Goal: Task Accomplishment & Management: Use online tool/utility

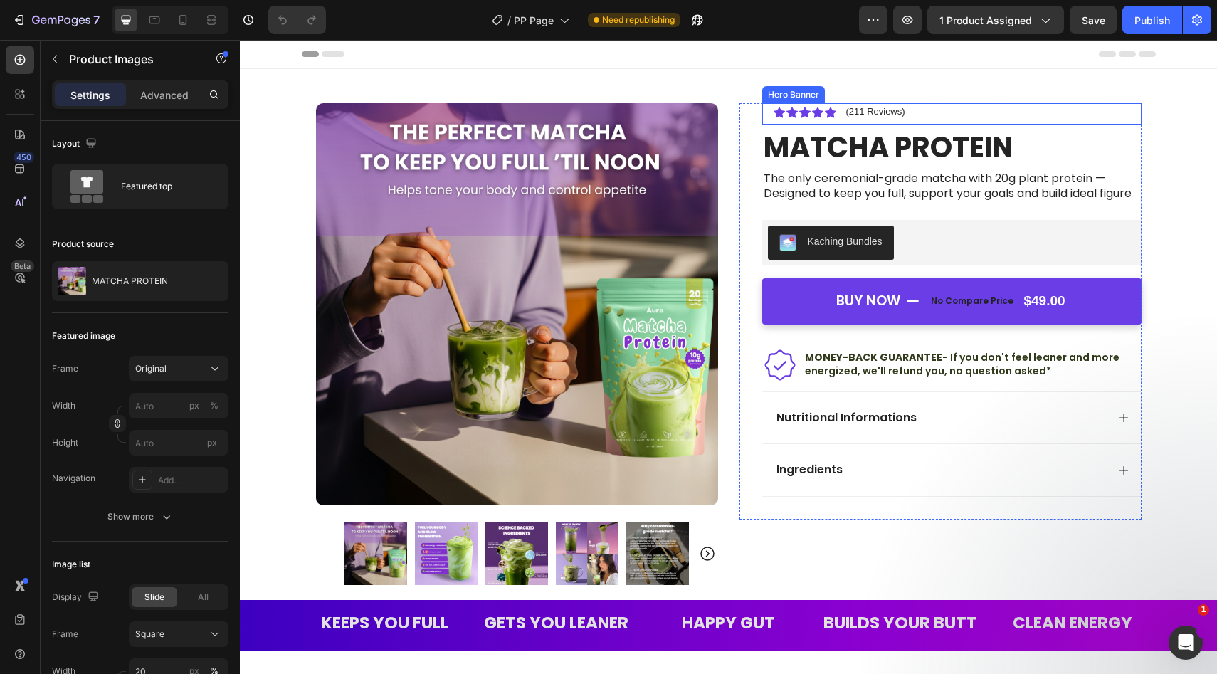
click at [884, 103] on div "Icon Icon Icon Icon Icon Icon List (211 Reviews) Text Block Row" at bounding box center [951, 113] width 379 height 21
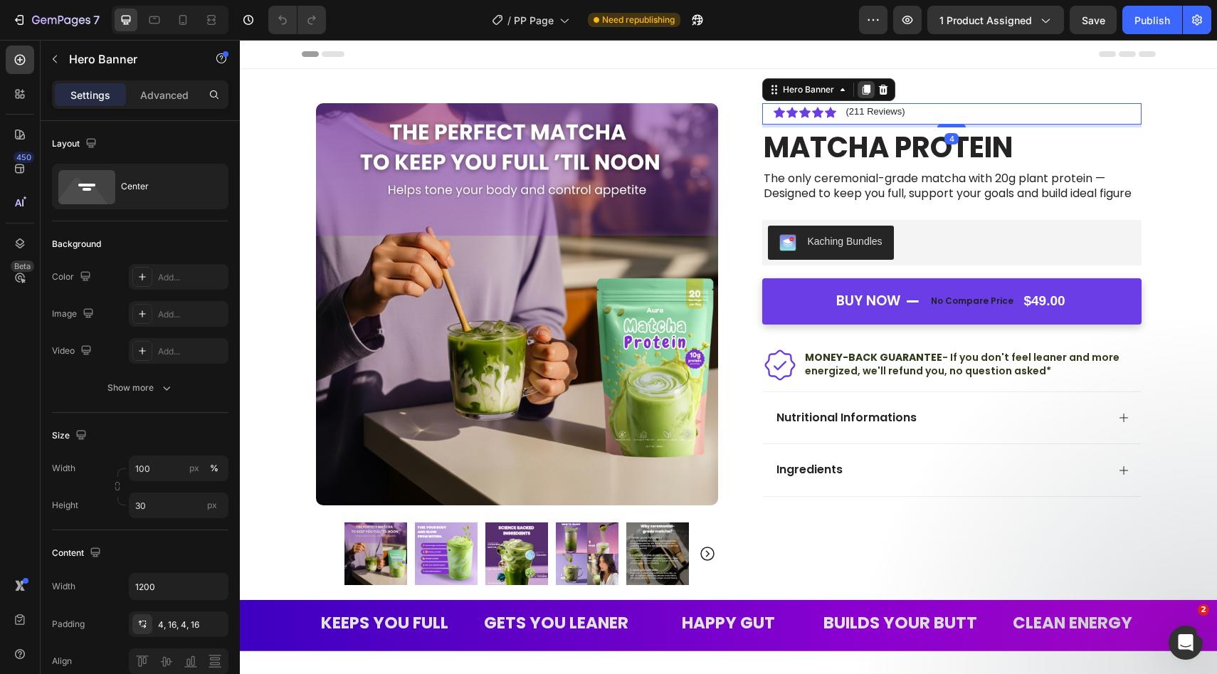
click at [869, 87] on icon at bounding box center [866, 90] width 8 height 10
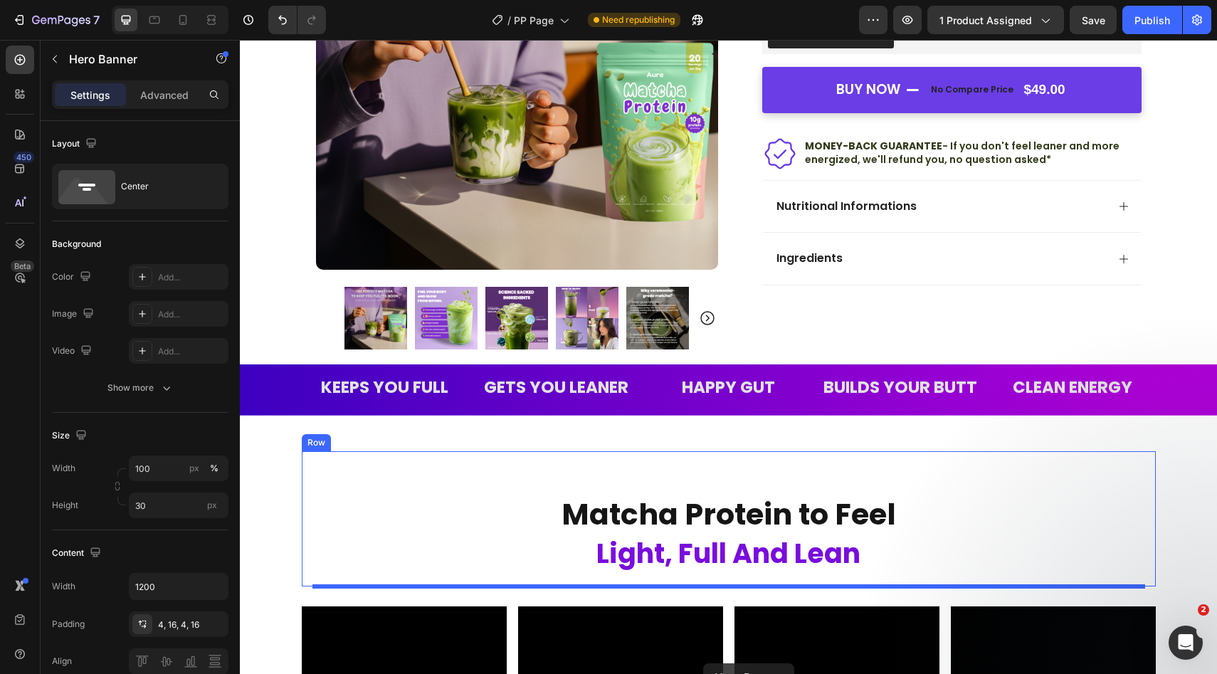
scroll to position [238, 0]
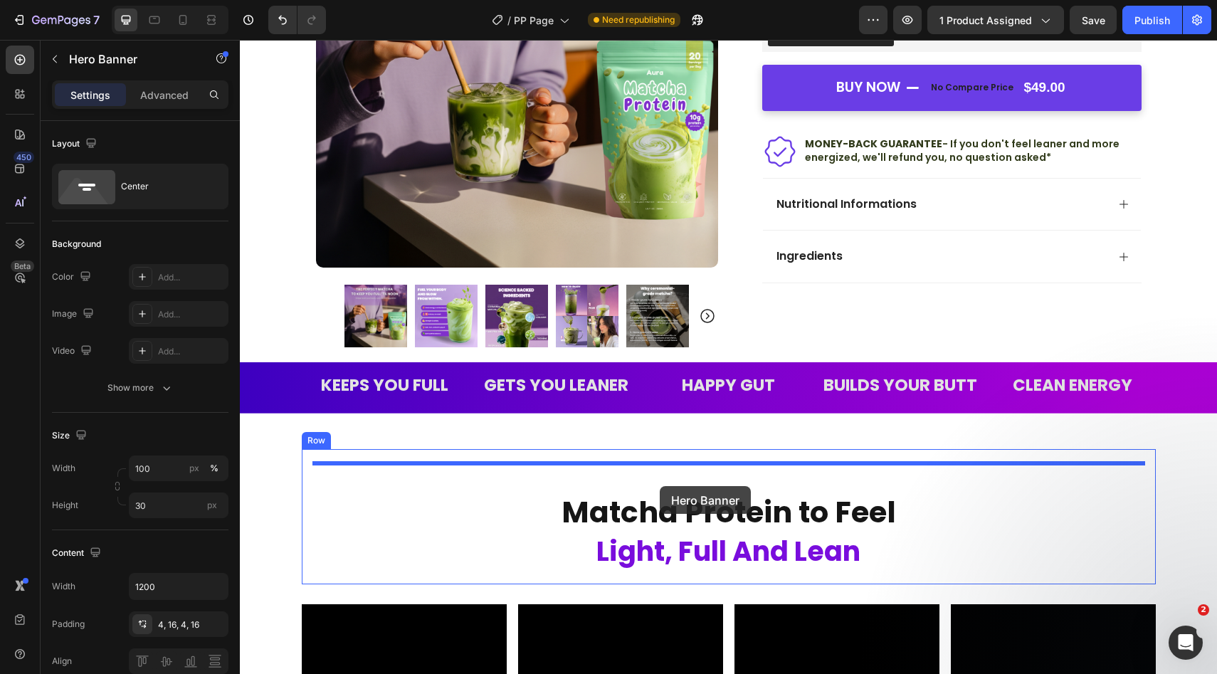
drag, startPoint x: 774, startPoint y: 117, endPoint x: 660, endPoint y: 486, distance: 385.9
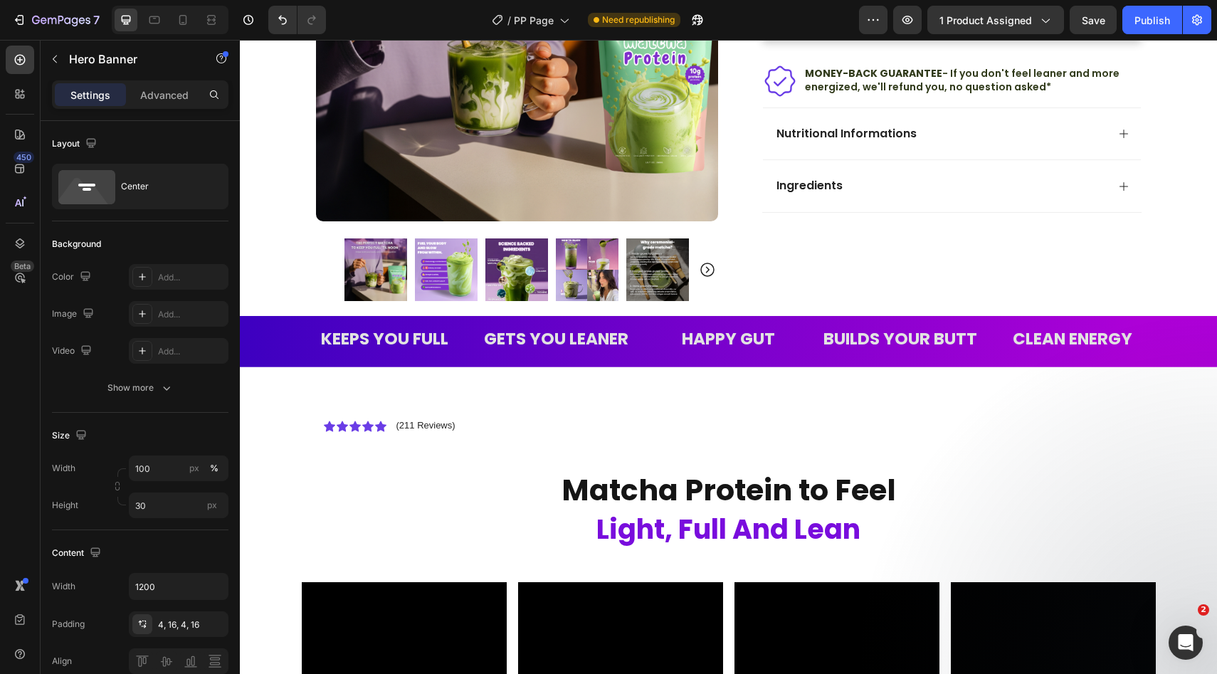
scroll to position [300, 0]
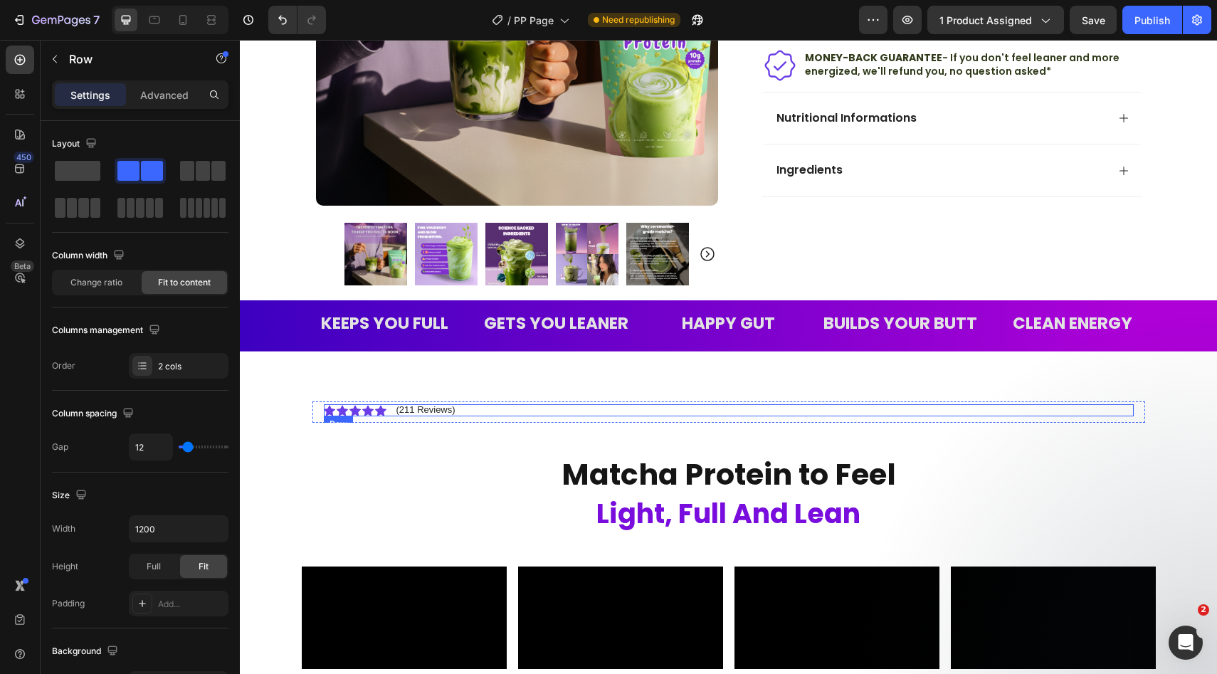
click at [482, 408] on div "Icon Icon Icon Icon Icon Icon List (211 Reviews) Text Block Row" at bounding box center [729, 410] width 810 height 13
click at [332, 408] on icon at bounding box center [329, 410] width 11 height 11
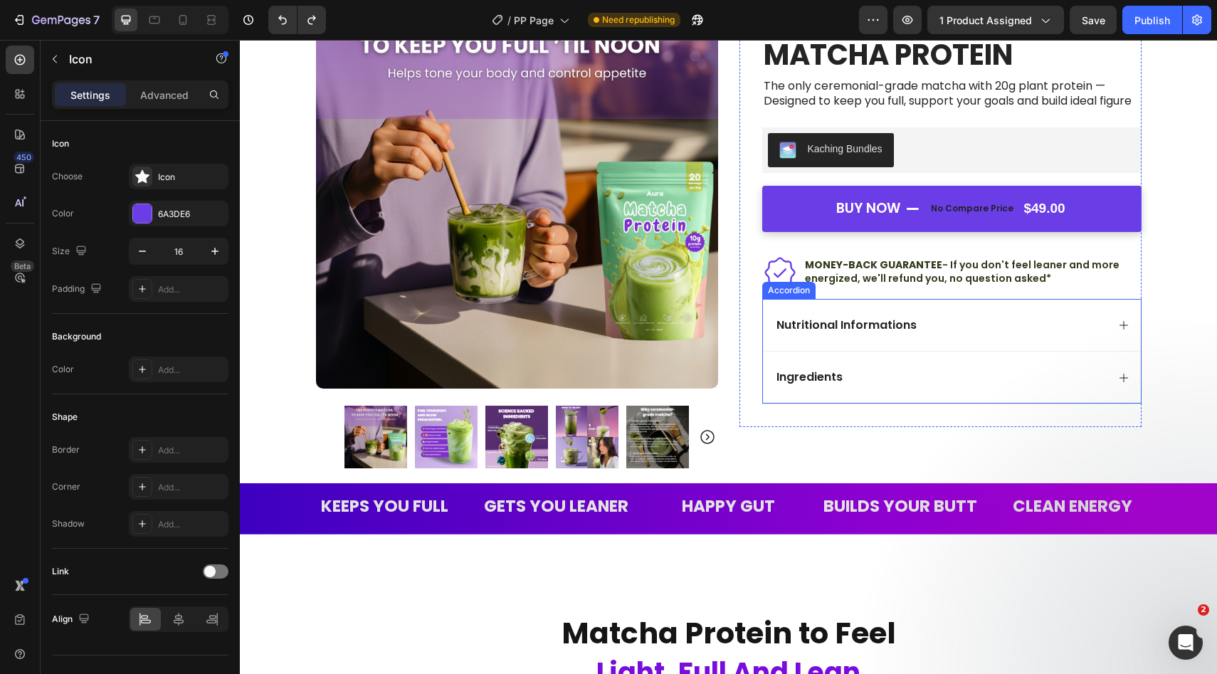
scroll to position [0, 0]
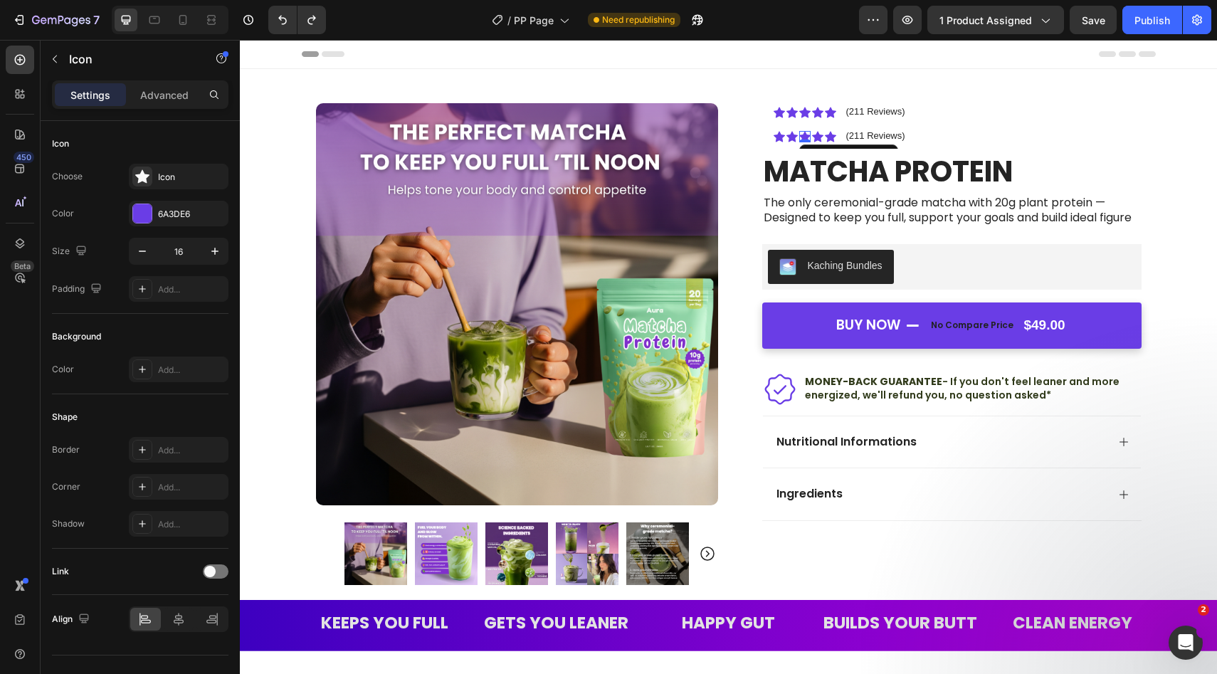
click at [803, 137] on div "Icon 0" at bounding box center [804, 136] width 11 height 11
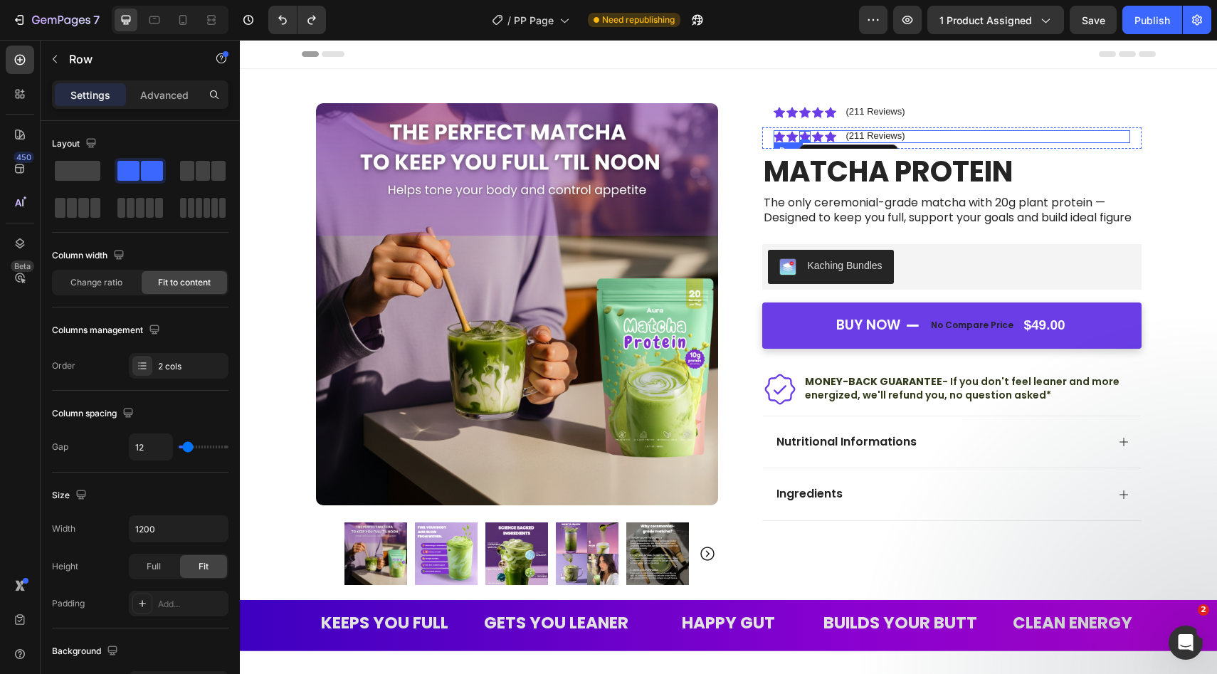
click at [953, 137] on div "Icon Icon Icon 0 Icon Icon Icon List (211 Reviews) Text Block Row" at bounding box center [951, 136] width 356 height 13
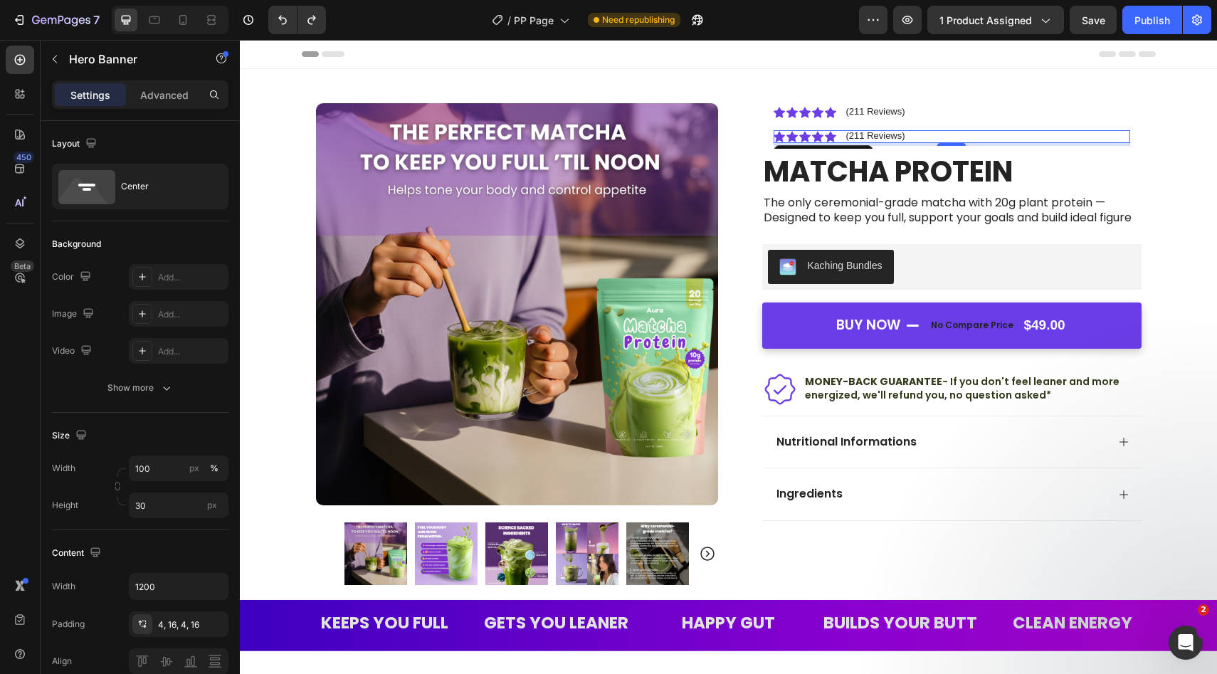
click at [923, 148] on div "Icon Icon Icon Icon Icon Icon List (211 Reviews) Text Block Row 4" at bounding box center [951, 137] width 379 height 21
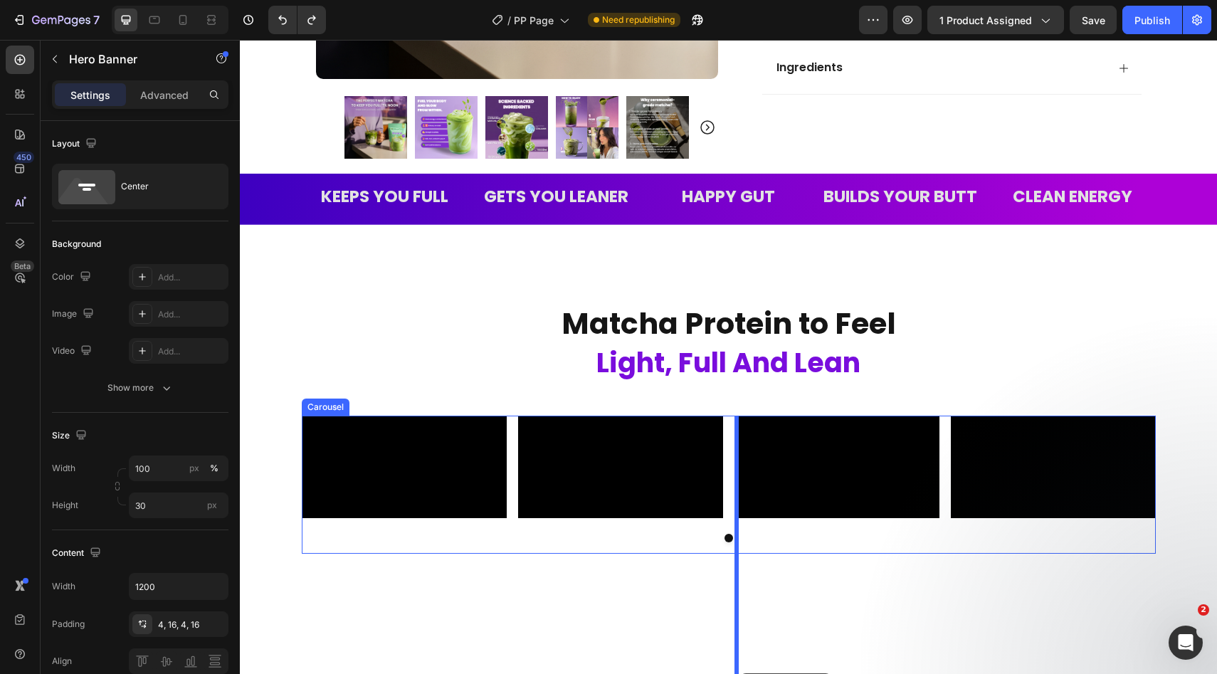
scroll to position [451, 0]
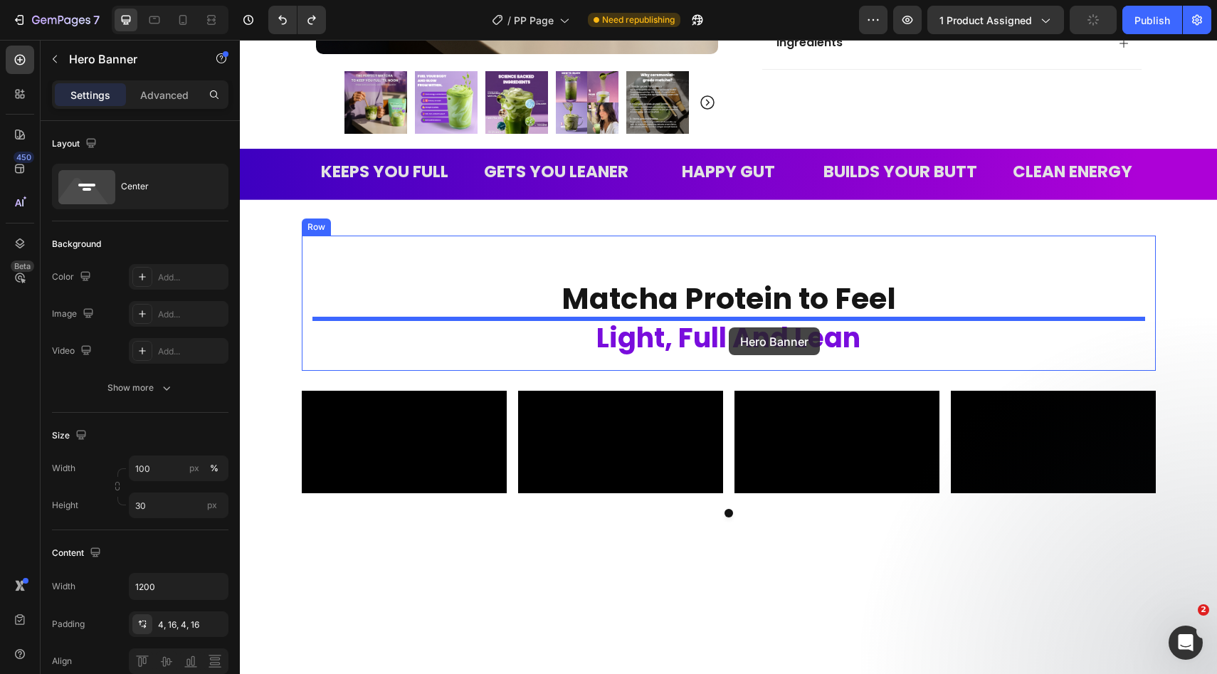
drag, startPoint x: 774, startPoint y: 120, endPoint x: 729, endPoint y: 327, distance: 212.0
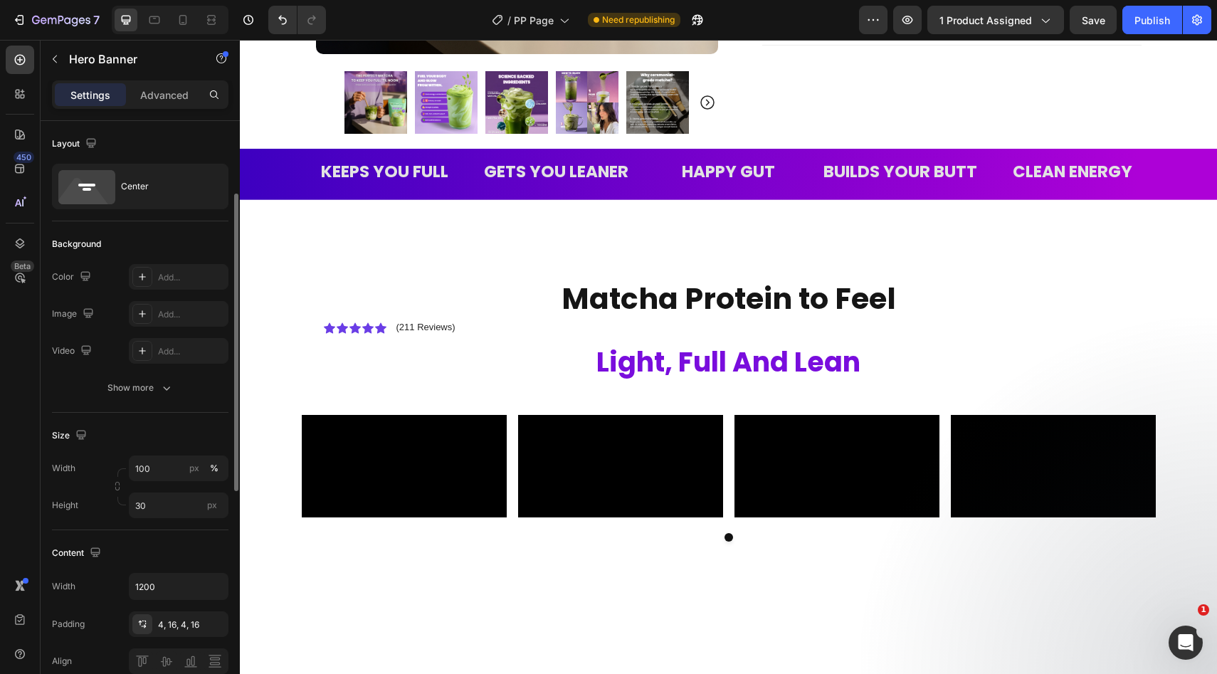
scroll to position [143, 0]
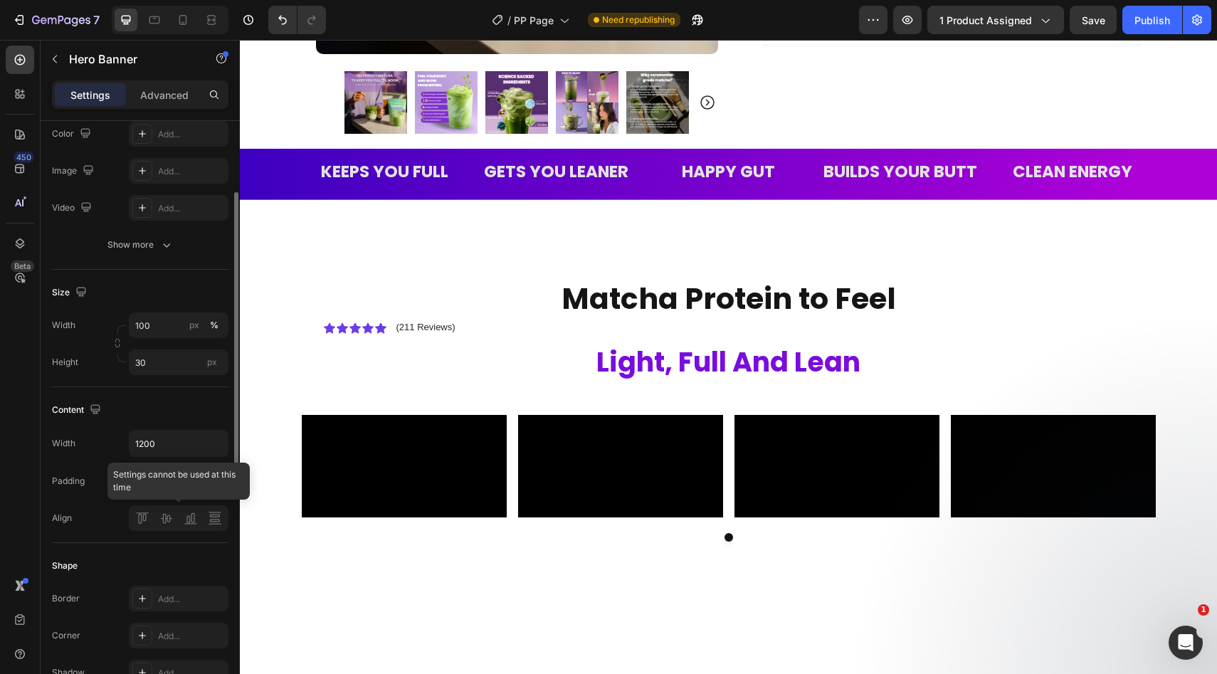
click at [166, 519] on div at bounding box center [179, 518] width 100 height 26
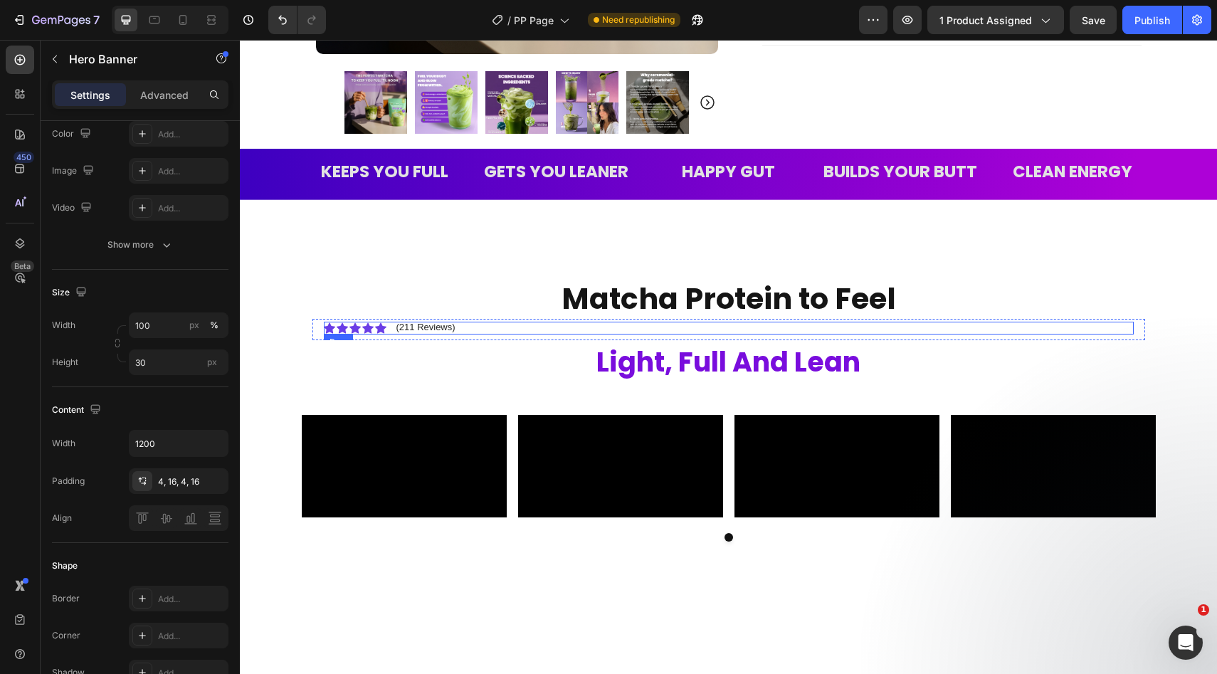
click at [466, 327] on div "Icon Icon Icon Icon Icon Icon List (211 Reviews) Text Block Row" at bounding box center [729, 328] width 810 height 13
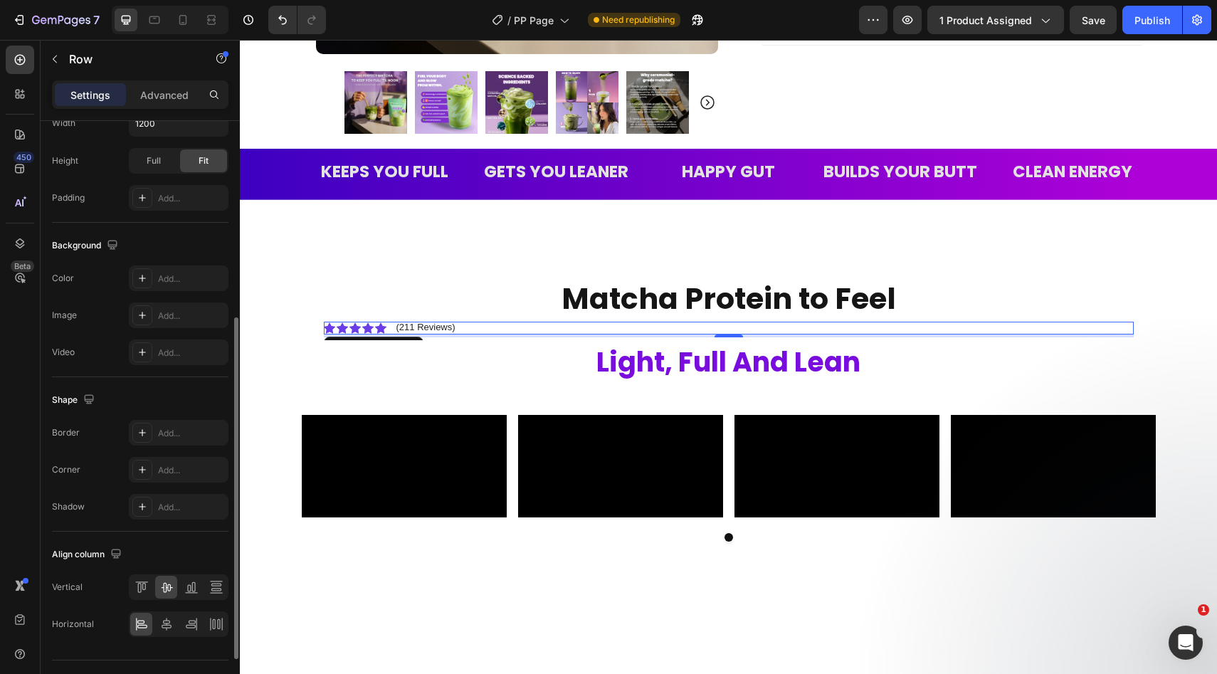
scroll to position [437, 0]
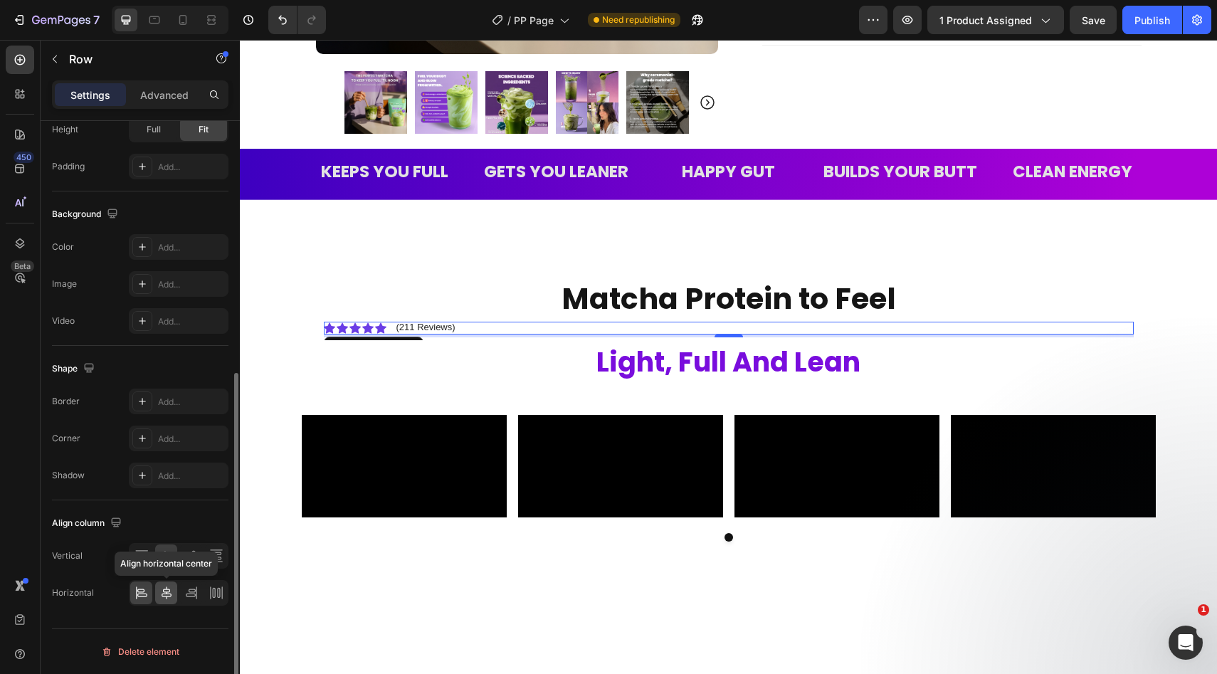
click at [170, 592] on icon at bounding box center [166, 593] width 14 height 14
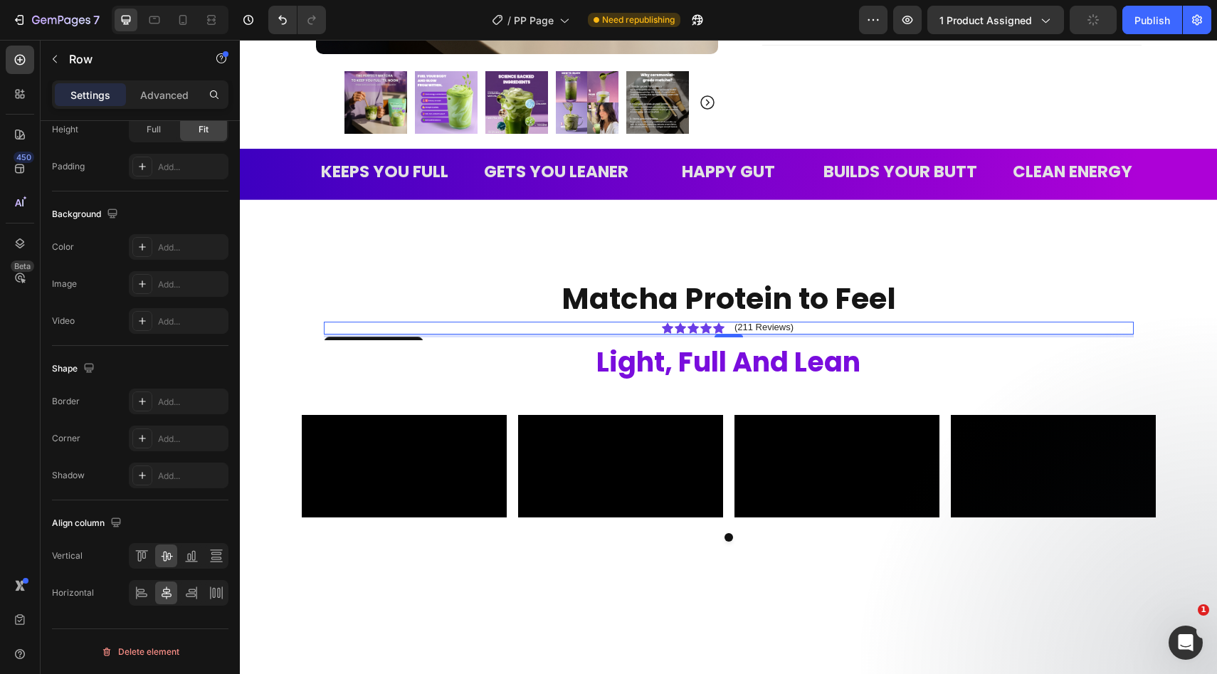
click at [451, 336] on div "4" at bounding box center [729, 335] width 810 height 3
click at [458, 324] on div "Icon Icon Icon Icon Icon Icon List (211 Reviews) Text Block Row 4" at bounding box center [729, 328] width 810 height 13
click at [473, 334] on div "4" at bounding box center [729, 335] width 810 height 3
click at [932, 331] on div "Icon Icon Icon Icon Icon Icon List (211 Reviews) Text Block Row 4" at bounding box center [729, 328] width 810 height 13
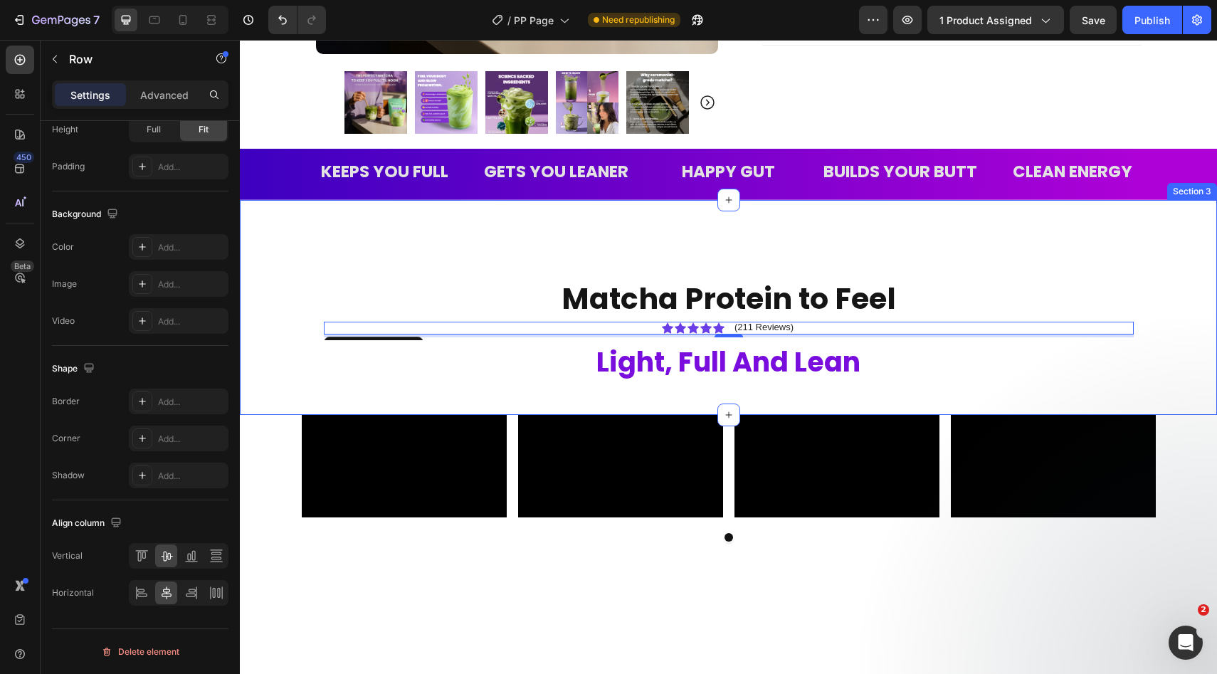
click at [1185, 356] on div "Matcha Protein to Feel Heading Icon Icon Icon Icon Icon Icon List (211 Reviews)…" at bounding box center [728, 326] width 977 height 180
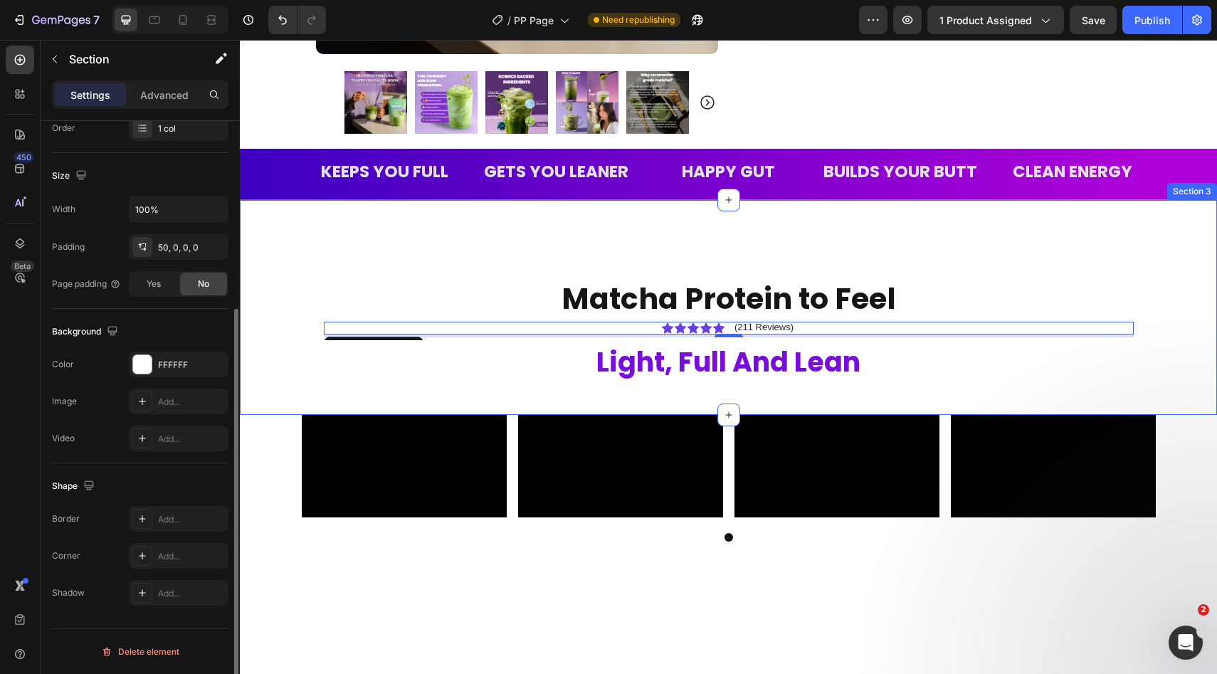
scroll to position [0, 0]
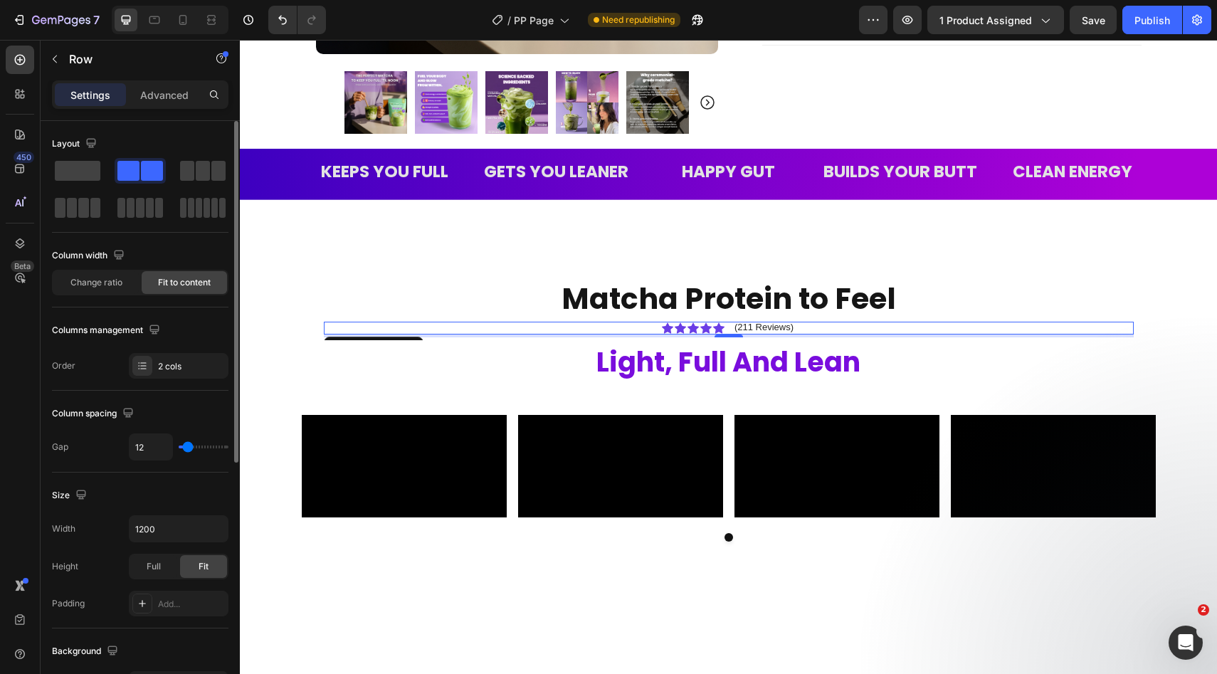
click at [991, 326] on div "Icon Icon Icon Icon Icon Icon List (211 Reviews) Text Block Row 4" at bounding box center [729, 328] width 810 height 13
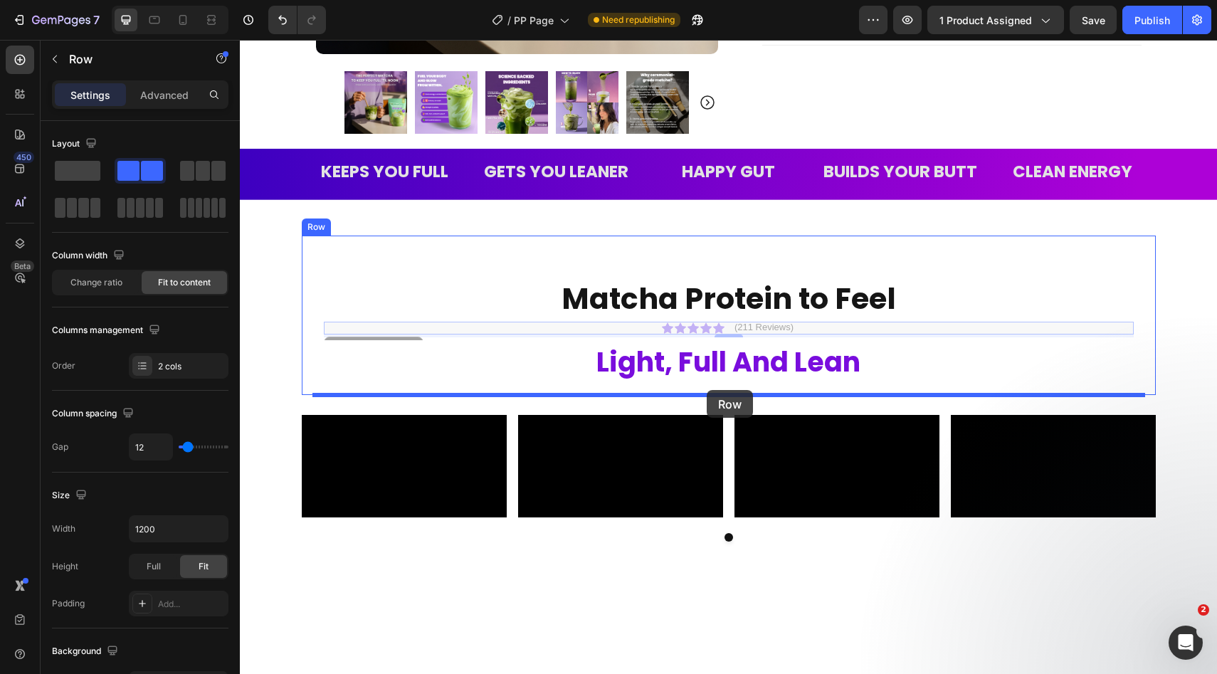
drag, startPoint x: 344, startPoint y: 324, endPoint x: 707, endPoint y: 390, distance: 368.0
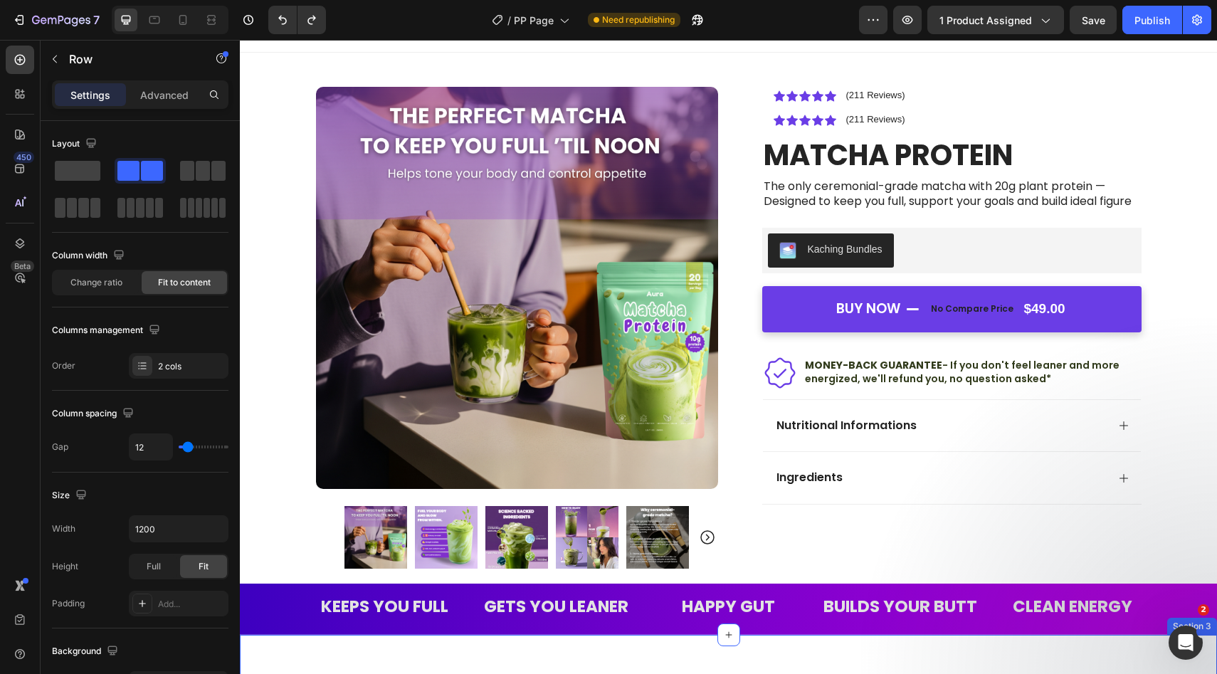
scroll to position [17, 0]
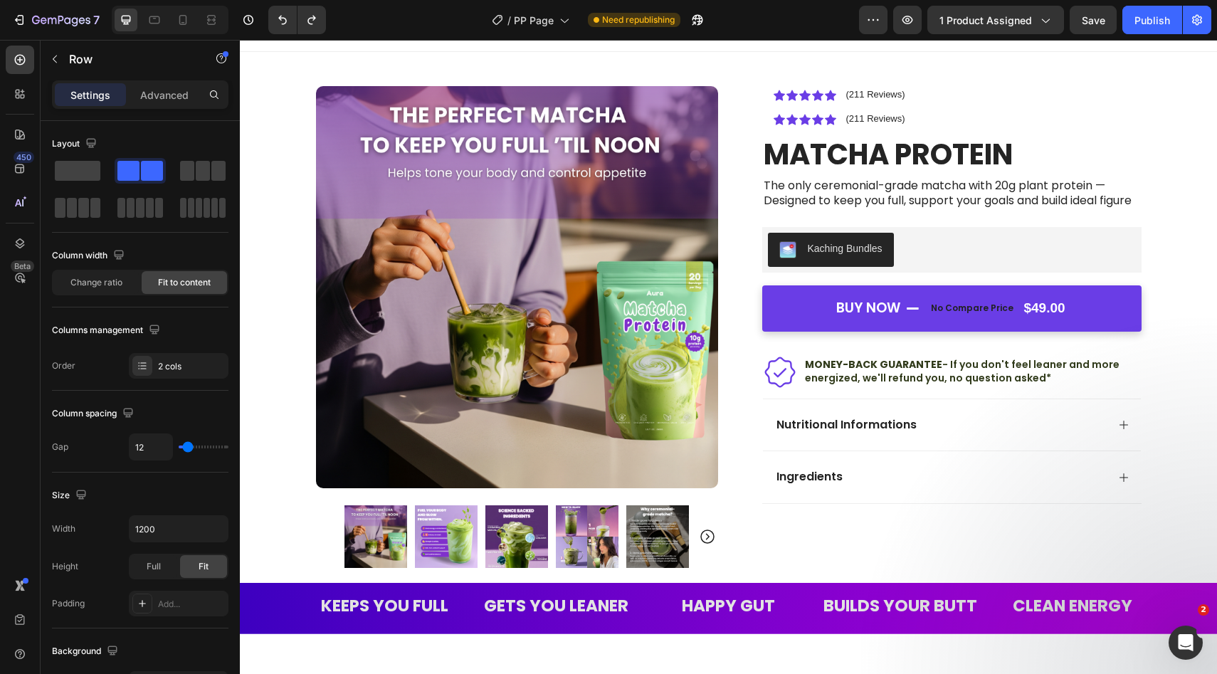
click at [951, 114] on div "Icon Icon Icon Icon Icon Icon List (211 Reviews) Text Block Row" at bounding box center [951, 119] width 356 height 13
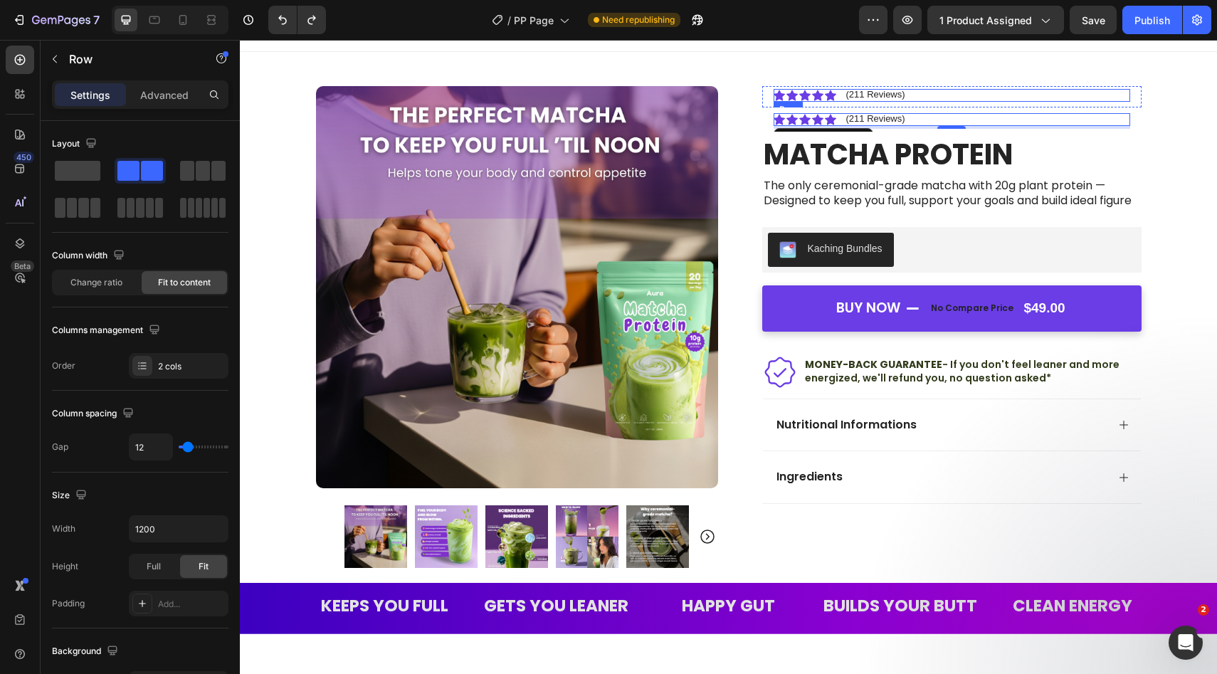
click at [842, 96] on div "Icon Icon Icon Icon Icon Icon List (211 Reviews) Text Block Row" at bounding box center [951, 95] width 356 height 13
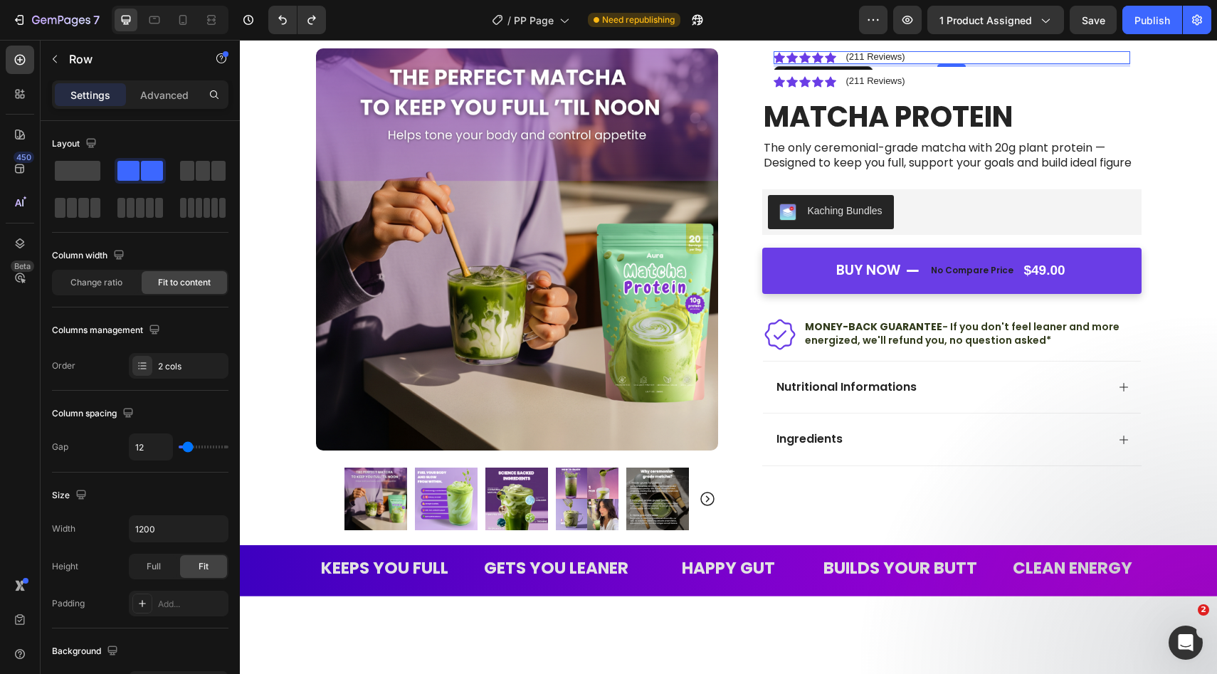
scroll to position [0, 0]
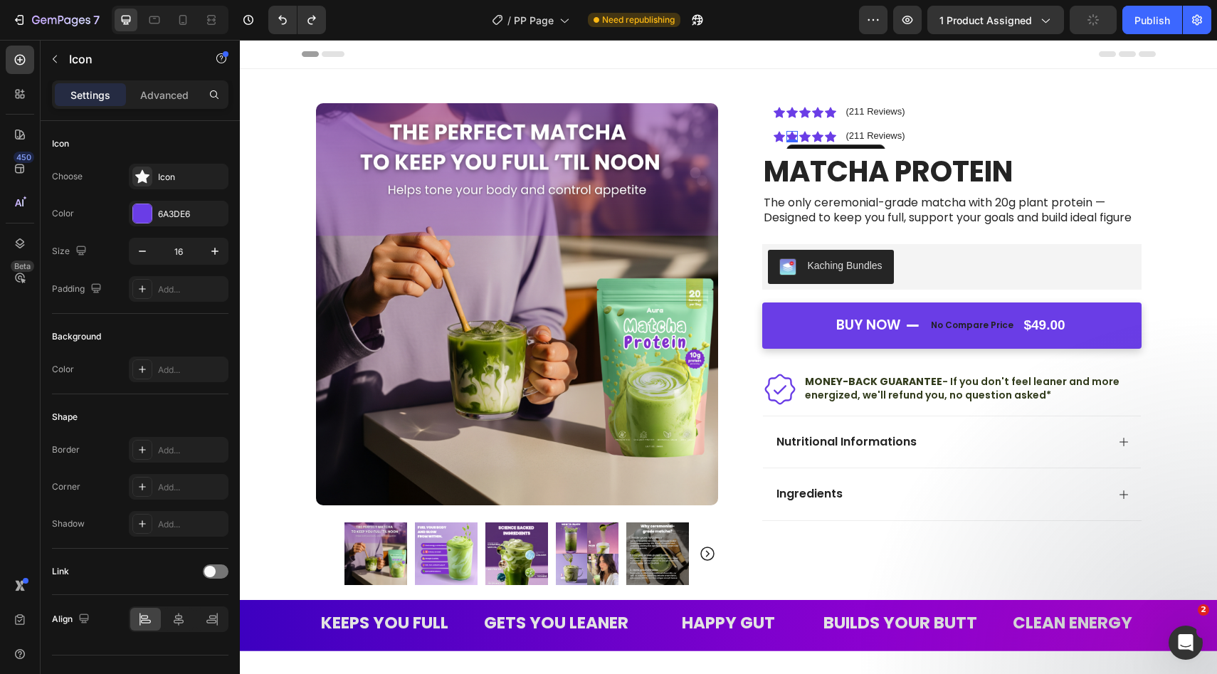
click at [790, 133] on icon at bounding box center [791, 136] width 11 height 11
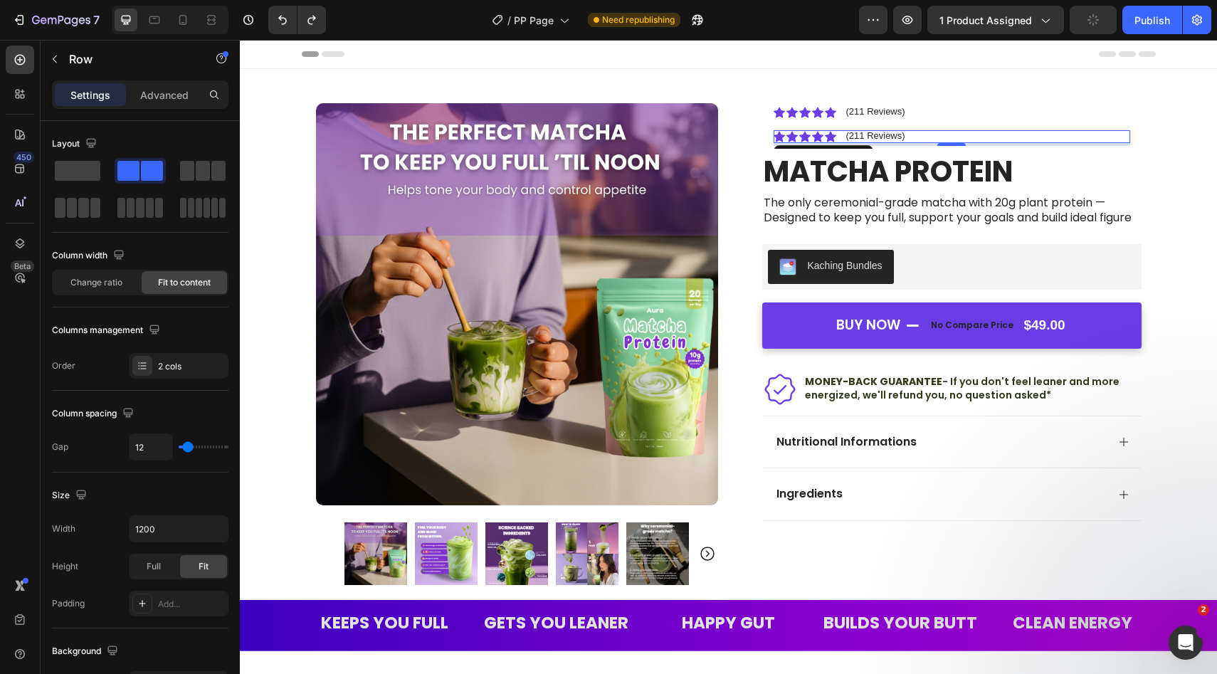
click at [1002, 137] on div "Icon Icon Icon Icon Icon Icon List (211 Reviews) Text Block Row 4" at bounding box center [951, 136] width 356 height 13
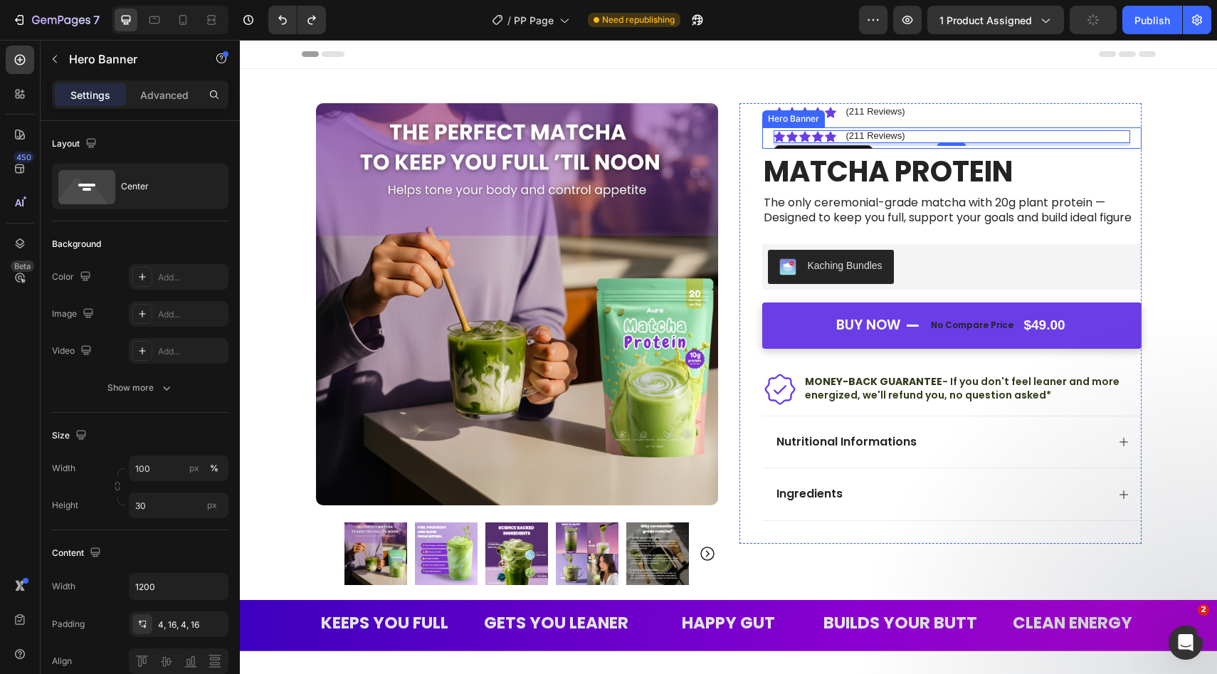
click at [1010, 146] on div "Icon Icon Icon Icon Icon Icon List (211 Reviews) Text Block Row 4" at bounding box center [951, 137] width 379 height 21
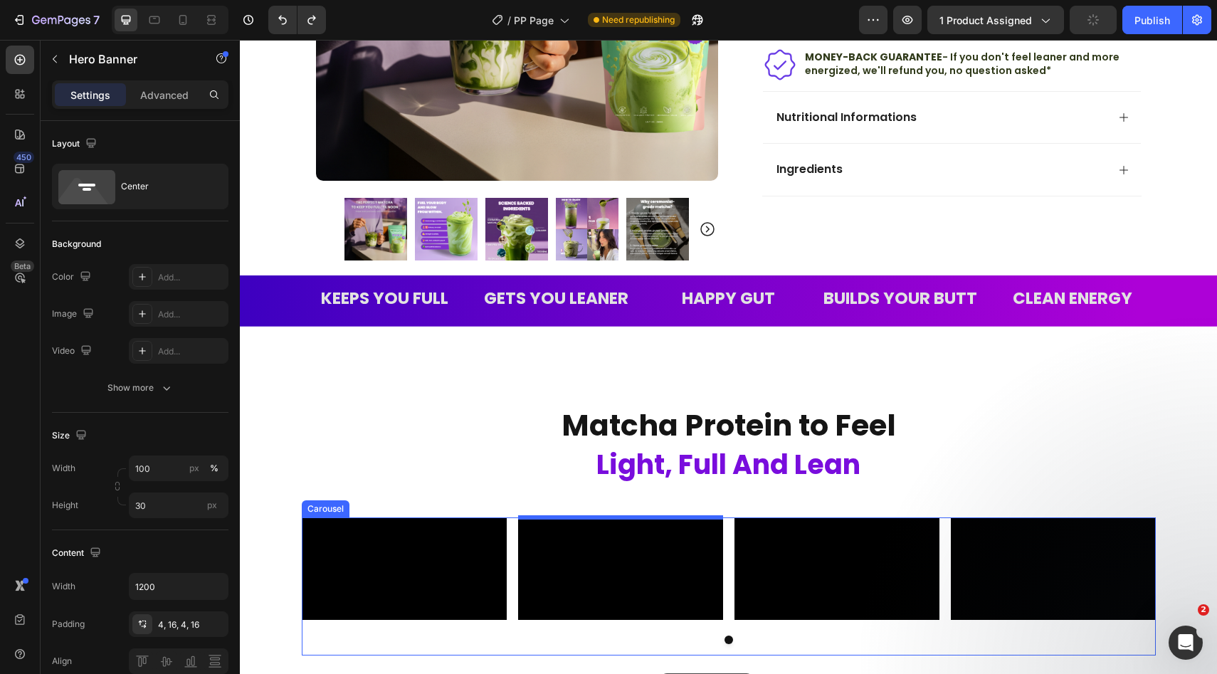
scroll to position [340, 0]
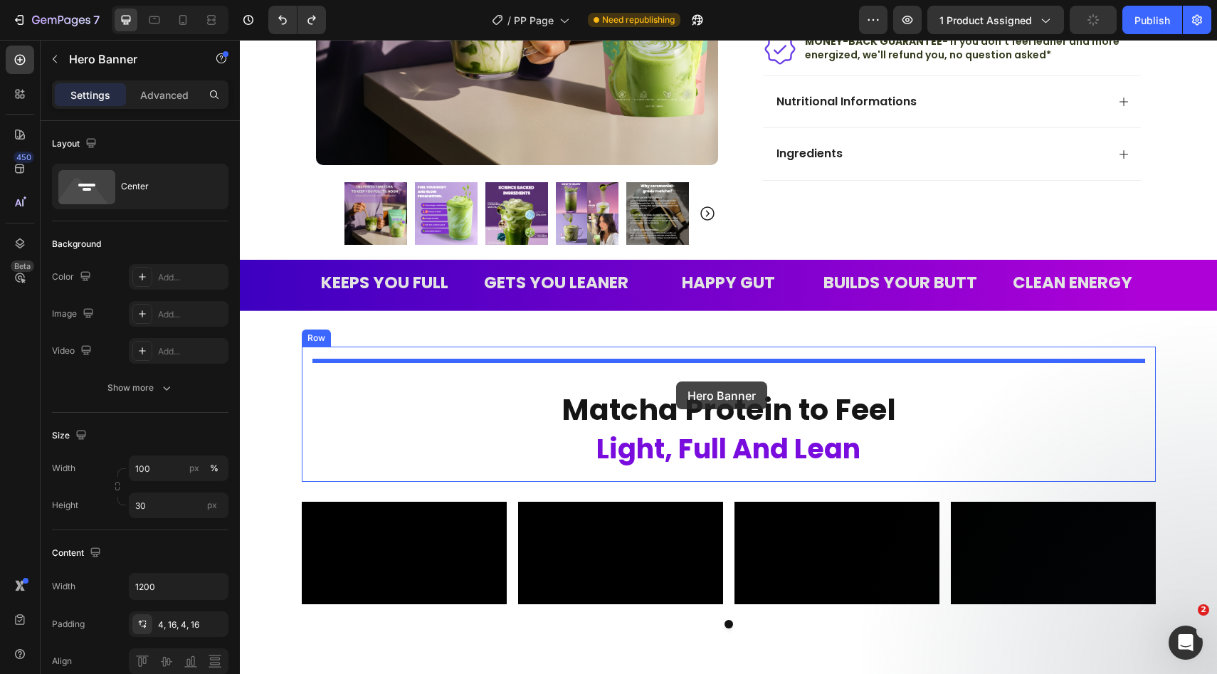
drag, startPoint x: 773, startPoint y: 115, endPoint x: 676, endPoint y: 381, distance: 284.1
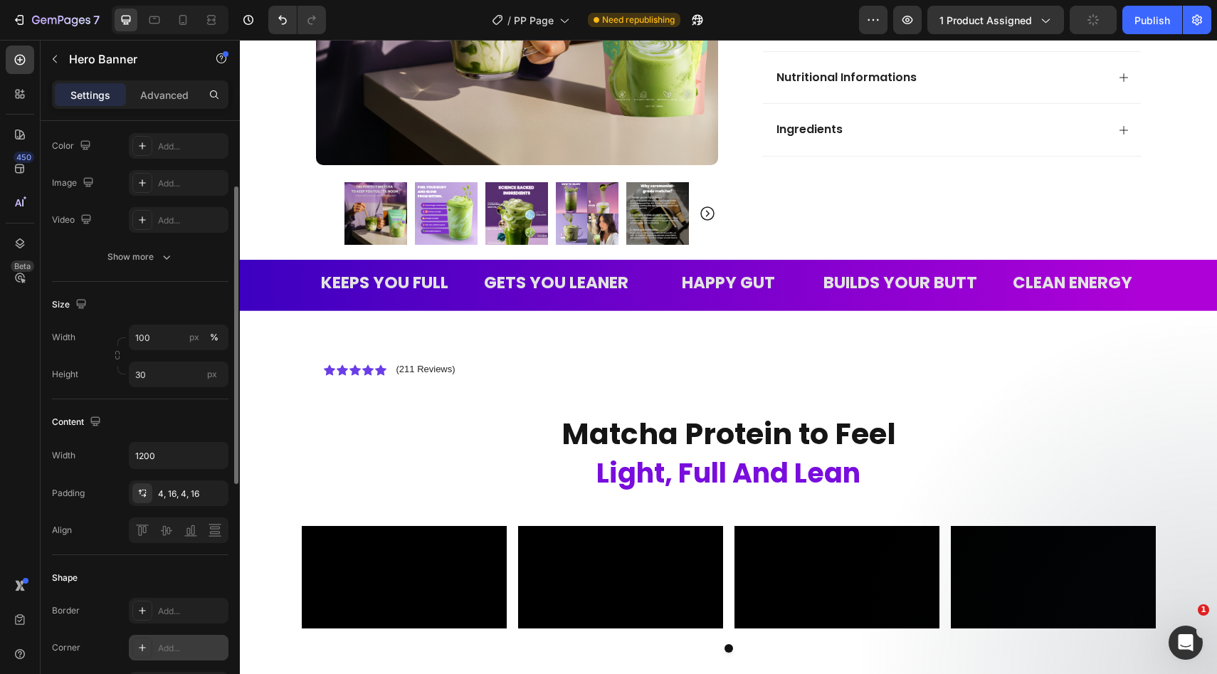
scroll to position [133, 0]
click at [318, 369] on div "Icon Icon Icon Icon Icon Icon List (211 Reviews) Text Block Row" at bounding box center [728, 371] width 832 height 21
click at [504, 363] on div "Icon Icon Icon Icon Icon Icon List (211 Reviews) Text Block Row" at bounding box center [728, 371] width 832 height 21
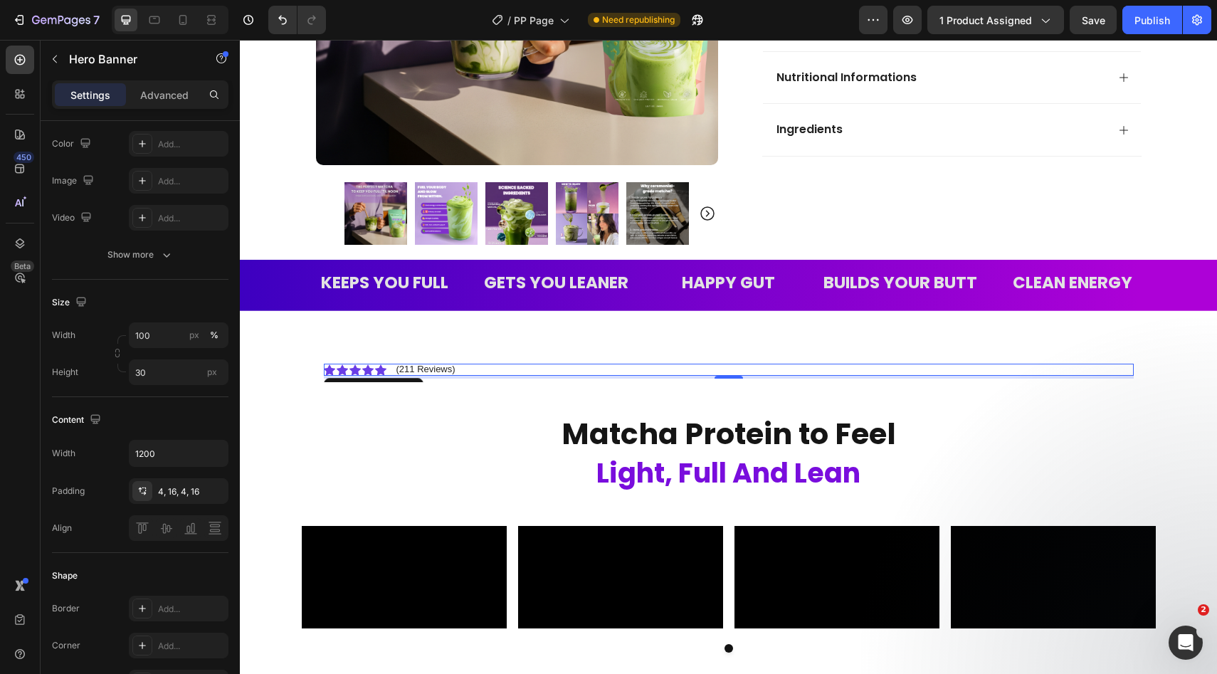
click at [514, 371] on div "Icon Icon Icon Icon Icon Icon List (211 Reviews) Text Block Row 4" at bounding box center [729, 370] width 810 height 13
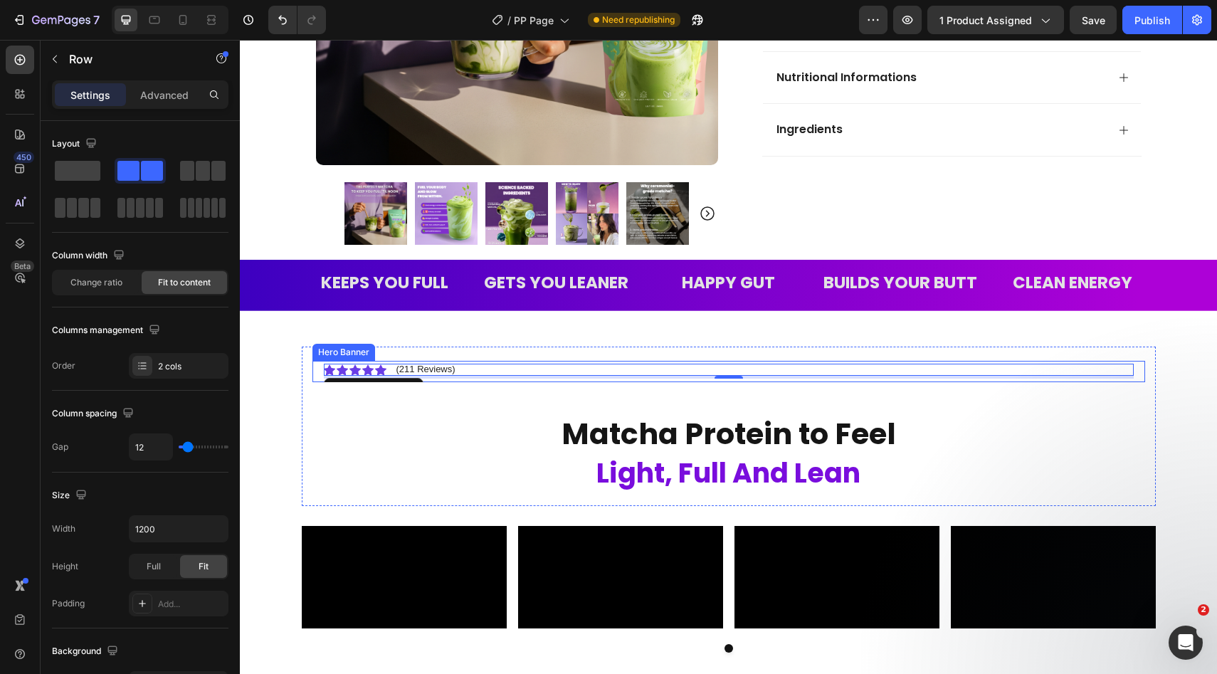
click at [518, 381] on div "Icon Icon Icon Icon Icon Icon List (211 Reviews) Text Block Row 4" at bounding box center [728, 371] width 832 height 21
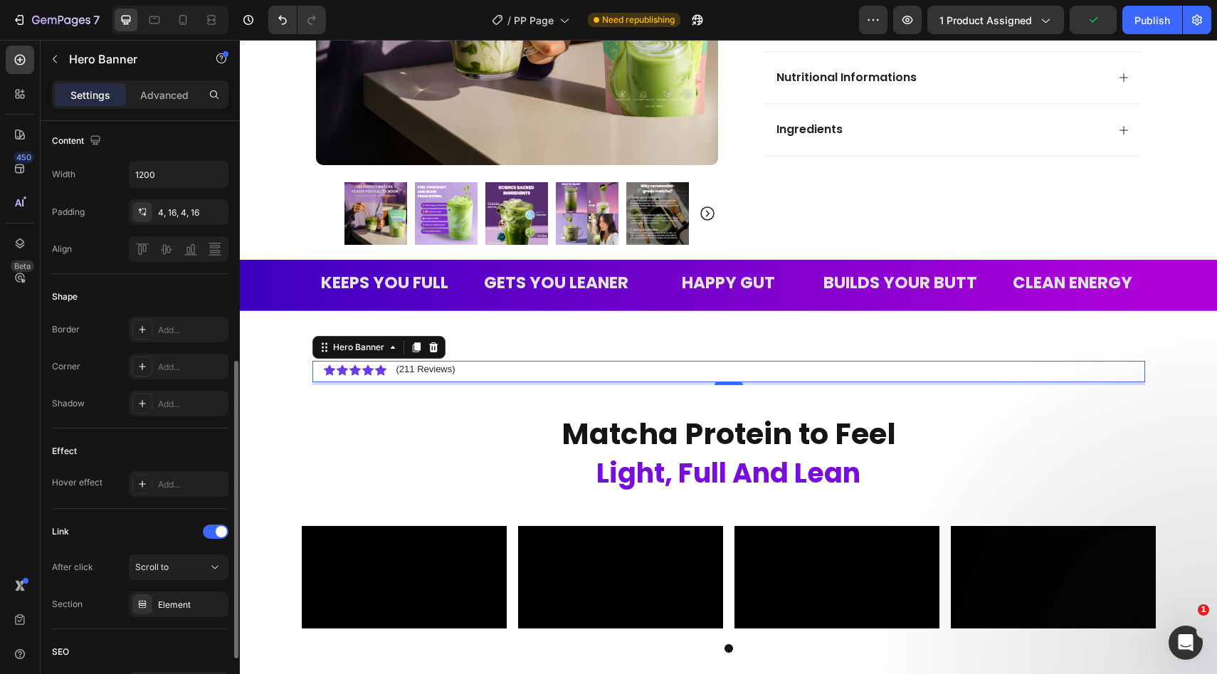
scroll to position [342, 0]
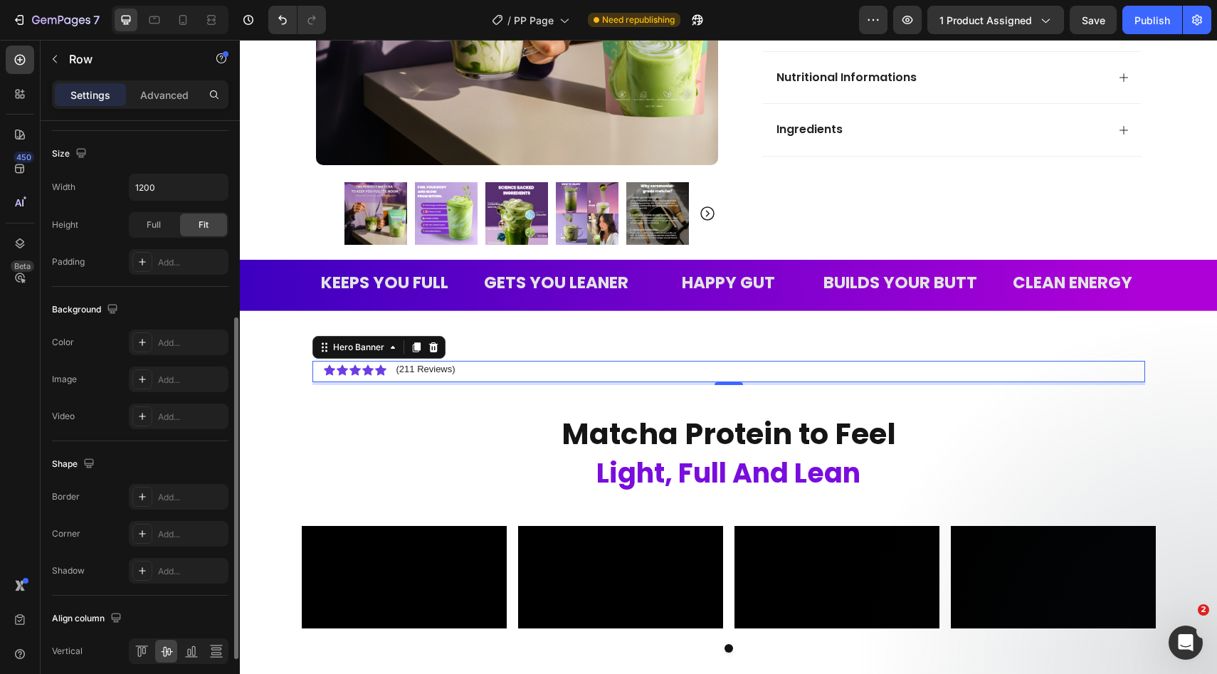
click at [487, 373] on div "Icon Icon Icon Icon Icon Icon List (211 Reviews) Text Block Row" at bounding box center [729, 370] width 810 height 13
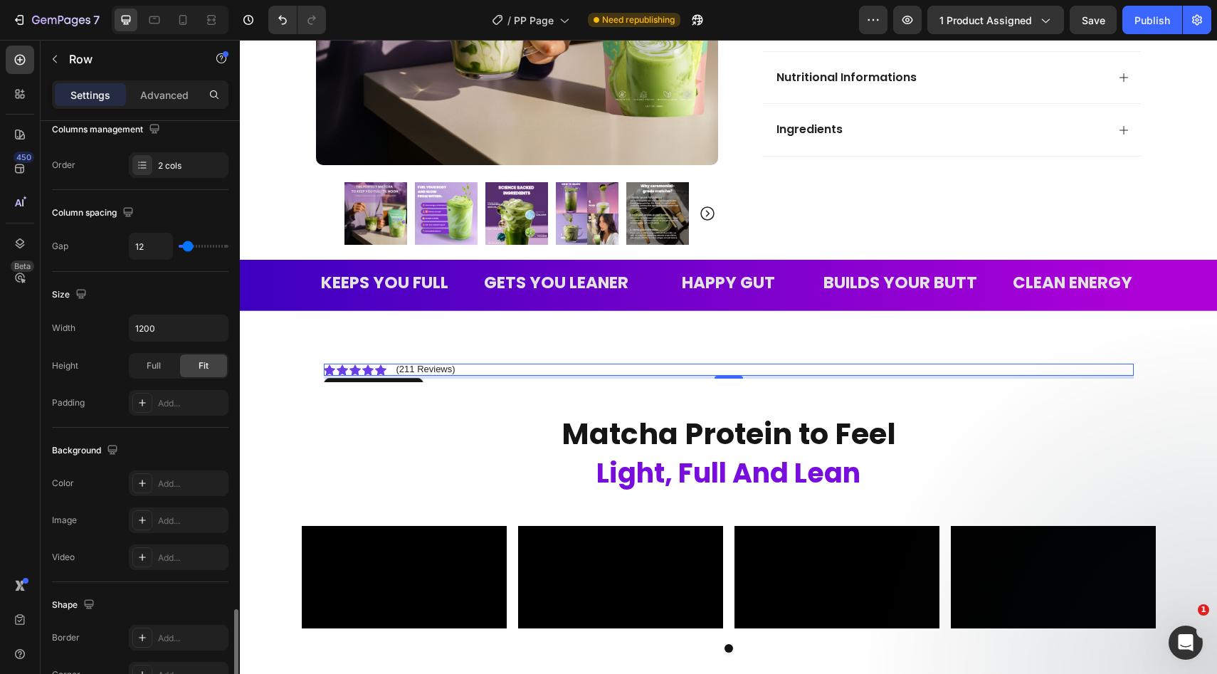
scroll to position [437, 0]
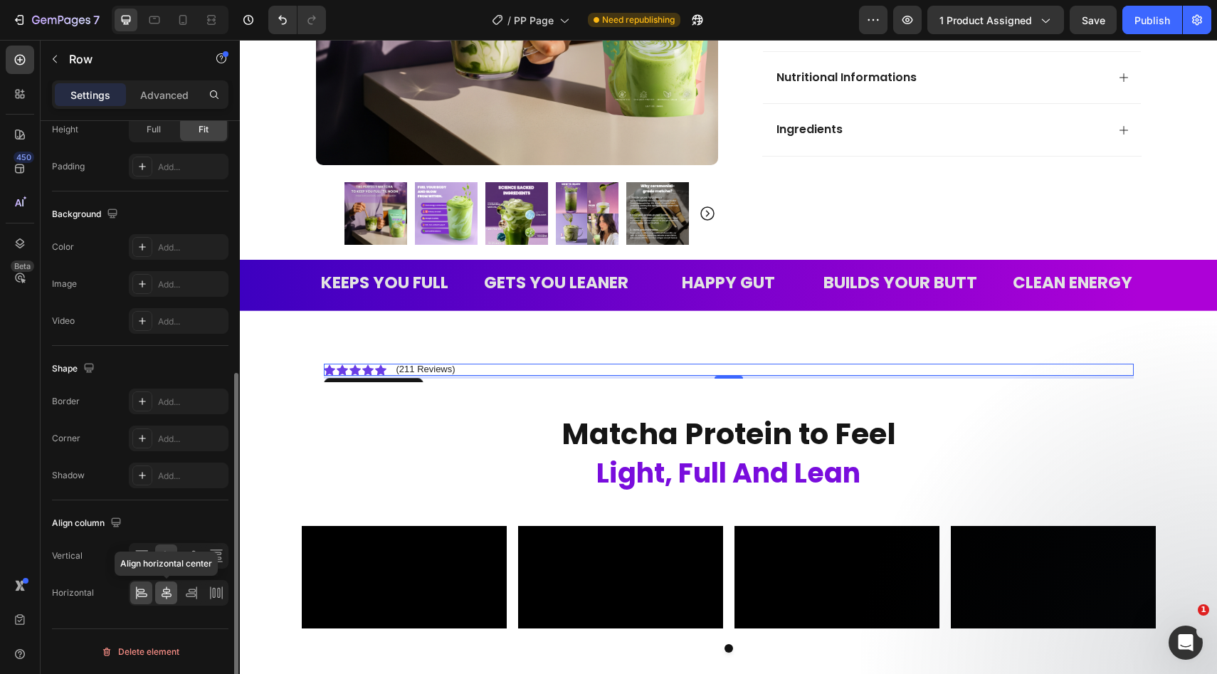
click at [171, 590] on icon at bounding box center [166, 593] width 14 height 14
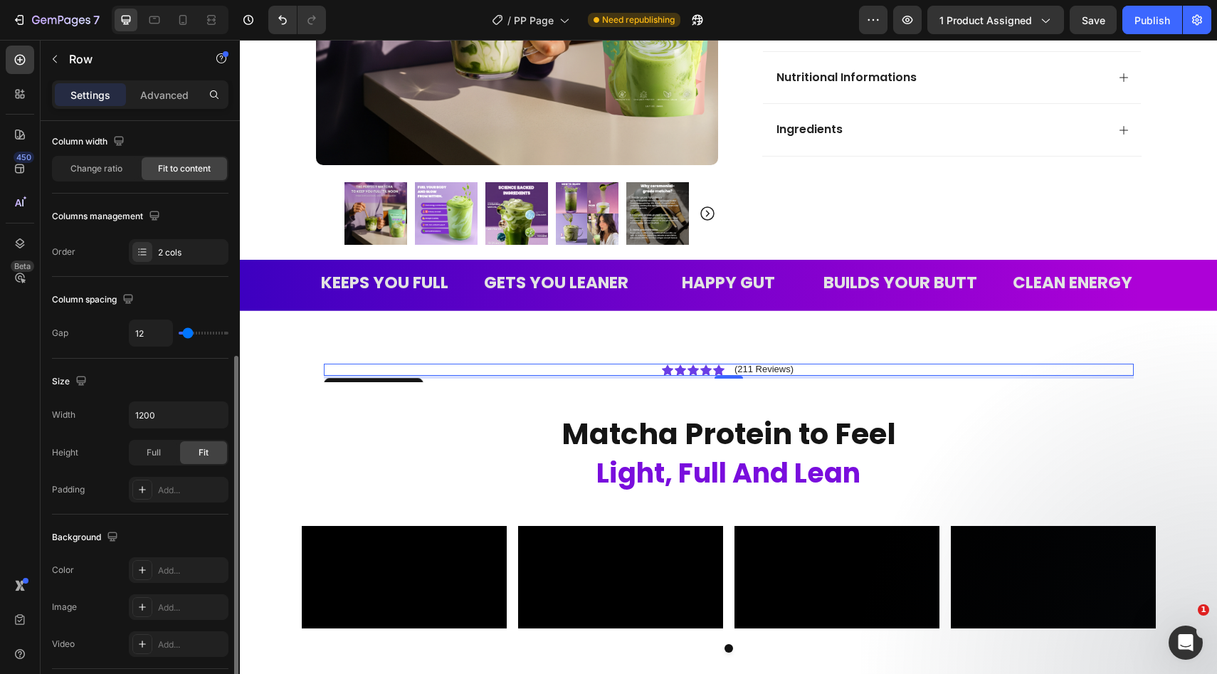
scroll to position [0, 0]
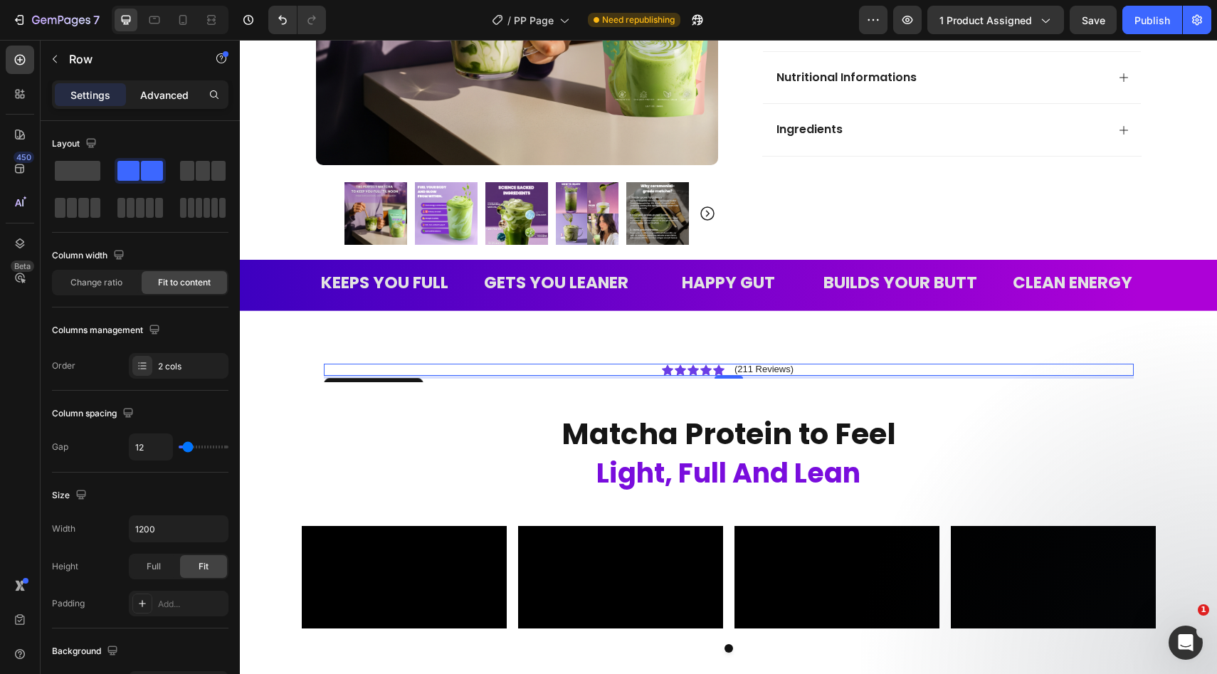
click at [144, 94] on p "Advanced" at bounding box center [164, 95] width 48 height 15
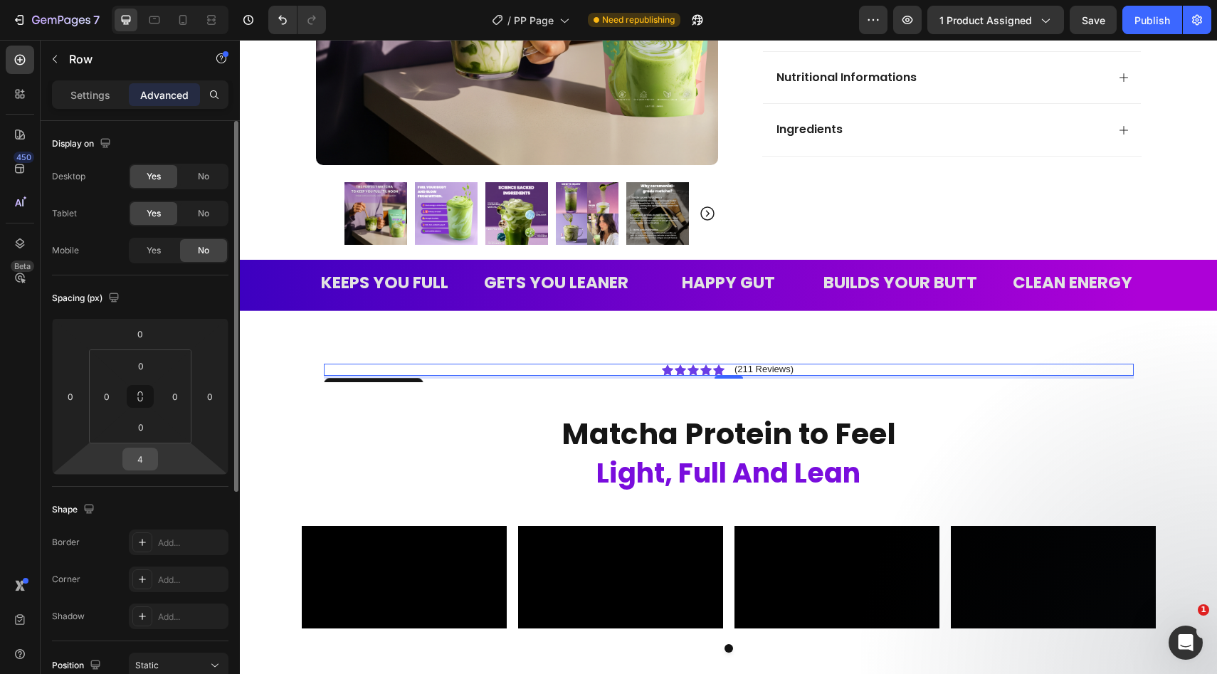
click at [142, 458] on input "4" at bounding box center [140, 458] width 28 height 21
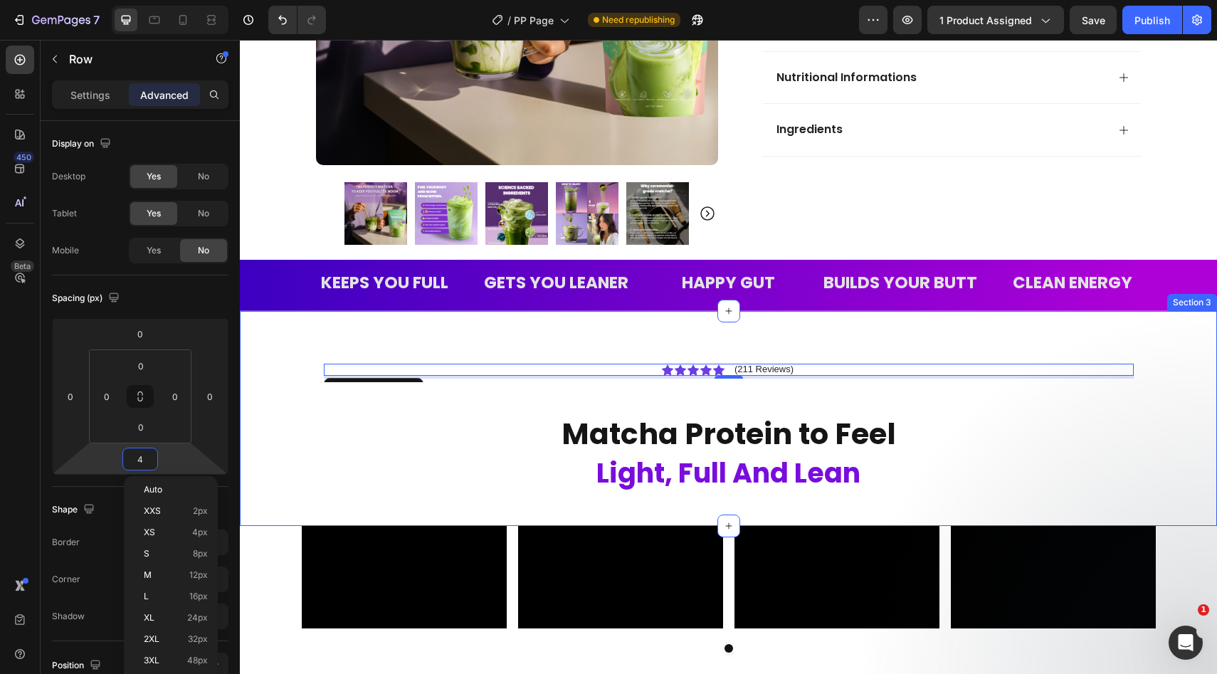
type input "0"
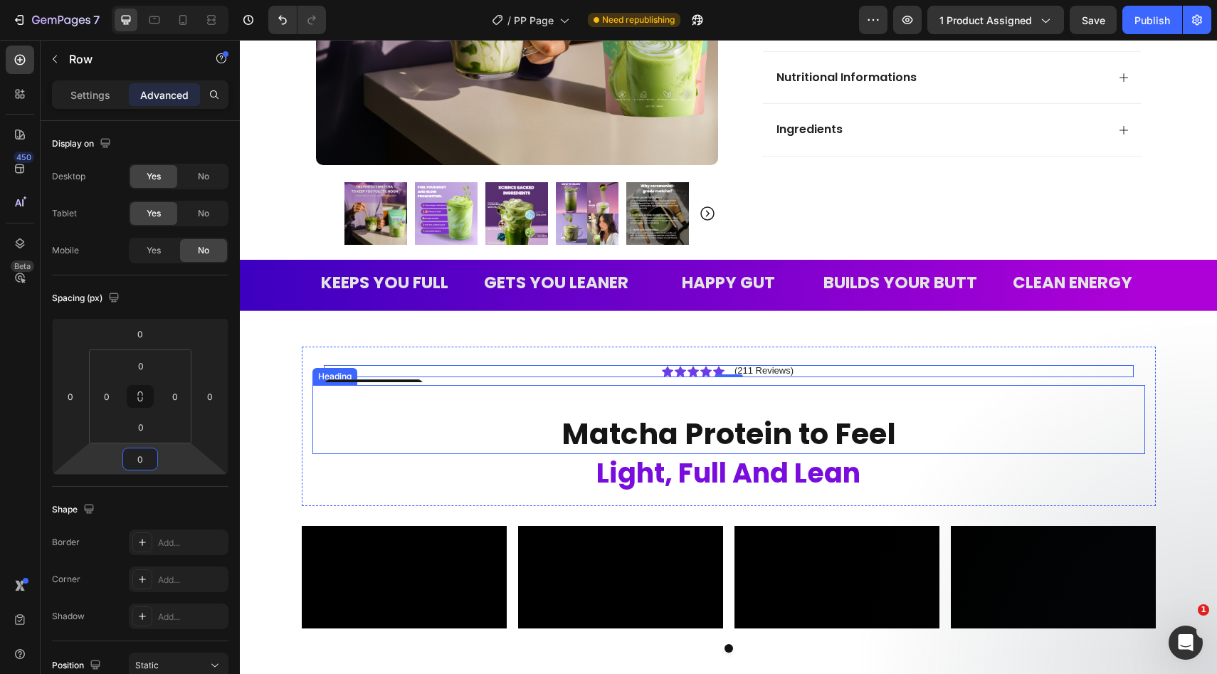
click at [729, 418] on h2 "Matcha Protein to Feel" at bounding box center [728, 433] width 832 height 41
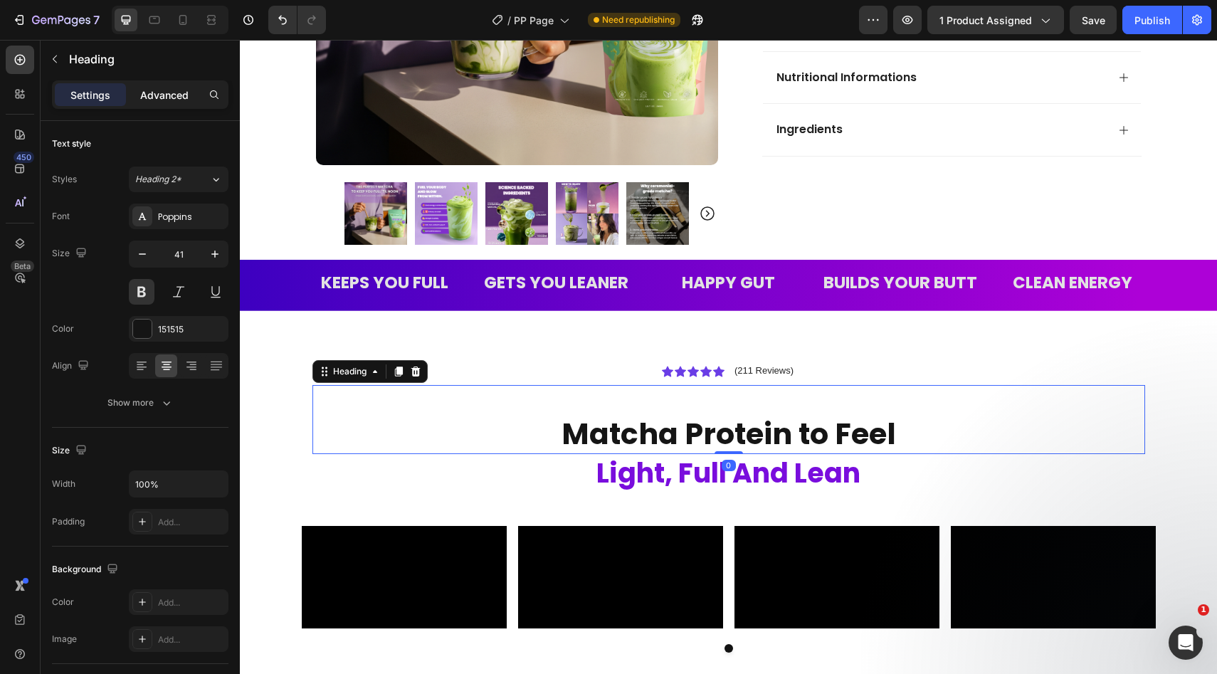
click at [165, 88] on p "Advanced" at bounding box center [164, 95] width 48 height 15
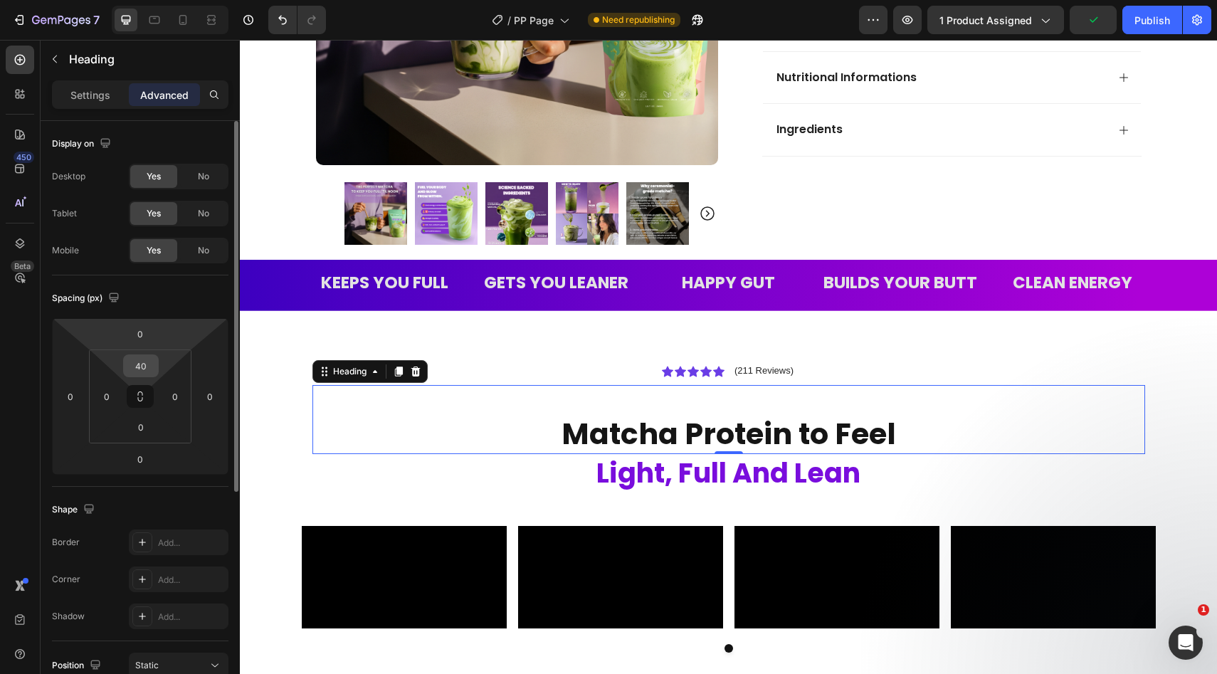
click at [138, 369] on input "40" at bounding box center [141, 365] width 28 height 21
click at [142, 368] on input "40" at bounding box center [141, 365] width 28 height 21
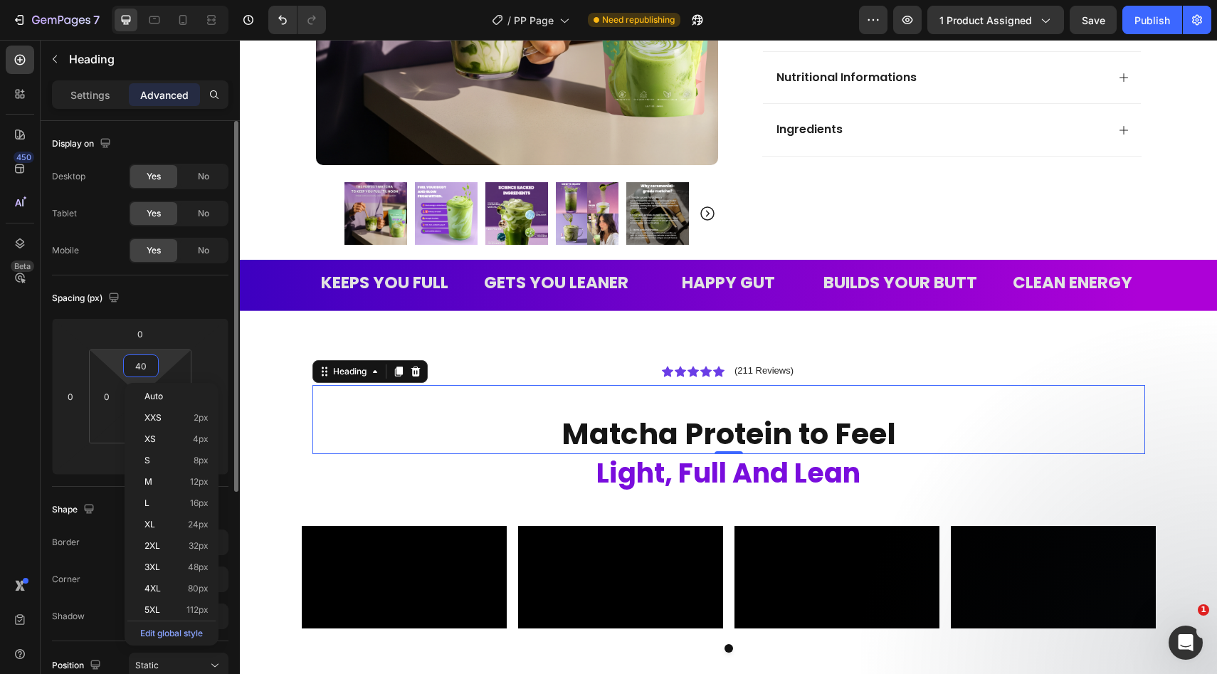
type input "0"
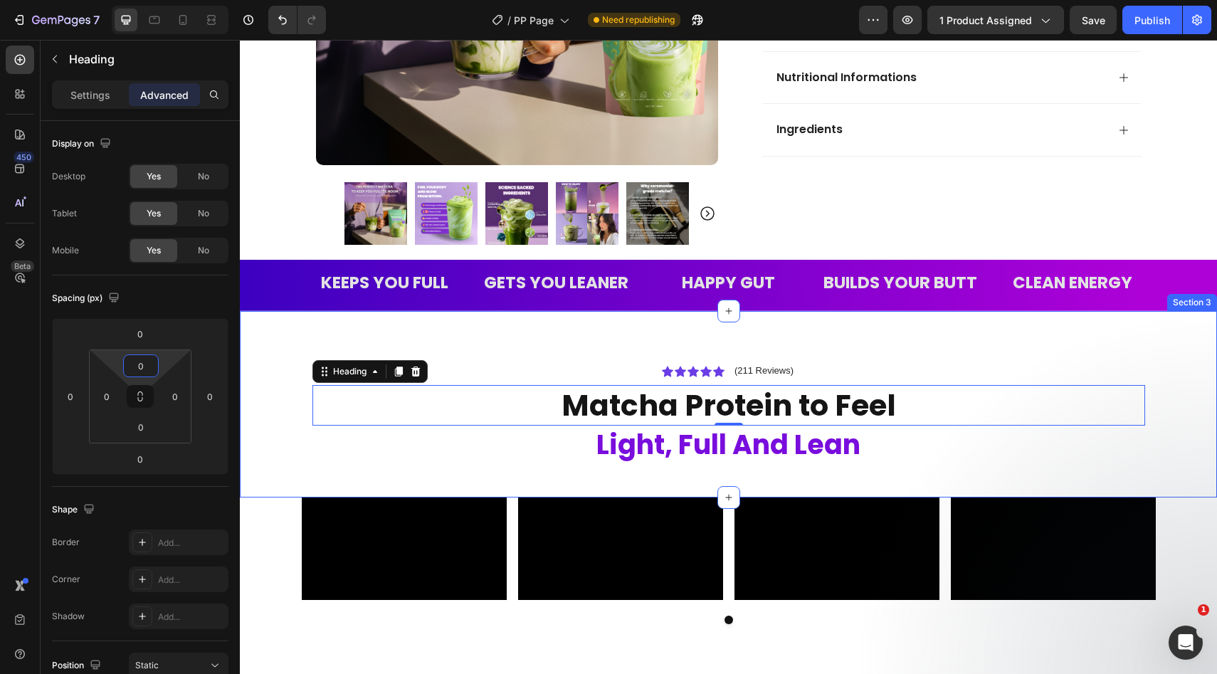
click at [1165, 398] on div "Icon Icon Icon Icon Icon Icon List (211 Reviews) Text Block Row Hero Banner Mat…" at bounding box center [728, 422] width 977 height 152
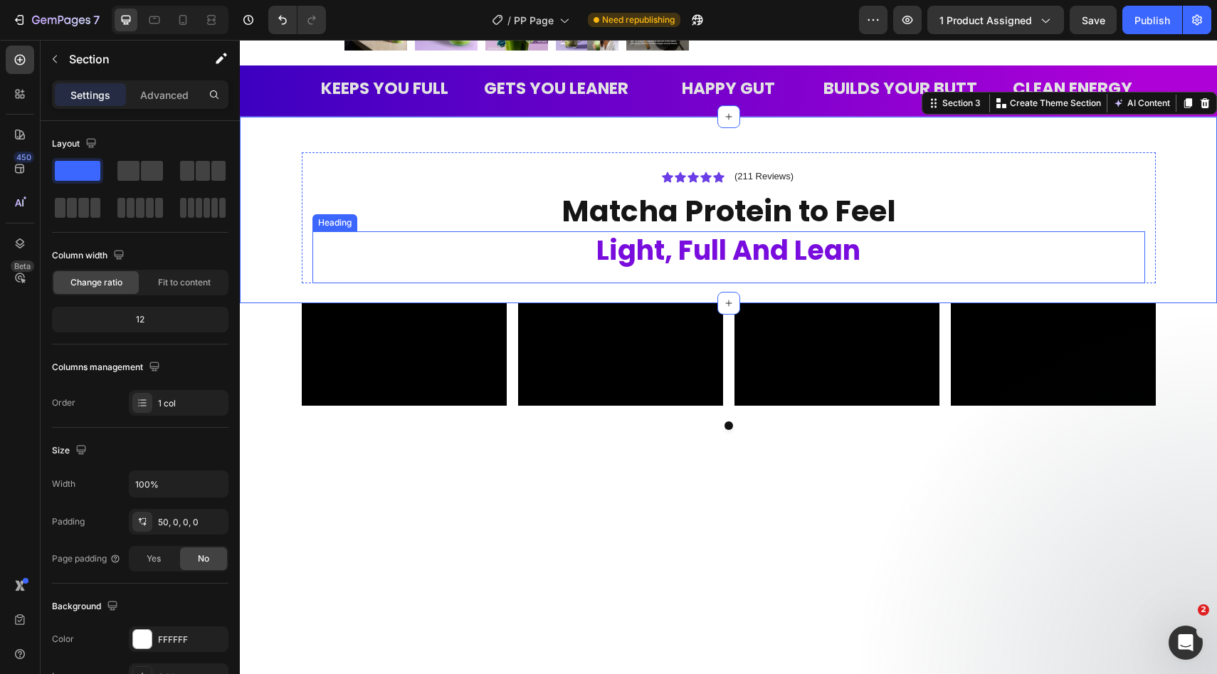
scroll to position [534, 0]
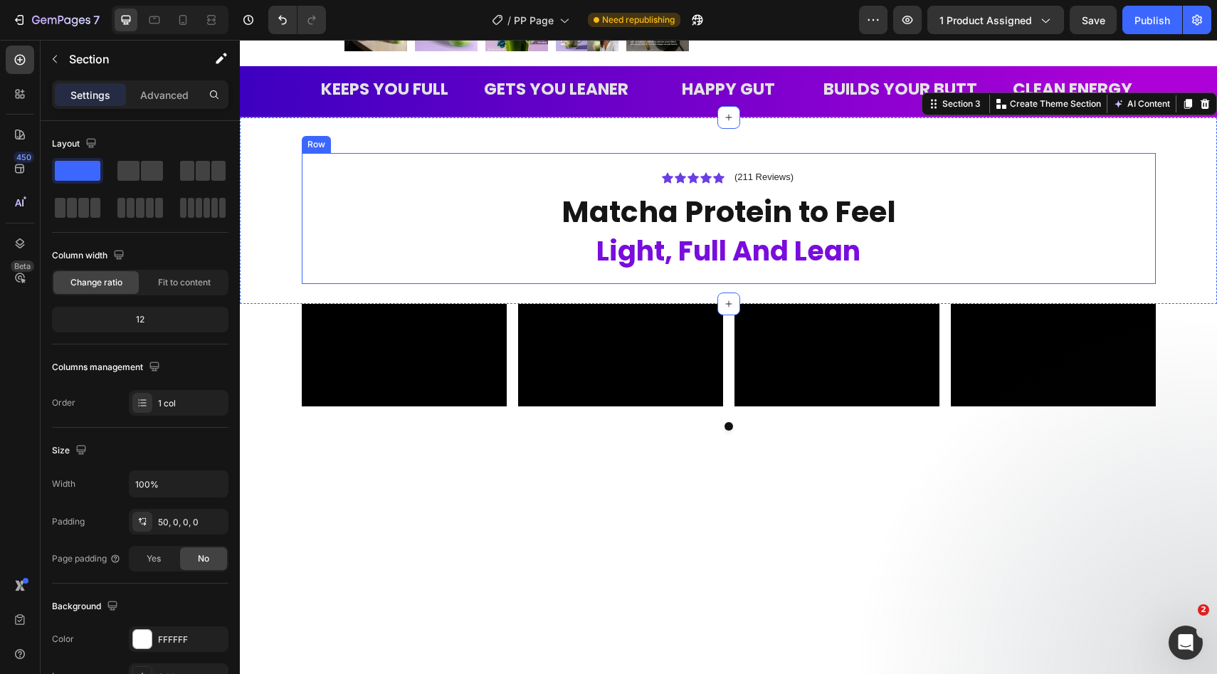
click at [1140, 186] on div "Icon Icon Icon Icon Icon Icon List (211 Reviews) Text Block Row" at bounding box center [728, 178] width 832 height 18
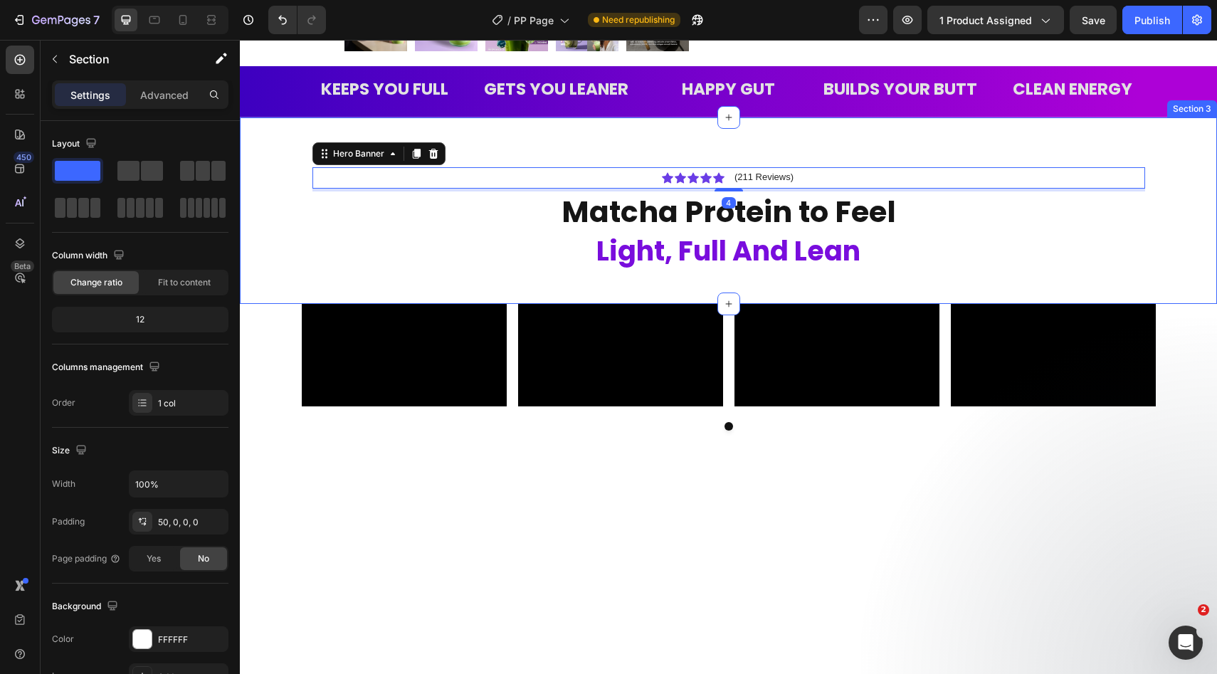
click at [1175, 195] on div "Icon Icon Icon Icon Icon Icon List (211 Reviews) Text Block Row Hero Banner 4 M…" at bounding box center [728, 229] width 977 height 152
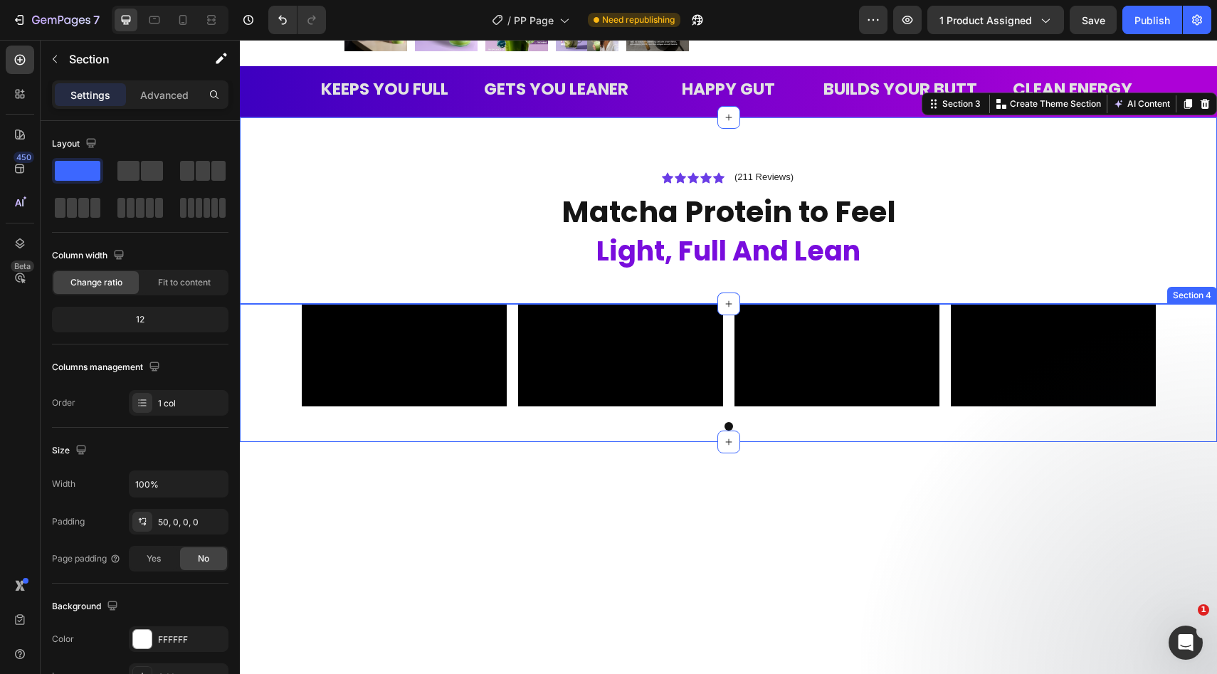
click at [1171, 335] on div "Video Video Video Video Carousel" at bounding box center [728, 373] width 977 height 138
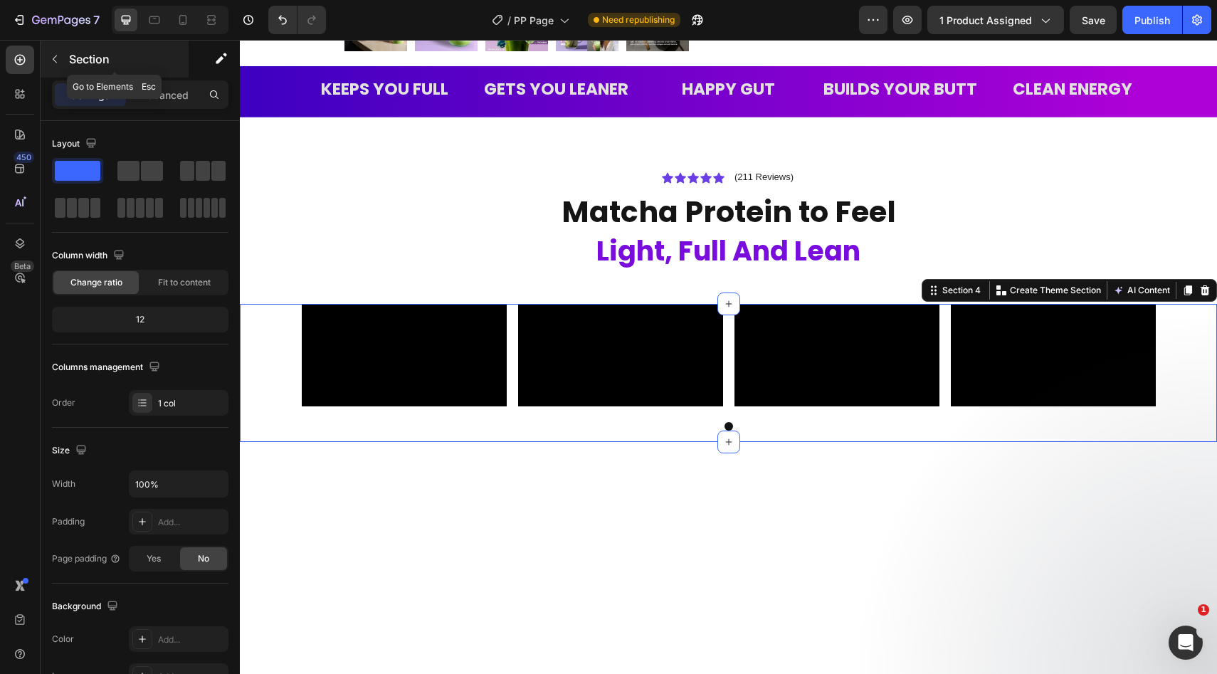
click at [61, 54] on button "button" at bounding box center [54, 59] width 23 height 23
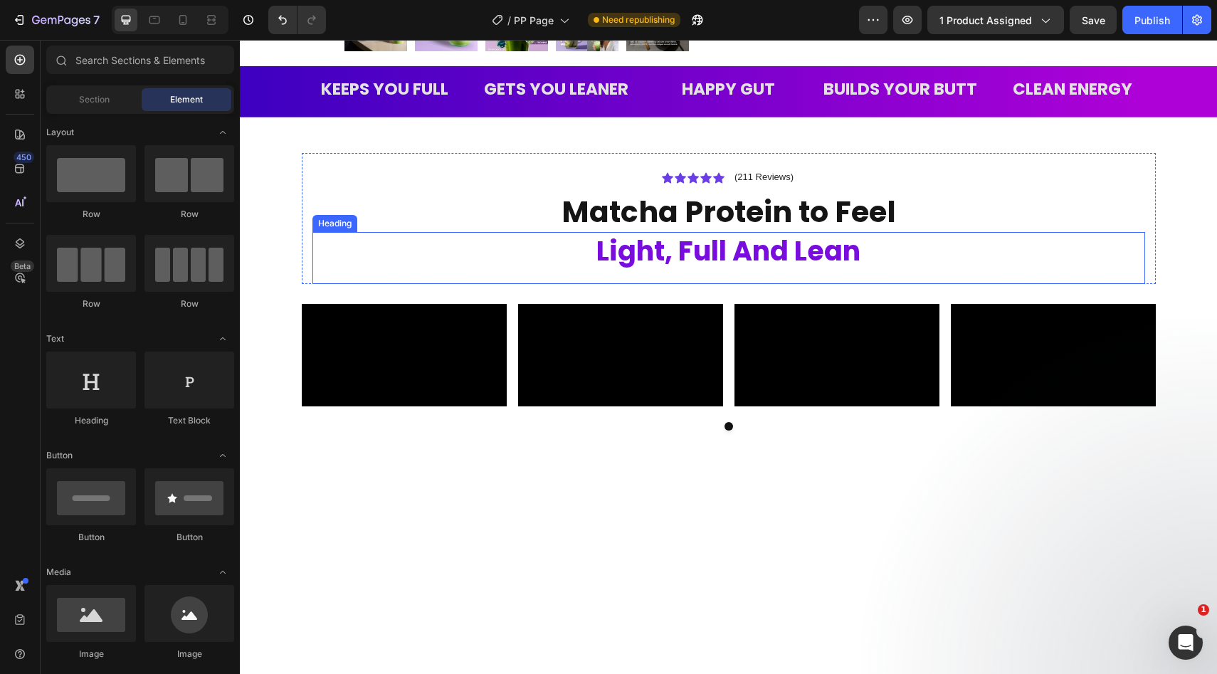
click at [369, 260] on h2 "Light, Full And Lean" at bounding box center [728, 251] width 832 height 38
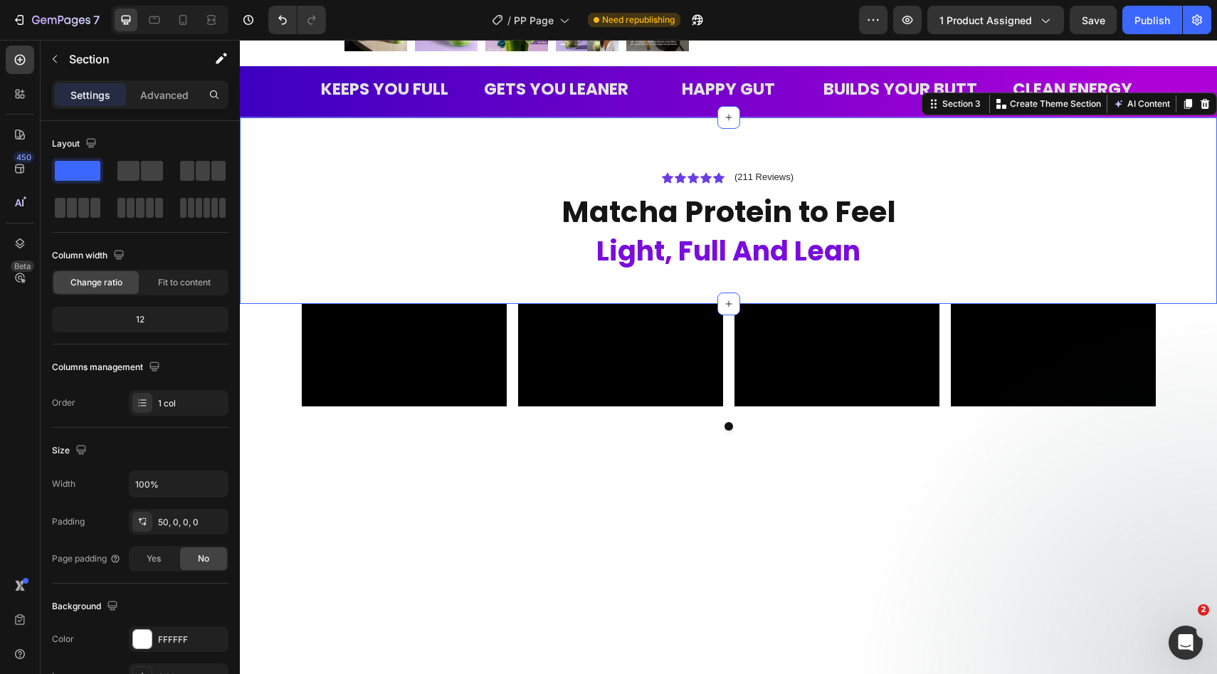
click at [283, 204] on div "Icon Icon Icon Icon Icon Icon List (211 Reviews) Text Block Row Hero Banner Mat…" at bounding box center [728, 229] width 977 height 152
click at [171, 642] on div "FFFFFF" at bounding box center [178, 639] width 41 height 13
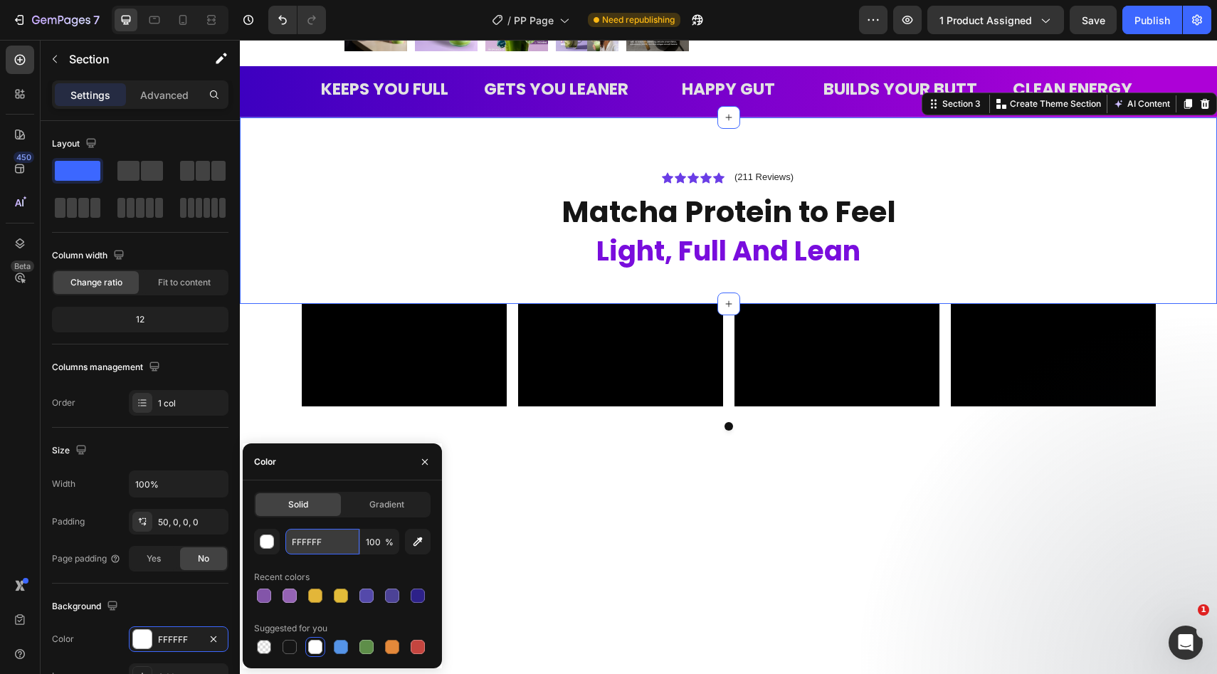
click at [304, 549] on input "FFFFFF" at bounding box center [322, 542] width 74 height 26
paste input "E7D3"
type input "E7D3FF"
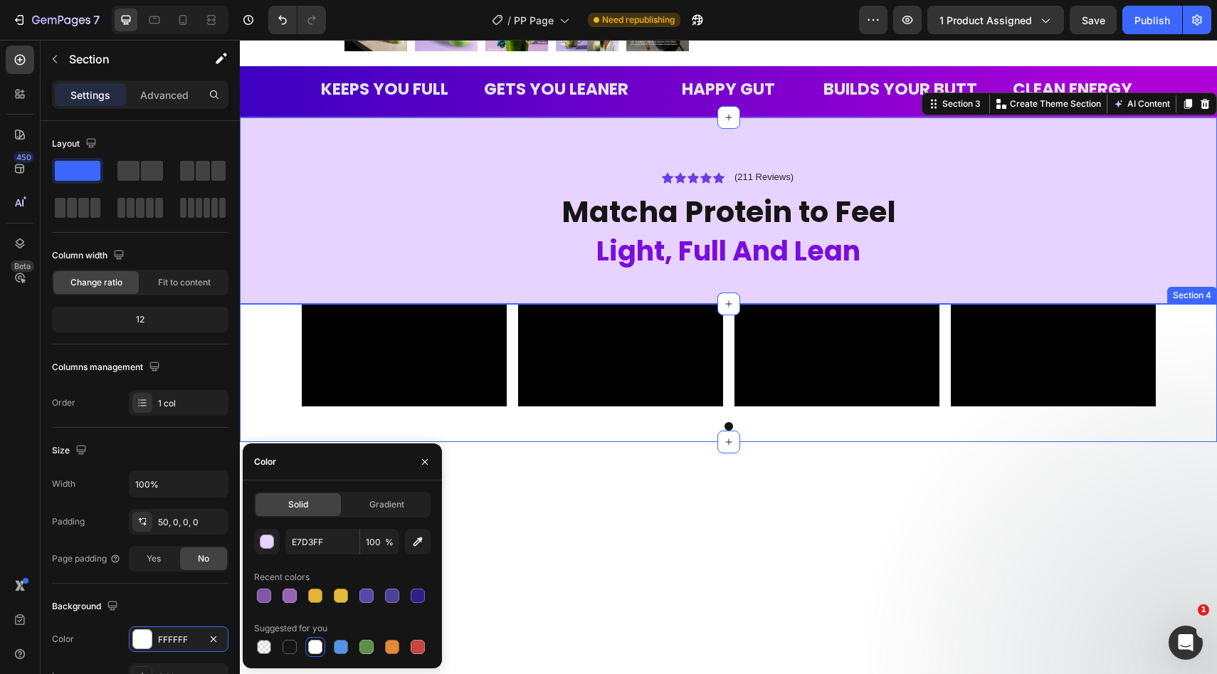
click at [277, 371] on div "Video Video Video Video Carousel" at bounding box center [728, 373] width 977 height 138
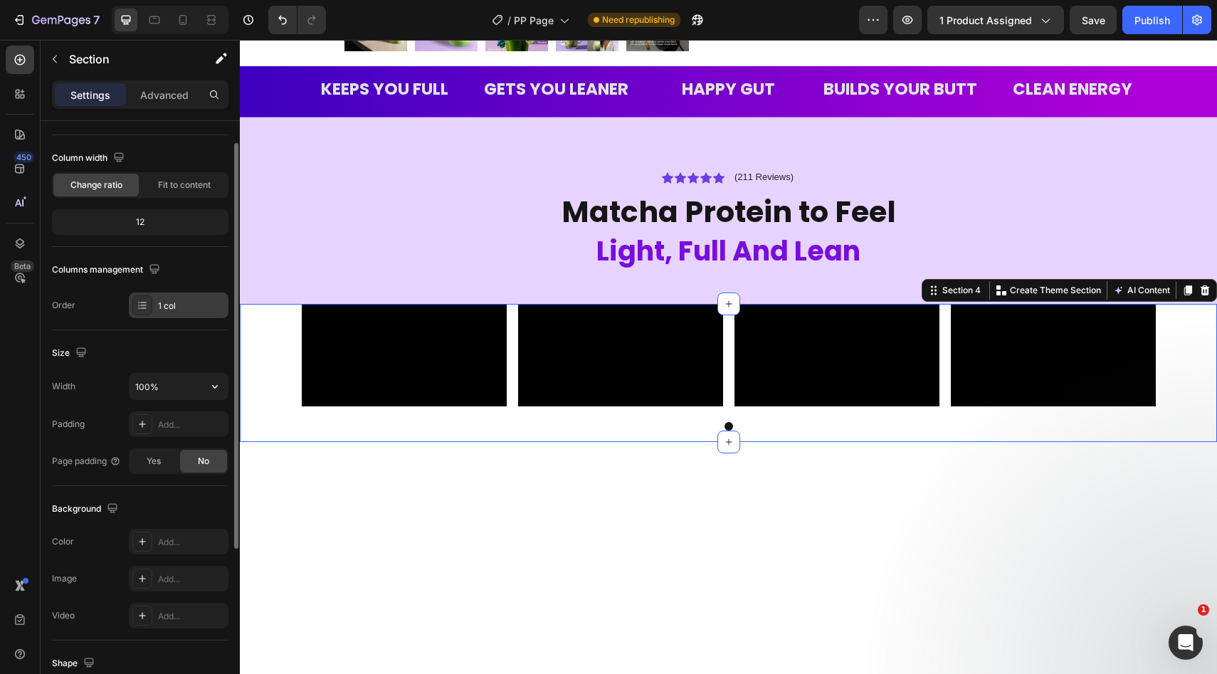
scroll to position [115, 0]
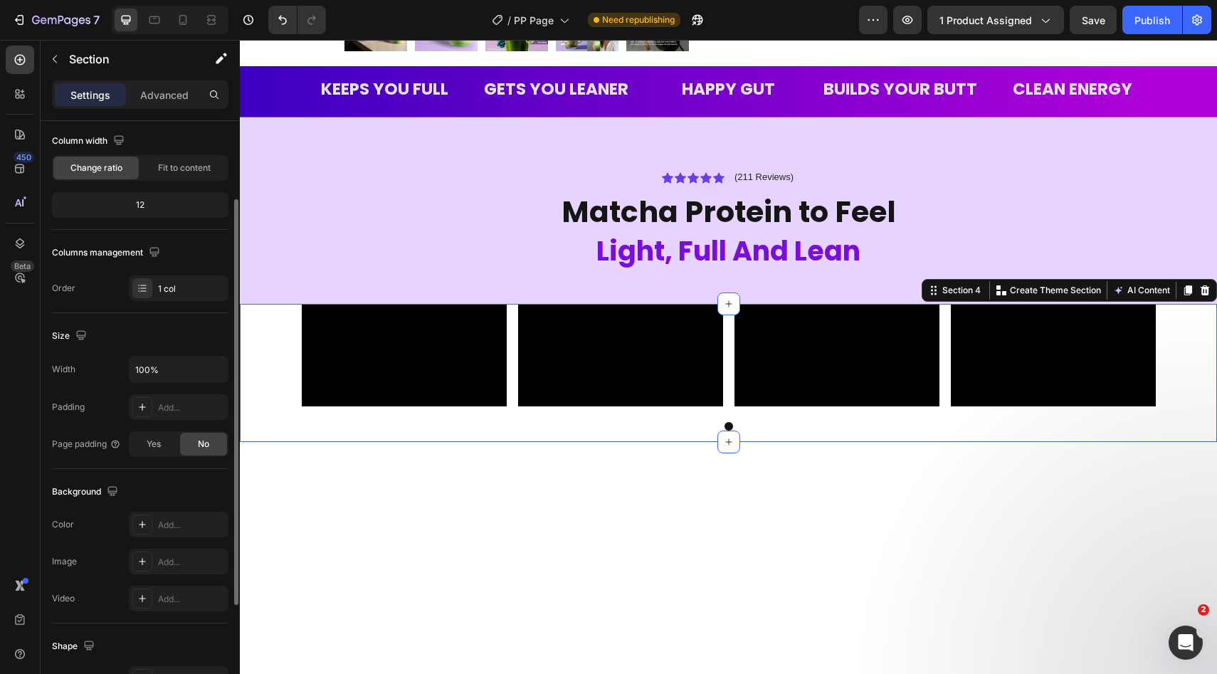
click at [248, 403] on div "Video Video Video Video Carousel" at bounding box center [728, 373] width 977 height 138
click at [274, 418] on div "Video Video Video Video Carousel" at bounding box center [728, 373] width 977 height 138
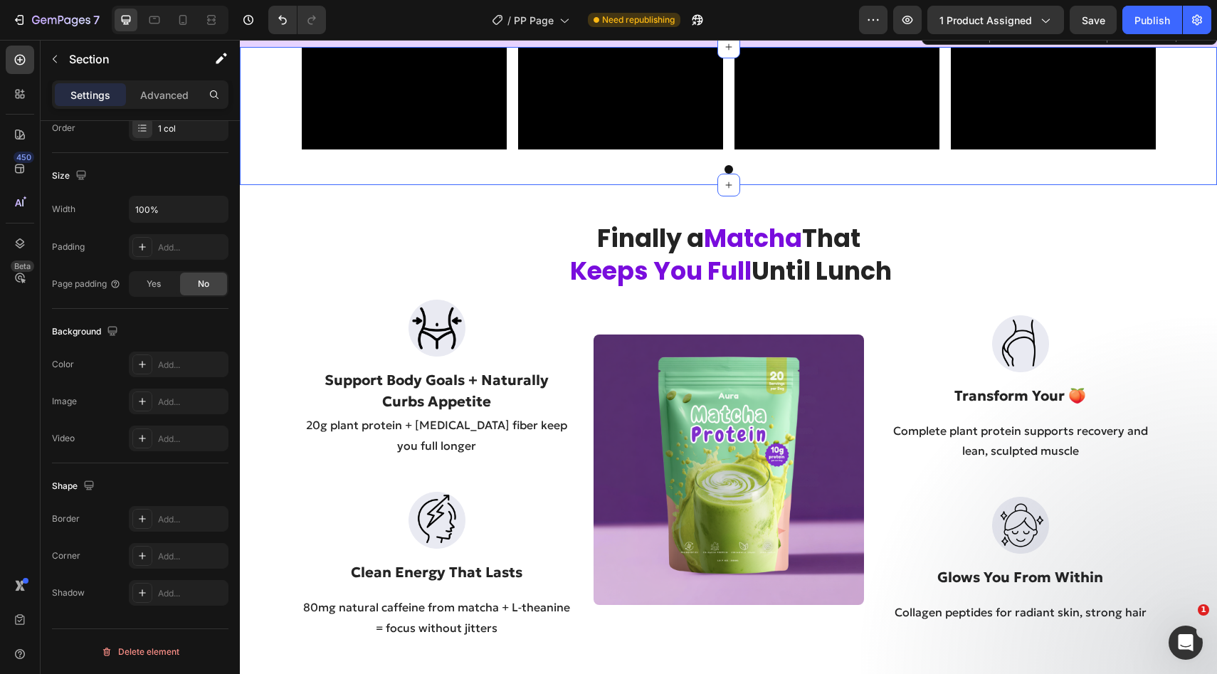
scroll to position [794, 0]
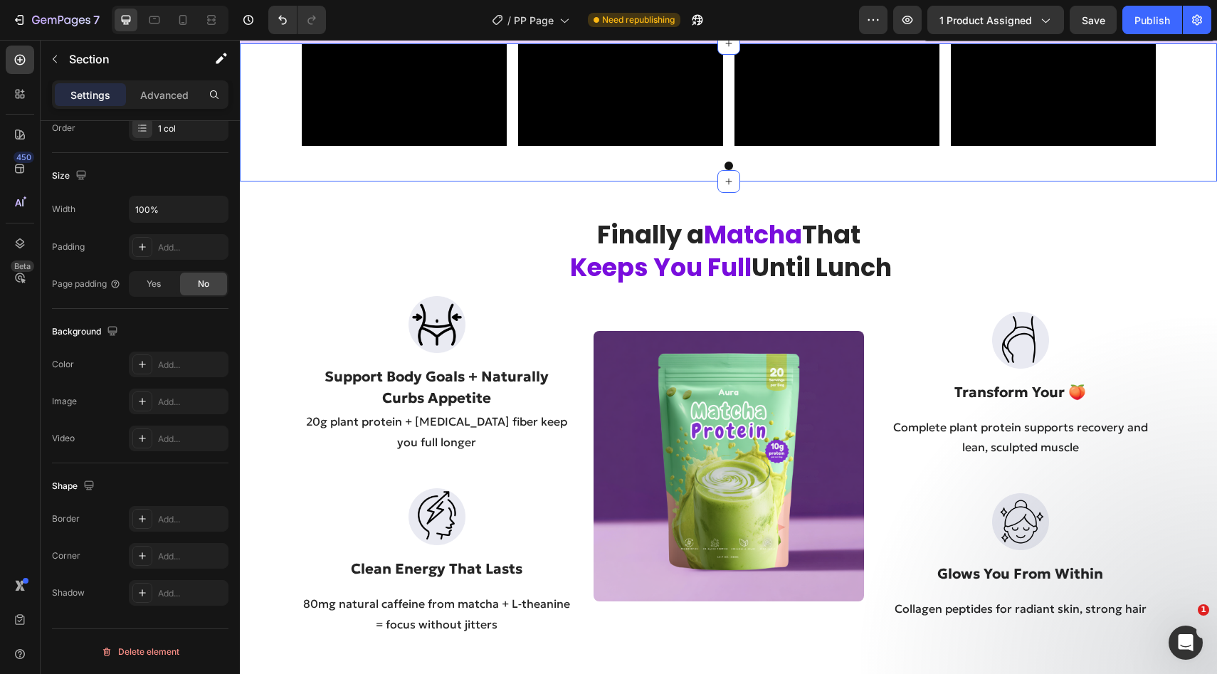
click at [272, 181] on div "Video Video Video Video Carousel" at bounding box center [728, 112] width 977 height 138
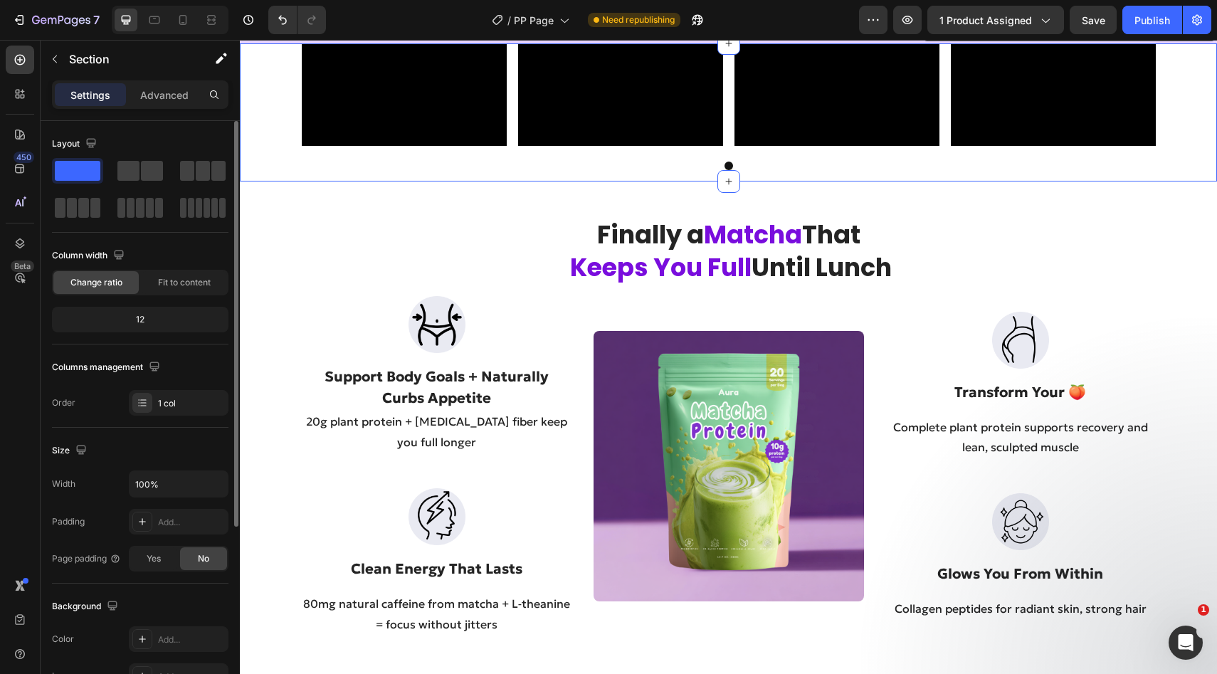
click at [288, 181] on div "Video Video Video Video Carousel" at bounding box center [728, 112] width 977 height 138
click at [290, 181] on div "Video Video Video Video Carousel" at bounding box center [728, 112] width 977 height 138
click at [504, 181] on div "Video Video Video Video Carousel" at bounding box center [729, 112] width 854 height 138
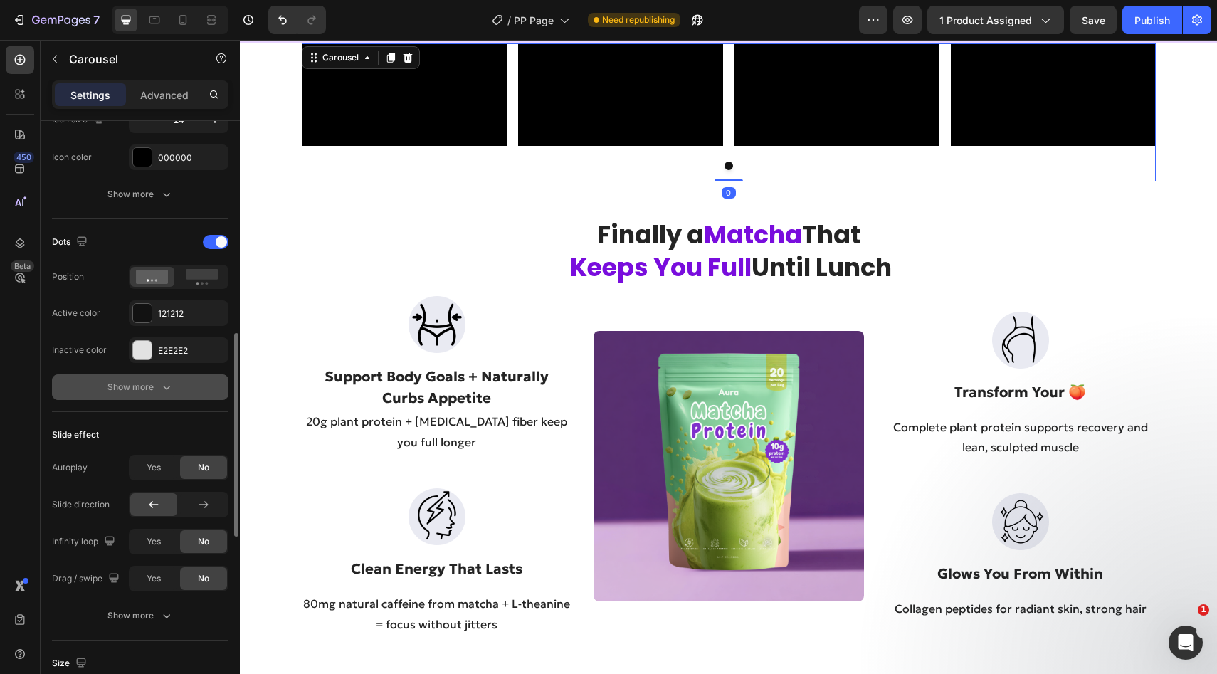
scroll to position [636, 0]
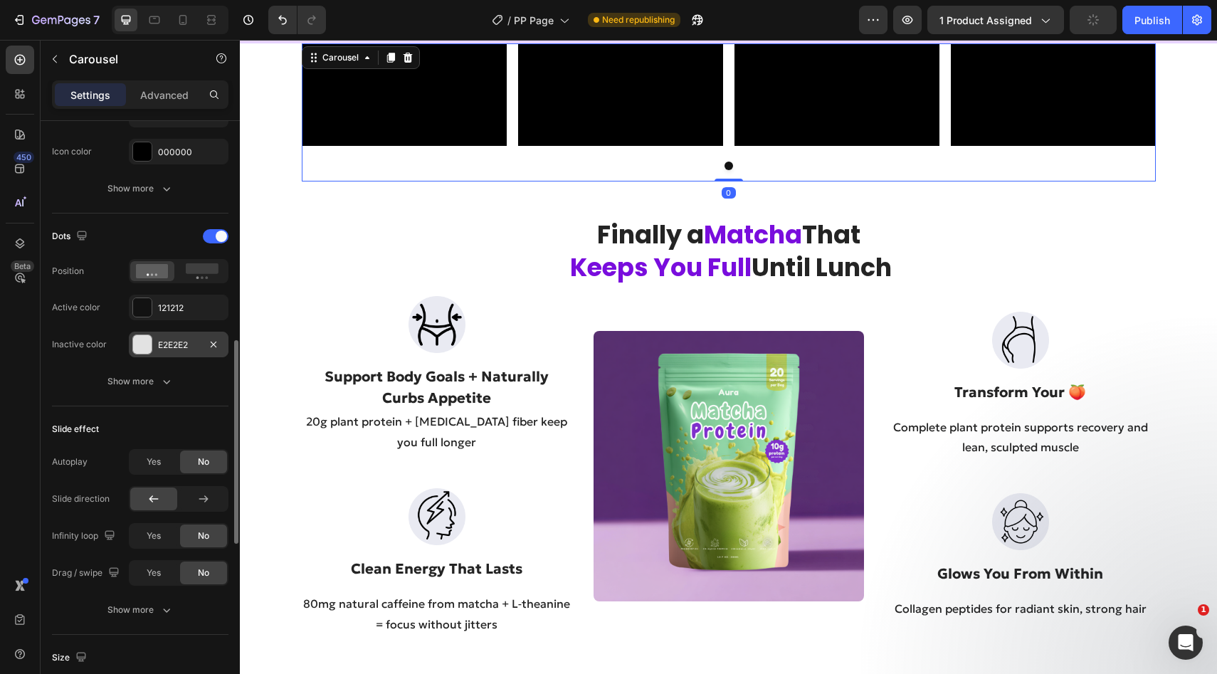
click at [149, 340] on div at bounding box center [142, 344] width 18 height 18
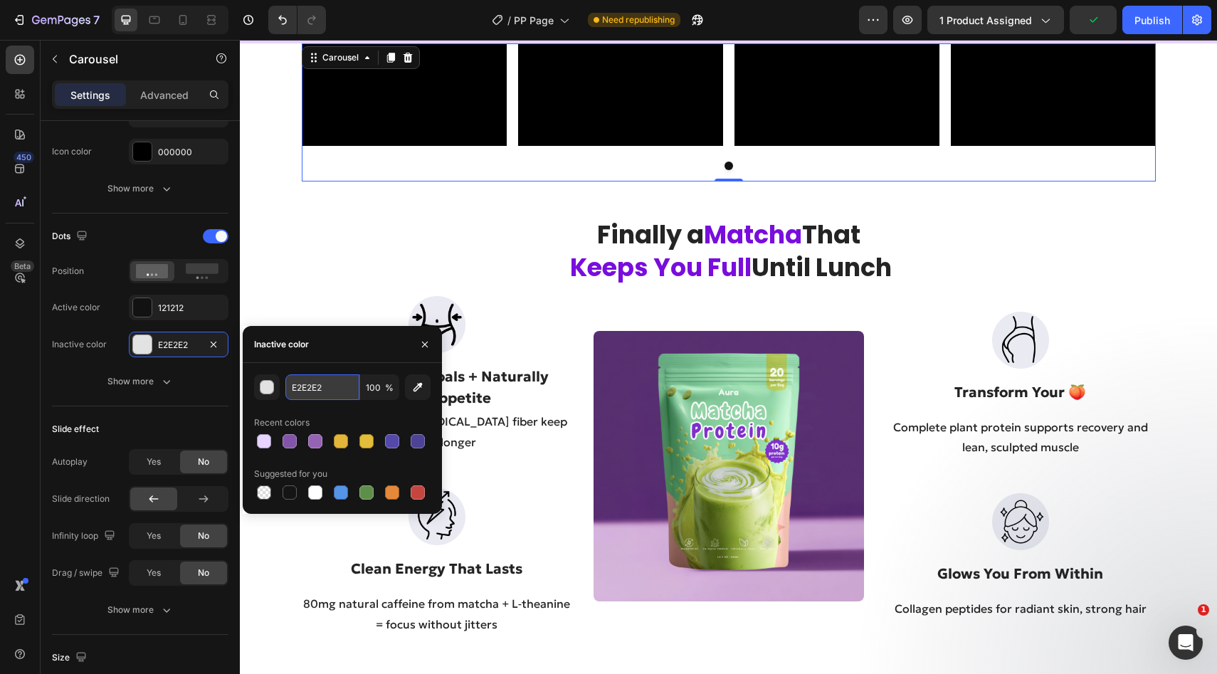
click at [314, 386] on input "E2E2E2" at bounding box center [322, 387] width 74 height 26
paste input "7D3FF"
type input "E7D3FF"
click at [483, 170] on div at bounding box center [729, 166] width 854 height 9
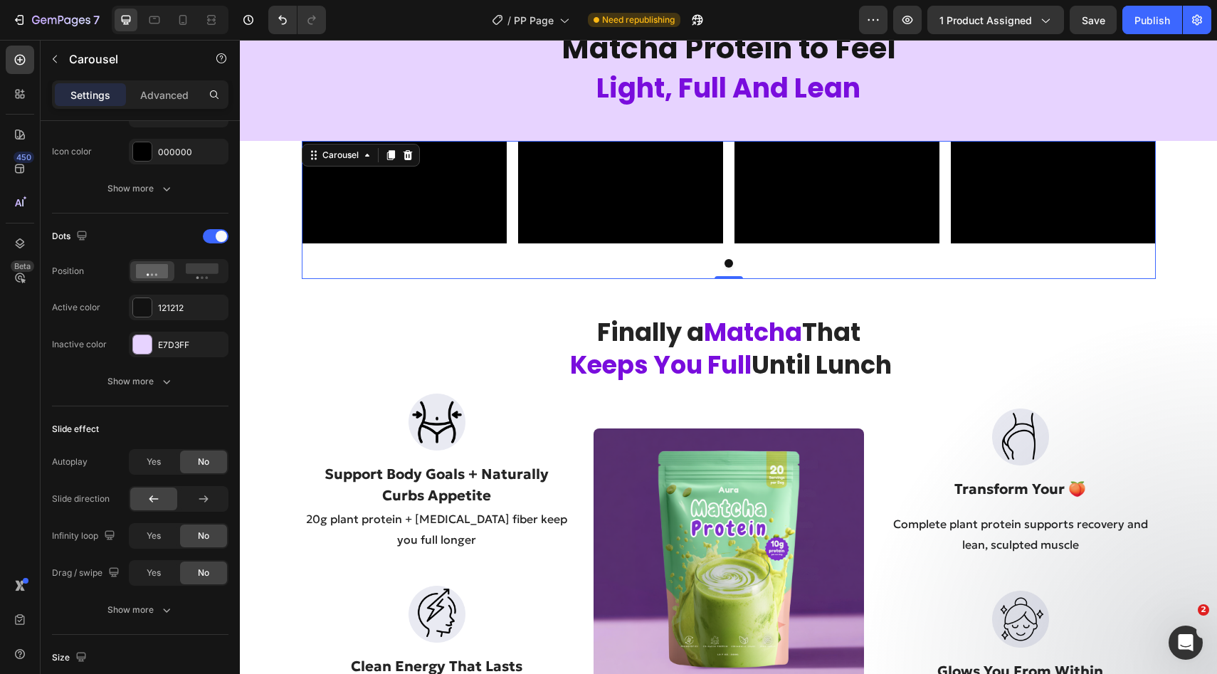
scroll to position [633, 0]
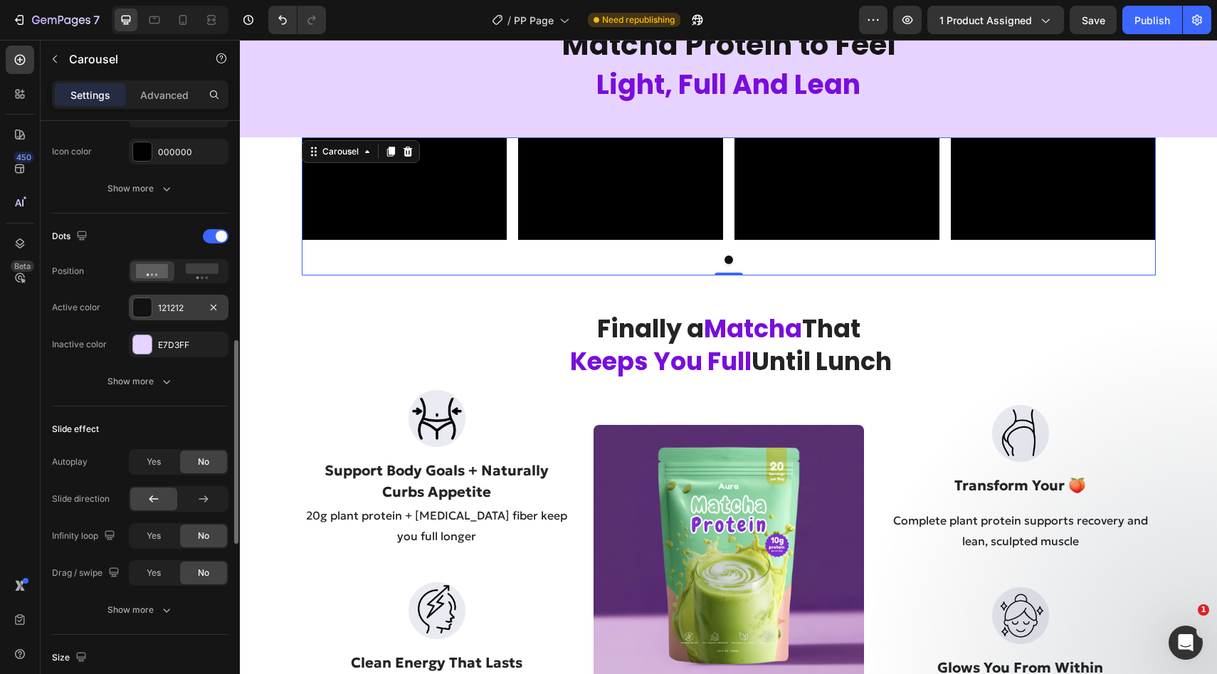
click at [171, 306] on div "121212" at bounding box center [178, 308] width 41 height 13
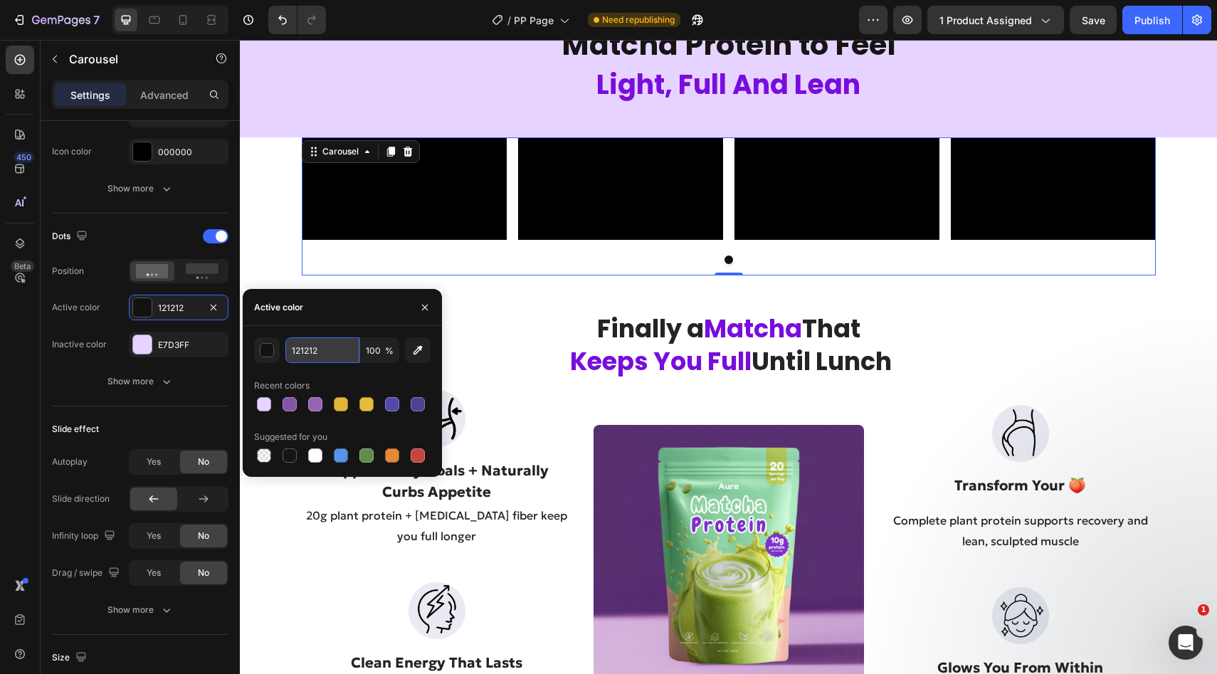
click at [312, 352] on input "121212" at bounding box center [322, 350] width 74 height 26
paste input "E7D3FF"
type input "121212"
click at [421, 306] on icon "button" at bounding box center [424, 307] width 11 height 11
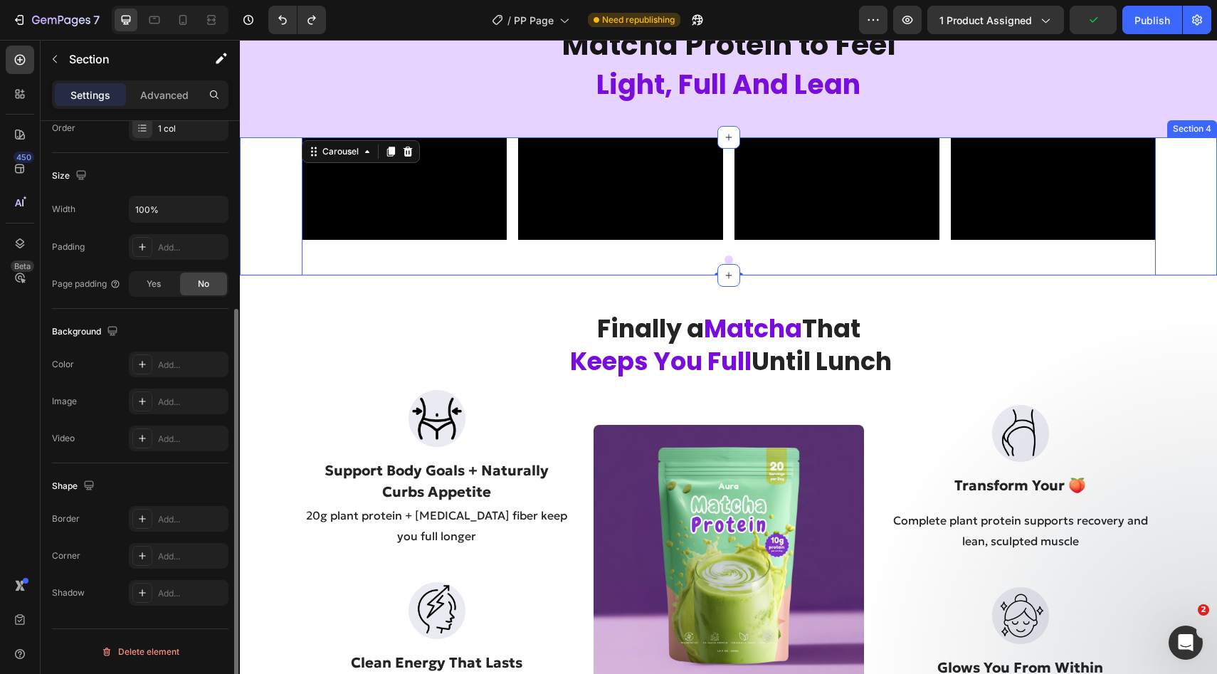
click at [257, 275] on div "Video Video Video Video Carousel 0" at bounding box center [728, 206] width 977 height 138
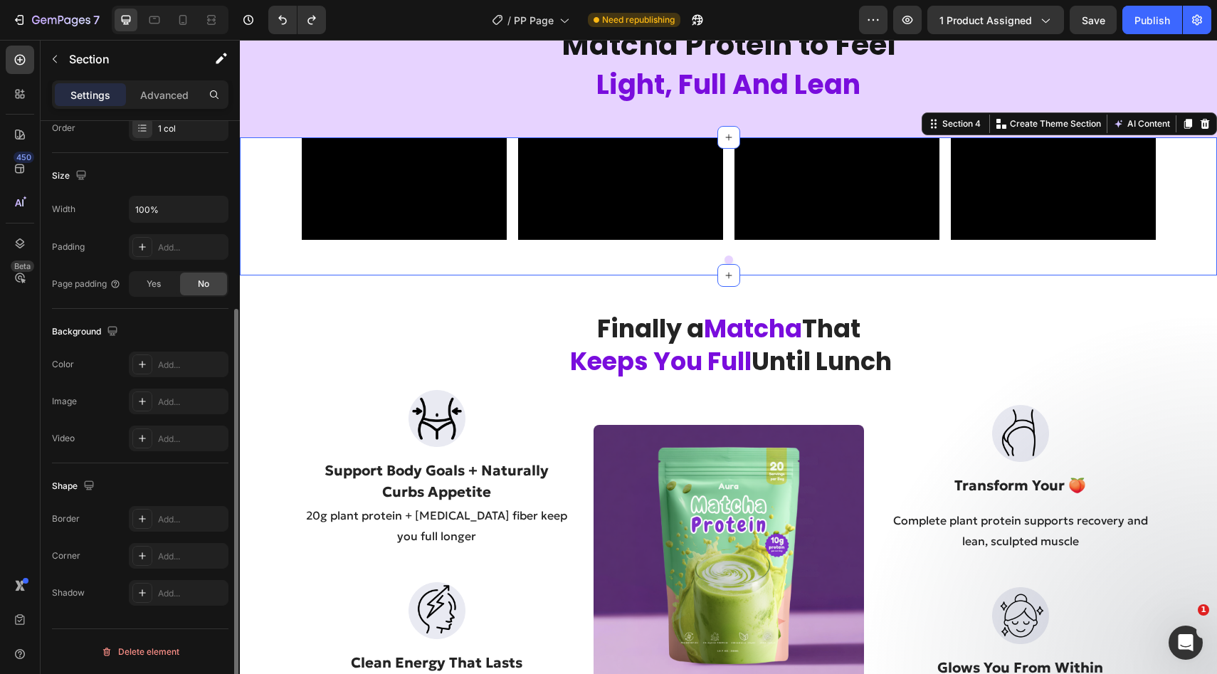
scroll to position [0, 0]
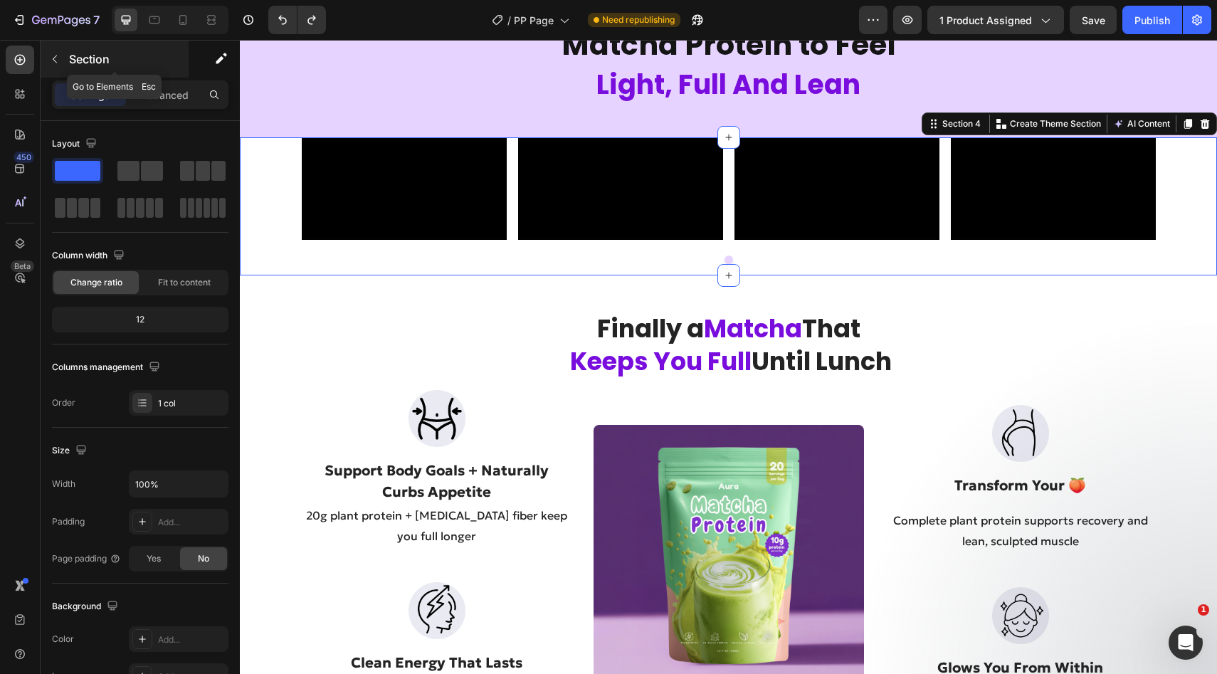
click at [60, 58] on icon "button" at bounding box center [54, 58] width 11 height 11
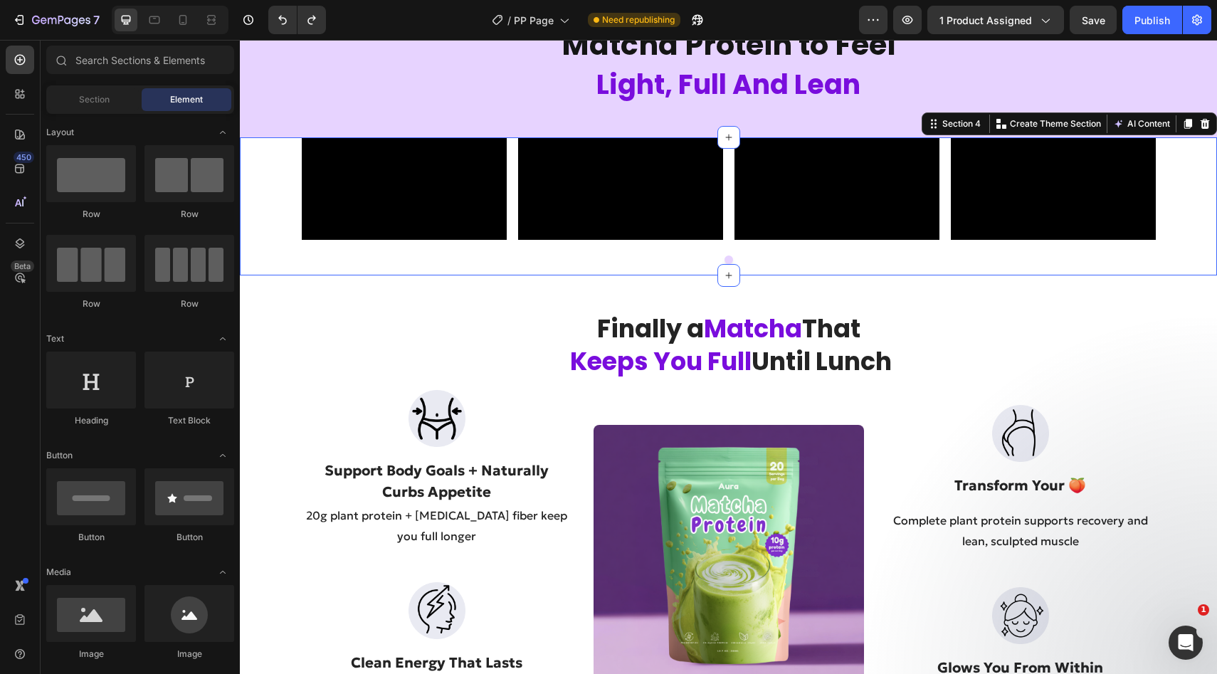
click at [268, 275] on div "Video Video Video Video Carousel" at bounding box center [728, 206] width 977 height 138
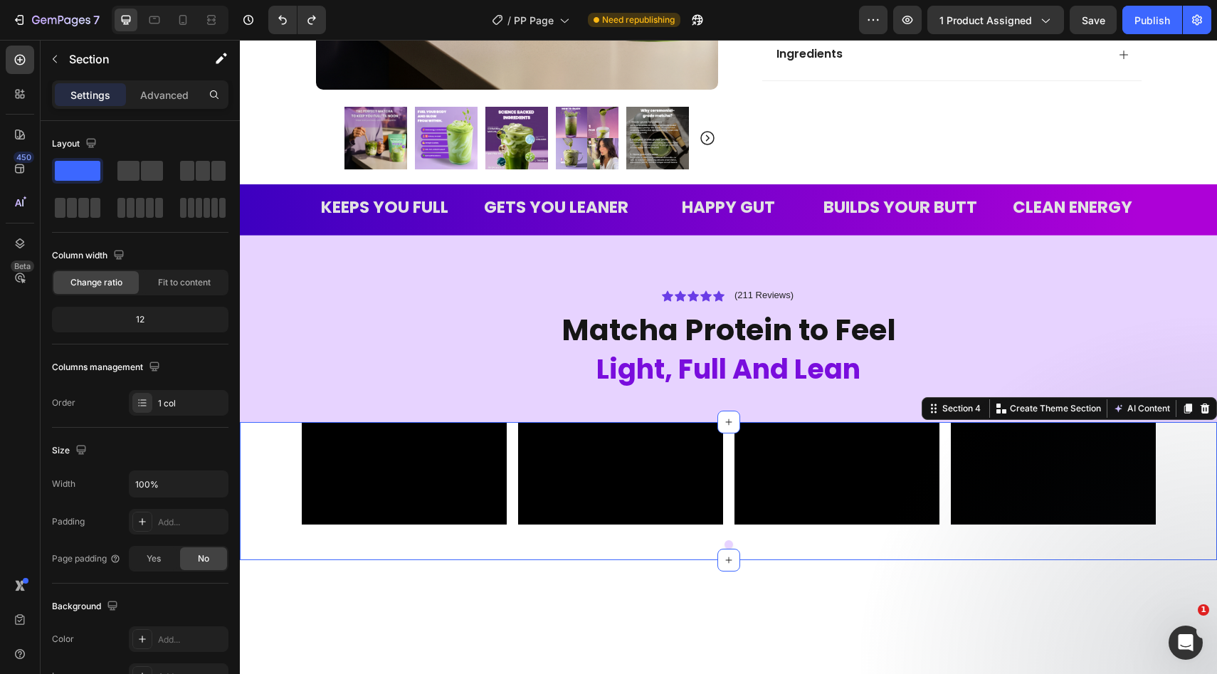
scroll to position [531, 0]
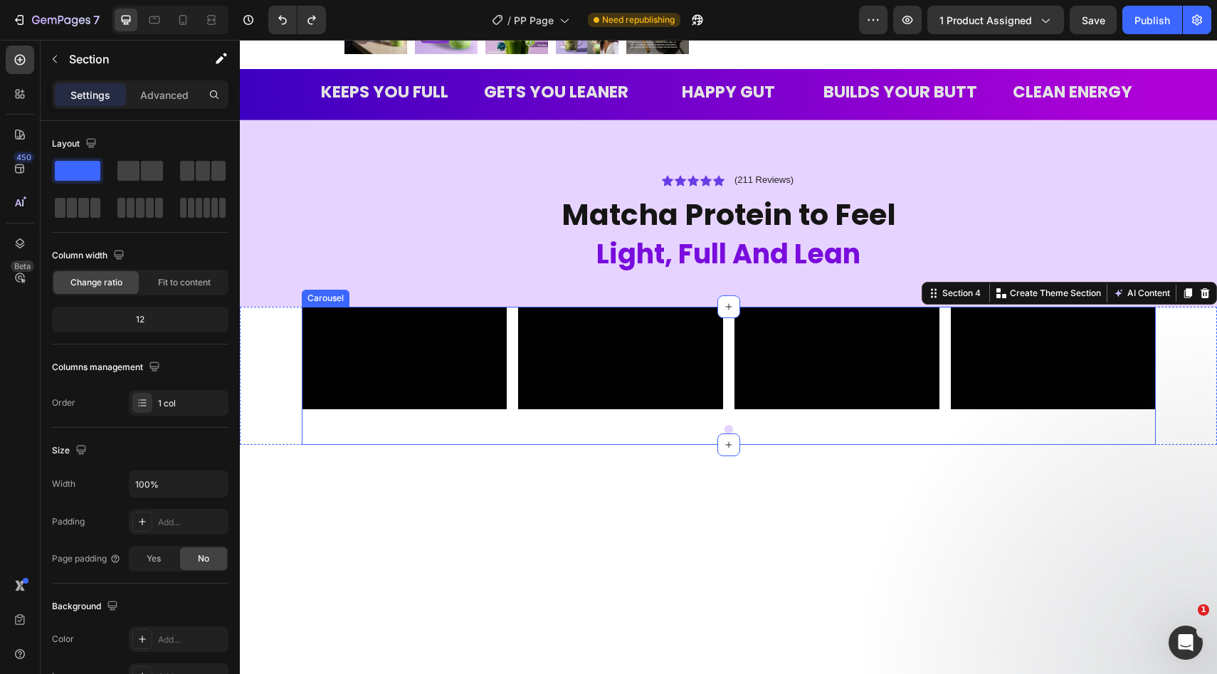
click at [945, 326] on div "Video Video Video Video" at bounding box center [729, 358] width 854 height 102
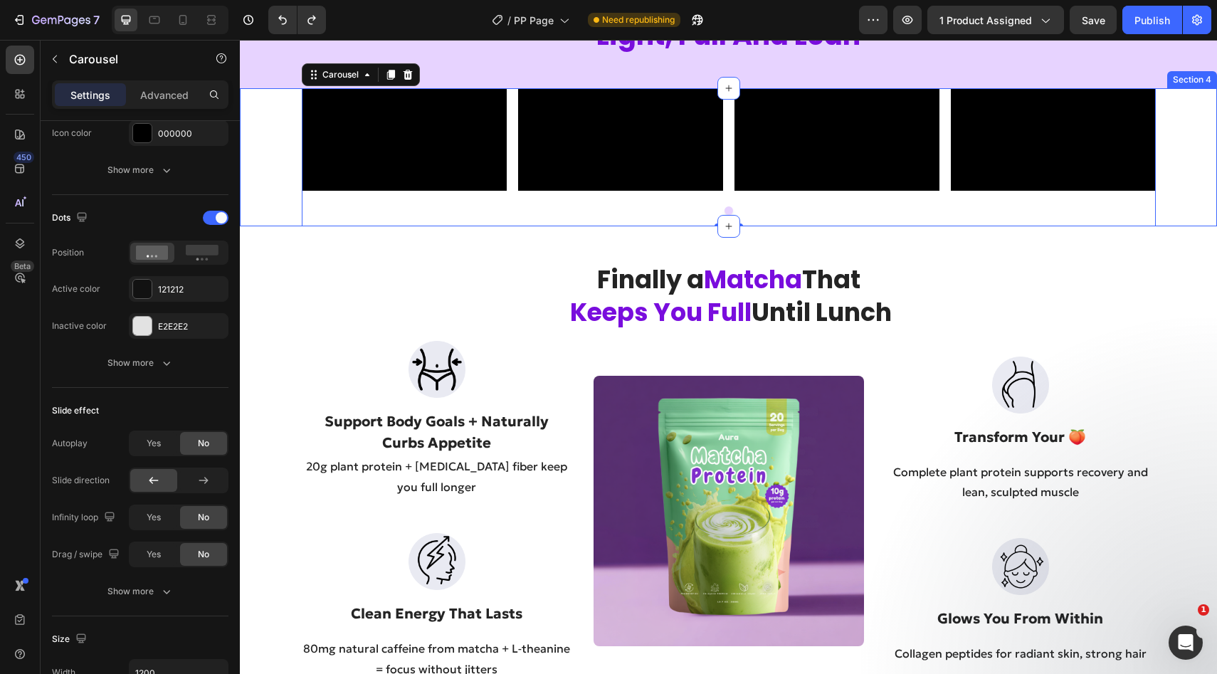
scroll to position [793, 0]
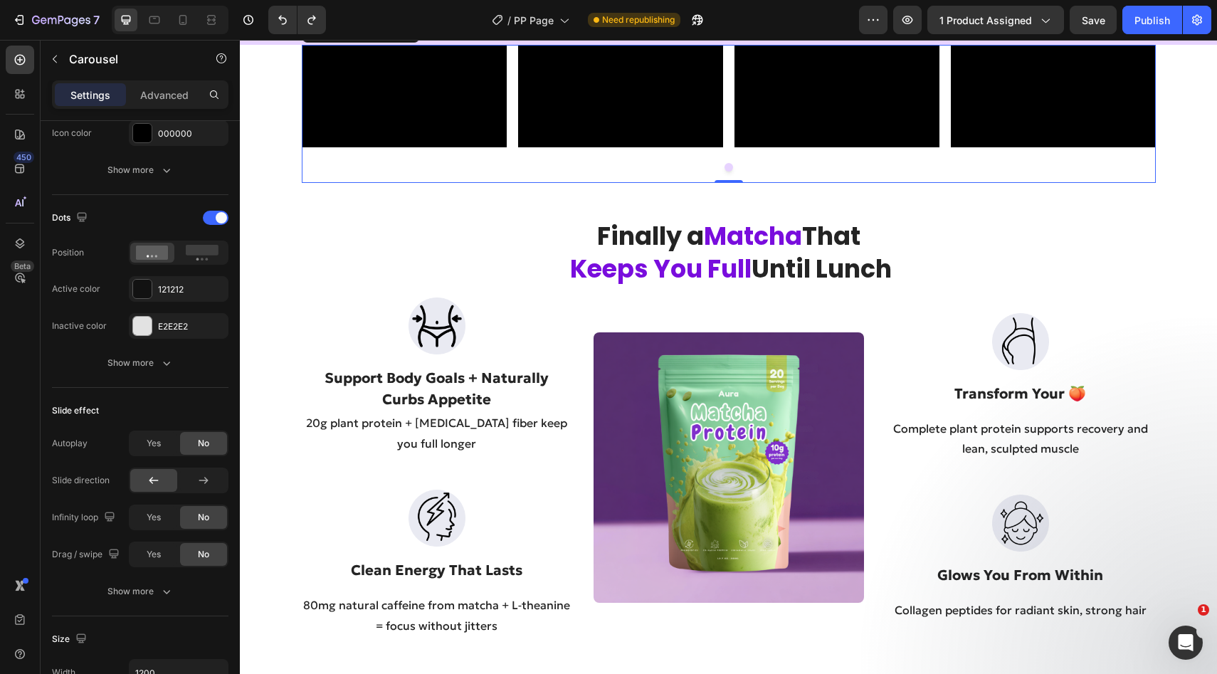
click at [509, 183] on div "Video Video Video Video Carousel 0" at bounding box center [729, 114] width 854 height 138
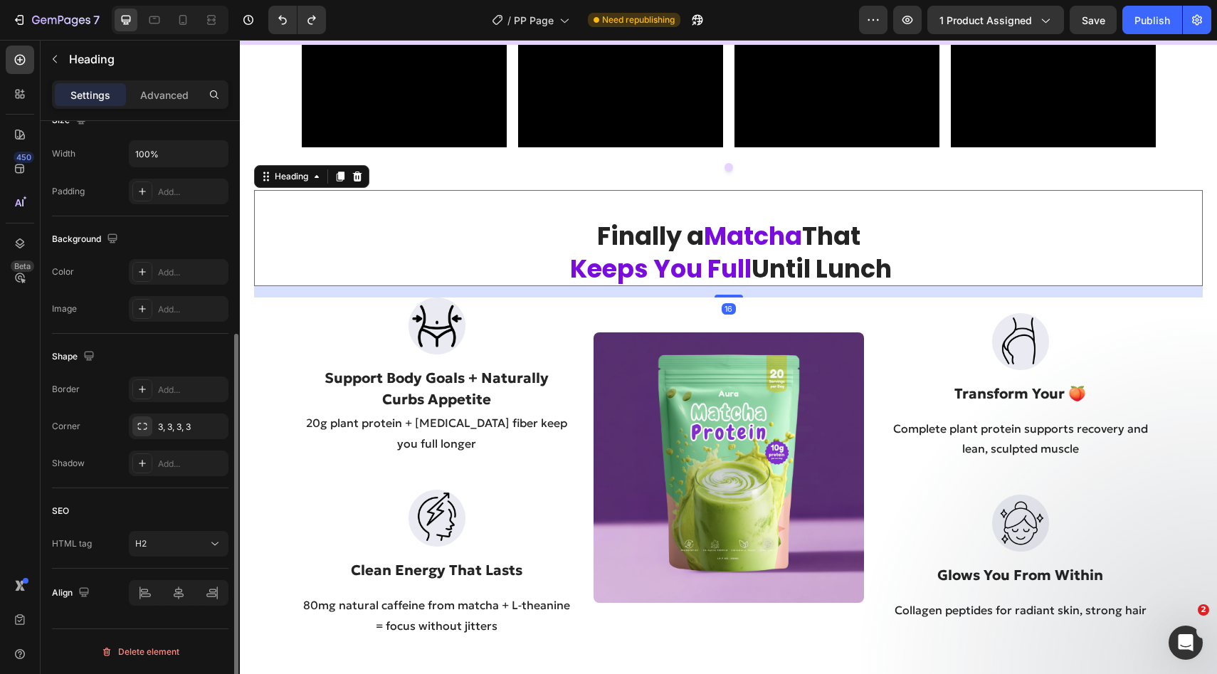
click at [460, 286] on div "Finally a Matcha That Keeps You Full Until Lunch Heading 16" at bounding box center [728, 238] width 948 height 96
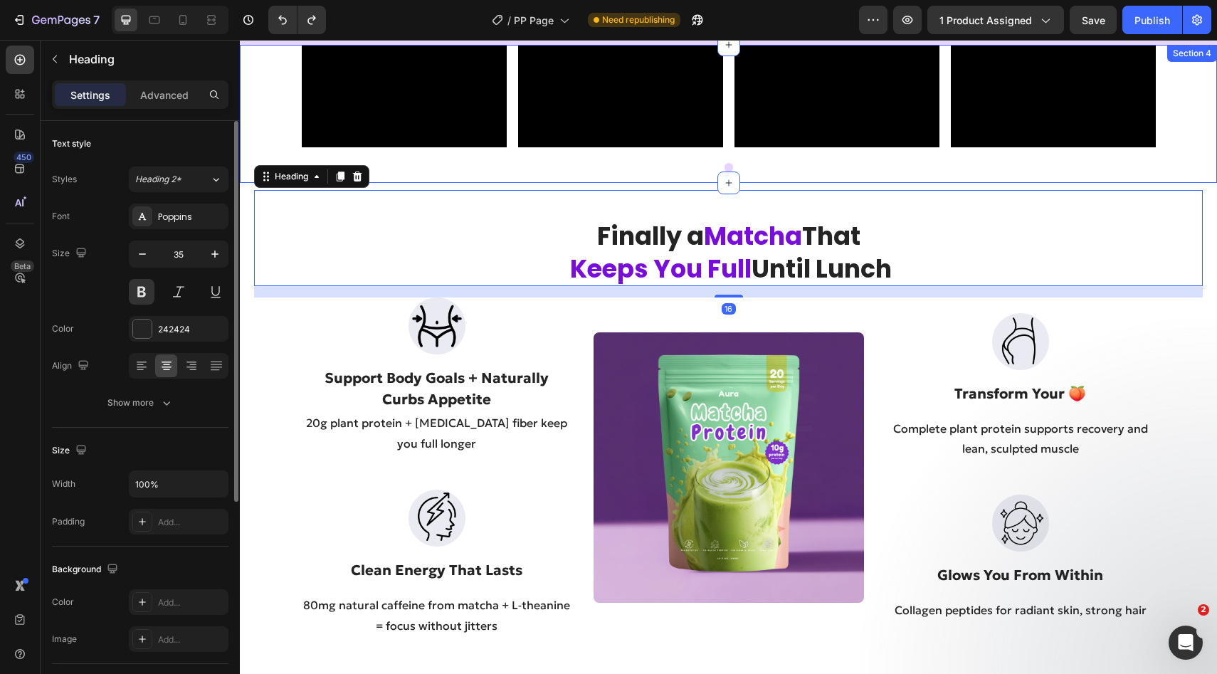
click at [272, 183] on div "Video Video Video Video Carousel" at bounding box center [728, 114] width 977 height 138
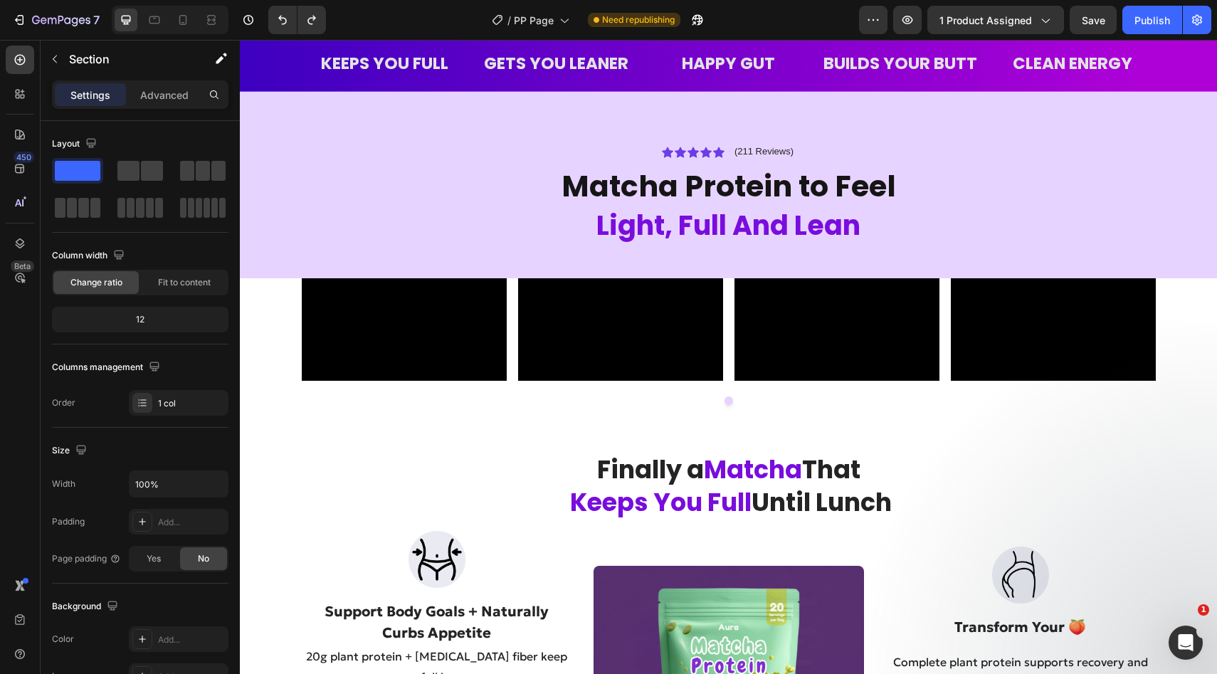
scroll to position [575, 0]
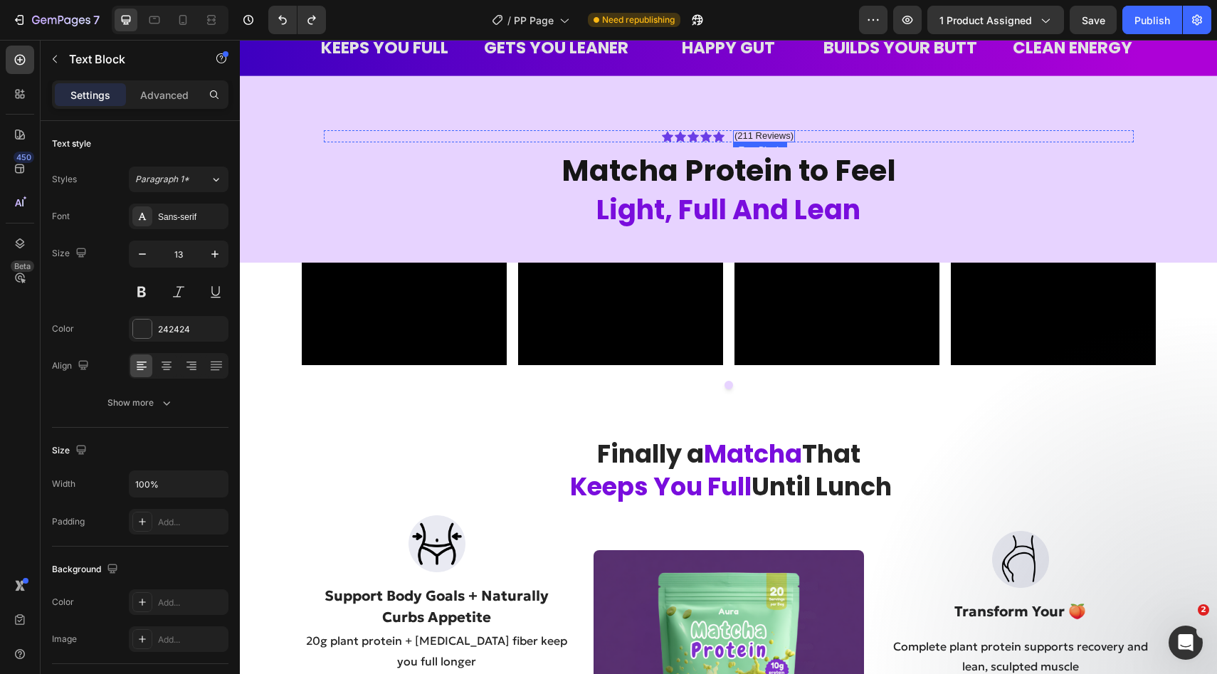
click at [769, 132] on p "(211 Reviews)" at bounding box center [763, 135] width 59 height 11
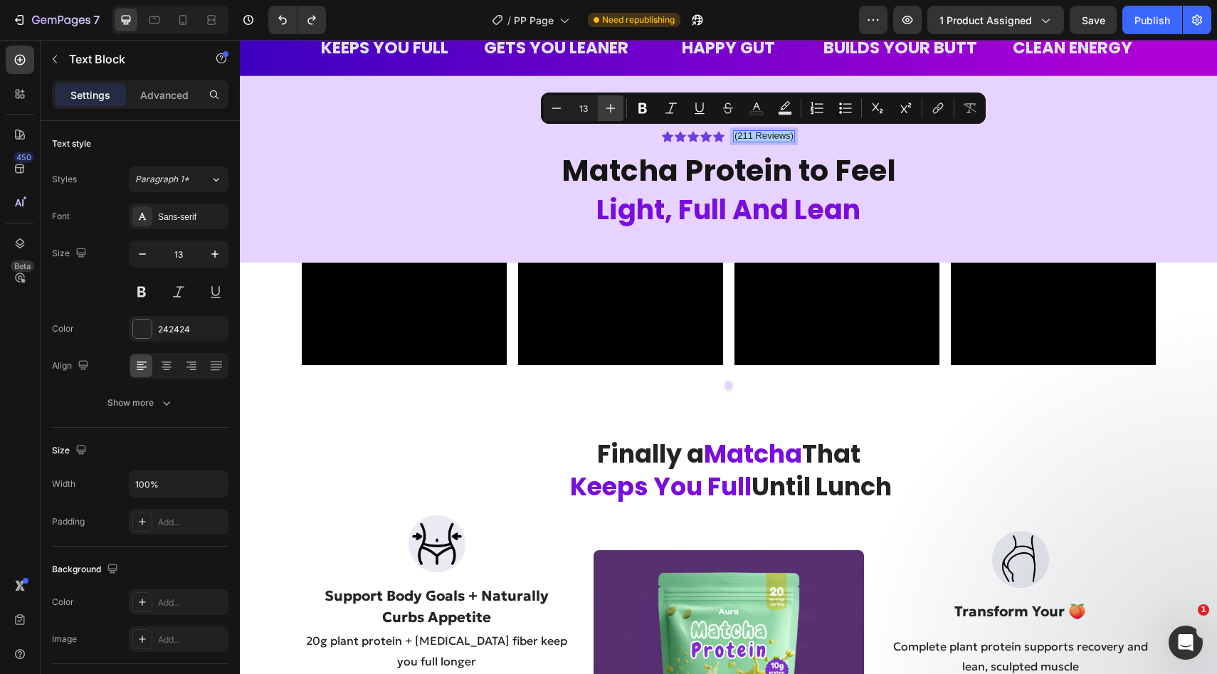
click at [608, 107] on icon "Editor contextual toolbar" at bounding box center [610, 108] width 9 height 9
type input "14"
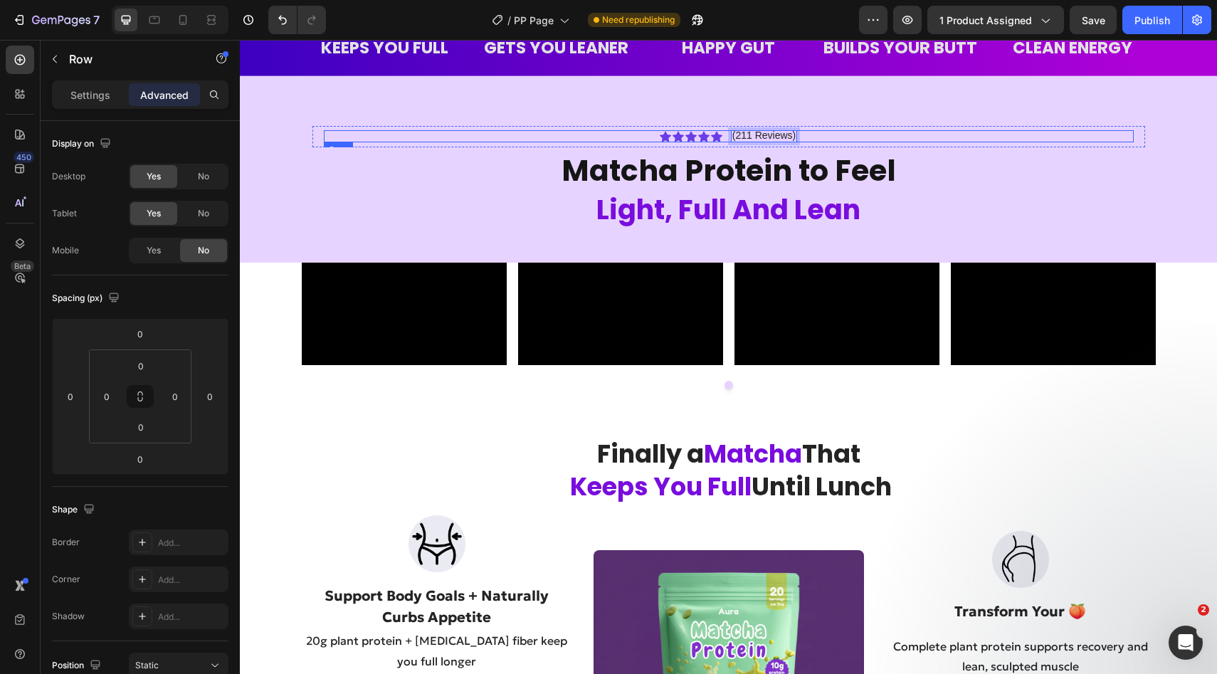
click at [726, 134] on div "Icon Icon Icon Icon Icon Icon List (211 Reviews) Text Block 0 Row" at bounding box center [729, 136] width 810 height 13
click at [642, 134] on div "Icon Icon Icon Icon Icon Icon List (211 Reviews) Text Block Row 0" at bounding box center [729, 136] width 810 height 13
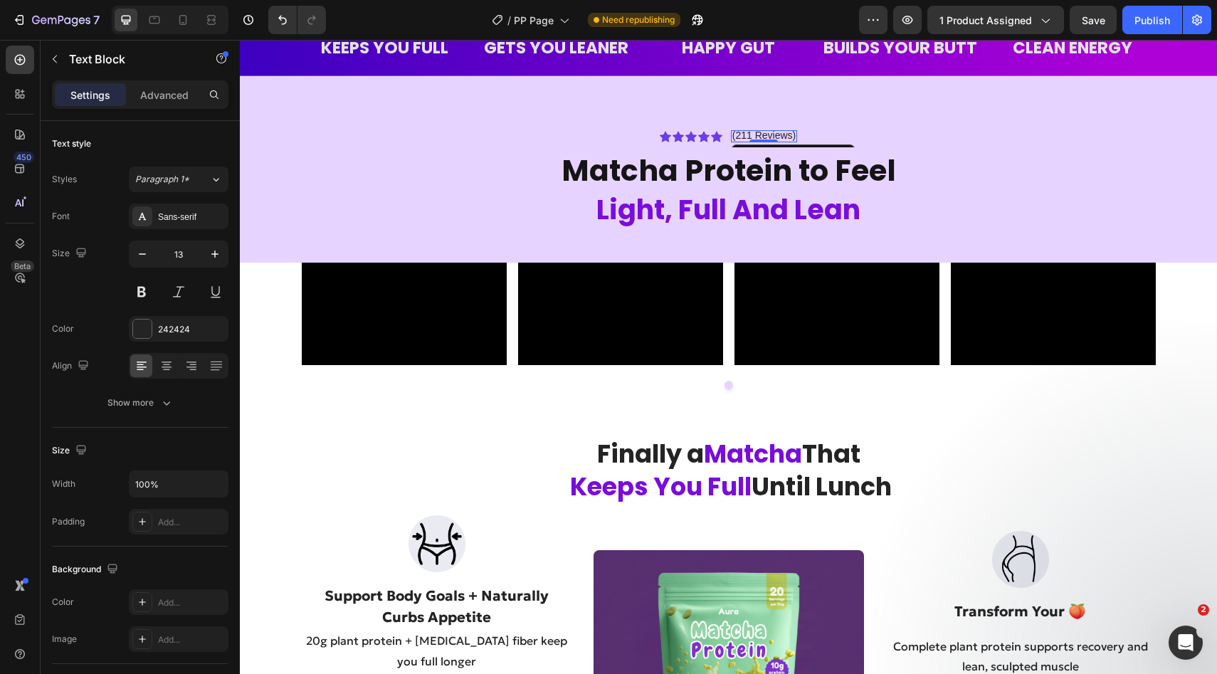
click at [751, 134] on span "(211 Reviews)" at bounding box center [763, 134] width 63 height 11
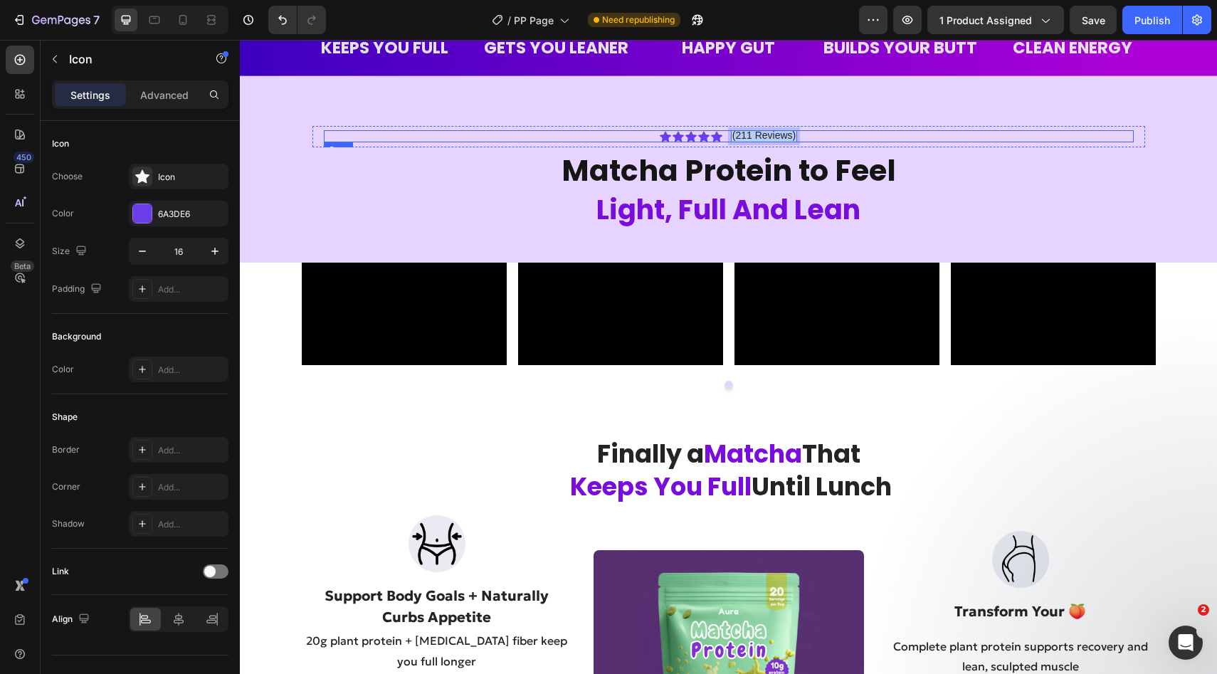
click at [665, 135] on icon at bounding box center [665, 136] width 11 height 11
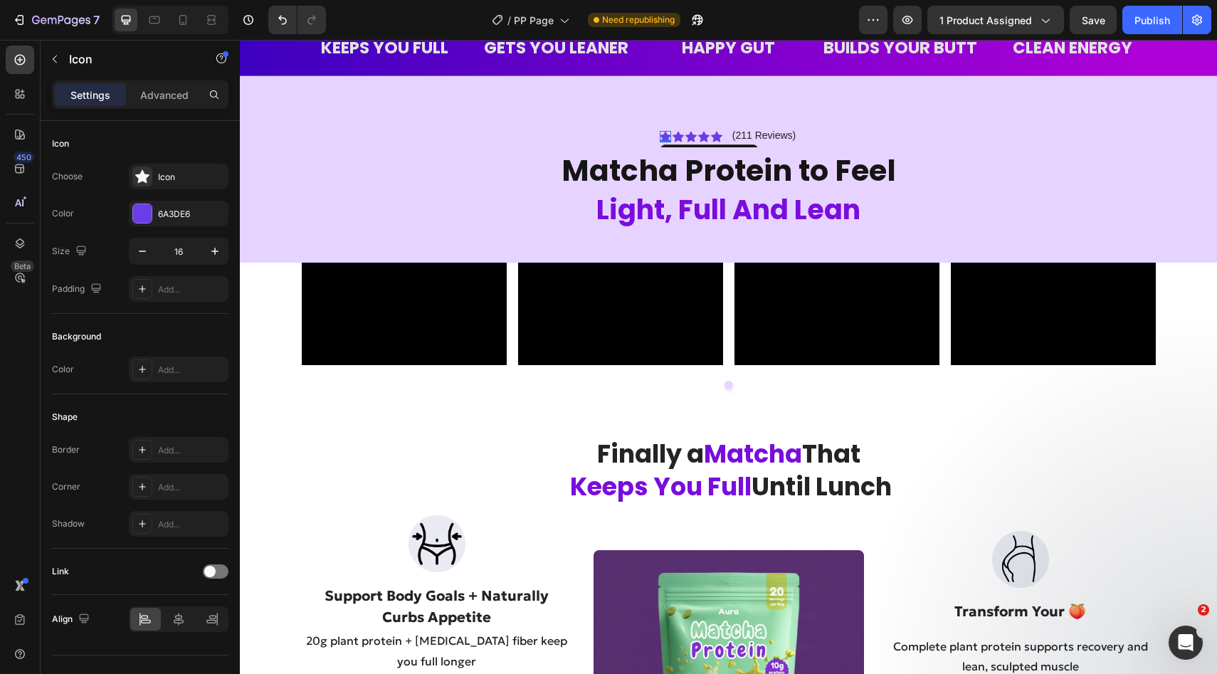
click at [665, 135] on icon at bounding box center [665, 136] width 11 height 11
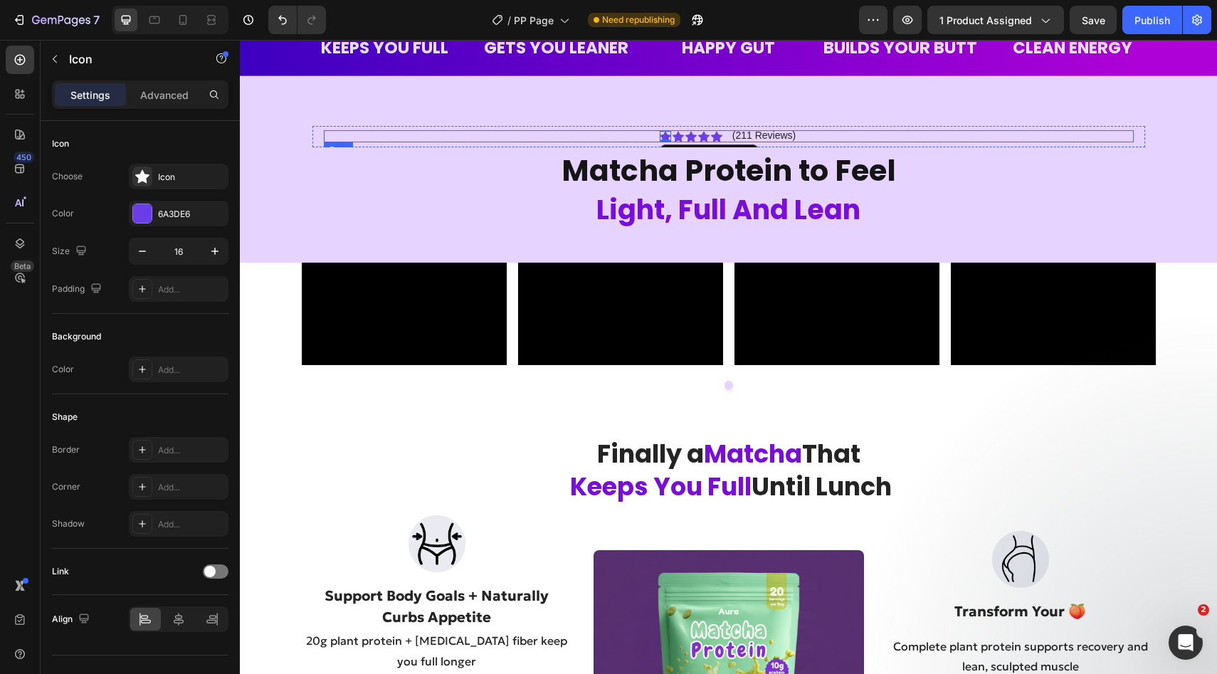
click at [650, 135] on div "Icon 0 Icon Icon Icon Icon Icon List (211 Reviews) Text Block Row" at bounding box center [729, 136] width 810 height 13
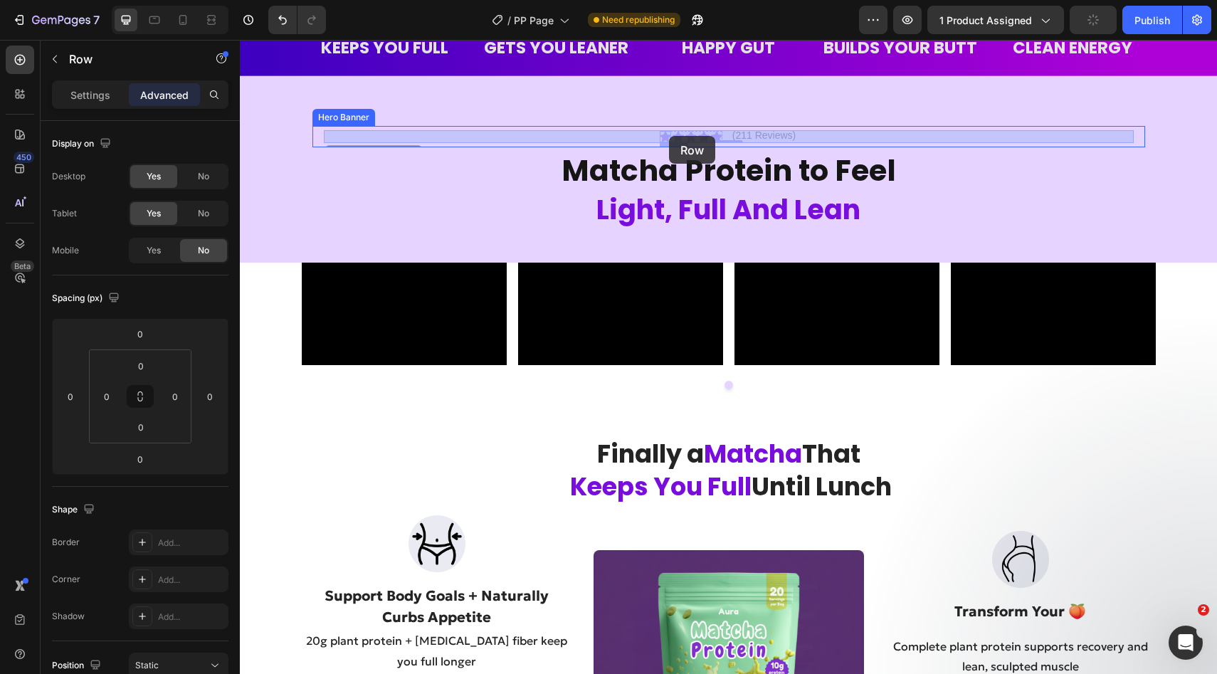
drag, startPoint x: 650, startPoint y: 135, endPoint x: 667, endPoint y: 134, distance: 16.4
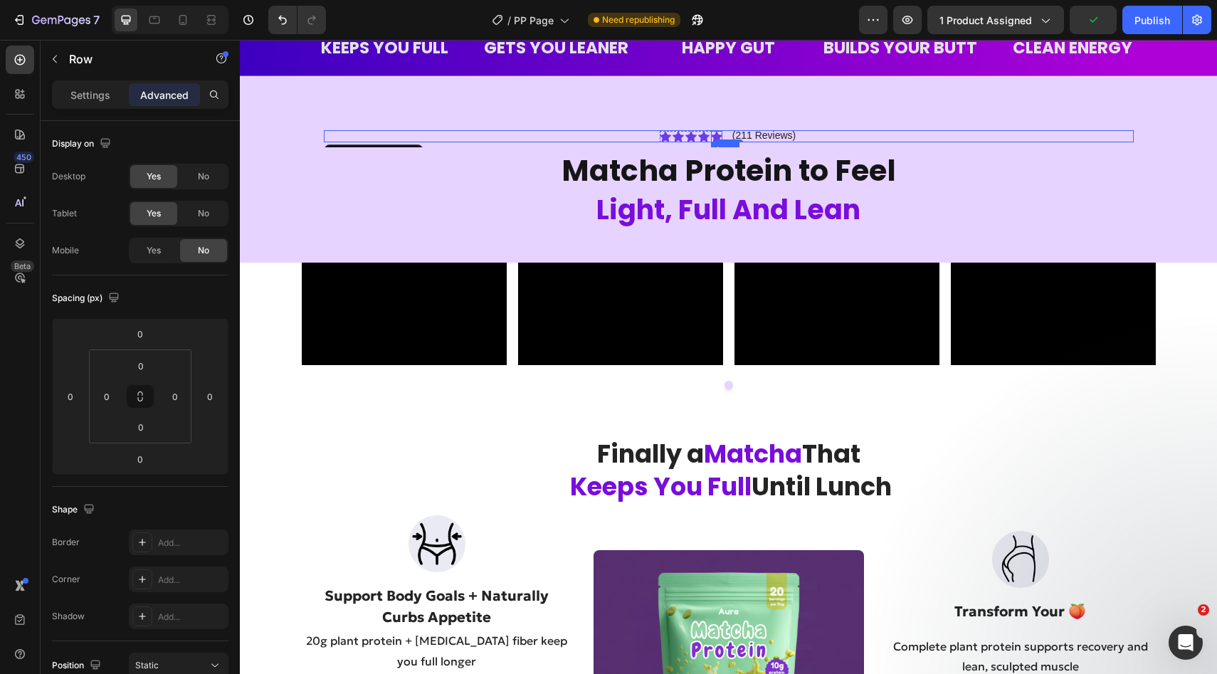
click at [719, 136] on icon at bounding box center [716, 136] width 11 height 11
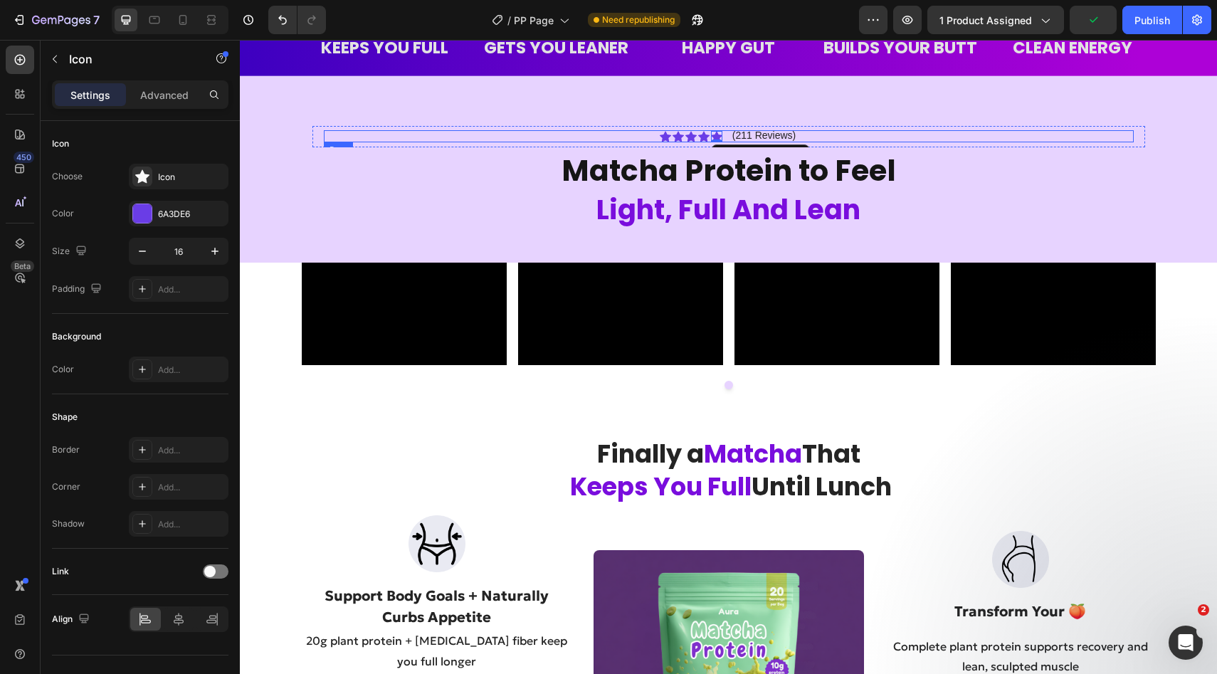
click at [652, 135] on div "Icon Icon Icon Icon Icon 0 Icon List (211 Reviews) Text Block Row" at bounding box center [729, 136] width 810 height 13
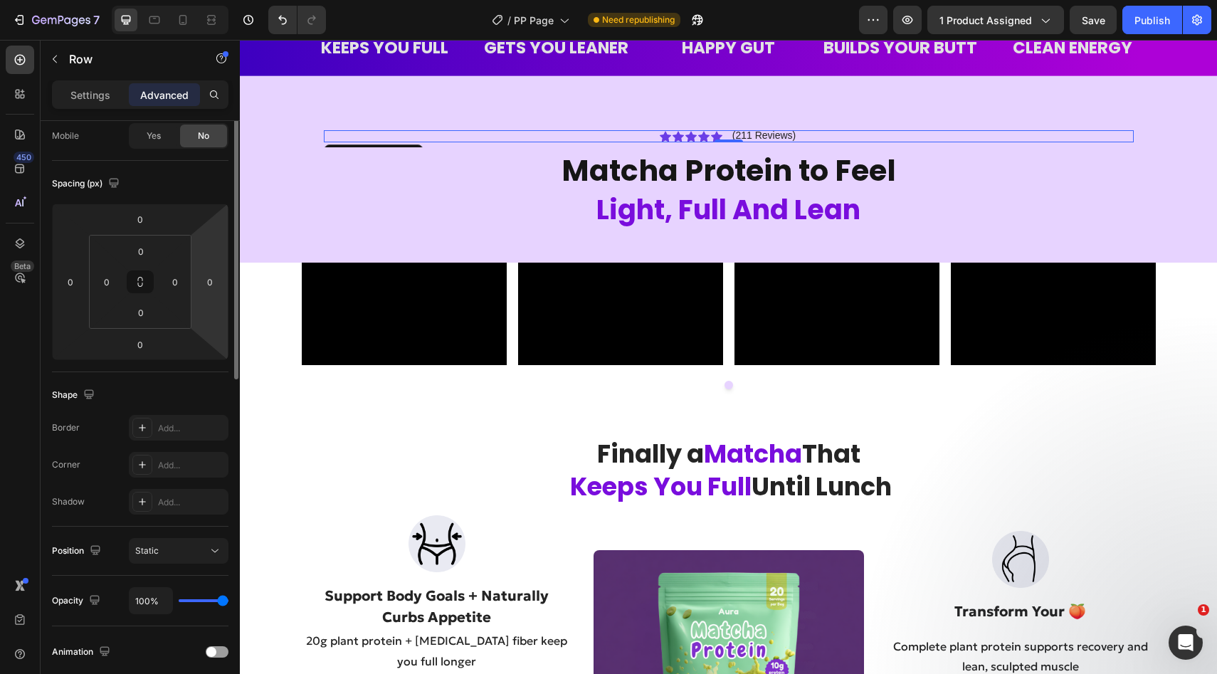
scroll to position [0, 0]
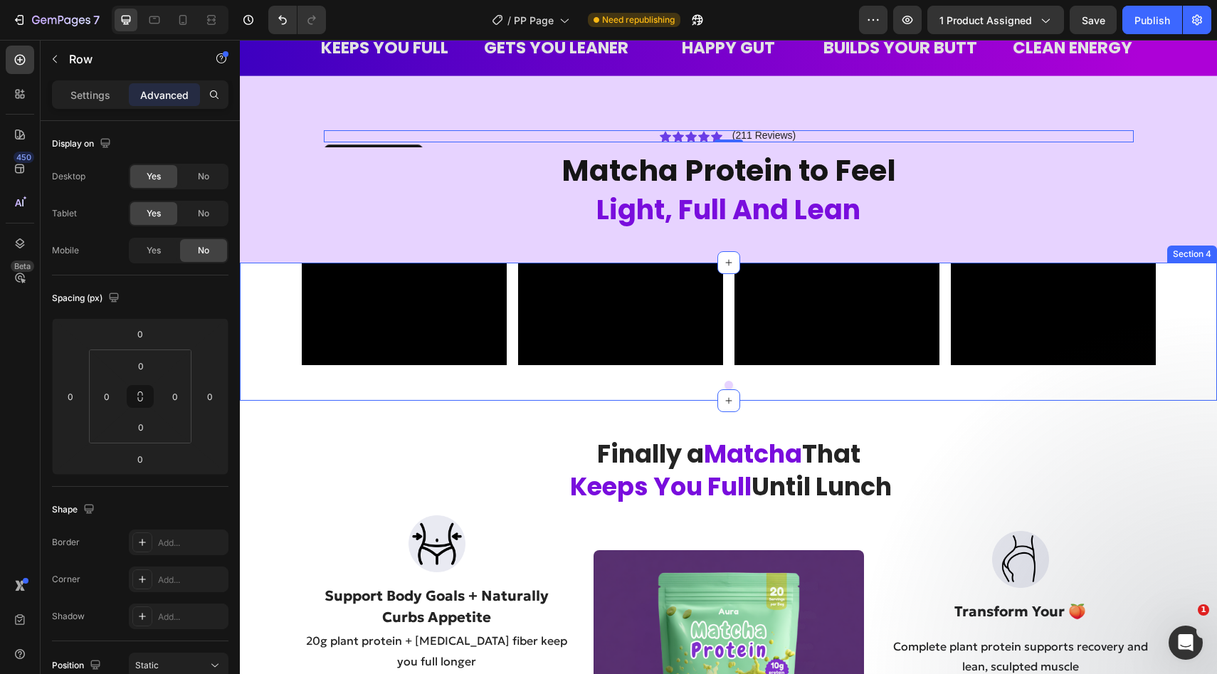
click at [283, 302] on div "Video Video Video Video Carousel" at bounding box center [728, 332] width 977 height 138
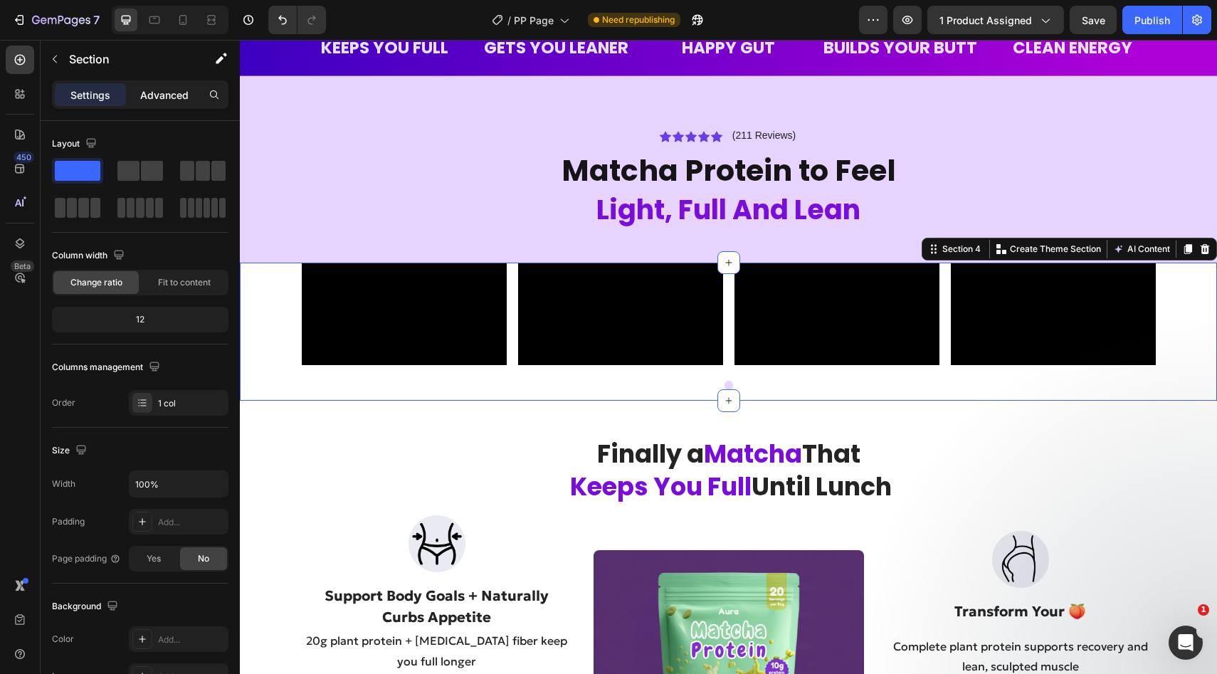
click at [169, 101] on p "Advanced" at bounding box center [164, 95] width 48 height 15
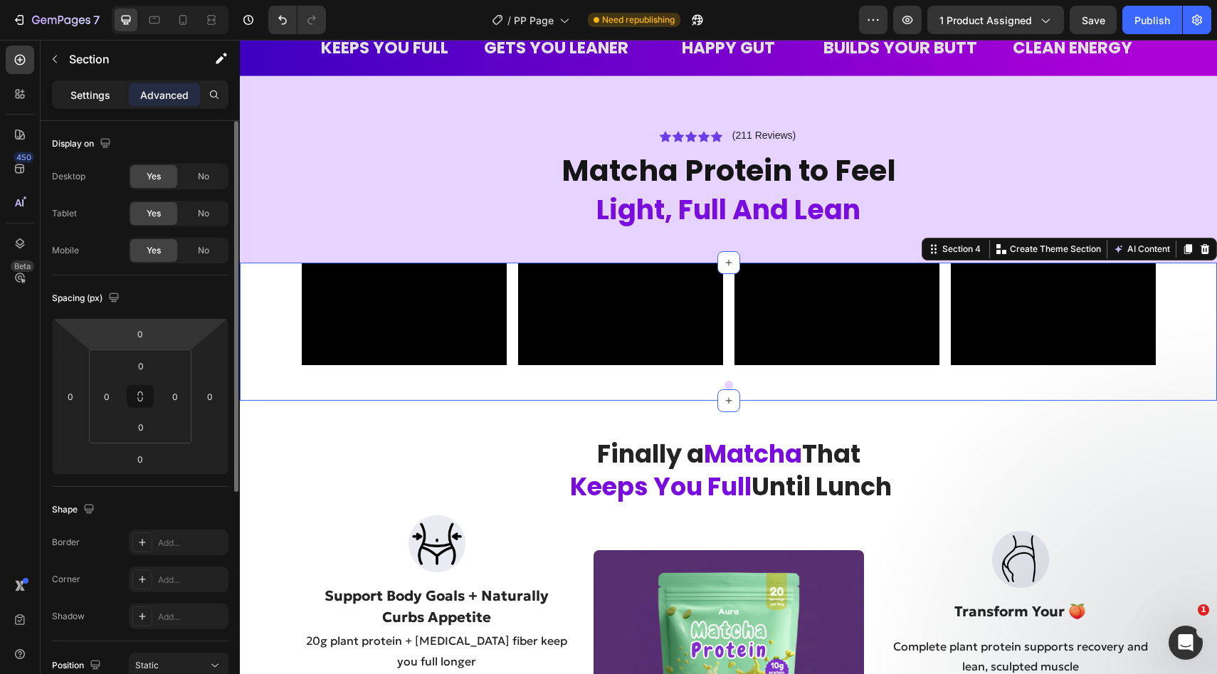
click at [87, 86] on div "Settings" at bounding box center [90, 94] width 71 height 23
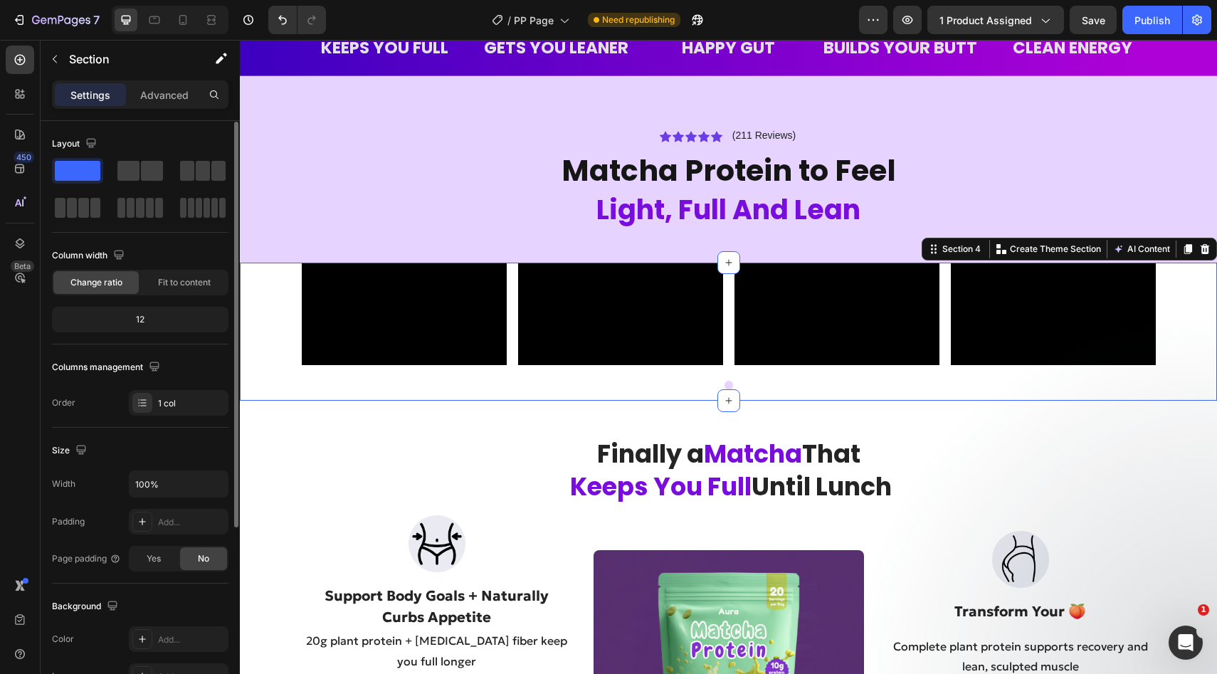
scroll to position [275, 0]
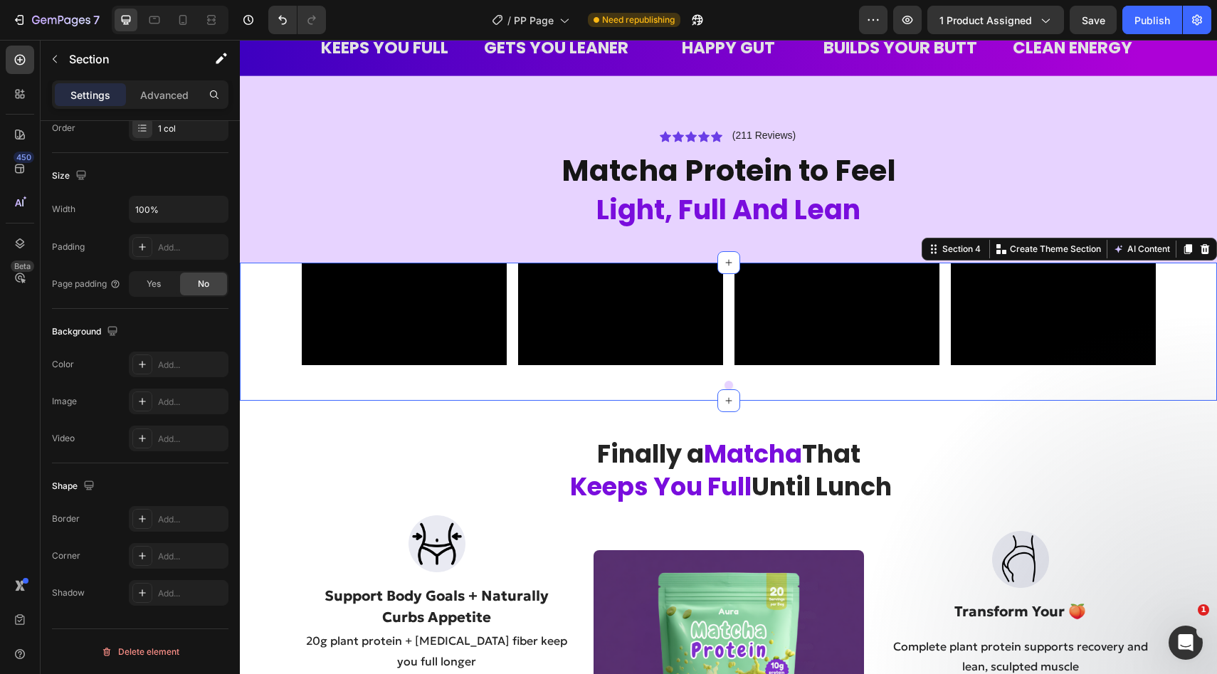
click at [261, 401] on div "Video Video Video Video Carousel" at bounding box center [728, 332] width 977 height 138
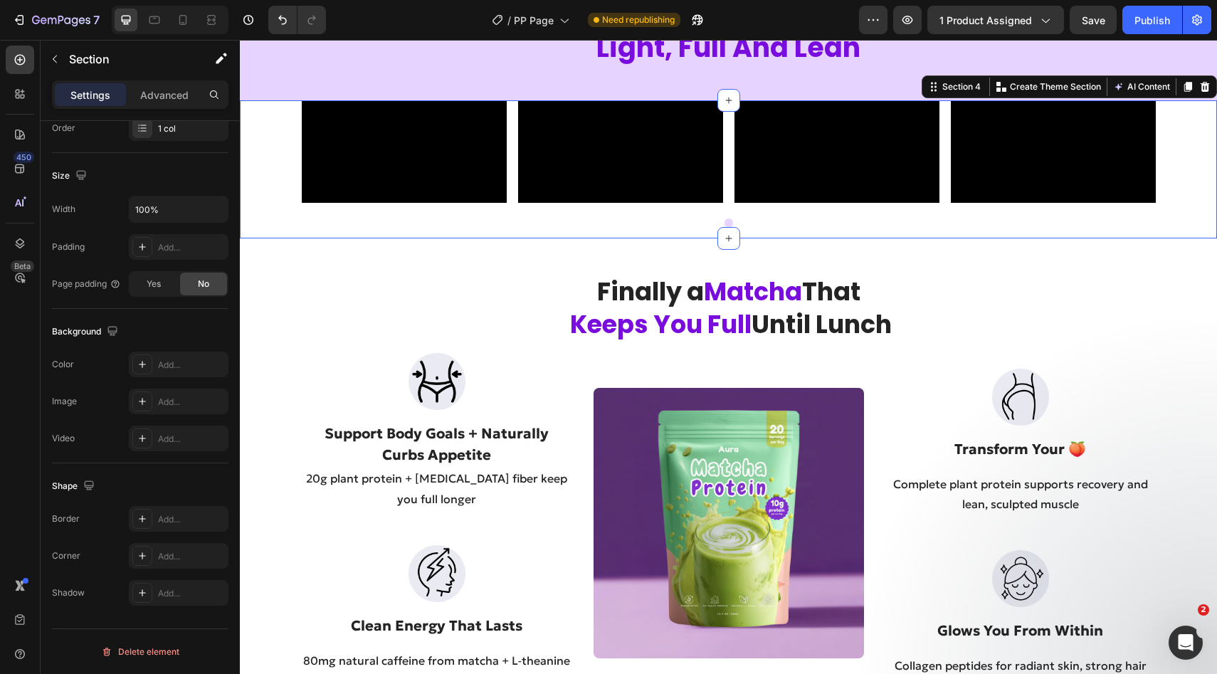
scroll to position [773, 0]
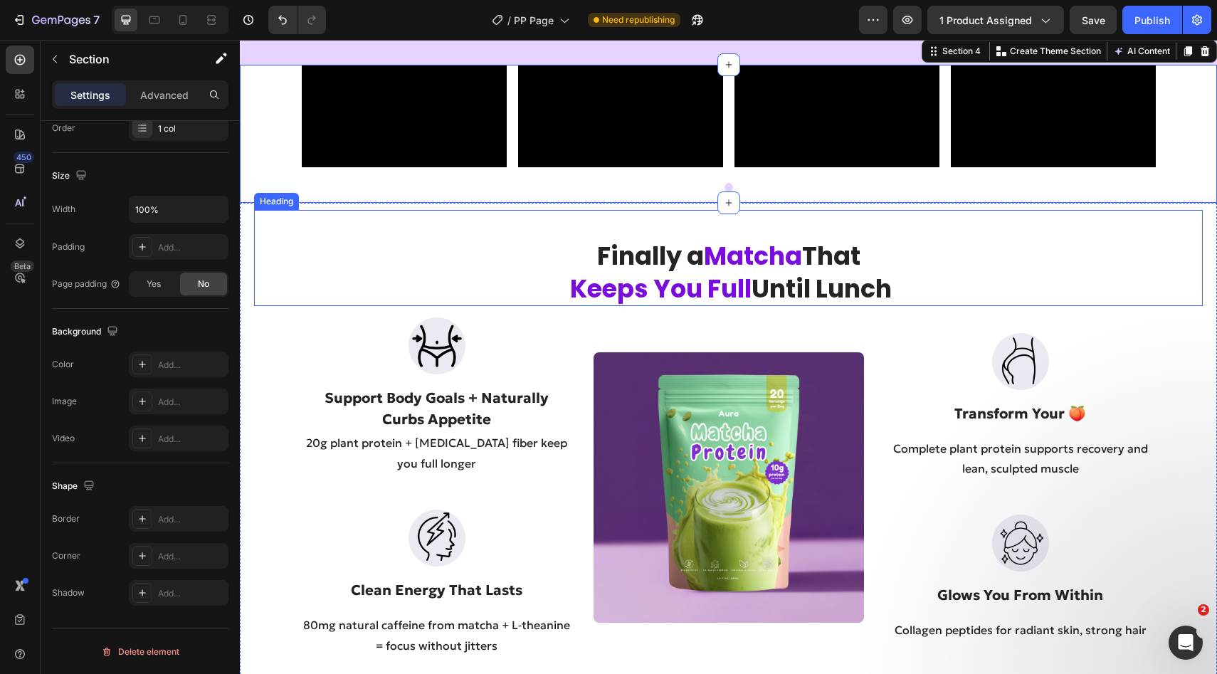
click at [270, 306] on div "Finally a Matcha That Keeps You Full Until Lunch Heading" at bounding box center [728, 258] width 948 height 96
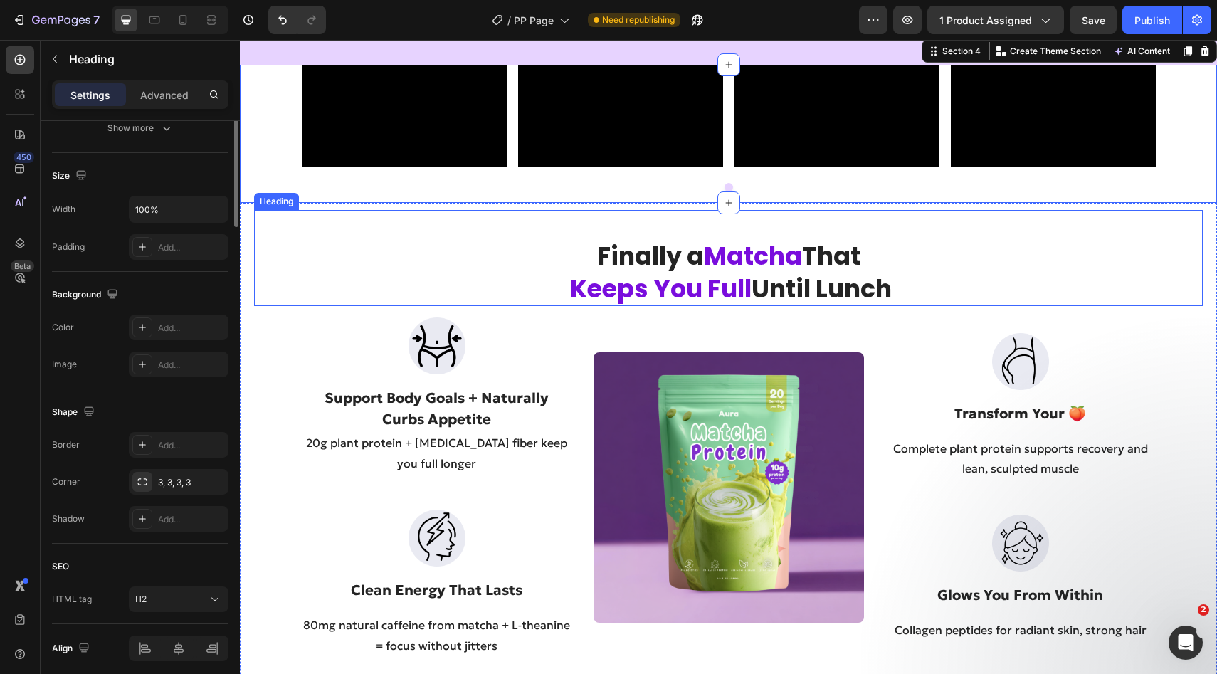
scroll to position [0, 0]
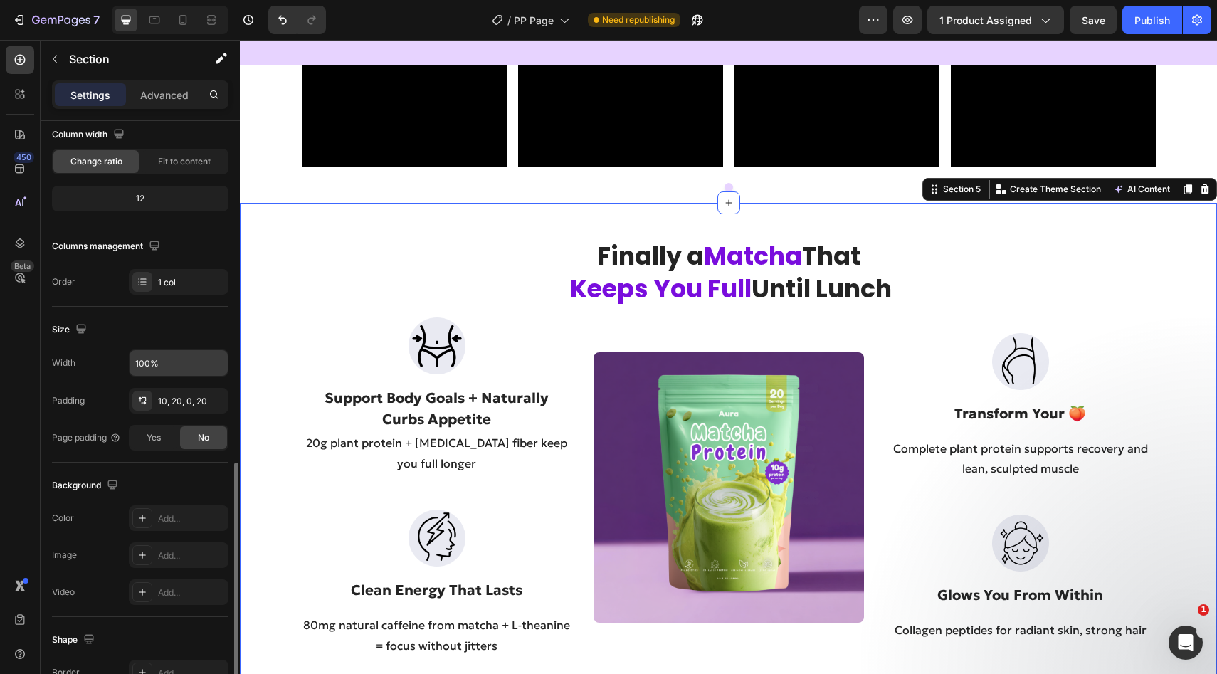
scroll to position [275, 0]
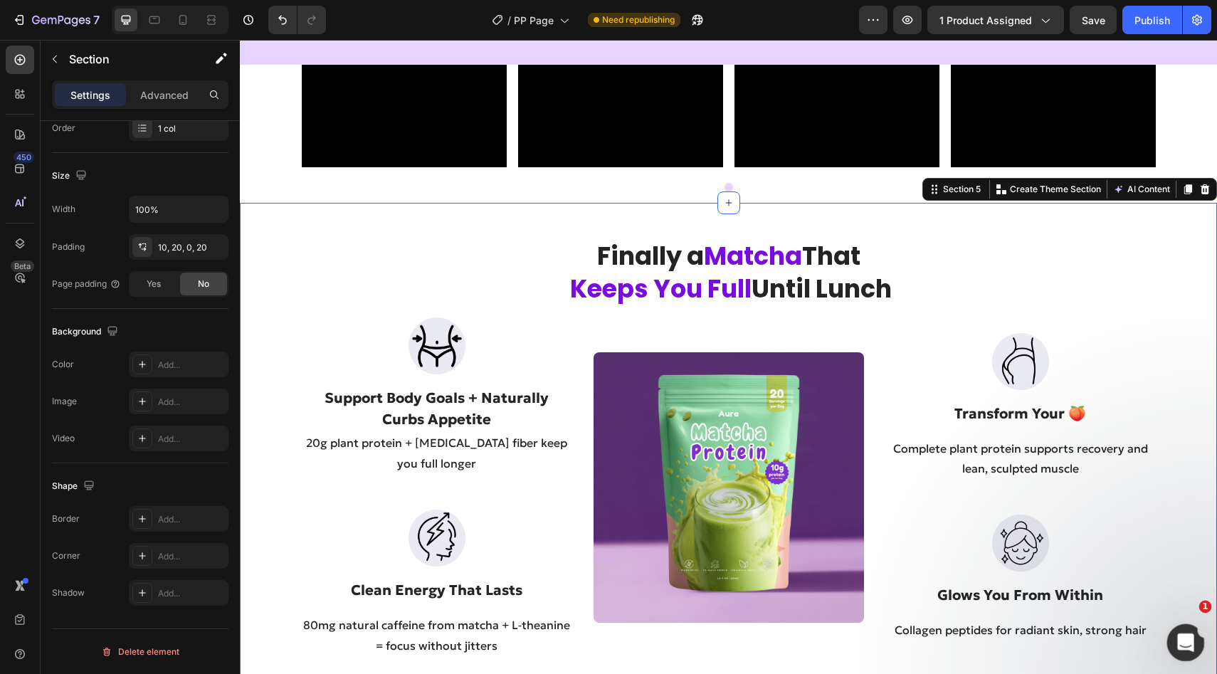
click at [1178, 645] on icon "Open Intercom Messenger" at bounding box center [1183, 640] width 23 height 23
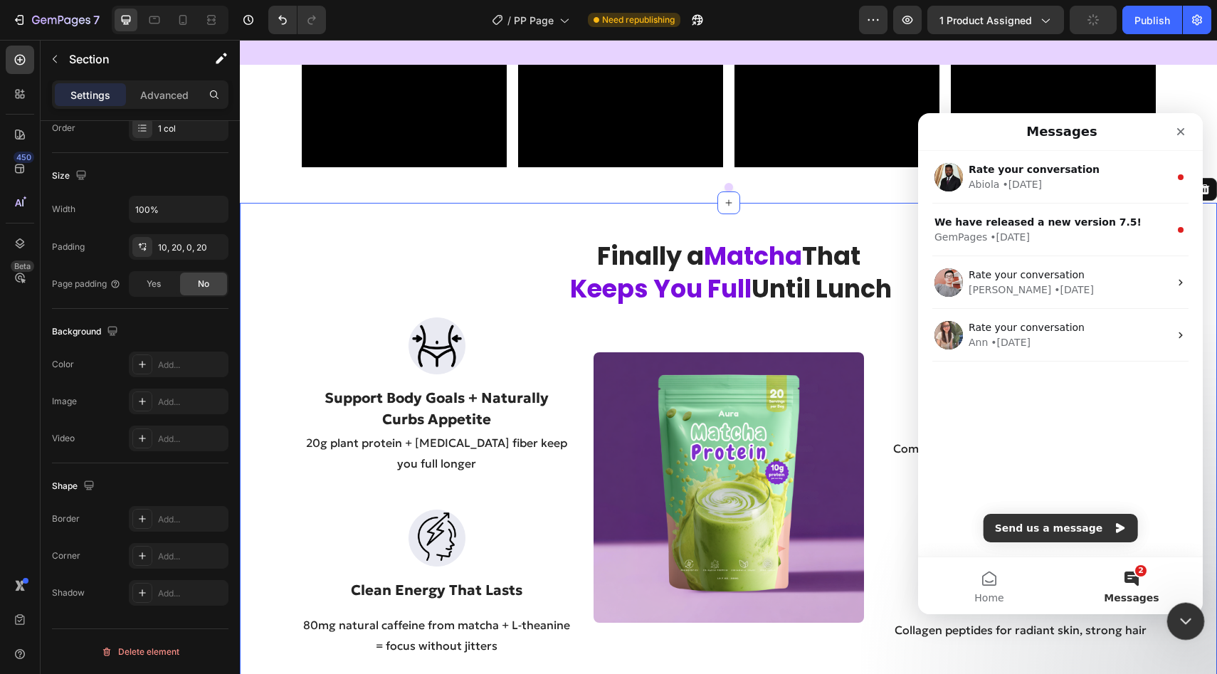
scroll to position [0, 0]
click at [1014, 517] on button "Send us a message" at bounding box center [1060, 528] width 154 height 28
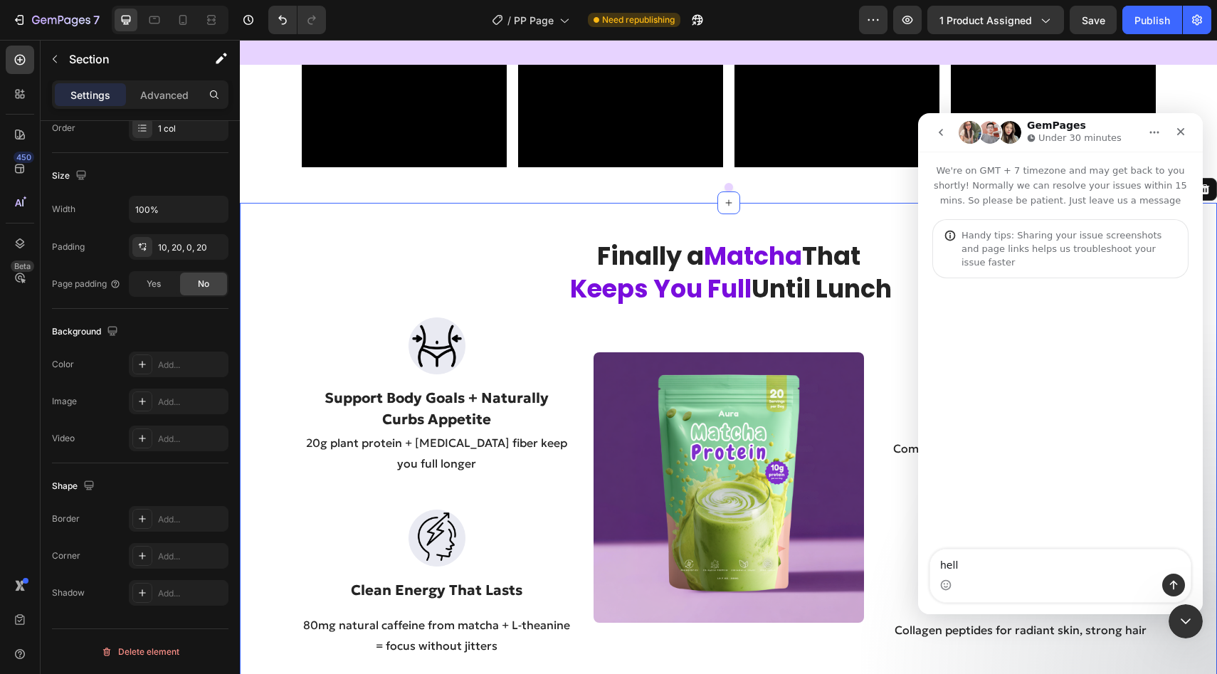
type textarea "hello"
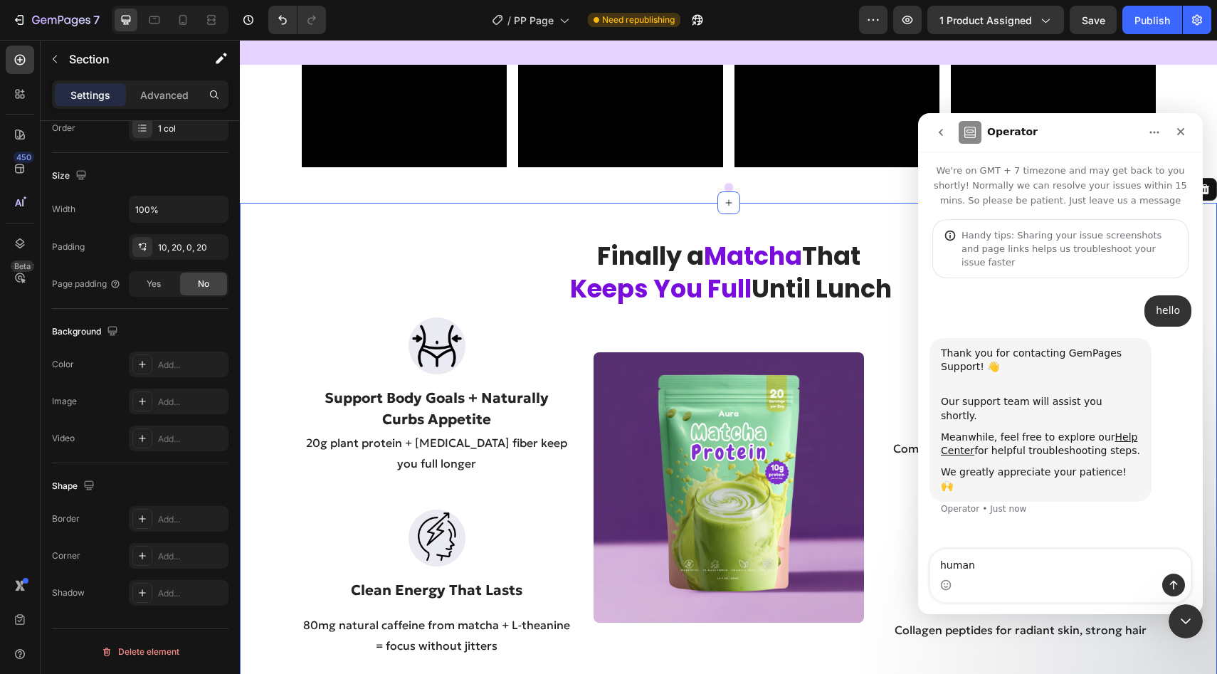
type textarea "human?"
click at [1173, 613] on div "Close Intercom Messenger" at bounding box center [1183, 619] width 34 height 34
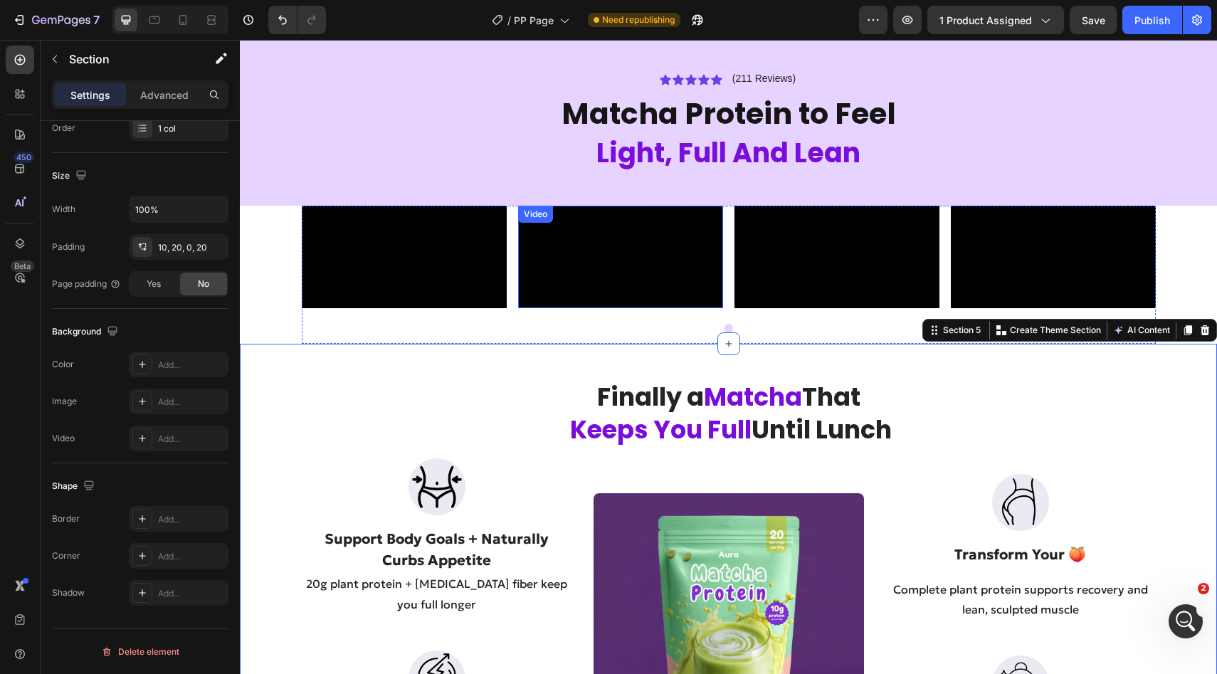
scroll to position [627, 0]
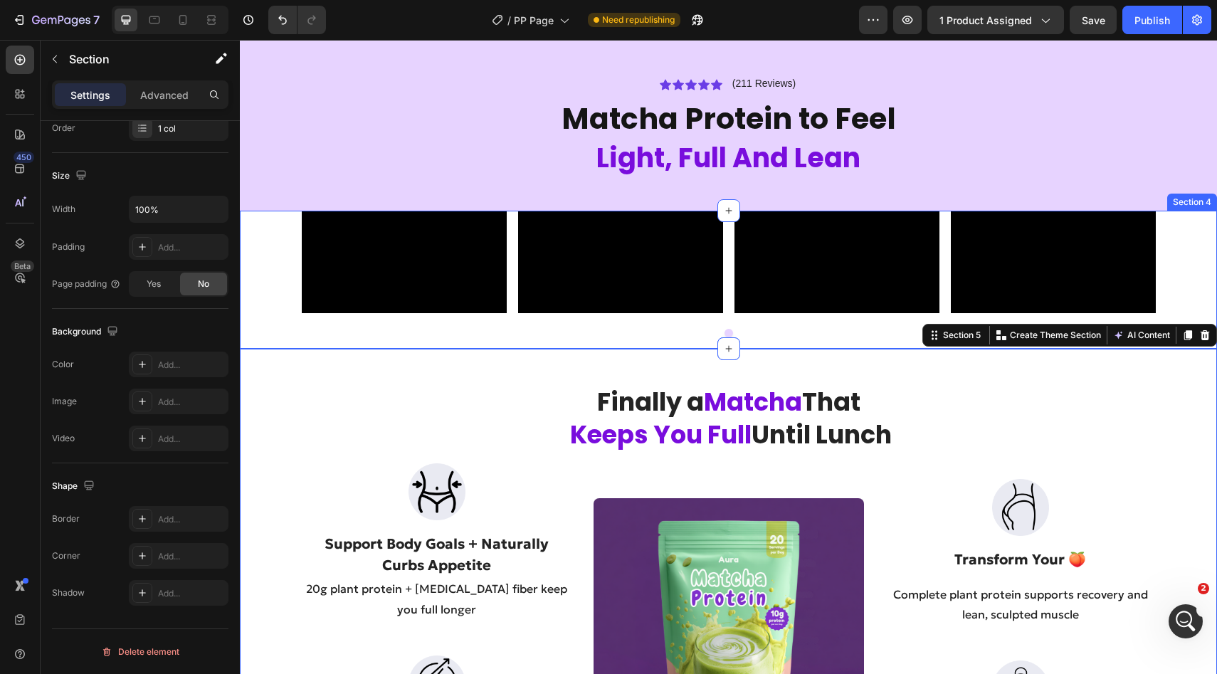
click at [259, 253] on div "Video Video Video Video Carousel" at bounding box center [728, 280] width 977 height 138
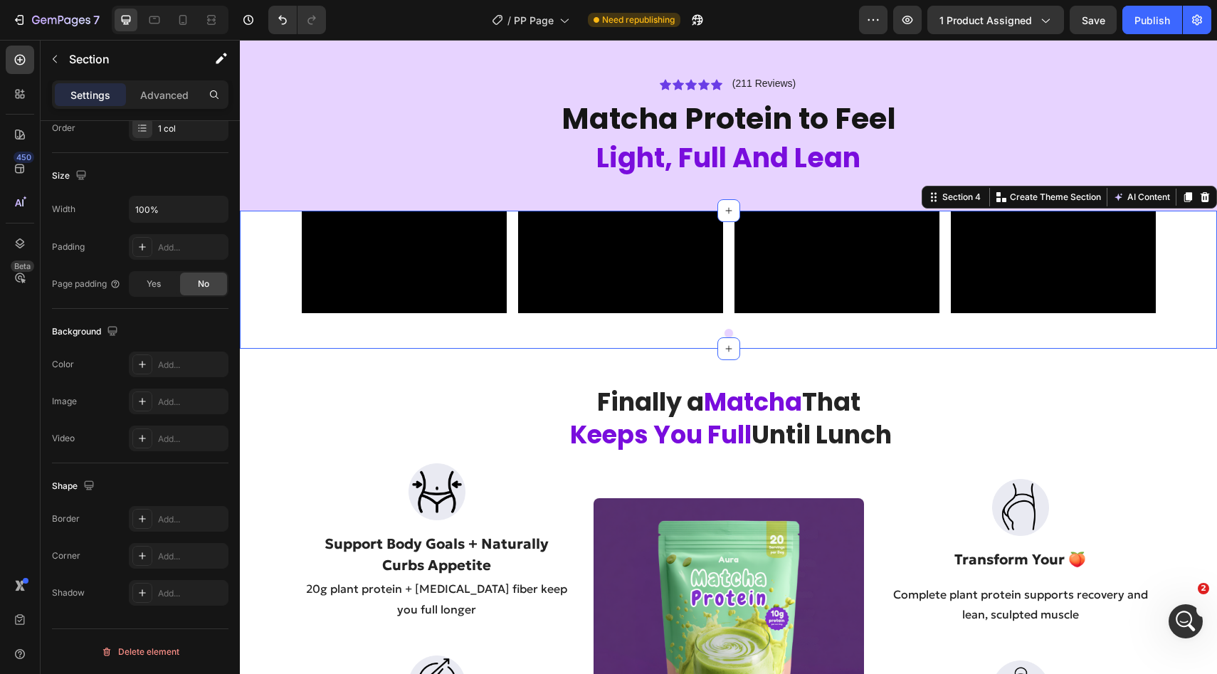
click at [259, 253] on div "Video Video Video Video Carousel" at bounding box center [728, 280] width 977 height 138
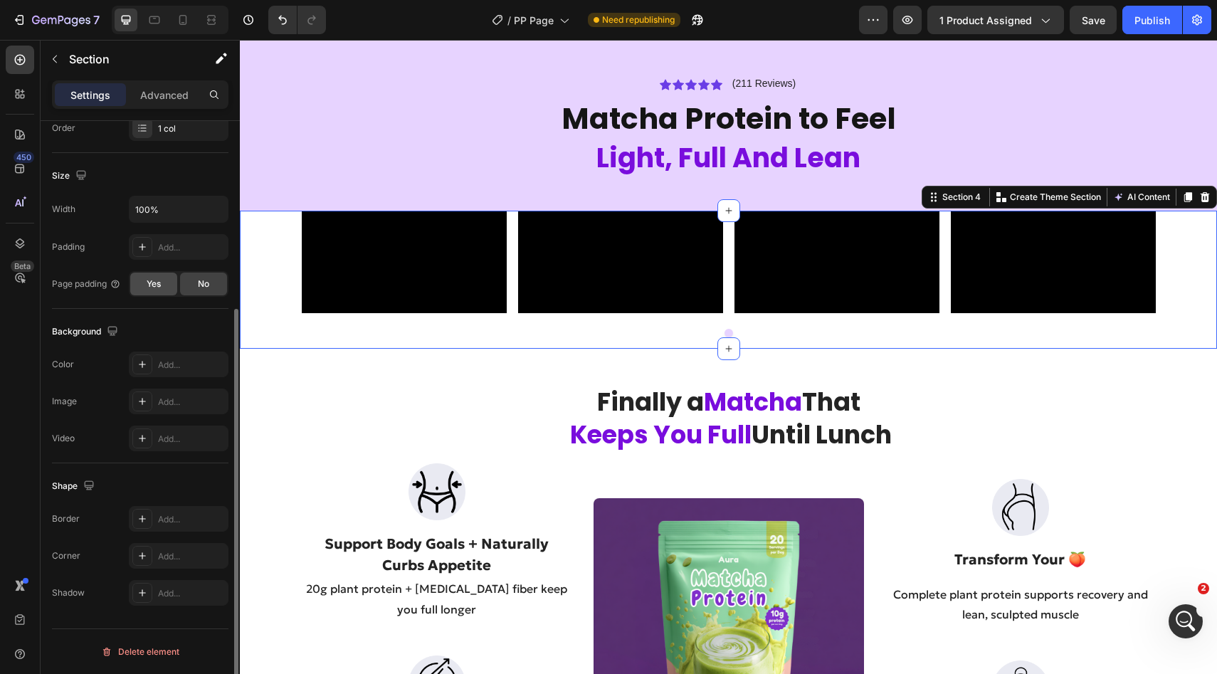
click at [167, 282] on div "Yes" at bounding box center [153, 283] width 47 height 23
click at [194, 284] on div "No" at bounding box center [203, 283] width 47 height 23
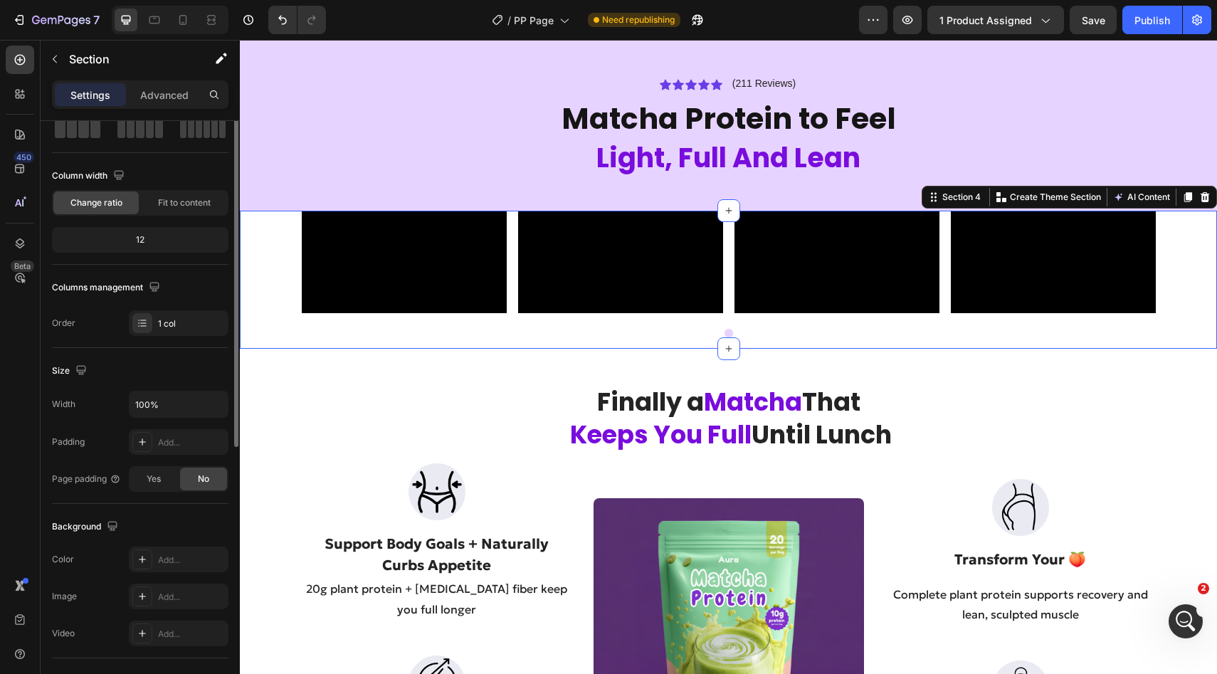
scroll to position [0, 0]
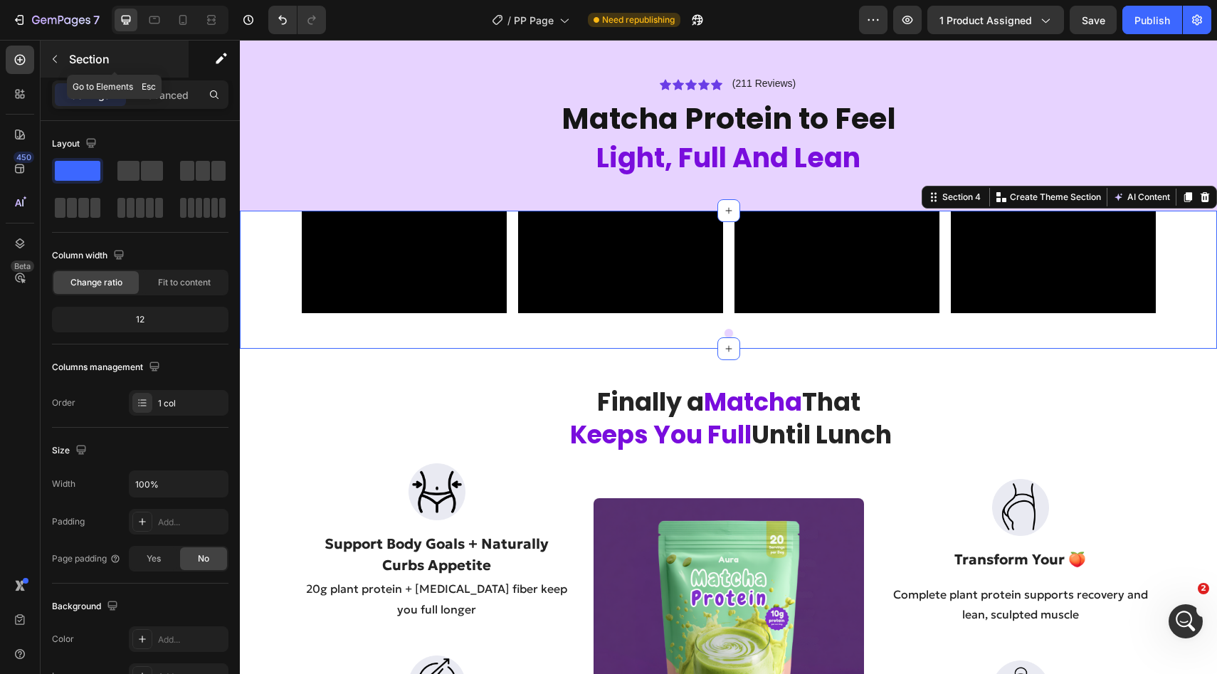
click at [57, 60] on icon "button" at bounding box center [54, 58] width 11 height 11
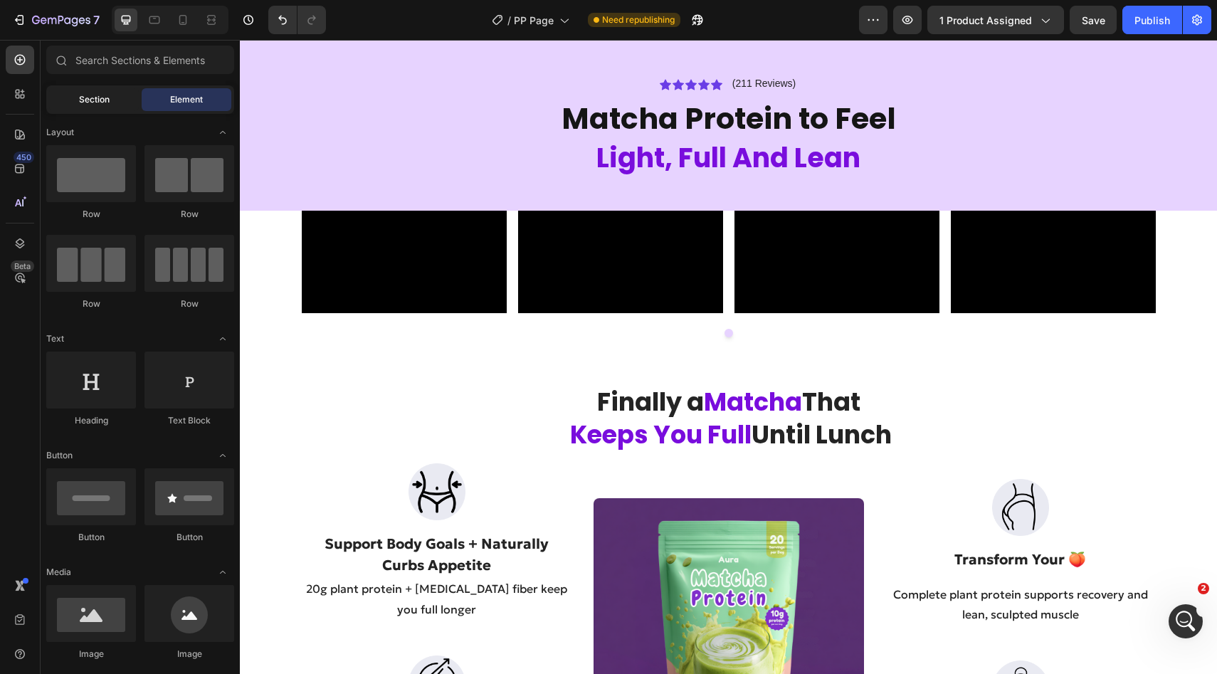
click at [92, 108] on div "Section" at bounding box center [94, 99] width 90 height 23
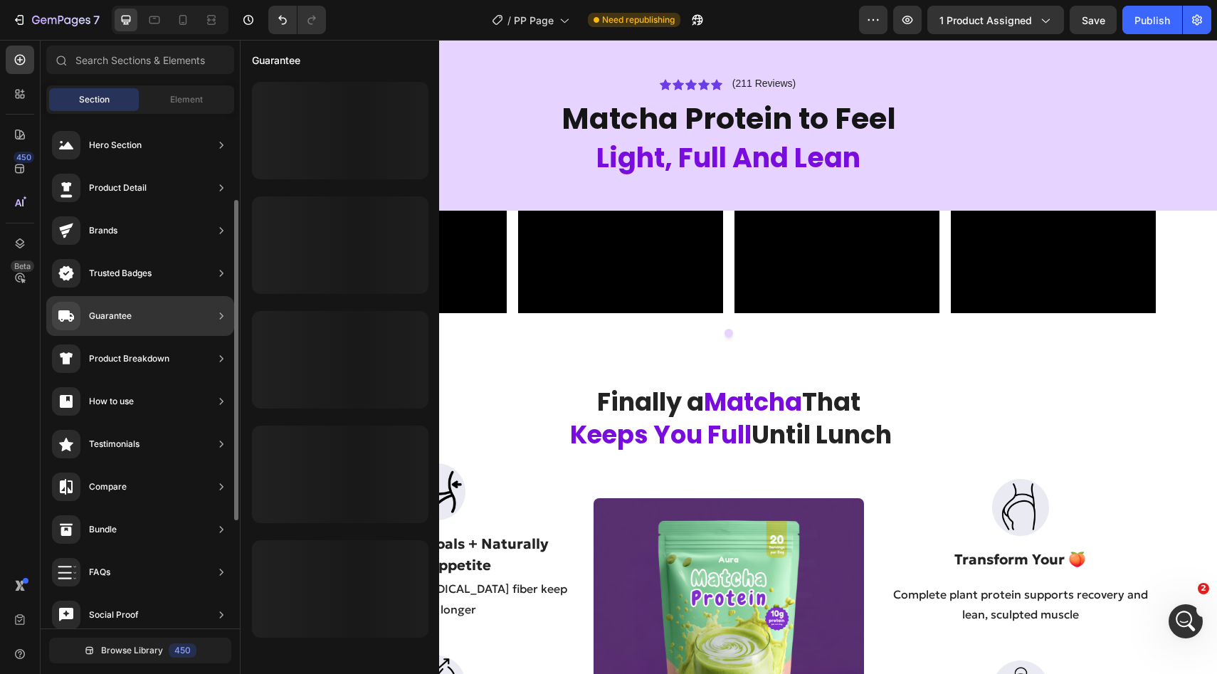
scroll to position [311, 0]
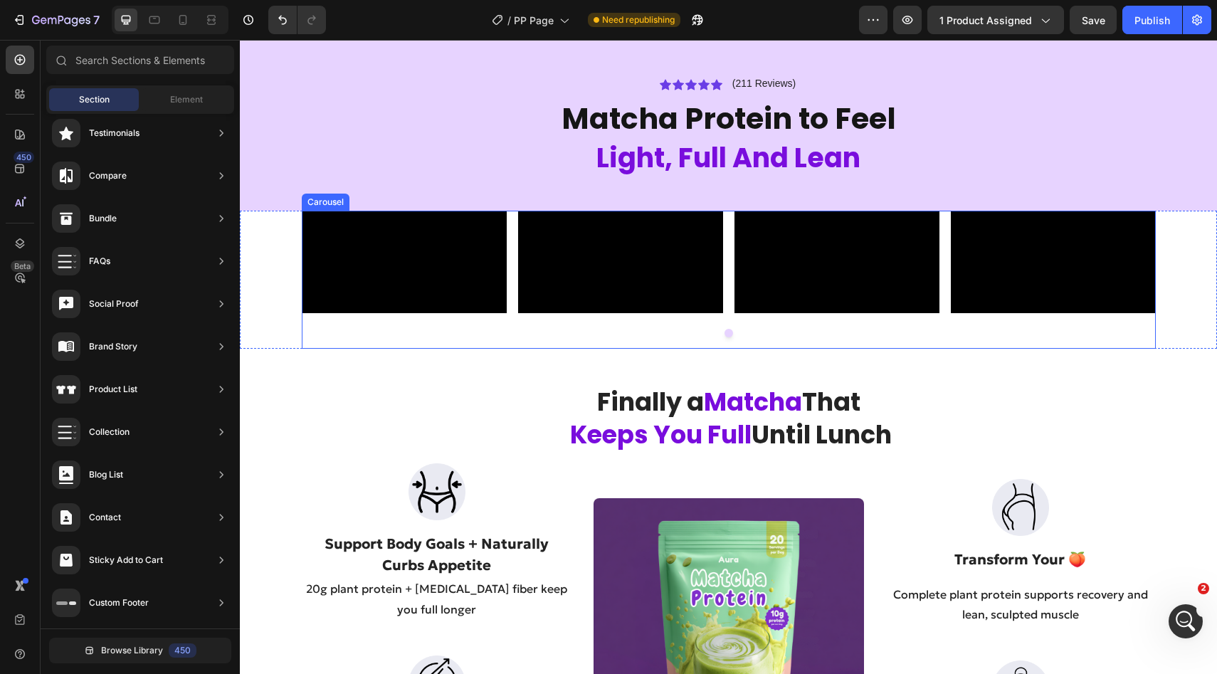
click at [510, 228] on div "Video Video Video Video" at bounding box center [729, 262] width 854 height 102
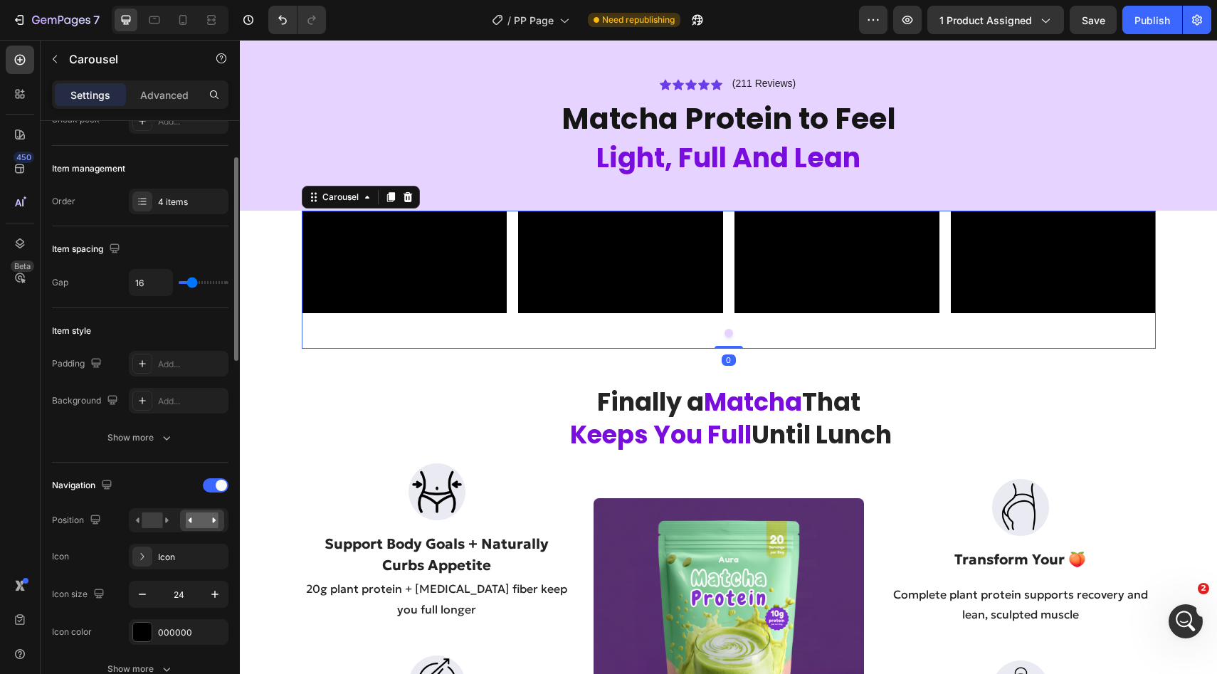
scroll to position [297, 0]
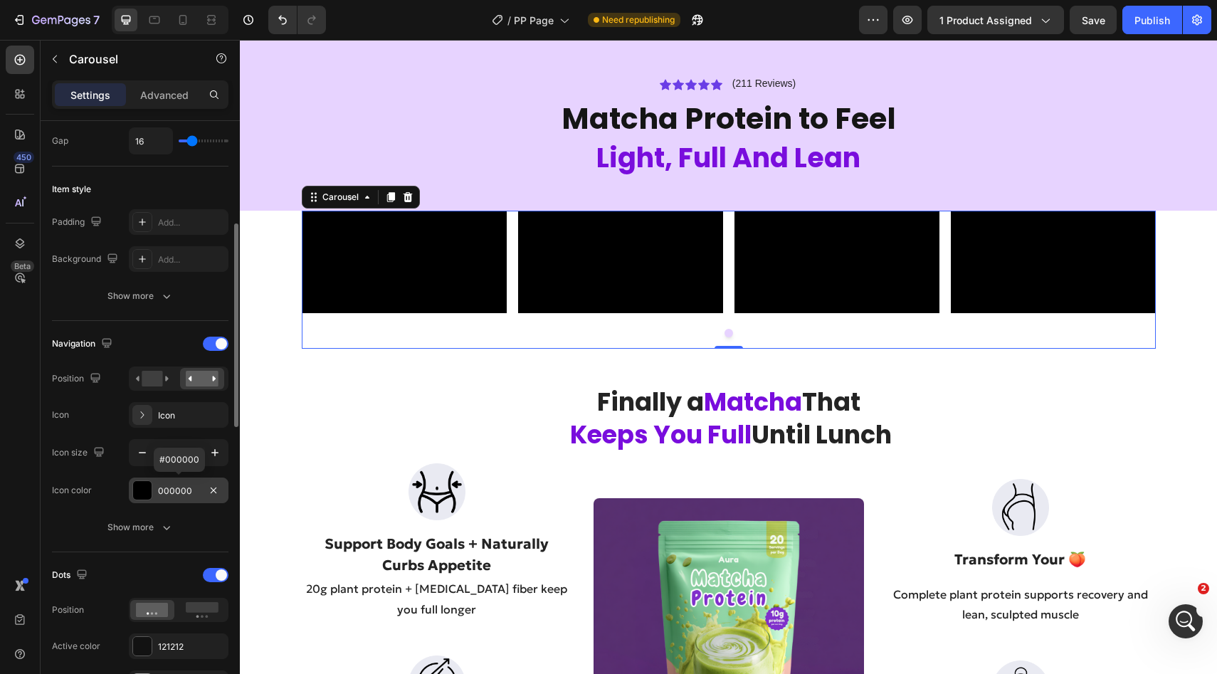
click at [146, 489] on div at bounding box center [142, 490] width 18 height 18
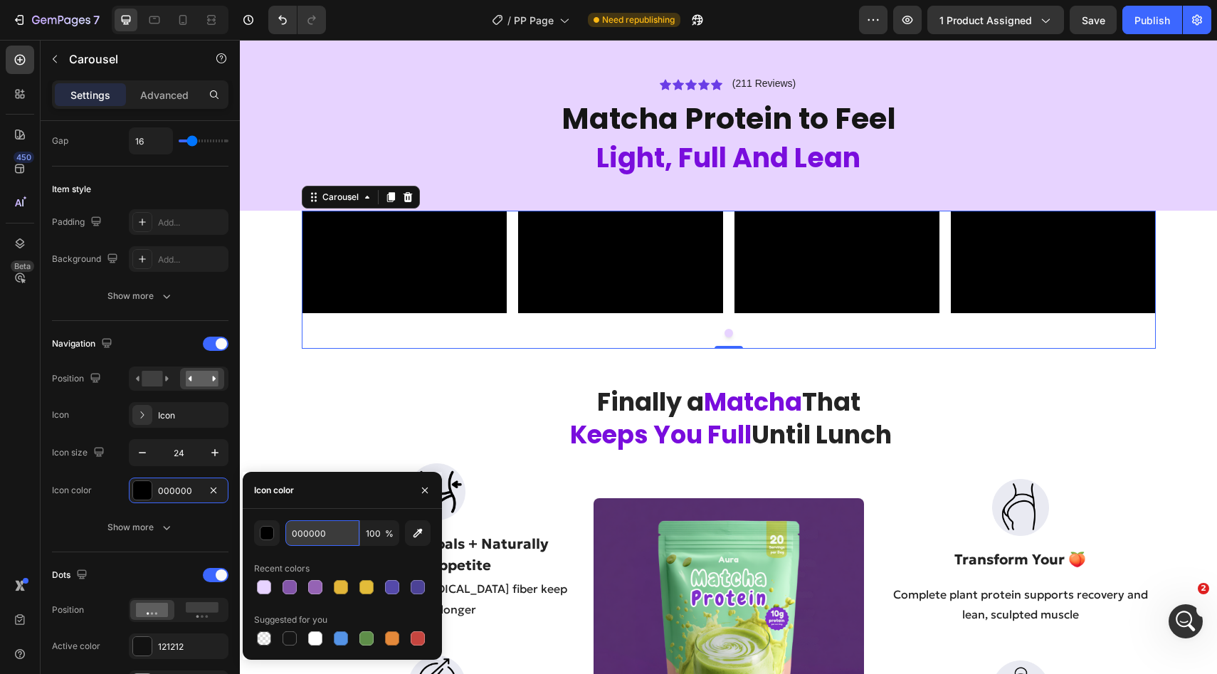
click at [316, 531] on input "000000" at bounding box center [322, 533] width 74 height 26
paste input "E7D3FF"
type input "E7D3FF"
click at [427, 492] on icon "button" at bounding box center [425, 490] width 6 height 6
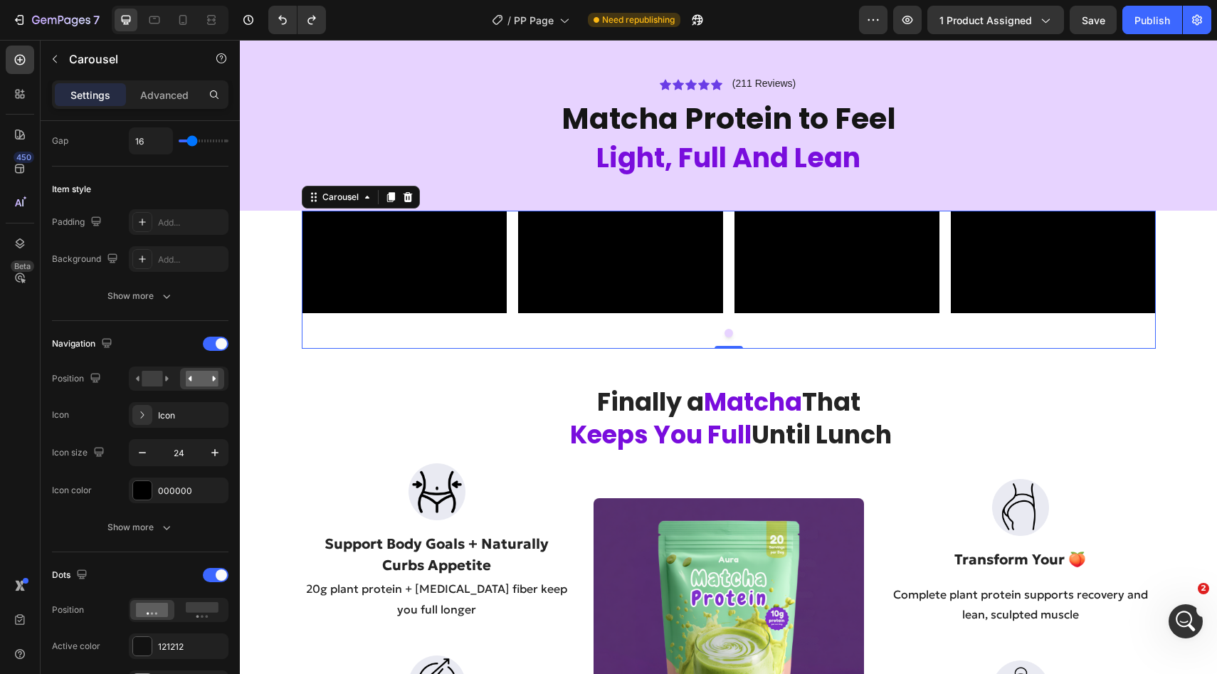
click at [721, 337] on div at bounding box center [729, 333] width 854 height 9
click at [735, 337] on div at bounding box center [729, 333] width 854 height 9
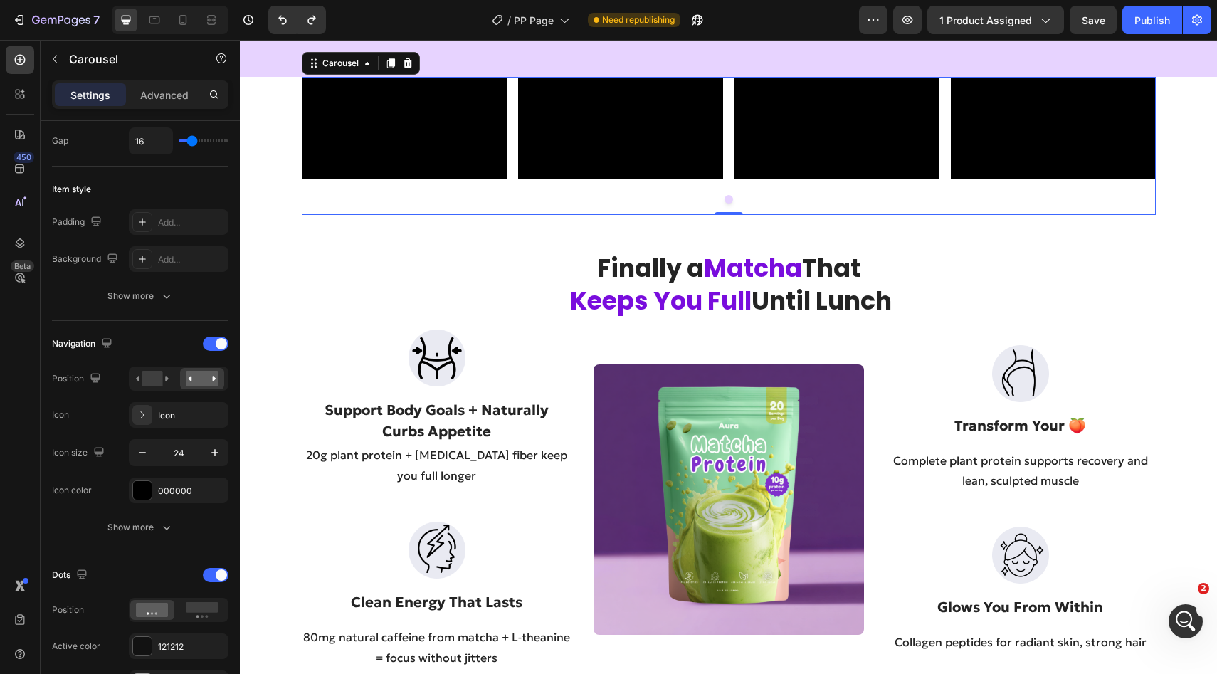
scroll to position [776, 0]
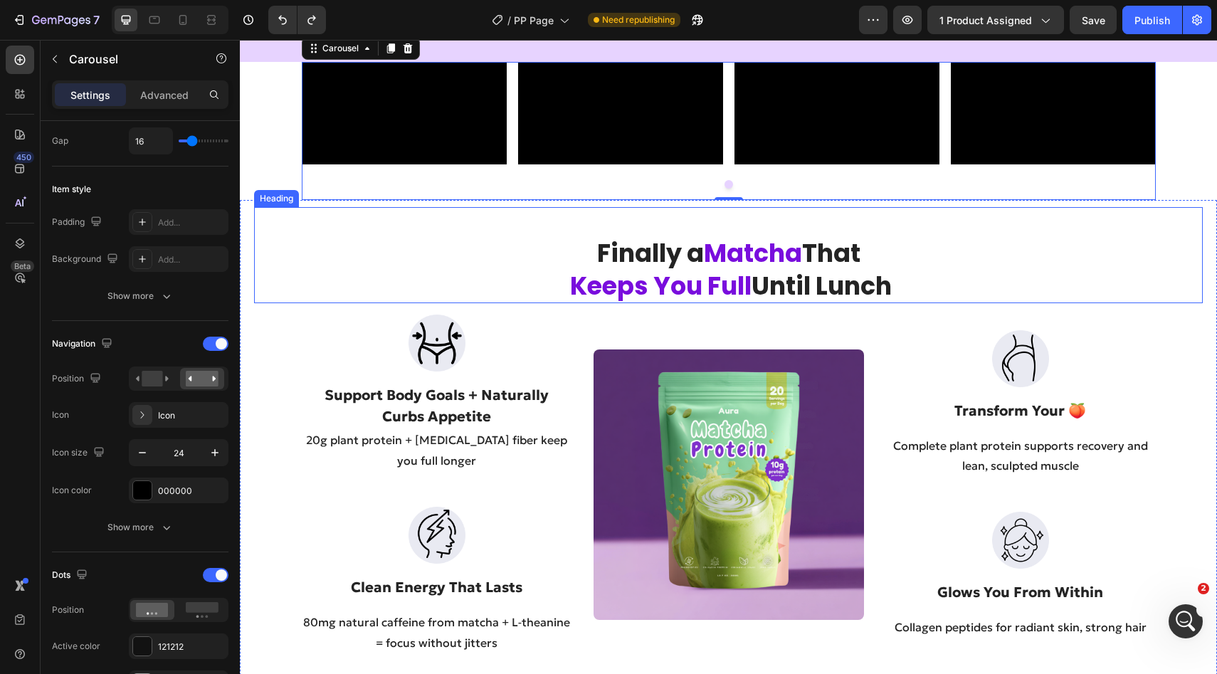
click at [574, 303] on div "Finally a Matcha That Keeps You Full Until Lunch Heading" at bounding box center [728, 255] width 948 height 96
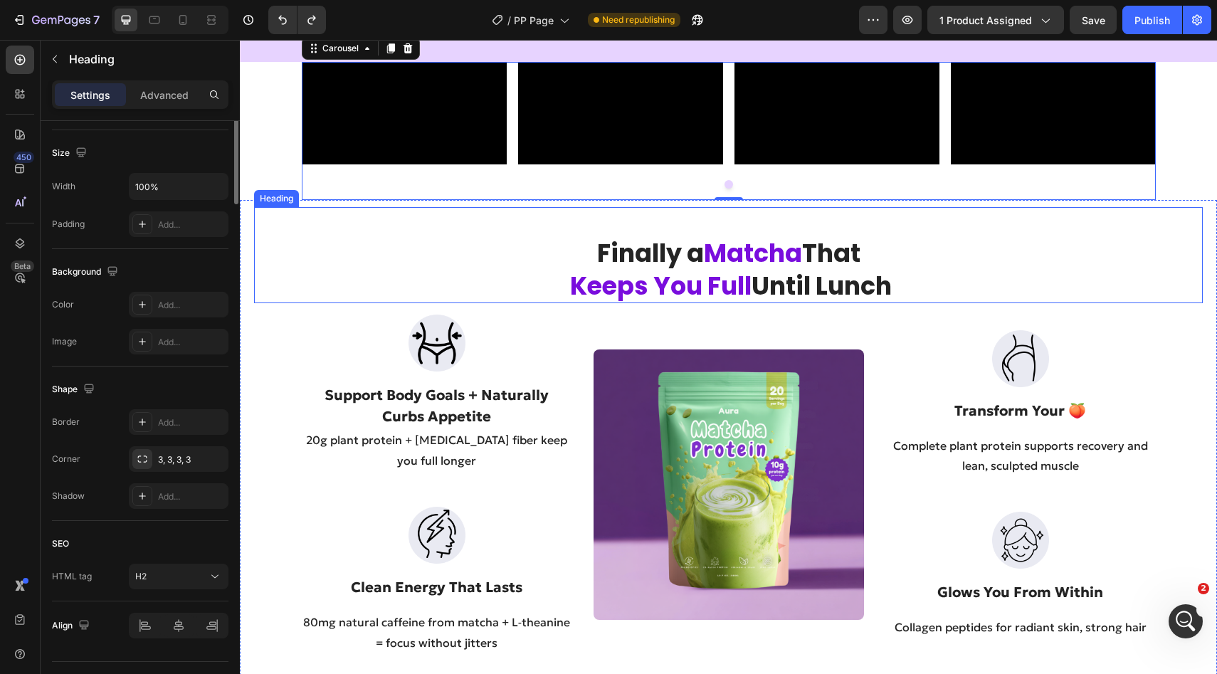
scroll to position [0, 0]
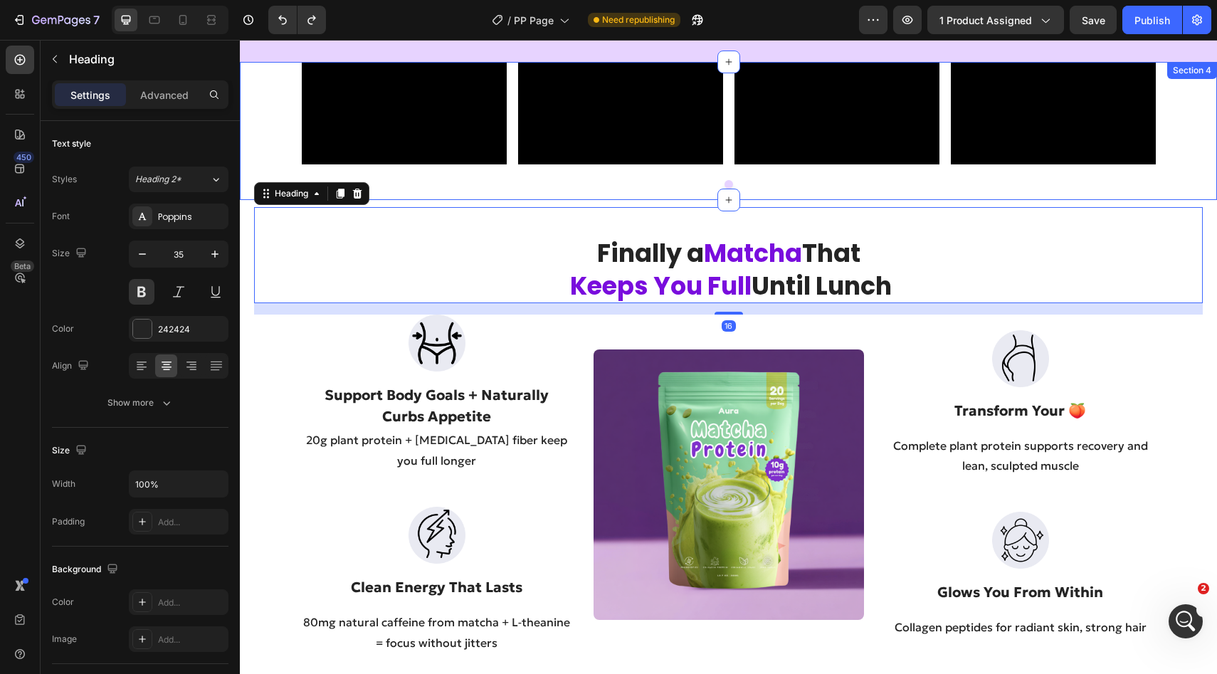
click at [265, 200] on div "Video Video Video Video Carousel" at bounding box center [728, 131] width 977 height 138
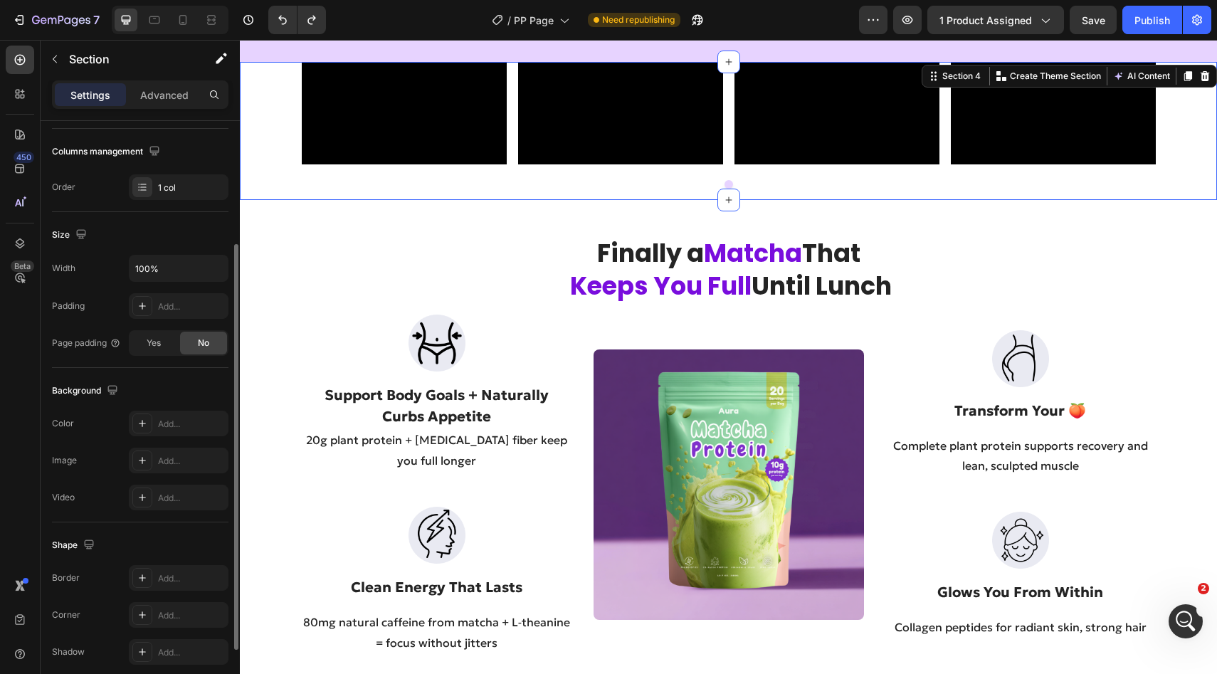
scroll to position [218, 0]
click at [154, 420] on div "Add..." at bounding box center [179, 421] width 100 height 26
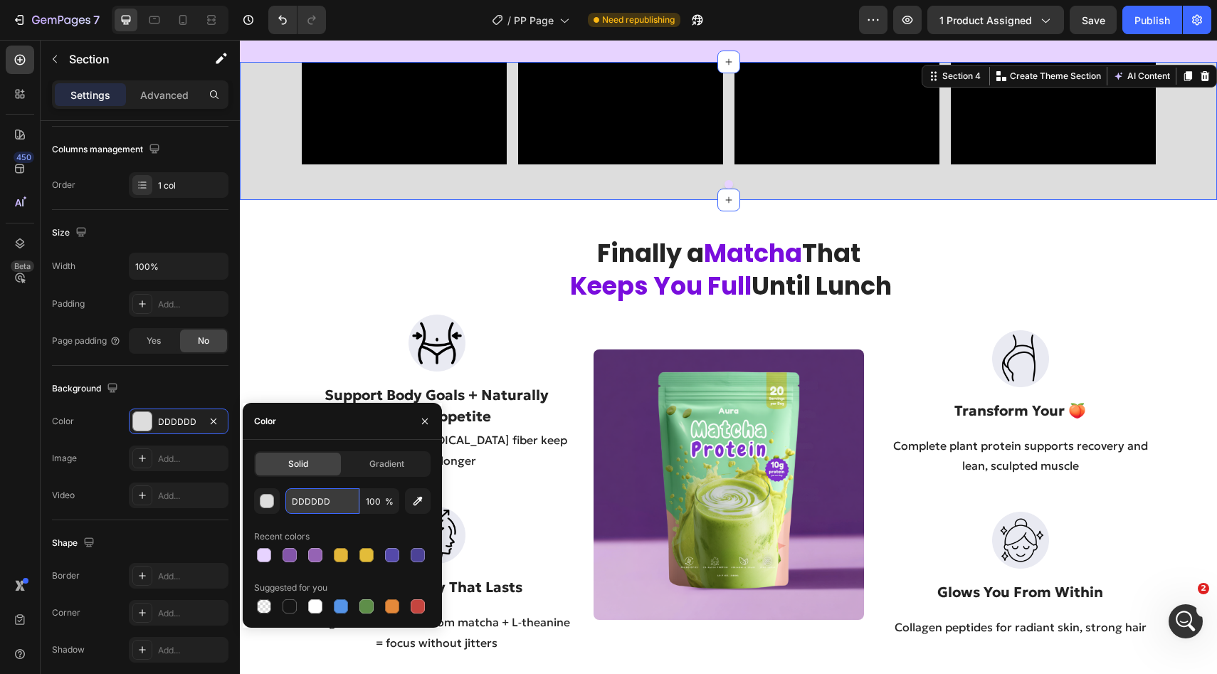
click at [307, 499] on input "DDDDDD" at bounding box center [322, 501] width 74 height 26
paste input "E7D3FF"
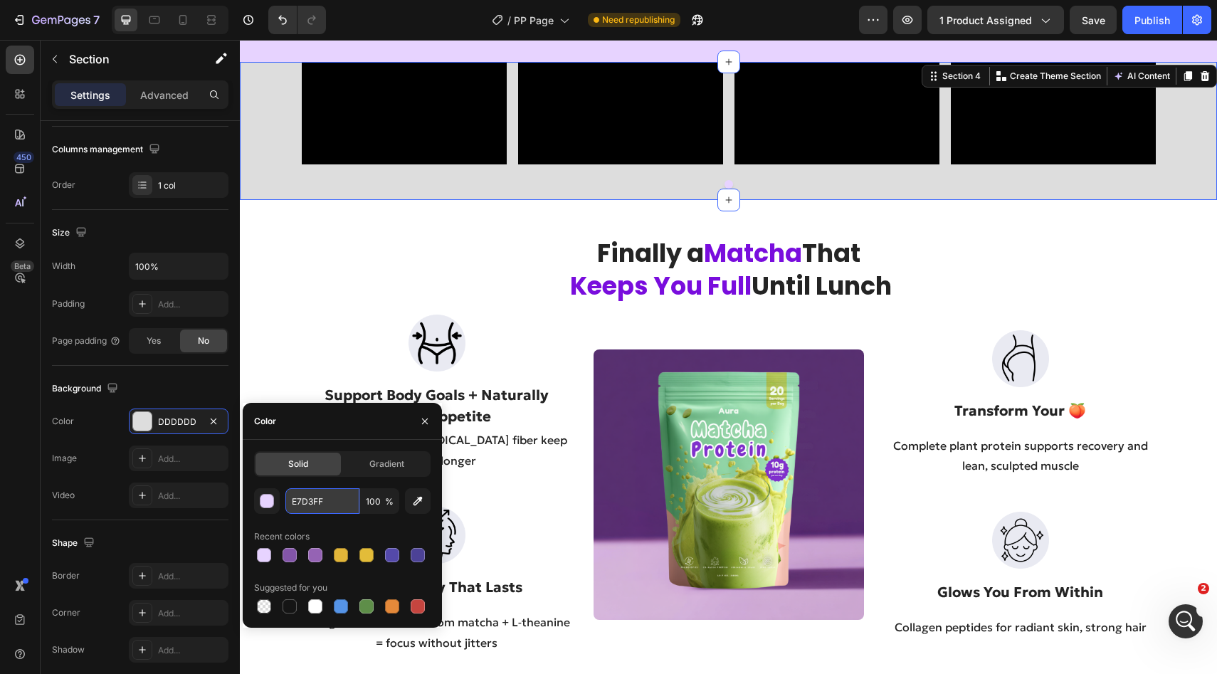
type input "E7D3FF"
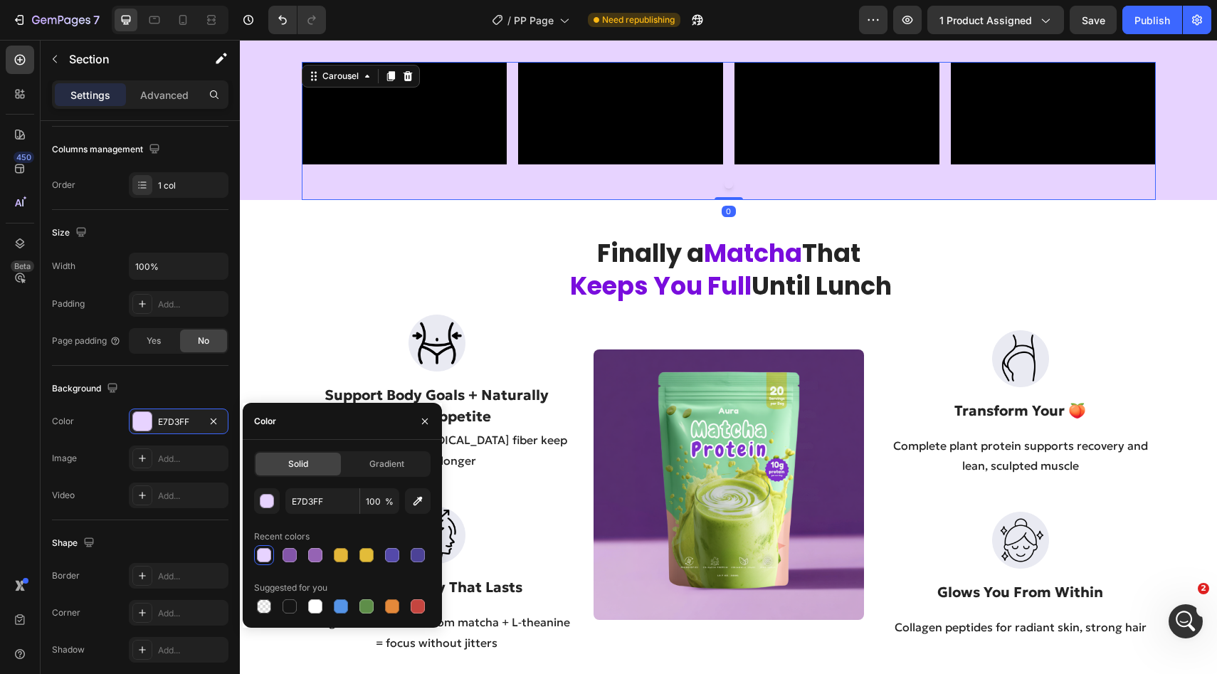
click at [634, 200] on div "Video Video Video Video Carousel 0" at bounding box center [729, 131] width 854 height 138
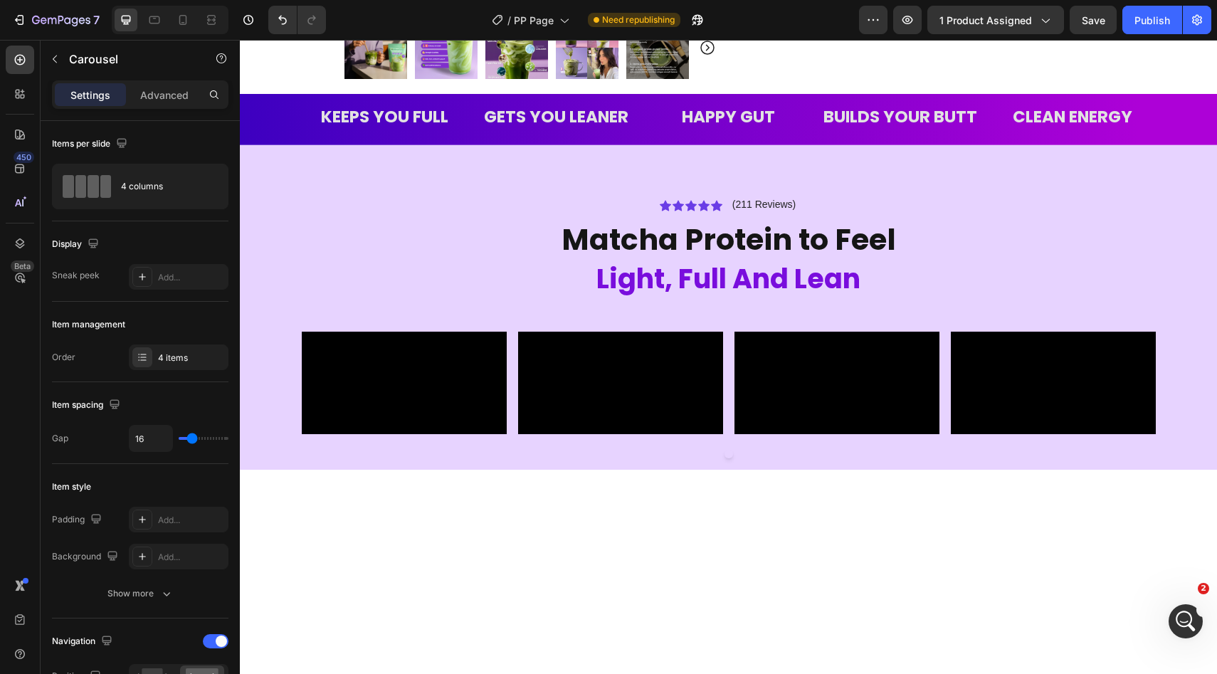
scroll to position [488, 0]
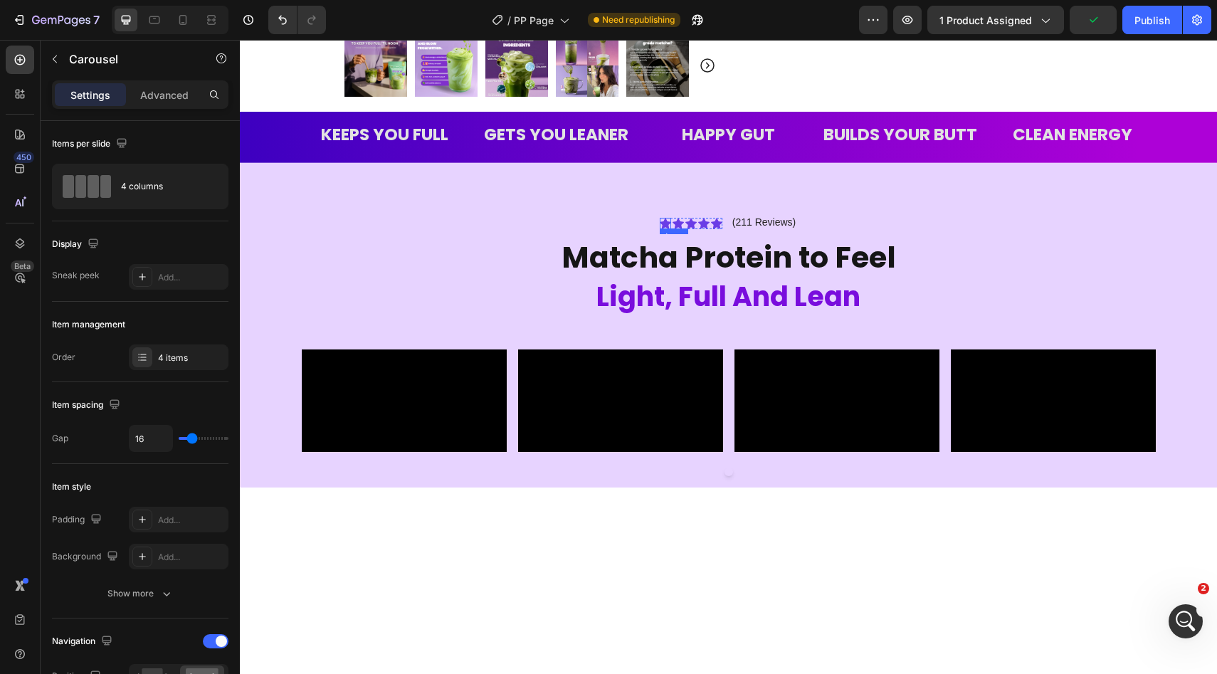
click at [664, 225] on div "Icon" at bounding box center [665, 223] width 11 height 11
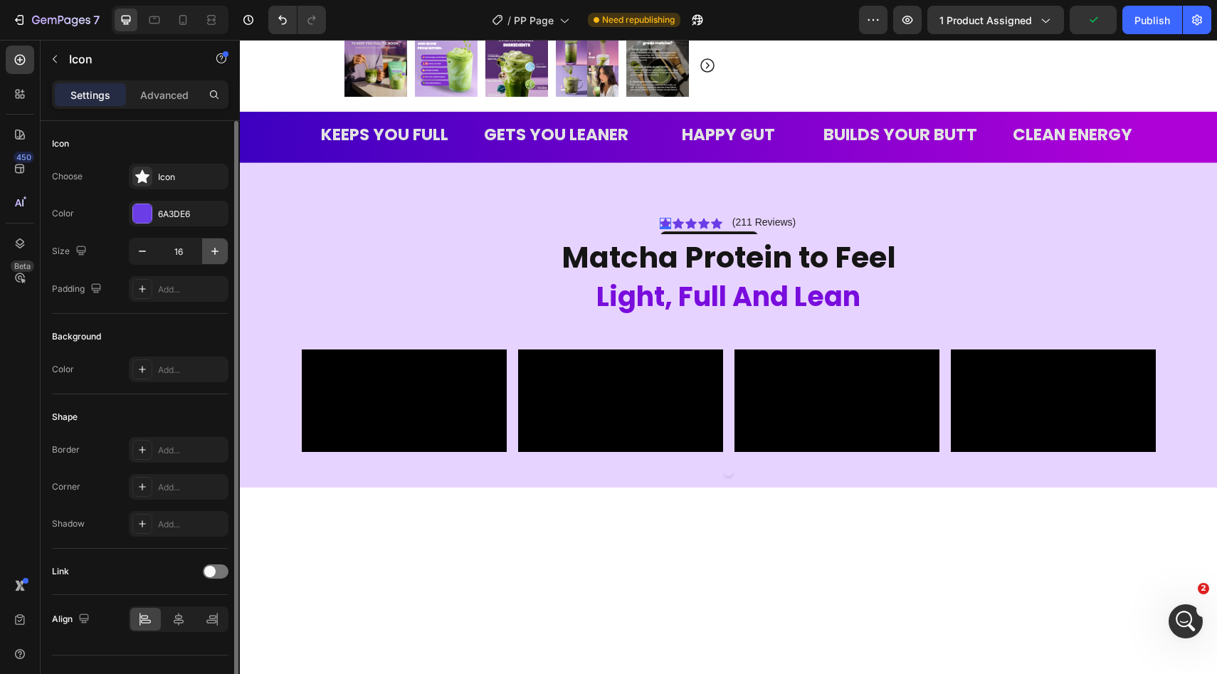
click at [213, 250] on icon "button" at bounding box center [214, 251] width 7 height 7
click at [211, 247] on icon "button" at bounding box center [215, 251] width 14 height 14
type input "20"
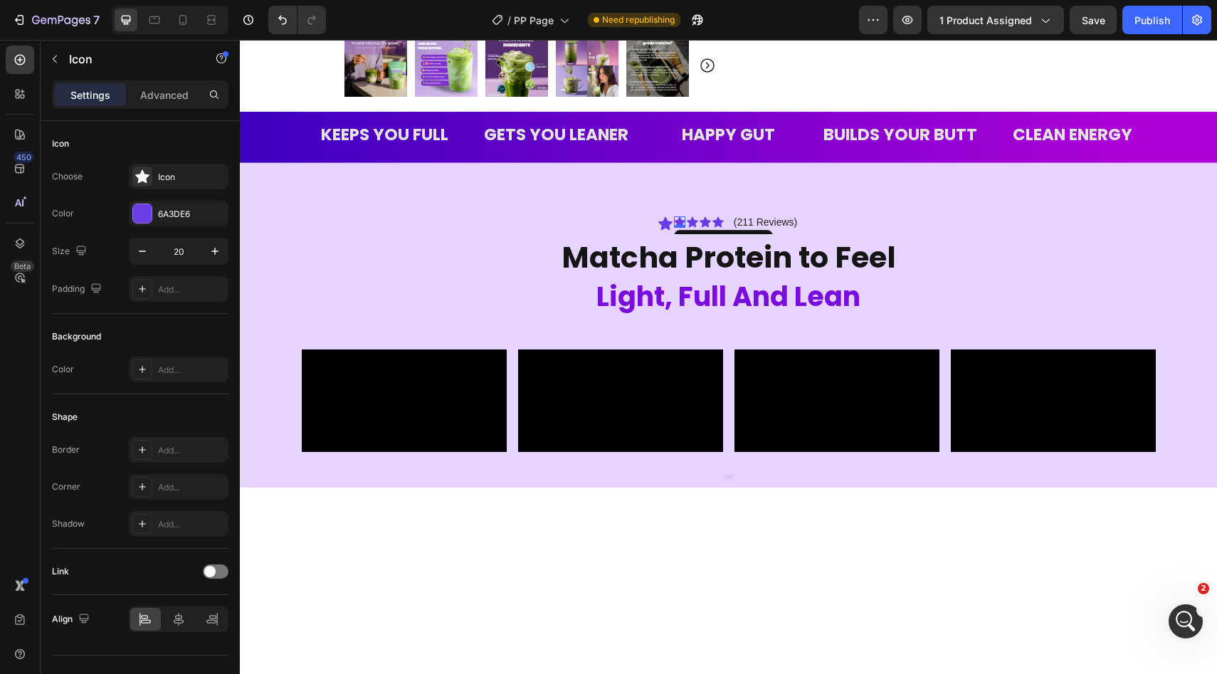
click at [676, 223] on div "Icon 0" at bounding box center [679, 221] width 11 height 11
click at [218, 258] on icon "button" at bounding box center [215, 251] width 14 height 14
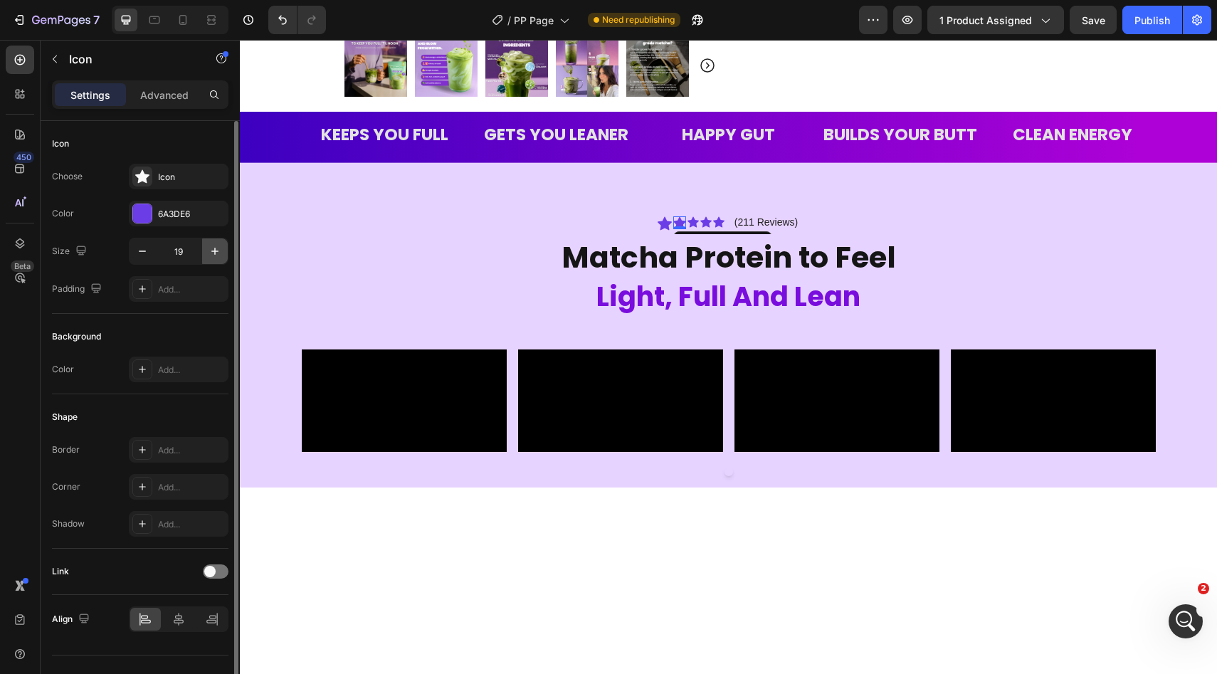
type input "20"
click at [697, 221] on icon at bounding box center [693, 221] width 11 height 11
click at [207, 243] on button "button" at bounding box center [215, 251] width 26 height 26
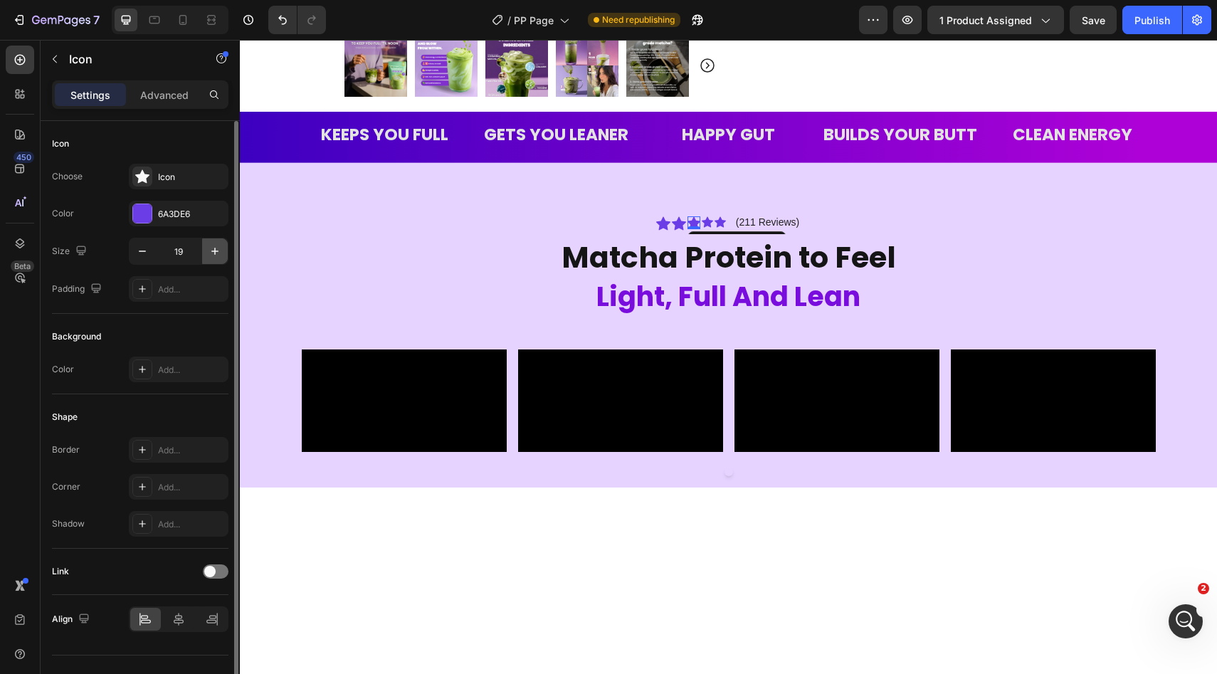
click at [207, 243] on button "button" at bounding box center [215, 251] width 26 height 26
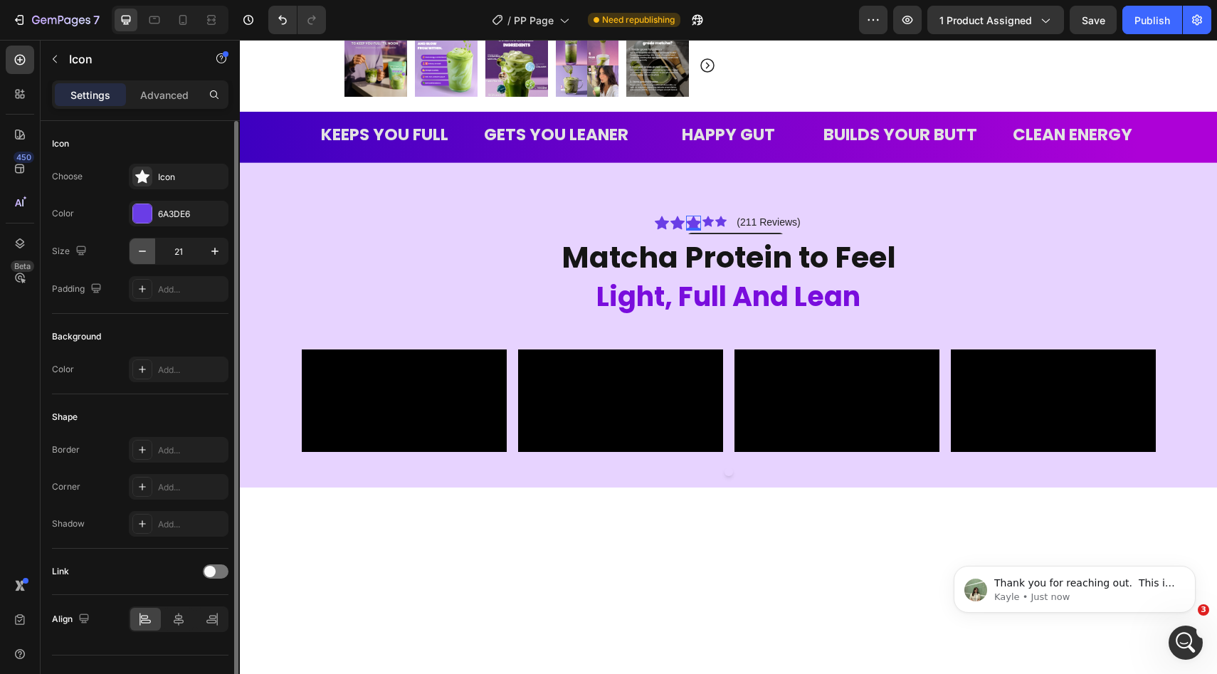
scroll to position [0, 0]
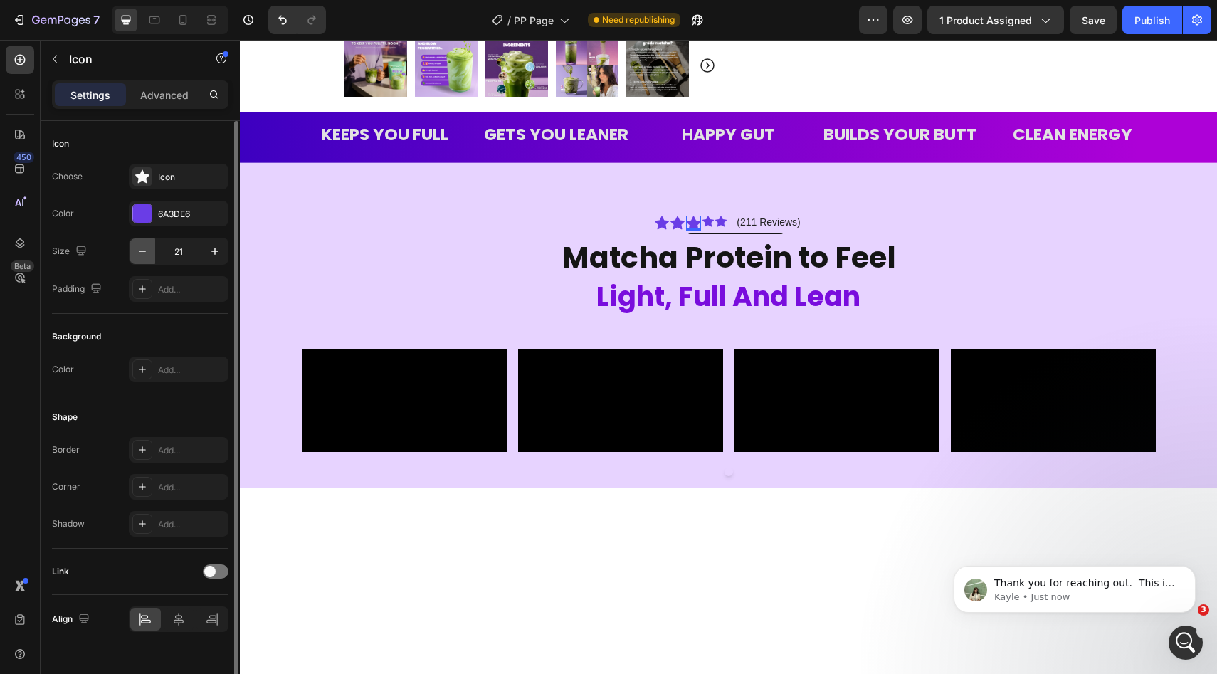
click at [139, 258] on button "button" at bounding box center [142, 251] width 26 height 26
type input "20"
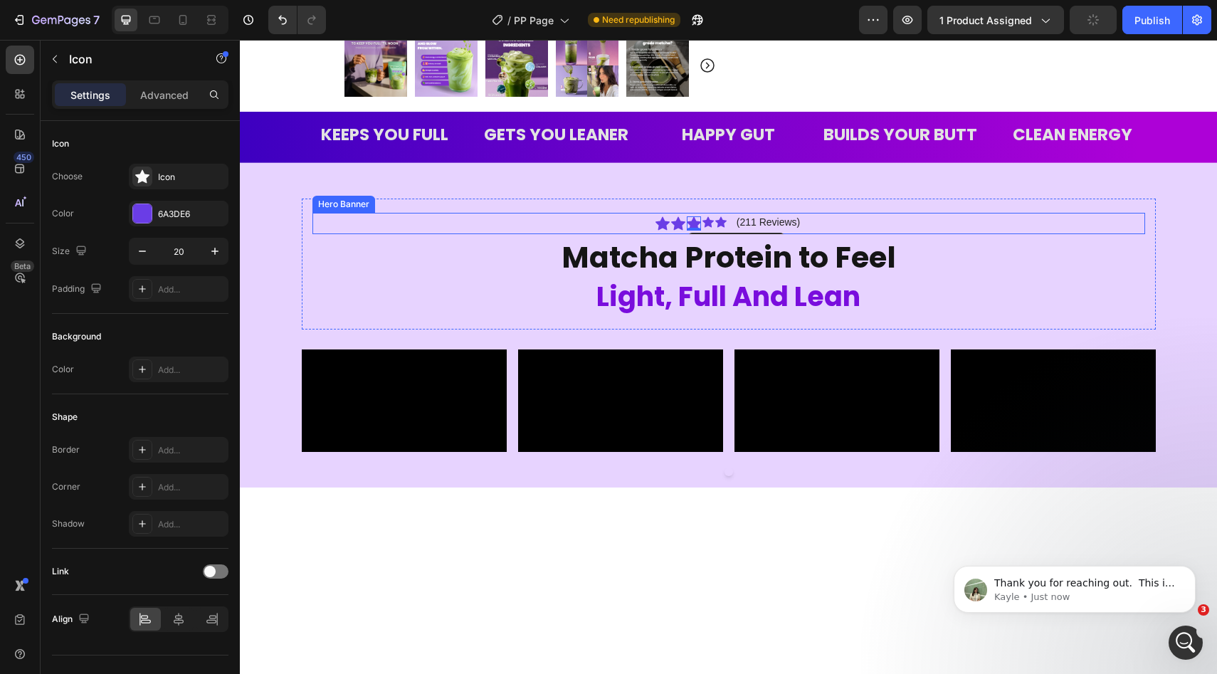
scroll to position [190, 0]
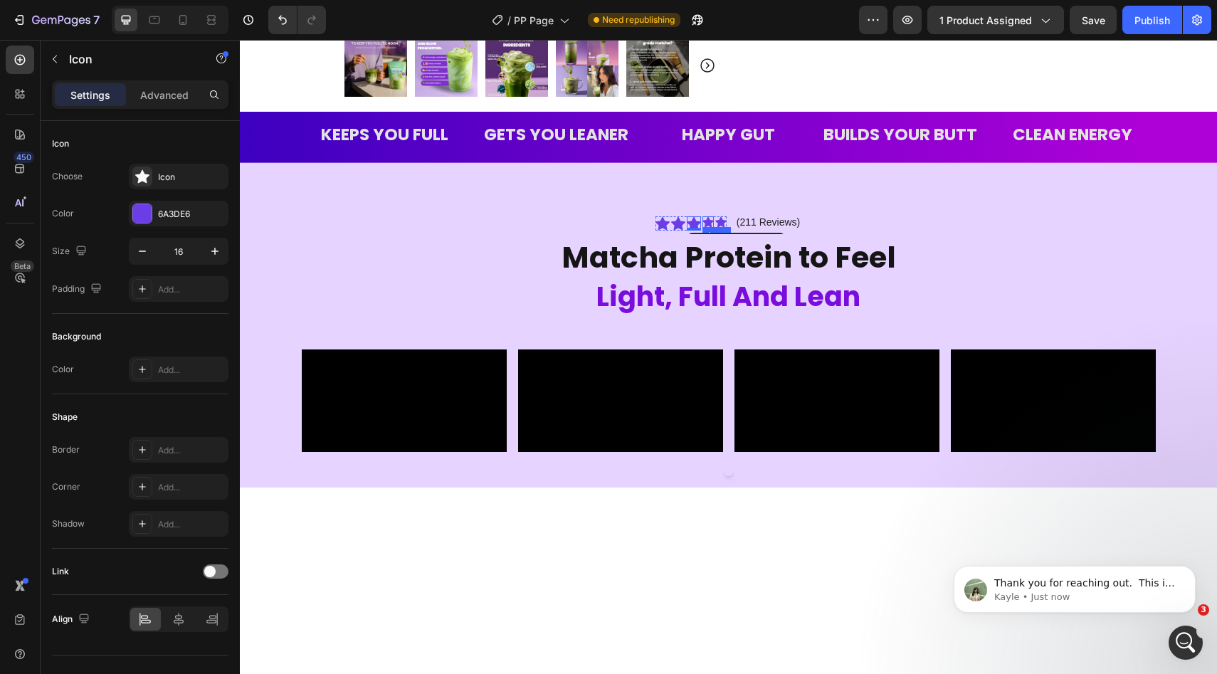
click at [707, 226] on div "Icon" at bounding box center [707, 221] width 11 height 11
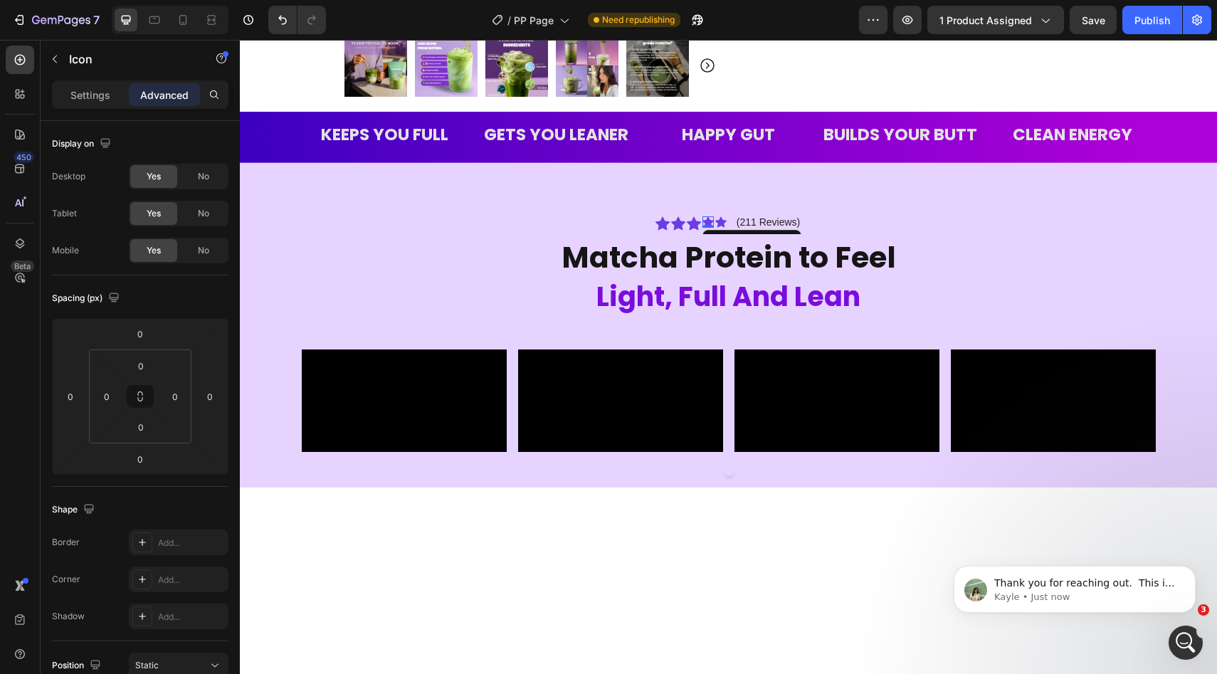
click at [709, 221] on icon at bounding box center [707, 221] width 11 height 11
click at [110, 89] on div "Settings" at bounding box center [90, 94] width 71 height 23
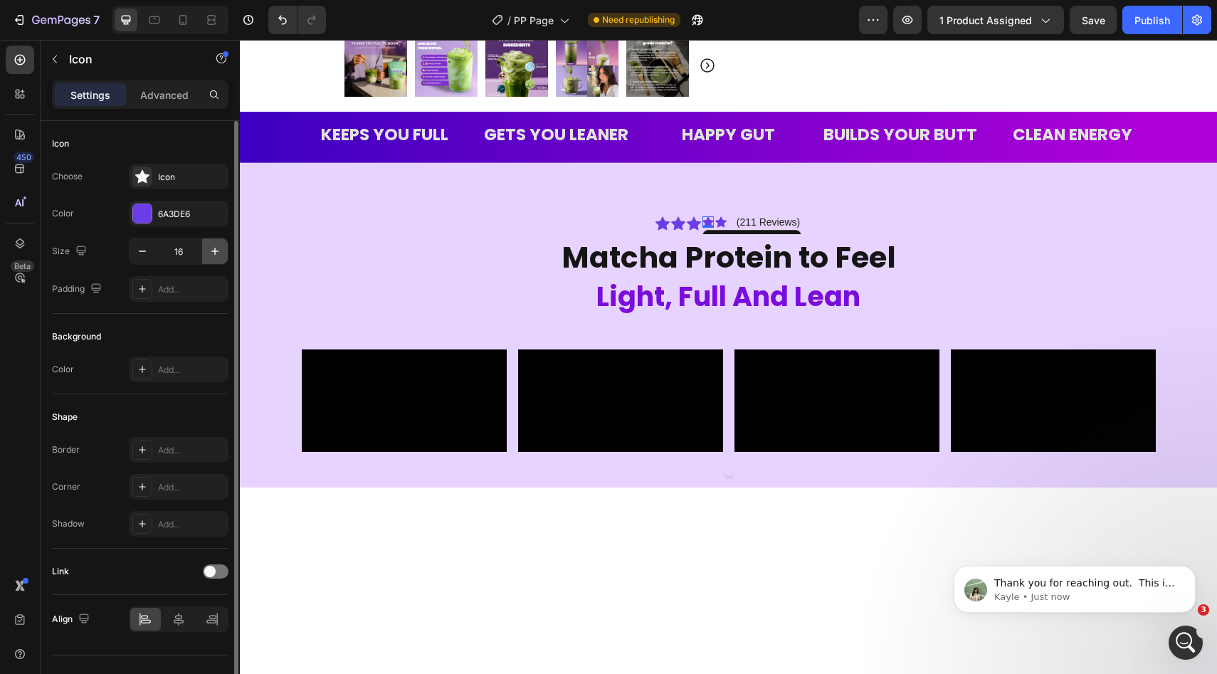
click at [206, 249] on button "button" at bounding box center [215, 251] width 26 height 26
type input "20"
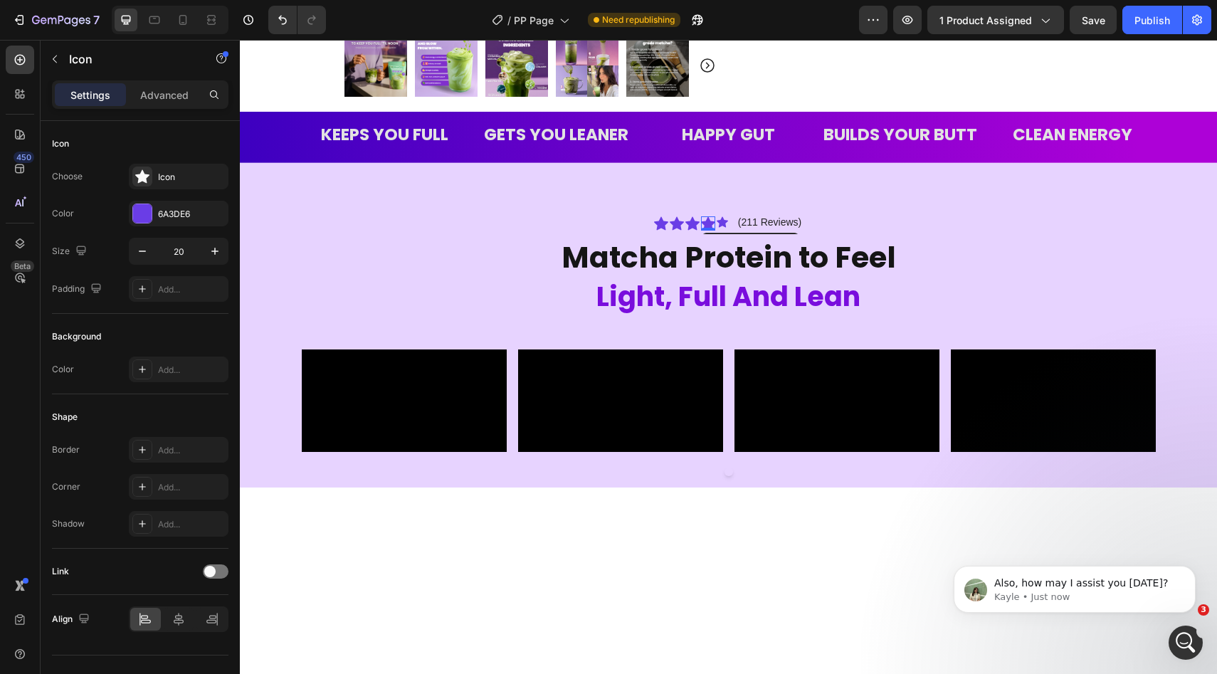
scroll to position [167, 0]
click at [722, 224] on div "Icon" at bounding box center [721, 221] width 11 height 11
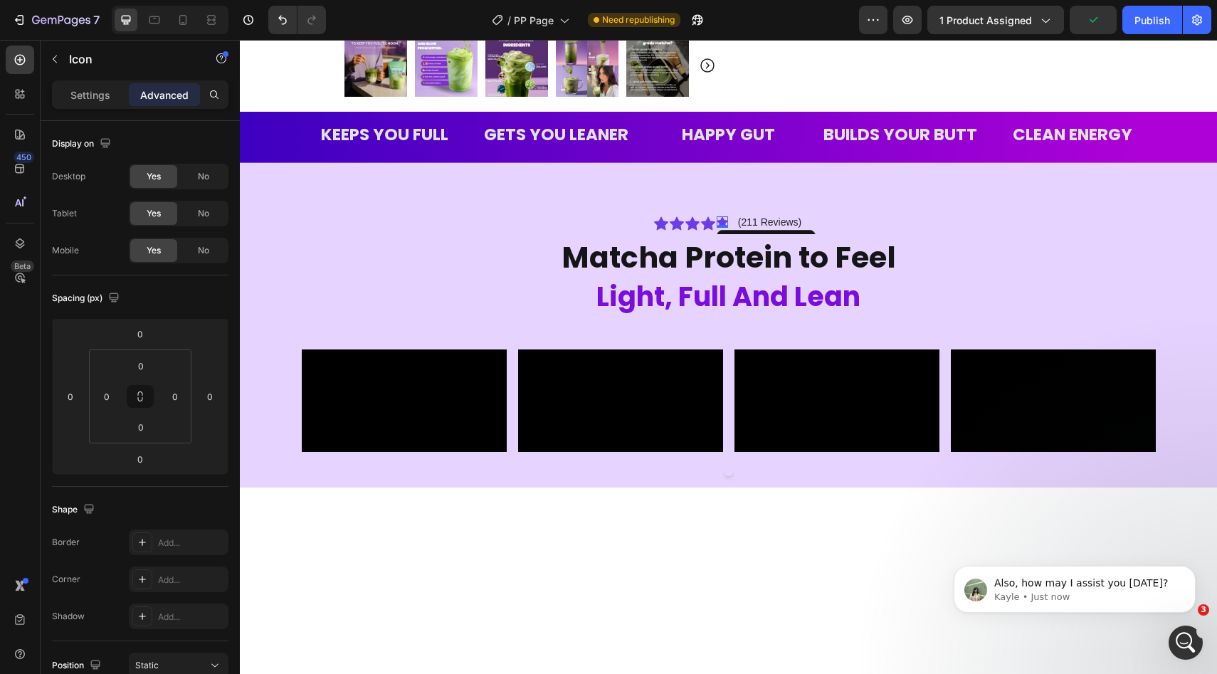
click at [78, 110] on div "Settings Advanced" at bounding box center [140, 100] width 199 height 41
click at [79, 105] on div "Settings" at bounding box center [90, 94] width 71 height 23
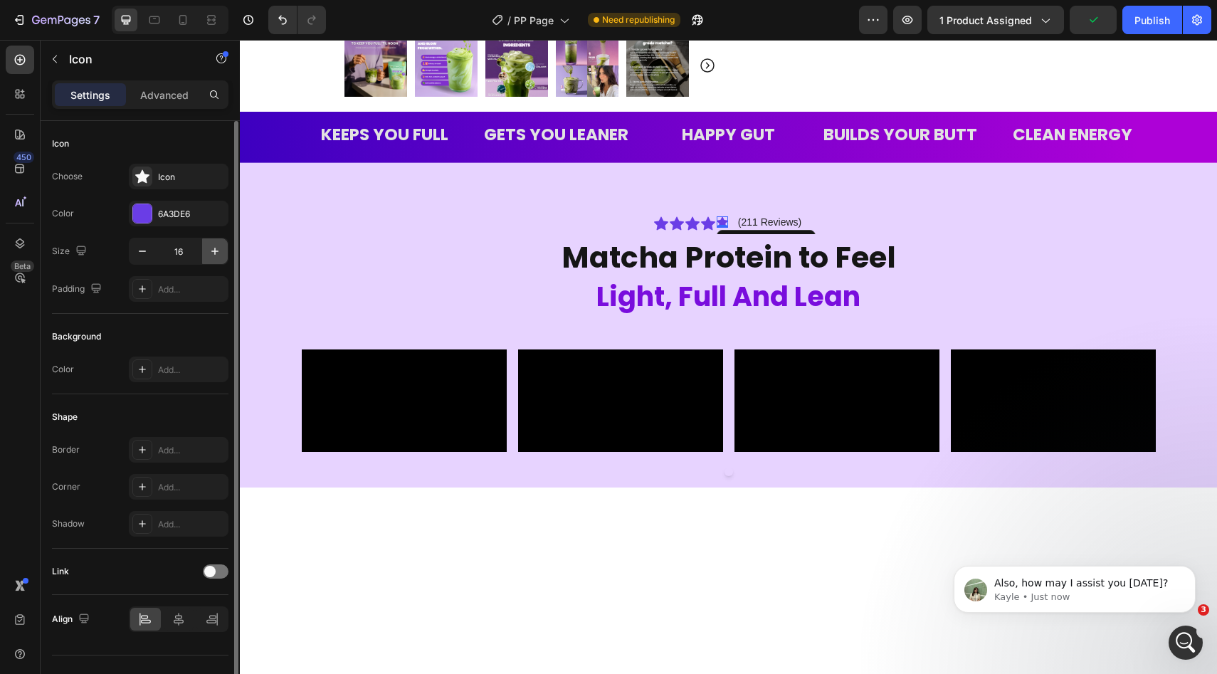
click at [218, 253] on icon "button" at bounding box center [215, 251] width 14 height 14
type input "20"
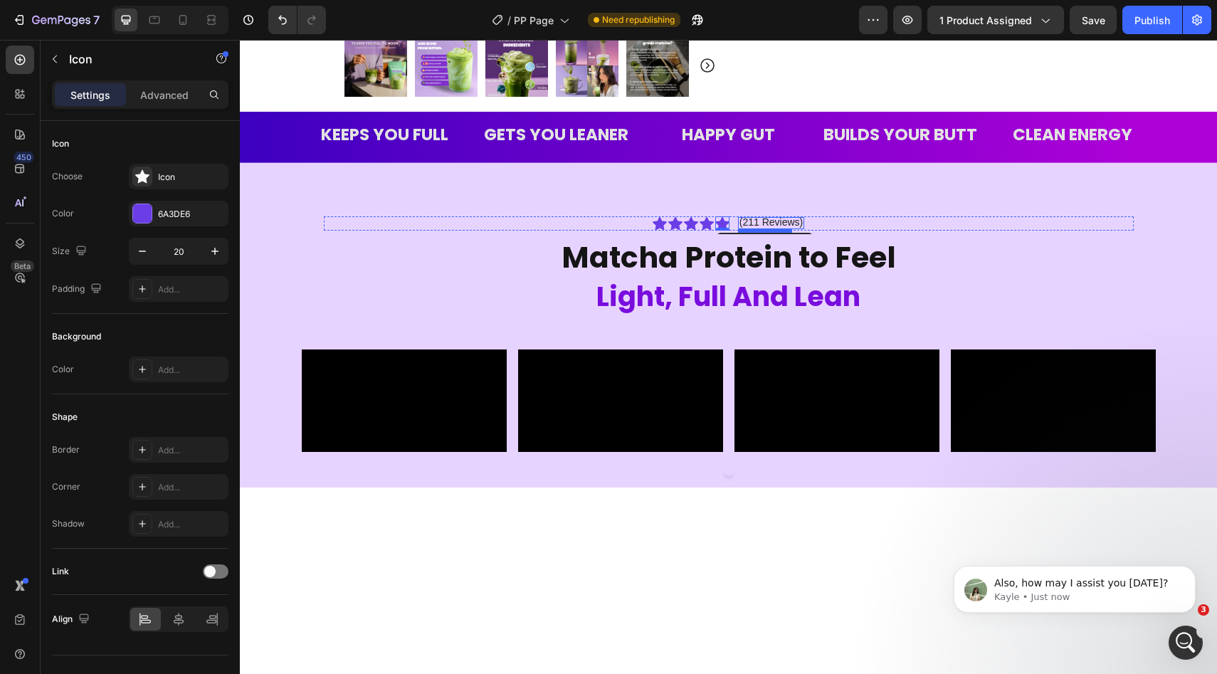
click at [766, 227] on div "(211 Reviews) Text Block" at bounding box center [771, 223] width 66 height 13
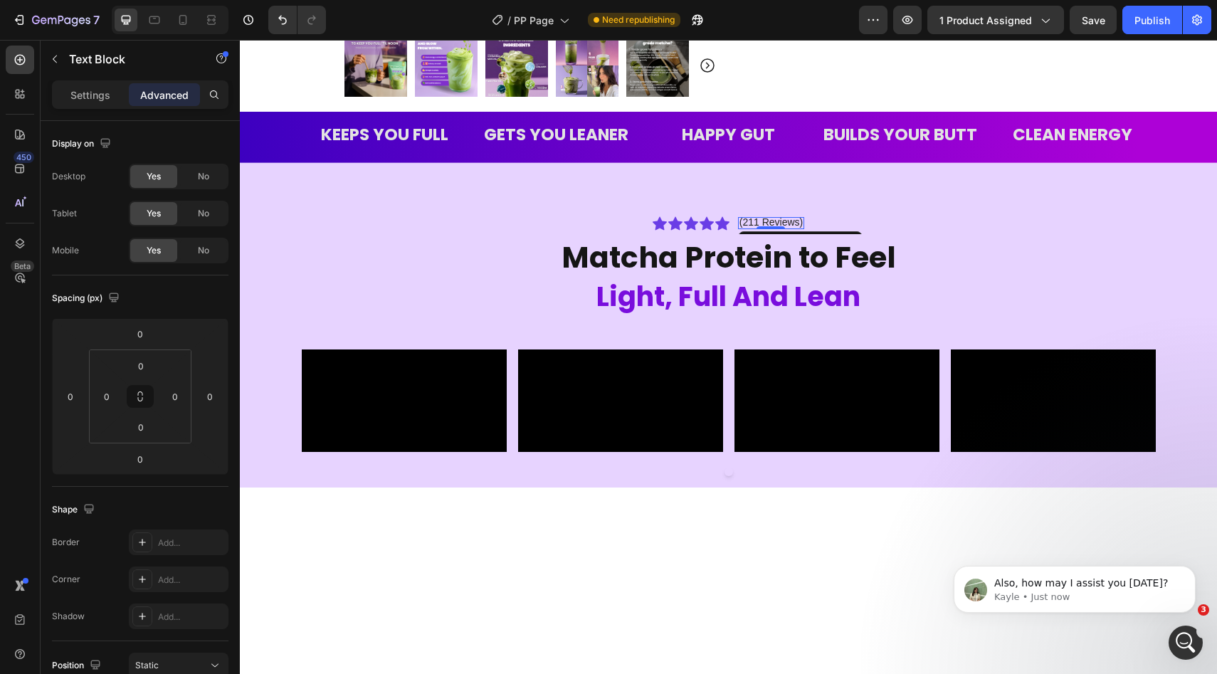
click at [766, 227] on div at bounding box center [770, 227] width 28 height 3
click at [768, 223] on span "(211 Reviews)" at bounding box center [770, 221] width 63 height 11
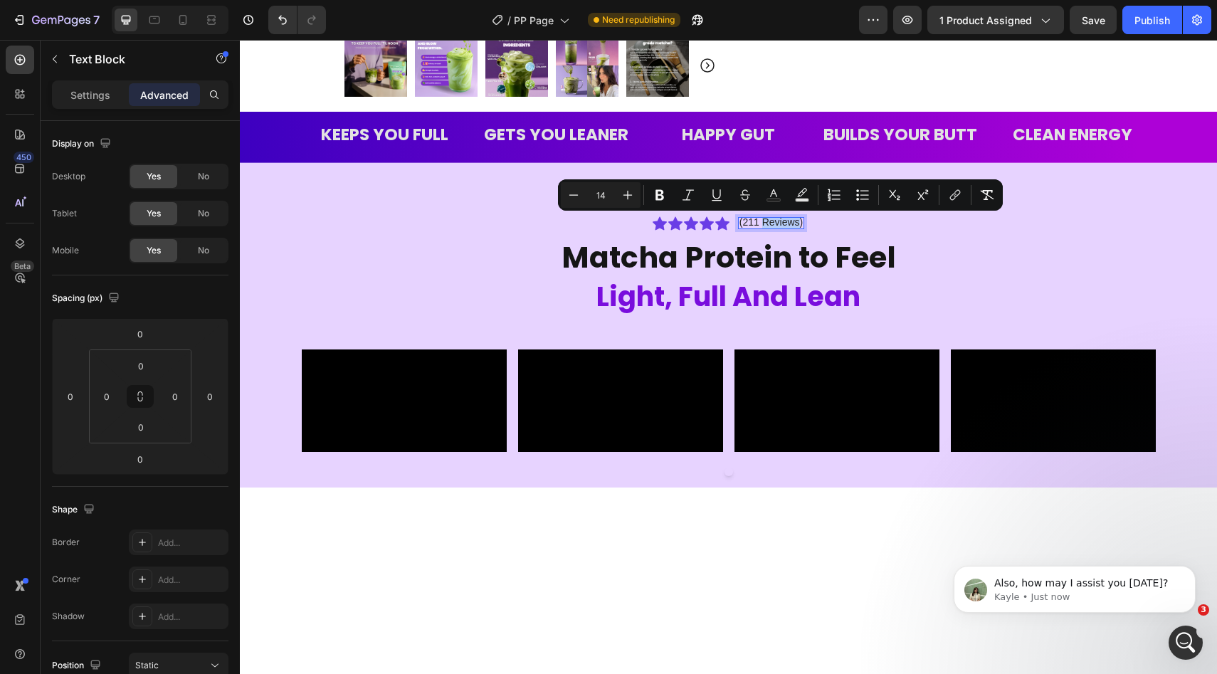
click at [777, 222] on span "(211 Reviews)" at bounding box center [770, 221] width 63 height 11
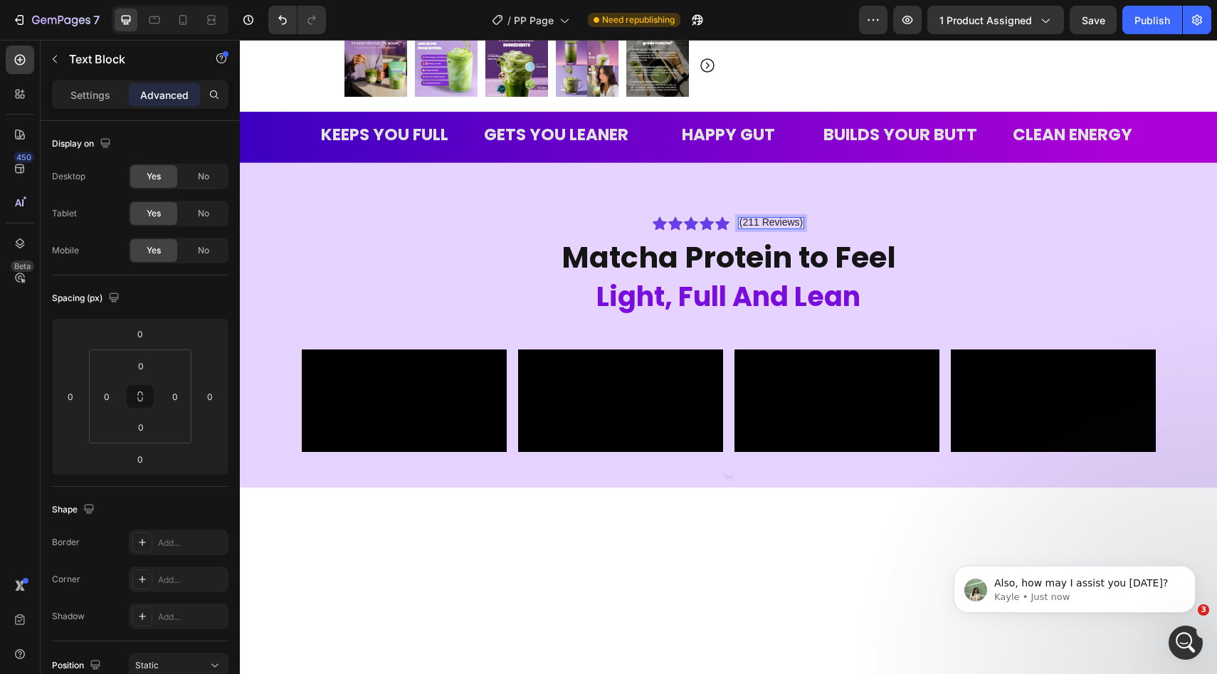
click at [777, 222] on span "(211 Reviews)" at bounding box center [770, 221] width 63 height 11
click at [761, 222] on span "4.8 Stars" at bounding box center [771, 221] width 43 height 11
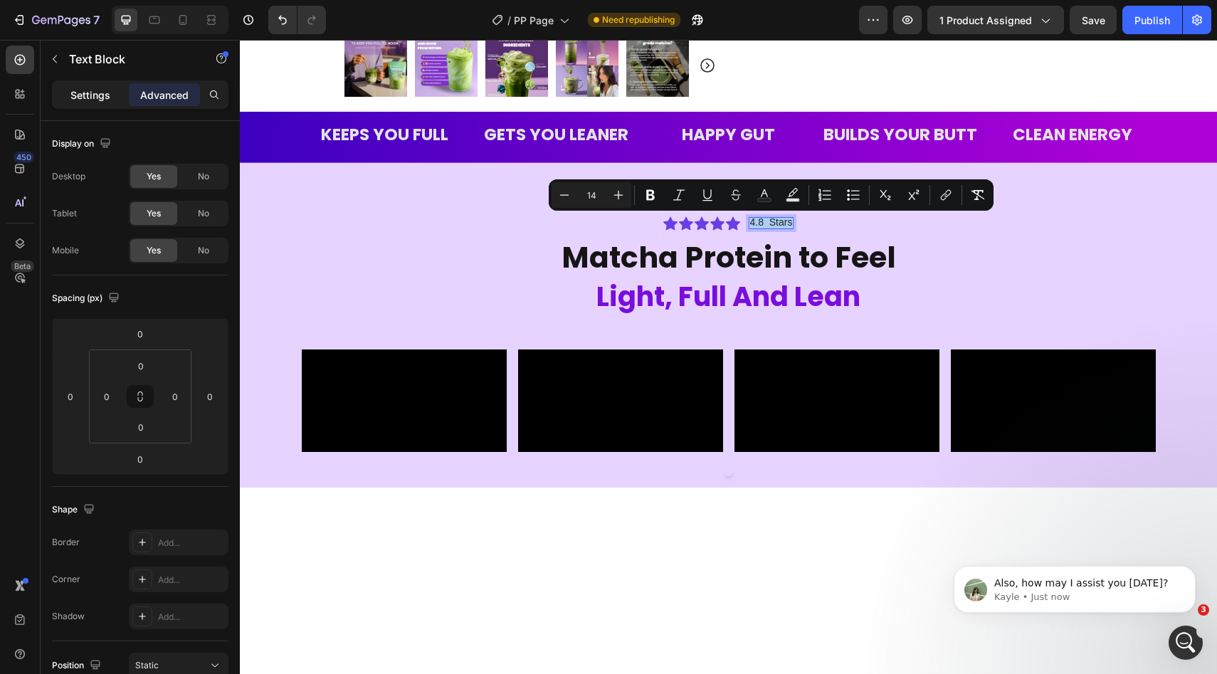
click at [84, 90] on p "Settings" at bounding box center [90, 95] width 40 height 15
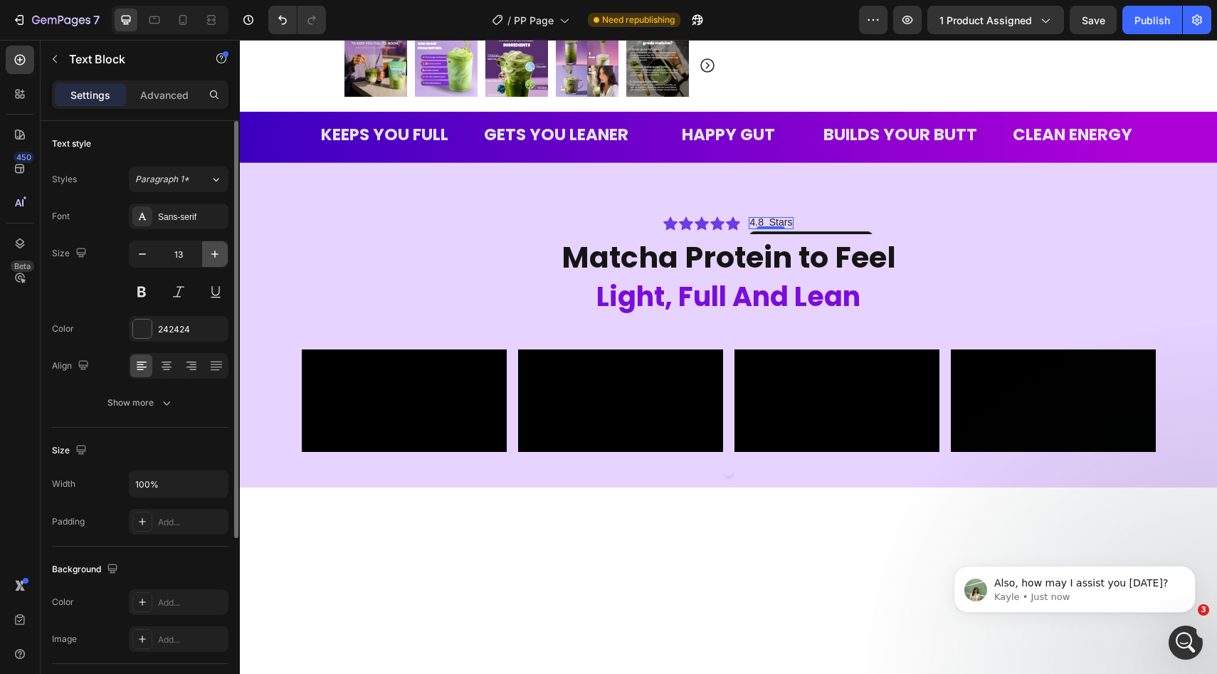
click at [218, 260] on icon "button" at bounding box center [215, 254] width 14 height 14
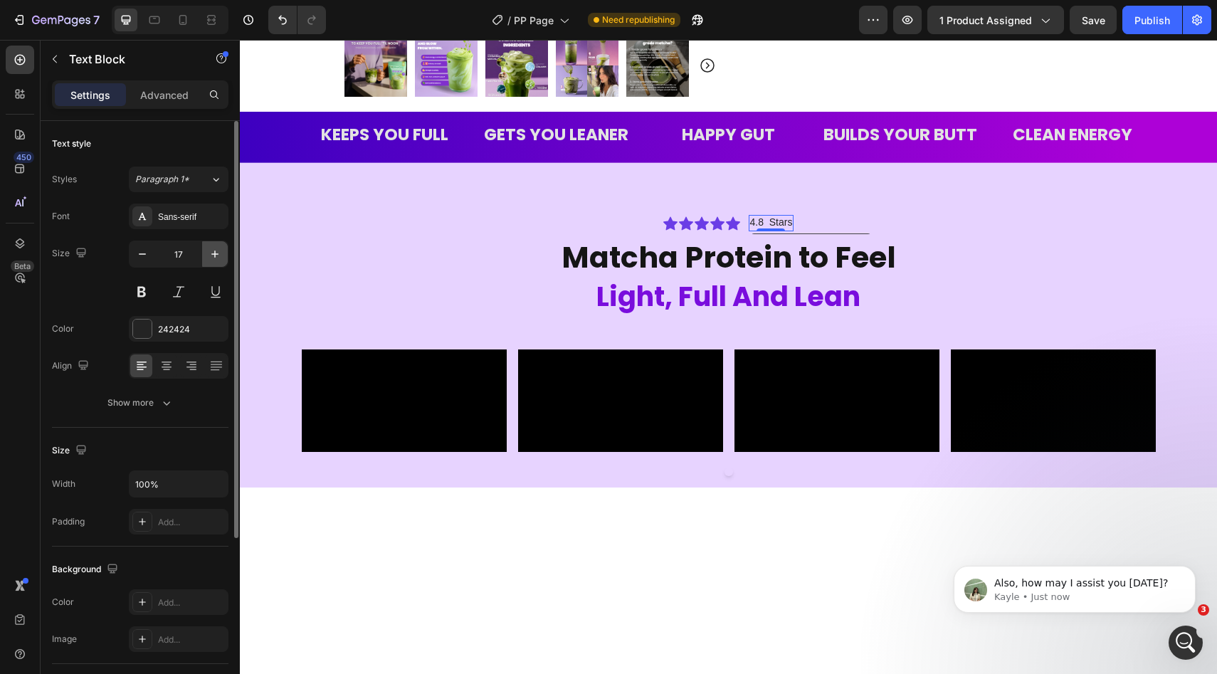
click at [218, 260] on icon "button" at bounding box center [215, 254] width 14 height 14
click at [139, 255] on icon "button" at bounding box center [142, 254] width 14 height 14
click at [139, 283] on button at bounding box center [142, 292] width 26 height 26
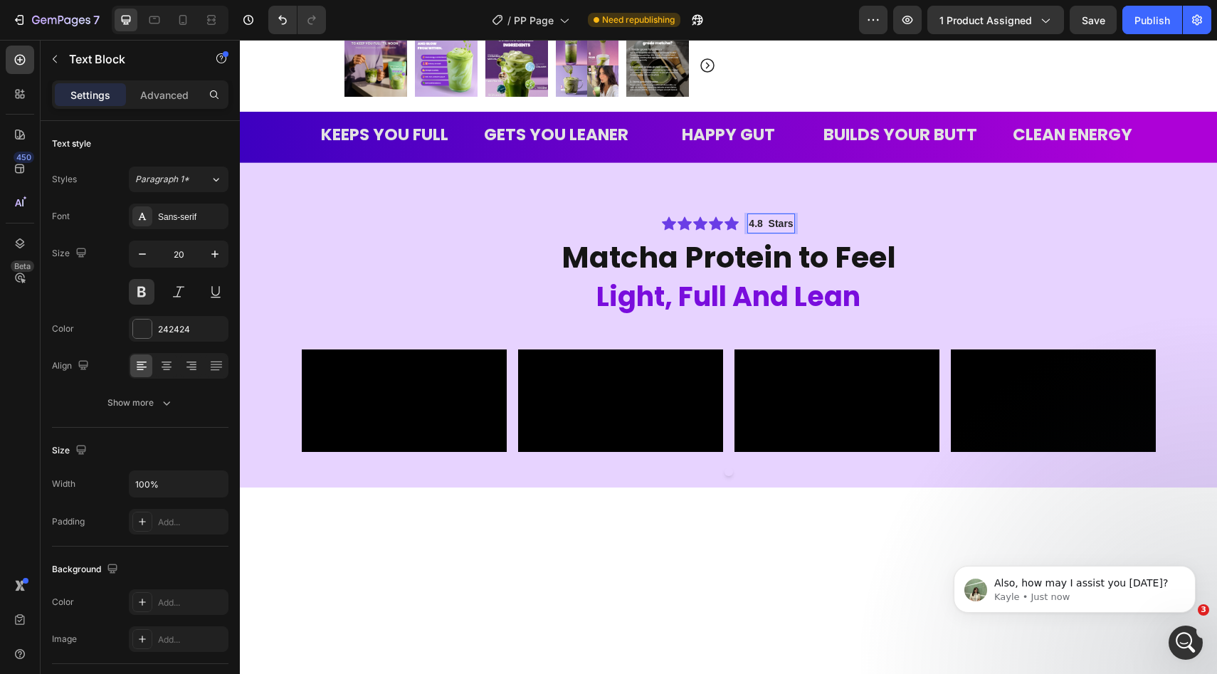
click at [763, 224] on span "4.8 Stars" at bounding box center [770, 223] width 44 height 11
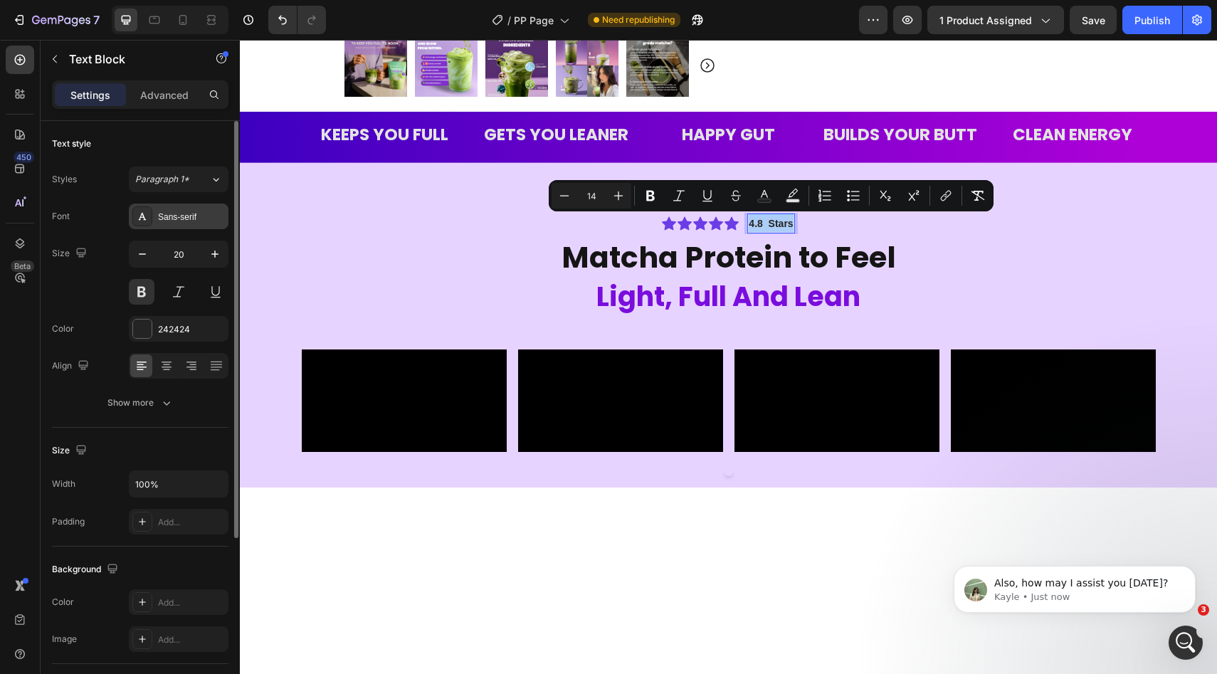
click at [174, 207] on div "Sans-serif" at bounding box center [179, 216] width 100 height 26
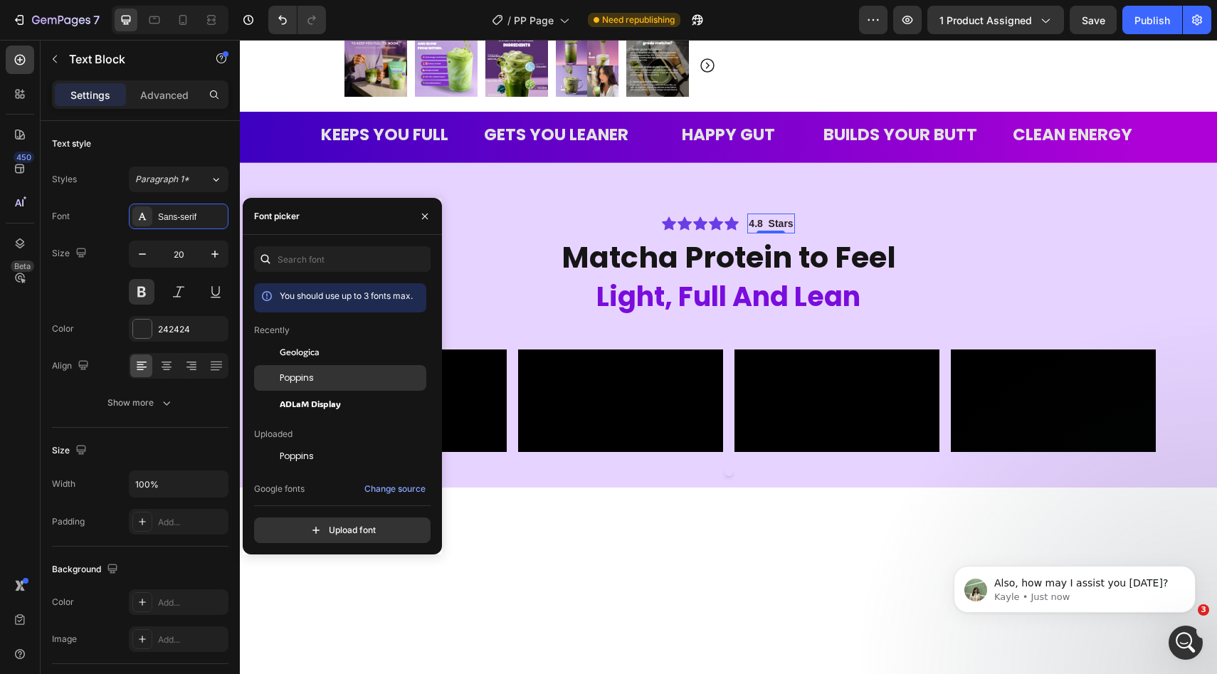
click at [281, 377] on span "Poppins" at bounding box center [297, 377] width 34 height 13
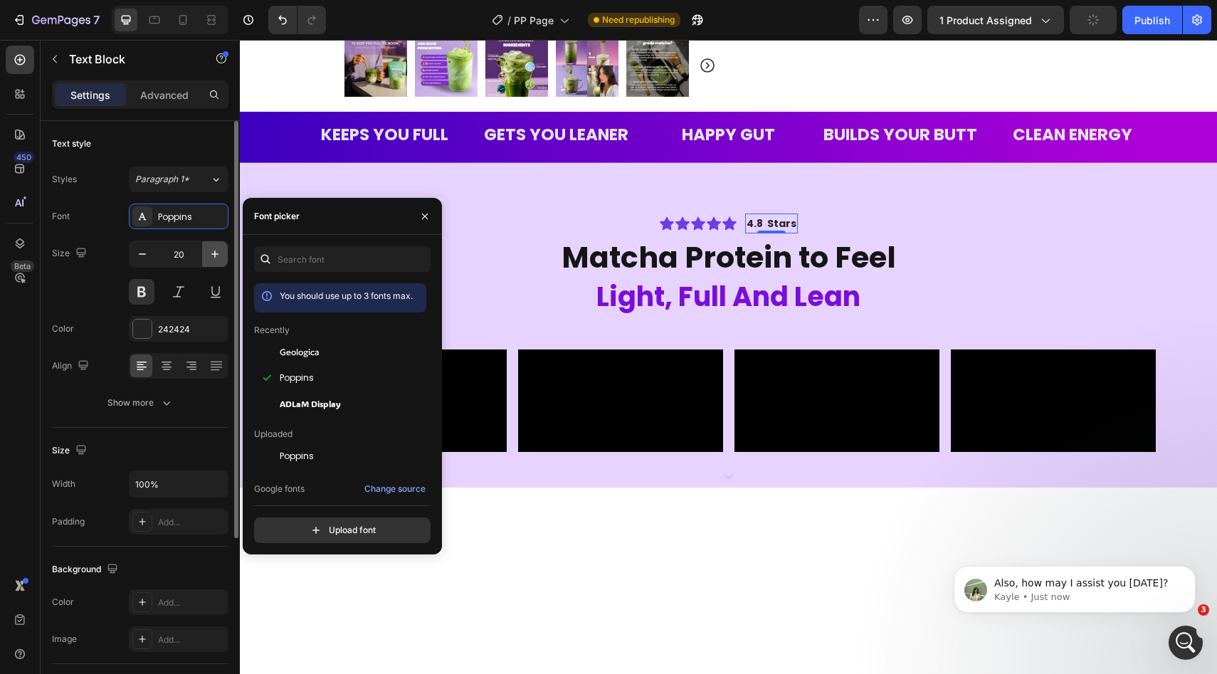
click at [216, 254] on icon "button" at bounding box center [214, 253] width 7 height 7
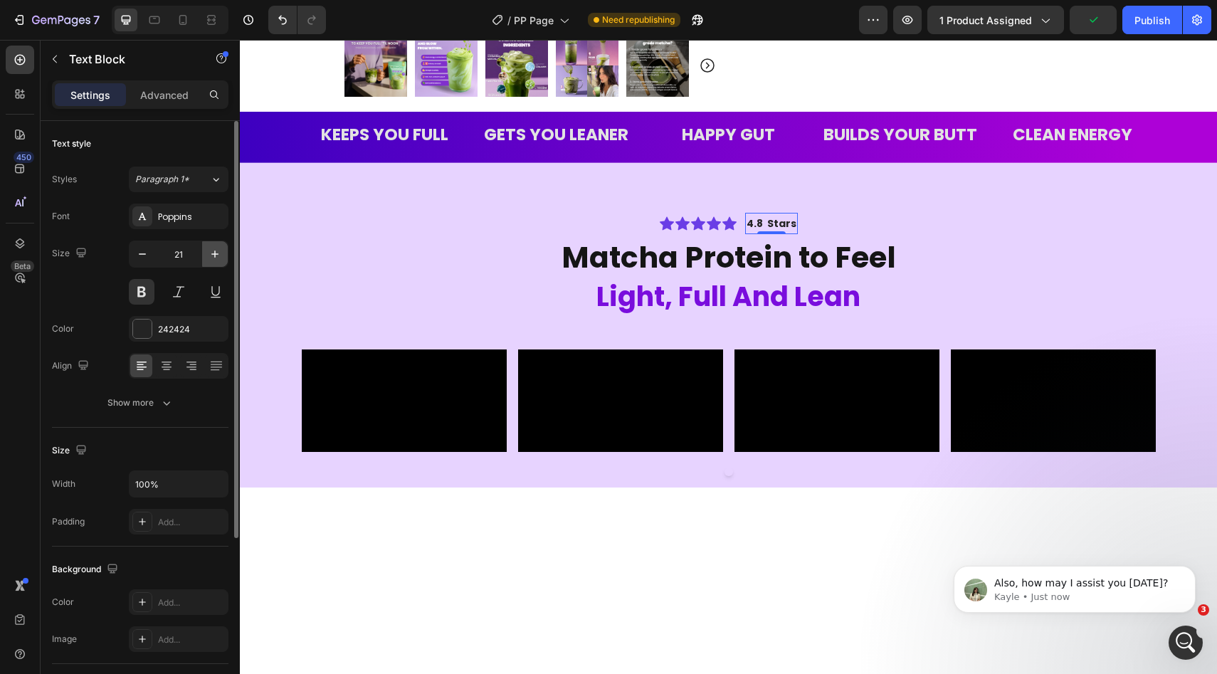
click at [216, 254] on icon "button" at bounding box center [214, 253] width 7 height 7
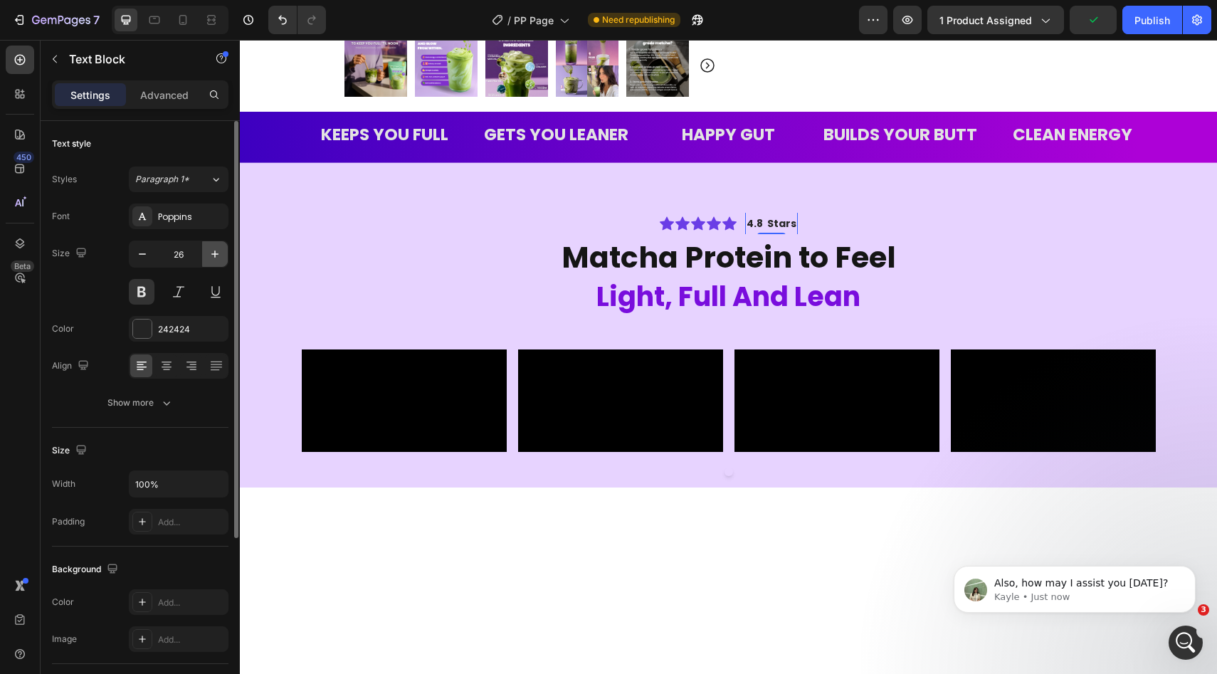
click at [216, 254] on icon "button" at bounding box center [214, 253] width 7 height 7
click at [139, 255] on icon "button" at bounding box center [142, 254] width 14 height 14
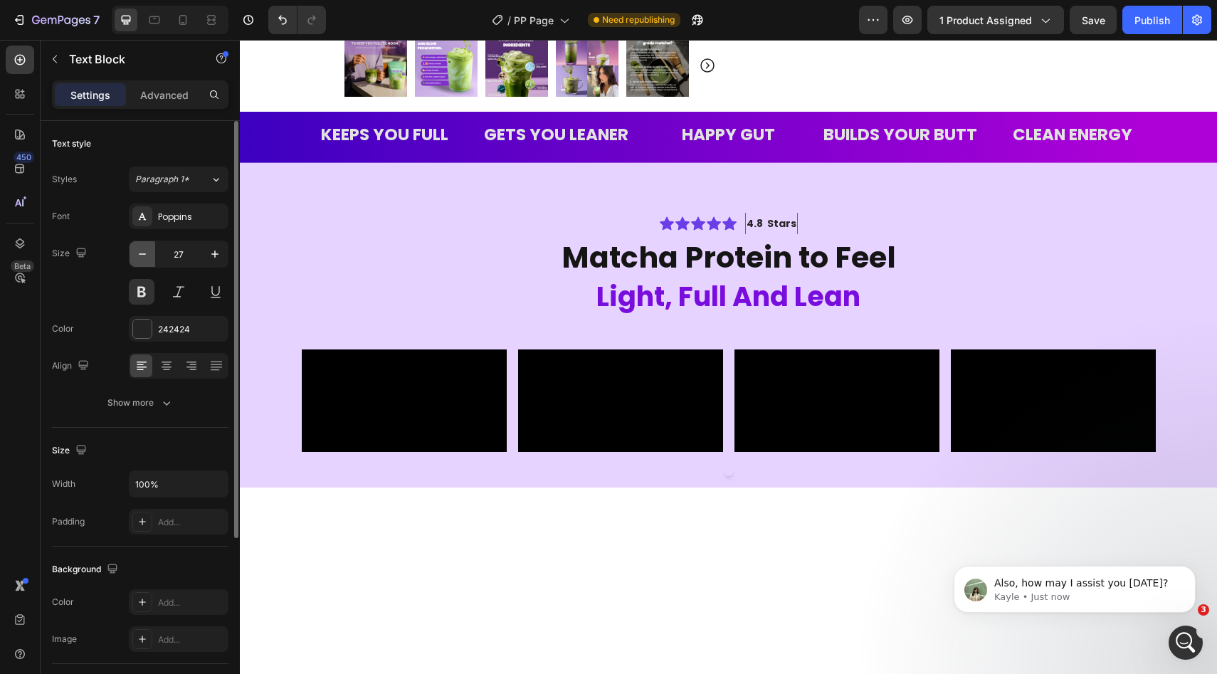
click at [139, 255] on icon "button" at bounding box center [142, 254] width 14 height 14
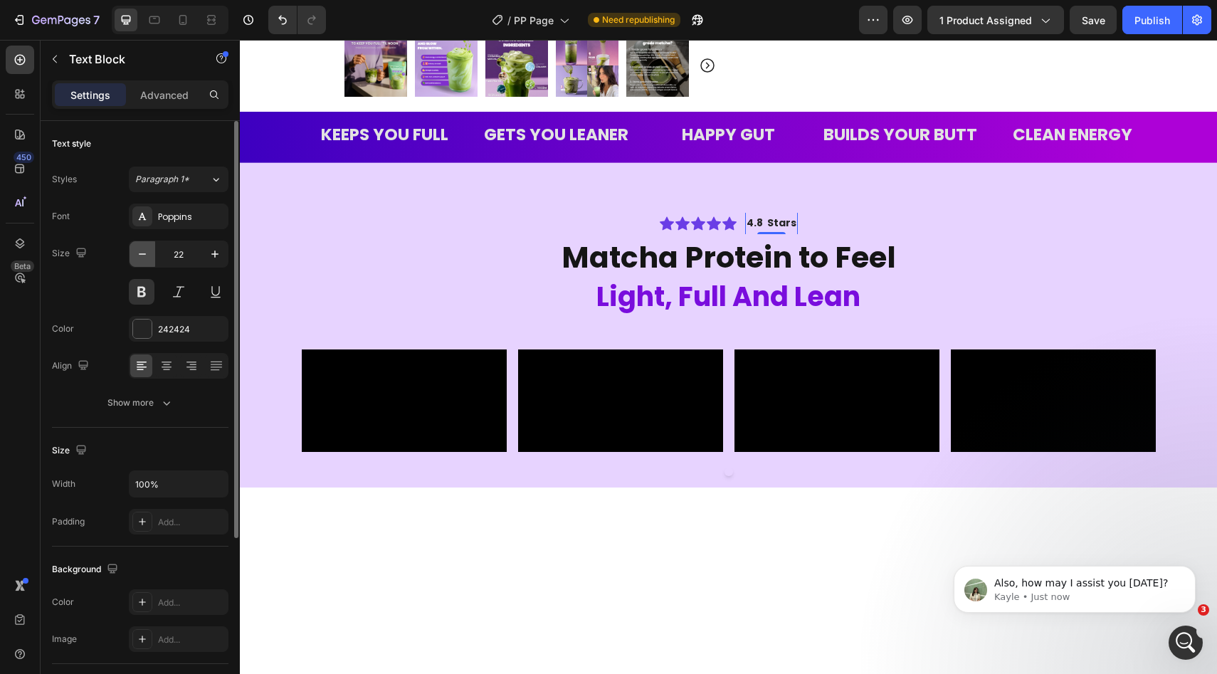
click at [139, 255] on icon "button" at bounding box center [142, 254] width 14 height 14
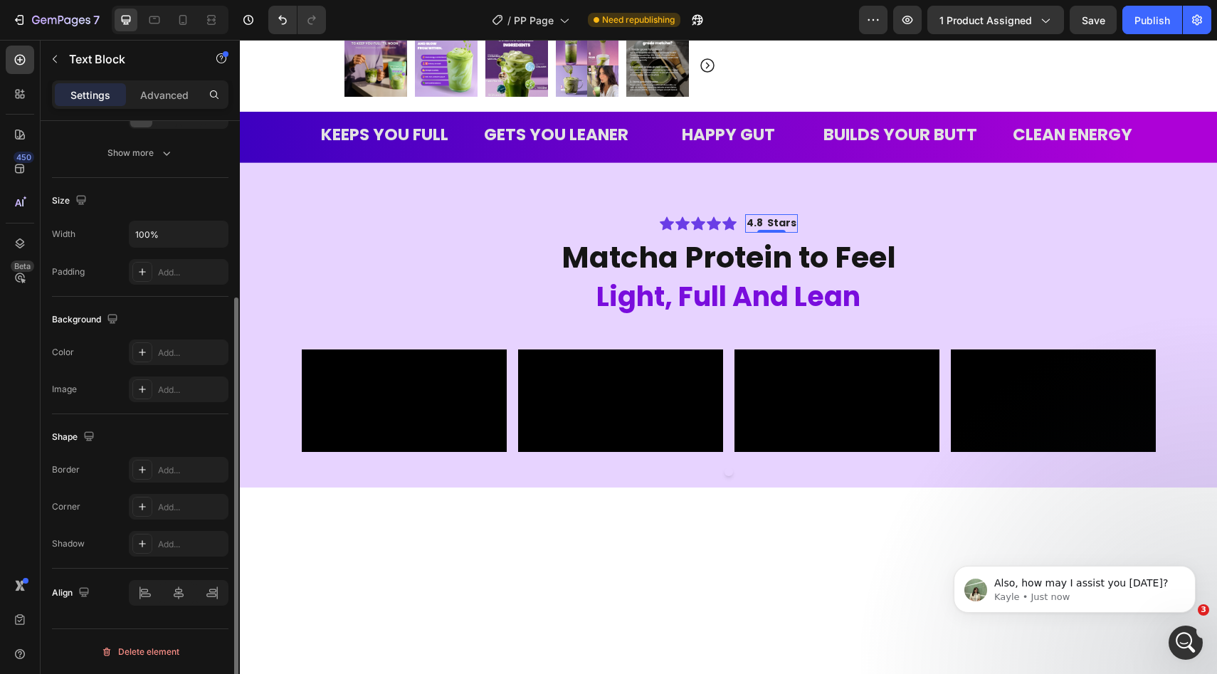
scroll to position [0, 0]
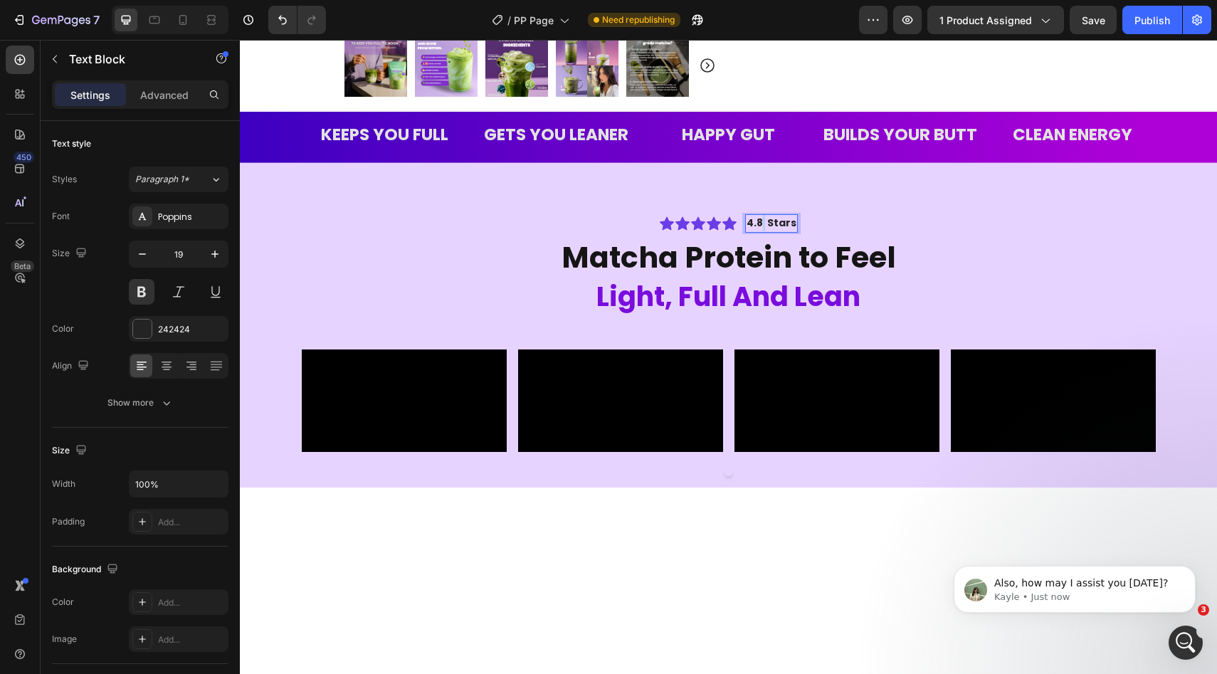
click at [761, 219] on span "4.8 Stars" at bounding box center [771, 223] width 50 height 14
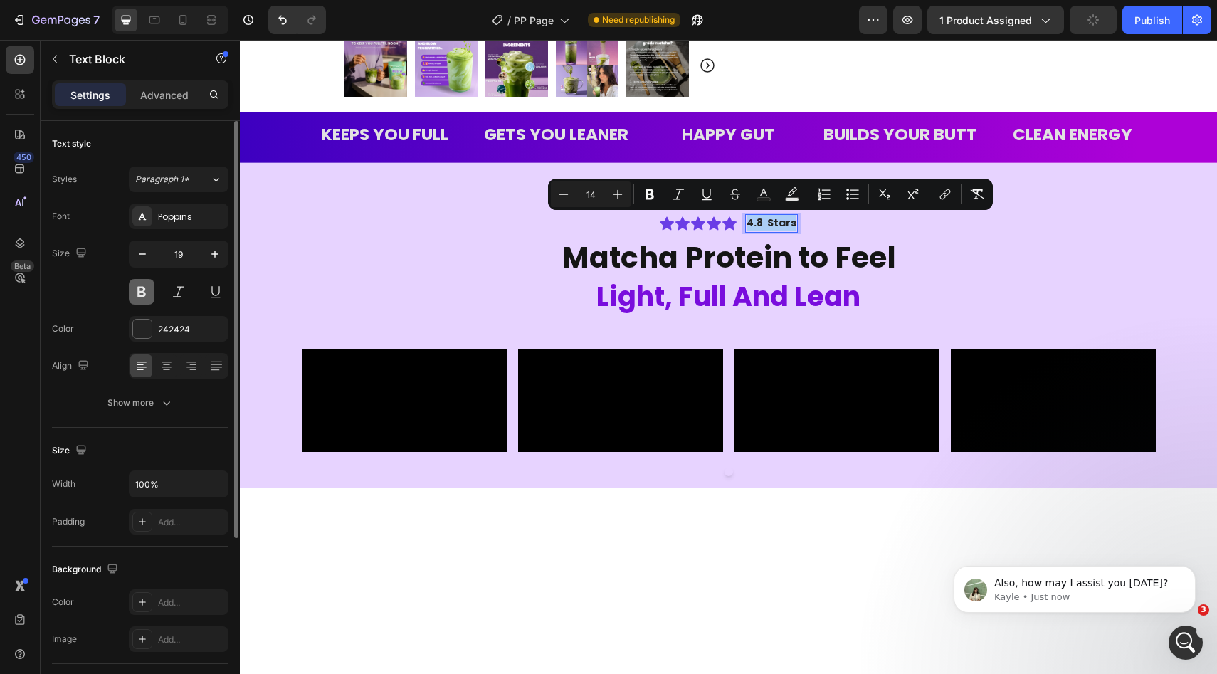
click at [144, 293] on button at bounding box center [142, 292] width 26 height 26
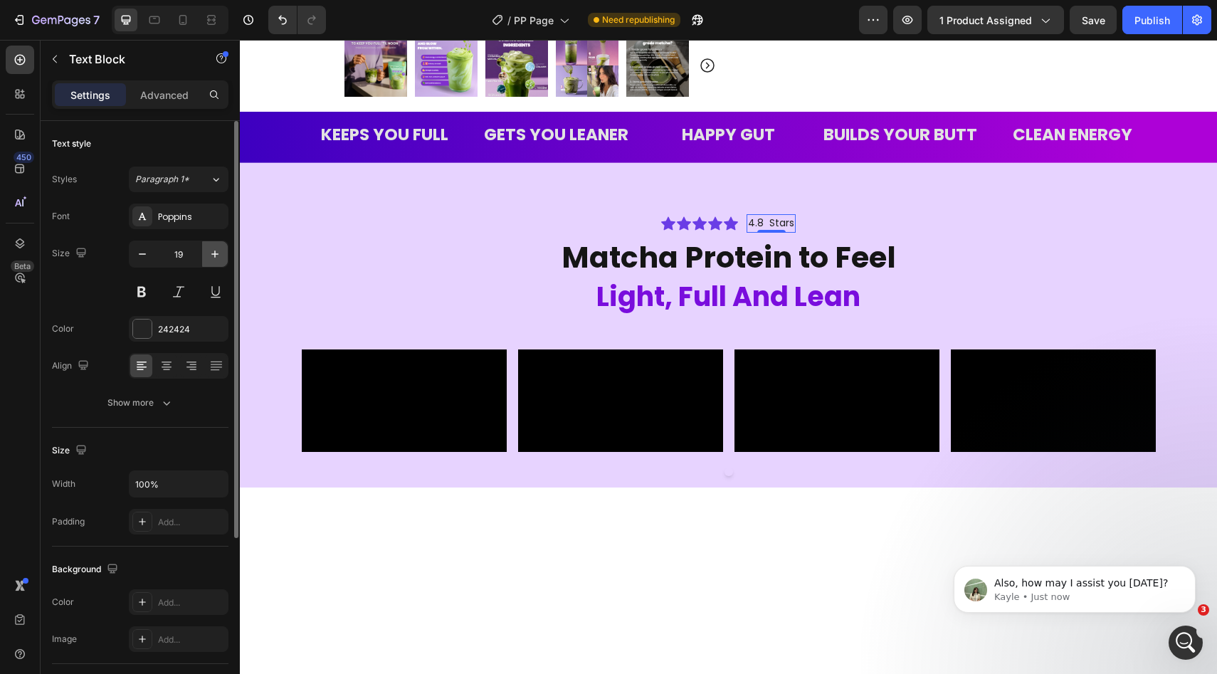
click at [216, 250] on icon "button" at bounding box center [215, 254] width 14 height 14
type input "20"
click at [168, 92] on p "Advanced" at bounding box center [164, 95] width 48 height 15
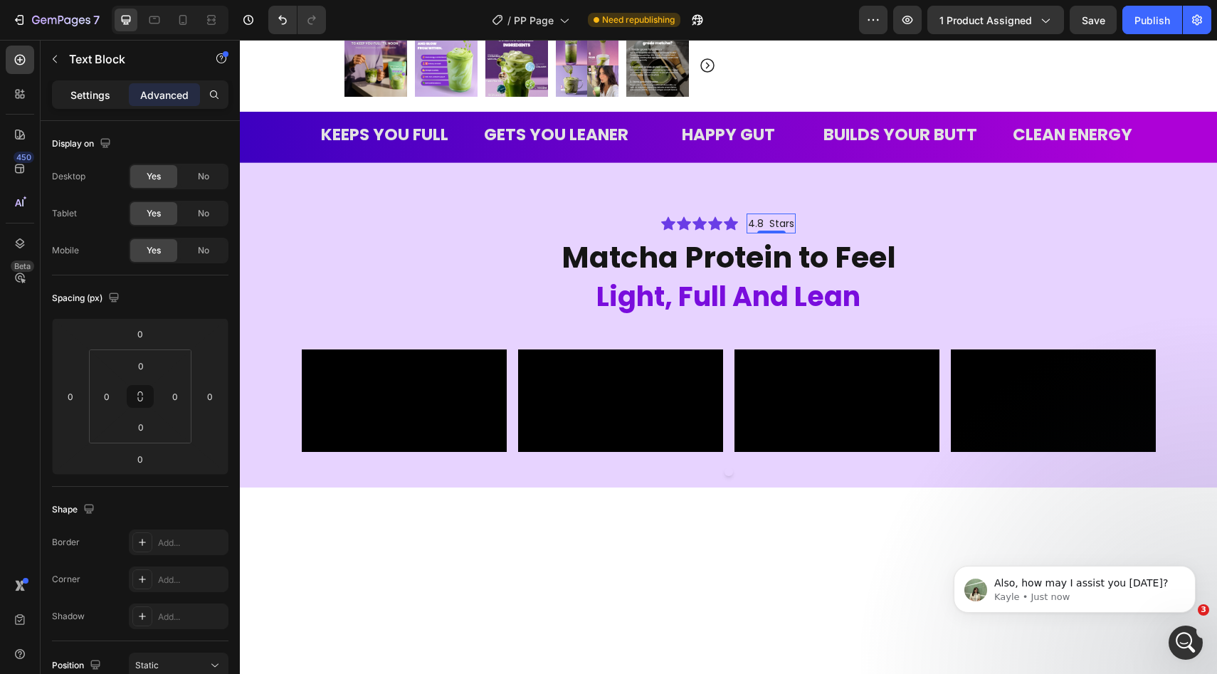
click at [86, 95] on p "Settings" at bounding box center [90, 95] width 40 height 15
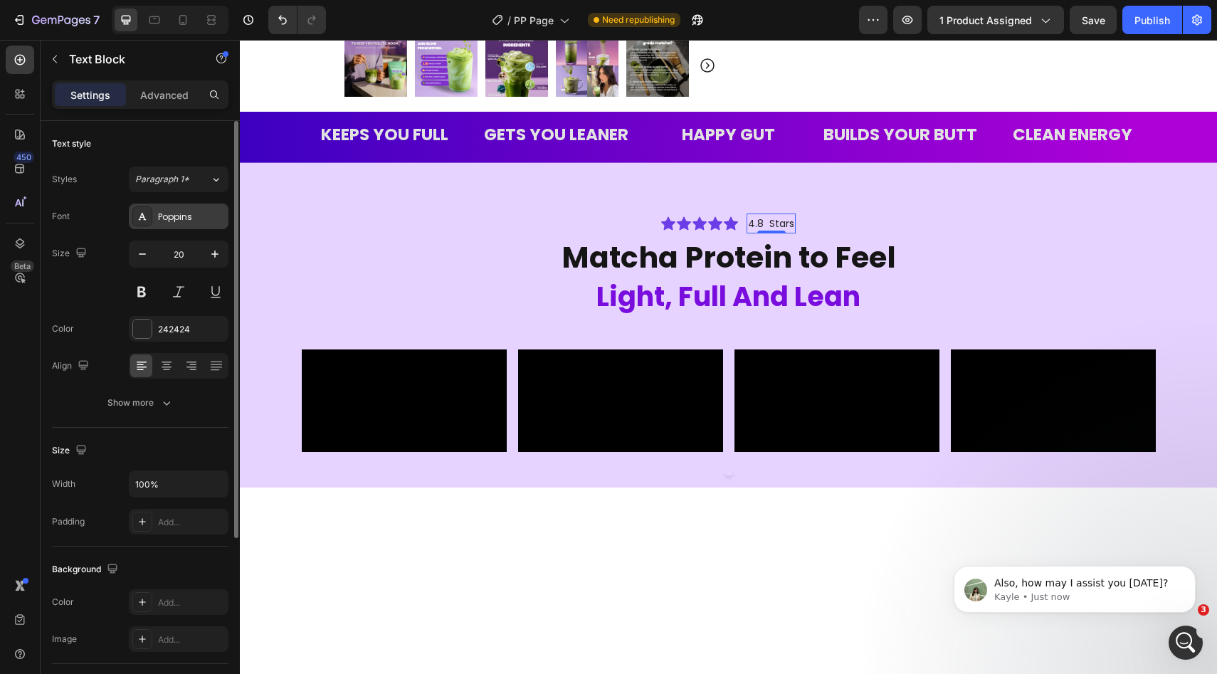
click at [174, 218] on div "Poppins" at bounding box center [191, 217] width 67 height 13
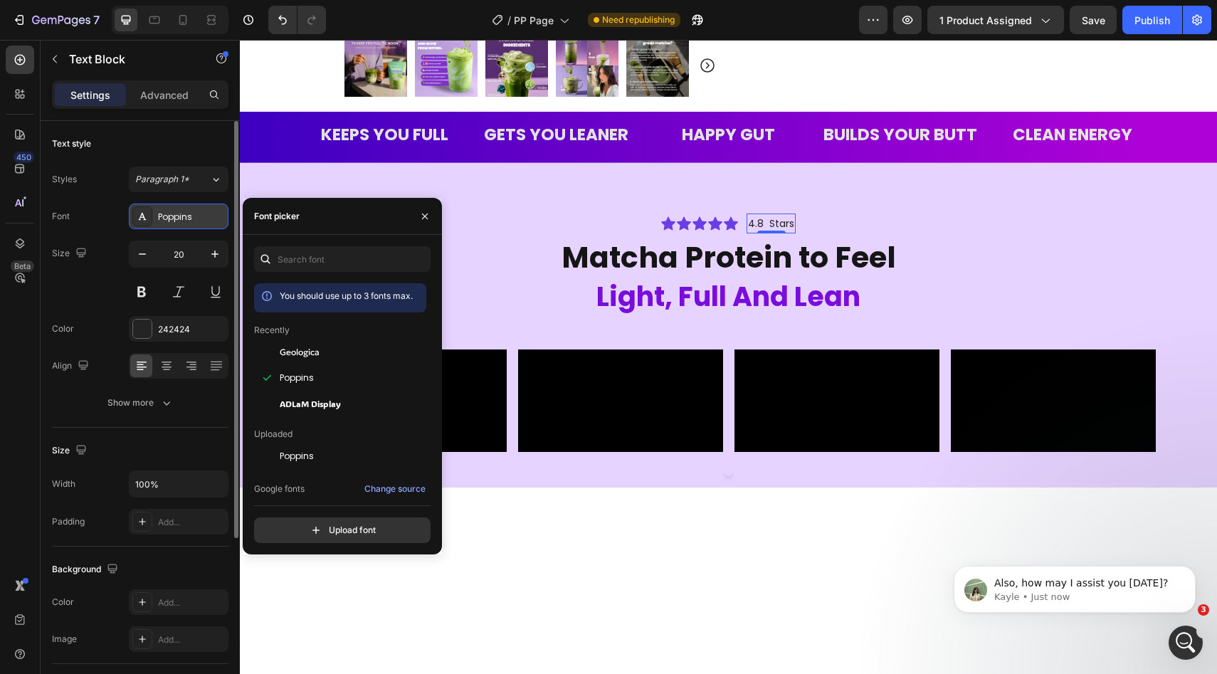
click at [174, 218] on div "Poppins" at bounding box center [191, 217] width 67 height 13
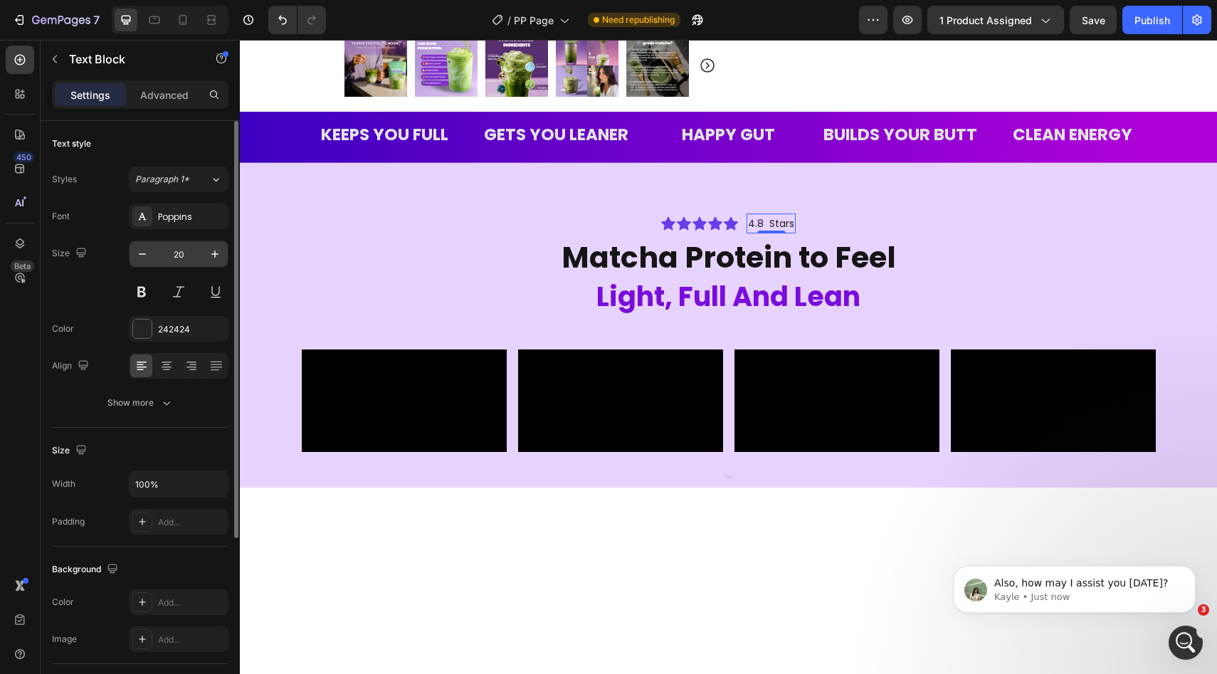
click at [185, 255] on input "20" at bounding box center [178, 254] width 47 height 26
click at [771, 219] on span "4.8 Stars" at bounding box center [771, 225] width 46 height 14
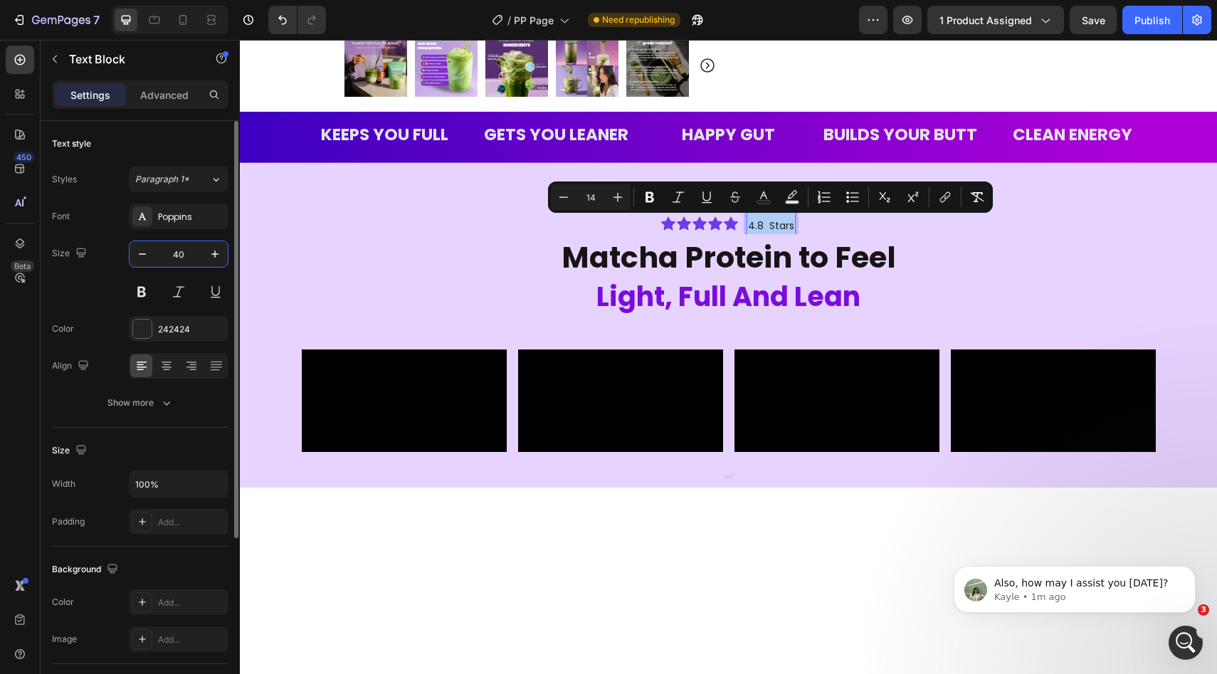
click at [192, 257] on input "40" at bounding box center [178, 254] width 47 height 26
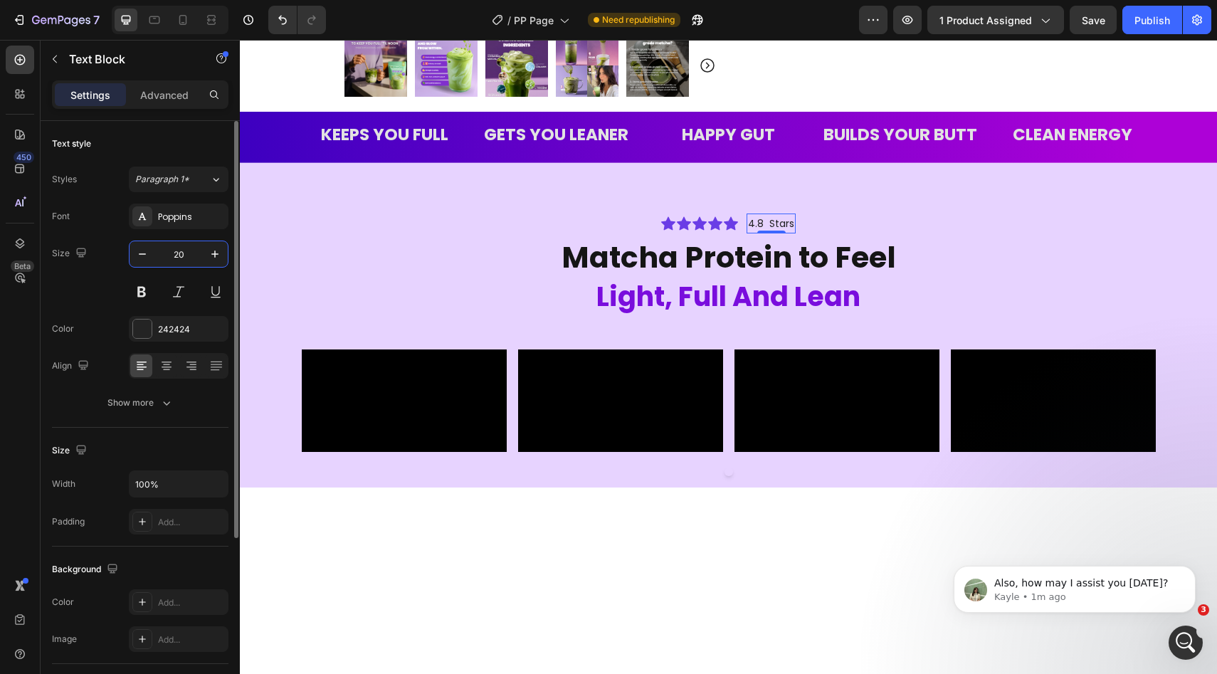
type input "20"
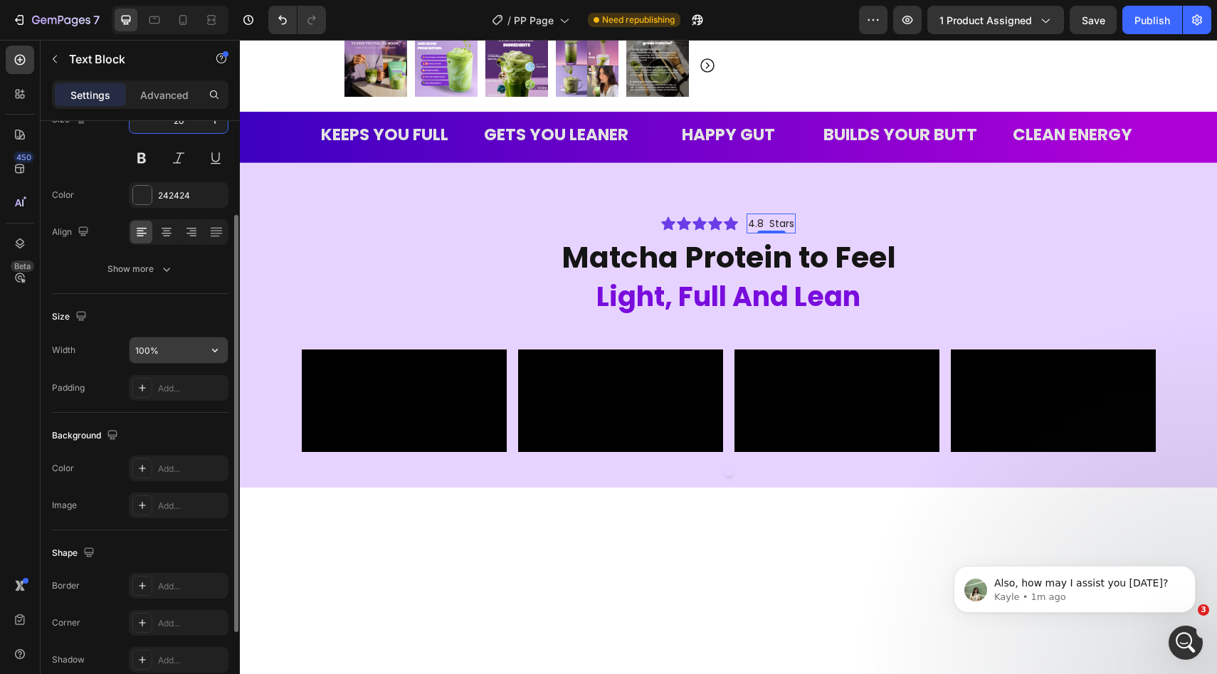
click at [159, 349] on input "100%" at bounding box center [178, 350] width 98 height 26
click at [218, 349] on icon "button" at bounding box center [215, 350] width 14 height 14
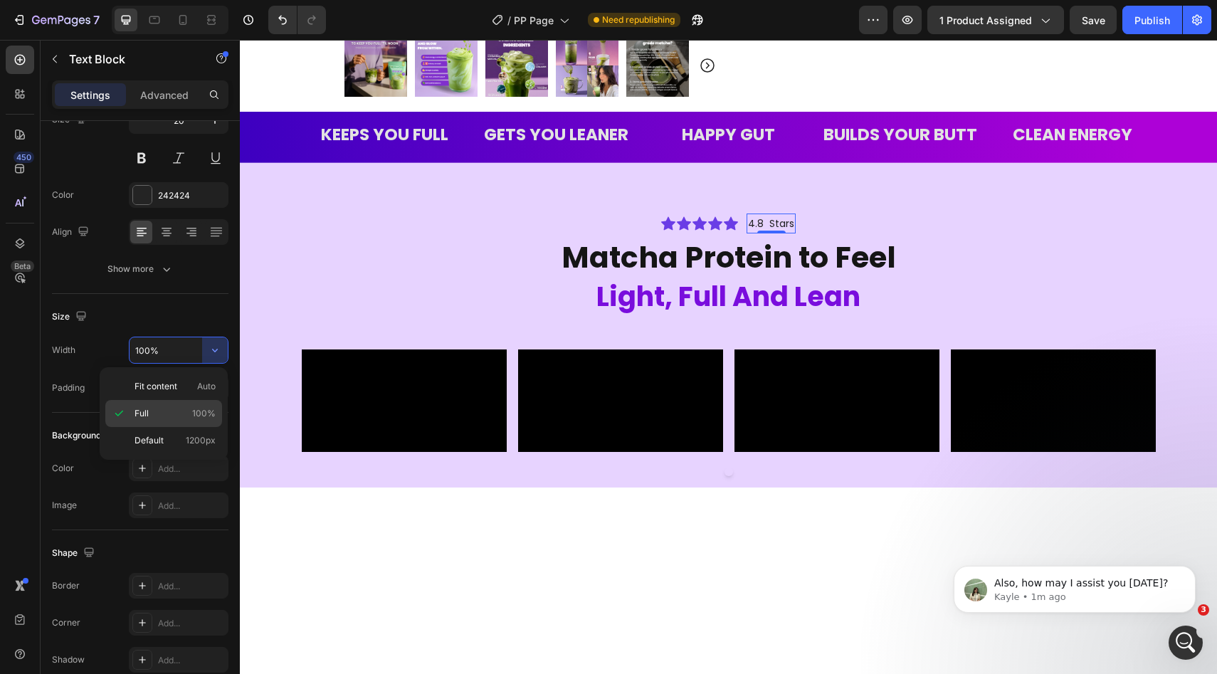
click at [128, 427] on div "Full 100%" at bounding box center [163, 440] width 117 height 27
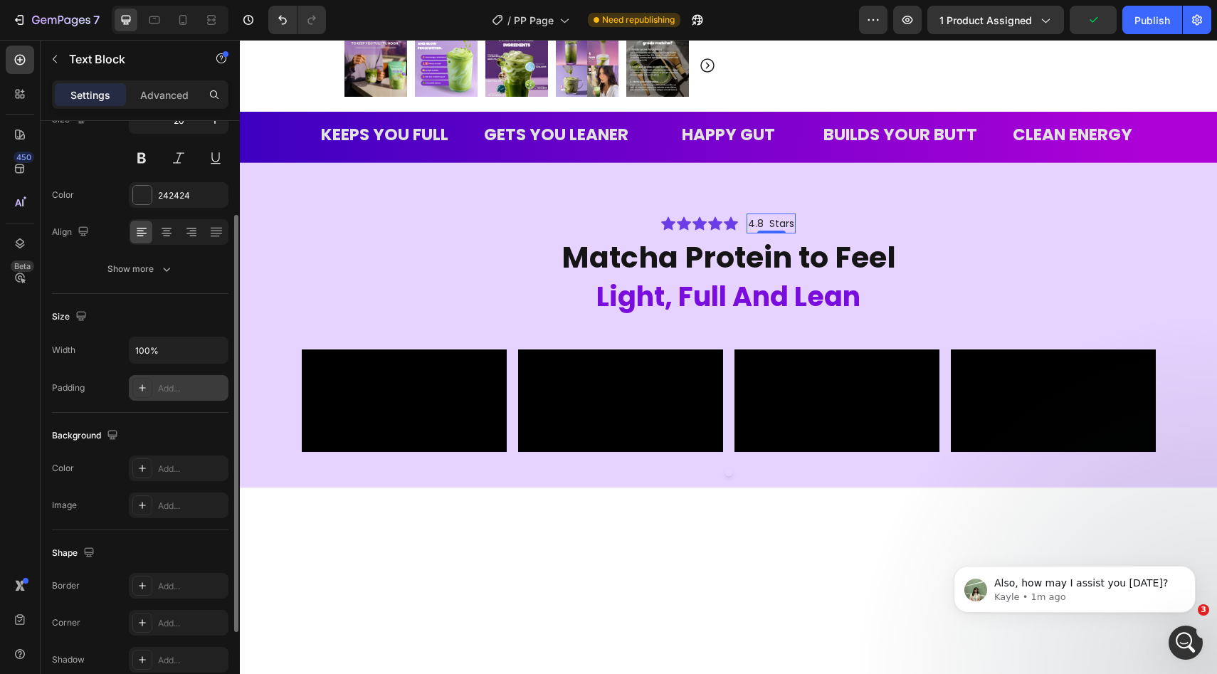
scroll to position [250, 0]
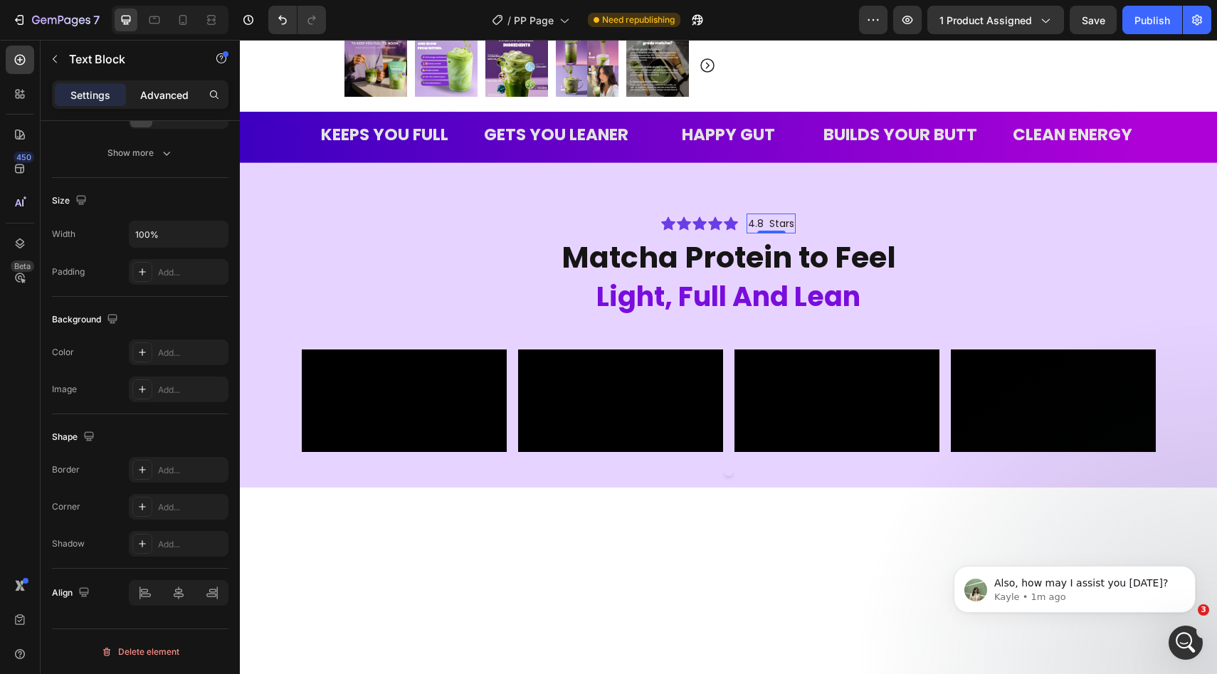
click at [166, 103] on div "Advanced" at bounding box center [164, 94] width 71 height 23
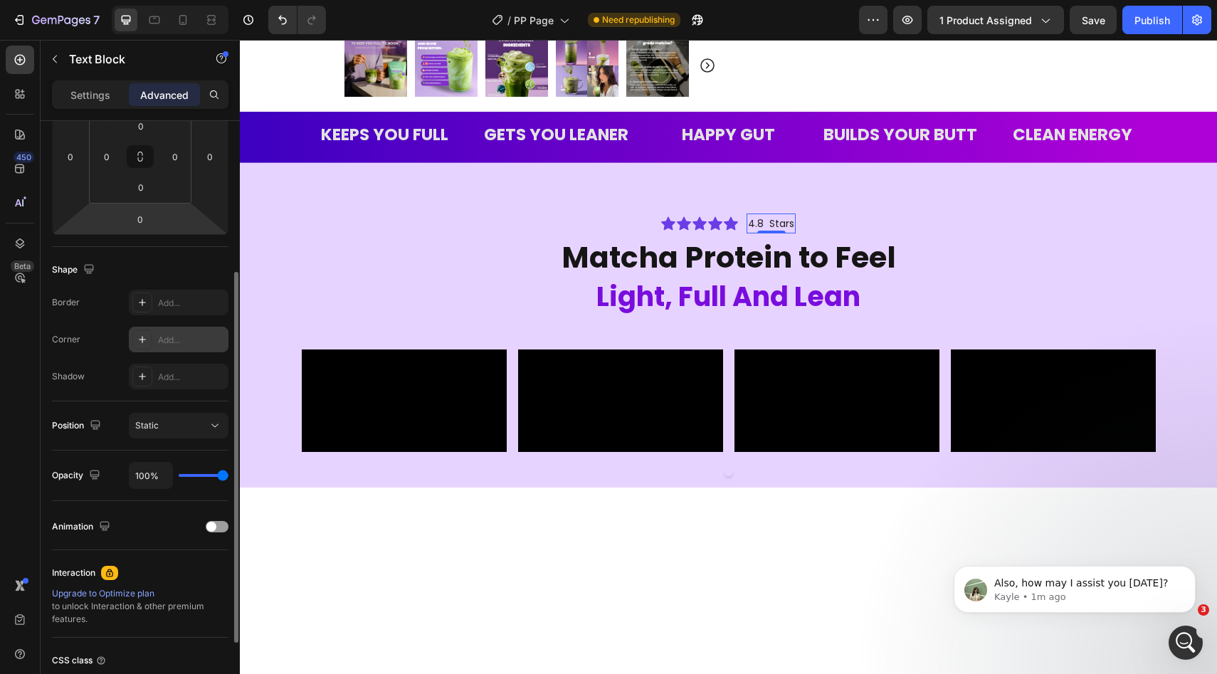
scroll to position [0, 0]
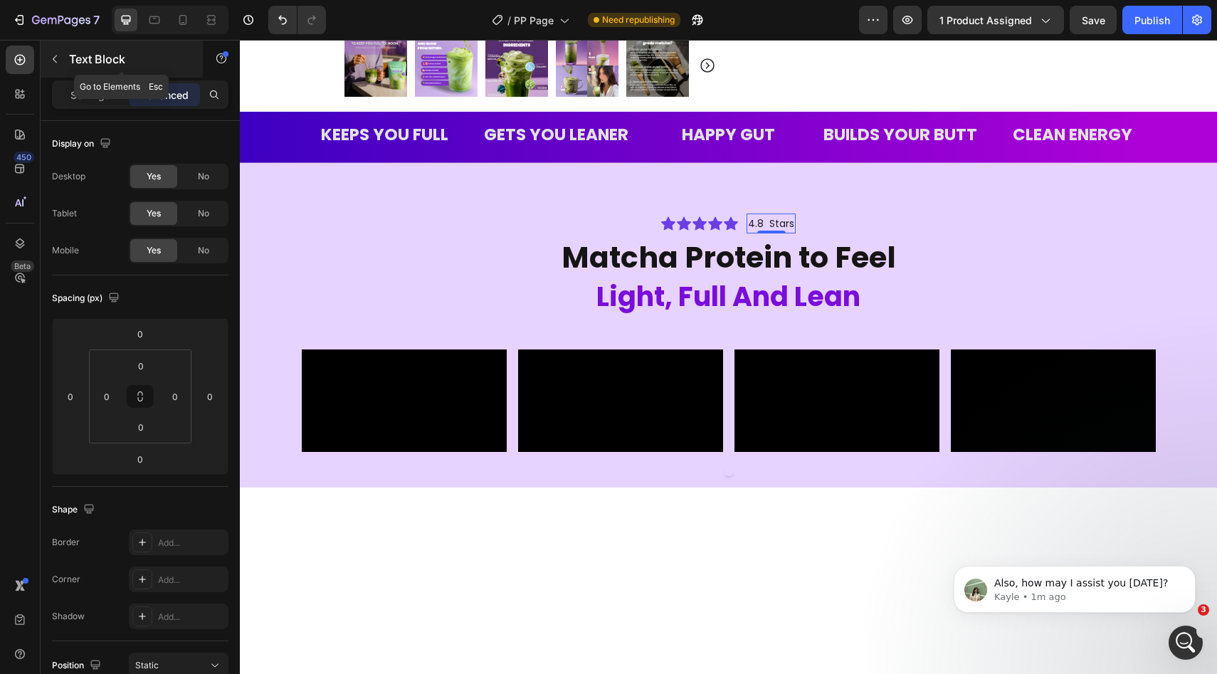
click at [61, 65] on button "button" at bounding box center [54, 59] width 23 height 23
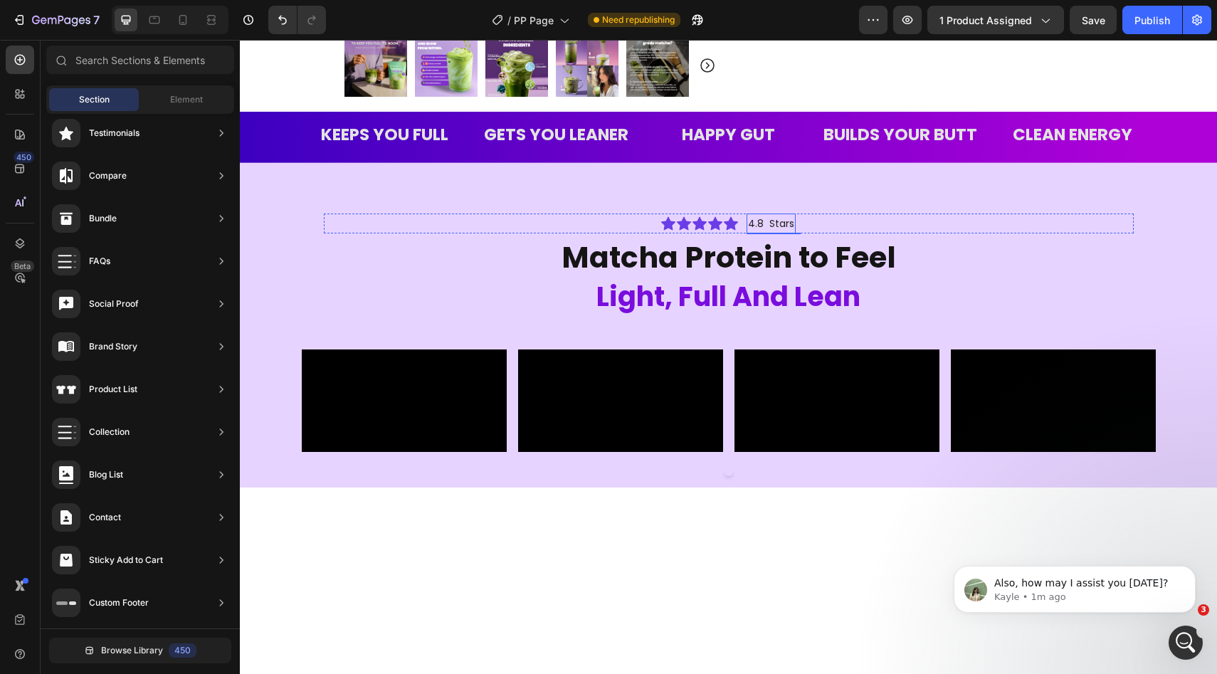
click at [761, 221] on span "4.8 Stars" at bounding box center [771, 223] width 46 height 14
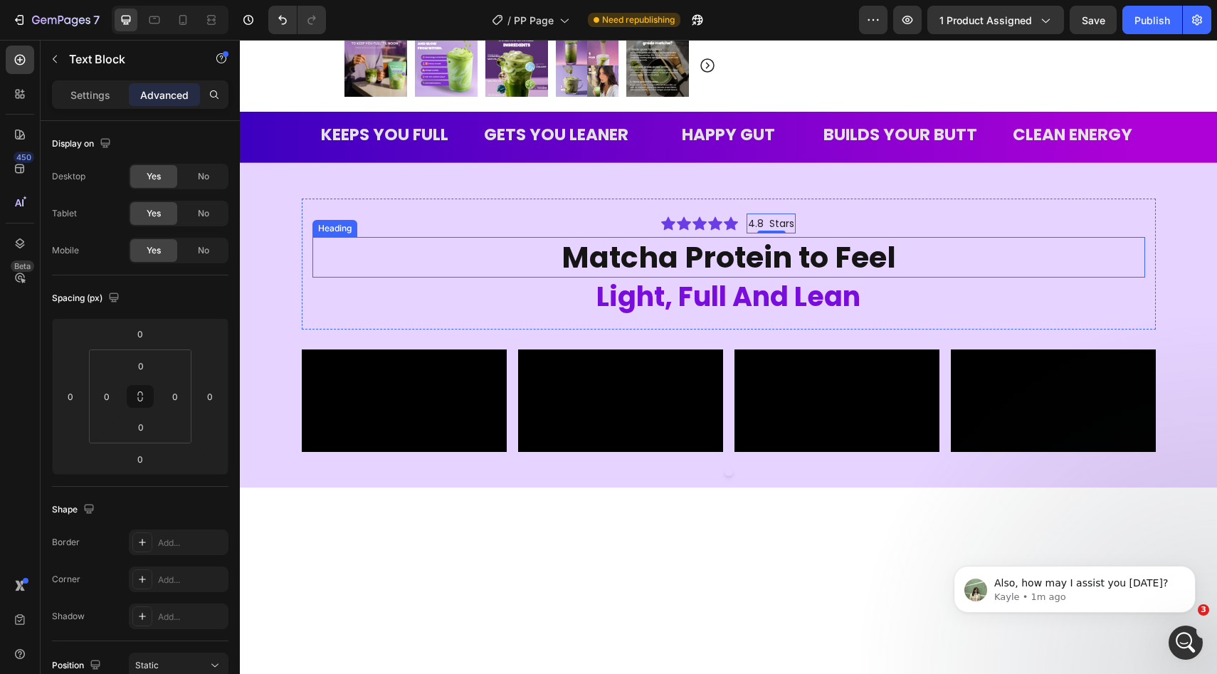
click at [779, 248] on h2 "Matcha Protein to Feel" at bounding box center [728, 257] width 832 height 41
click at [83, 97] on p "Settings" at bounding box center [90, 95] width 40 height 15
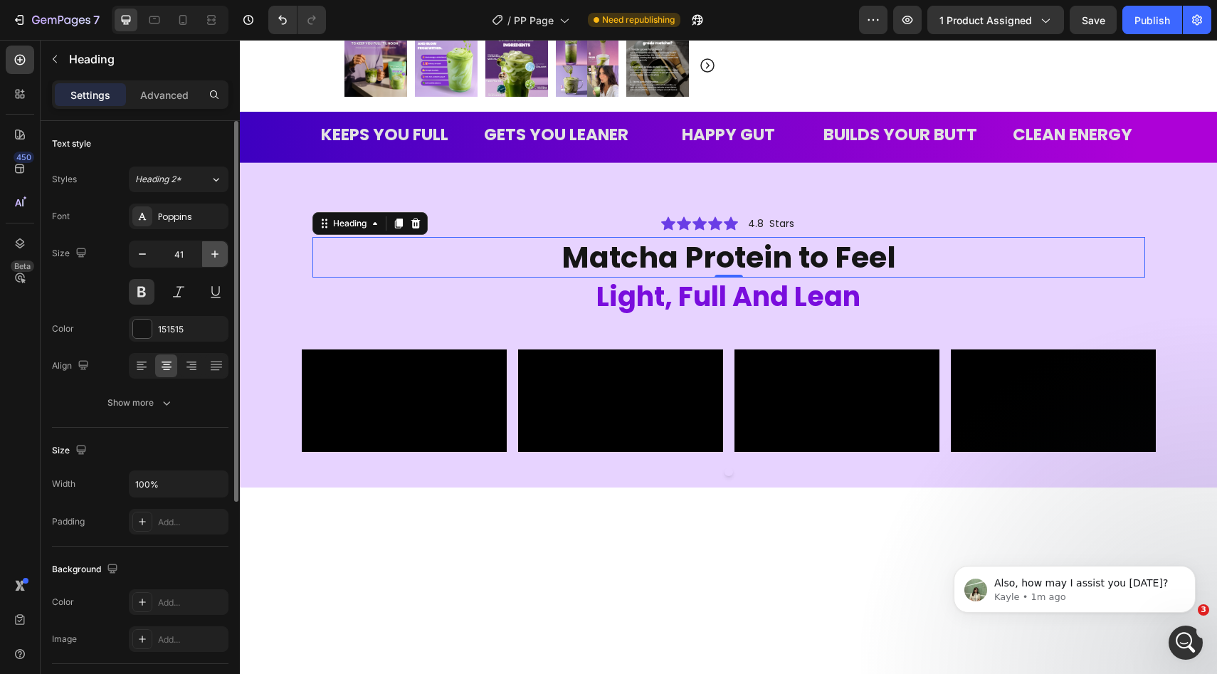
click at [206, 255] on button "button" at bounding box center [215, 254] width 26 height 26
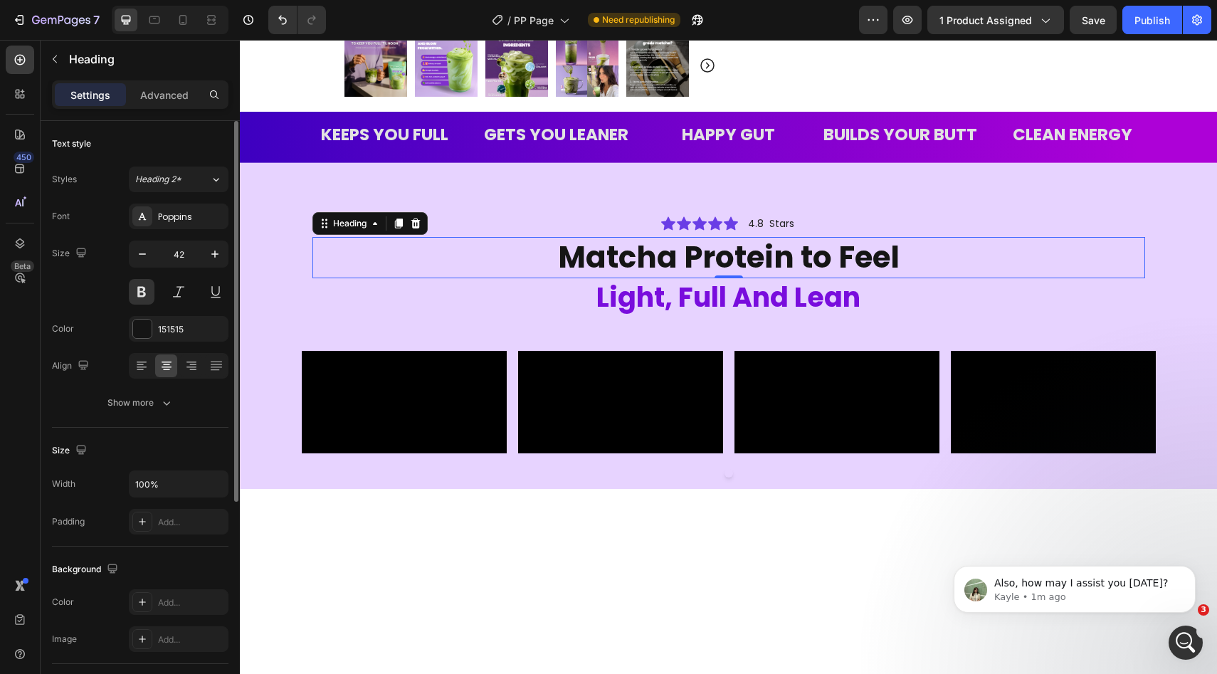
click at [125, 254] on div "Size 42" at bounding box center [140, 272] width 176 height 64
click at [132, 254] on button "button" at bounding box center [142, 254] width 26 height 26
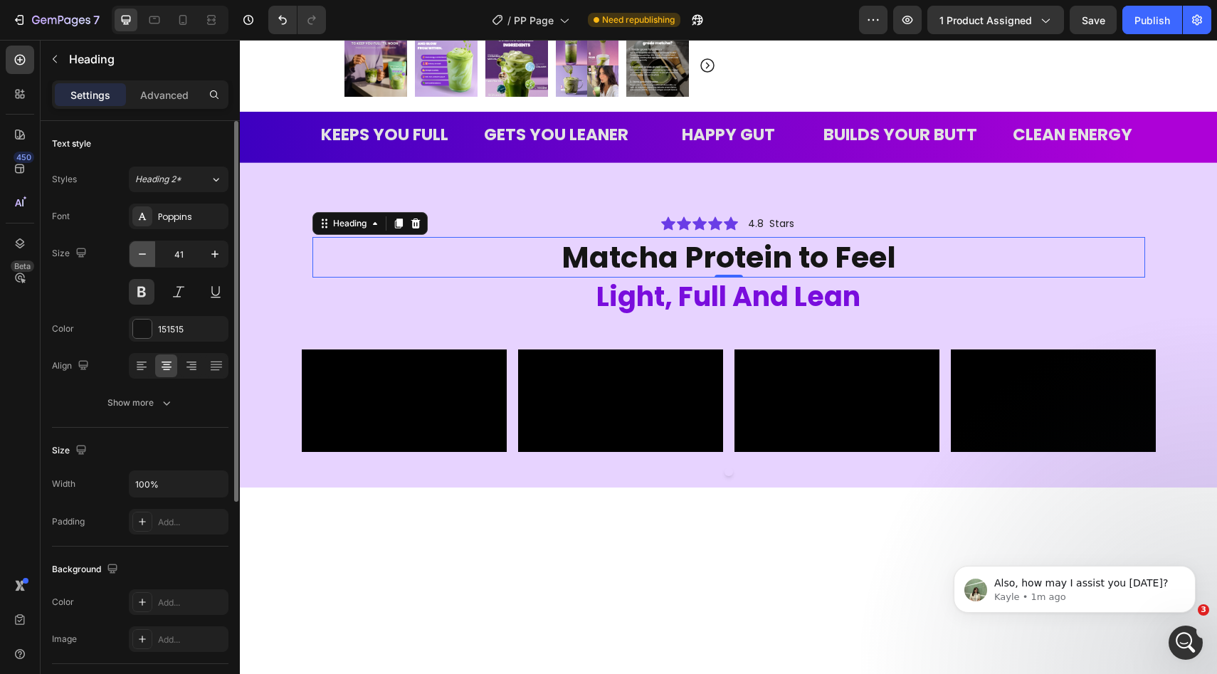
click at [132, 254] on button "button" at bounding box center [142, 254] width 26 height 26
type input "40"
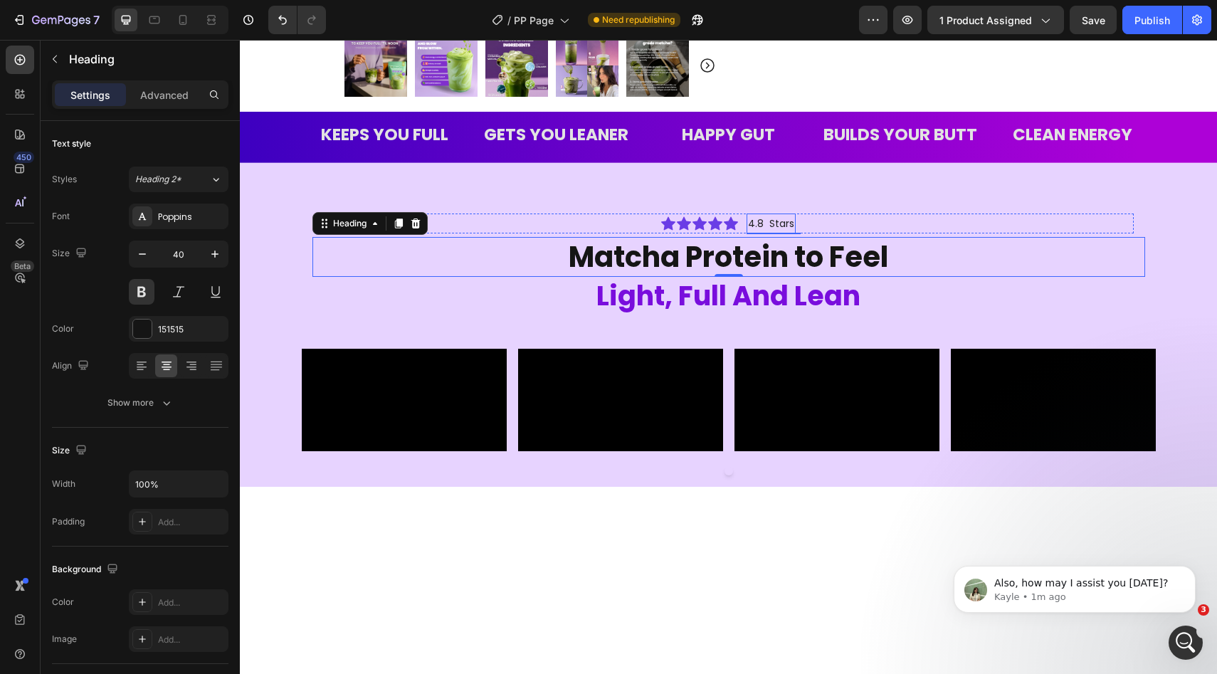
click at [792, 227] on span "4.8 Stars" at bounding box center [771, 223] width 46 height 14
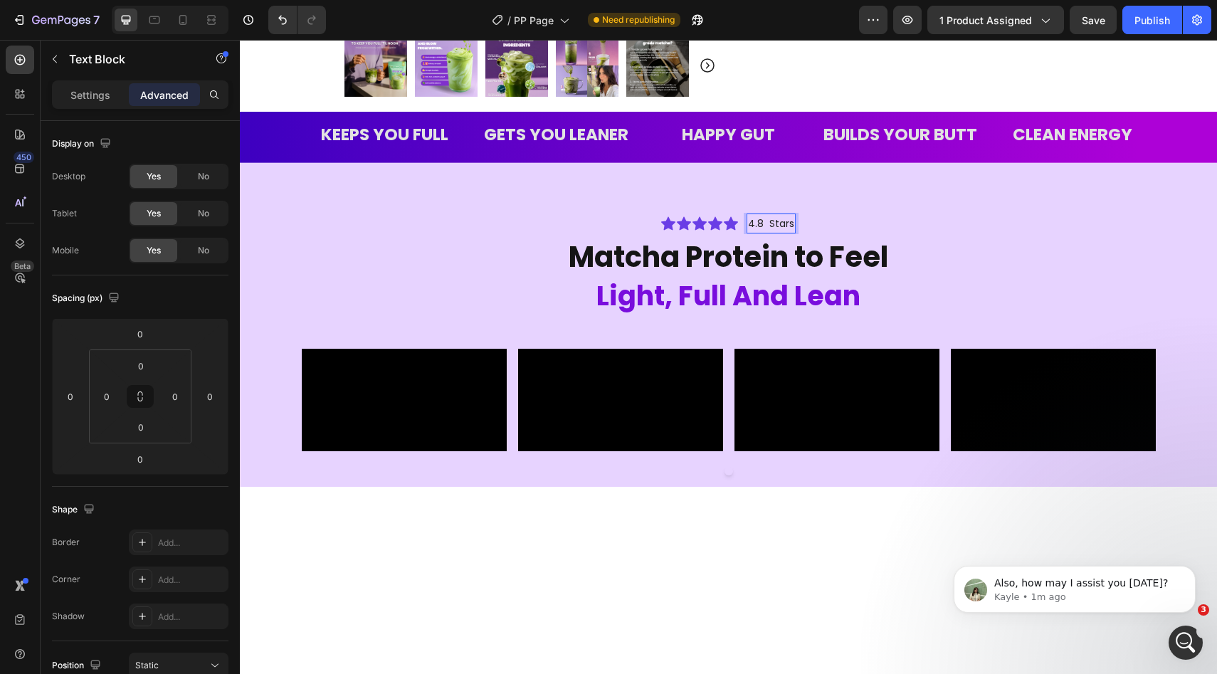
click at [792, 227] on span "4.8 Stars" at bounding box center [771, 223] width 46 height 14
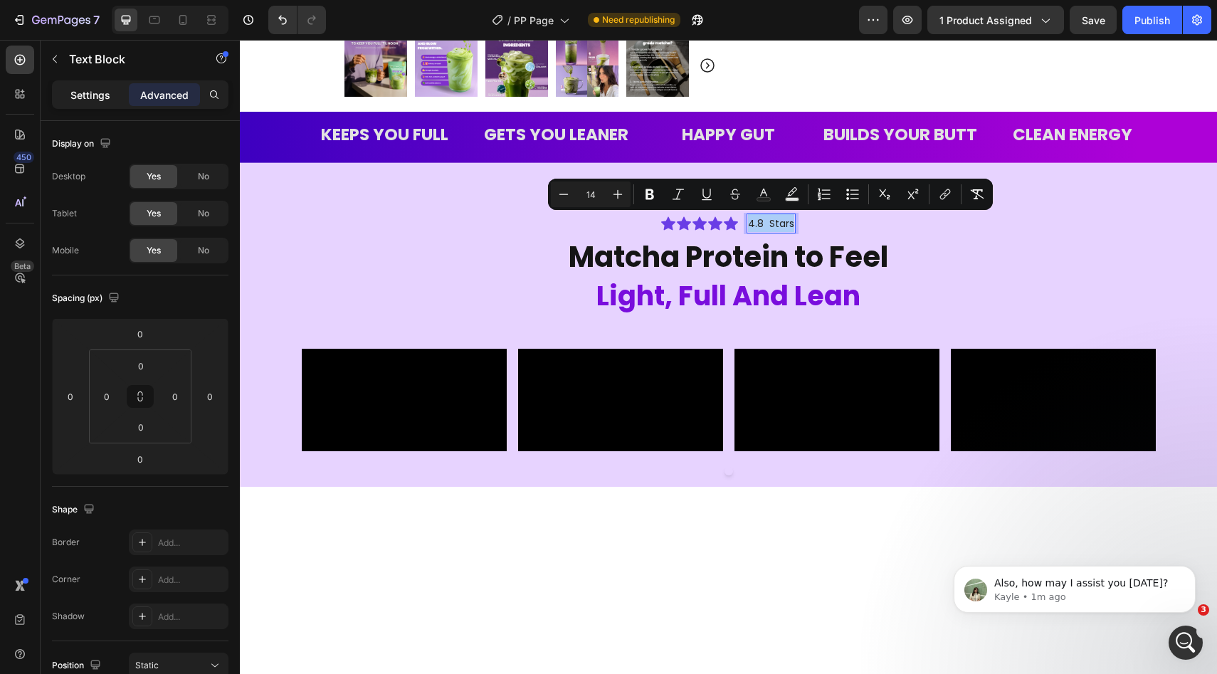
click at [88, 84] on div "Settings" at bounding box center [90, 94] width 71 height 23
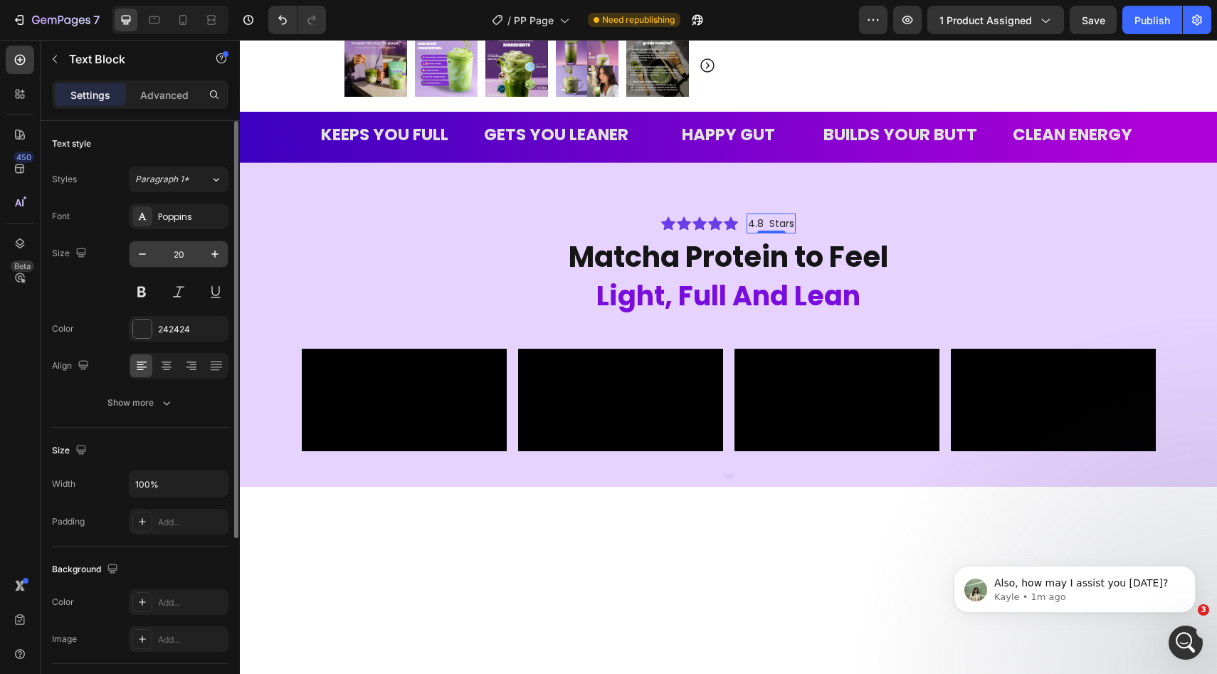
click at [176, 253] on input "20" at bounding box center [178, 254] width 47 height 26
click at [785, 222] on span "4.8 Stars" at bounding box center [771, 225] width 46 height 14
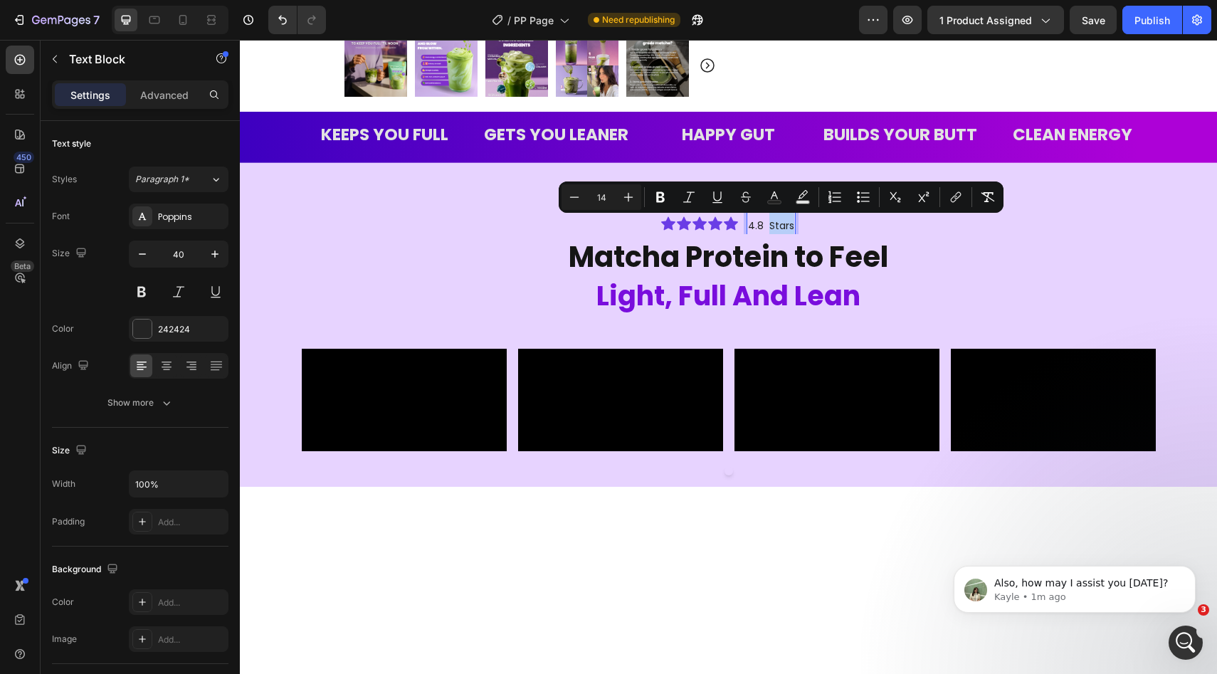
click at [778, 226] on span "4.8 Stars" at bounding box center [771, 225] width 46 height 14
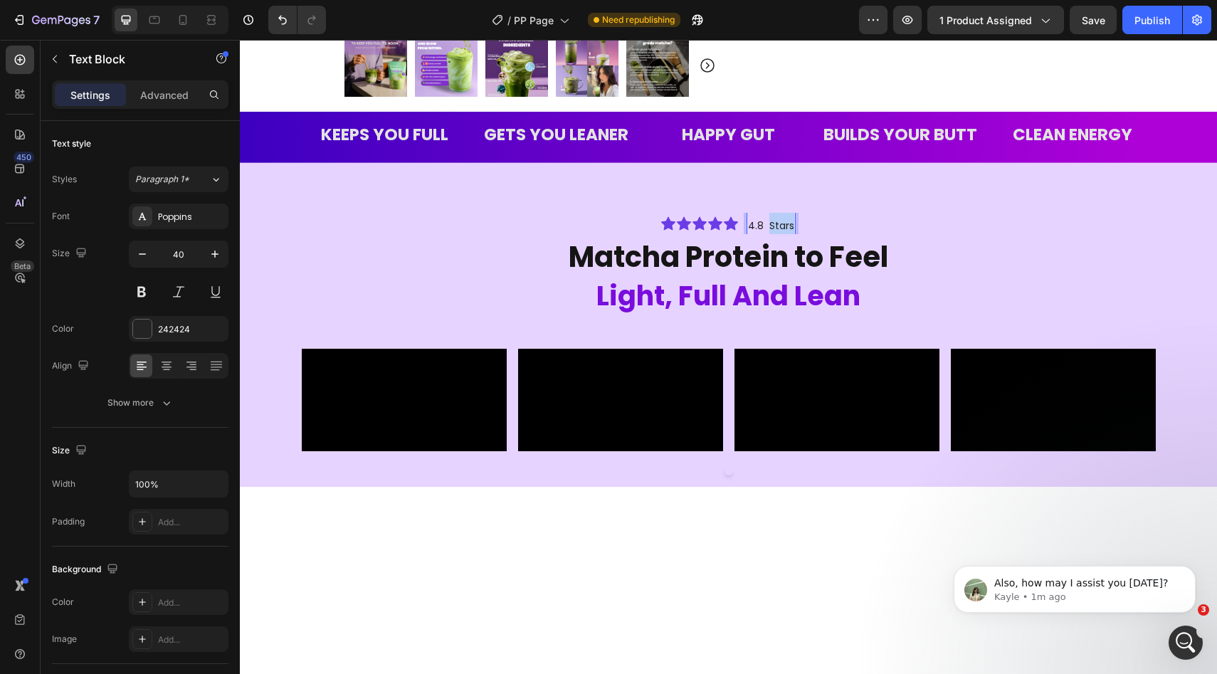
click at [778, 226] on span "4.8 Stars" at bounding box center [771, 225] width 46 height 14
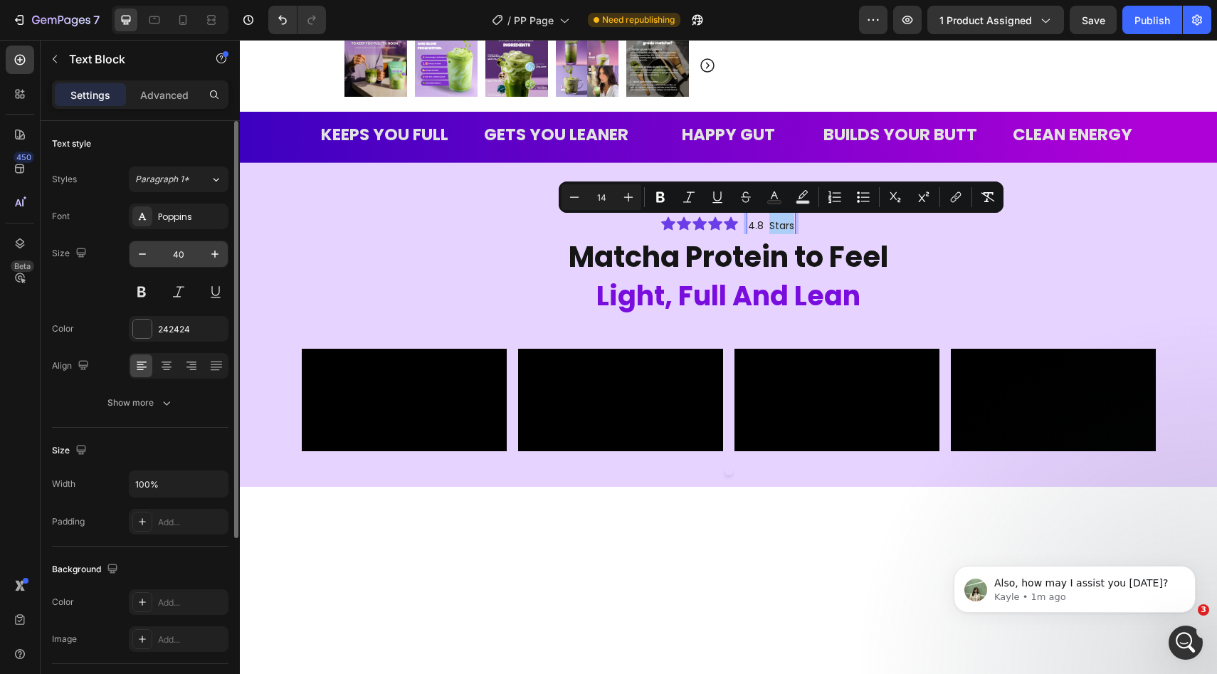
click at [189, 258] on input "40" at bounding box center [178, 254] width 47 height 26
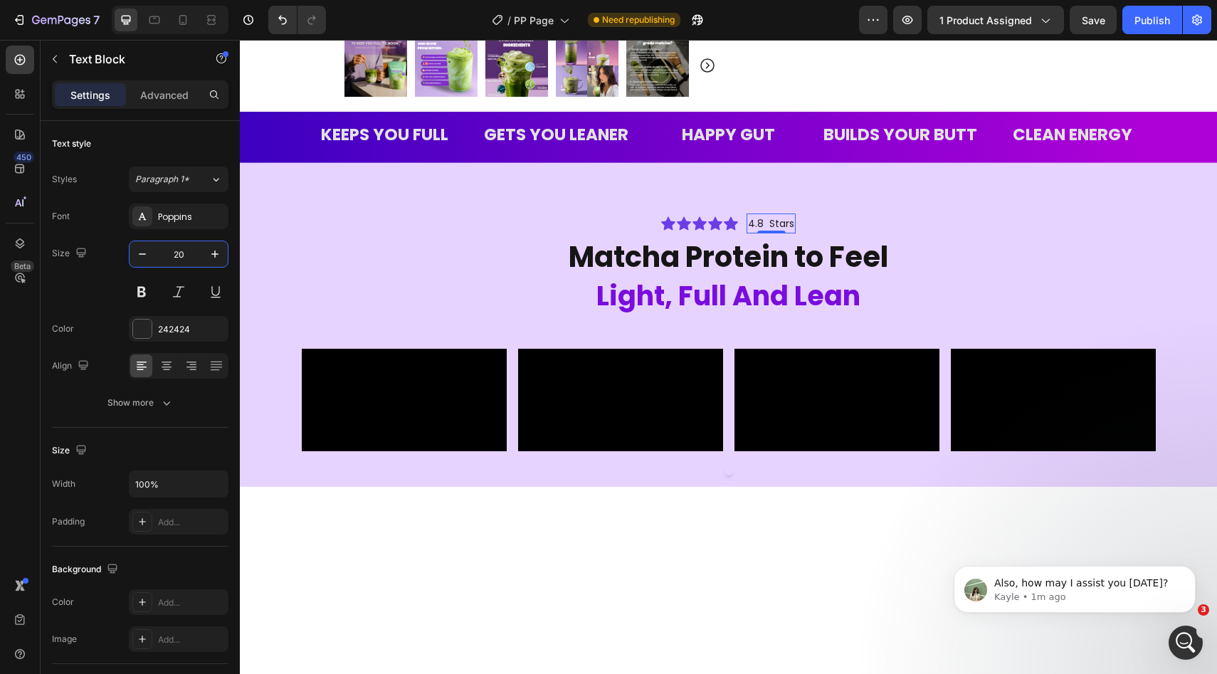
type input "20"
click at [768, 221] on span "4.8 Stars" at bounding box center [771, 223] width 46 height 14
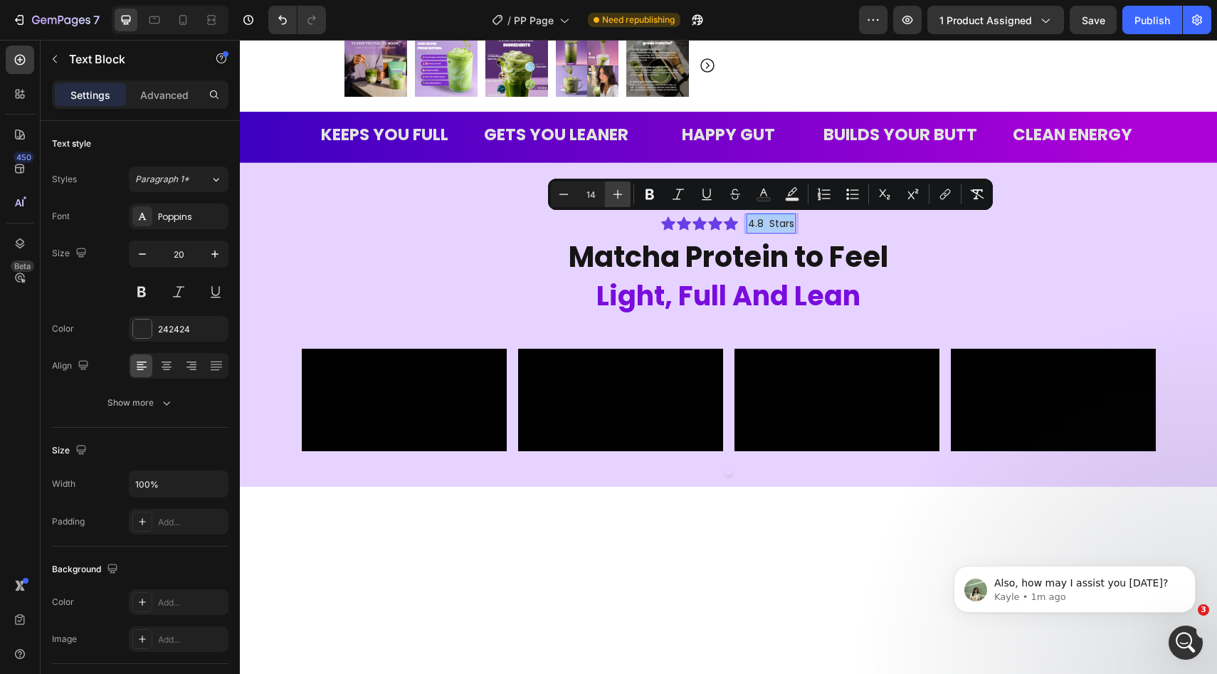
click at [618, 194] on icon "Editor contextual toolbar" at bounding box center [617, 194] width 9 height 9
type input "18"
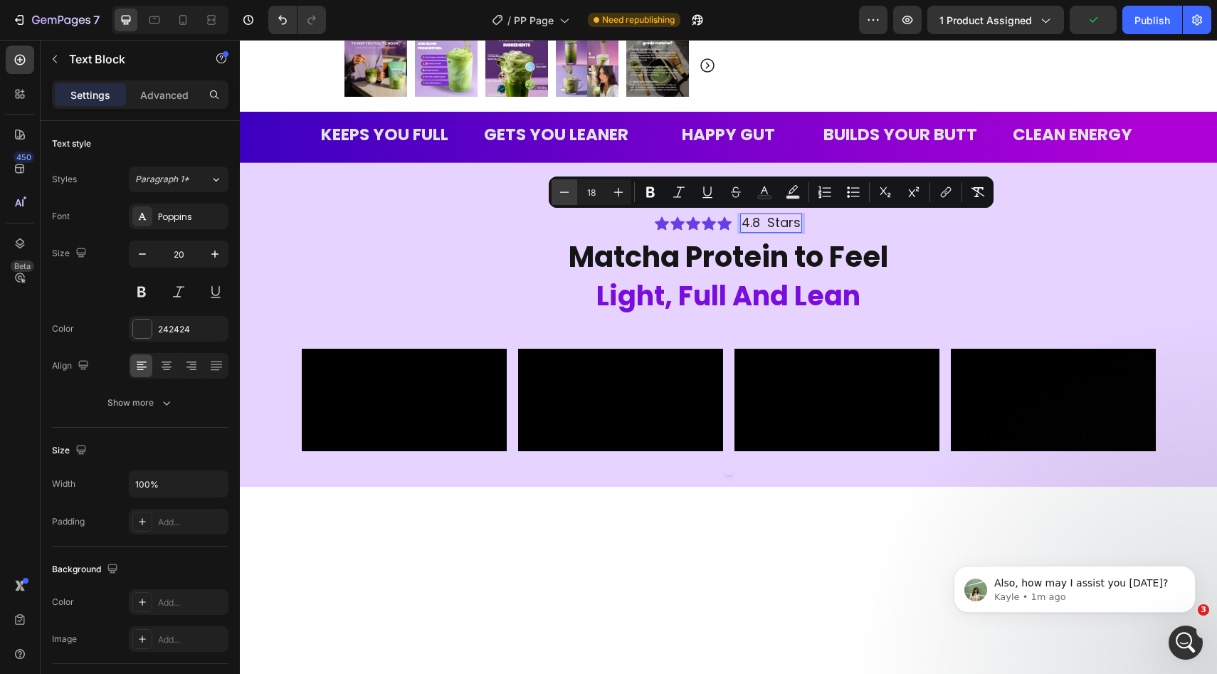
click at [567, 191] on icon "Editor contextual toolbar" at bounding box center [564, 192] width 14 height 14
click at [620, 193] on icon "Editor contextual toolbar" at bounding box center [618, 192] width 14 height 14
type input "17"
click at [765, 221] on span "4.8 Stars" at bounding box center [771, 222] width 57 height 17
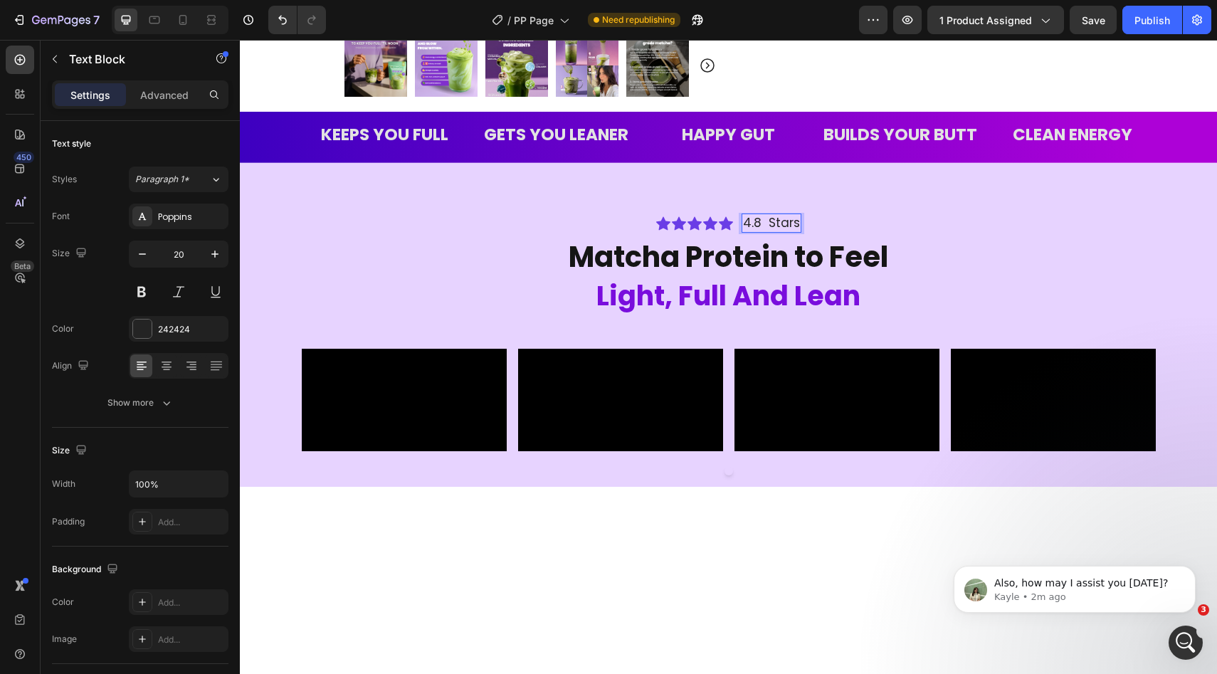
click at [772, 221] on span "4.8 Stars" at bounding box center [771, 222] width 57 height 17
click at [827, 218] on div "Icon Icon Icon Icon Icon Icon List 4.8 stars Text Block 0 Row" at bounding box center [729, 222] width 810 height 19
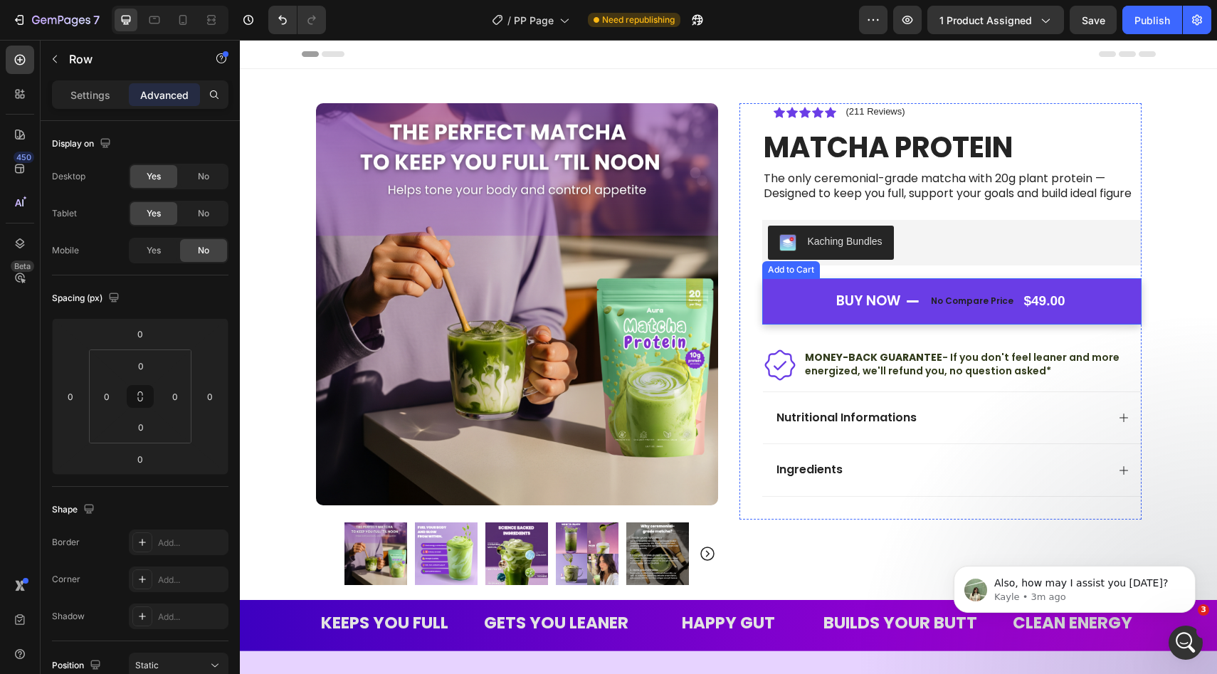
click at [796, 303] on button "BUY NOW No compare price $49.00" at bounding box center [951, 301] width 379 height 46
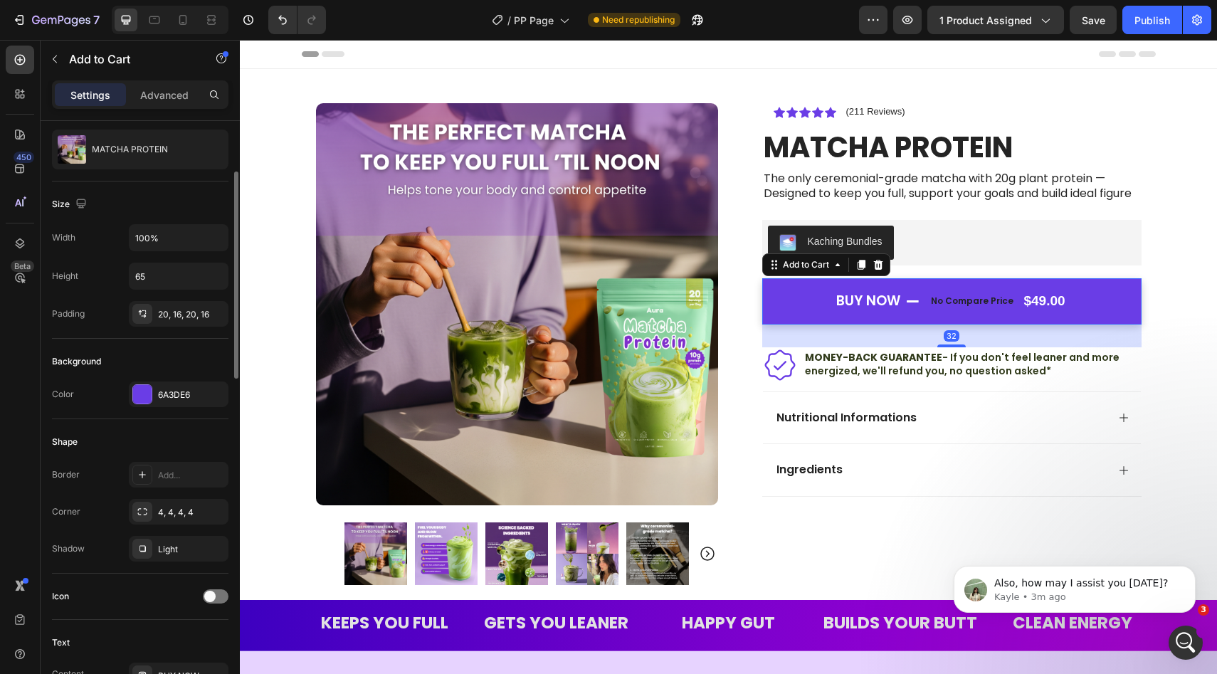
scroll to position [139, 0]
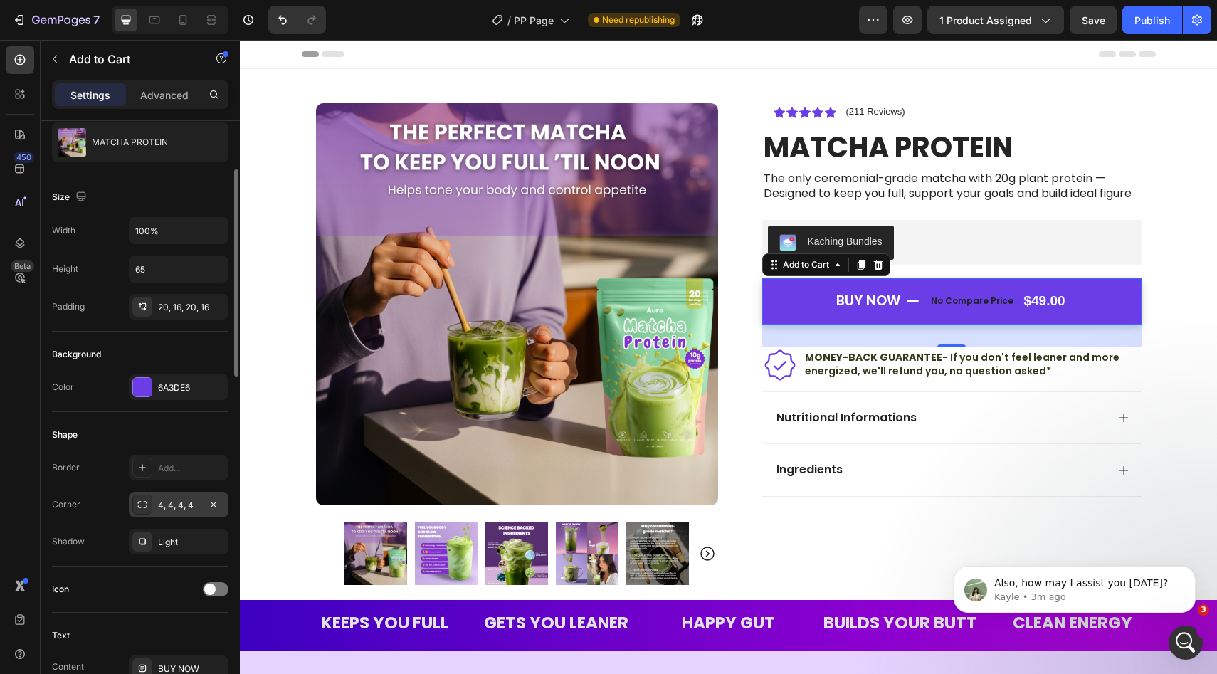
click at [169, 506] on div "4, 4, 4, 4" at bounding box center [178, 505] width 41 height 13
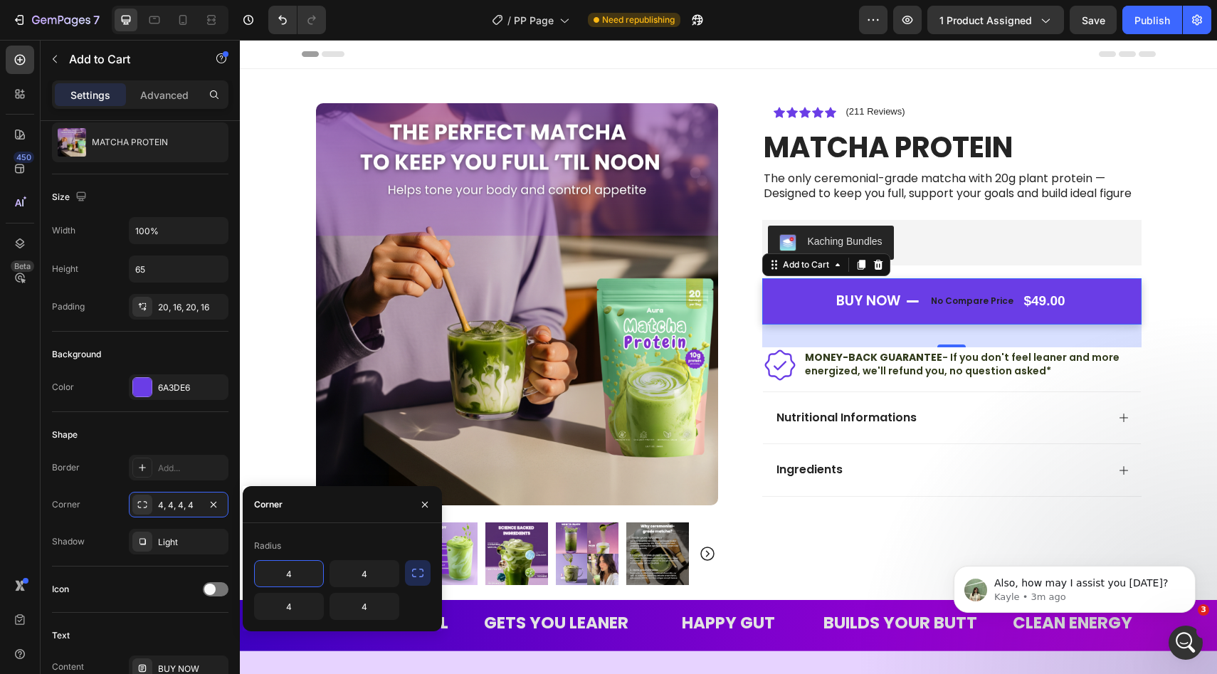
click at [292, 579] on input "4" at bounding box center [289, 574] width 68 height 26
type input "1"
click at [417, 575] on icon "button" at bounding box center [418, 573] width 14 height 14
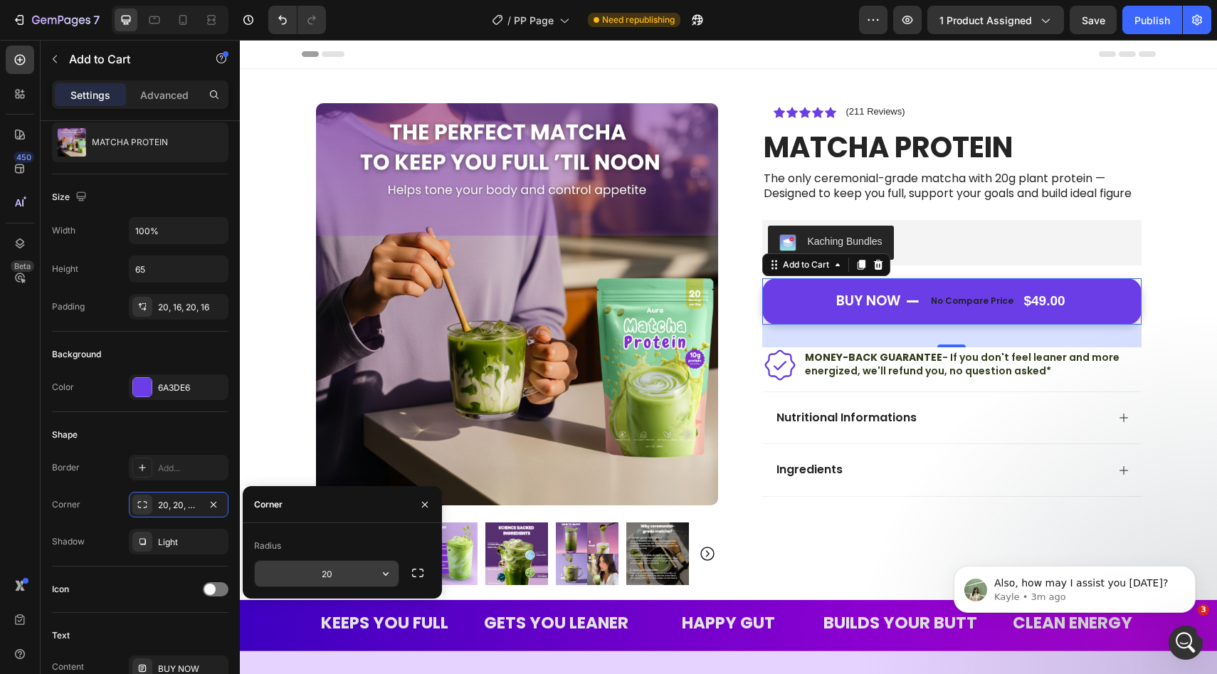
click at [335, 571] on input "20" at bounding box center [327, 574] width 144 height 26
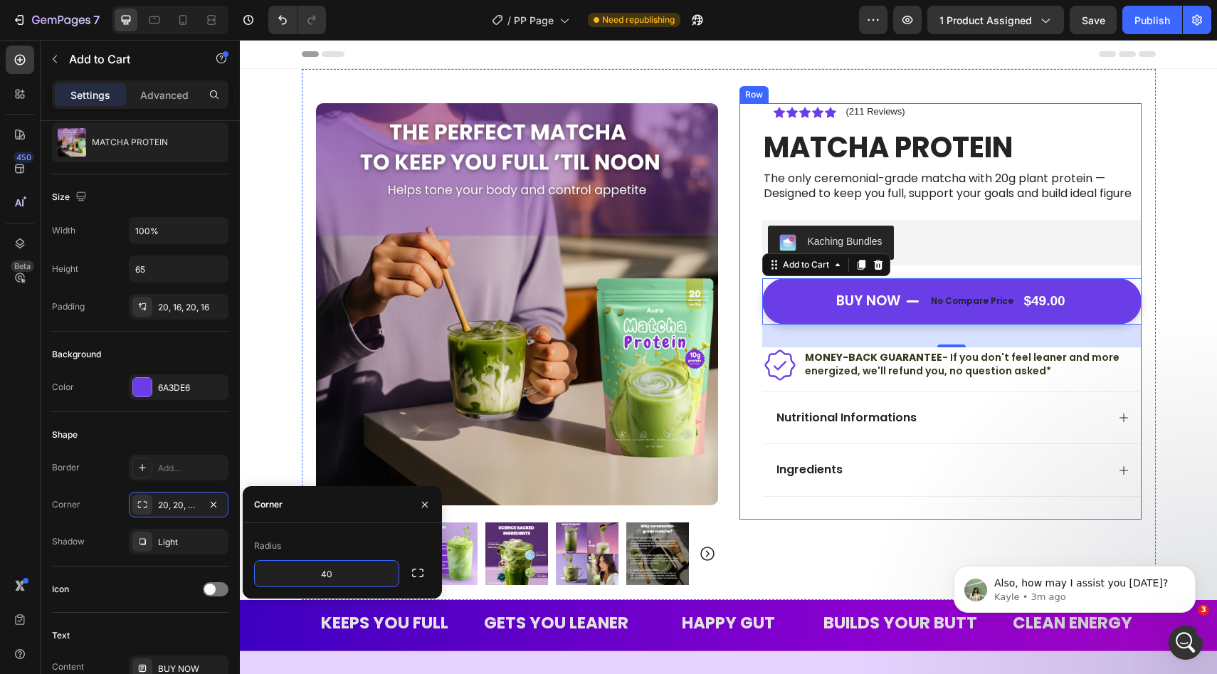
type input "40"
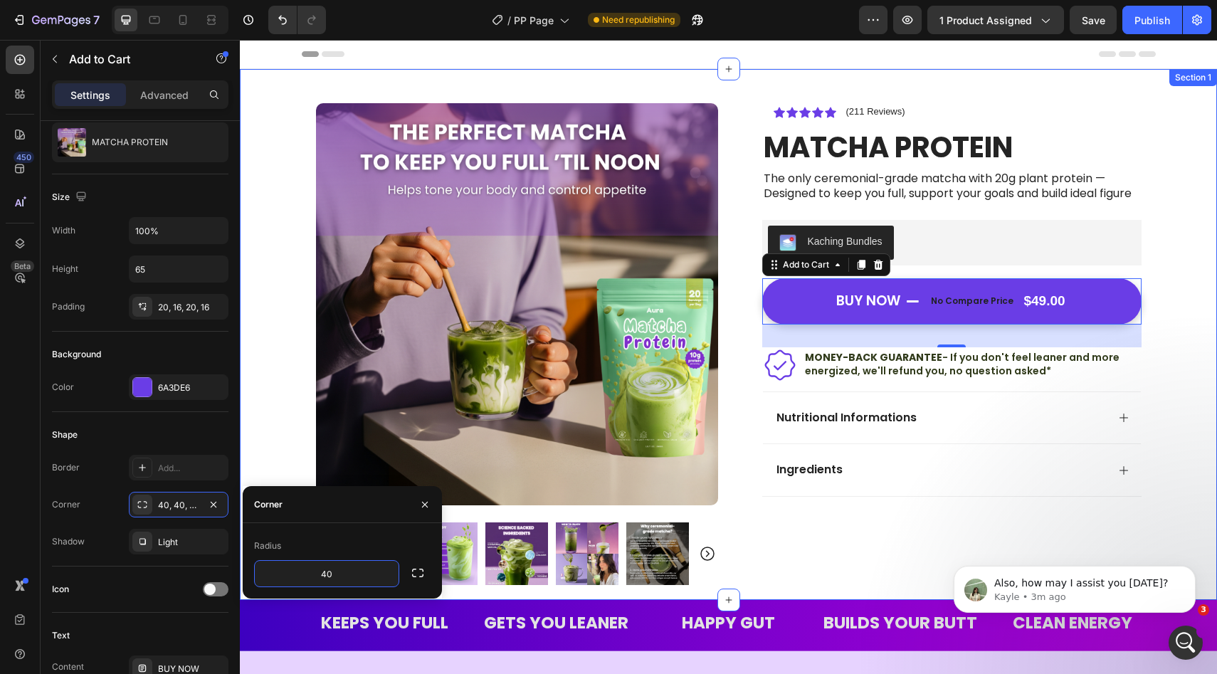
click at [1182, 331] on div "Icon Icon Icon Icon Icon Icon List (211 Reviews) Text Block Row MATCHA PROTEIN …" at bounding box center [728, 334] width 977 height 531
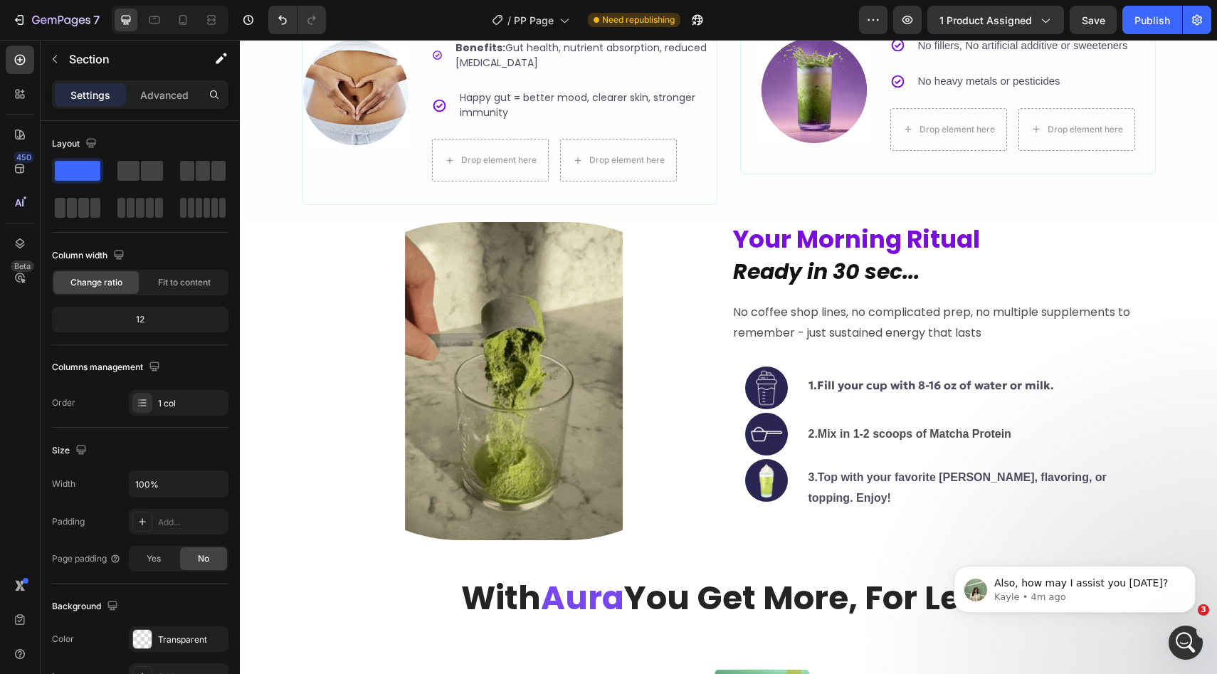
scroll to position [2915, 0]
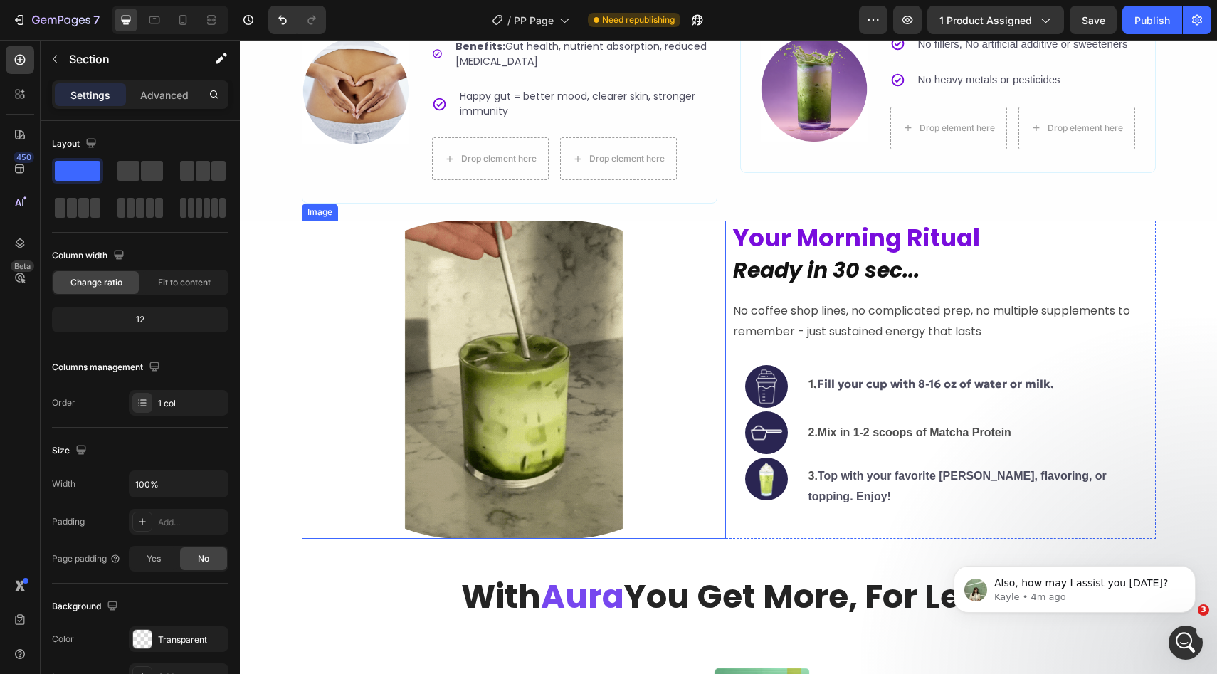
click at [455, 374] on img at bounding box center [514, 380] width 424 height 318
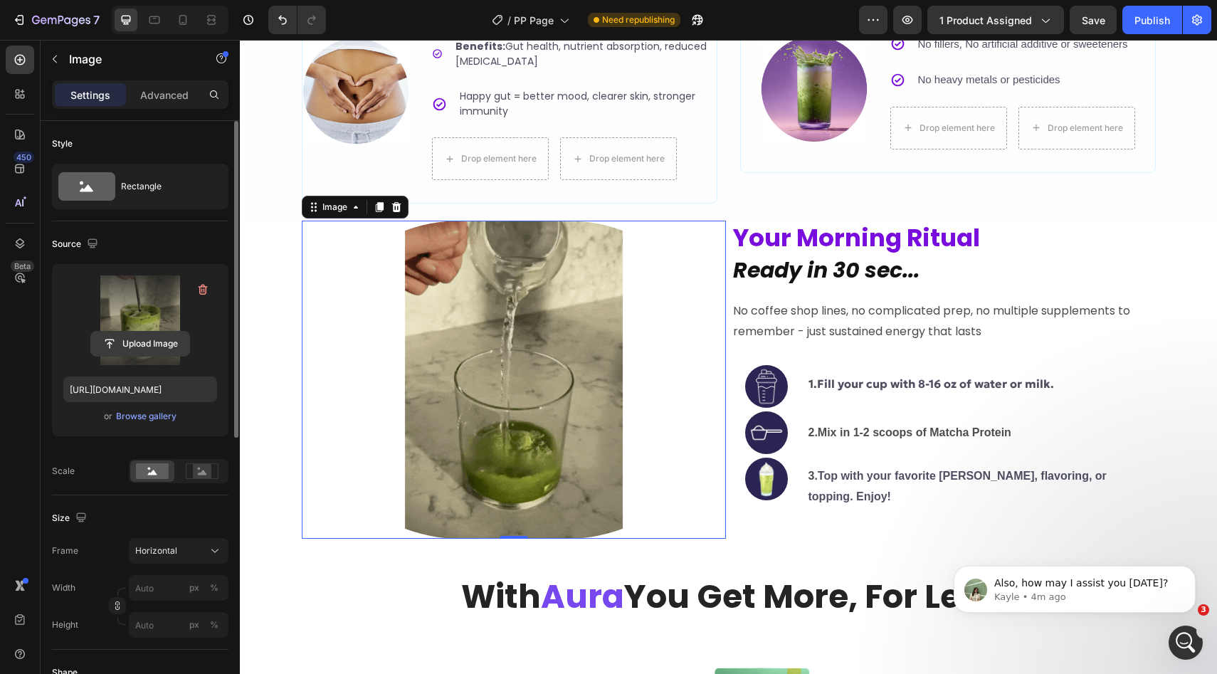
click at [157, 346] on input "file" at bounding box center [140, 344] width 98 height 24
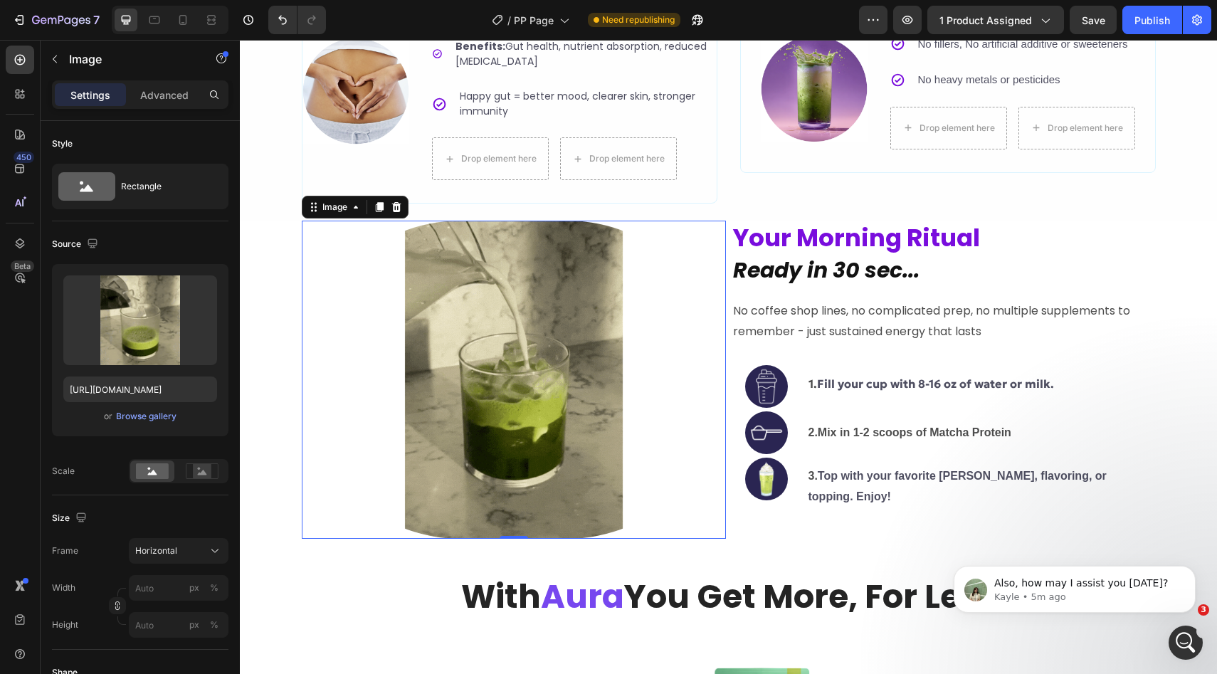
scroll to position [2993, 0]
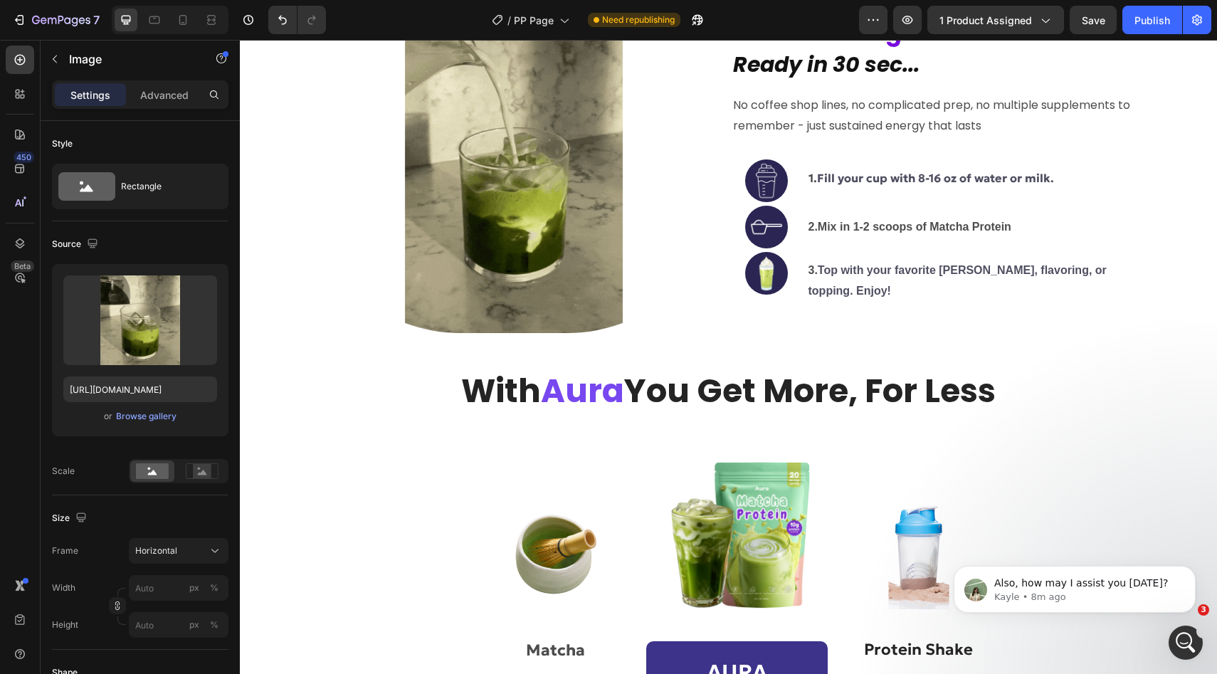
scroll to position [4018, 0]
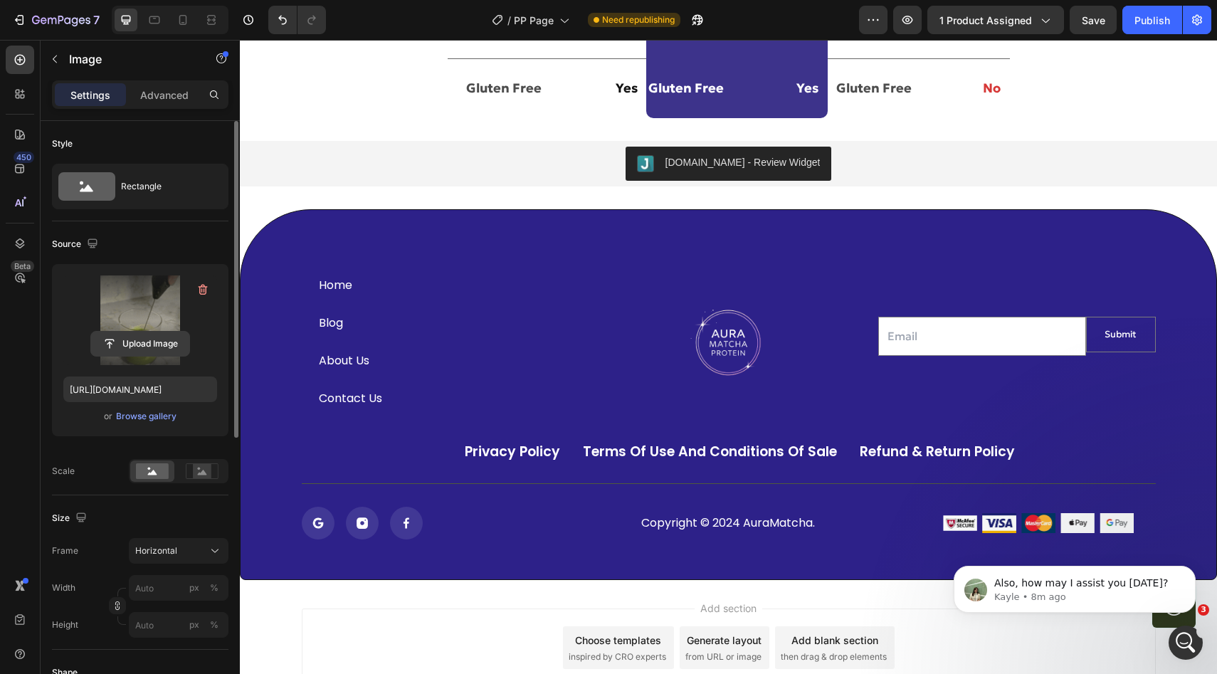
click at [127, 343] on input "file" at bounding box center [140, 344] width 98 height 24
click at [164, 337] on input "file" at bounding box center [140, 344] width 98 height 24
click at [142, 337] on input "file" at bounding box center [140, 344] width 98 height 24
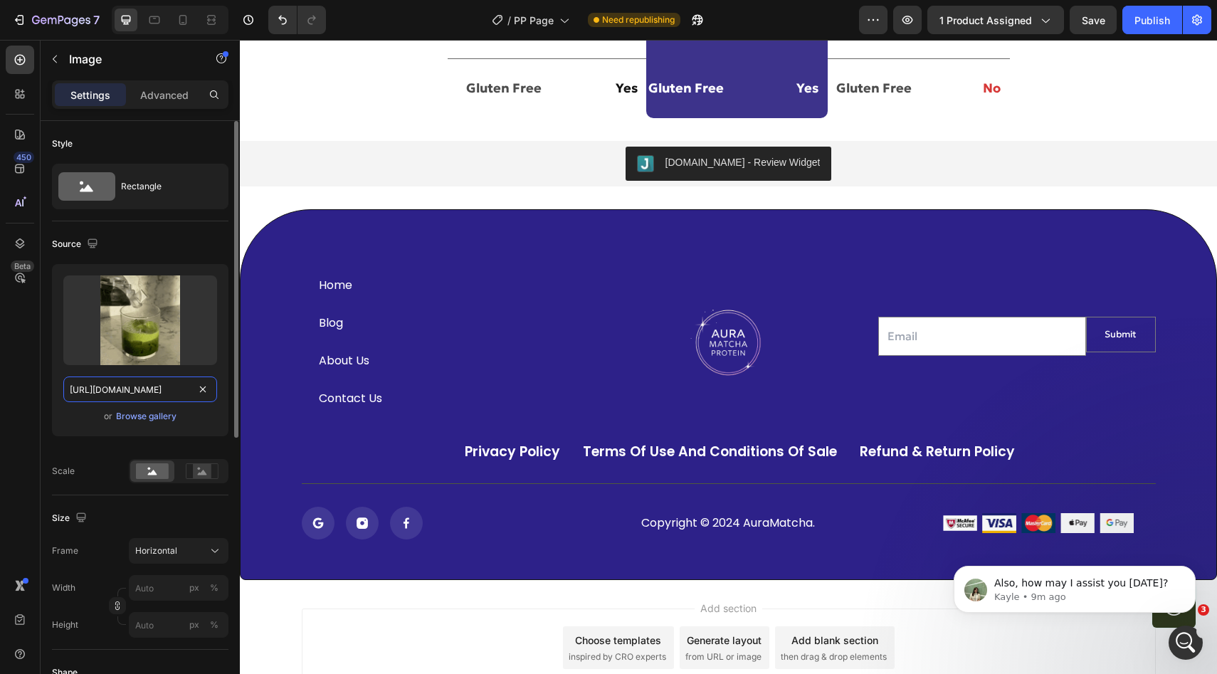
click at [124, 388] on input "https://cdn.shopify.com/s/files/1/0928/9347/9254/files/gempages_574367722180182…" at bounding box center [140, 389] width 154 height 26
paste input "[URL][DOMAIN_NAME]"
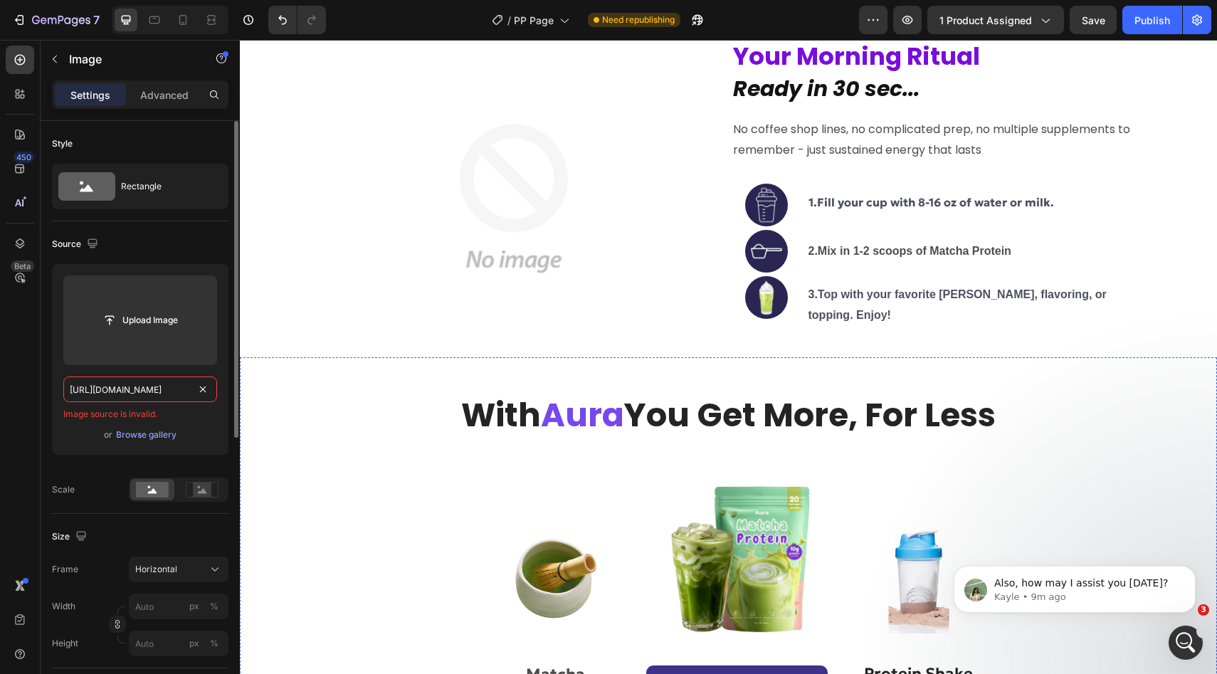
scroll to position [3072, 0]
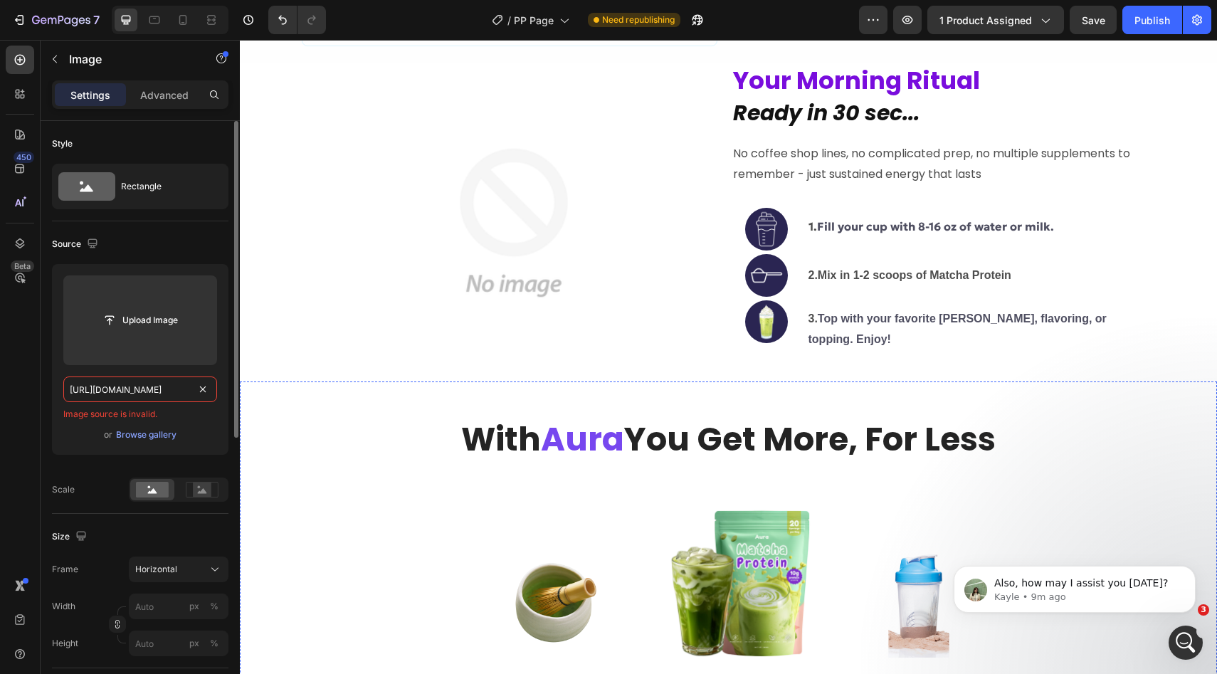
type input "[URL][DOMAIN_NAME]"
click at [523, 239] on img at bounding box center [514, 222] width 424 height 318
paste input "[URL][DOMAIN_NAME]"
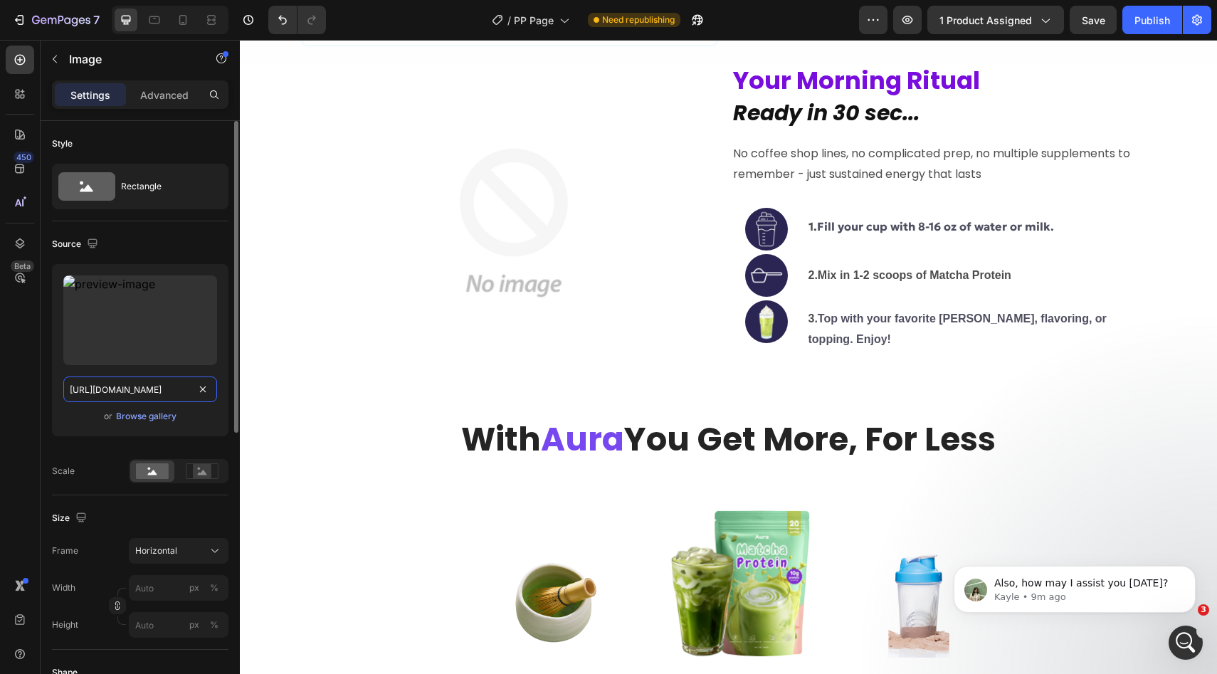
scroll to position [0, 211]
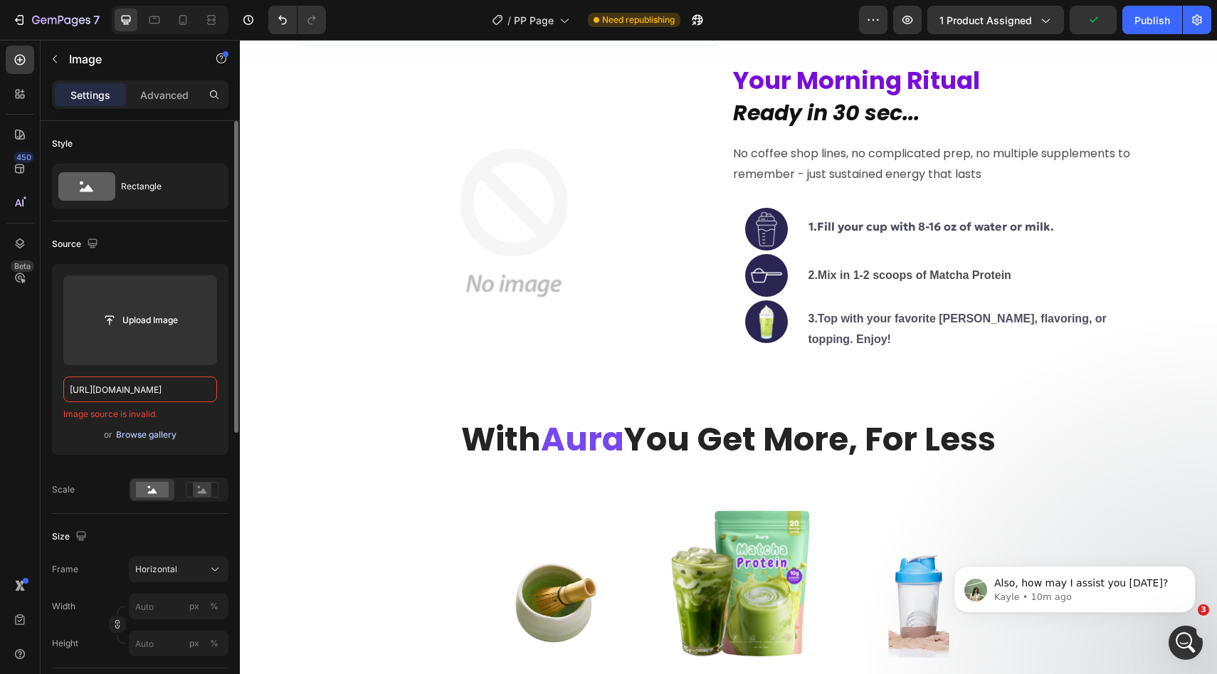
type input "[URL][DOMAIN_NAME]"
click at [142, 432] on div "Browse gallery" at bounding box center [146, 434] width 60 height 13
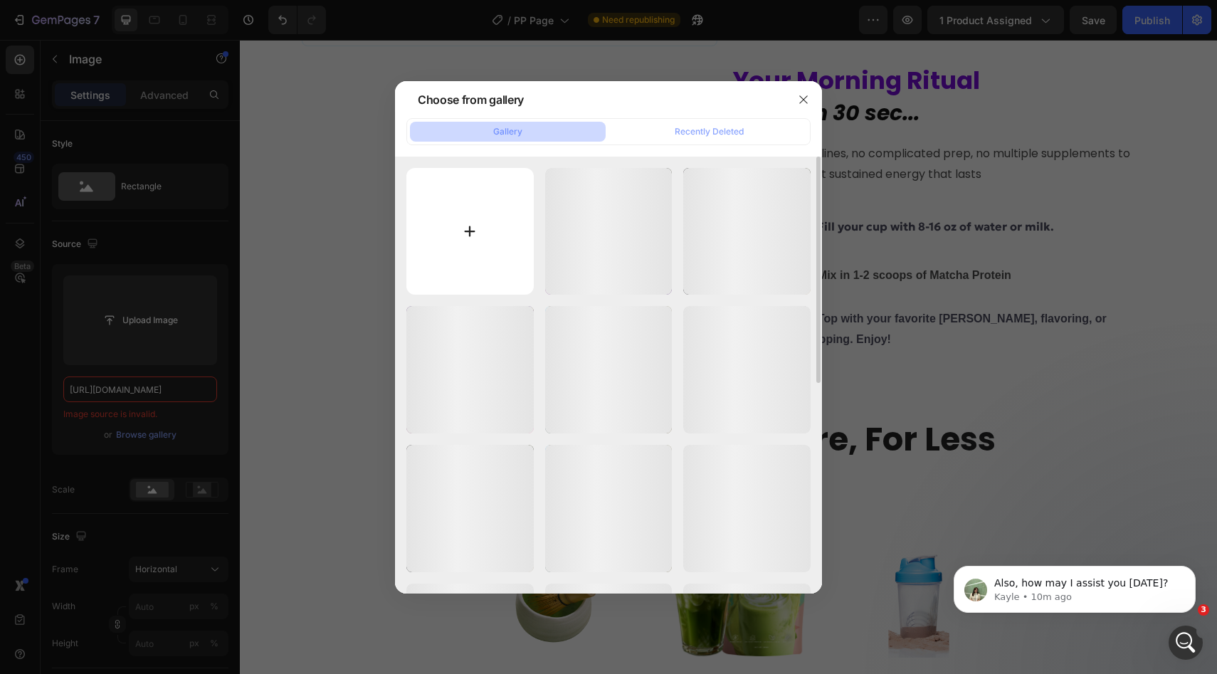
click at [485, 216] on input "file" at bounding box center [469, 231] width 127 height 127
click at [470, 223] on input "file" at bounding box center [469, 231] width 127 height 127
click at [807, 103] on icon "button" at bounding box center [803, 99] width 8 height 8
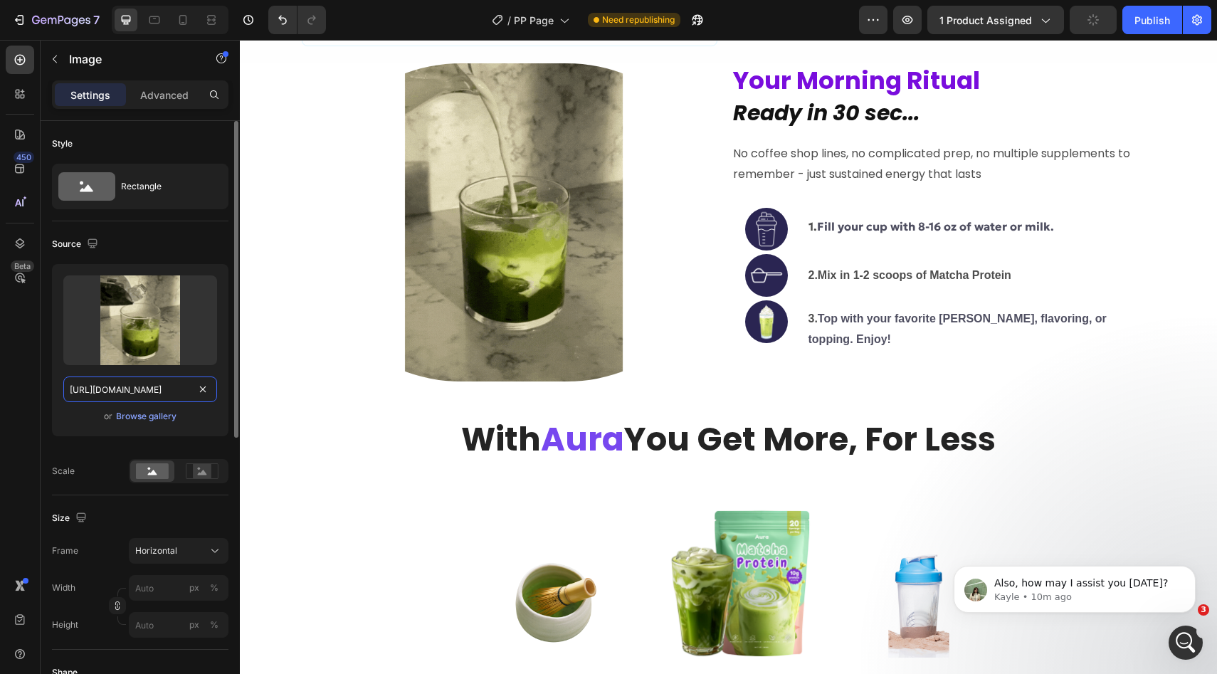
click at [163, 388] on input "https://cdn.shopify.com/s/files/1/0928/9347/9254/files/gempages_574367722180182…" at bounding box center [140, 389] width 154 height 26
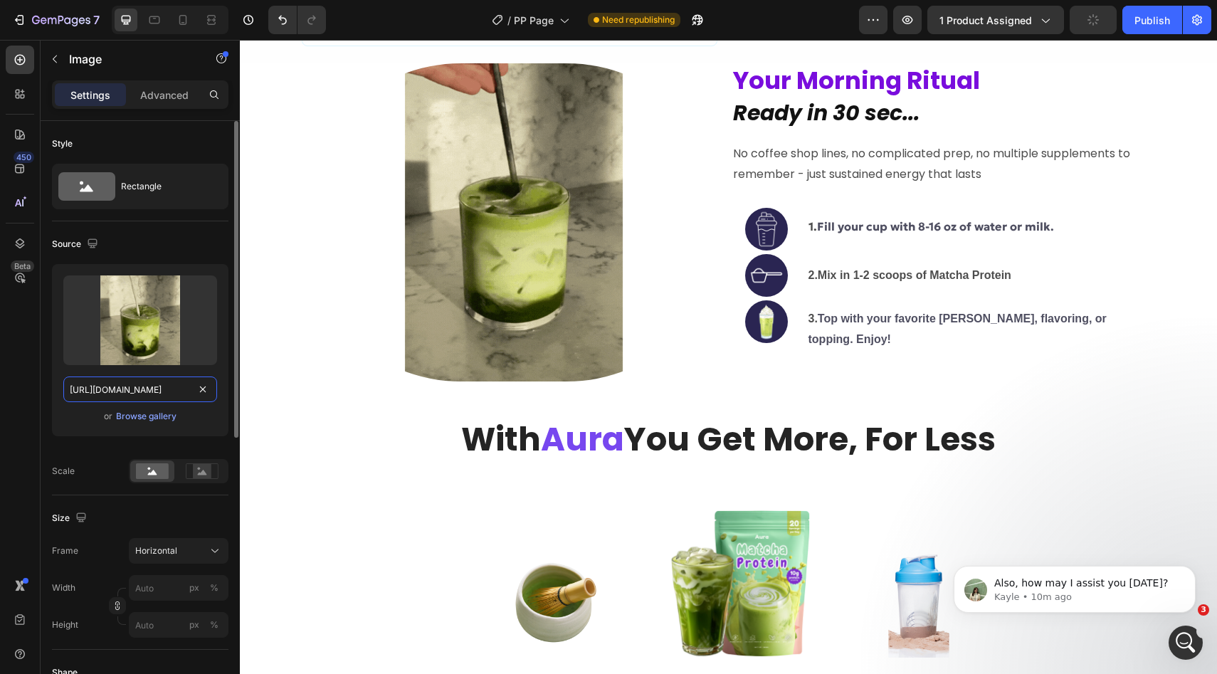
paste input "videos/c/o/v/d24b93e742c540f1be41ceca2f5b01b8.mp4"
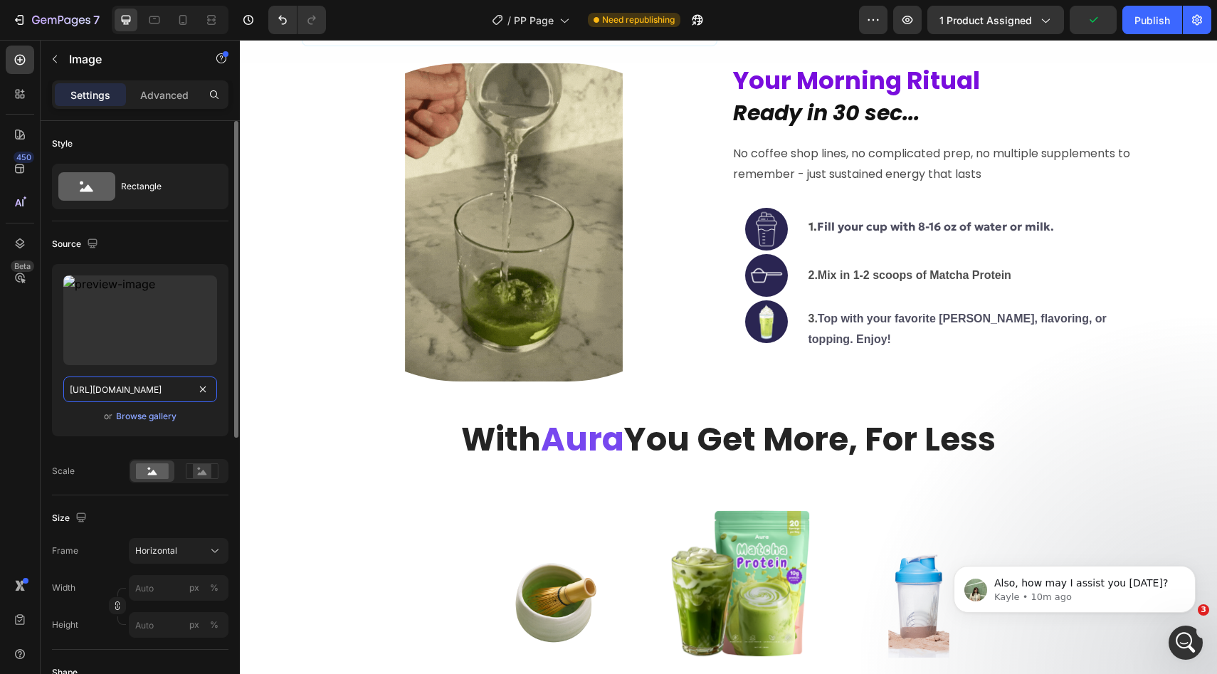
type input "[URL][DOMAIN_NAME]"
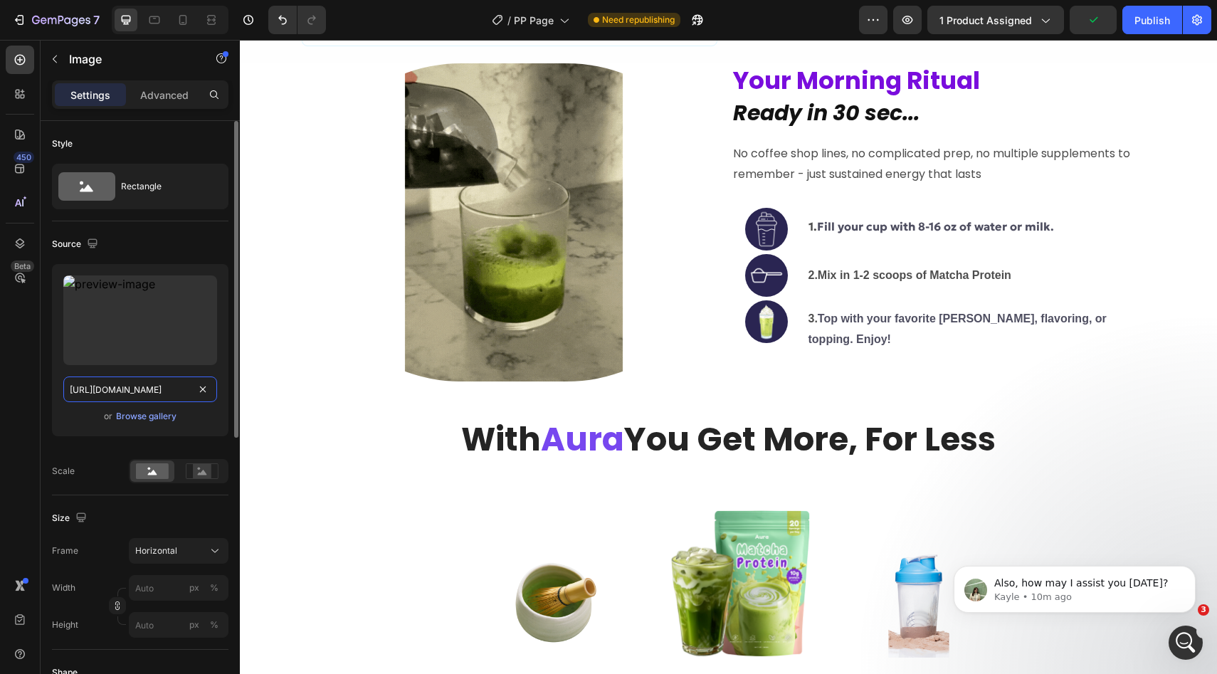
scroll to position [0, 211]
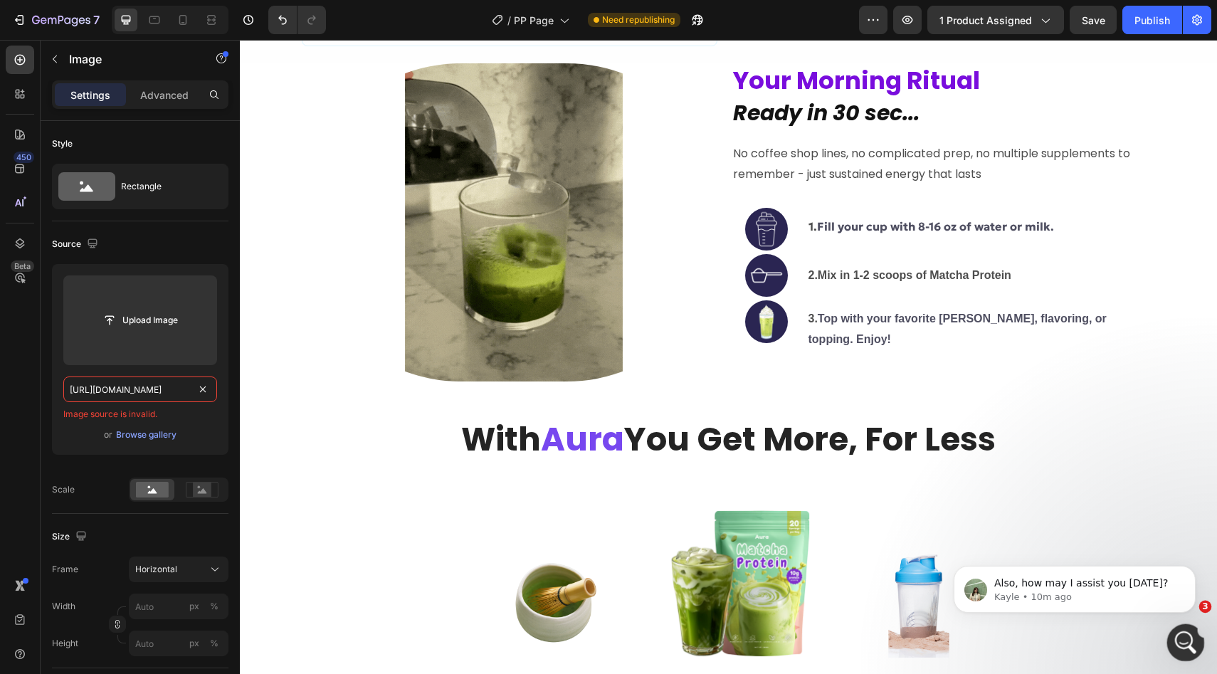
click at [1187, 645] on icon "Open Intercom Messenger" at bounding box center [1183, 640] width 23 height 23
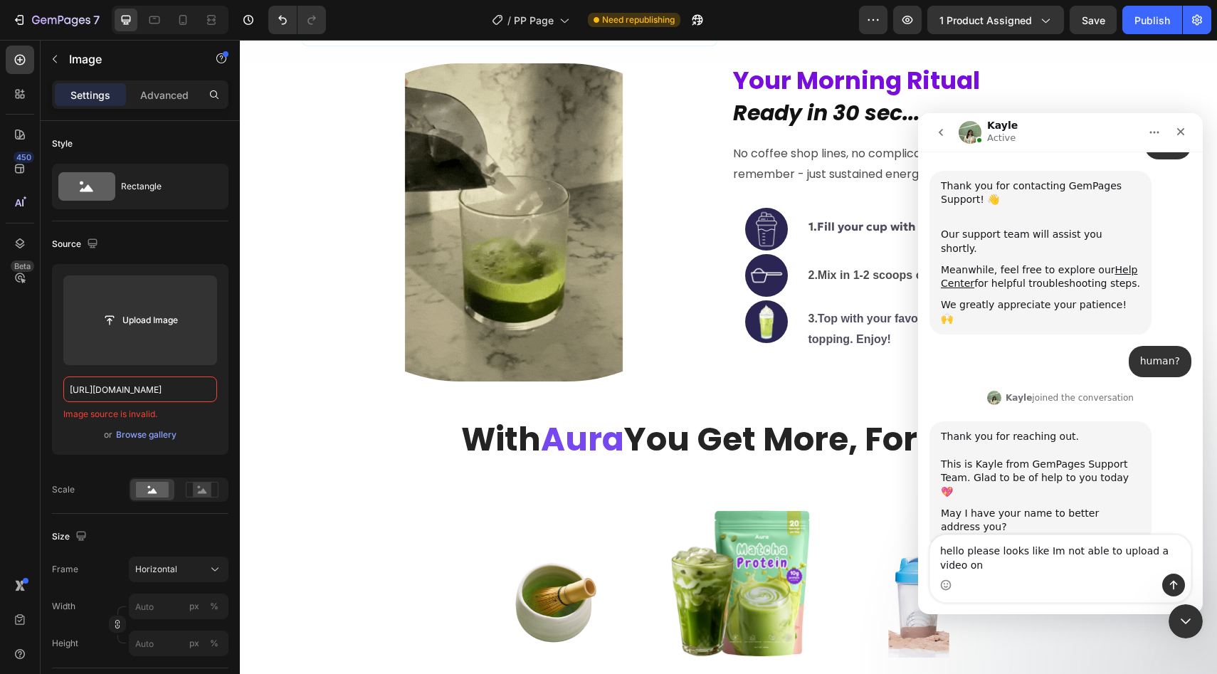
scroll to position [181, 0]
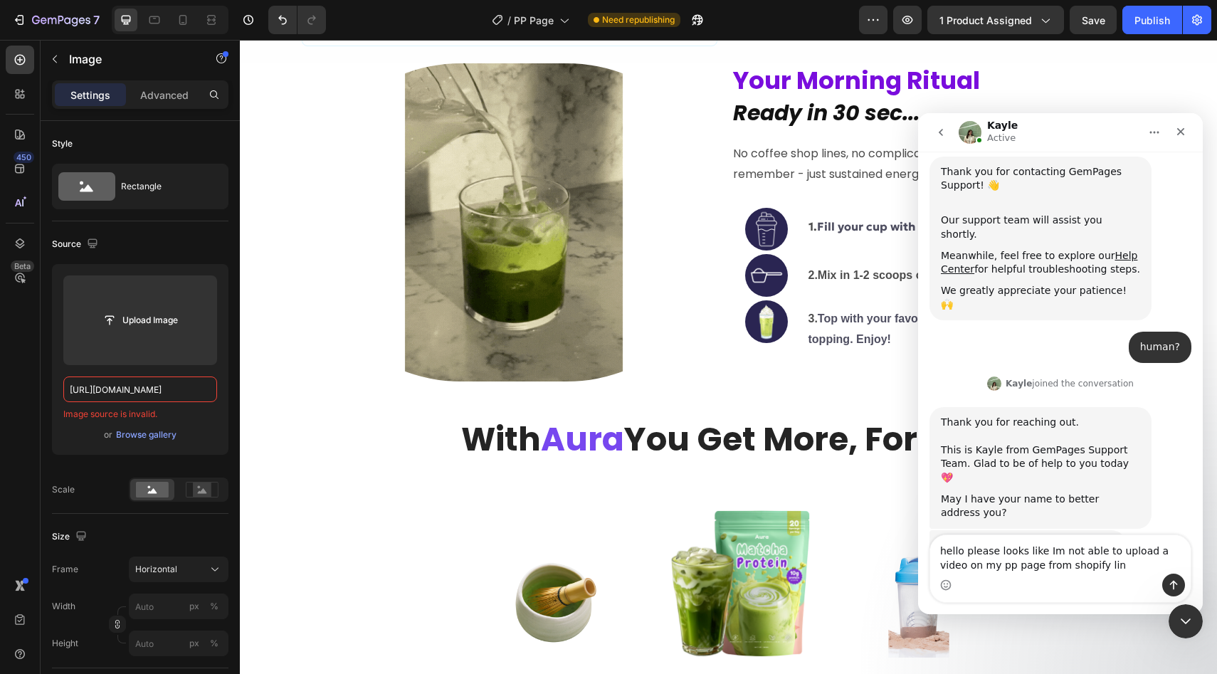
type textarea "hello please looks like Im not able to upload a video on my pp page from shopif…"
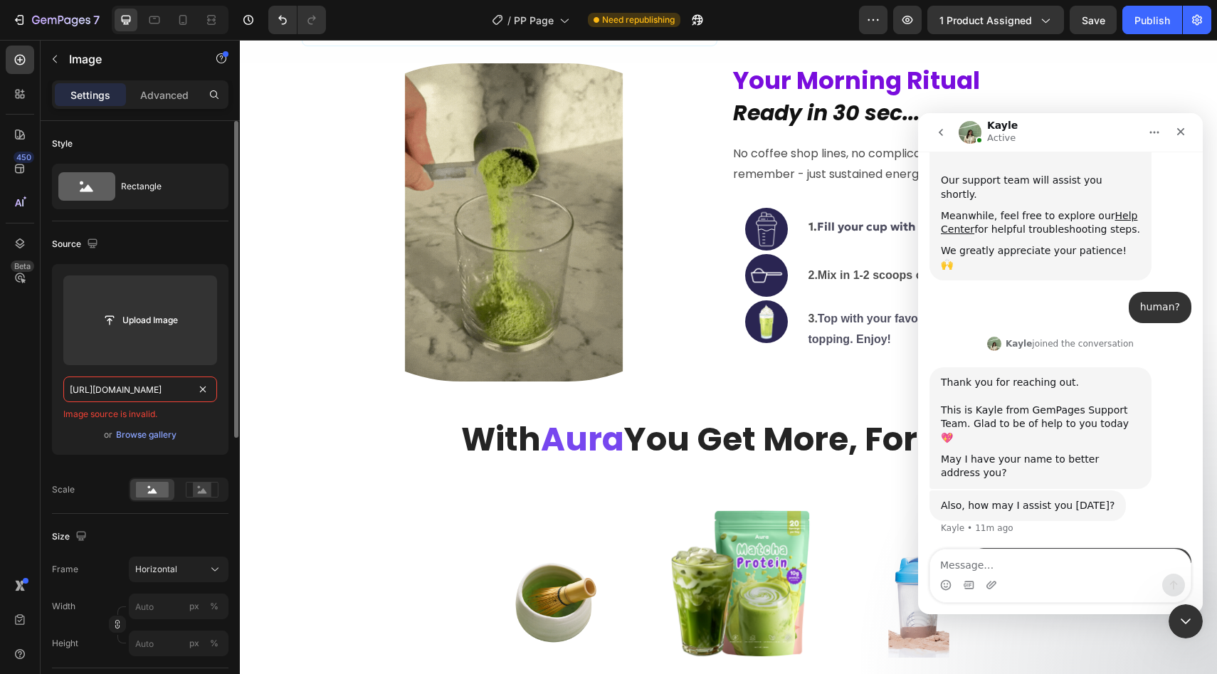
scroll to position [223, 0]
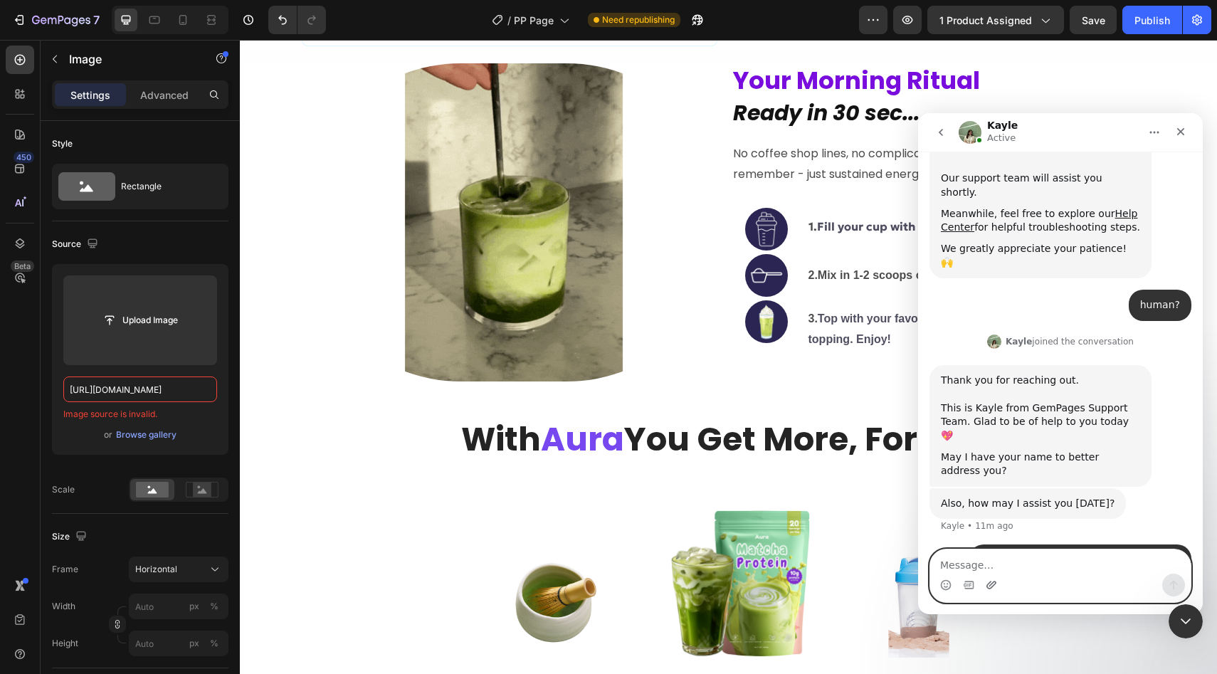
click at [987, 581] on icon "Upload attachment" at bounding box center [990, 584] width 11 height 11
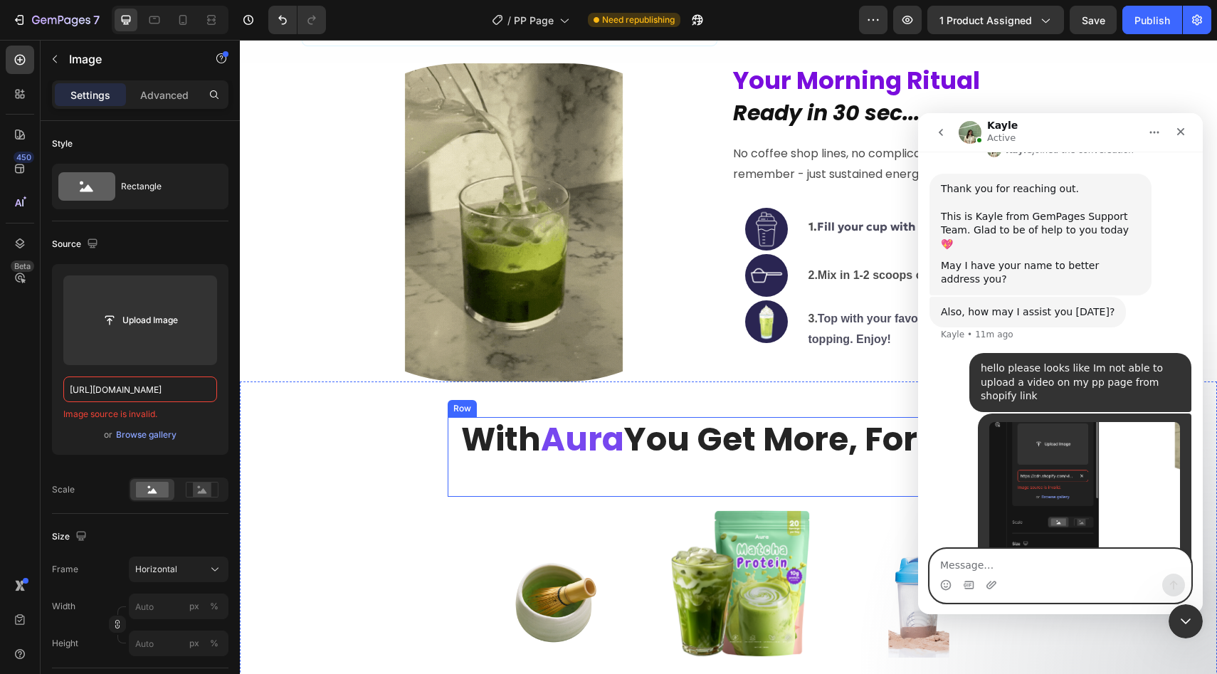
scroll to position [416, 0]
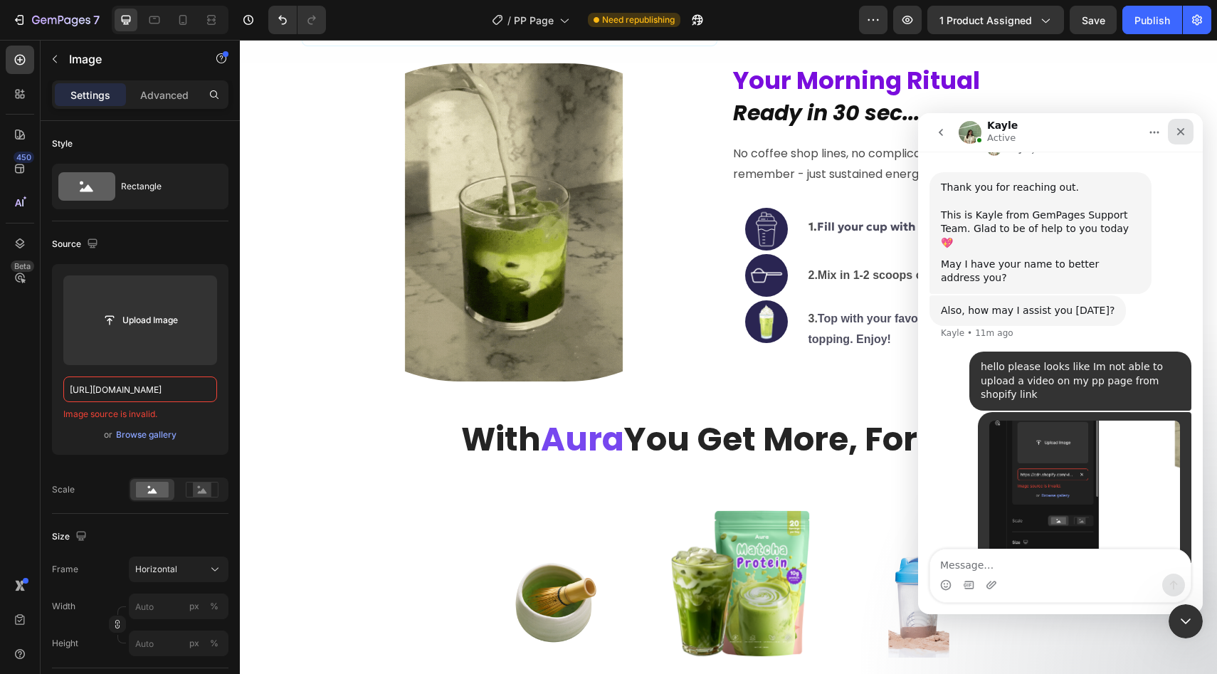
click at [1173, 132] on div "Close" at bounding box center [1181, 132] width 26 height 26
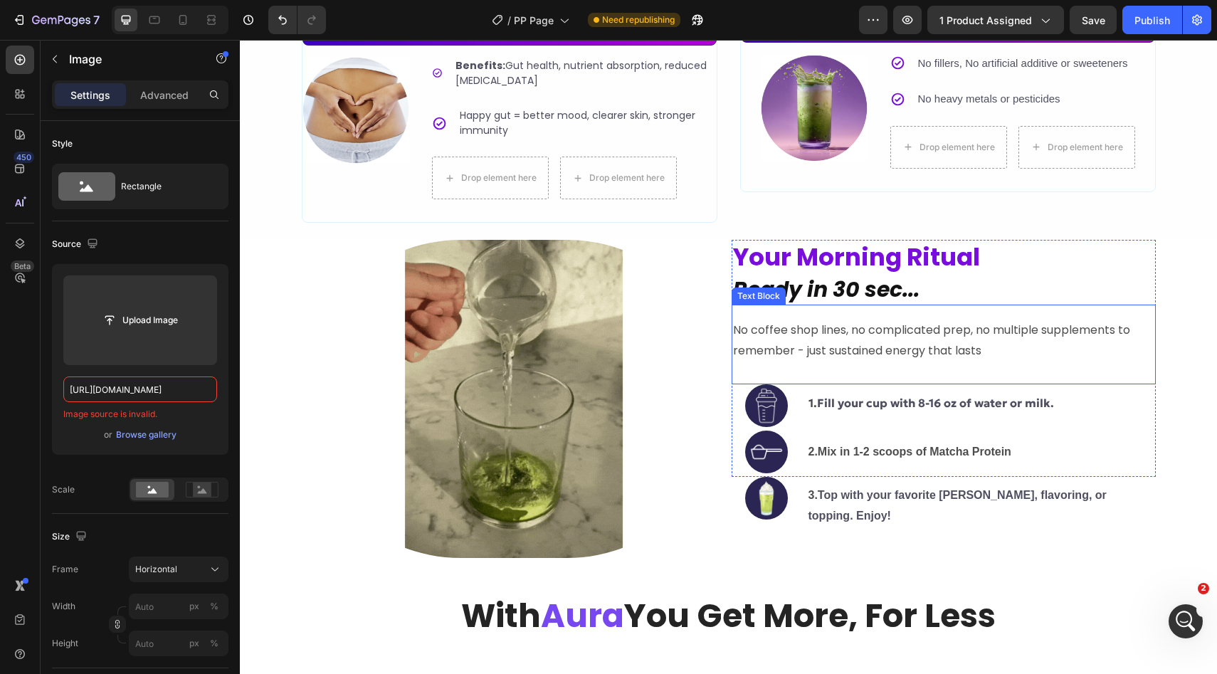
scroll to position [471, 0]
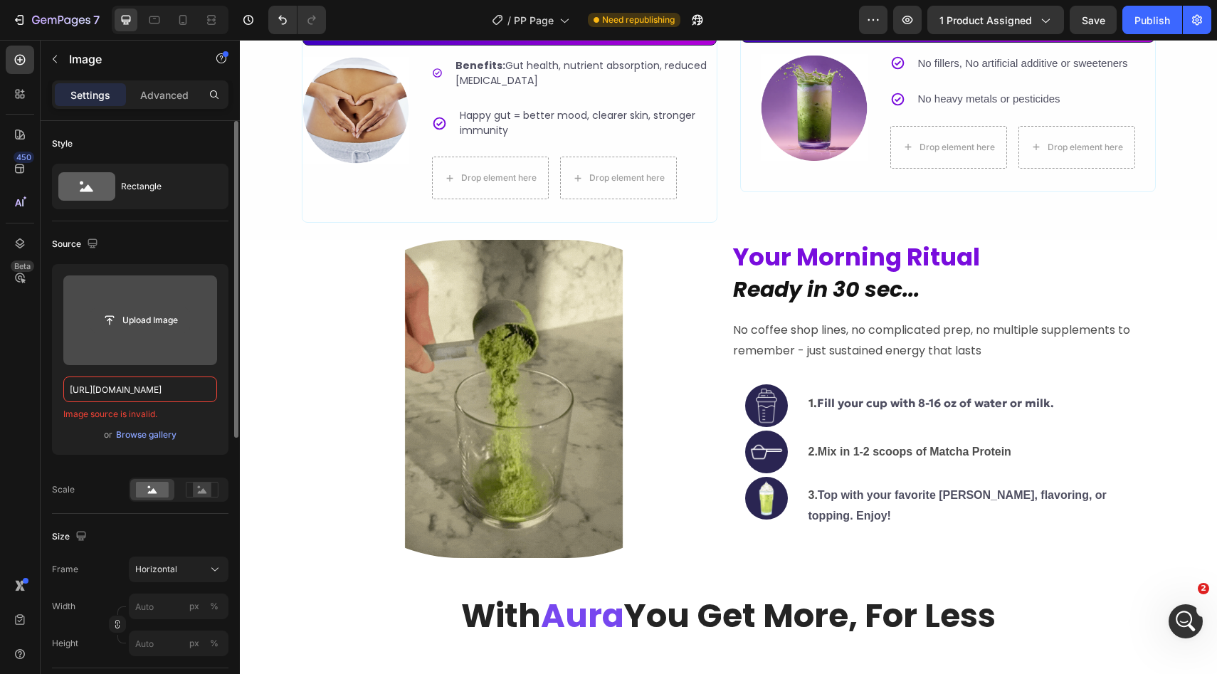
click at [147, 319] on input "file" at bounding box center [140, 320] width 98 height 24
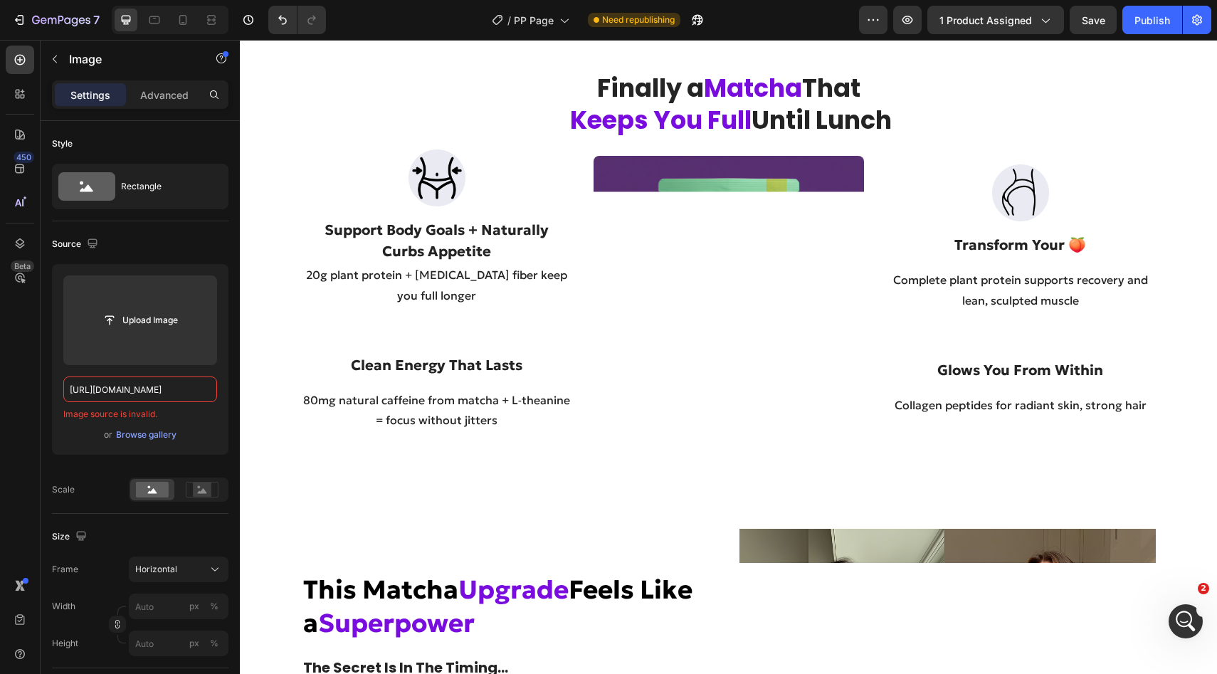
scroll to position [943, 0]
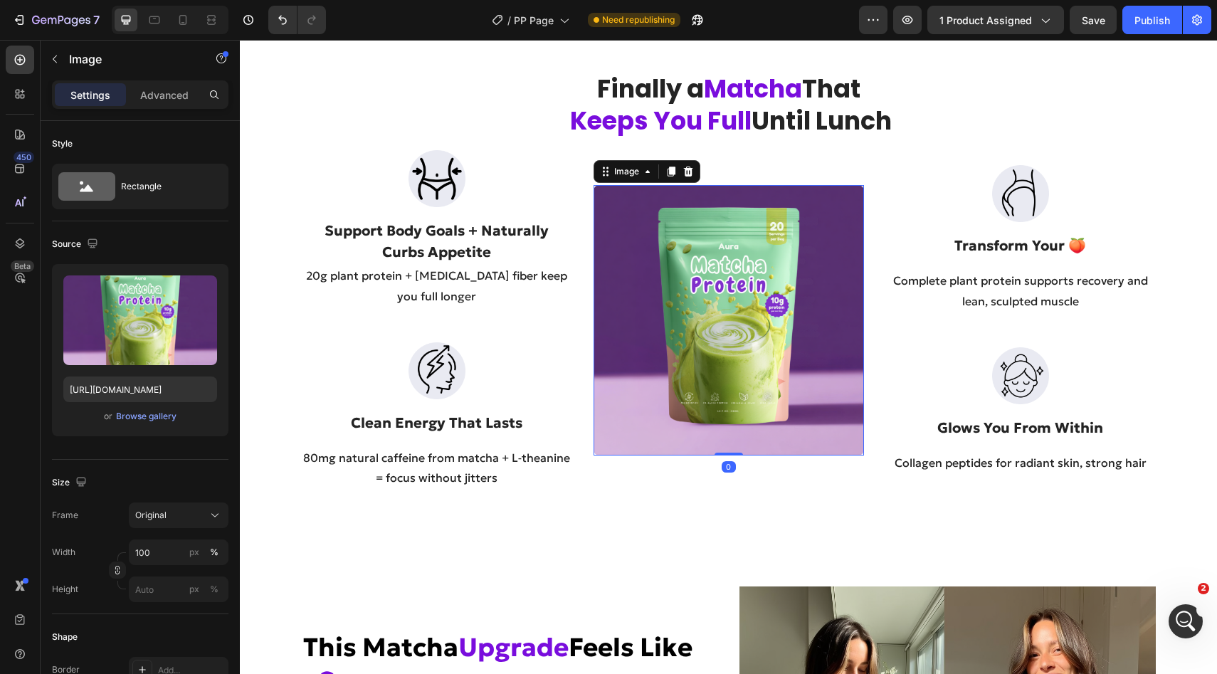
click at [690, 305] on img at bounding box center [728, 320] width 270 height 270
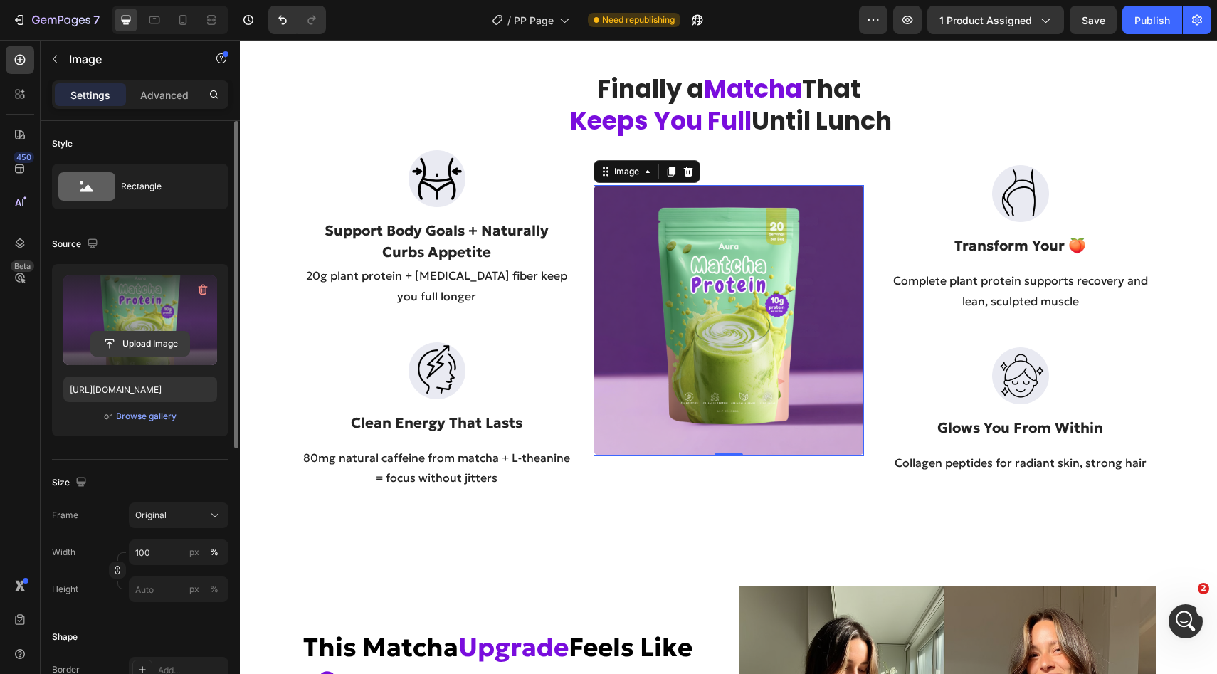
click at [144, 347] on input "file" at bounding box center [140, 344] width 98 height 24
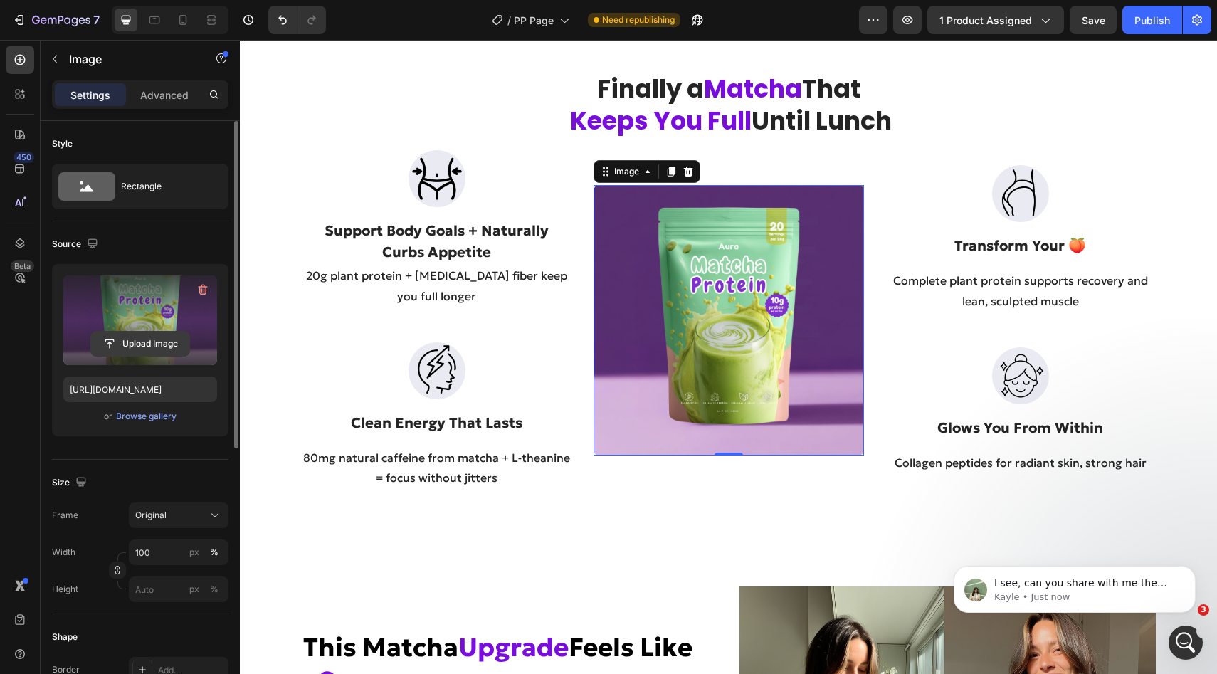
scroll to position [528, 0]
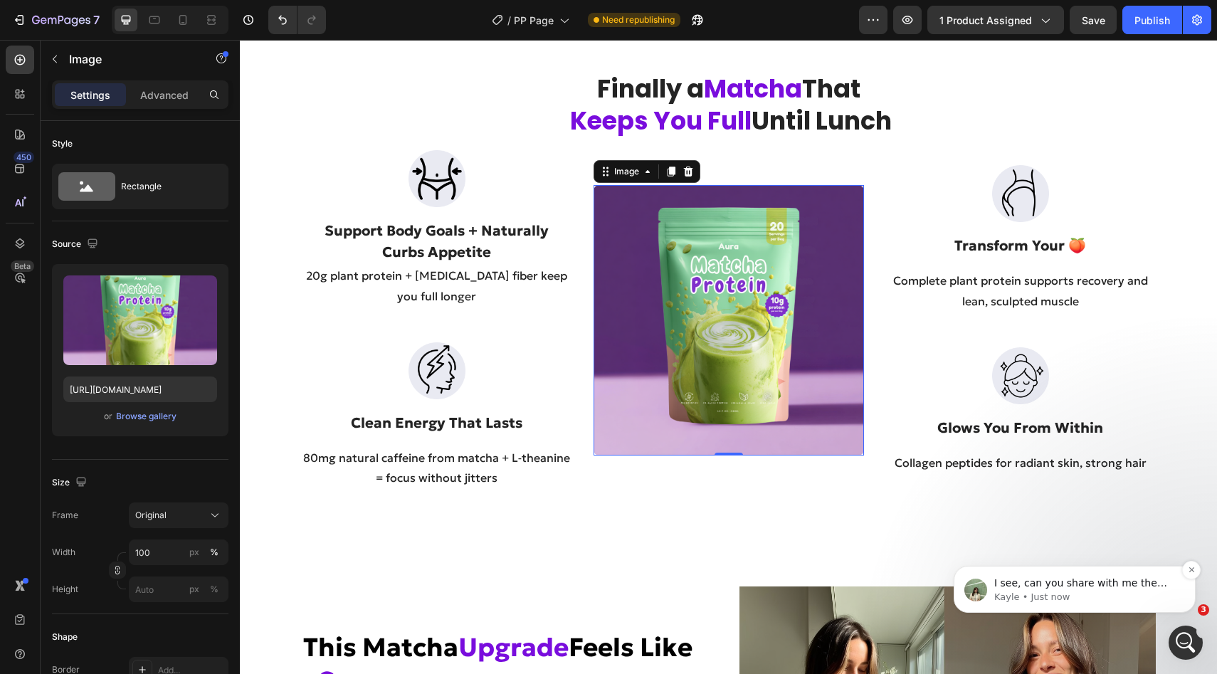
click at [1118, 598] on p "Kayle • Just now" at bounding box center [1086, 597] width 184 height 13
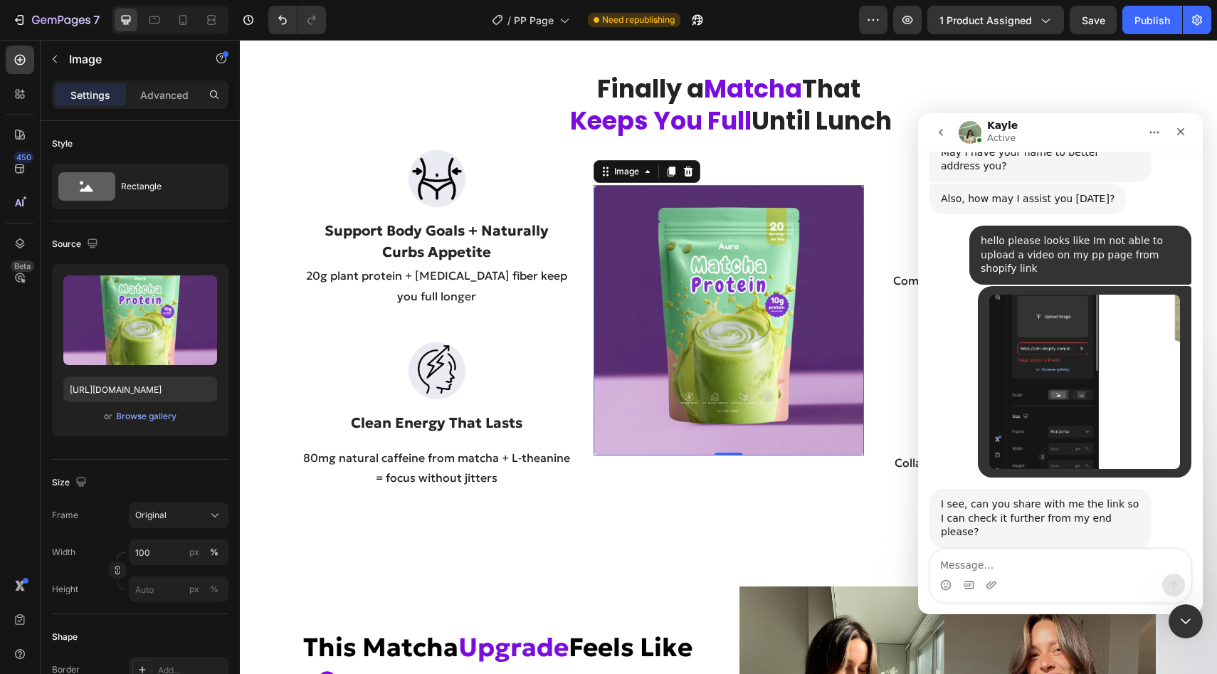
click at [989, 555] on textarea "Message…" at bounding box center [1060, 561] width 260 height 24
type textarea "[URL][DOMAIN_NAME]"
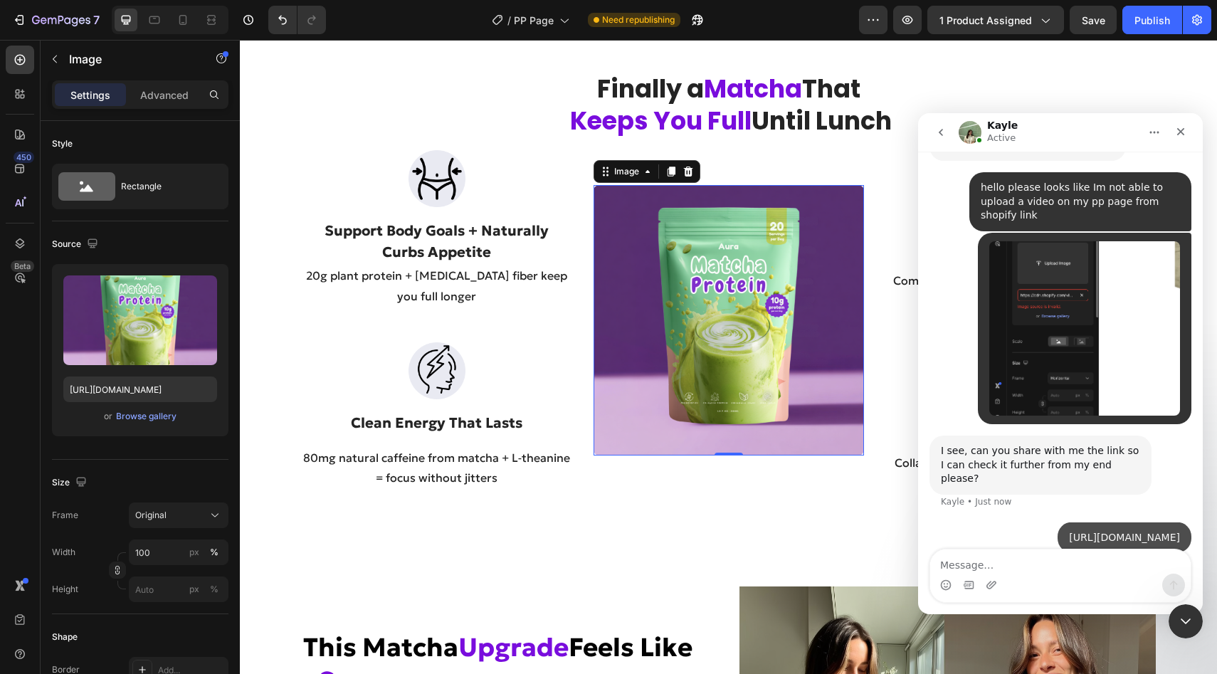
scroll to position [584, 0]
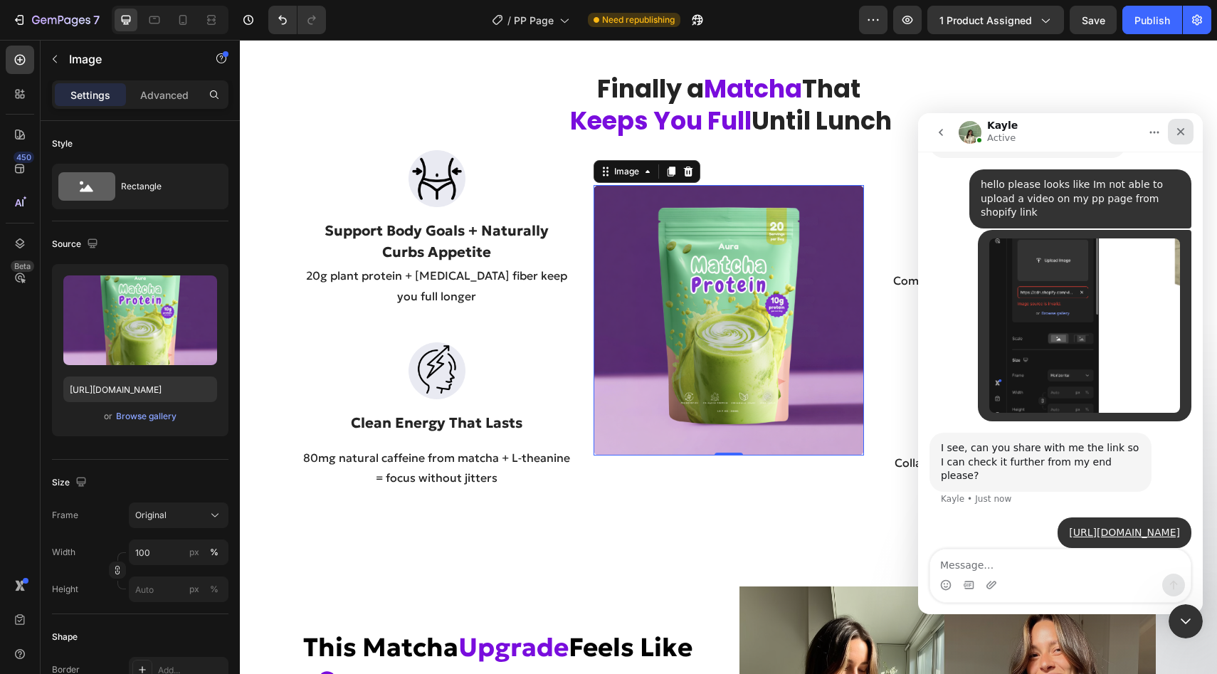
click at [1180, 132] on icon "Close" at bounding box center [1181, 132] width 8 height 8
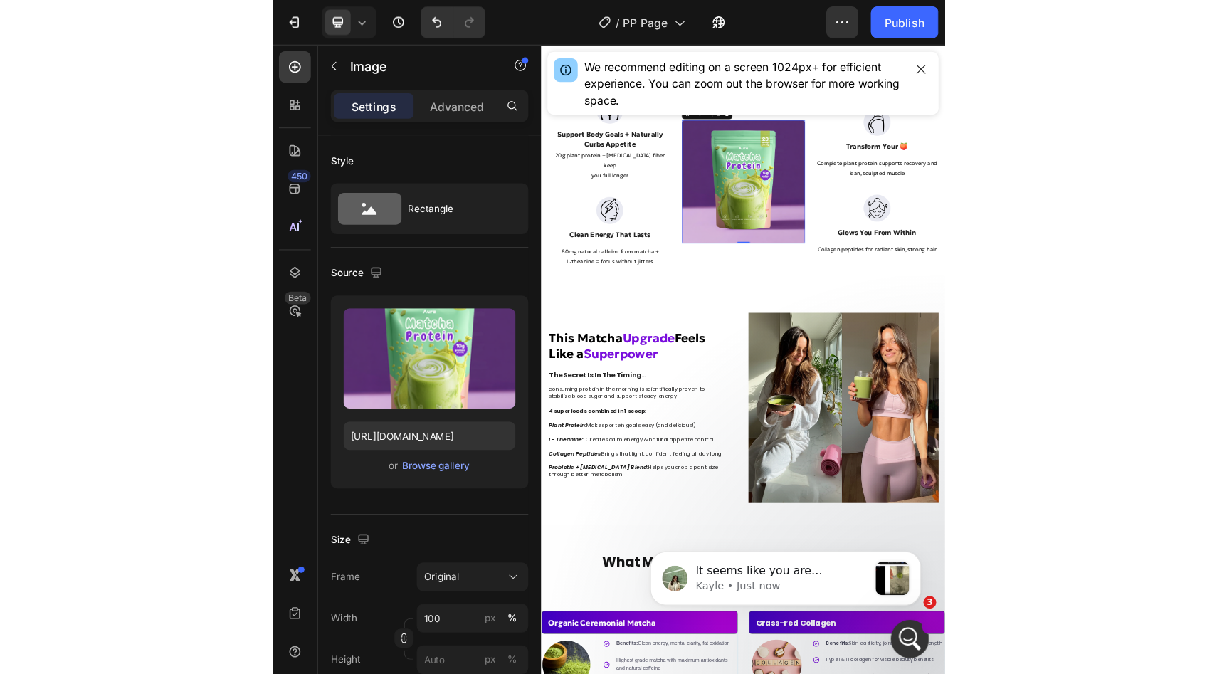
scroll to position [789, 0]
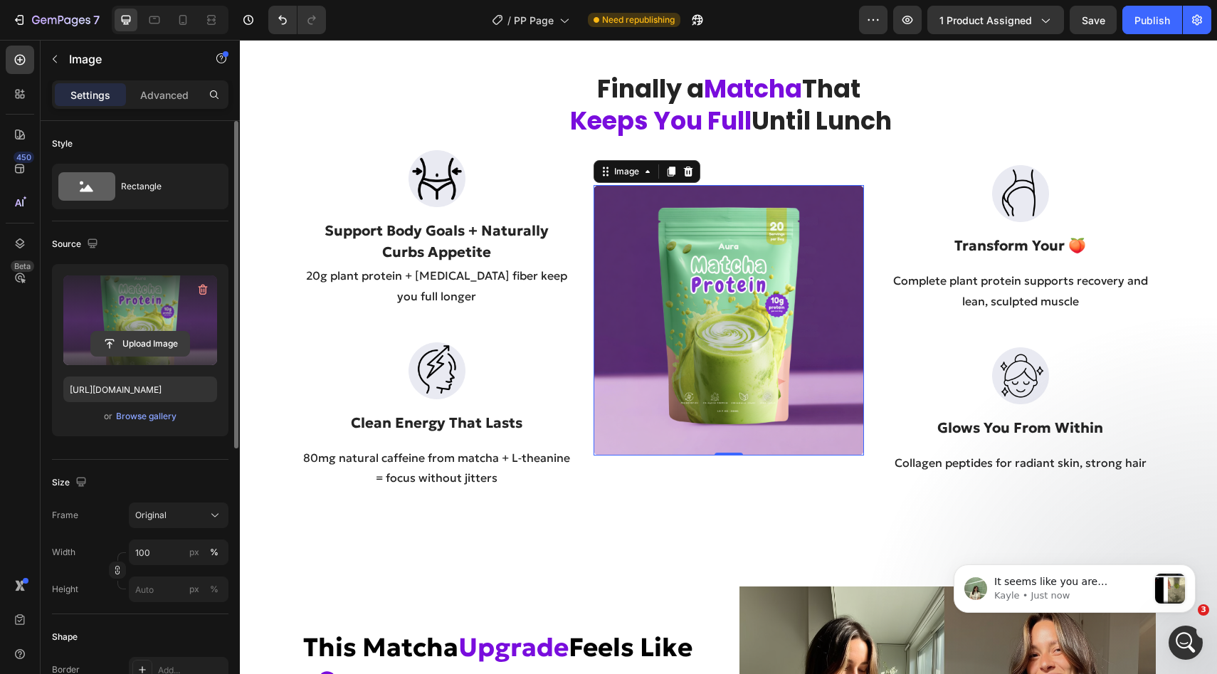
click at [125, 333] on input "file" at bounding box center [140, 344] width 98 height 24
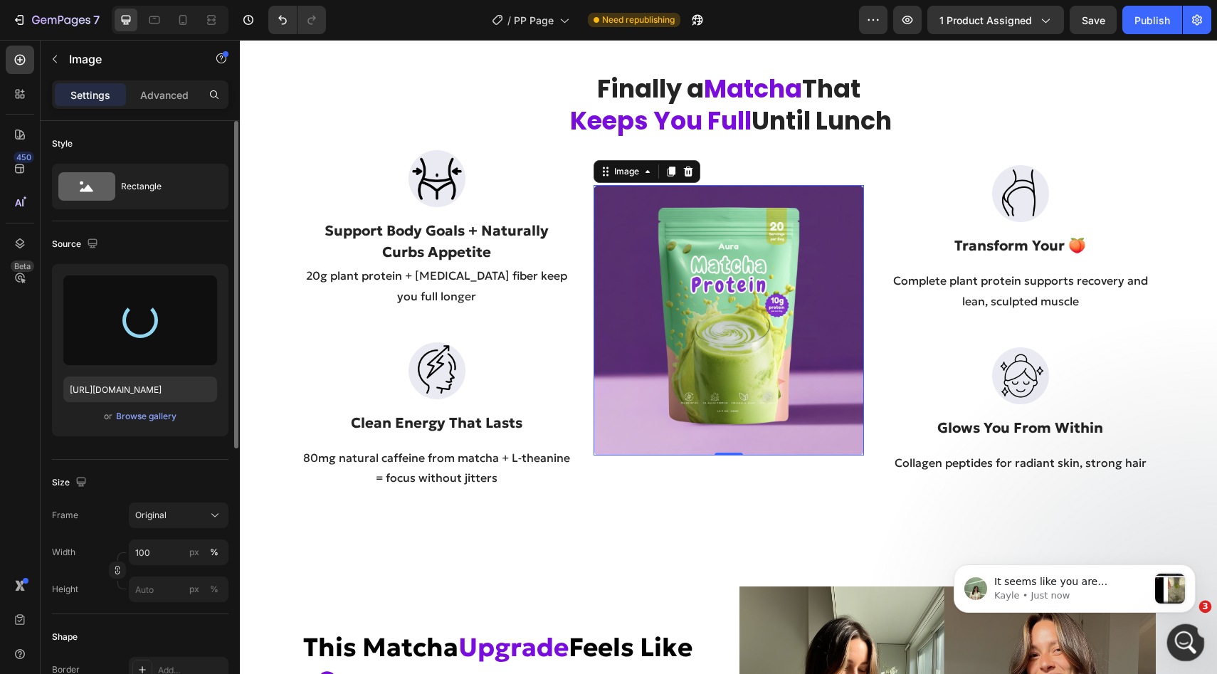
click at [1186, 627] on div "Open Intercom Messenger" at bounding box center [1183, 640] width 47 height 47
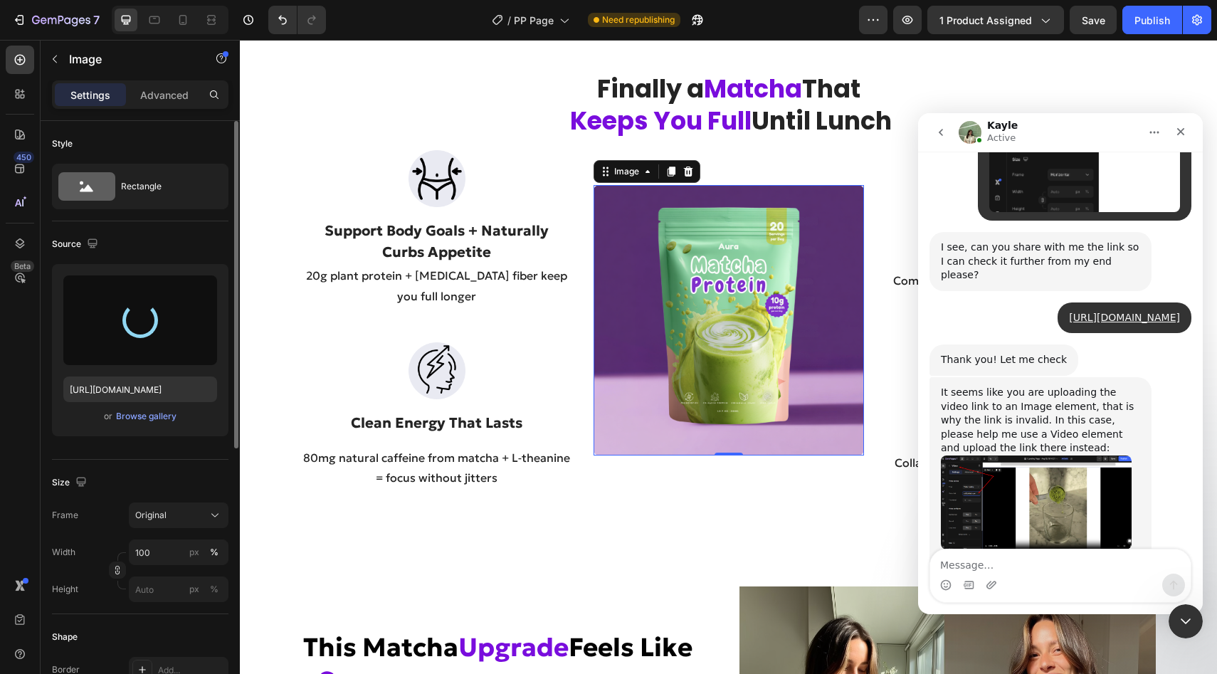
type input "https://cdn.shopify.com/s/files/1/0928/9347/9254/files/gempages_574367722180182…"
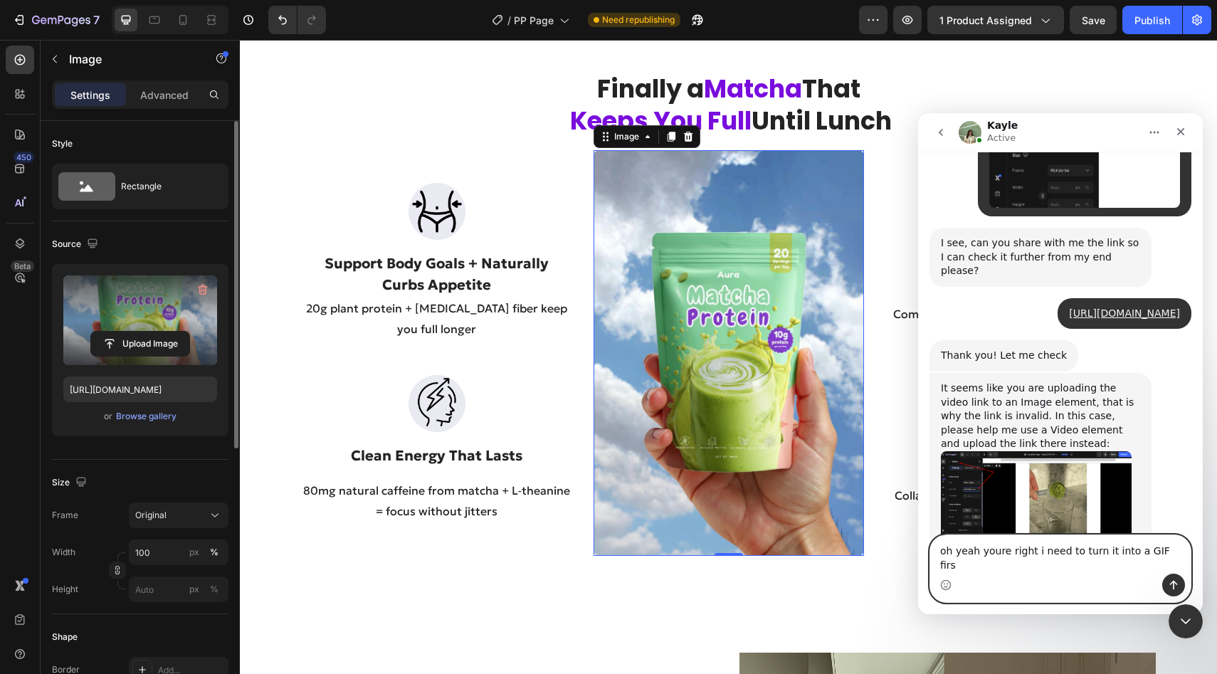
type textarea "oh yeah youre right i need to turn it into a GIF first"
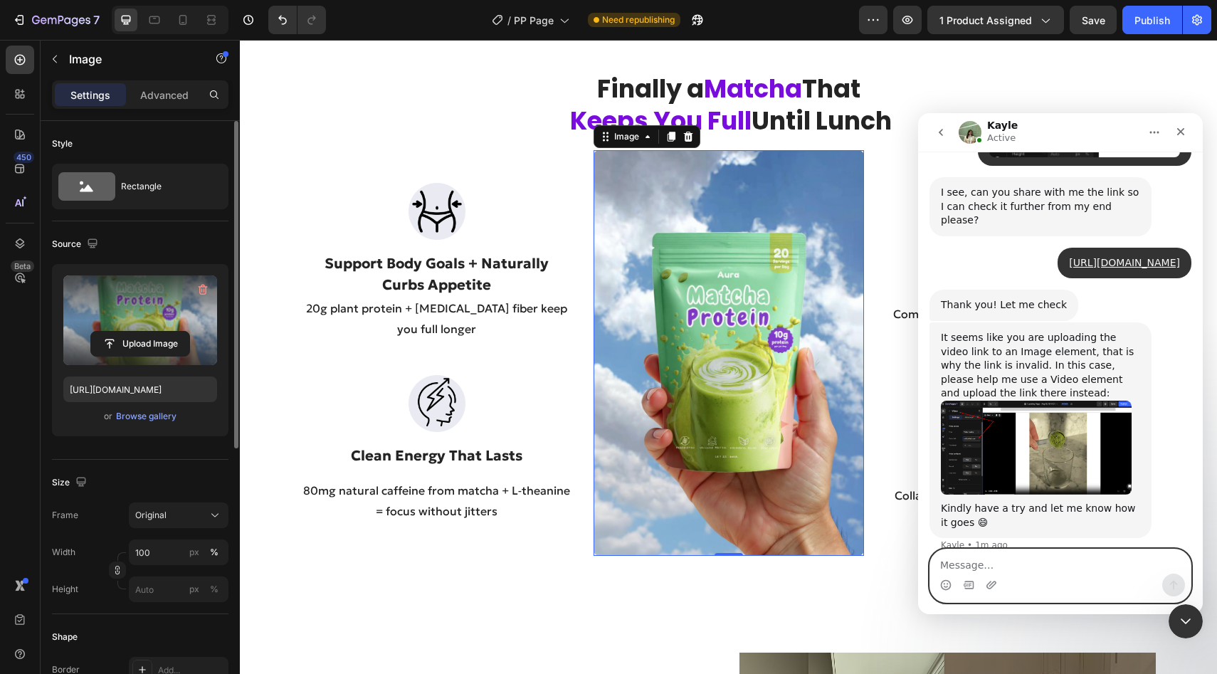
scroll to position [845, 0]
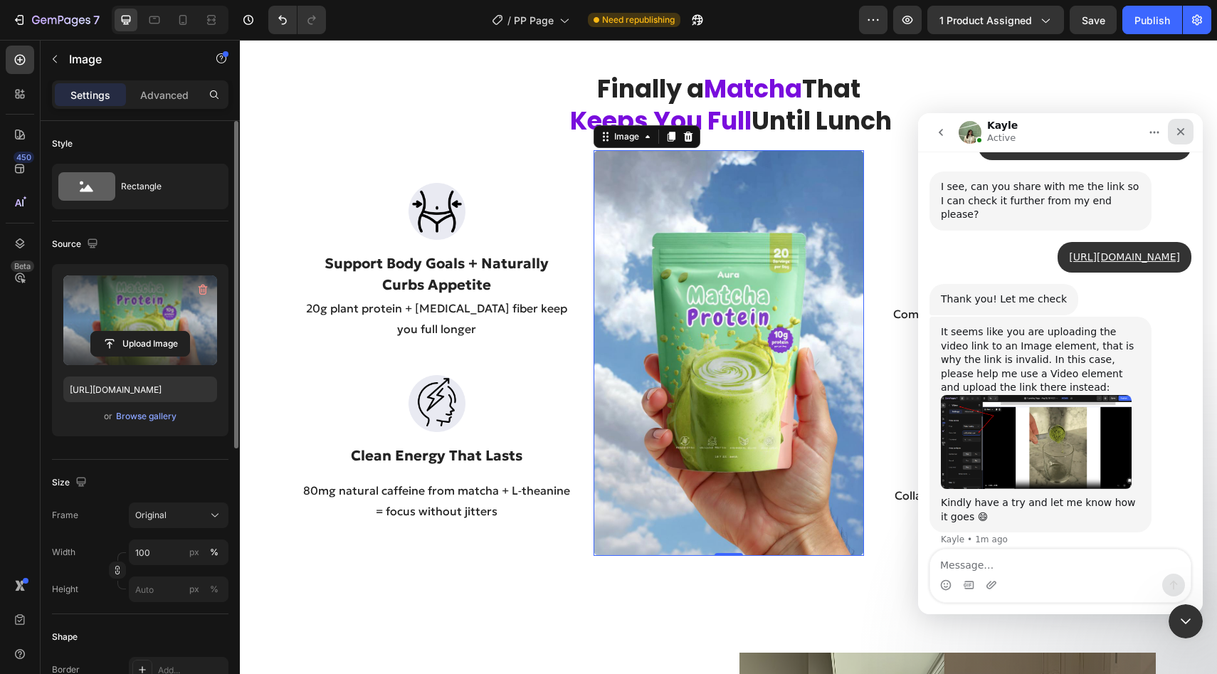
click at [1176, 127] on icon "Close" at bounding box center [1180, 131] width 11 height 11
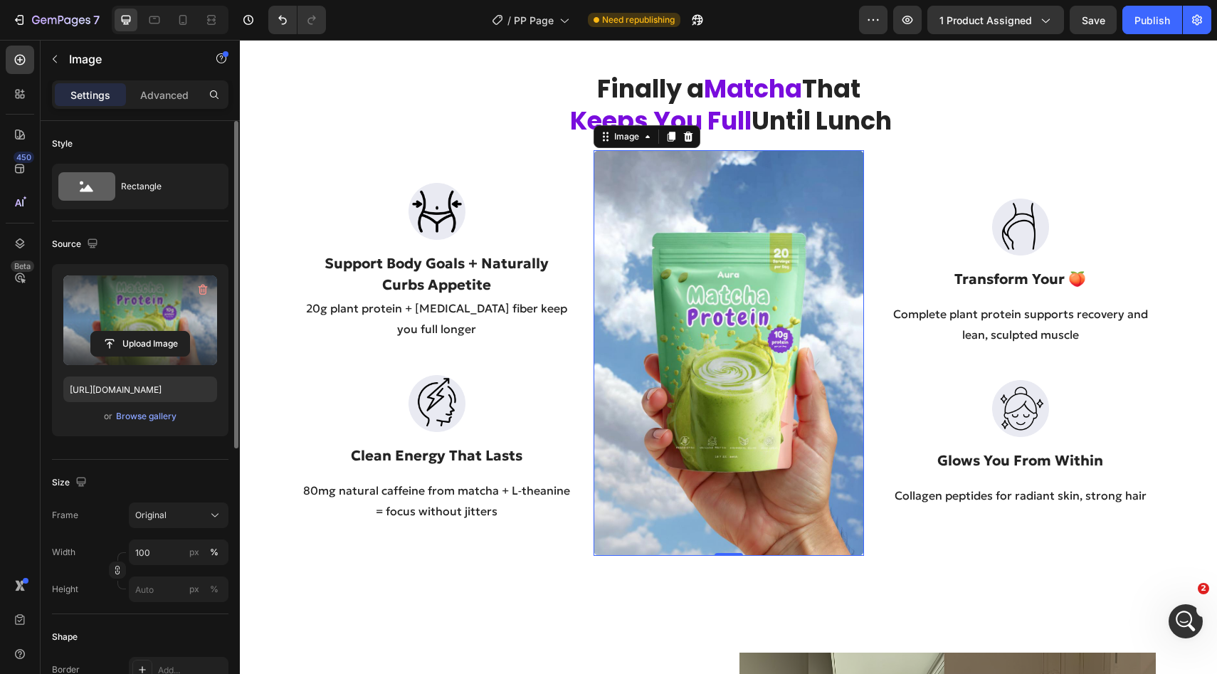
click at [811, 272] on img at bounding box center [728, 353] width 270 height 406
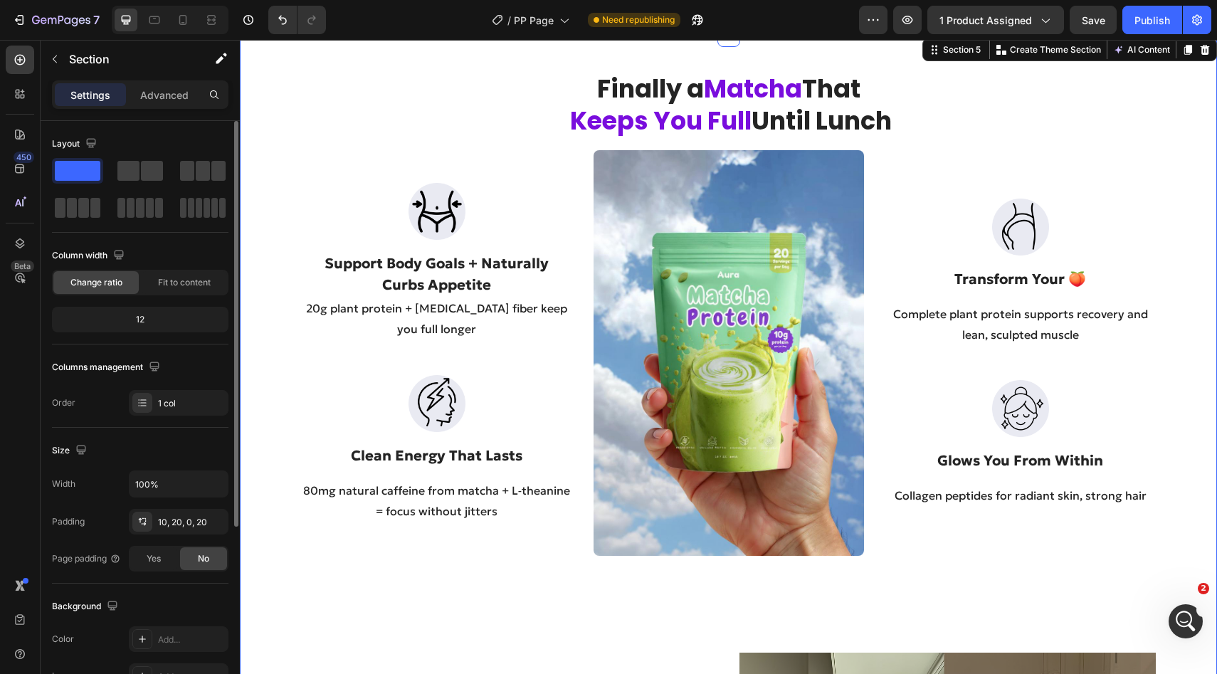
click at [734, 147] on div "Finally a Matcha That Keeps You Full Until Lunch Heading Image Support Body Goa…" at bounding box center [728, 573] width 948 height 1060
click at [702, 259] on img at bounding box center [728, 353] width 270 height 406
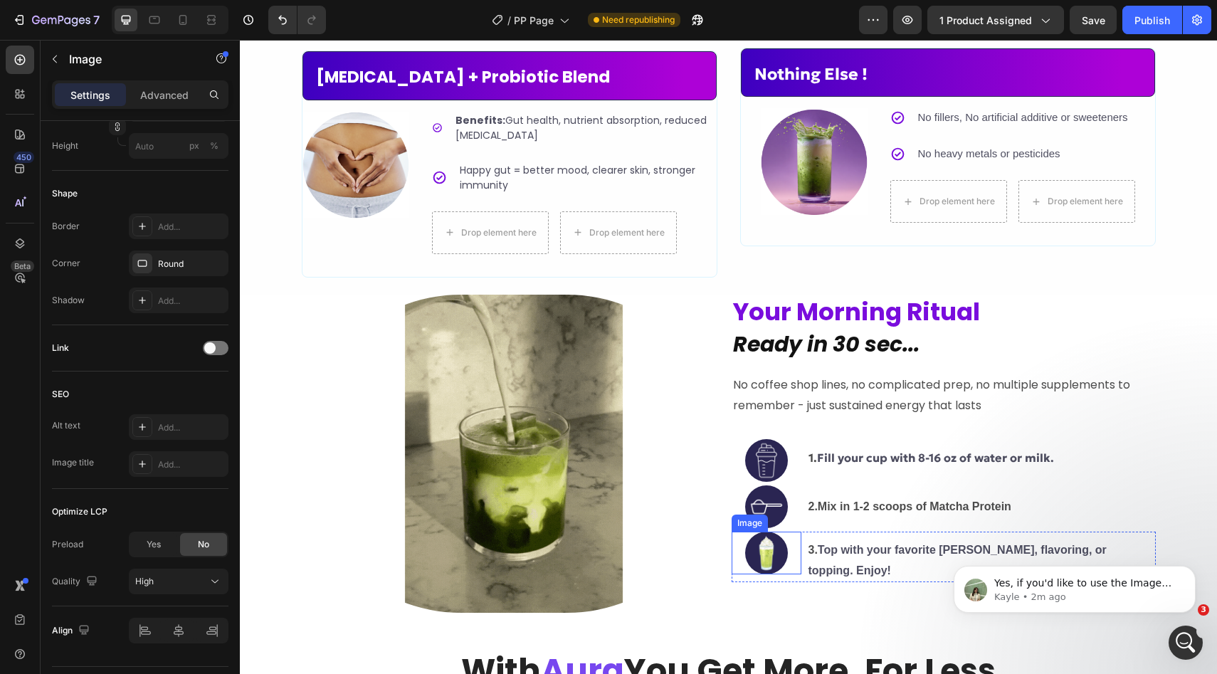
scroll to position [2921, 0]
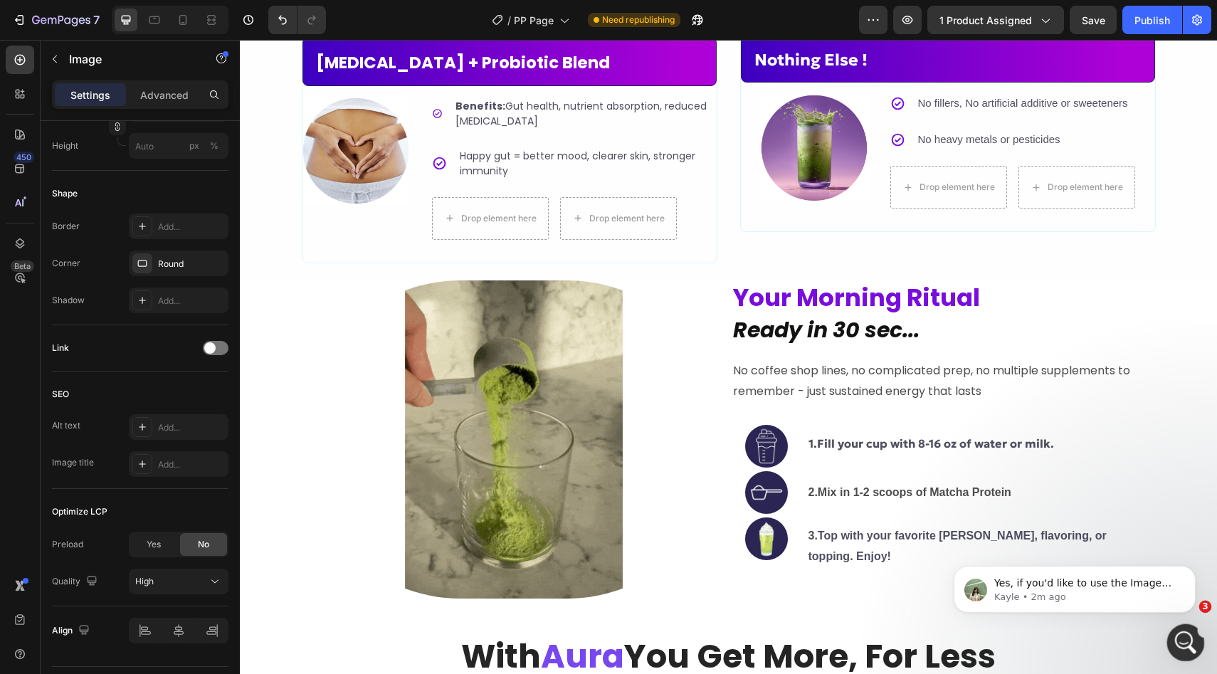
click at [1182, 640] on icon "Open Intercom Messenger" at bounding box center [1183, 640] width 23 height 23
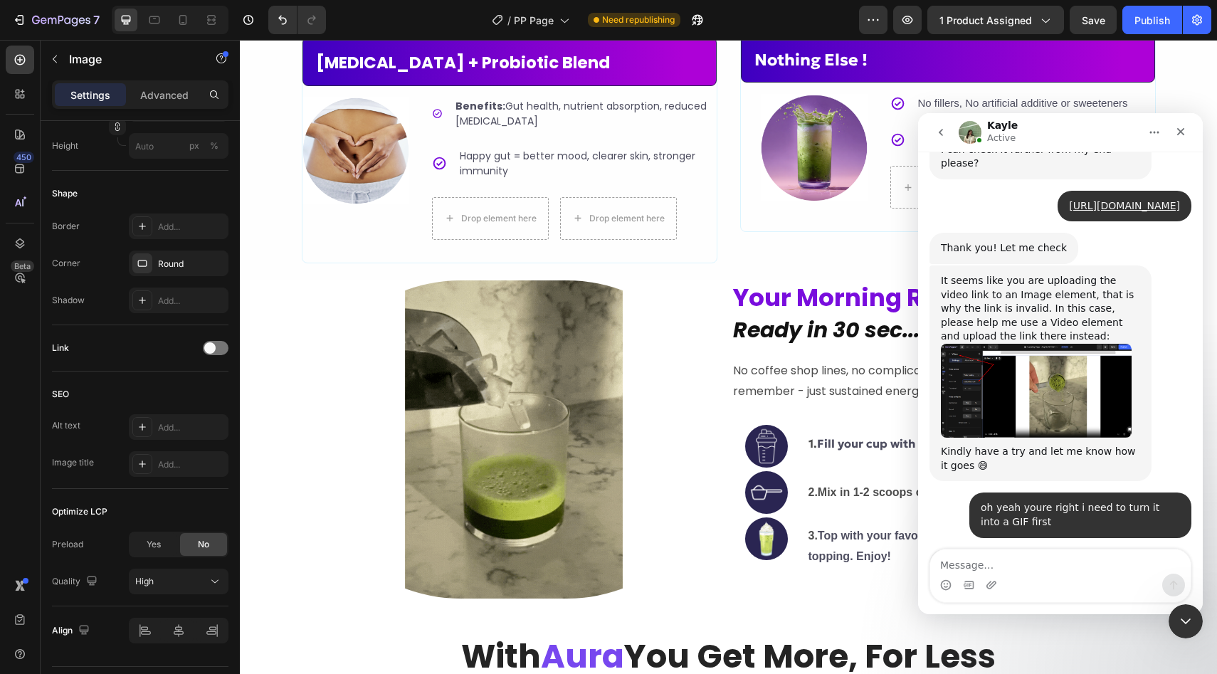
scroll to position [901, 0]
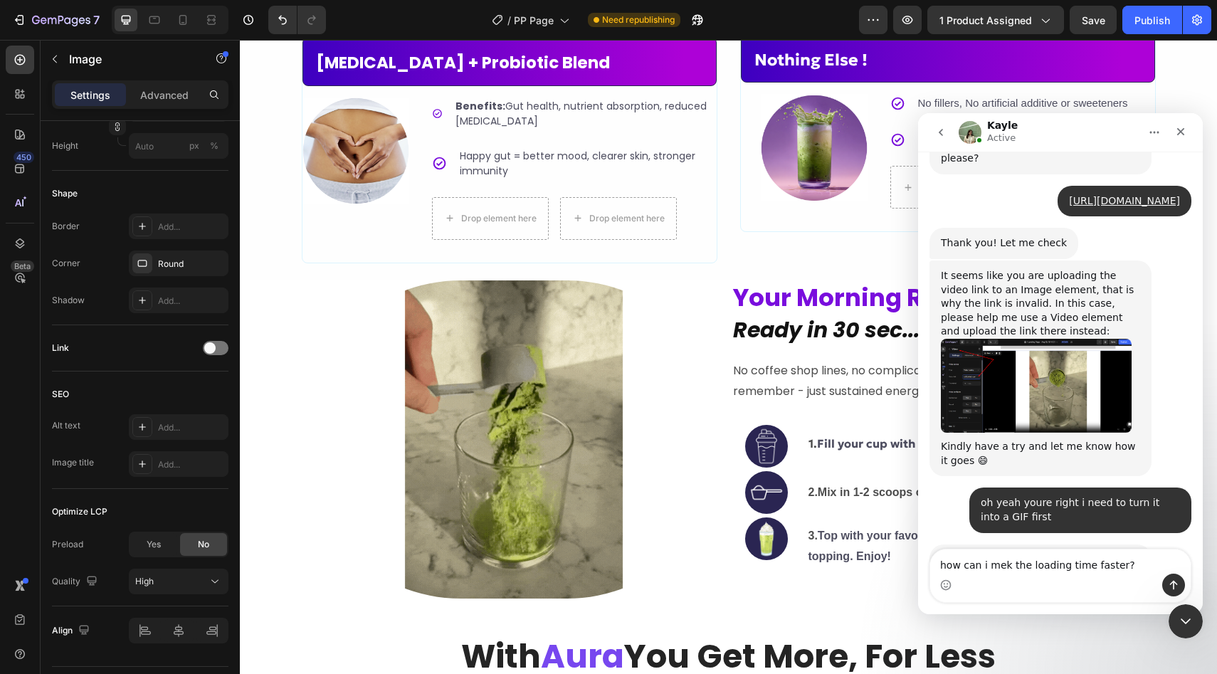
click at [1005, 561] on textarea "how can i mek the loading time faster?" at bounding box center [1060, 561] width 260 height 24
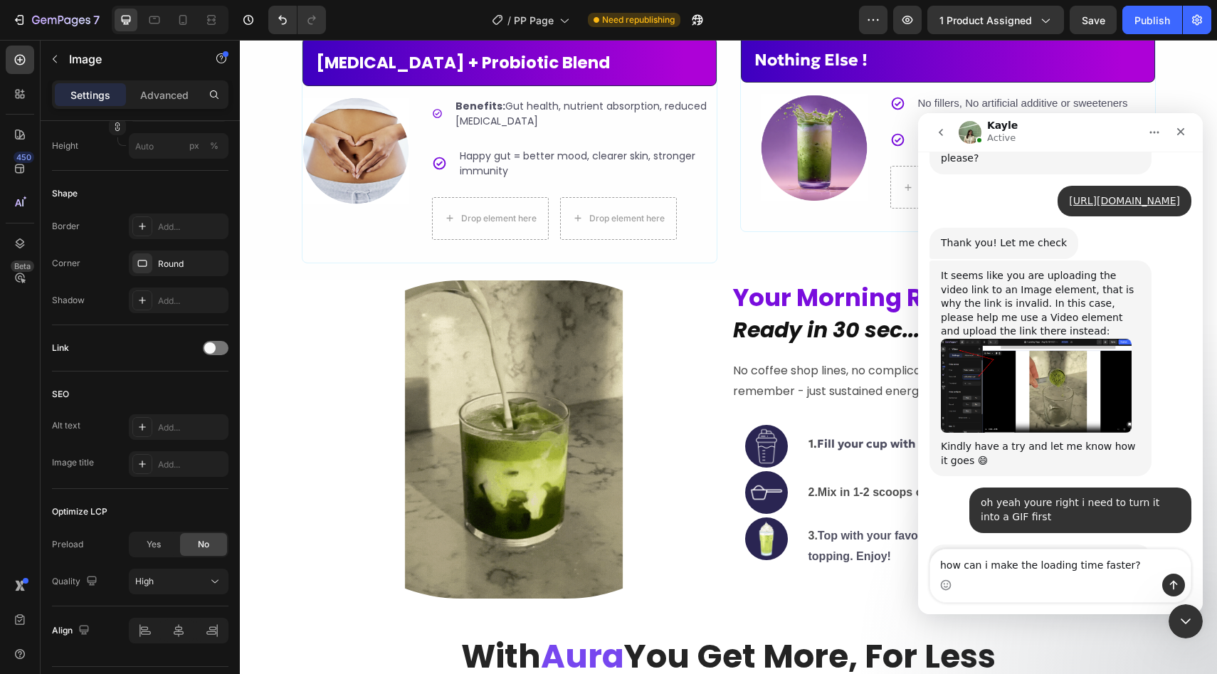
click at [1031, 565] on textarea "how can i make the loading time faster?" at bounding box center [1060, 561] width 260 height 24
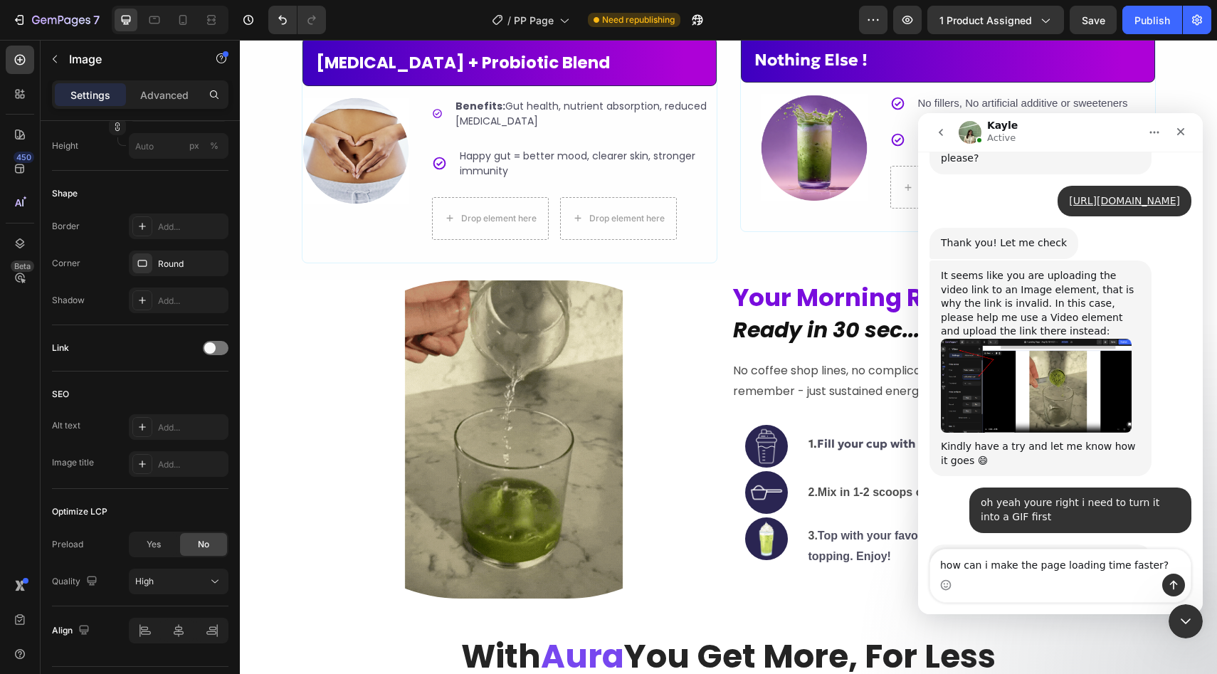
type textarea "how can i make the page loading time faster?"
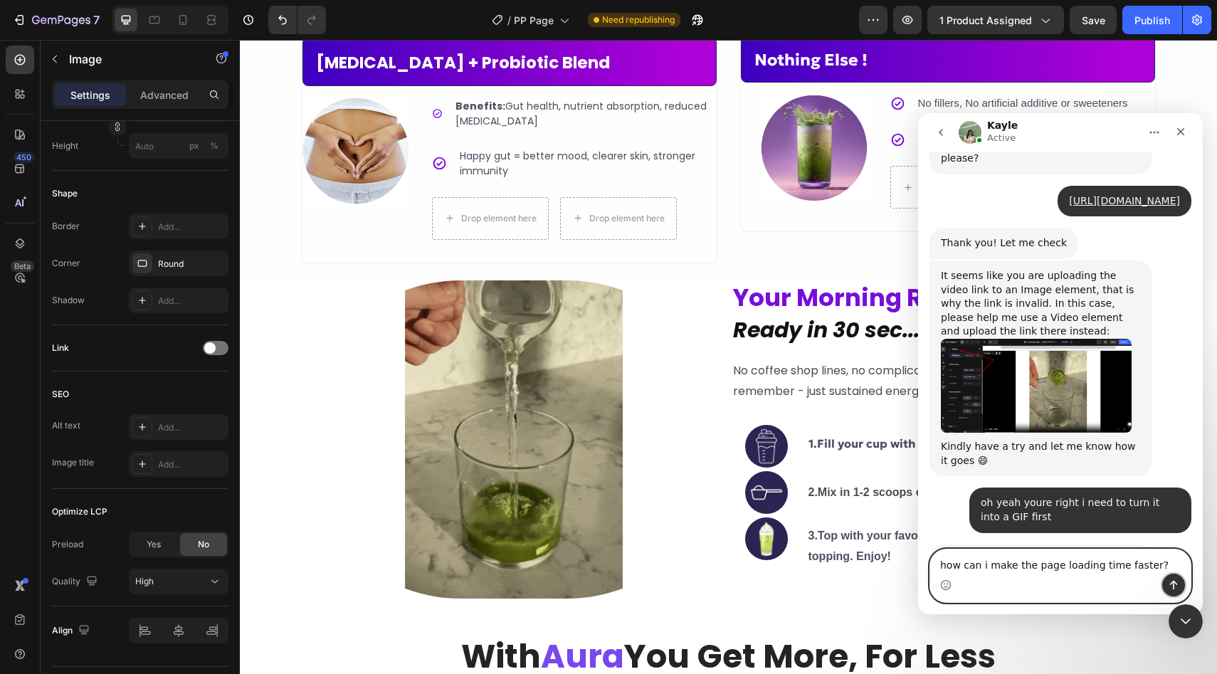
click at [1176, 587] on icon "Send a message…" at bounding box center [1173, 584] width 11 height 11
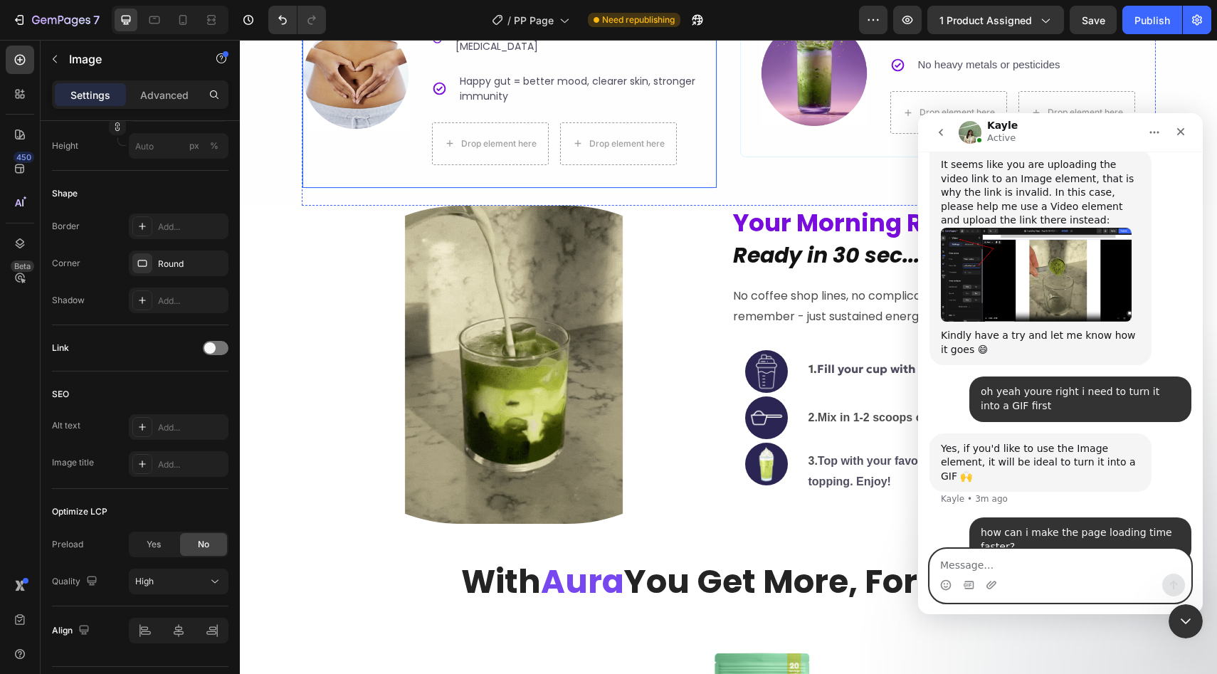
scroll to position [3016, 0]
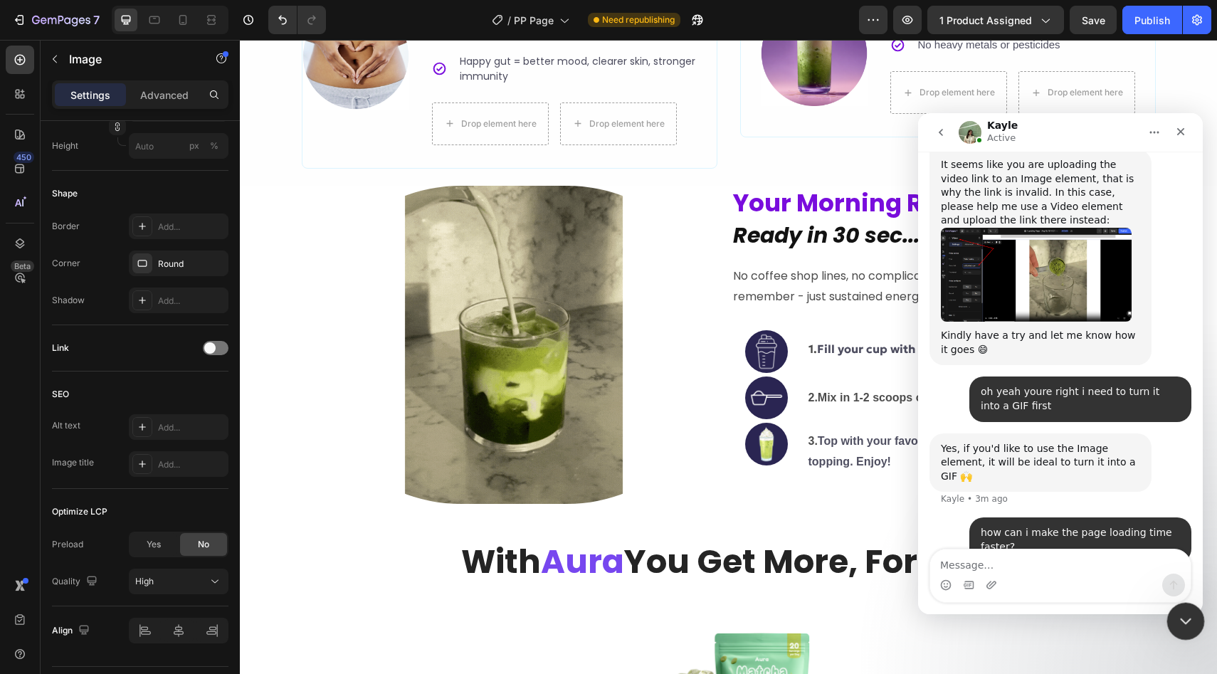
click at [1190, 629] on div "Close Intercom Messenger" at bounding box center [1183, 619] width 34 height 34
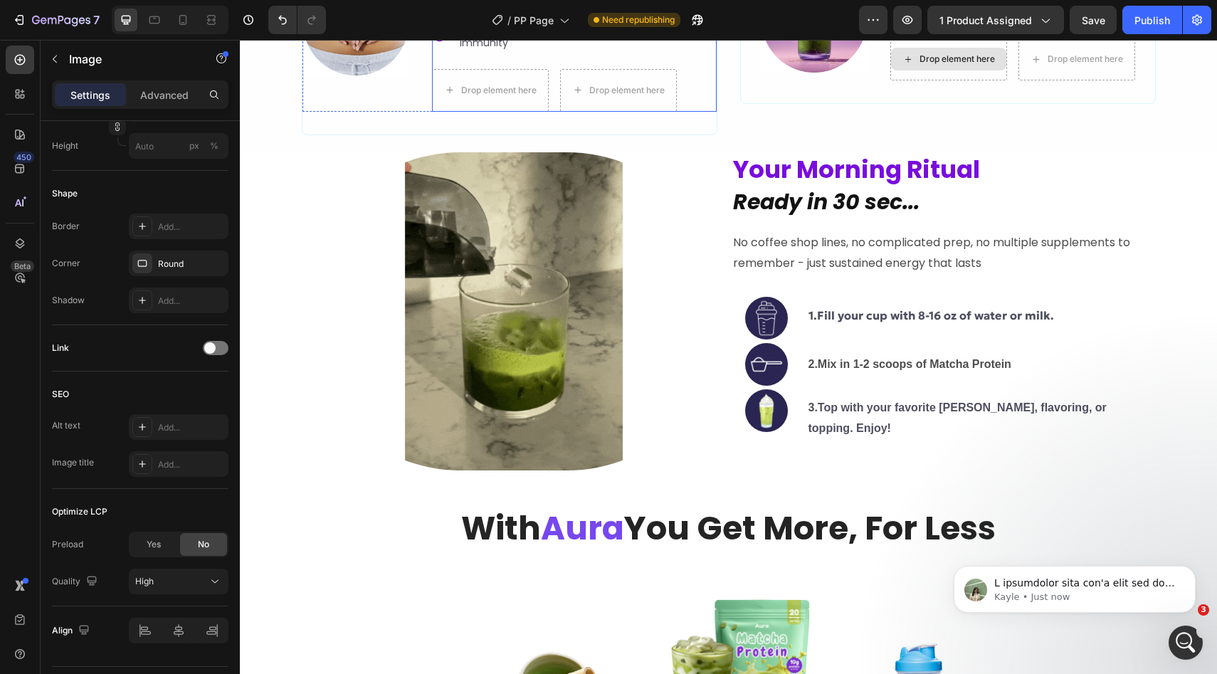
scroll to position [1432, 0]
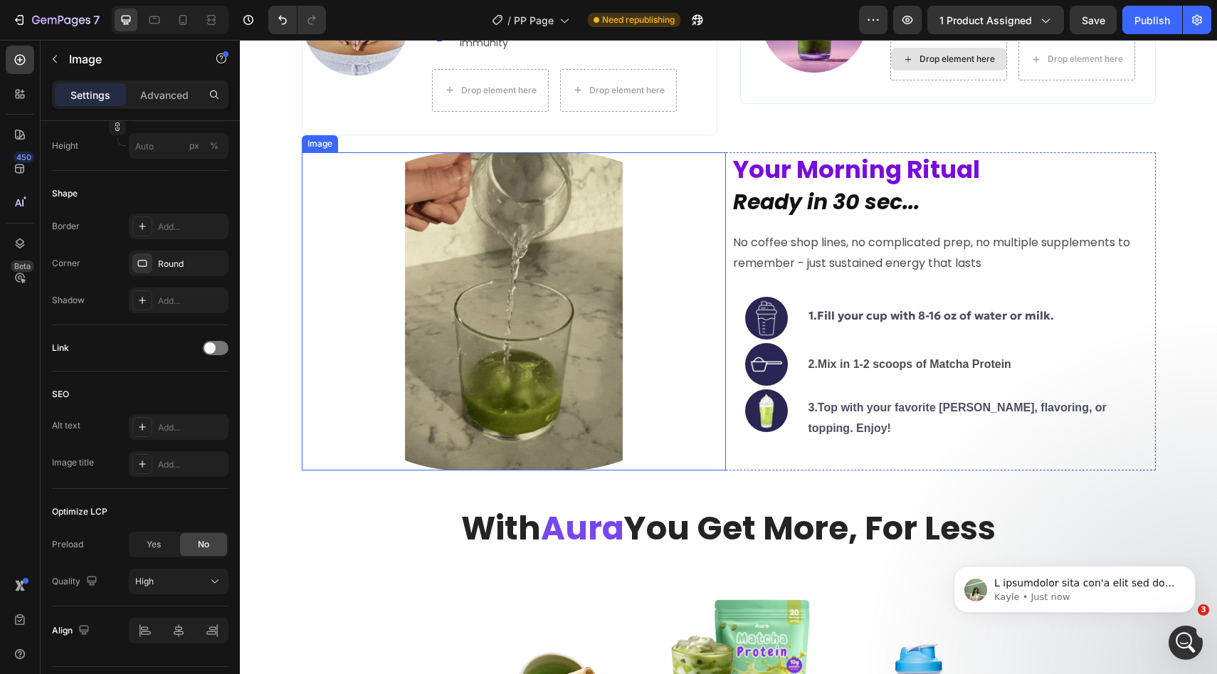
click at [482, 295] on img at bounding box center [514, 311] width 424 height 318
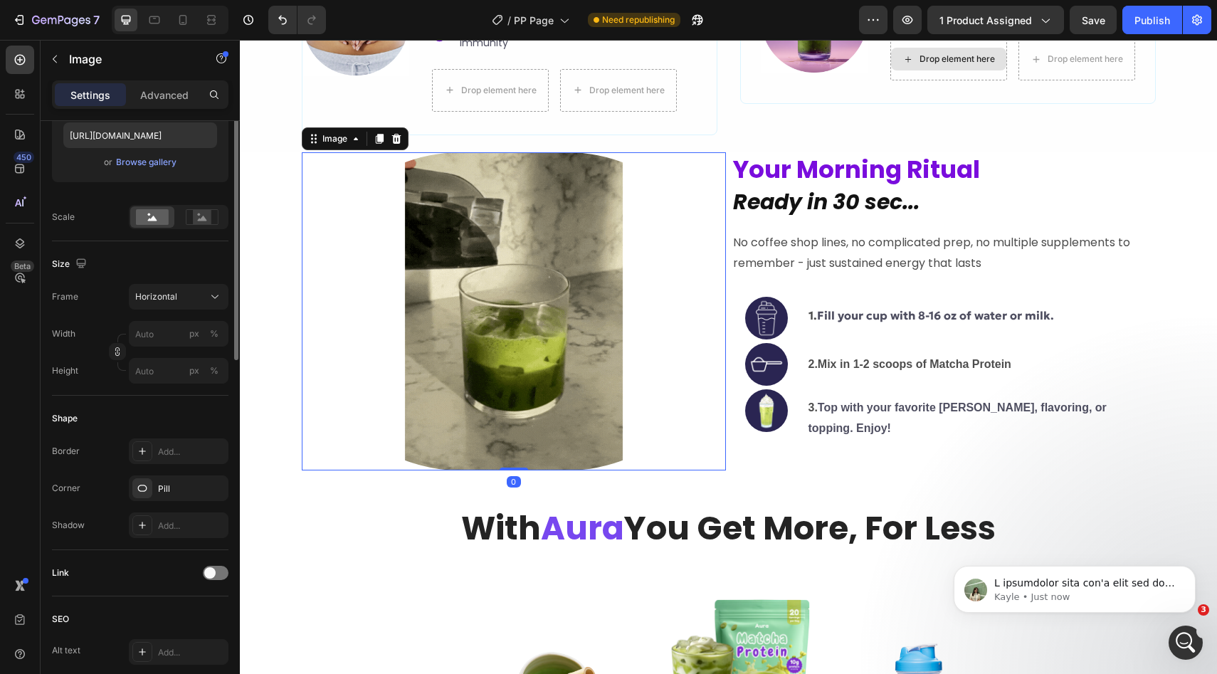
scroll to position [0, 0]
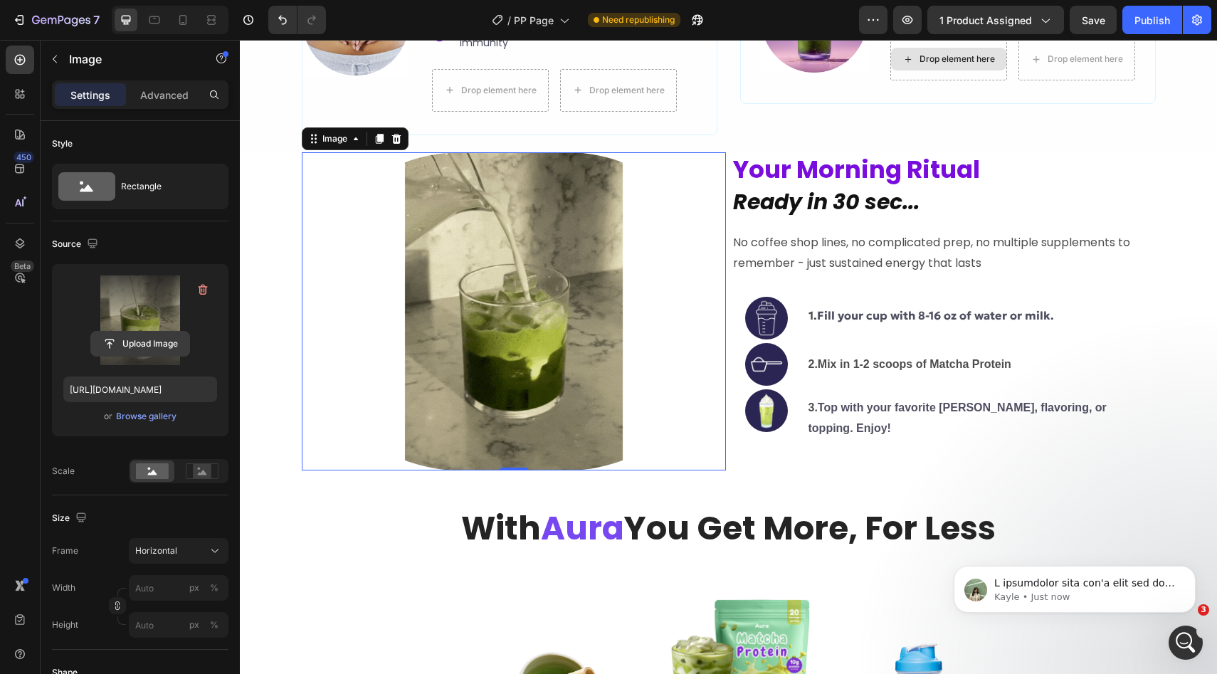
click at [149, 346] on input "file" at bounding box center [140, 344] width 98 height 24
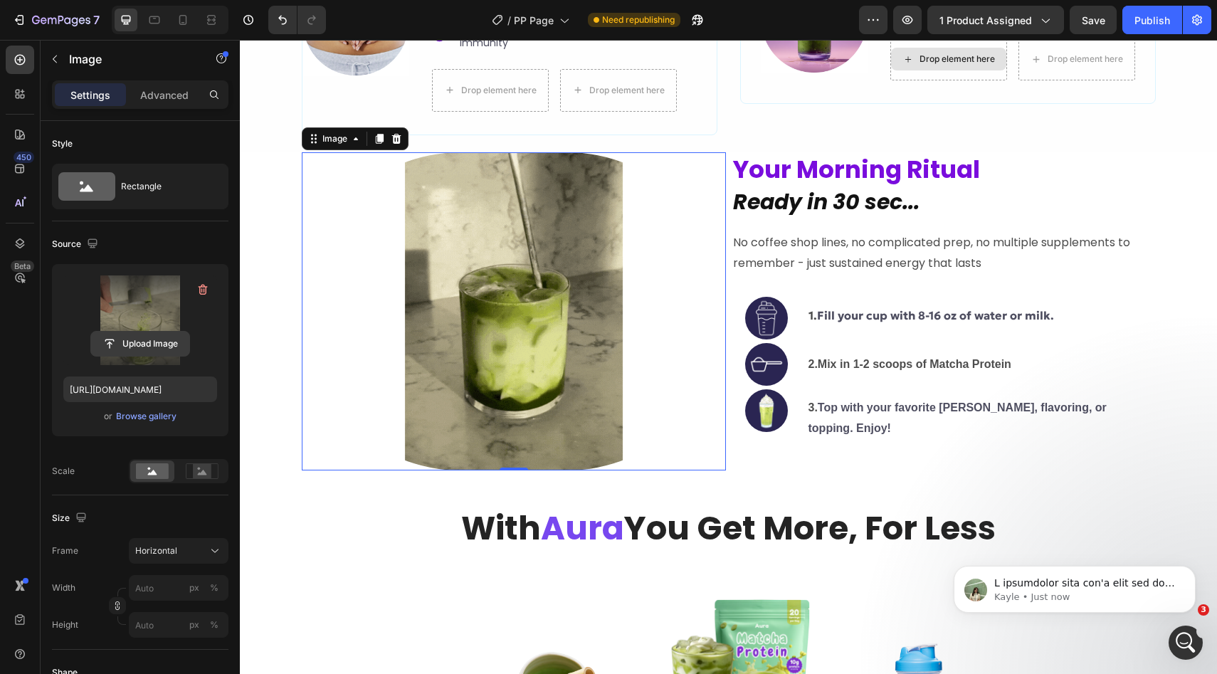
type input "C:\fakepath\PRODUCTIMAGES-ezgif.com-video-to-gif-converter.gif"
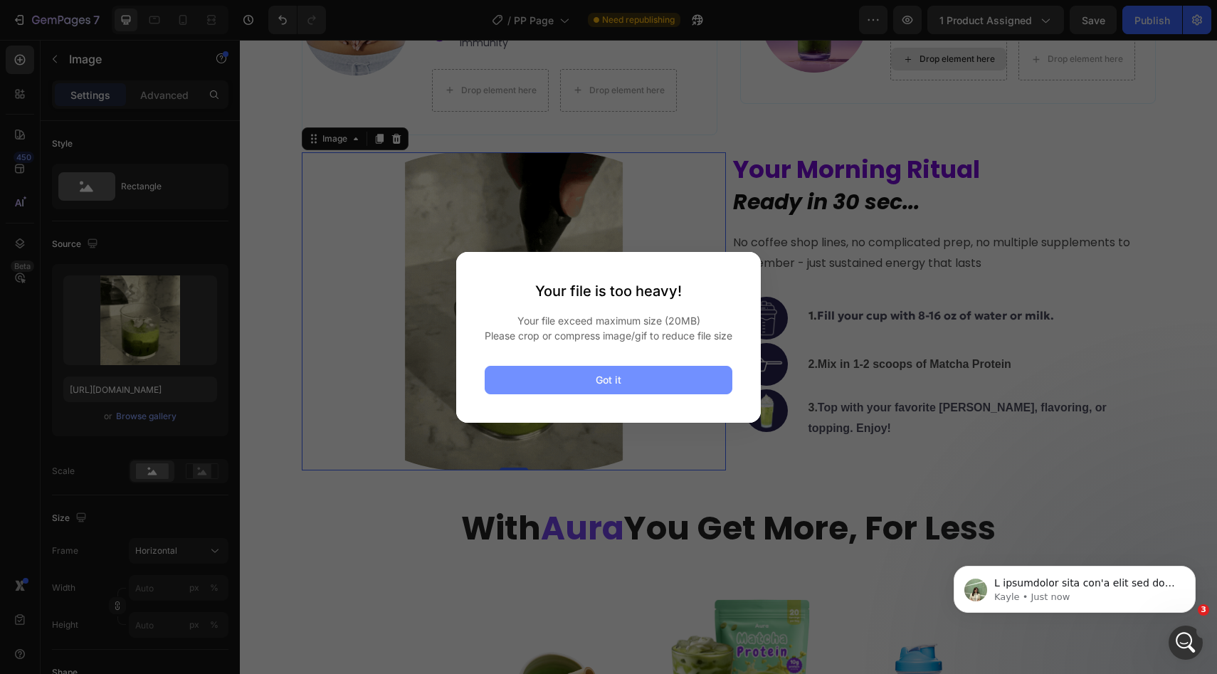
click at [707, 378] on button "Got it" at bounding box center [609, 380] width 248 height 28
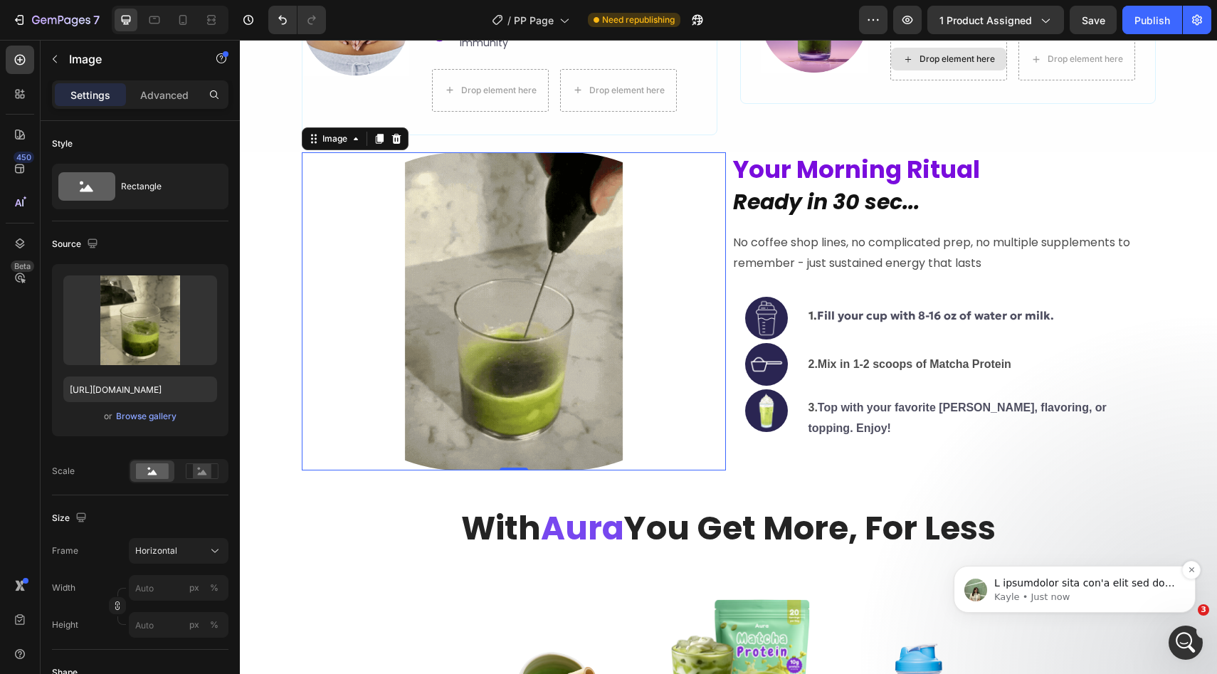
click at [1071, 600] on p "Kayle • Just now" at bounding box center [1086, 597] width 184 height 13
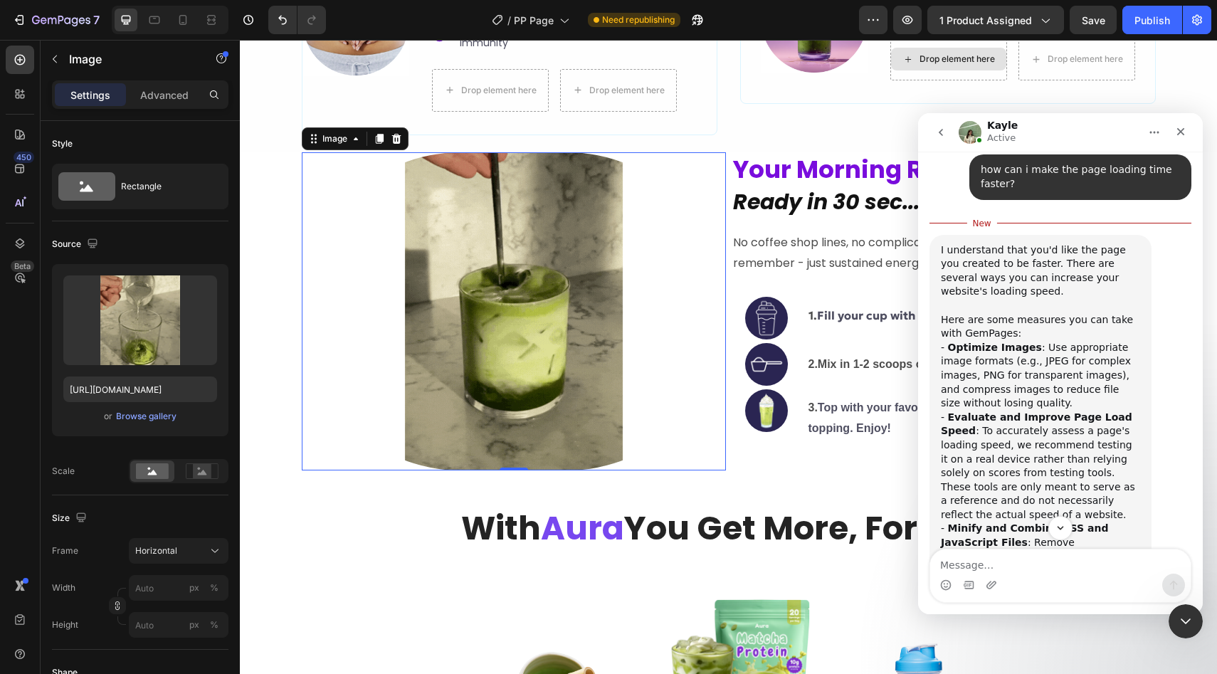
scroll to position [1364, 0]
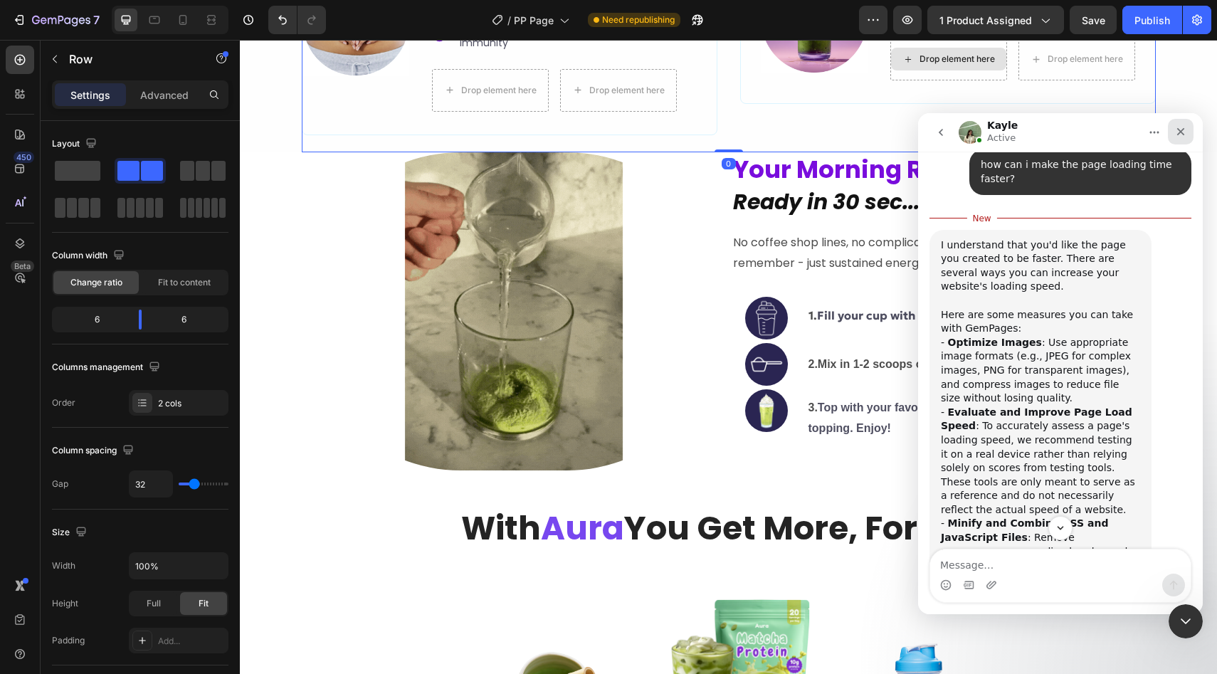
click at [1181, 132] on icon "Close" at bounding box center [1181, 132] width 8 height 8
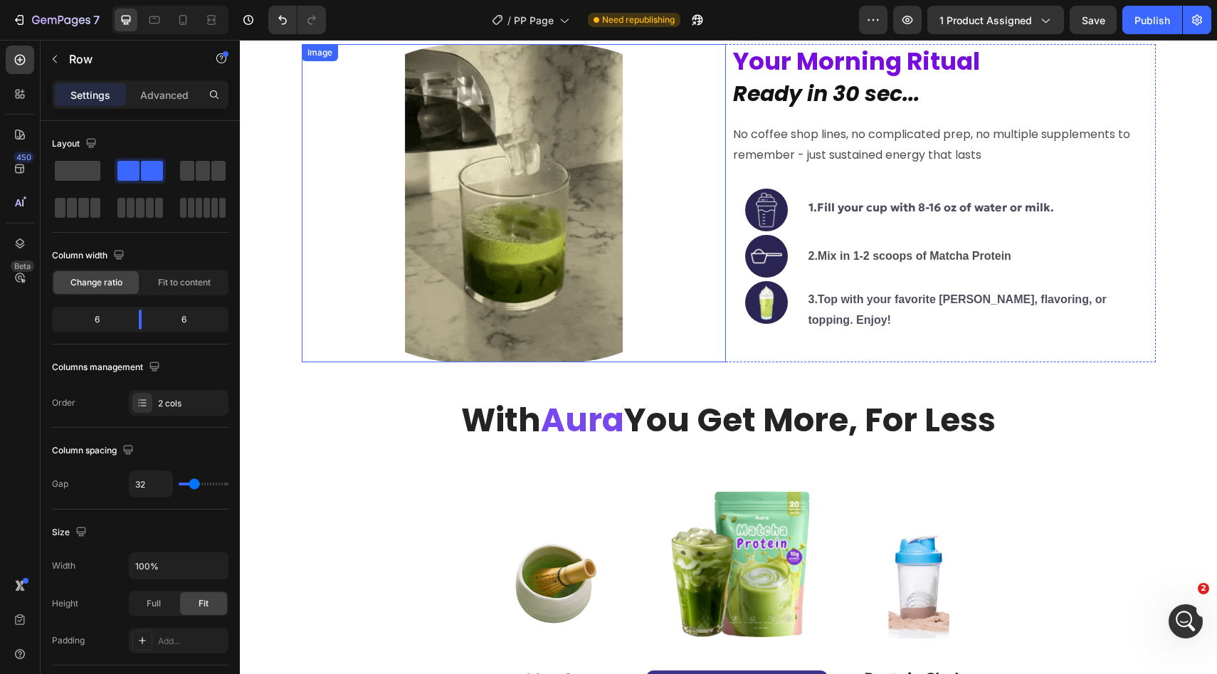
scroll to position [3054, 0]
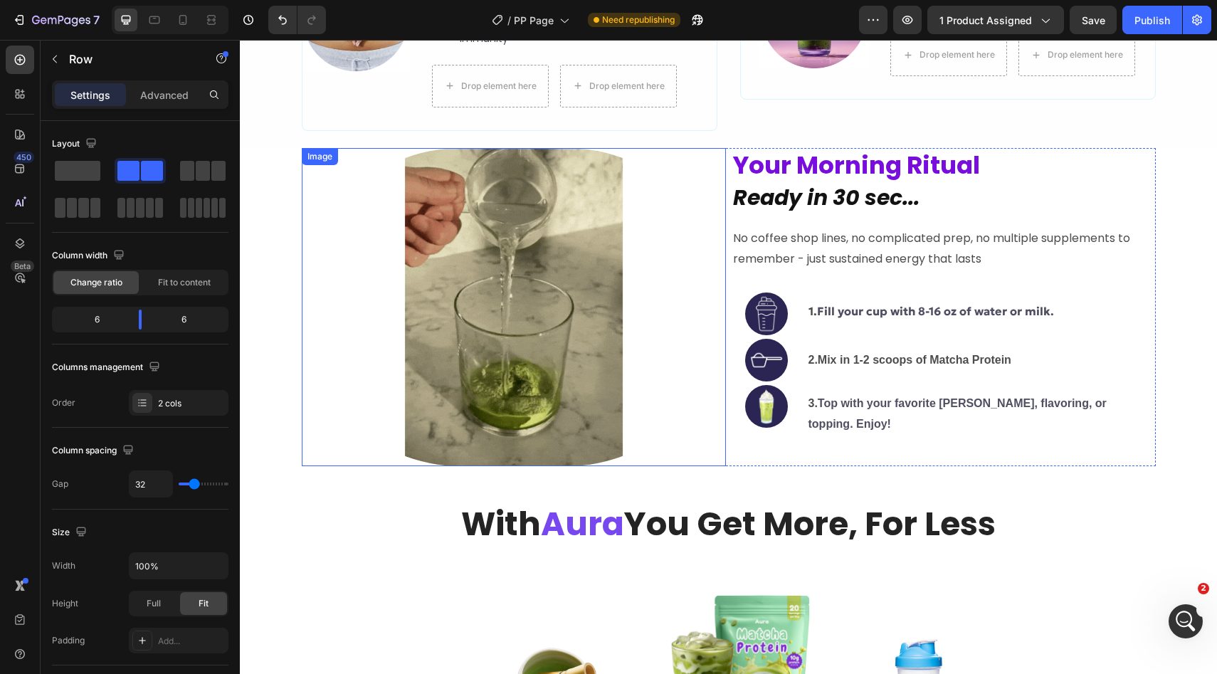
click at [507, 299] on img at bounding box center [514, 307] width 424 height 318
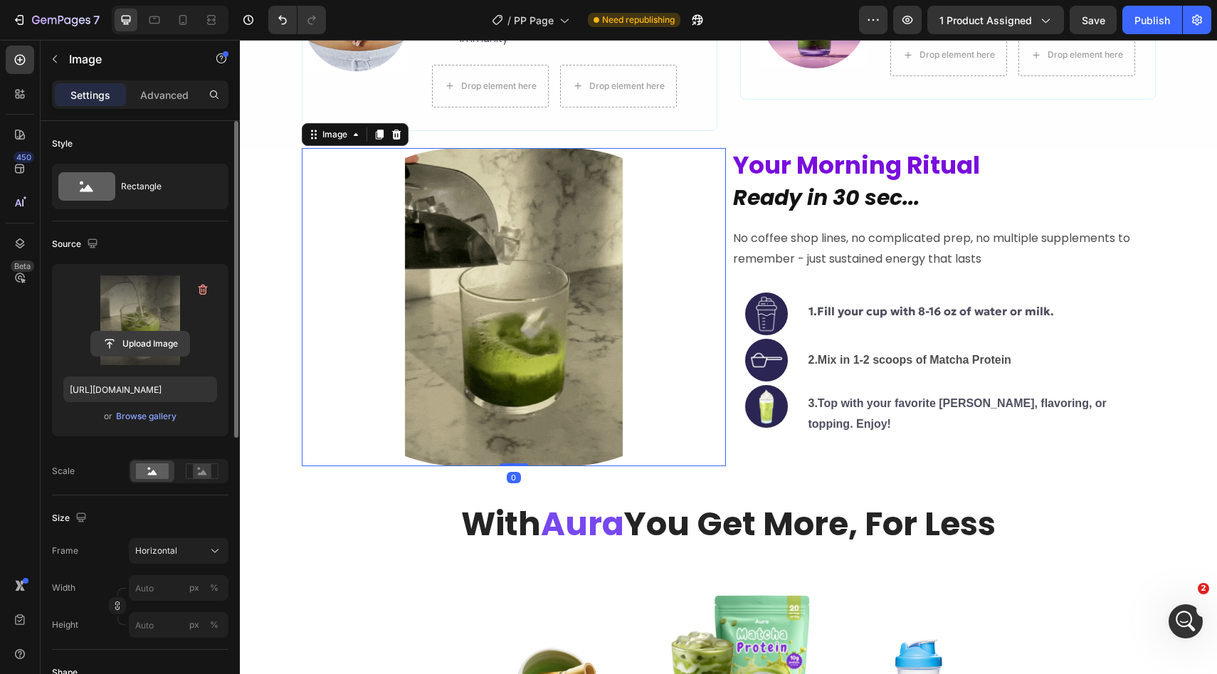
click at [128, 346] on input "file" at bounding box center [140, 344] width 98 height 24
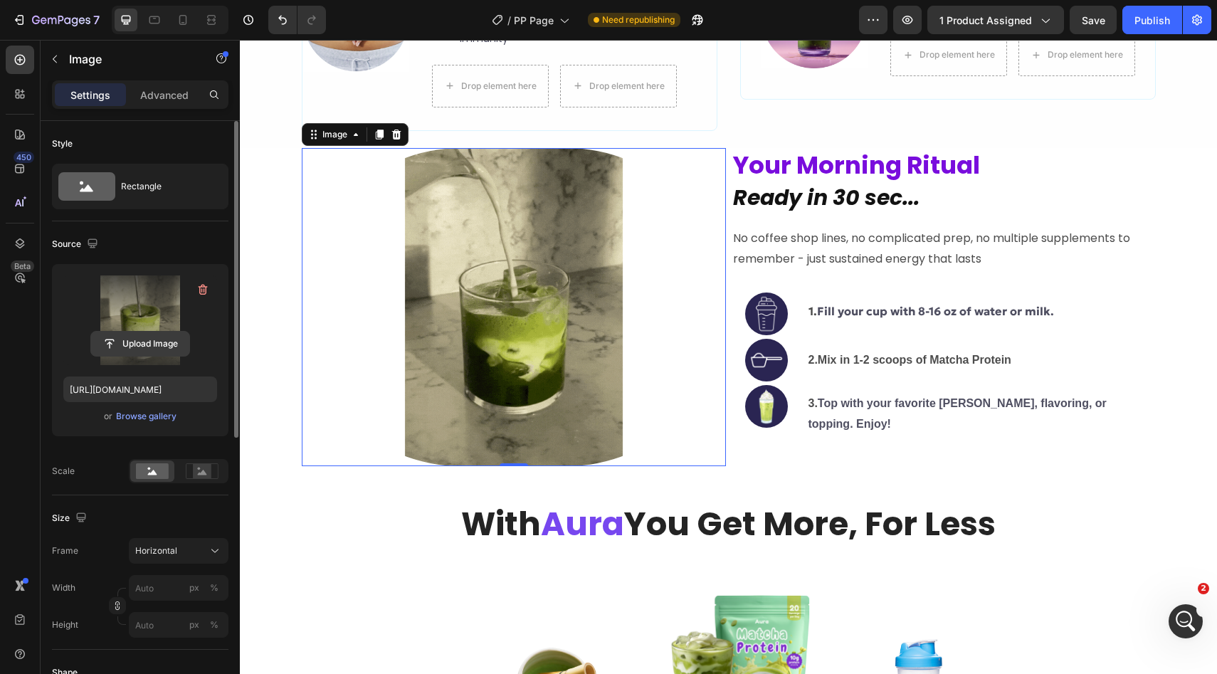
type input "C:\fakepath\PRODUCTIMAGES-ezgif.com-video-to-gif-converter.gif"
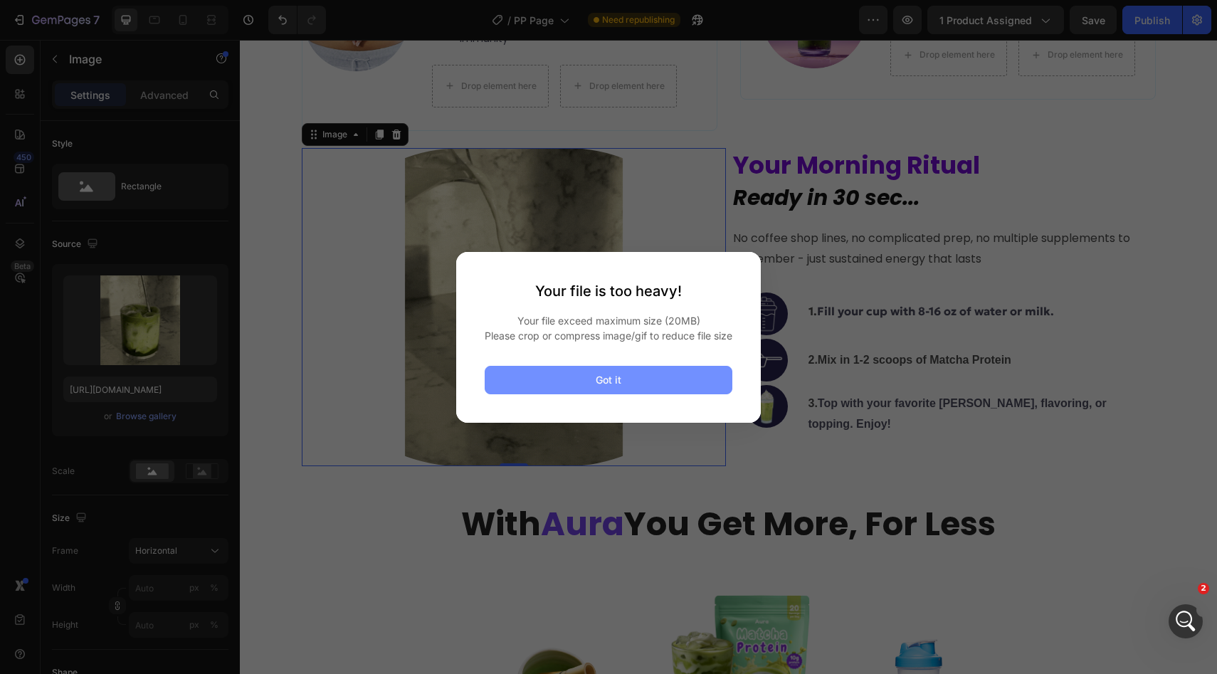
click at [633, 394] on button "Got it" at bounding box center [609, 380] width 248 height 28
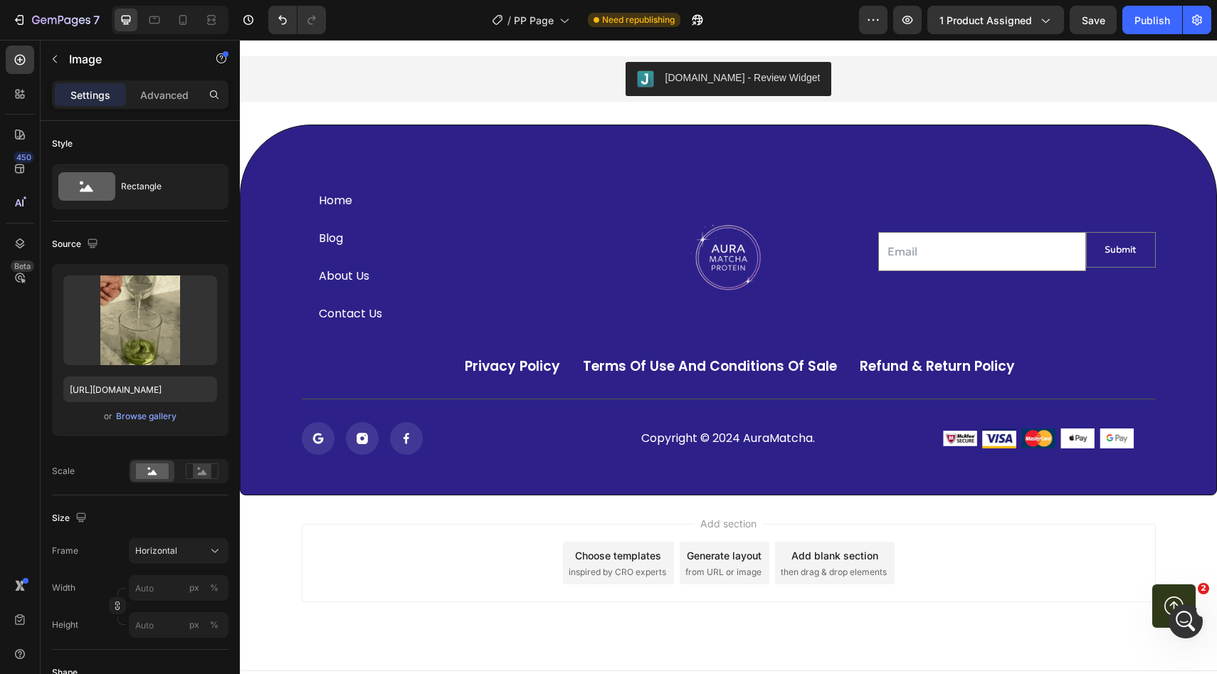
scroll to position [3986, 0]
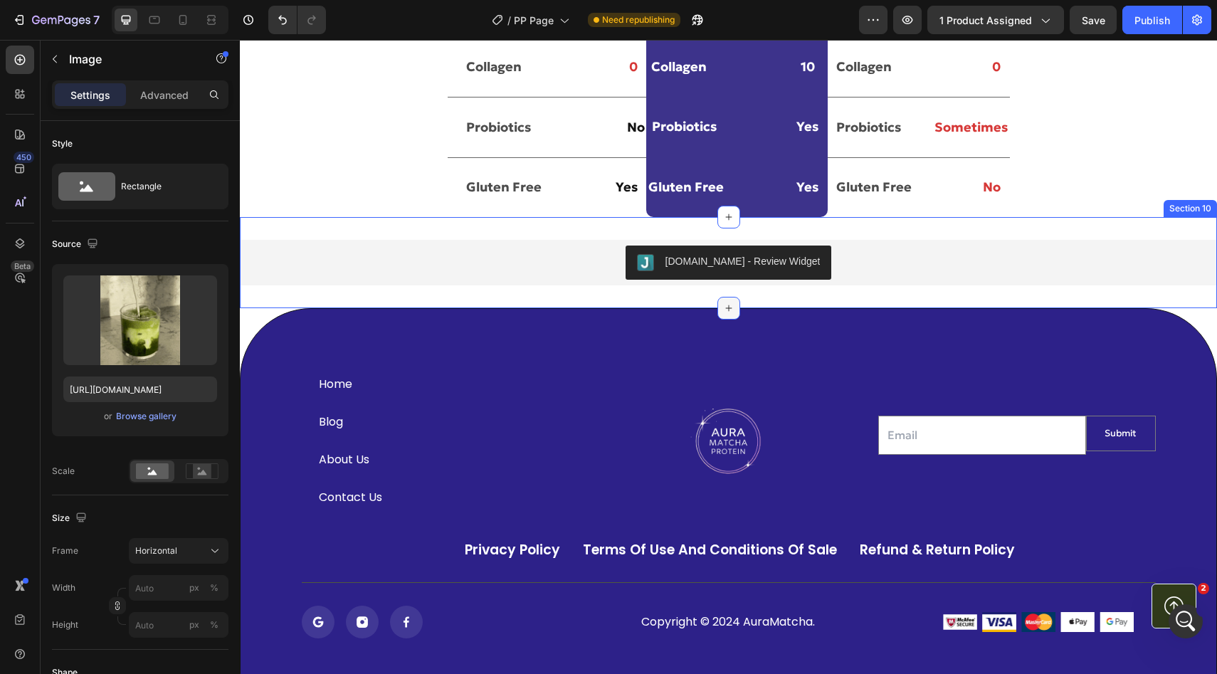
click at [724, 306] on icon at bounding box center [728, 307] width 11 height 11
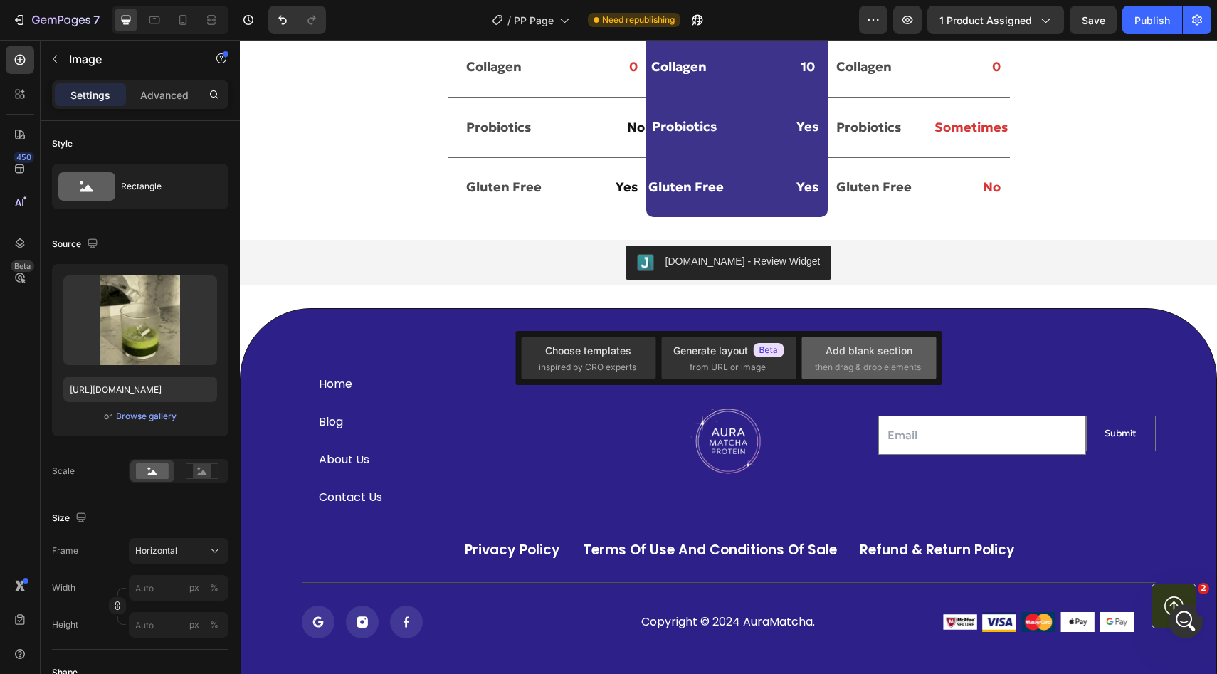
click at [853, 356] on div "Add blank section" at bounding box center [868, 350] width 87 height 15
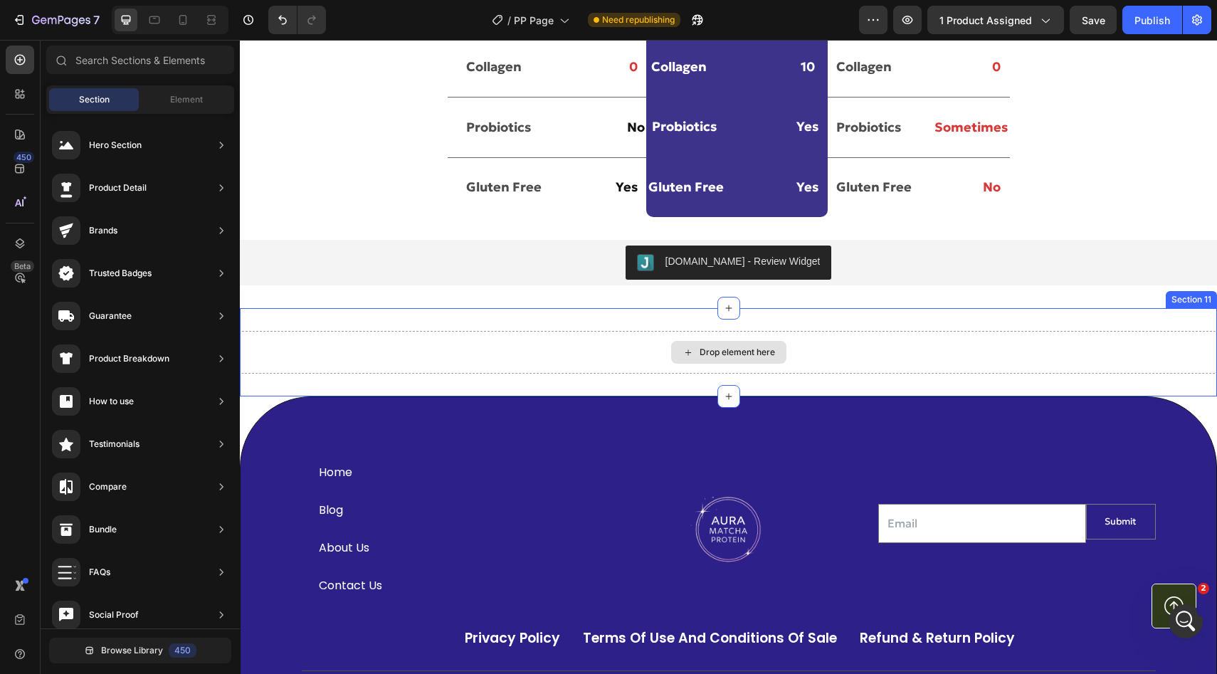
click at [709, 354] on div "Drop element here" at bounding box center [736, 351] width 75 height 11
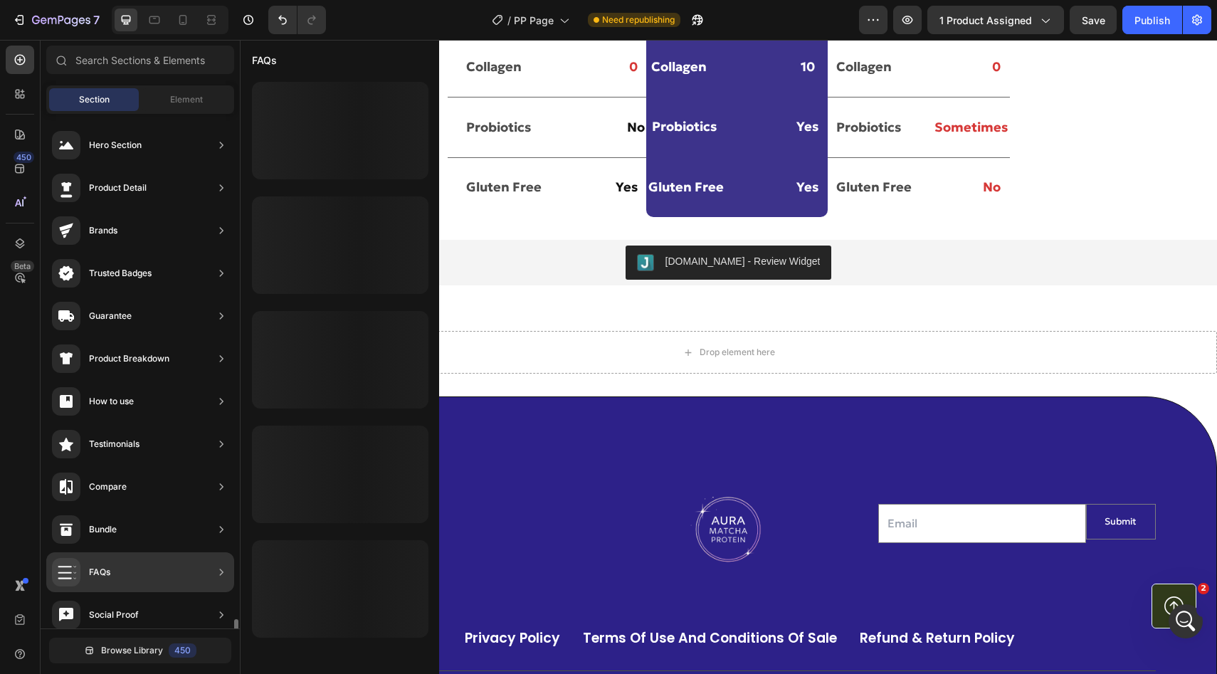
click at [116, 552] on div "FAQs" at bounding box center [140, 572] width 188 height 40
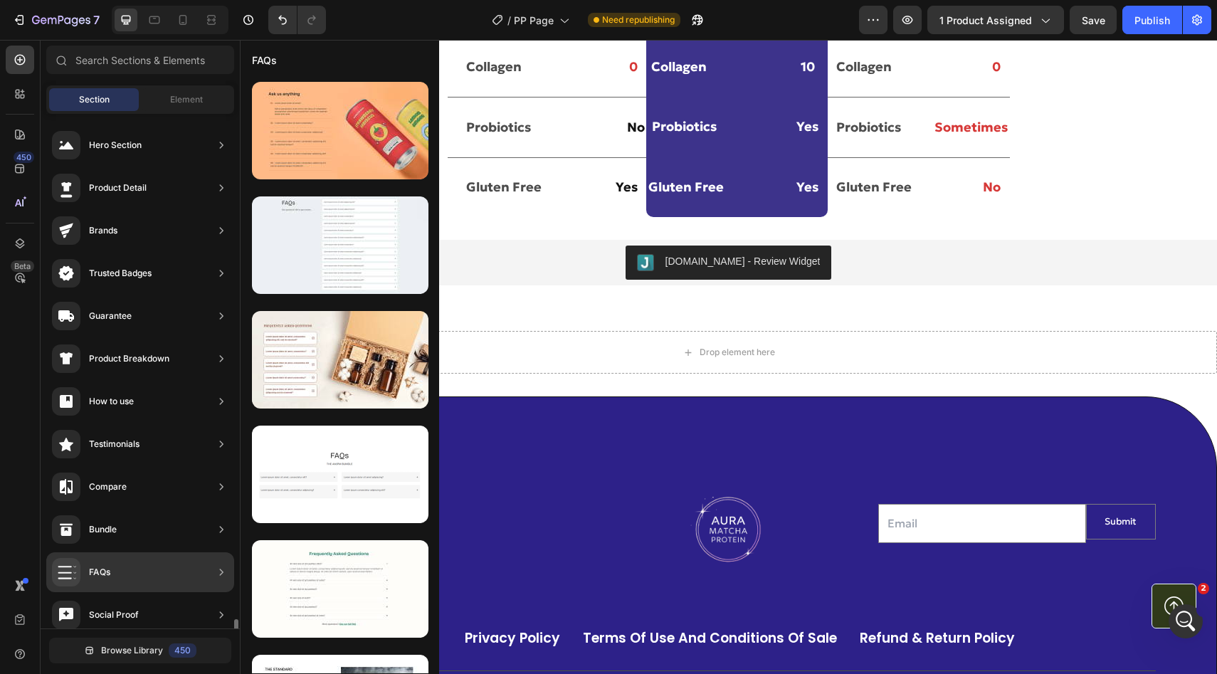
click at [110, 565] on div "FAQs" at bounding box center [99, 572] width 21 height 14
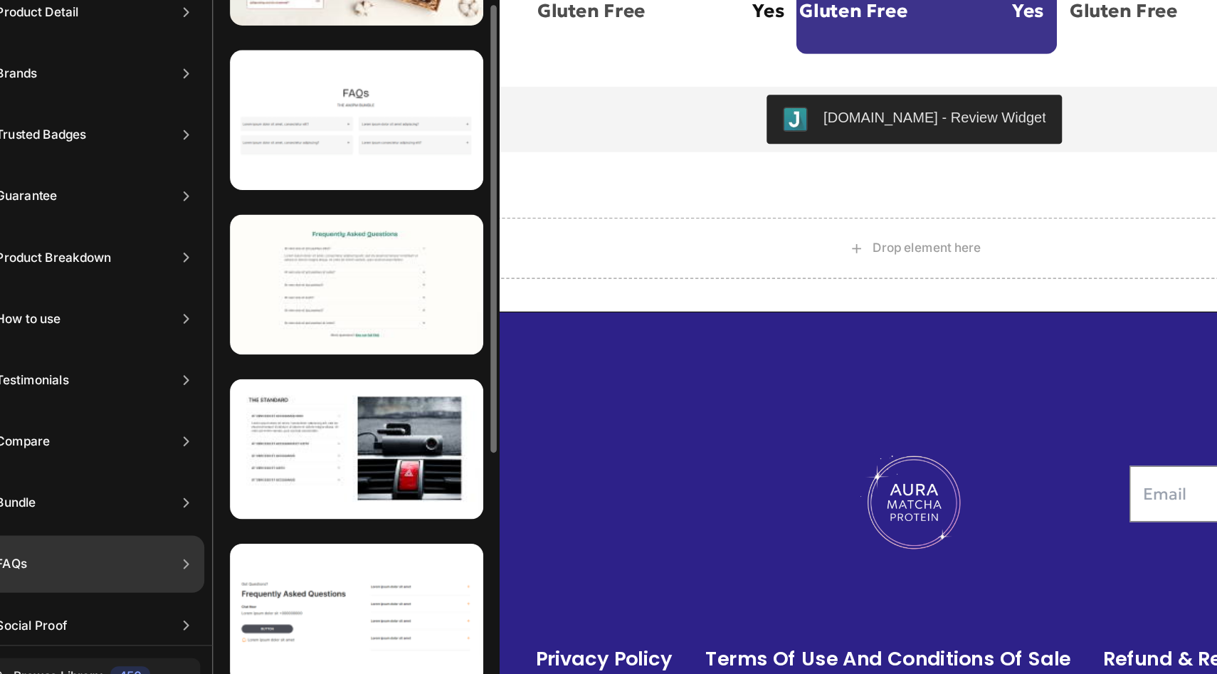
scroll to position [212, 0]
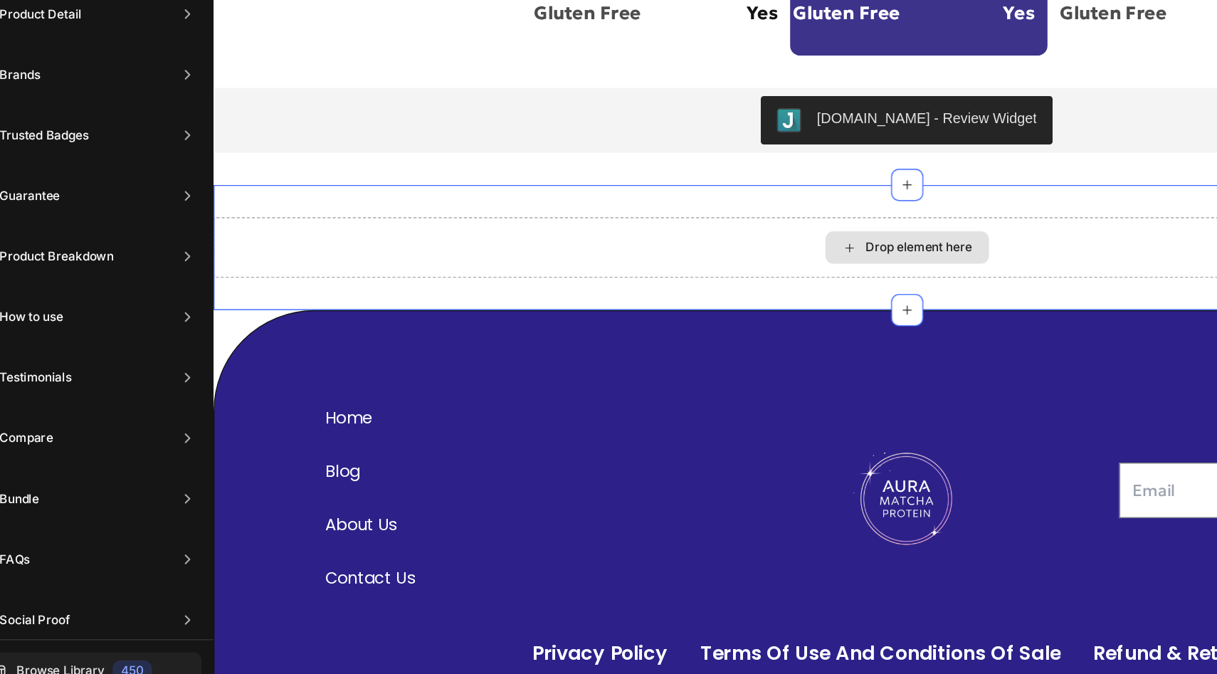
click at [670, 116] on div "Drop element here" at bounding box center [702, 116] width 115 height 23
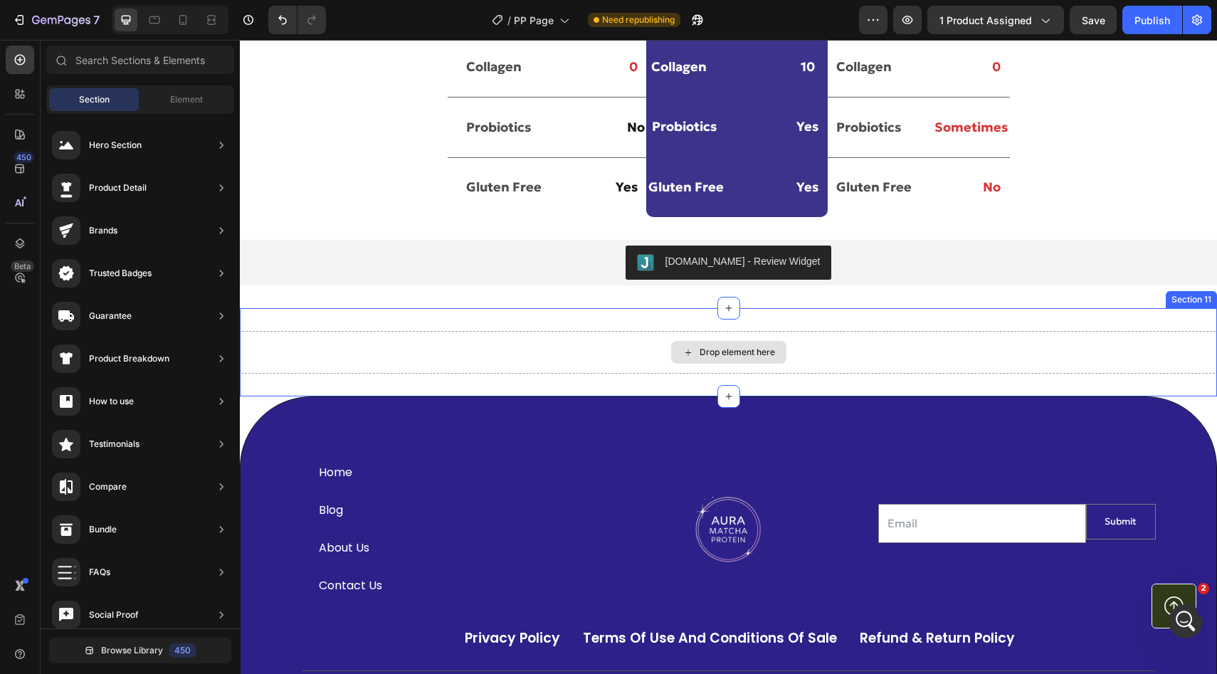
click at [818, 349] on div "Drop element here" at bounding box center [728, 352] width 977 height 43
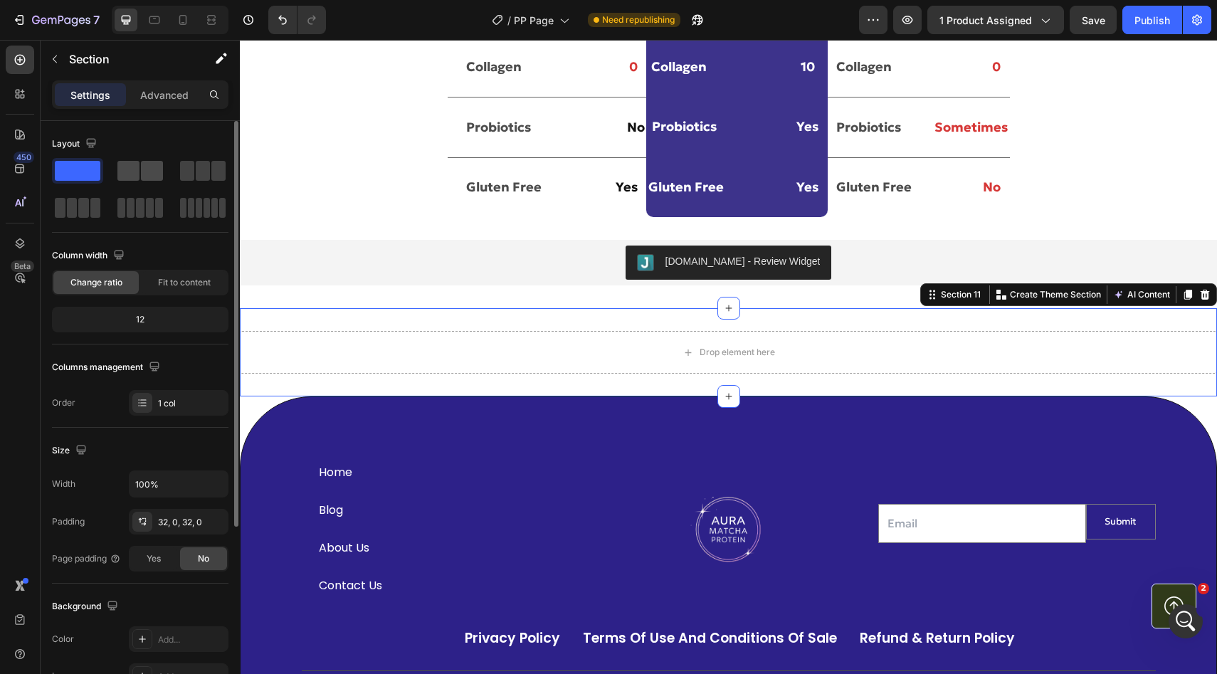
click at [157, 176] on span at bounding box center [152, 171] width 22 height 20
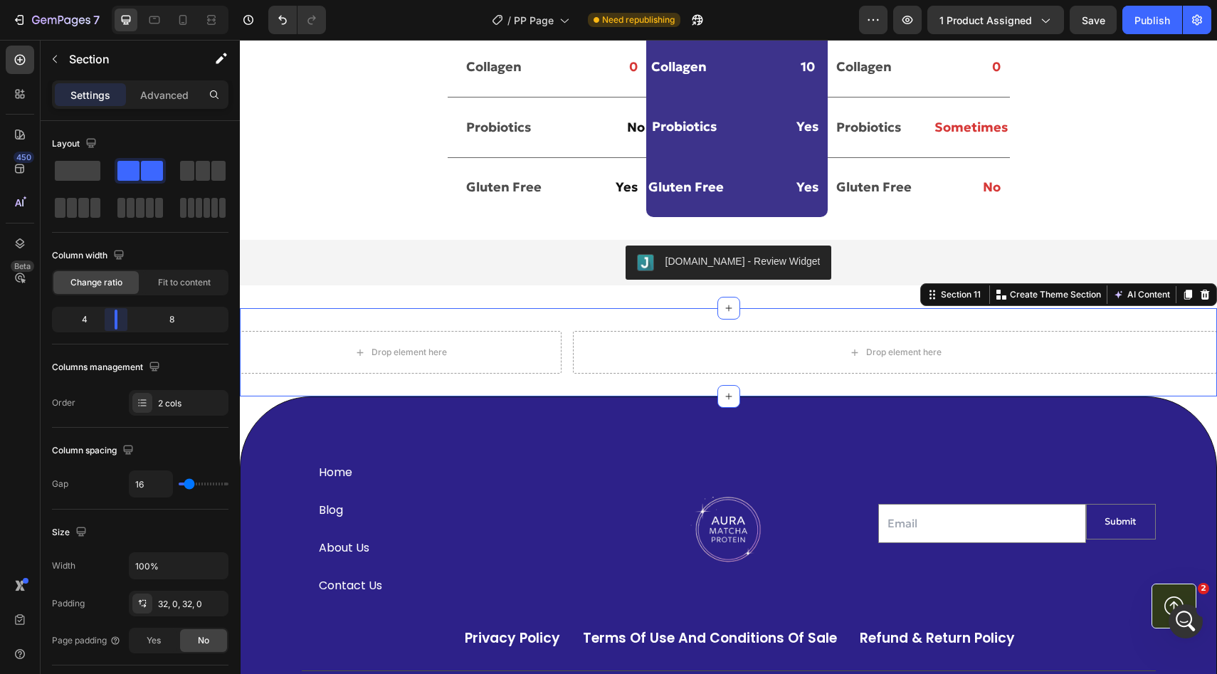
drag, startPoint x: 142, startPoint y: 318, endPoint x: 105, endPoint y: 323, distance: 37.3
click at [105, 0] on body "7 Version history / PP Page Need republishing Preview 1 product assigned Save P…" at bounding box center [608, 0] width 1217 height 0
click at [426, 349] on div "Drop element here" at bounding box center [408, 351] width 75 height 11
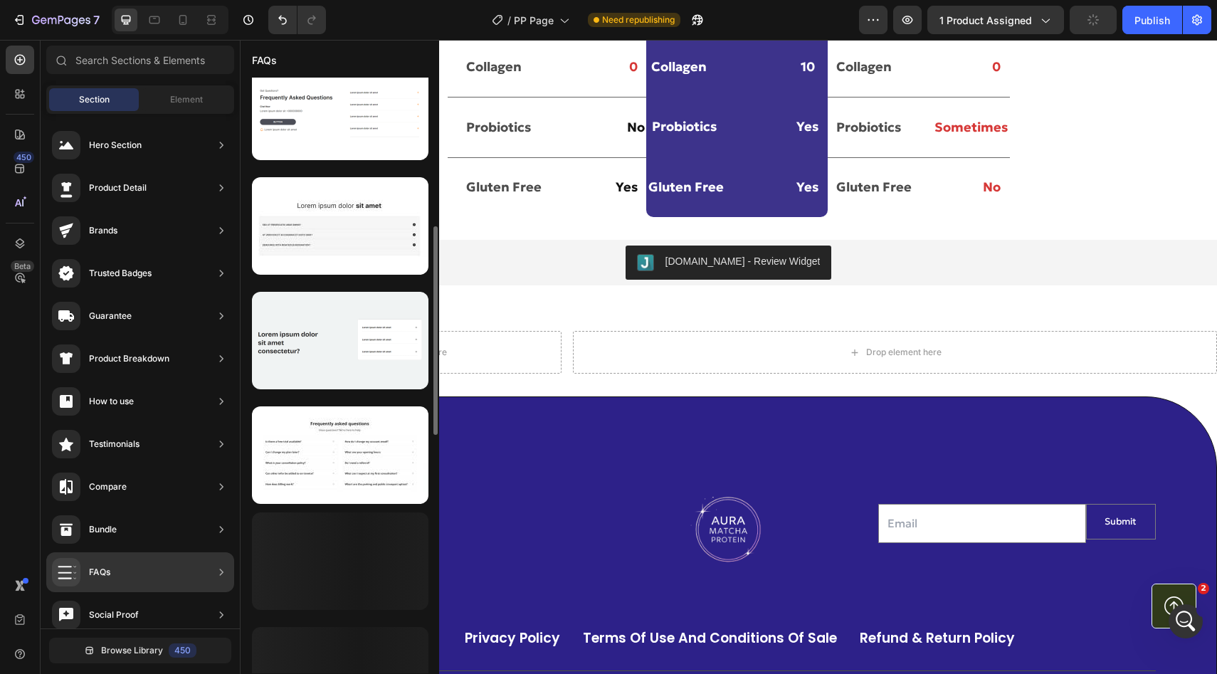
scroll to position [792, 0]
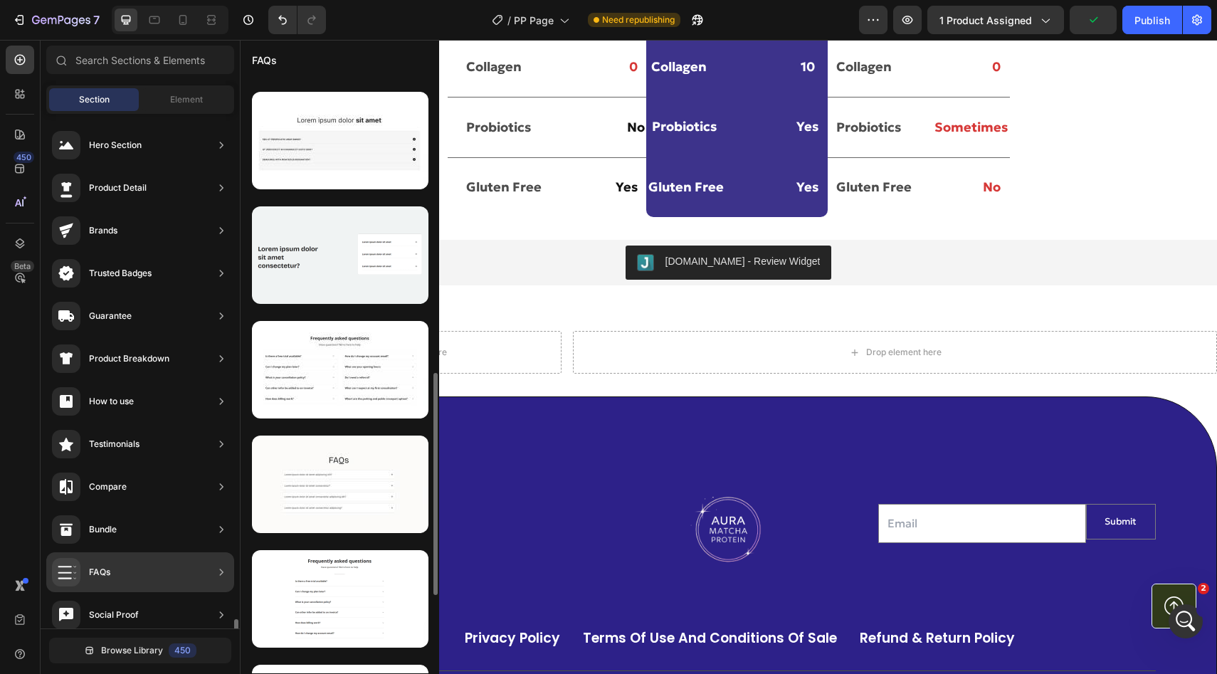
click at [211, 552] on div "FAQs" at bounding box center [140, 572] width 188 height 40
click at [227, 565] on icon at bounding box center [221, 572] width 14 height 14
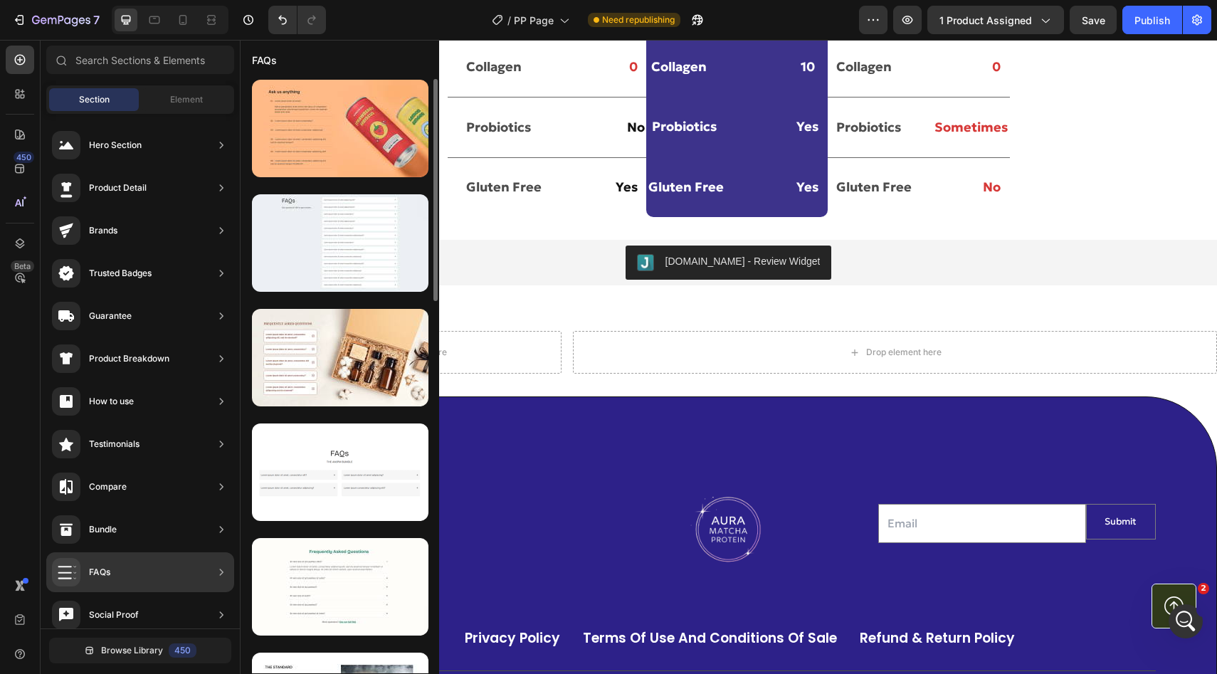
scroll to position [0, 0]
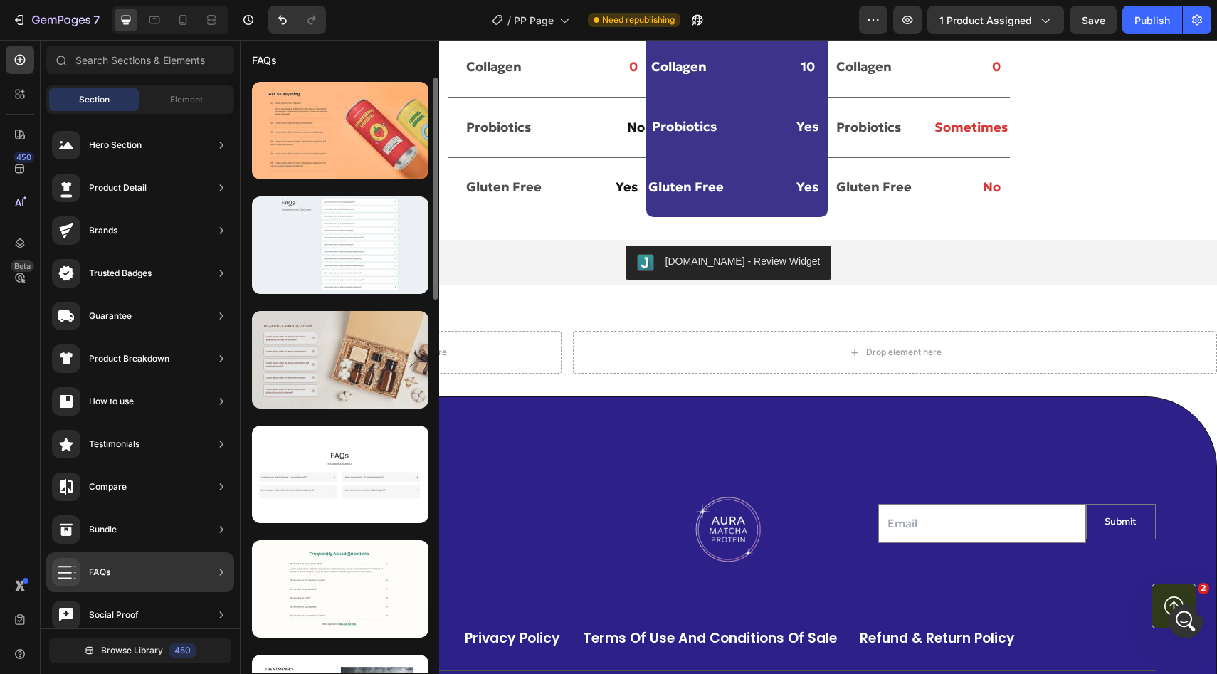
click at [332, 347] on div at bounding box center [340, 359] width 176 height 97
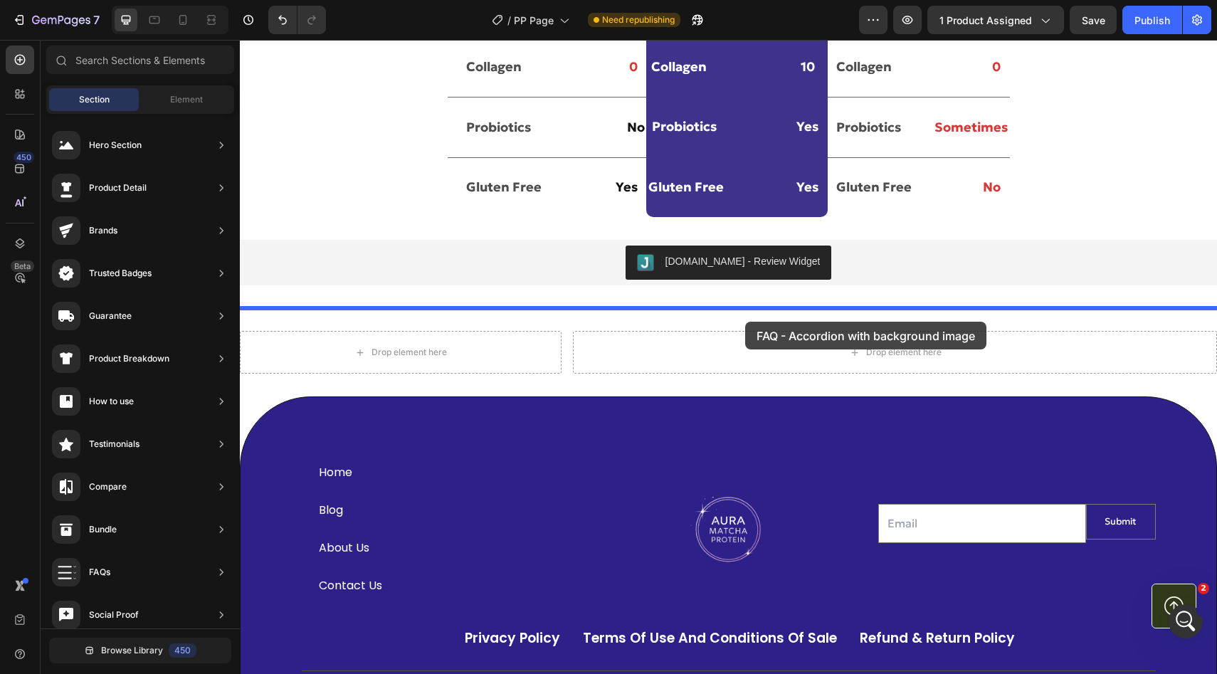
drag, startPoint x: 571, startPoint y: 387, endPoint x: 737, endPoint y: 319, distance: 179.3
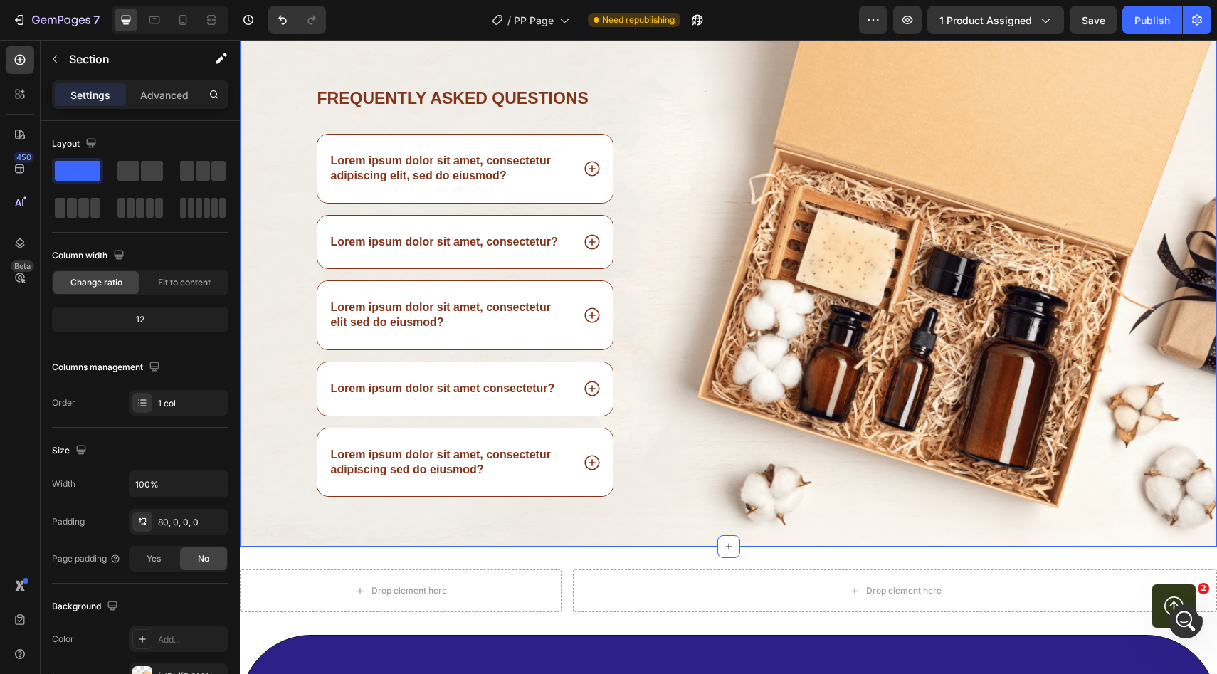
scroll to position [4336, 0]
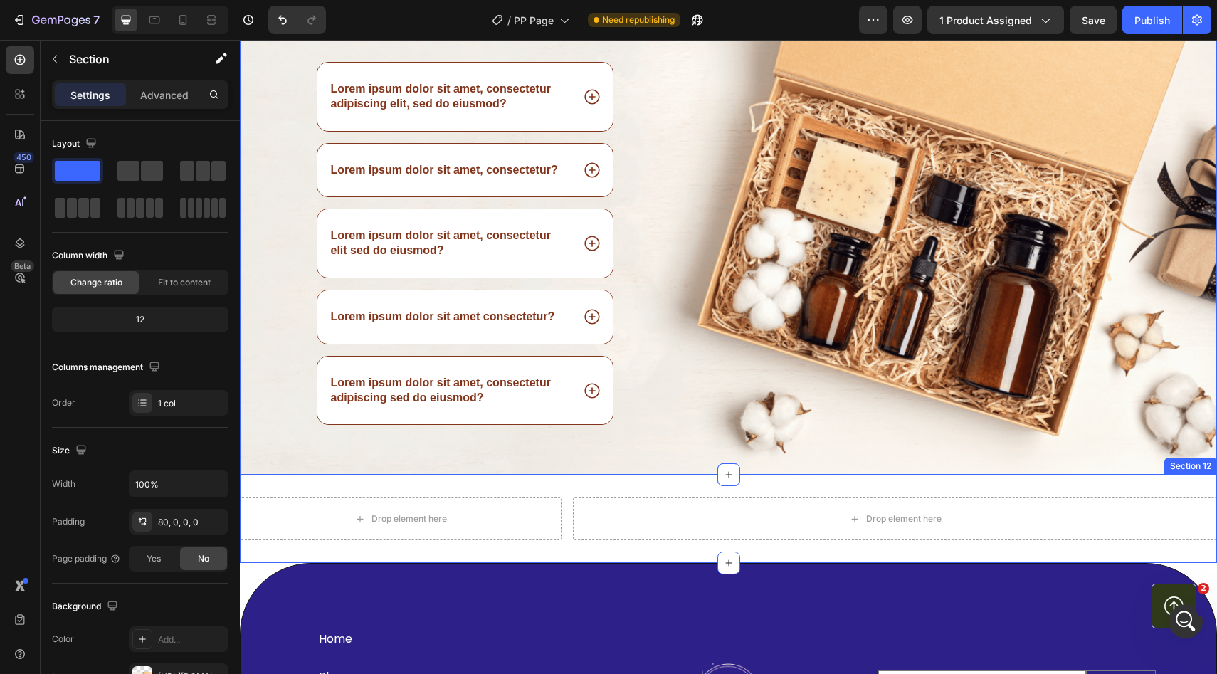
click at [628, 493] on div "Drop element here Drop element here Section 12" at bounding box center [728, 519] width 977 height 88
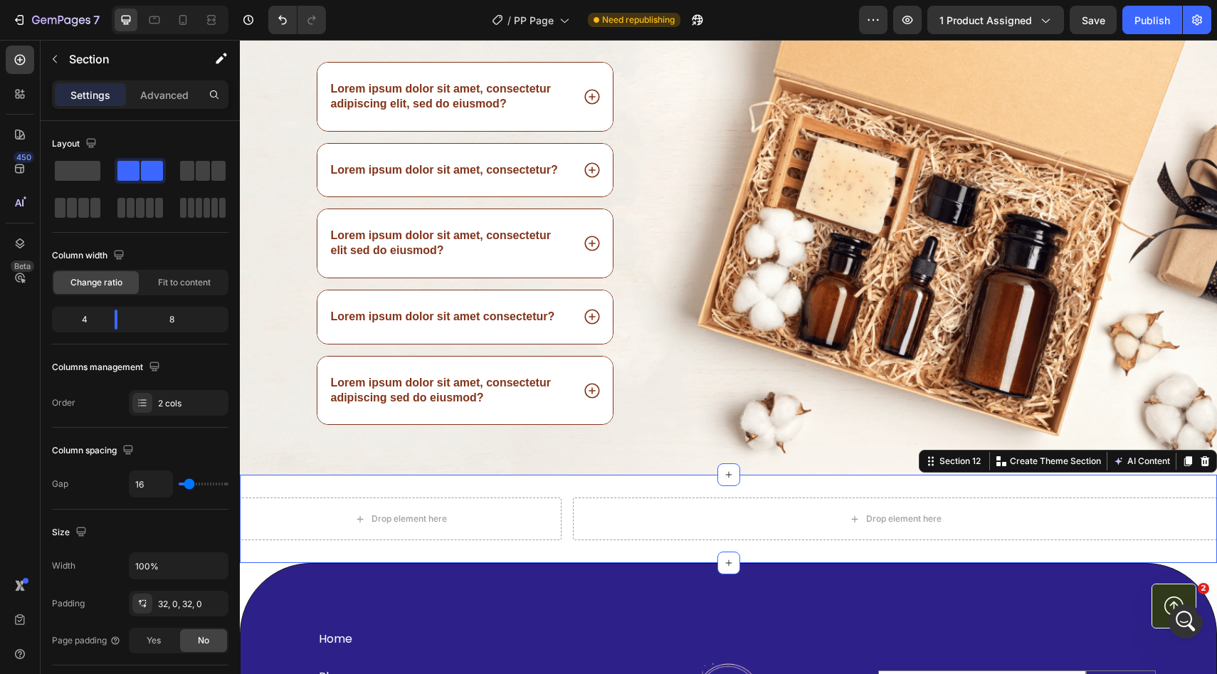
click at [1213, 464] on div "Section 12 You can create reusable sections Create Theme Section AI Content Wri…" at bounding box center [1068, 461] width 298 height 23
click at [1206, 464] on icon at bounding box center [1204, 461] width 9 height 10
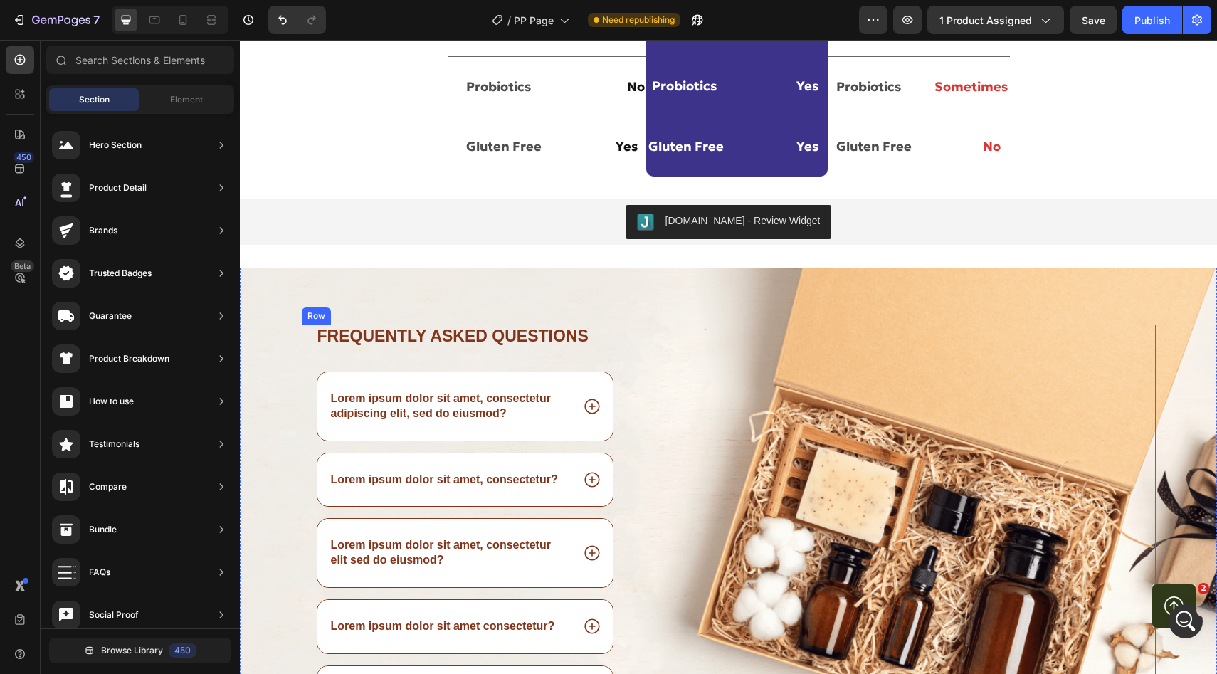
scroll to position [4137, 0]
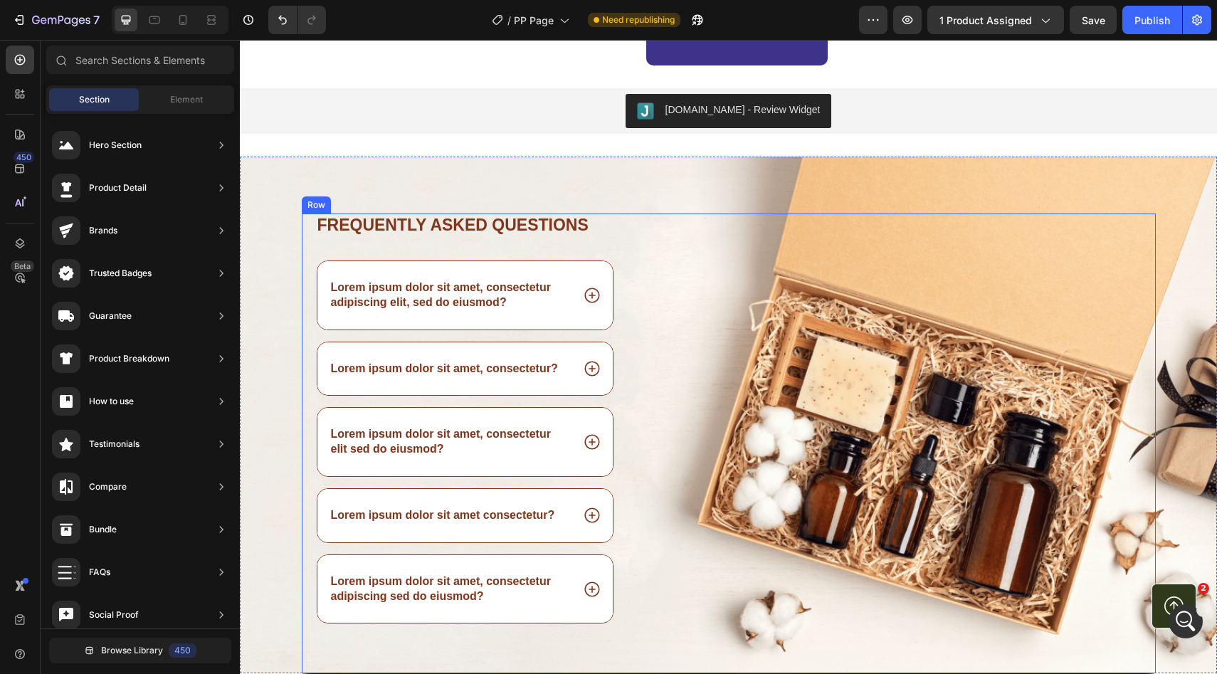
click at [728, 306] on div "Image" at bounding box center [913, 443] width 486 height 460
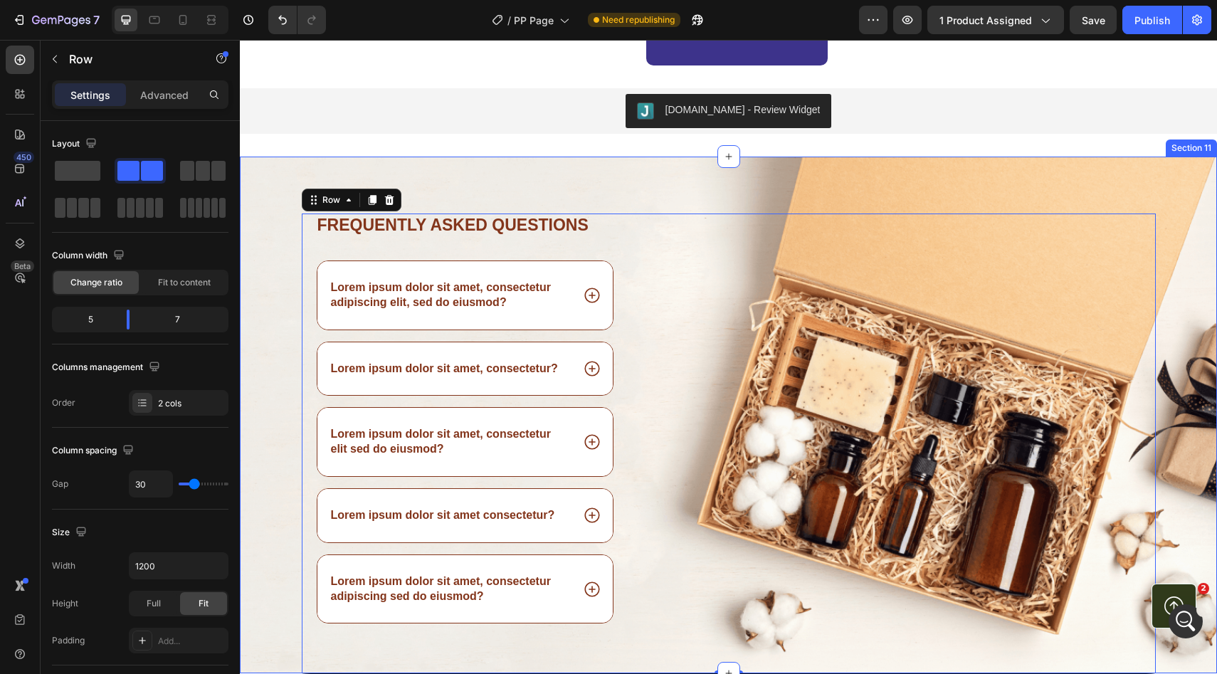
click at [723, 194] on div "Frequently asked questions Heading Lorem ipsum dolor sit amet, consectetur adip…" at bounding box center [728, 415] width 977 height 517
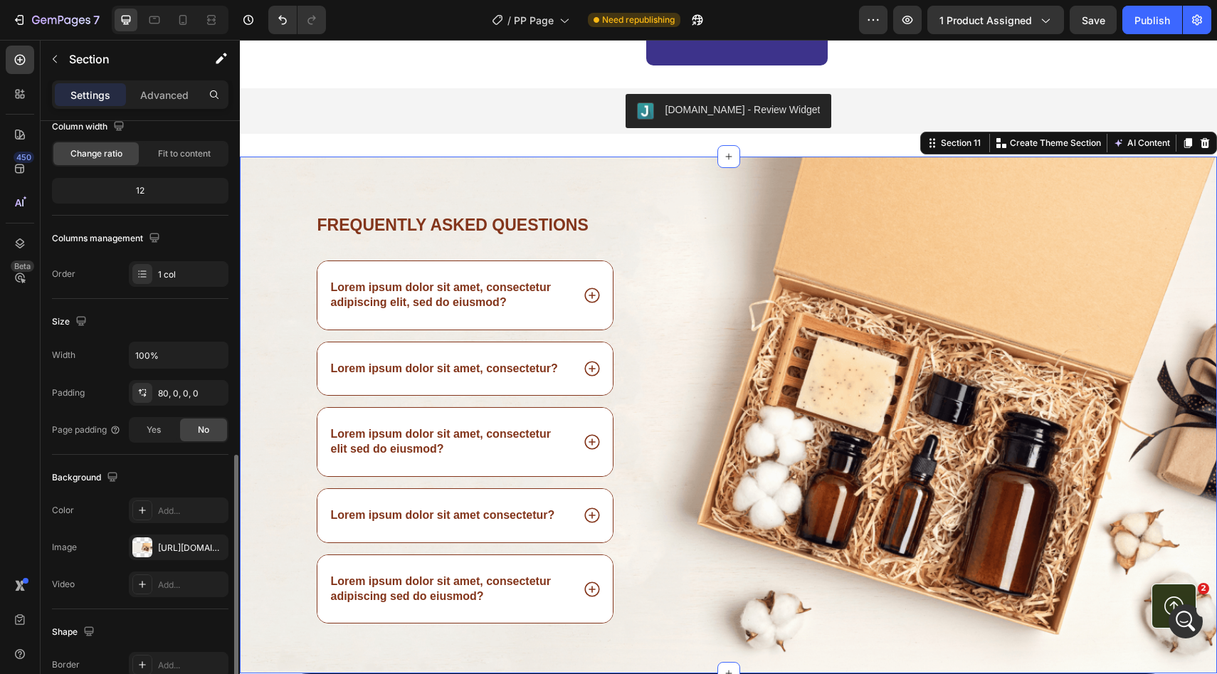
scroll to position [275, 0]
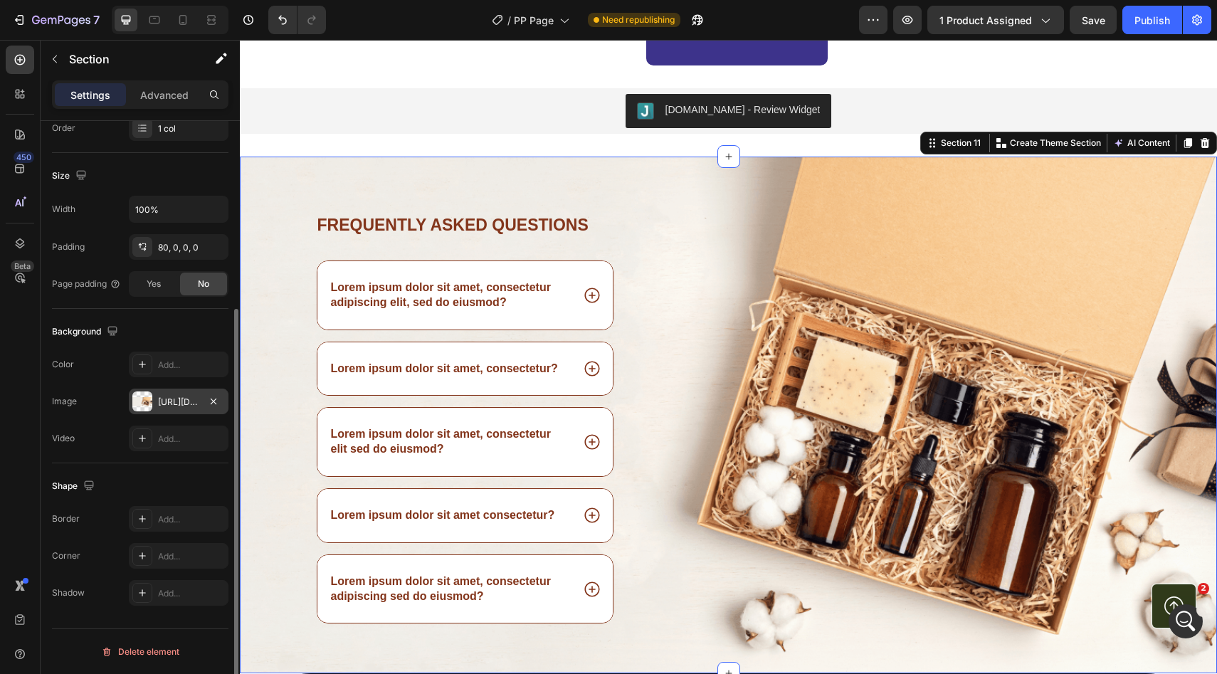
click at [148, 401] on div at bounding box center [142, 401] width 20 height 20
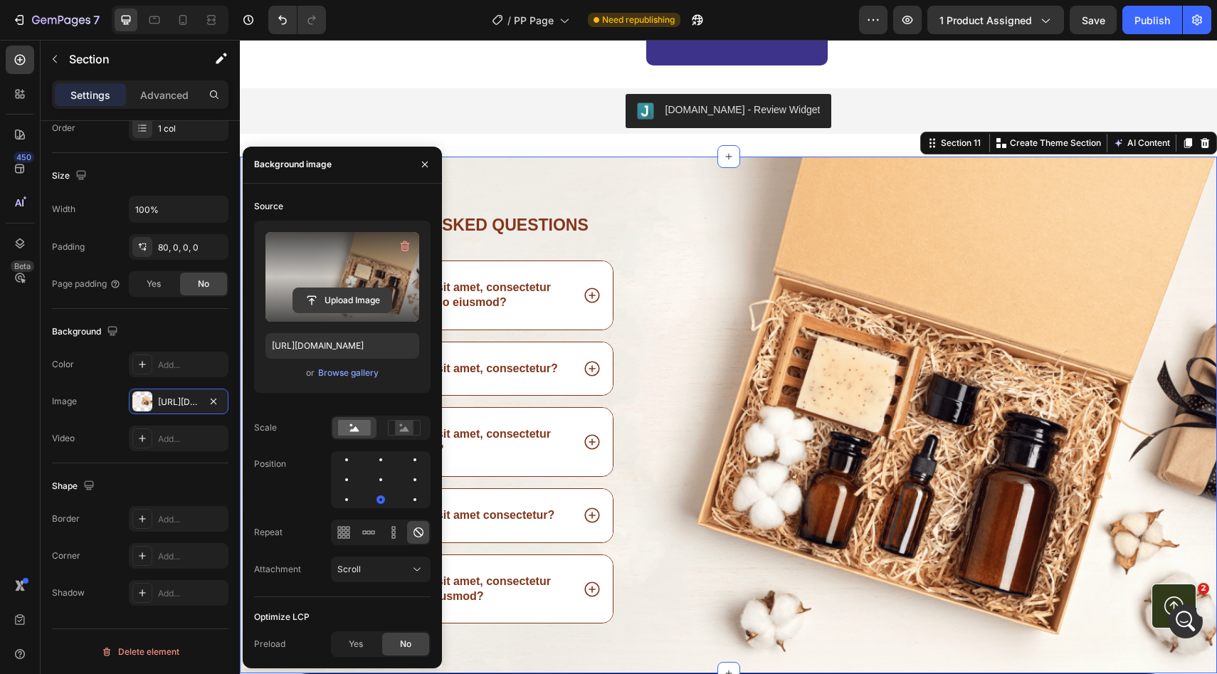
click at [343, 305] on input "file" at bounding box center [342, 300] width 98 height 24
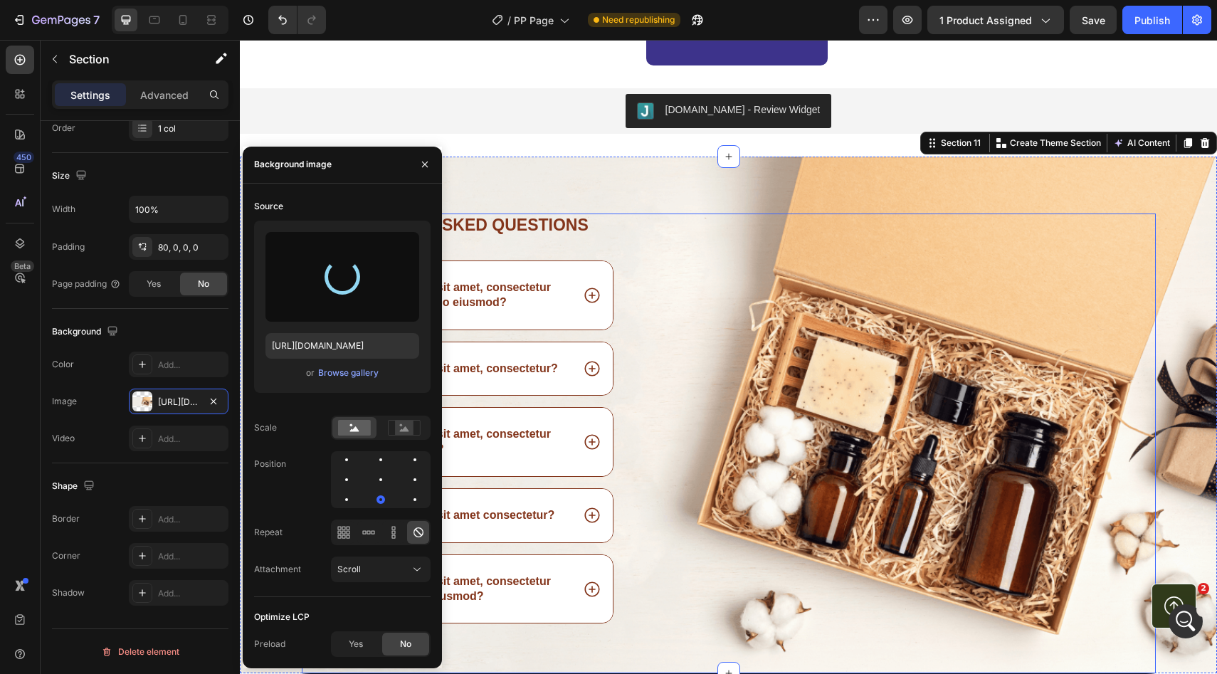
type input "https://cdn.shopify.com/s/files/1/0928/9347/9254/files/gempages_574367722180182…"
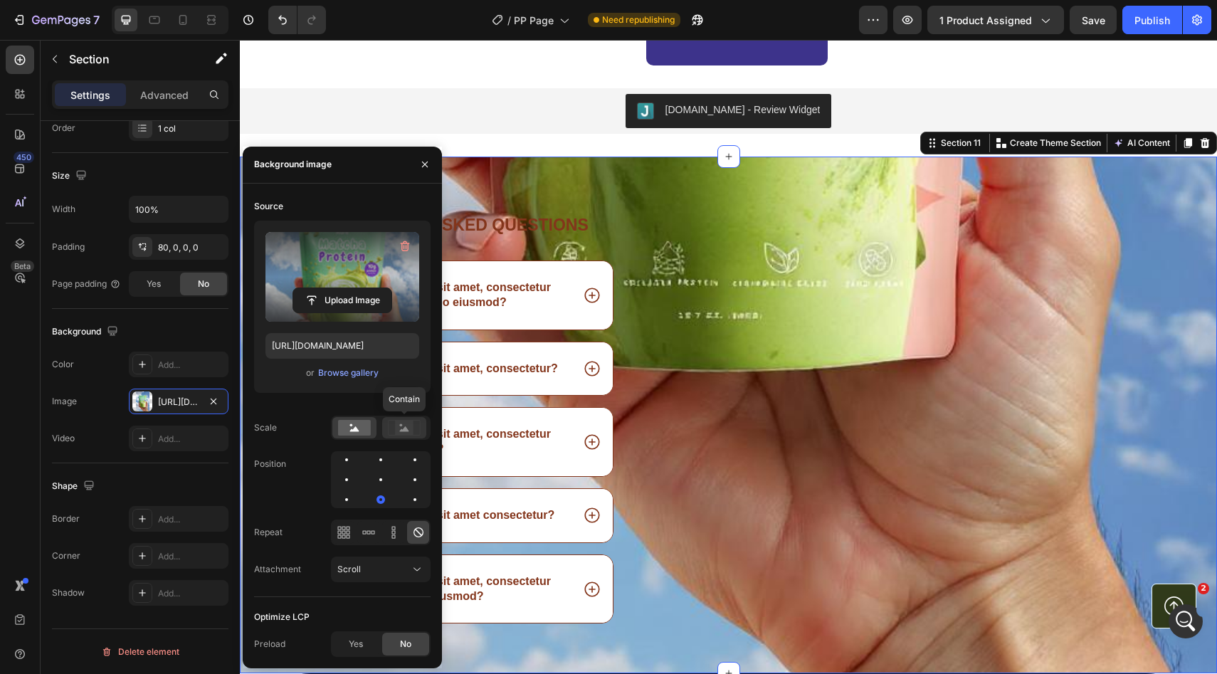
click at [408, 418] on div at bounding box center [404, 427] width 44 height 21
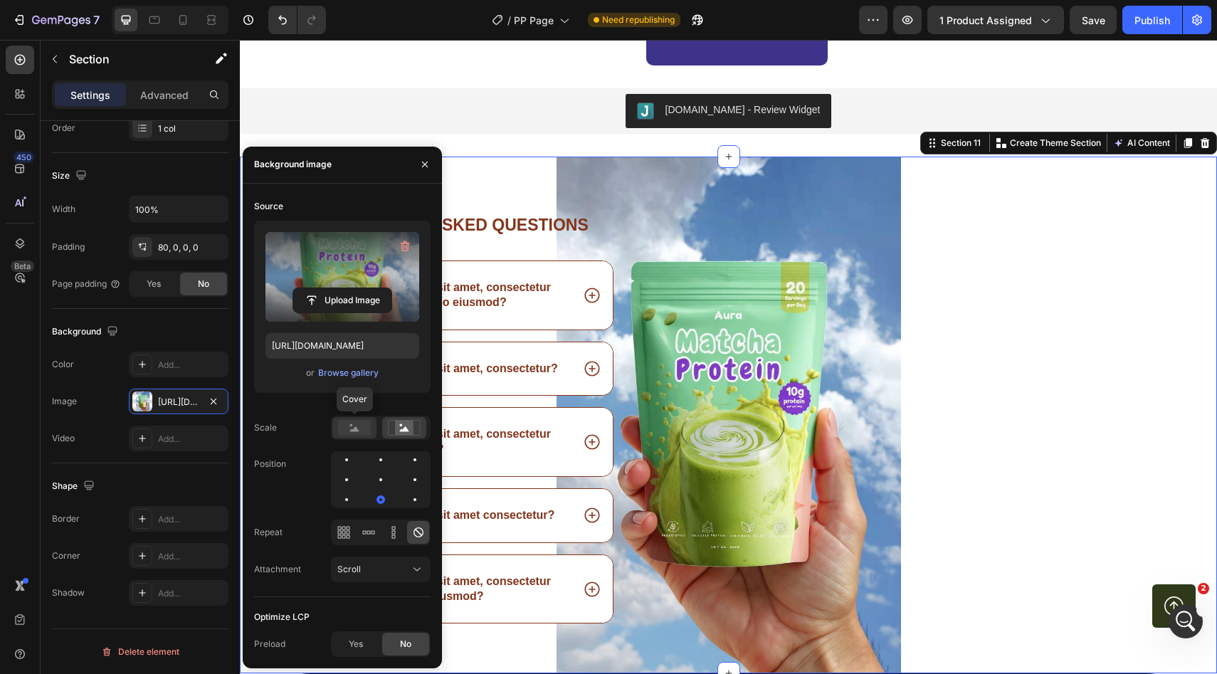
click at [359, 430] on rect at bounding box center [354, 428] width 33 height 16
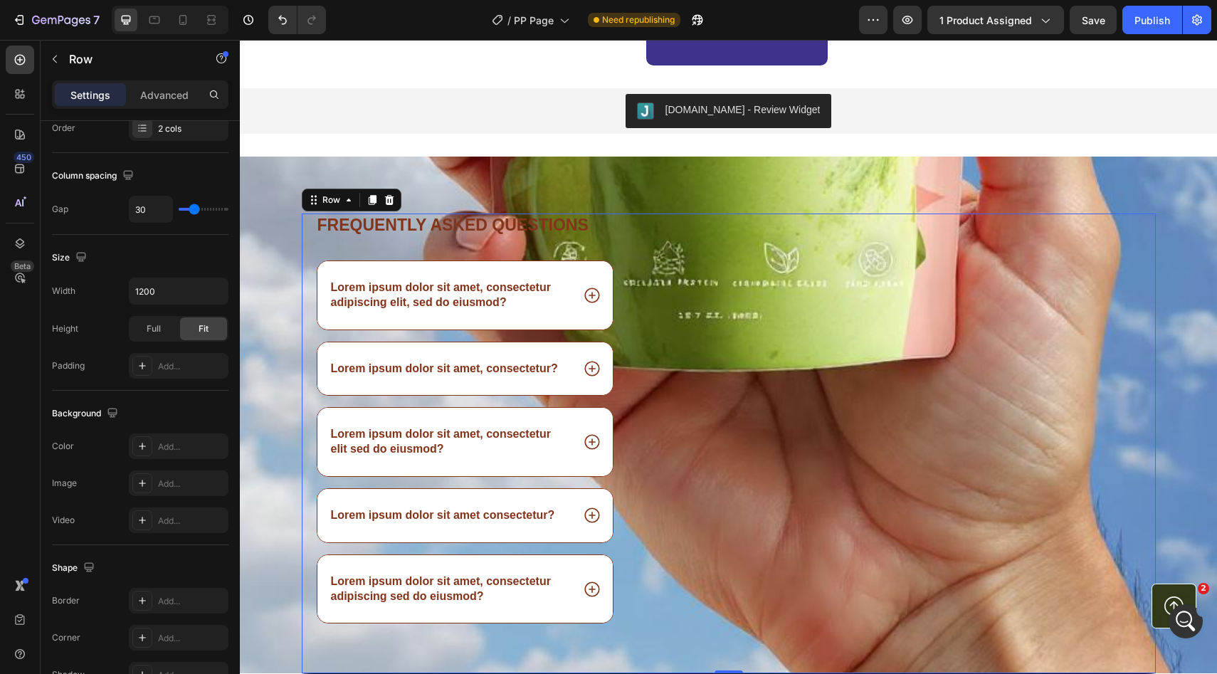
scroll to position [0, 0]
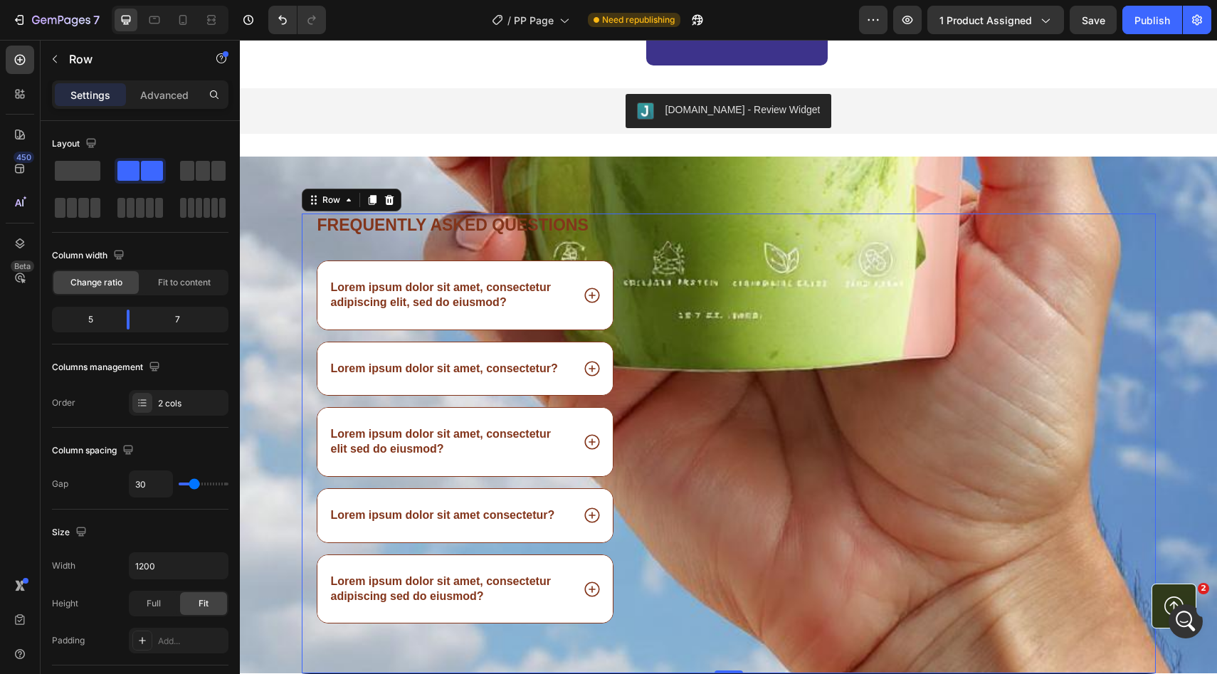
click at [697, 191] on div "Frequently asked questions Heading Lorem ipsum dolor sit amet, consectetur adip…" at bounding box center [728, 415] width 977 height 517
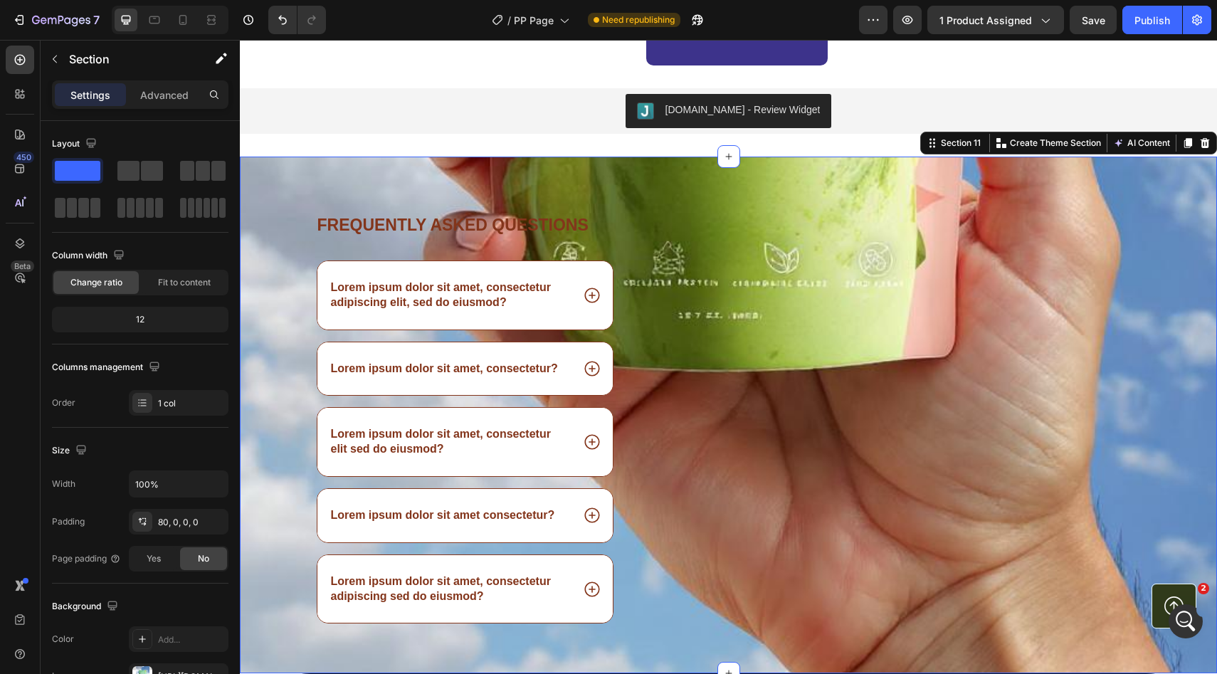
click at [697, 191] on div "Frequently asked questions Heading Lorem ipsum dolor sit amet, consectetur adip…" at bounding box center [728, 415] width 977 height 517
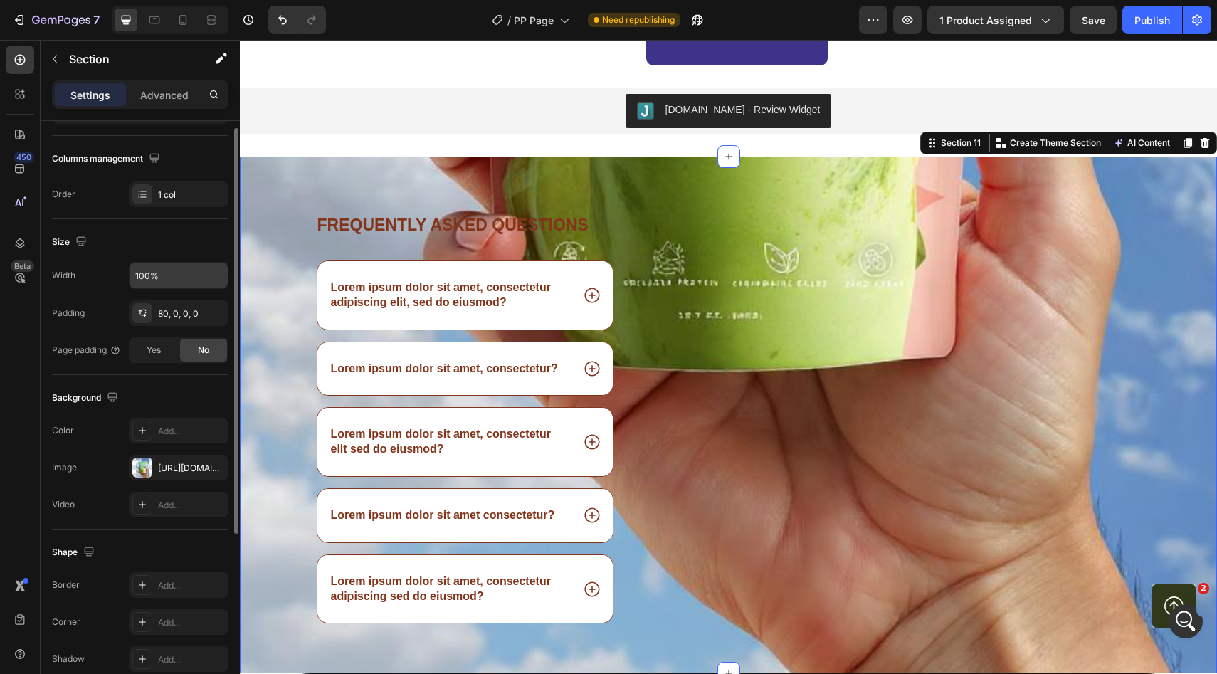
scroll to position [275, 0]
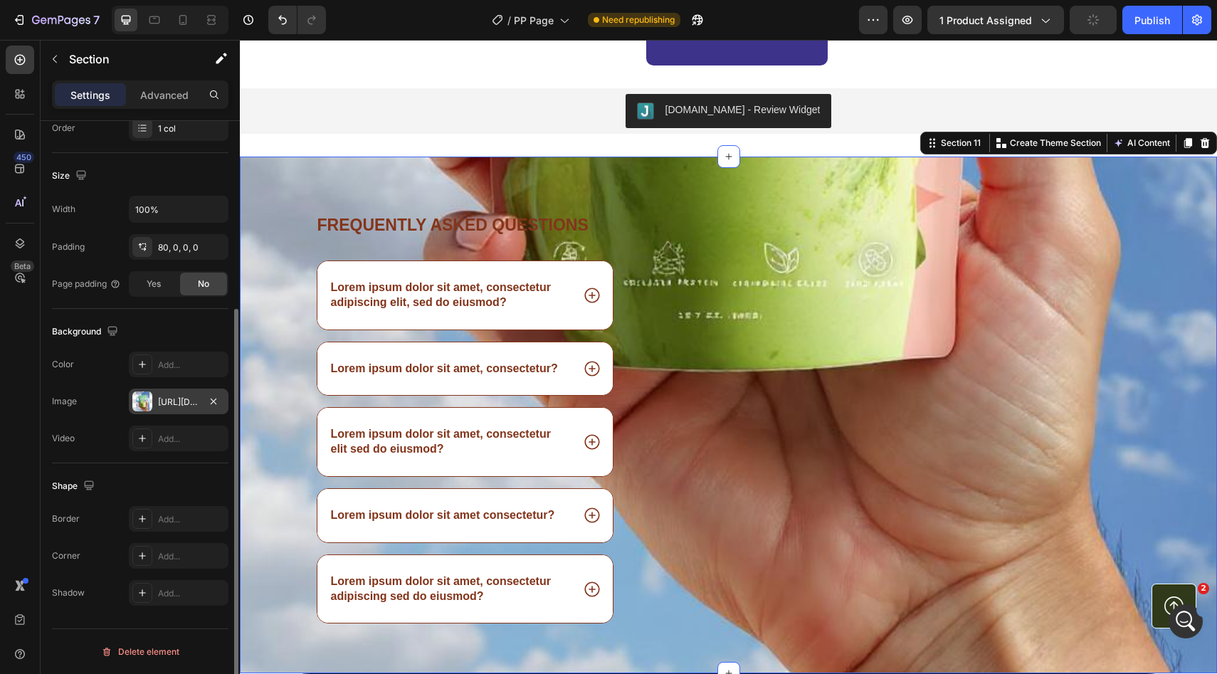
click at [174, 403] on div "https://cdn.shopify.com/s/files/1/0928/9347/9254/files/gempages_574367722180182…" at bounding box center [178, 402] width 41 height 13
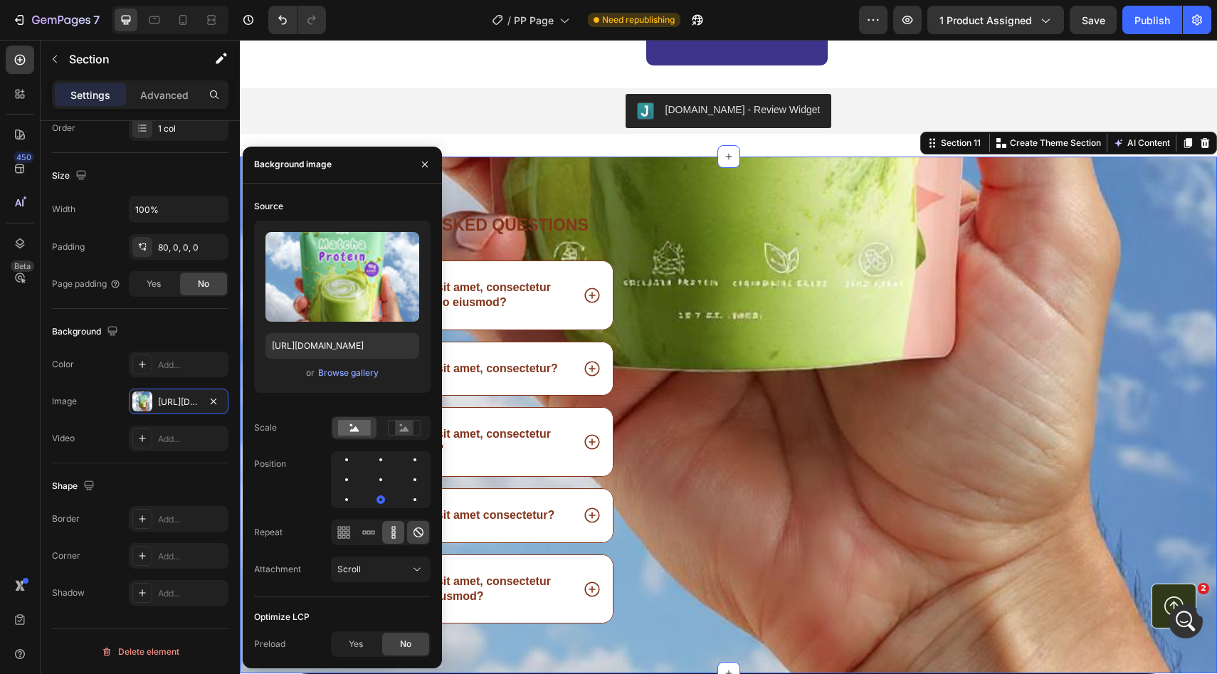
click at [388, 523] on div at bounding box center [393, 532] width 22 height 23
click at [369, 534] on icon at bounding box center [368, 532] width 4 height 4
click at [350, 531] on div at bounding box center [343, 532] width 22 height 23
click at [355, 491] on div at bounding box center [346, 499] width 17 height 17
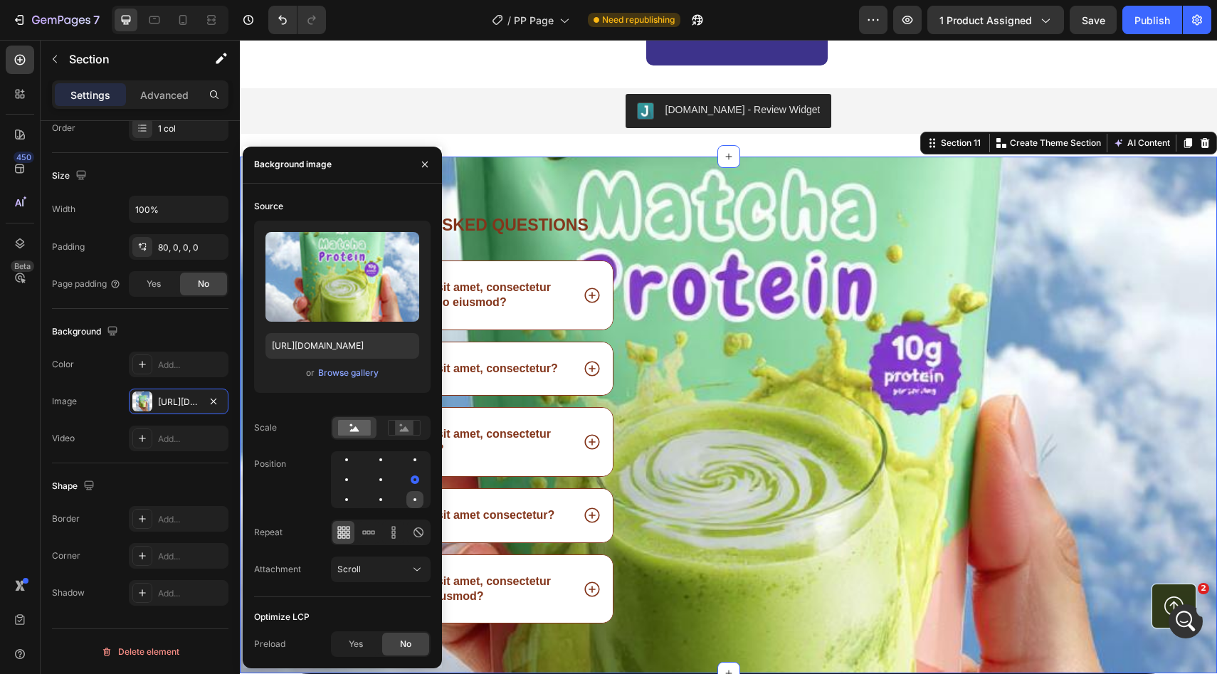
click at [416, 494] on div at bounding box center [414, 499] width 17 height 17
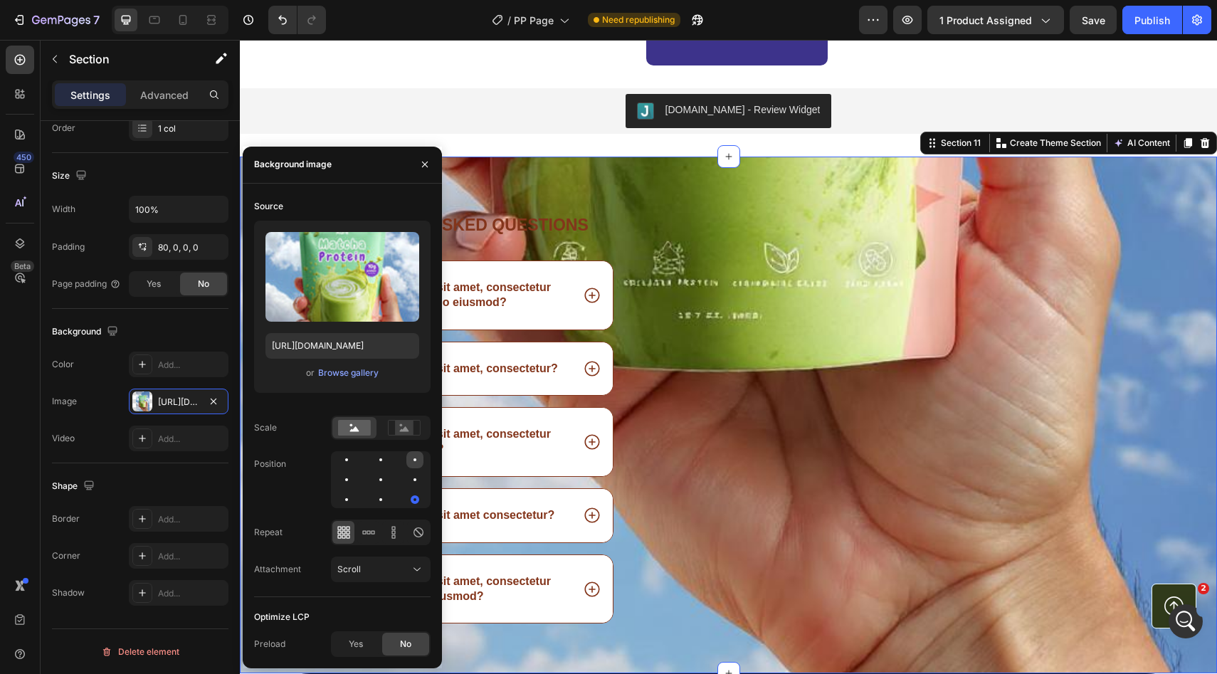
click at [355, 471] on div at bounding box center [346, 479] width 17 height 17
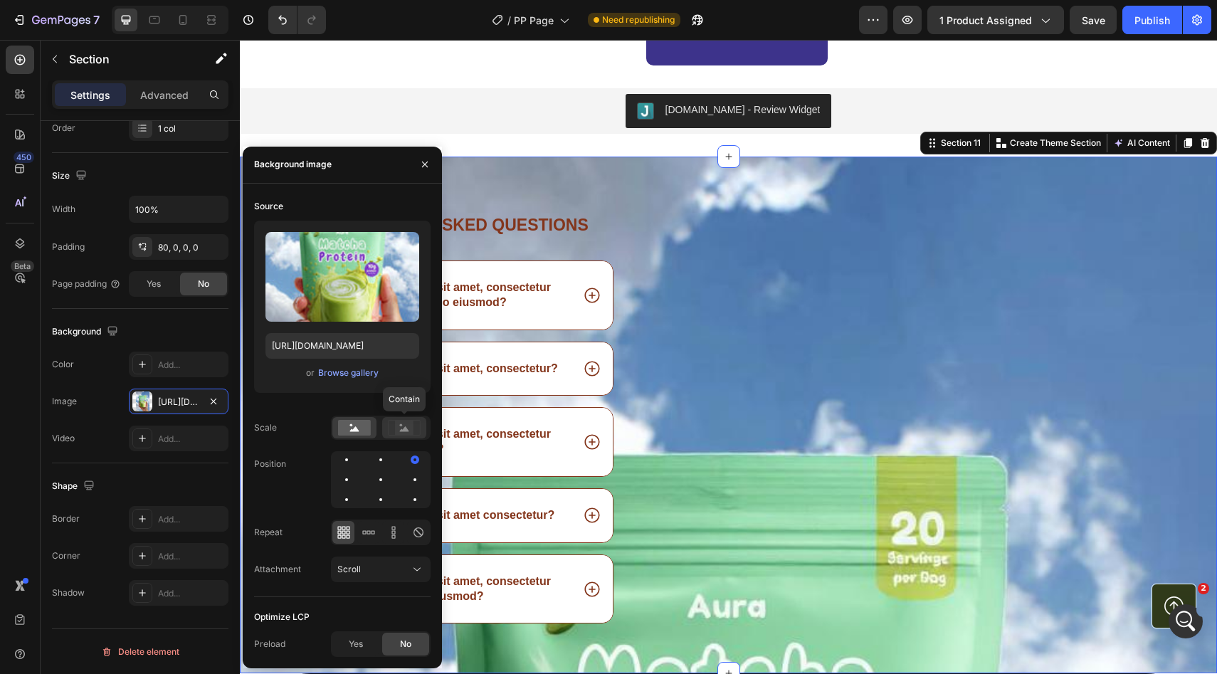
click at [398, 437] on div at bounding box center [404, 427] width 44 height 21
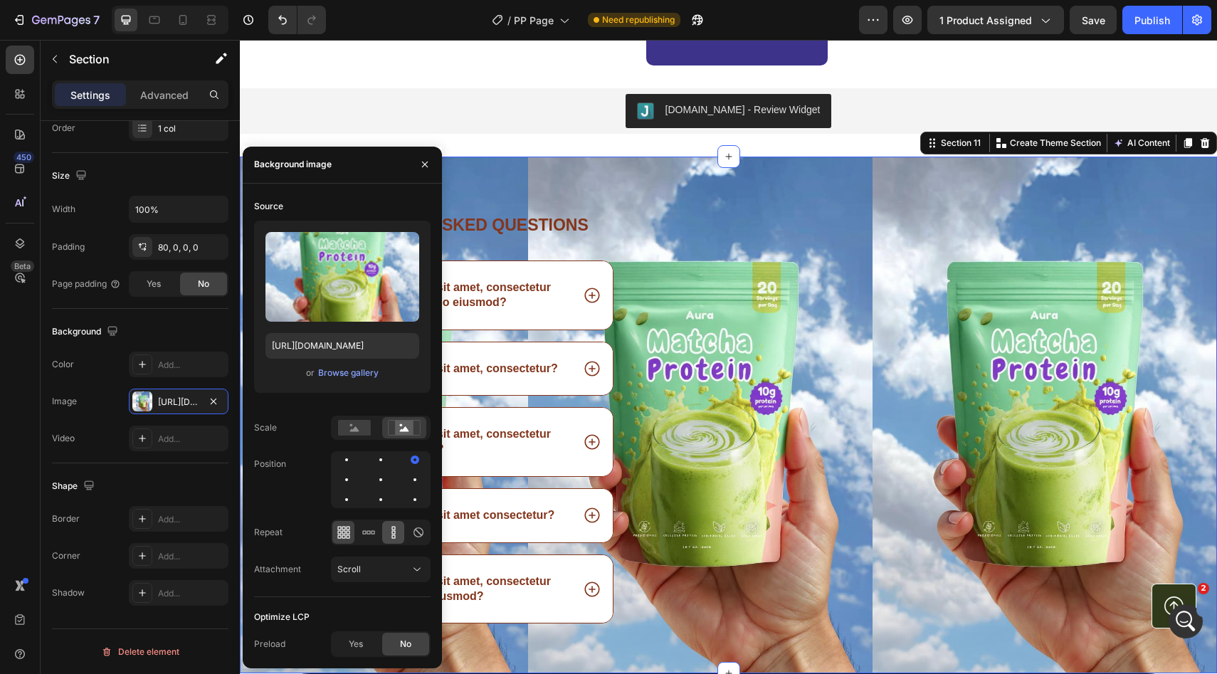
click at [393, 527] on icon at bounding box center [393, 532] width 14 height 14
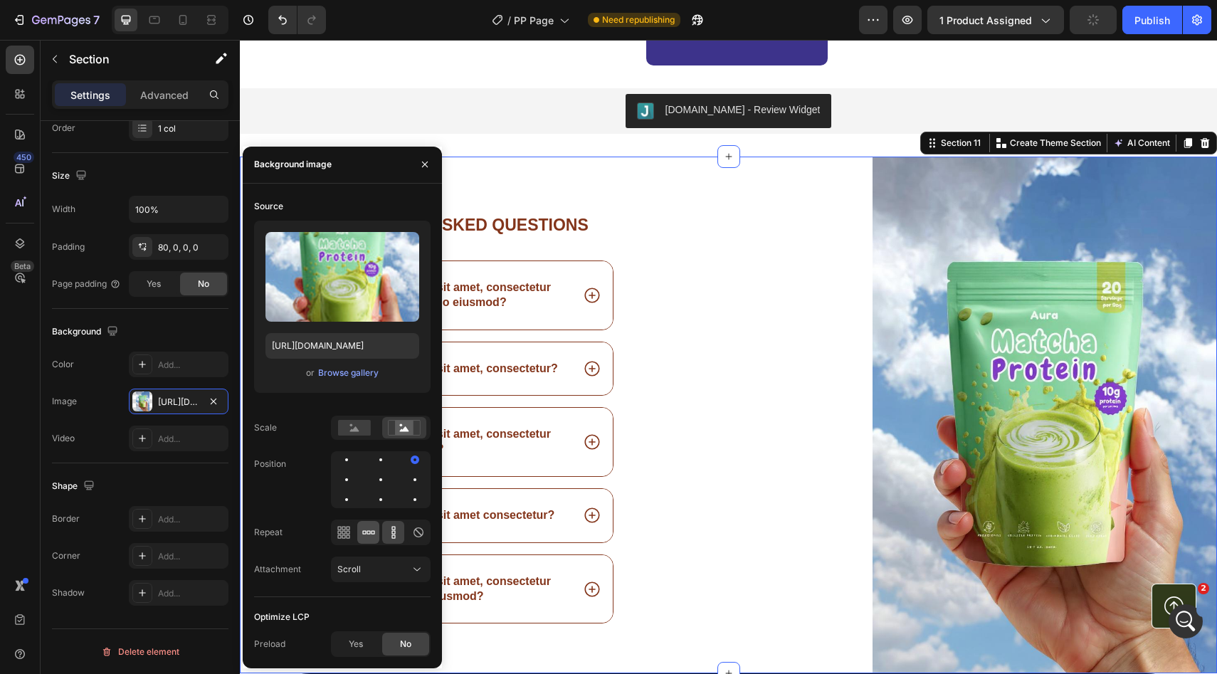
click at [365, 531] on icon at bounding box center [364, 532] width 4 height 4
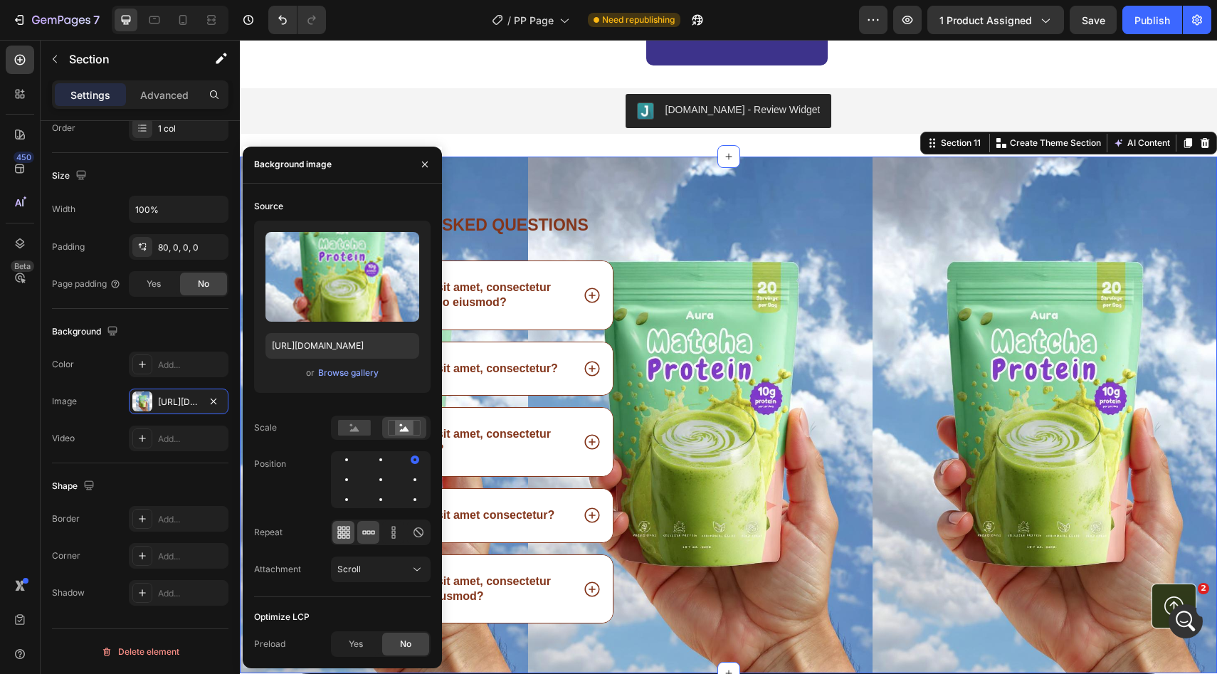
click at [342, 533] on icon at bounding box center [344, 532] width 4 height 4
click at [416, 540] on div at bounding box center [418, 532] width 22 height 23
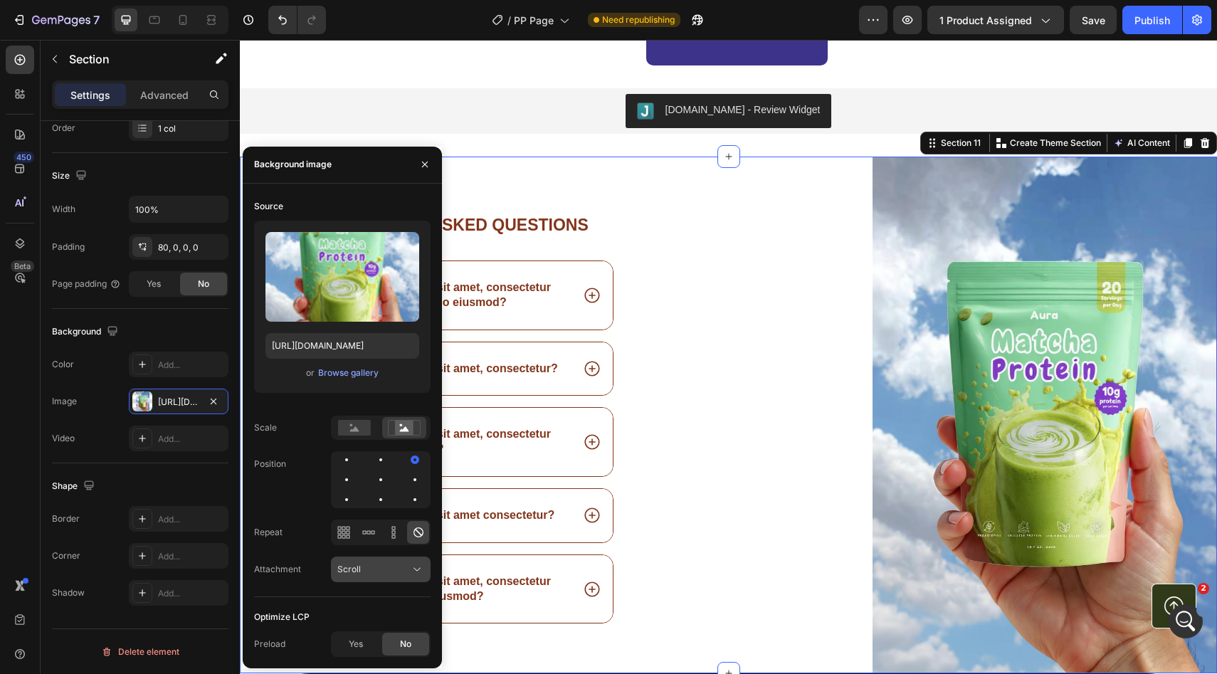
click at [404, 559] on button "Scroll" at bounding box center [381, 569] width 100 height 26
click at [209, 396] on icon "button" at bounding box center [213, 401] width 11 height 11
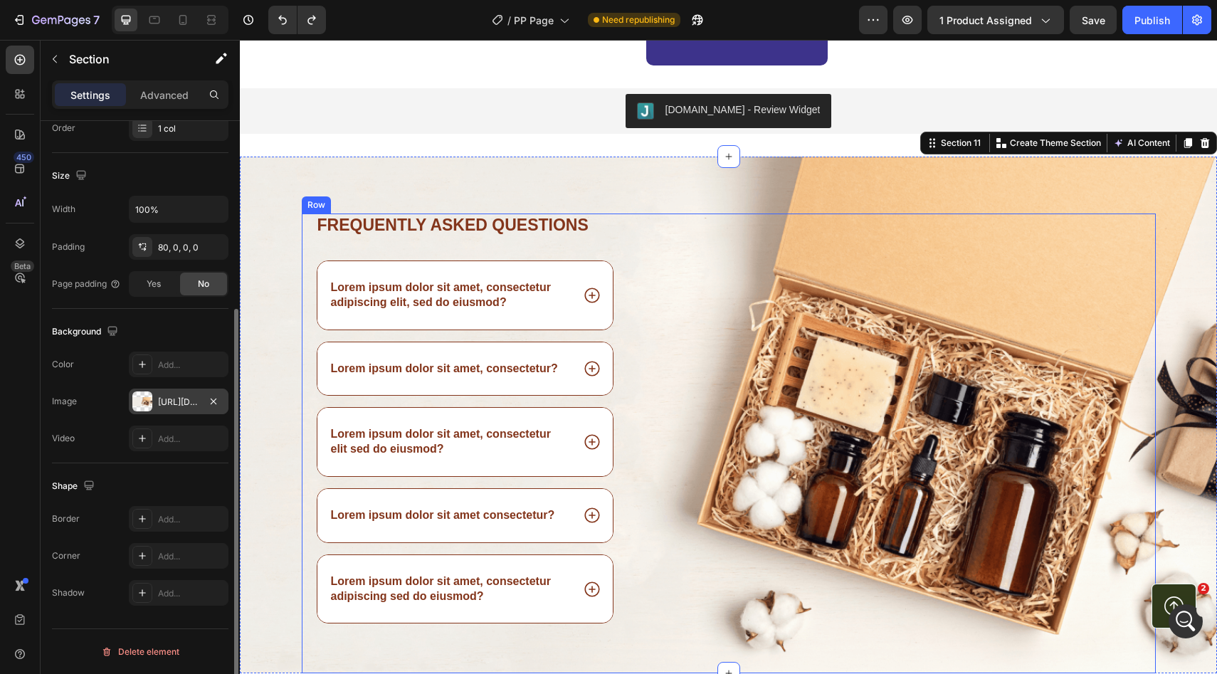
click at [665, 253] on div "Frequently asked questions Heading Lorem ipsum dolor sit amet, consectetur adip…" at bounding box center [729, 443] width 854 height 460
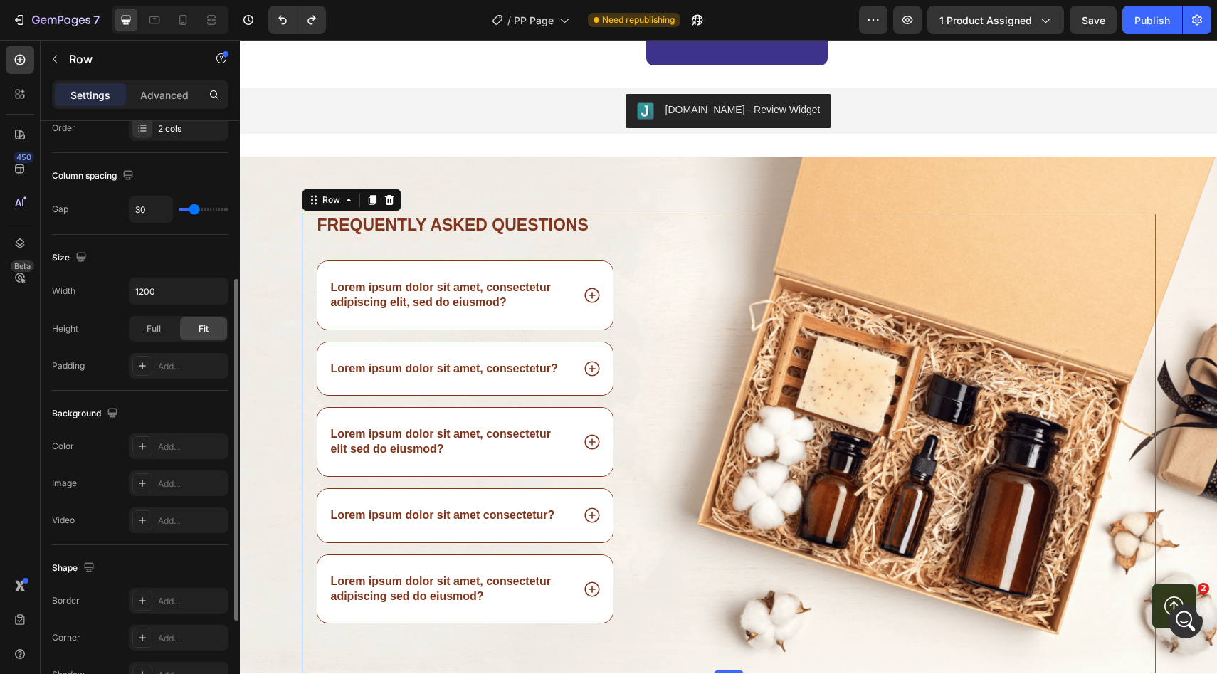
scroll to position [0, 0]
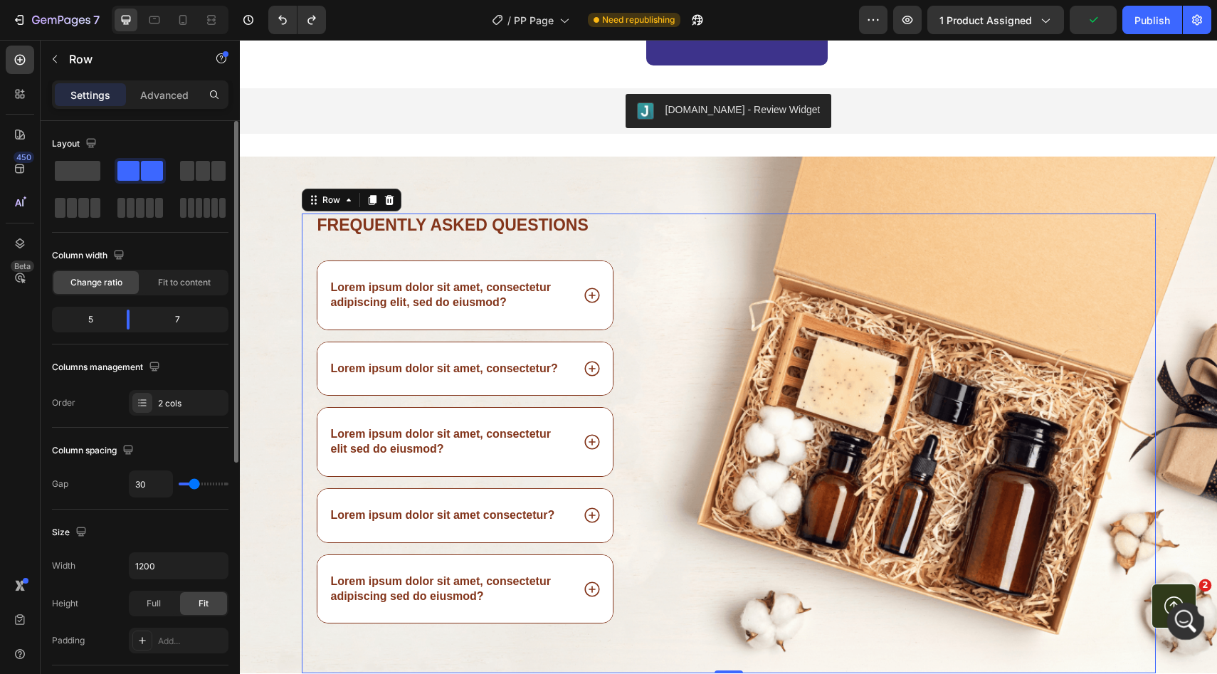
click at [1182, 627] on icon "Open Intercom Messenger" at bounding box center [1183, 619] width 23 height 23
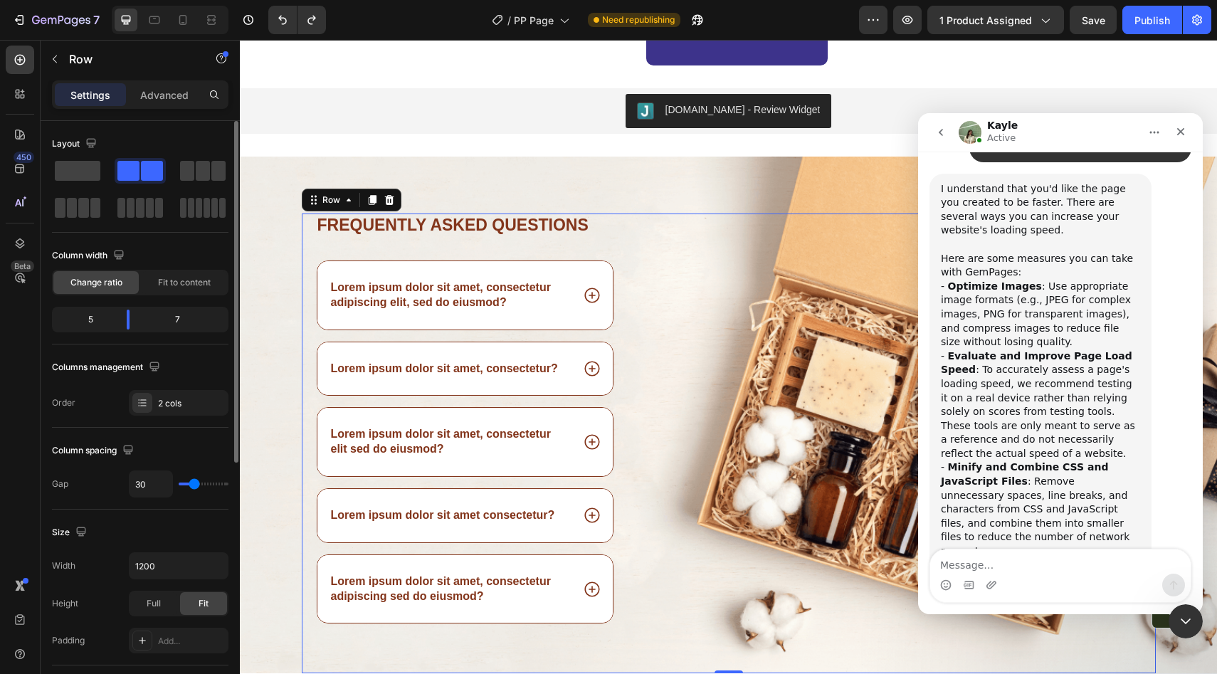
scroll to position [1432, 0]
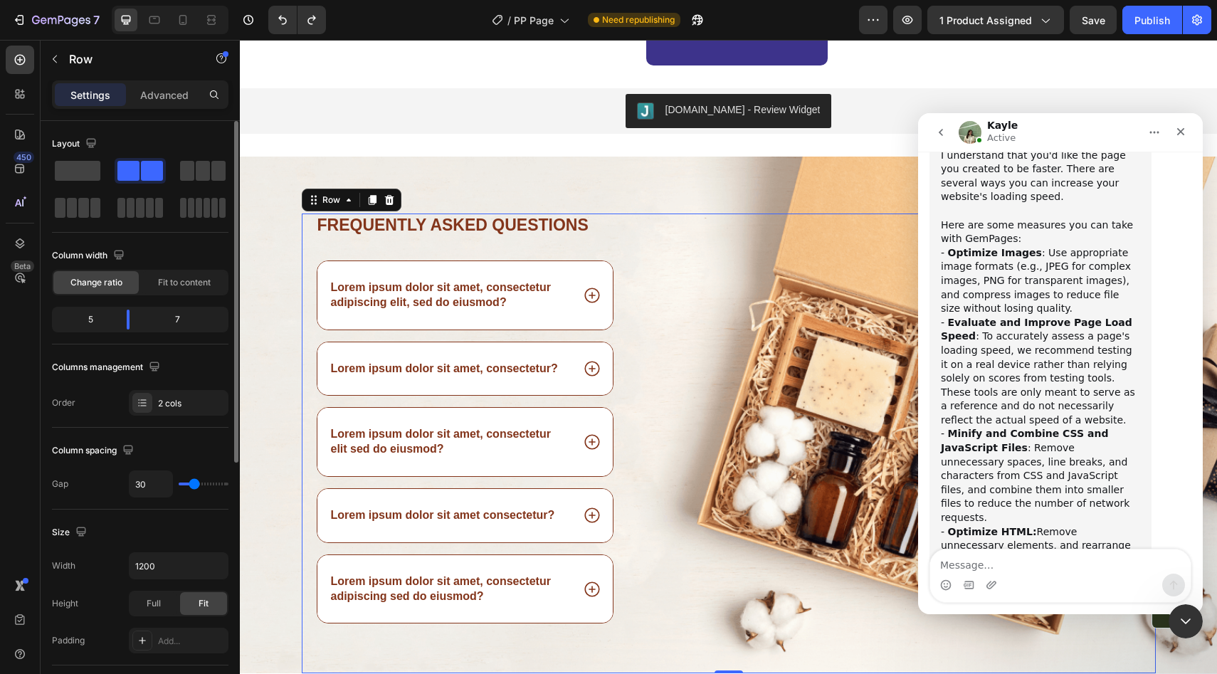
click at [1007, 567] on textarea "Message…" at bounding box center [1060, 561] width 260 height 24
type textarea "okay"
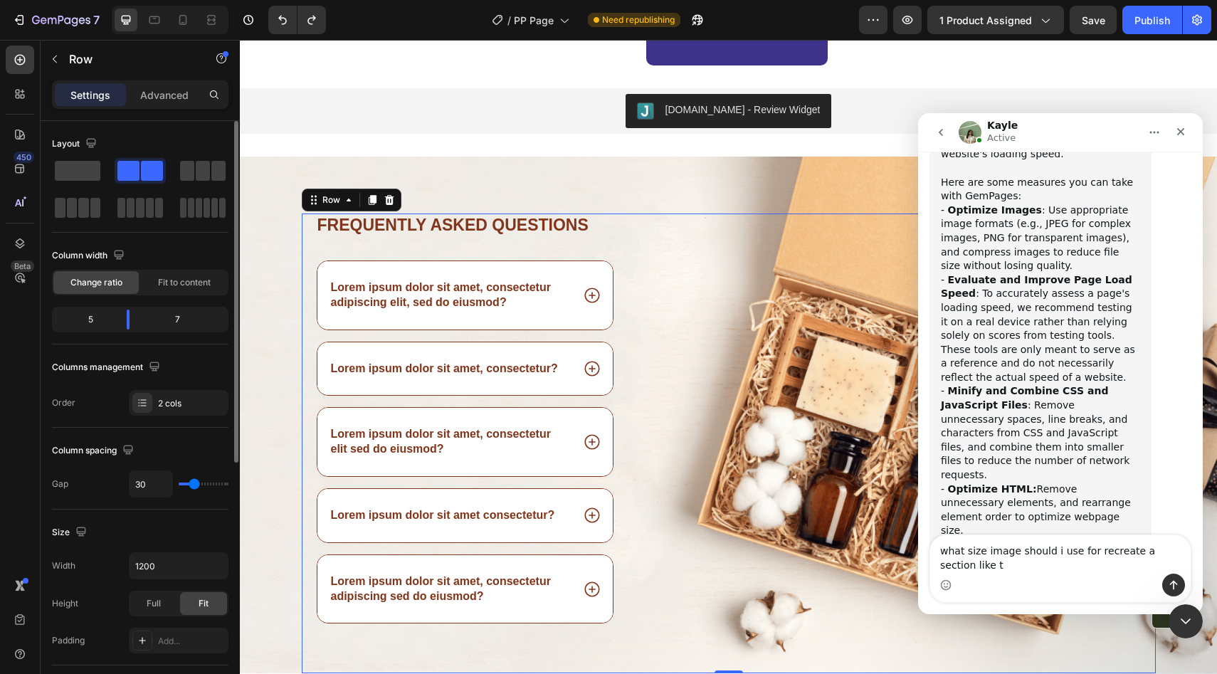
scroll to position [1489, 0]
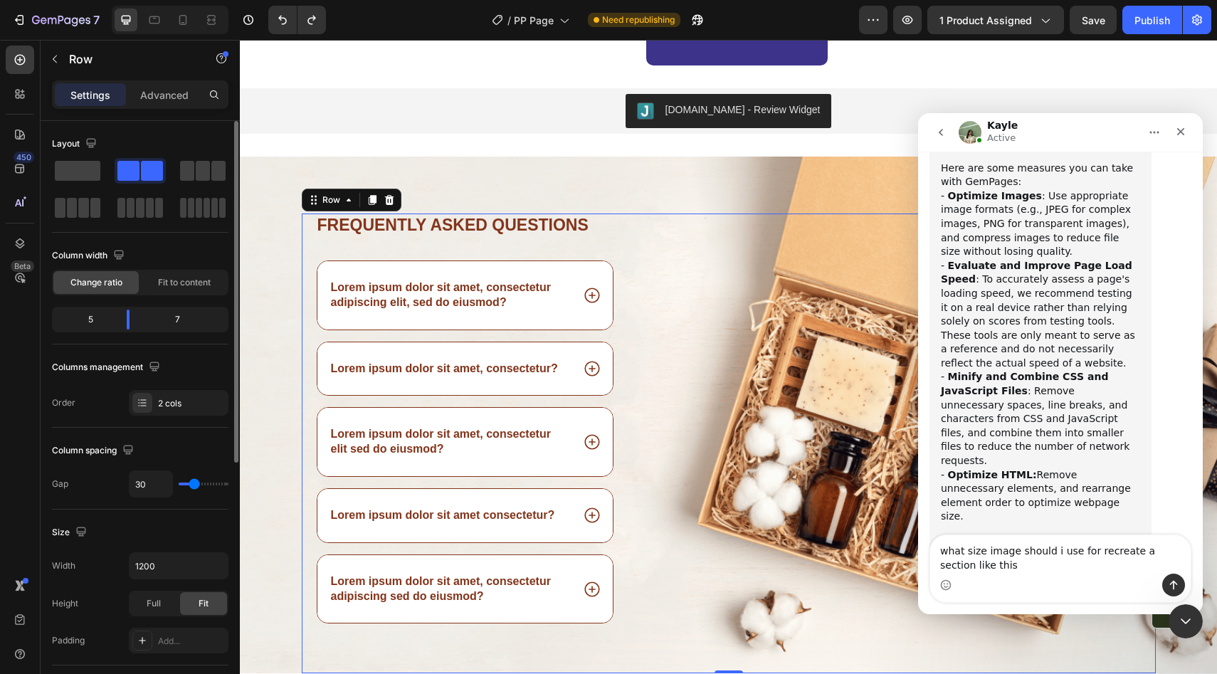
type textarea "what size image should i use for recreate a section like this?"
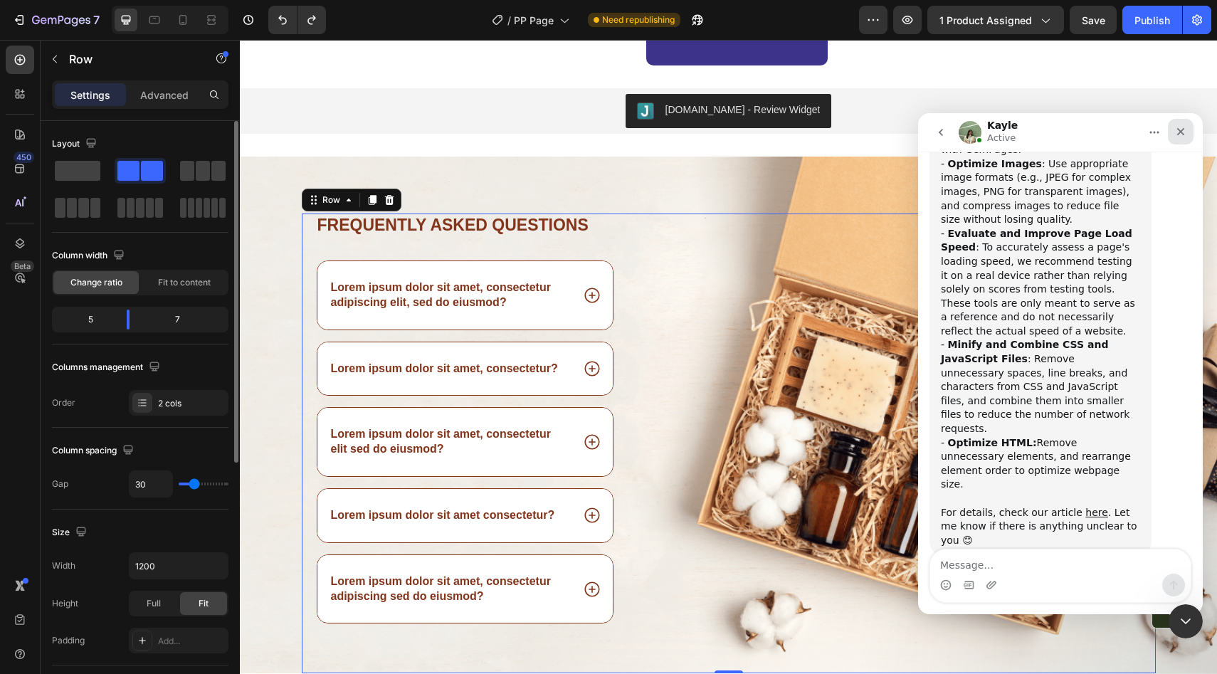
click at [1185, 122] on div "Close" at bounding box center [1181, 132] width 26 height 26
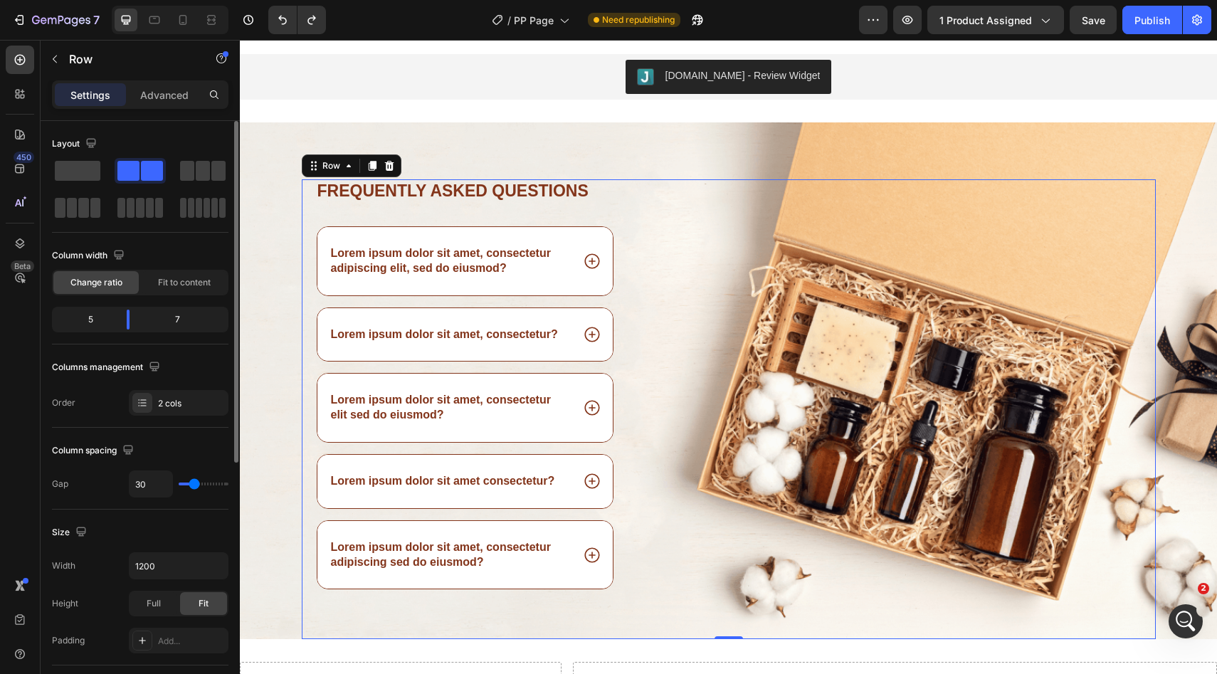
scroll to position [4213, 0]
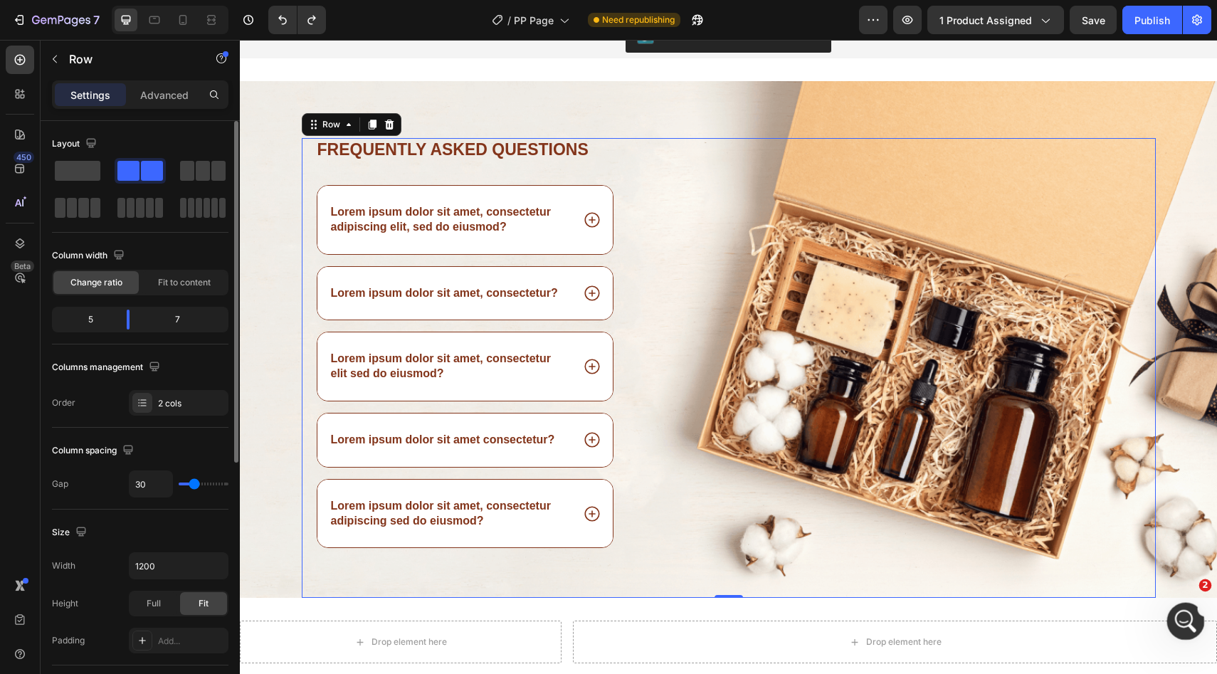
click at [1190, 618] on icon "Open Intercom Messenger" at bounding box center [1183, 619] width 23 height 23
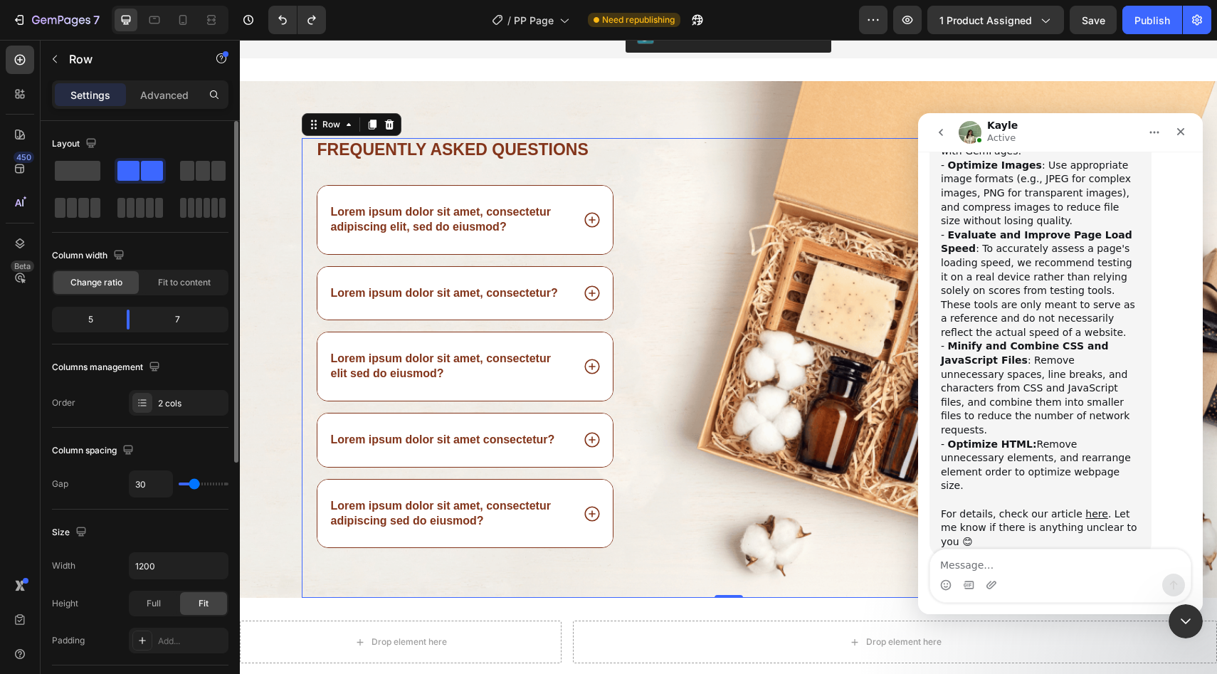
scroll to position [1521, 0]
click at [990, 578] on div "Intercom messenger" at bounding box center [990, 584] width 11 height 23
click at [995, 591] on div "Intercom messenger" at bounding box center [990, 584] width 11 height 23
click at [990, 583] on icon "Upload attachment" at bounding box center [990, 584] width 11 height 11
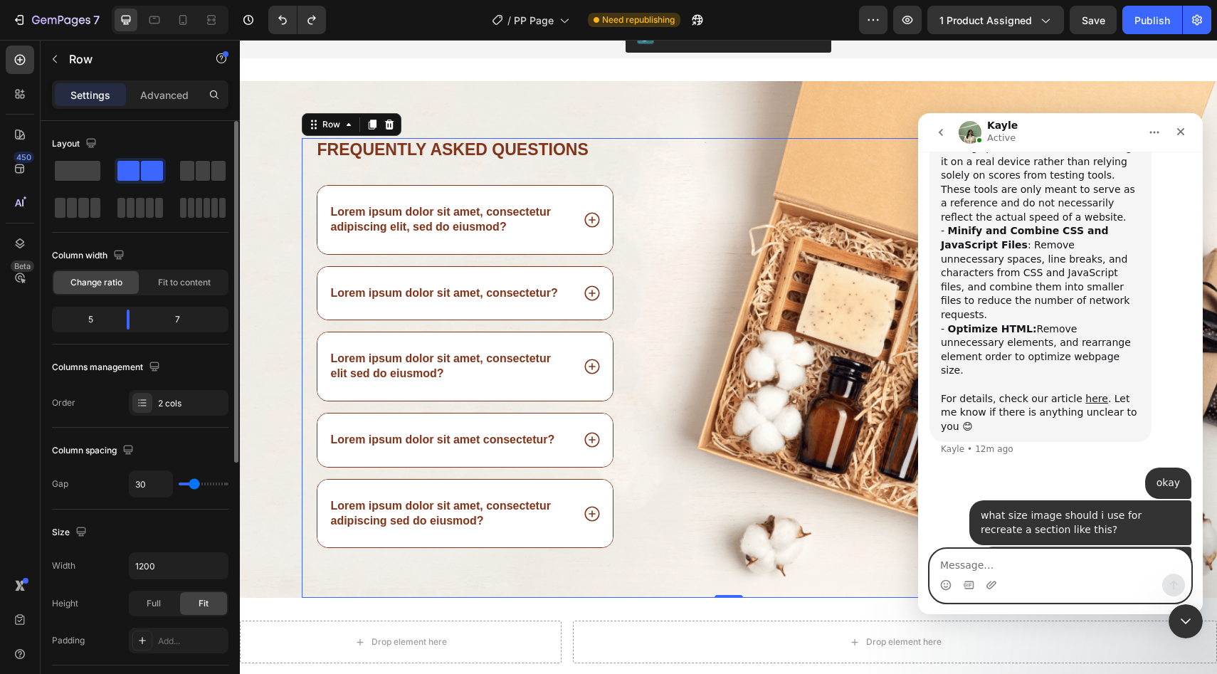
scroll to position [1638, 0]
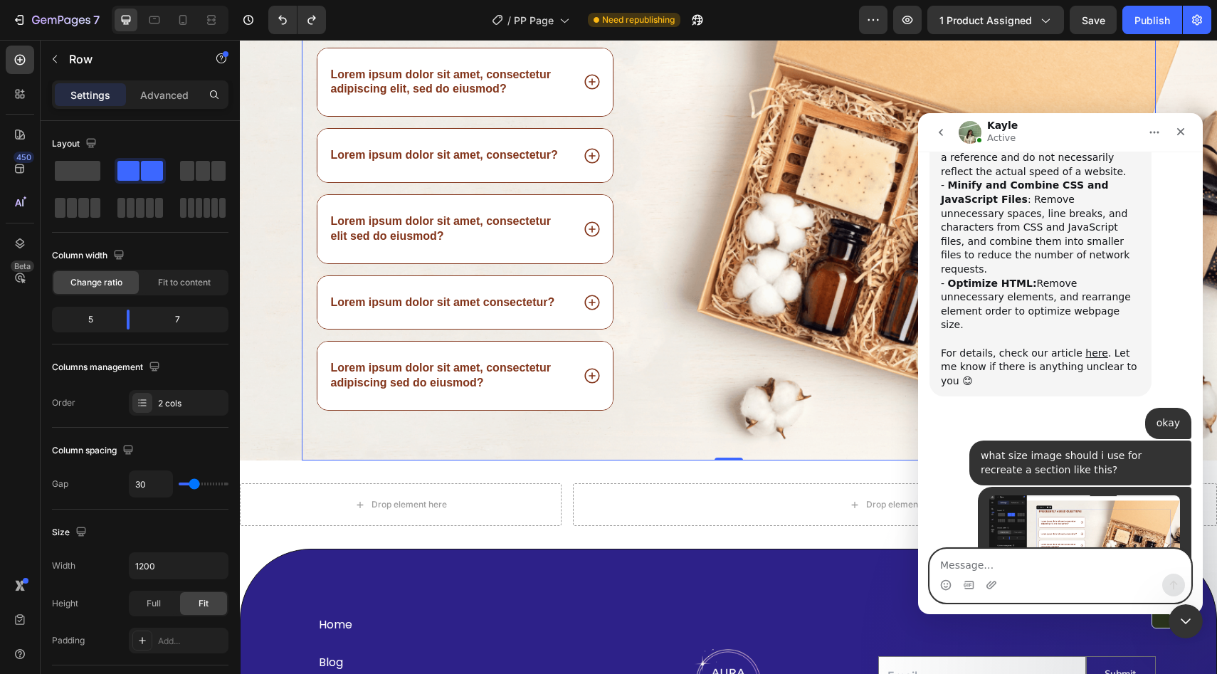
scroll to position [4110, 0]
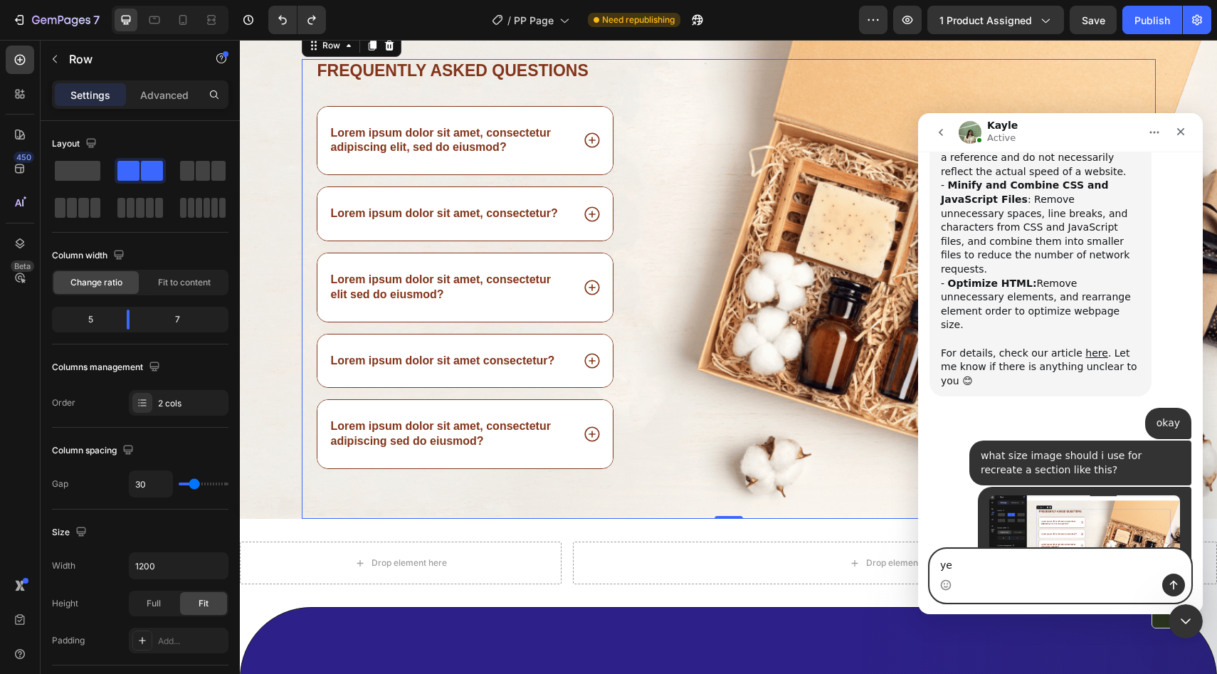
type textarea "yes"
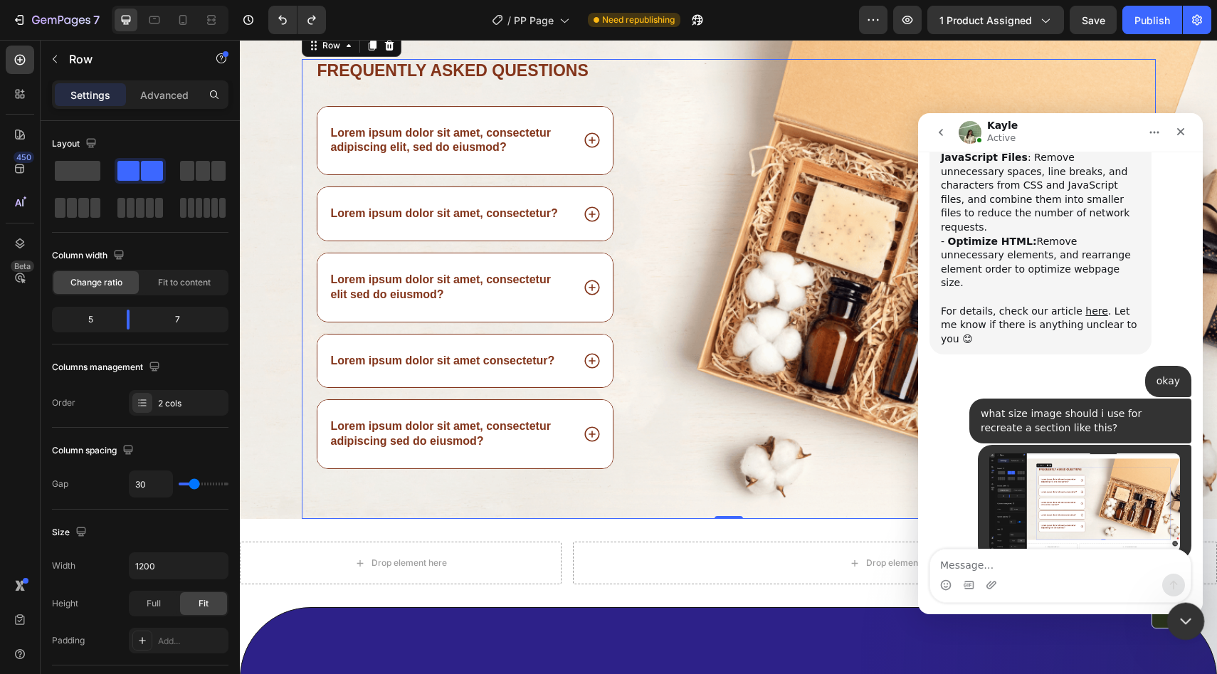
click at [1185, 603] on div "Close Intercom Messenger" at bounding box center [1183, 619] width 34 height 34
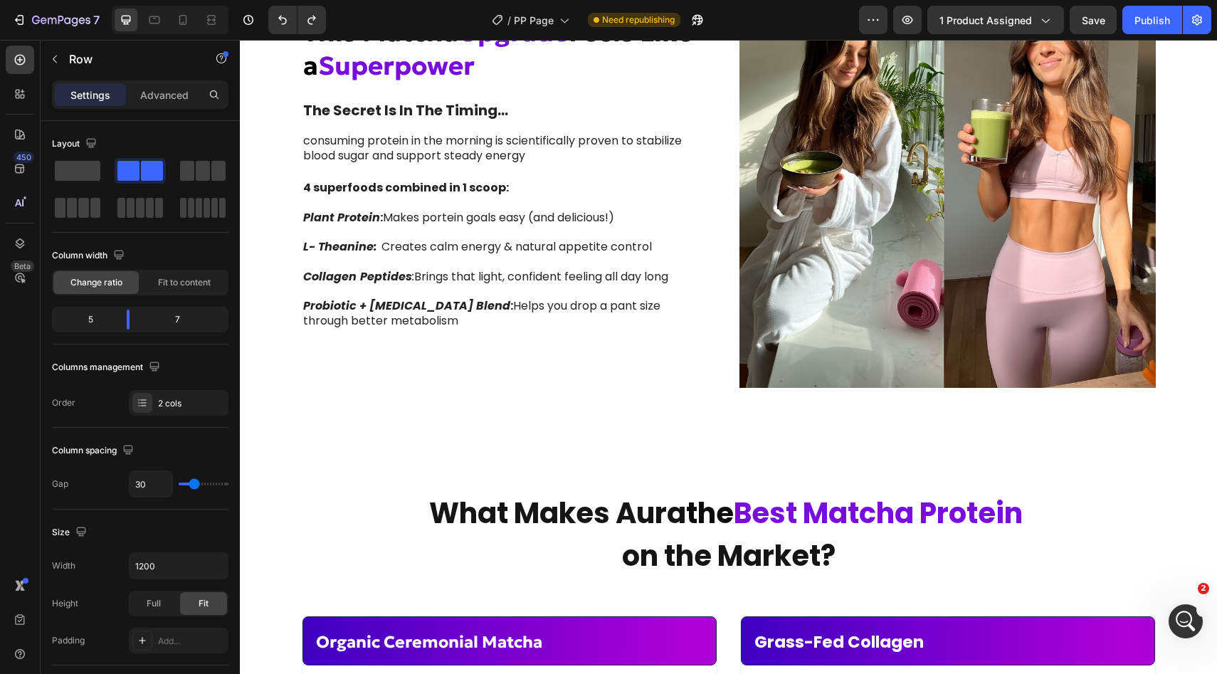
scroll to position [1700, 0]
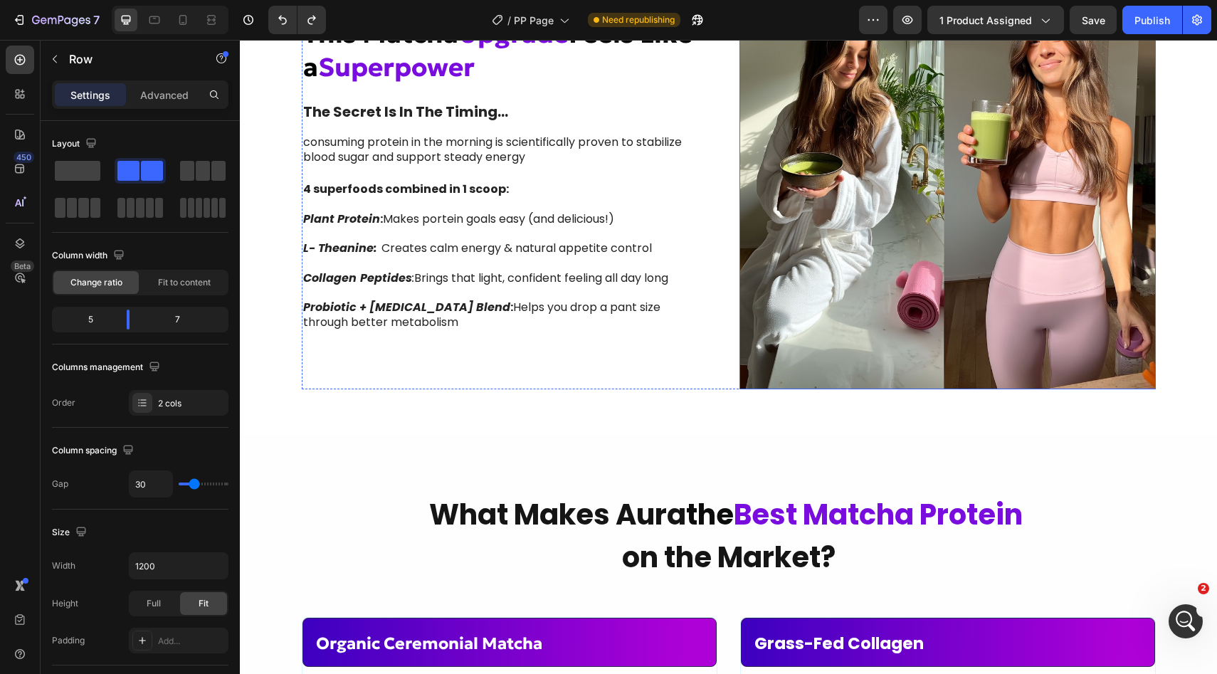
click at [814, 330] on img at bounding box center [947, 181] width 416 height 416
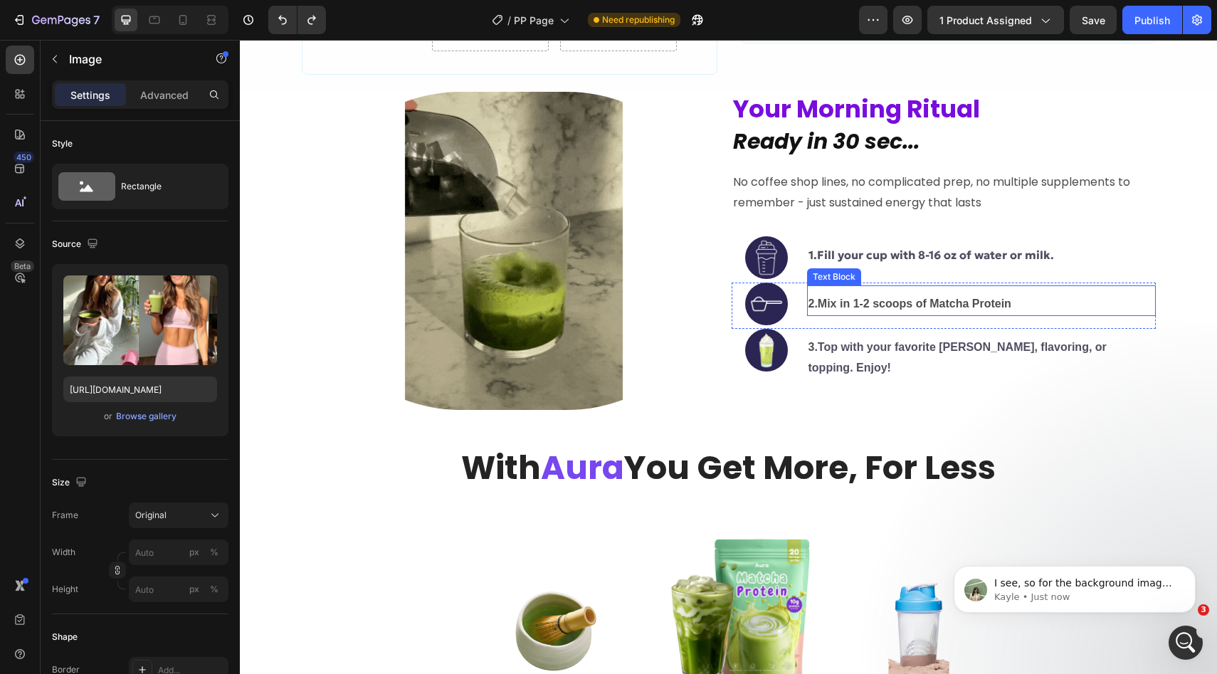
scroll to position [1890, 0]
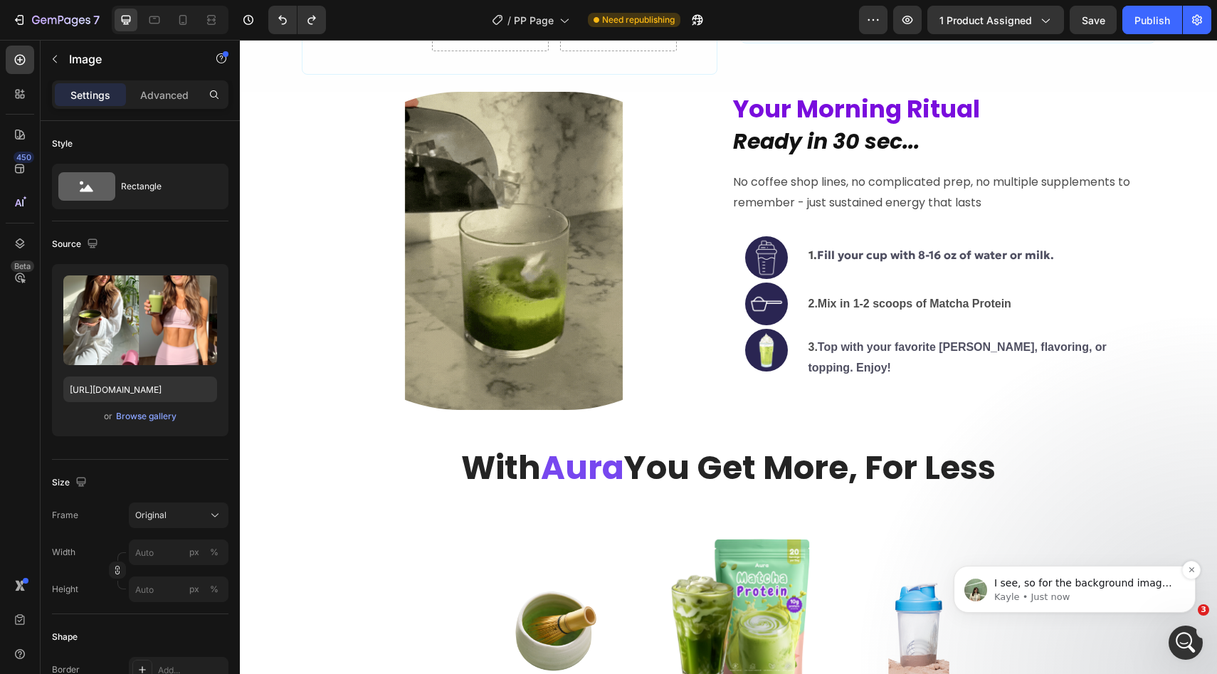
click at [1068, 591] on p "Kayle • Just now" at bounding box center [1086, 597] width 184 height 13
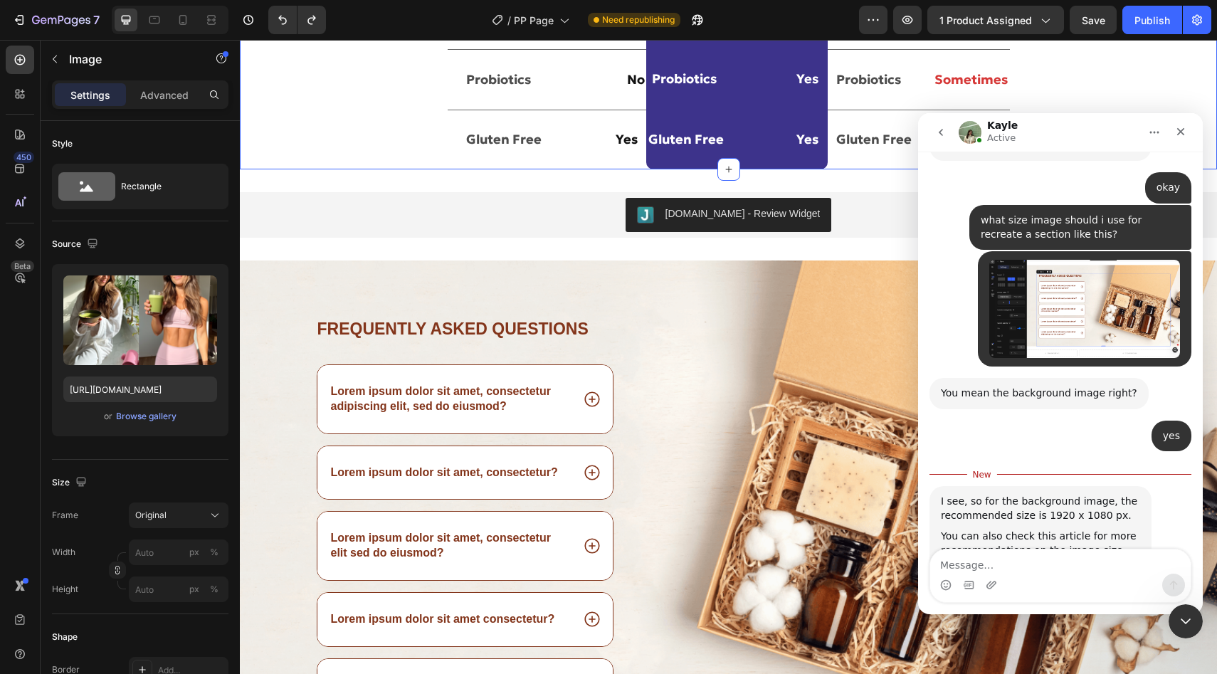
scroll to position [3813, 0]
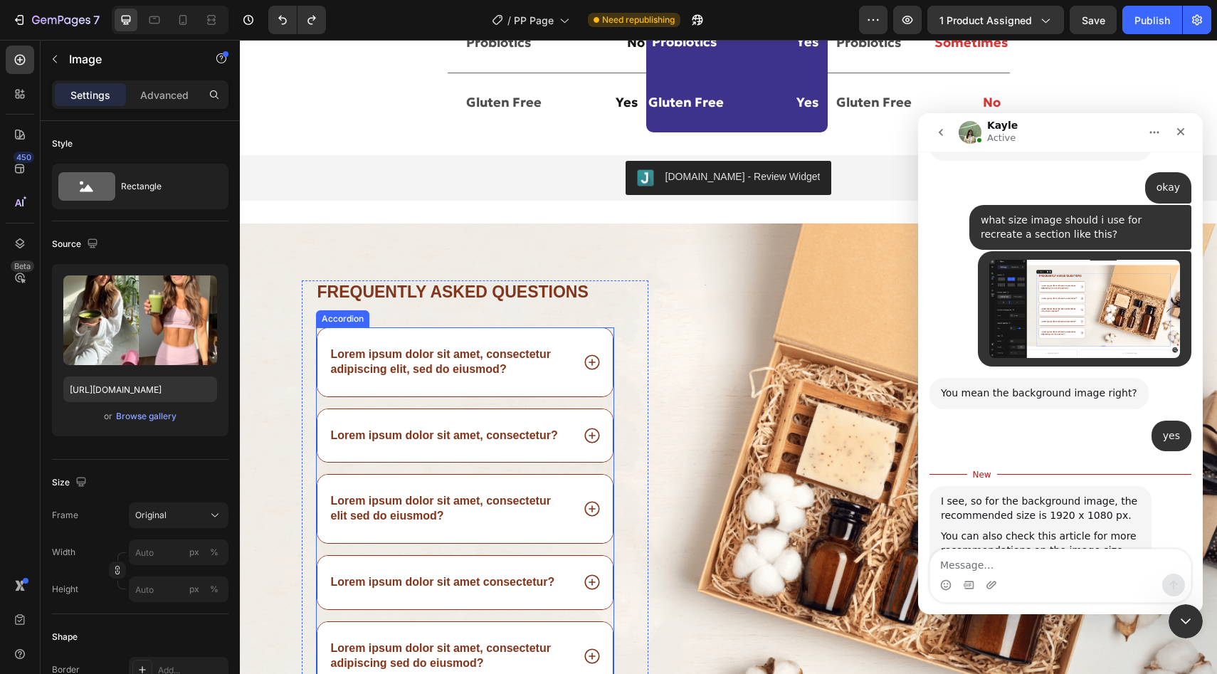
click at [475, 371] on p "Lorem ipsum dolor sit amet, consectetur adipiscing elit, sed do eiusmod?" at bounding box center [450, 362] width 239 height 30
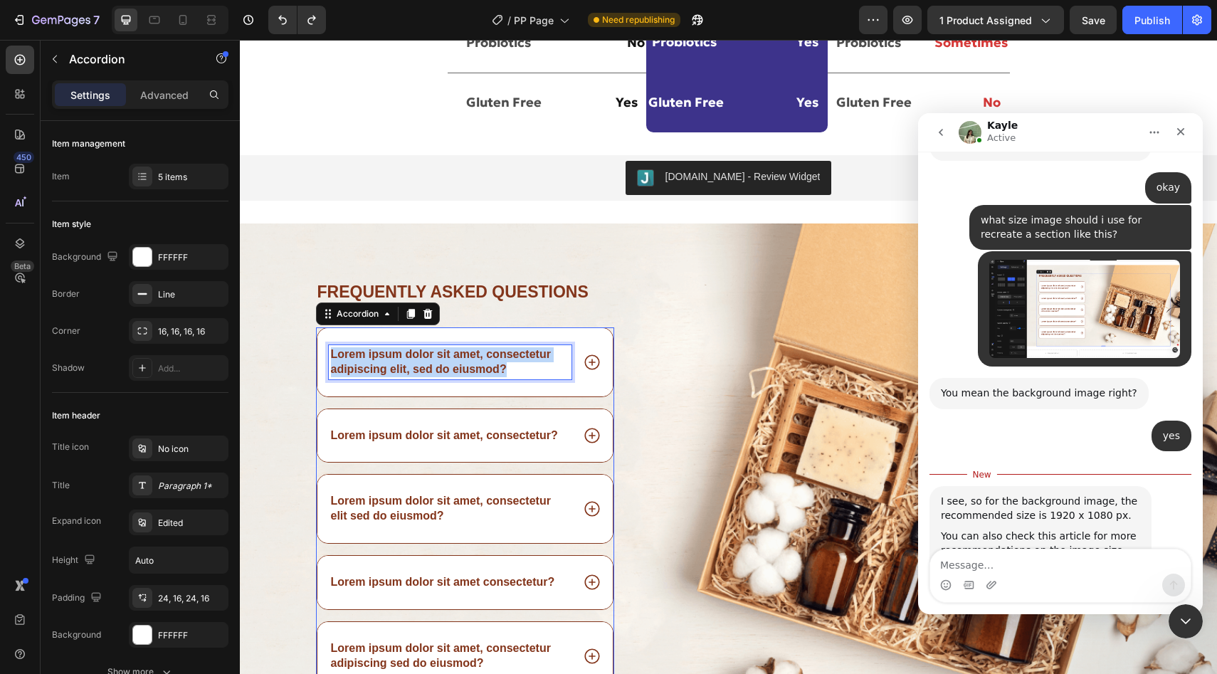
click at [475, 371] on p "Lorem ipsum dolor sit amet, consectetur adipiscing elit, sed do eiusmod?" at bounding box center [450, 362] width 239 height 30
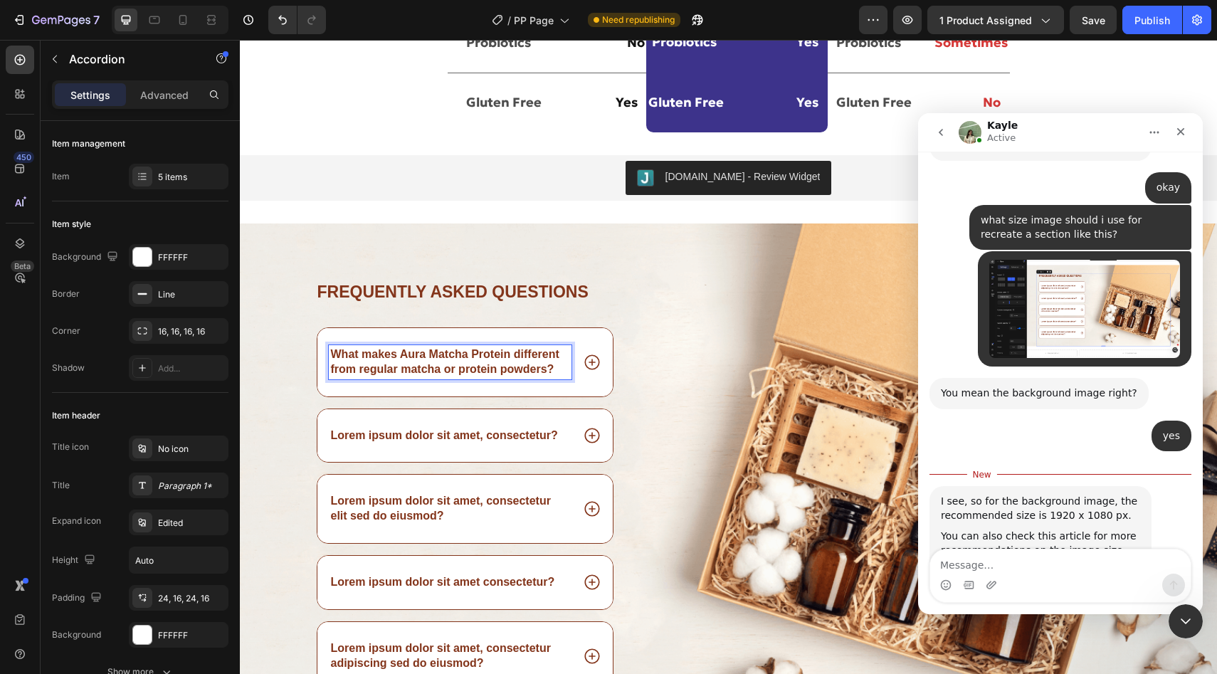
click at [393, 438] on p "Lorem ipsum dolor sit amet, consectetur?" at bounding box center [444, 435] width 227 height 15
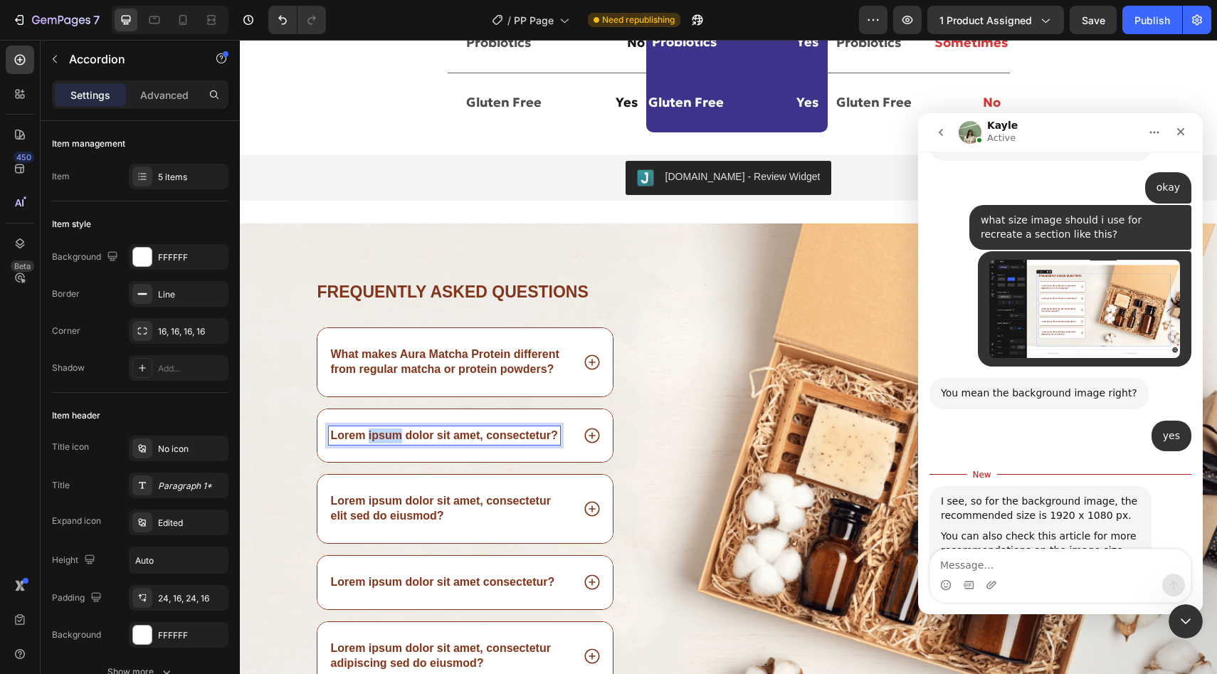
click at [393, 438] on p "Lorem ipsum dolor sit amet, consectetur?" at bounding box center [444, 435] width 227 height 15
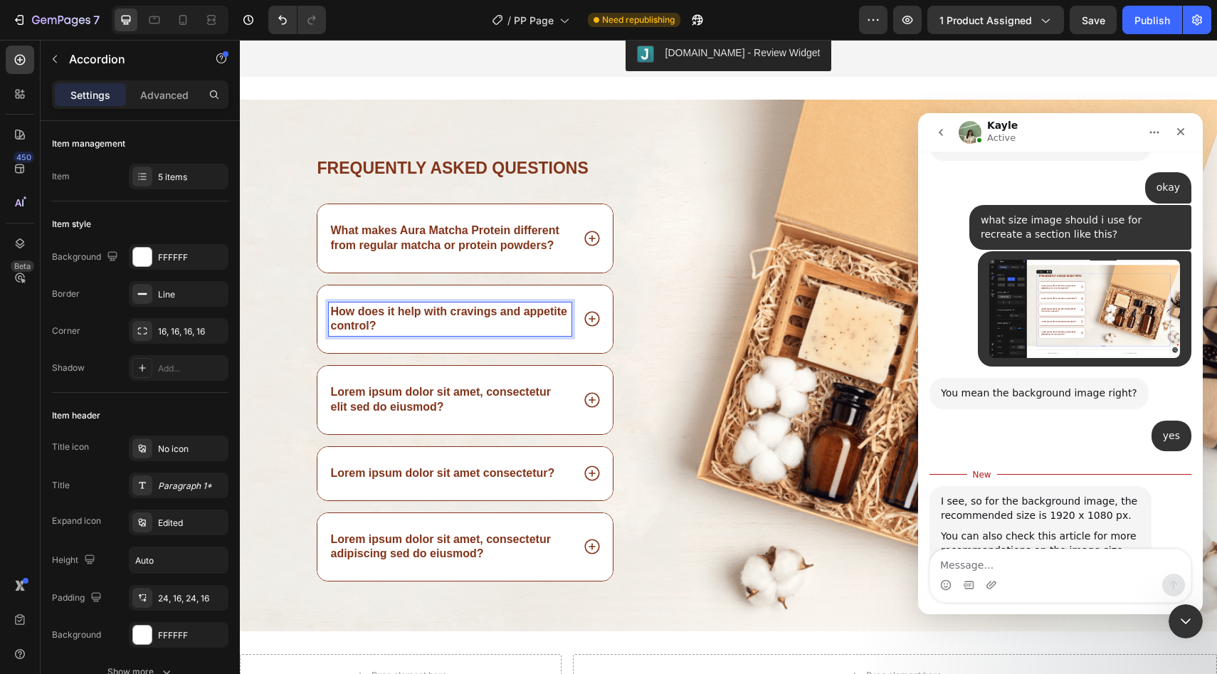
scroll to position [3965, 0]
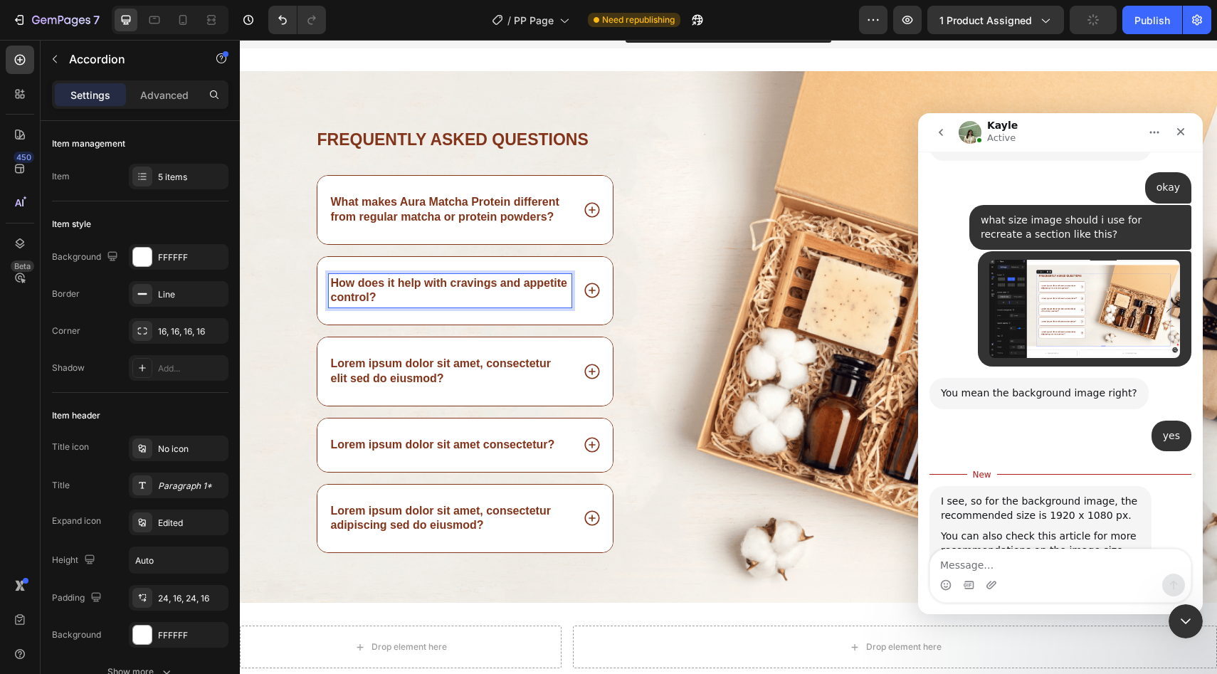
click at [402, 367] on p "Lorem ipsum dolor sit amet, consectetur elit sed do eiusmod?" at bounding box center [450, 371] width 239 height 30
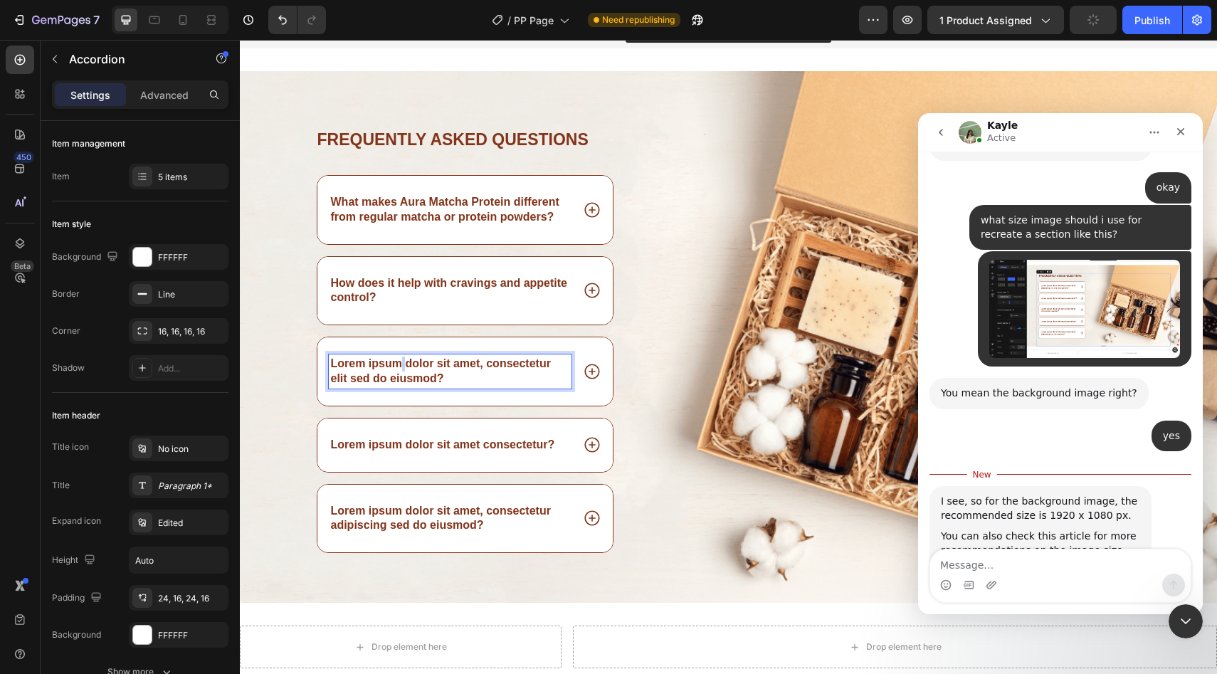
click at [402, 367] on p "Lorem ipsum dolor sit amet, consectetur elit sed do eiusmod?" at bounding box center [450, 371] width 239 height 30
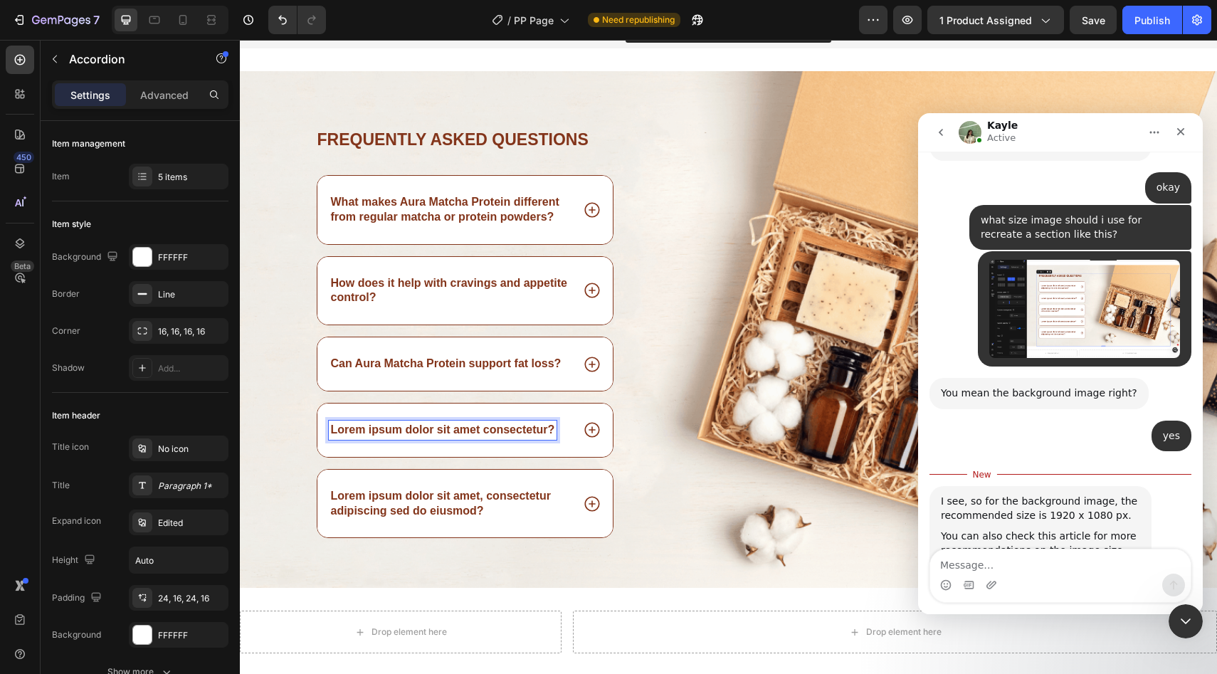
click at [366, 436] on p "Lorem ipsum dolor sit amet consectetur?" at bounding box center [443, 430] width 224 height 15
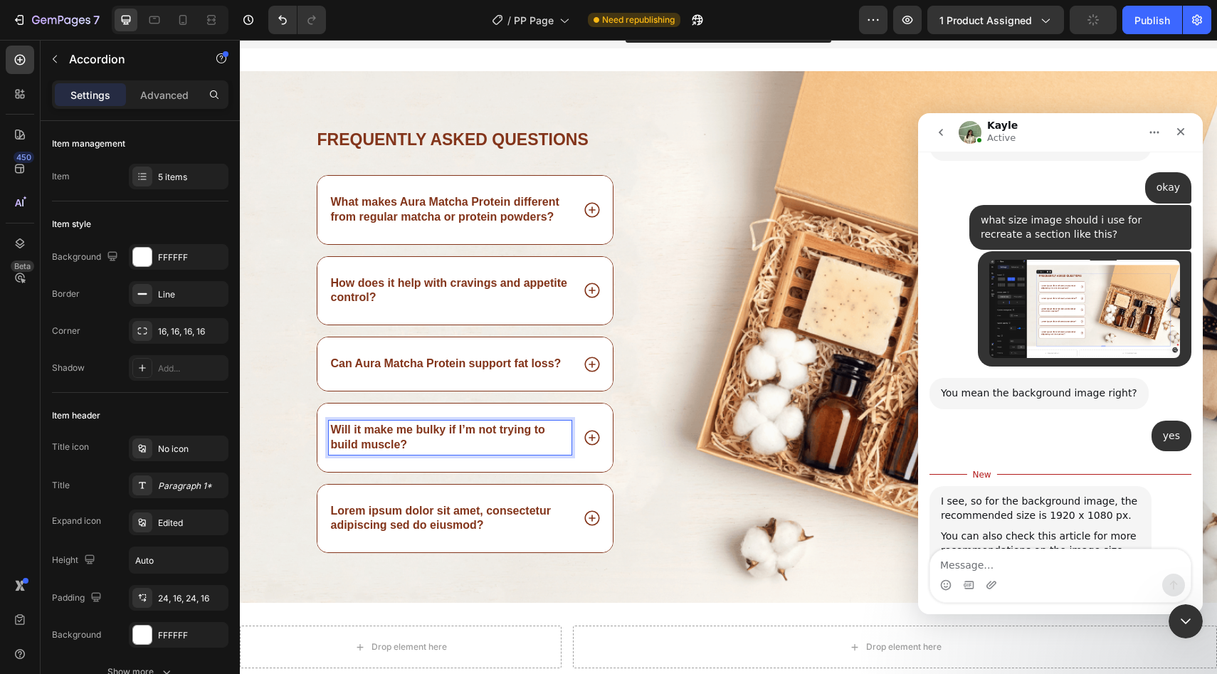
click at [398, 528] on p "Lorem ipsum dolor sit amet, consectetur adipiscing sed do eiusmod?" at bounding box center [450, 519] width 239 height 30
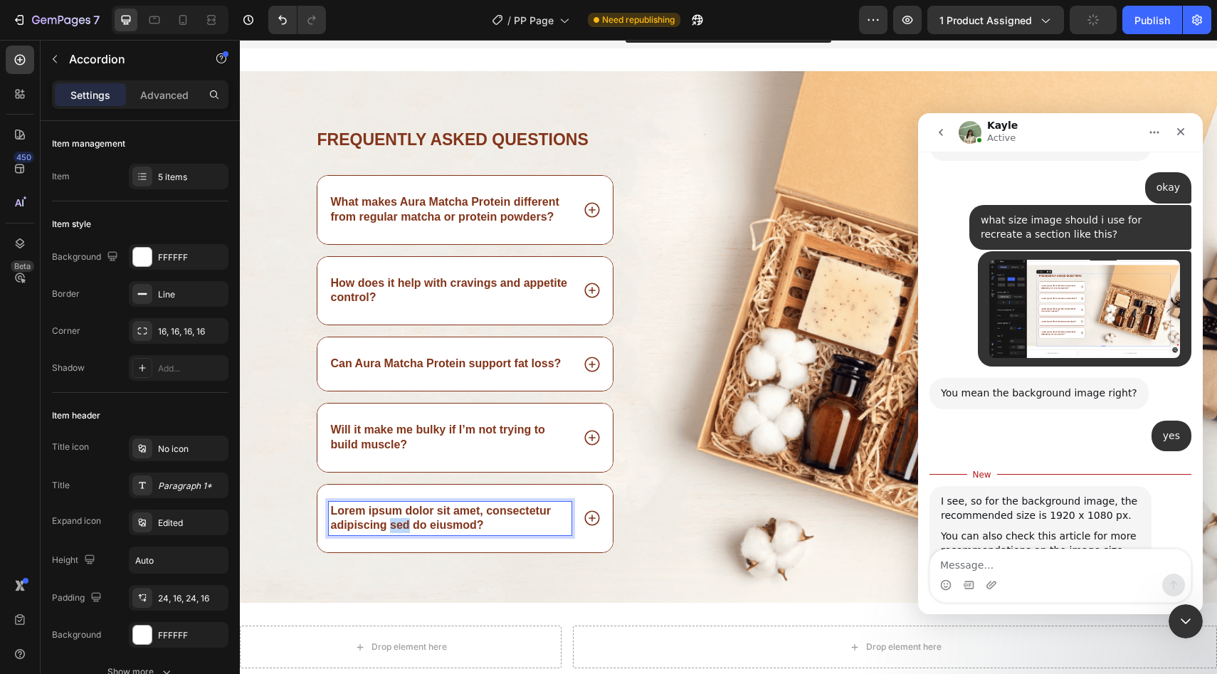
click at [398, 528] on p "Lorem ipsum dolor sit amet, consectetur adipiscing sed do eiusmod?" at bounding box center [450, 519] width 239 height 30
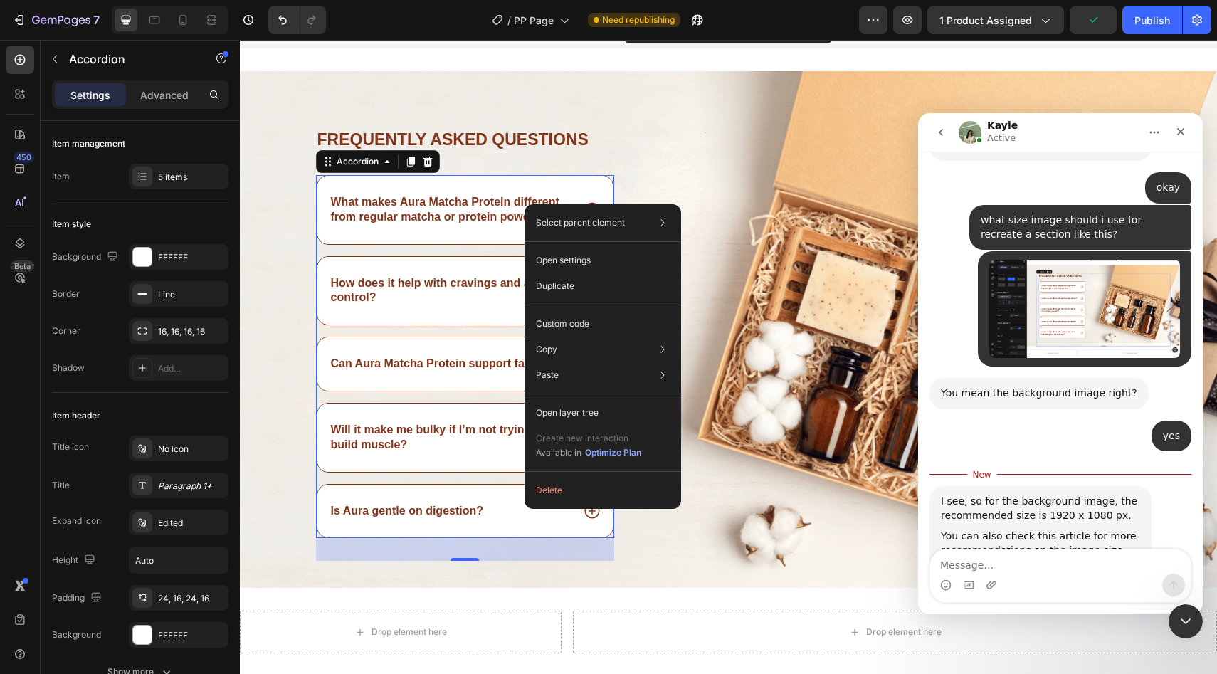
click at [523, 517] on div "Is Aura gentle on digestion?" at bounding box center [450, 511] width 243 height 19
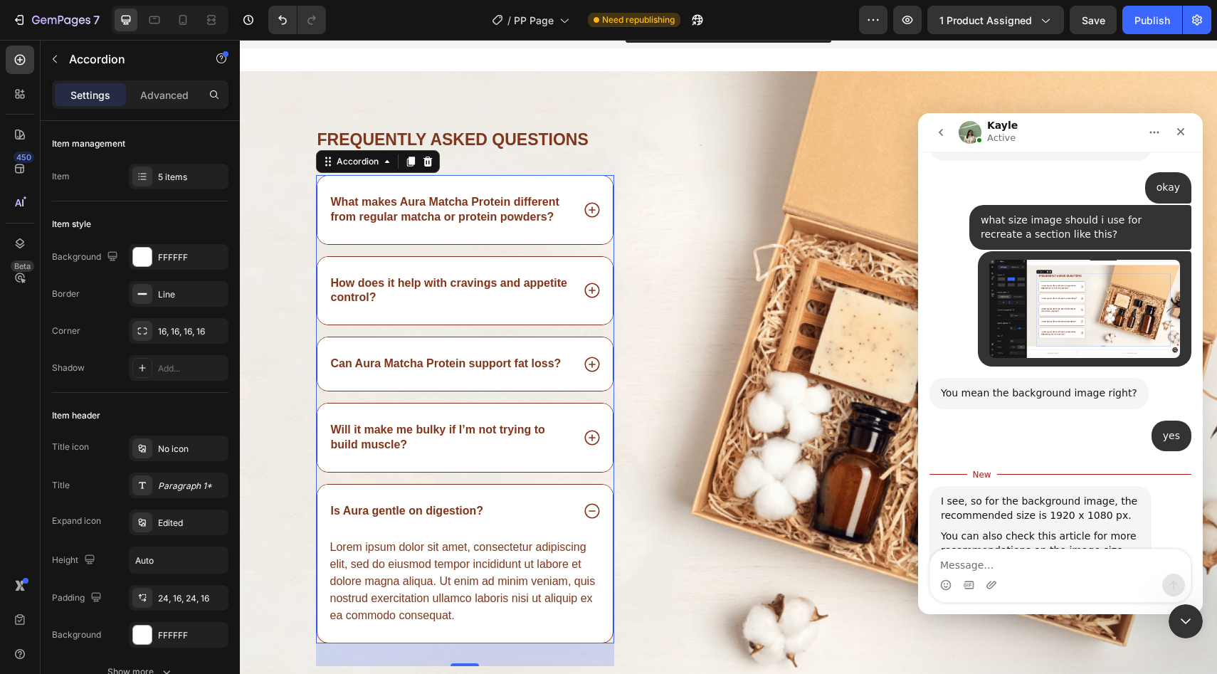
click at [538, 523] on div "Is Aura gentle on digestion?" at bounding box center [465, 511] width 296 height 53
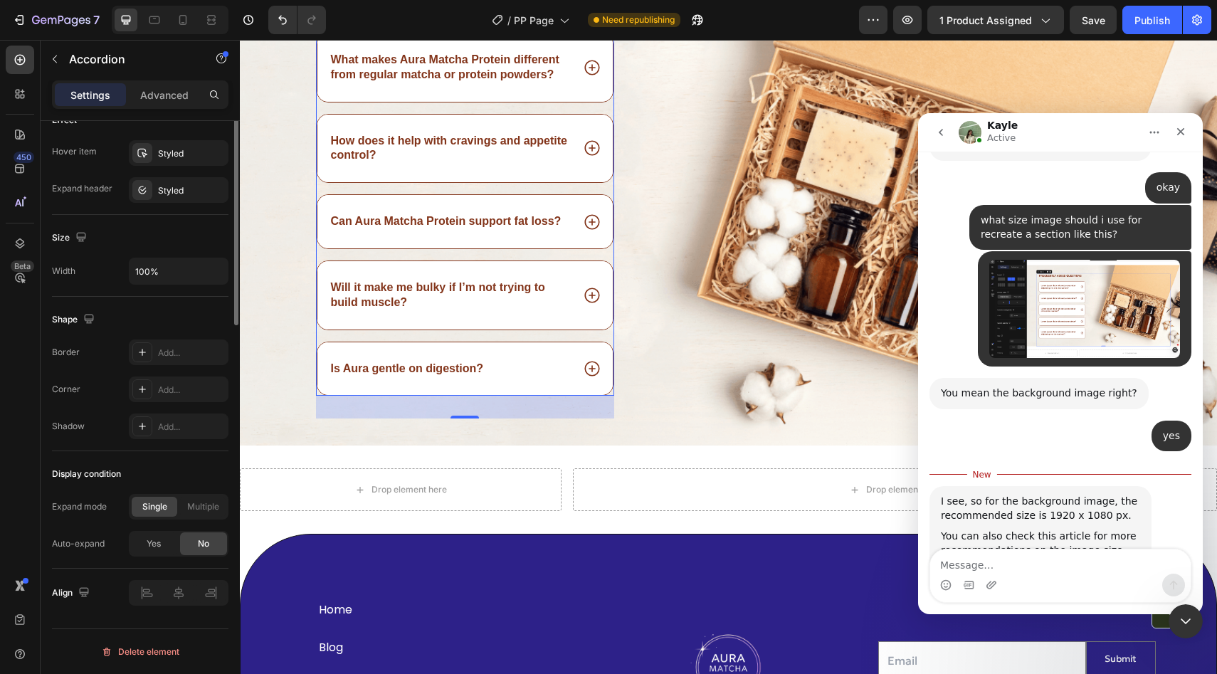
scroll to position [0, 0]
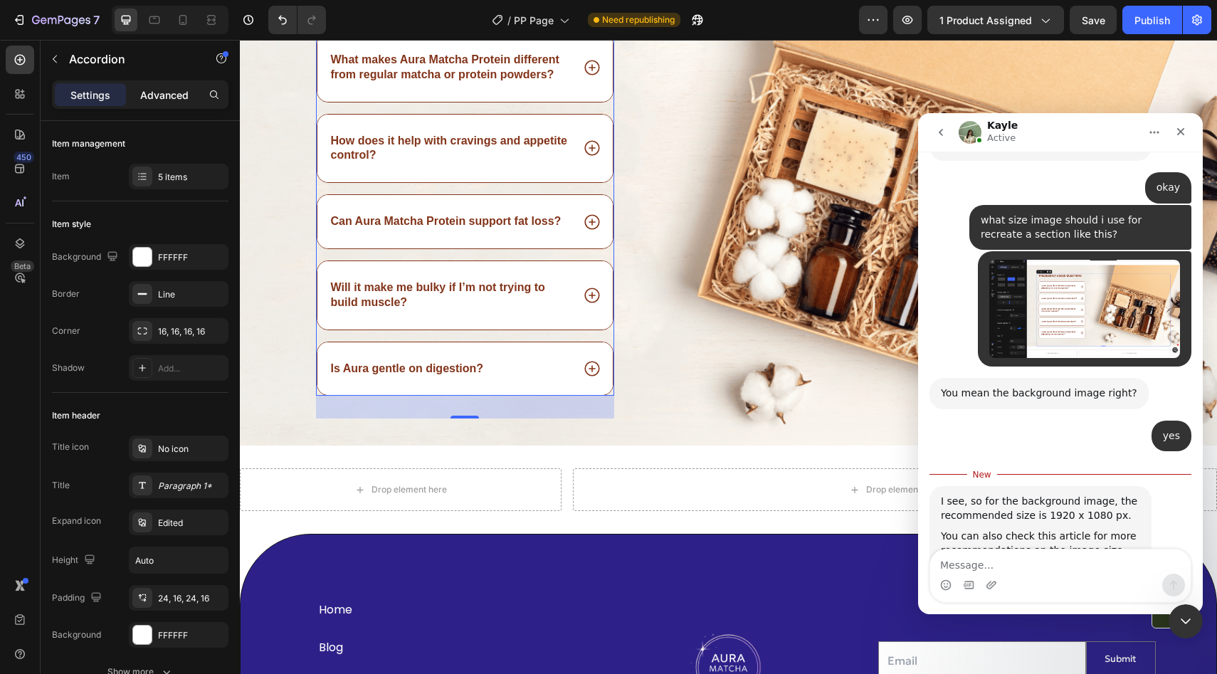
click at [152, 102] on p "Advanced" at bounding box center [164, 95] width 48 height 15
type input "100%"
type input "100"
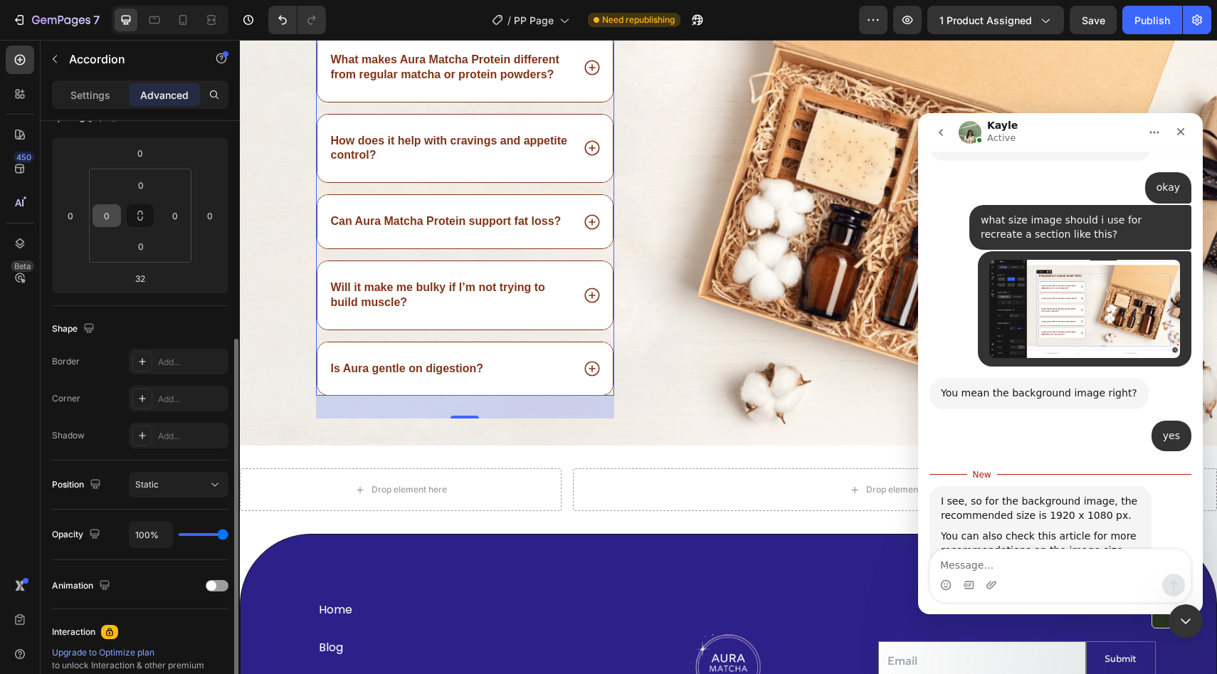
scroll to position [356, 0]
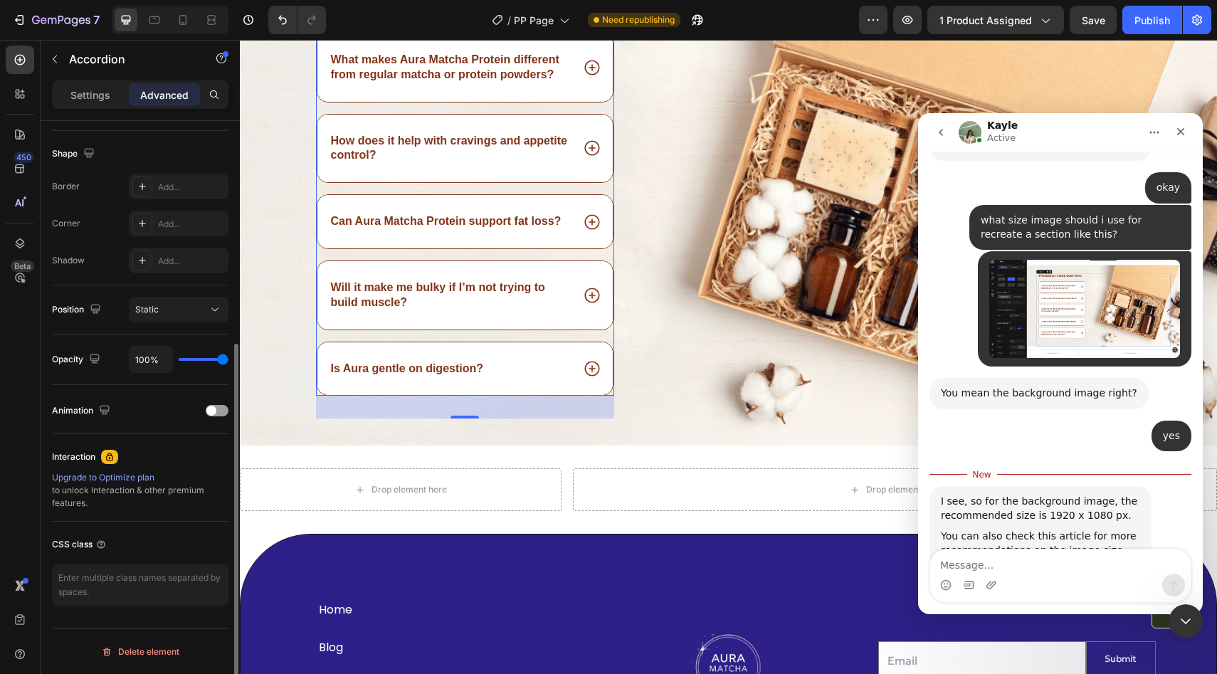
click at [325, 287] on div "Will it make me bulky if I’m not trying to build muscle?" at bounding box center [465, 295] width 296 height 68
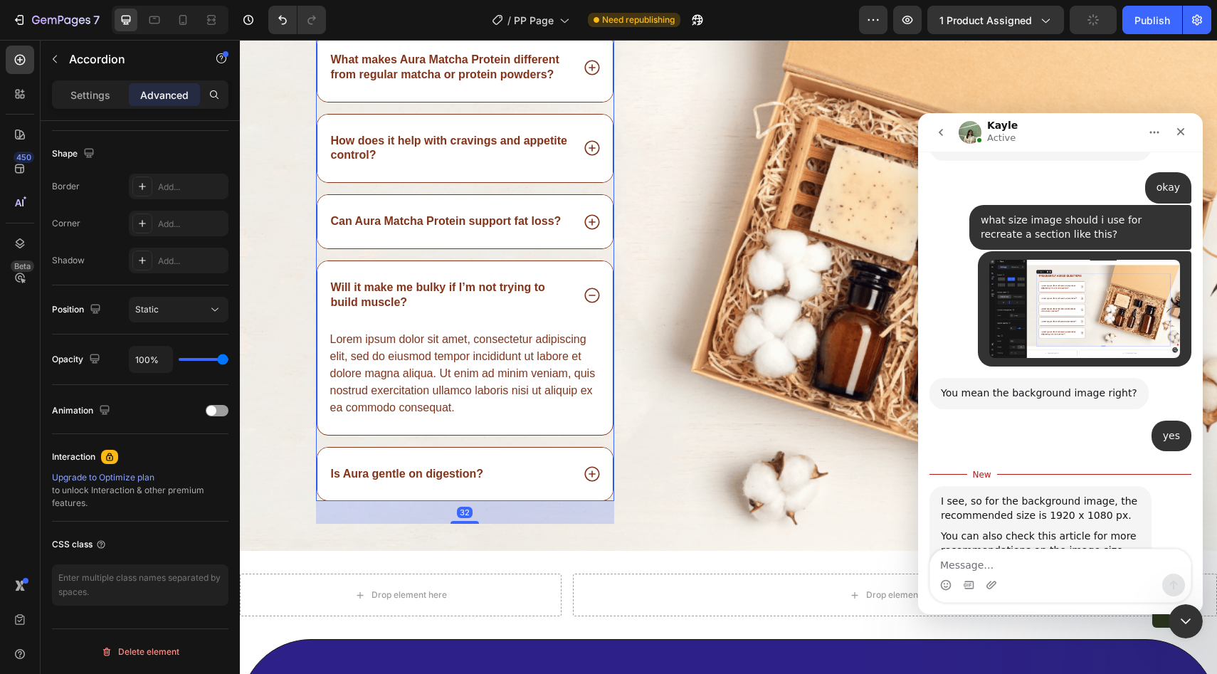
click at [107, 82] on div "Settings Advanced" at bounding box center [140, 94] width 176 height 28
click at [99, 101] on p "Settings" at bounding box center [90, 95] width 40 height 15
type input "16"
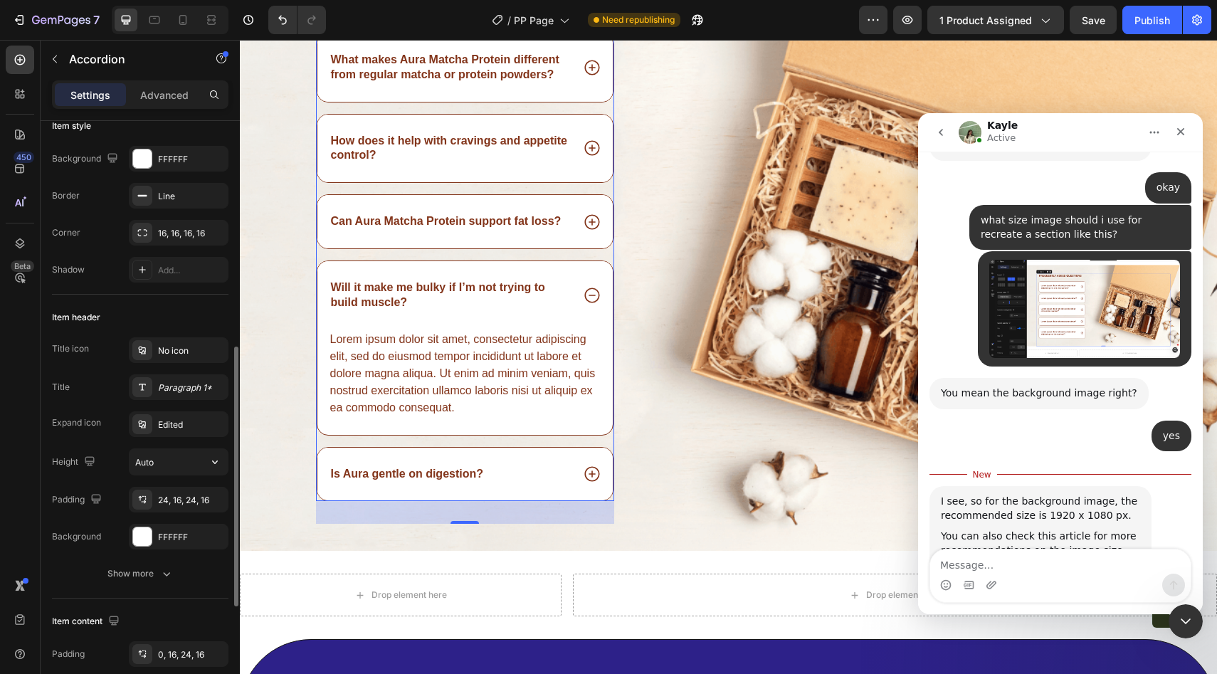
scroll to position [0, 0]
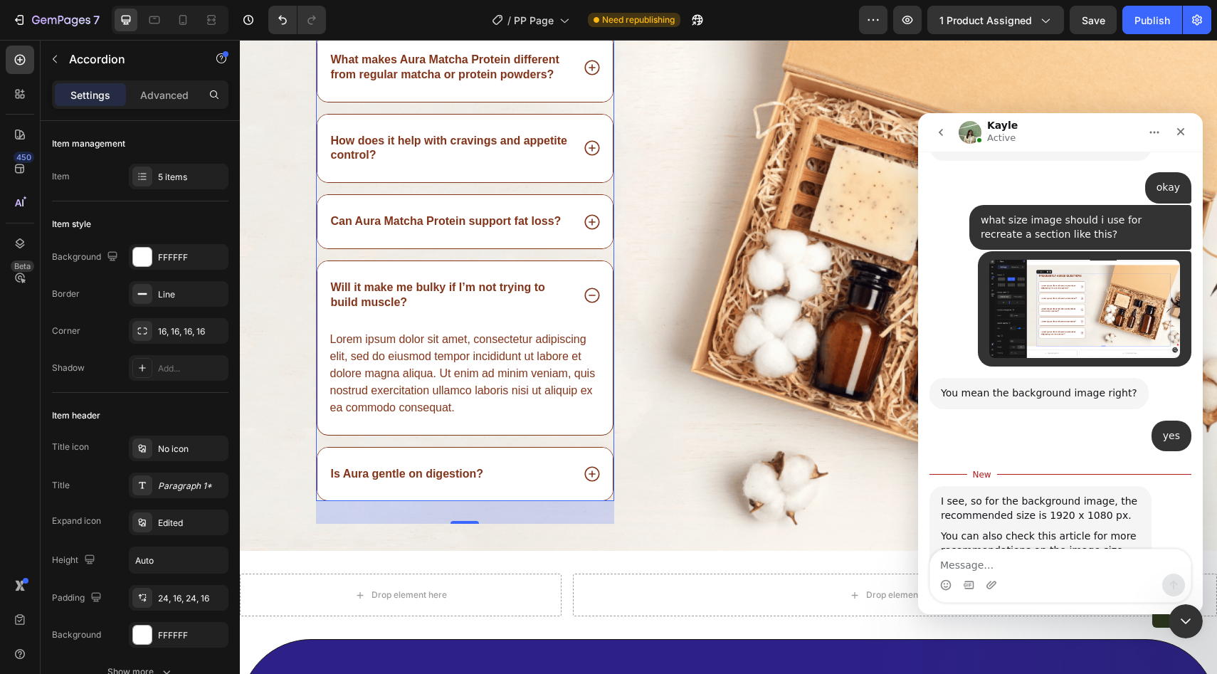
click at [572, 214] on div "Can Aura Matcha Protein support fat loss?" at bounding box center [465, 221] width 296 height 53
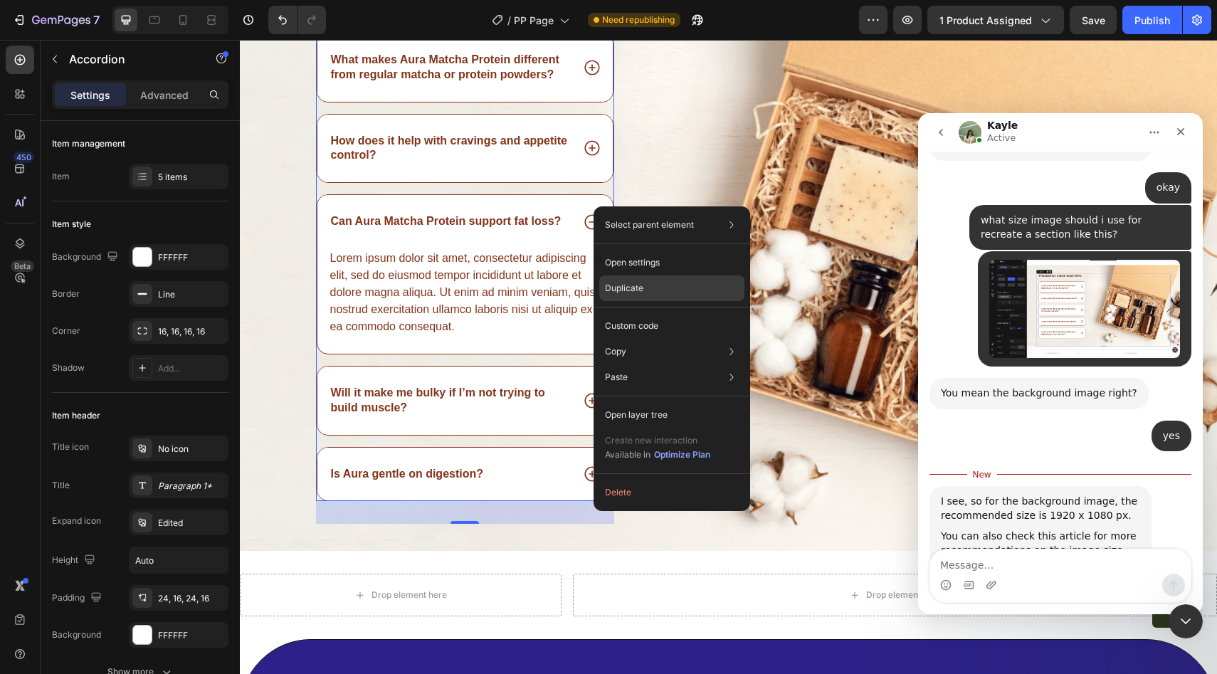
click at [632, 291] on p "Duplicate" at bounding box center [624, 288] width 38 height 13
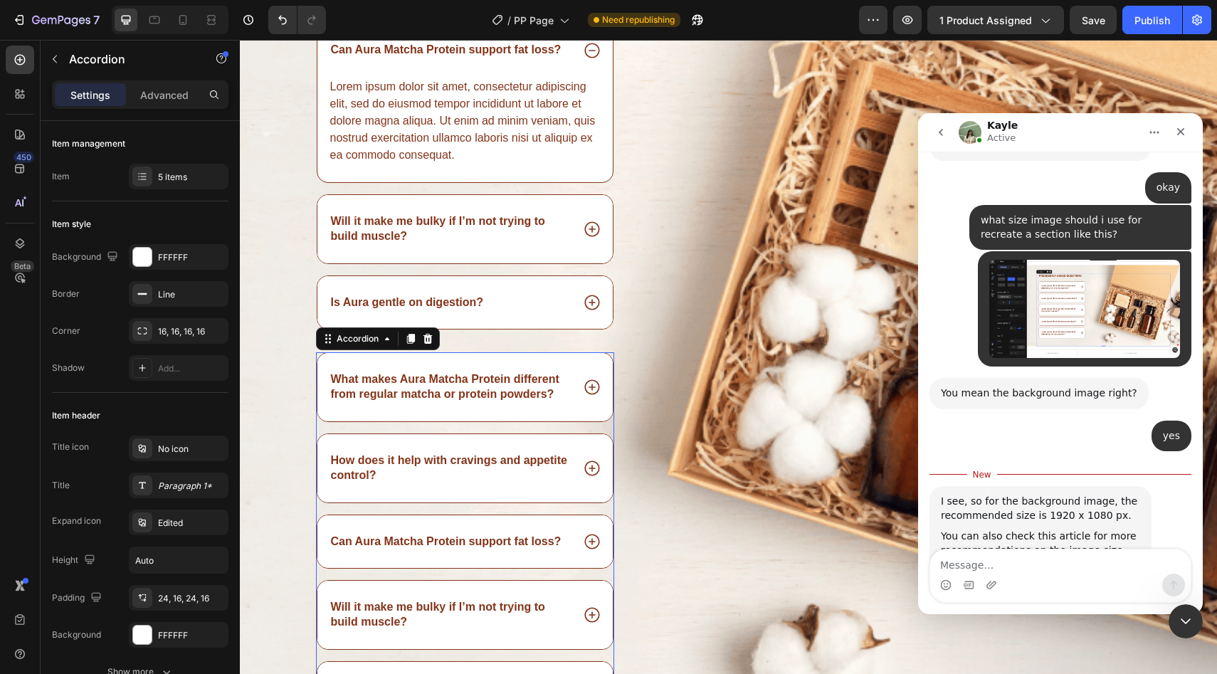
scroll to position [4270, 0]
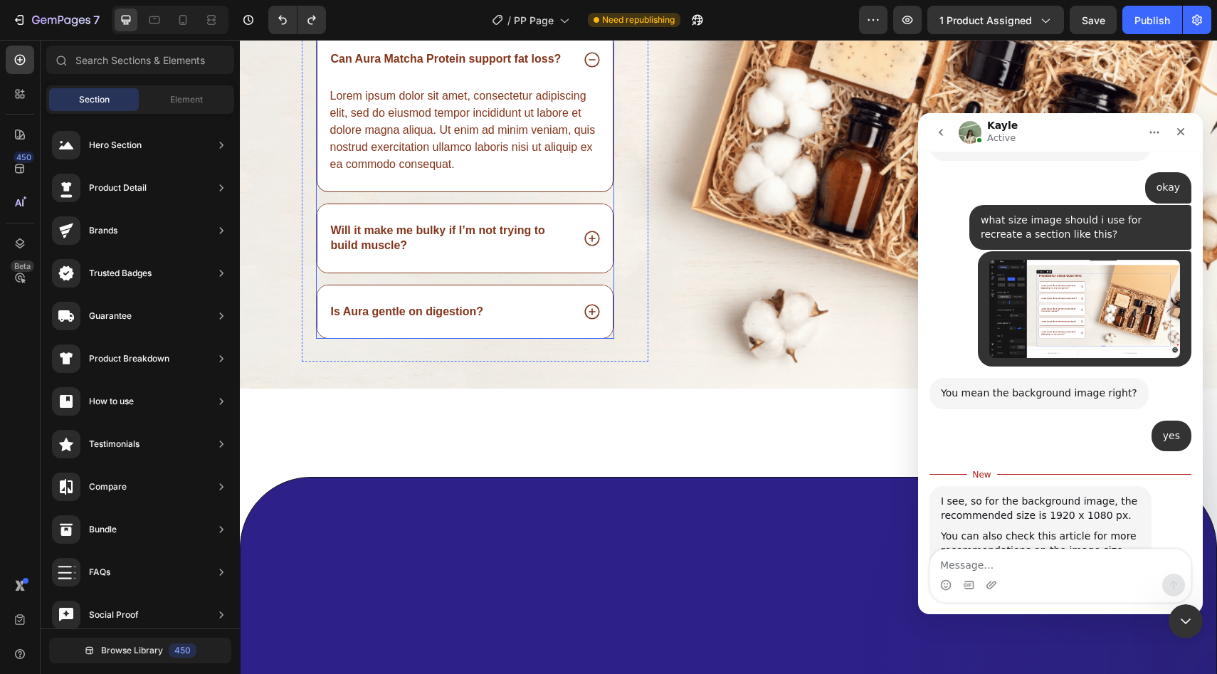
click at [396, 314] on p "Is Aura gentle on digestion?" at bounding box center [407, 312] width 153 height 15
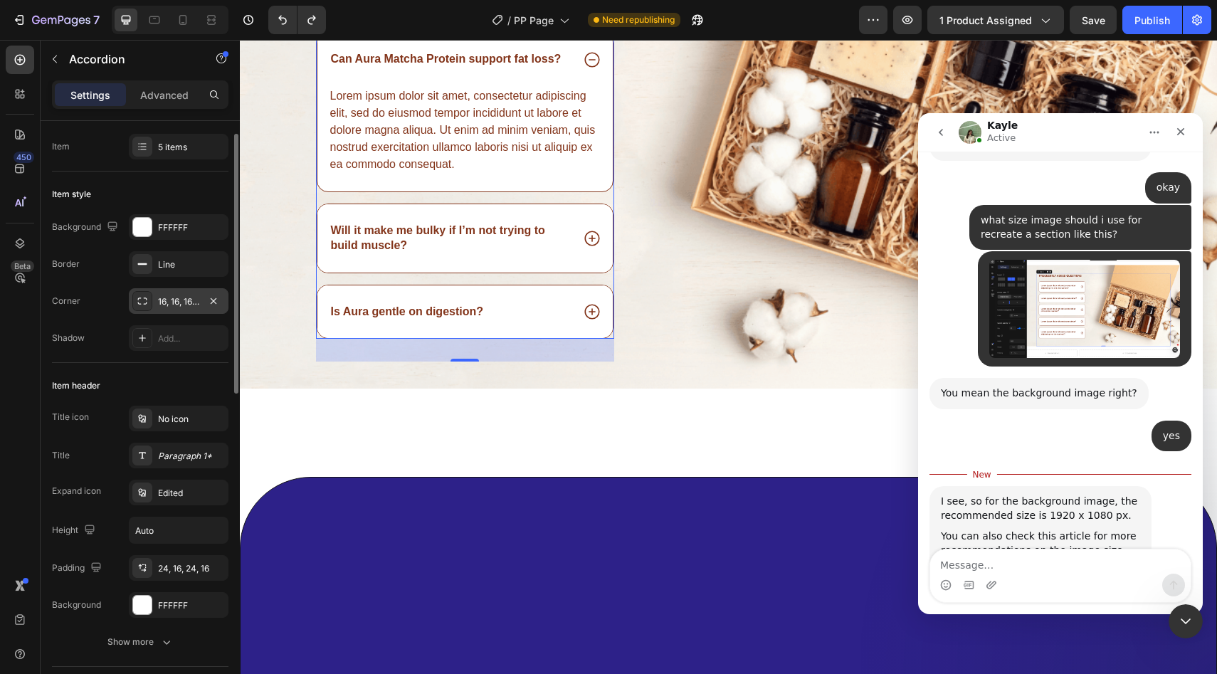
scroll to position [0, 0]
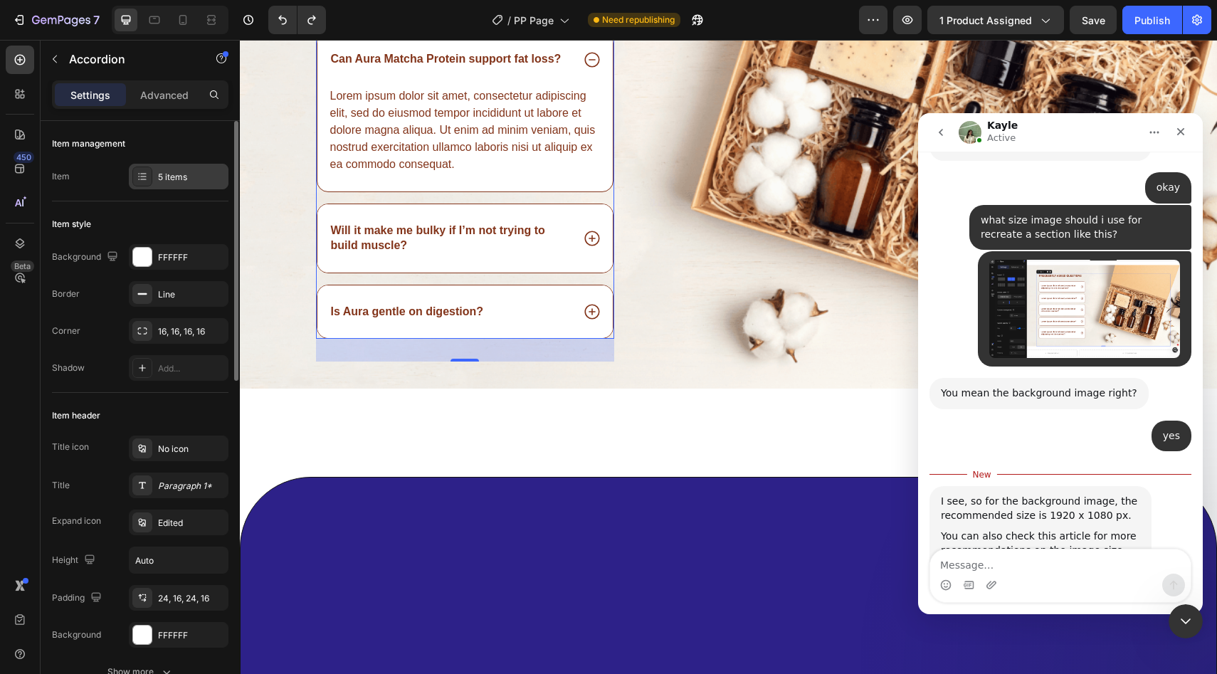
click at [145, 174] on icon at bounding box center [143, 173] width 6 height 1
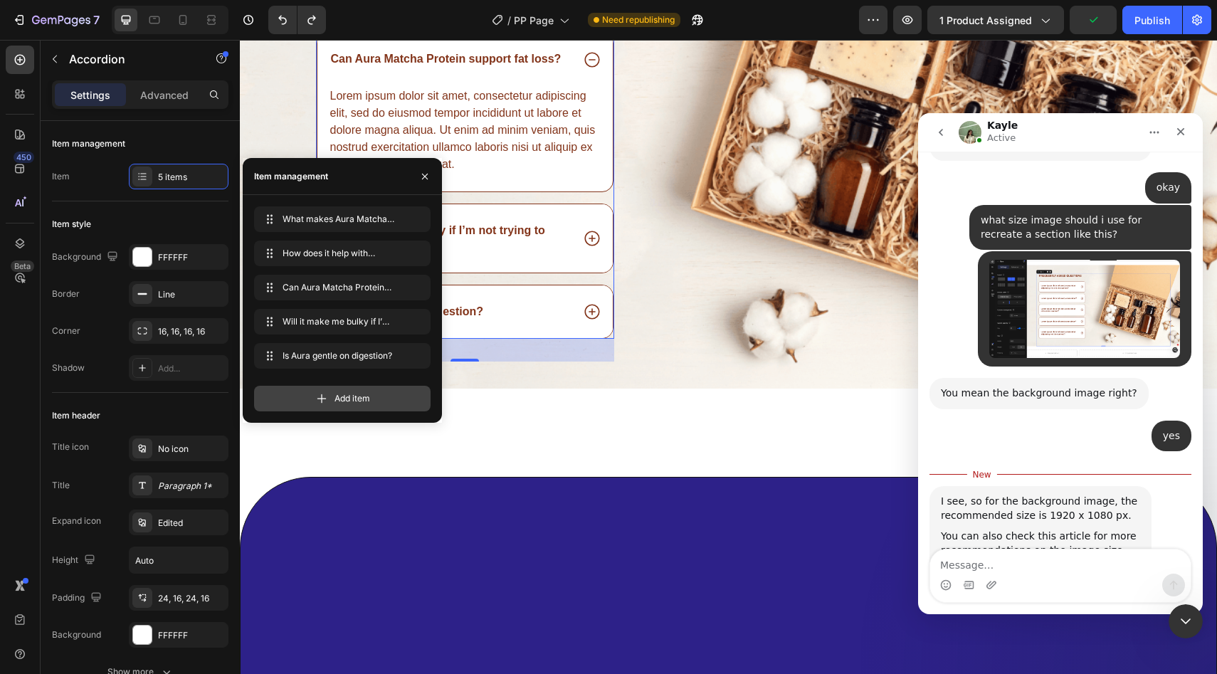
click at [311, 389] on div "Add item" at bounding box center [342, 399] width 176 height 26
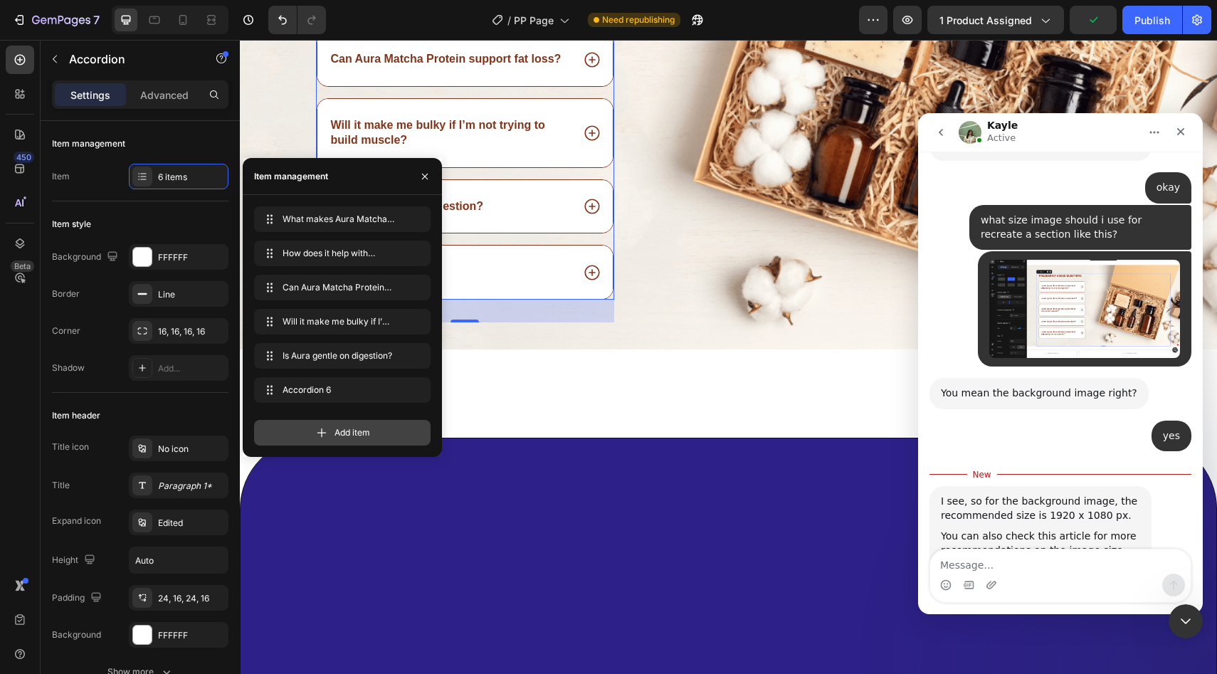
click at [324, 423] on div "Add item" at bounding box center [342, 433] width 176 height 26
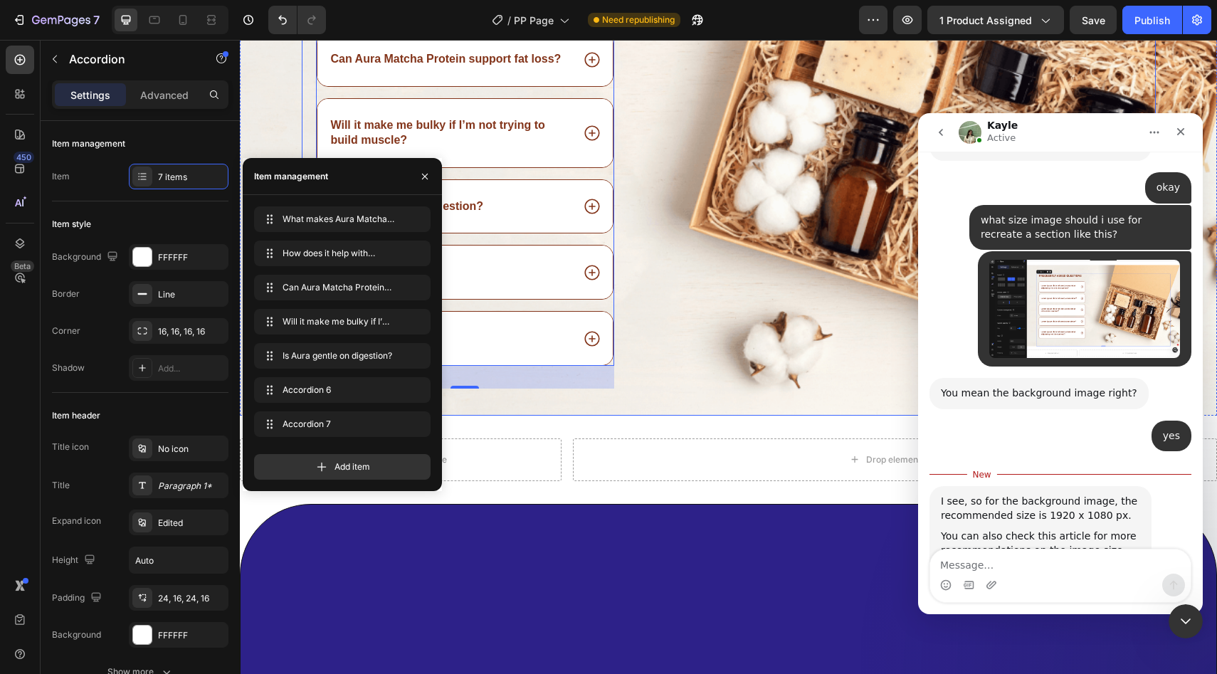
scroll to position [4038, 0]
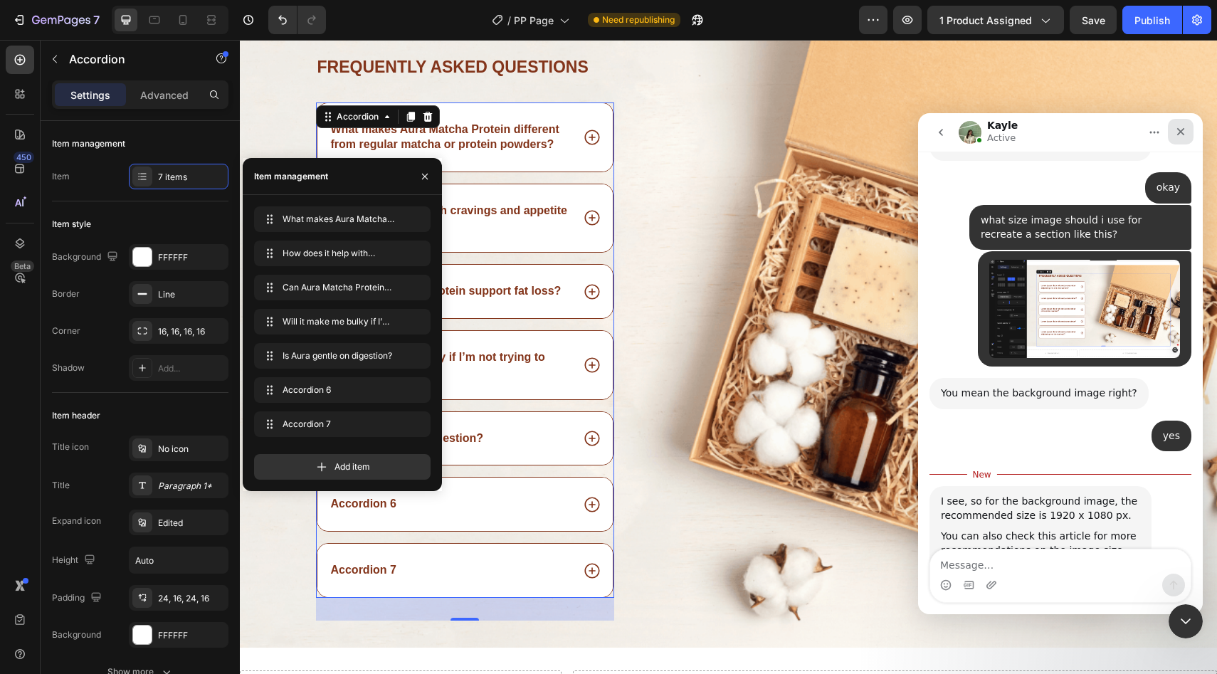
click at [1182, 136] on icon "Close" at bounding box center [1180, 131] width 11 height 11
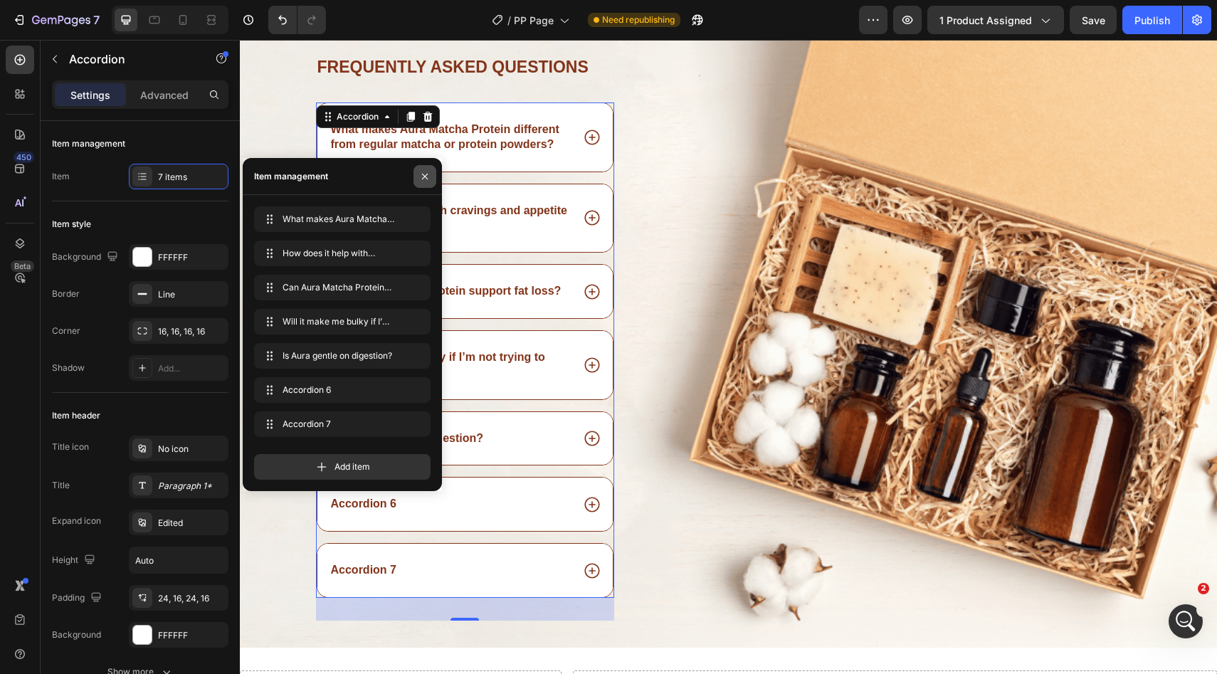
click at [431, 180] on button "button" at bounding box center [424, 176] width 23 height 23
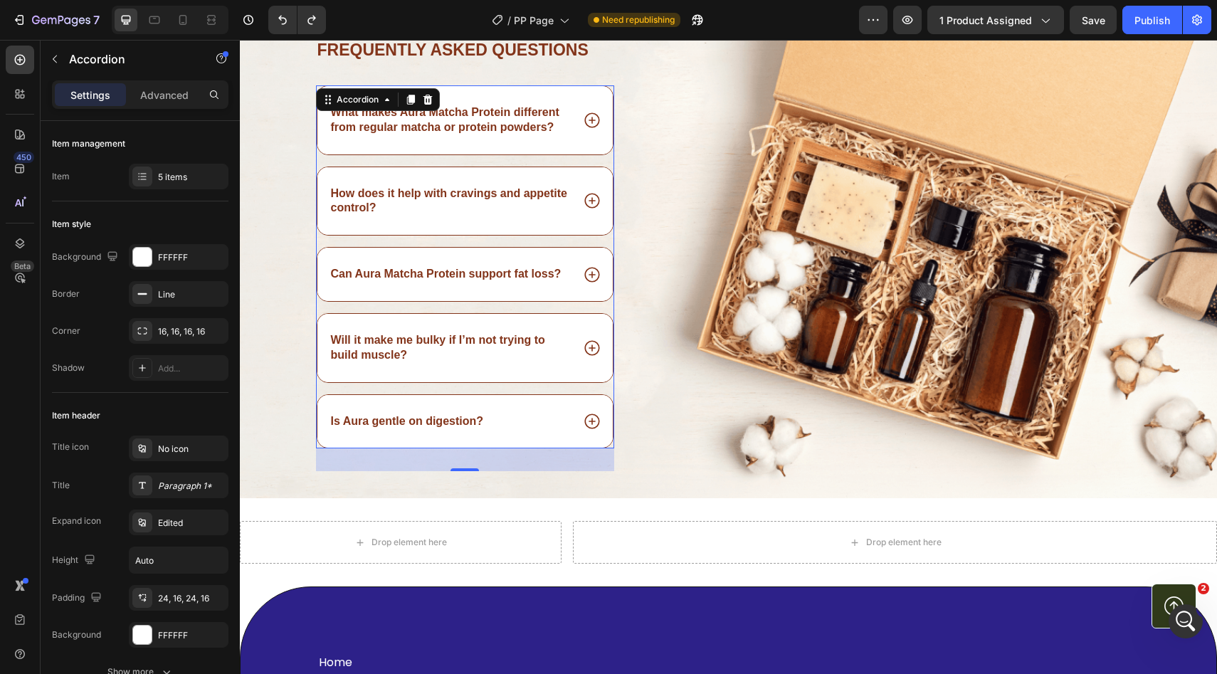
scroll to position [3992, 0]
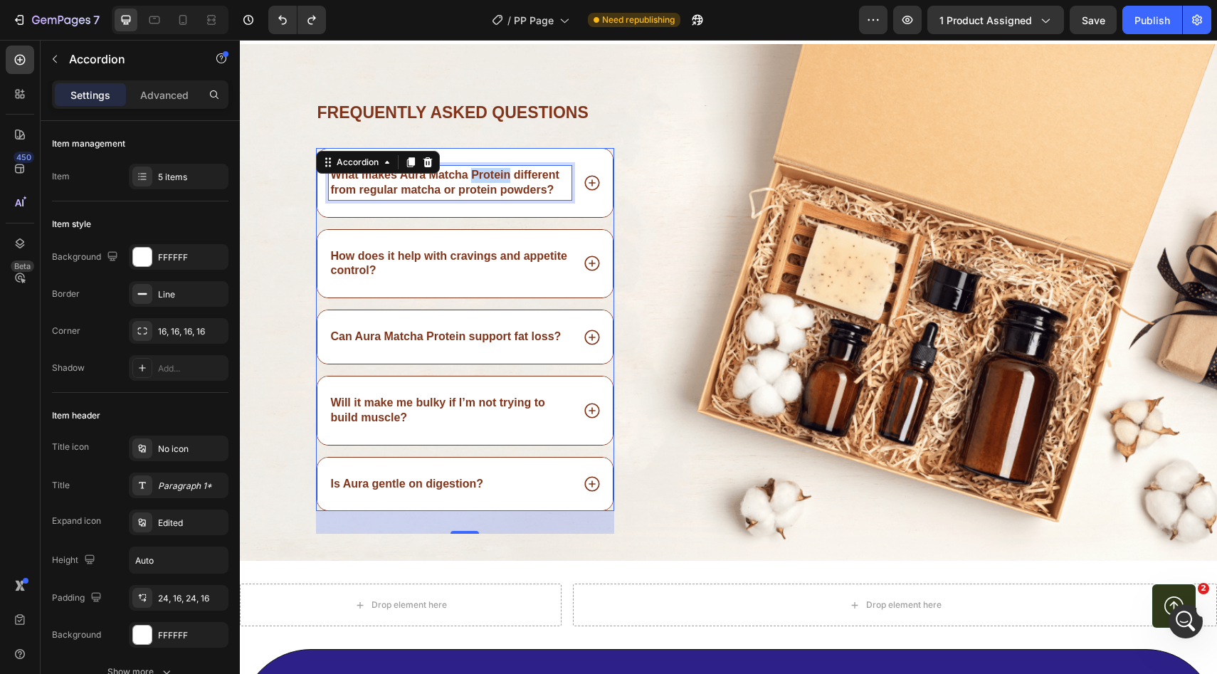
click at [501, 176] on p "What makes Aura Matcha Protein different from regular matcha or protein powders?" at bounding box center [450, 183] width 239 height 30
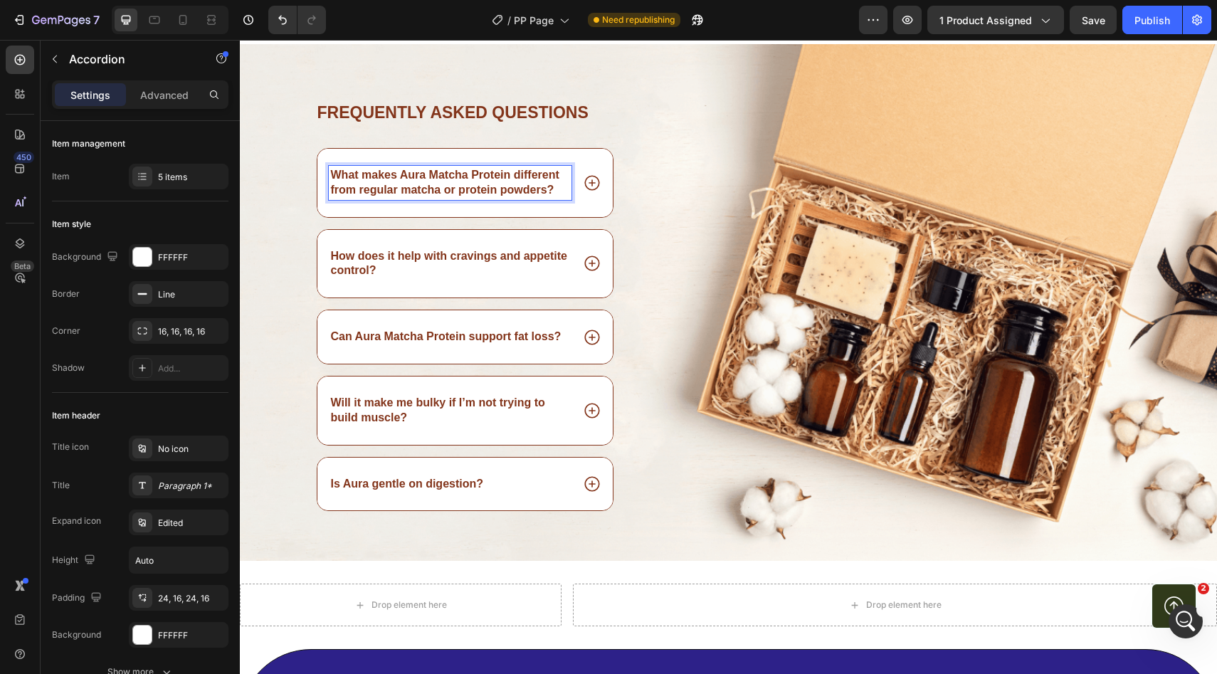
click at [371, 255] on p "How does it help with cravings and appetite control?" at bounding box center [450, 264] width 239 height 30
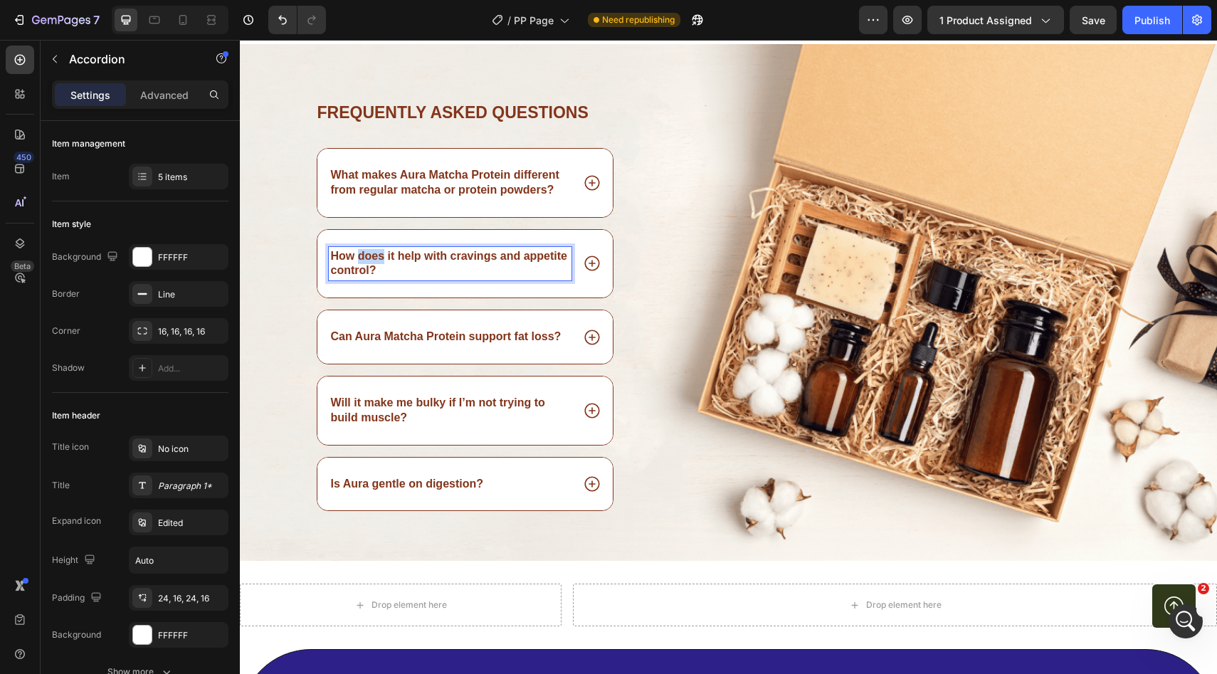
click at [371, 255] on p "How does it help with cravings and appetite control?" at bounding box center [450, 264] width 239 height 30
click at [458, 344] on p "Can Aura Matcha Protein support fat loss?" at bounding box center [446, 336] width 231 height 15
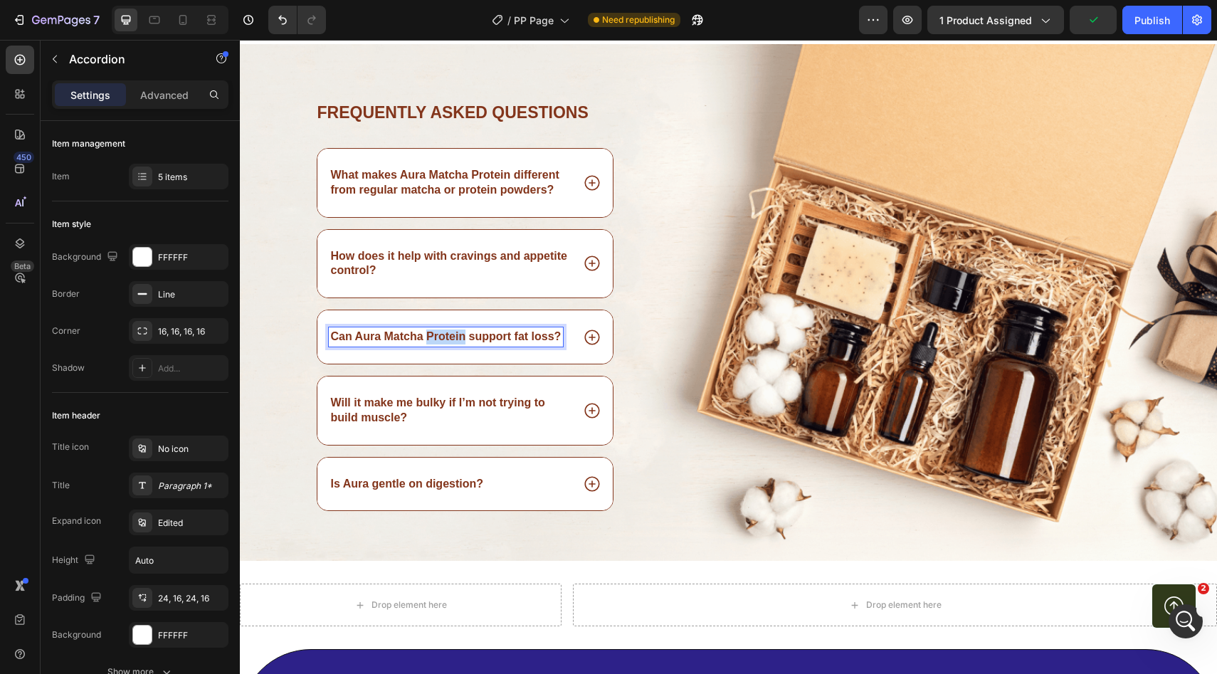
click at [458, 344] on p "Can Aura Matcha Protein support fat loss?" at bounding box center [446, 336] width 231 height 15
click at [453, 412] on p "Will it make me bulky if I’m not trying to build muscle?" at bounding box center [450, 411] width 239 height 30
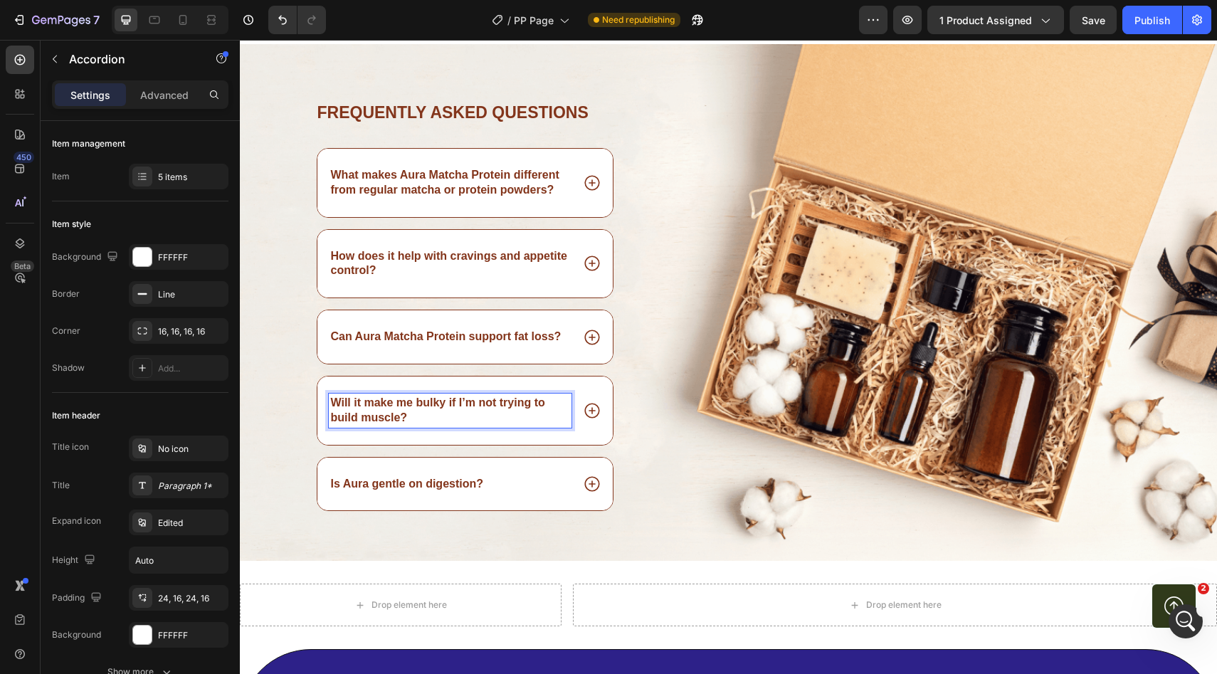
click at [453, 412] on p "Will it make me bulky if I’m not trying to build muscle?" at bounding box center [450, 411] width 239 height 30
click at [406, 490] on p "Is Aura gentle on digestion?" at bounding box center [407, 484] width 153 height 15
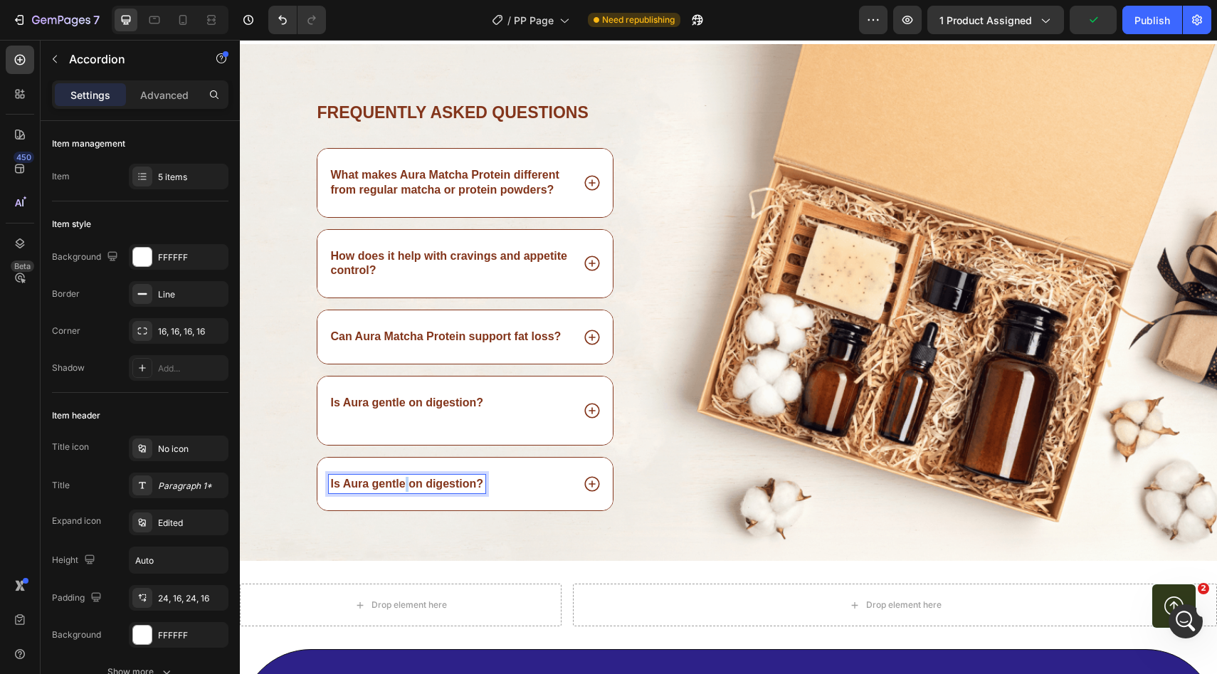
click at [406, 490] on p "Is Aura gentle on digestion?" at bounding box center [407, 484] width 153 height 15
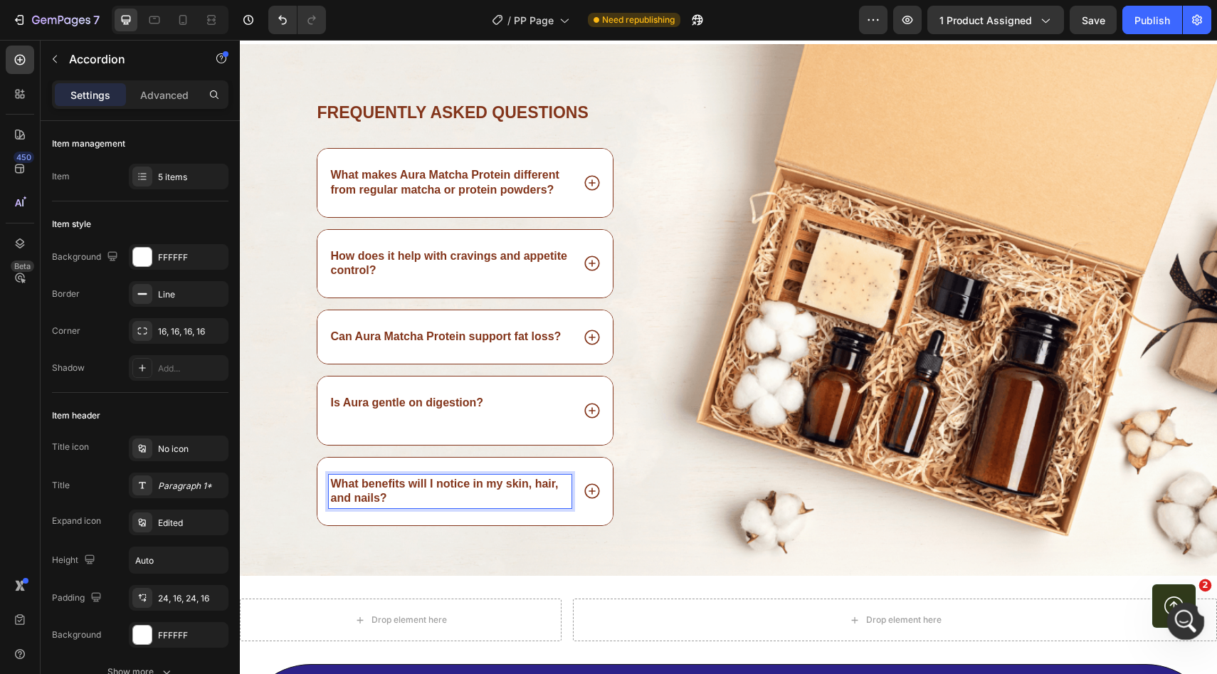
click at [1188, 622] on icon "Open Intercom Messenger" at bounding box center [1183, 619] width 23 height 23
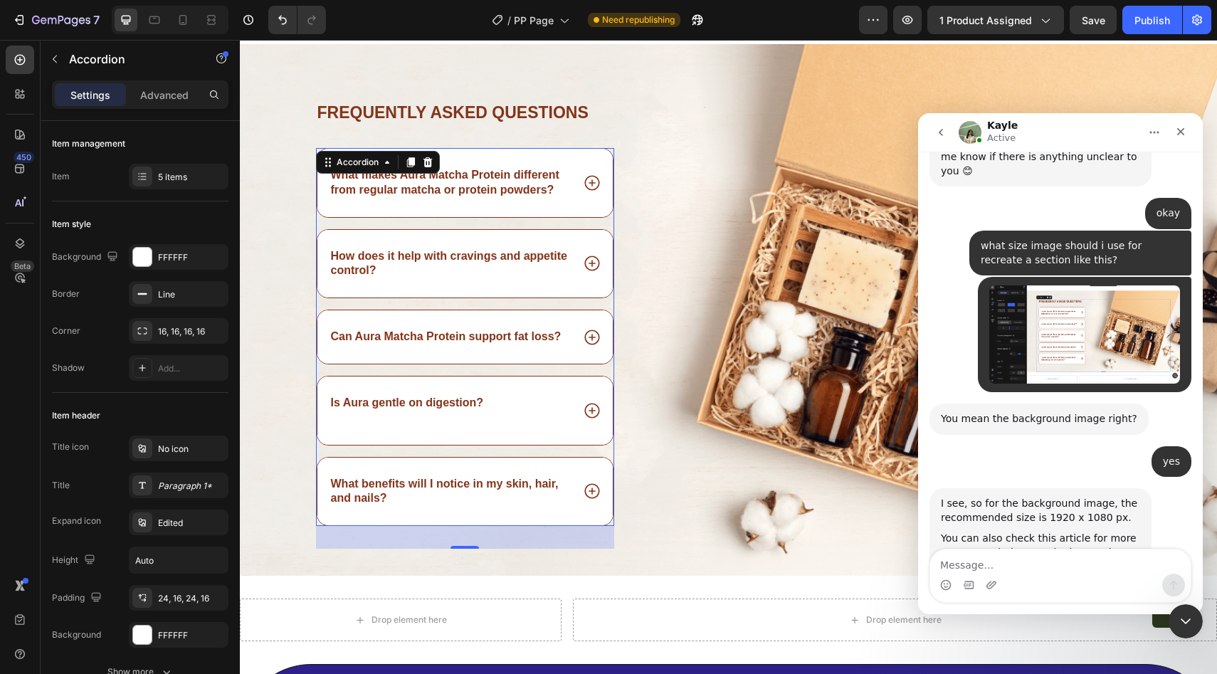
scroll to position [1890, 0]
type textarea "thank you so much"
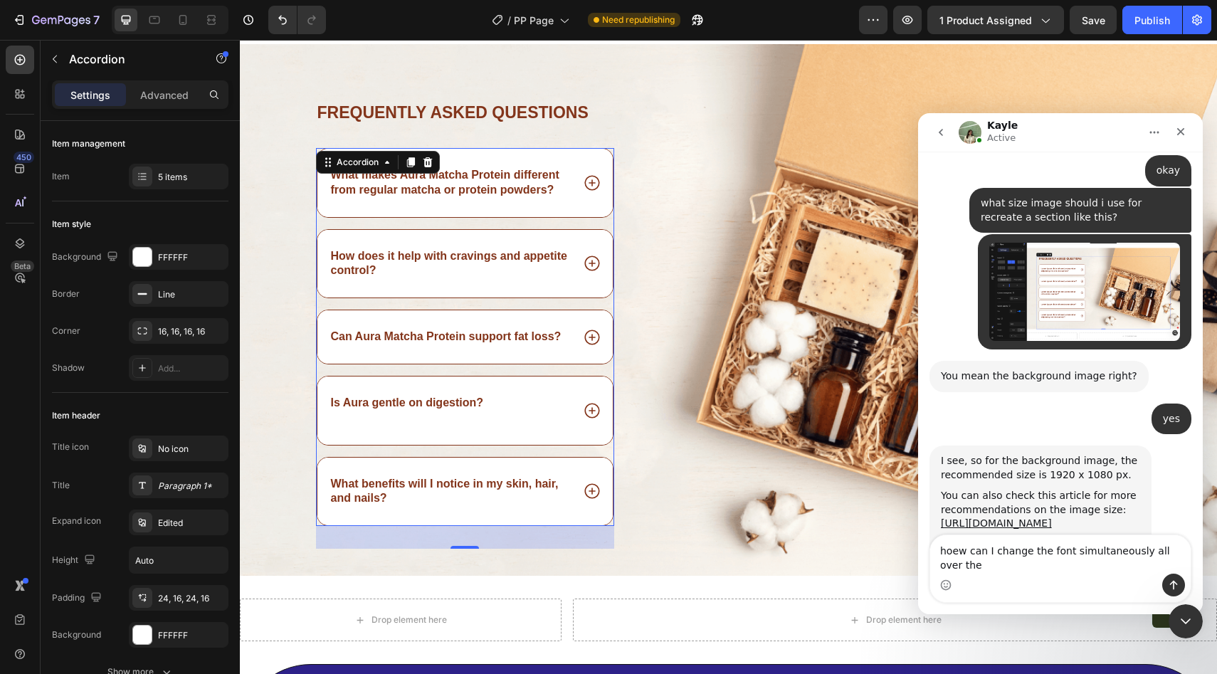
scroll to position [1947, 0]
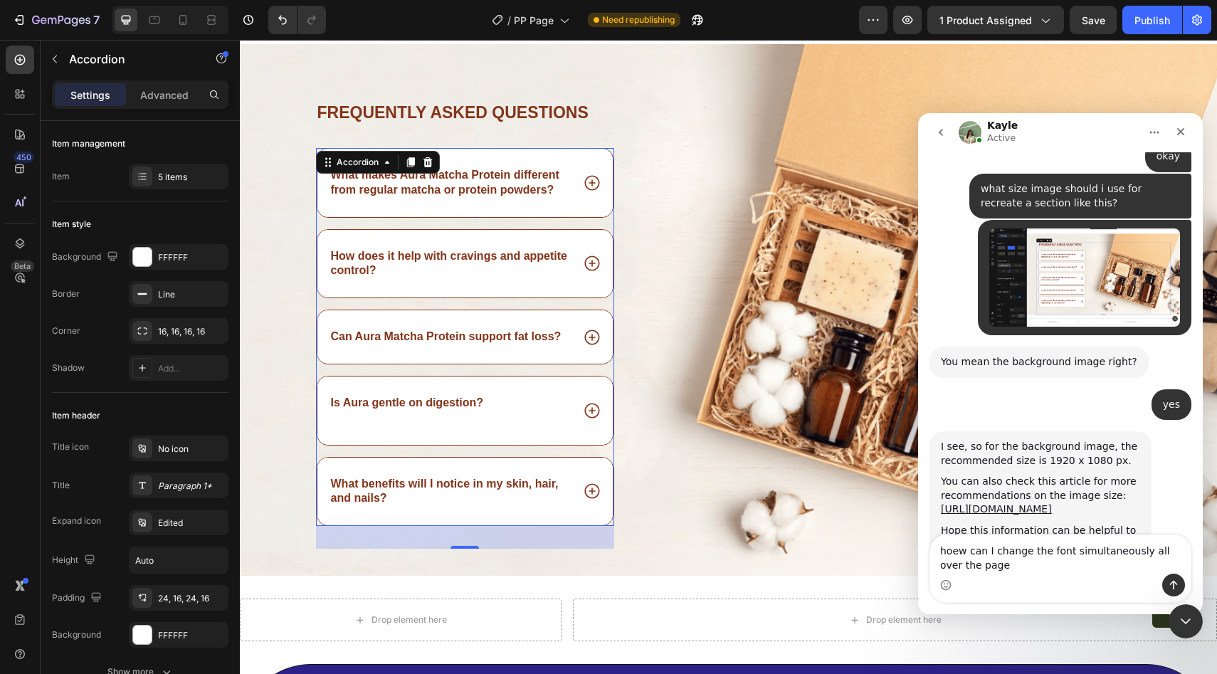
type textarea "hoew can I change the font simultaneously all over the page?"
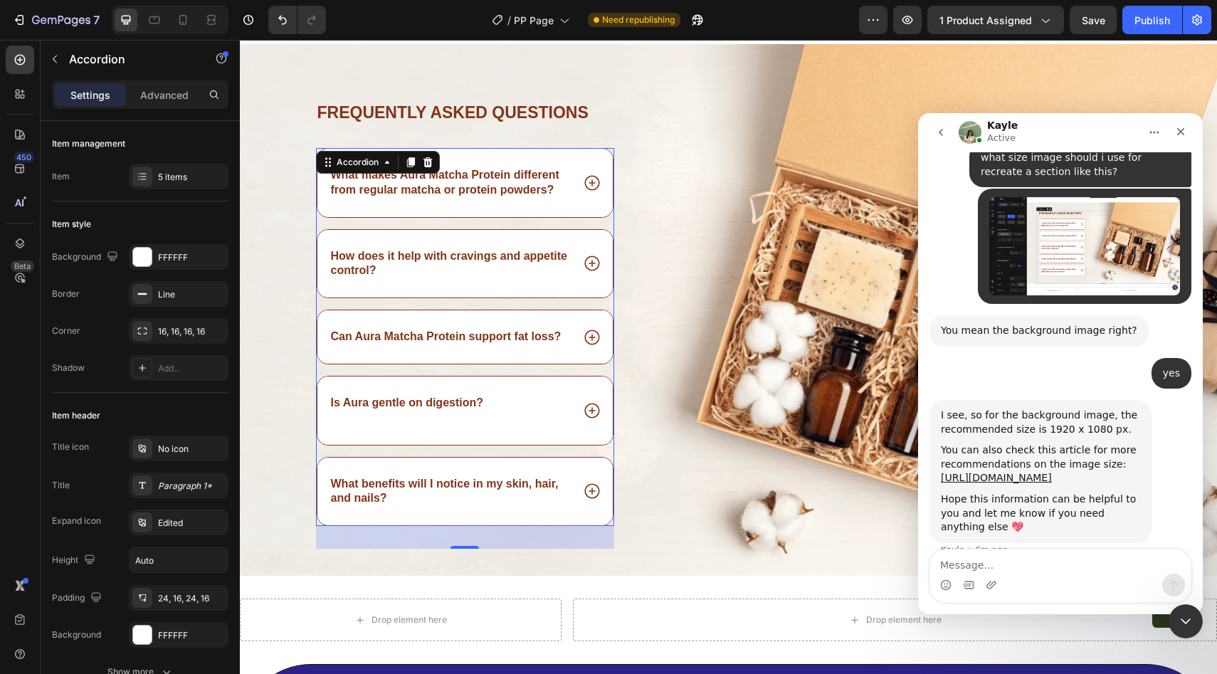
scroll to position [1979, 0]
click at [592, 490] on icon at bounding box center [592, 491] width 18 height 18
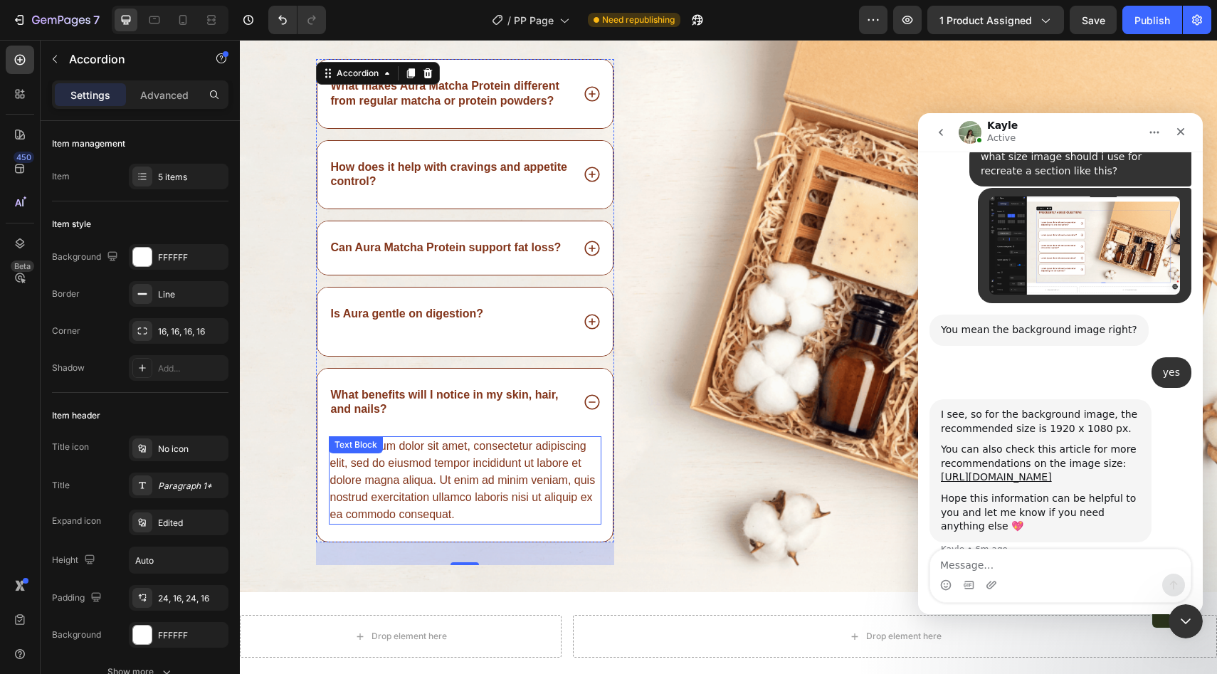
scroll to position [4092, 0]
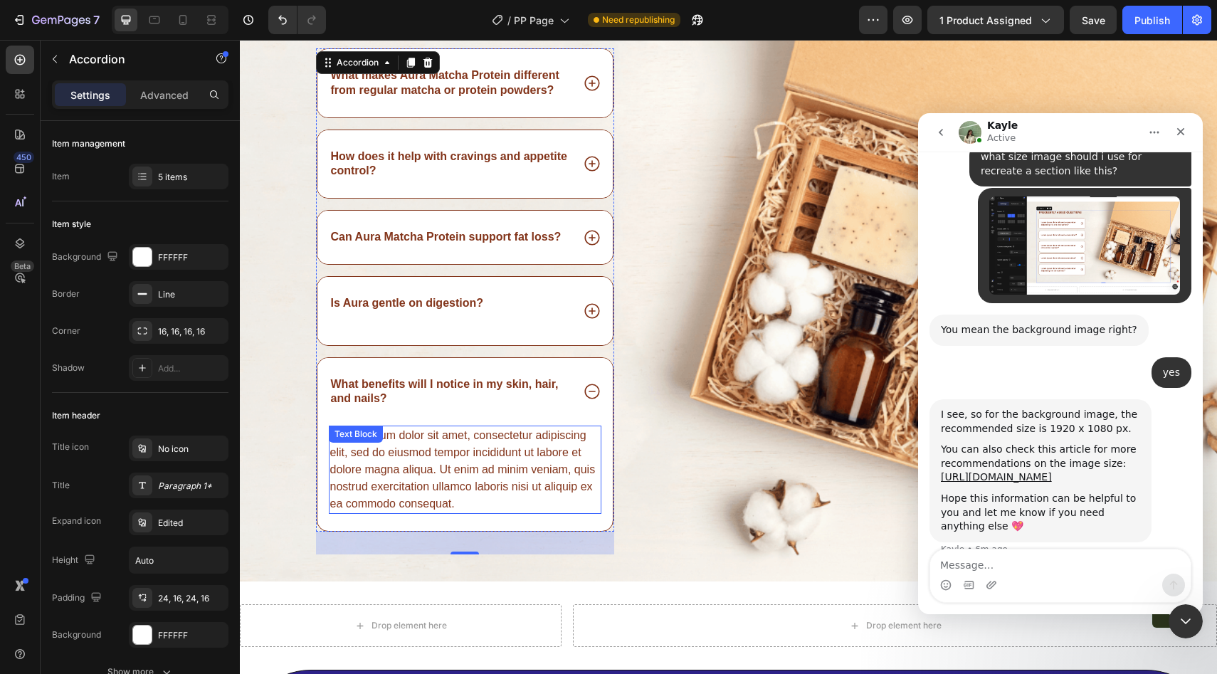
click at [474, 496] on div "Lorem ipsum dolor sit amet, consectetur adipiscing elit, sed do eiusmod tempor …" at bounding box center [465, 469] width 273 height 88
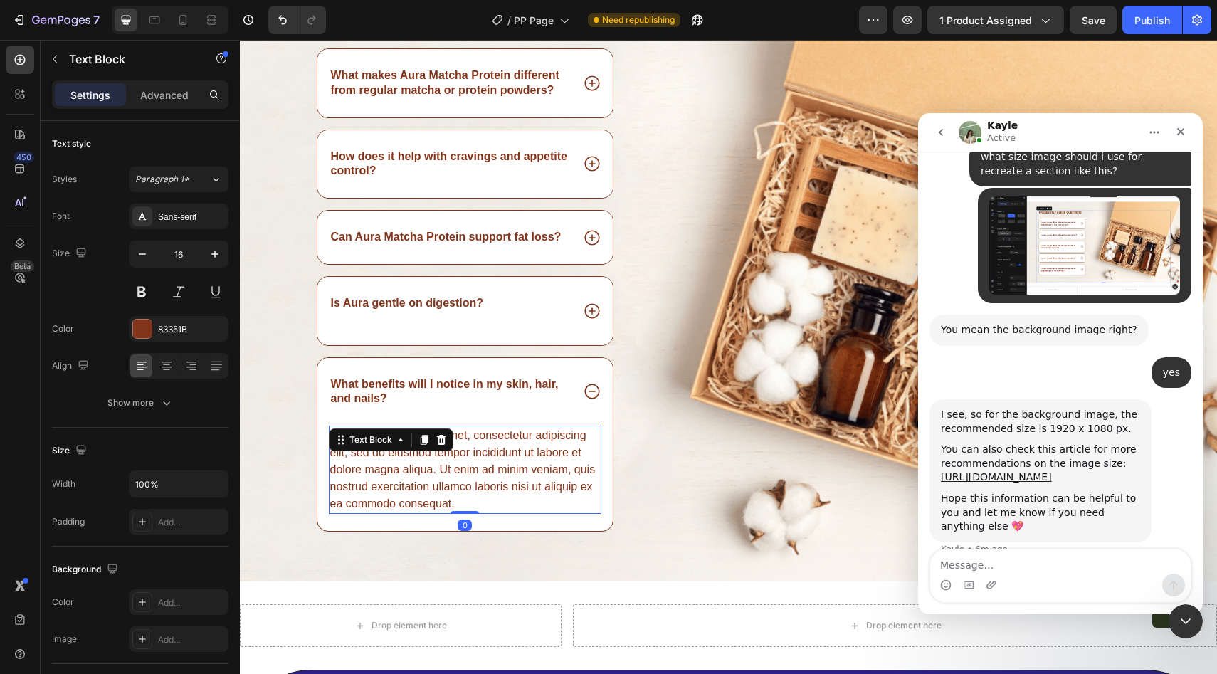
click at [474, 496] on div "Lorem ipsum dolor sit amet, consectetur adipiscing elit, sed do eiusmod tempor …" at bounding box center [465, 469] width 273 height 88
click at [448, 489] on p "Lorem ipsum dolor sit amet, consectetur adipiscing elit, sed do eiusmod tempor …" at bounding box center [465, 469] width 270 height 85
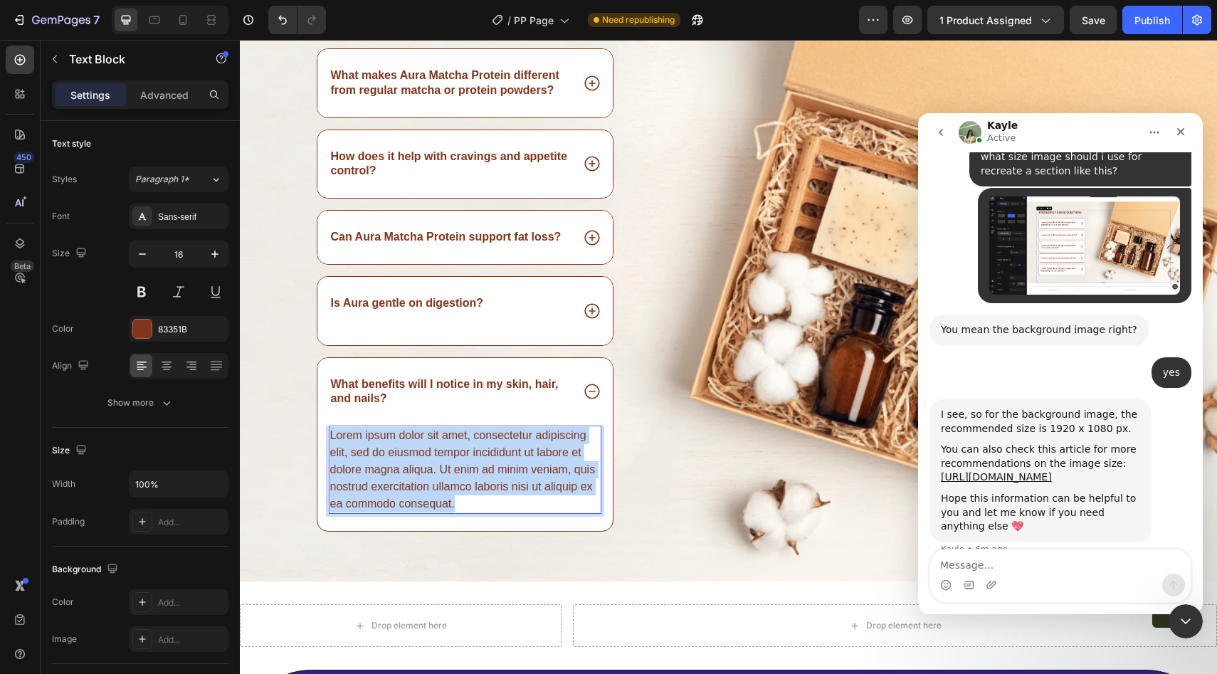
click at [448, 489] on p "Lorem ipsum dolor sit amet, consectetur adipiscing elit, sed do eiusmod tempor …" at bounding box center [465, 469] width 270 height 85
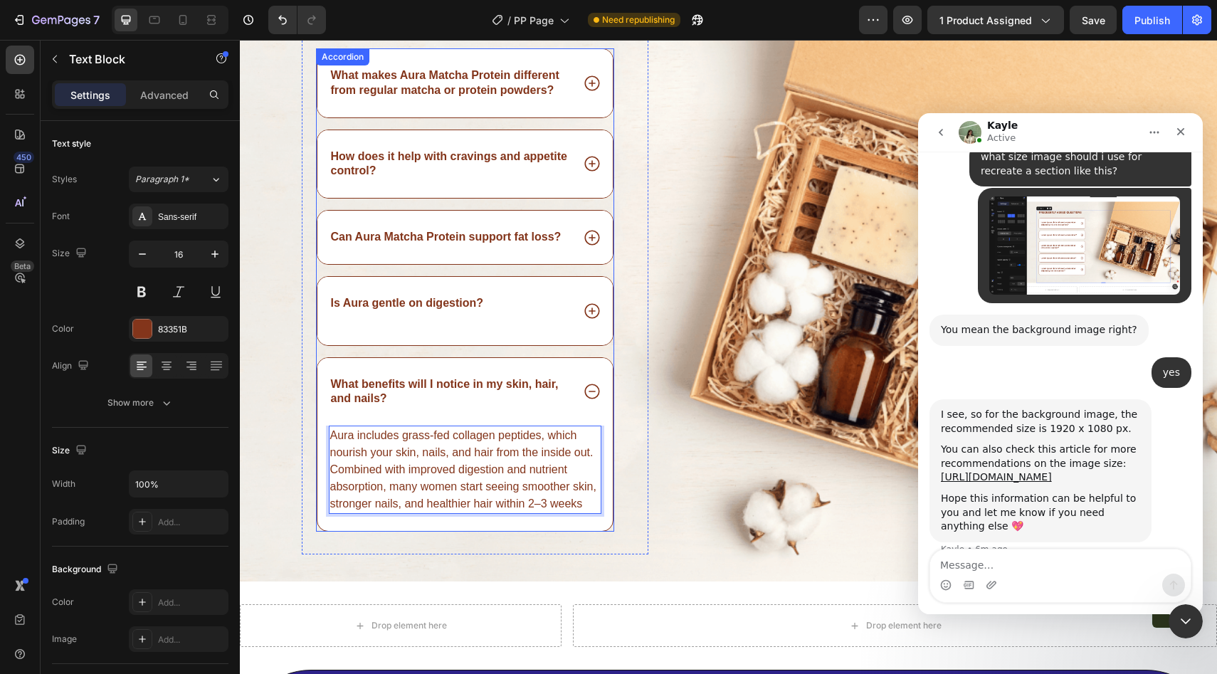
click at [591, 314] on icon at bounding box center [592, 311] width 18 height 18
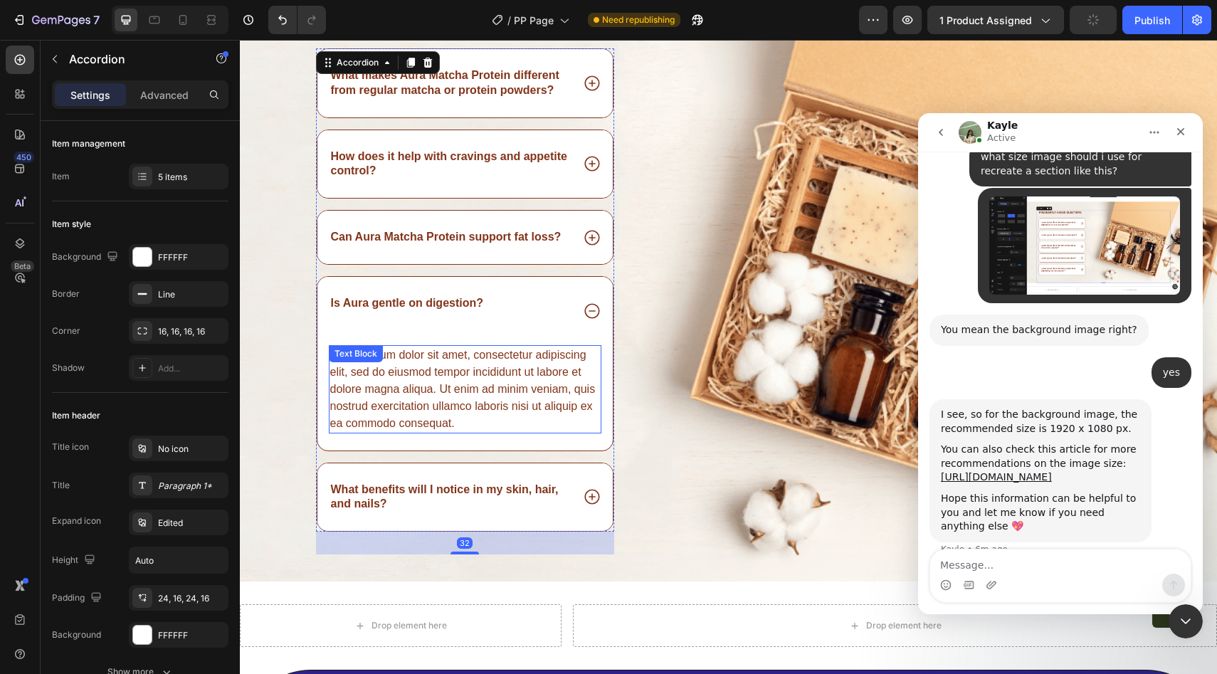
click at [435, 420] on div "Lorem ipsum dolor sit amet, consectetur adipiscing elit, sed do eiusmod tempor …" at bounding box center [465, 389] width 273 height 88
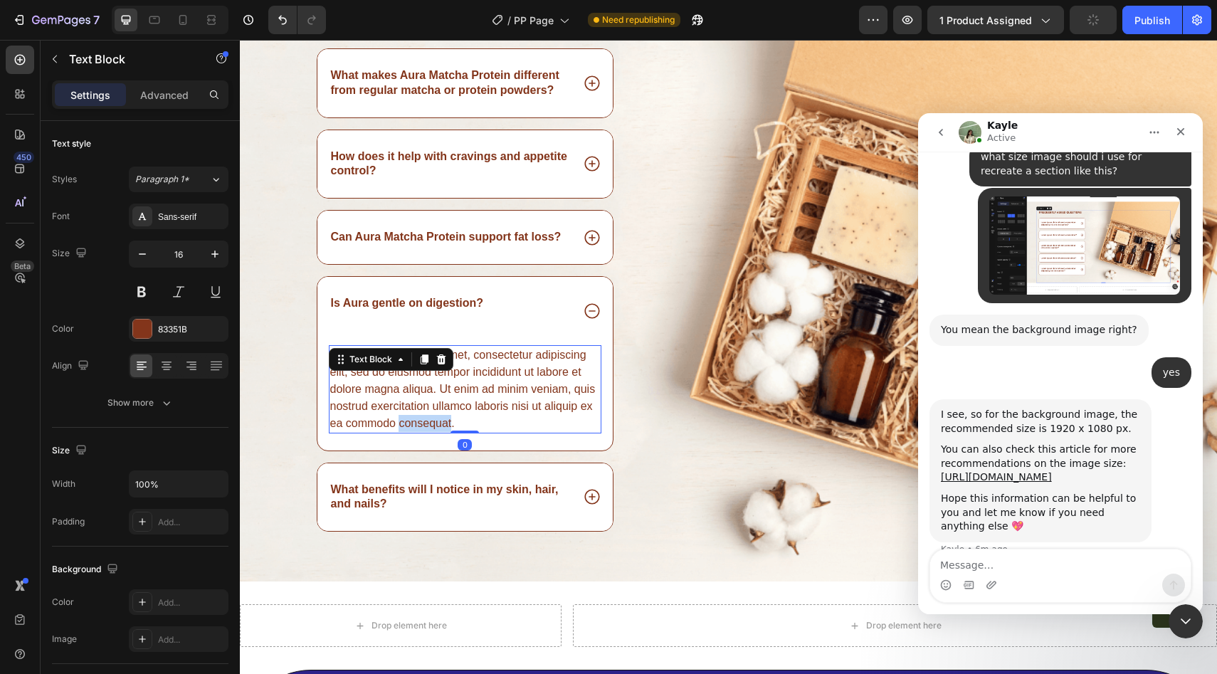
click at [435, 420] on div "Lorem ipsum dolor sit amet, consectetur adipiscing elit, sed do eiusmod tempor …" at bounding box center [465, 389] width 273 height 88
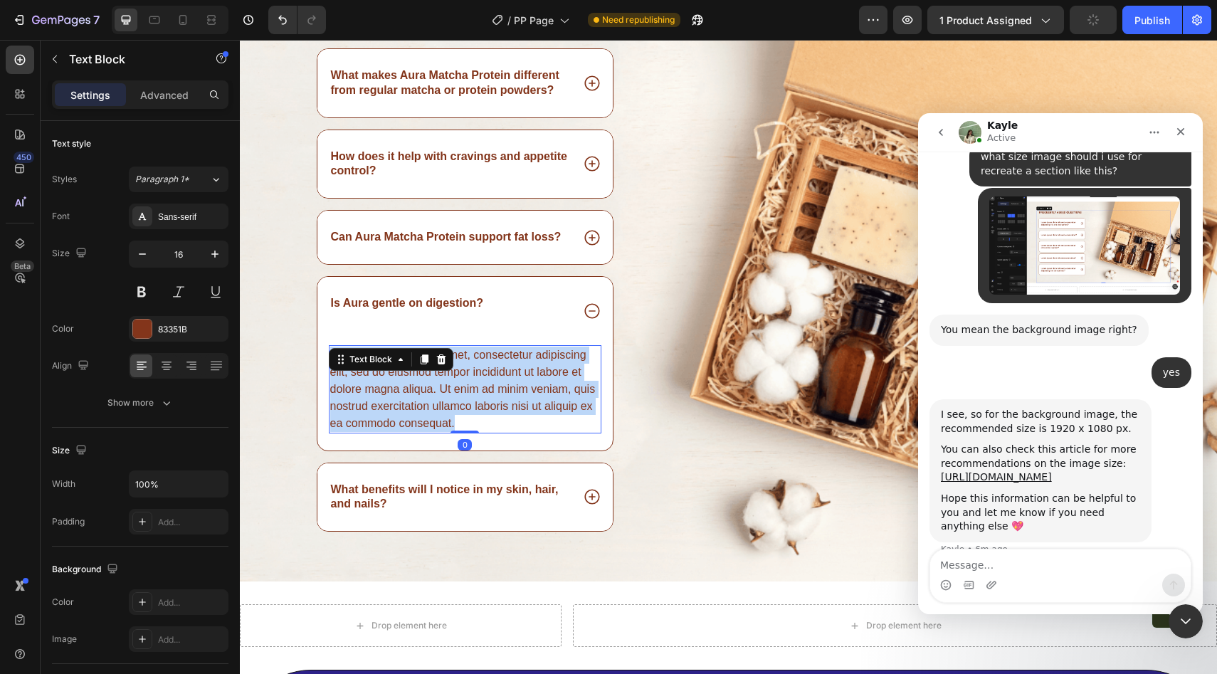
click at [435, 420] on p "Lorem ipsum dolor sit amet, consectetur adipiscing elit, sed do eiusmod tempor …" at bounding box center [465, 388] width 270 height 85
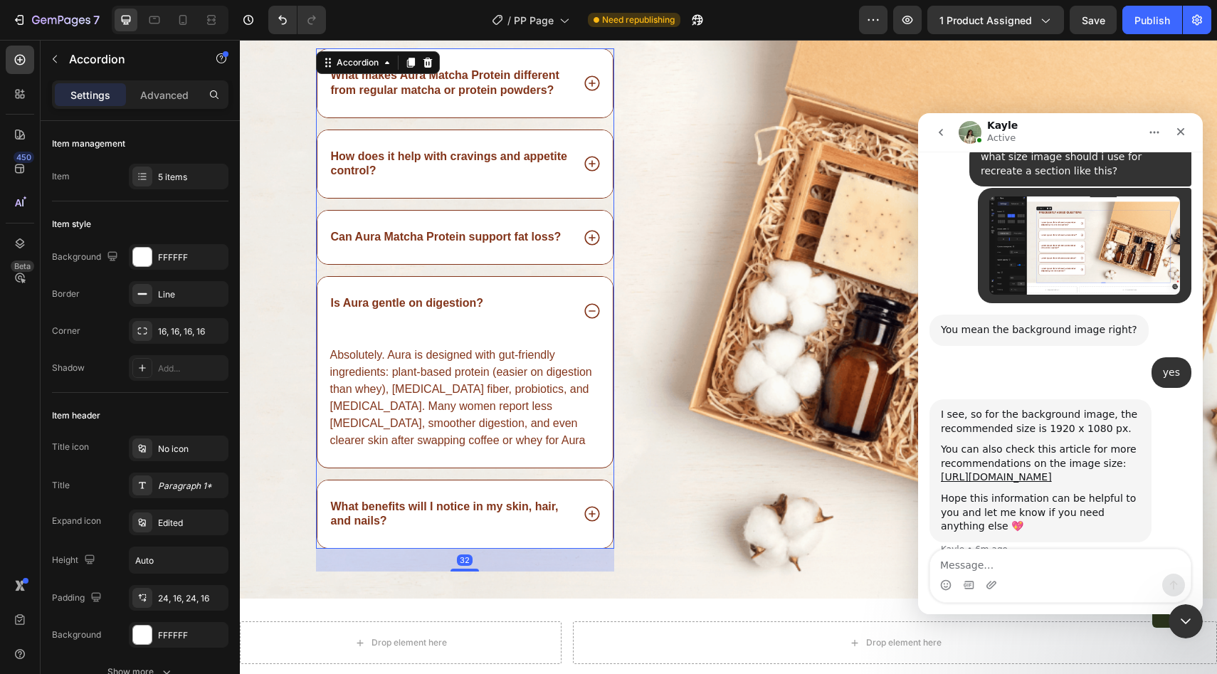
click at [516, 248] on div "Can Aura Matcha Protein support fat loss?" at bounding box center [465, 237] width 296 height 53
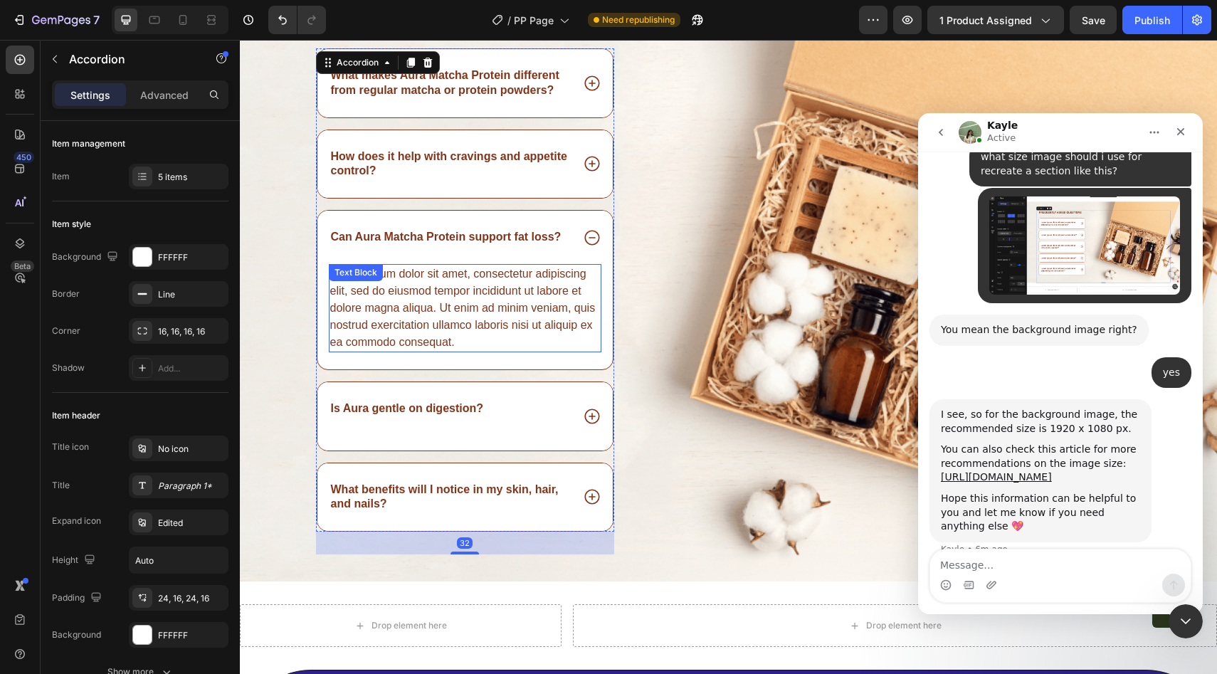
click at [474, 327] on div "Lorem ipsum dolor sit amet, consectetur adipiscing elit, sed do eiusmod tempor …" at bounding box center [465, 308] width 273 height 88
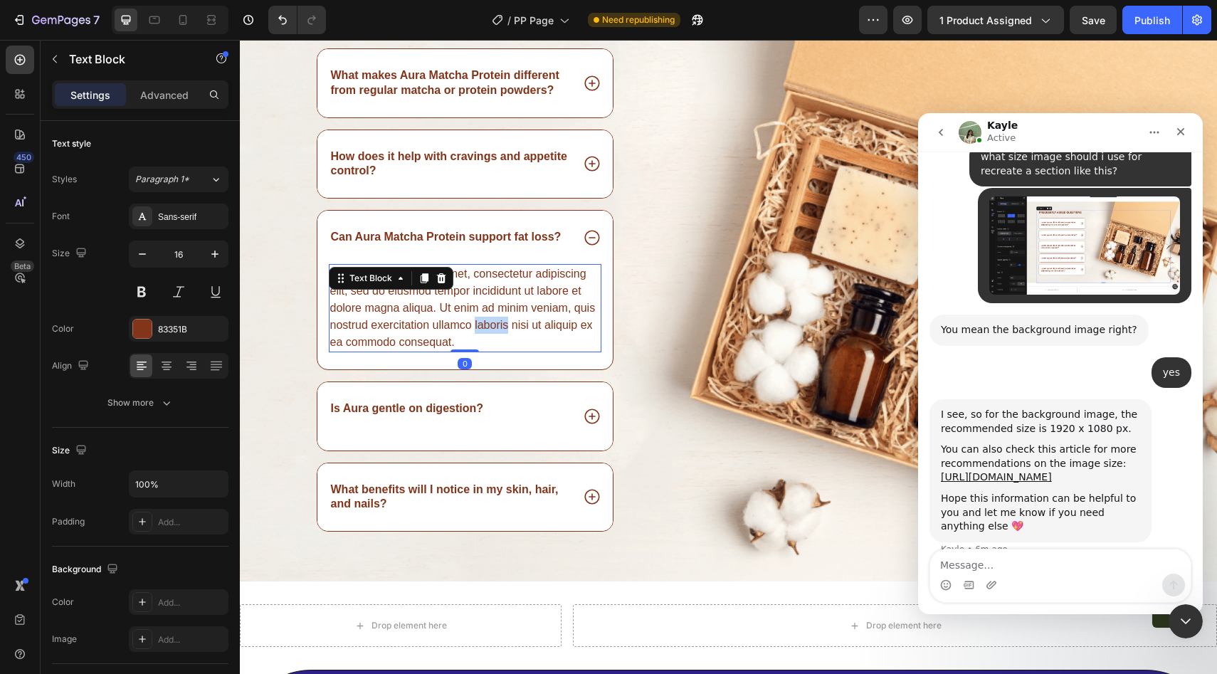
click at [474, 327] on div "Lorem ipsum dolor sit amet, consectetur adipiscing elit, sed do eiusmod tempor …" at bounding box center [465, 308] width 273 height 88
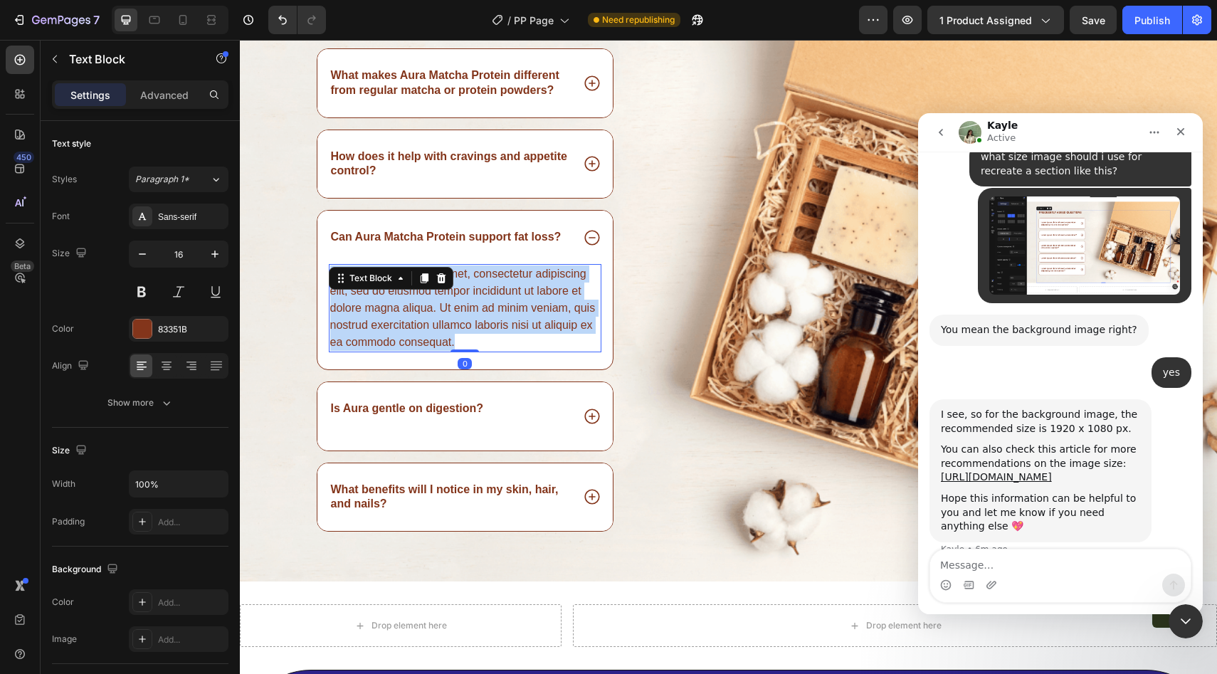
click at [474, 327] on p "Lorem ipsum dolor sit amet, consectetur adipiscing elit, sed do eiusmod tempor …" at bounding box center [465, 307] width 270 height 85
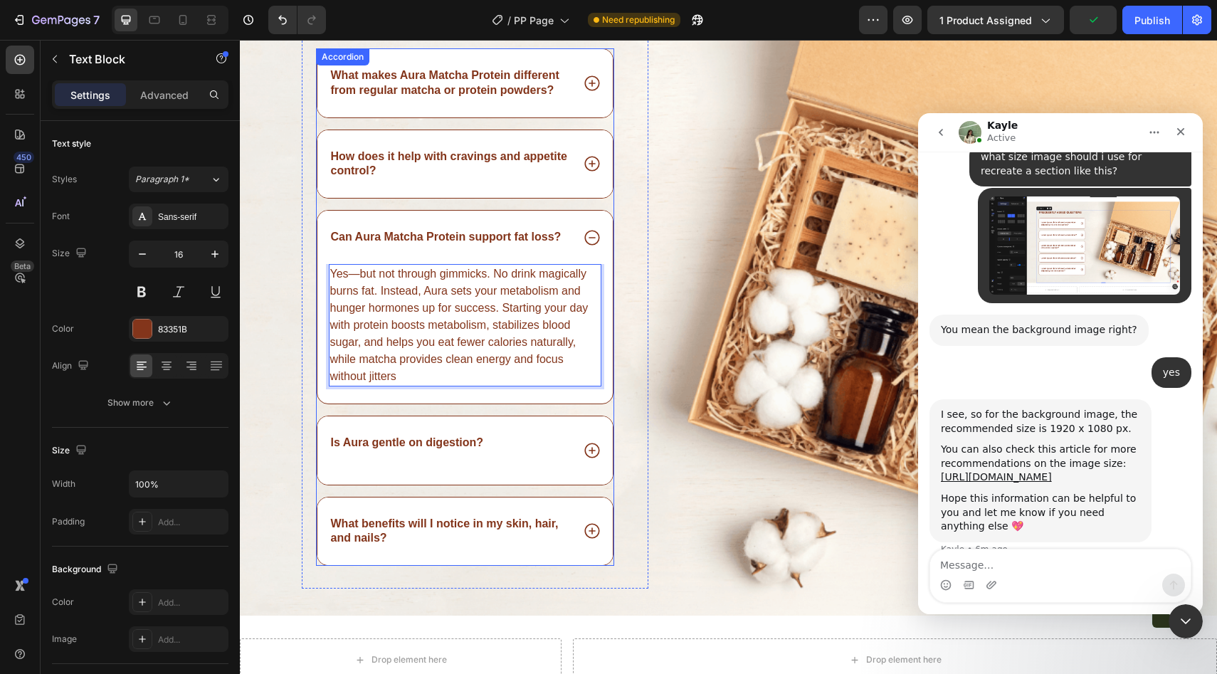
click at [467, 178] on p "How does it help with cravings and appetite control?" at bounding box center [450, 164] width 239 height 30
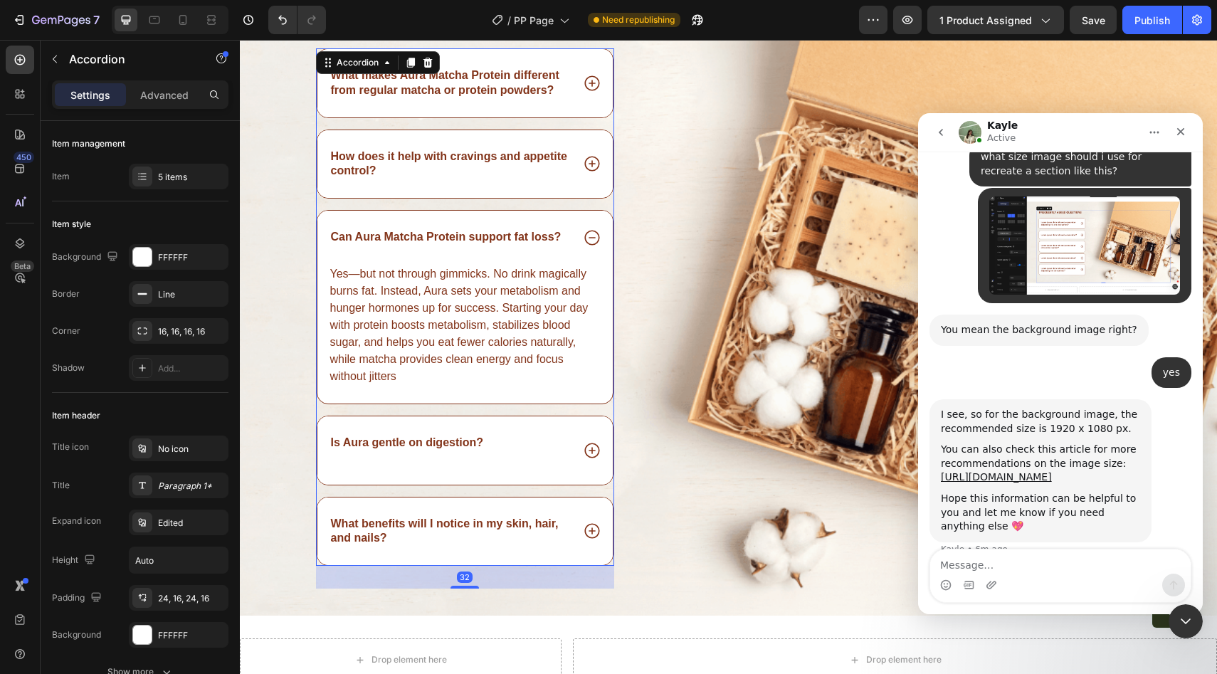
click at [593, 162] on icon at bounding box center [592, 163] width 18 height 18
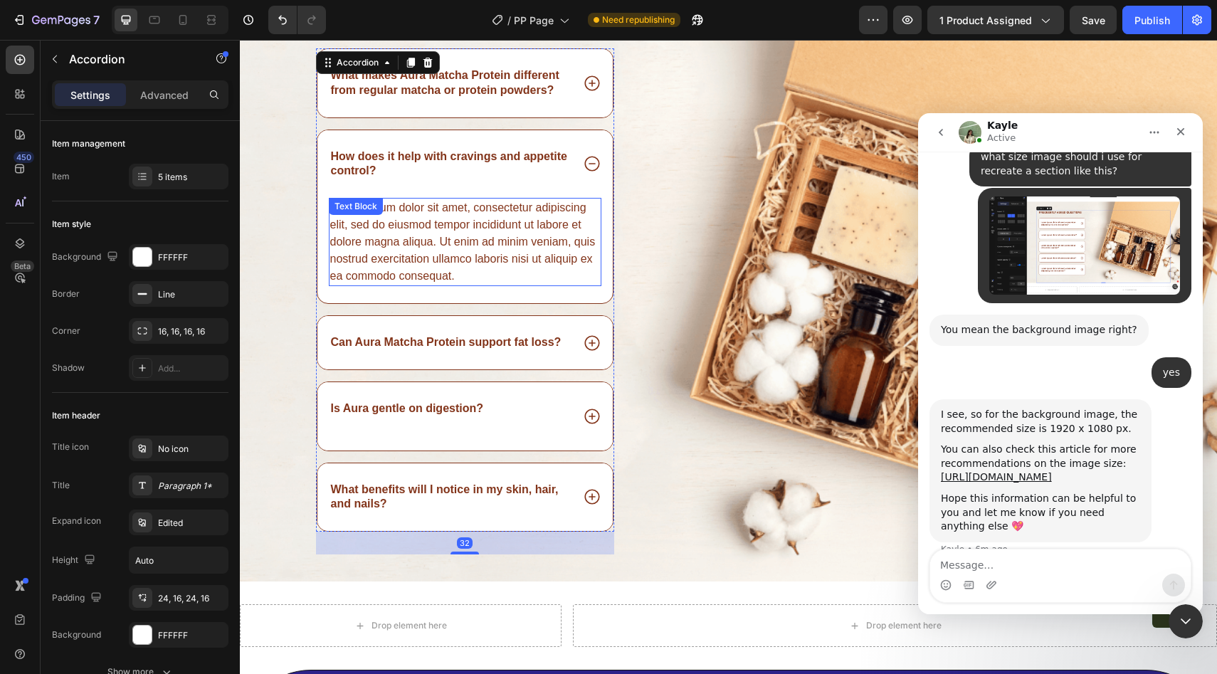
click at [464, 243] on div "Lorem ipsum dolor sit amet, consectetur adipiscing elit, sed do eiusmod tempor …" at bounding box center [465, 242] width 273 height 88
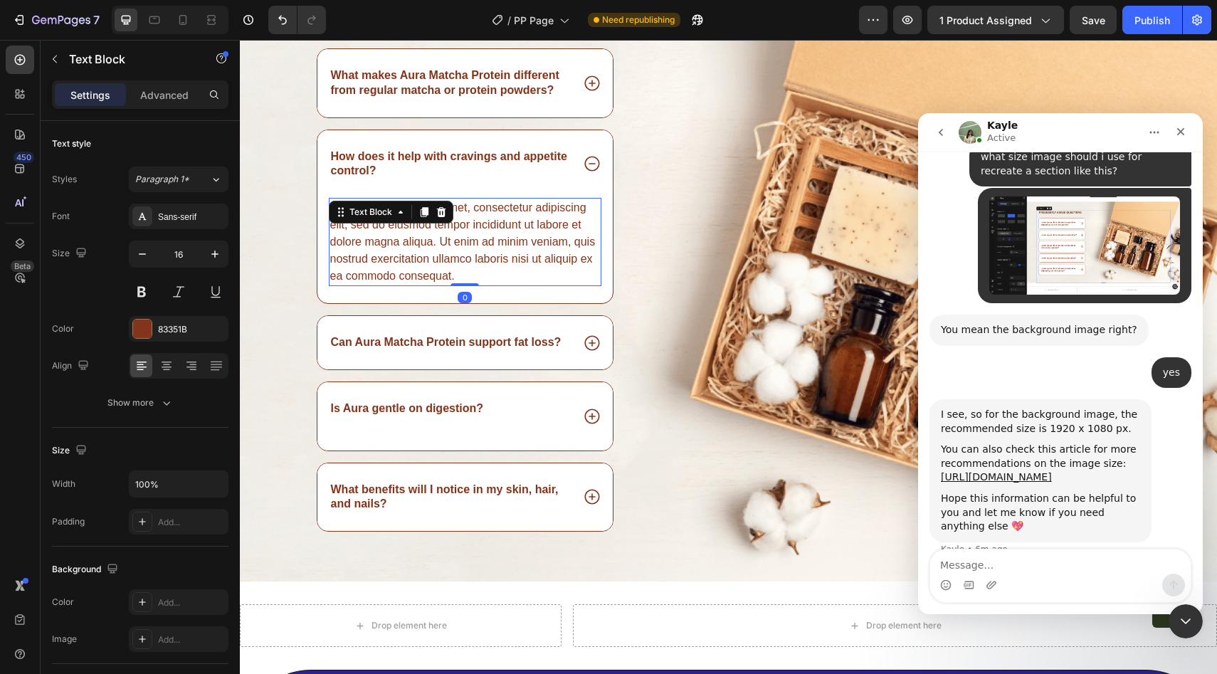
click at [464, 243] on div "Lorem ipsum dolor sit amet, consectetur adipiscing elit, sed do eiusmod tempor …" at bounding box center [465, 242] width 273 height 88
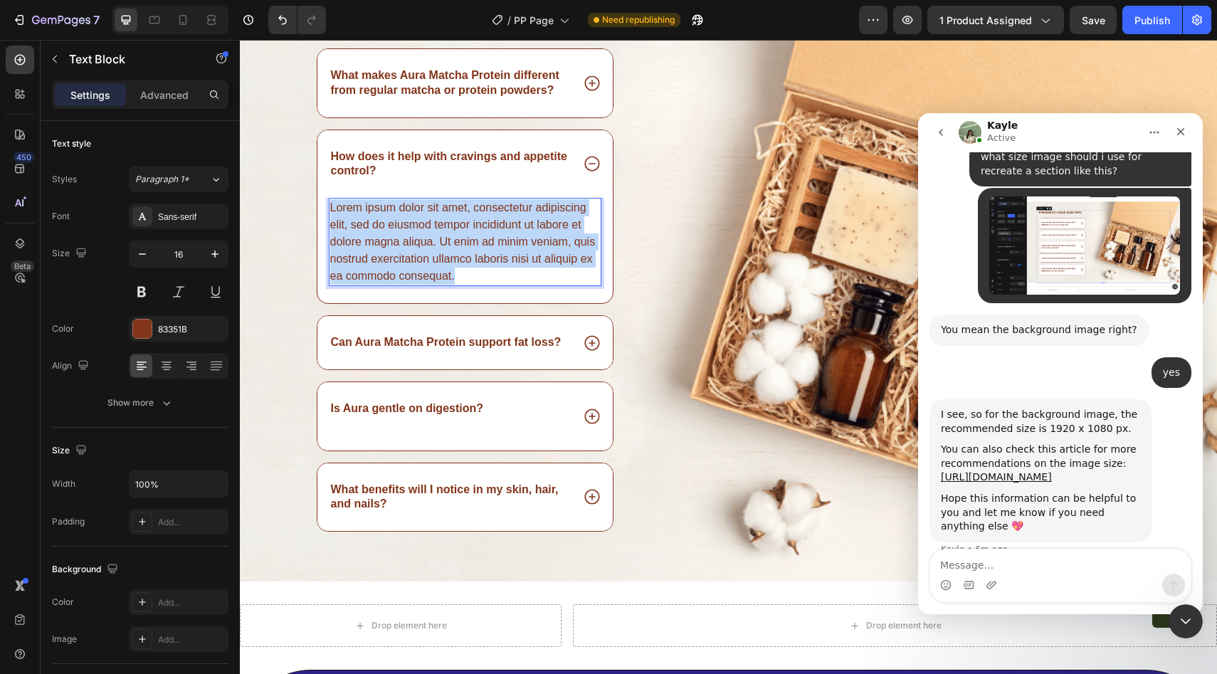
click at [464, 243] on p "Lorem ipsum dolor sit amet, consectetur adipiscing elit, sed do eiusmod tempor …" at bounding box center [465, 241] width 270 height 85
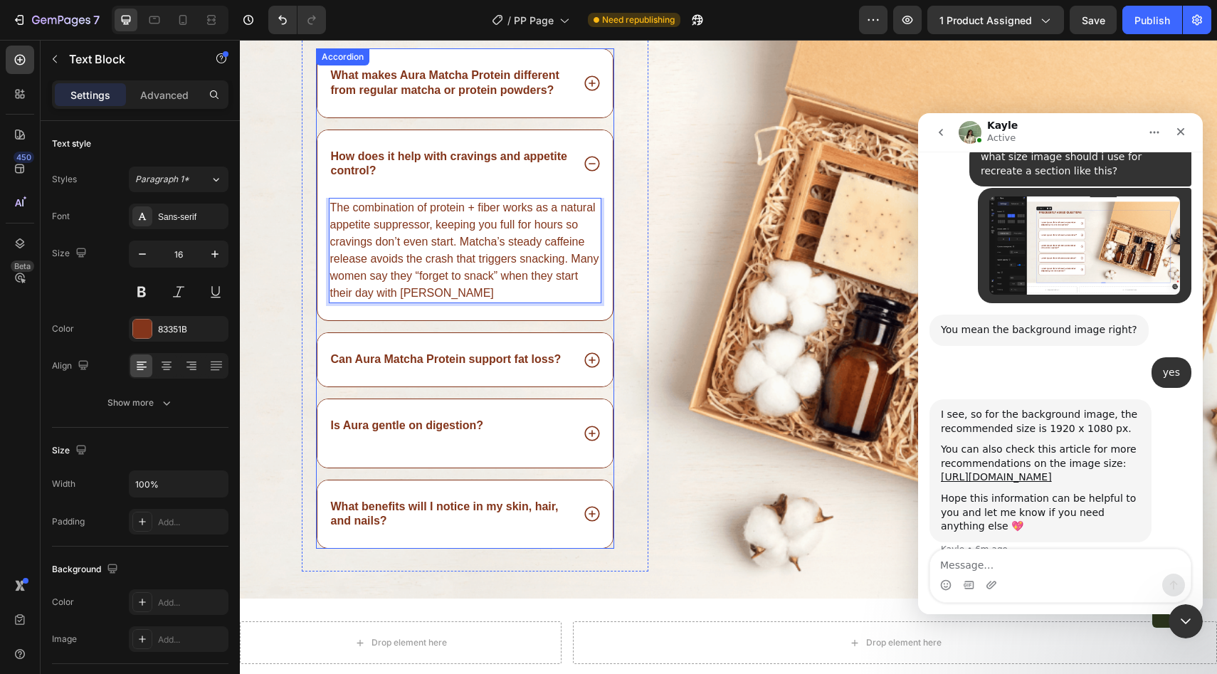
click at [488, 106] on div "What makes Aura Matcha Protein different from regular matcha or protein powders?" at bounding box center [465, 83] width 296 height 68
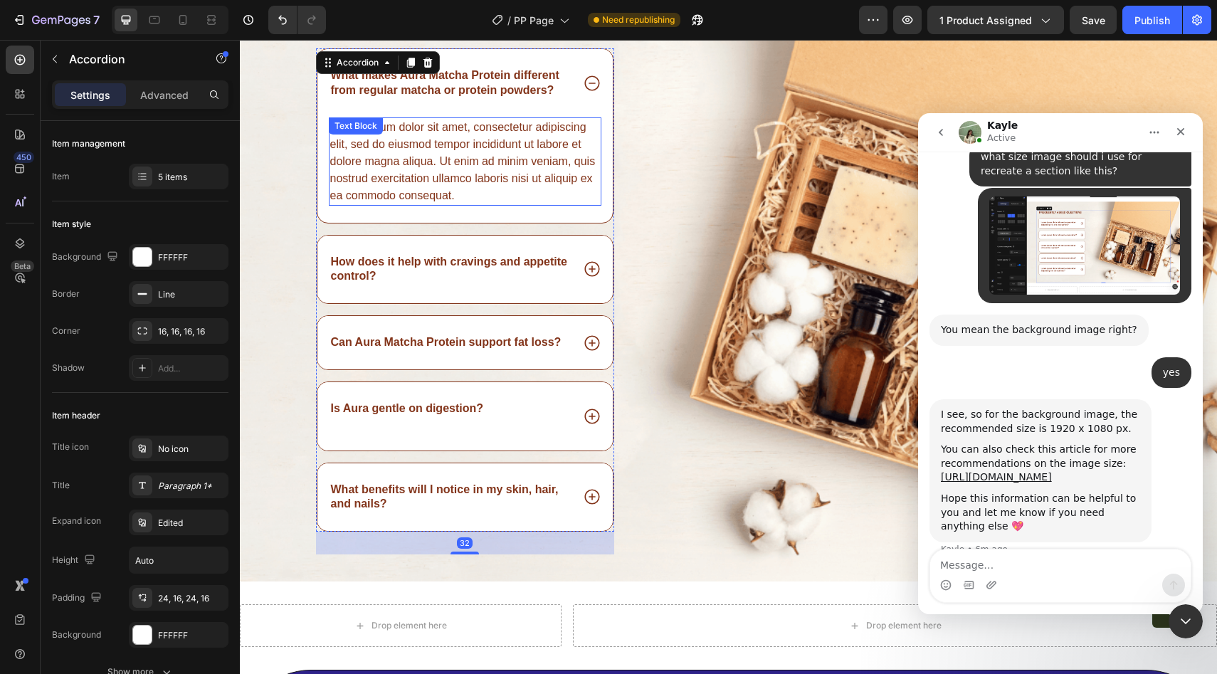
click at [462, 146] on div "Lorem ipsum dolor sit amet, consectetur adipiscing elit, sed do eiusmod tempor …" at bounding box center [465, 161] width 273 height 88
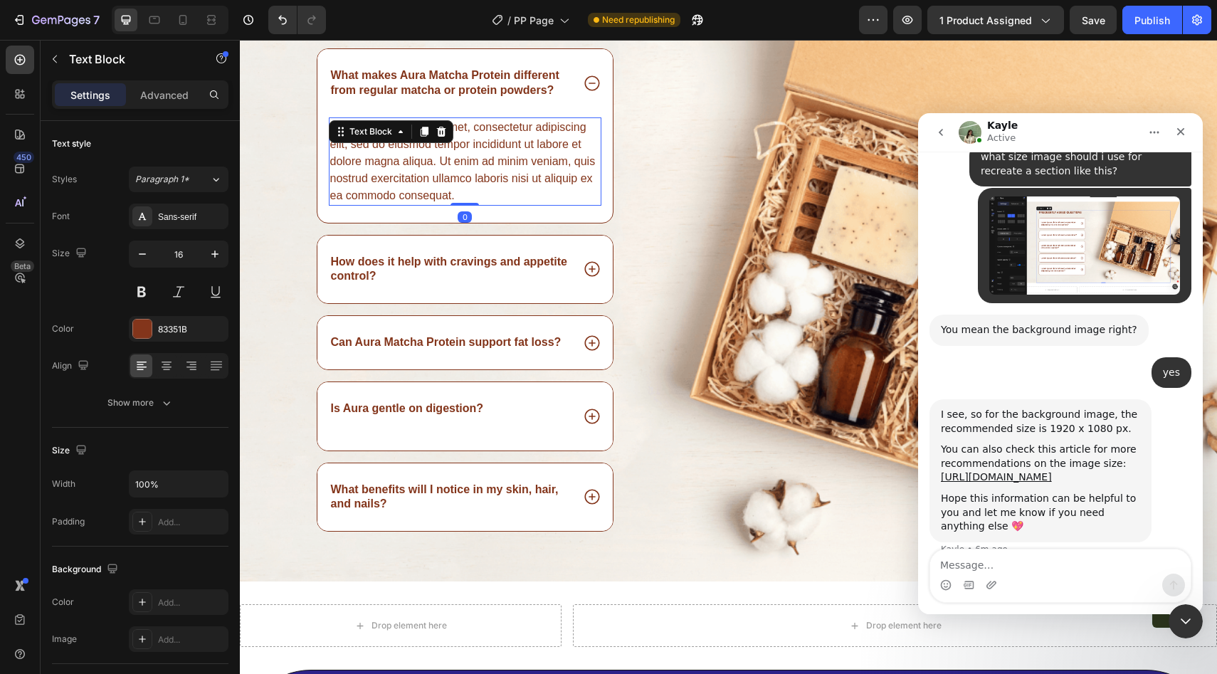
click at [462, 146] on div "Lorem ipsum dolor sit amet, consectetur adipiscing elit, sed do eiusmod tempor …" at bounding box center [465, 161] width 273 height 88
click at [462, 146] on p "Lorem ipsum dolor sit amet, consectetur adipiscing elit, sed do eiusmod tempor …" at bounding box center [465, 161] width 270 height 85
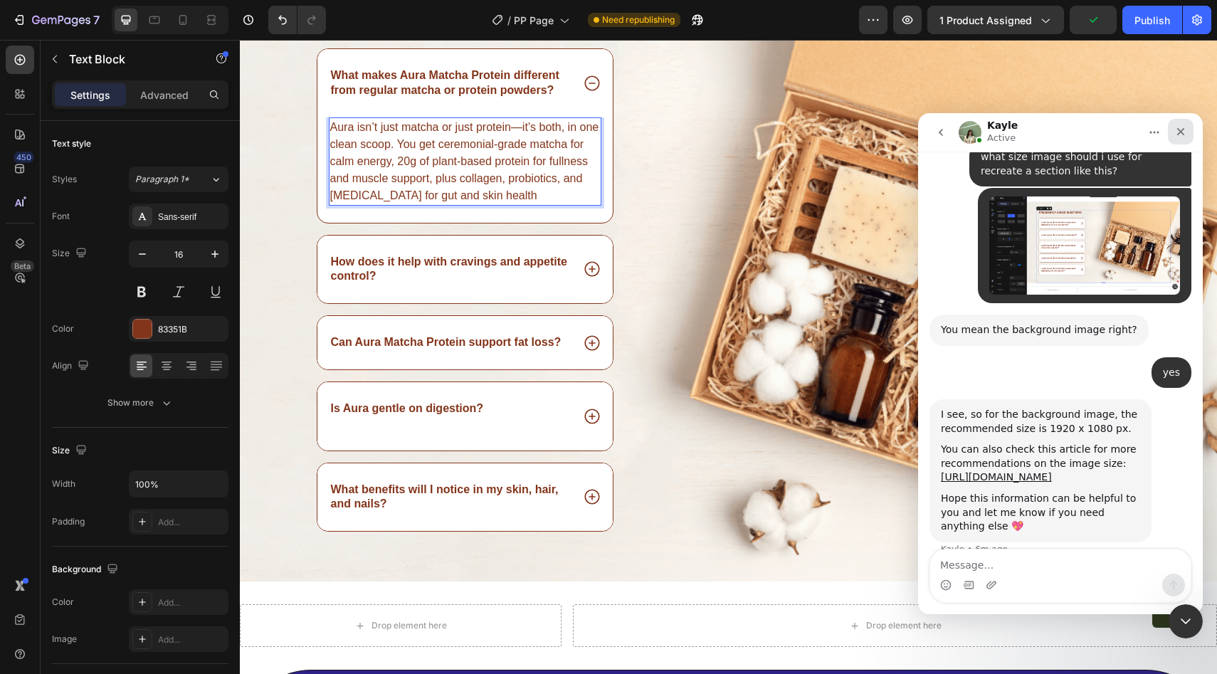
click at [1178, 134] on icon "Close" at bounding box center [1180, 131] width 11 height 11
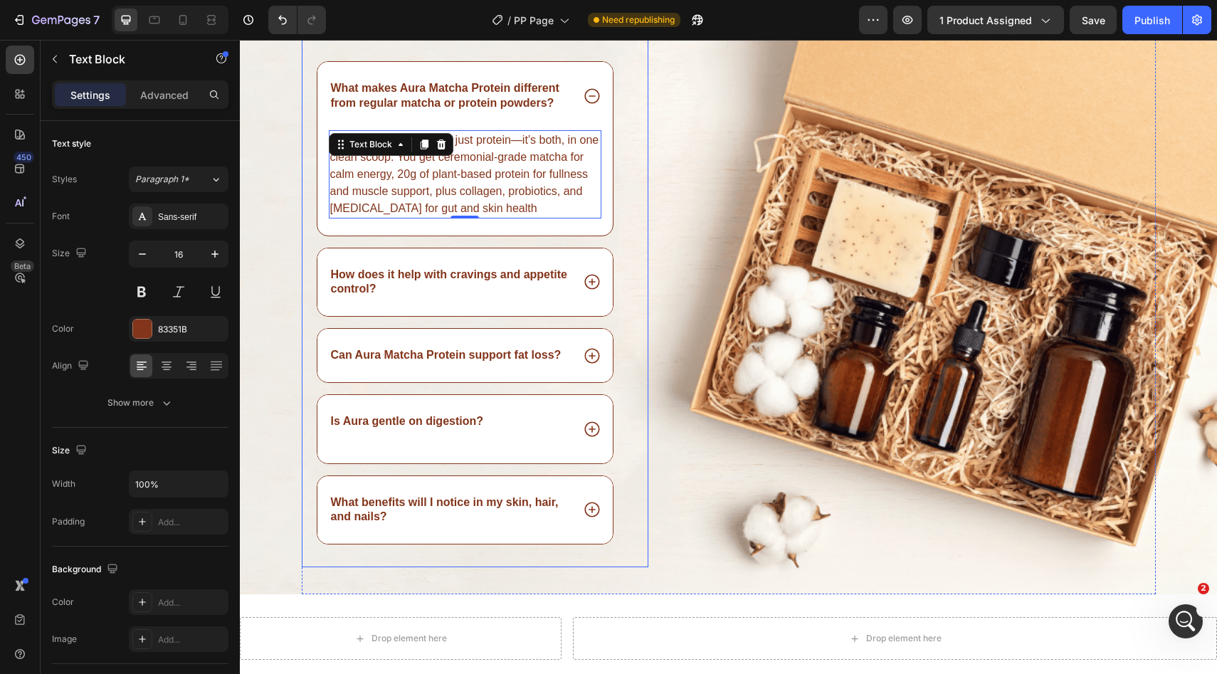
scroll to position [4013, 0]
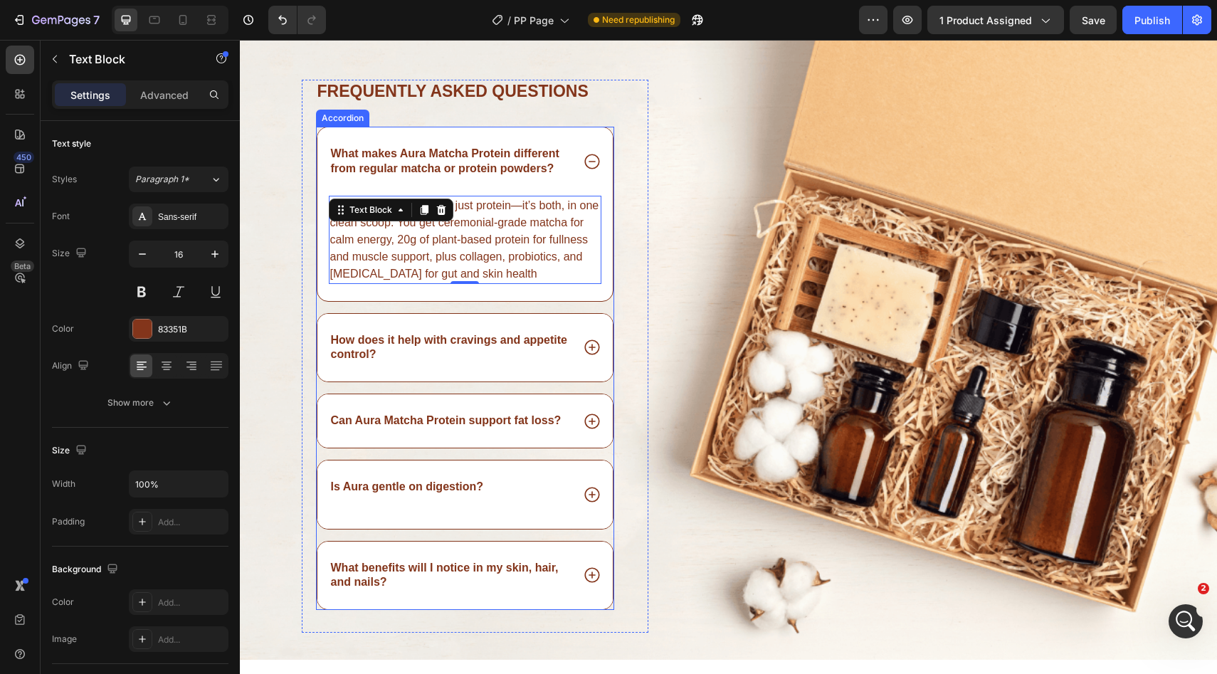
click at [556, 162] on p "What makes Aura Matcha Protein different from regular matcha or protein powders?" at bounding box center [450, 162] width 239 height 30
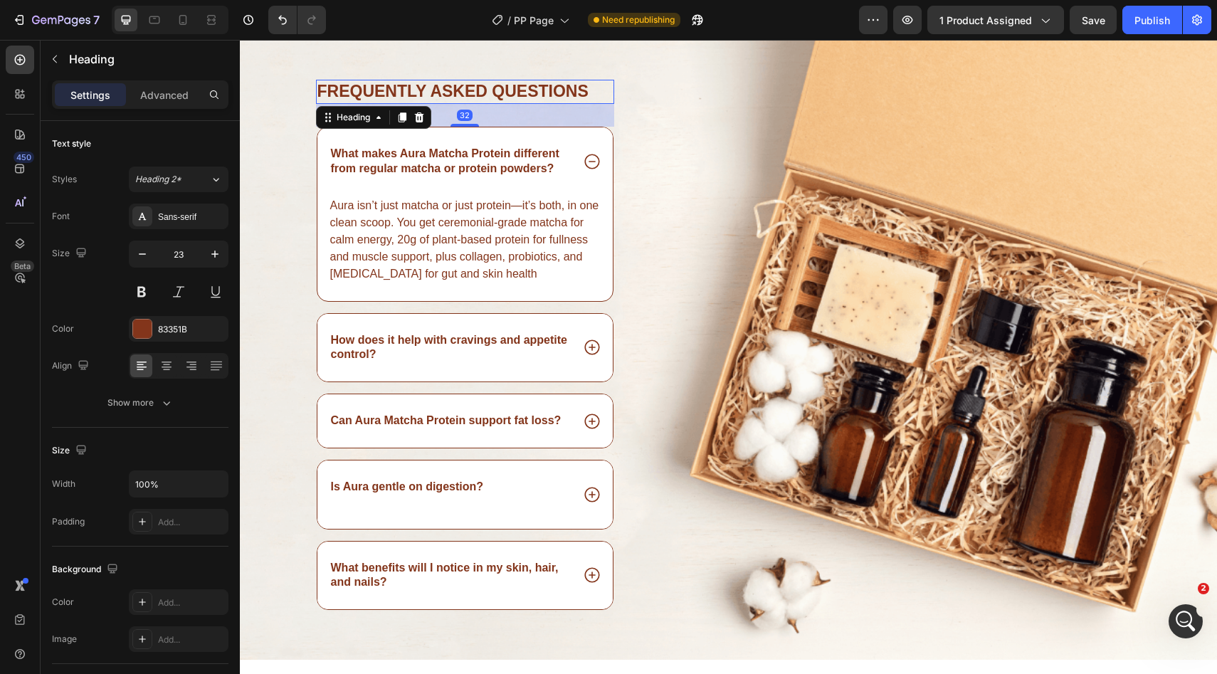
click at [490, 83] on h2 "Frequently asked questions" at bounding box center [465, 92] width 299 height 24
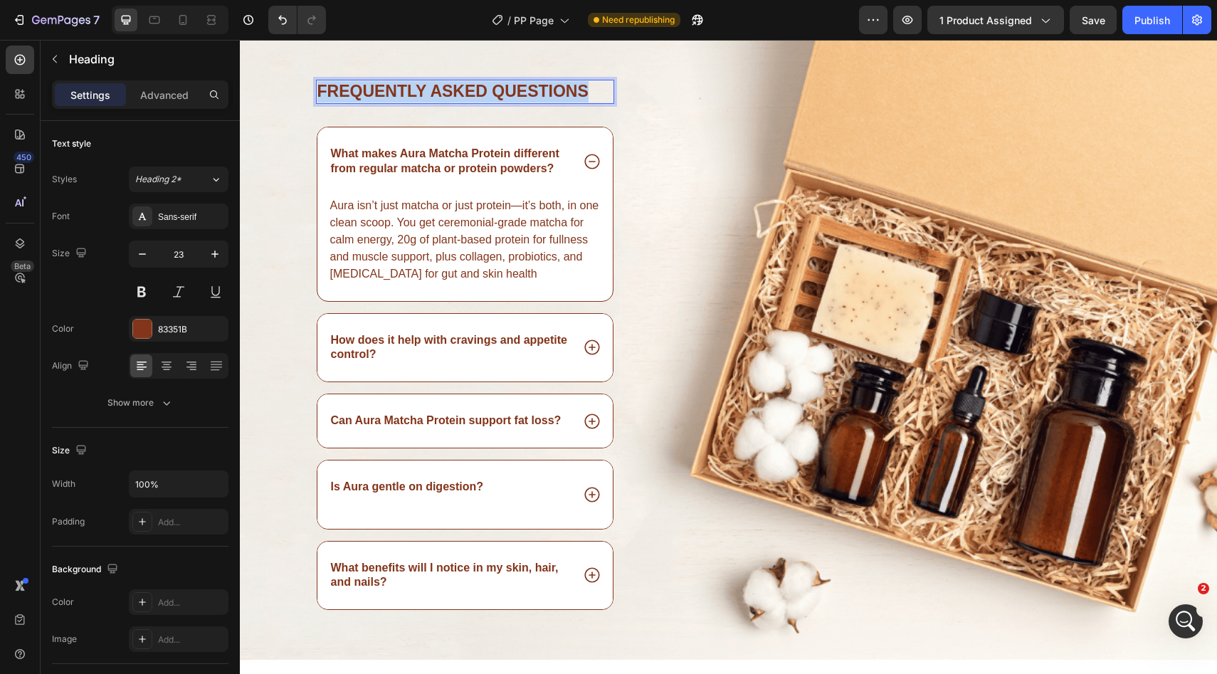
click at [490, 83] on p "Frequently asked questions" at bounding box center [465, 91] width 296 height 21
click at [344, 89] on p "Any last questions?" at bounding box center [465, 91] width 296 height 21
click at [350, 89] on p "Any last questions?" at bounding box center [465, 91] width 296 height 21
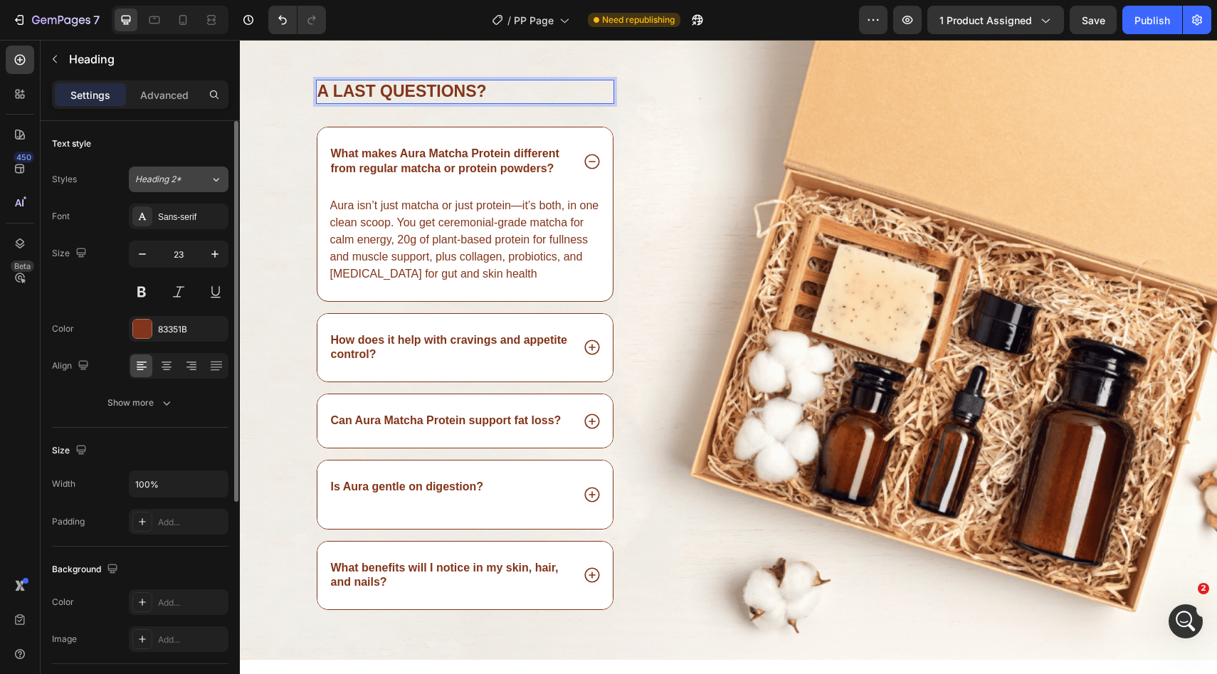
click at [195, 169] on button "Heading 2*" at bounding box center [179, 179] width 100 height 26
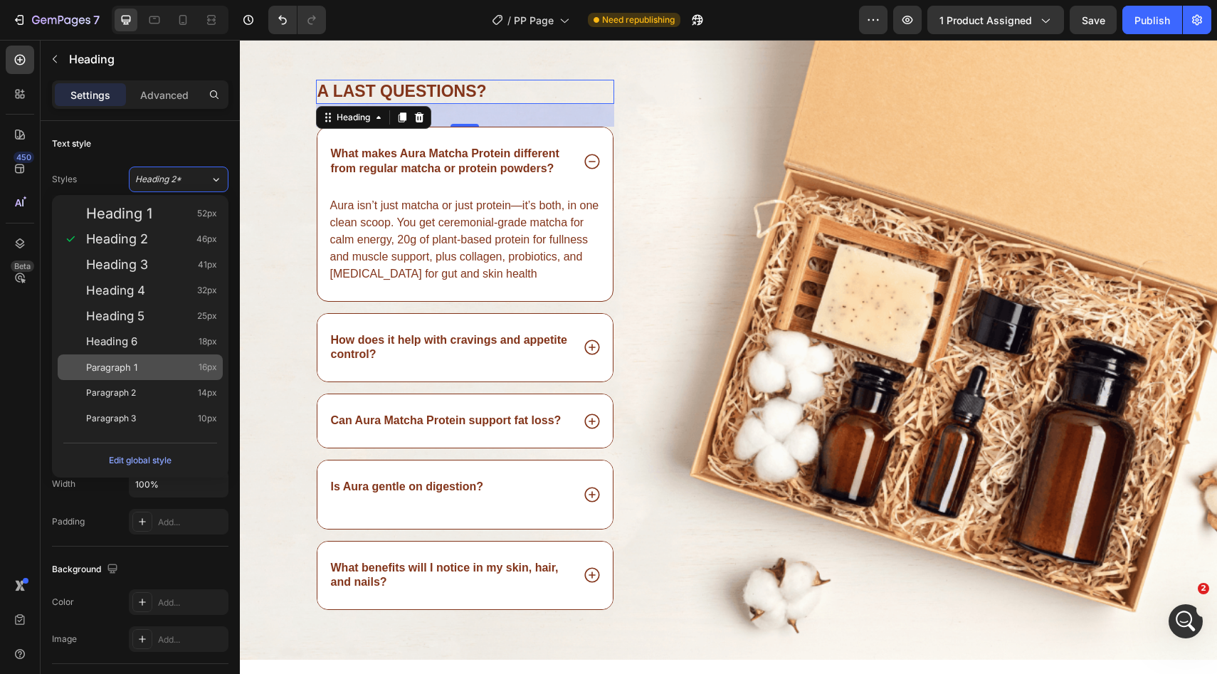
click at [153, 359] on div "Paragraph 1 16px" at bounding box center [140, 367] width 165 height 26
type input "16"
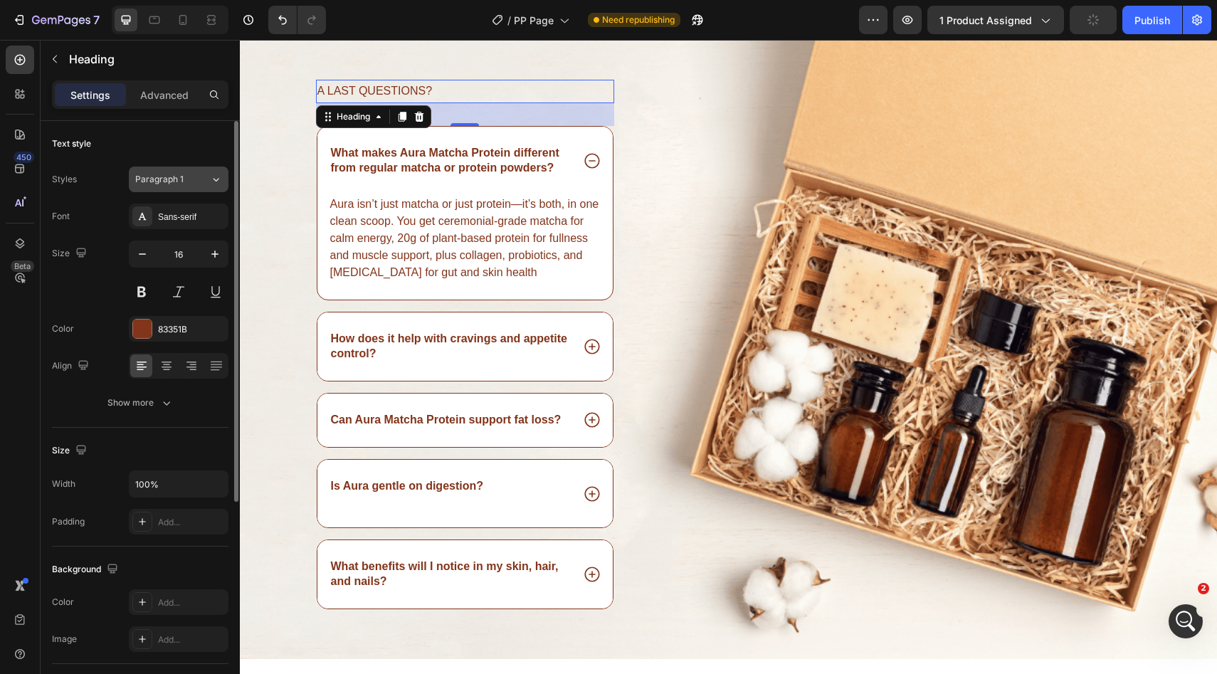
click at [189, 171] on button "Paragraph 1" at bounding box center [179, 179] width 100 height 26
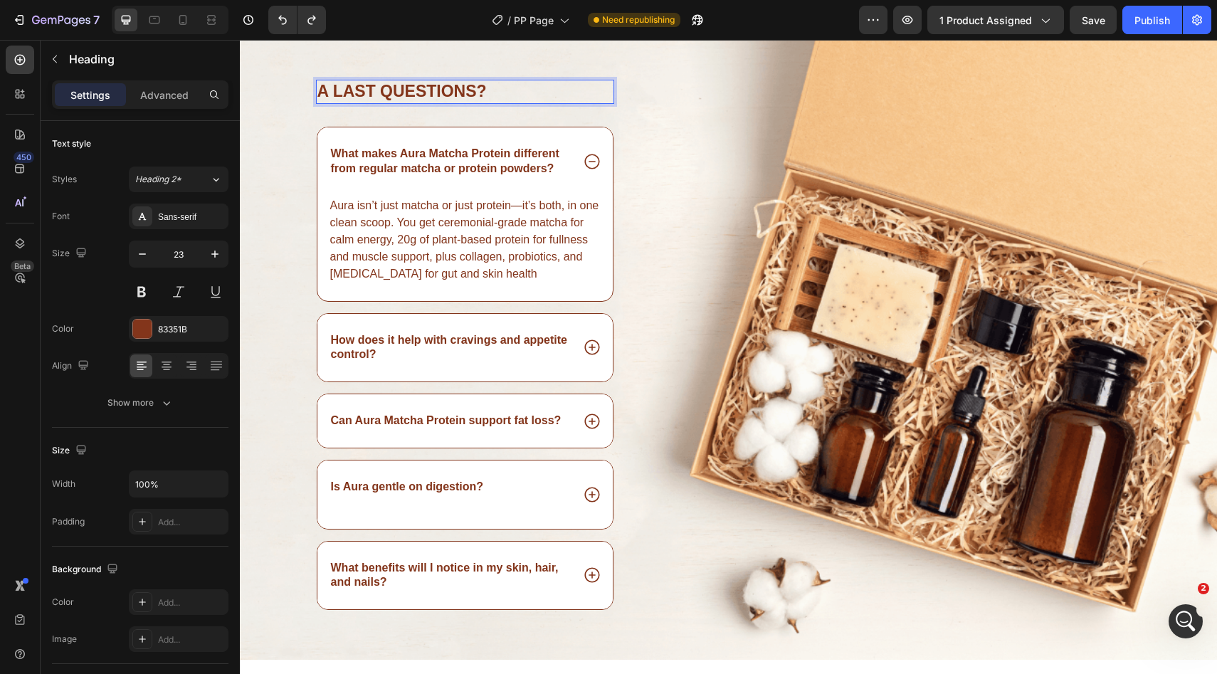
click at [381, 86] on p "A last questions?" at bounding box center [465, 91] width 296 height 21
click at [151, 255] on button "button" at bounding box center [142, 254] width 26 height 26
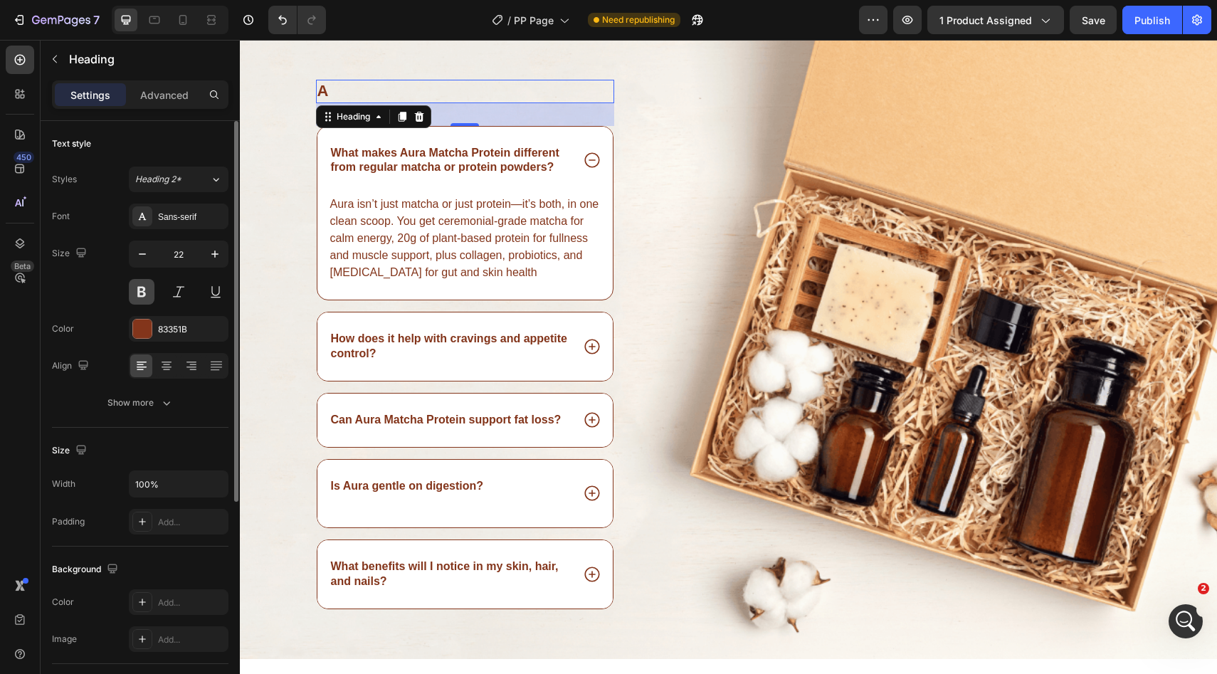
click at [146, 279] on button at bounding box center [142, 292] width 26 height 26
click at [208, 250] on icon "button" at bounding box center [215, 254] width 14 height 14
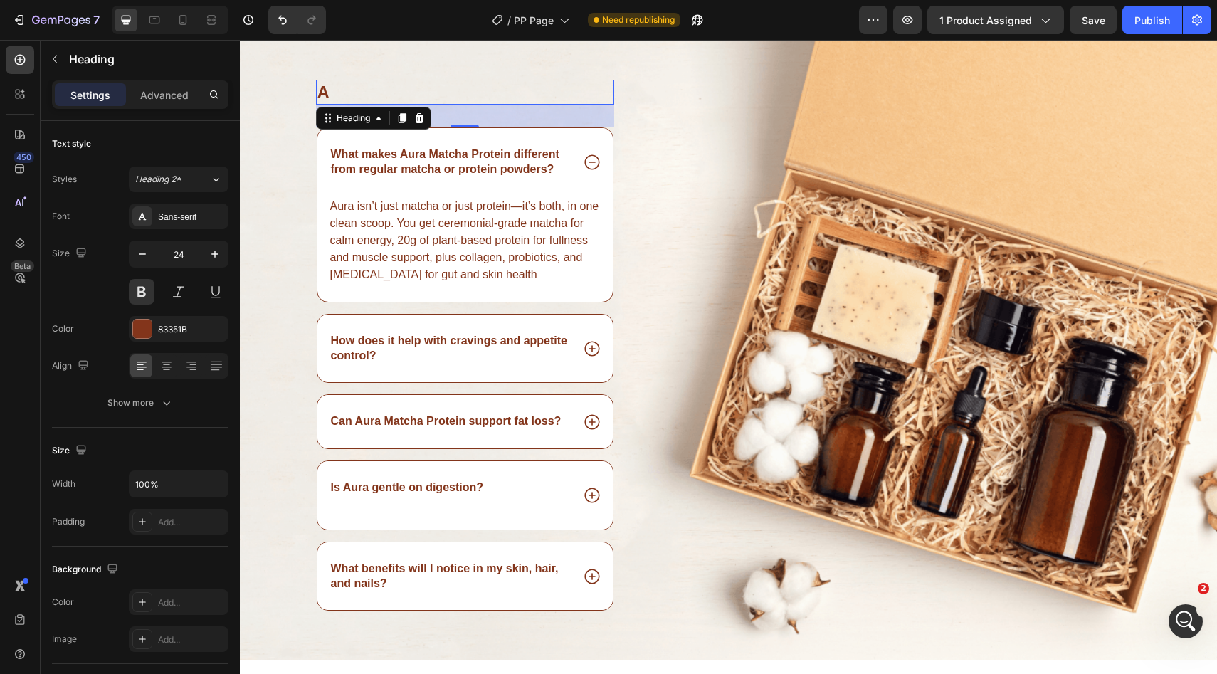
click at [339, 90] on p "A" at bounding box center [465, 92] width 296 height 22
click at [330, 90] on p "A" at bounding box center [465, 92] width 296 height 22
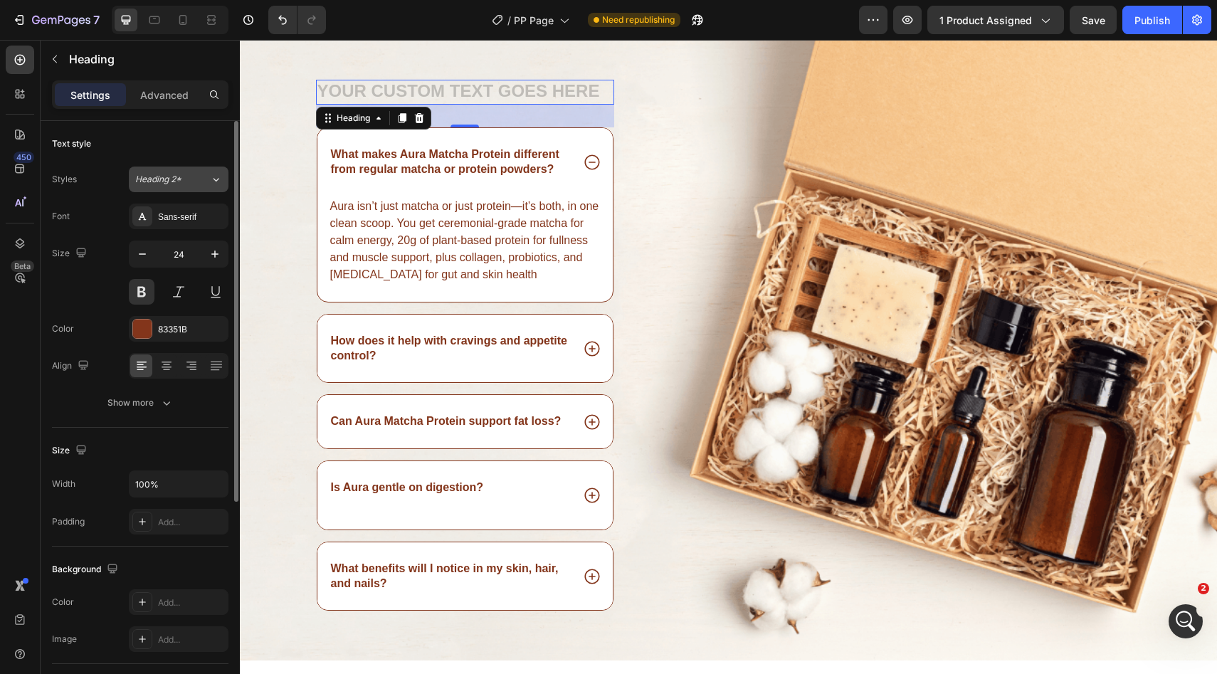
click at [172, 174] on span "Heading 2*" at bounding box center [158, 179] width 46 height 13
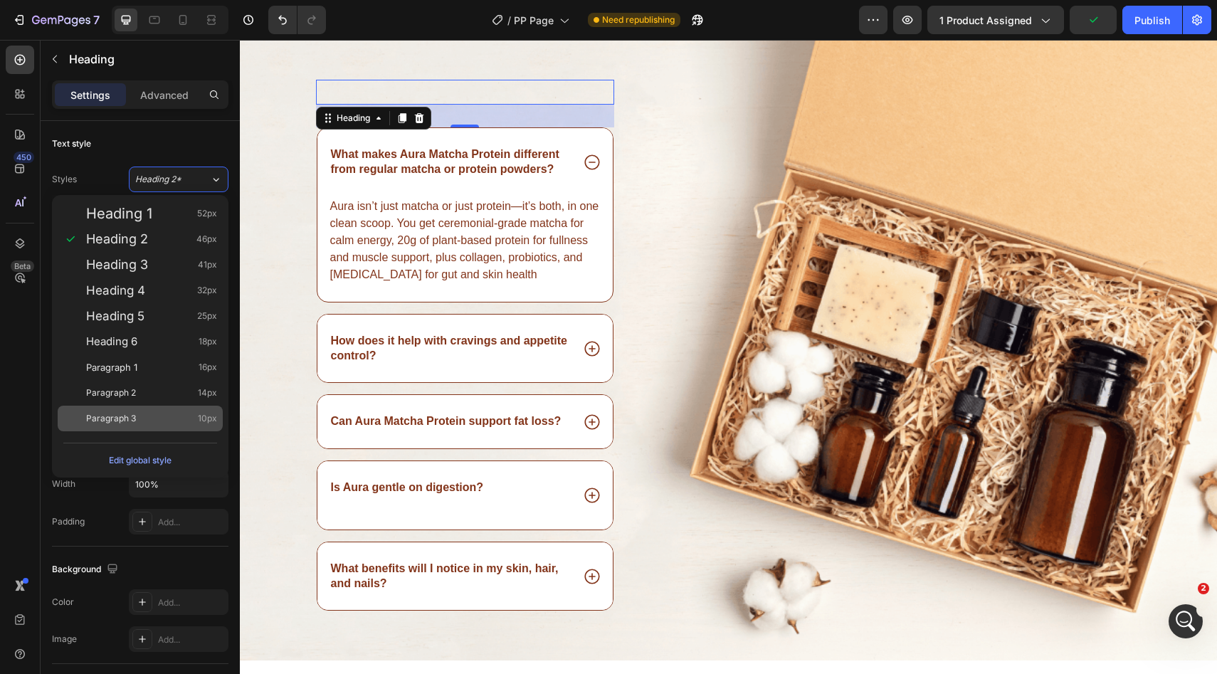
click at [159, 406] on div "Paragraph 3 10px" at bounding box center [140, 419] width 165 height 26
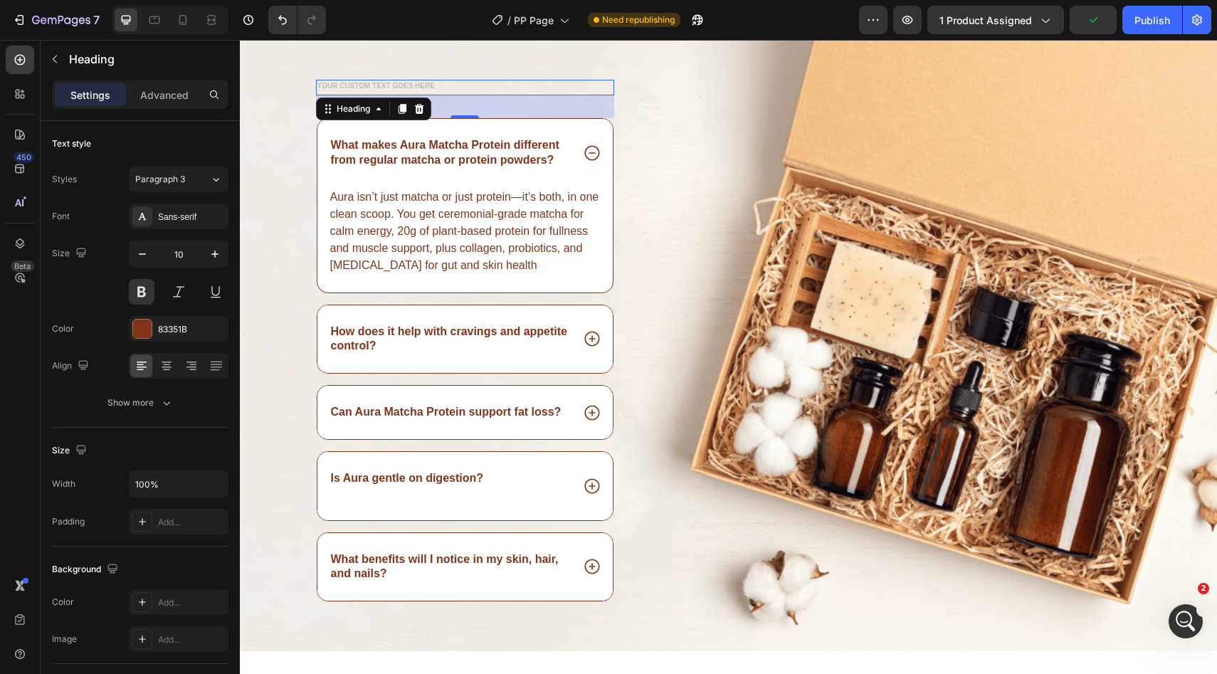
click at [346, 91] on h2 "Rich Text Editor. Editing area: main" at bounding box center [465, 88] width 299 height 16
click at [189, 164] on div "Styles Paragraph 3 Font Sans-serif Size 10 Color 83351B Align Show more" at bounding box center [140, 290] width 176 height 252
click at [193, 186] on button "Paragraph 3" at bounding box center [179, 179] width 100 height 26
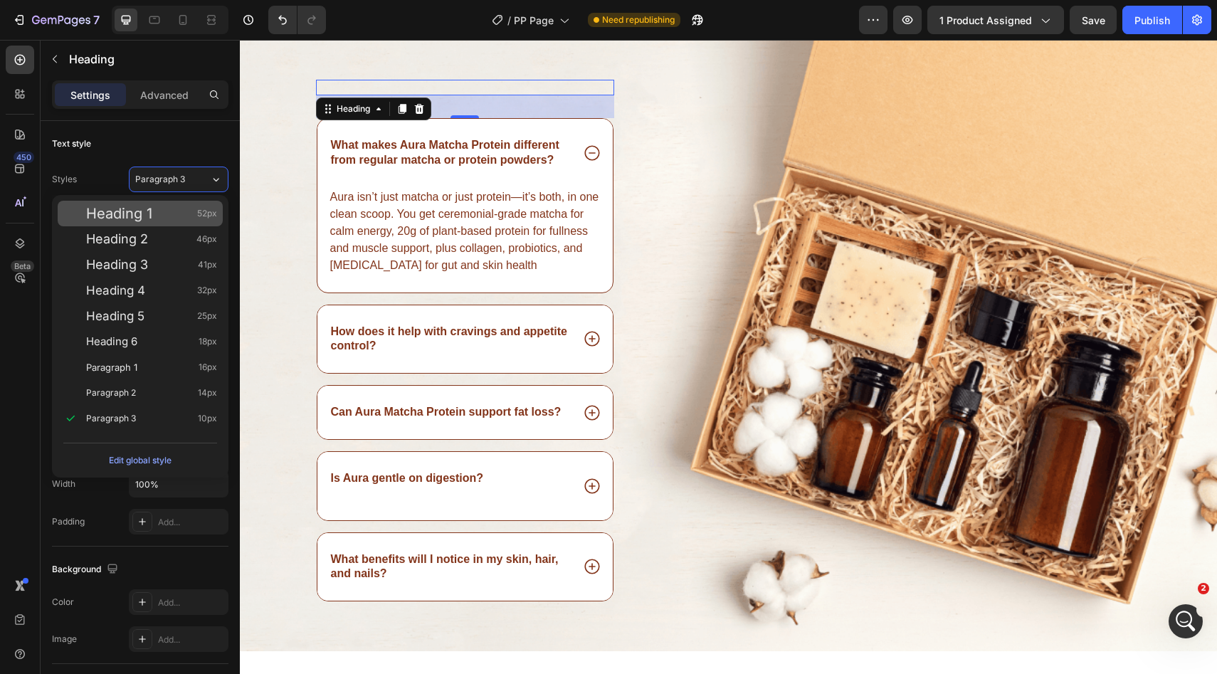
click at [196, 210] on div "Heading 1 52px" at bounding box center [151, 213] width 131 height 14
type input "52"
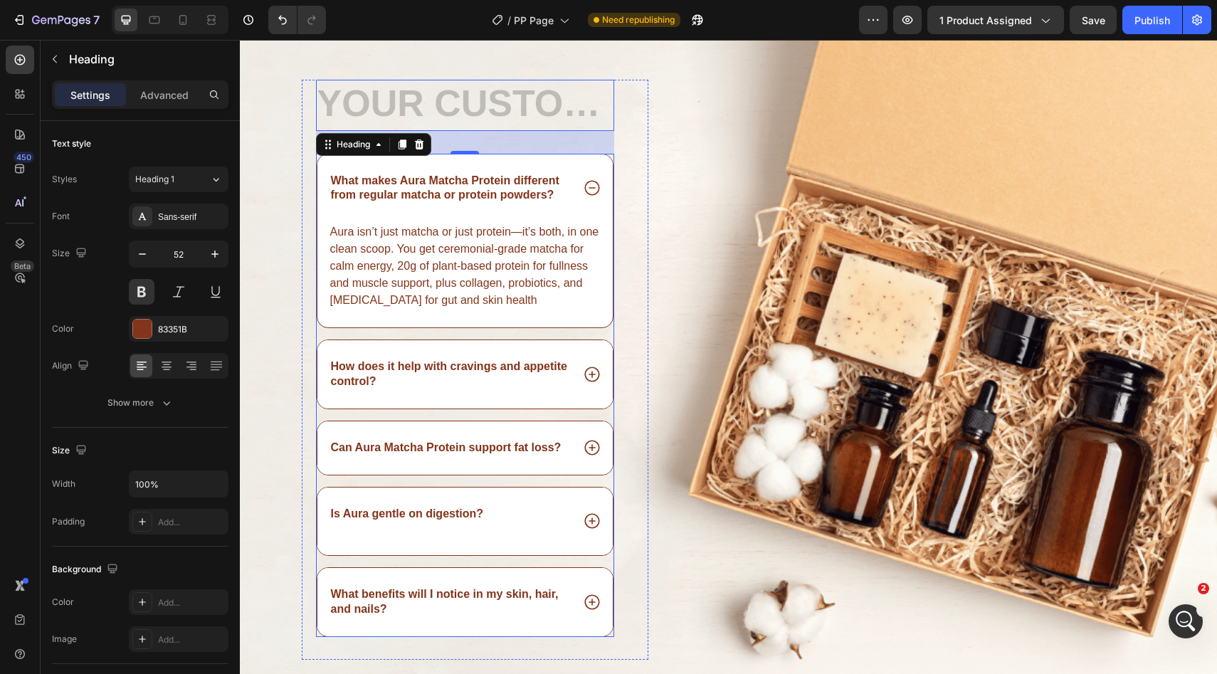
click at [408, 364] on p "How does it help with cravings and appetite control?" at bounding box center [450, 374] width 239 height 30
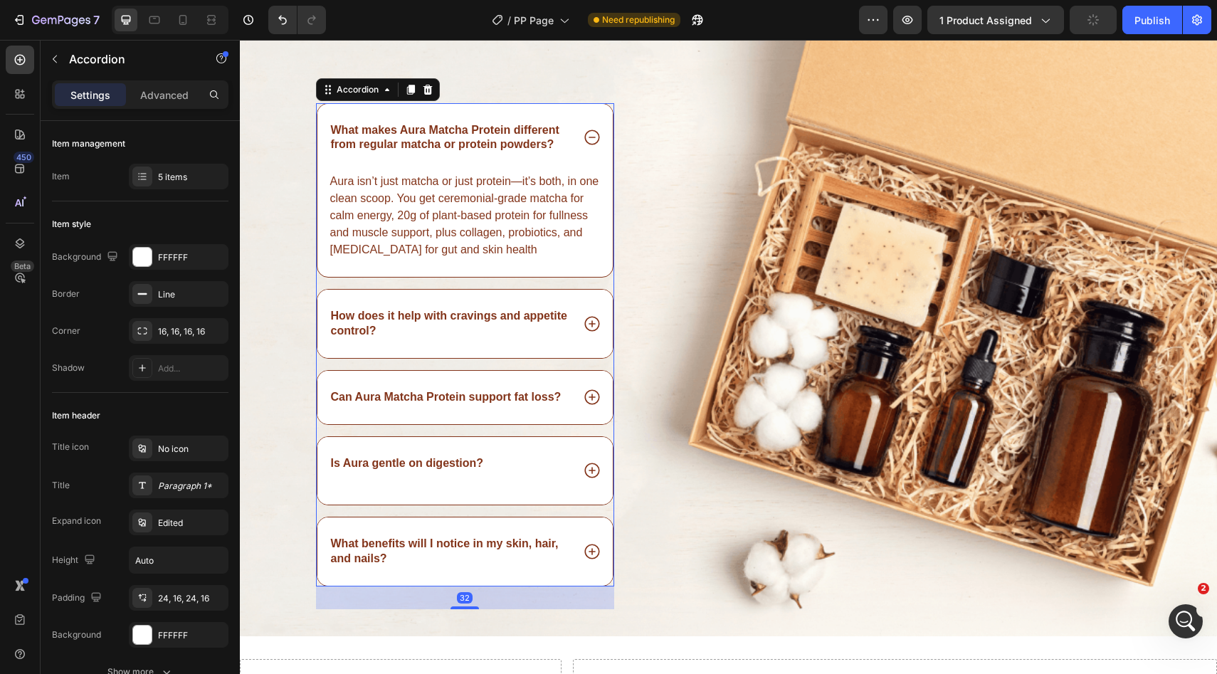
scroll to position [4085, 0]
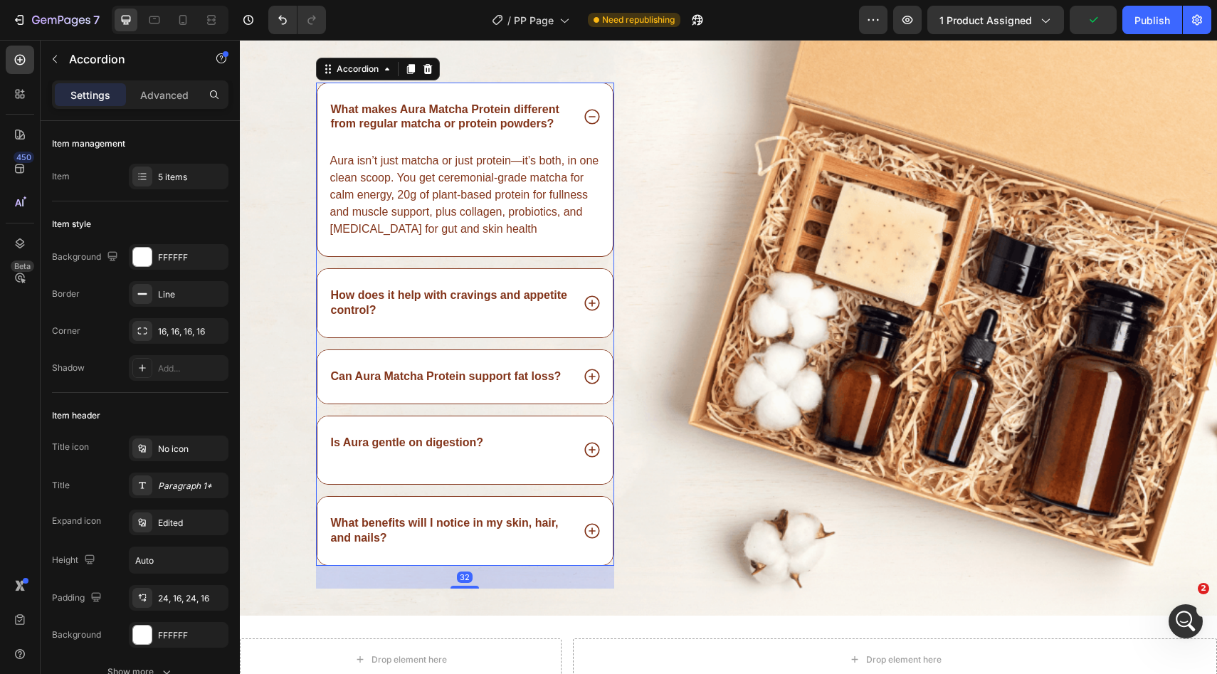
click at [601, 307] on div "How does it help with cravings and appetite control?" at bounding box center [465, 303] width 296 height 68
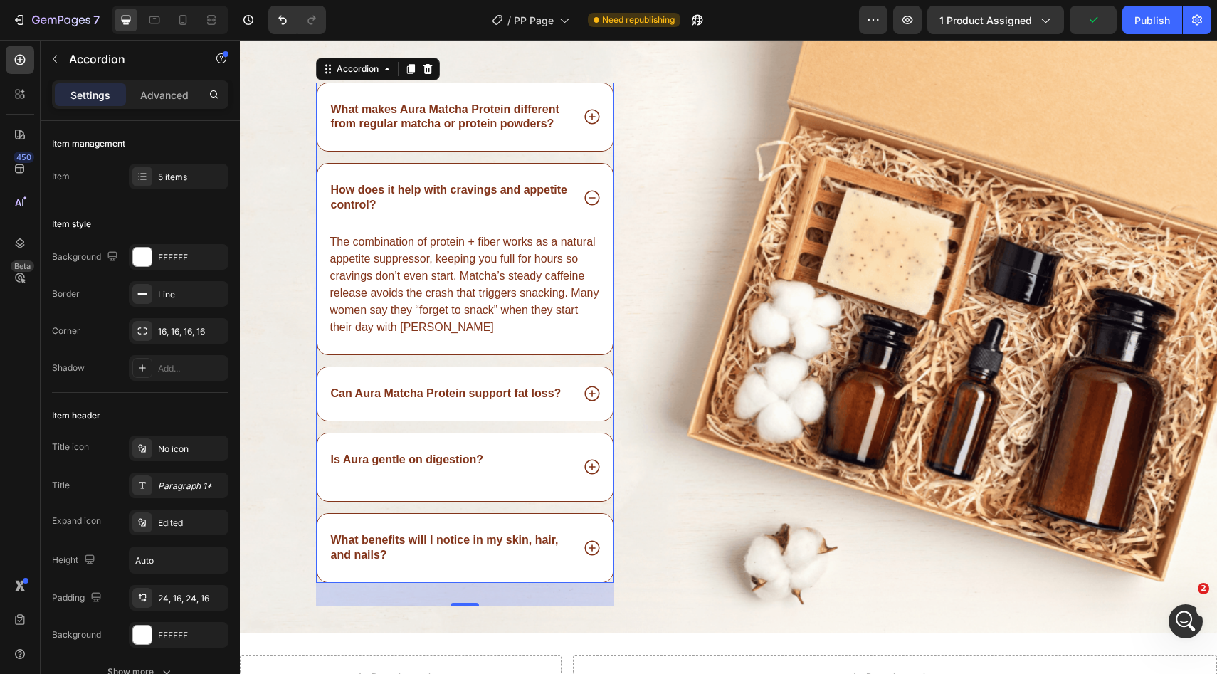
click at [586, 388] on icon at bounding box center [591, 393] width 15 height 15
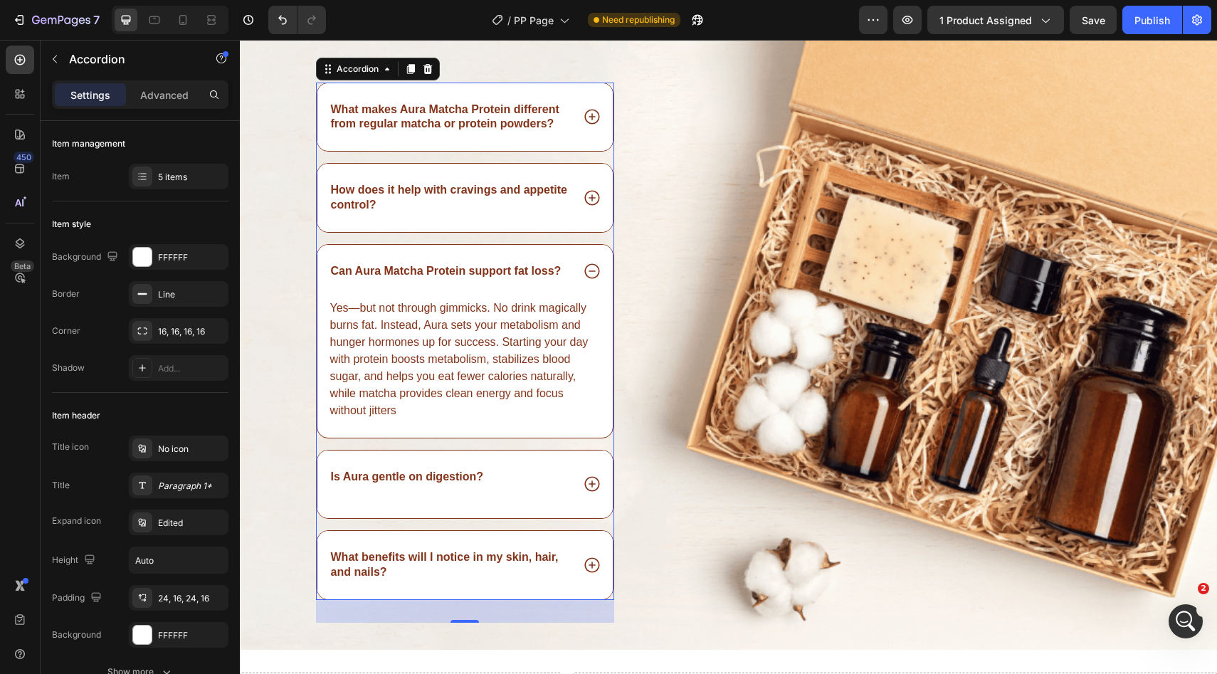
click at [586, 480] on icon at bounding box center [591, 484] width 15 height 15
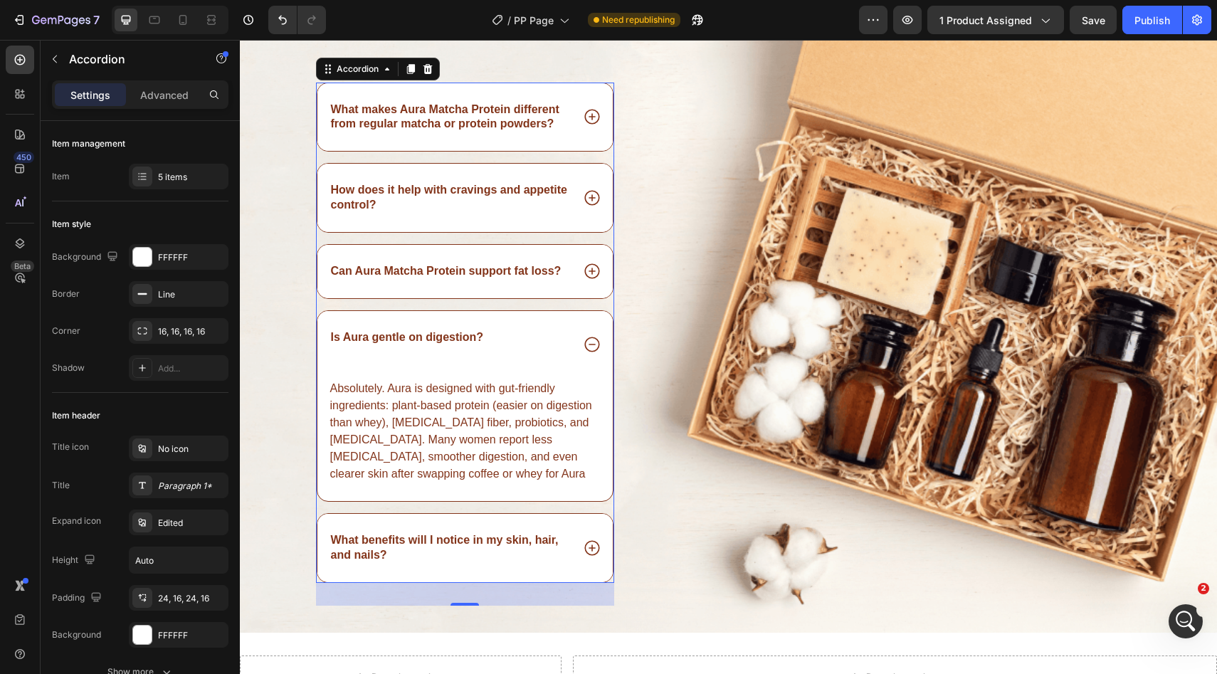
click at [589, 548] on icon at bounding box center [592, 548] width 18 height 18
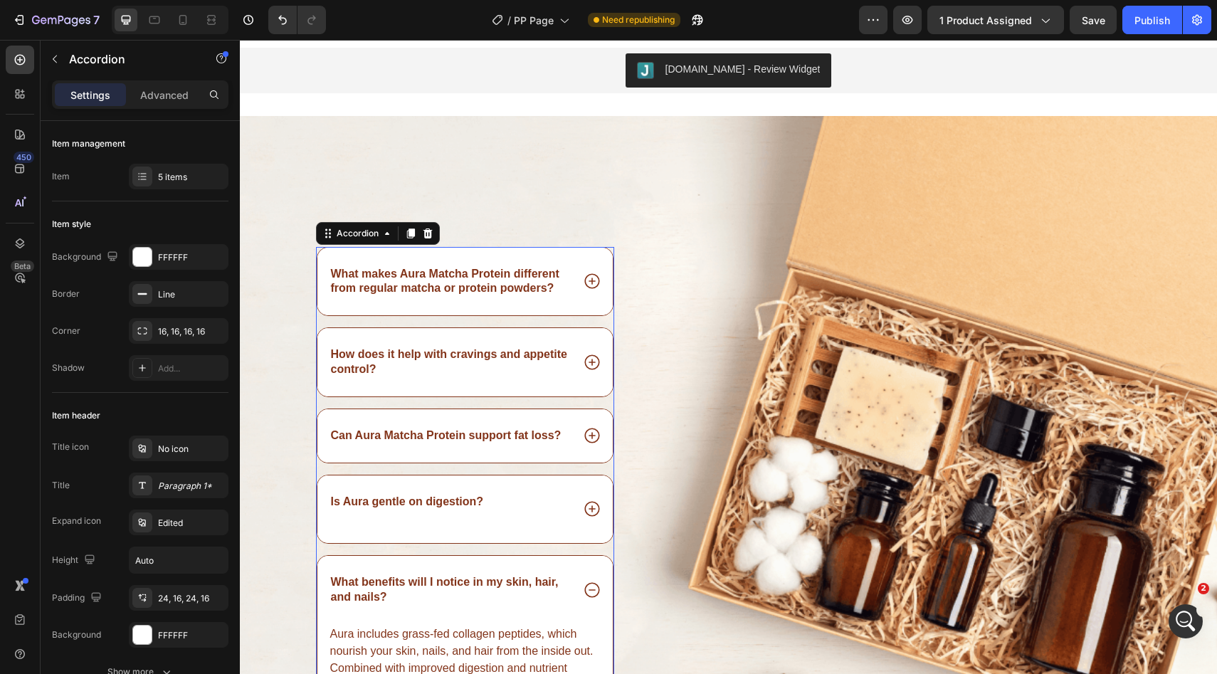
scroll to position [3912, 0]
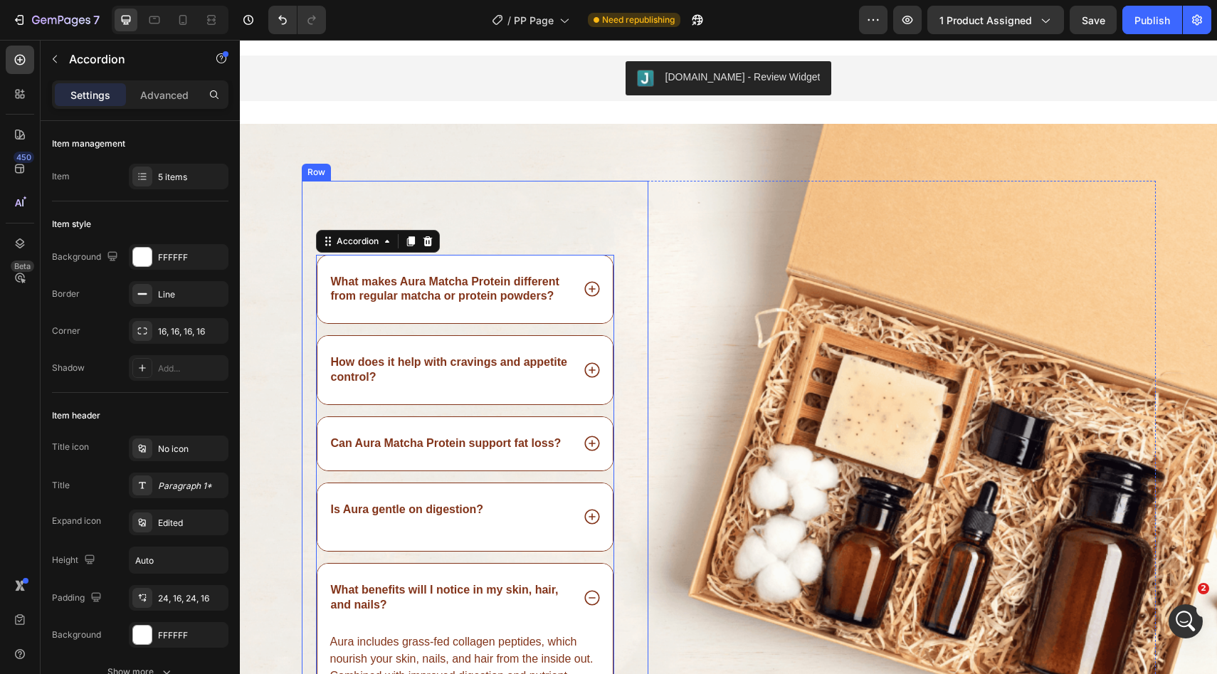
click at [478, 232] on div "Heading What makes Aura Matcha Protein different from regular matcha or protein…" at bounding box center [465, 471] width 299 height 580
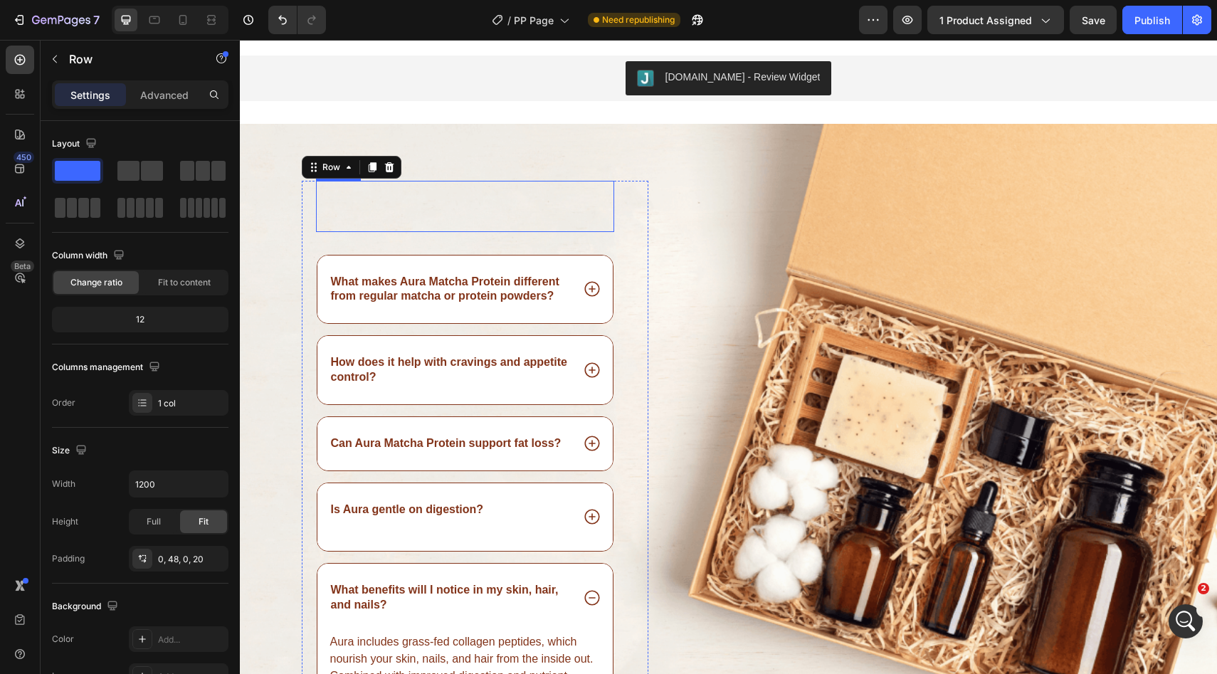
click at [443, 203] on p "Rich Text Editor. Editing area: main" at bounding box center [465, 206] width 296 height 48
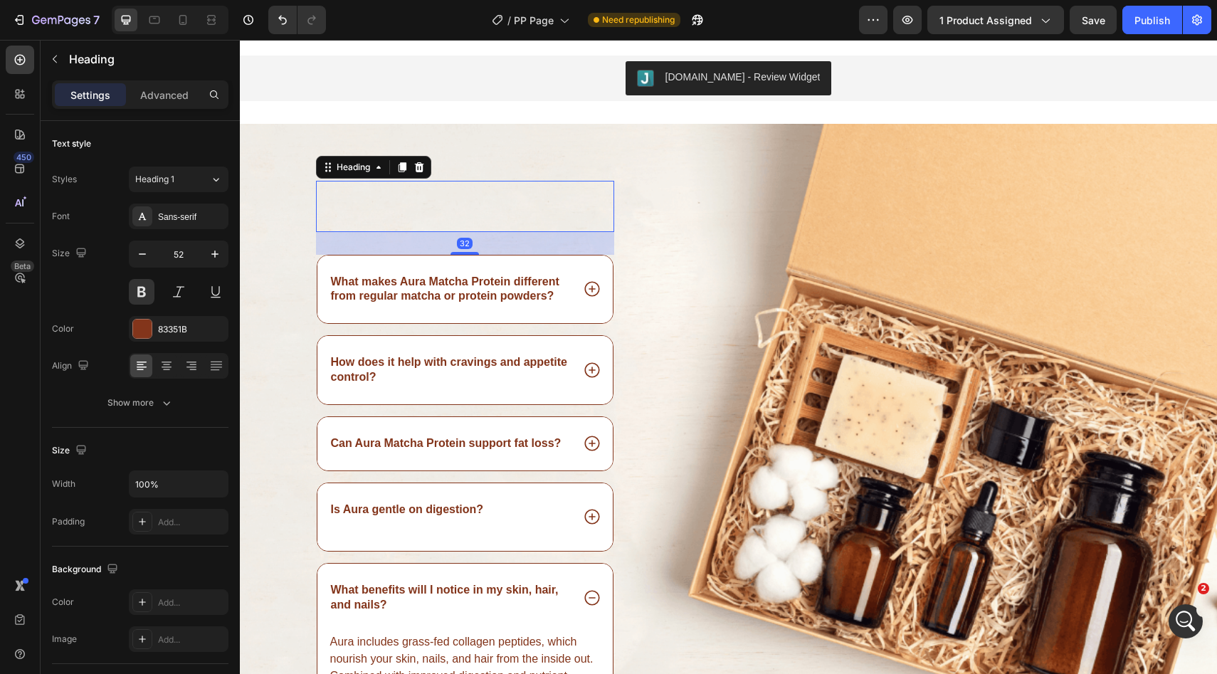
click at [403, 207] on h2 "Rich Text Editor. Editing area: main" at bounding box center [465, 206] width 299 height 51
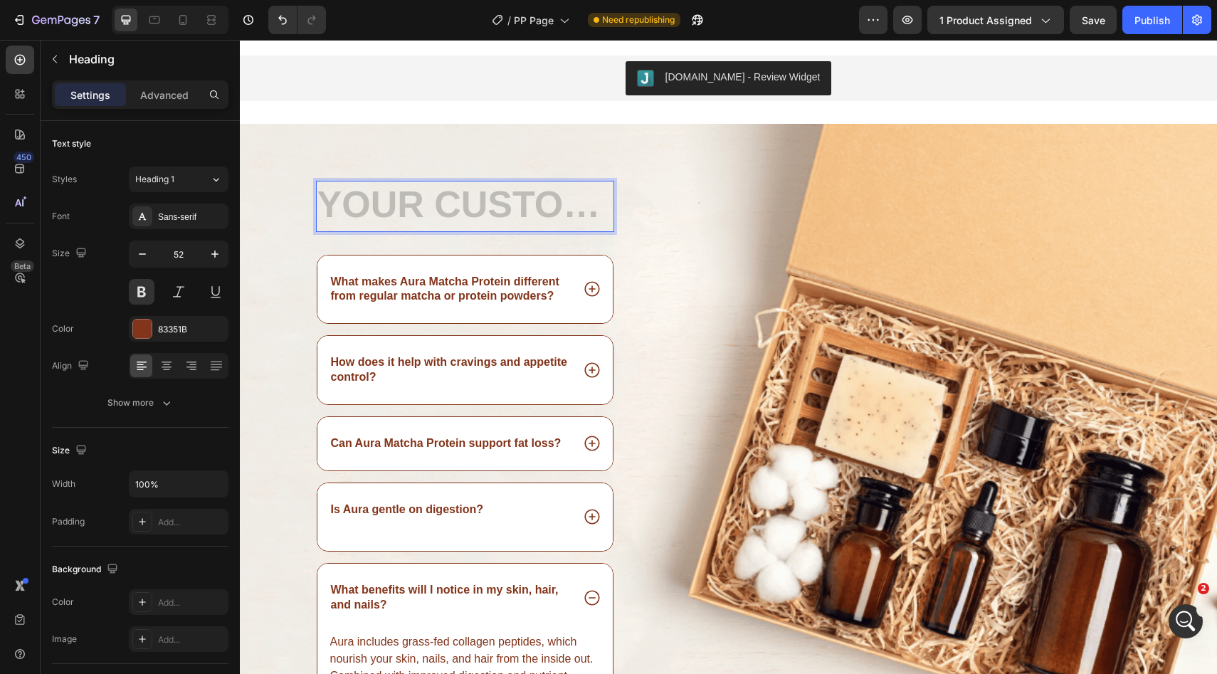
click at [403, 207] on h2 "Rich Text Editor. Editing area: main" at bounding box center [465, 206] width 299 height 51
click at [189, 181] on div "Heading 1" at bounding box center [164, 179] width 58 height 13
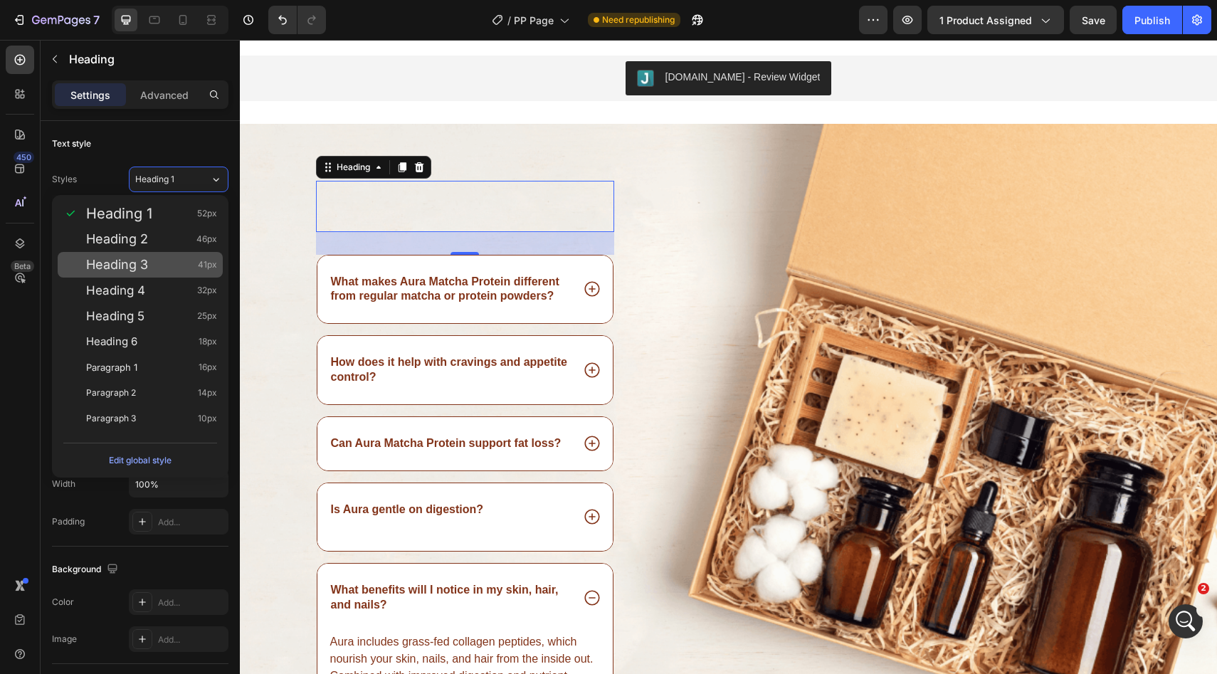
click at [182, 254] on div "Heading 3 41px" at bounding box center [140, 265] width 165 height 26
type input "41"
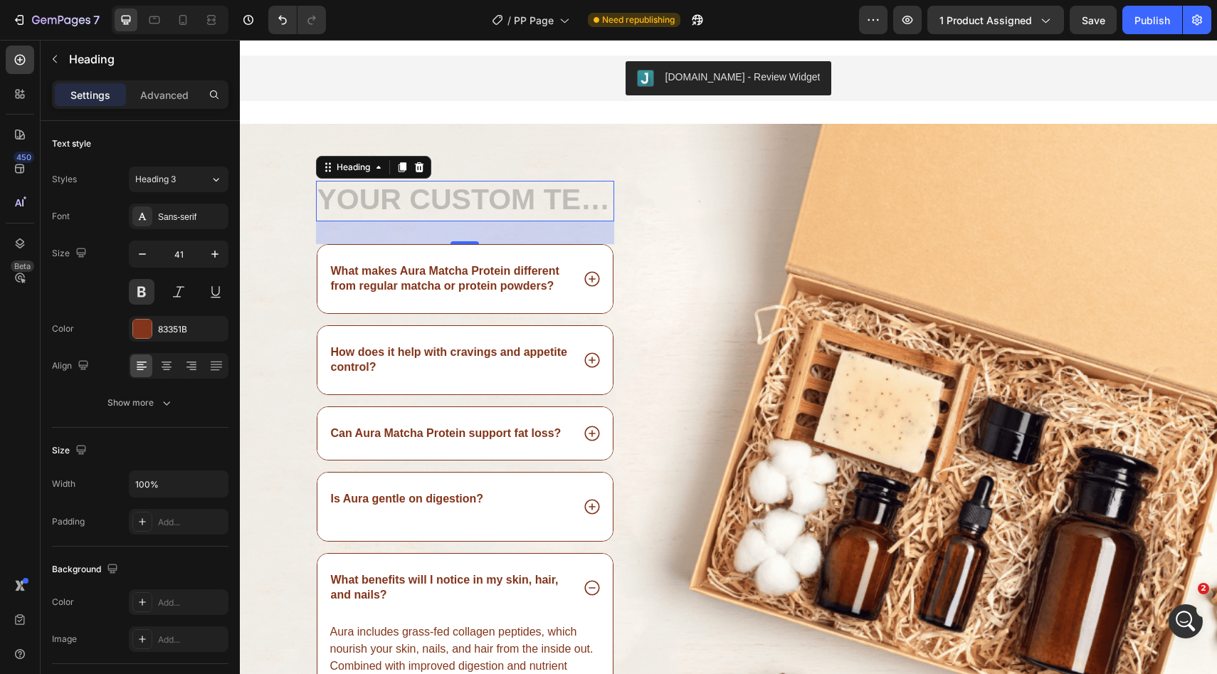
click at [339, 210] on h2 "Rich Text Editor. Editing area: main" at bounding box center [465, 201] width 299 height 41
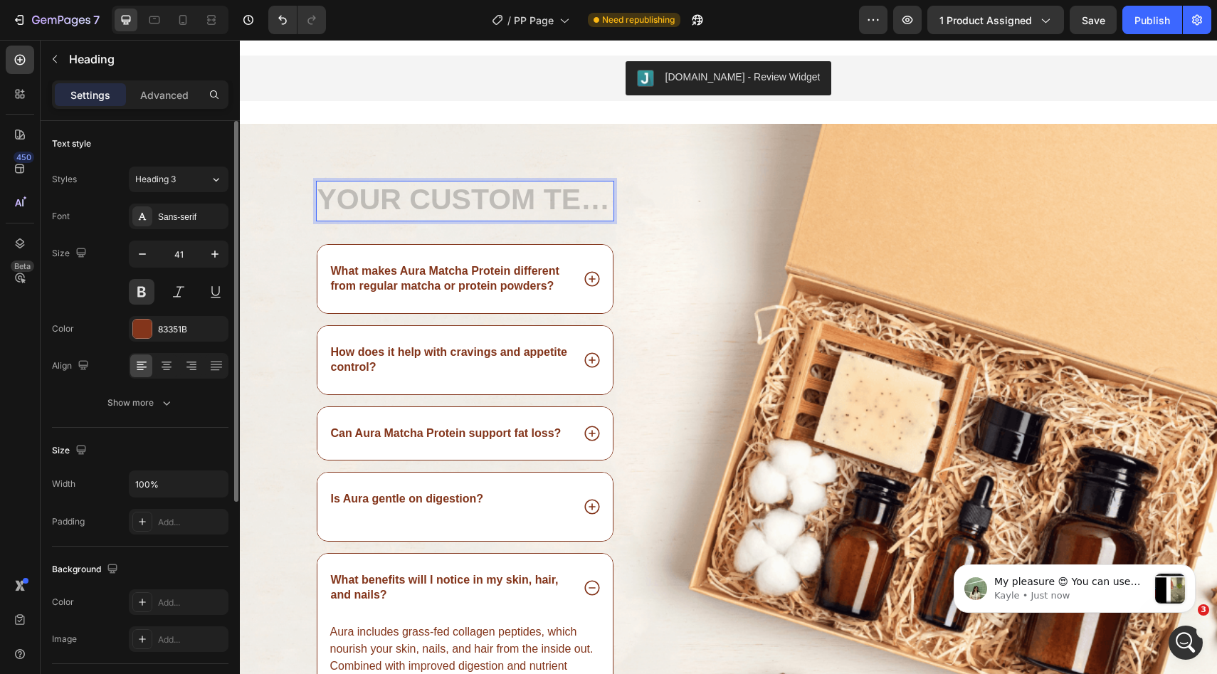
scroll to position [0, 0]
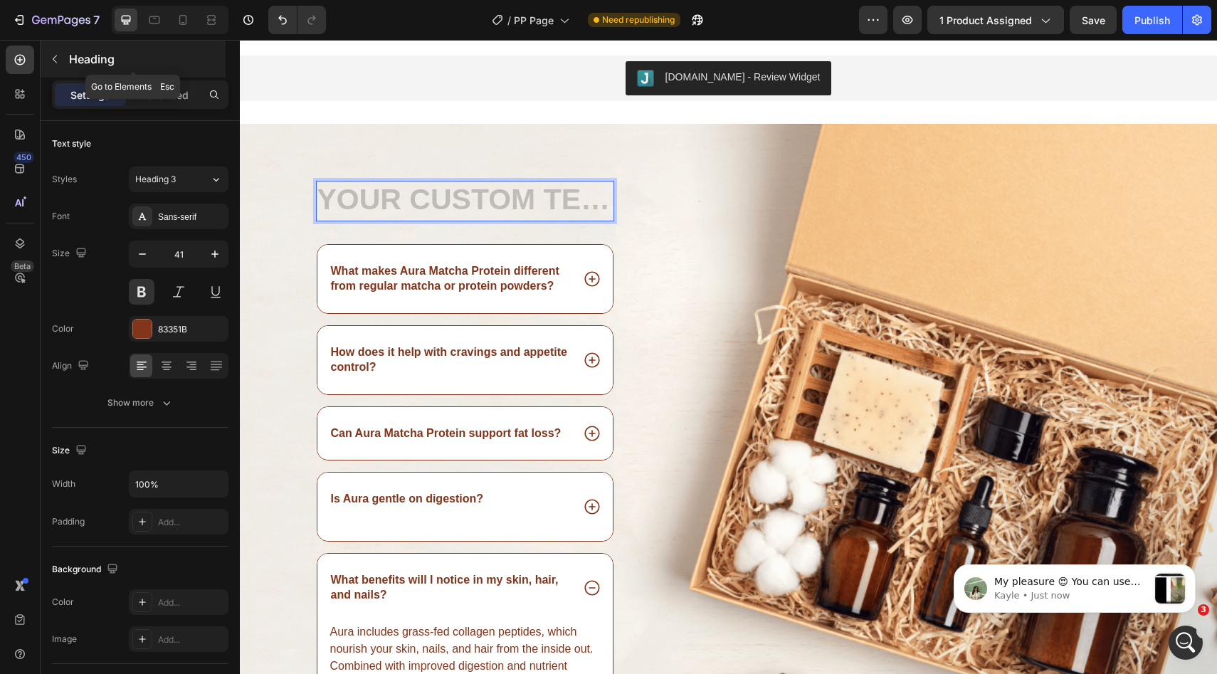
click at [54, 53] on icon "button" at bounding box center [54, 58] width 11 height 11
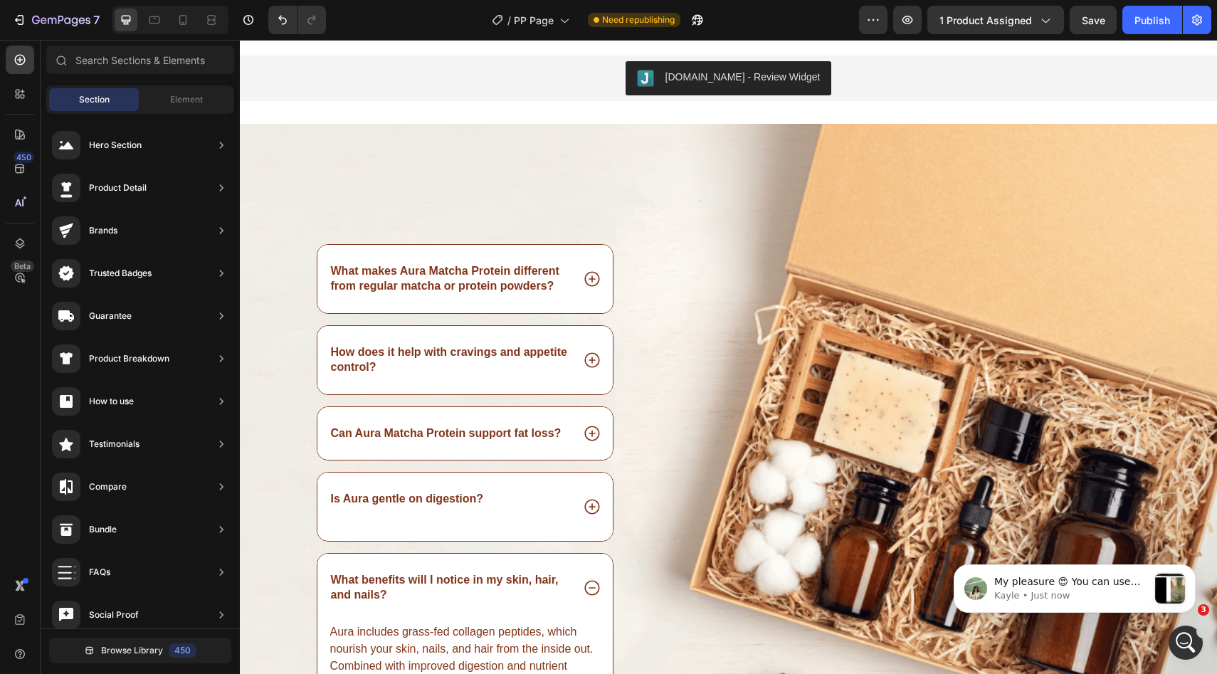
scroll to position [2251, 0]
click at [185, 105] on span "Element" at bounding box center [186, 99] width 33 height 13
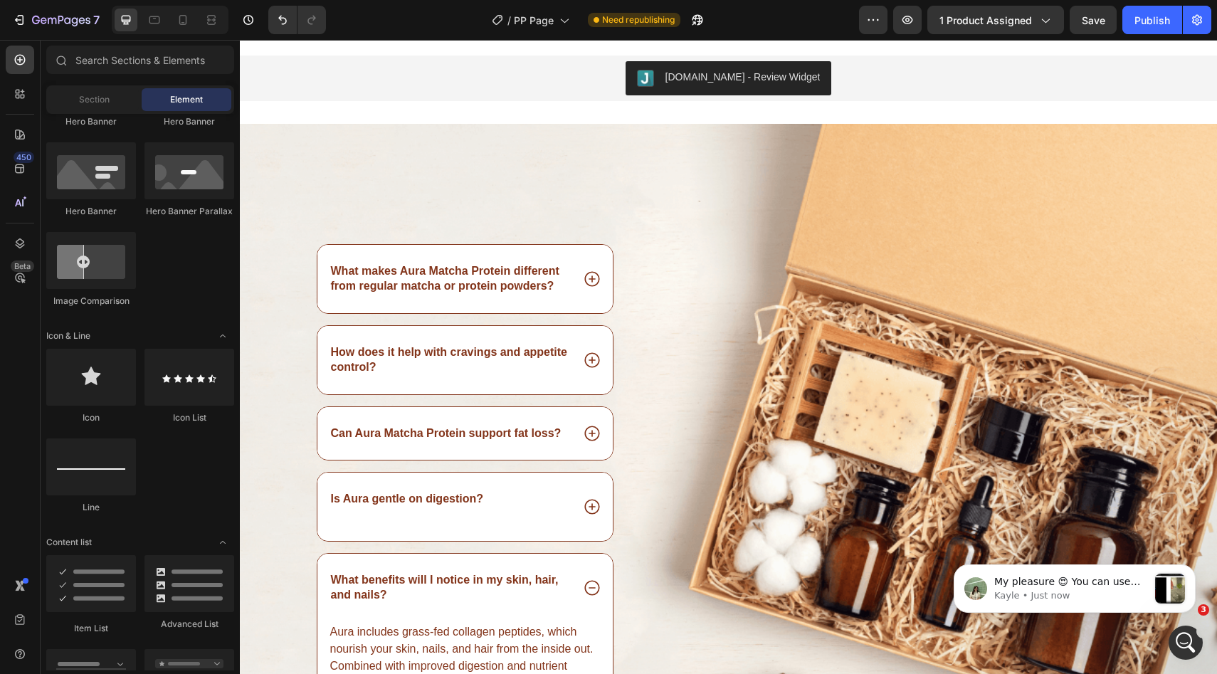
scroll to position [0, 0]
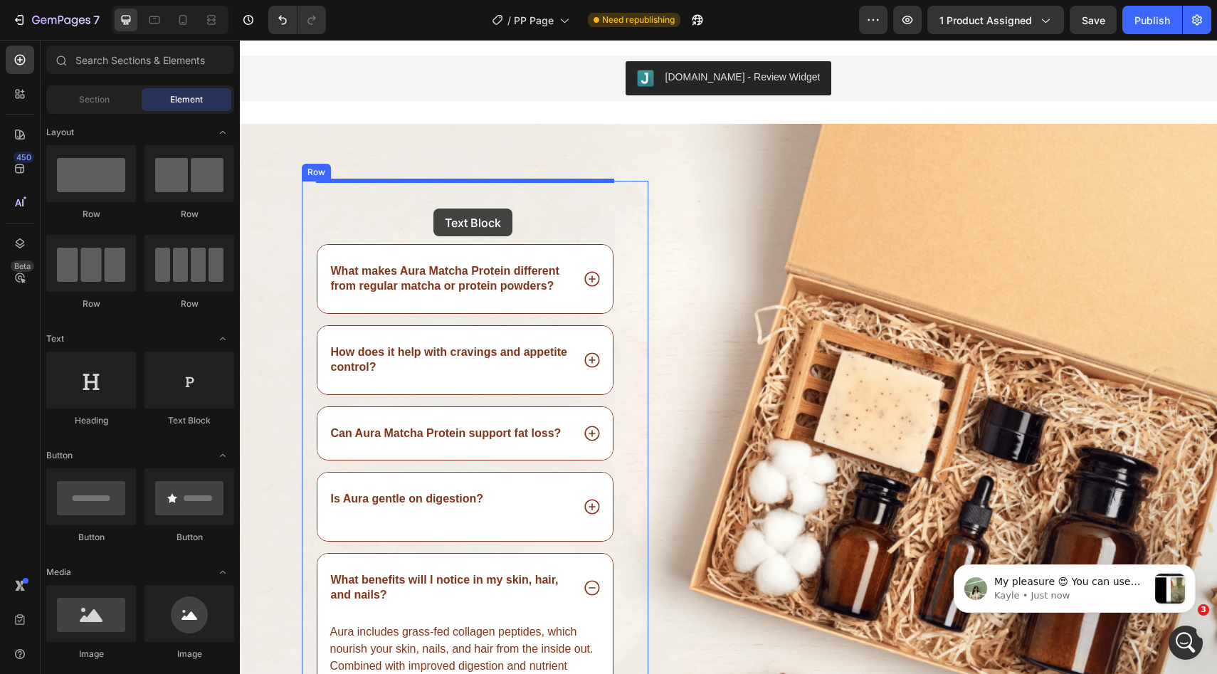
drag, startPoint x: 411, startPoint y: 430, endPoint x: 433, endPoint y: 208, distance: 223.1
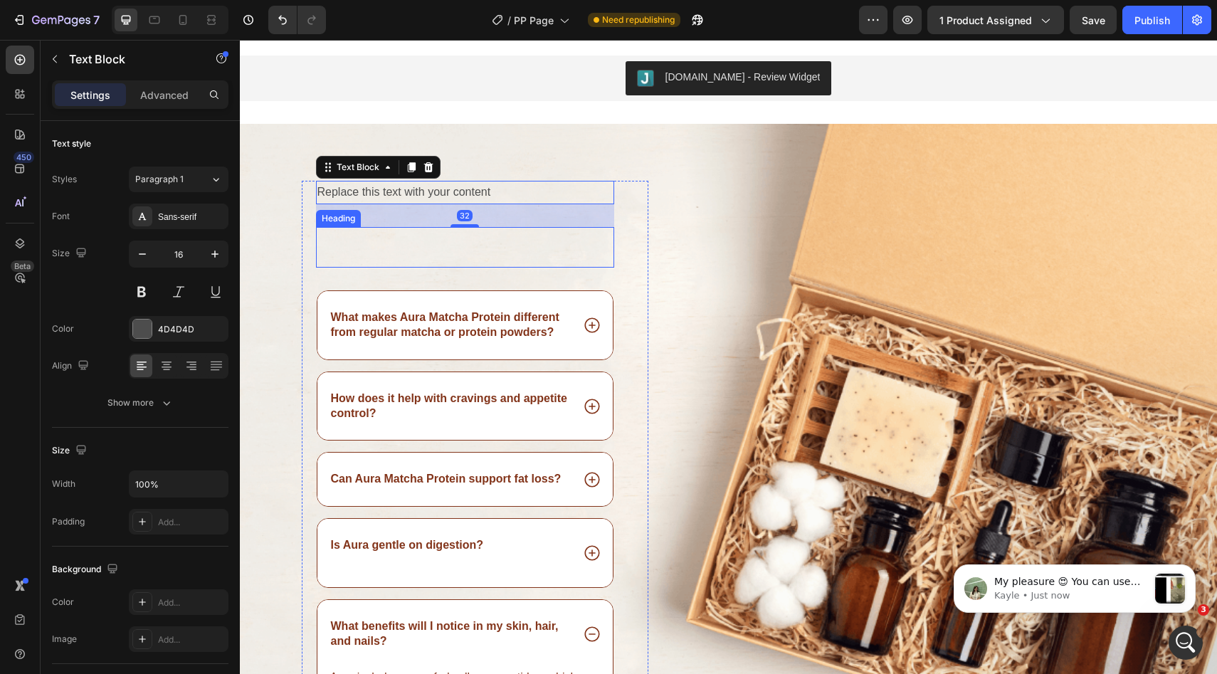
click at [437, 253] on p "Rich Text Editor. Editing area: main" at bounding box center [465, 247] width 296 height 38
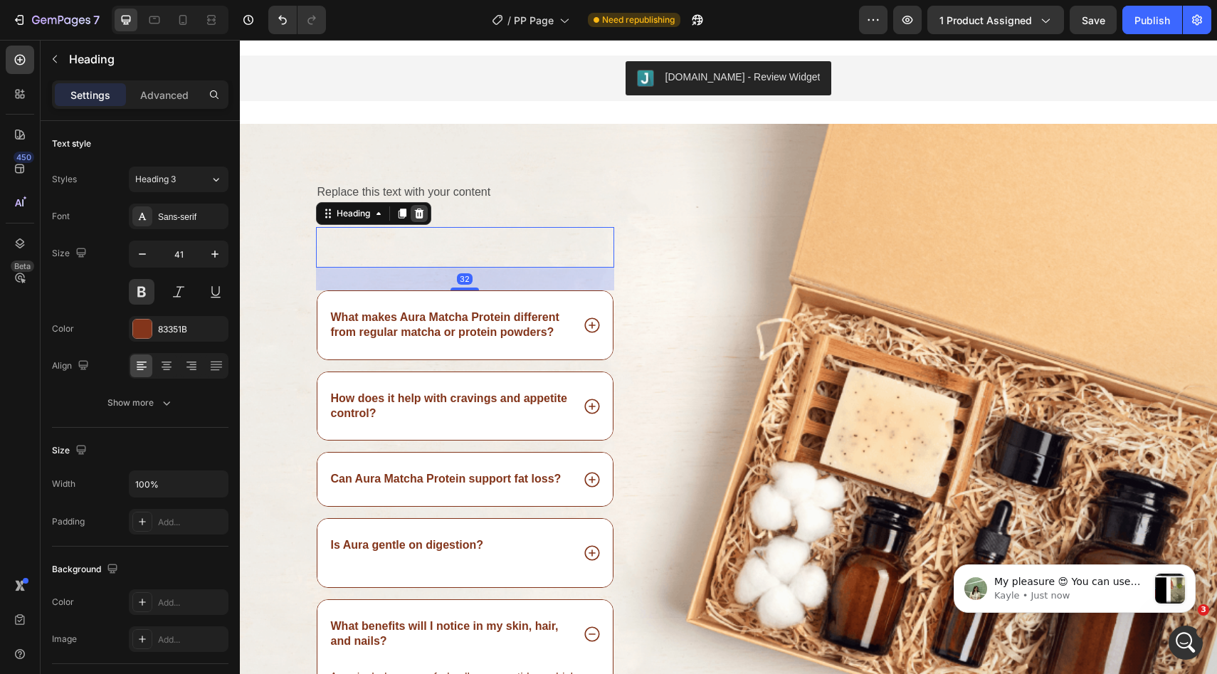
click at [419, 213] on icon at bounding box center [418, 213] width 9 height 10
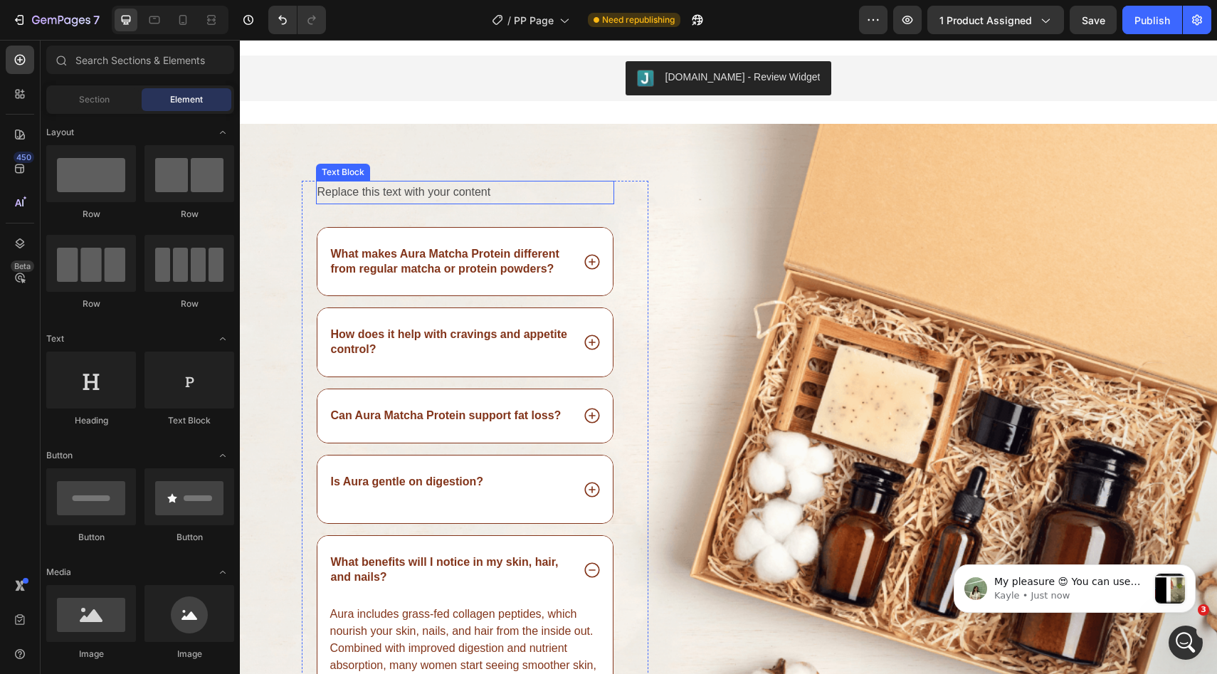
click at [411, 194] on div "Replace this text with your content" at bounding box center [465, 192] width 299 height 23
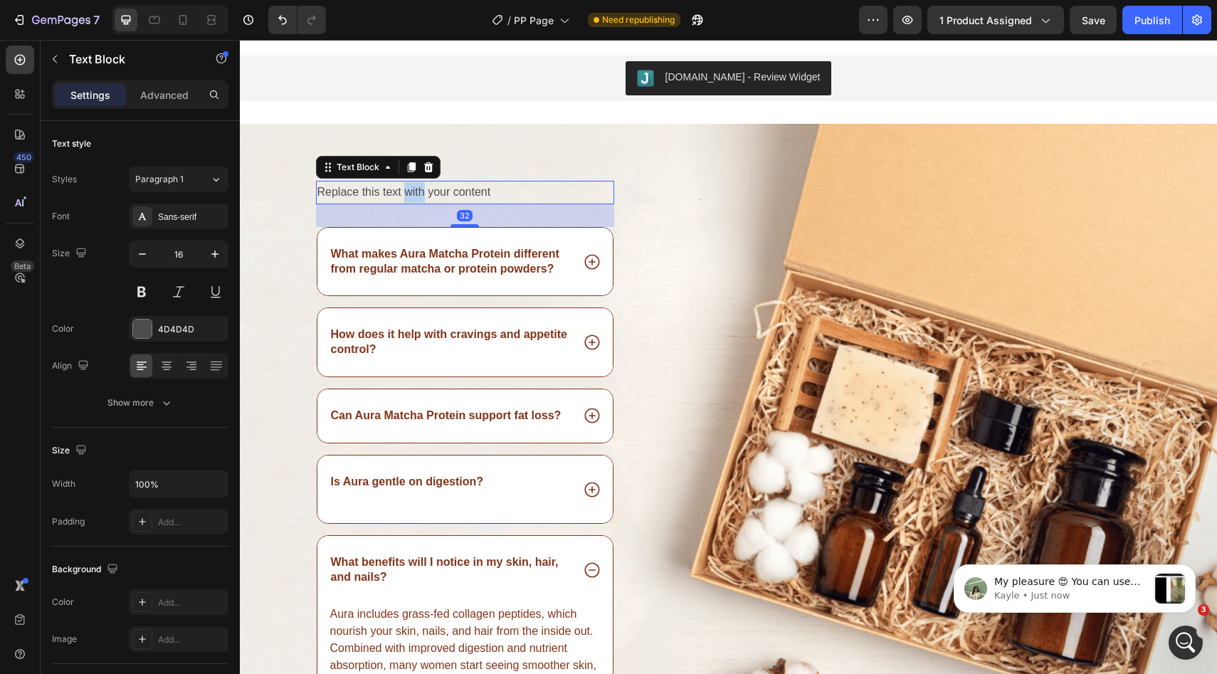
click at [411, 194] on div "Replace this text with your content" at bounding box center [465, 192] width 299 height 23
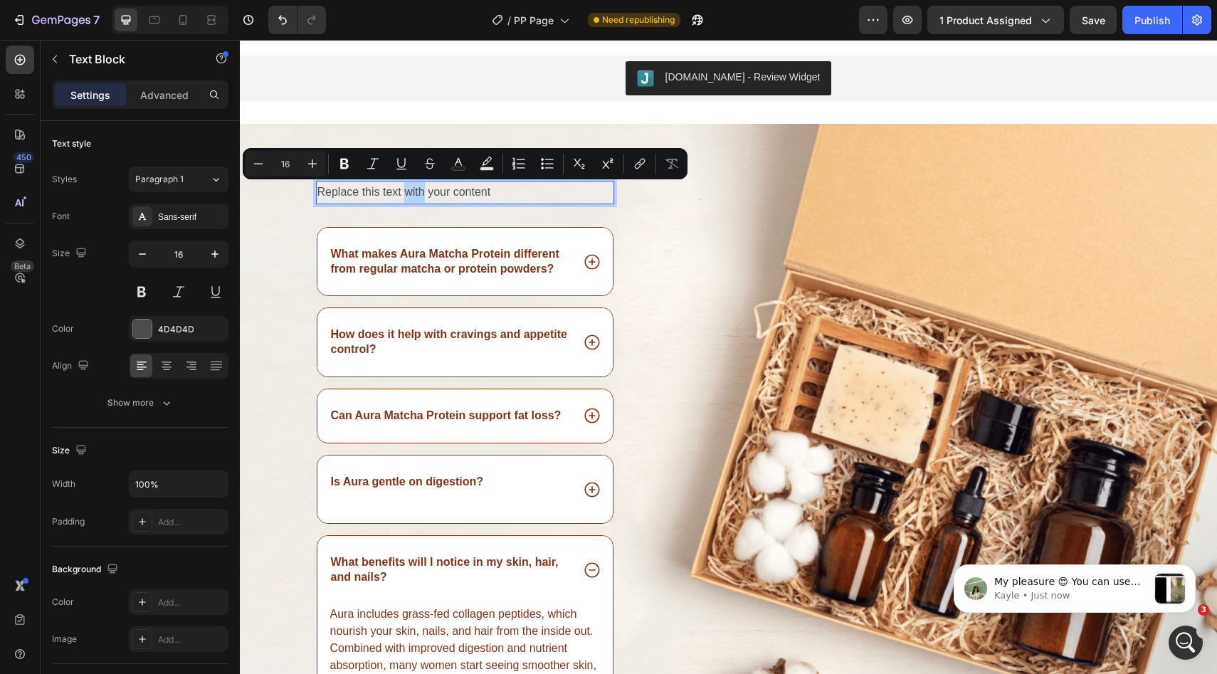
click at [411, 194] on p "Replace this text with your content" at bounding box center [465, 192] width 296 height 21
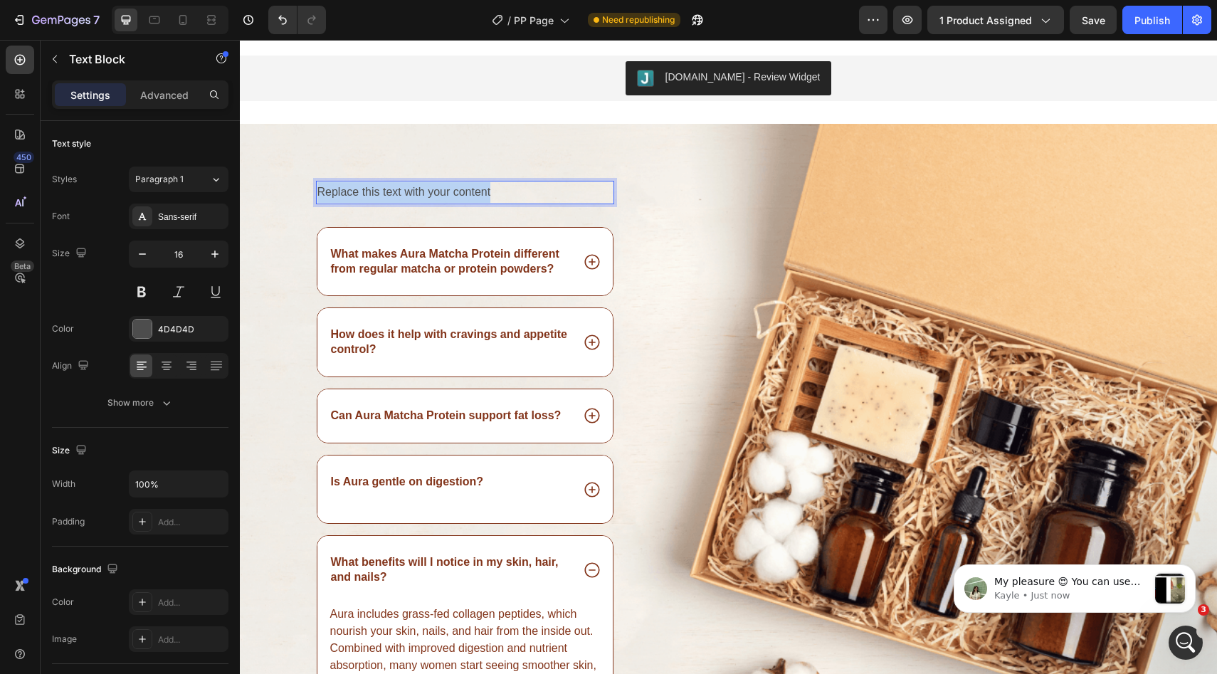
click at [411, 194] on p "Replace this text with your content" at bounding box center [465, 192] width 296 height 21
click at [373, 198] on p "Any last questions?" at bounding box center [465, 192] width 296 height 21
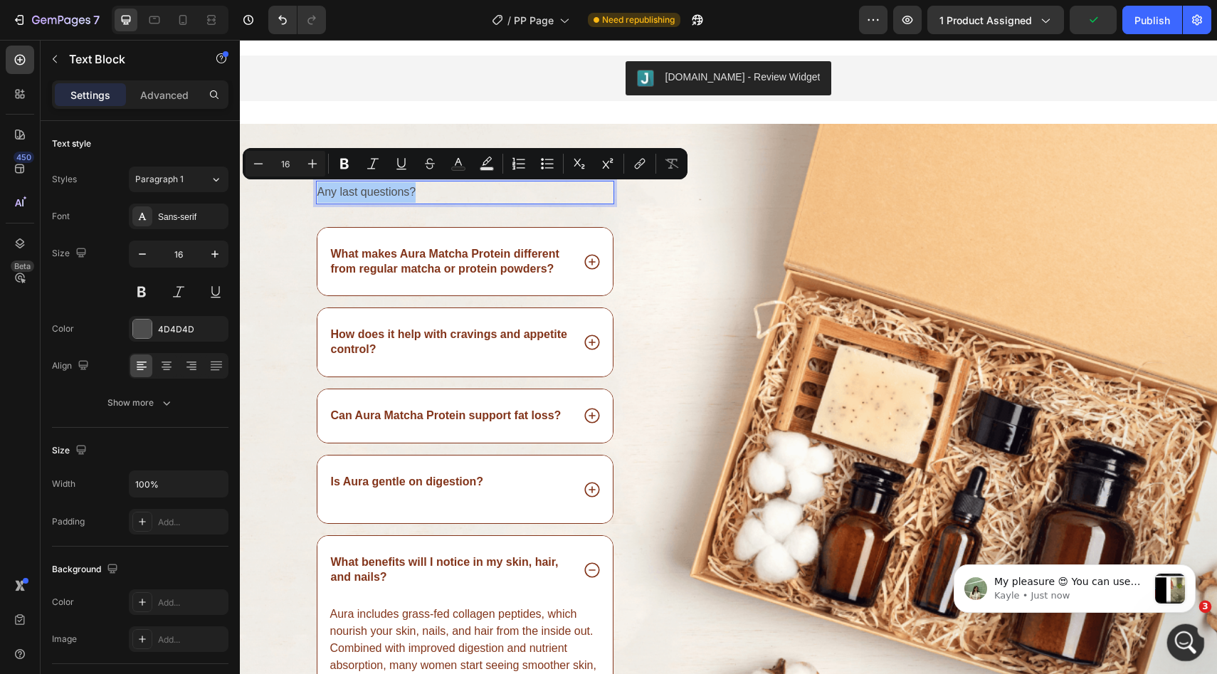
click at [1176, 637] on icon "Open Intercom Messenger" at bounding box center [1183, 640] width 23 height 23
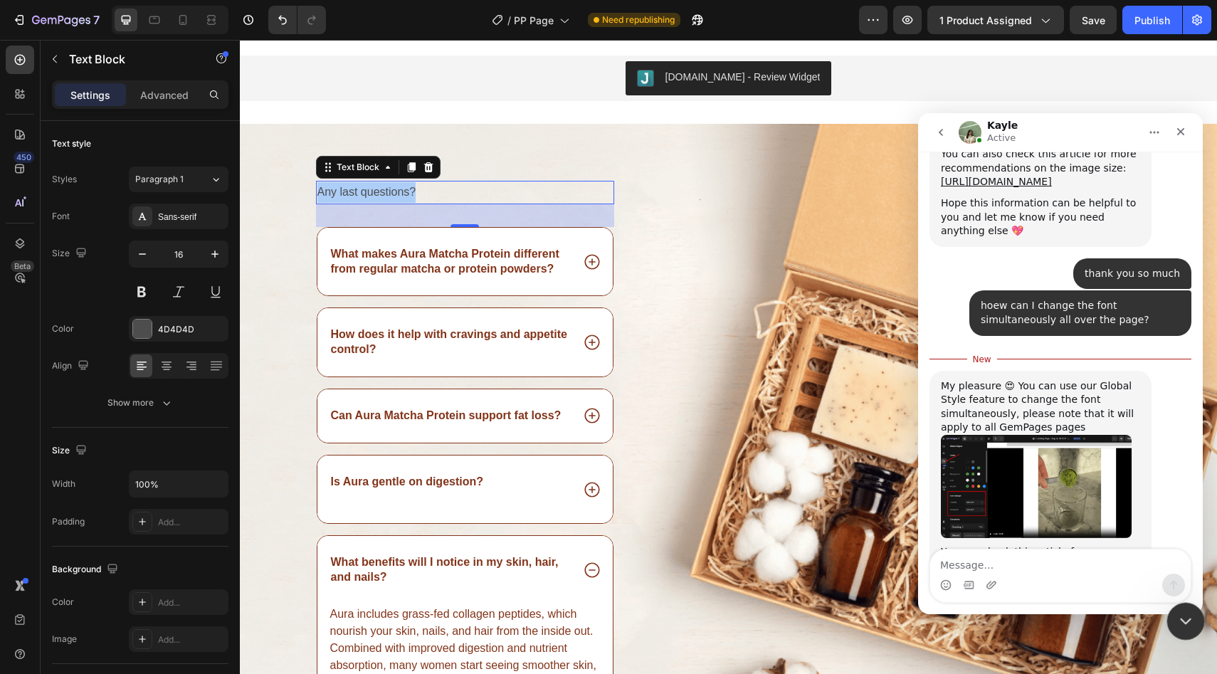
scroll to position [2275, 0]
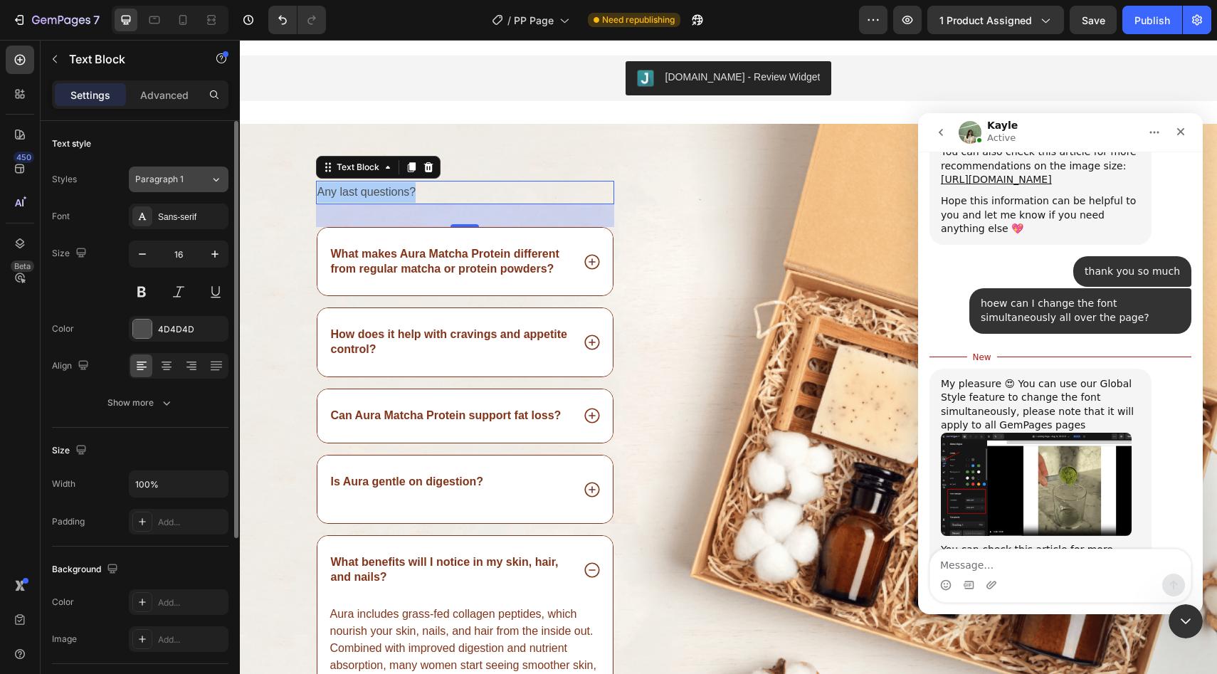
click at [173, 166] on button "Paragraph 1" at bounding box center [179, 179] width 100 height 26
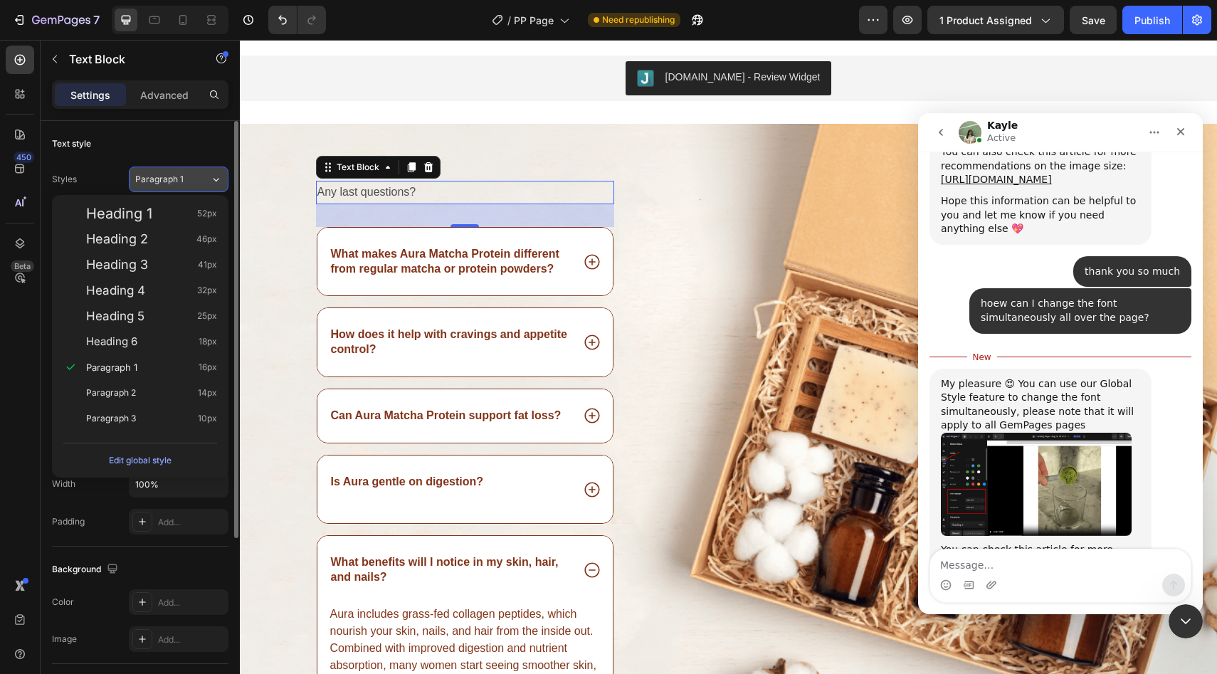
click at [174, 169] on button "Paragraph 1" at bounding box center [179, 179] width 100 height 26
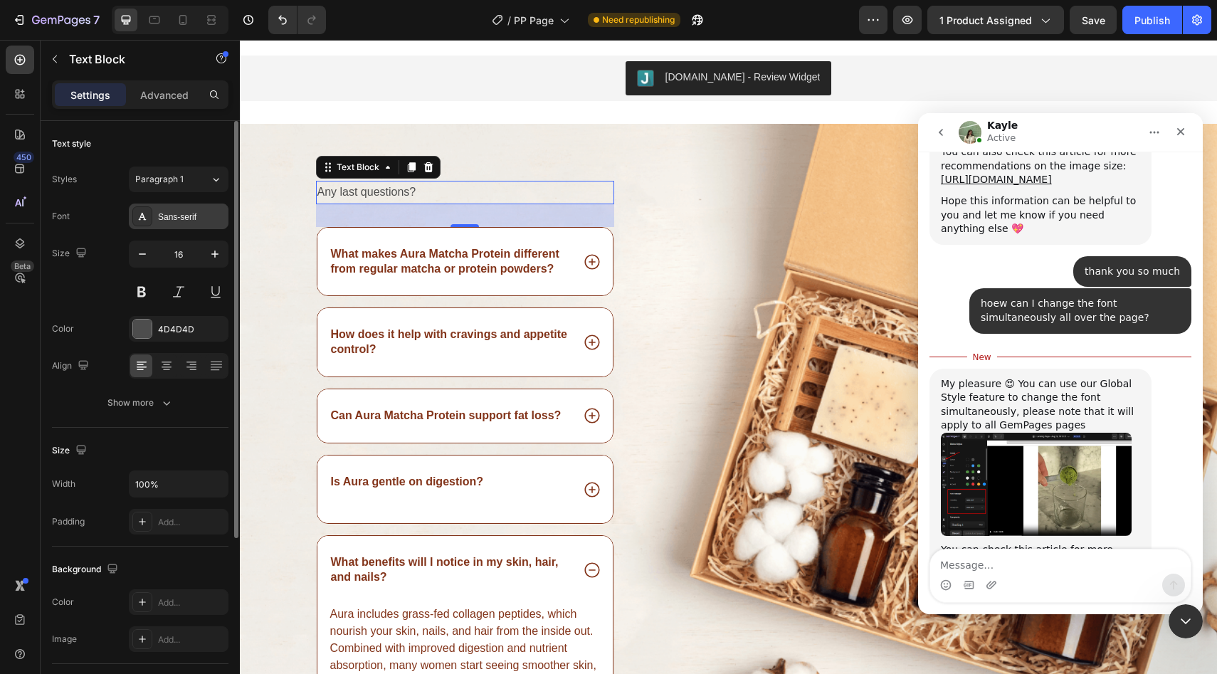
click at [189, 223] on div "Sans-serif" at bounding box center [179, 216] width 100 height 26
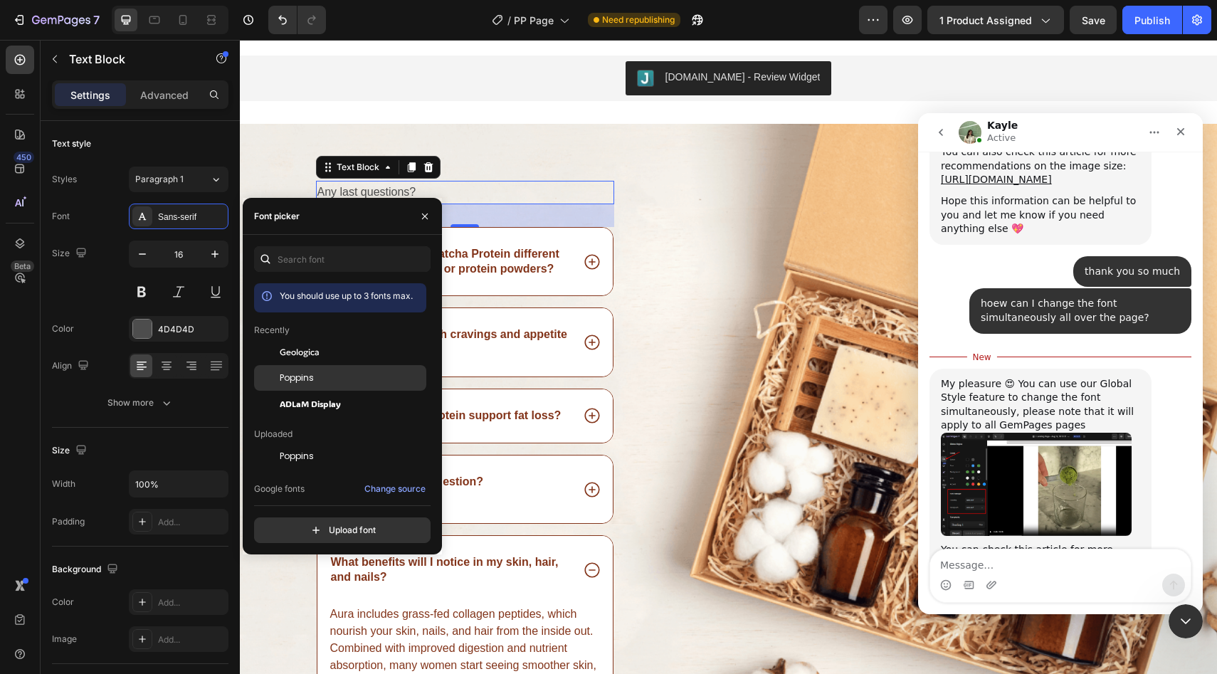
click at [284, 378] on span "Poppins" at bounding box center [297, 377] width 34 height 13
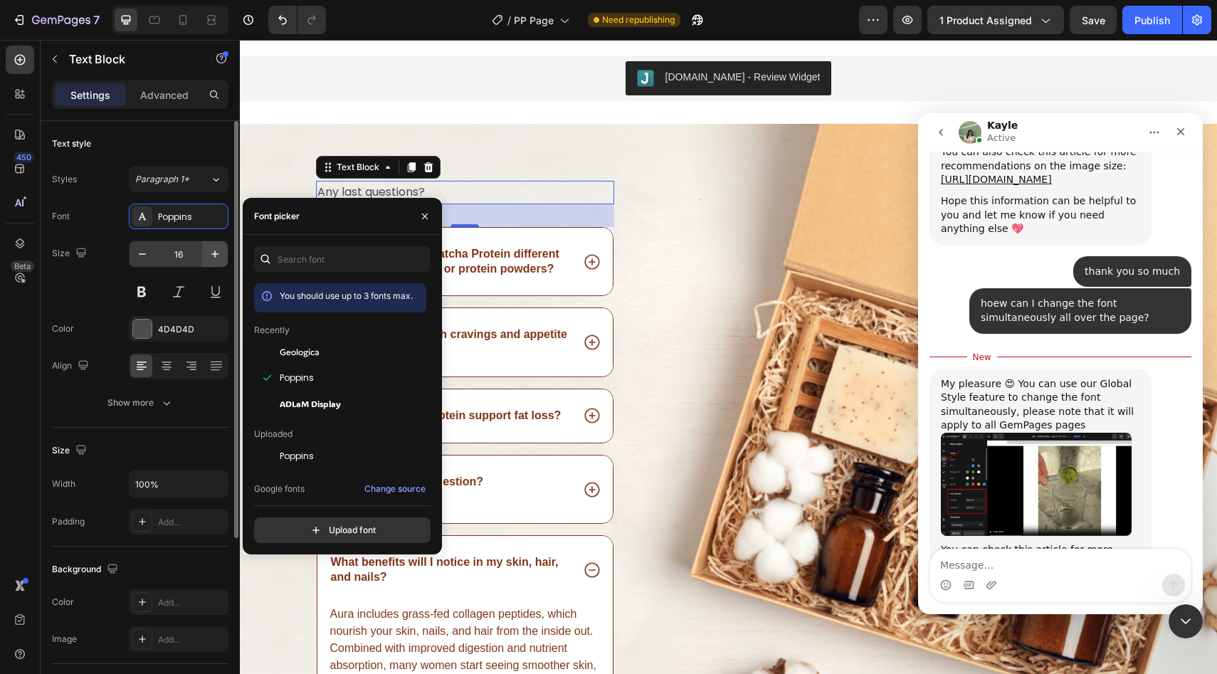
click at [218, 245] on button "button" at bounding box center [215, 254] width 26 height 26
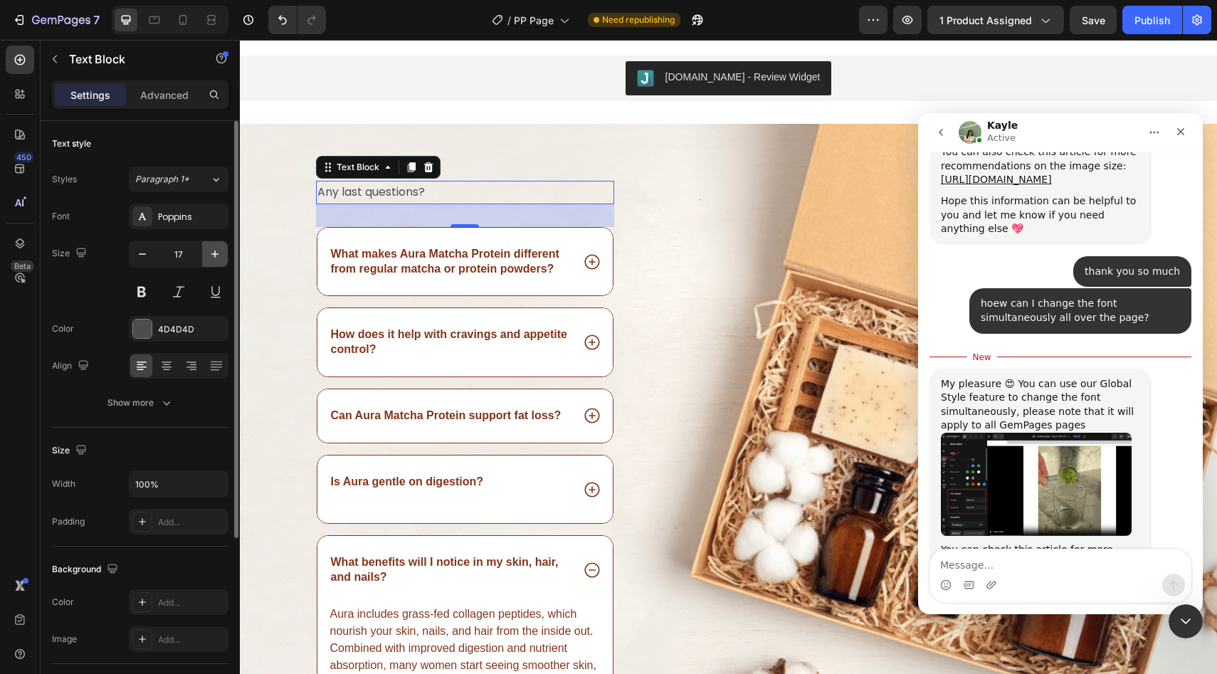
click at [218, 245] on button "button" at bounding box center [215, 254] width 26 height 26
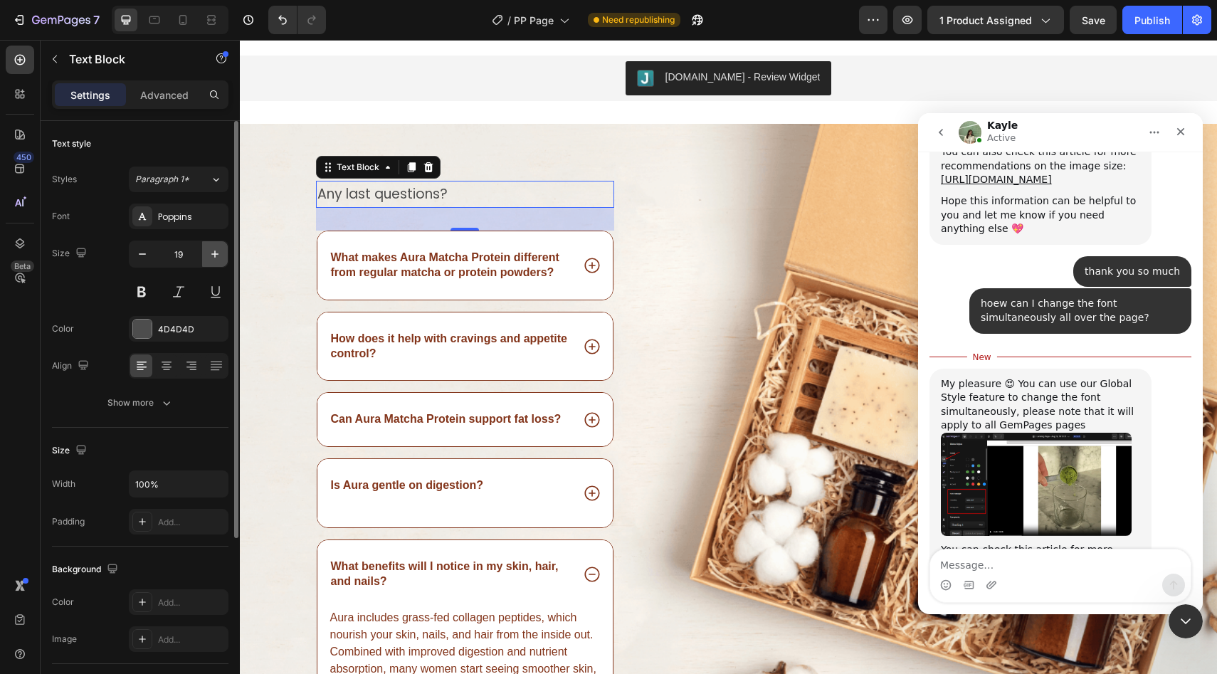
click at [218, 245] on button "button" at bounding box center [215, 254] width 26 height 26
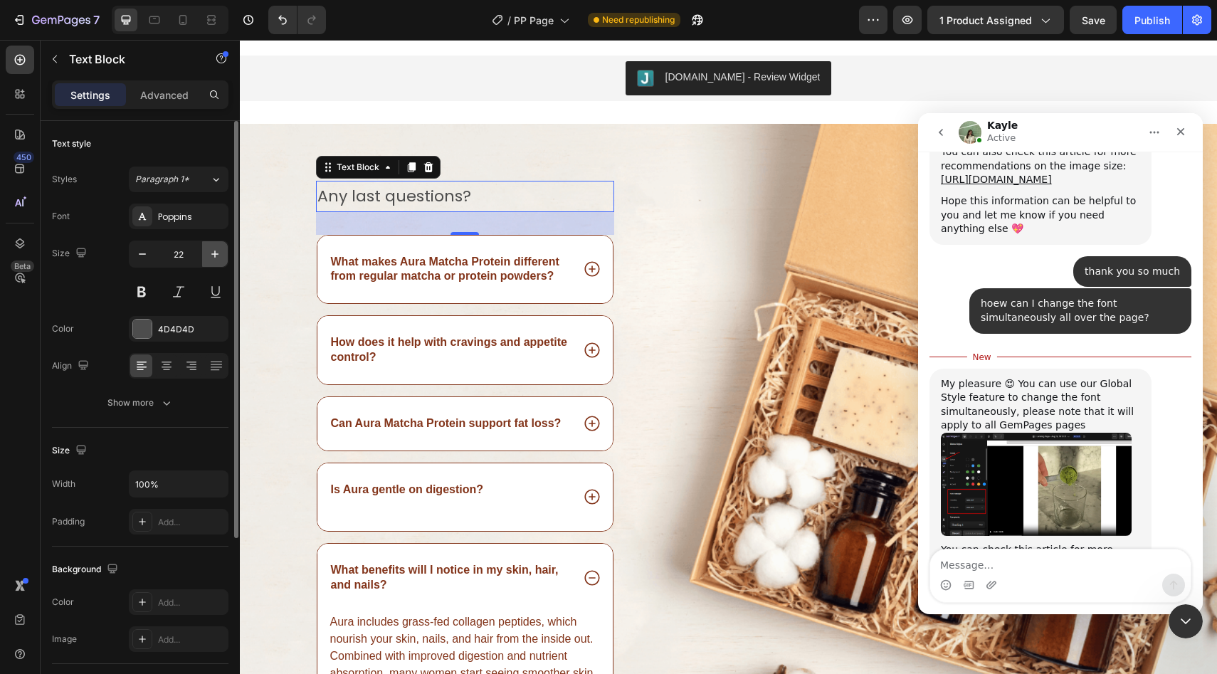
click at [218, 245] on button "button" at bounding box center [215, 254] width 26 height 26
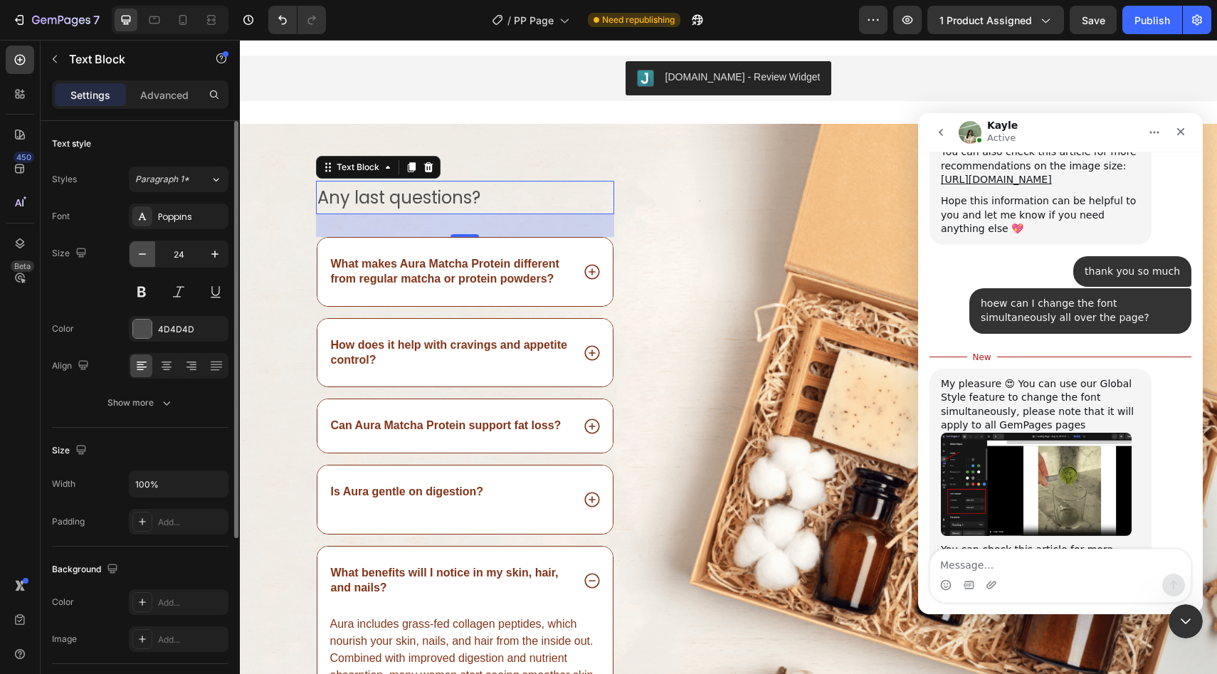
click at [133, 253] on button "button" at bounding box center [142, 254] width 26 height 26
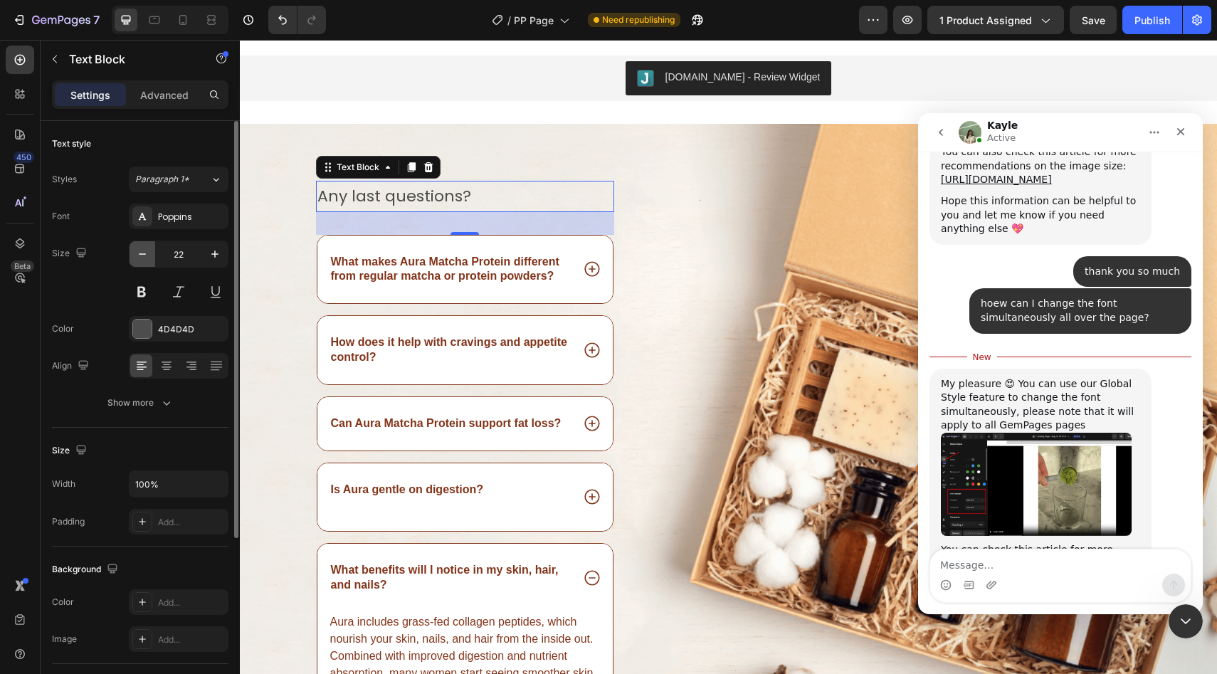
type input "21"
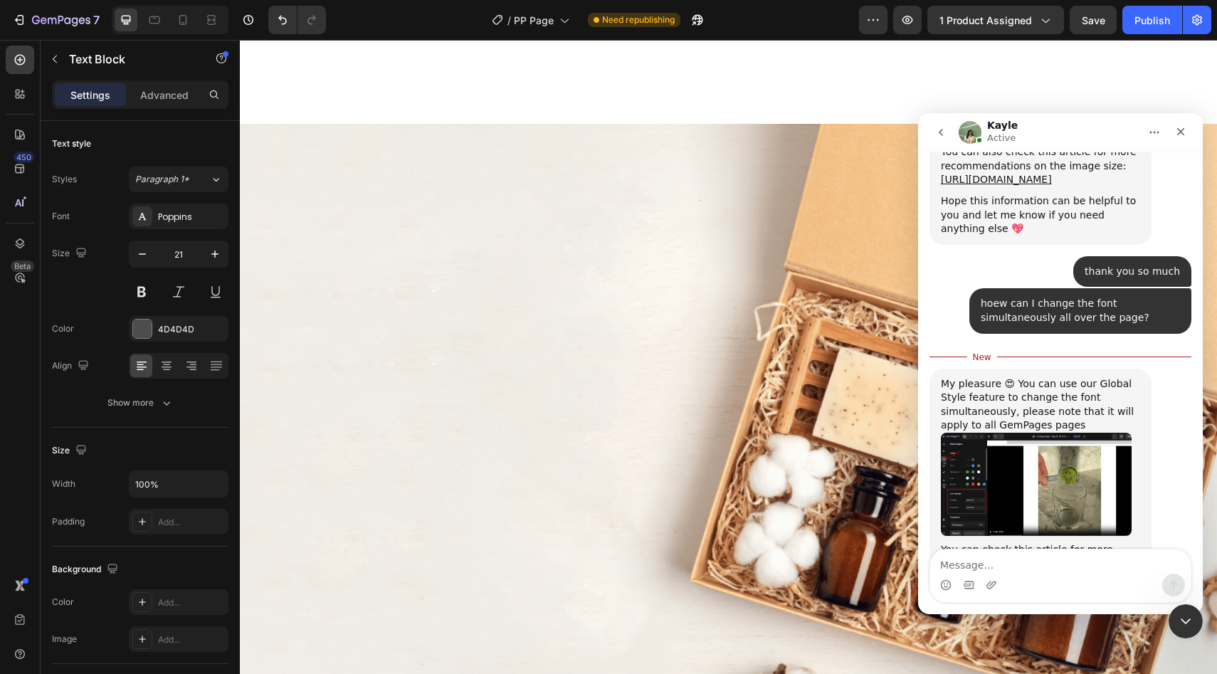
scroll to position [2706, 0]
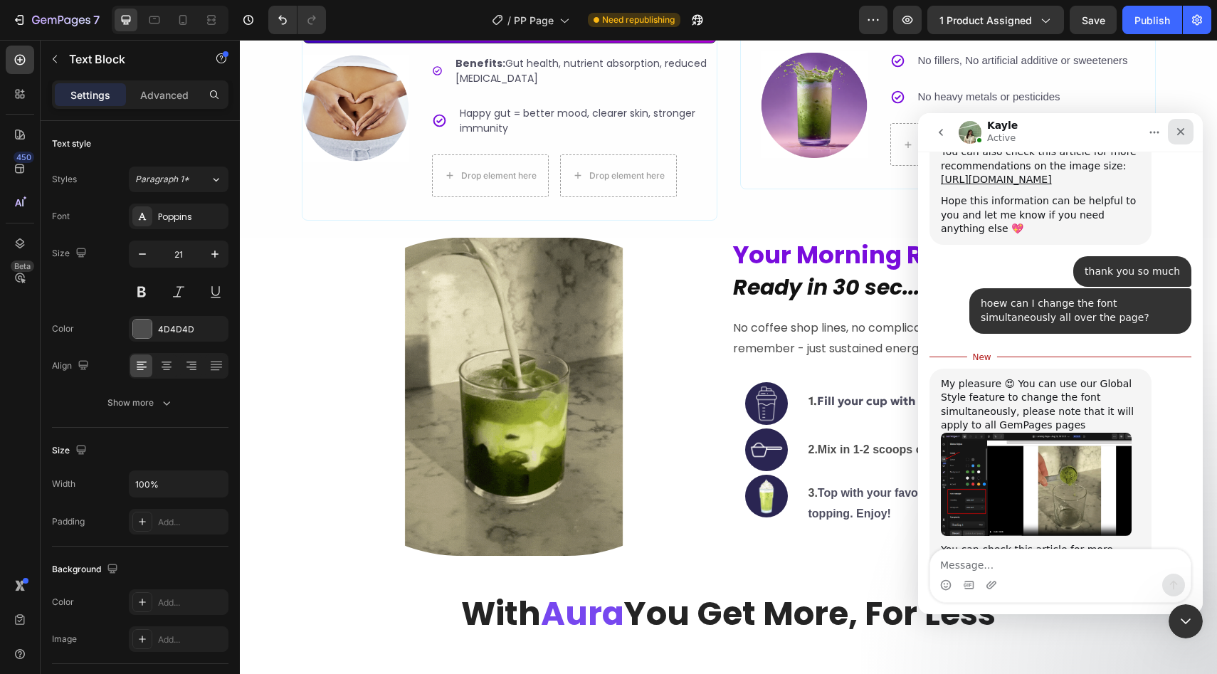
click at [1176, 126] on icon "Close" at bounding box center [1180, 131] width 11 height 11
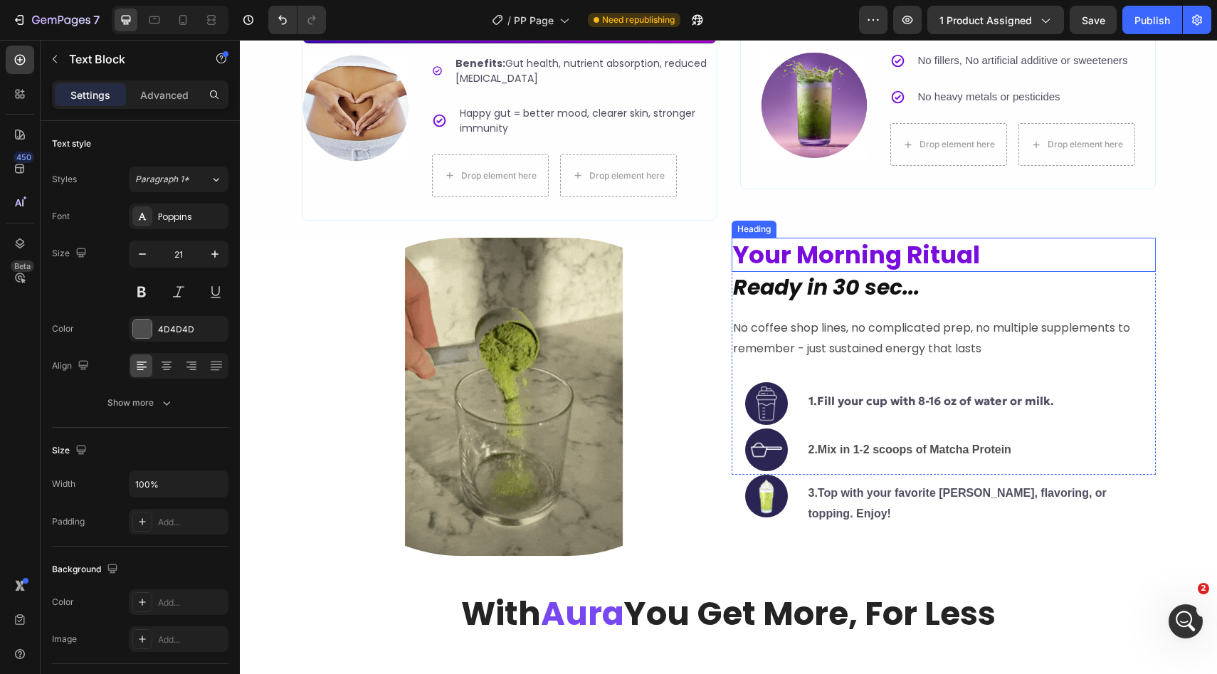
click at [854, 247] on span "Your Morning Ritual" at bounding box center [856, 255] width 247 height 34
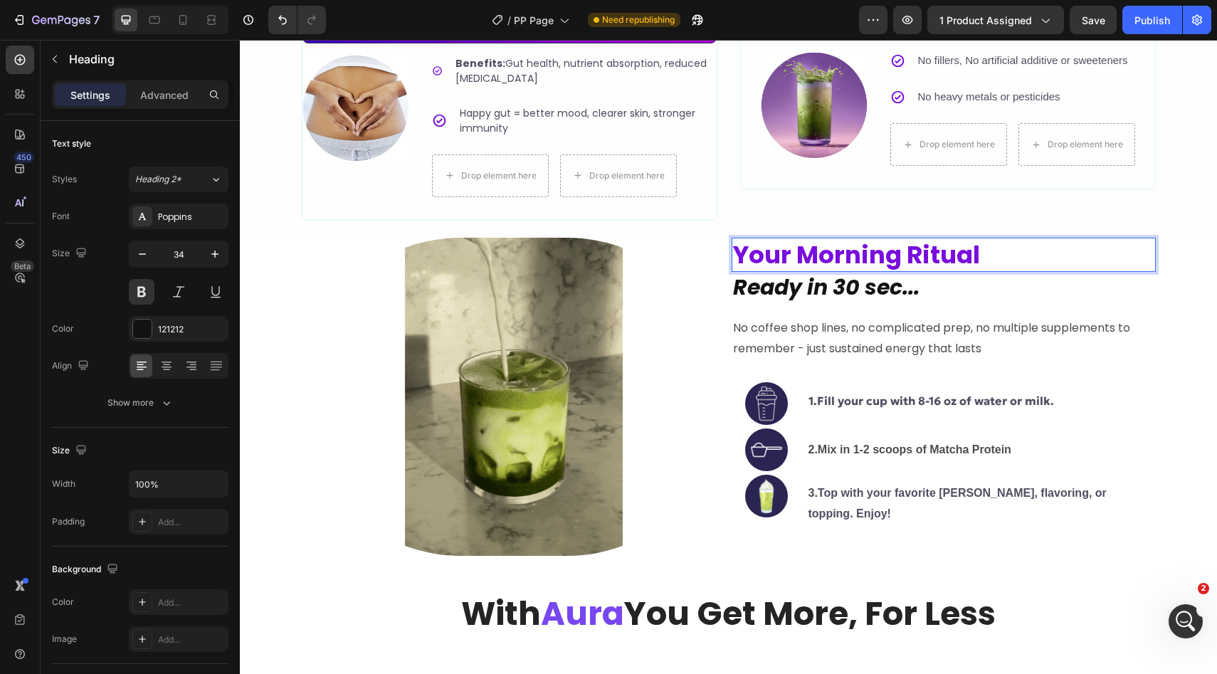
click at [789, 253] on span "Your Morning Ritual" at bounding box center [856, 255] width 247 height 34
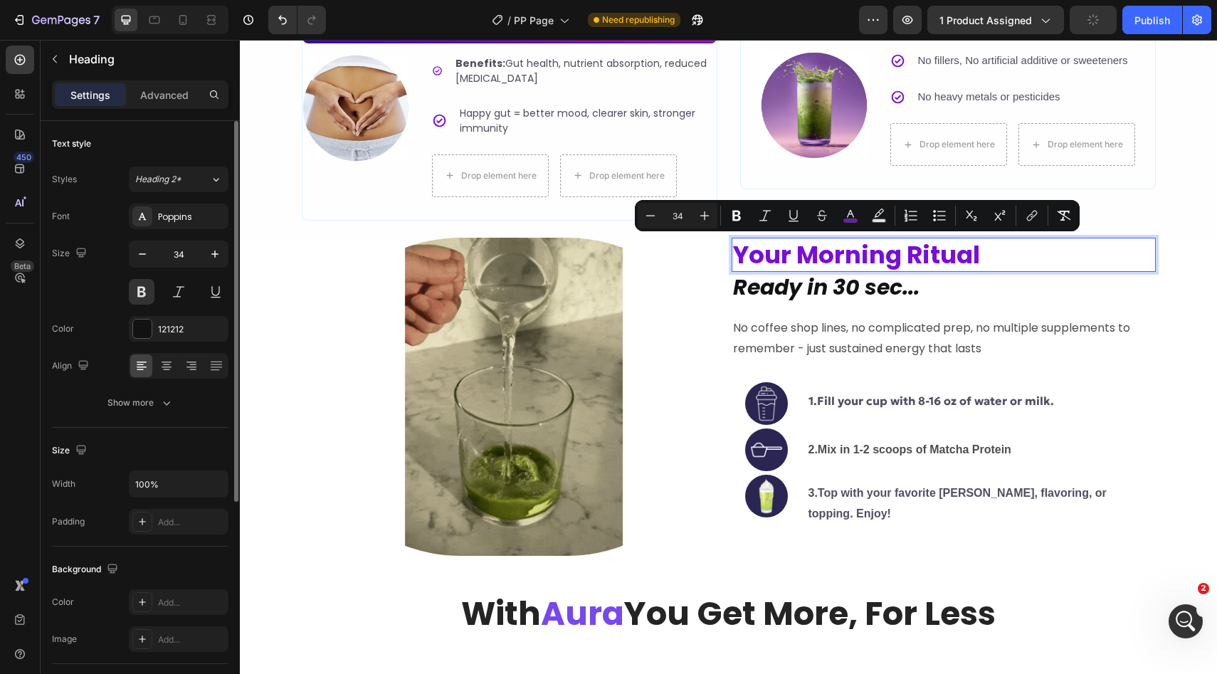
scroll to position [330, 0]
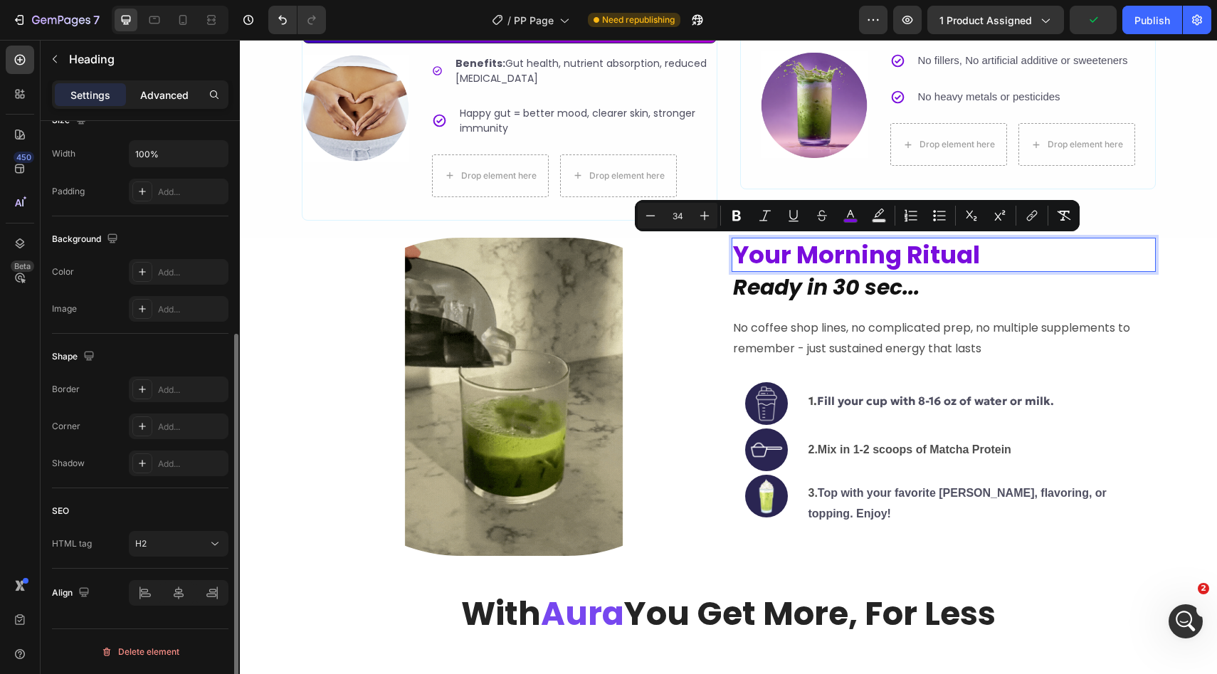
click at [166, 98] on p "Advanced" at bounding box center [164, 95] width 48 height 15
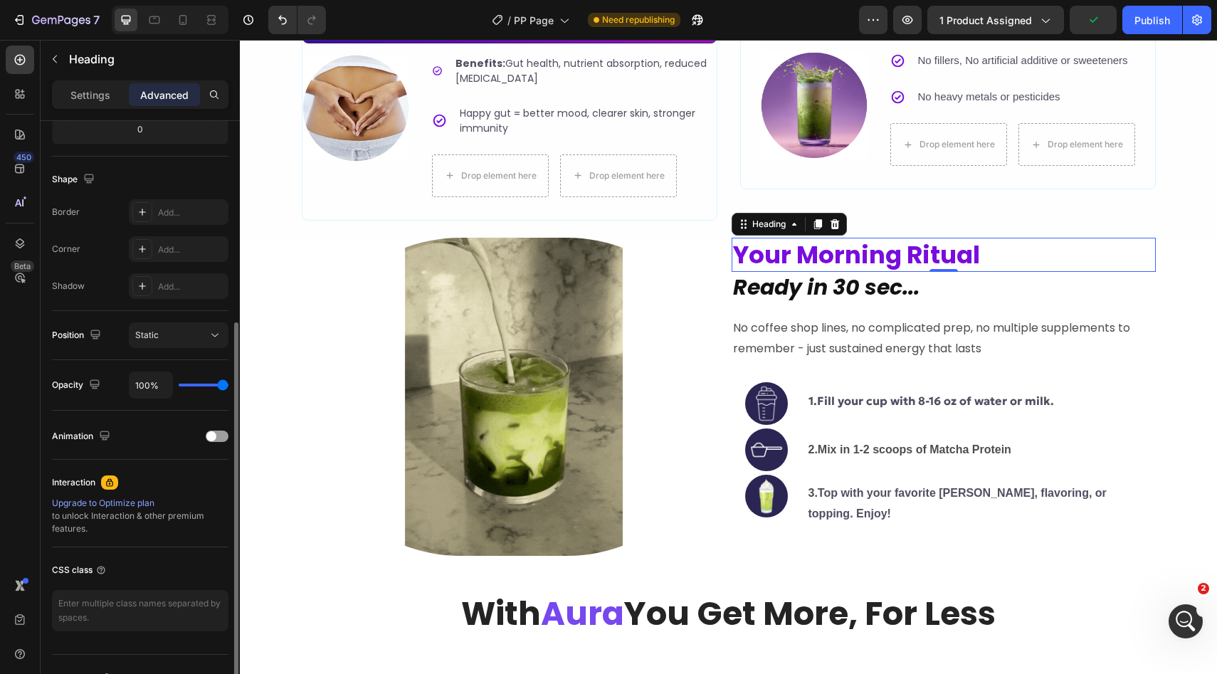
scroll to position [0, 0]
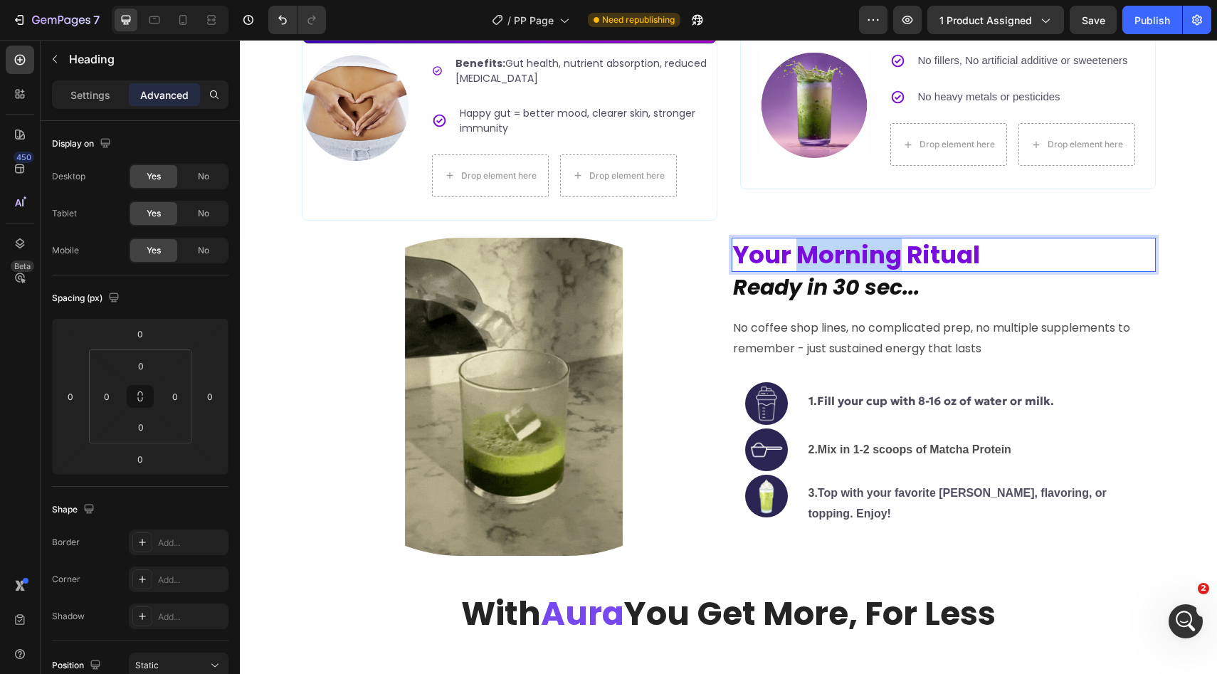
click at [861, 259] on span "Your Morning Ritual" at bounding box center [856, 255] width 247 height 34
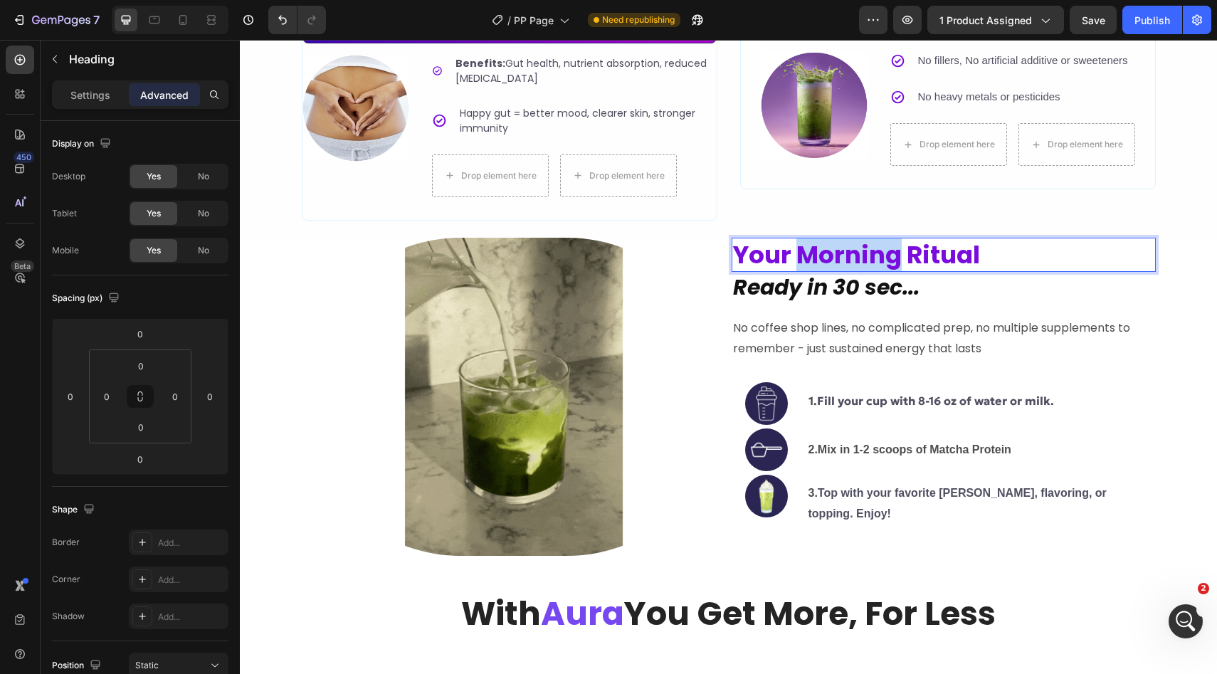
click at [861, 259] on span "Your Morning Ritual" at bounding box center [856, 255] width 247 height 34
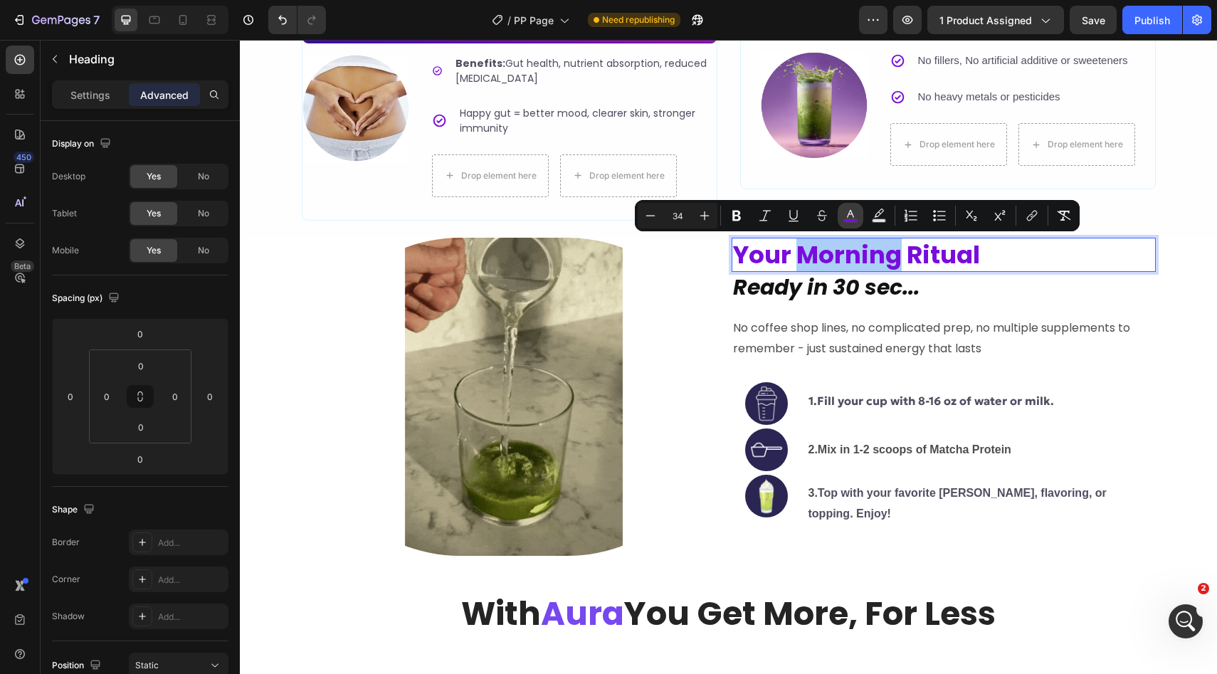
click at [847, 214] on icon "Editor contextual toolbar" at bounding box center [850, 215] width 14 height 14
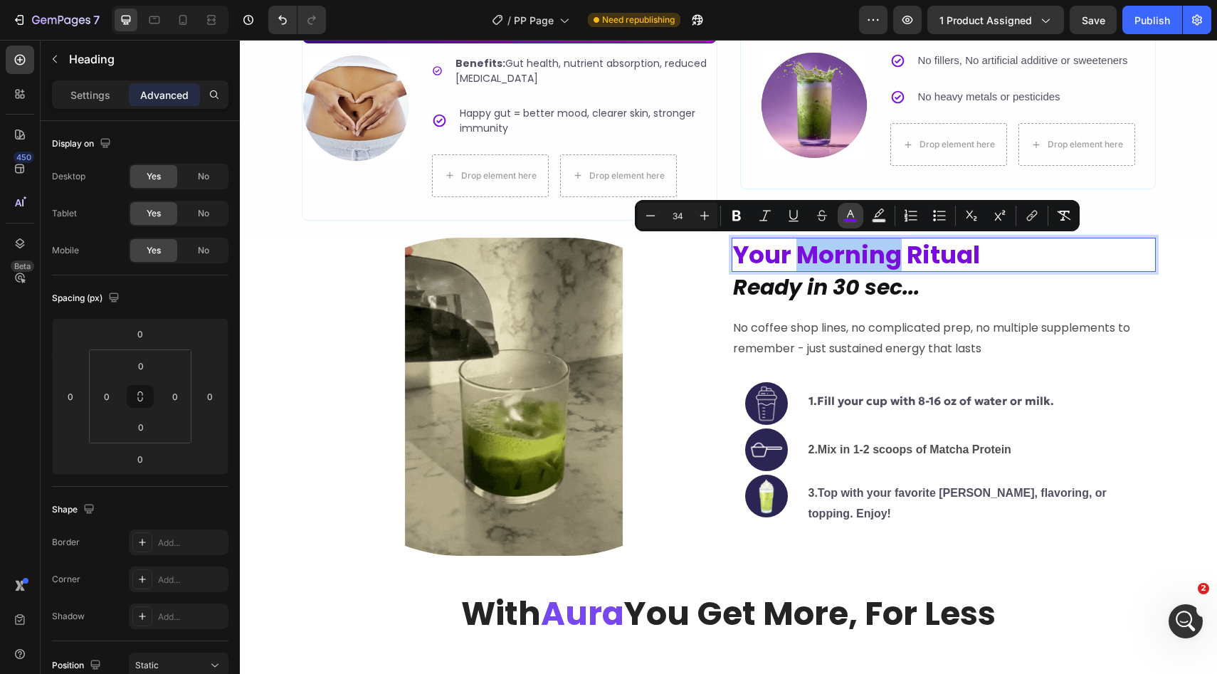
type input "790DDD"
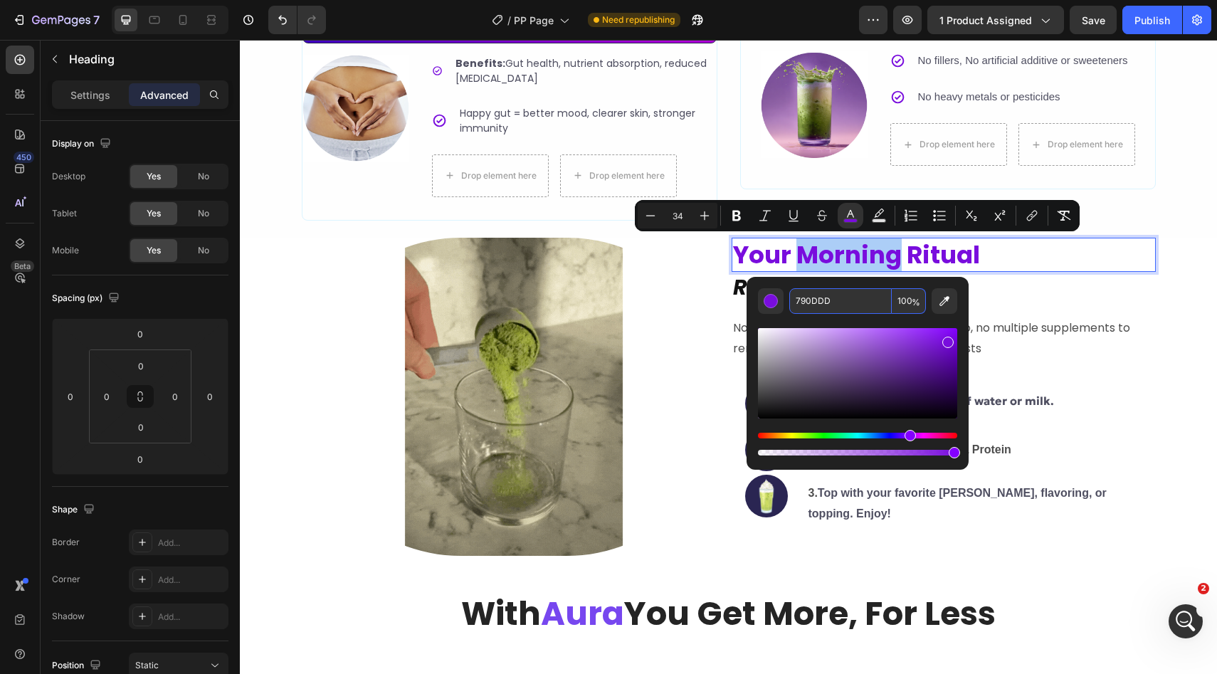
click at [819, 298] on input "790DDD" at bounding box center [840, 301] width 102 height 26
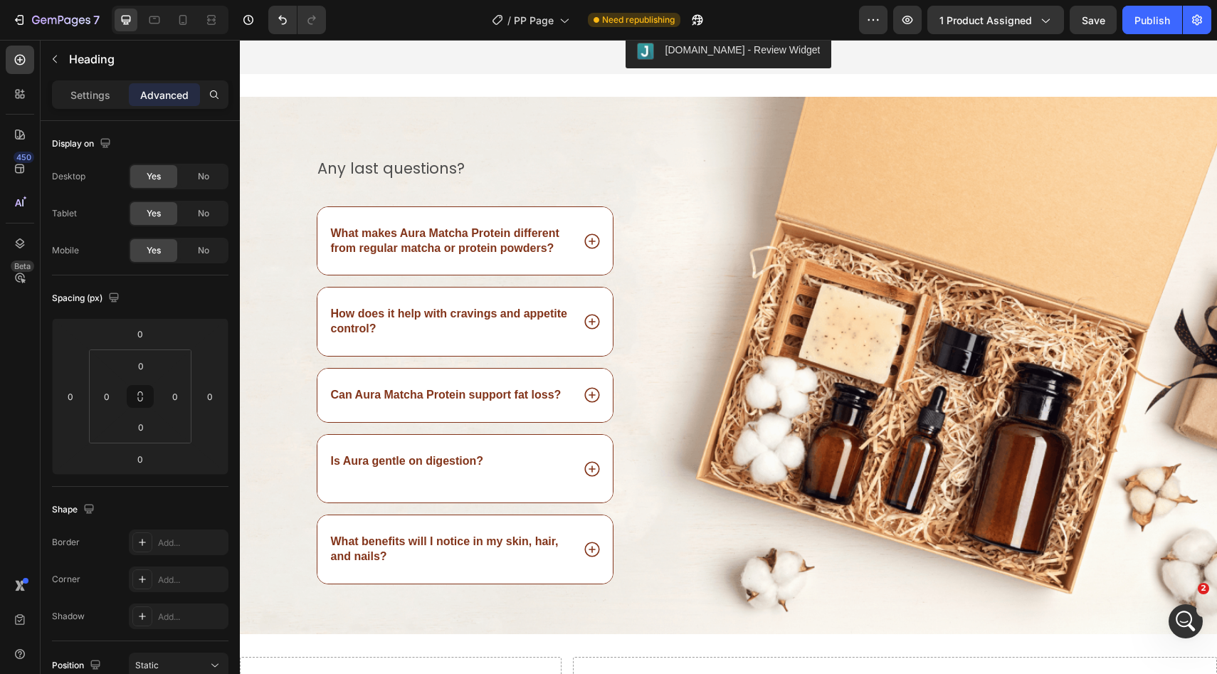
scroll to position [3963, 0]
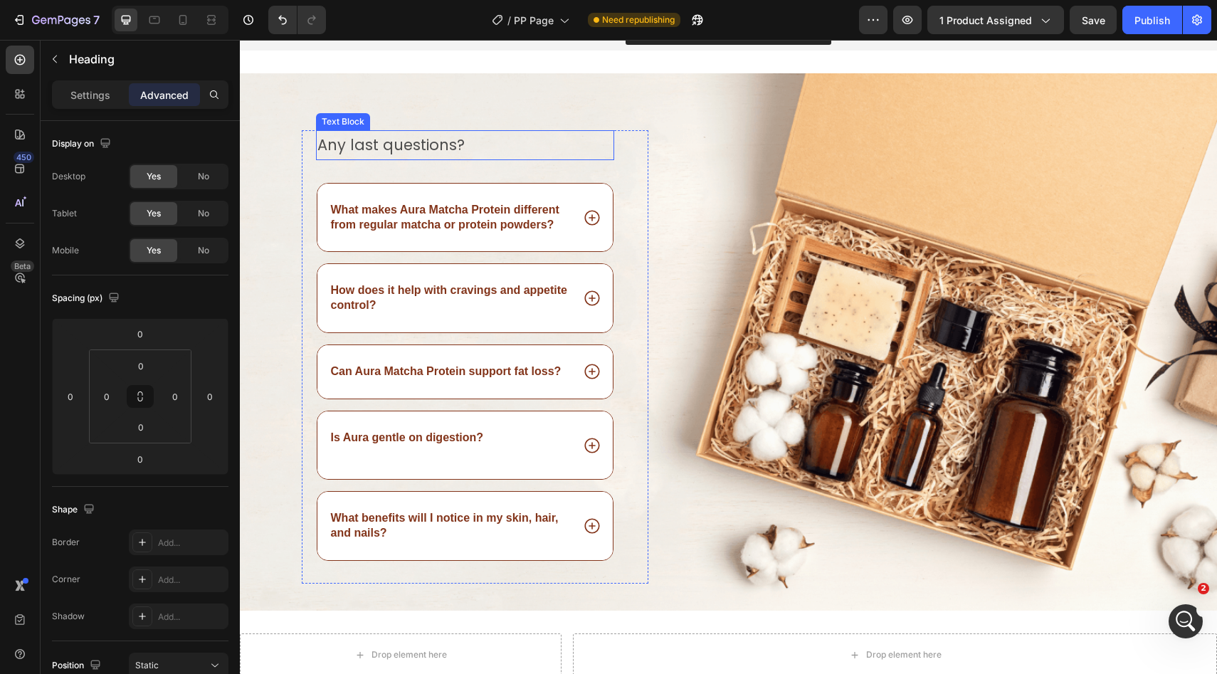
click at [411, 141] on p "Any last questions?" at bounding box center [465, 145] width 296 height 27
type input "16"
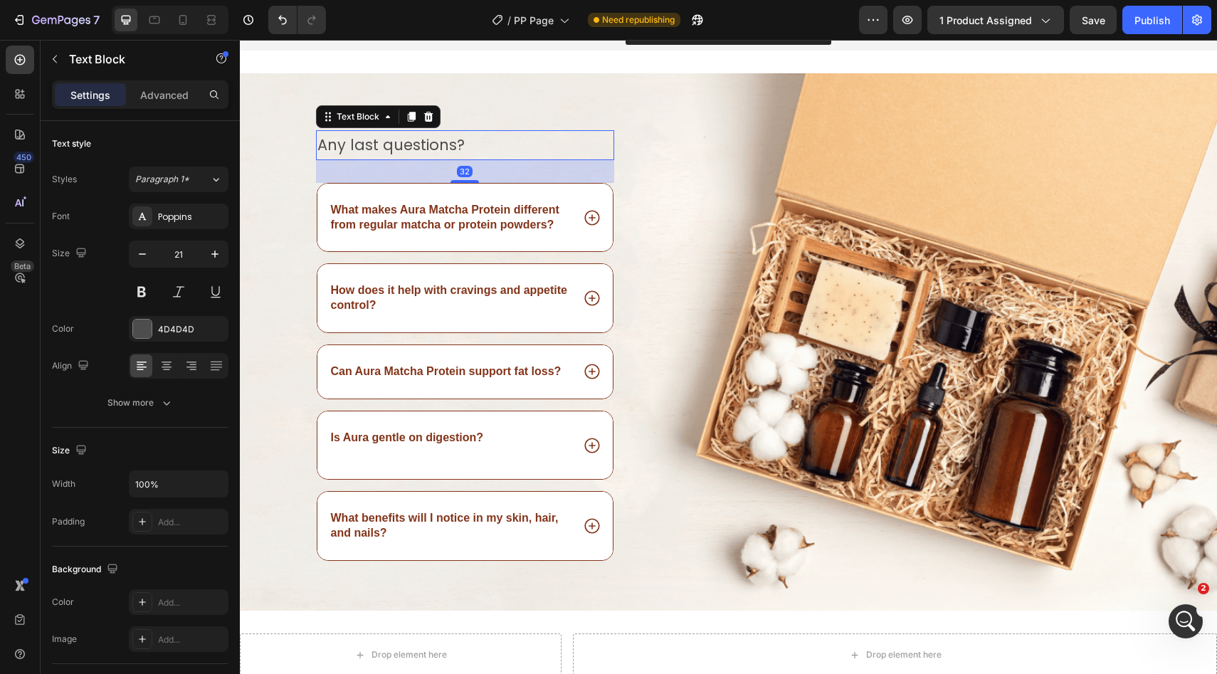
click at [411, 141] on p "Any last questions?" at bounding box center [465, 145] width 296 height 27
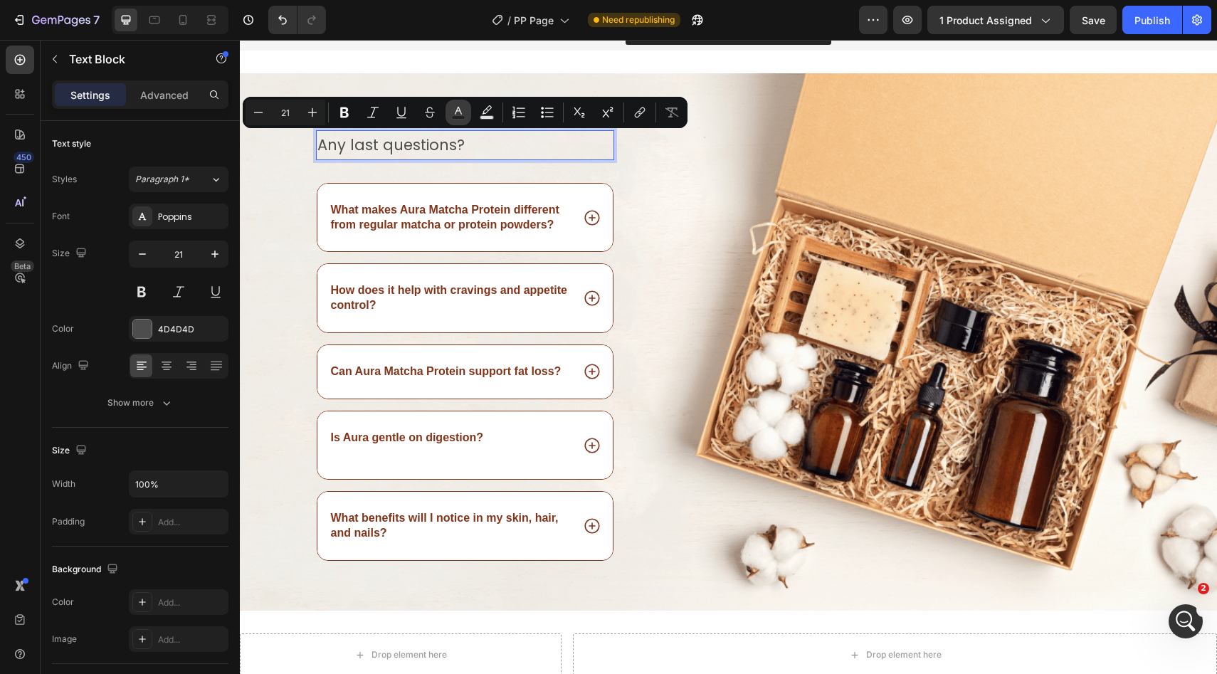
click at [467, 112] on button "Text Color" at bounding box center [458, 113] width 26 height 26
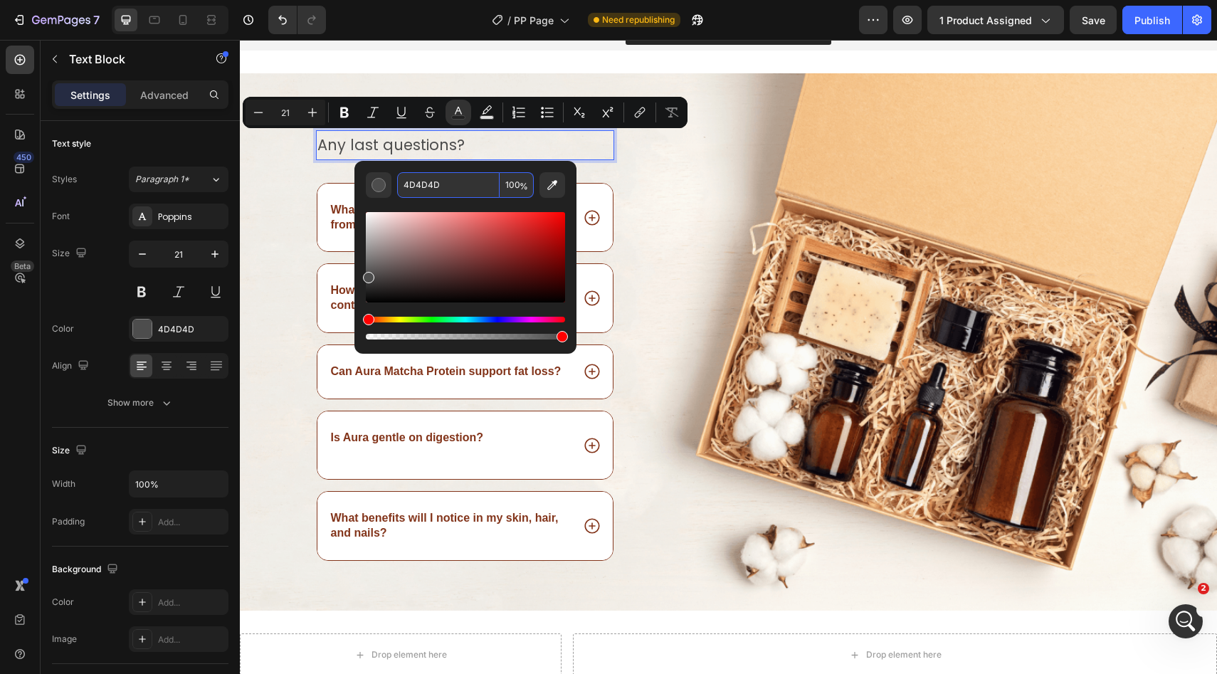
click at [424, 194] on input "4D4D4D" at bounding box center [448, 185] width 102 height 26
paste input "790DD"
type input "790DDD"
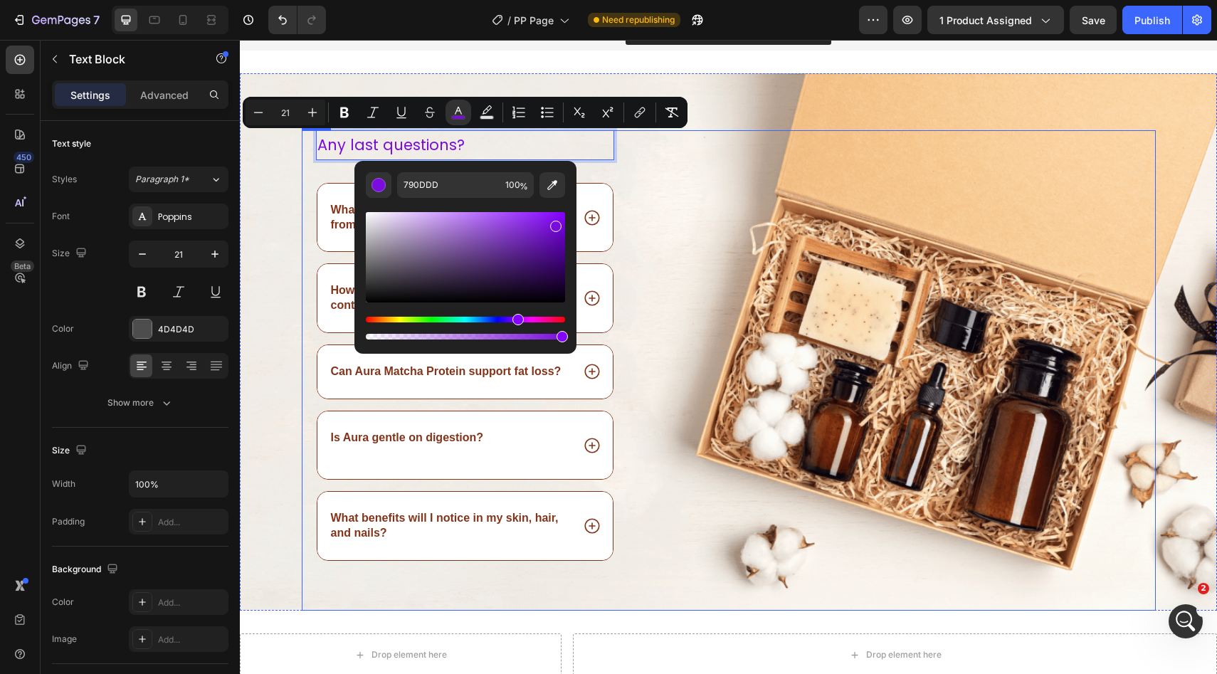
click at [681, 206] on div "Image" at bounding box center [913, 370] width 486 height 480
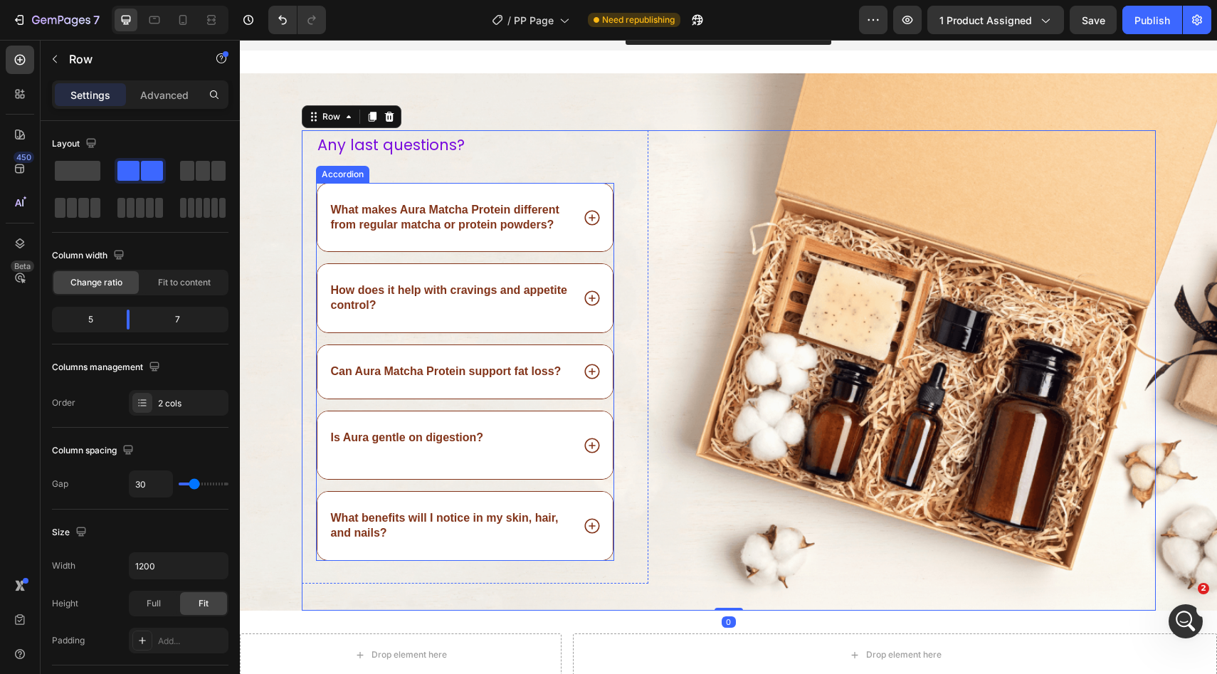
click at [596, 197] on div "What makes Aura Matcha Protein different from regular matcha or protein powders?" at bounding box center [465, 218] width 296 height 68
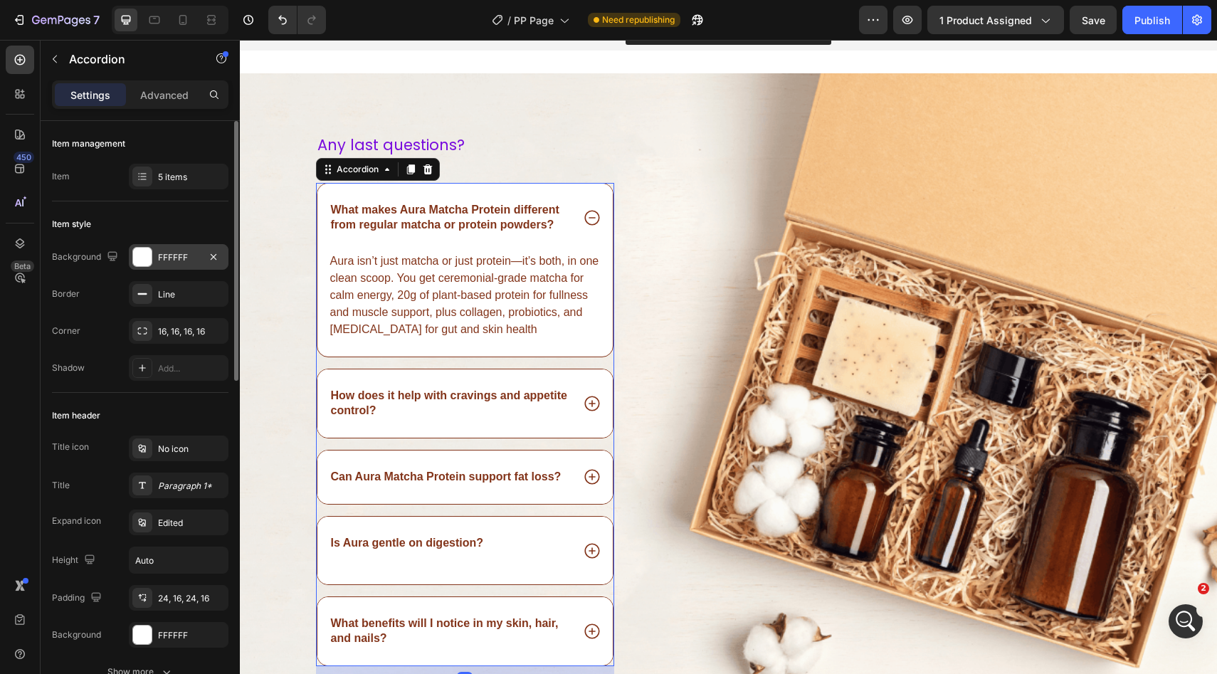
click at [178, 255] on div "FFFFFF" at bounding box center [178, 257] width 41 height 13
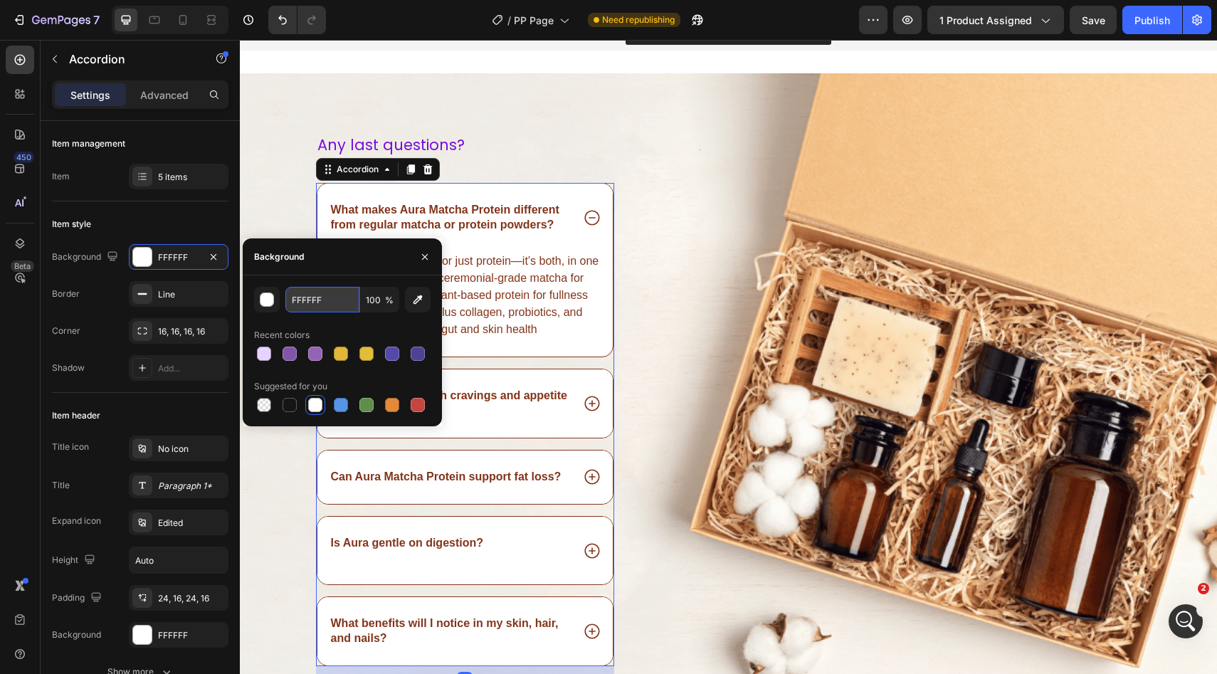
click at [297, 301] on input "FFFFFF" at bounding box center [322, 300] width 74 height 26
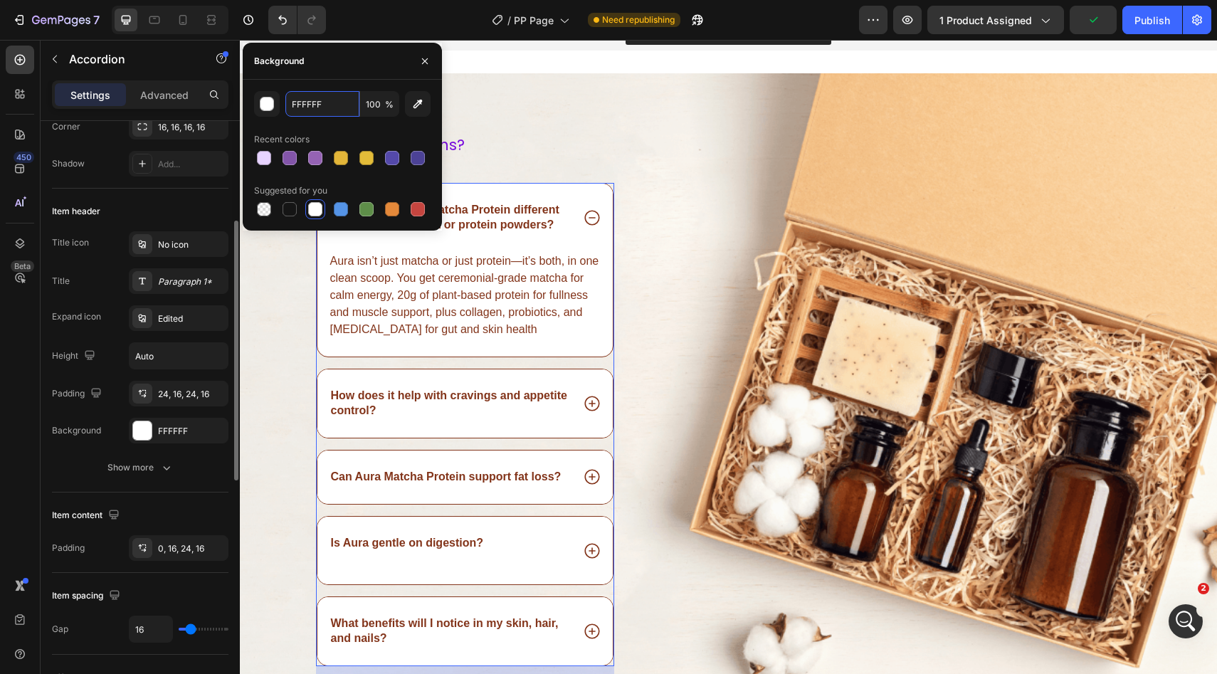
scroll to position [211, 0]
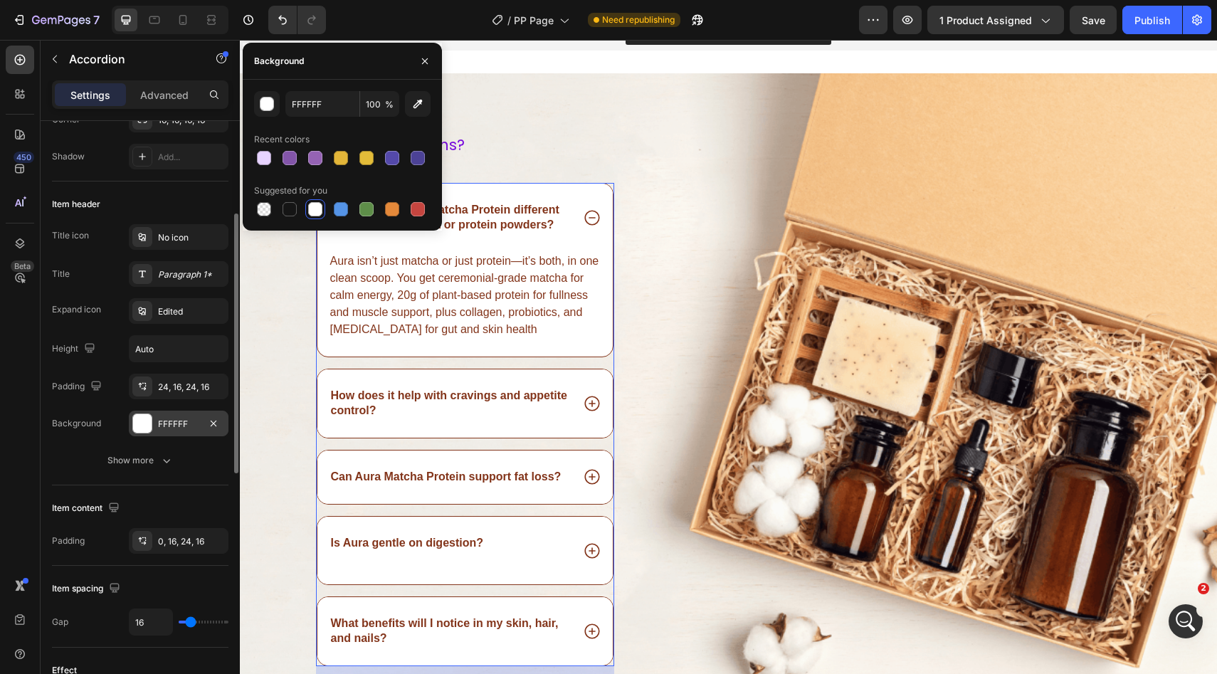
click at [159, 425] on div "FFFFFF" at bounding box center [178, 424] width 41 height 13
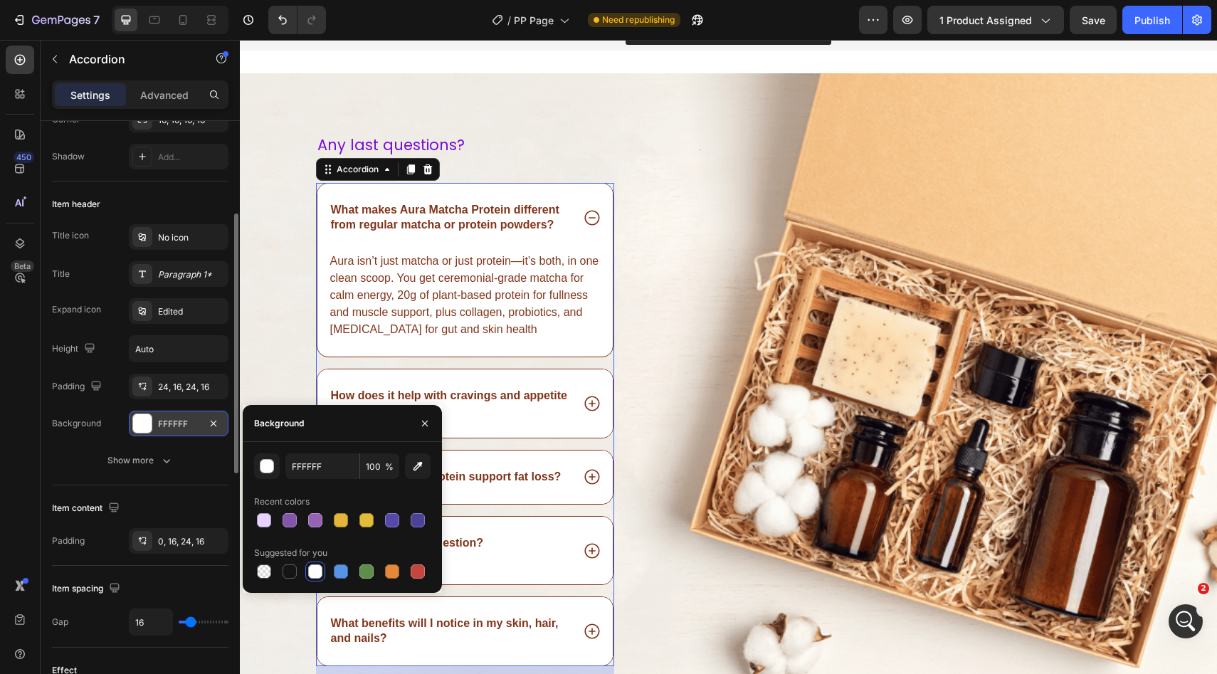
click at [159, 425] on div "FFFFFF" at bounding box center [178, 424] width 41 height 13
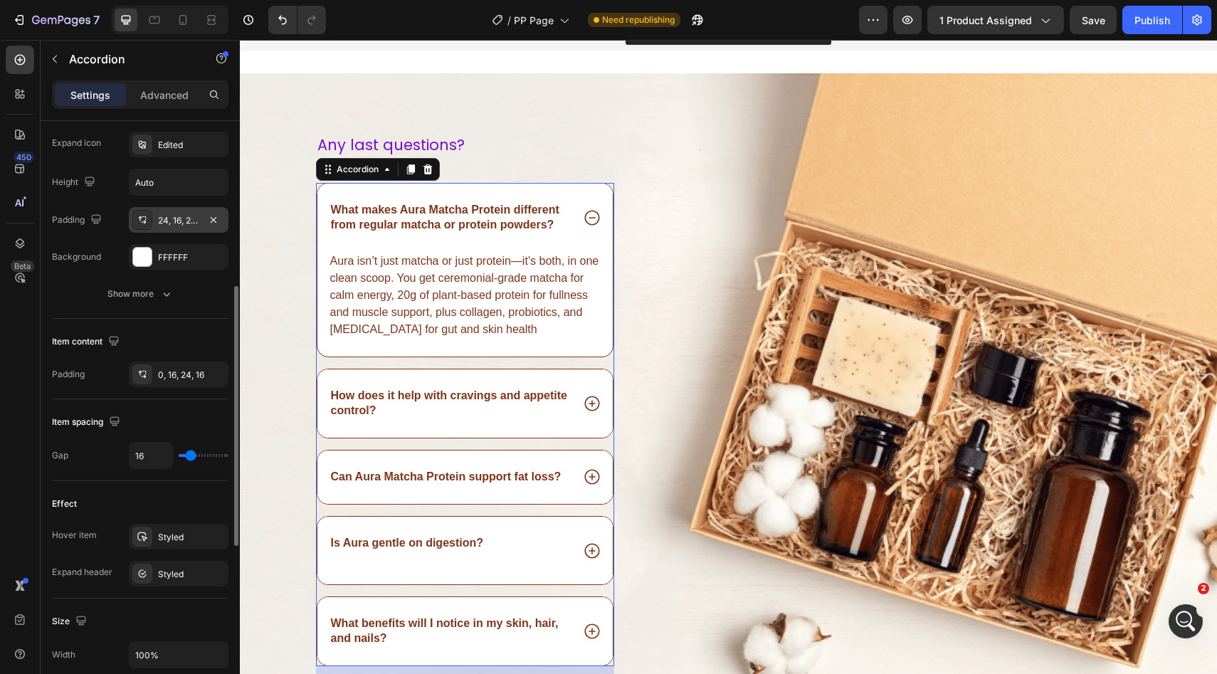
scroll to position [416, 0]
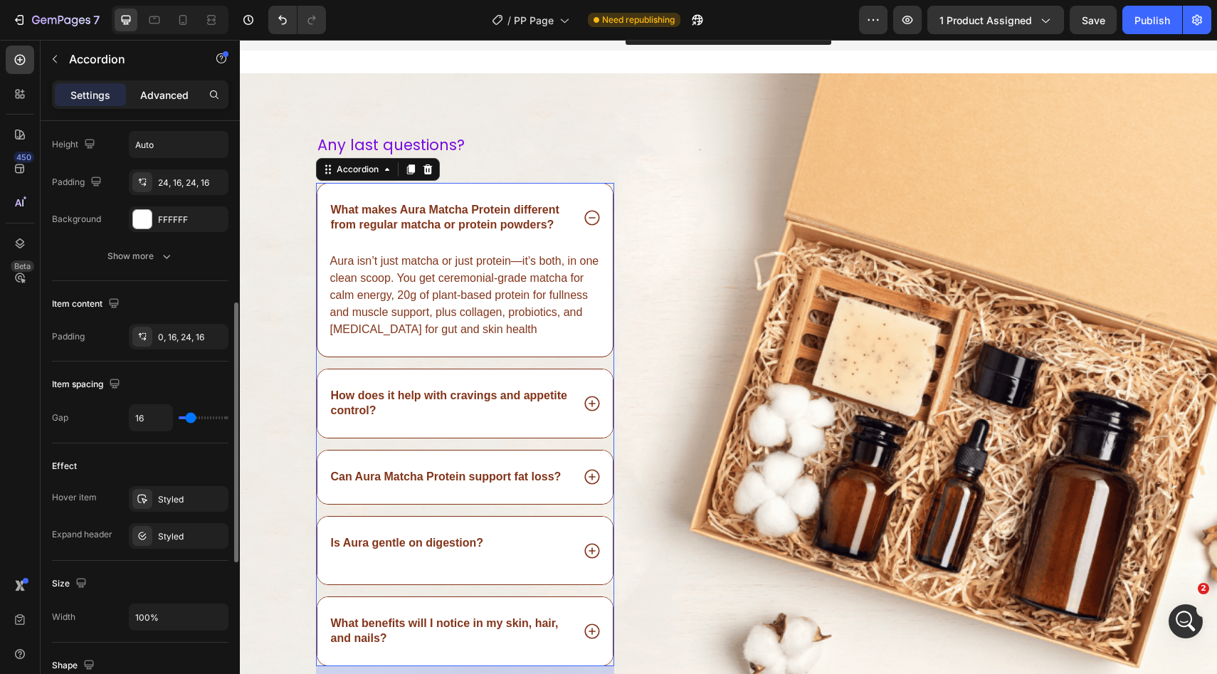
click at [164, 104] on div "Advanced" at bounding box center [164, 94] width 71 height 23
type input "100%"
type input "100"
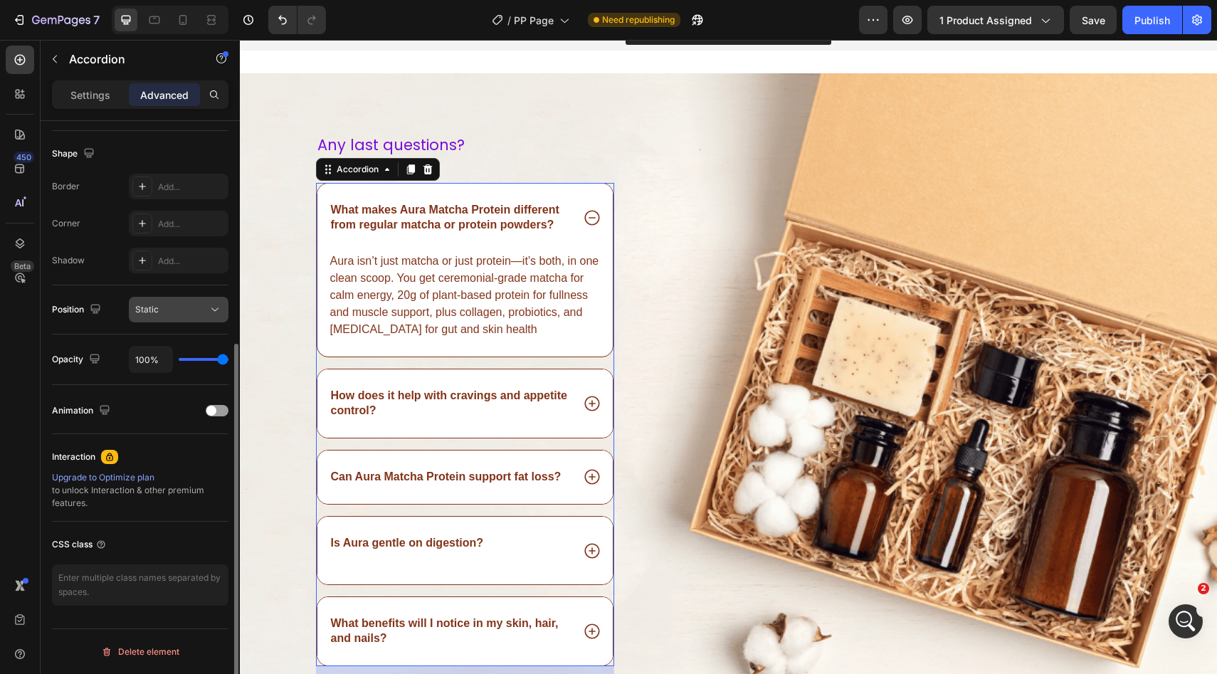
scroll to position [0, 0]
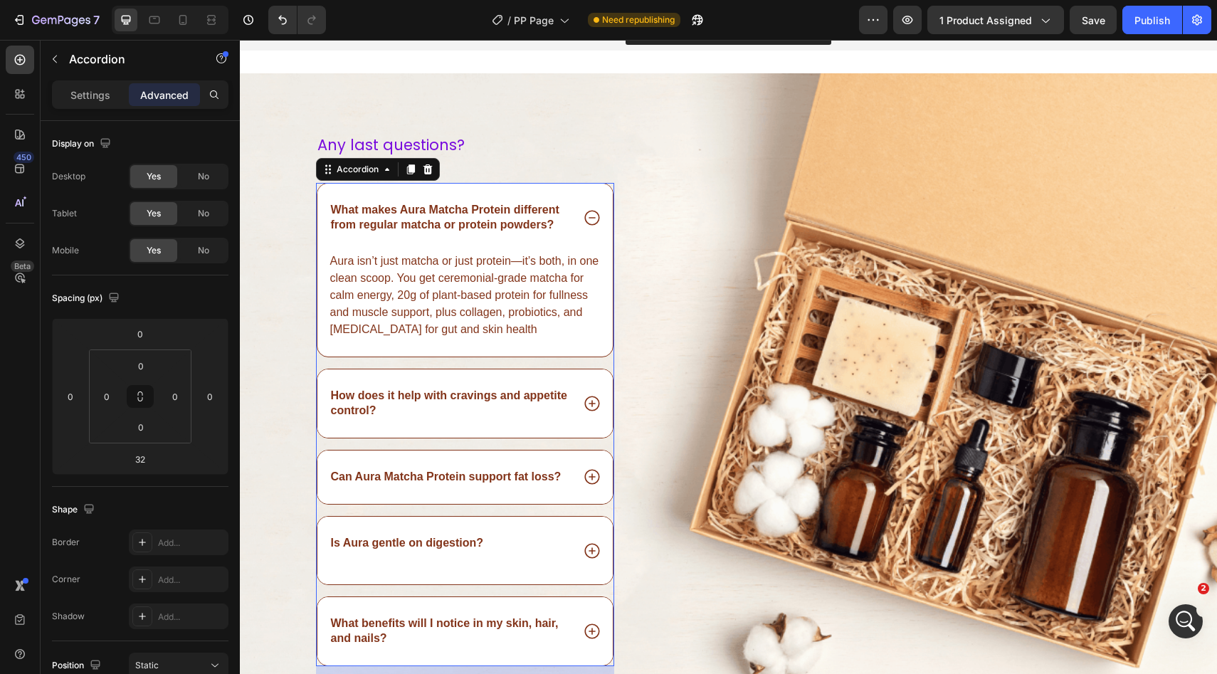
click at [362, 187] on div "What makes Aura Matcha Protein different from regular matcha or protein powders?" at bounding box center [465, 218] width 296 height 68
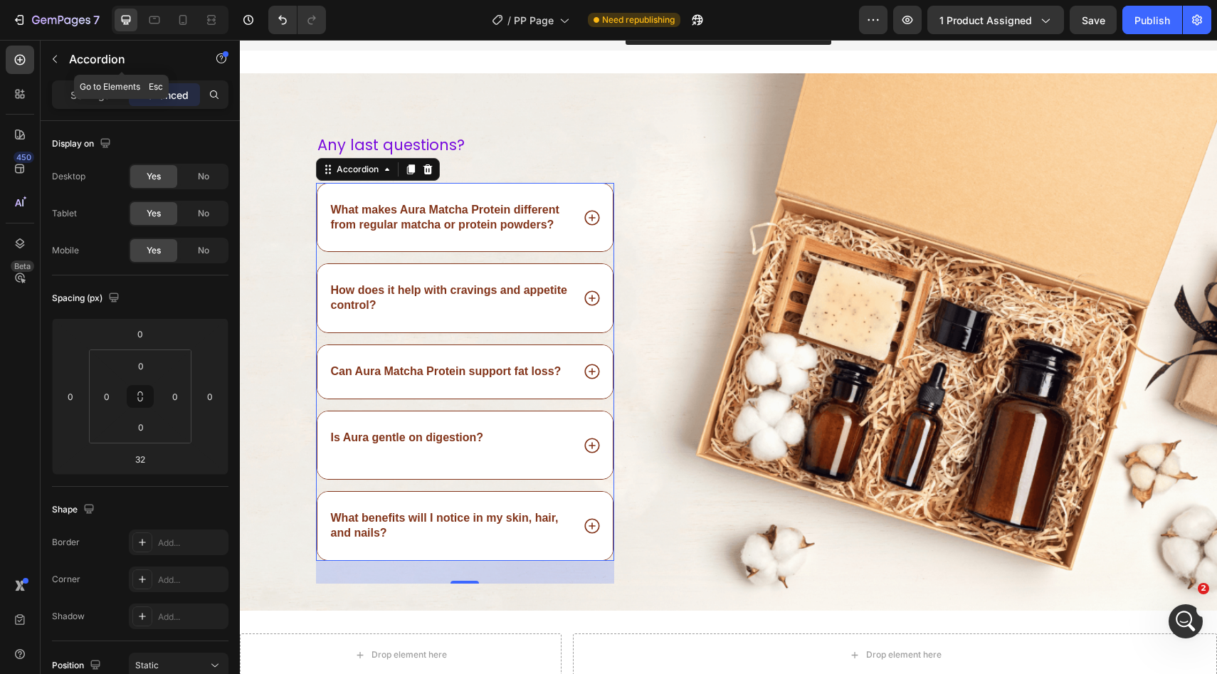
click at [86, 80] on div "Accordion" at bounding box center [122, 60] width 162 height 41
click at [85, 90] on p "Settings" at bounding box center [90, 95] width 40 height 15
type input "16"
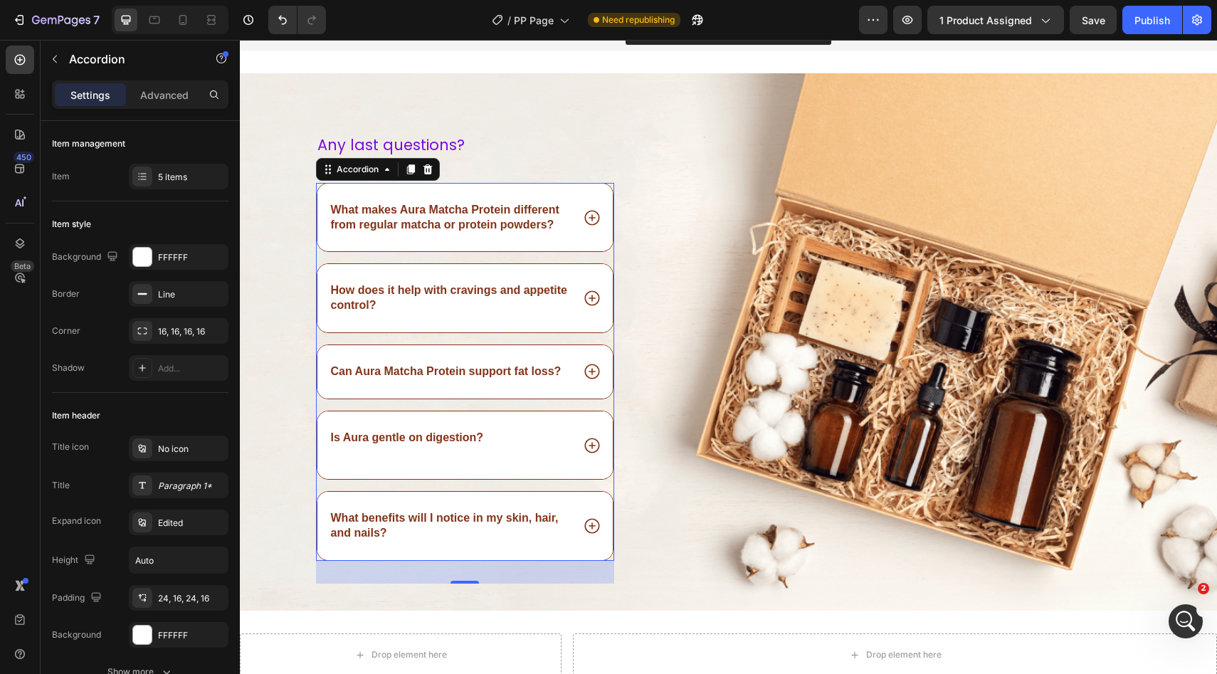
click at [364, 218] on p "What makes Aura Matcha Protein different from regular matcha or protein powders?" at bounding box center [450, 218] width 239 height 30
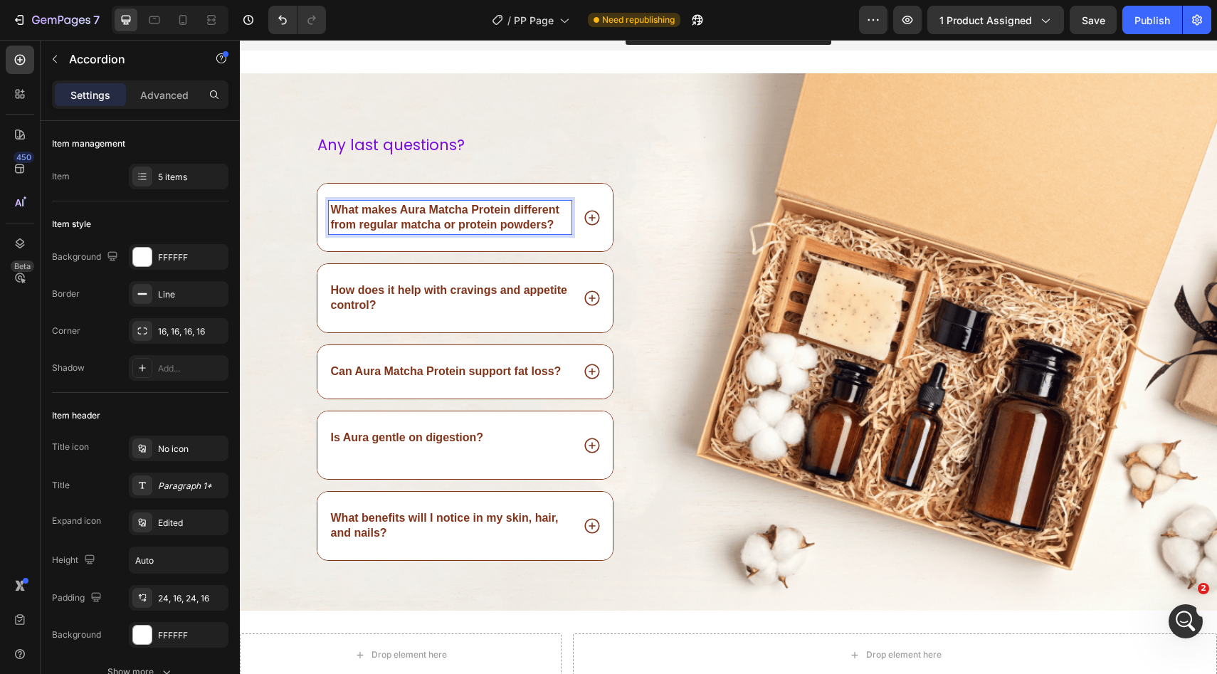
click at [364, 218] on p "What makes Aura Matcha Protein different from regular matcha or protein powders?" at bounding box center [450, 218] width 239 height 30
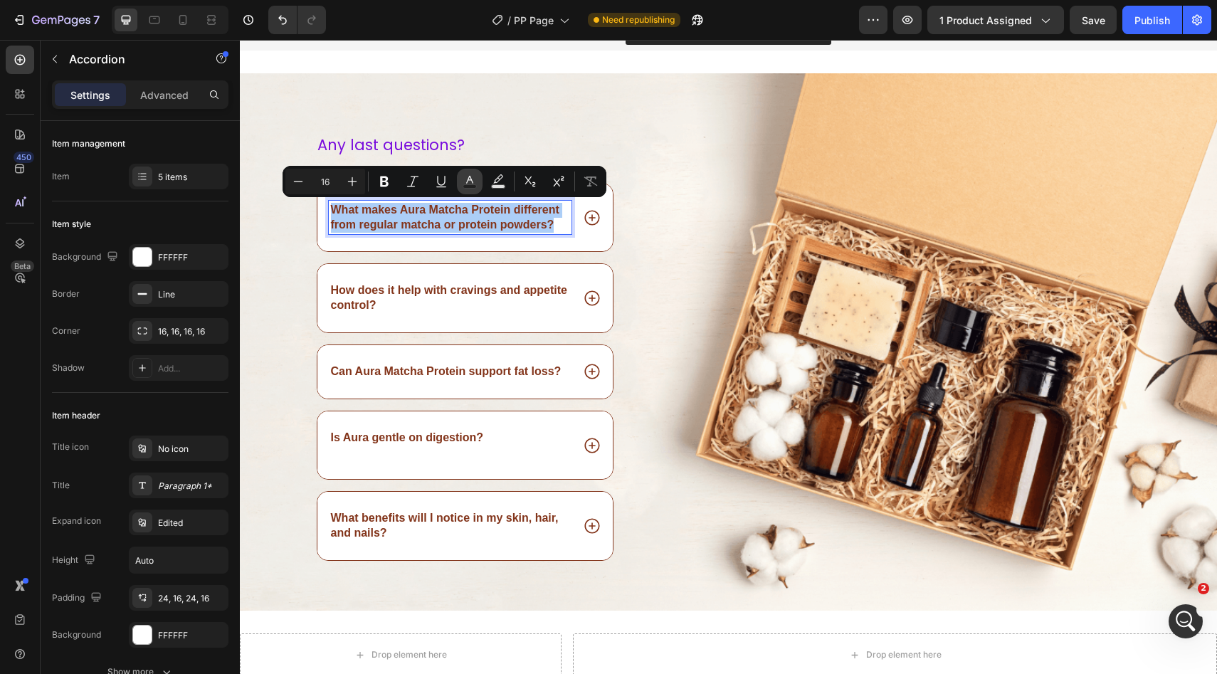
click at [465, 179] on icon "Editor contextual toolbar" at bounding box center [469, 181] width 14 height 14
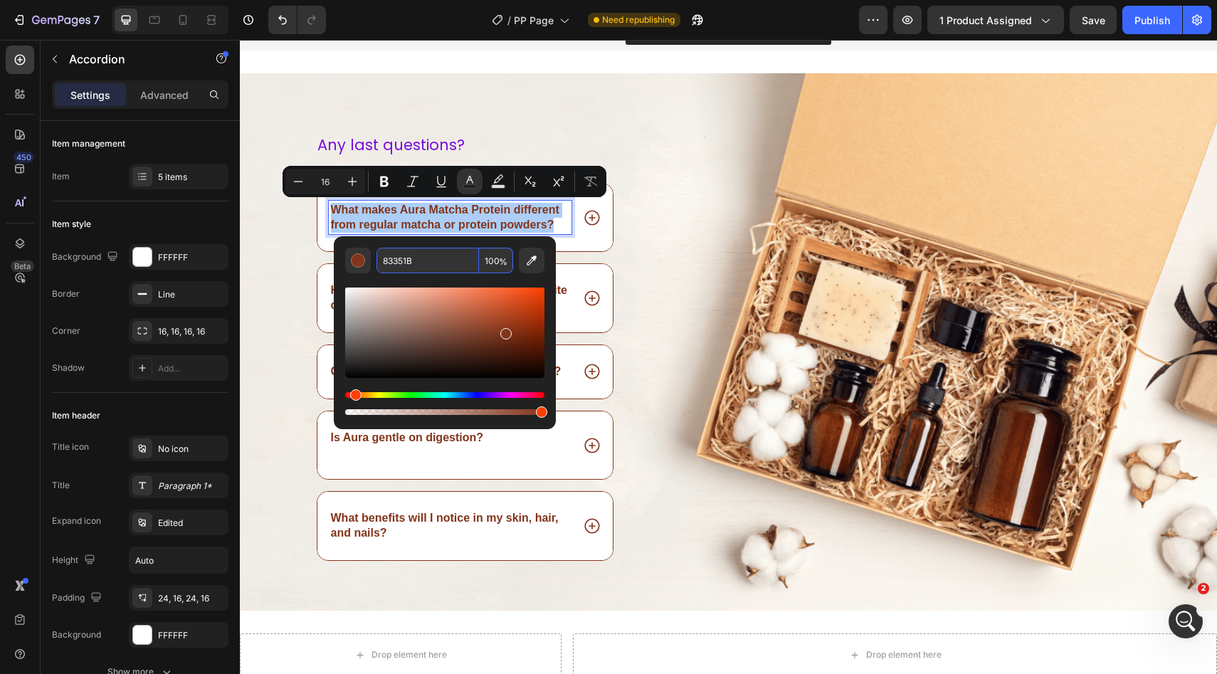
click at [411, 260] on input "83351B" at bounding box center [427, 261] width 102 height 26
paste input "790DDD"
type input "790DDD"
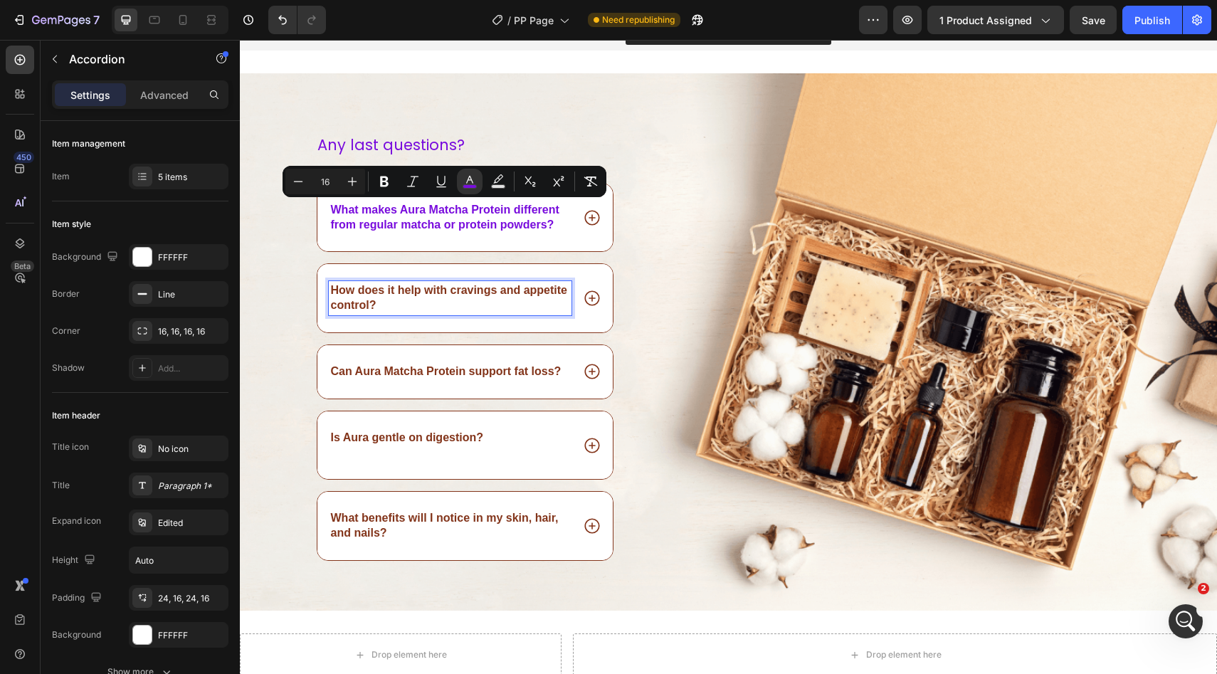
click at [410, 288] on p "How does it help with cravings and appetite control?" at bounding box center [450, 298] width 239 height 30
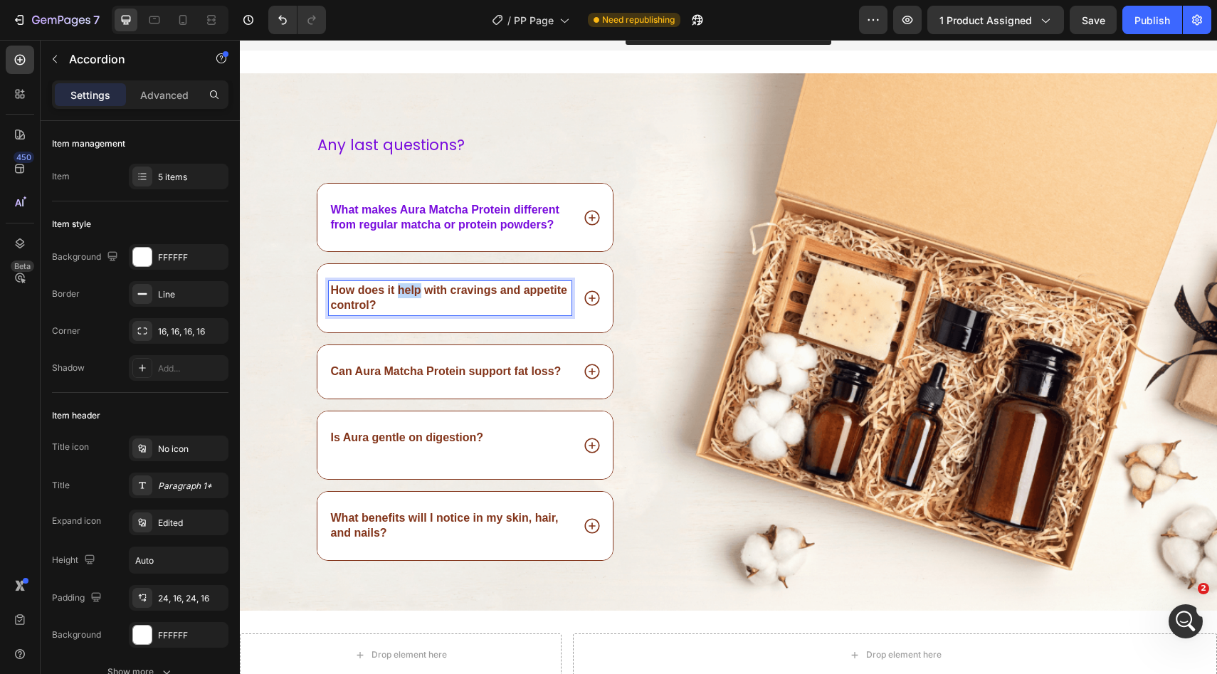
click at [410, 288] on p "How does it help with cravings and appetite control?" at bounding box center [450, 298] width 239 height 30
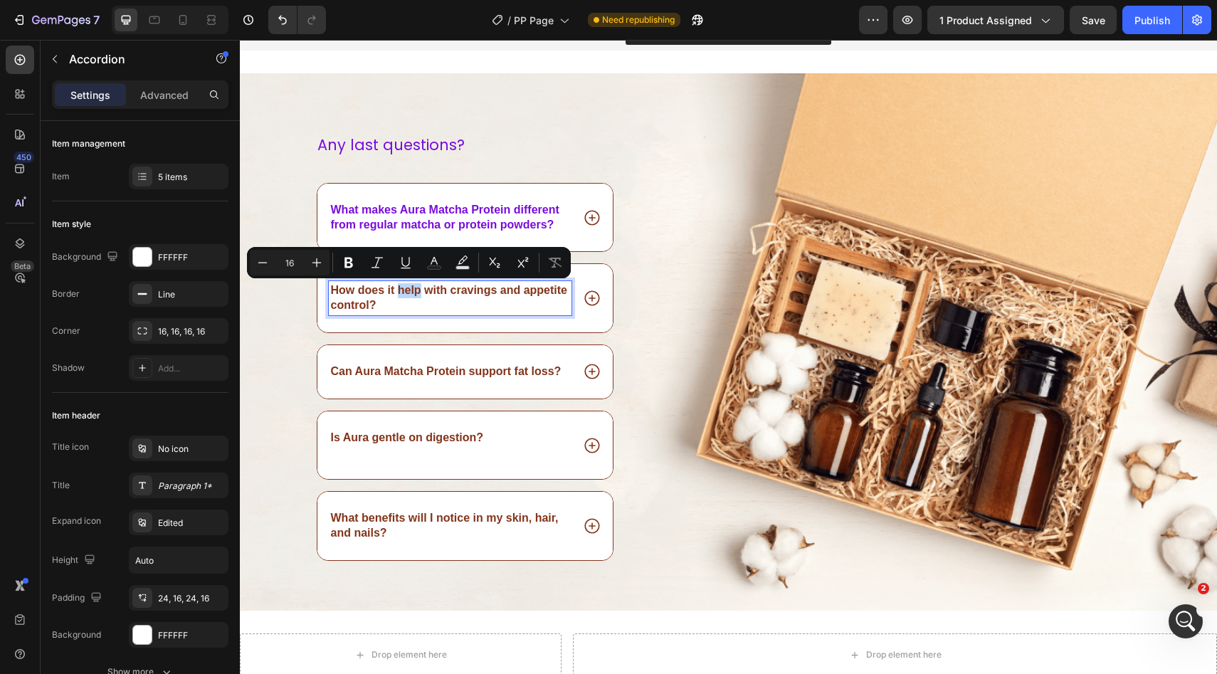
click at [410, 288] on p "How does it help with cravings and appetite control?" at bounding box center [450, 298] width 239 height 30
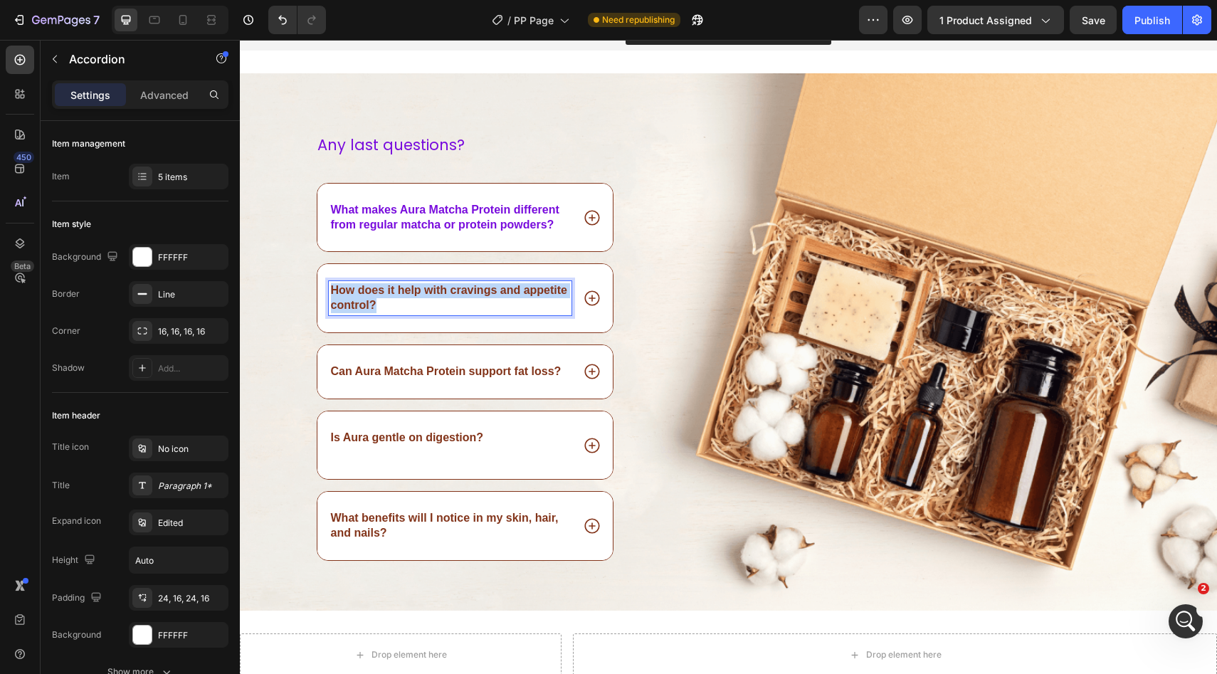
click at [410, 288] on p "How does it help with cravings and appetite control?" at bounding box center [450, 298] width 239 height 30
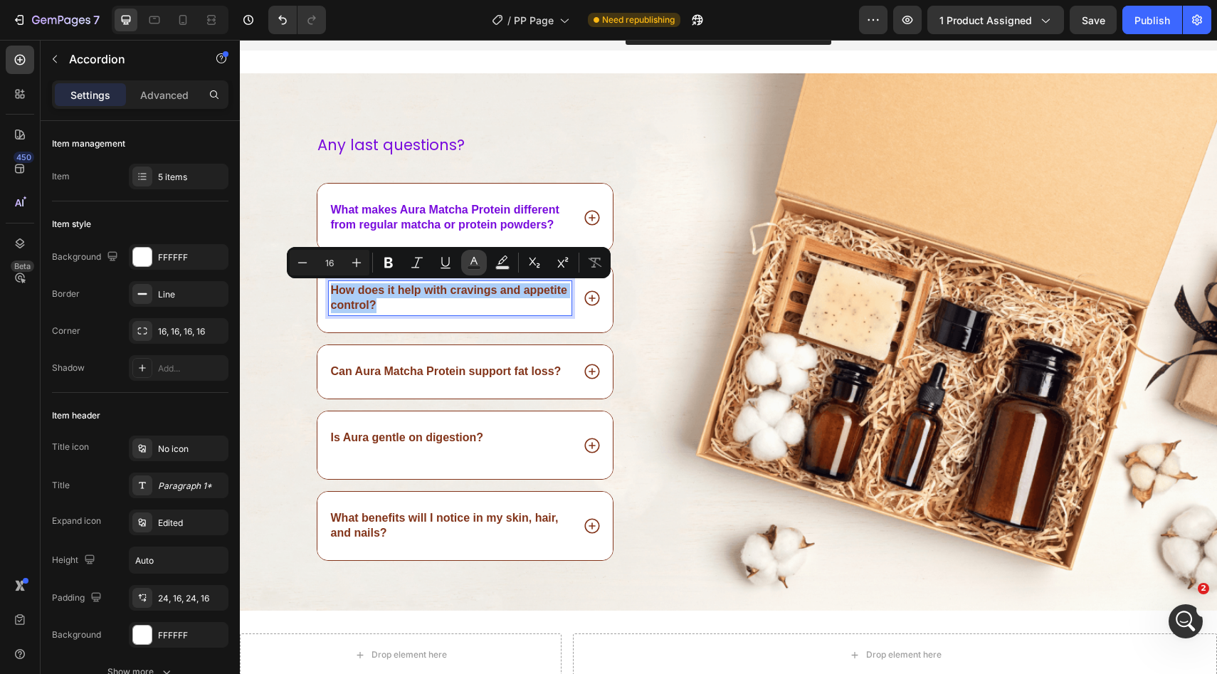
click at [474, 255] on button "Text Color" at bounding box center [474, 263] width 26 height 26
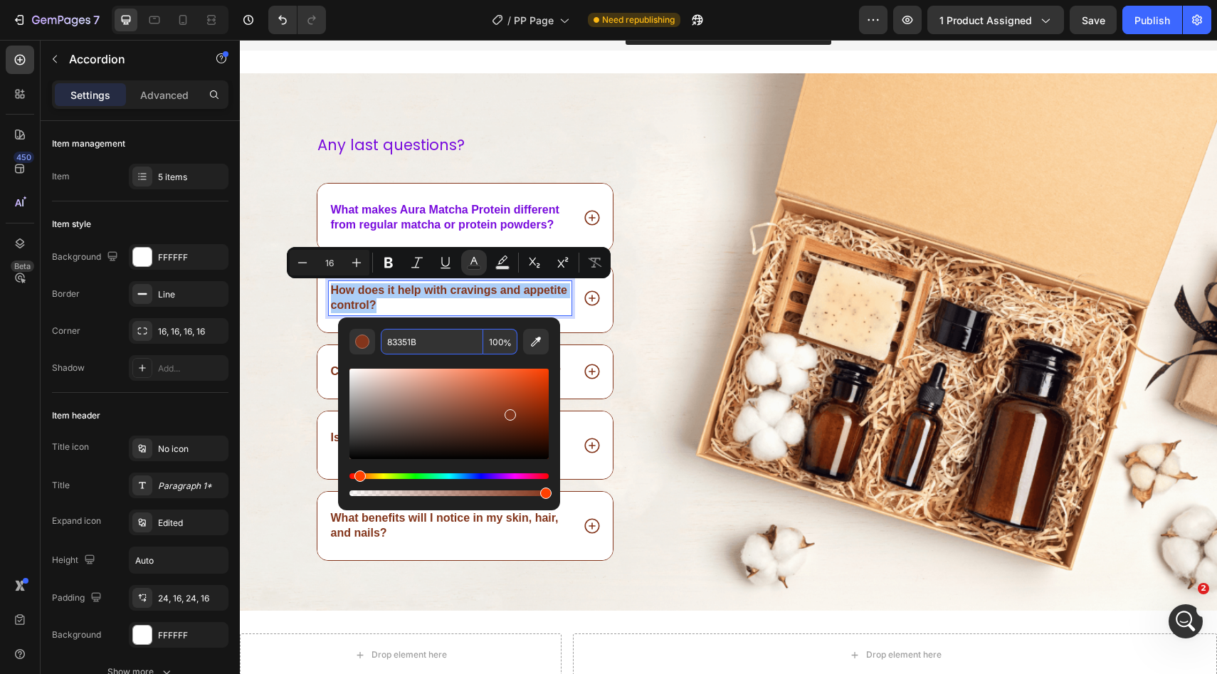
click at [437, 340] on input "83351B" at bounding box center [432, 342] width 102 height 26
paste input "790DDD"
type input "790DDD"
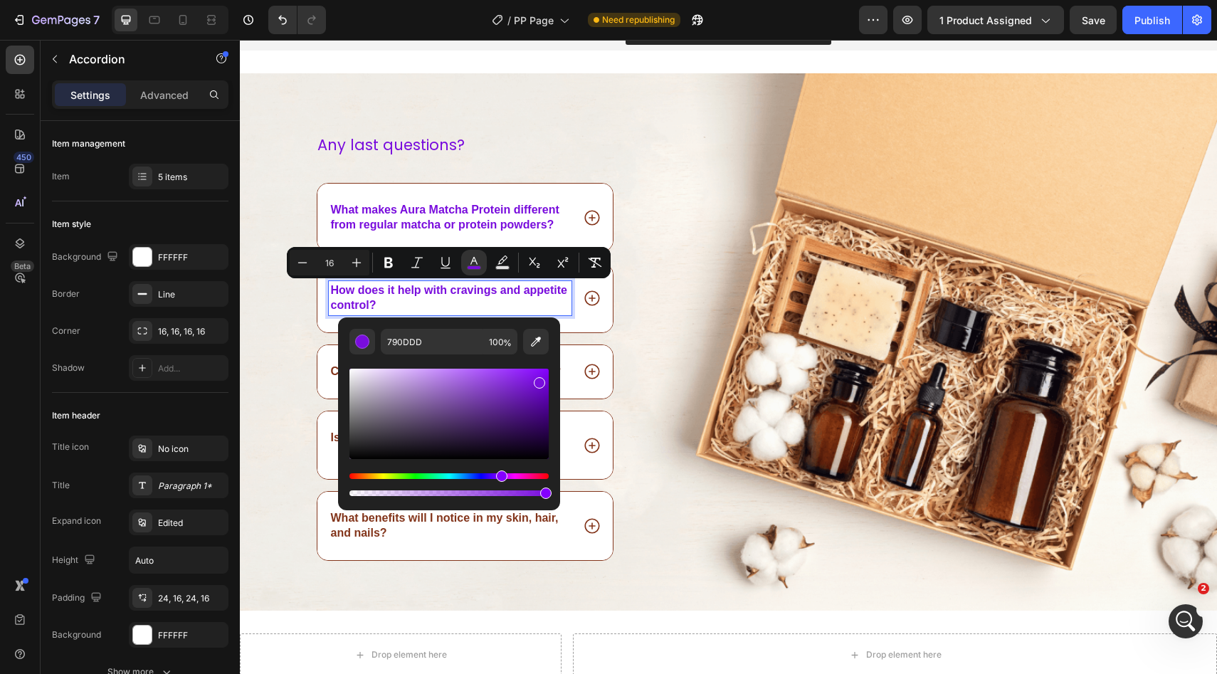
click at [575, 377] on div "Can Aura Matcha Protein support fat loss?" at bounding box center [465, 371] width 296 height 53
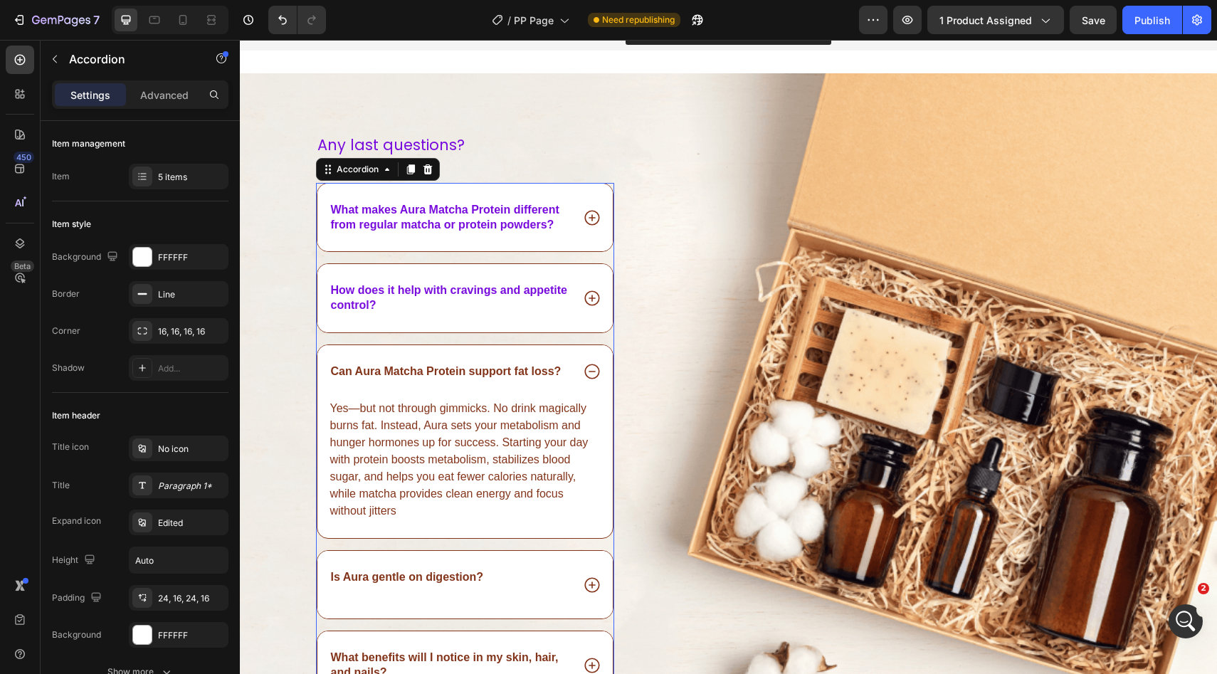
click at [458, 236] on div "What makes Aura Matcha Protein different from regular matcha or protein powders?" at bounding box center [465, 218] width 296 height 68
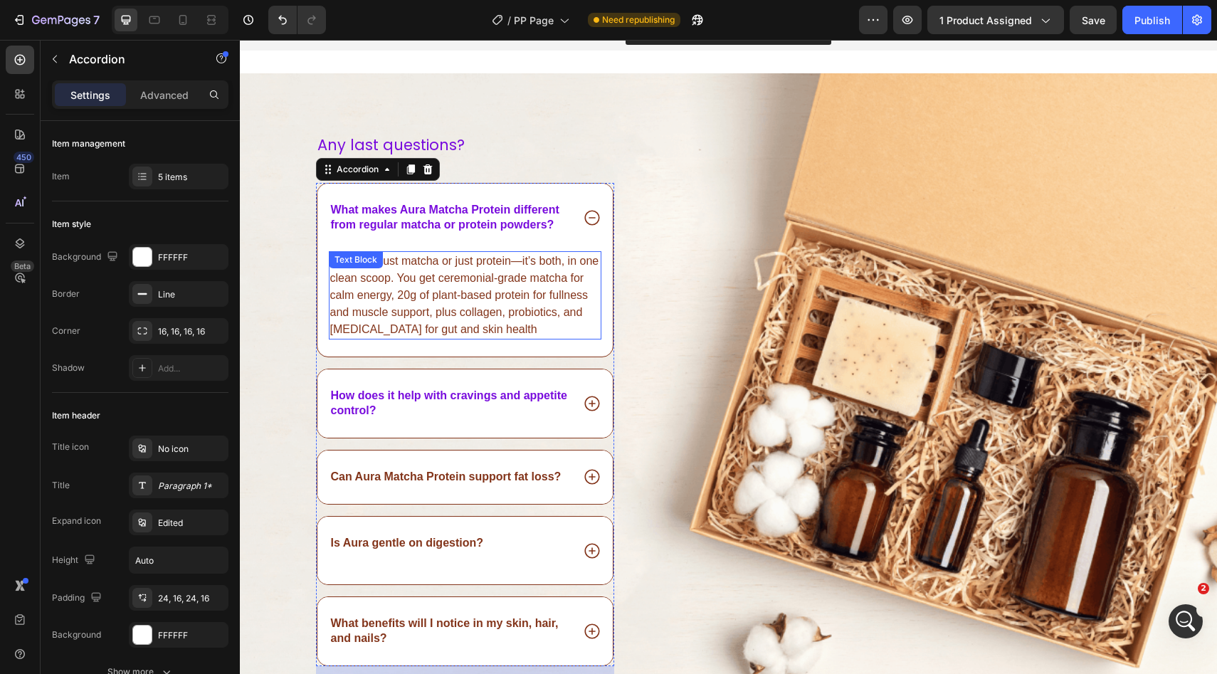
click at [443, 275] on p "Aura isn’t just matcha or just protein—it’s both, in one clean scoop. You get c…" at bounding box center [465, 295] width 270 height 85
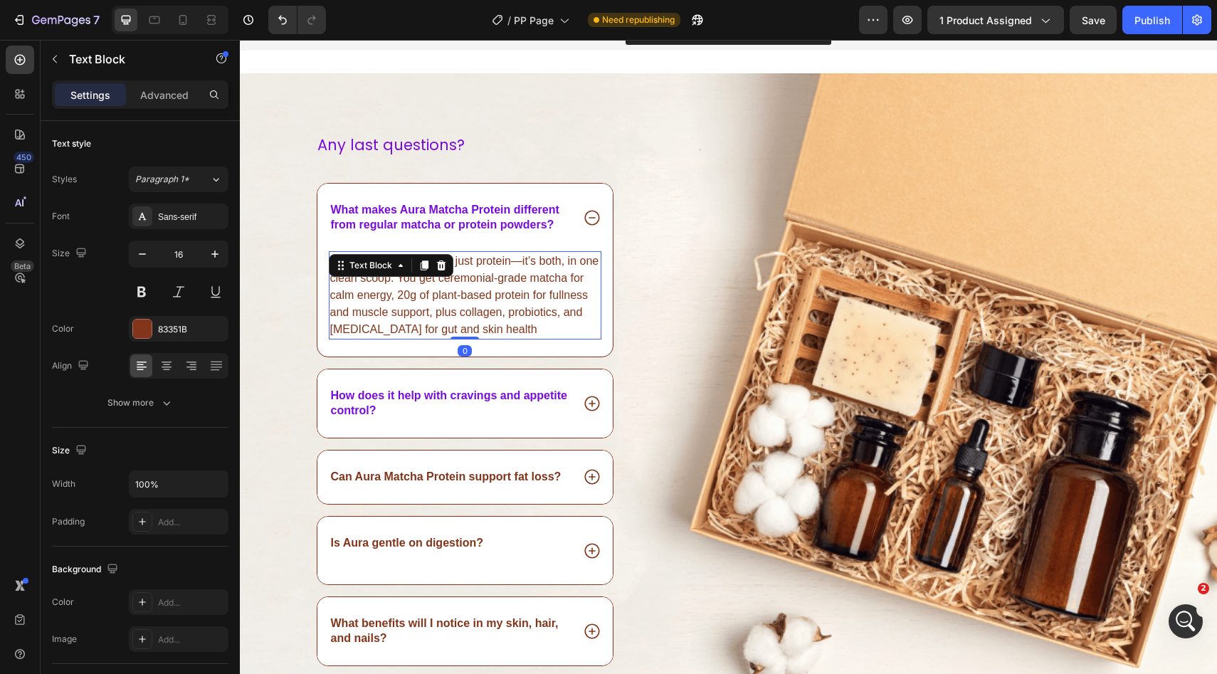
click at [443, 275] on div "Text Block" at bounding box center [391, 265] width 125 height 23
click at [490, 287] on p "Aura isn’t just matcha or just protein—it’s both, in one clean scoop. You get c…" at bounding box center [465, 295] width 270 height 85
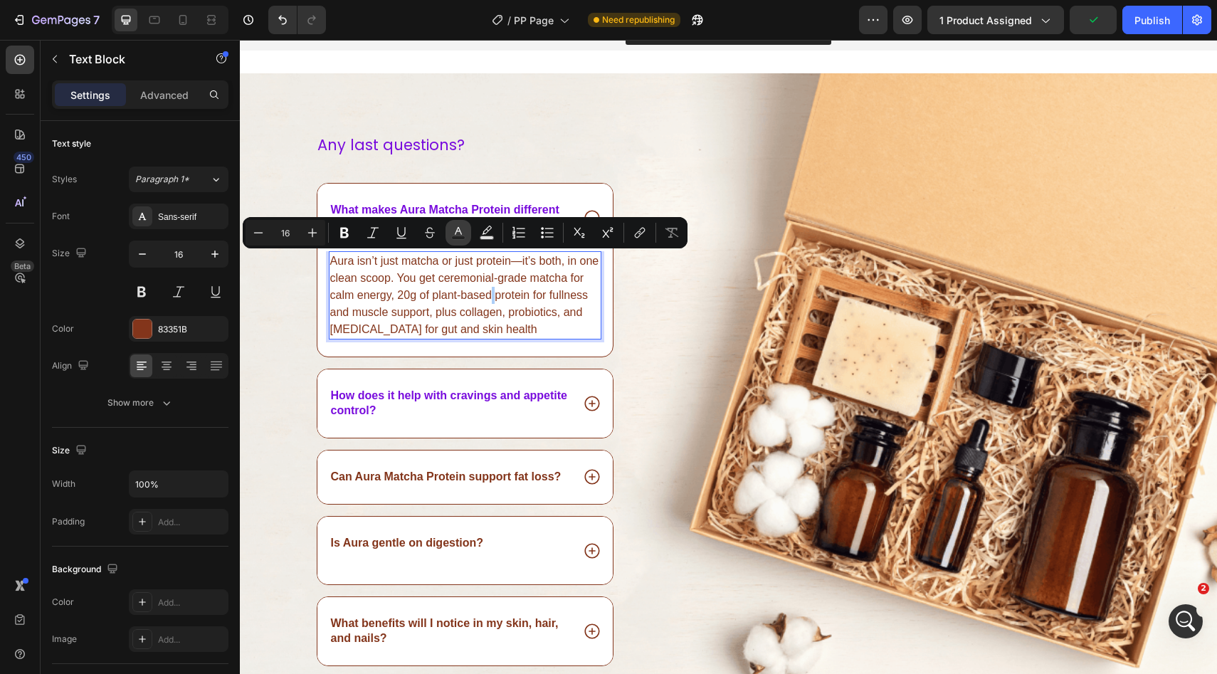
click at [453, 235] on icon "Editor contextual toolbar" at bounding box center [458, 233] width 14 height 14
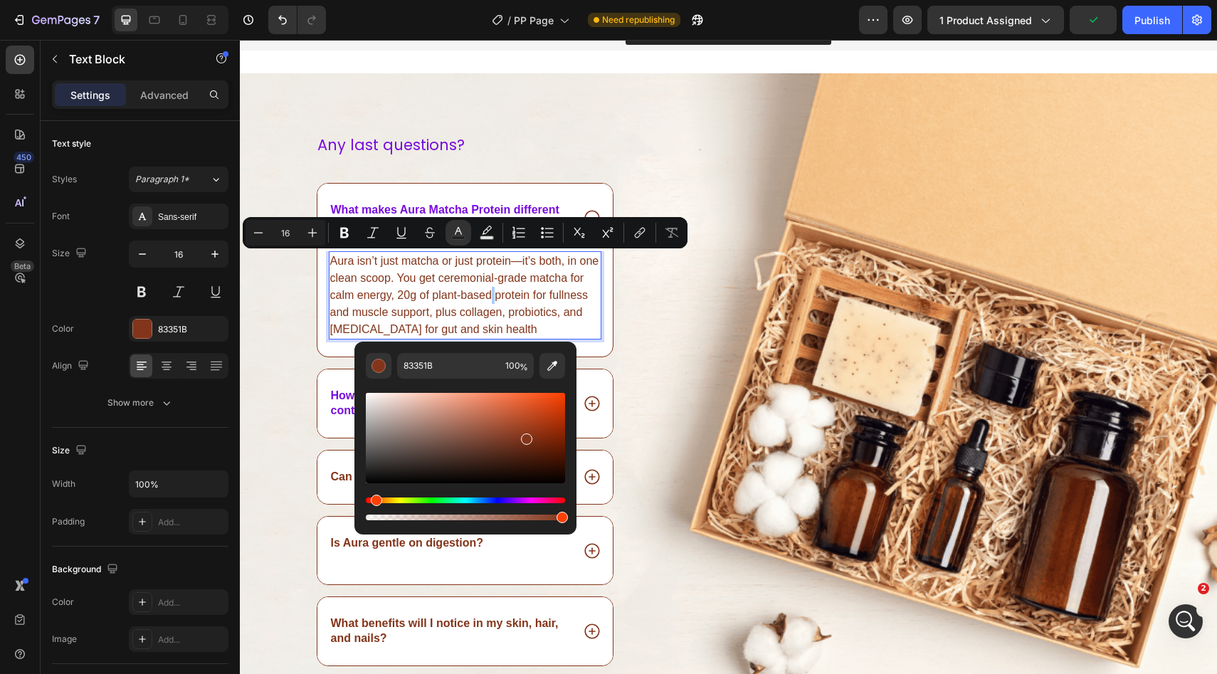
click at [435, 380] on div "Editor contextual toolbar" at bounding box center [465, 451] width 199 height 144
click at [435, 368] on input "83351B" at bounding box center [448, 366] width 102 height 26
paste input "790DDD"
type input "790DDD"
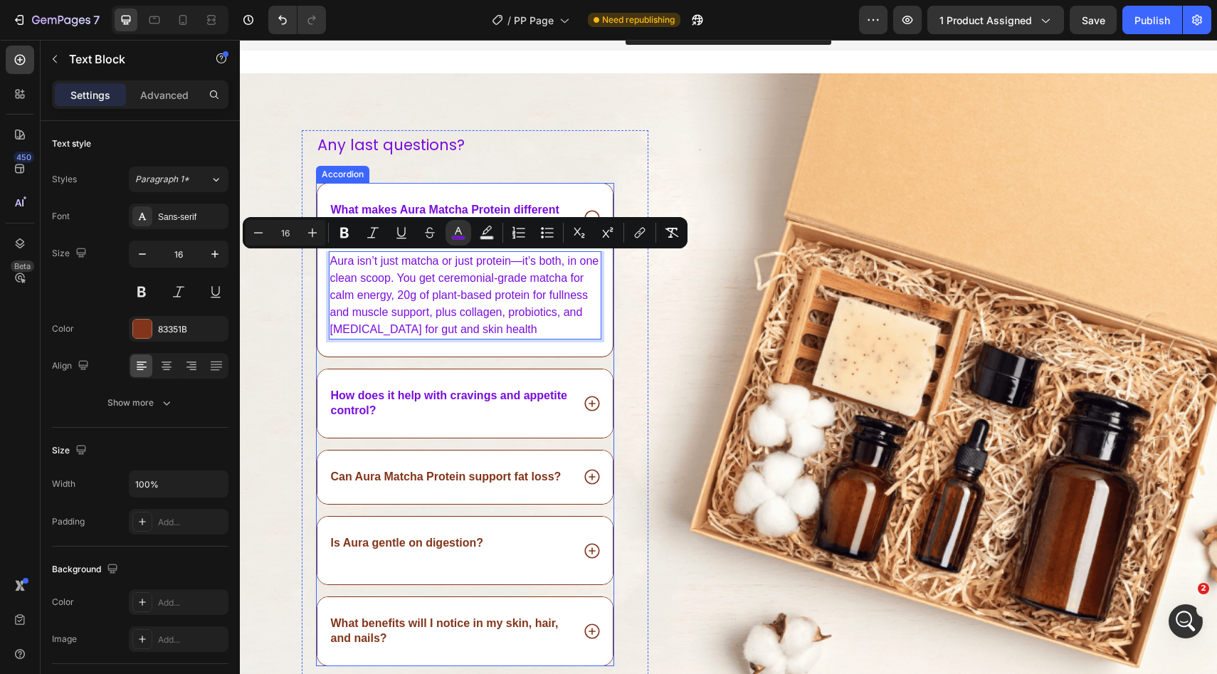
click at [363, 413] on span "How does it help with cravings and appetite control?" at bounding box center [449, 402] width 237 height 27
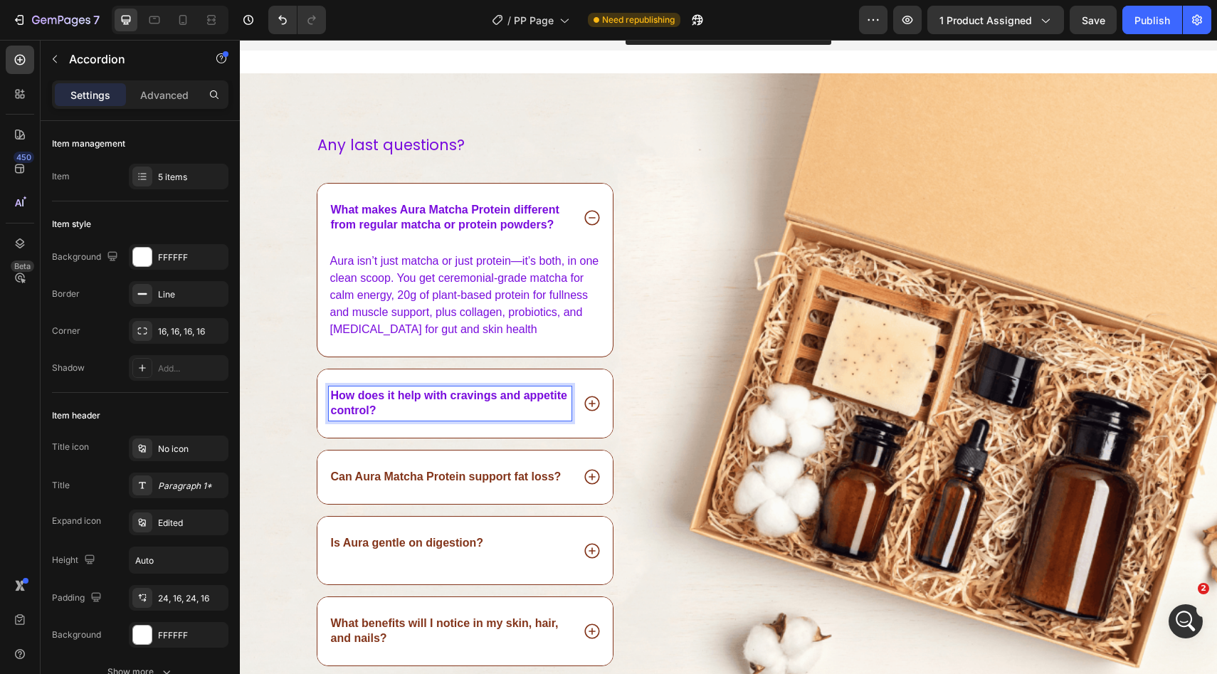
click at [421, 413] on p "How does it help with cravings and appetite control?" at bounding box center [450, 403] width 239 height 30
click at [596, 398] on icon at bounding box center [592, 403] width 18 height 18
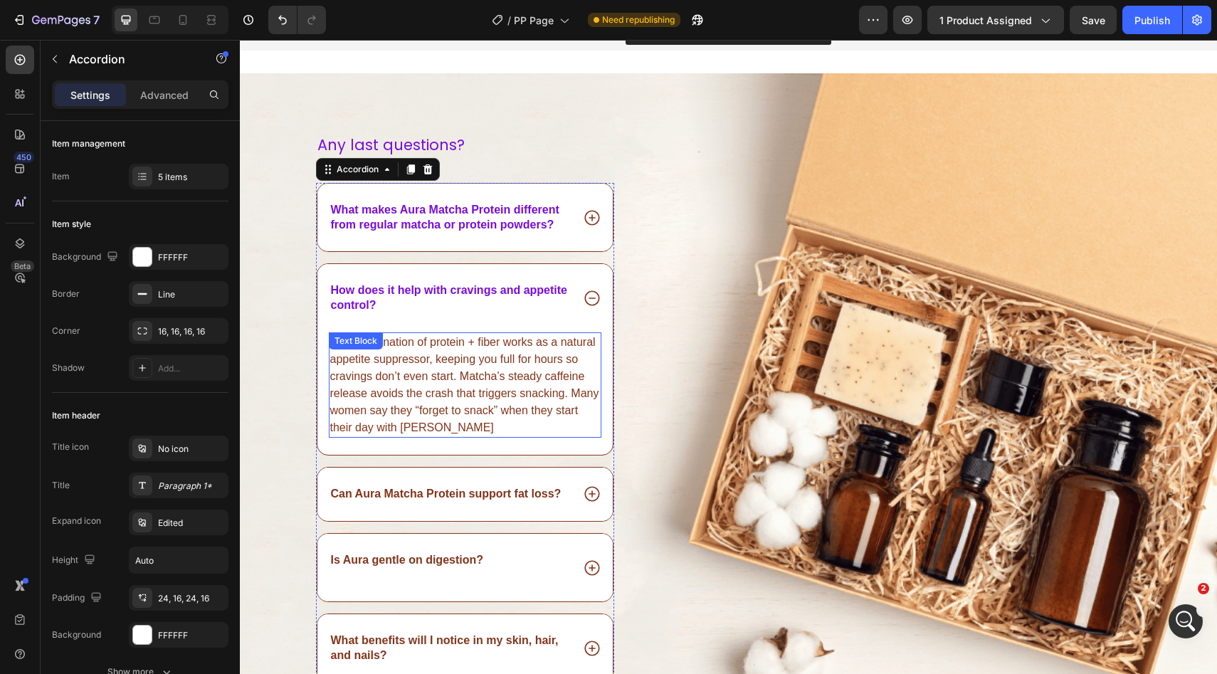
click at [507, 378] on p "The combination of protein + fiber works as a natural appetite suppressor, keep…" at bounding box center [465, 385] width 270 height 102
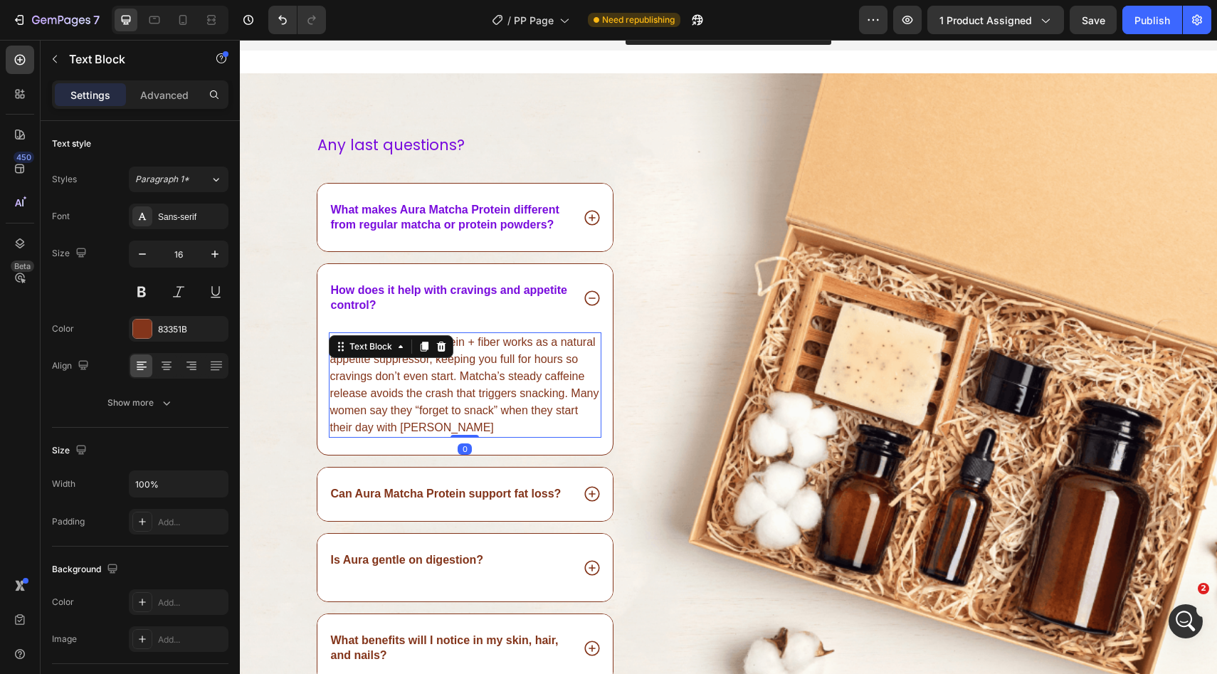
click at [507, 378] on p "The combination of protein + fiber works as a natural appetite suppressor, keep…" at bounding box center [465, 385] width 270 height 102
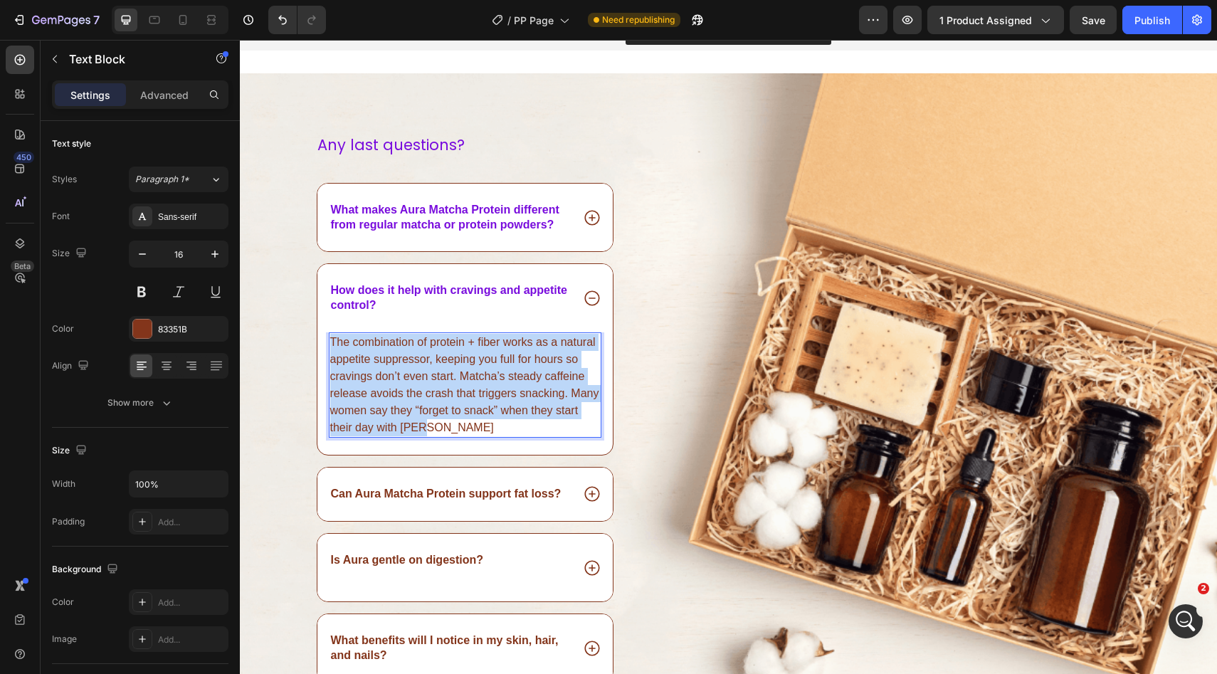
click at [507, 378] on p "The combination of protein + fiber works as a natural appetite suppressor, keep…" at bounding box center [465, 385] width 270 height 102
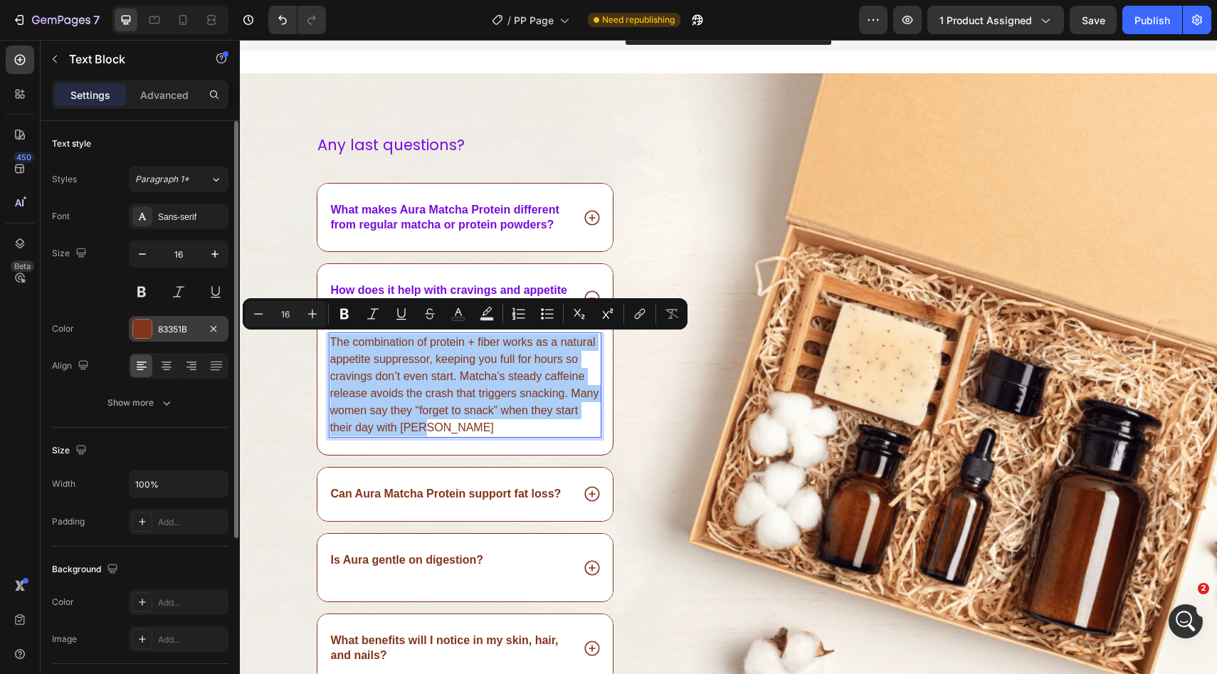
click at [179, 337] on div "83351B" at bounding box center [179, 329] width 100 height 26
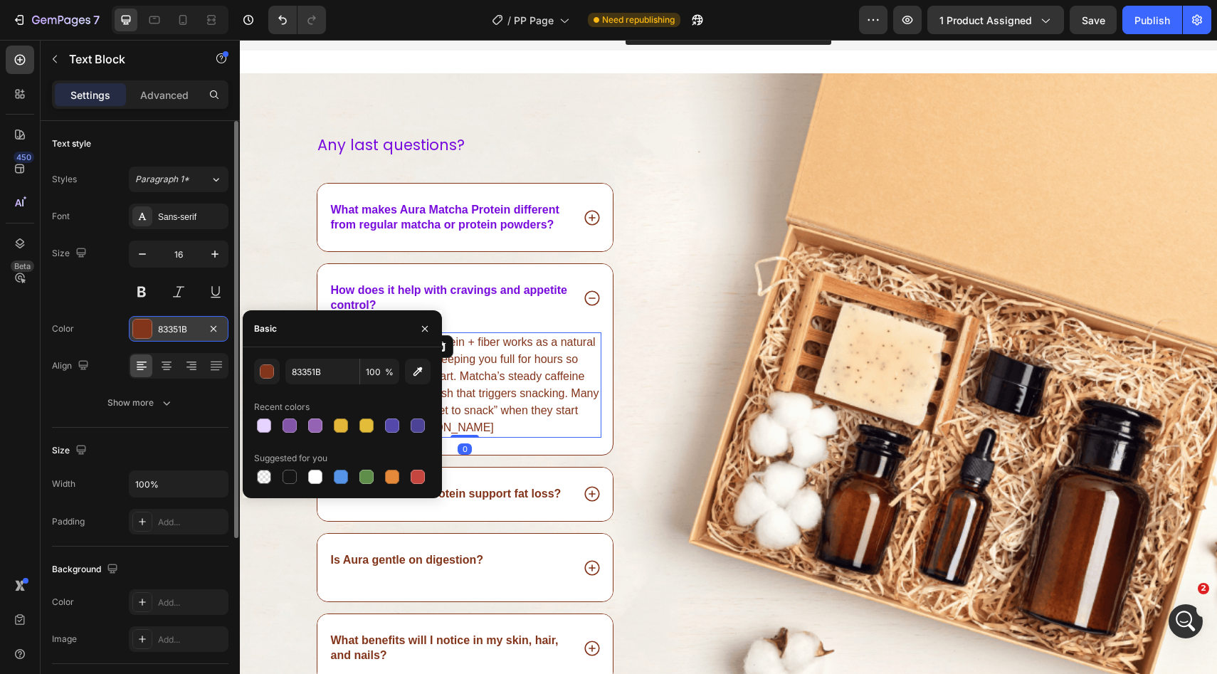
click at [171, 326] on div "83351B" at bounding box center [178, 329] width 41 height 13
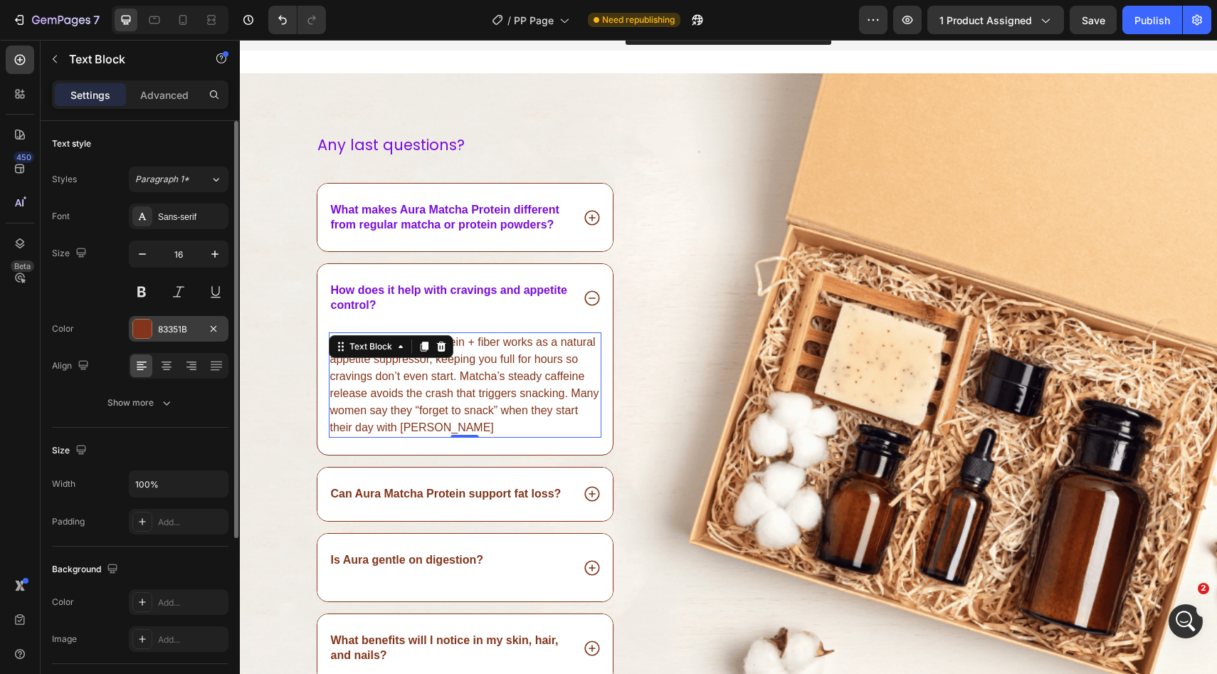
click at [171, 326] on div "83351B" at bounding box center [178, 329] width 41 height 13
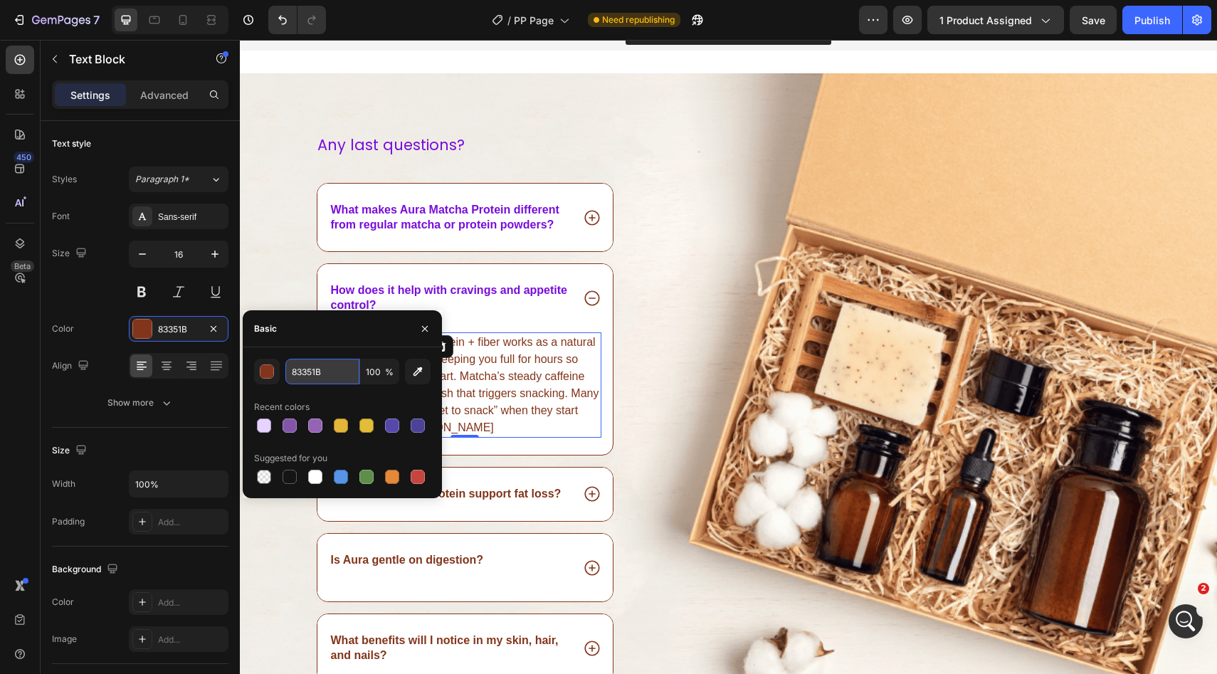
click at [305, 368] on input "83351B" at bounding box center [322, 372] width 74 height 26
paste input "790DDD"
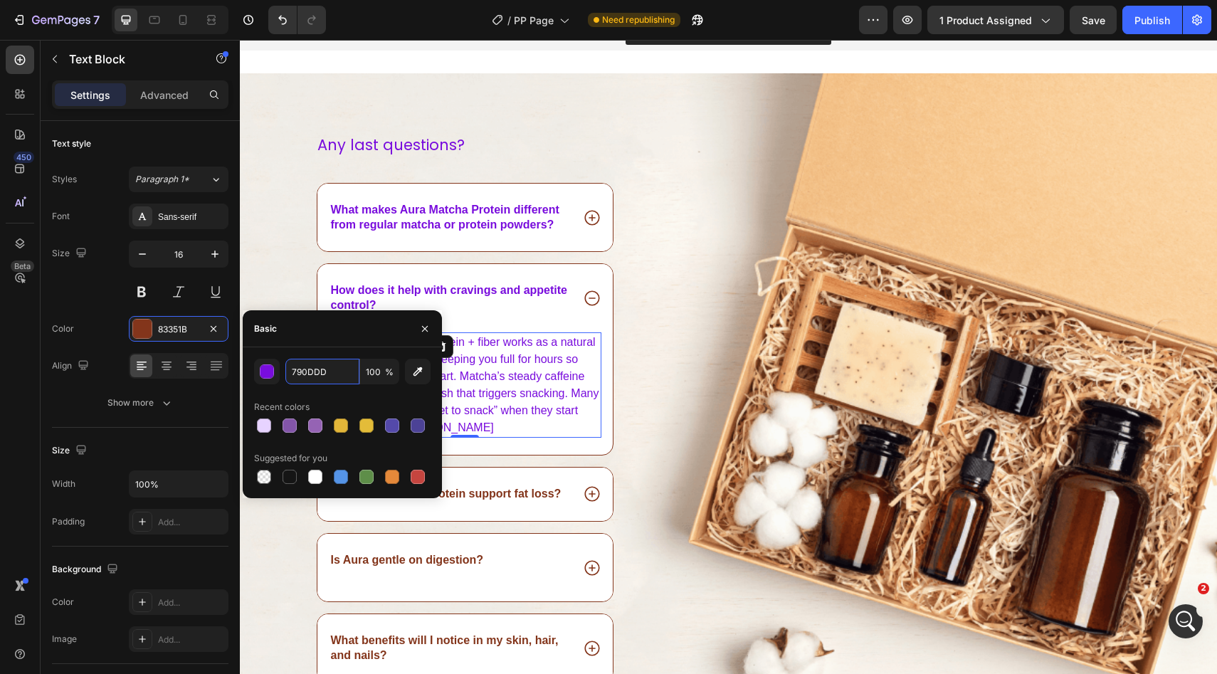
type input "790DDD"
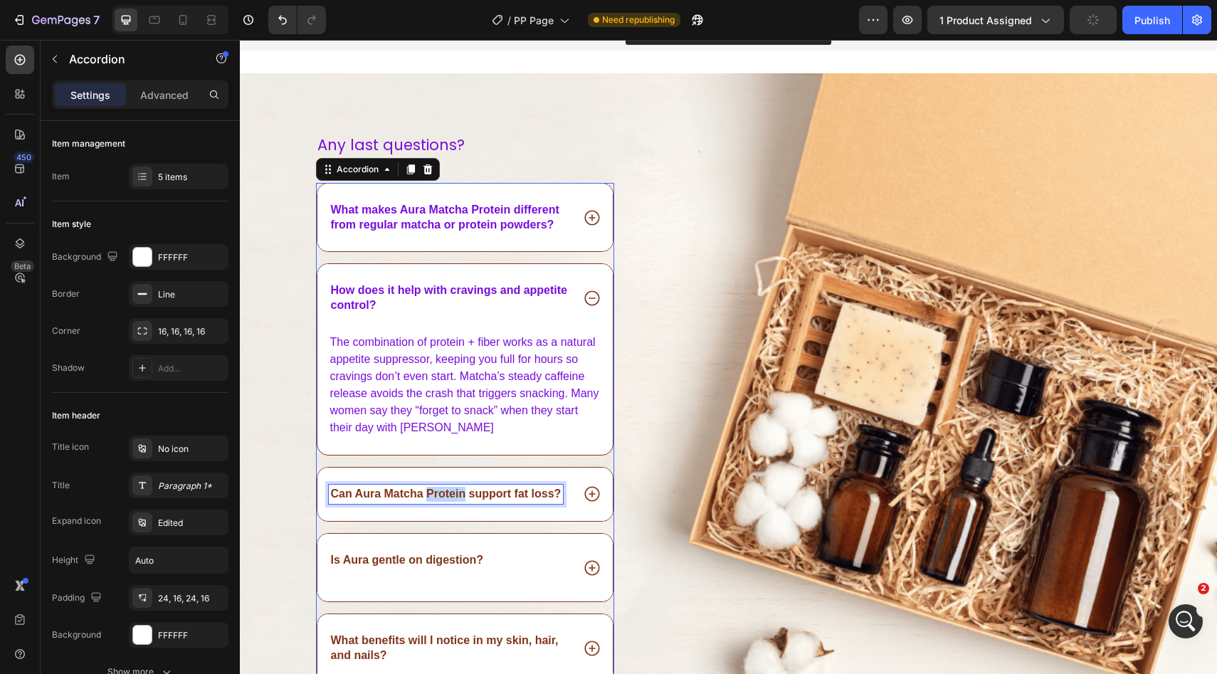
click at [446, 492] on p "Can Aura Matcha Protein support fat loss?" at bounding box center [446, 494] width 231 height 15
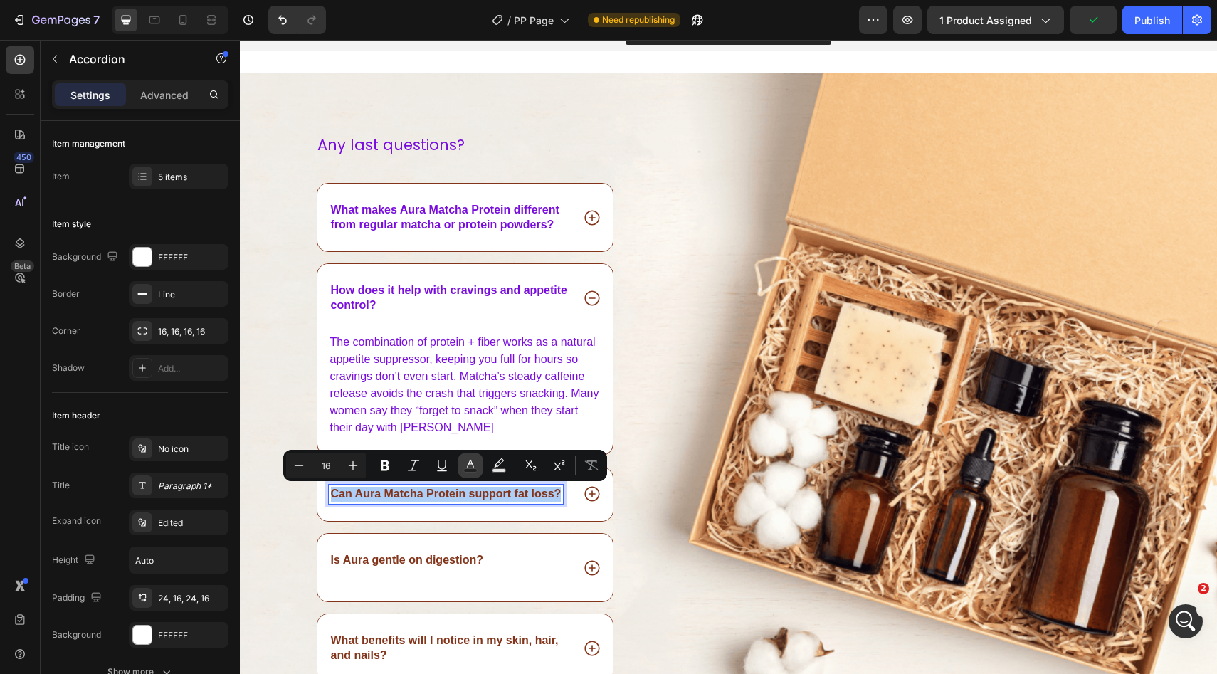
click at [472, 460] on icon "Editor contextual toolbar" at bounding box center [470, 465] width 14 height 14
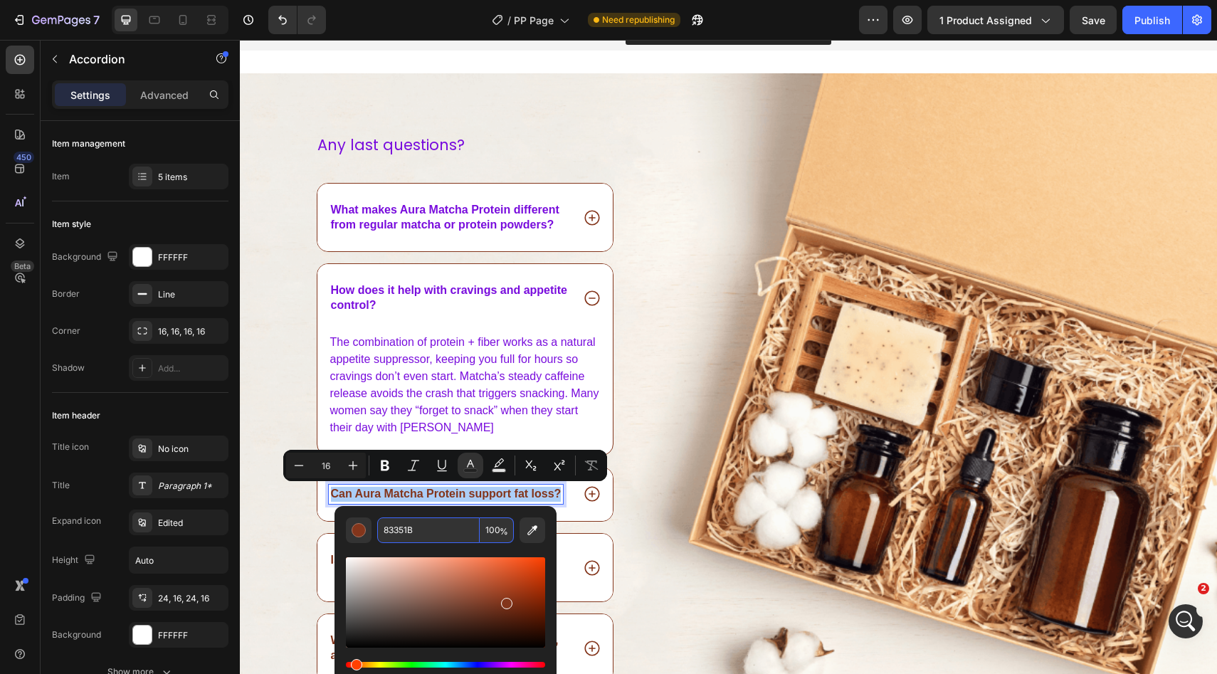
click at [409, 523] on input "83351B" at bounding box center [428, 530] width 102 height 26
paste input "790DDD"
type input "790DDD"
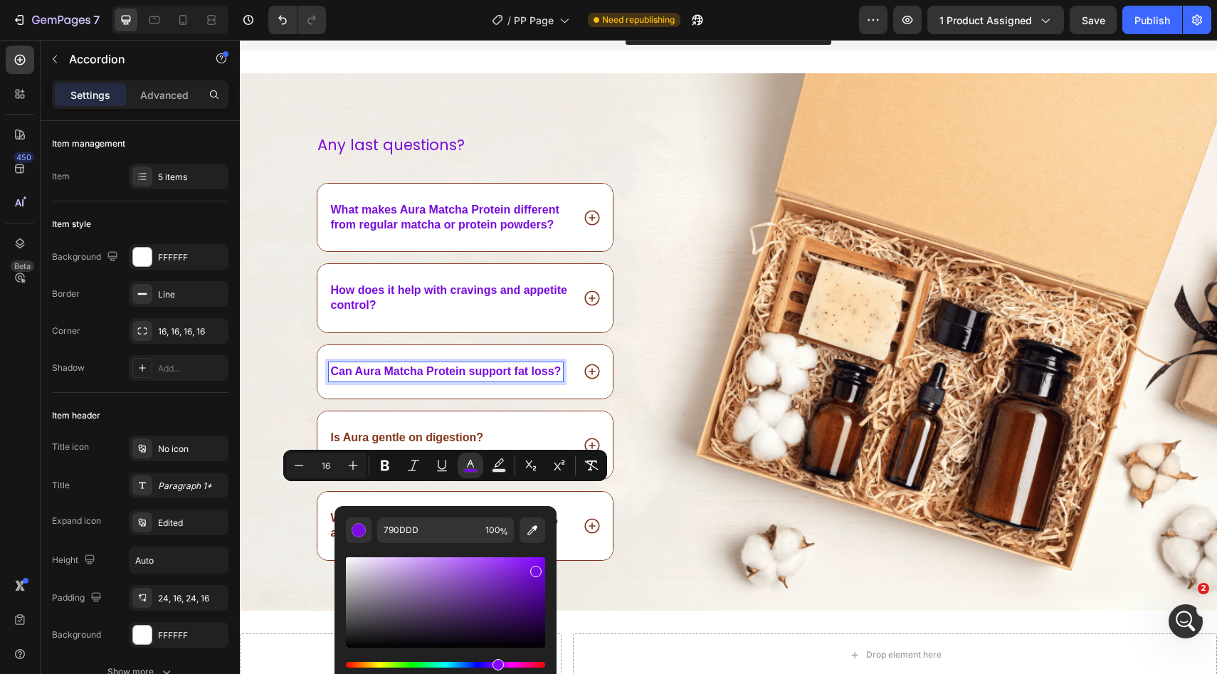
scroll to position [3962, 0]
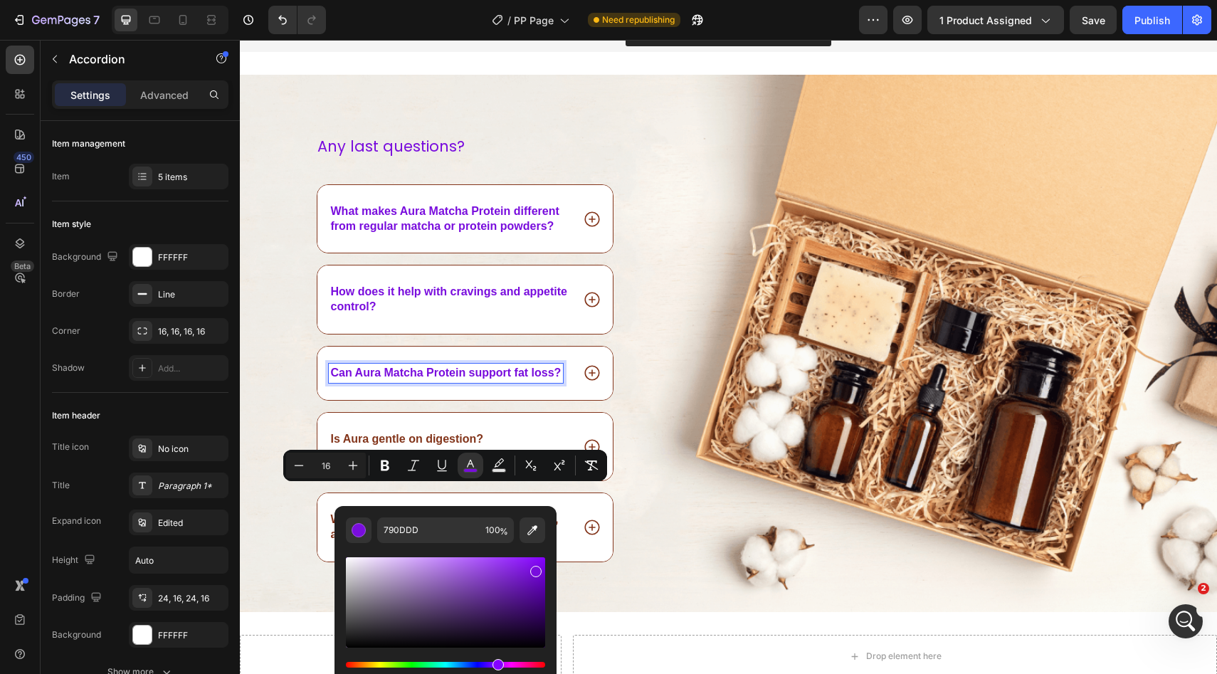
click at [594, 400] on div "Can Aura Matcha Protein support fat loss?" at bounding box center [465, 372] width 296 height 53
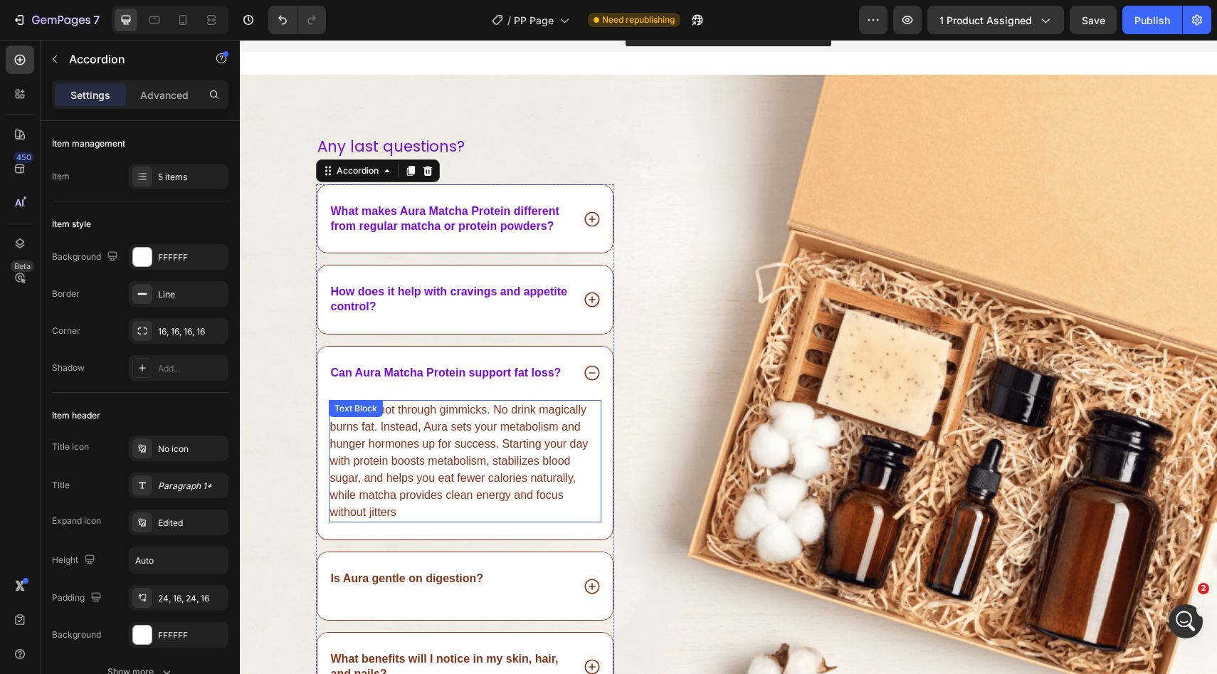
click at [425, 453] on p "Yes—but not through gimmicks. No drink magically burns fat. Instead, Aura sets …" at bounding box center [465, 461] width 270 height 120
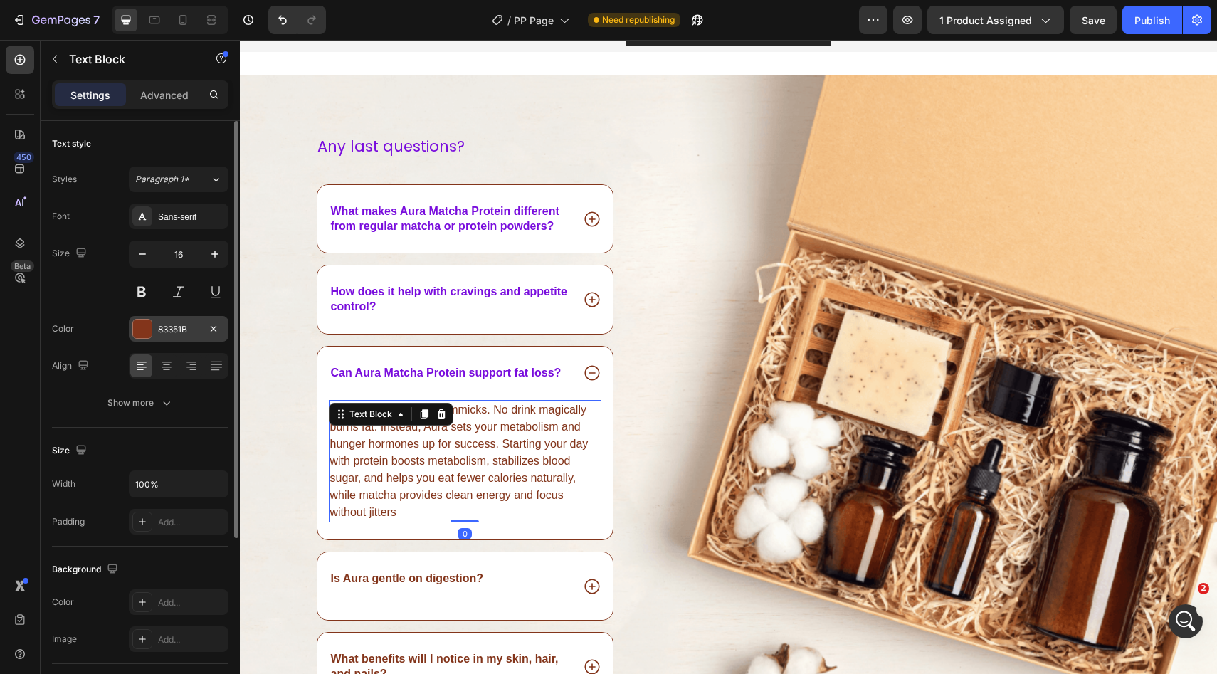
click at [176, 335] on div "83351B" at bounding box center [179, 329] width 100 height 26
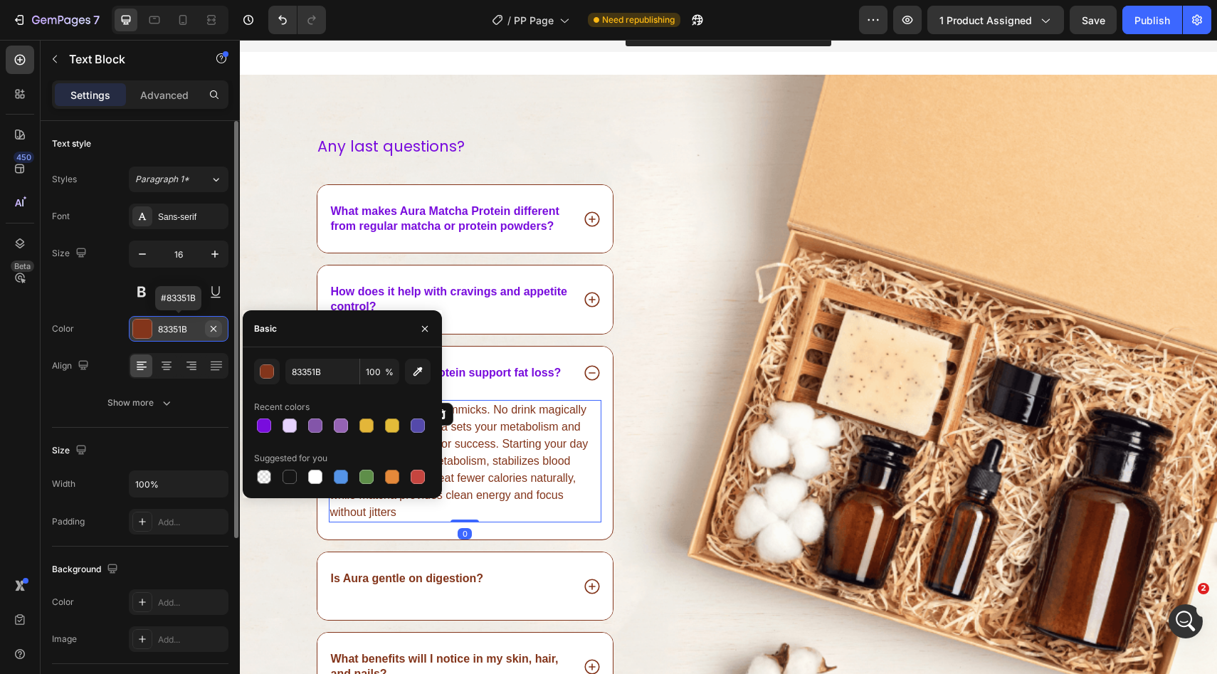
click at [215, 330] on icon "button" at bounding box center [214, 328] width 6 height 6
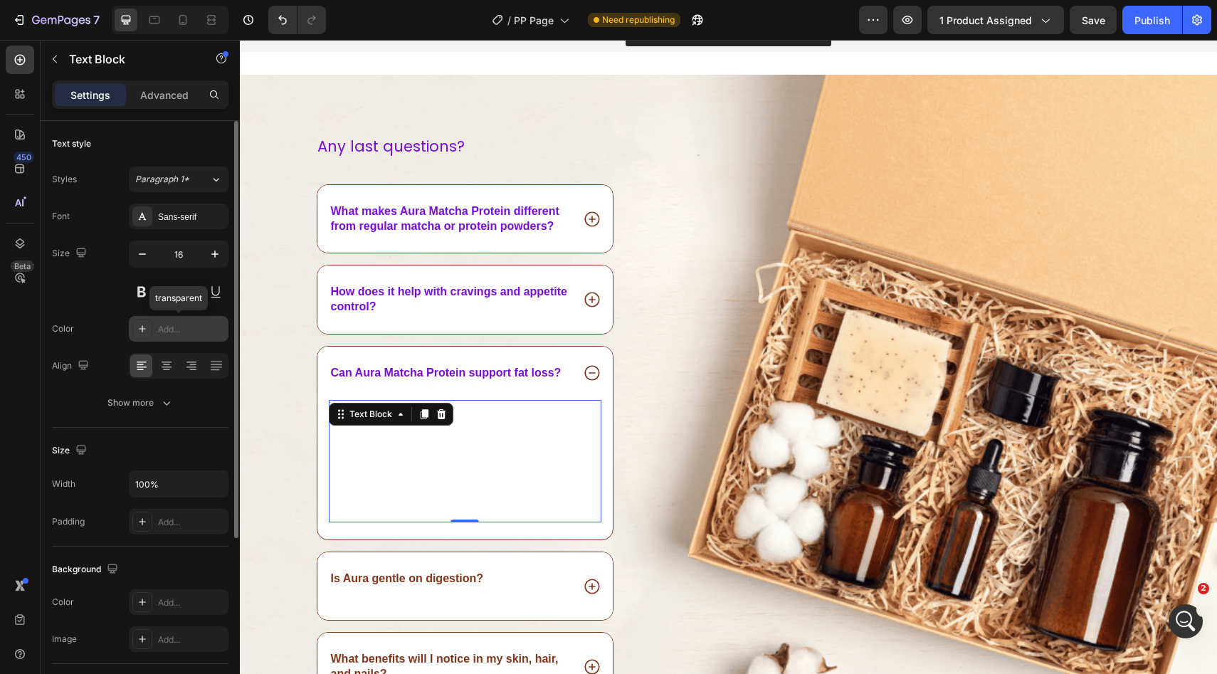
click at [184, 332] on div "Add..." at bounding box center [191, 329] width 67 height 13
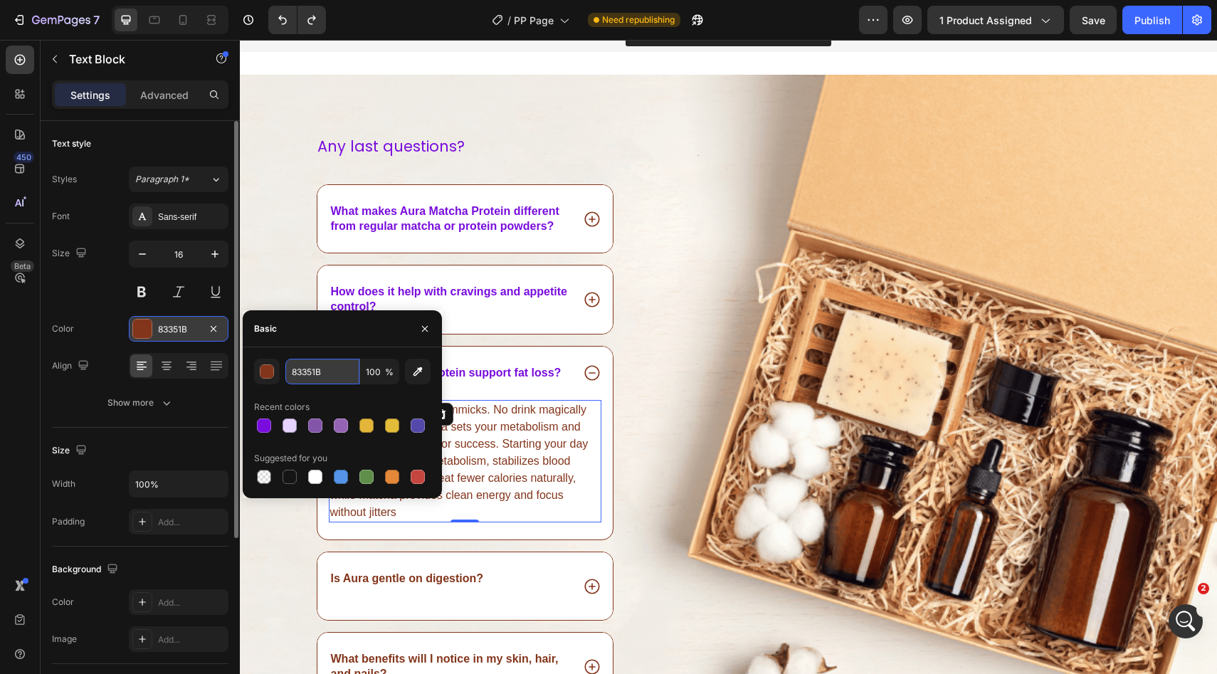
click at [309, 375] on input "83351B" at bounding box center [322, 372] width 74 height 26
paste input "790DDD"
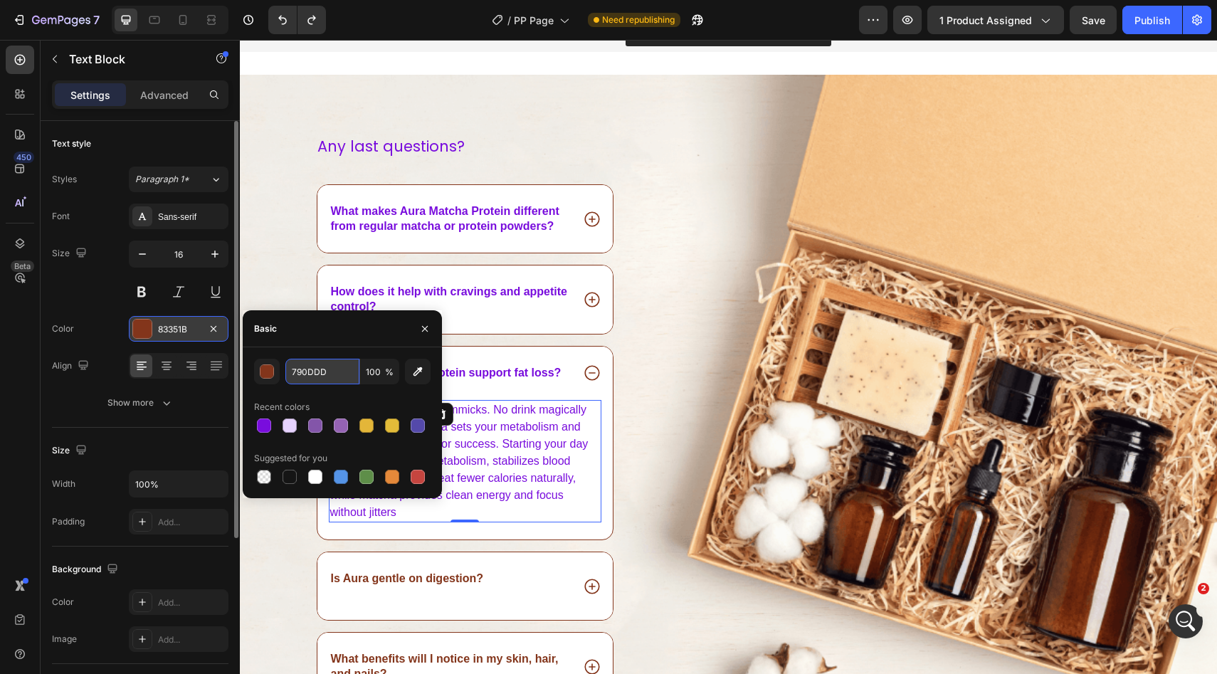
type input "790DDD"
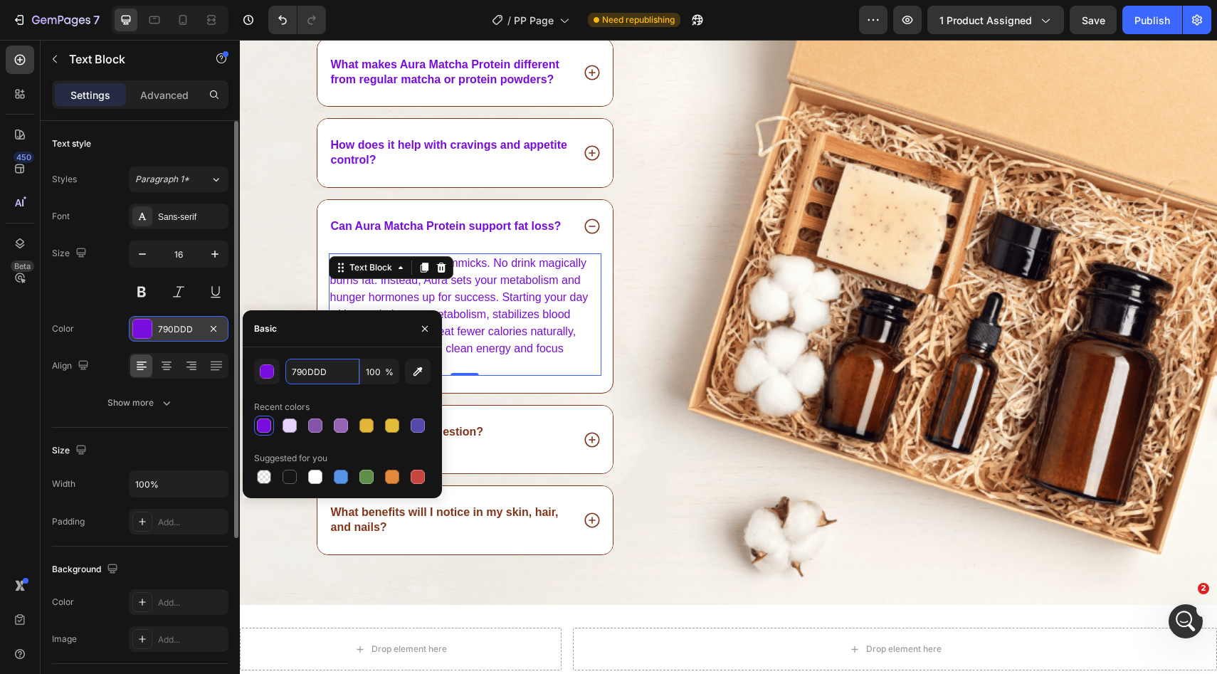
scroll to position [4162, 0]
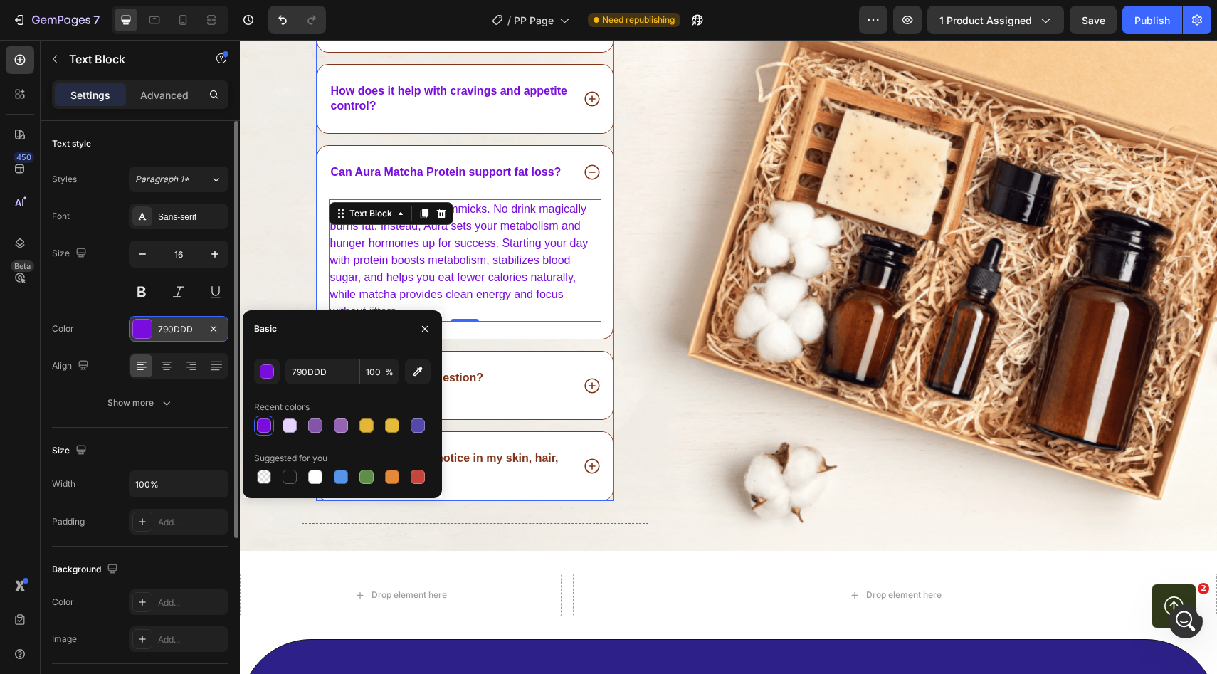
click at [529, 383] on div "Is Aura gentle on digestion?" at bounding box center [450, 386] width 243 height 34
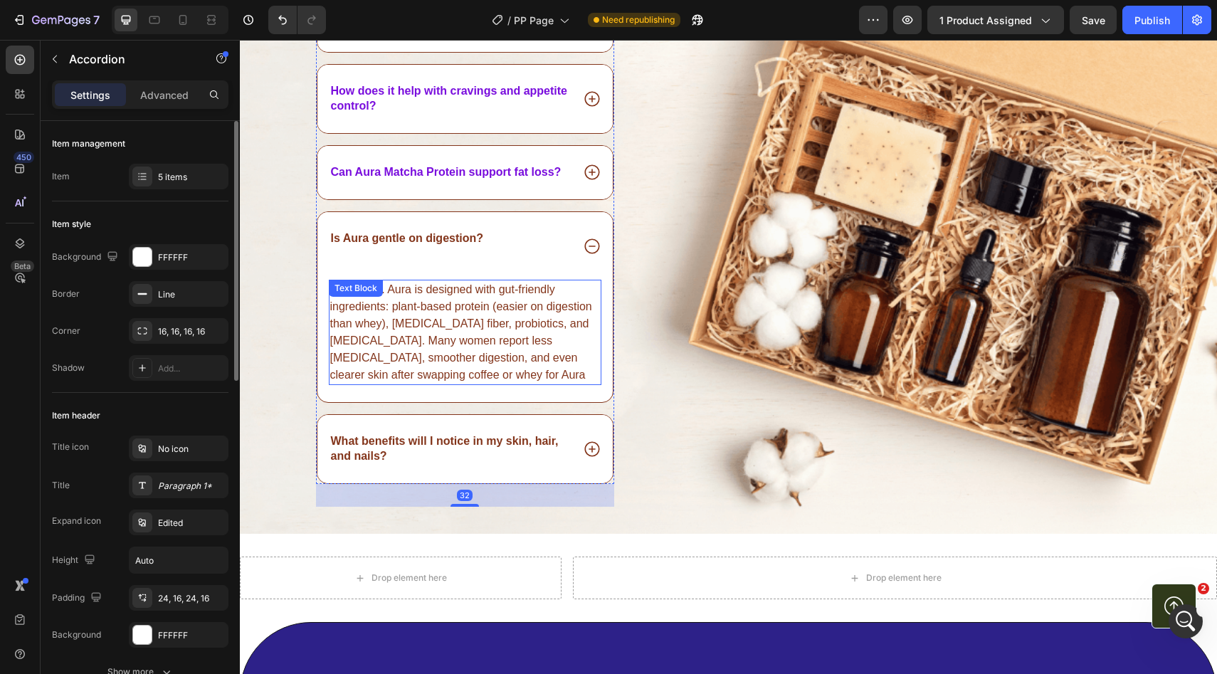
click at [418, 312] on p "Absolutely. Aura is designed with gut-friendly ingredients: plant-based protein…" at bounding box center [465, 332] width 270 height 102
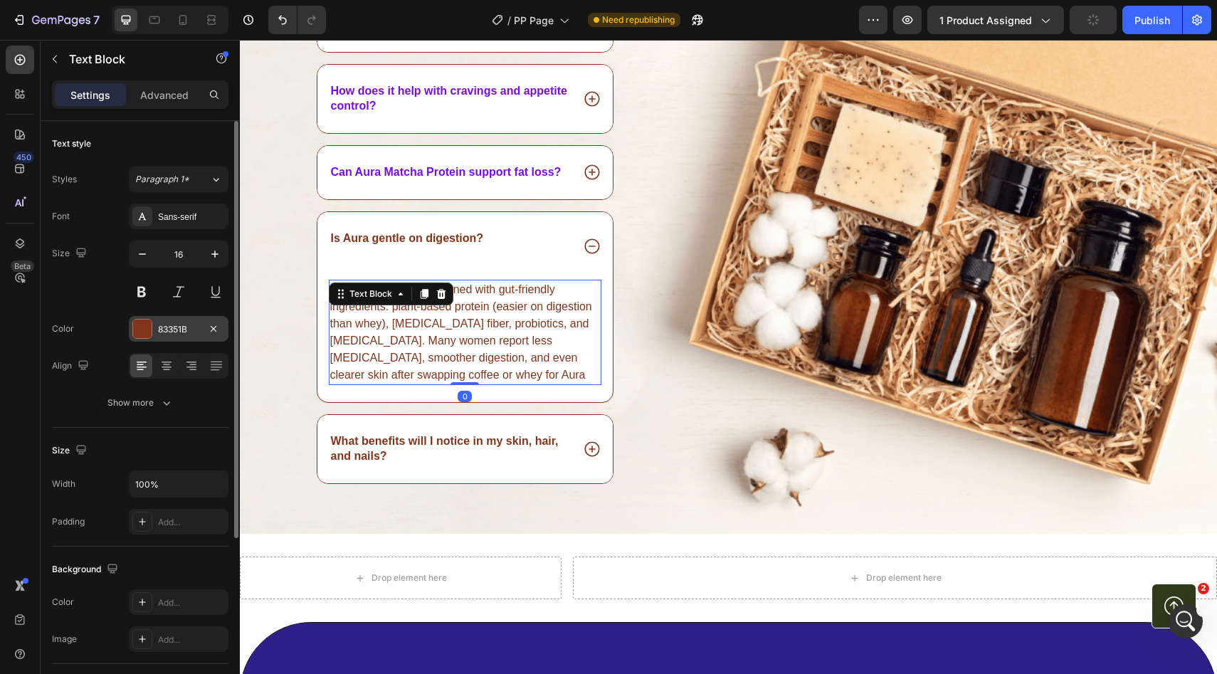
click at [188, 330] on div "83351B" at bounding box center [178, 329] width 41 height 13
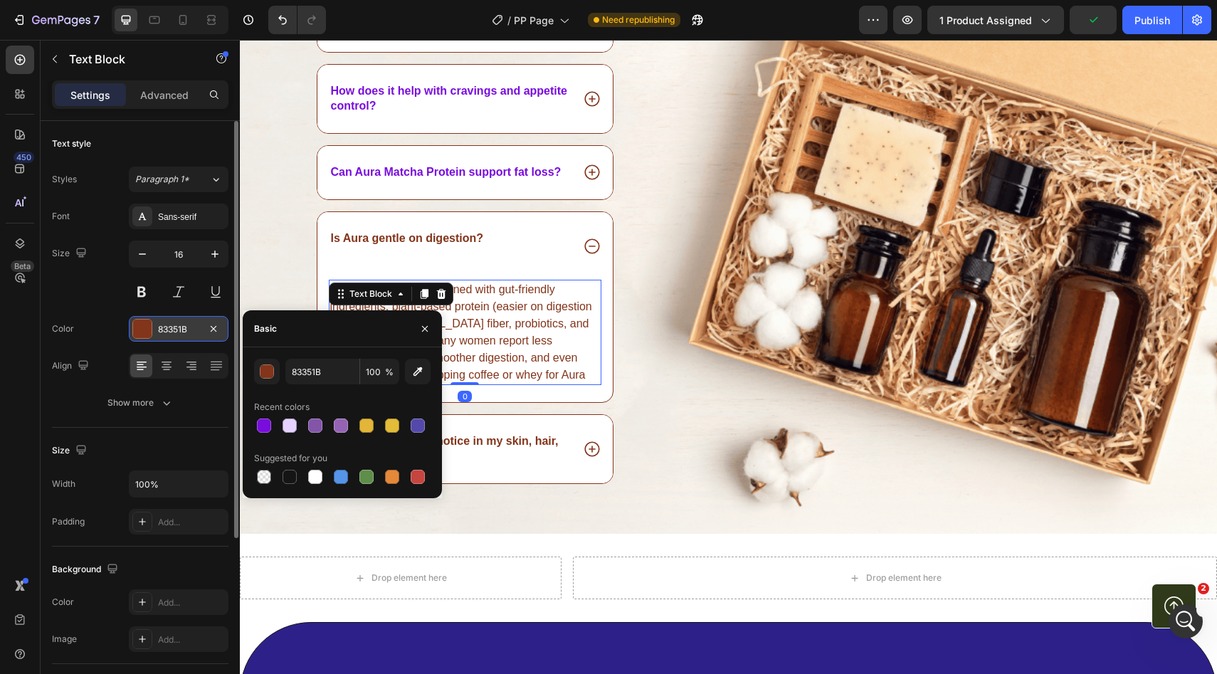
click at [188, 330] on div "83351B" at bounding box center [178, 329] width 41 height 13
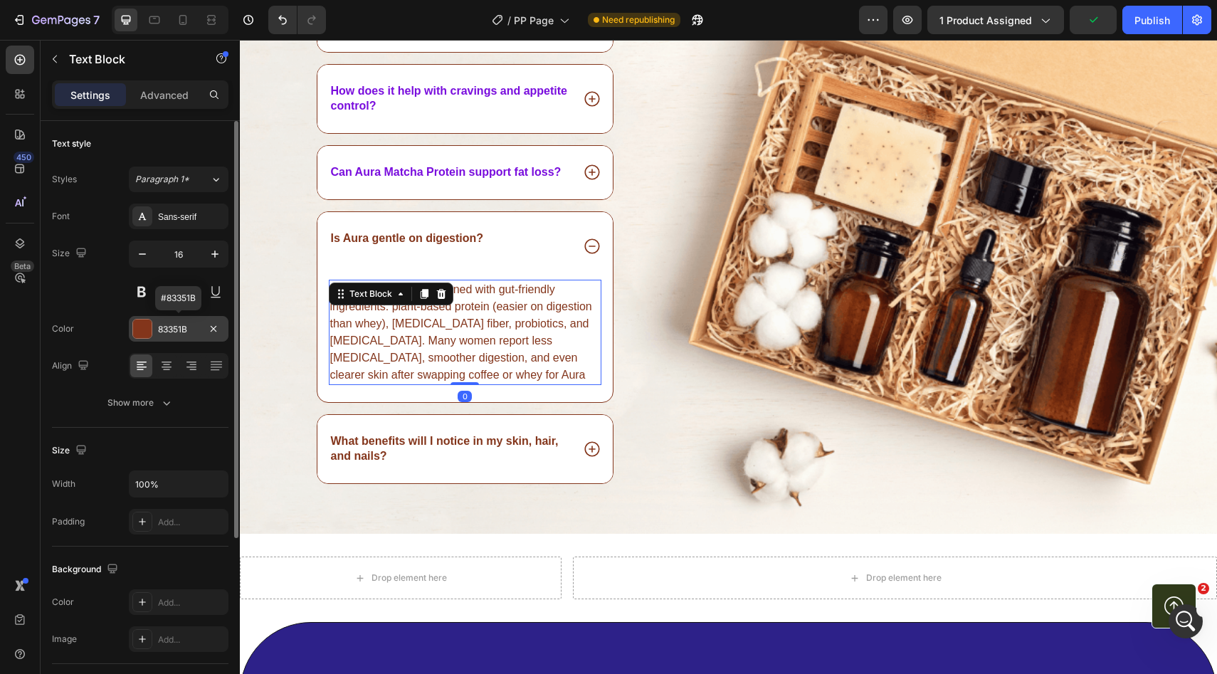
click at [189, 330] on div "83351B" at bounding box center [178, 329] width 41 height 13
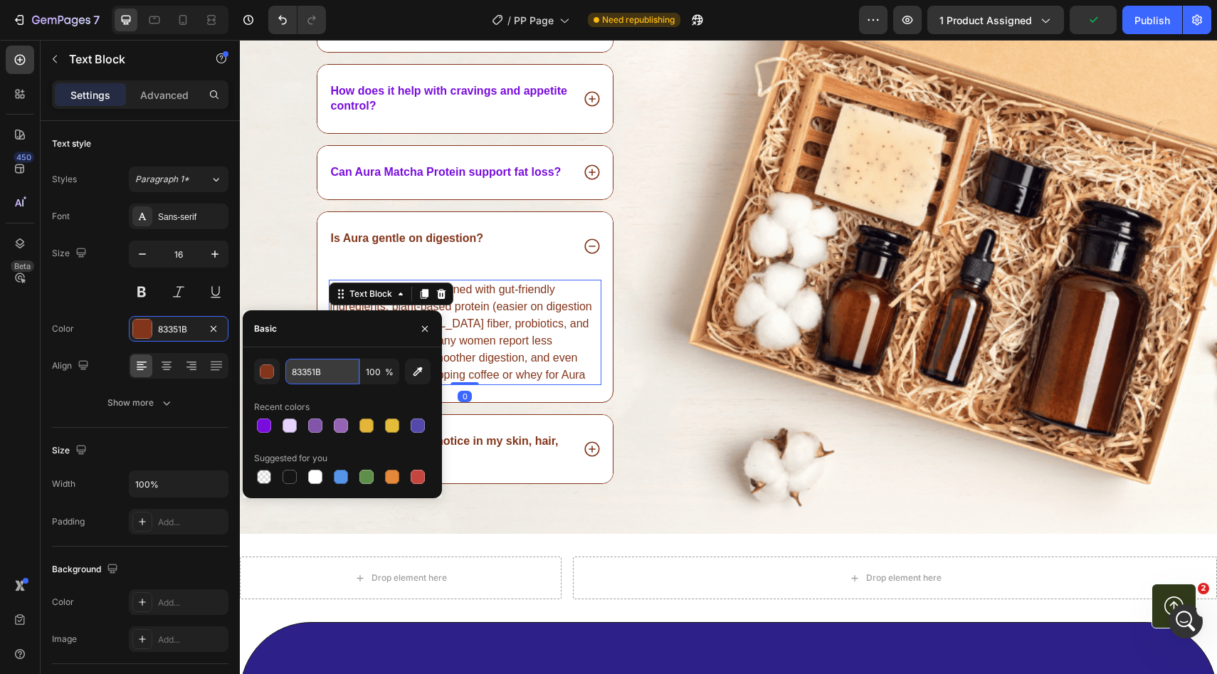
click at [316, 372] on input "83351B" at bounding box center [322, 372] width 74 height 26
paste input "790DDD"
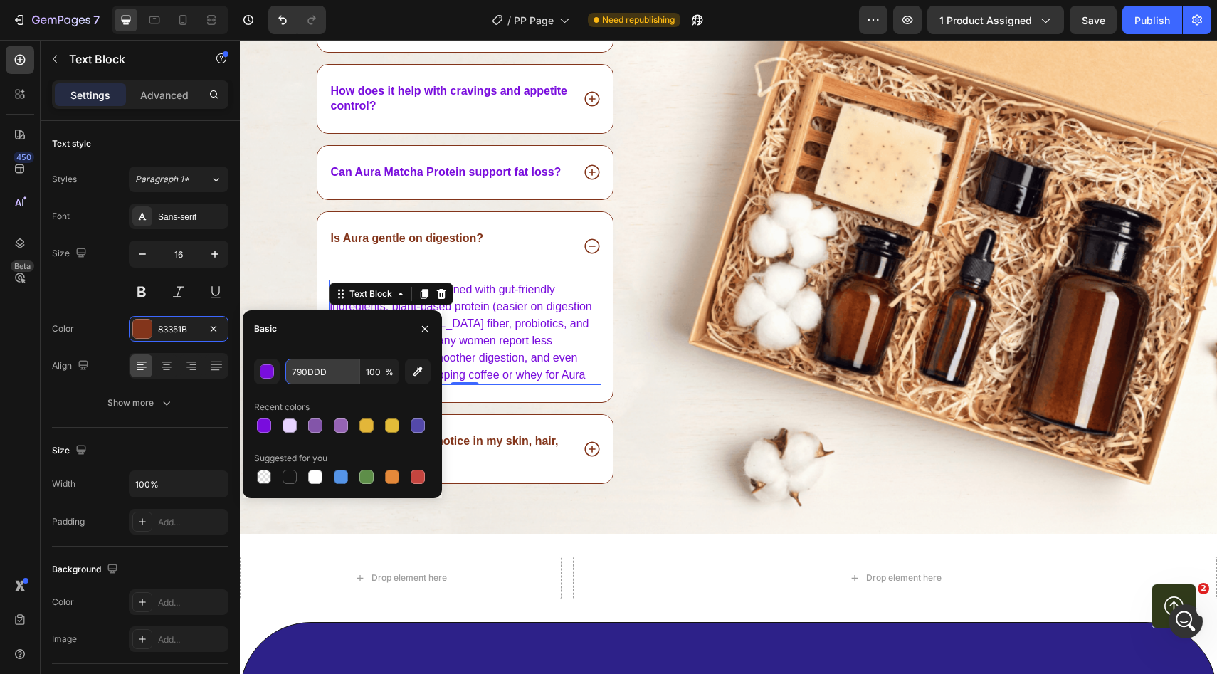
type input "790DDD"
click at [465, 253] on p "Rich Text Editor. Editing area: main" at bounding box center [407, 253] width 153 height 15
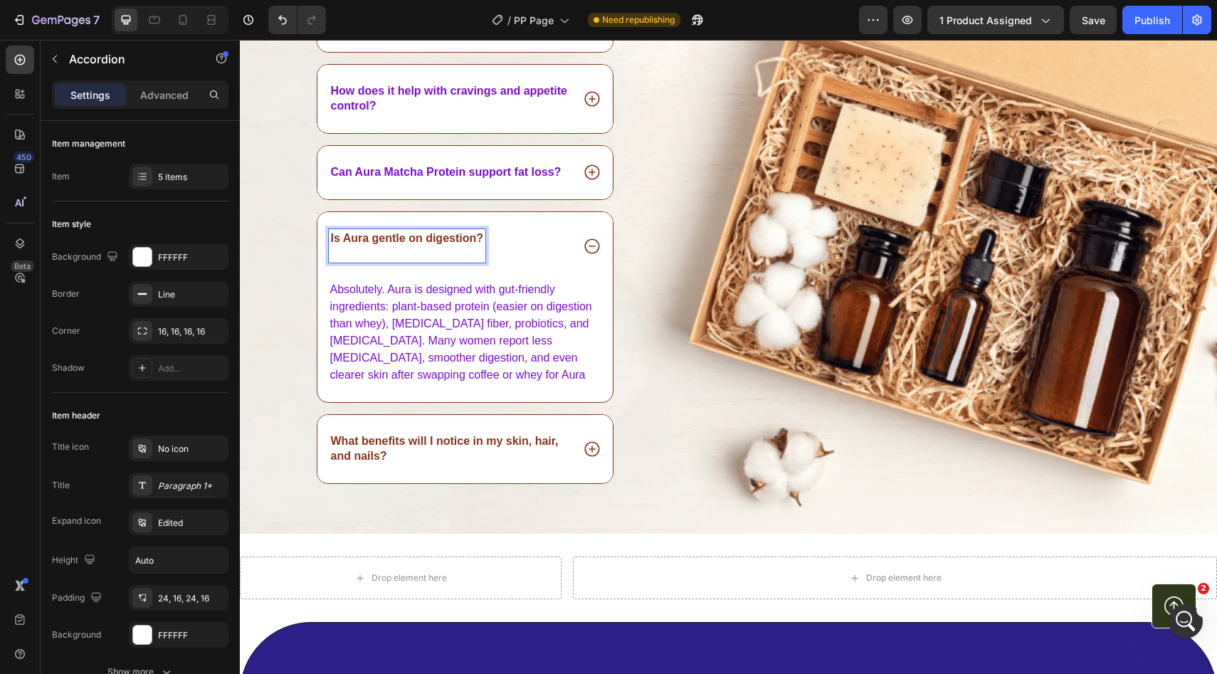
click at [364, 227] on div "Is Aura gentle on digestion?" at bounding box center [465, 246] width 296 height 68
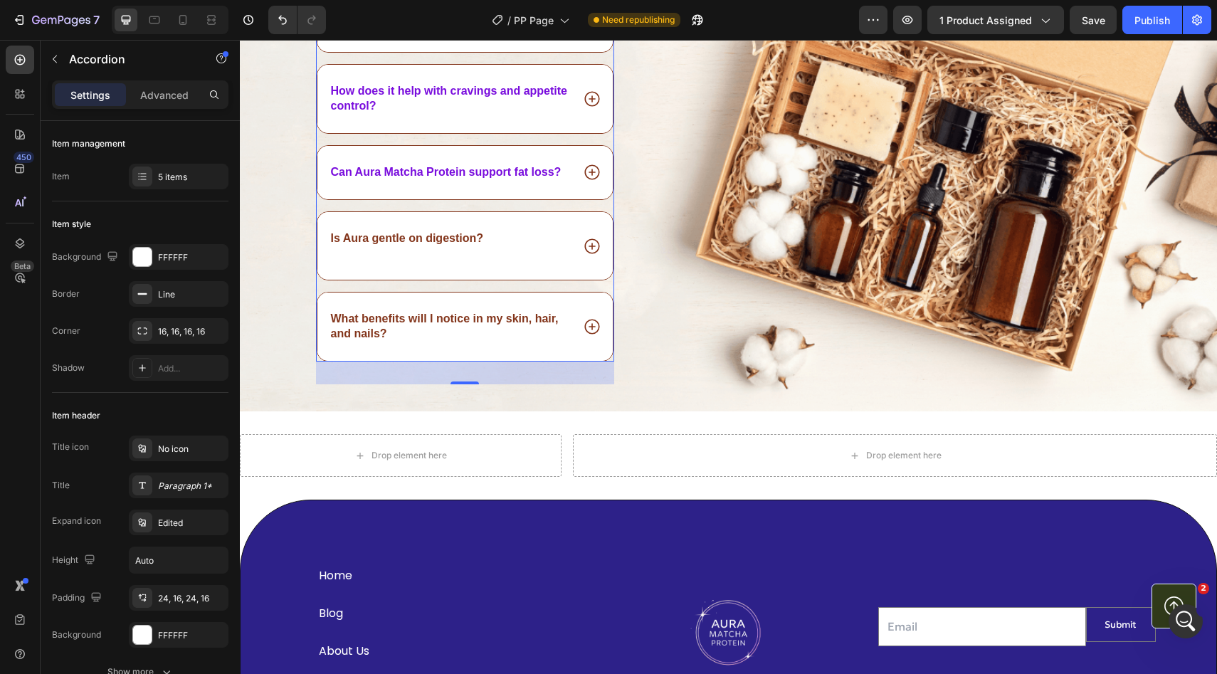
click at [381, 240] on p "Is Aura gentle on digestion?" at bounding box center [407, 238] width 153 height 15
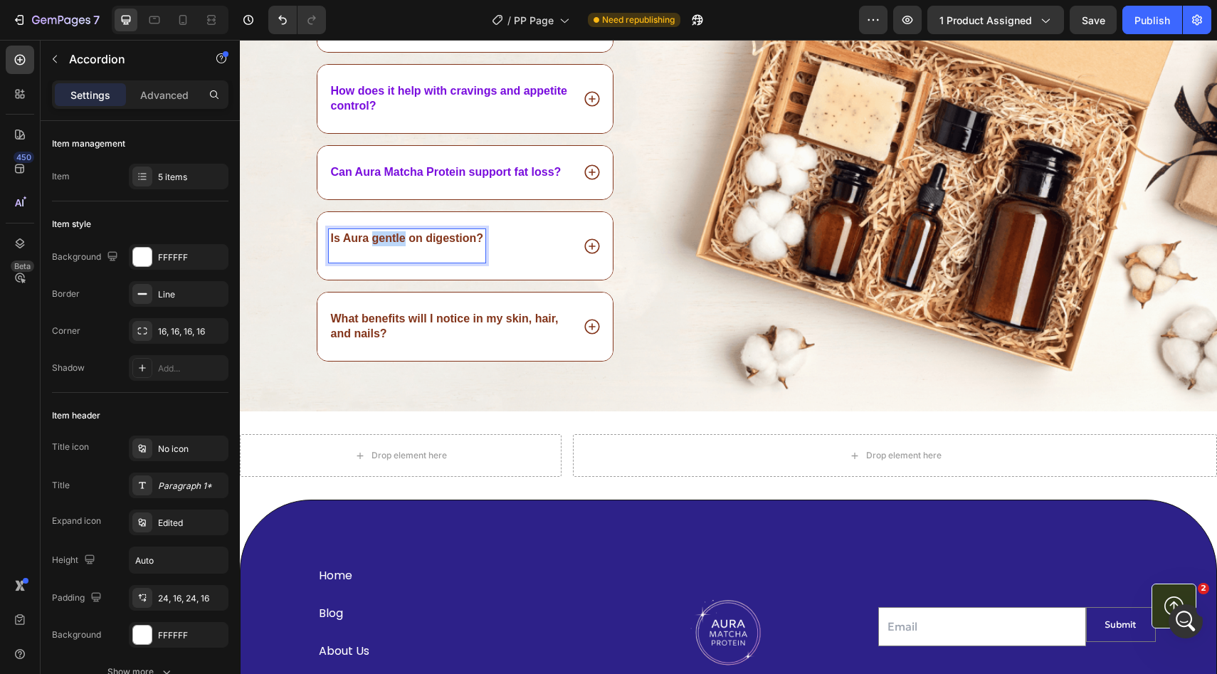
click at [381, 240] on p "Is Aura gentle on digestion?" at bounding box center [407, 238] width 153 height 15
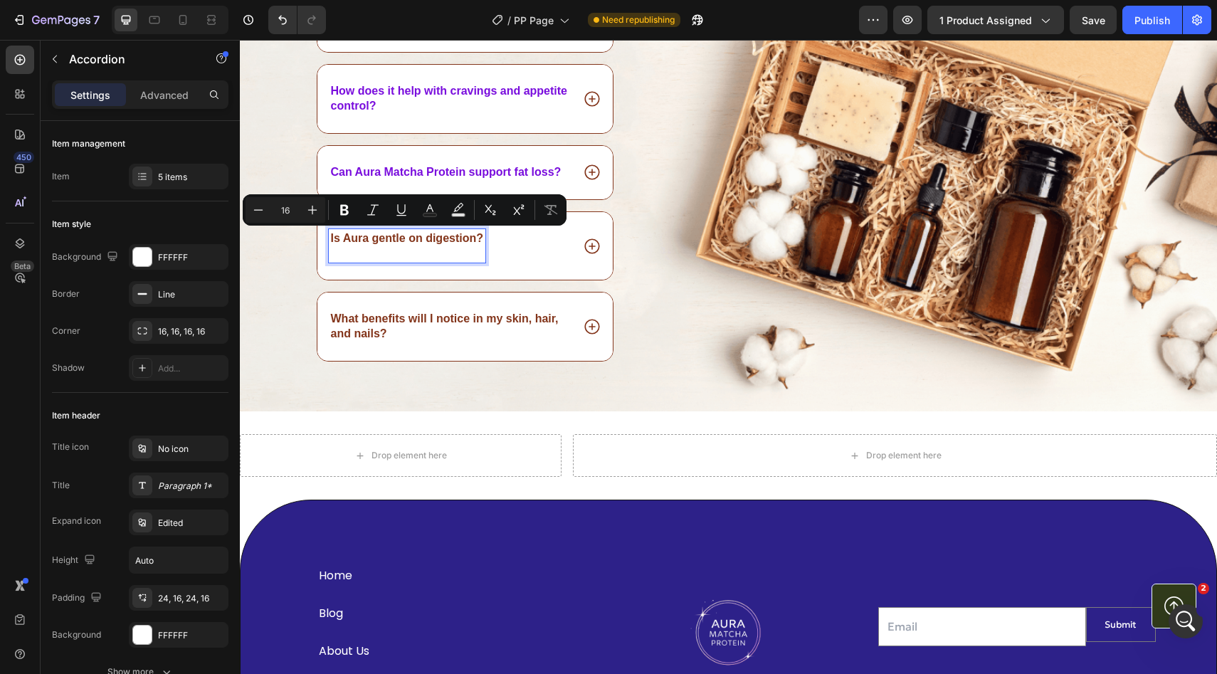
click at [401, 248] on p "Rich Text Editor. Editing area: main" at bounding box center [407, 253] width 153 height 15
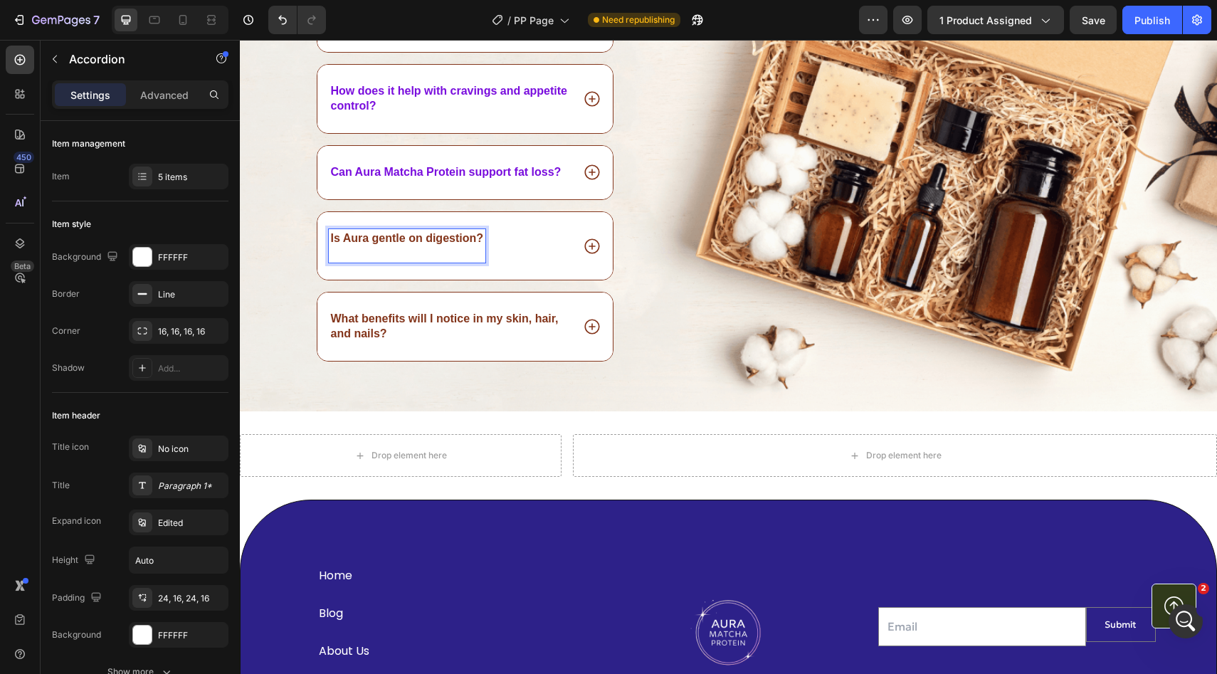
click at [401, 248] on p "Rich Text Editor. Editing area: main" at bounding box center [407, 253] width 153 height 15
click at [416, 239] on p "Is Aura gentle on digestion?" at bounding box center [407, 238] width 153 height 15
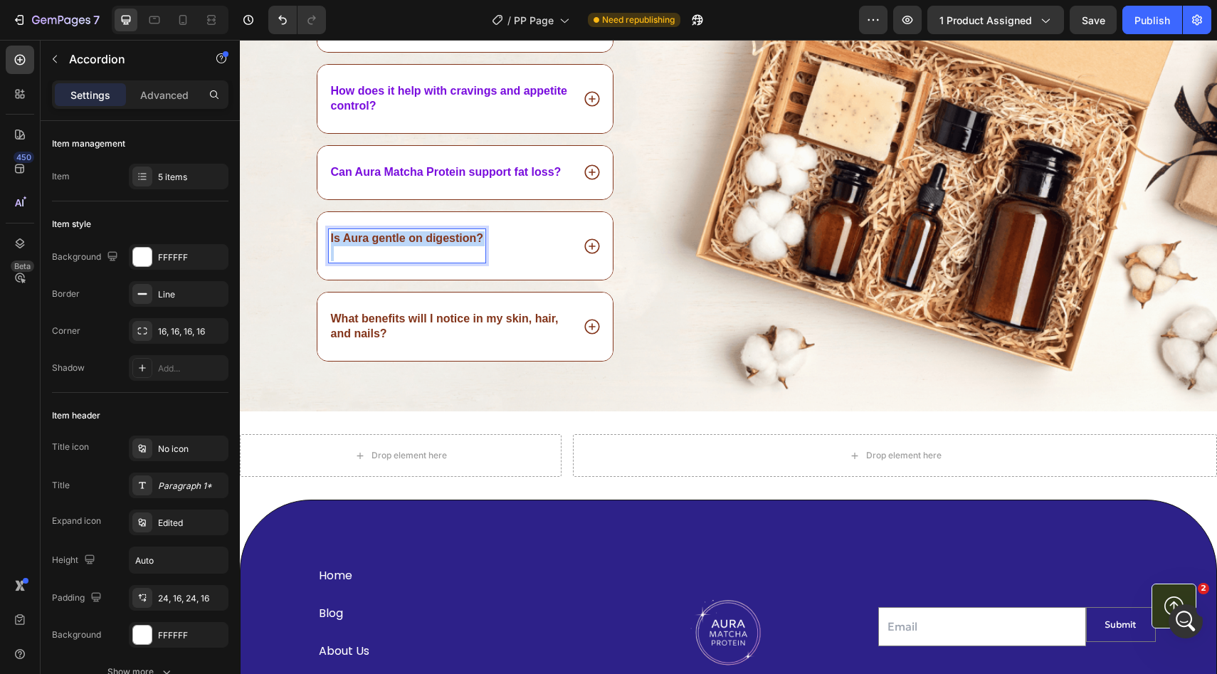
click at [416, 239] on p "Is Aura gentle on digestion?" at bounding box center [407, 238] width 153 height 15
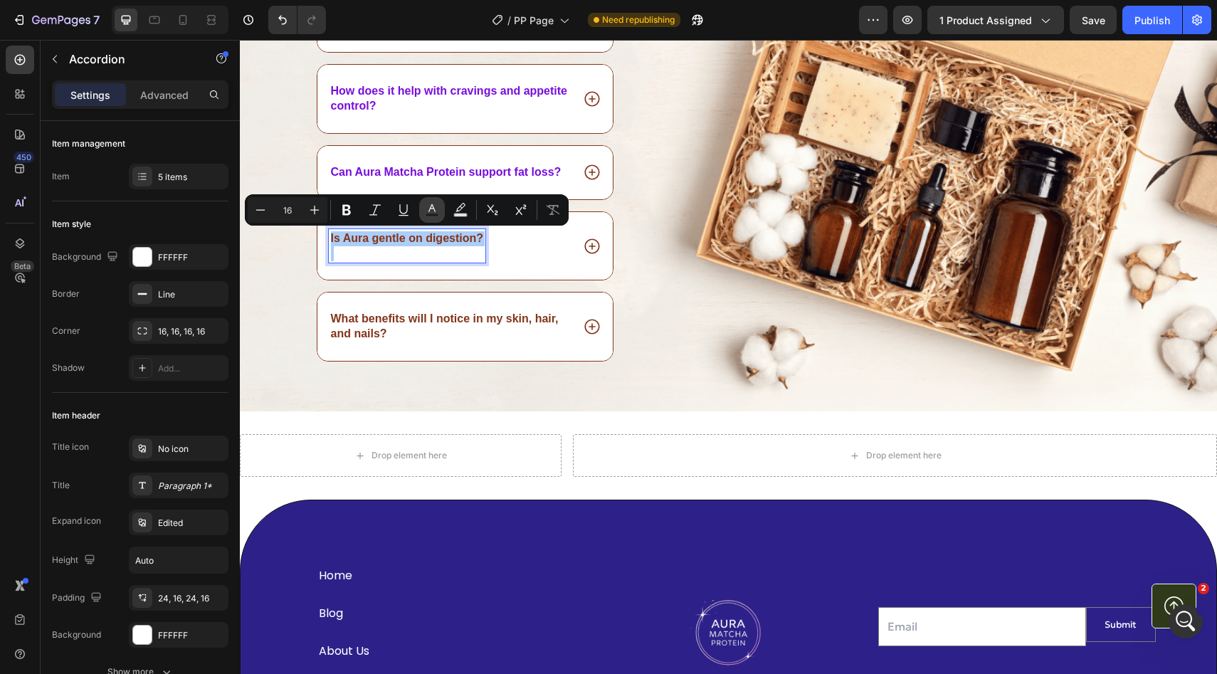
click at [427, 209] on icon "Editor contextual toolbar" at bounding box center [432, 210] width 14 height 14
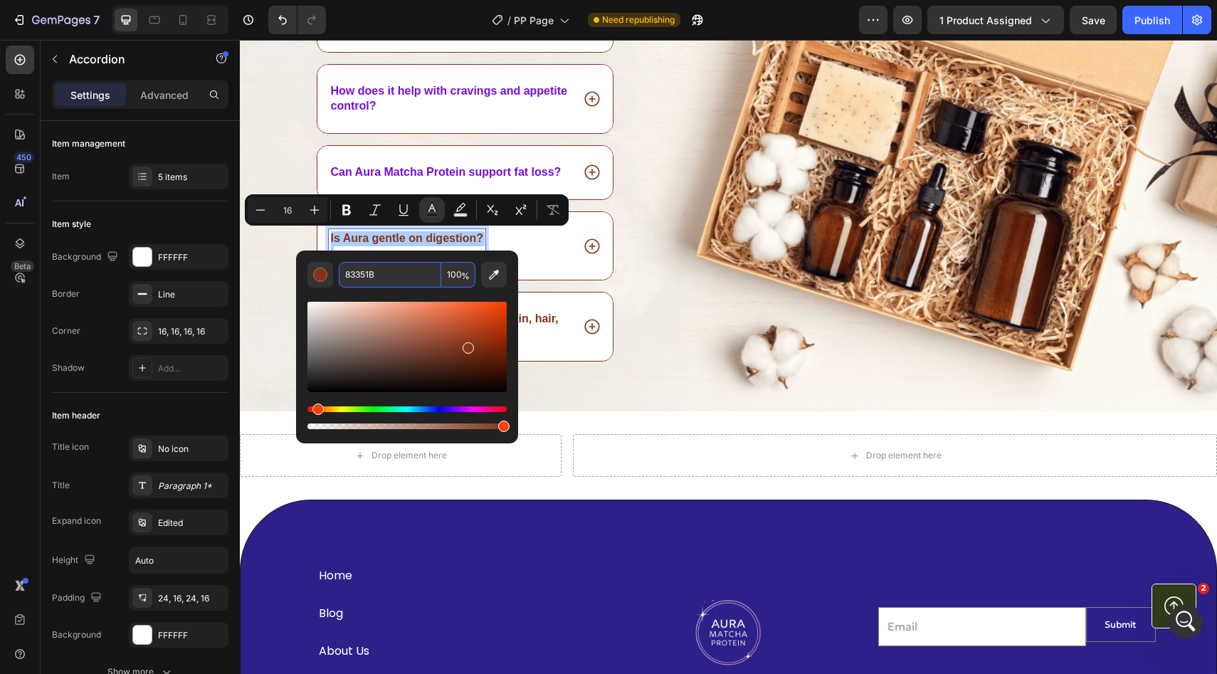
click at [364, 276] on input "83351B" at bounding box center [390, 275] width 102 height 26
paste input "790DDD"
type input "790DDD"
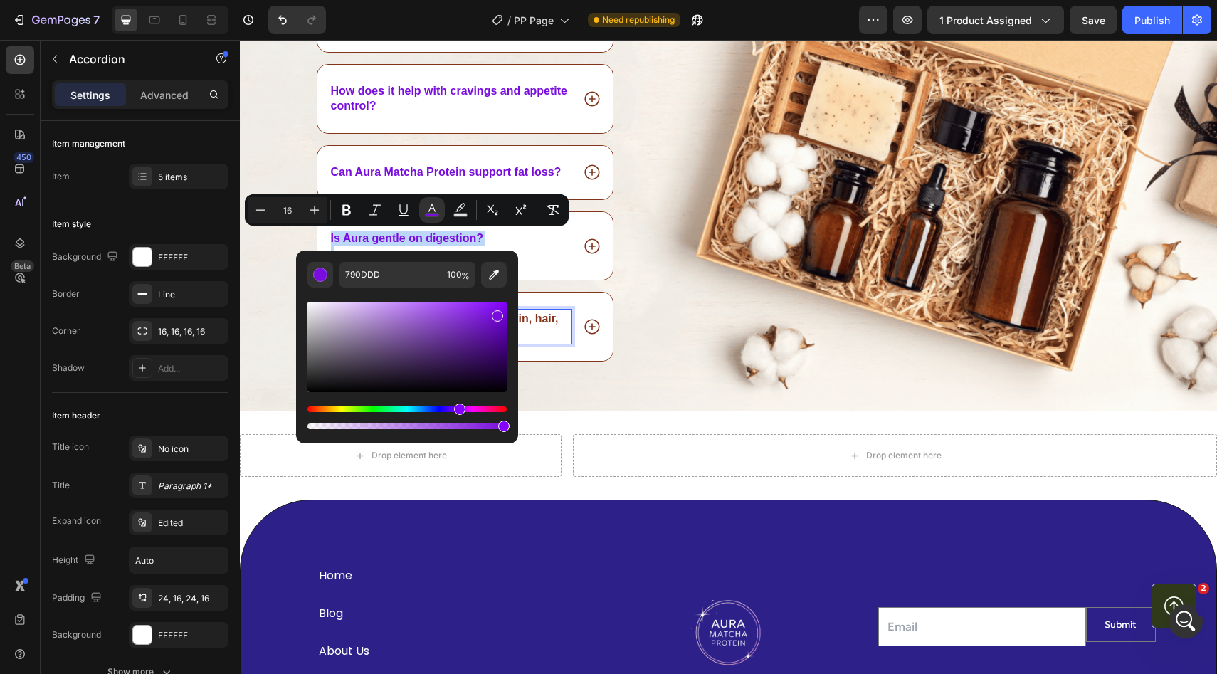
click at [542, 319] on p "What benefits will I notice in my skin, hair, and nails?" at bounding box center [450, 327] width 239 height 30
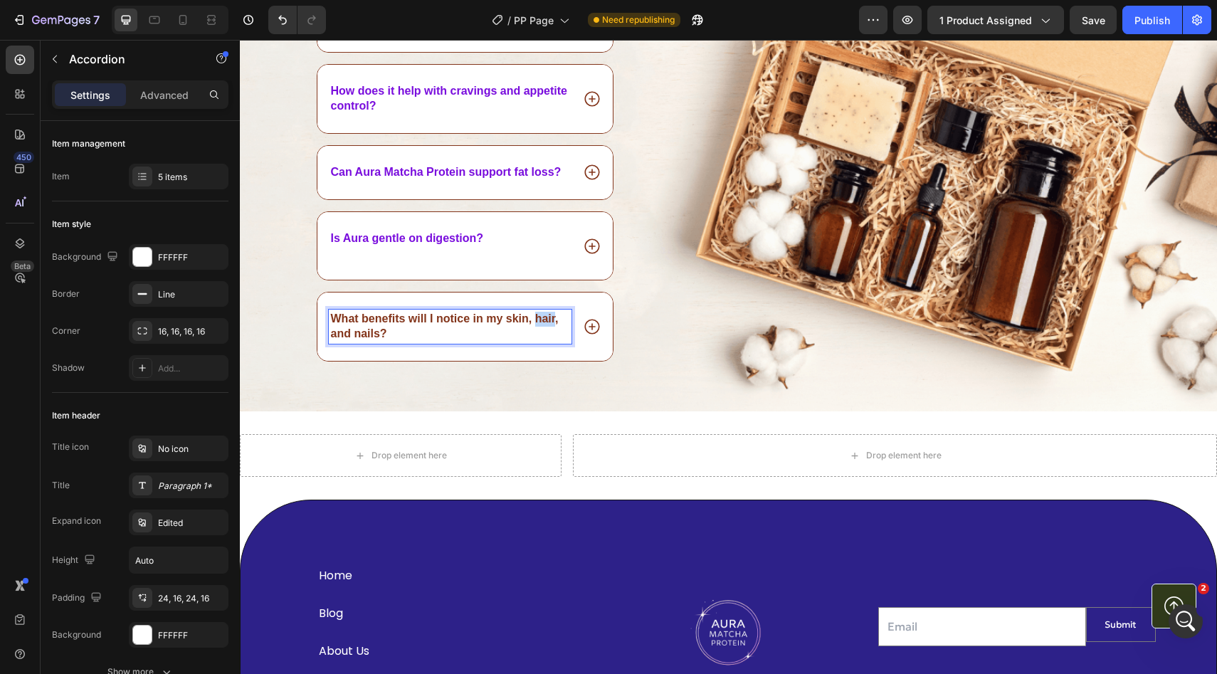
click at [542, 319] on p "What benefits will I notice in my skin, hair, and nails?" at bounding box center [450, 327] width 239 height 30
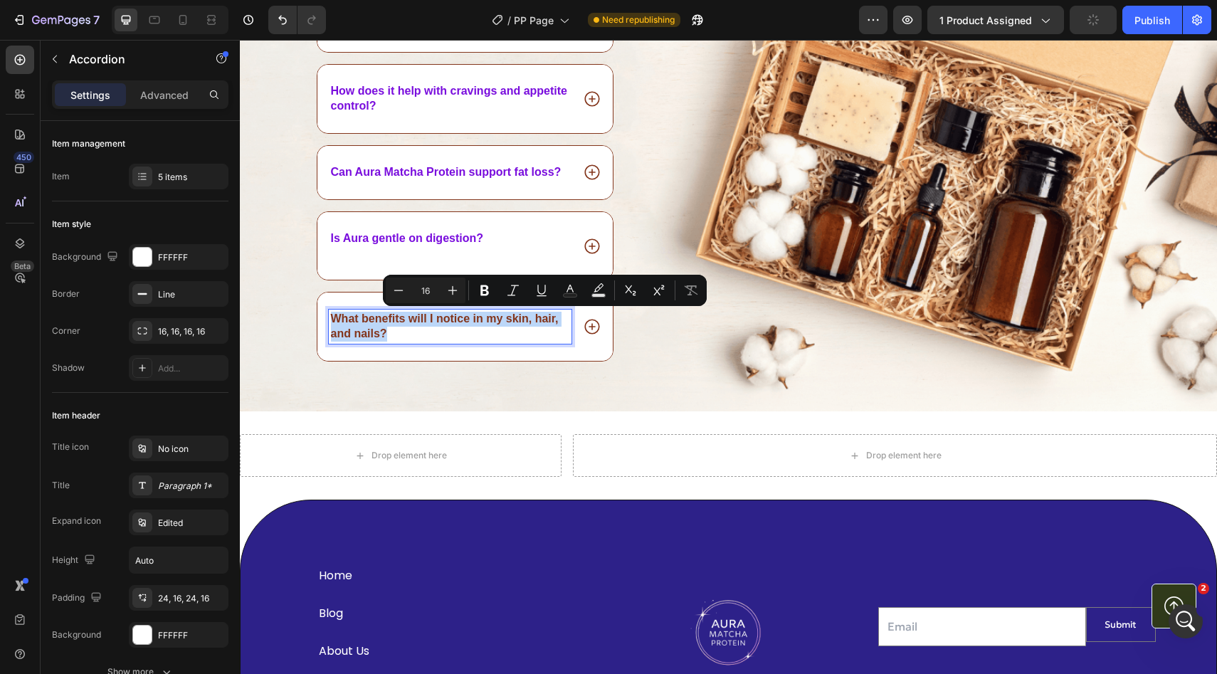
click at [542, 319] on p "What benefits will I notice in my skin, hair, and nails?" at bounding box center [450, 327] width 239 height 30
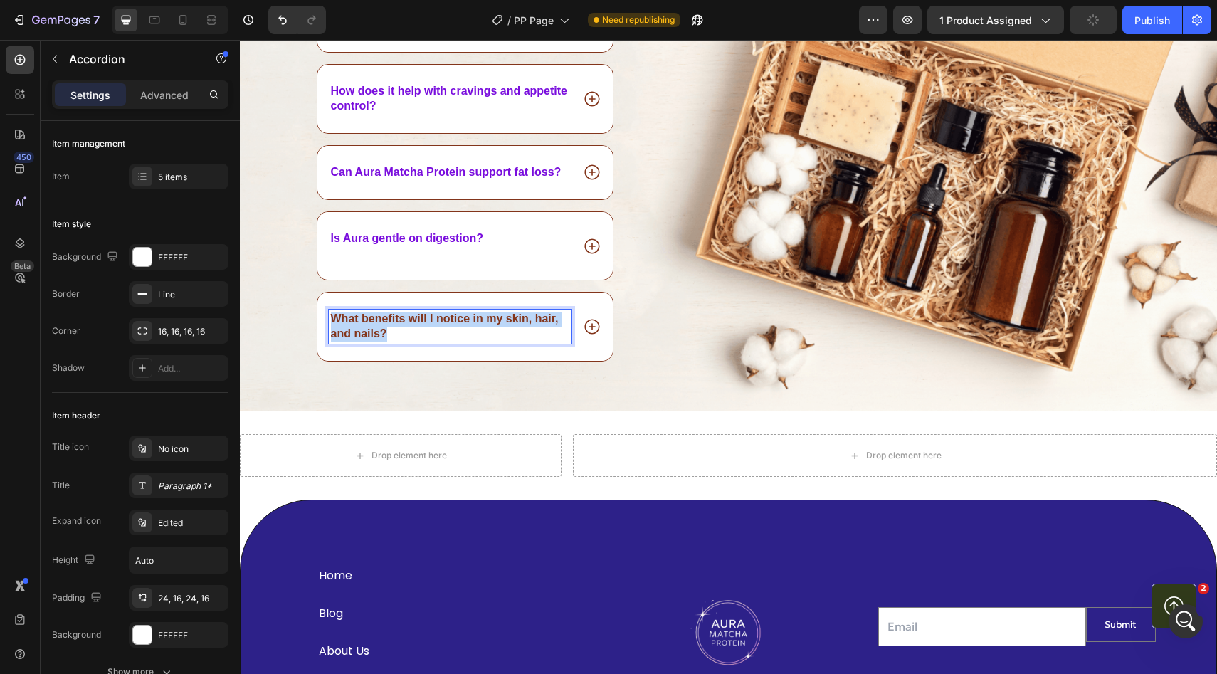
click at [542, 319] on p "What benefits will I notice in my skin, hair, and nails?" at bounding box center [450, 327] width 239 height 30
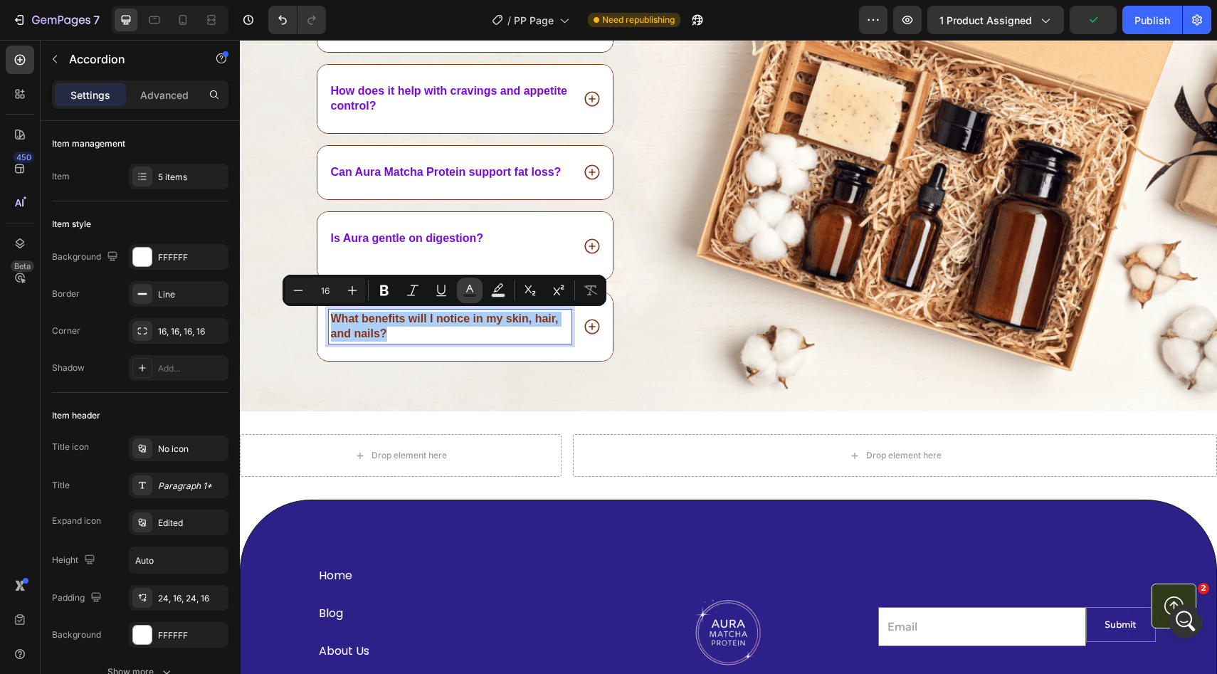
click at [473, 291] on icon "Editor contextual toolbar" at bounding box center [469, 290] width 14 height 14
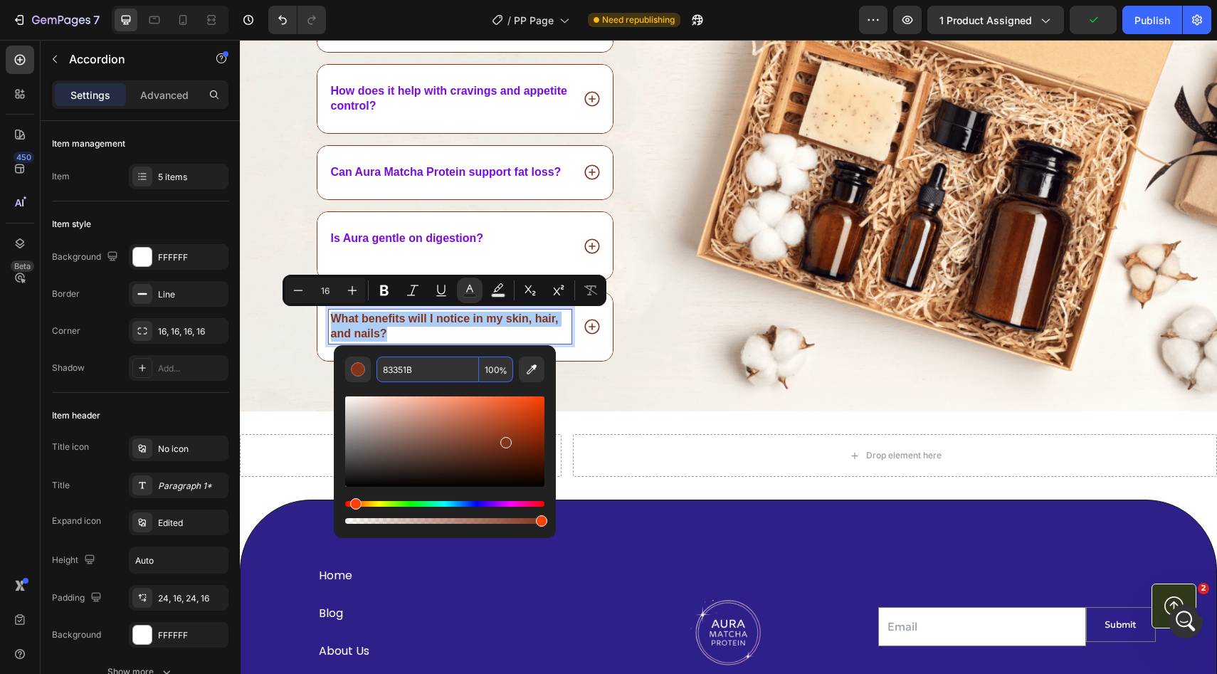
click at [401, 370] on input "83351B" at bounding box center [427, 369] width 102 height 26
paste input "790DDD"
type input "790DDD"
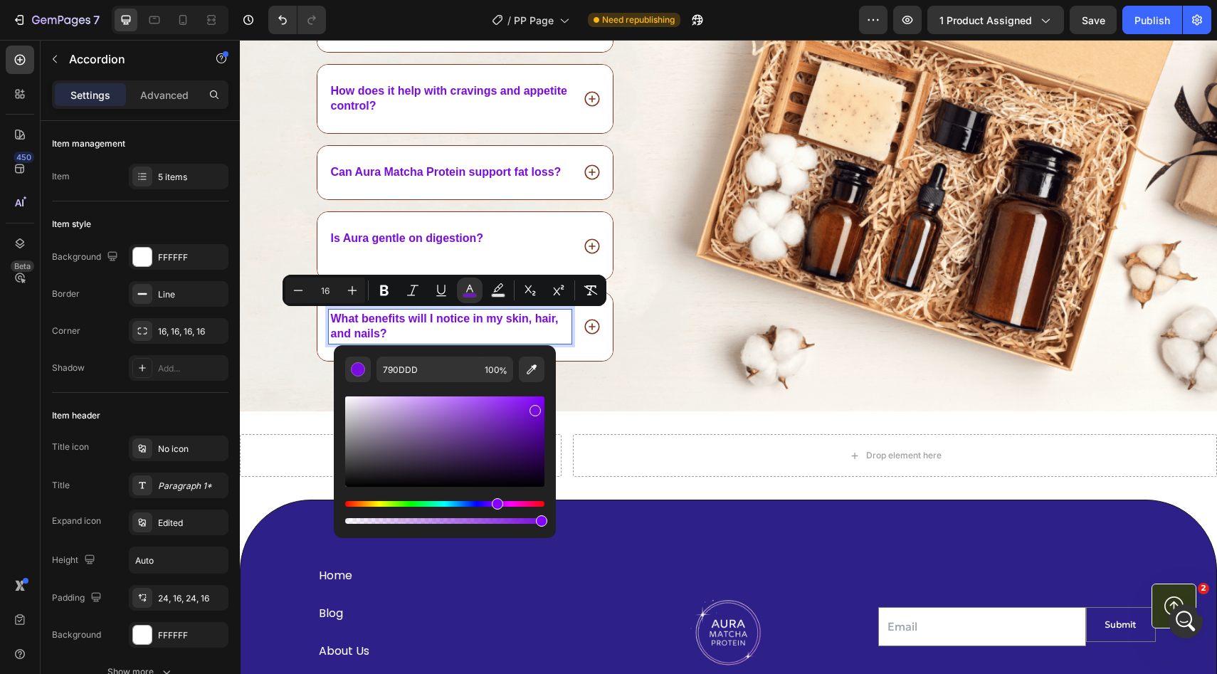
click at [586, 330] on icon at bounding box center [591, 326] width 15 height 15
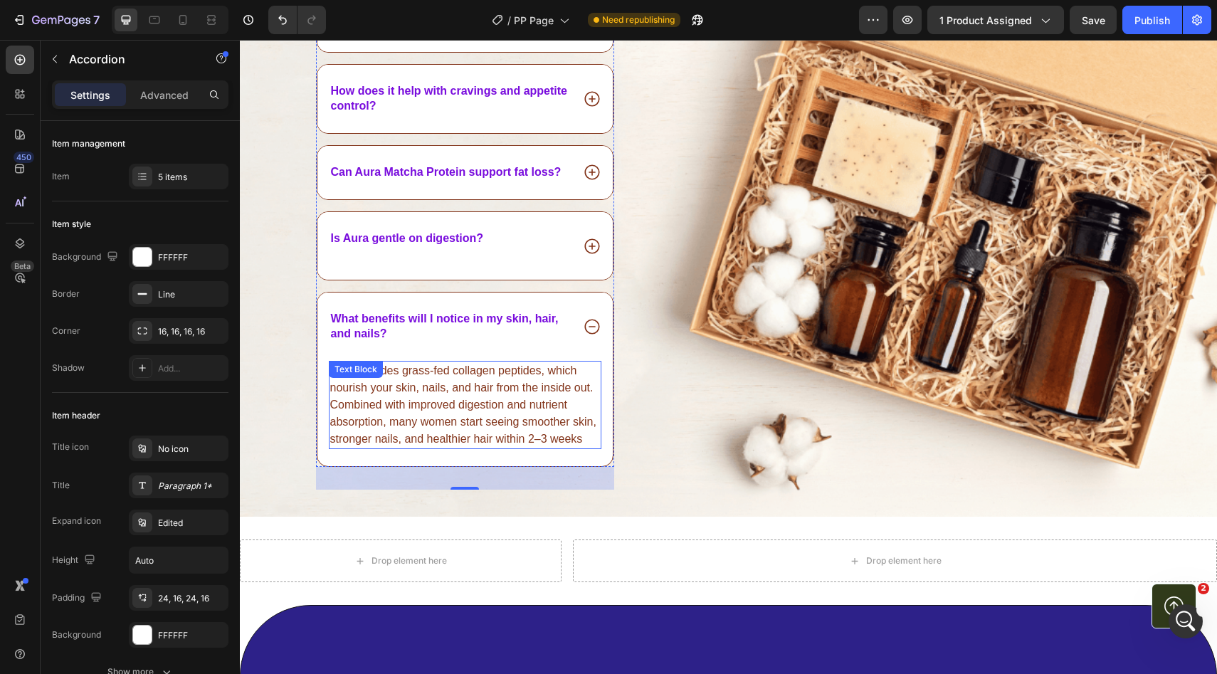
click at [465, 388] on p "Aura includes grass-fed collagen peptides, which nourish your skin, nails, and …" at bounding box center [465, 404] width 270 height 85
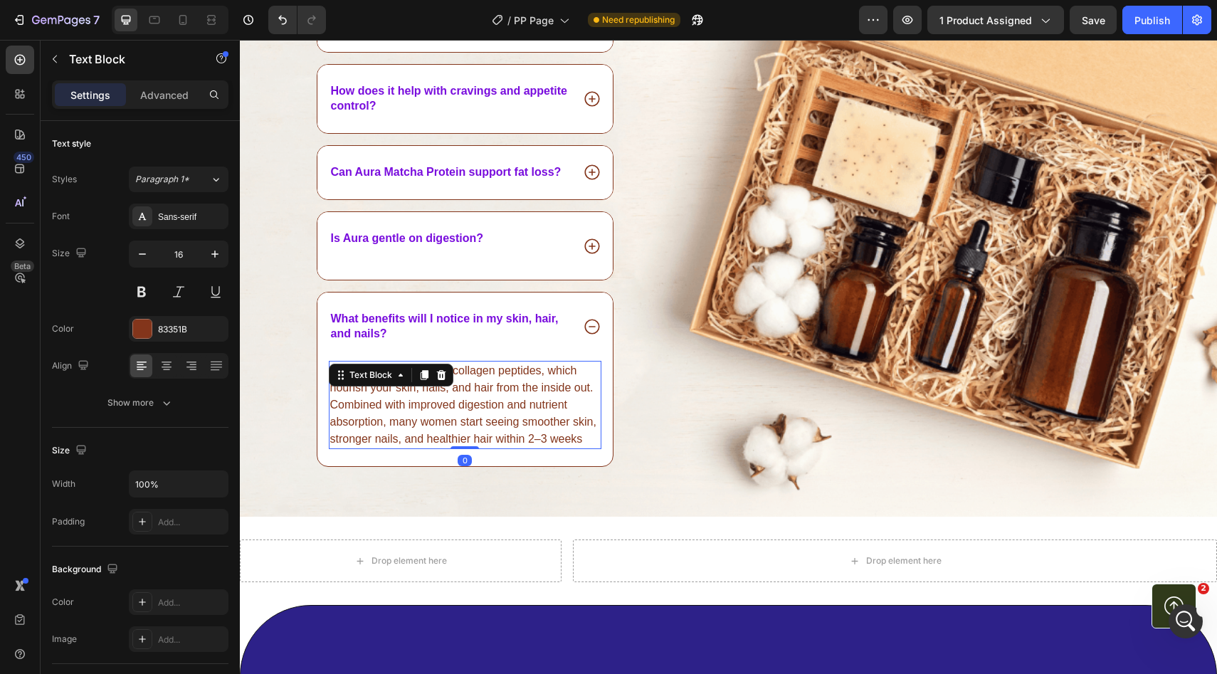
click at [465, 388] on p "Aura includes grass-fed collagen peptides, which nourish your skin, nails, and …" at bounding box center [465, 404] width 270 height 85
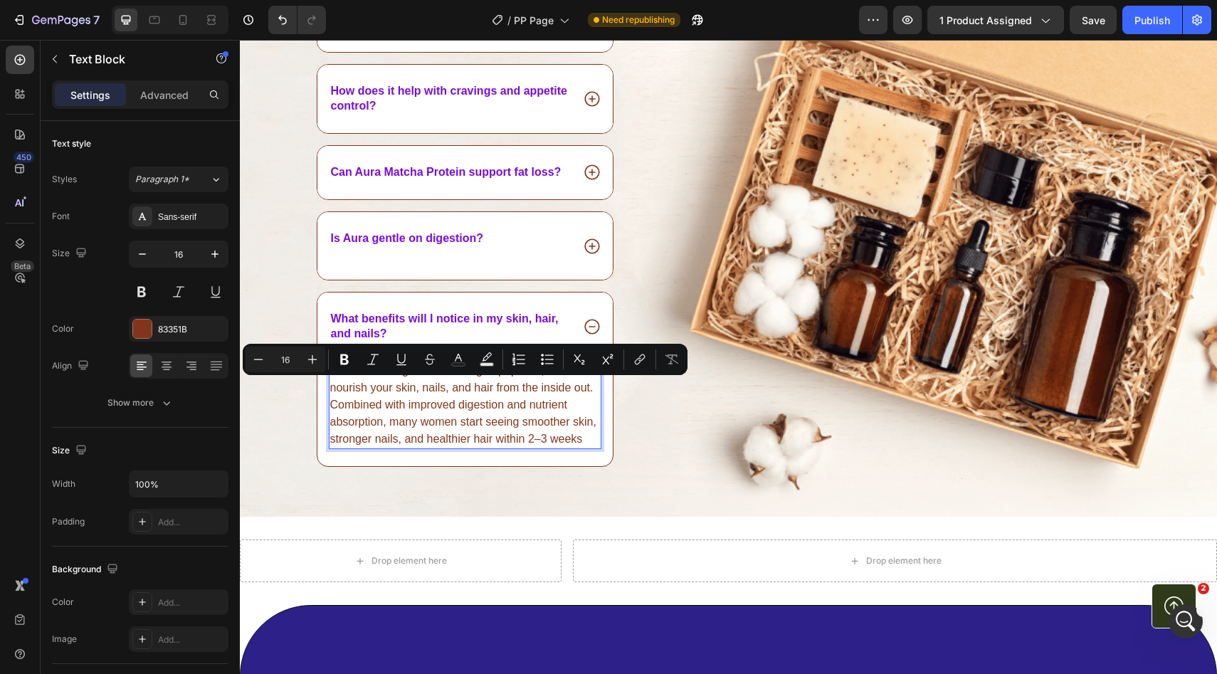
click at [425, 422] on p "Aura includes grass-fed collagen peptides, which nourish your skin, nails, and …" at bounding box center [465, 404] width 270 height 85
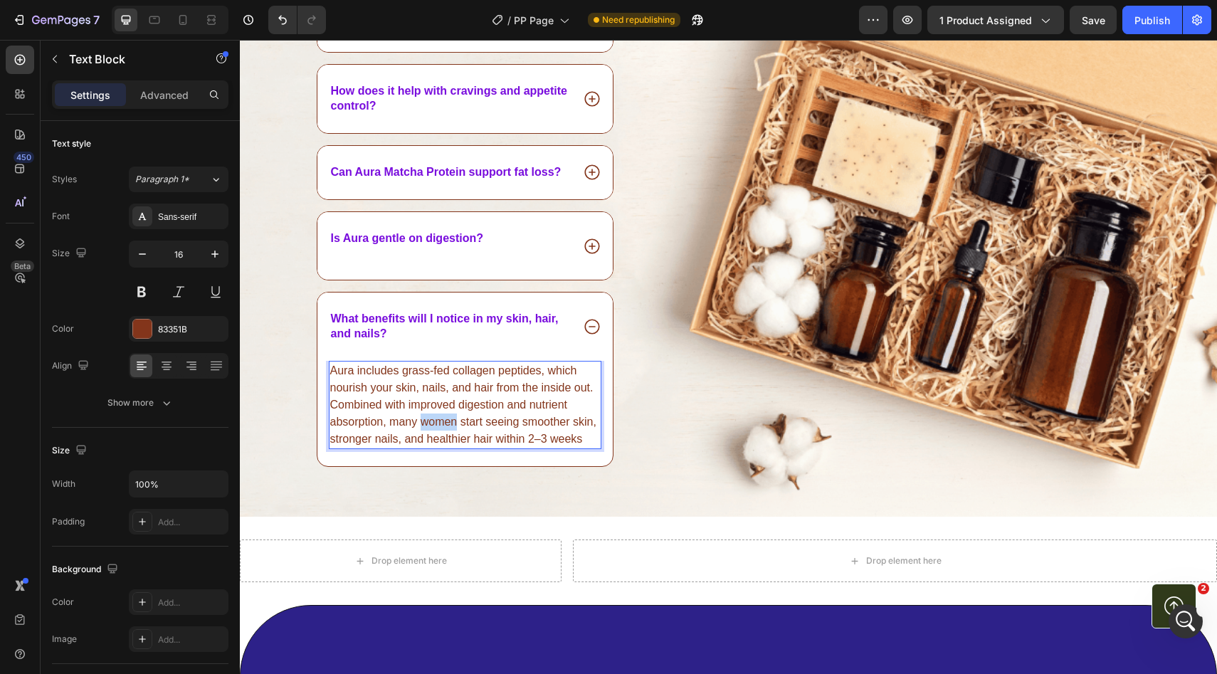
click at [425, 422] on p "Aura includes grass-fed collagen peptides, which nourish your skin, nails, and …" at bounding box center [465, 404] width 270 height 85
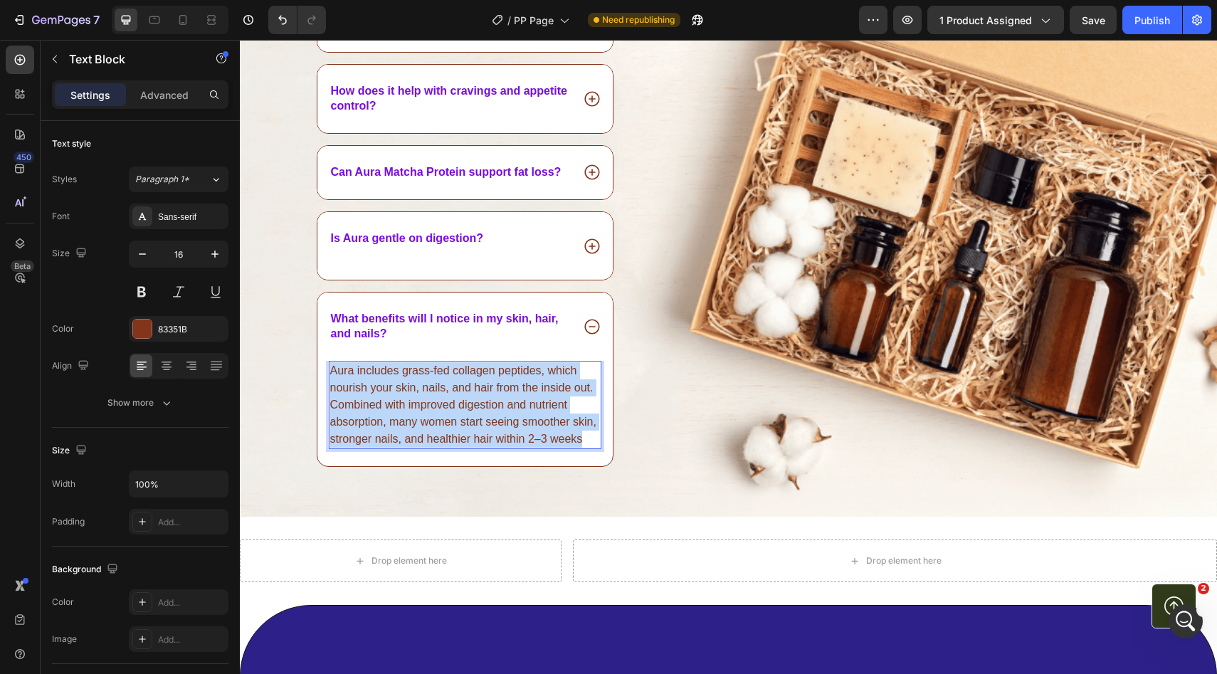
click at [425, 422] on p "Aura includes grass-fed collagen peptides, which nourish your skin, nails, and …" at bounding box center [465, 404] width 270 height 85
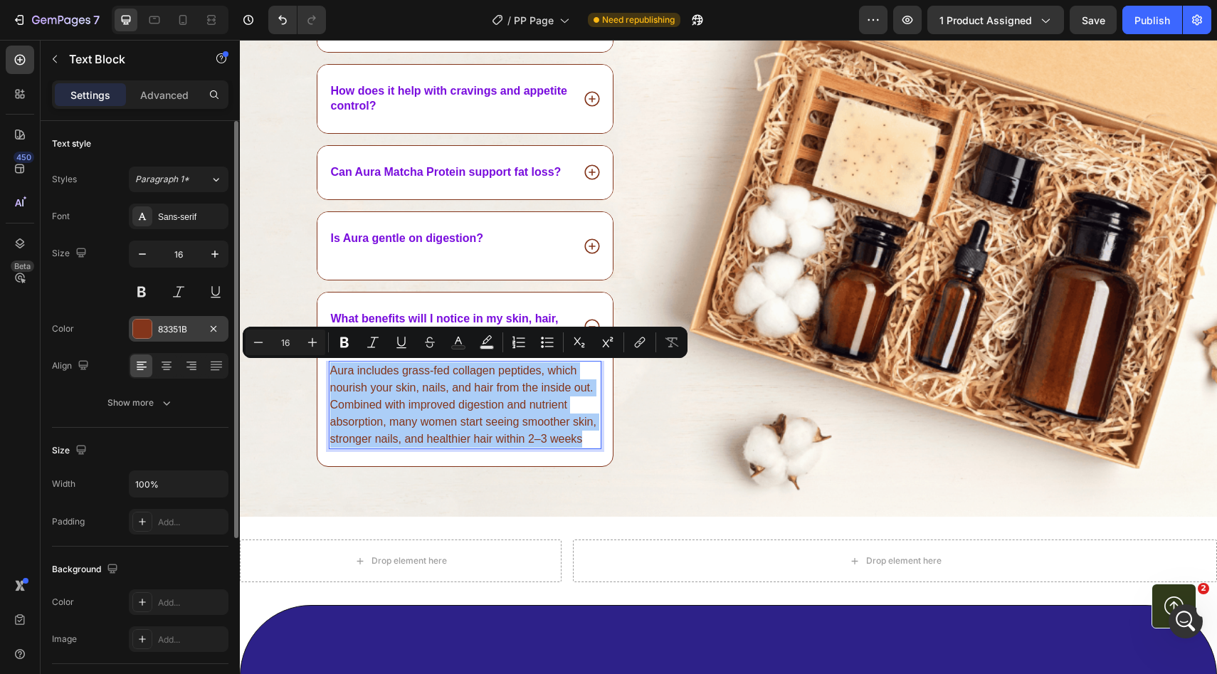
click at [227, 328] on div "83351B" at bounding box center [179, 329] width 100 height 26
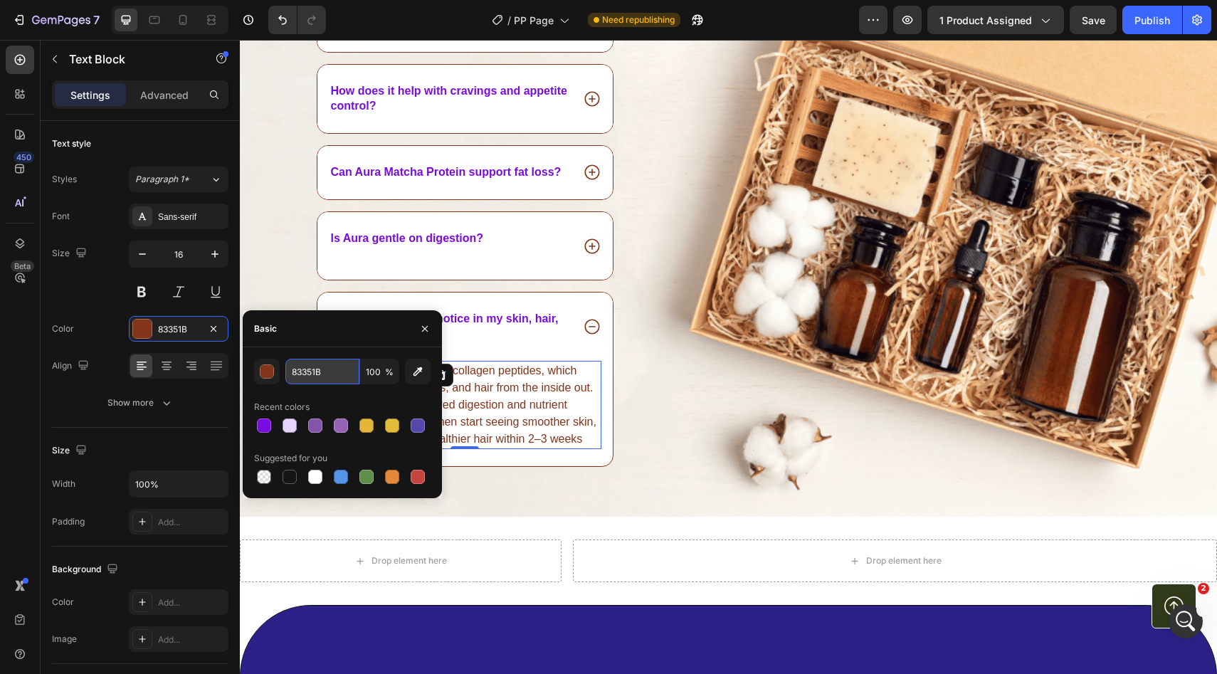
click at [291, 367] on input "83351B" at bounding box center [322, 372] width 74 height 26
click at [317, 364] on input "83351B" at bounding box center [322, 372] width 74 height 26
paste input "790DDD"
type input "790DDD"
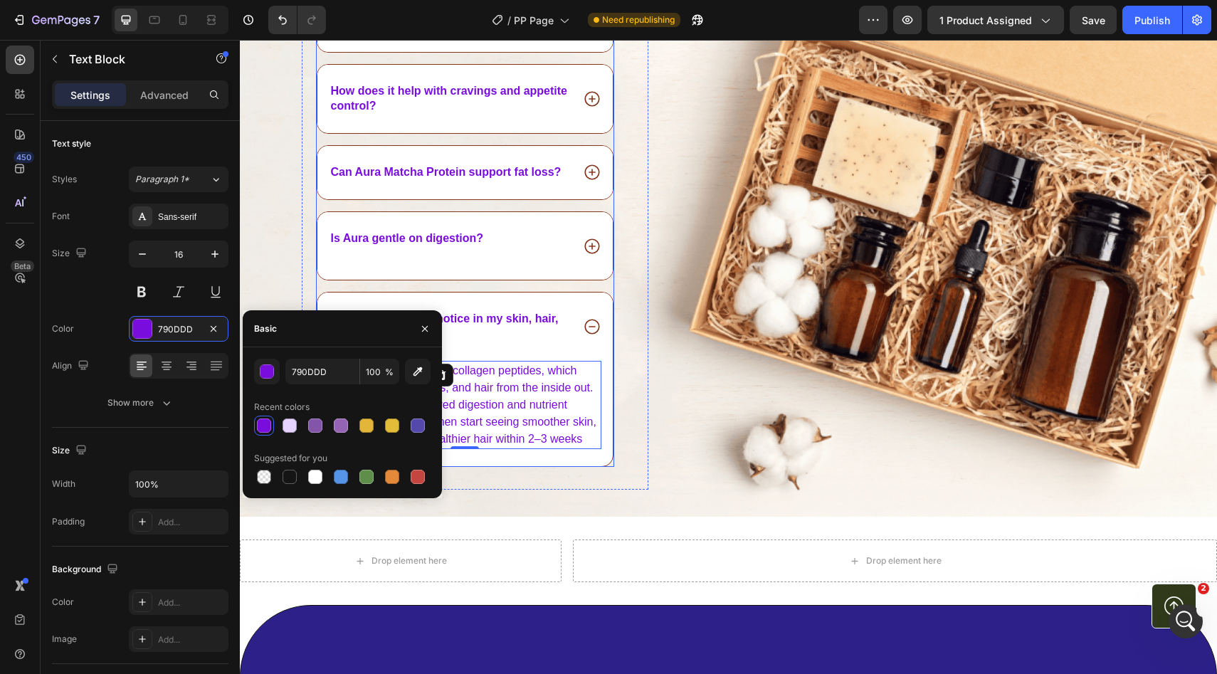
click at [601, 302] on div "What benefits will I notice in my skin, hair, and nails?" at bounding box center [465, 326] width 296 height 68
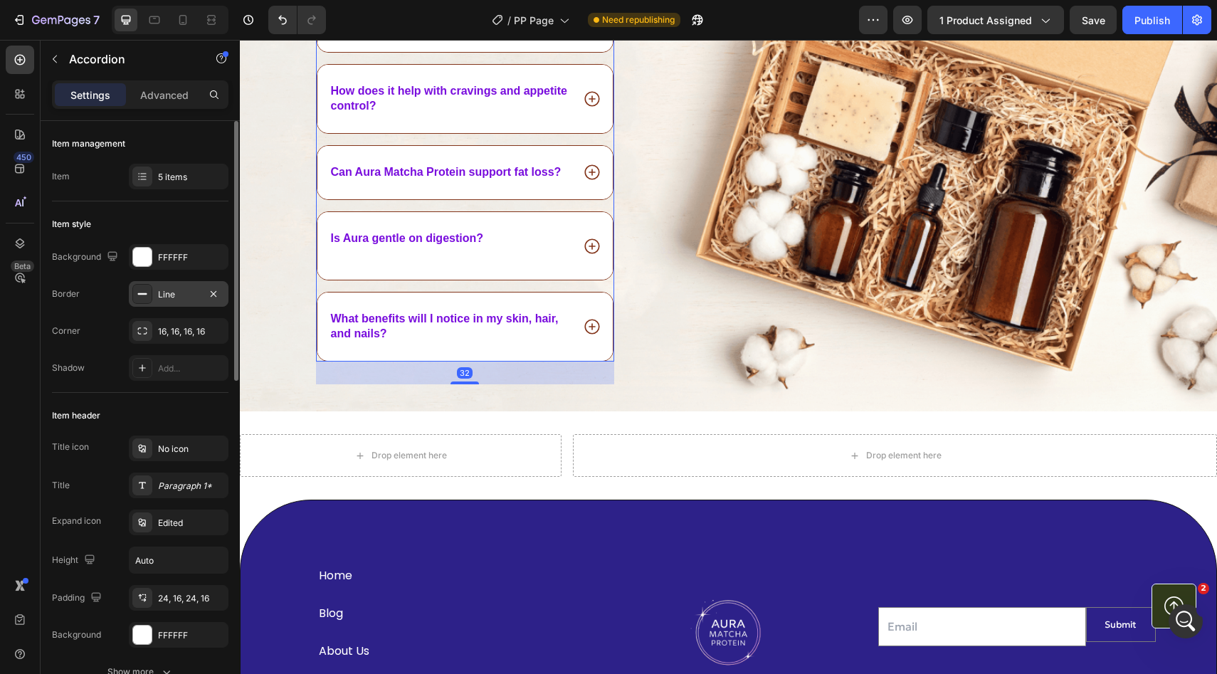
click at [175, 295] on div "Line" at bounding box center [178, 294] width 41 height 13
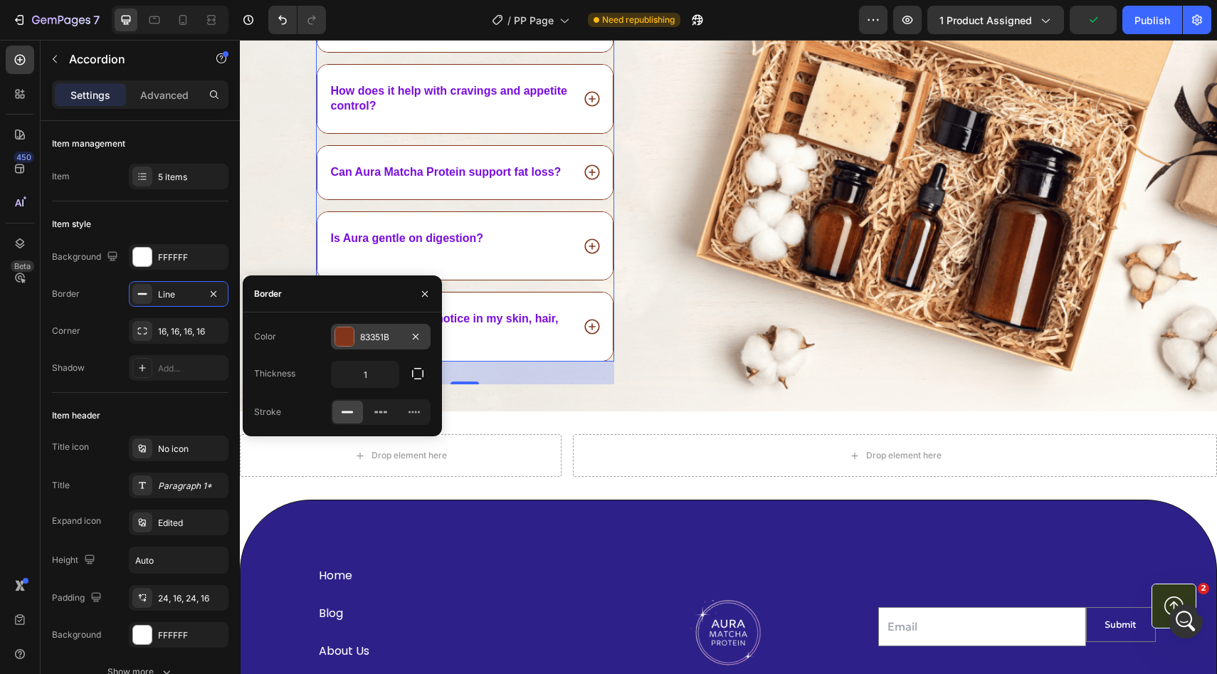
click at [367, 331] on div "83351B" at bounding box center [380, 337] width 41 height 13
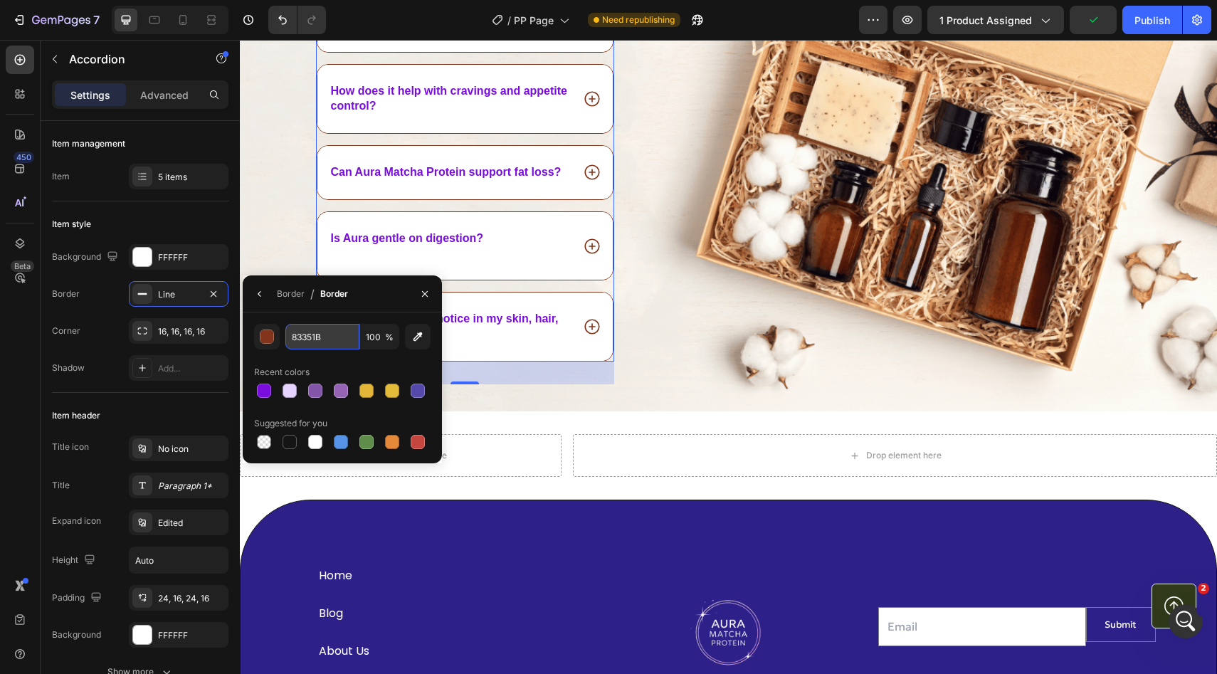
click at [304, 337] on input "83351B" at bounding box center [322, 337] width 74 height 26
paste input "790DDD"
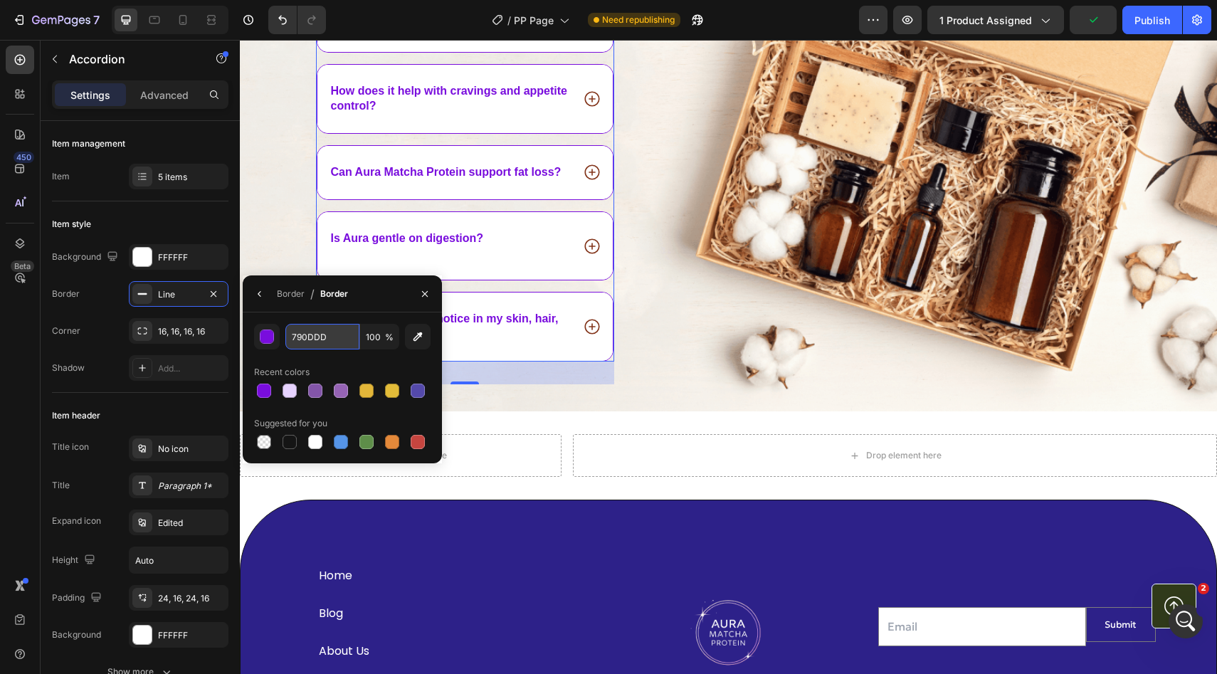
type input "790DDD"
click at [529, 249] on div "Is Aura gentle on digestion?" at bounding box center [450, 246] width 243 height 34
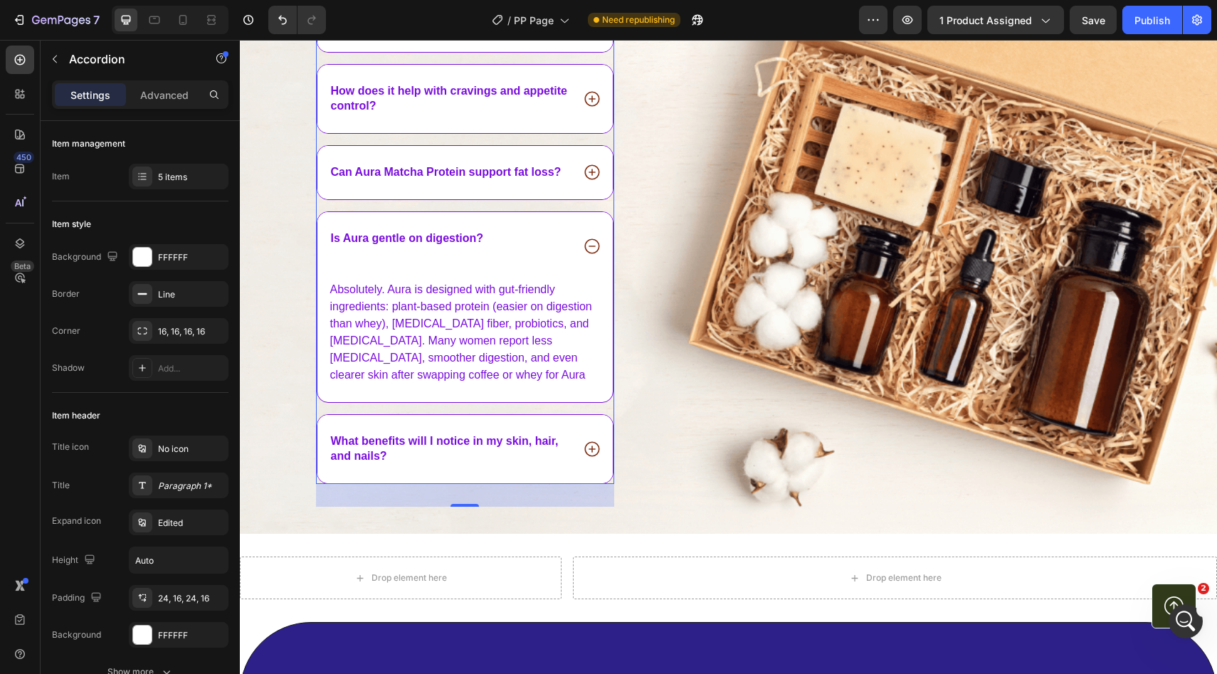
click at [593, 245] on icon at bounding box center [591, 245] width 15 height 15
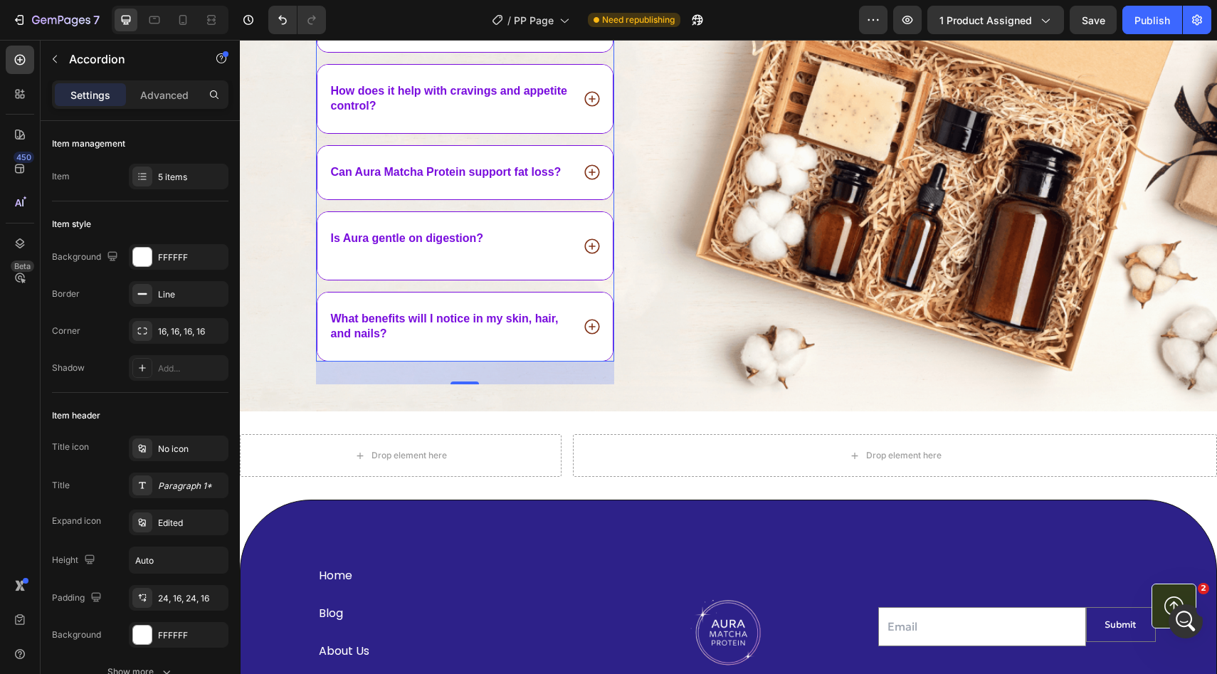
click at [594, 325] on icon at bounding box center [592, 326] width 18 height 18
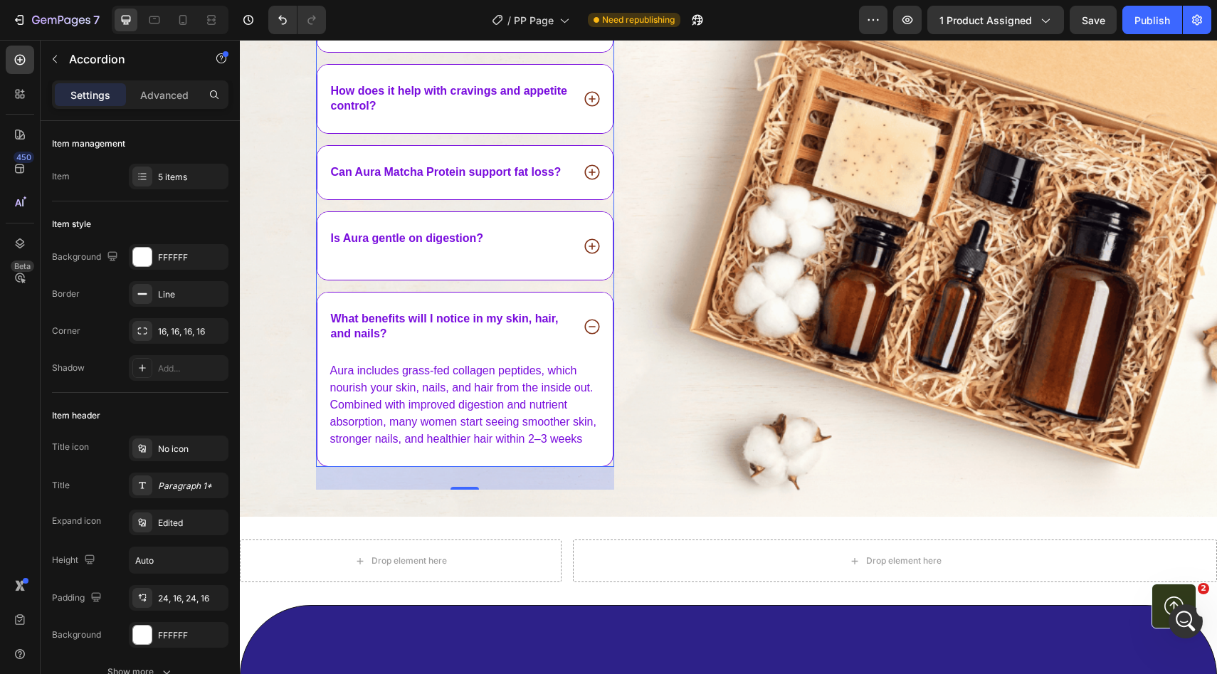
click at [594, 325] on icon at bounding box center [592, 326] width 18 height 18
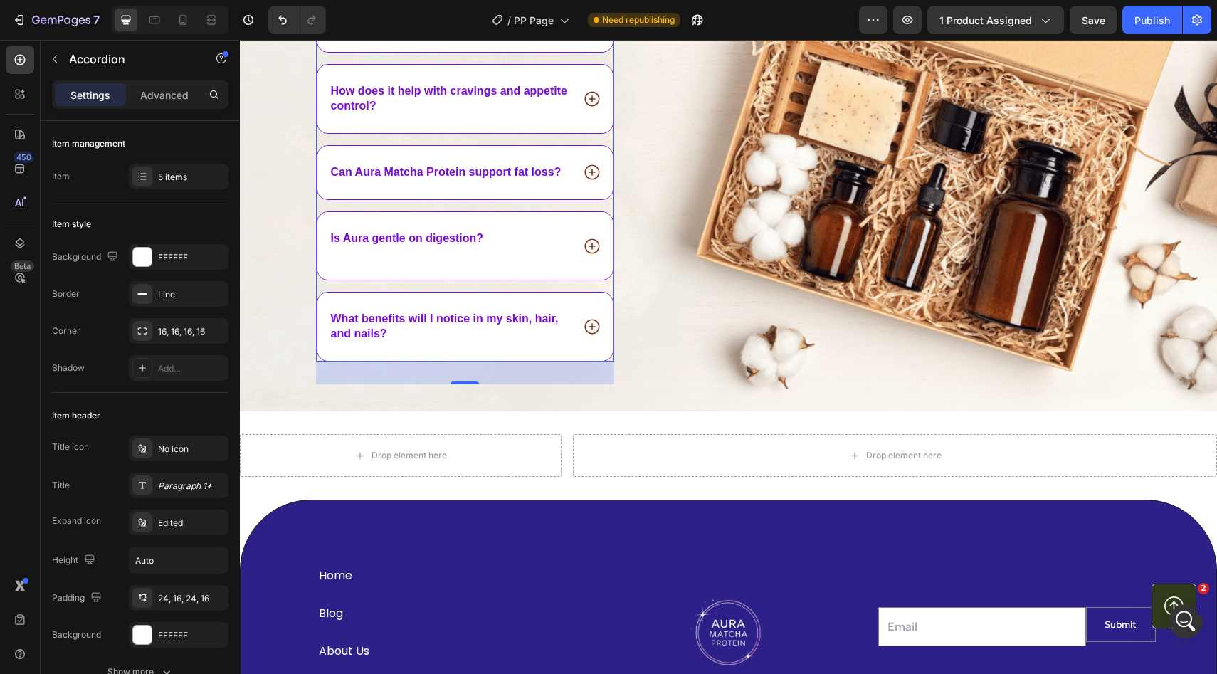
click at [594, 325] on icon at bounding box center [592, 326] width 18 height 18
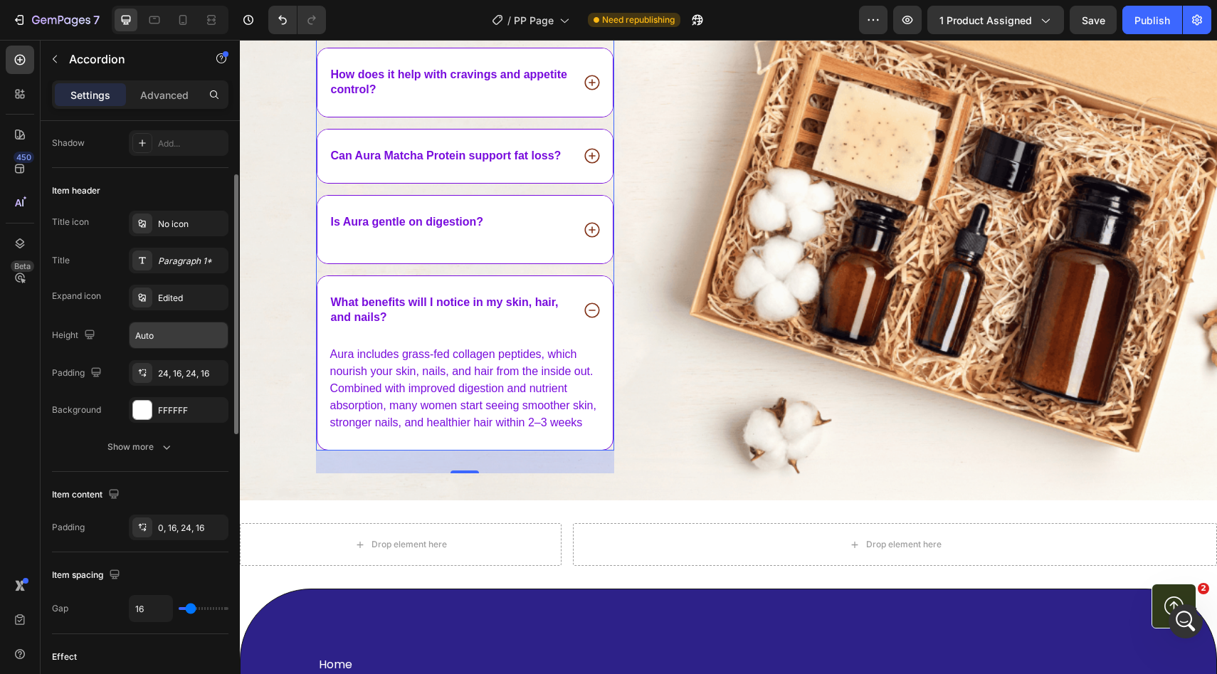
scroll to position [227, 0]
click at [140, 445] on div "Show more" at bounding box center [140, 445] width 66 height 14
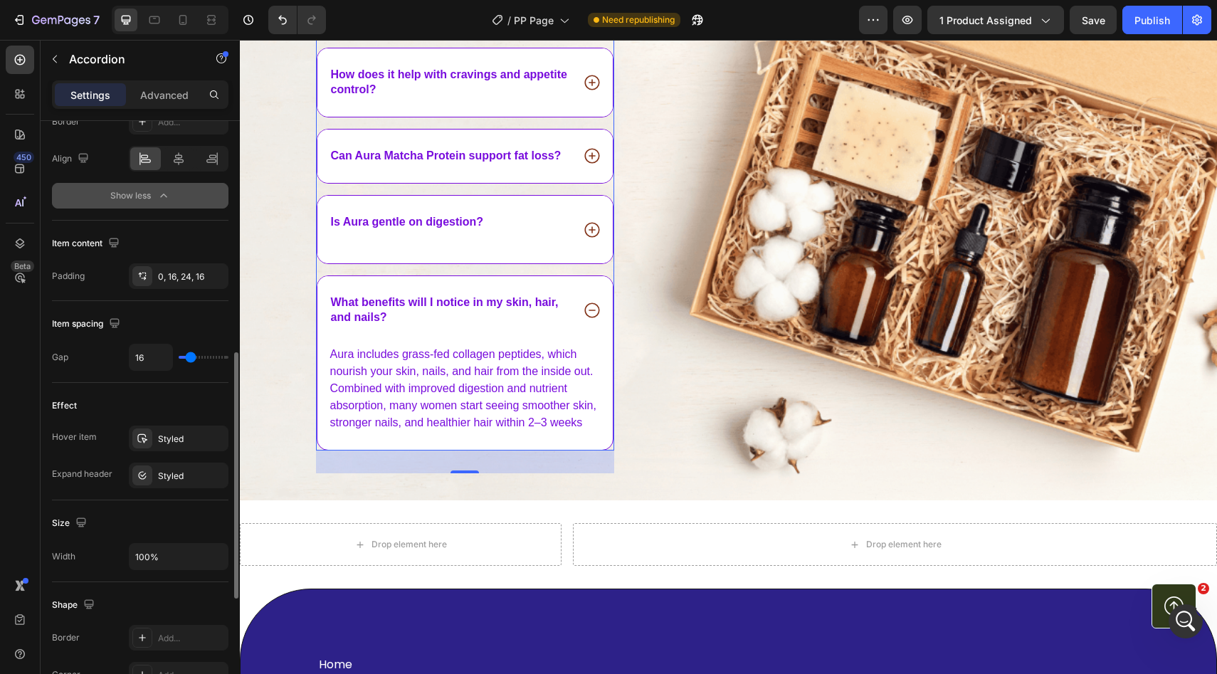
scroll to position [557, 0]
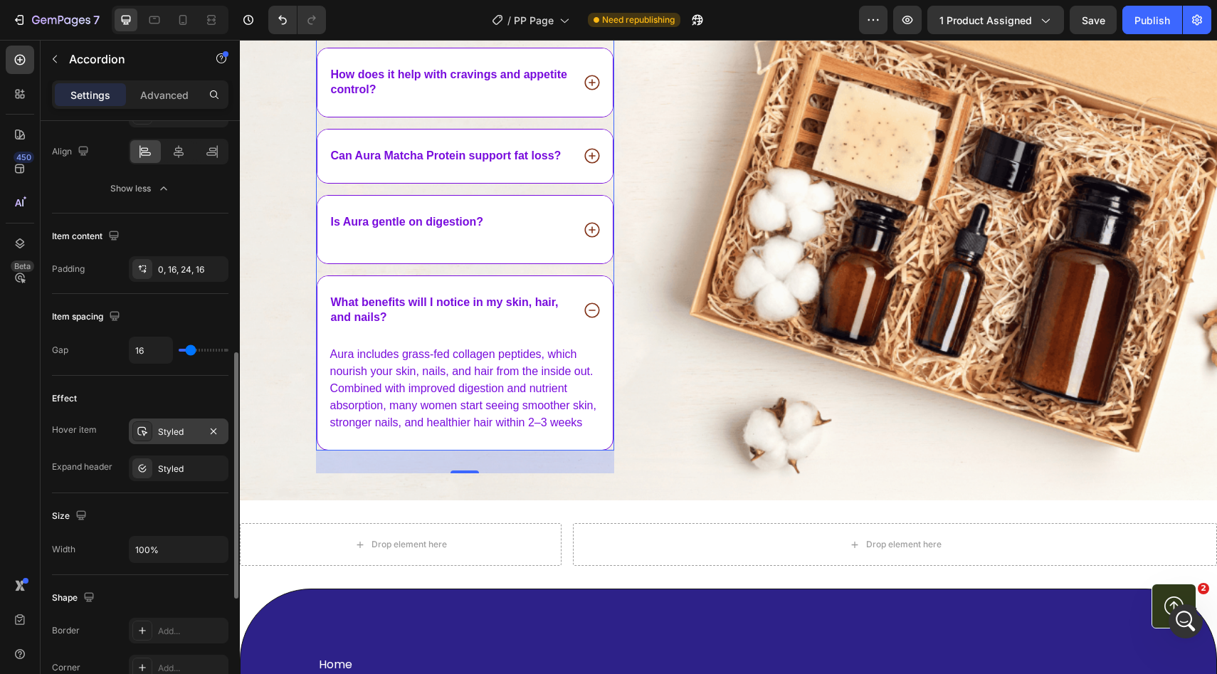
click at [172, 436] on div "Styled" at bounding box center [178, 431] width 41 height 13
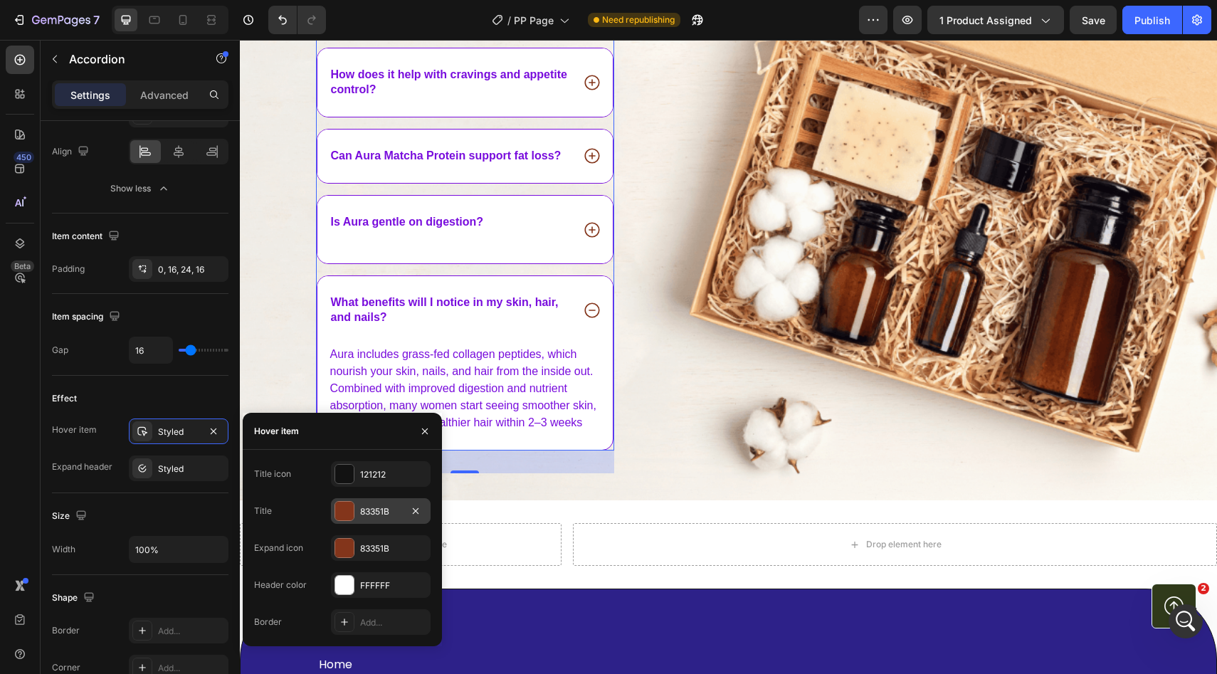
click at [355, 510] on div "83351B" at bounding box center [381, 511] width 100 height 26
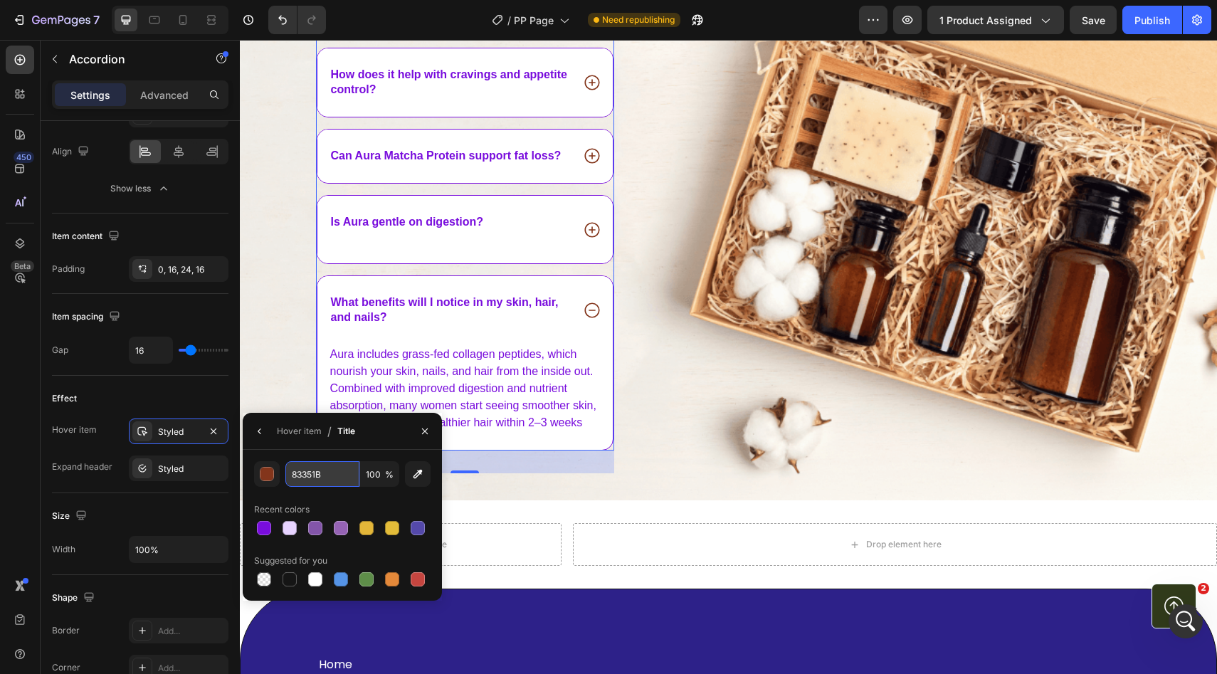
click at [0, 0] on input "83351B" at bounding box center [0, 0] width 0 height 0
paste input "790DDD"
type input "790DDD"
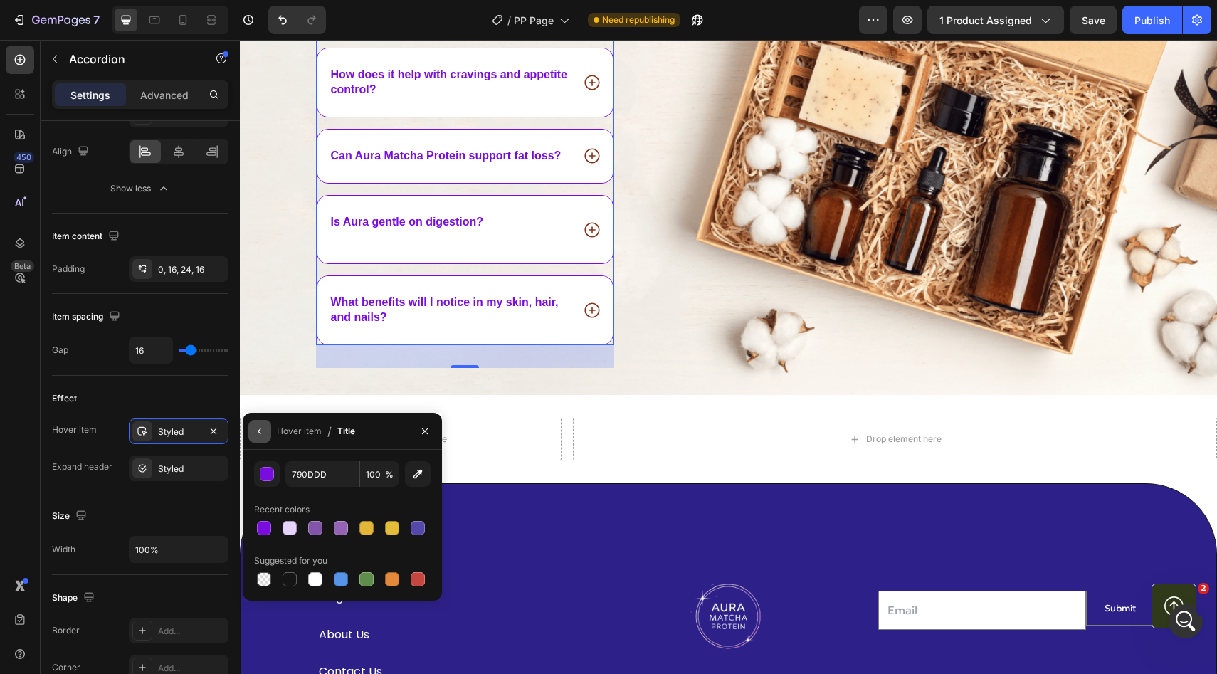
click at [259, 431] on icon "button" at bounding box center [259, 431] width 3 height 6
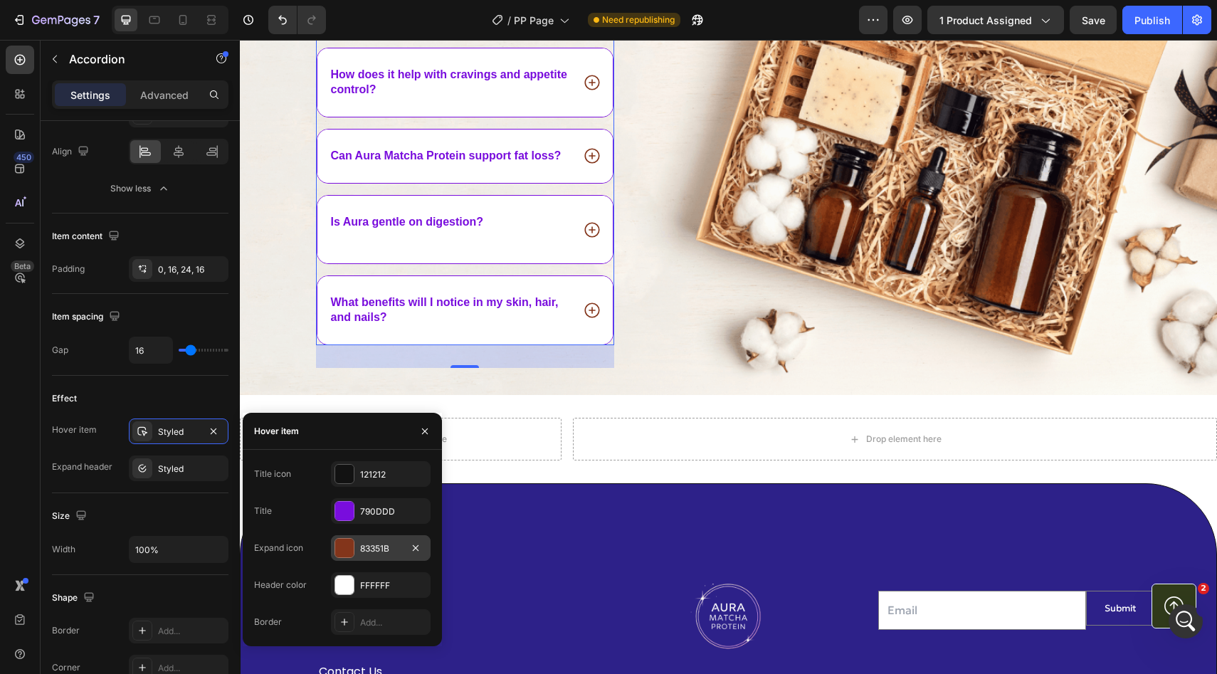
click at [381, 549] on div "83351B" at bounding box center [380, 548] width 41 height 13
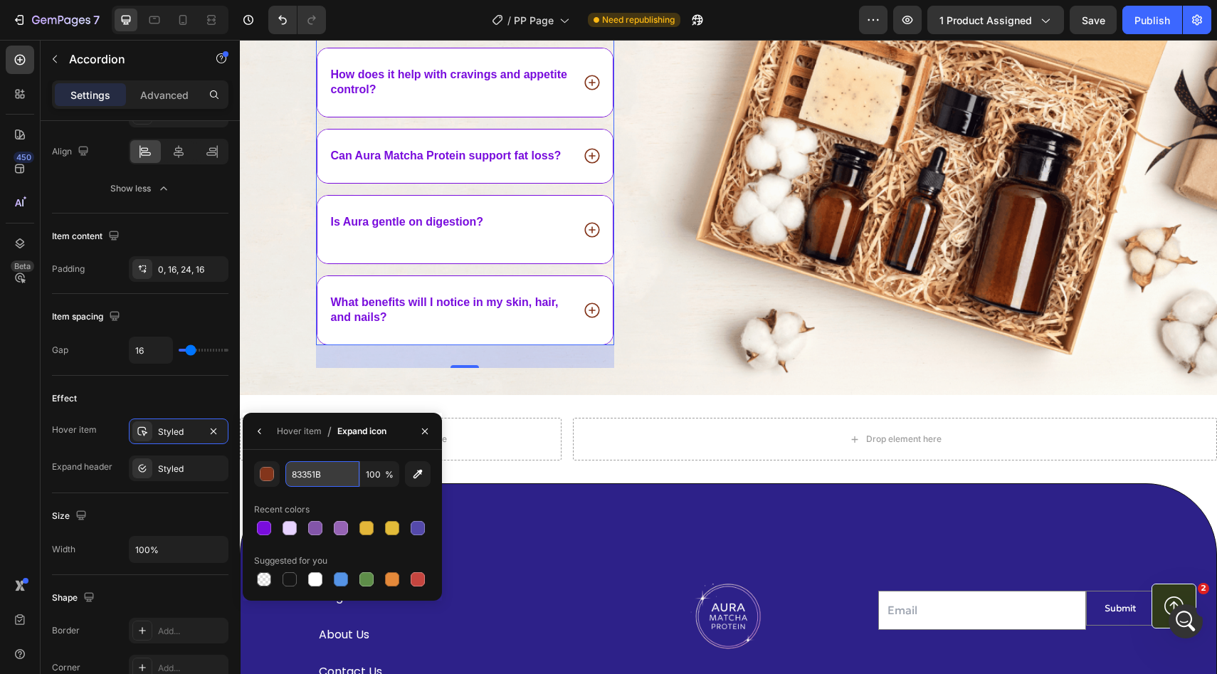
click at [0, 0] on input "83351B" at bounding box center [0, 0] width 0 height 0
paste input "790DDD"
type input "790DDD"
click at [187, 466] on div "Styled" at bounding box center [178, 468] width 41 height 13
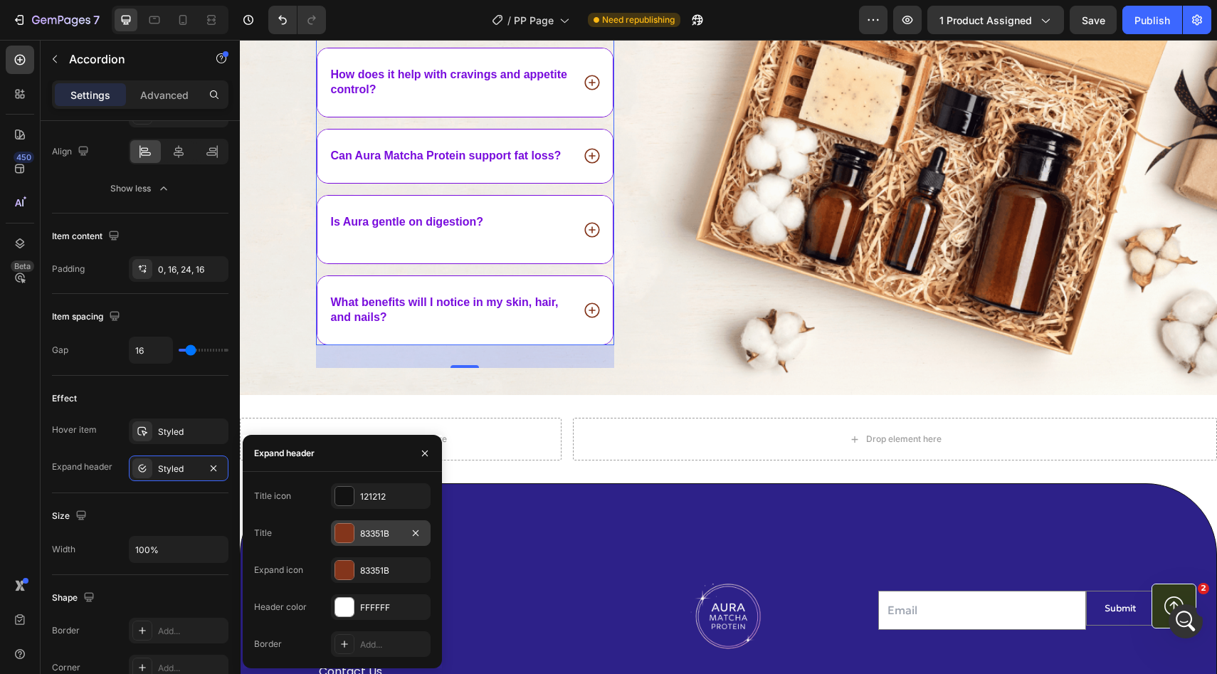
click at [386, 527] on div "83351B" at bounding box center [380, 533] width 41 height 13
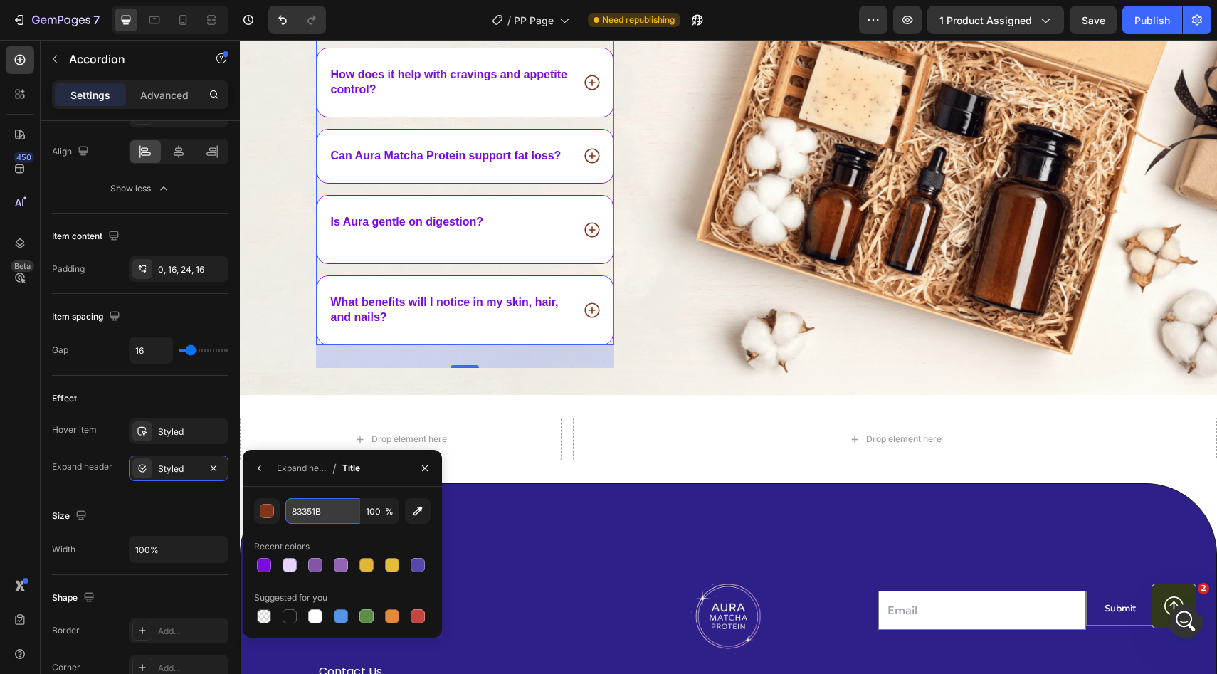
click at [0, 0] on input "83351B" at bounding box center [0, 0] width 0 height 0
paste input "790DDD"
type input "790DDD"
click at [179, 463] on div "Styled" at bounding box center [178, 468] width 41 height 13
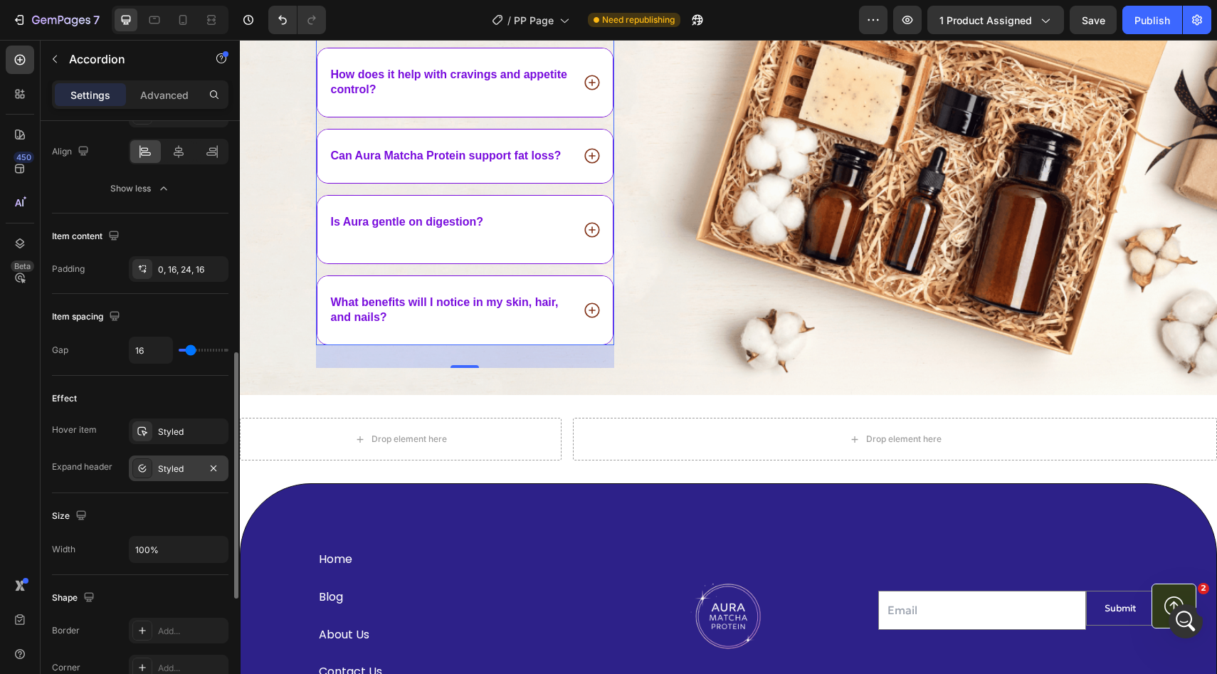
click at [167, 465] on div "Styled" at bounding box center [178, 468] width 41 height 13
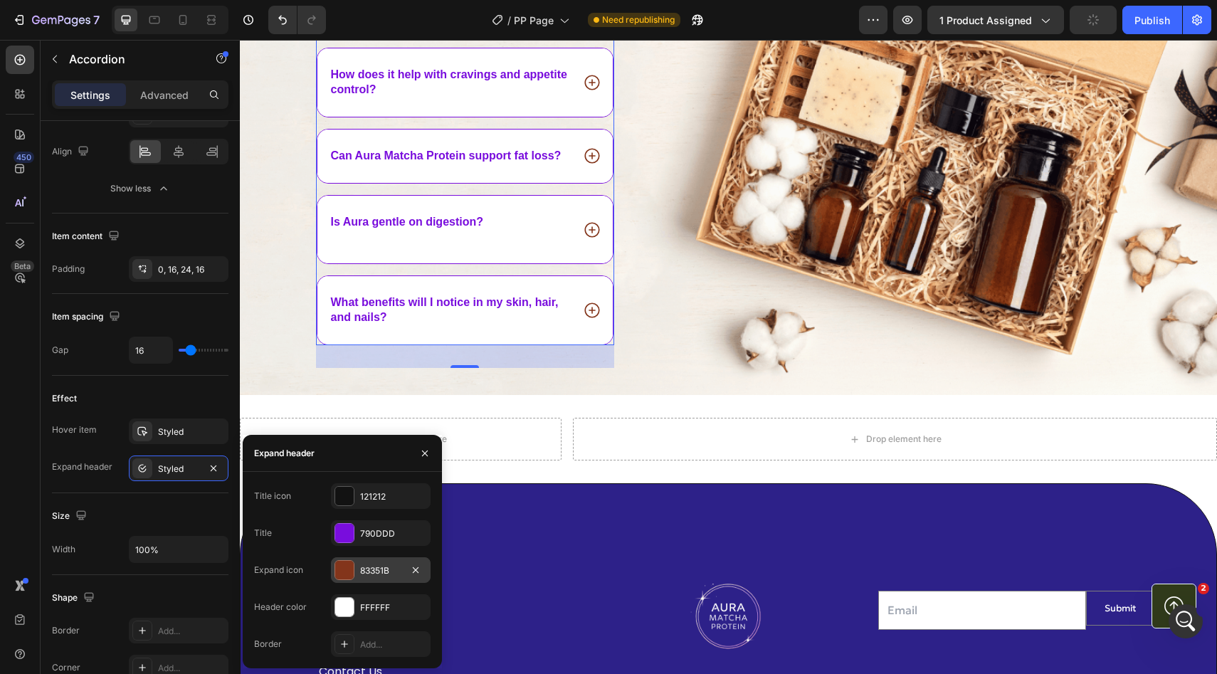
click at [379, 574] on div "83351B" at bounding box center [380, 570] width 41 height 13
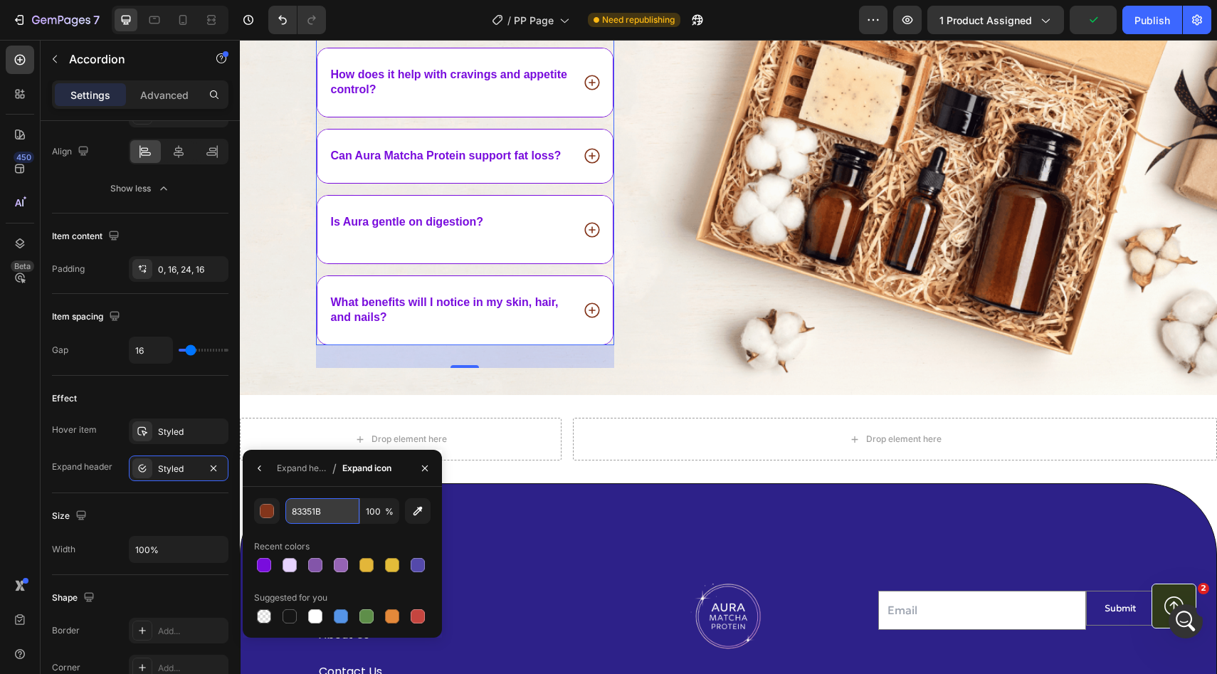
click at [0, 0] on input "83351B" at bounding box center [0, 0] width 0 height 0
paste input "790DDD"
type input "790DDD"
click at [552, 414] on div "Drop element here Drop element here Section 12" at bounding box center [728, 439] width 977 height 88
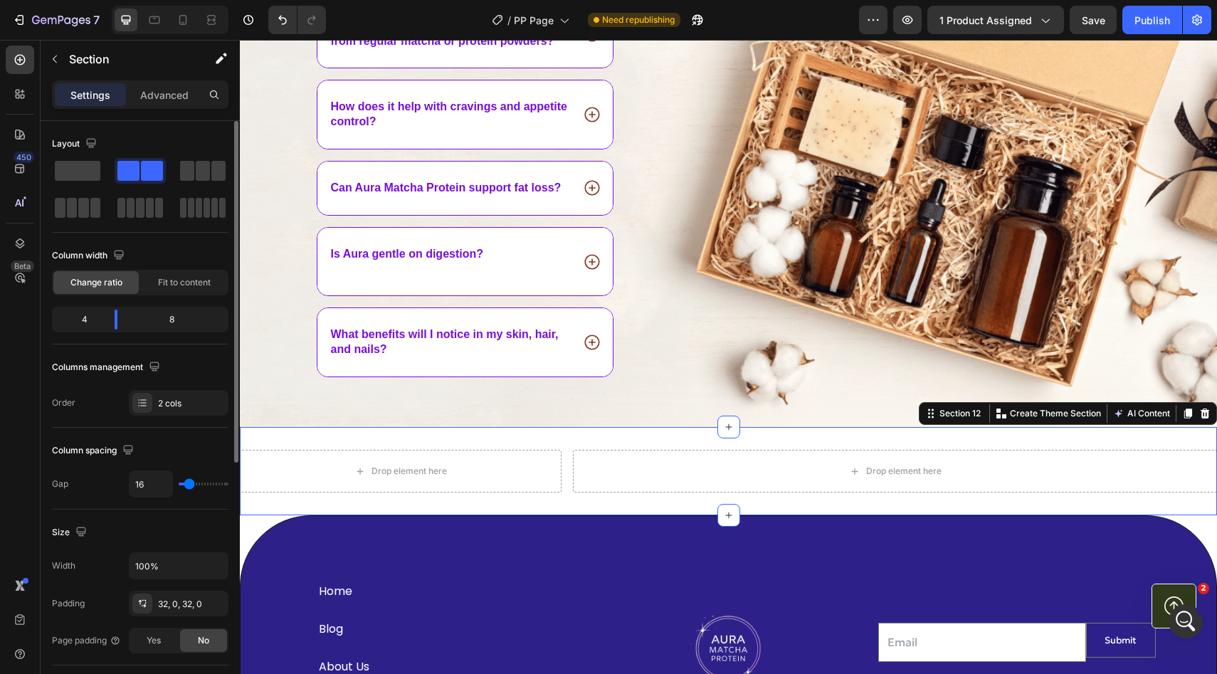
scroll to position [4132, 0]
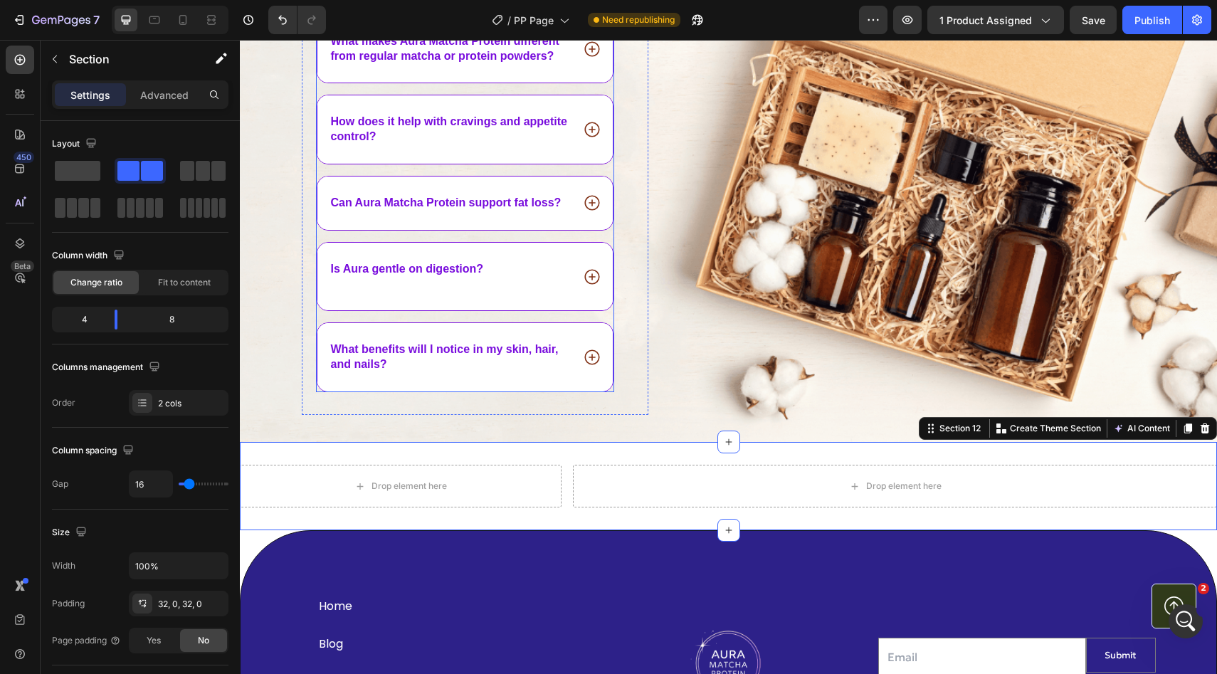
click at [595, 278] on icon at bounding box center [592, 277] width 18 height 18
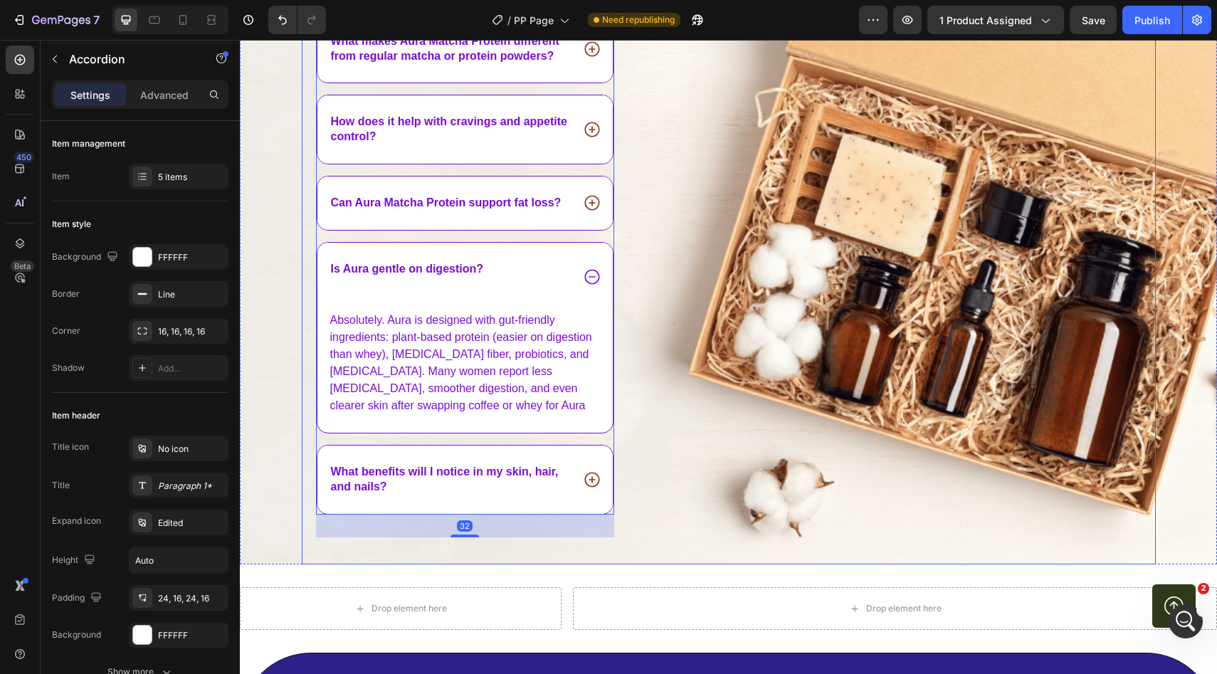
click at [699, 359] on div "Image" at bounding box center [913, 263] width 486 height 603
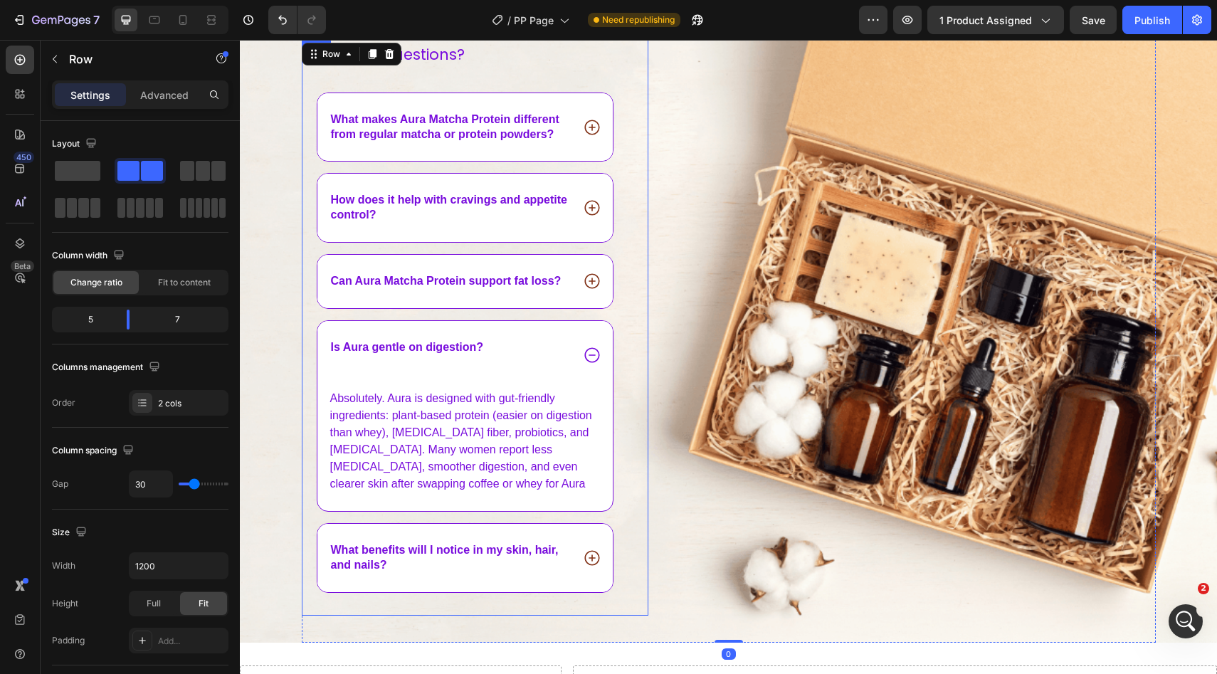
scroll to position [4047, 0]
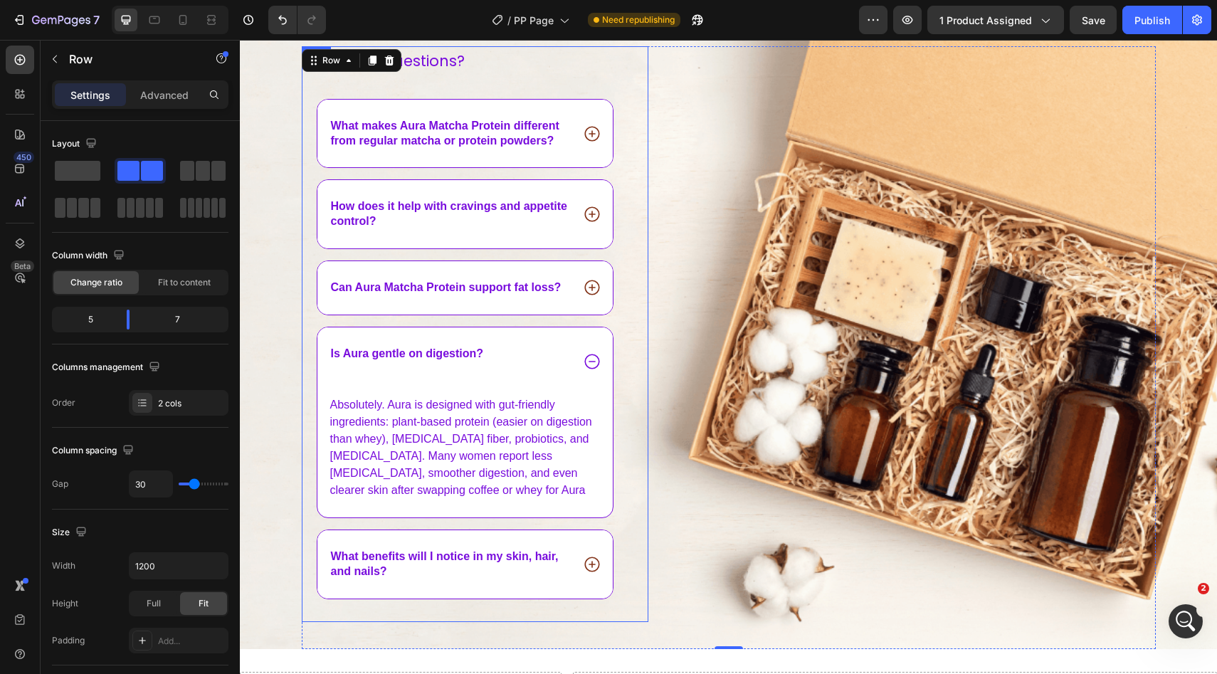
click at [641, 400] on div "Any last questions? Text Block What makes Aura Matcha Protein different from re…" at bounding box center [475, 334] width 347 height 576
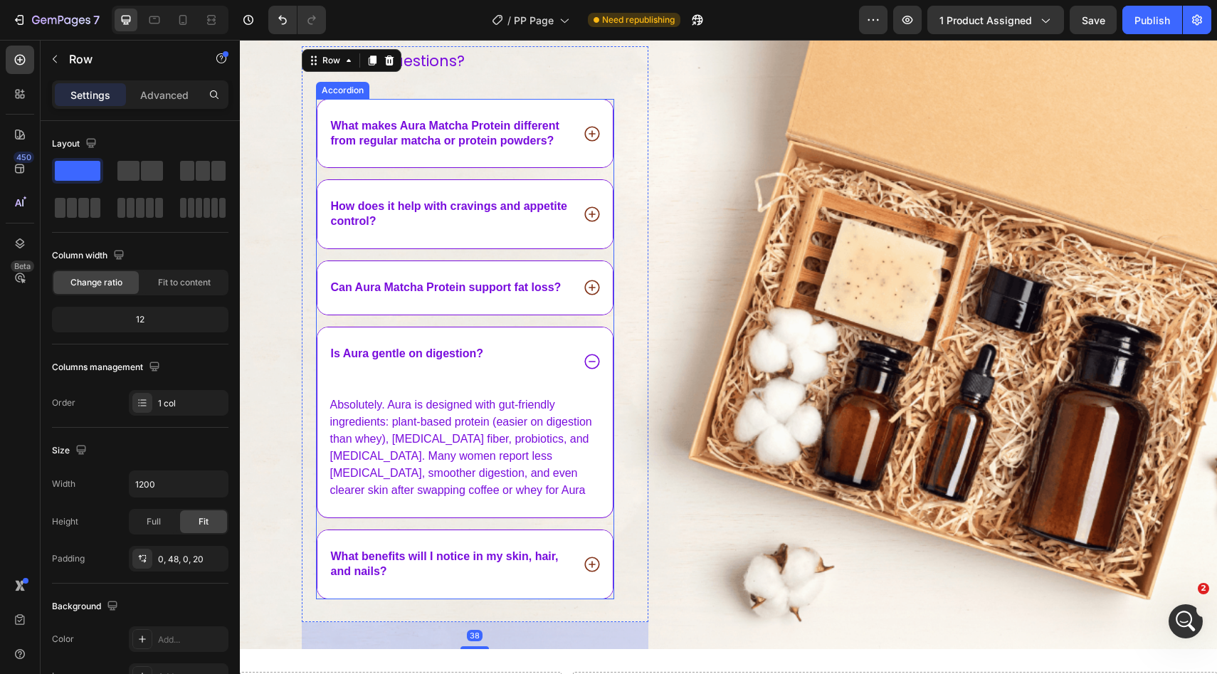
click at [593, 362] on icon at bounding box center [592, 361] width 18 height 18
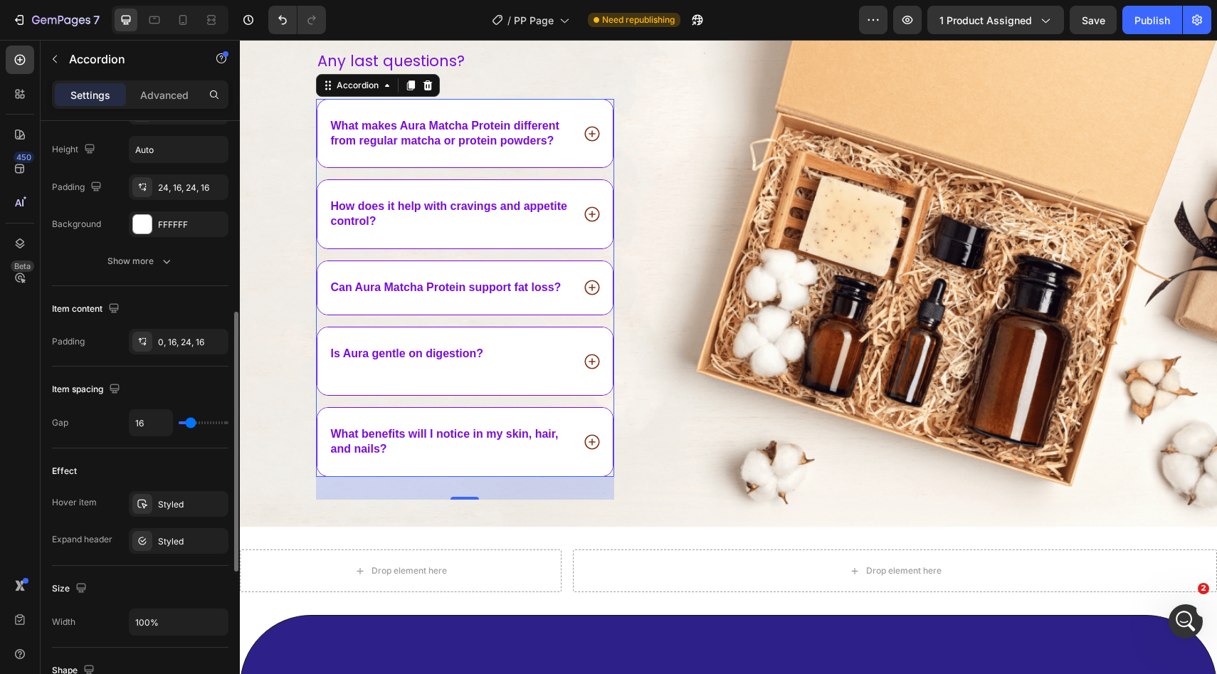
scroll to position [478, 0]
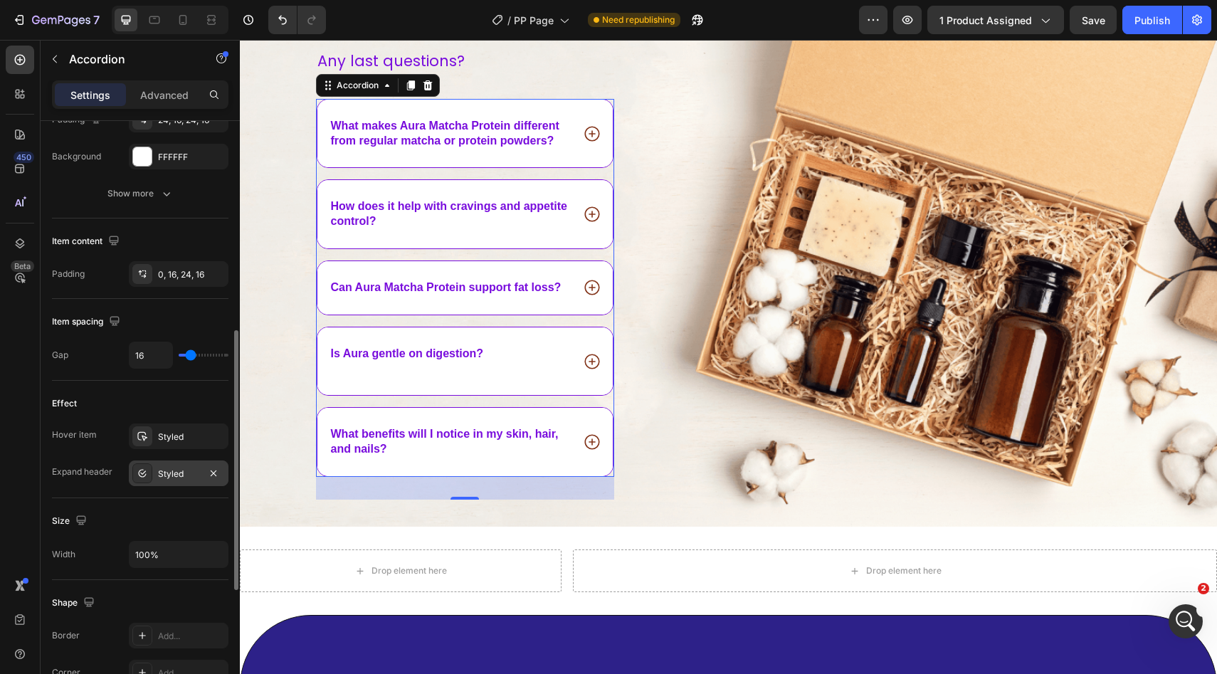
click at [162, 474] on div "Styled" at bounding box center [178, 473] width 41 height 13
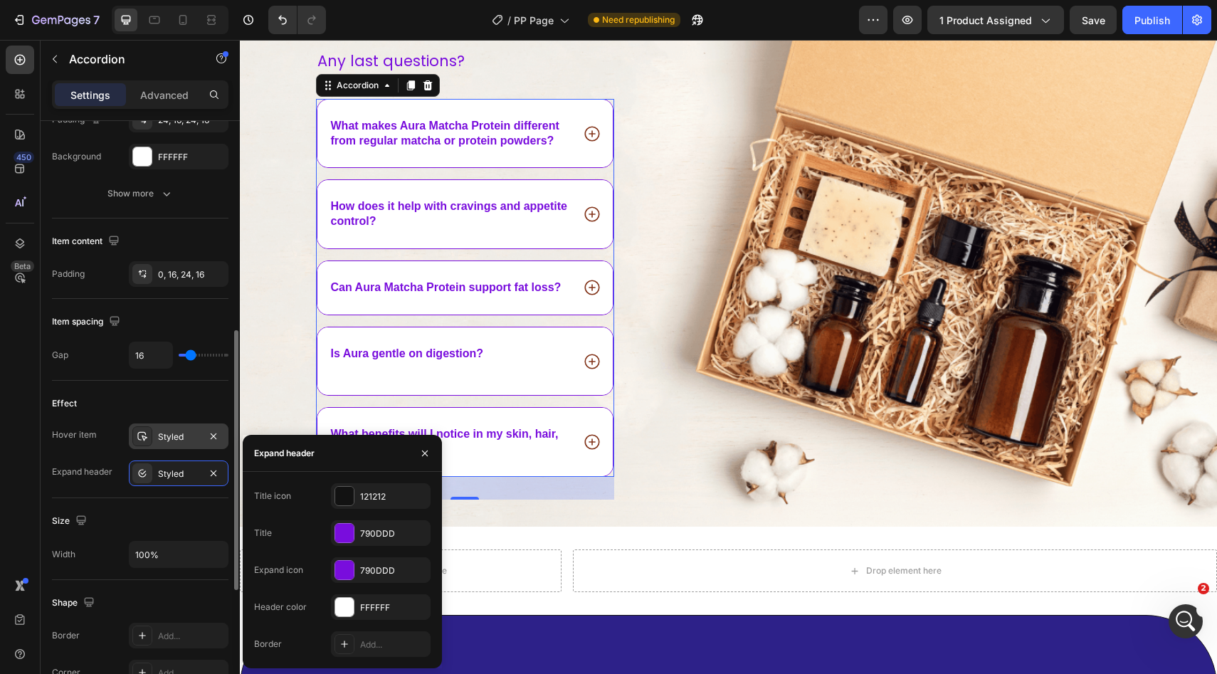
click at [166, 433] on div "Styled" at bounding box center [178, 436] width 41 height 13
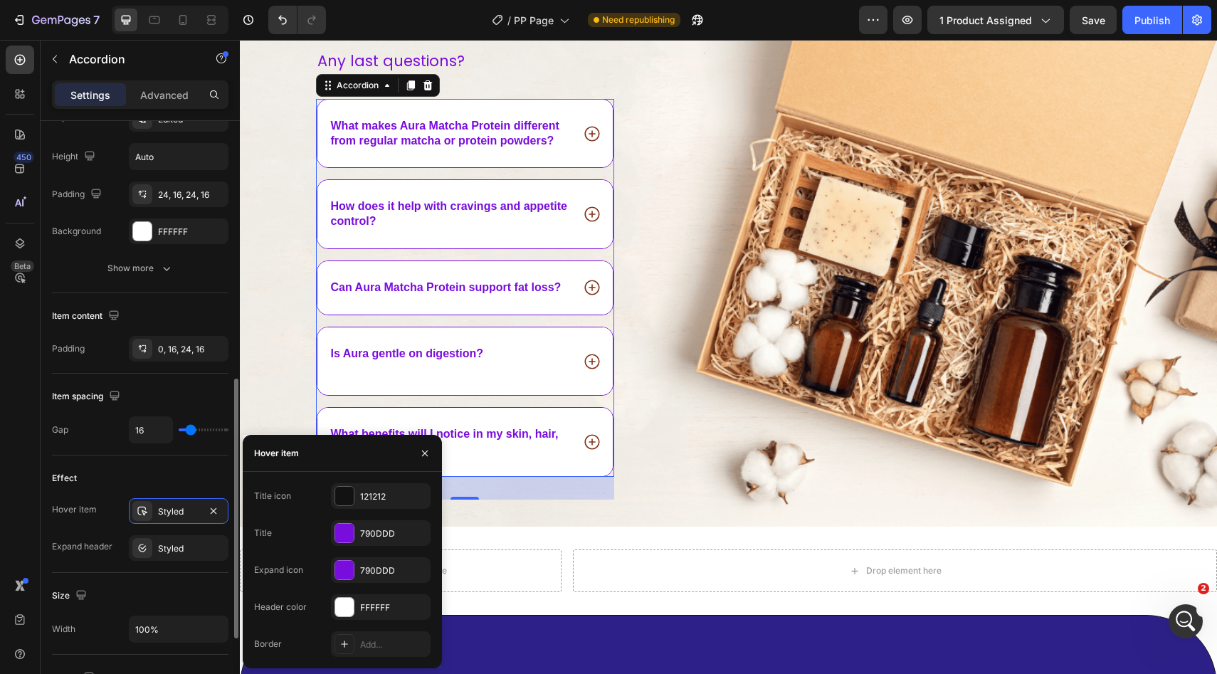
scroll to position [403, 0]
click at [165, 269] on icon "button" at bounding box center [166, 269] width 14 height 14
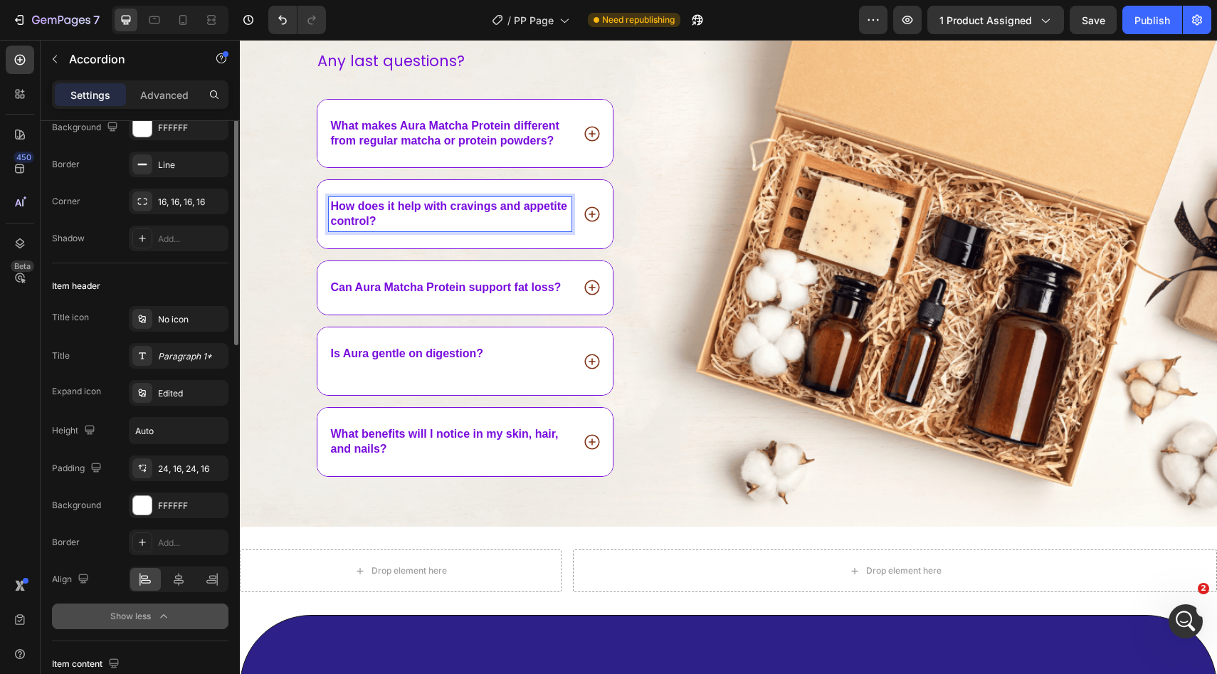
scroll to position [0, 0]
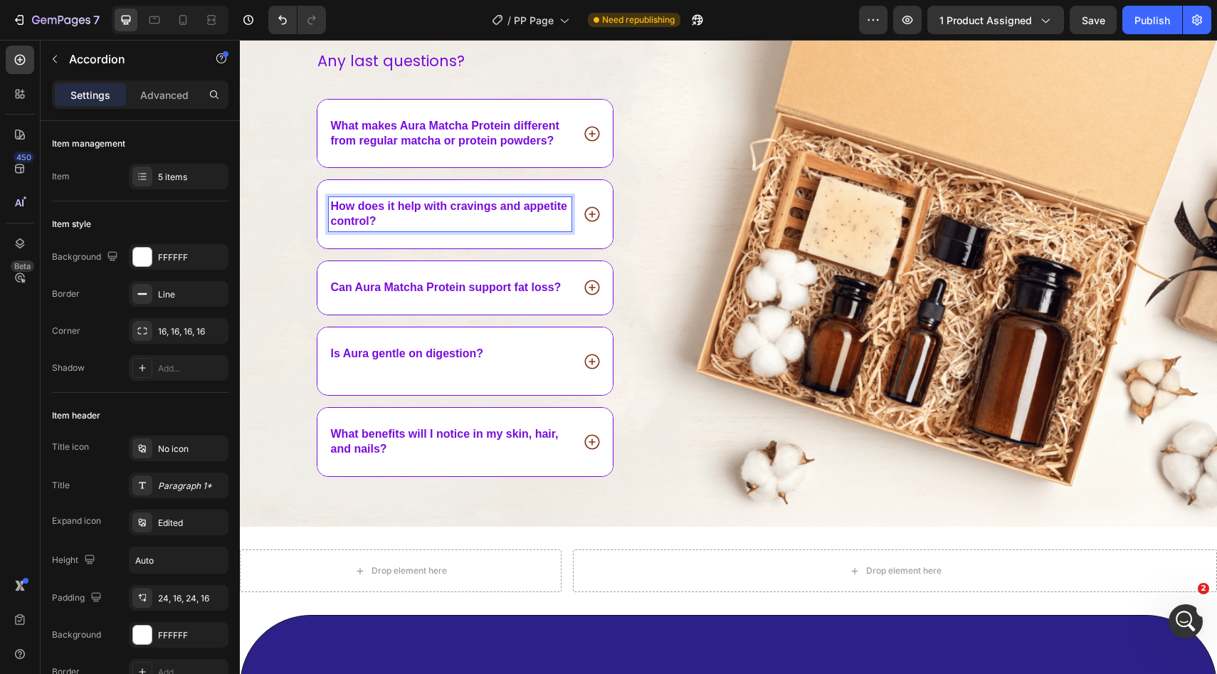
click at [375, 123] on span "What makes Aura Matcha Protein different from regular matcha or protein powders?" at bounding box center [445, 133] width 228 height 27
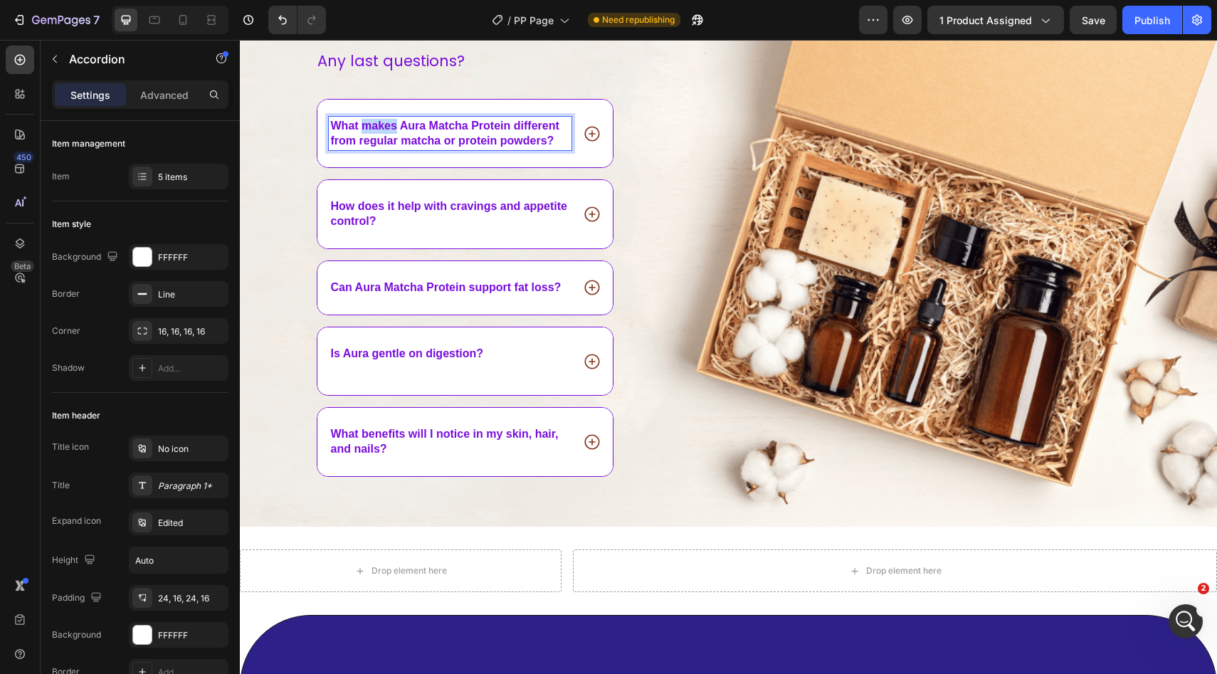
click at [375, 123] on span "What makes Aura Matcha Protein different from regular matcha or protein powders?" at bounding box center [445, 133] width 228 height 27
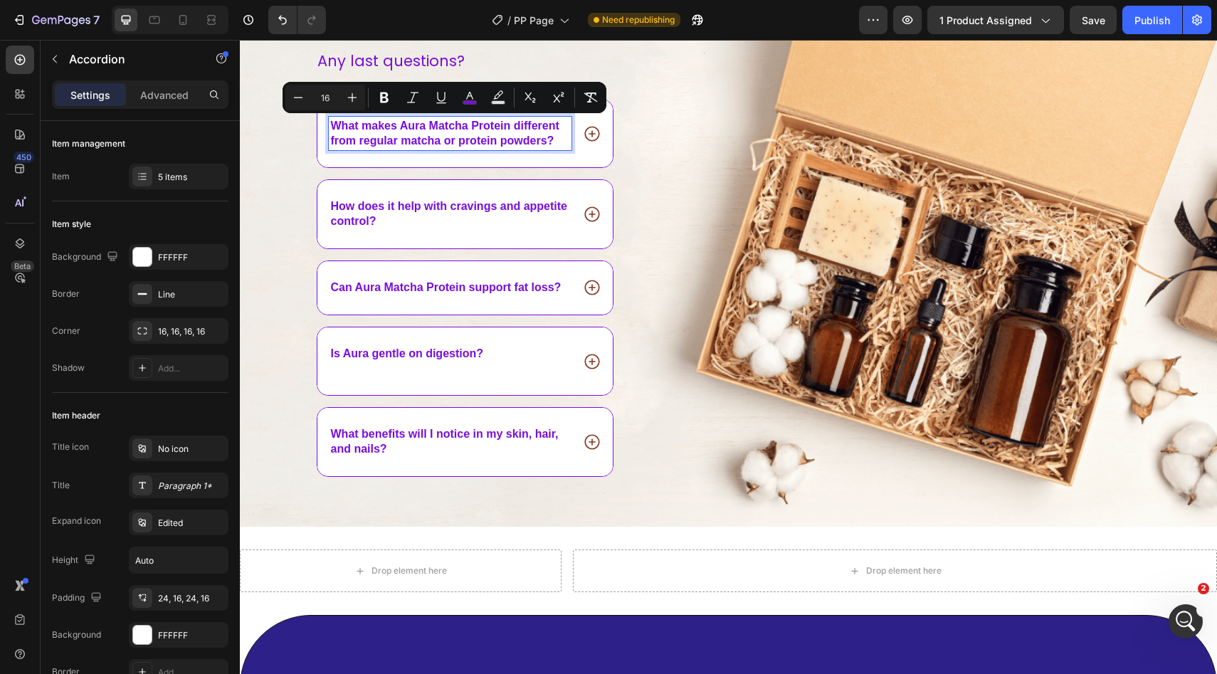
click at [386, 216] on p "How does it help with cravings and appetite control?" at bounding box center [450, 214] width 239 height 30
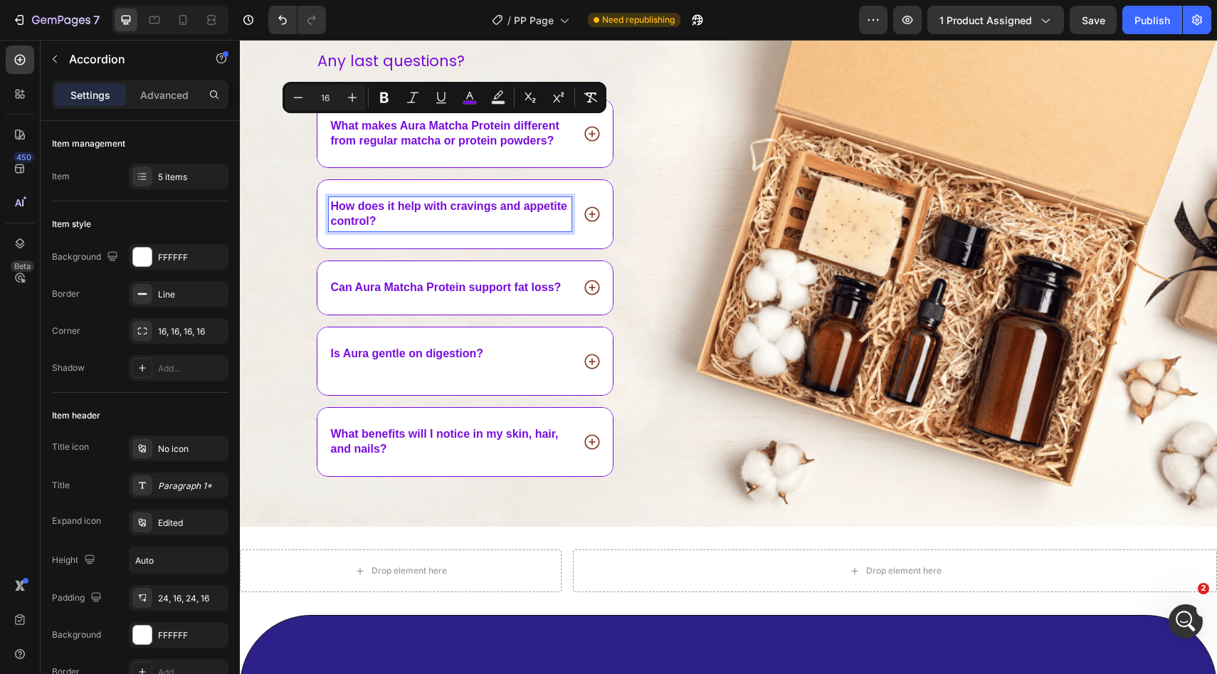
click at [386, 216] on p "How does it help with cravings and appetite control?" at bounding box center [450, 214] width 239 height 30
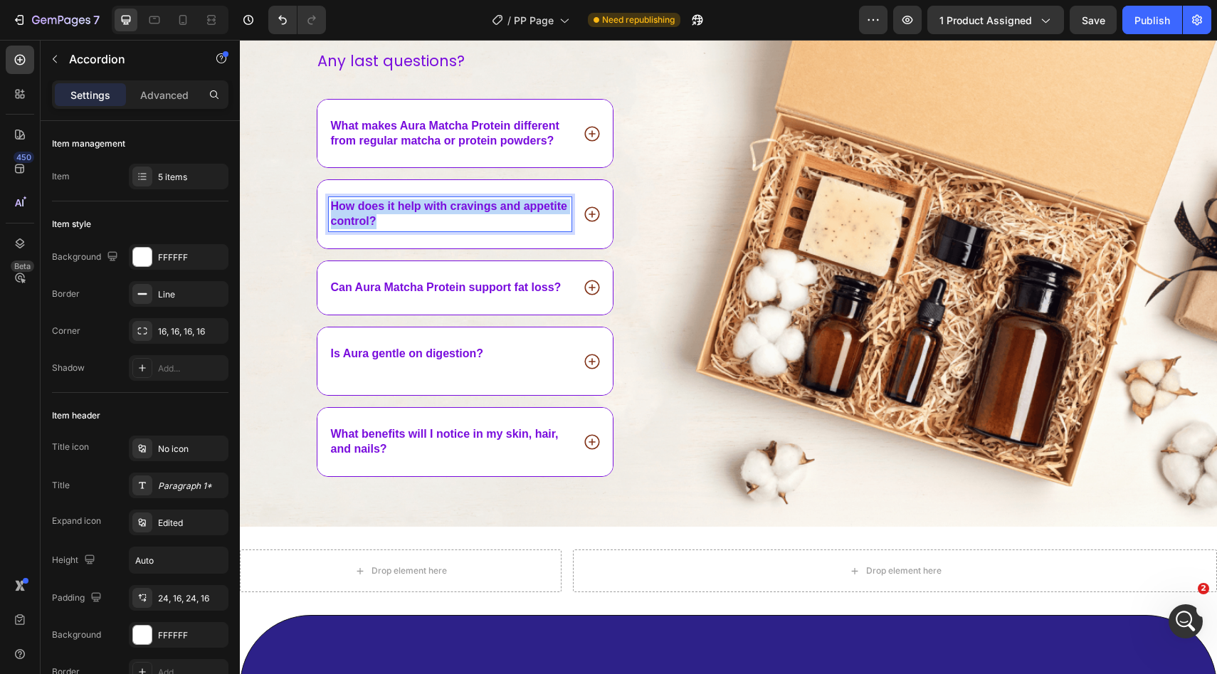
click at [386, 216] on p "How does it help with cravings and appetite control?" at bounding box center [450, 214] width 239 height 30
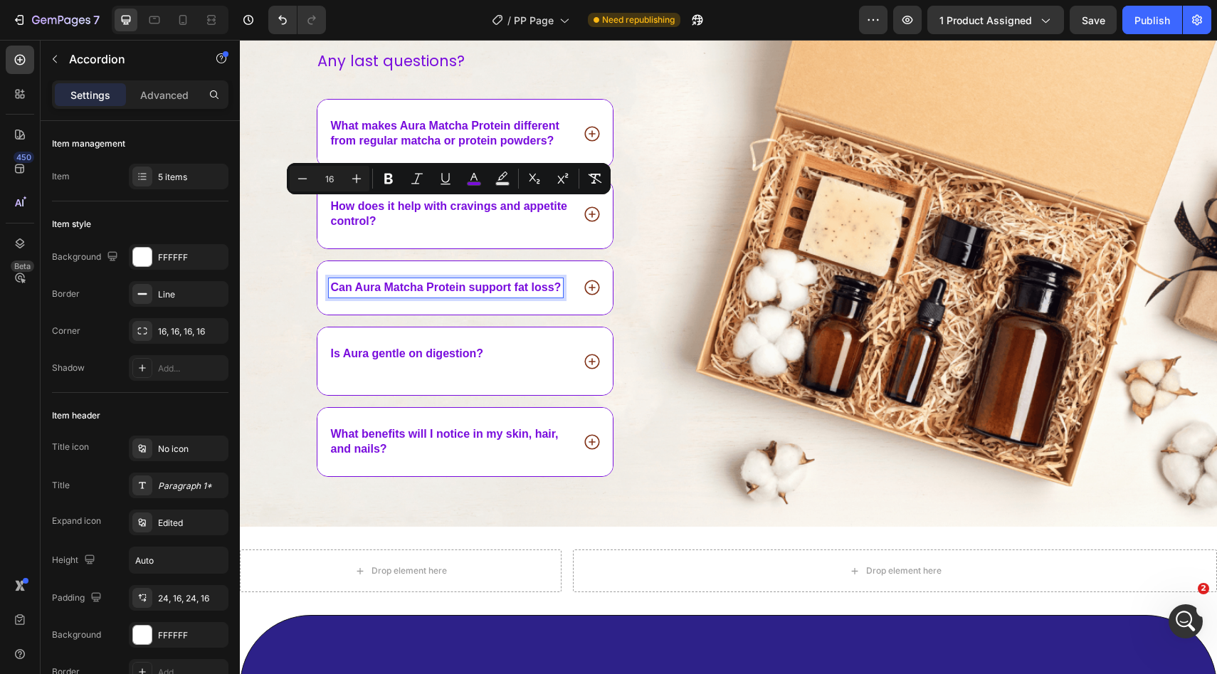
click at [381, 279] on div "Can Aura Matcha Protein support fat loss?" at bounding box center [446, 287] width 235 height 19
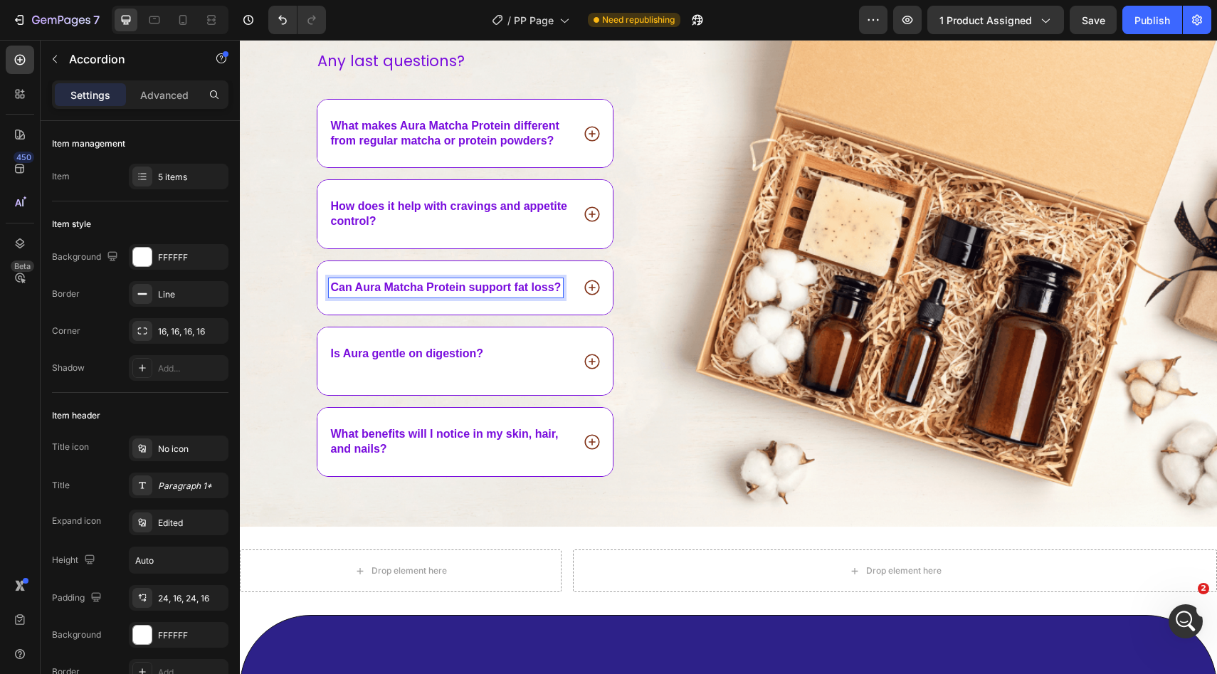
click at [598, 284] on icon at bounding box center [591, 287] width 15 height 15
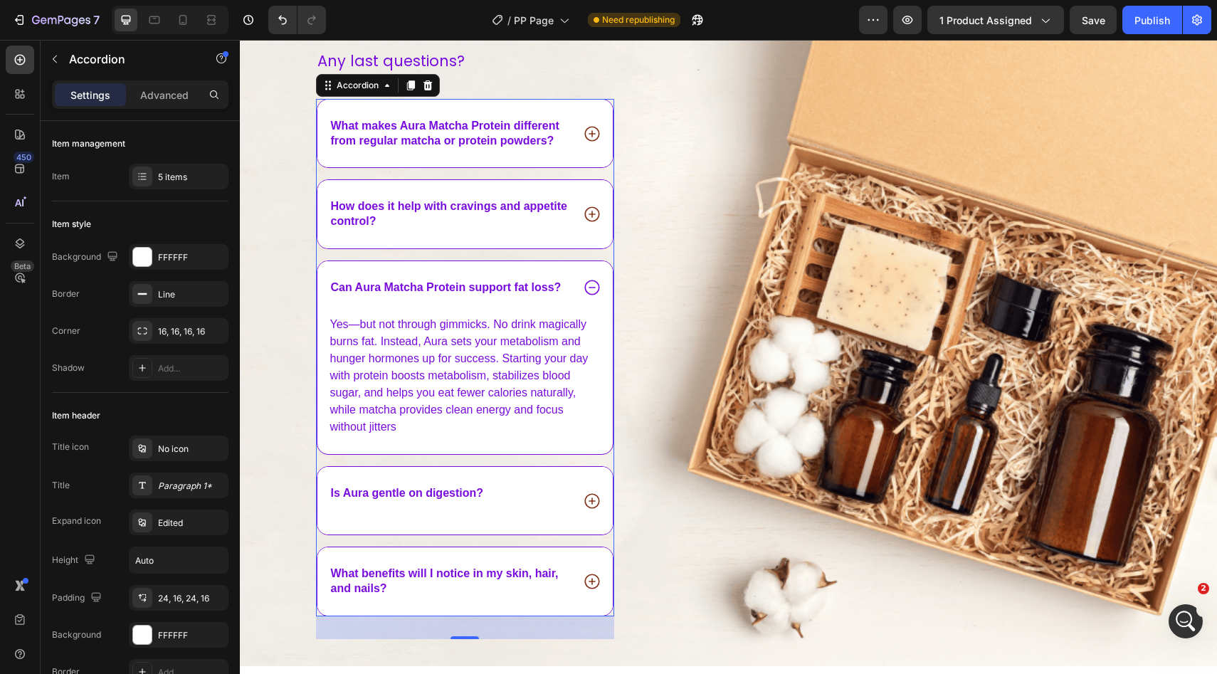
click at [452, 347] on p "Yes—but not through gimmicks. No drink magically burns fat. Instead, Aura sets …" at bounding box center [465, 376] width 270 height 120
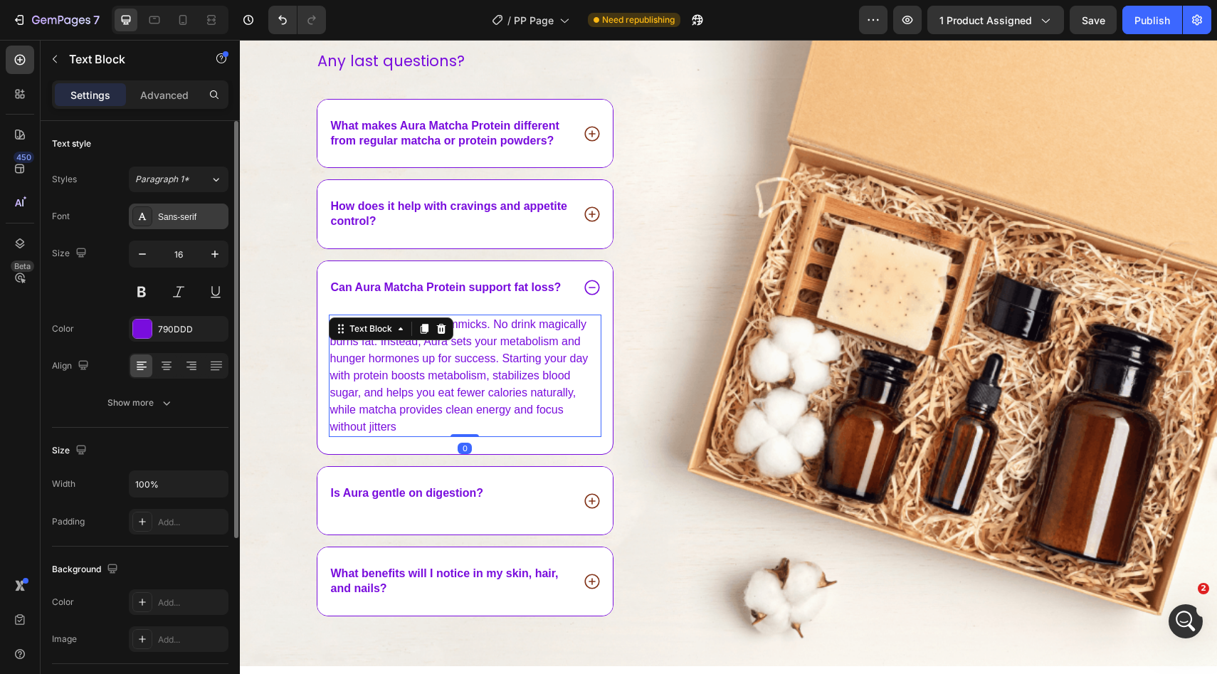
click at [174, 218] on div "Sans-serif" at bounding box center [191, 217] width 67 height 13
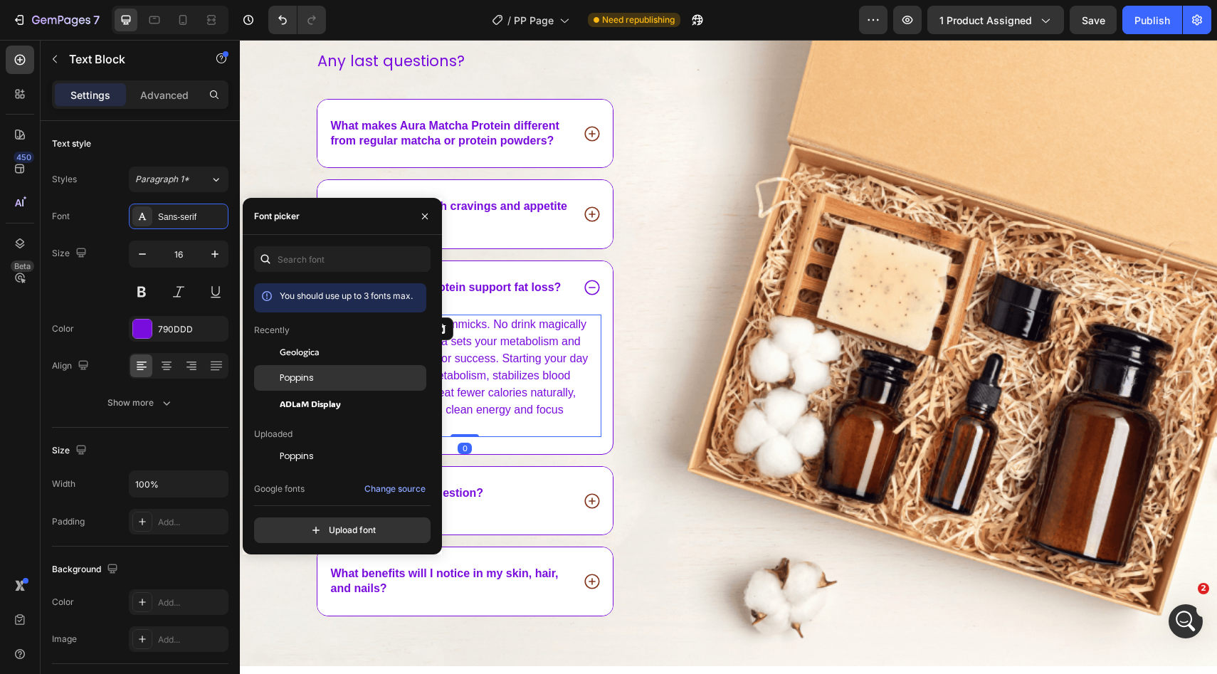
click at [287, 526] on div "Poppins" at bounding box center [340, 539] width 172 height 26
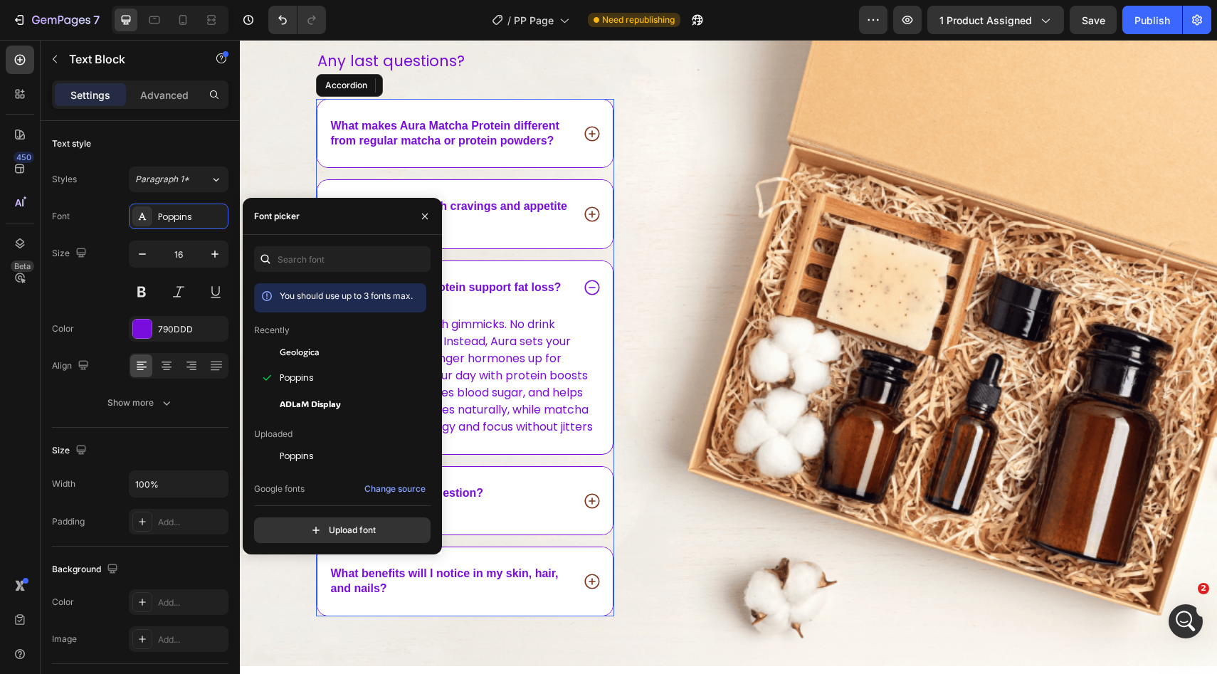
click at [481, 282] on span "Can Aura Matcha Protein support fat loss?" at bounding box center [446, 287] width 231 height 12
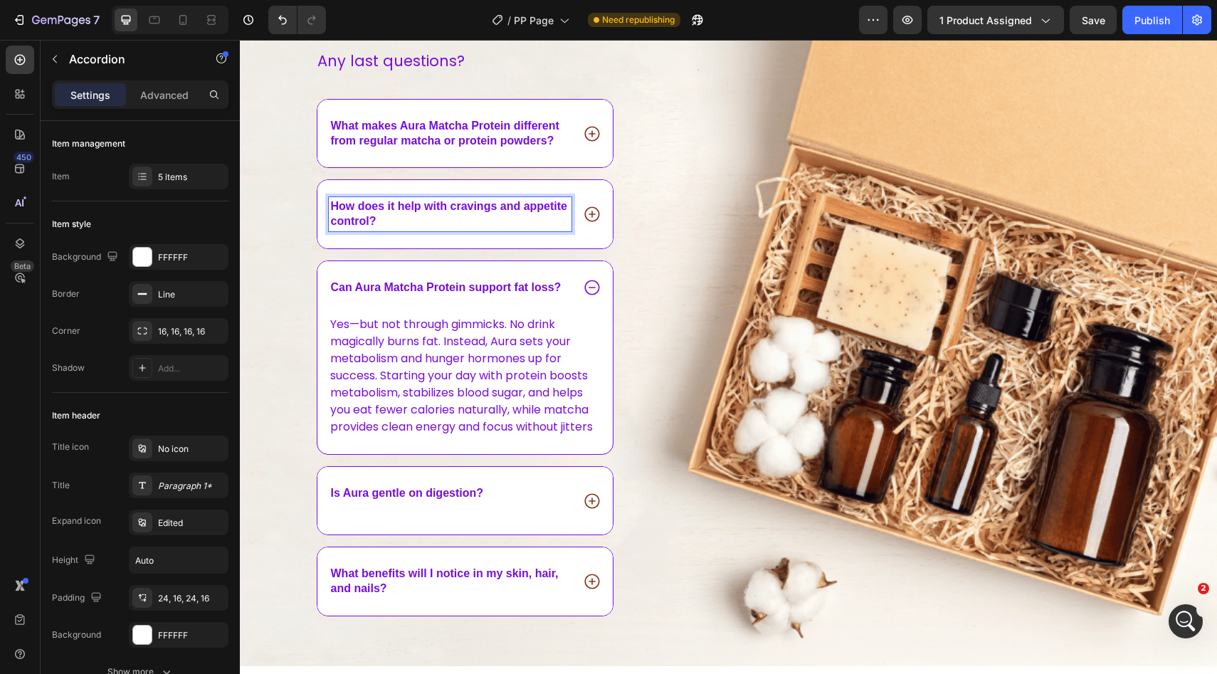
click at [596, 215] on icon at bounding box center [592, 214] width 18 height 18
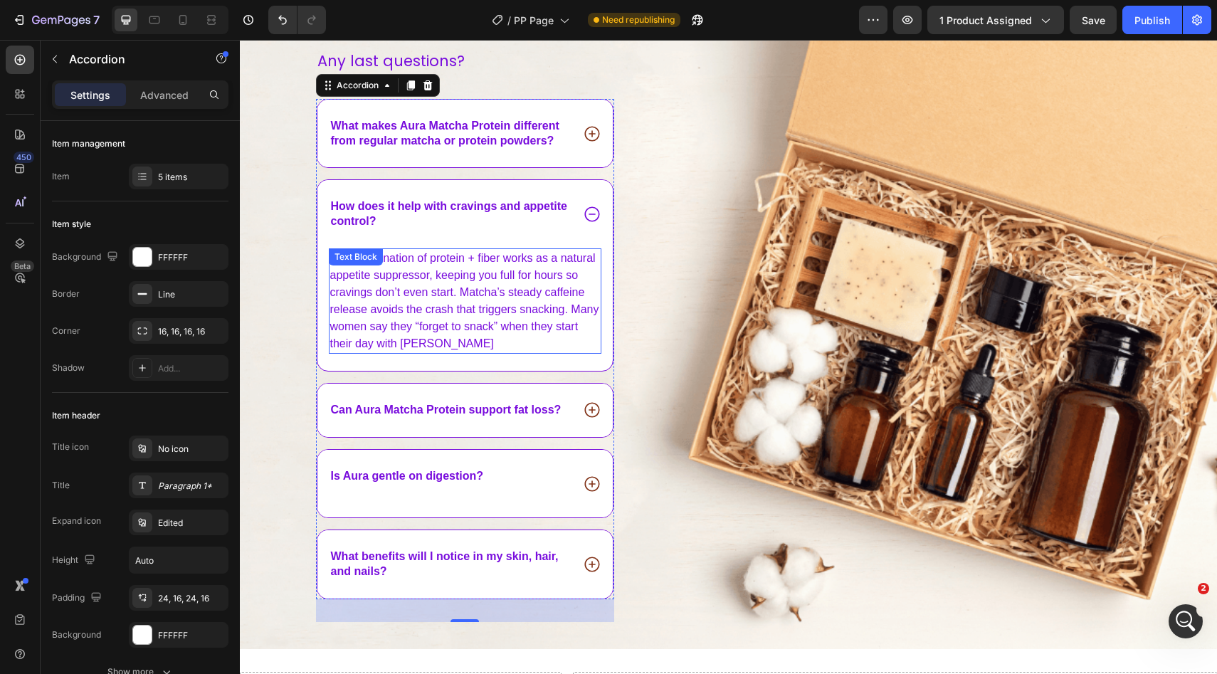
click at [411, 292] on p "The combination of protein + fiber works as a natural appetite suppressor, keep…" at bounding box center [465, 301] width 270 height 102
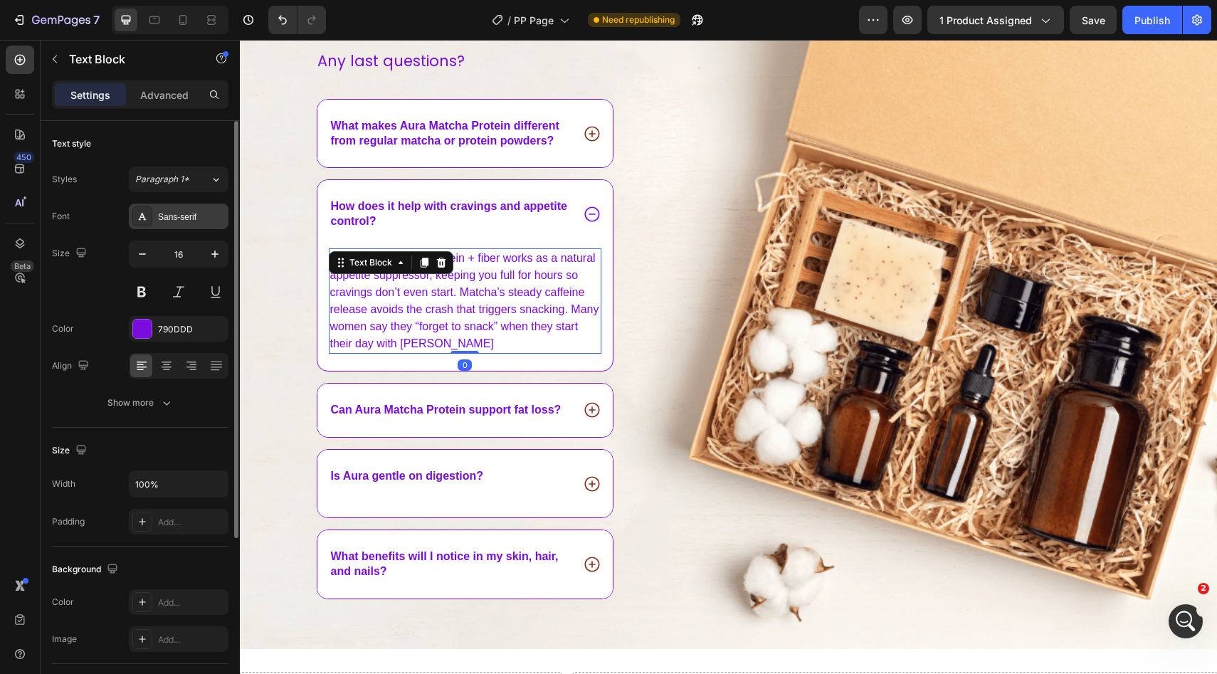
click at [162, 218] on div "Sans-serif" at bounding box center [191, 217] width 67 height 13
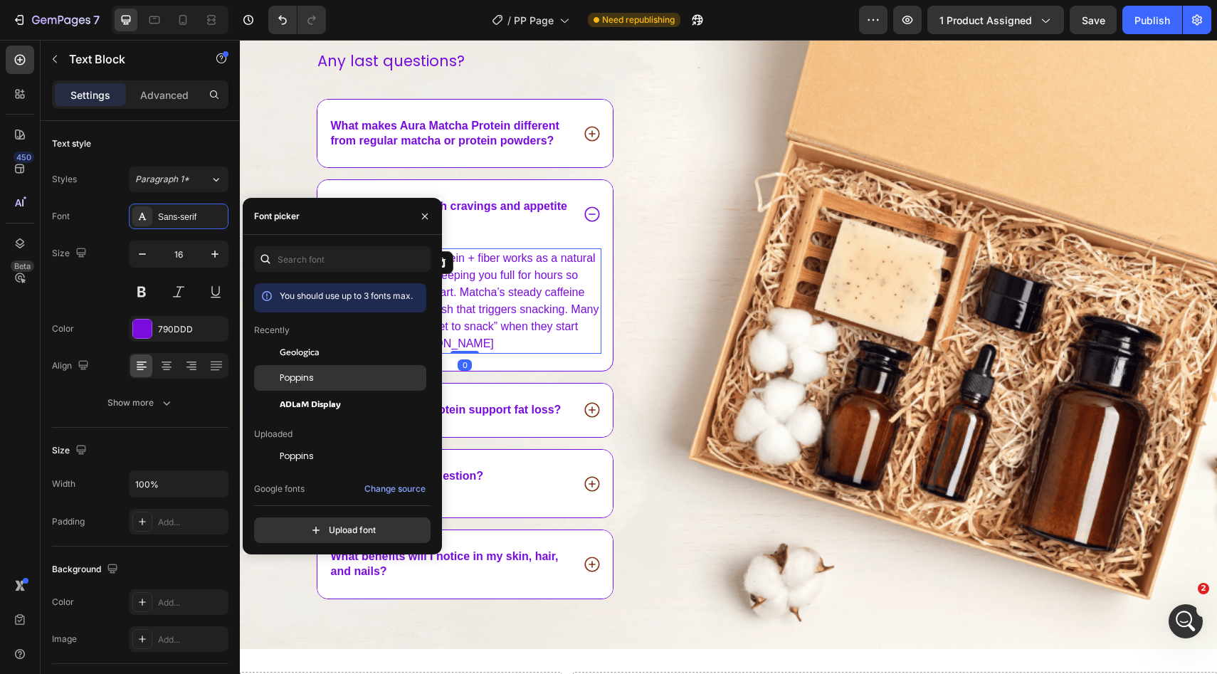
click at [303, 383] on span "Poppins" at bounding box center [297, 377] width 34 height 13
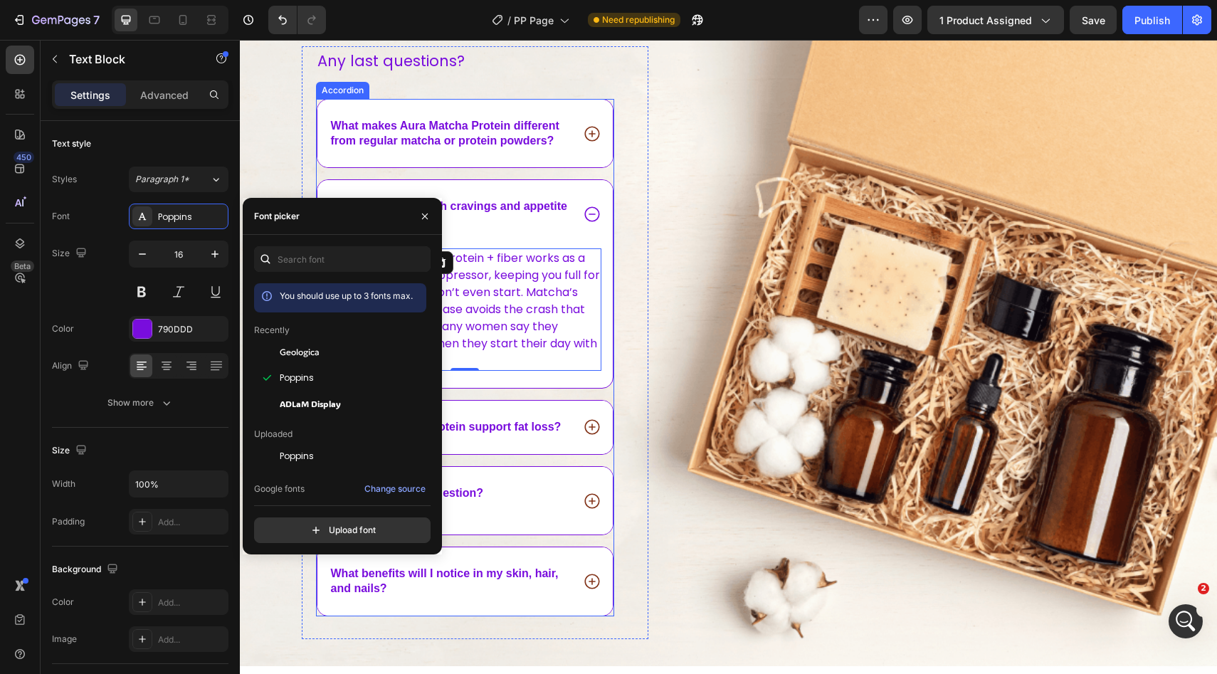
click at [440, 131] on span "What makes Aura Matcha Protein different from regular matcha or protein powders?" at bounding box center [445, 133] width 228 height 27
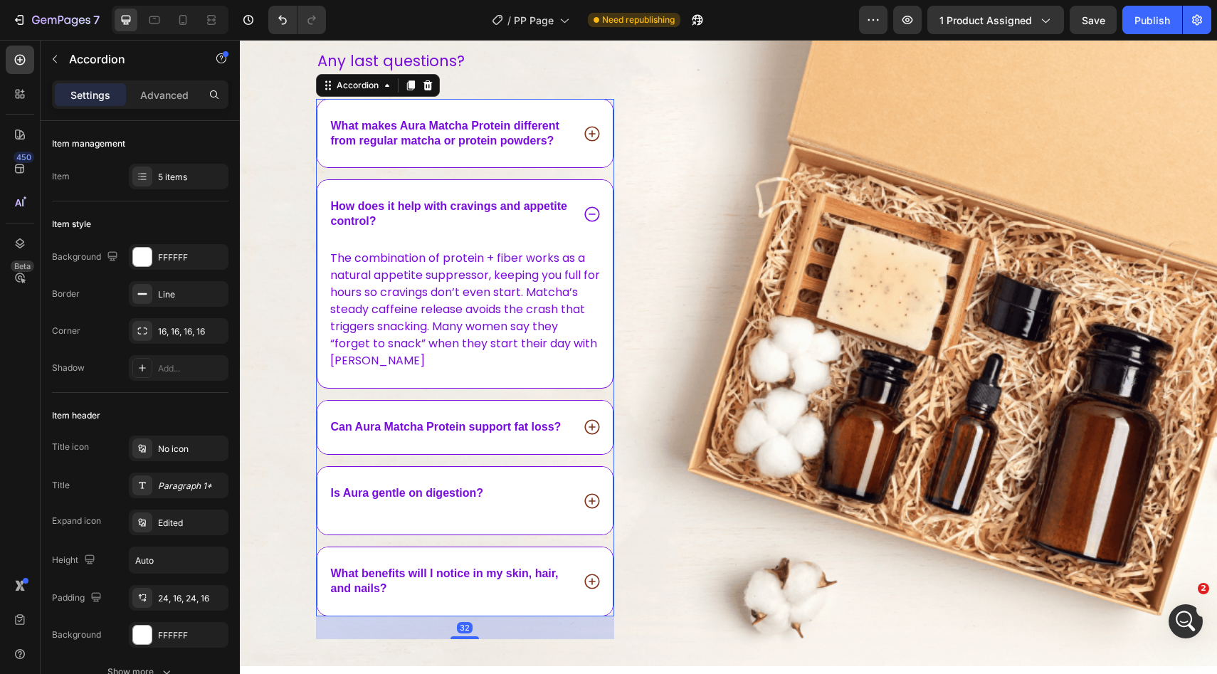
click at [581, 135] on div "What makes Aura Matcha Protein different from regular matcha or protein powders?" at bounding box center [465, 134] width 296 height 68
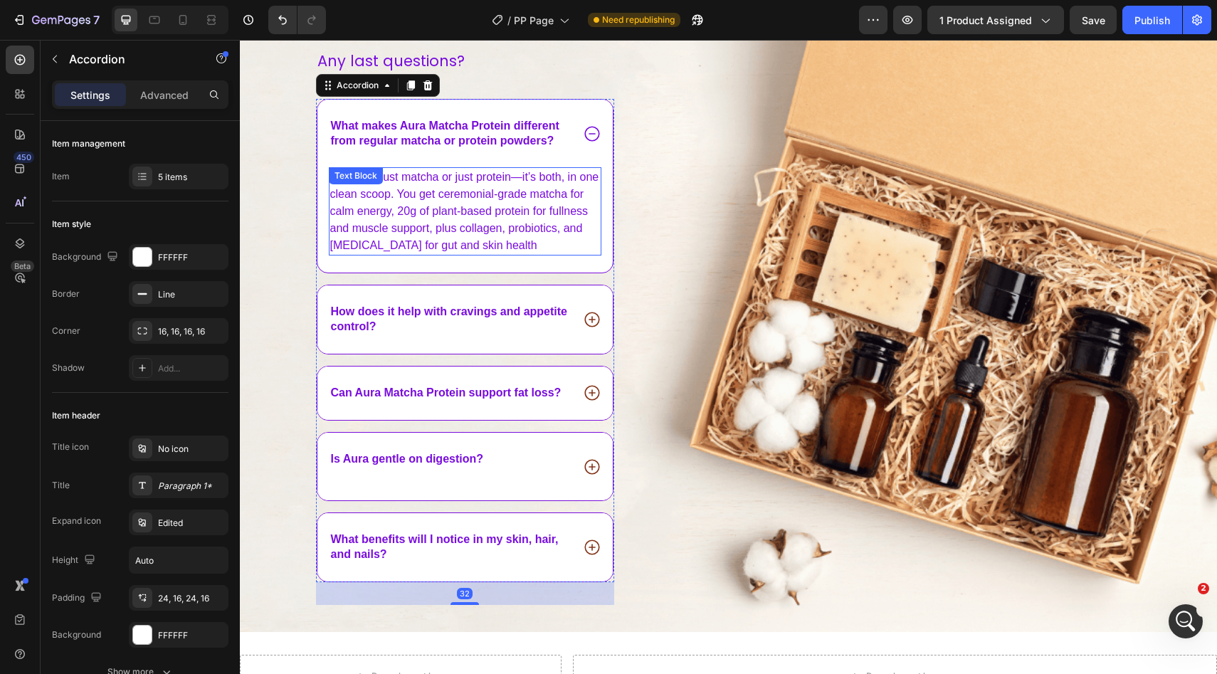
click at [379, 199] on span "Aura isn’t just matcha or just protein—it’s both, in one clean scoop. You get c…" at bounding box center [464, 211] width 269 height 80
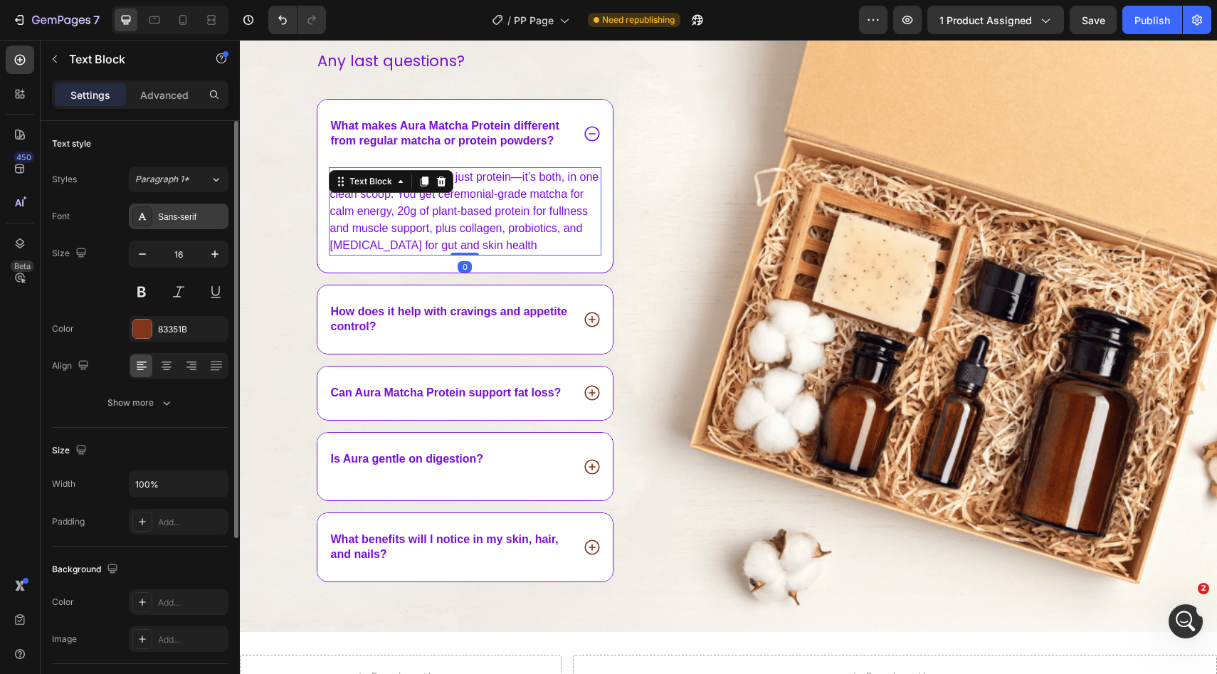
click at [161, 209] on div "Sans-serif" at bounding box center [179, 216] width 100 height 26
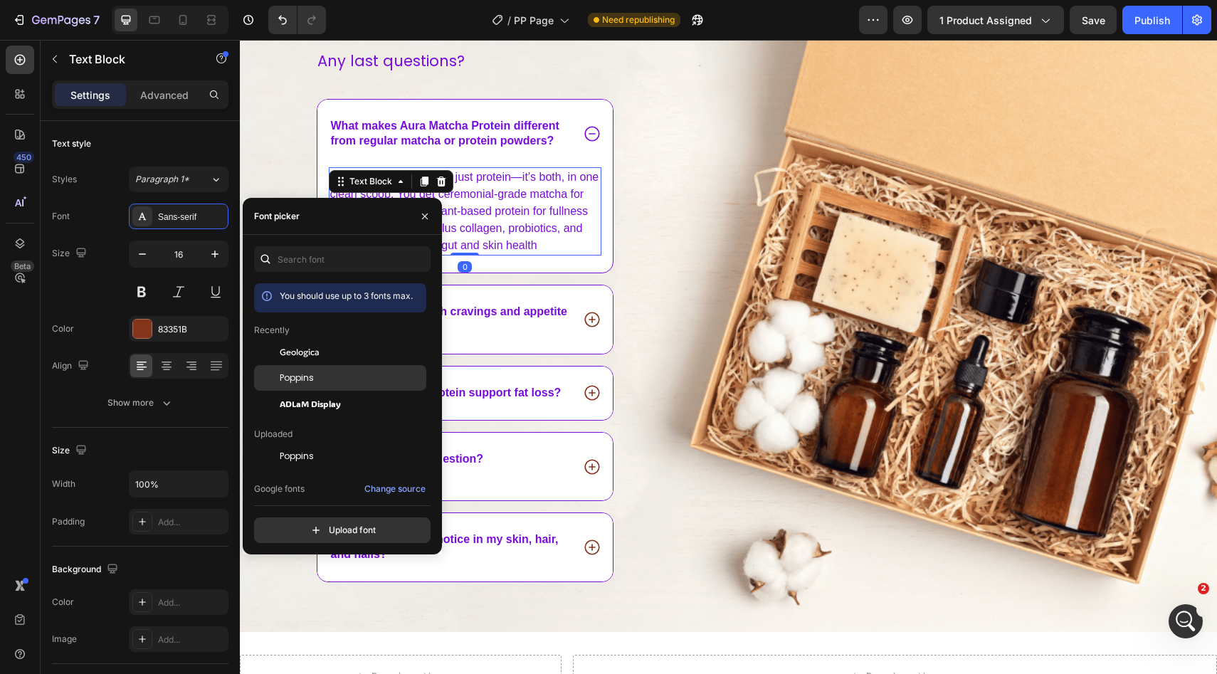
click at [296, 374] on span "Poppins" at bounding box center [297, 377] width 34 height 13
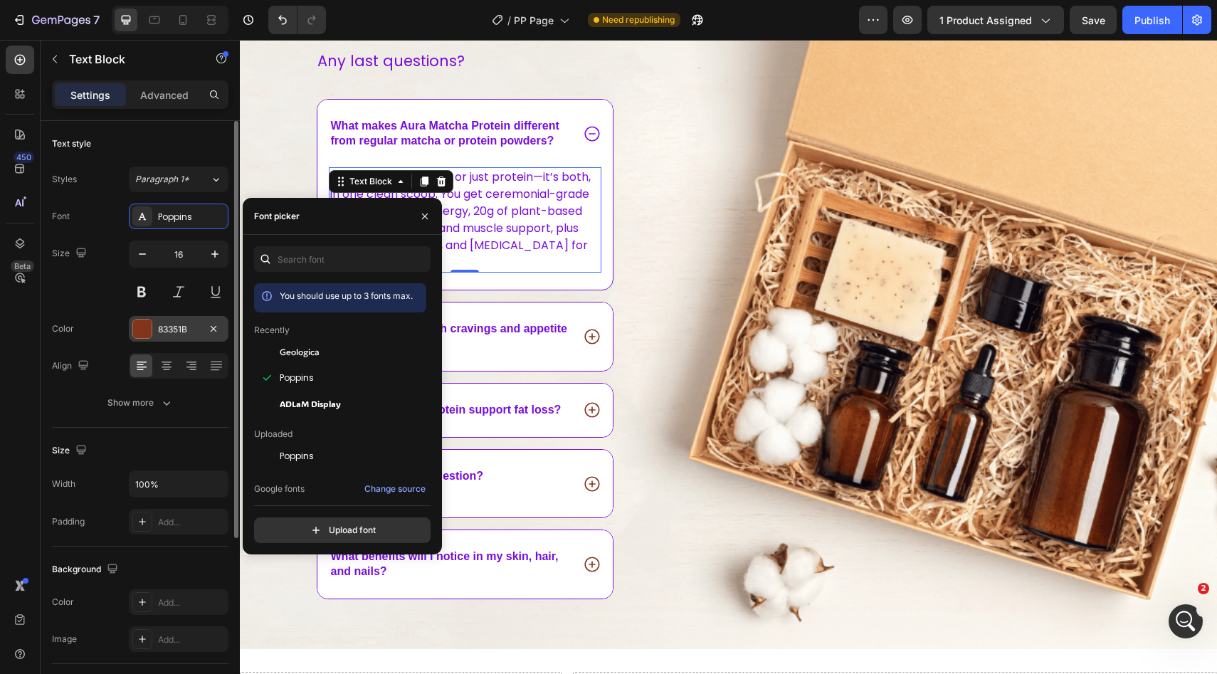
click at [164, 327] on div "83351B" at bounding box center [178, 329] width 41 height 13
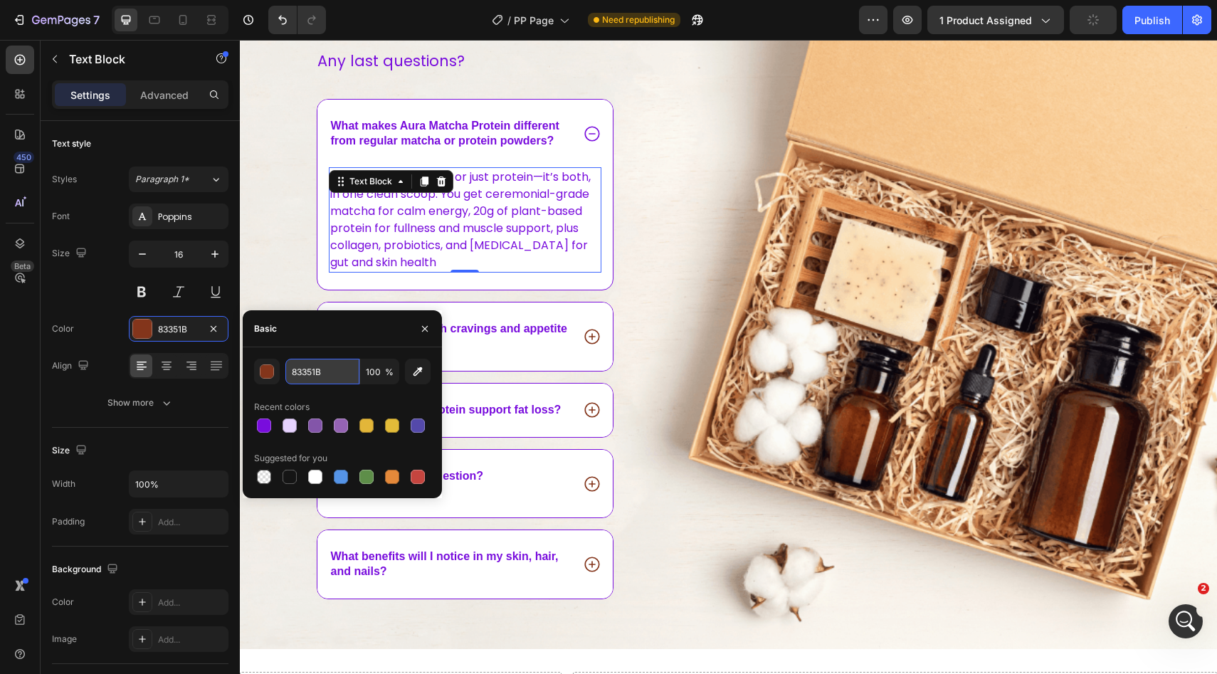
click at [291, 375] on input "83351B" at bounding box center [322, 372] width 74 height 26
paste input "790DDD"
type input "790DDD"
click at [549, 290] on div "What makes Aura Matcha Protein different from regular matcha or protein powders…" at bounding box center [465, 195] width 297 height 192
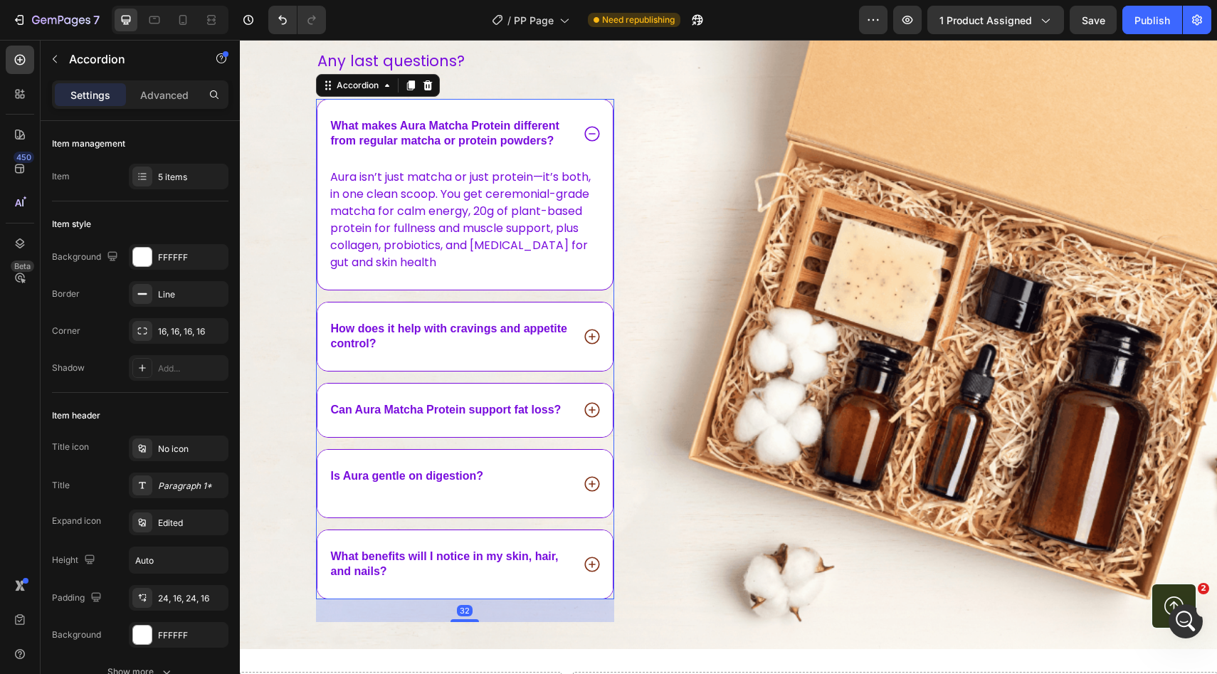
scroll to position [4181, 0]
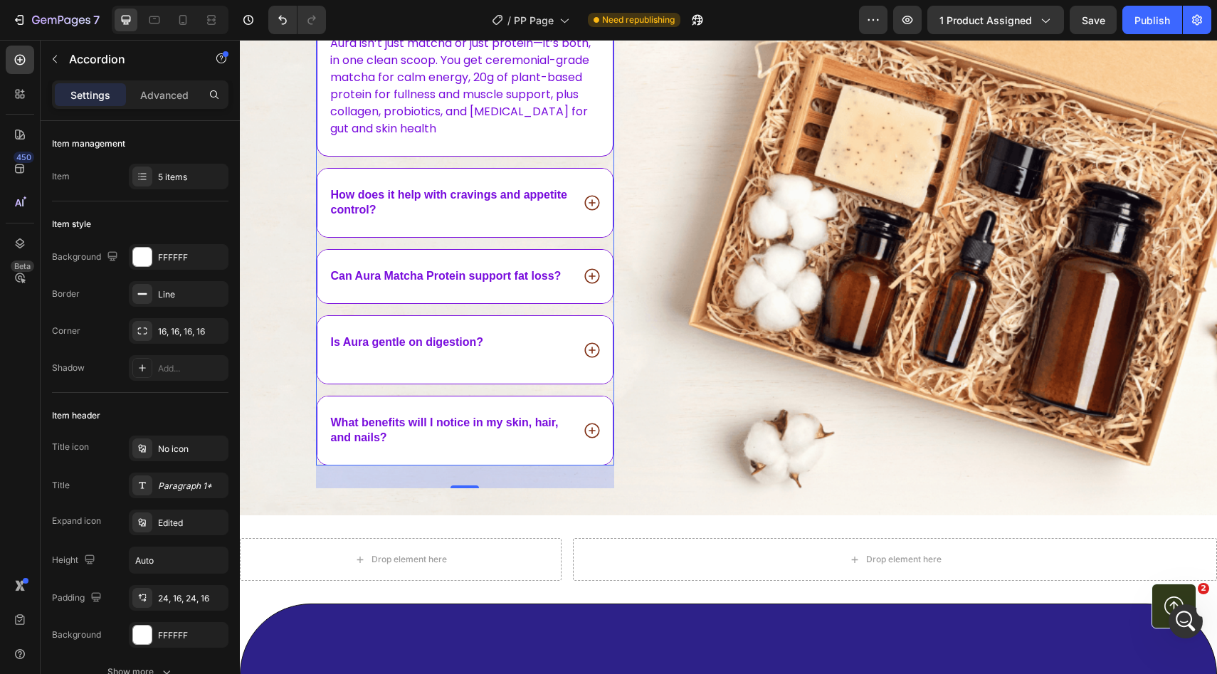
click at [559, 341] on div "Is Aura gentle on digestion?" at bounding box center [450, 350] width 243 height 34
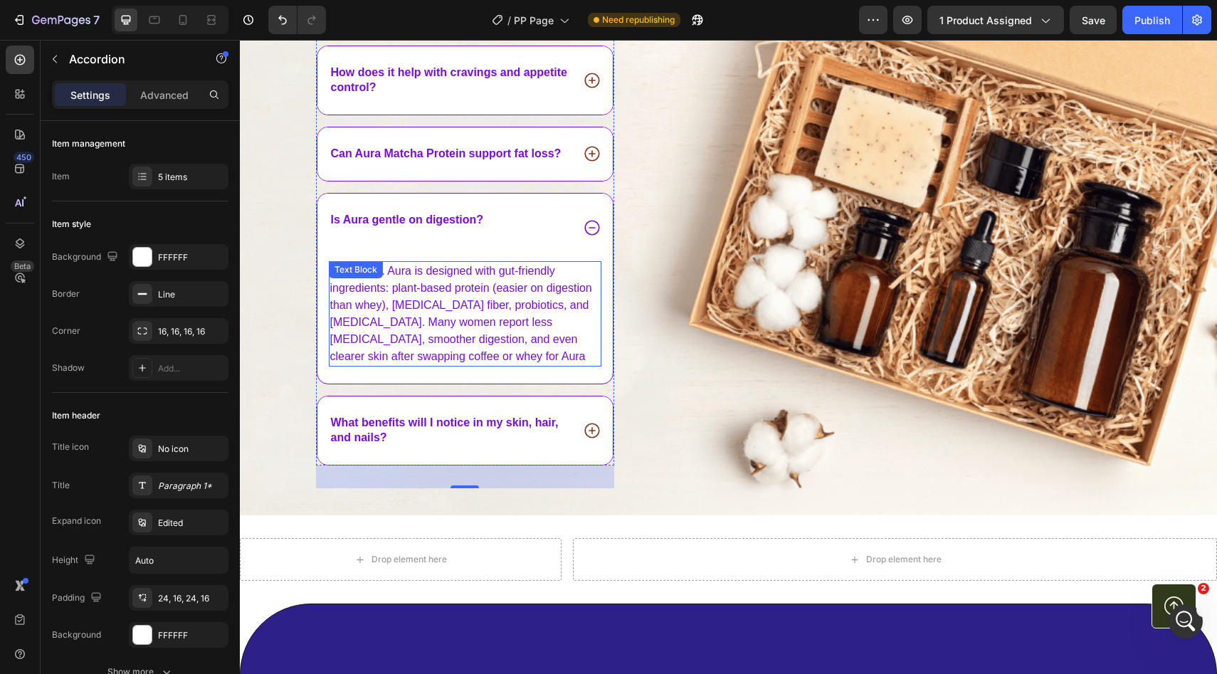
click at [495, 318] on p "Absolutely. Aura is designed with gut-friendly ingredients: plant-based protein…" at bounding box center [465, 314] width 270 height 102
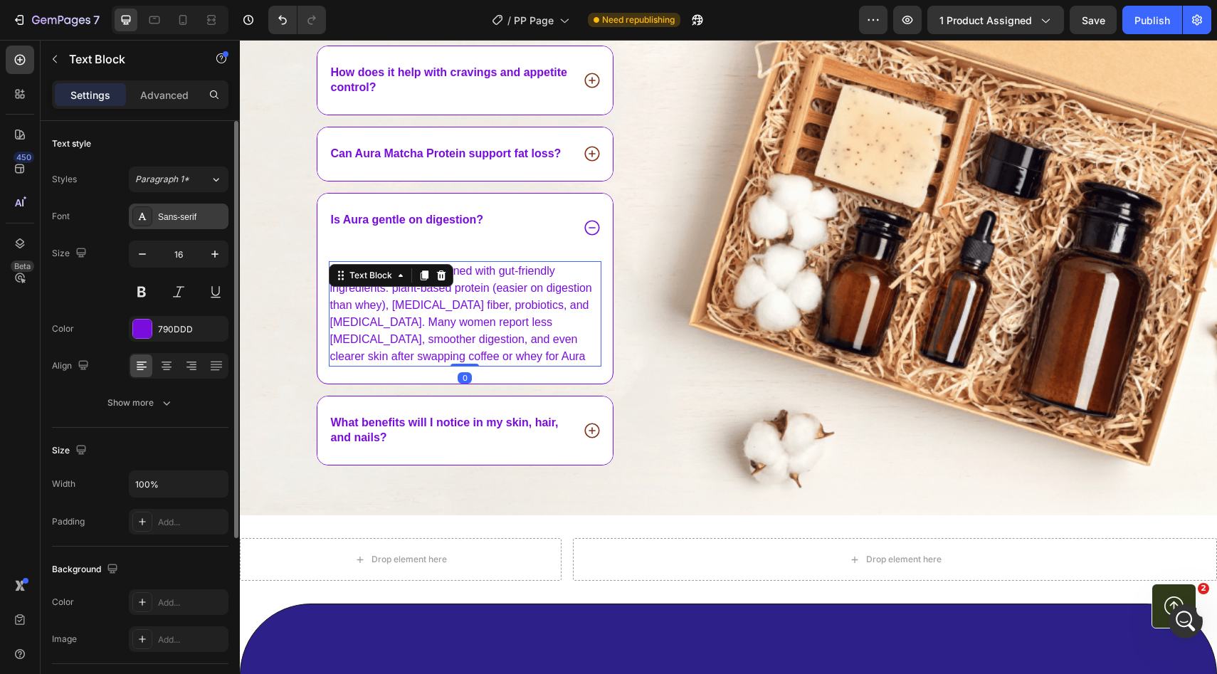
click at [174, 211] on div "Sans-serif" at bounding box center [191, 217] width 67 height 13
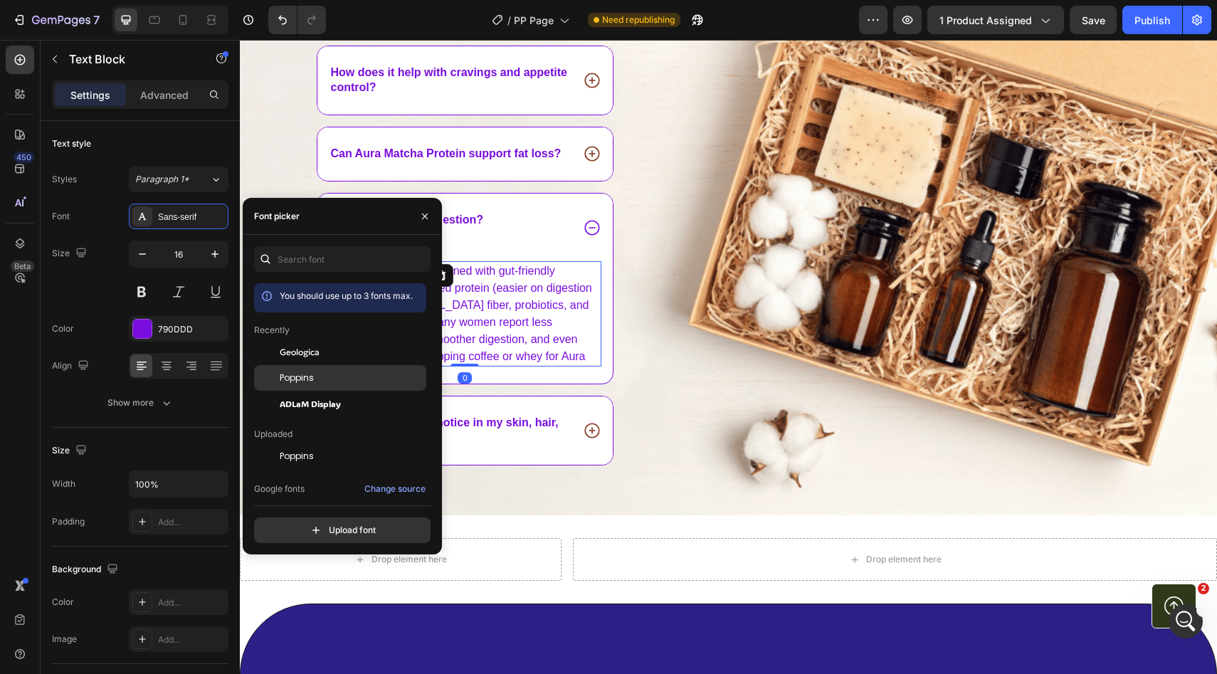
click at [317, 526] on div "Poppins" at bounding box center [340, 539] width 172 height 26
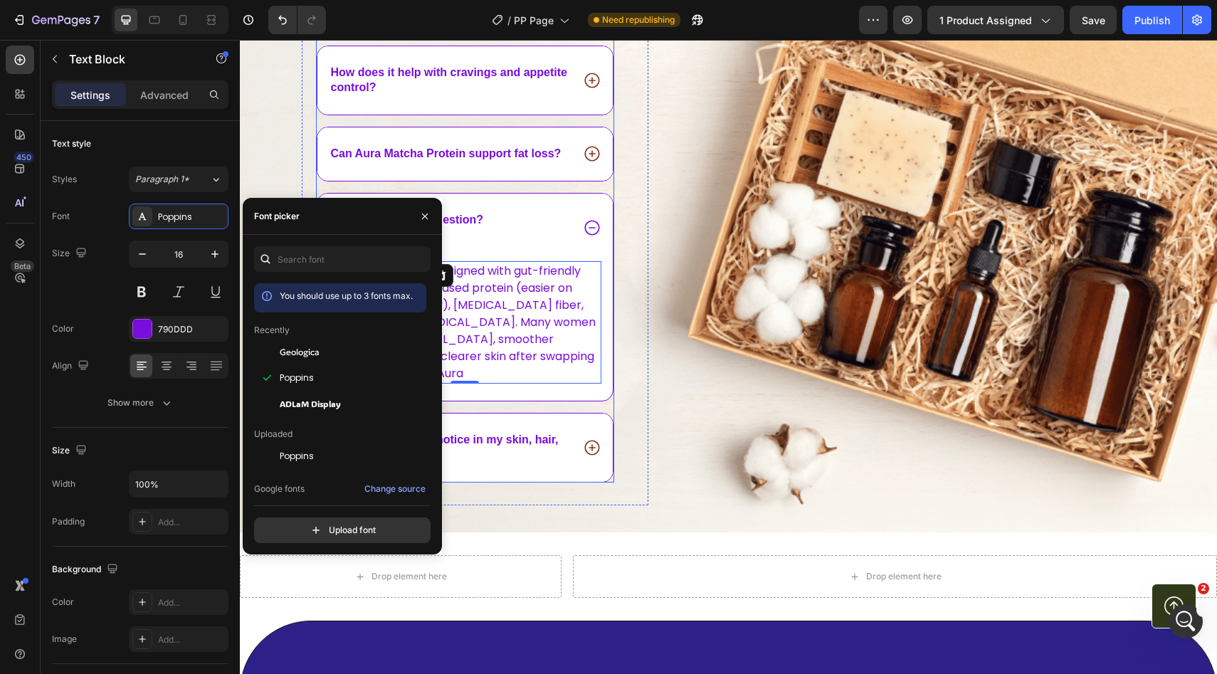
click at [517, 411] on div "What makes Aura Matcha Protein different from regular matcha or protein powders…" at bounding box center [465, 223] width 299 height 517
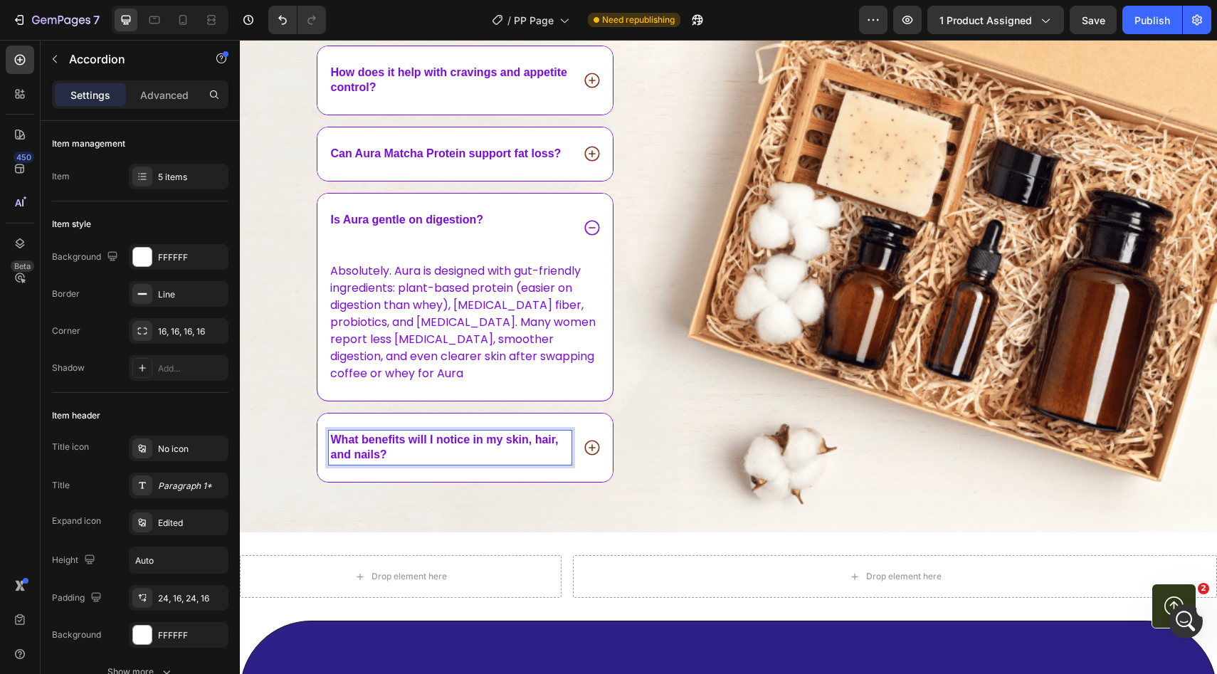
click at [385, 450] on span "What benefits will I notice in my skin, hair, and nails?" at bounding box center [445, 446] width 228 height 27
click at [599, 452] on icon at bounding box center [592, 447] width 18 height 18
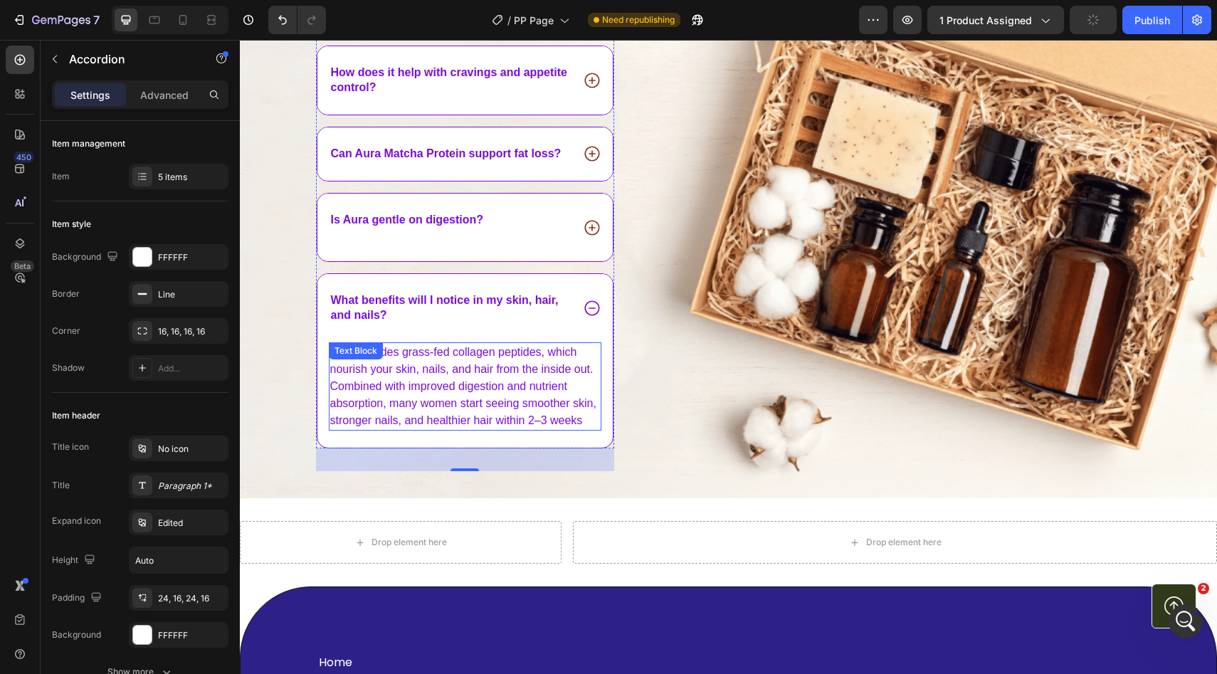
click at [383, 381] on p "Aura includes grass-fed collagen peptides, which nourish your skin, nails, and …" at bounding box center [465, 386] width 270 height 85
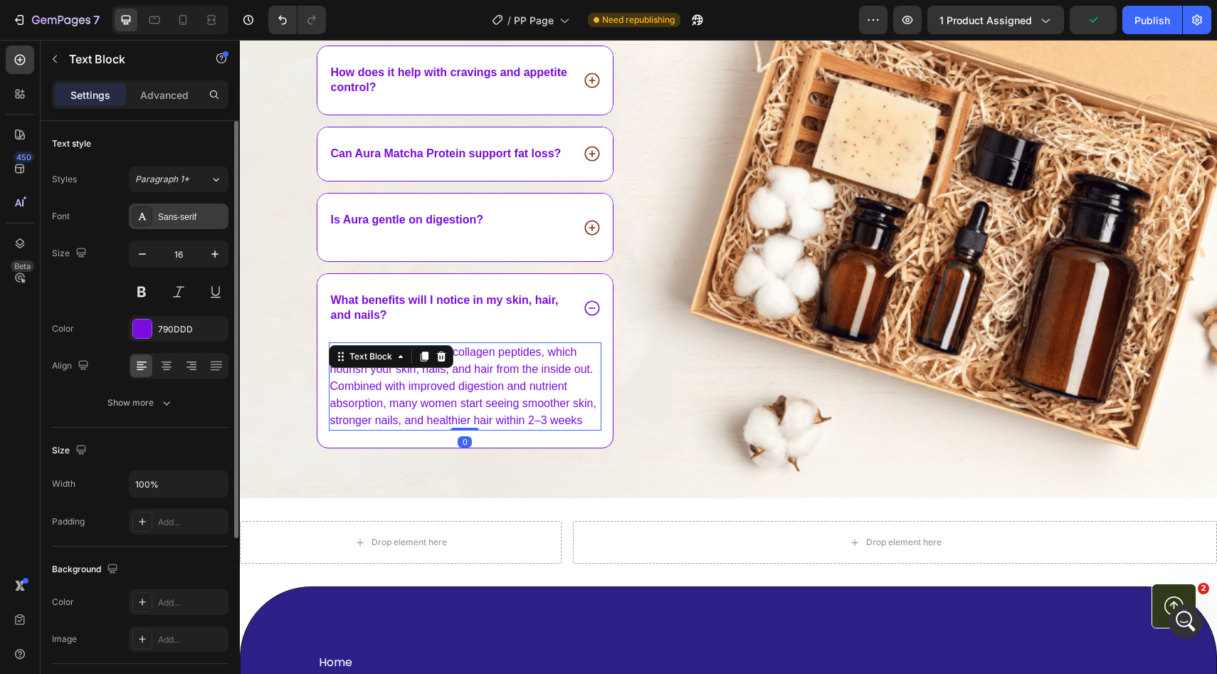
click at [163, 228] on div "Sans-serif" at bounding box center [179, 216] width 100 height 26
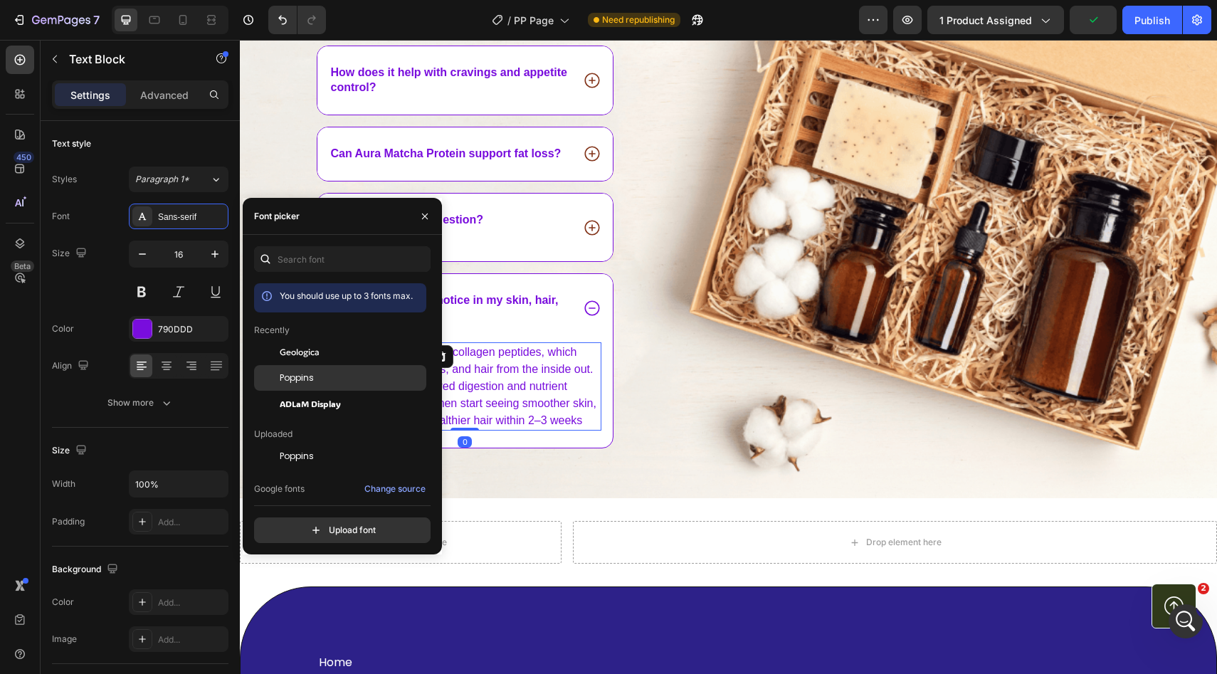
click at [316, 371] on div "Poppins" at bounding box center [352, 377] width 144 height 13
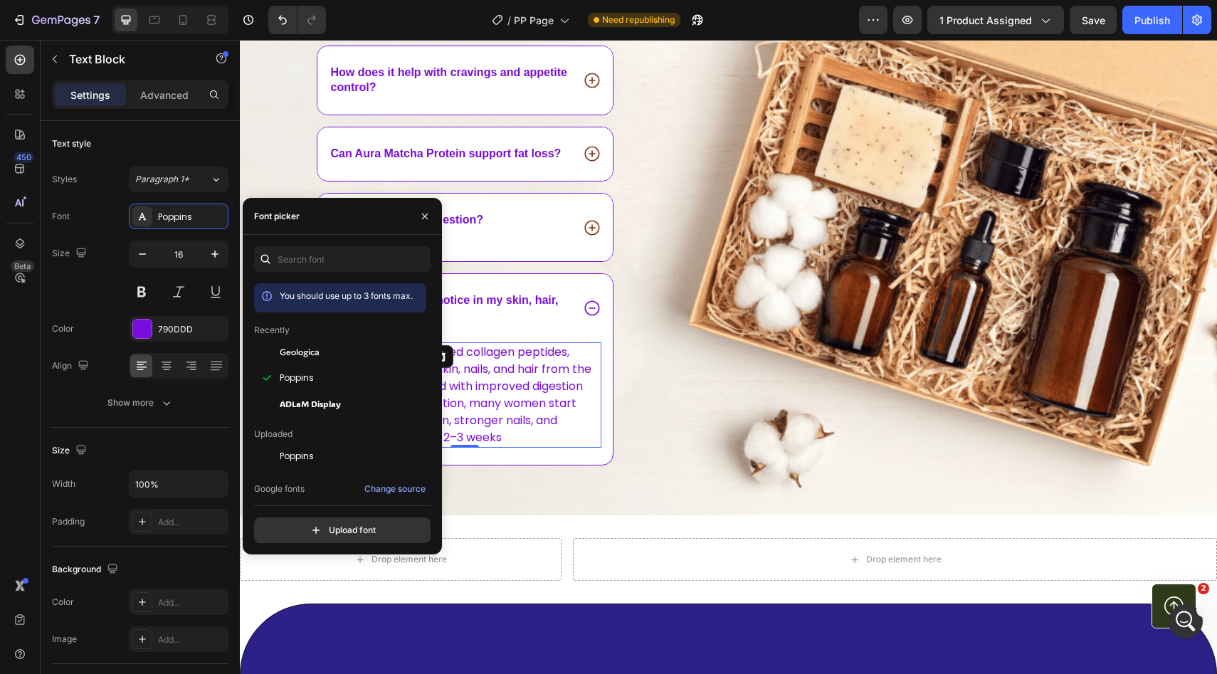
click at [446, 338] on div "What benefits will I notice in my skin, hair, and nails?" at bounding box center [465, 308] width 296 height 68
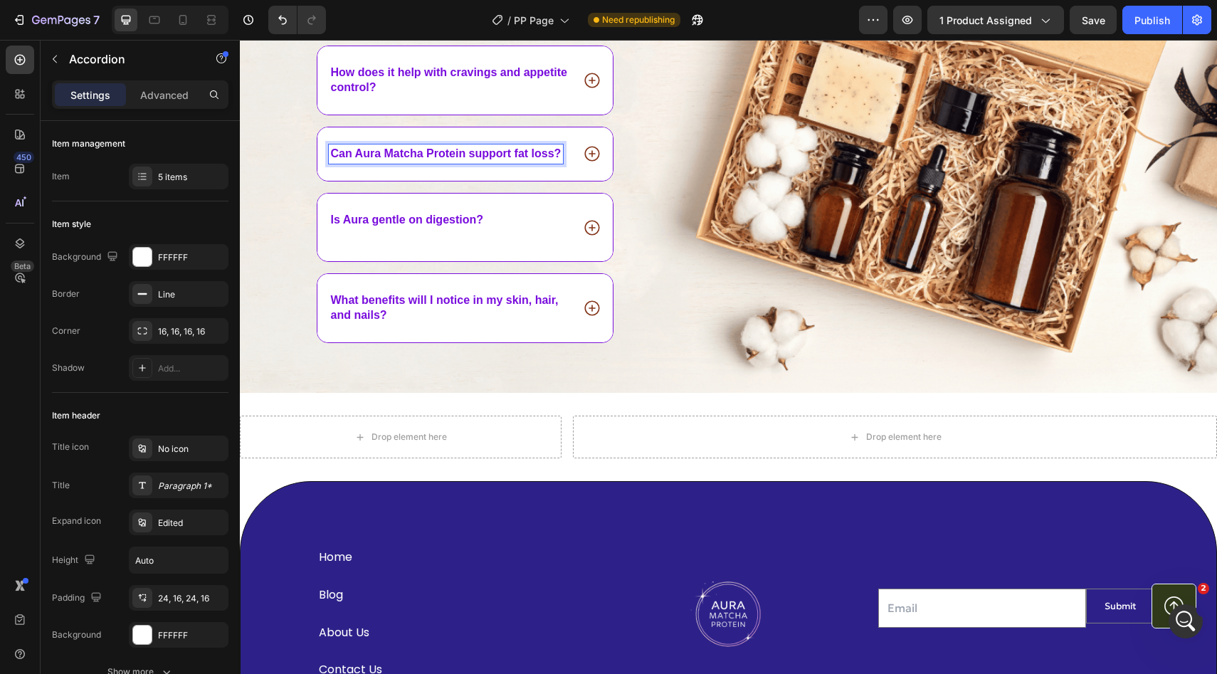
click at [600, 151] on icon at bounding box center [592, 153] width 18 height 18
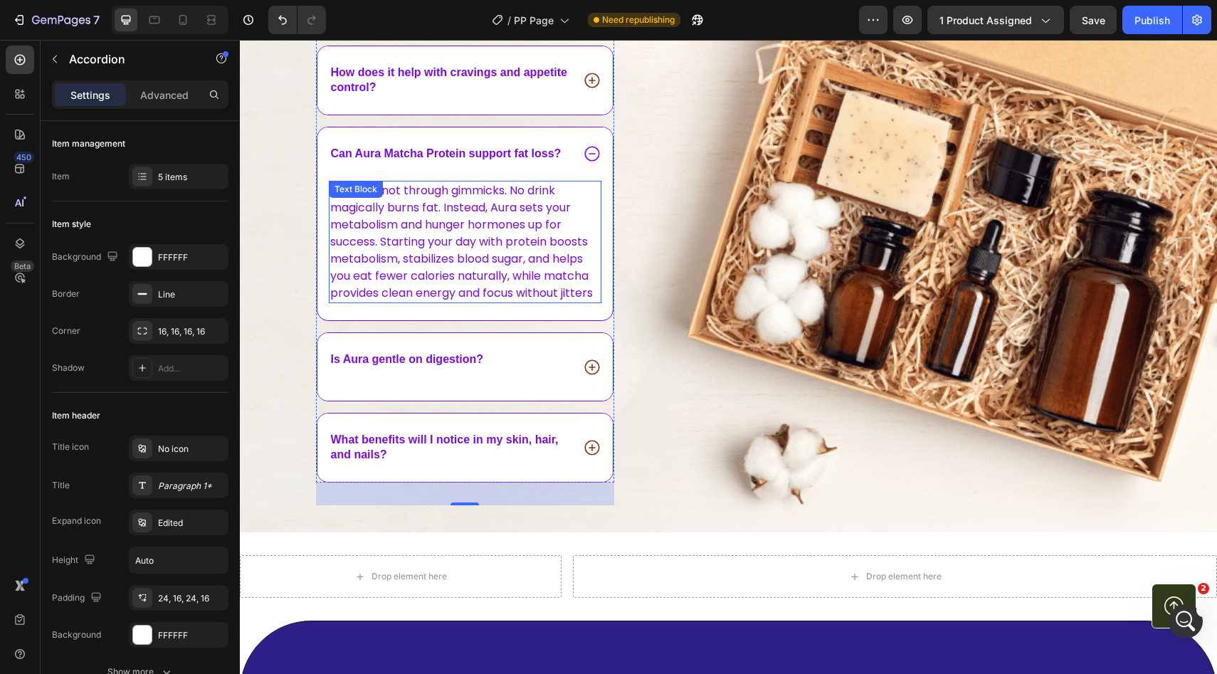
click at [472, 228] on p "Yes—but not through gimmicks. No drink magically burns fat. Instead, Aura sets …" at bounding box center [465, 242] width 270 height 120
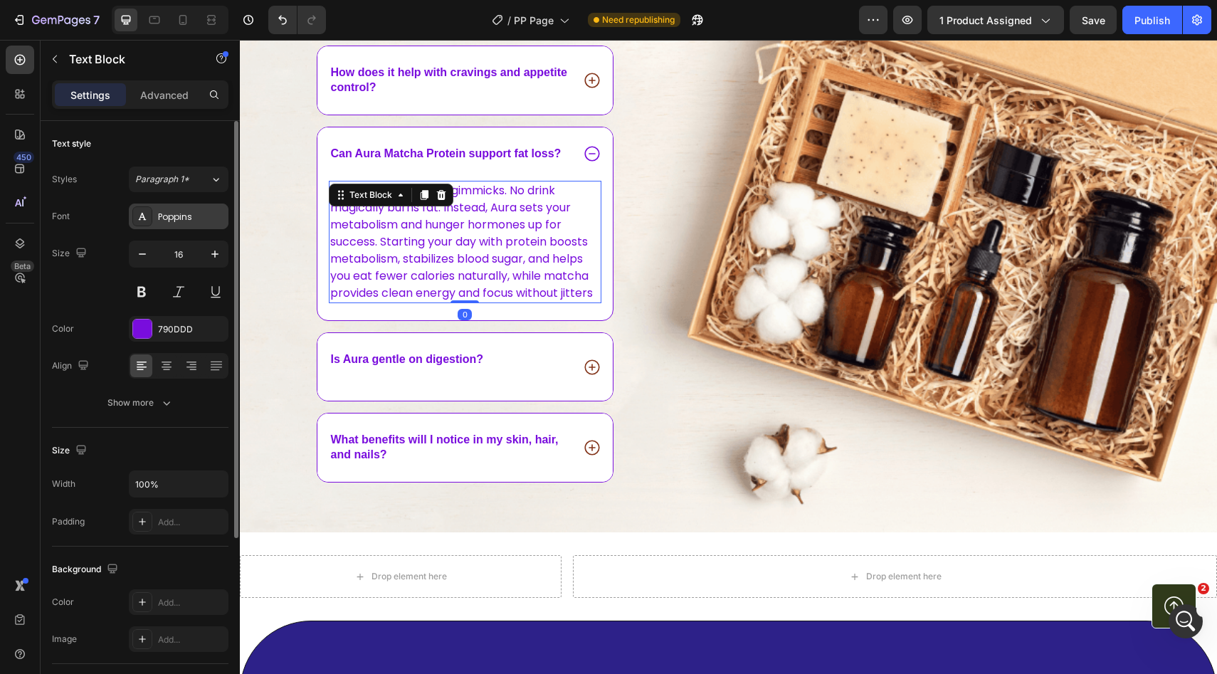
click at [183, 216] on div "Poppins" at bounding box center [191, 217] width 67 height 13
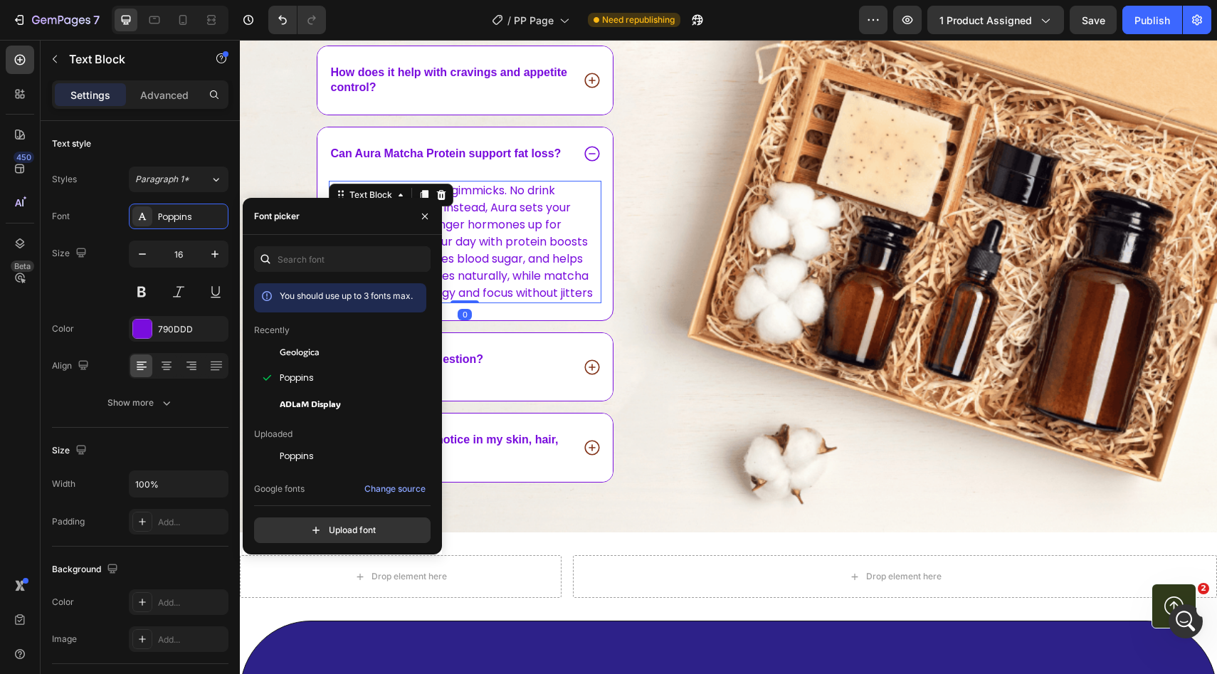
click at [448, 154] on span "Can Aura Matcha Protein support fat loss?" at bounding box center [446, 153] width 231 height 12
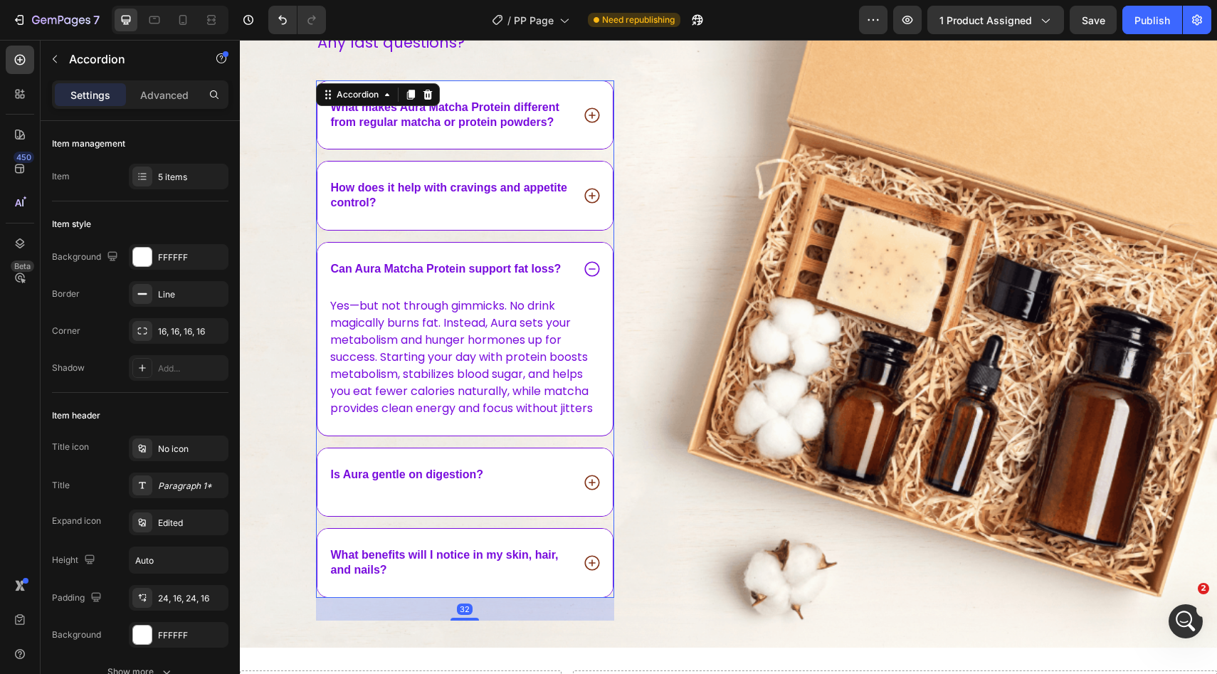
scroll to position [4060, 0]
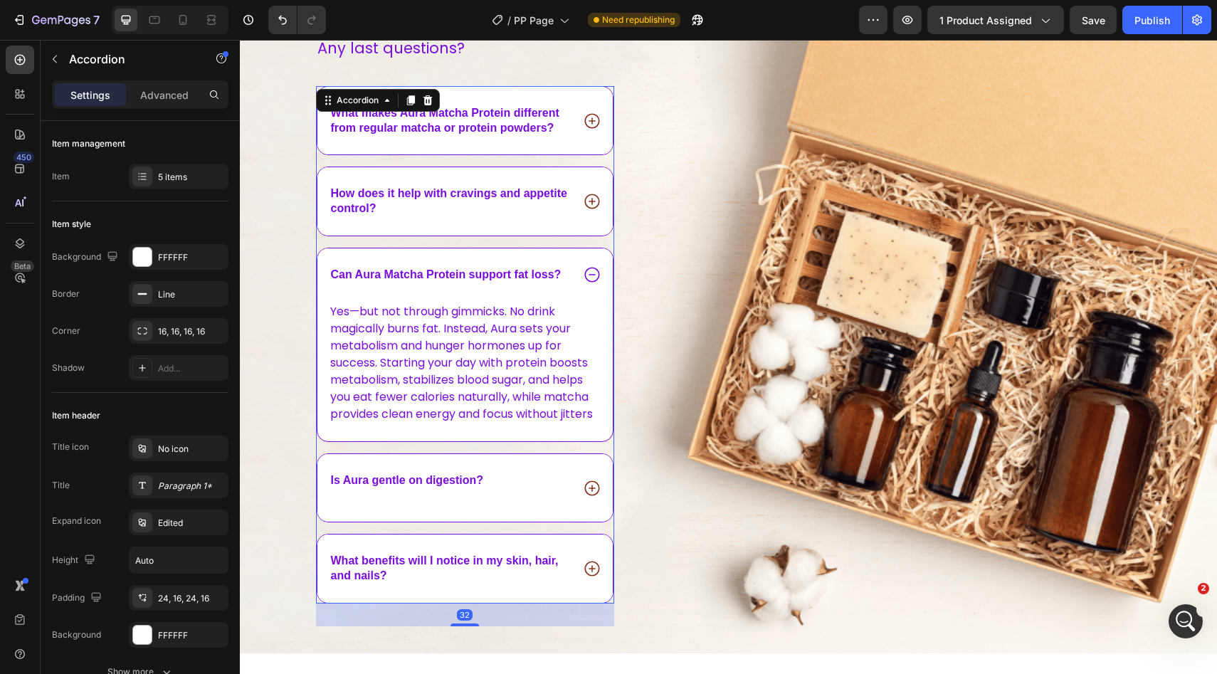
click at [593, 121] on icon at bounding box center [592, 121] width 18 height 18
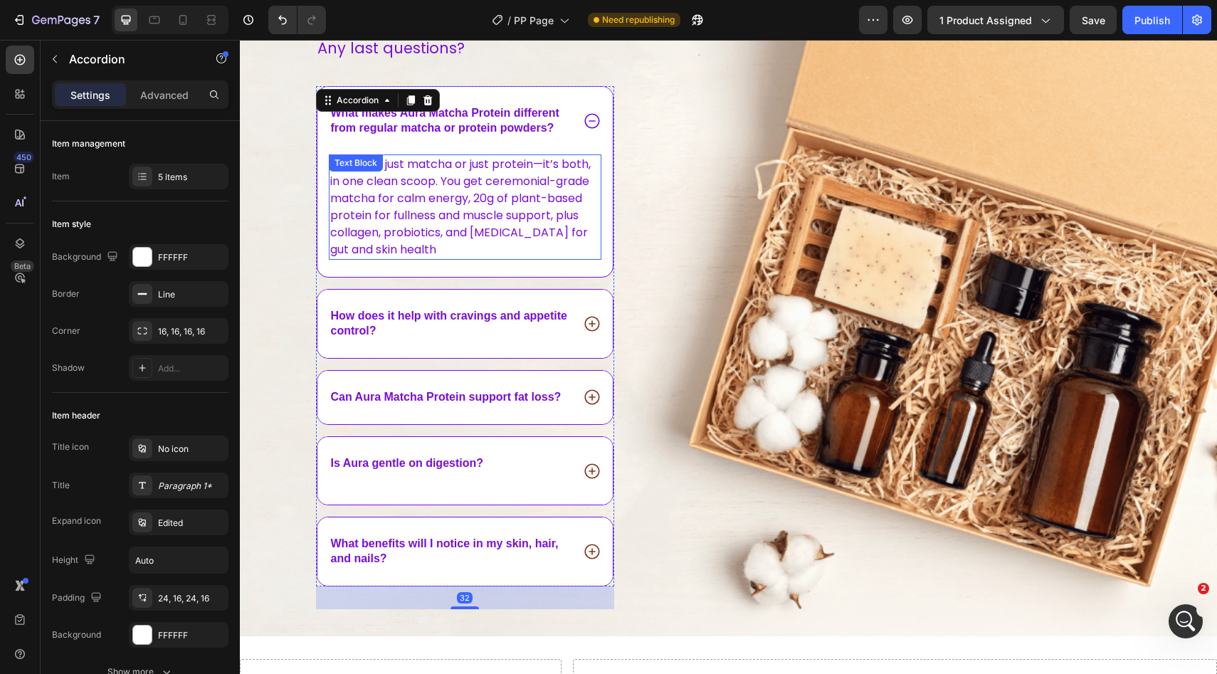
click at [445, 162] on div "Aura isn’t just matcha or just protein—it’s both, in one clean scoop. You get c…" at bounding box center [465, 206] width 273 height 105
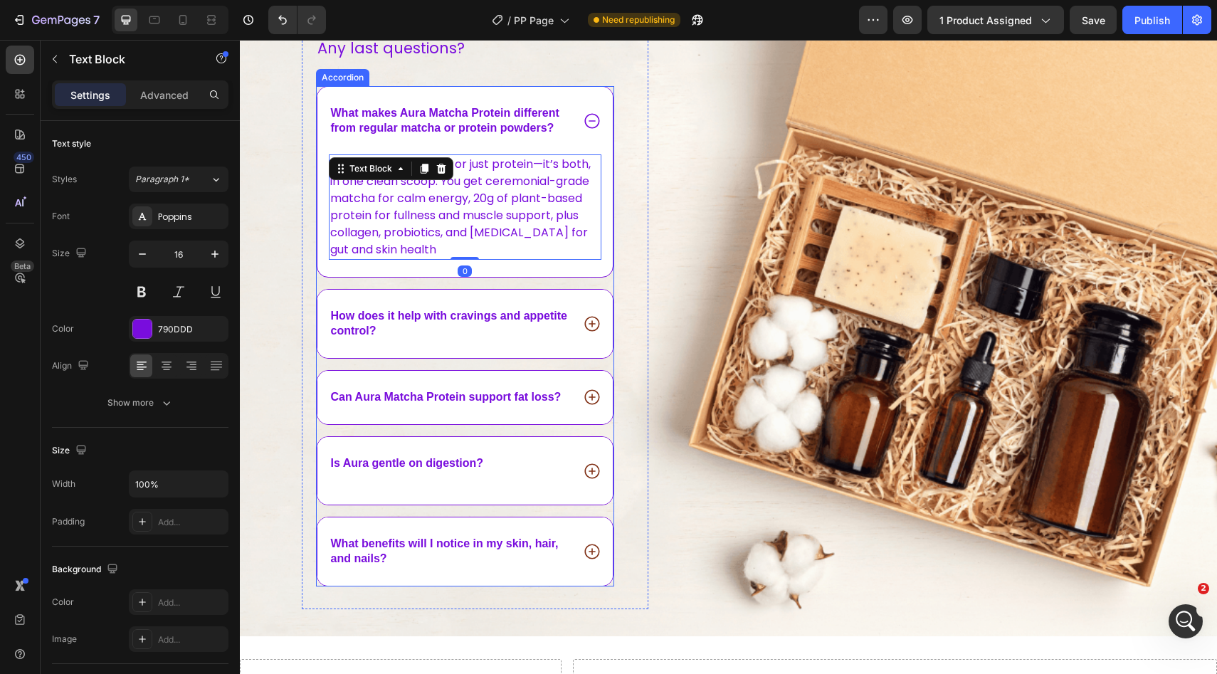
click at [589, 324] on icon at bounding box center [592, 323] width 18 height 18
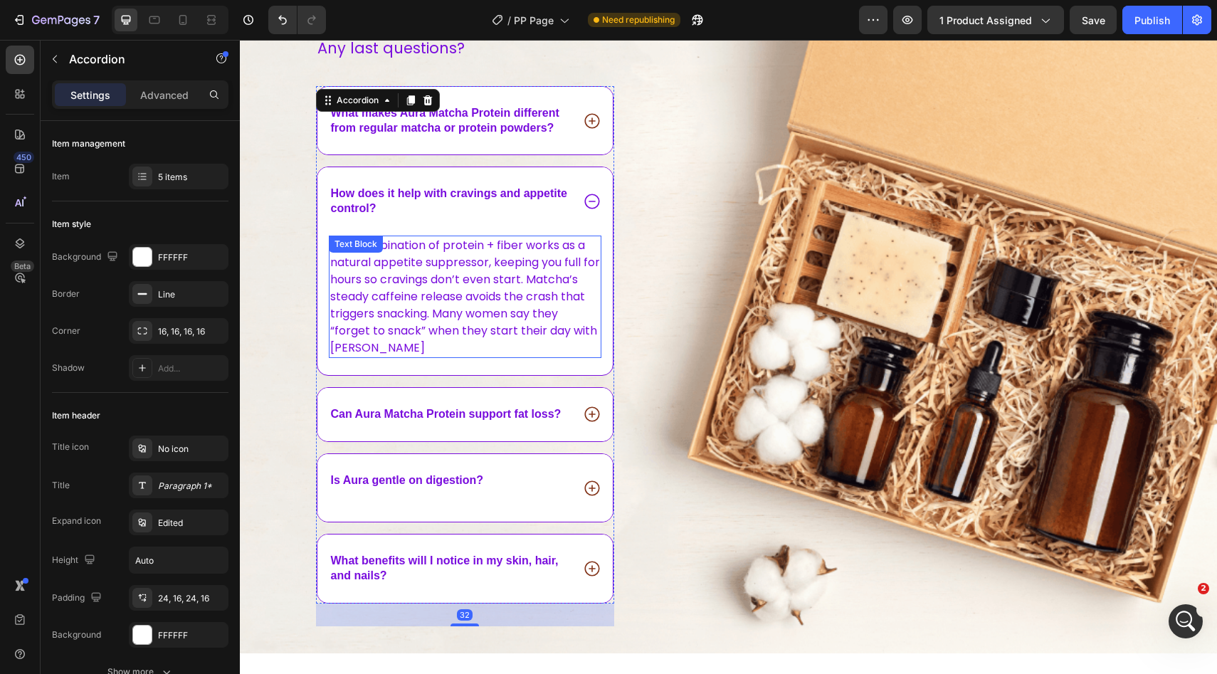
click at [427, 310] on p "The combination of protein + fiber works as a natural appetite suppressor, keep…" at bounding box center [465, 297] width 270 height 120
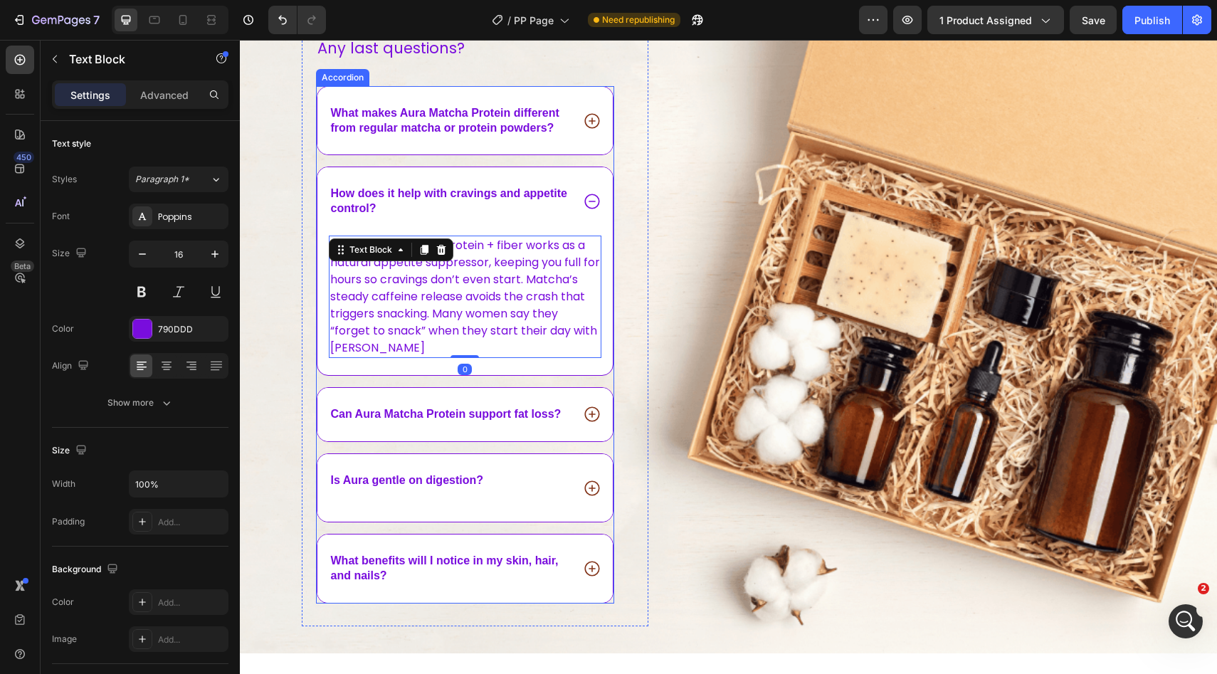
click at [592, 406] on icon at bounding box center [592, 414] width 18 height 18
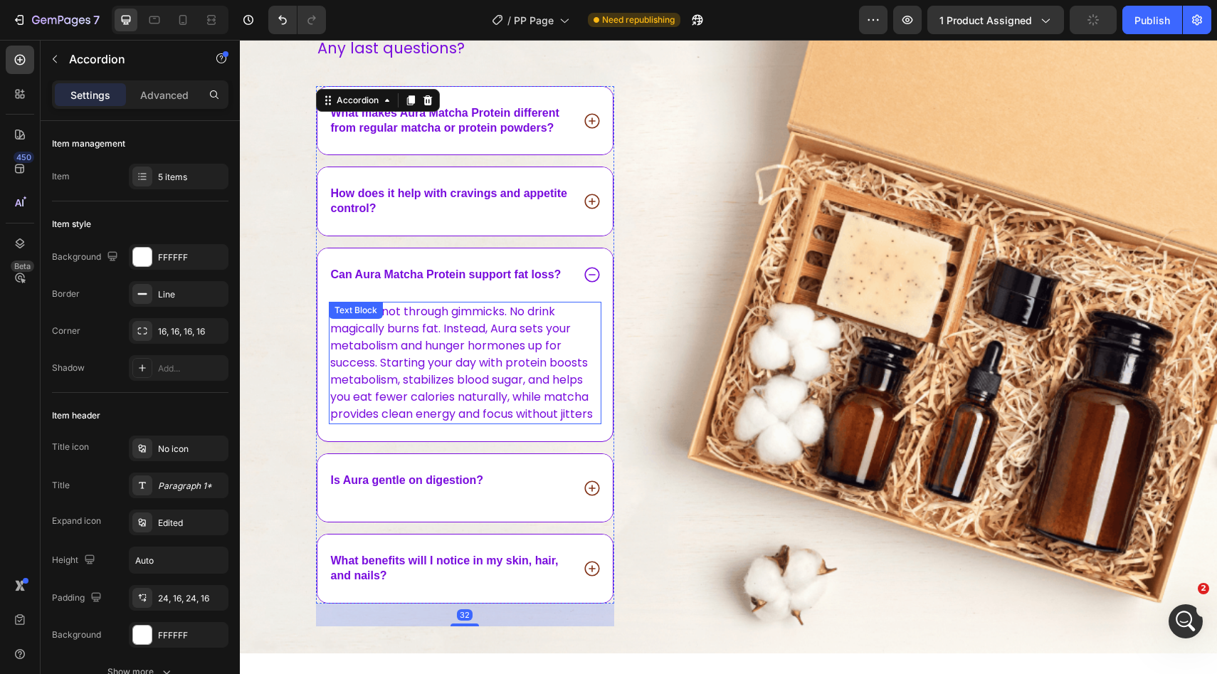
click at [474, 371] on p "Yes—but not through gimmicks. No drink magically burns fat. Instead, Aura sets …" at bounding box center [465, 363] width 270 height 120
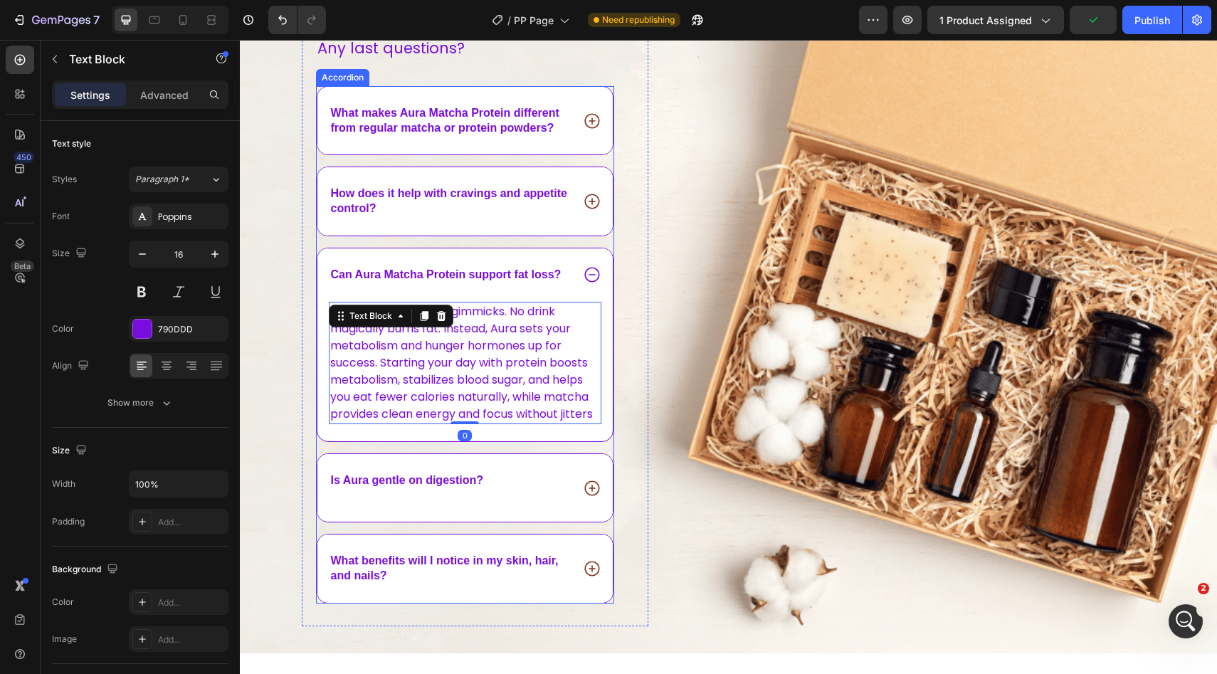
click at [588, 479] on icon at bounding box center [592, 488] width 18 height 18
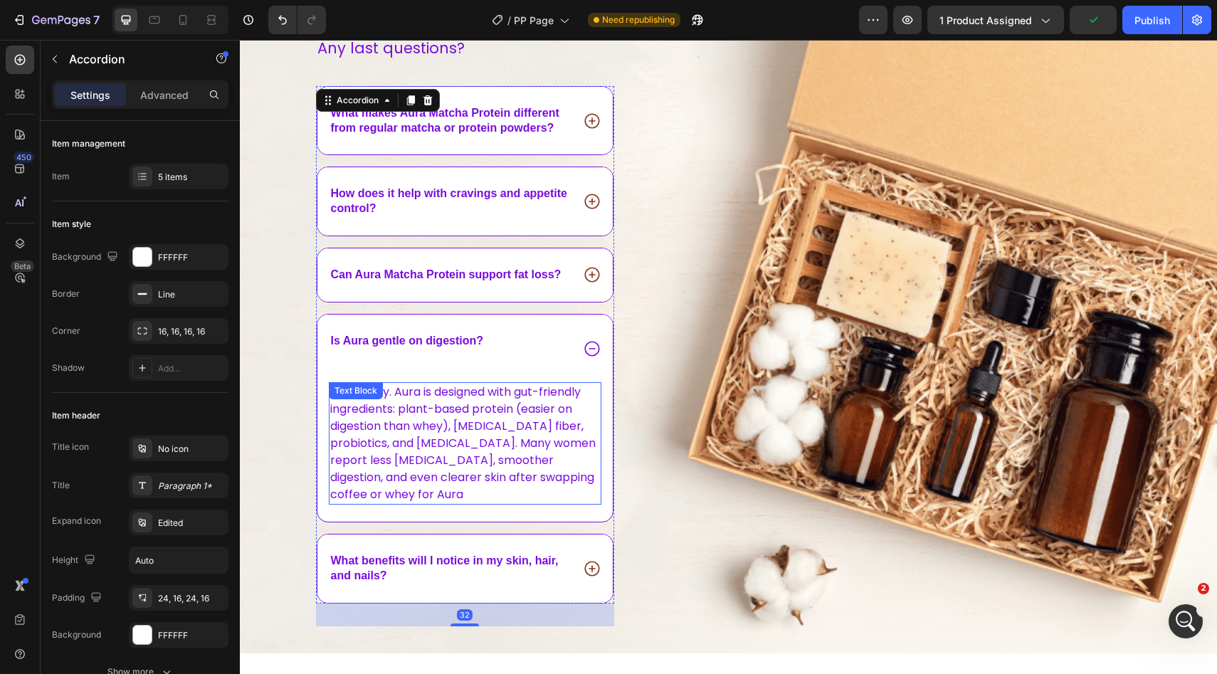
click at [455, 435] on p "Absolutely. Aura is designed with gut-friendly ingredients: plant-based protein…" at bounding box center [465, 443] width 270 height 120
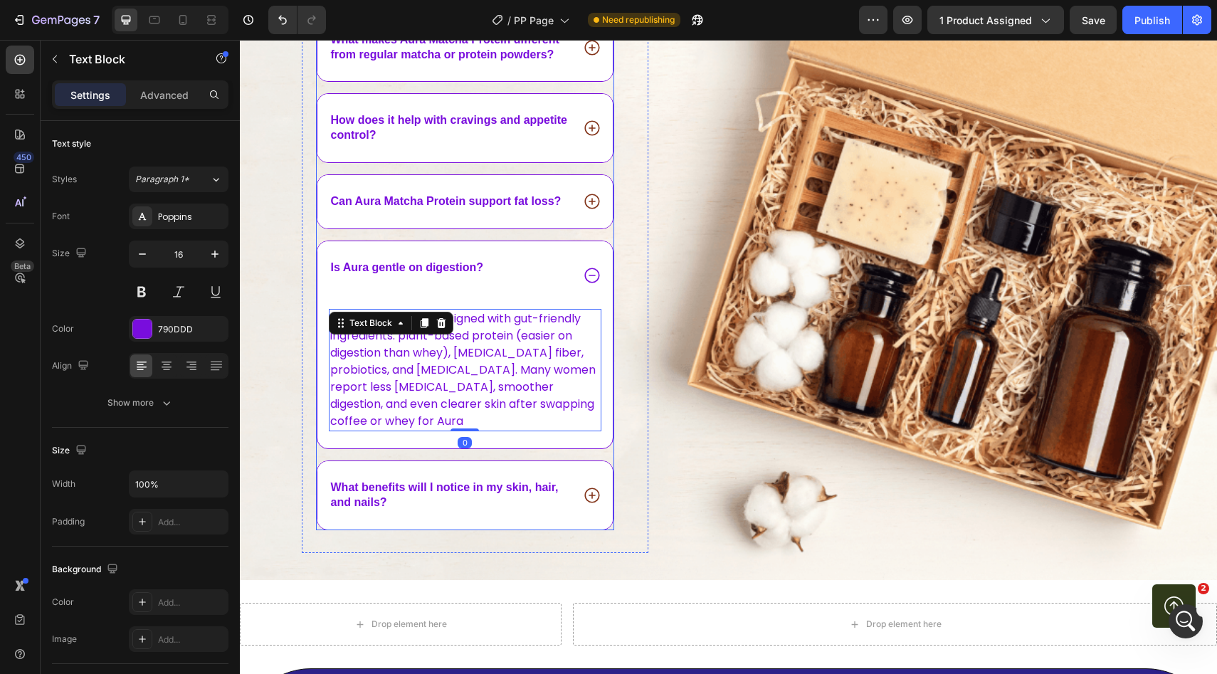
scroll to position [4218, 0]
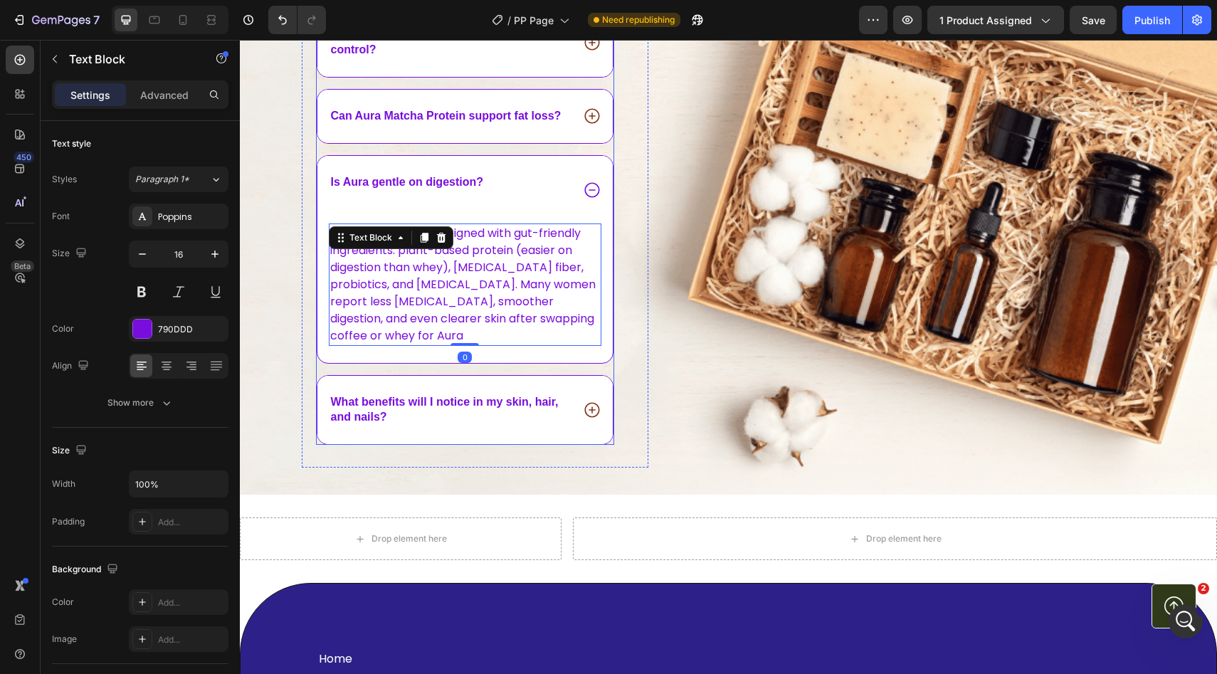
click at [590, 413] on icon at bounding box center [592, 410] width 18 height 18
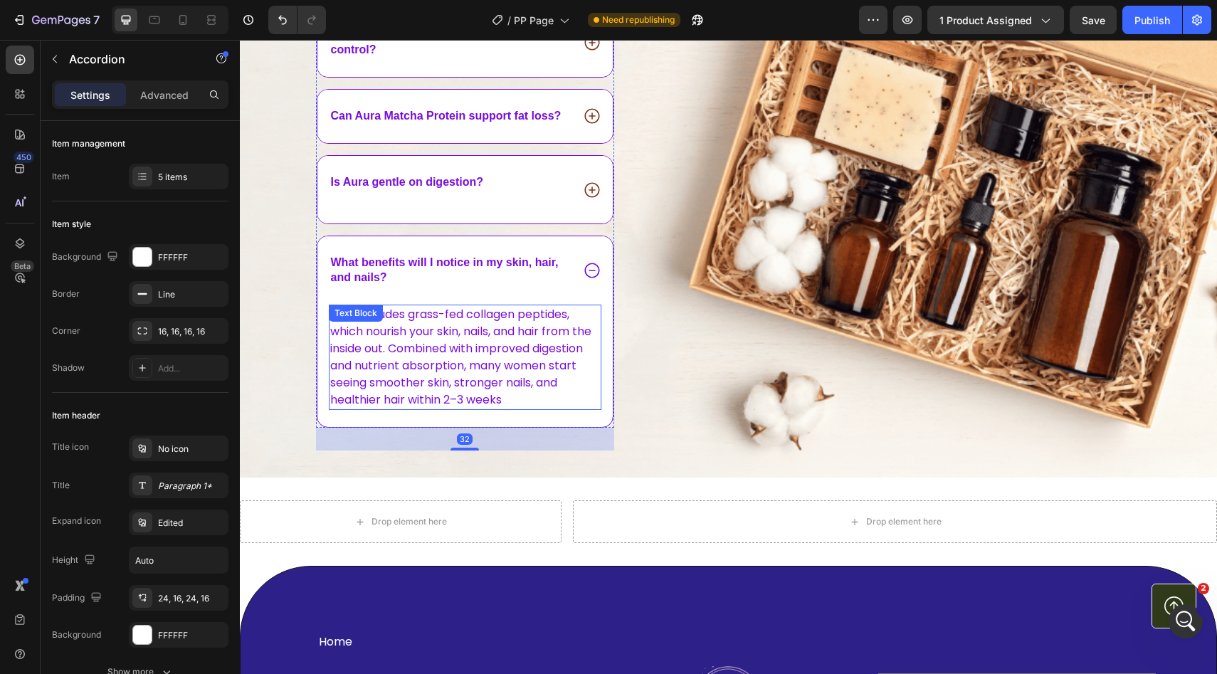
click at [477, 369] on p "Aura includes grass-fed collagen peptides, which nourish your skin, nails, and …" at bounding box center [465, 357] width 270 height 102
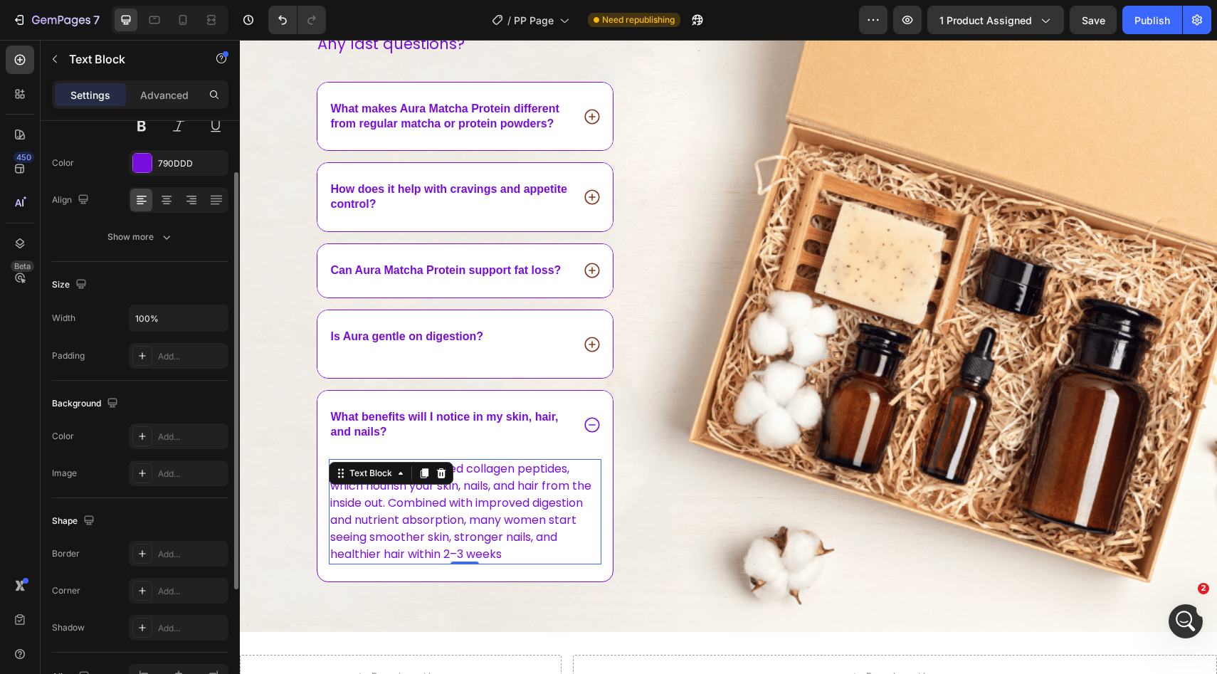
scroll to position [250, 0]
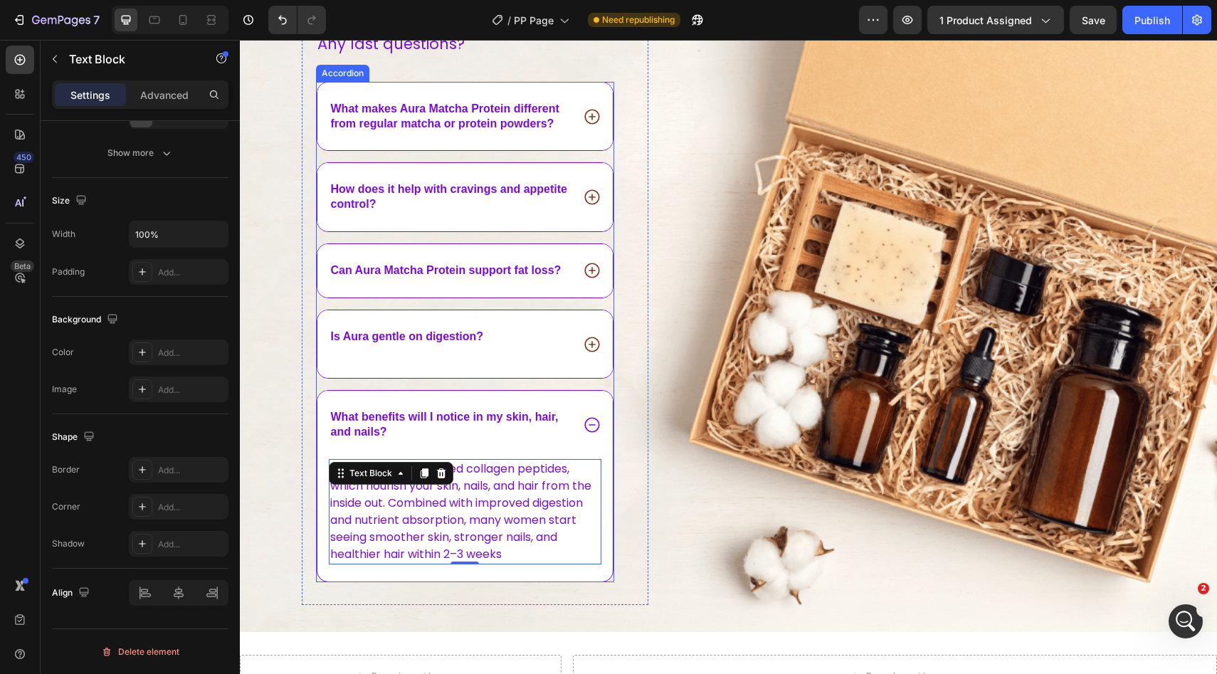
click at [595, 269] on icon at bounding box center [592, 270] width 18 height 18
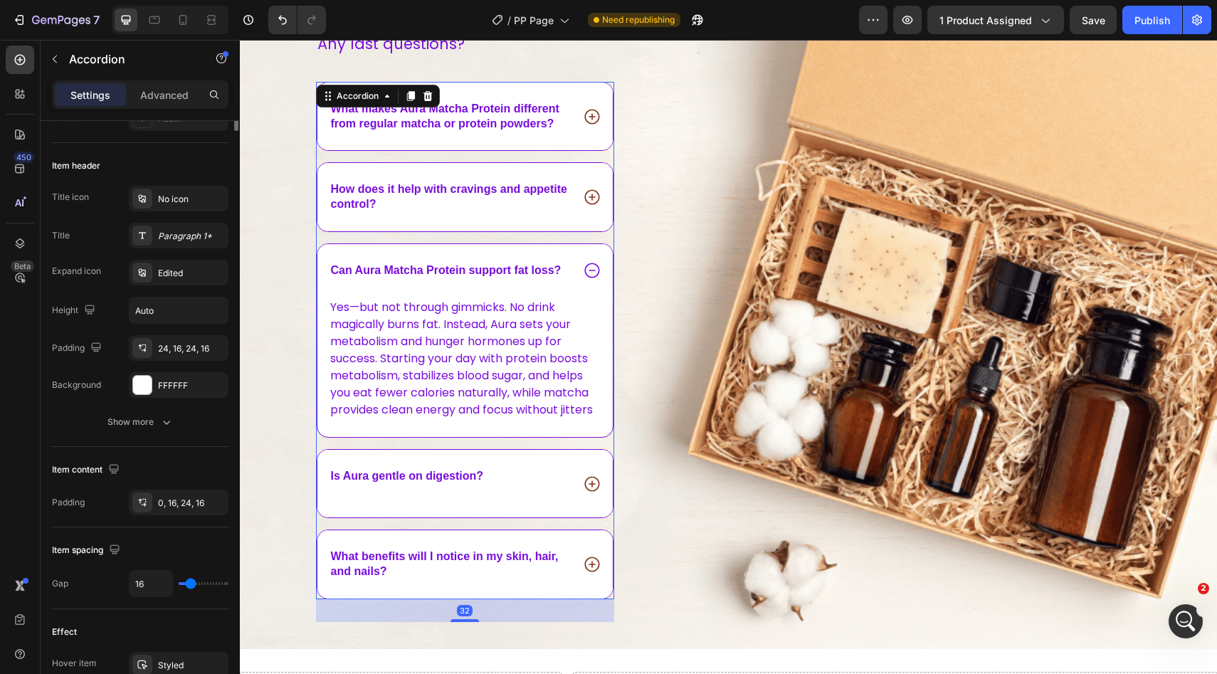
scroll to position [0, 0]
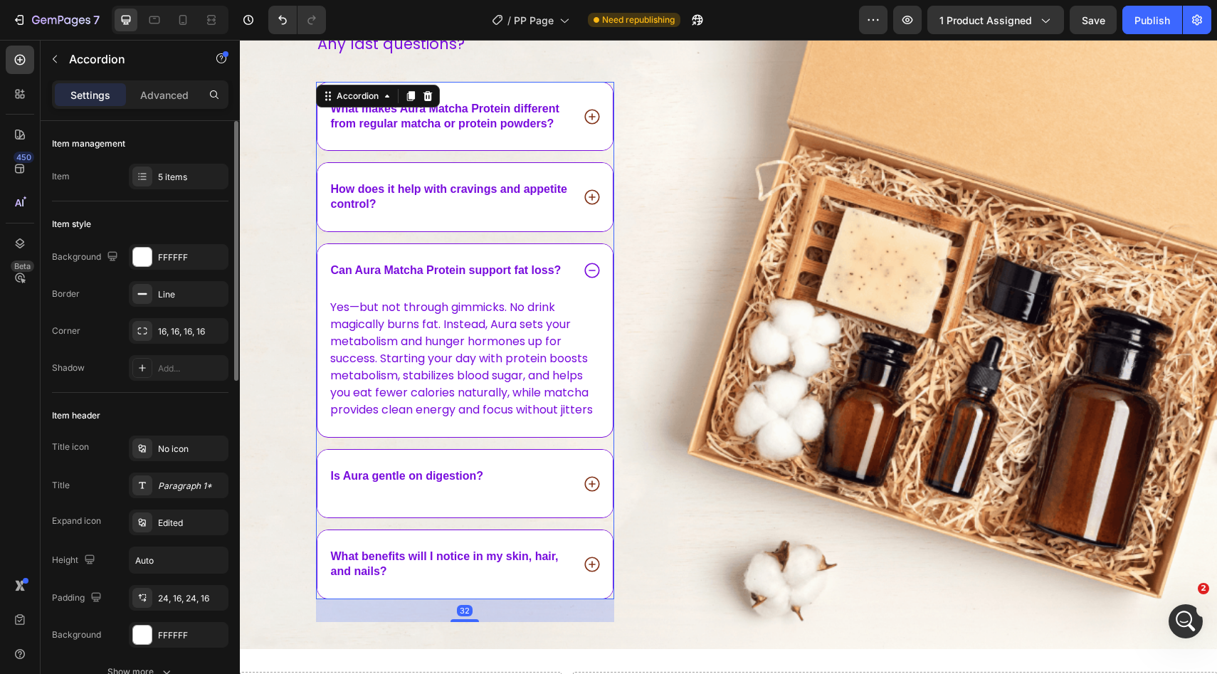
click at [595, 269] on icon at bounding box center [592, 270] width 18 height 18
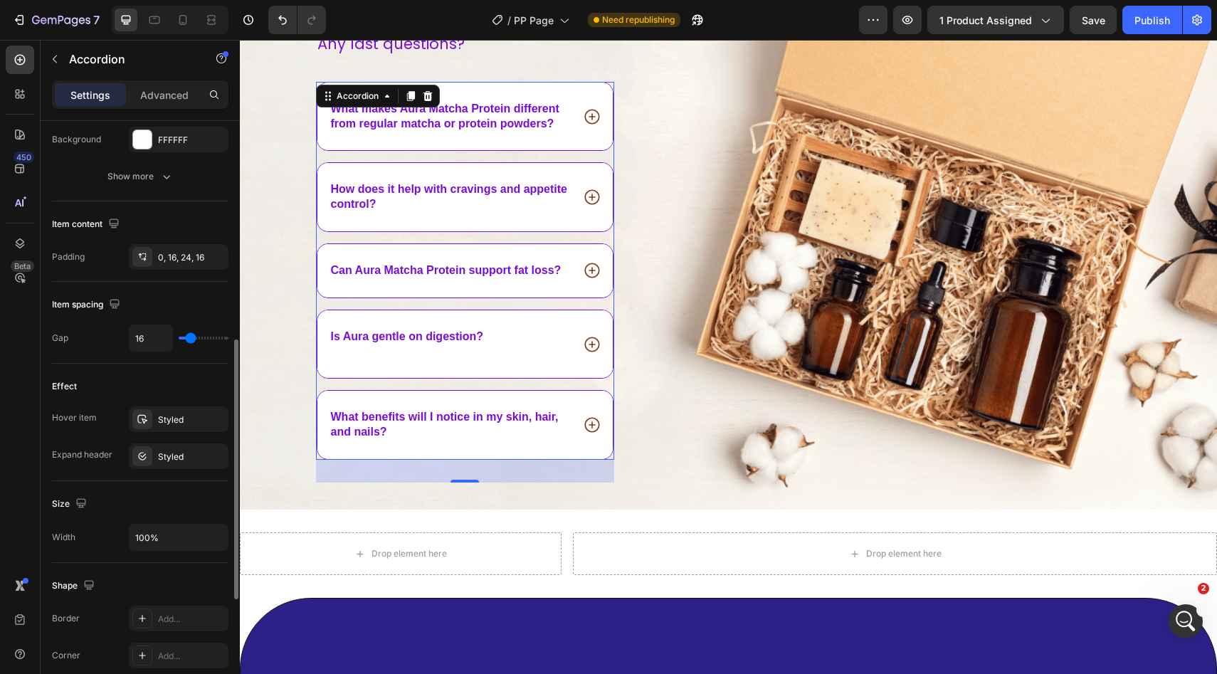
scroll to position [502, 0]
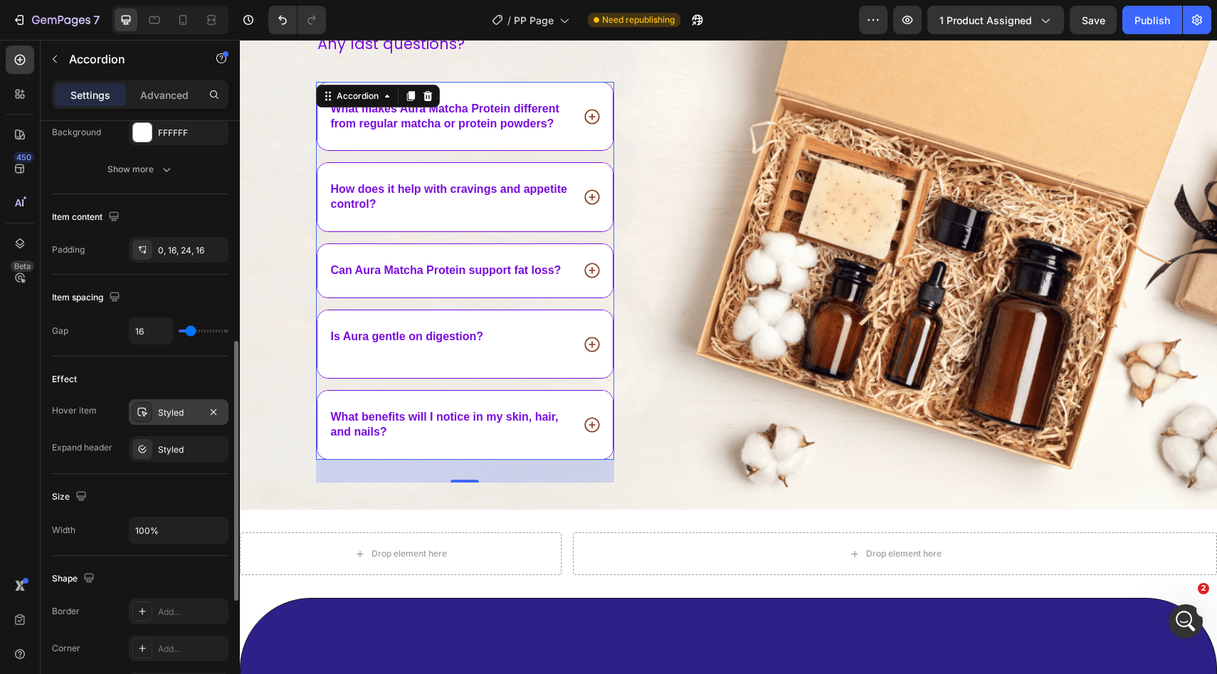
click at [186, 420] on div "Styled" at bounding box center [179, 412] width 100 height 26
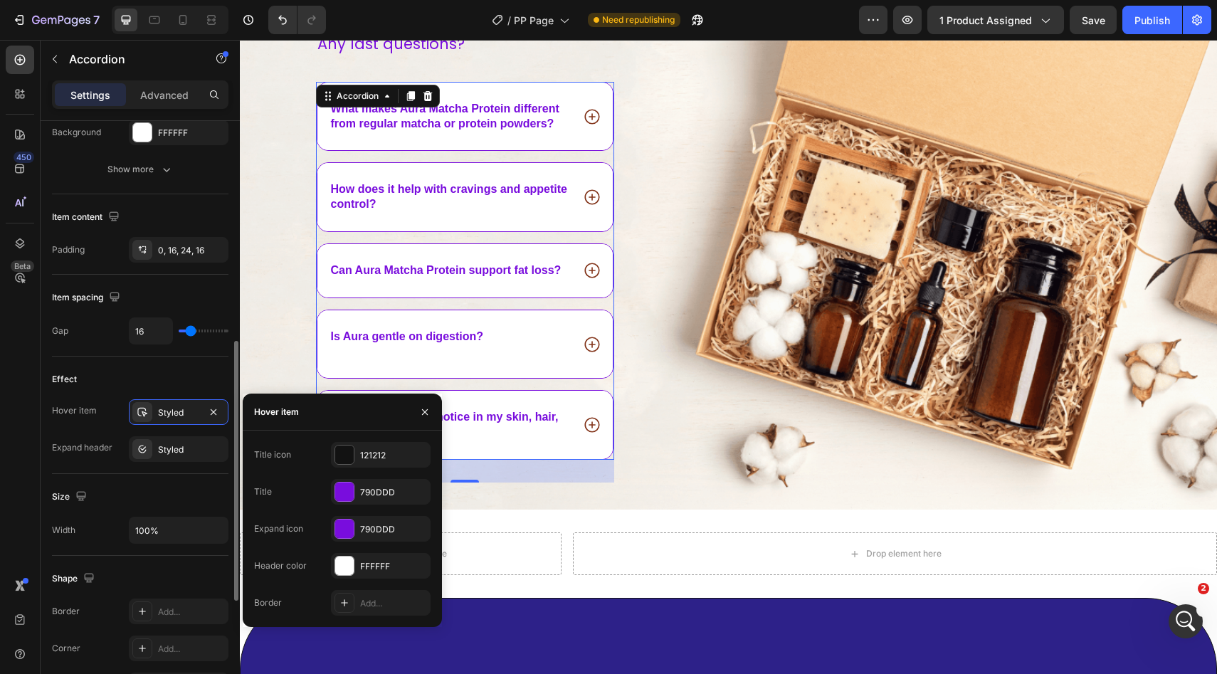
click at [119, 388] on div "Effect" at bounding box center [140, 379] width 176 height 23
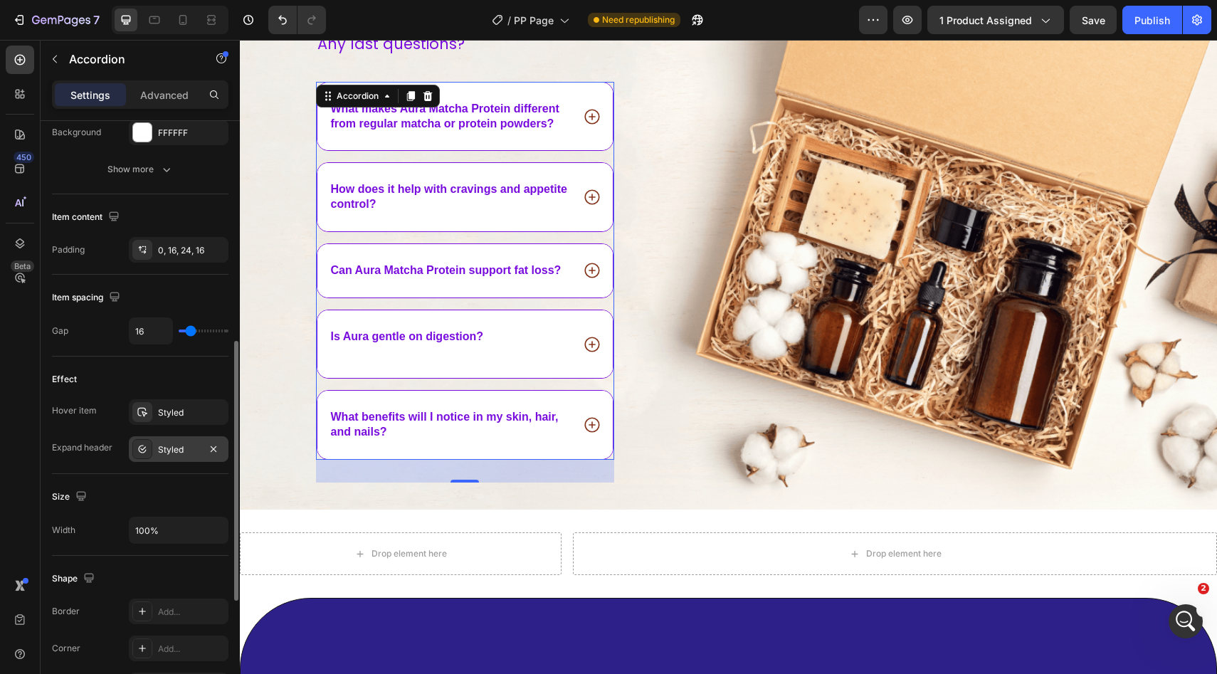
click at [165, 443] on div "Styled" at bounding box center [178, 449] width 41 height 13
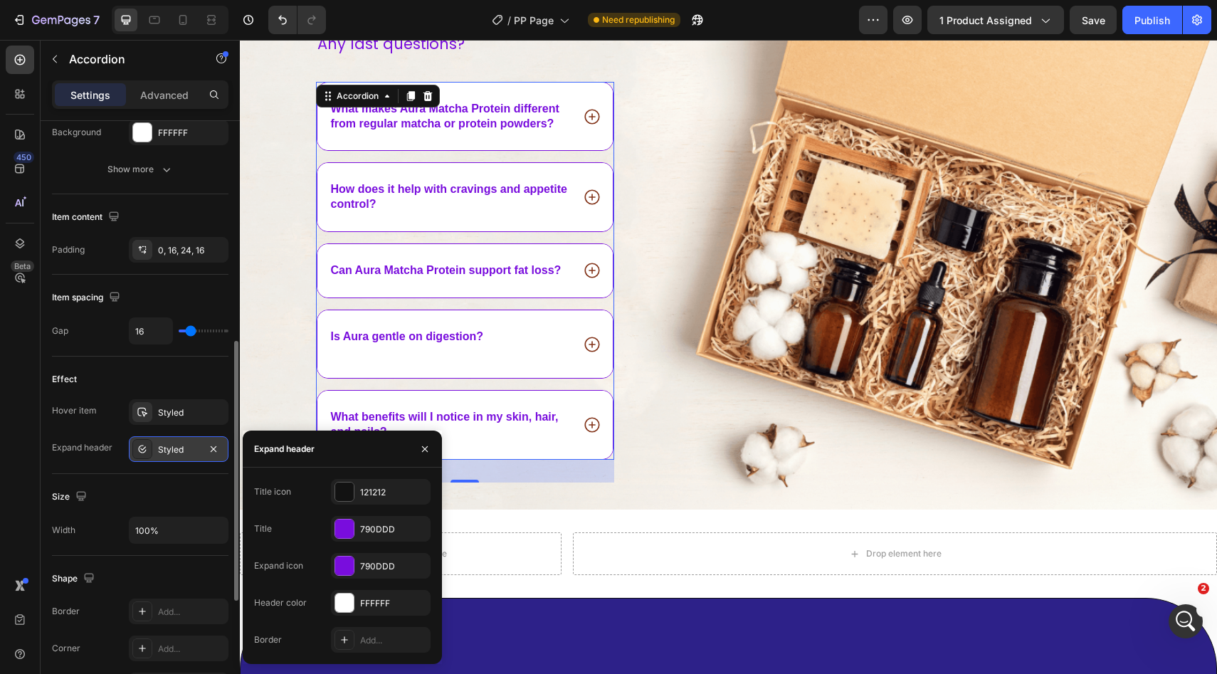
click at [165, 443] on div "Styled" at bounding box center [178, 449] width 41 height 13
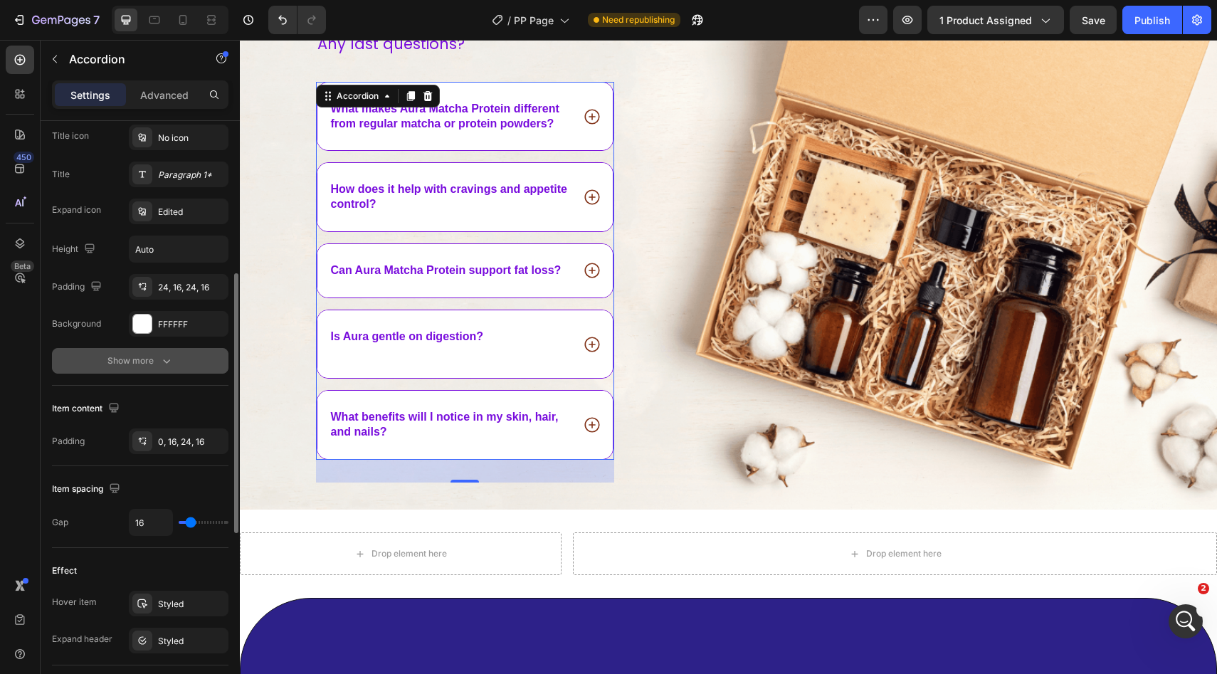
scroll to position [287, 0]
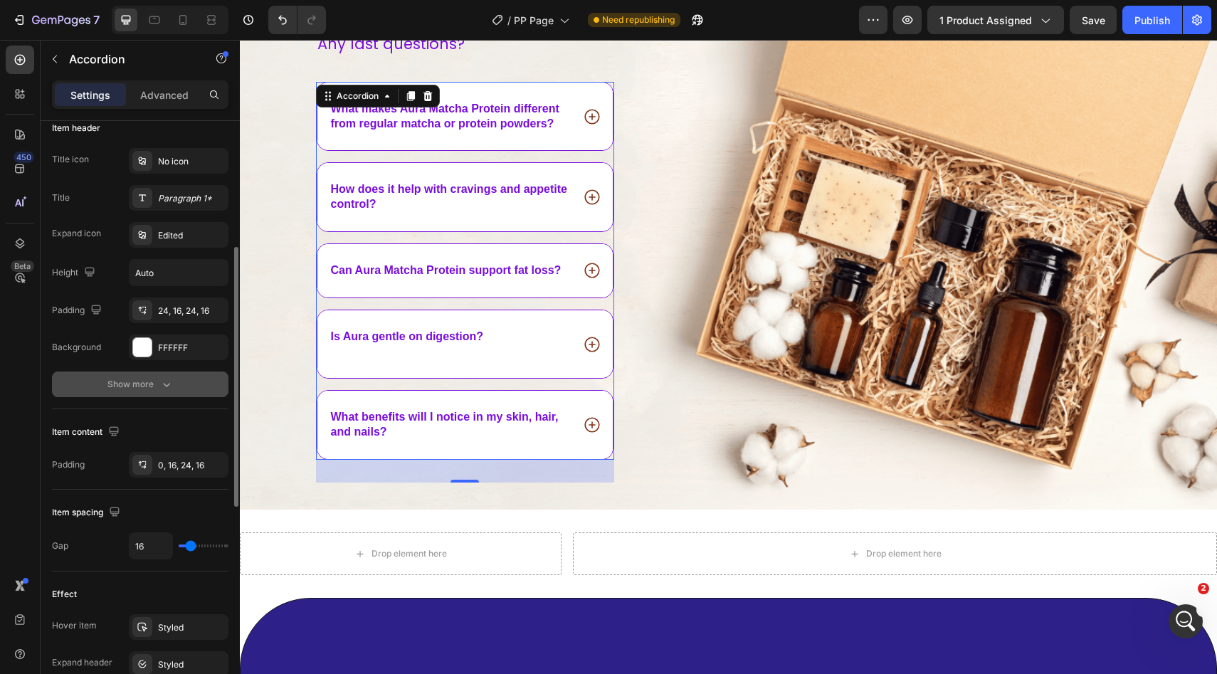
click at [154, 379] on div "Show more" at bounding box center [140, 384] width 66 height 14
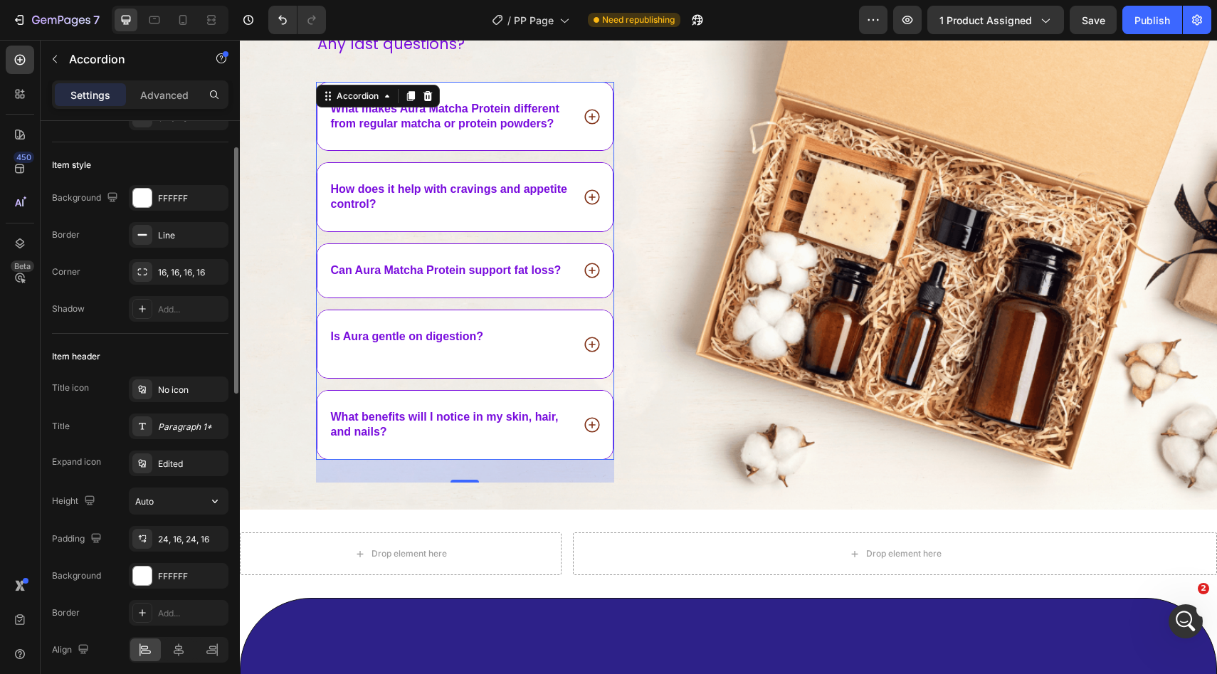
scroll to position [53, 0]
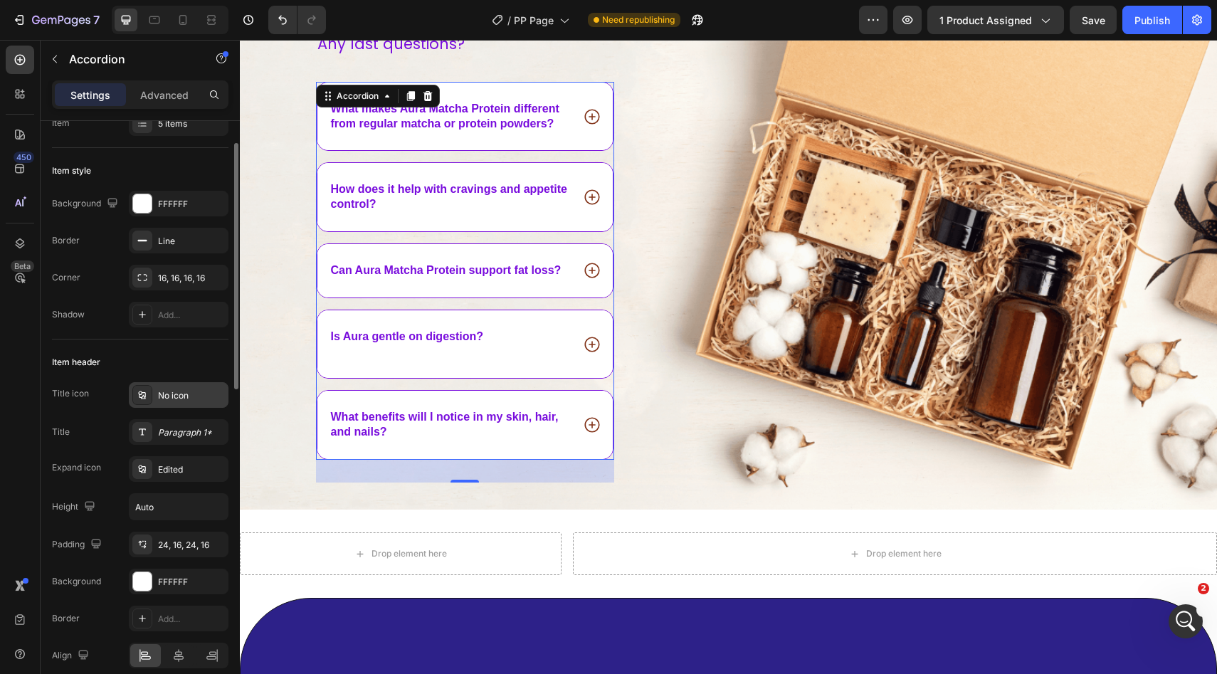
click at [162, 396] on div "No icon" at bounding box center [191, 395] width 67 height 13
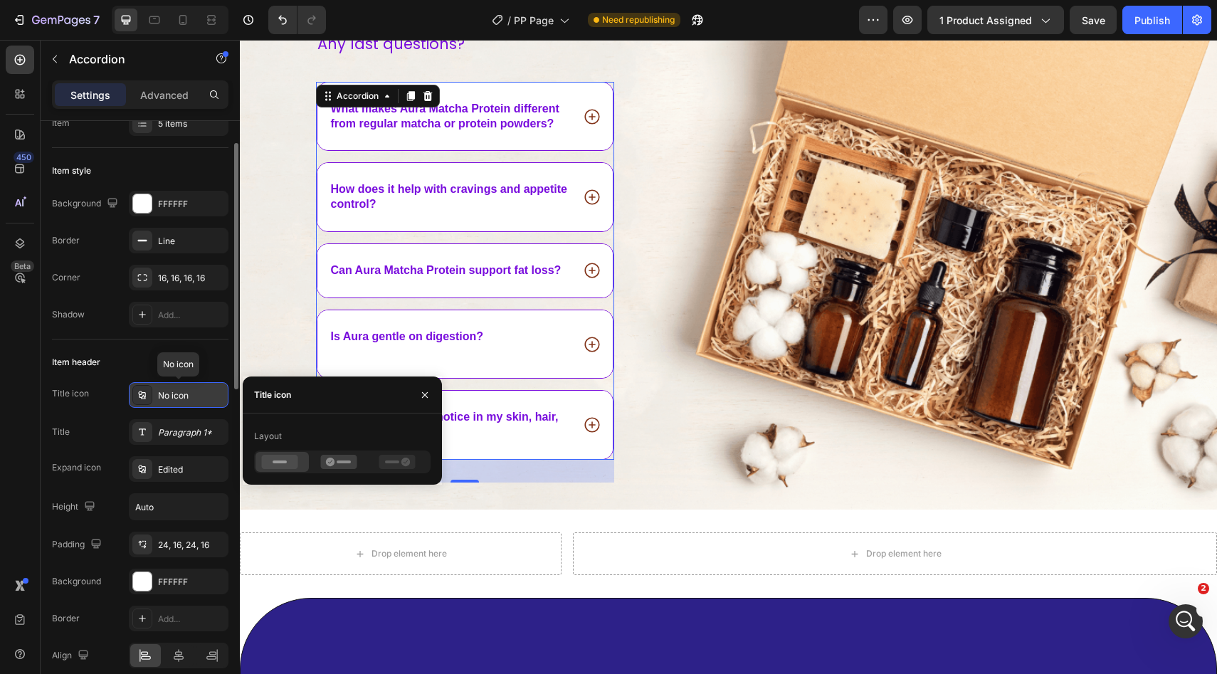
click at [162, 396] on div "No icon" at bounding box center [191, 395] width 67 height 13
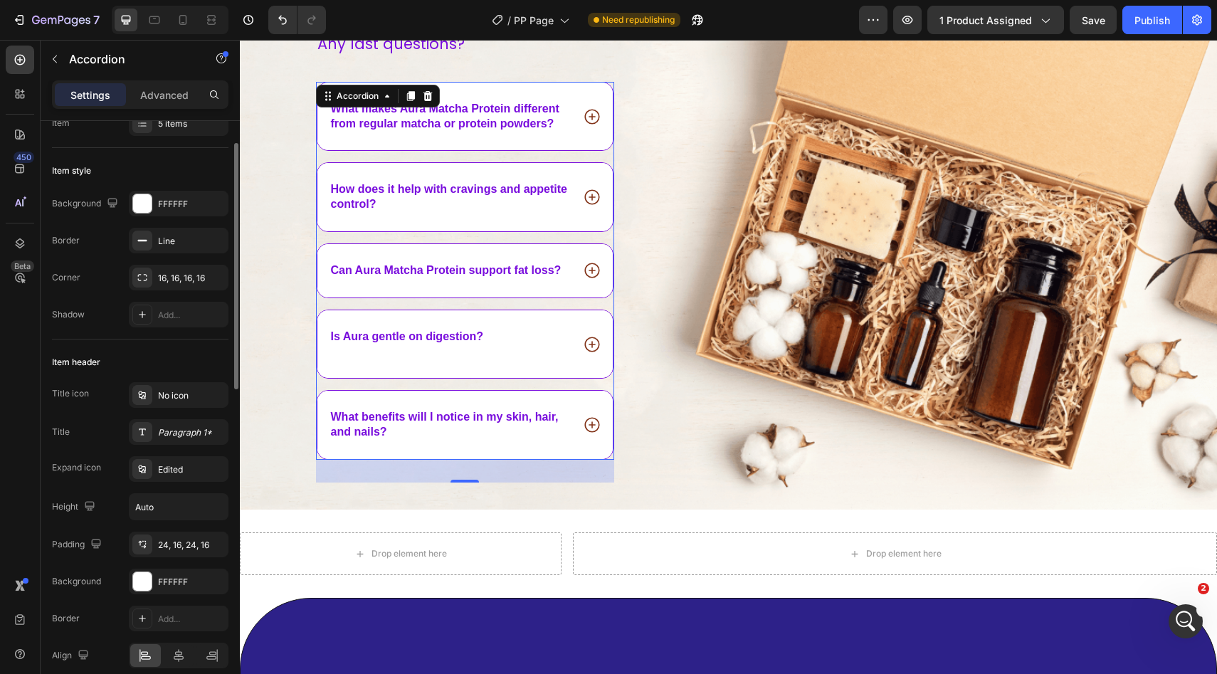
scroll to position [0, 0]
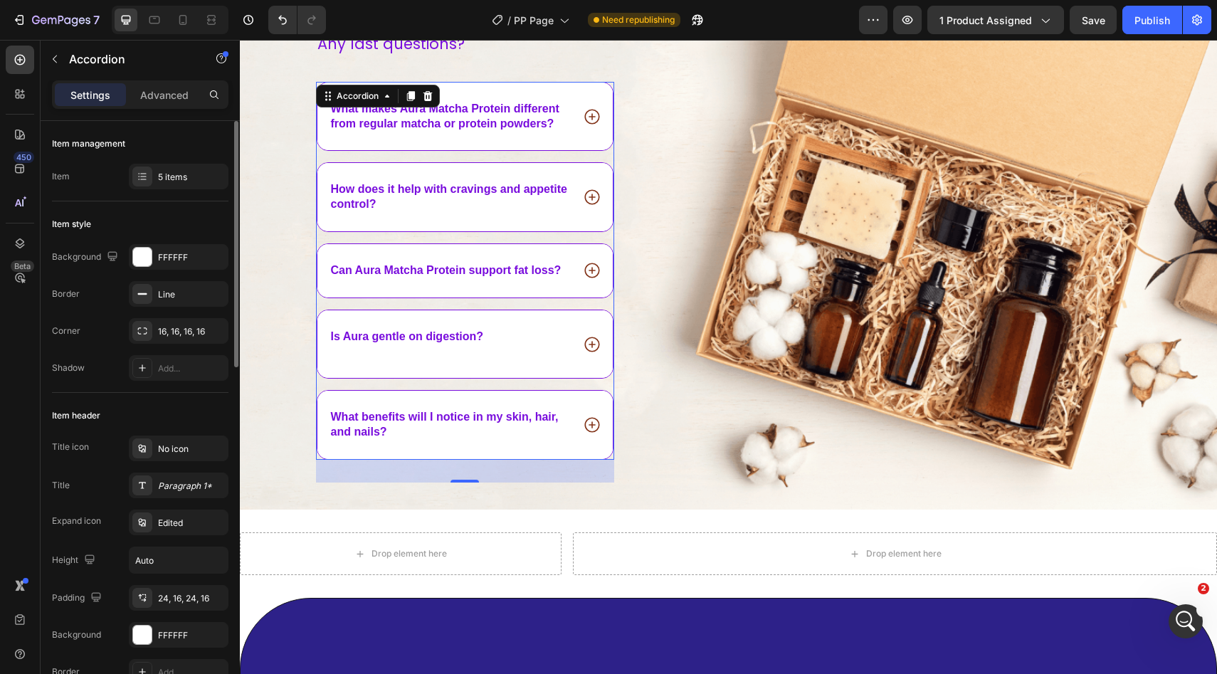
click at [174, 393] on div "Item management Item 5 items" at bounding box center [140, 582] width 176 height 378
click at [162, 88] on p "Advanced" at bounding box center [164, 95] width 48 height 15
type input "100%"
type input "100"
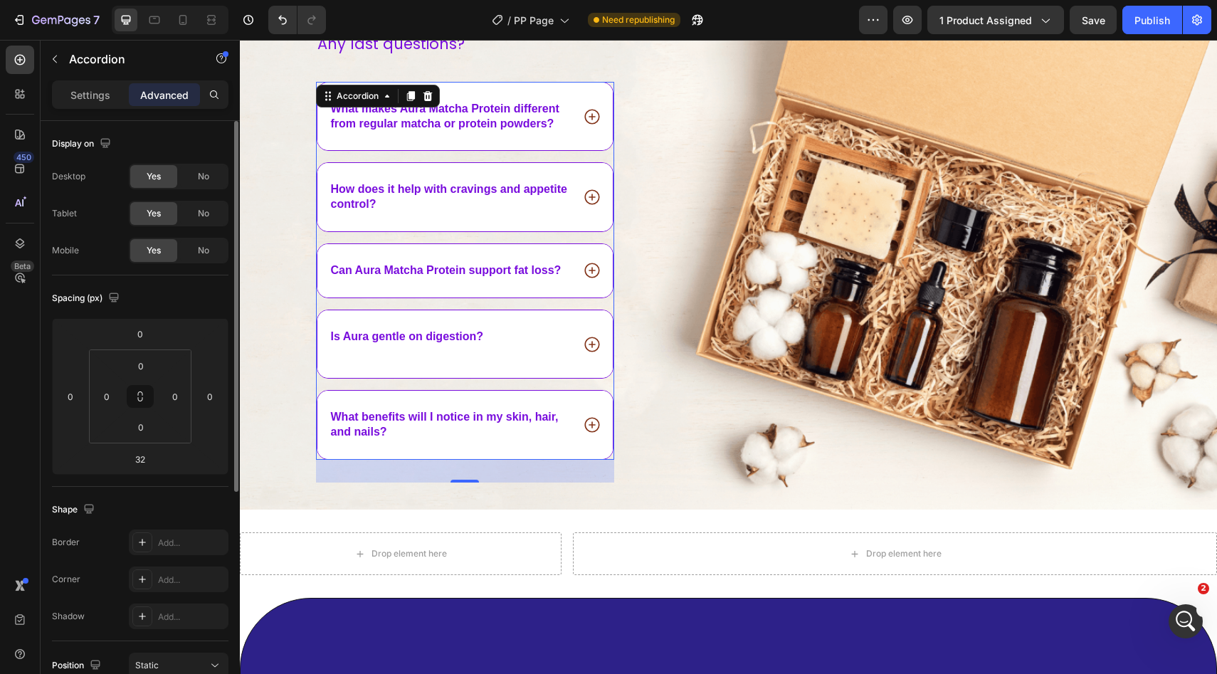
click at [598, 186] on div "How does it help with cravings and appetite control?" at bounding box center [465, 197] width 296 height 68
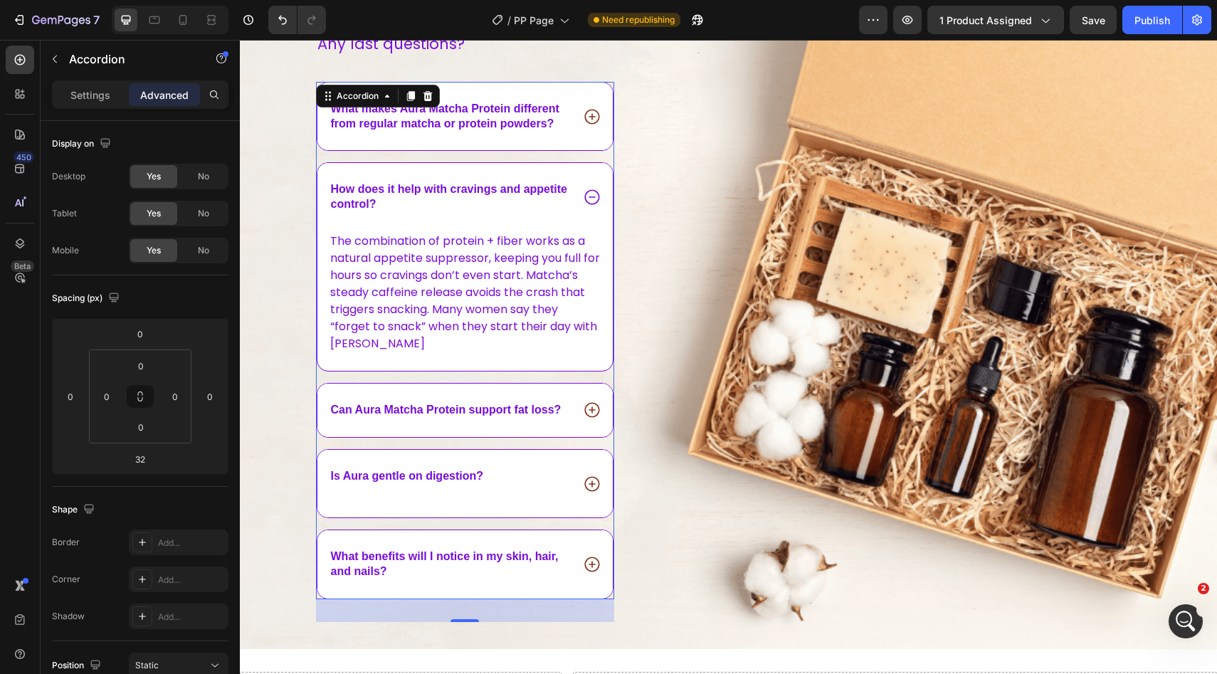
click at [586, 199] on icon at bounding box center [591, 197] width 15 height 15
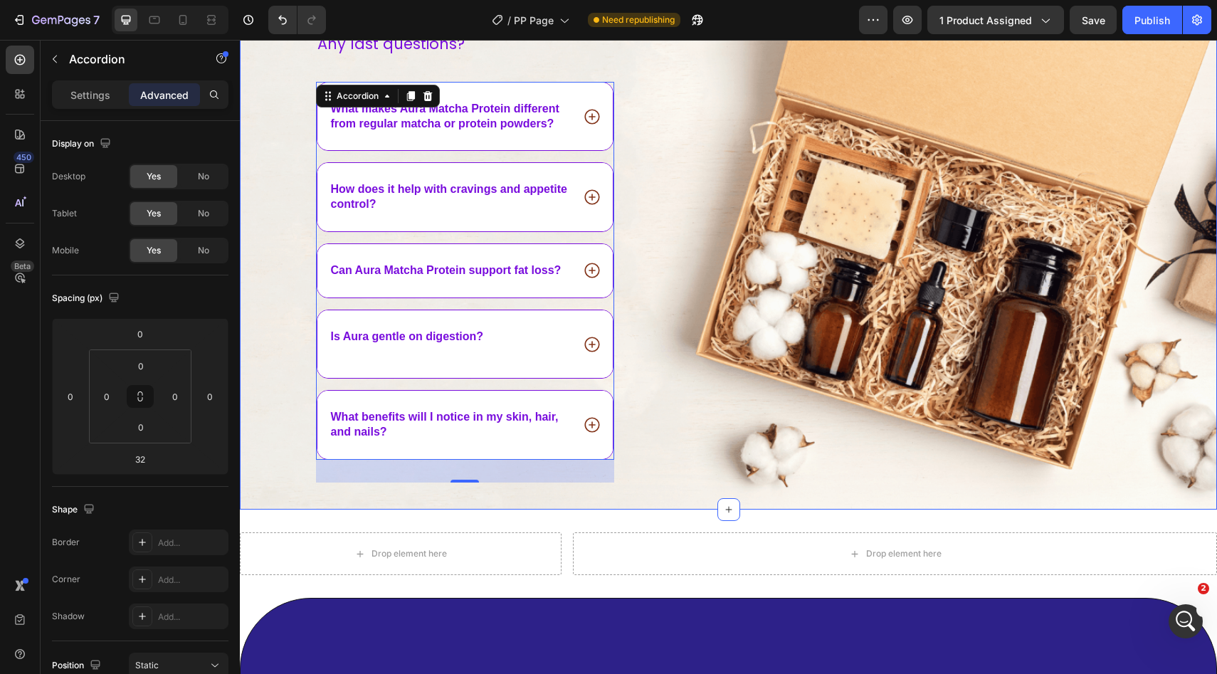
click at [245, 183] on div "Any last questions? Text Block What makes Aura Matcha Protein different from re…" at bounding box center [728, 269] width 977 height 480
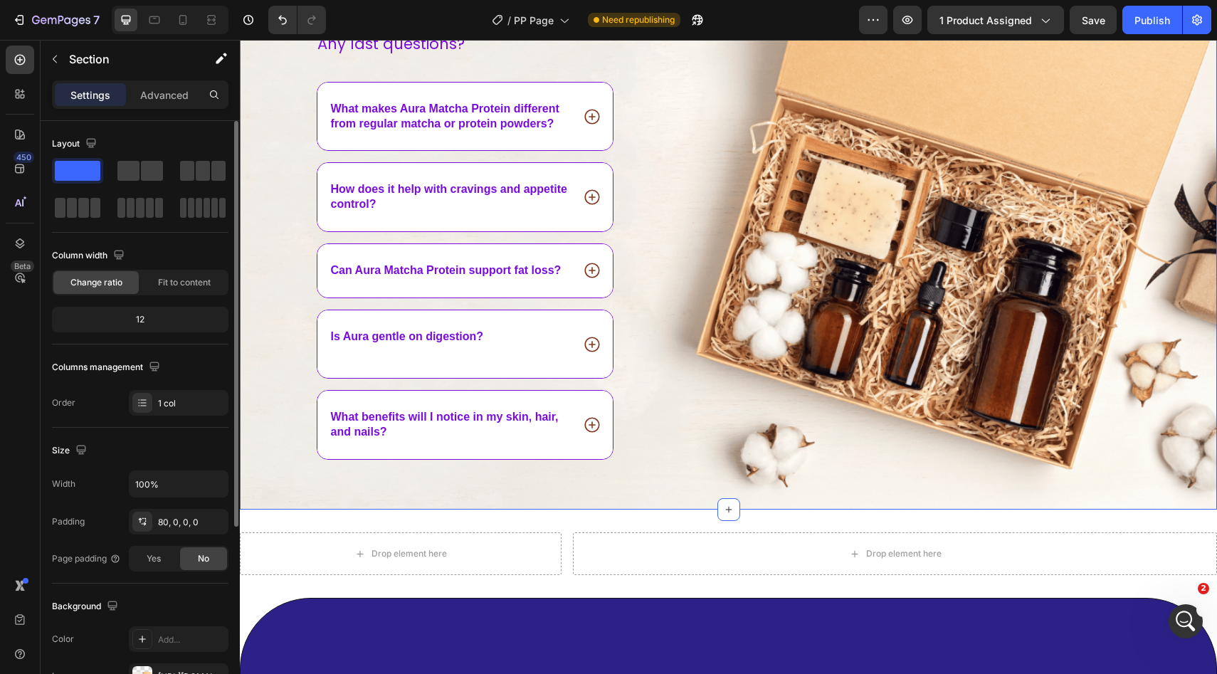
scroll to position [275, 0]
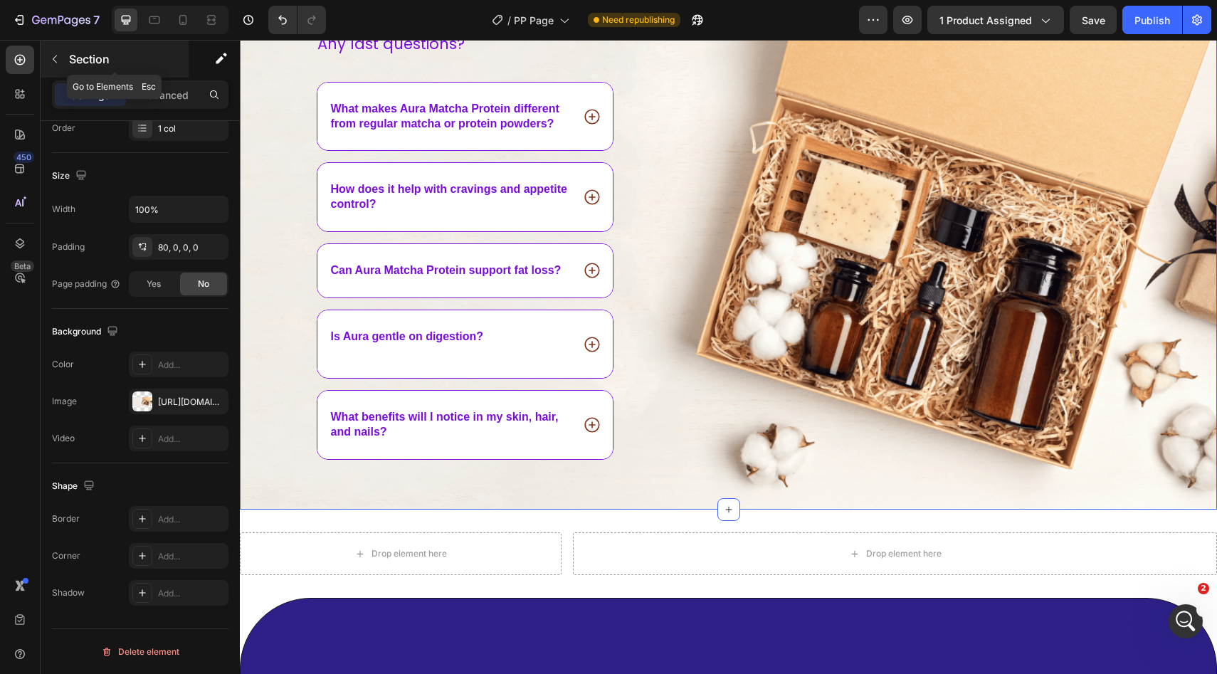
click at [56, 58] on icon "button" at bounding box center [54, 58] width 11 height 11
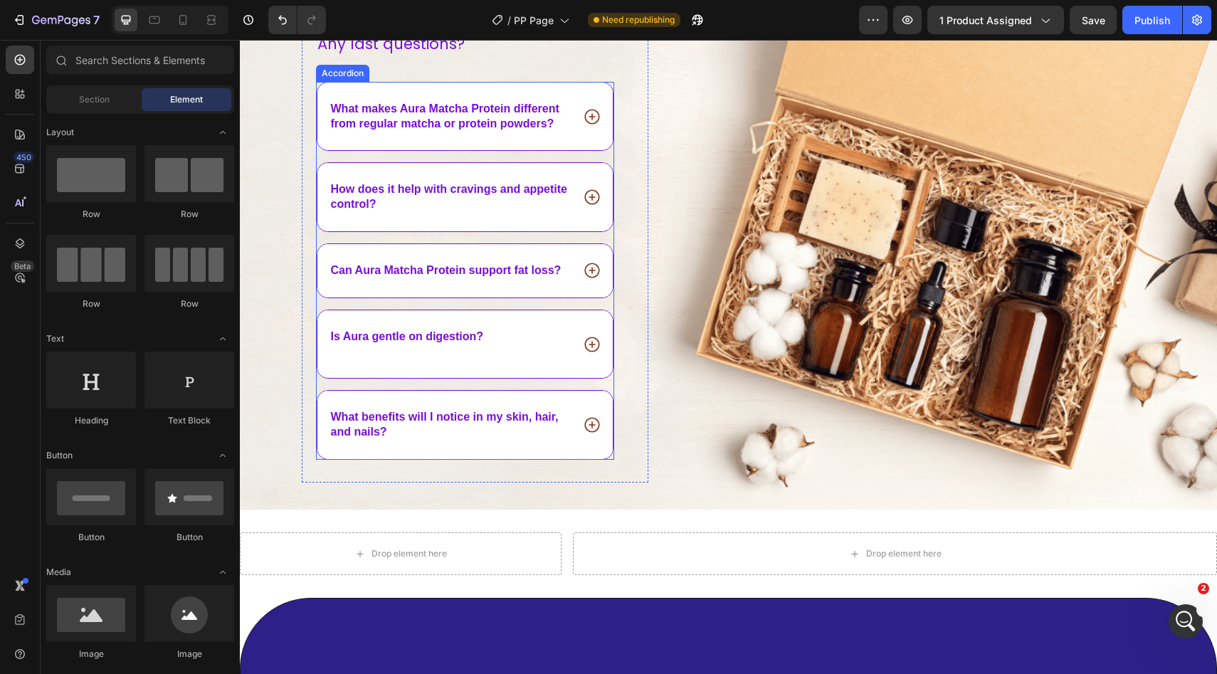
click at [594, 124] on icon at bounding box center [592, 116] width 18 height 18
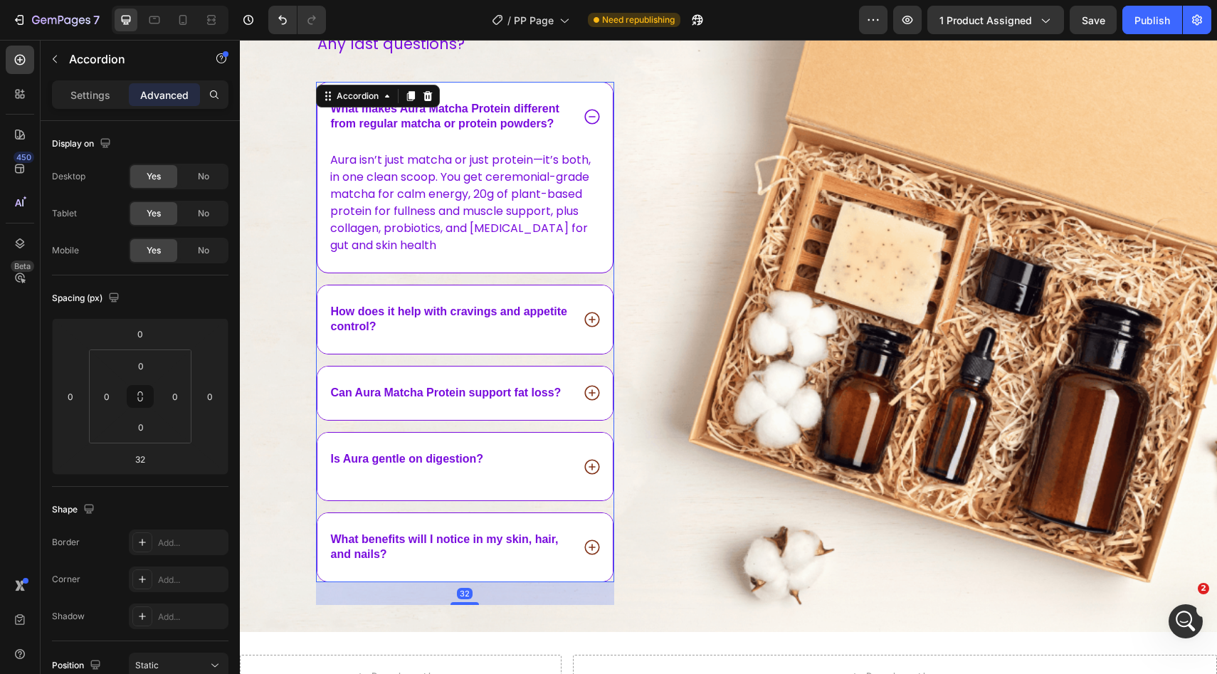
click at [595, 135] on div "What makes Aura Matcha Protein different from regular matcha or protein powders?" at bounding box center [465, 117] width 296 height 68
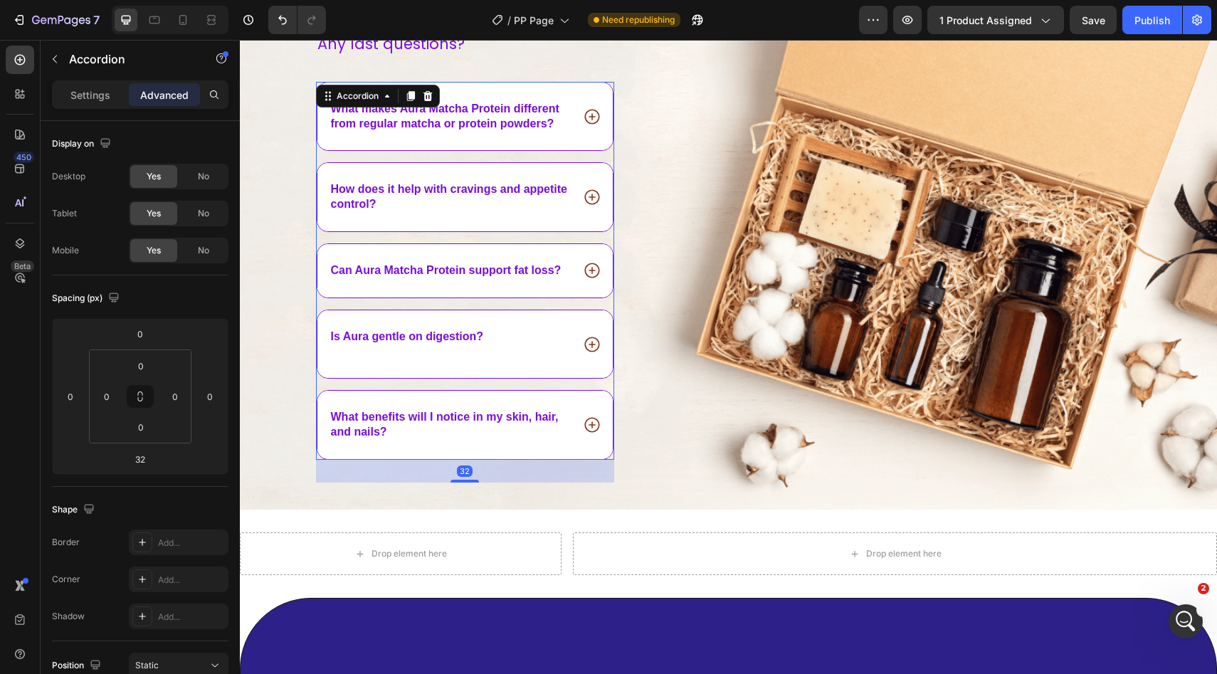
click at [608, 93] on div "What makes Aura Matcha Protein different from regular matcha or protein powders?" at bounding box center [465, 117] width 296 height 68
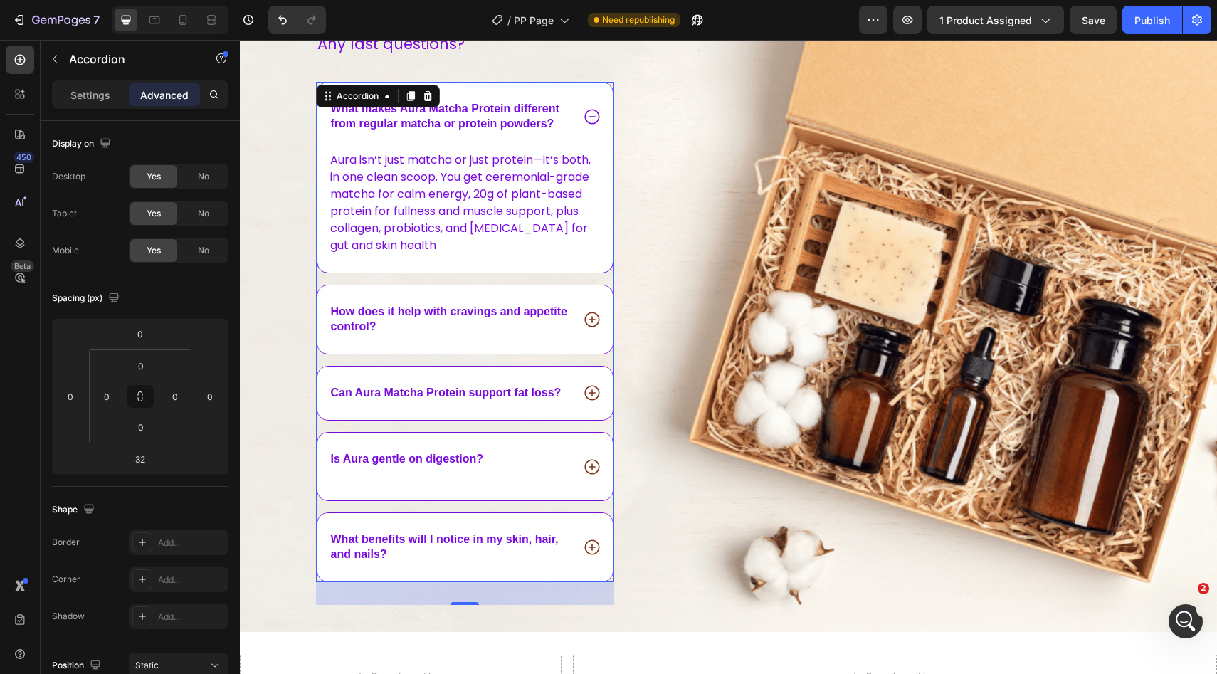
click at [596, 88] on div "What makes Aura Matcha Protein different from regular matcha or protein powders?" at bounding box center [465, 117] width 296 height 68
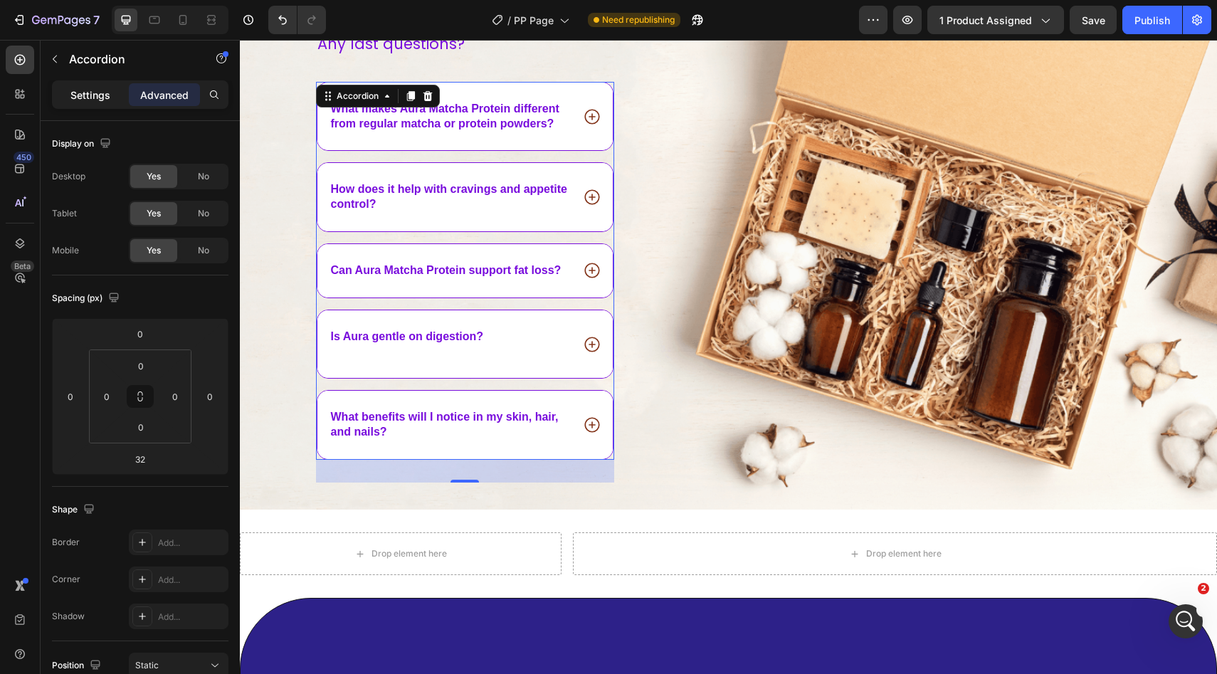
click at [92, 102] on div "Settings" at bounding box center [90, 94] width 71 height 23
type input "16"
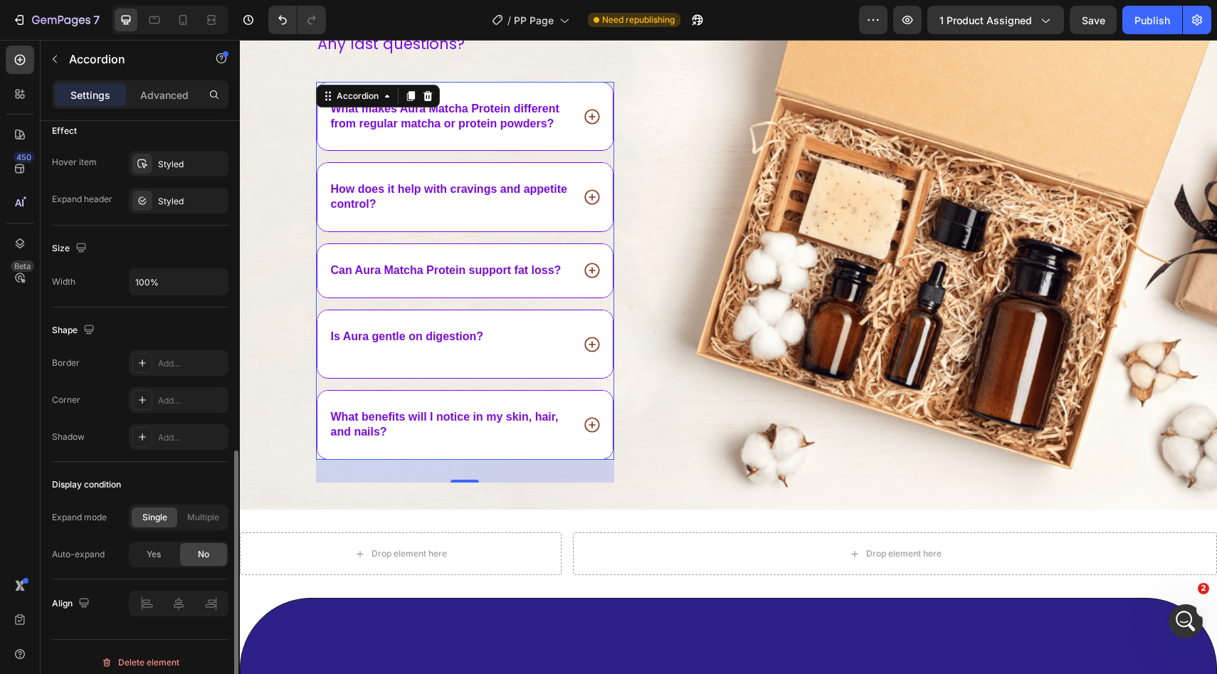
scroll to position [752, 0]
click at [1184, 605] on div "Open Intercom Messenger" at bounding box center [1183, 619] width 47 height 47
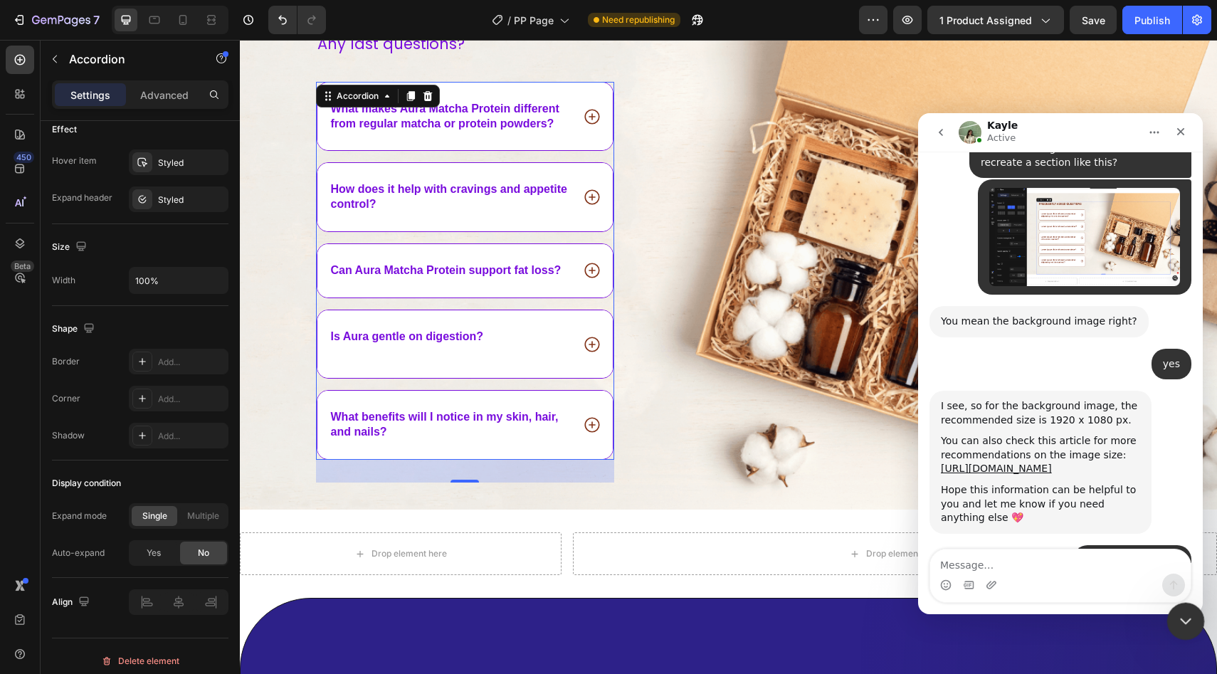
click at [1187, 628] on div "Close Intercom Messenger" at bounding box center [1183, 619] width 34 height 34
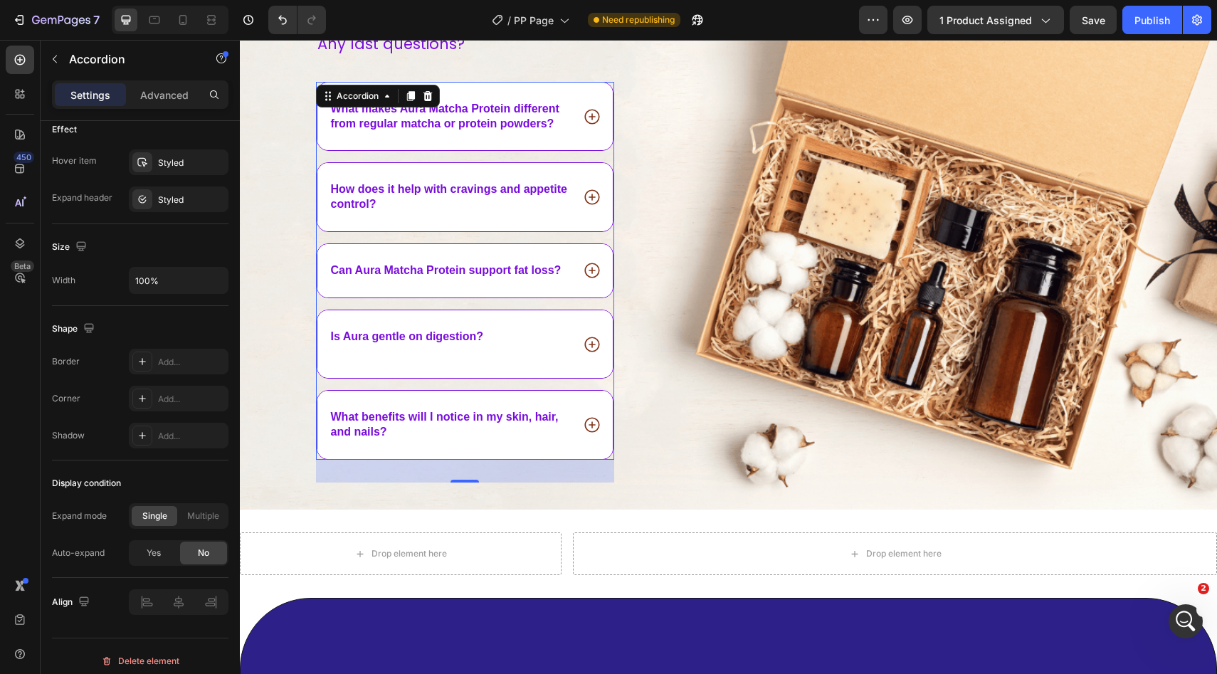
scroll to position [2251, 0]
click at [1185, 619] on icon "Open Intercom Messenger" at bounding box center [1183, 618] width 10 height 11
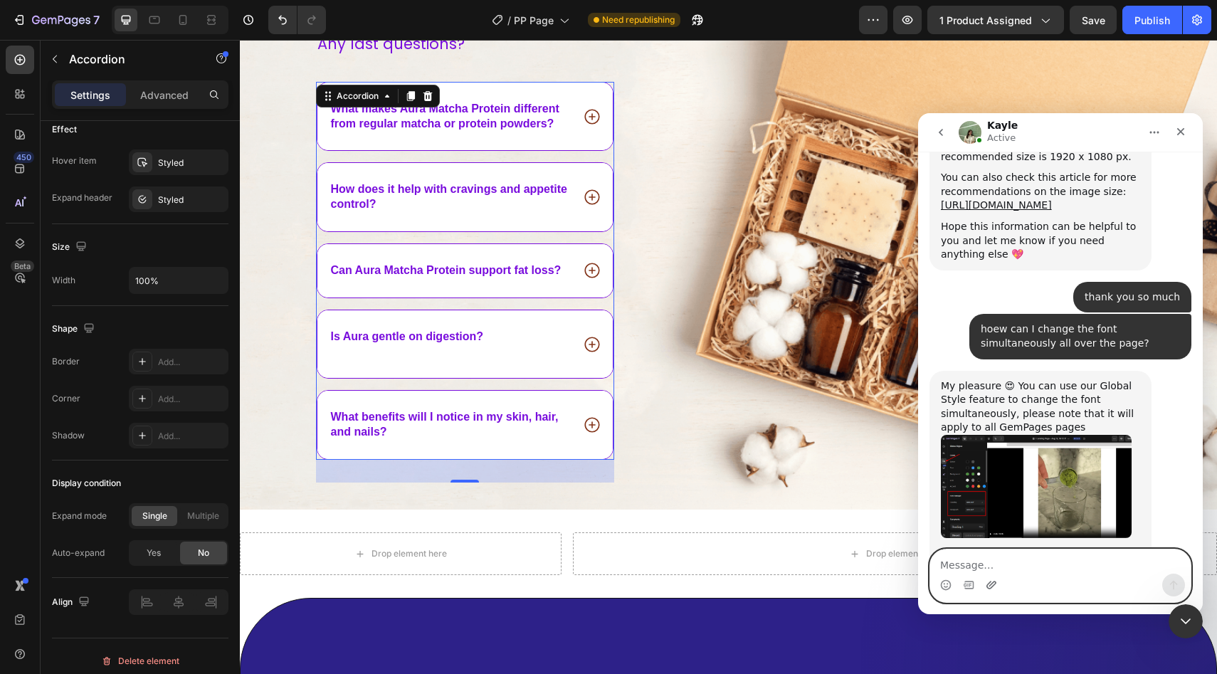
click at [987, 581] on icon "Upload attachment" at bounding box center [990, 584] width 11 height 11
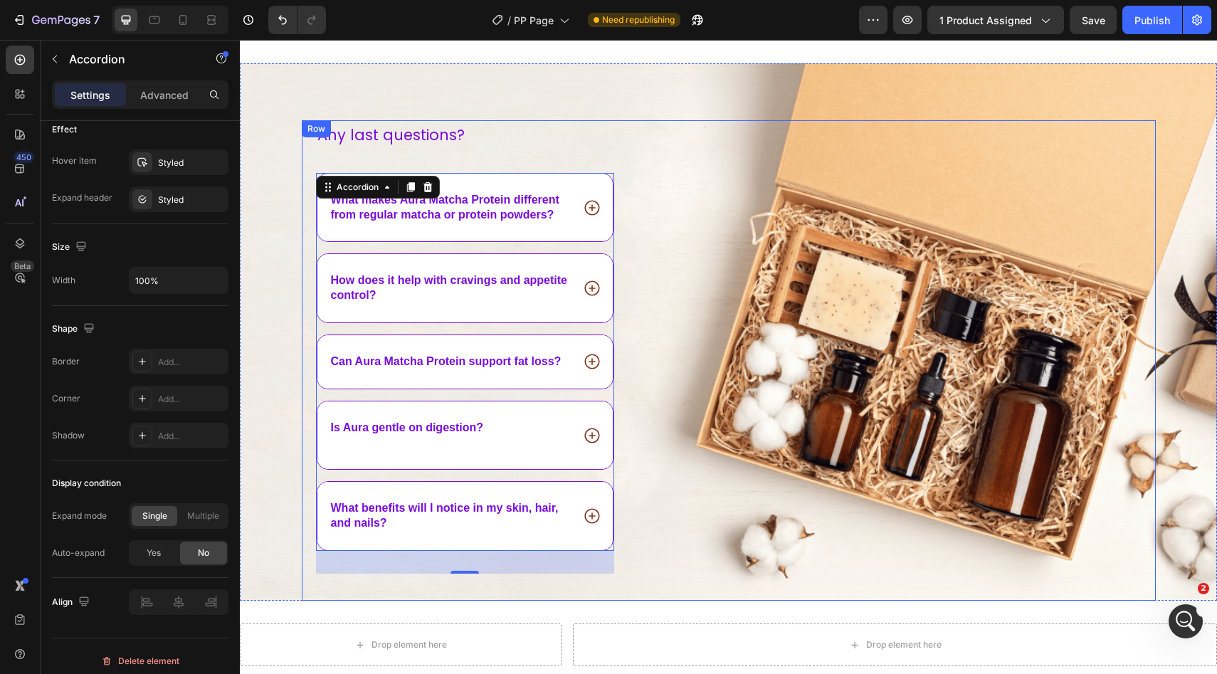
scroll to position [3949, 0]
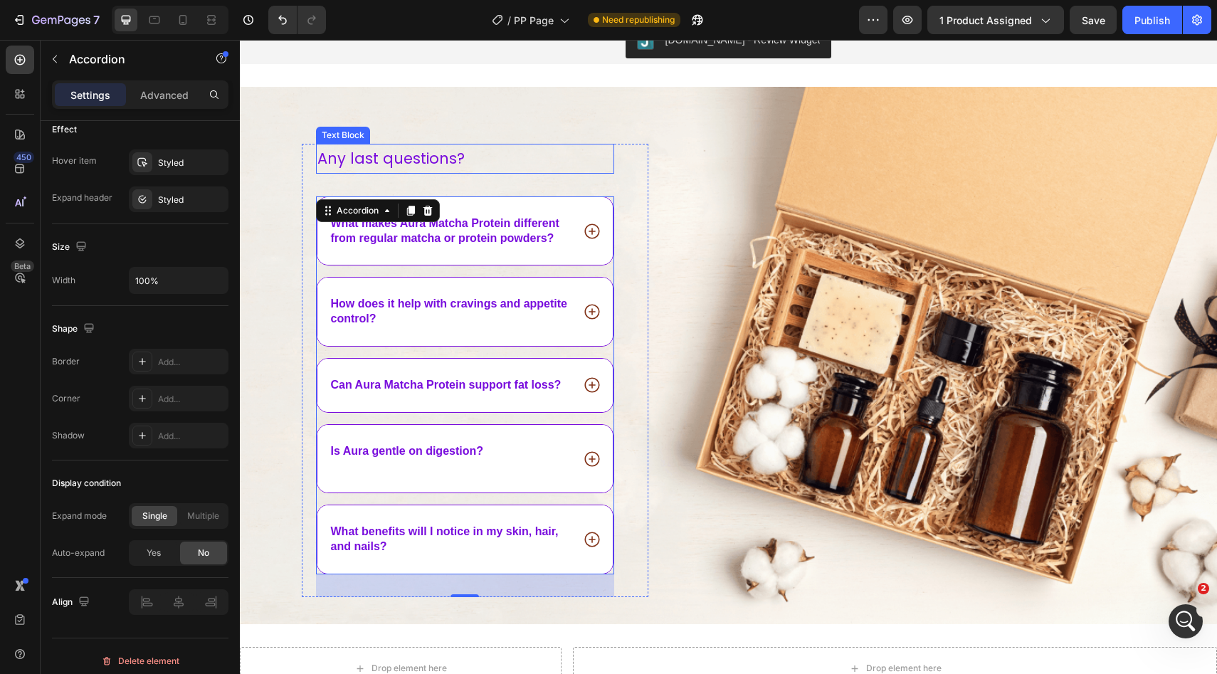
click at [446, 155] on span "Any last questions?" at bounding box center [390, 158] width 147 height 21
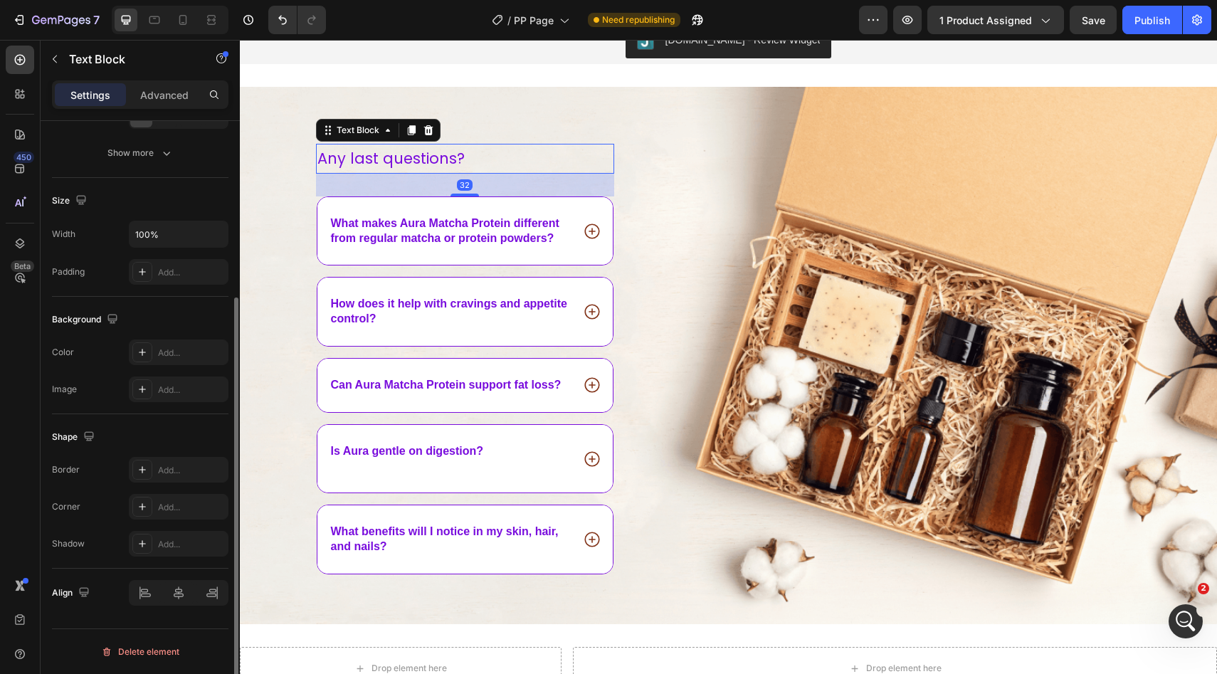
scroll to position [0, 0]
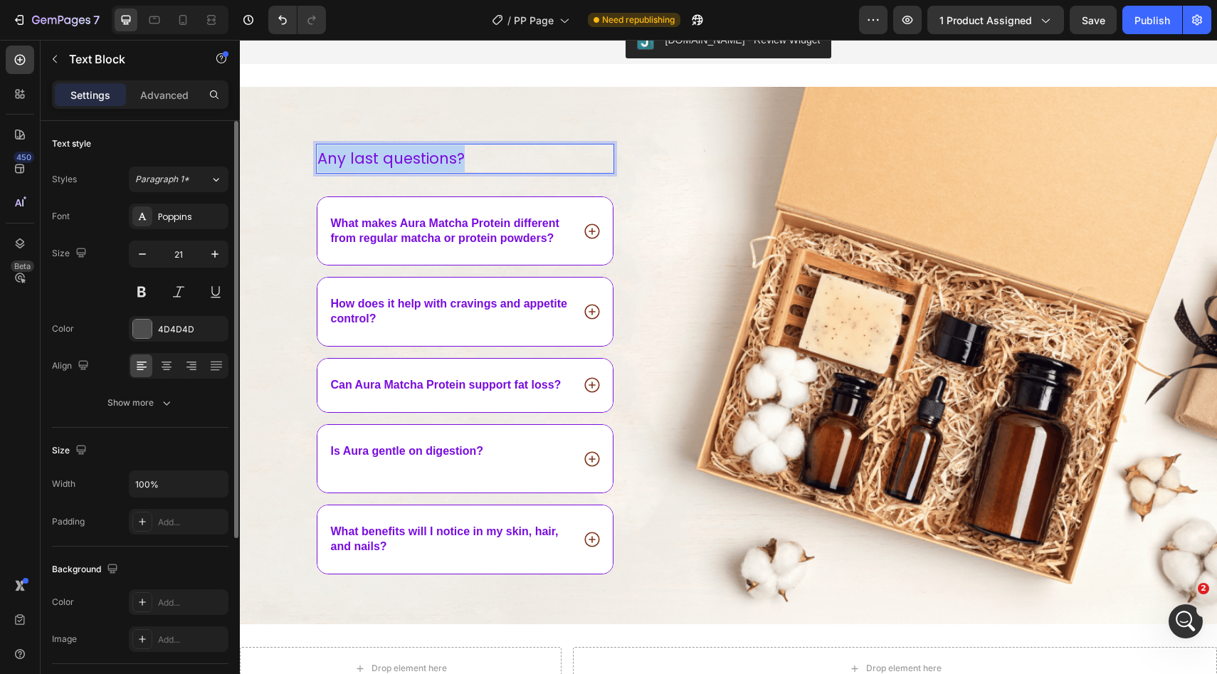
click at [446, 155] on span "Any last questions?" at bounding box center [390, 158] width 147 height 21
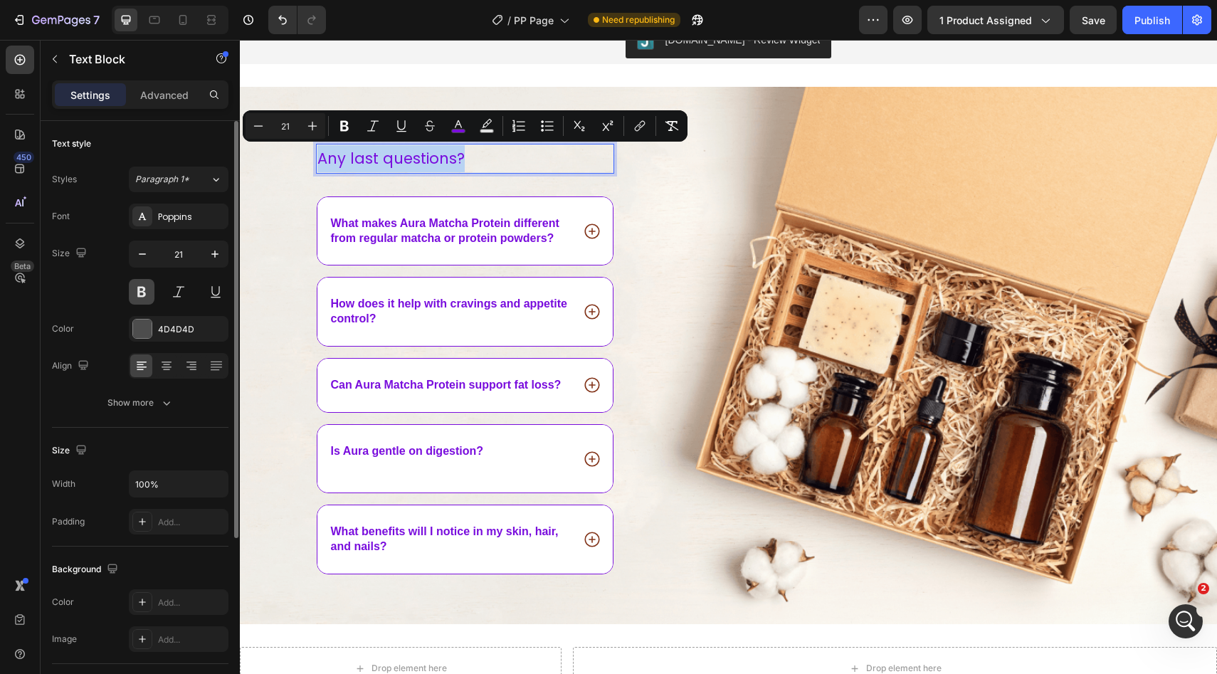
scroll to position [2424, 0]
click at [148, 286] on button at bounding box center [142, 292] width 26 height 26
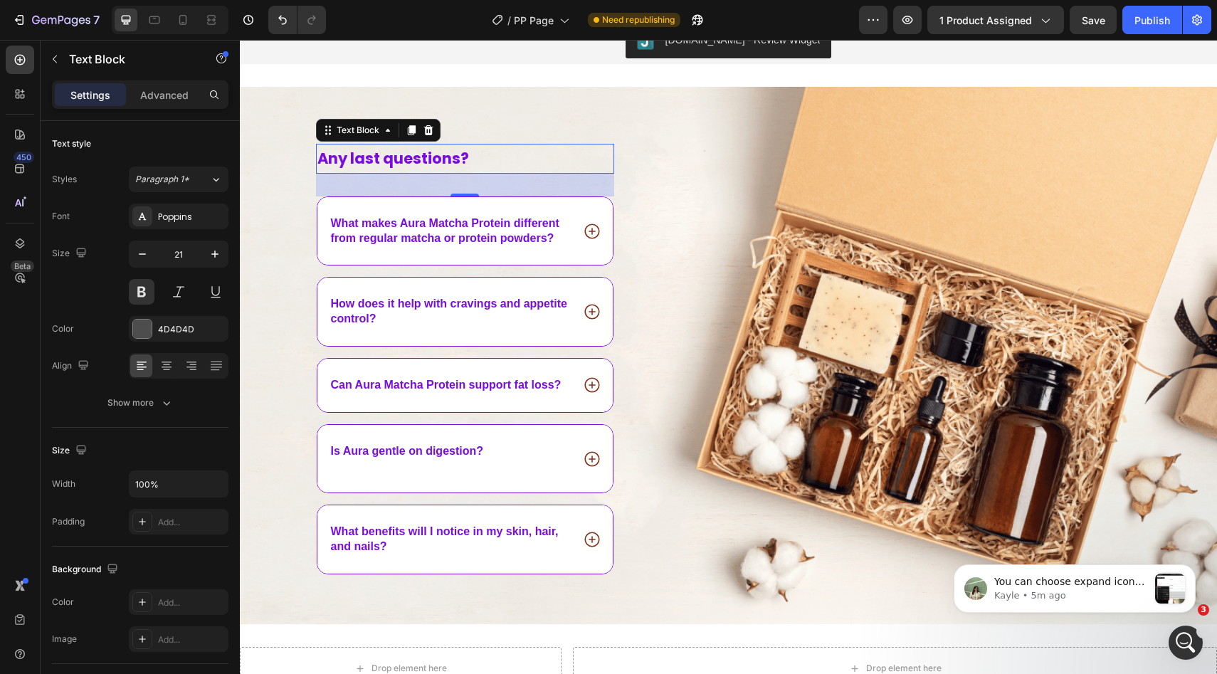
scroll to position [2642, 0]
click at [1118, 599] on p "Kayle • 6m ago" at bounding box center [1071, 595] width 154 height 13
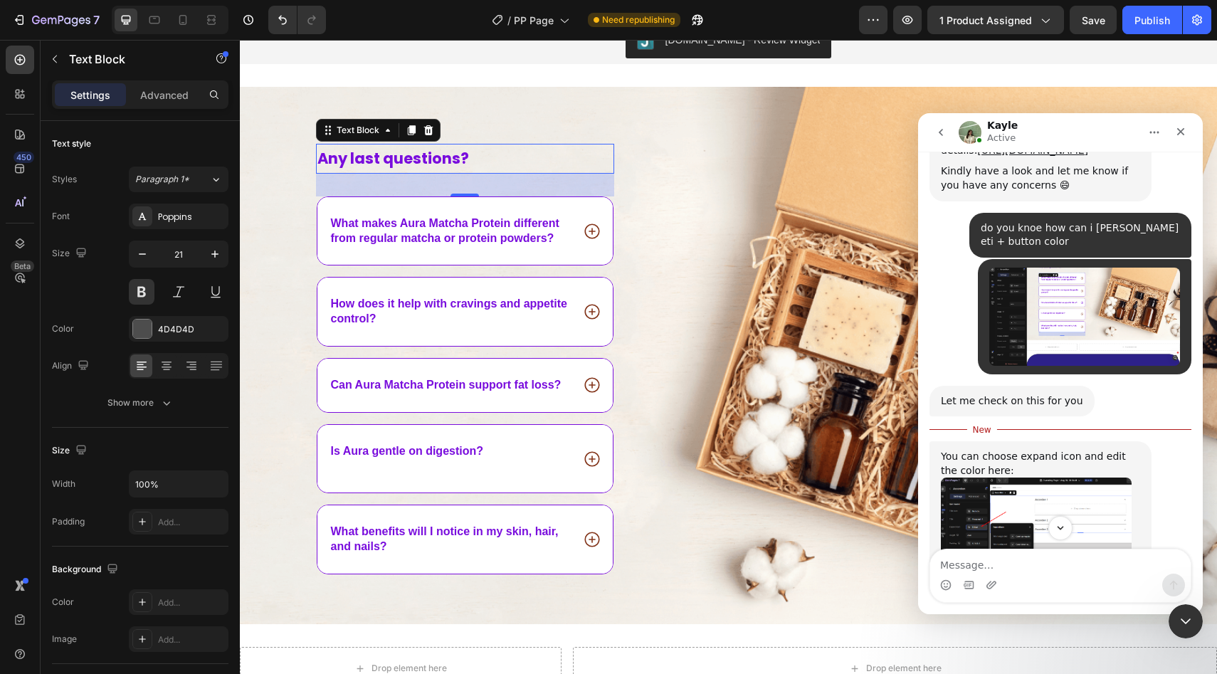
scroll to position [2665, 0]
click at [994, 477] on img "Kayle says…" at bounding box center [1036, 531] width 191 height 108
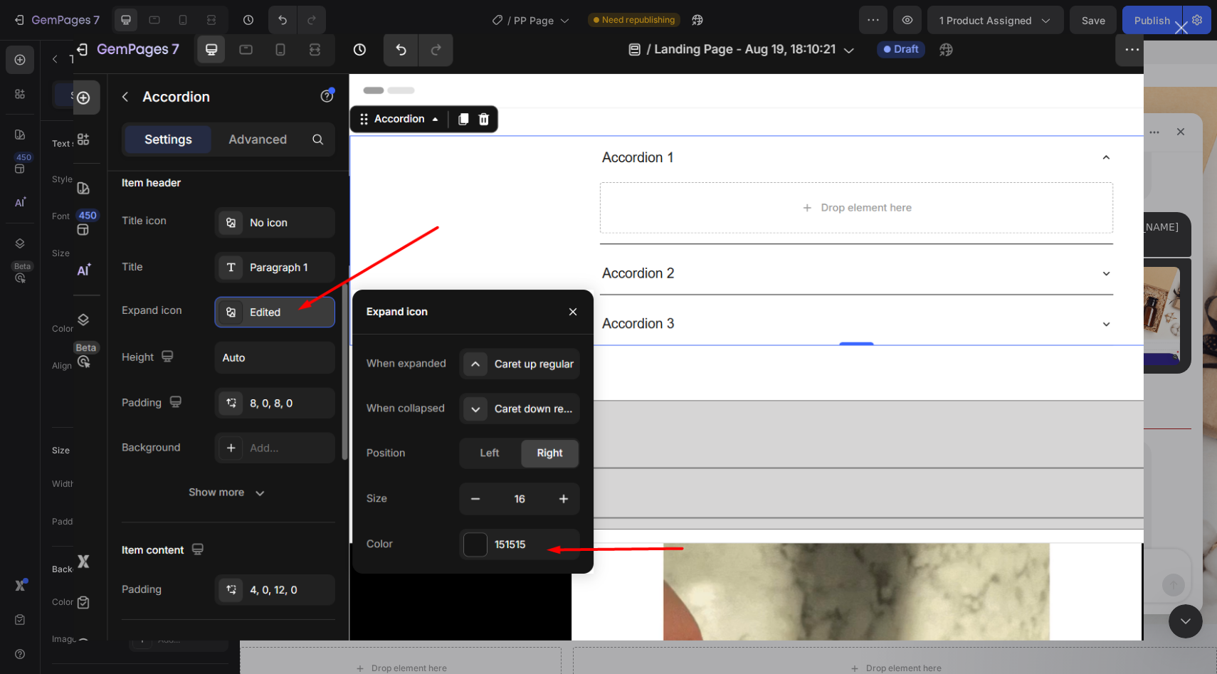
scroll to position [0, 0]
click at [1150, 182] on div "Intercom messenger" at bounding box center [608, 337] width 1217 height 674
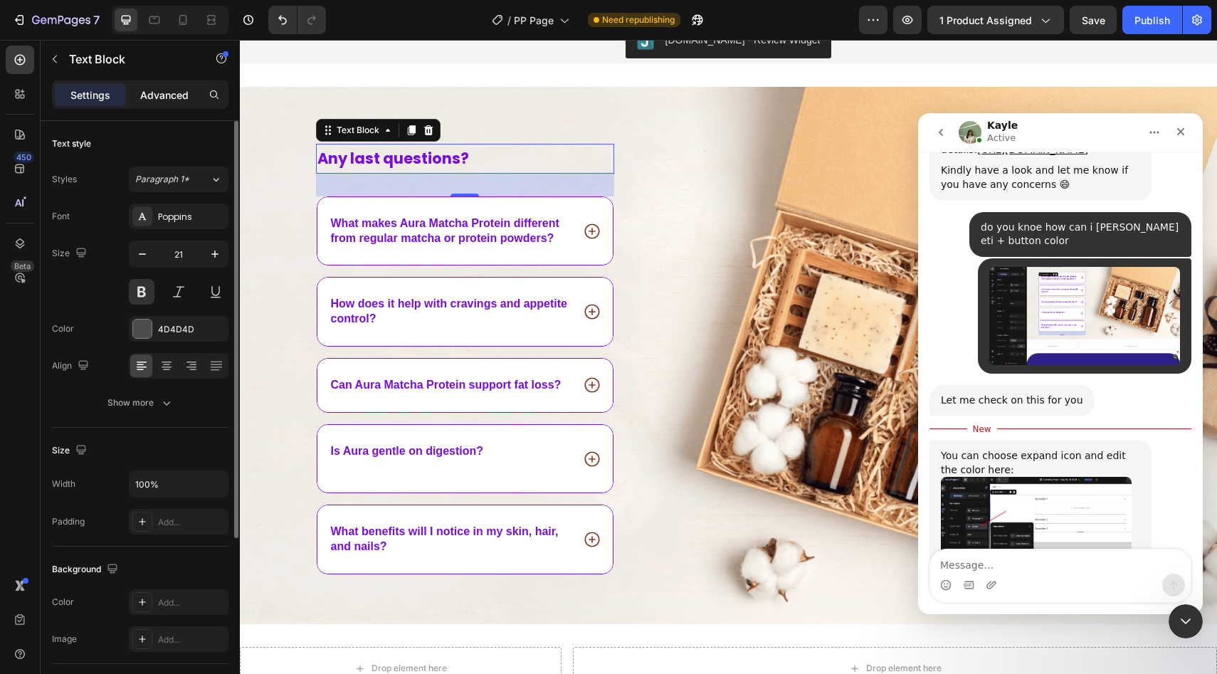
click at [168, 104] on div "Advanced" at bounding box center [164, 94] width 71 height 23
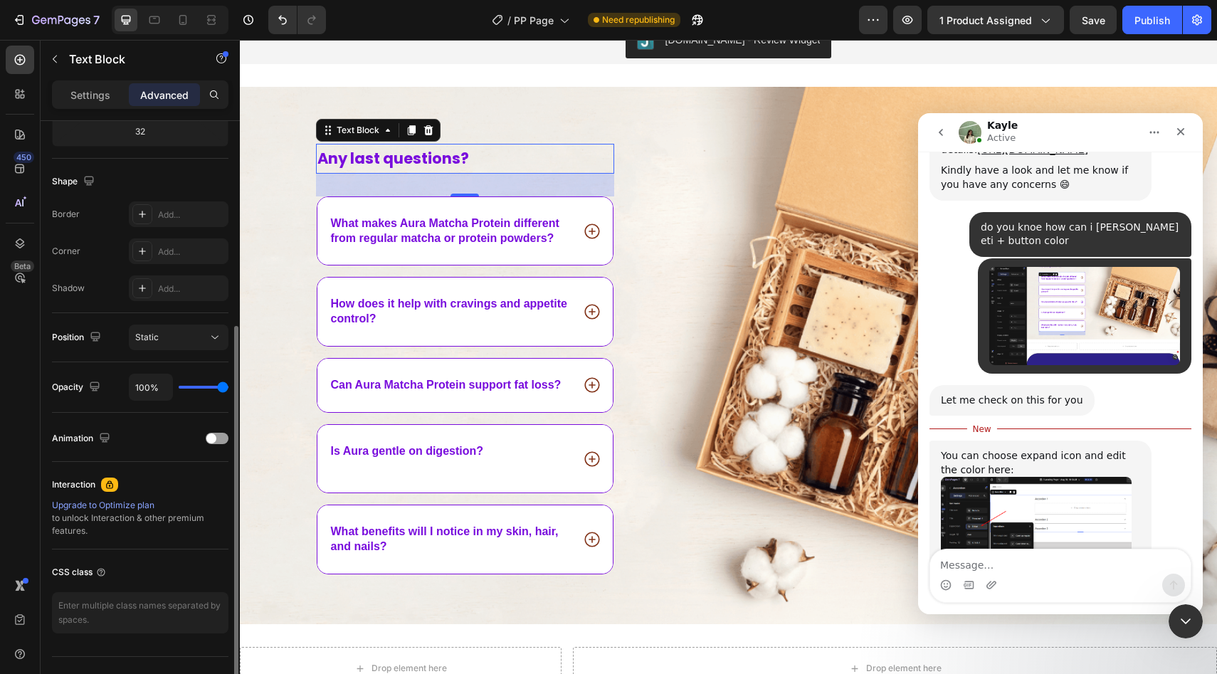
scroll to position [356, 0]
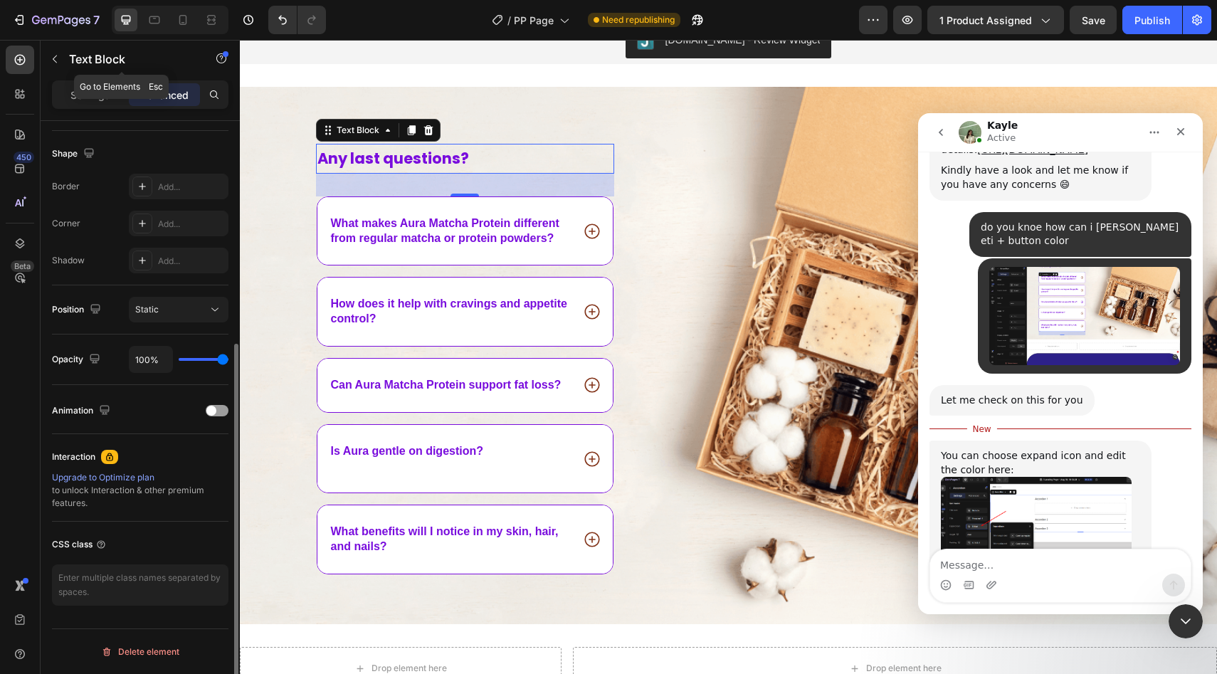
click at [100, 79] on div "Text Block" at bounding box center [122, 60] width 162 height 41
click at [80, 98] on p "Settings" at bounding box center [90, 95] width 40 height 15
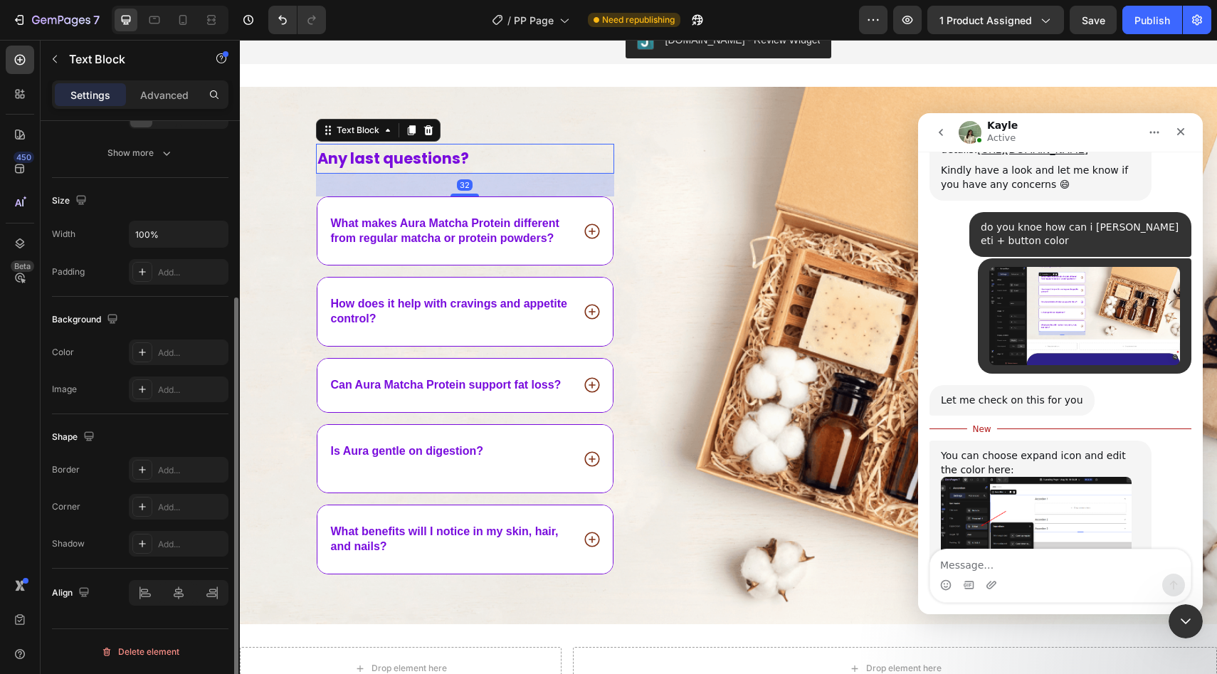
scroll to position [250, 0]
click at [417, 226] on span "What makes Aura Matcha Protein different from regular matcha or protein powders?" at bounding box center [445, 230] width 228 height 27
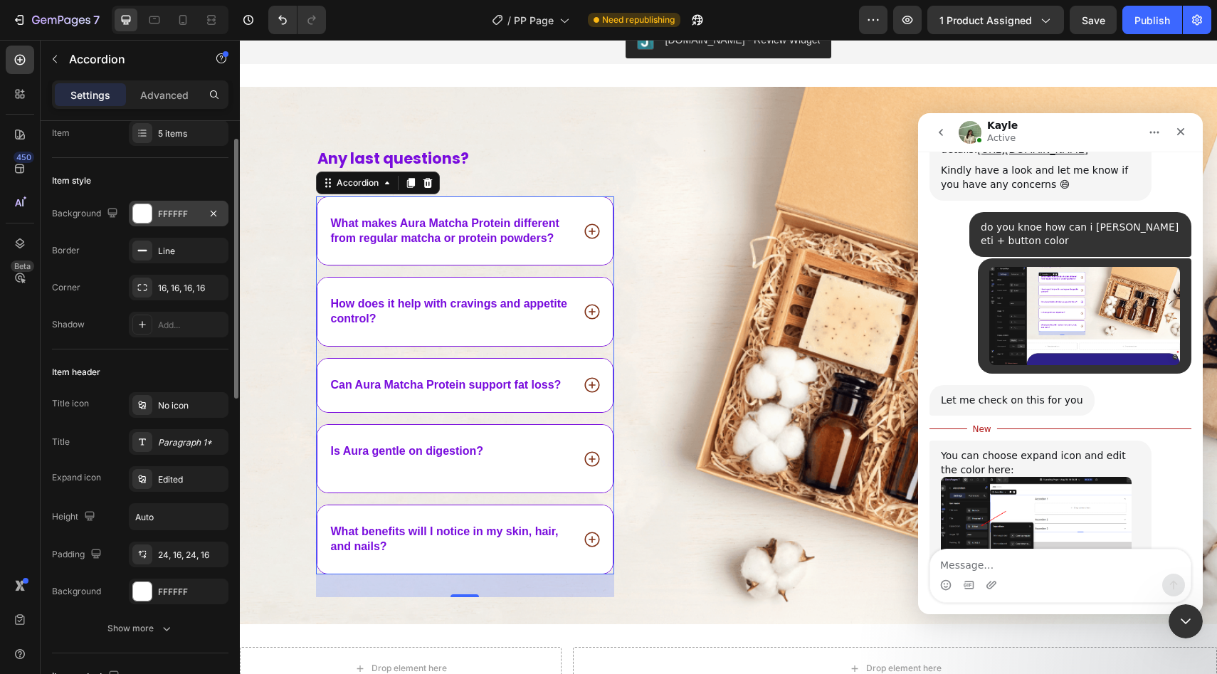
scroll to position [46, 0]
click at [179, 484] on div "Edited" at bounding box center [179, 476] width 100 height 26
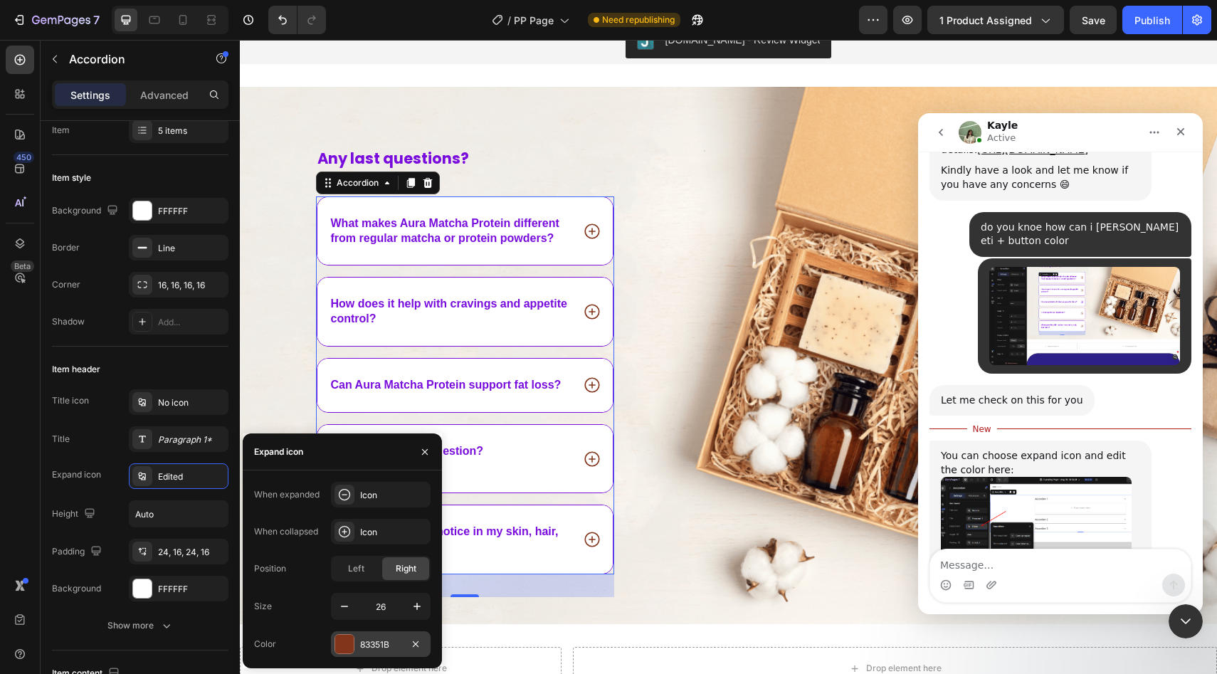
click at [381, 651] on div "83351B" at bounding box center [381, 644] width 100 height 26
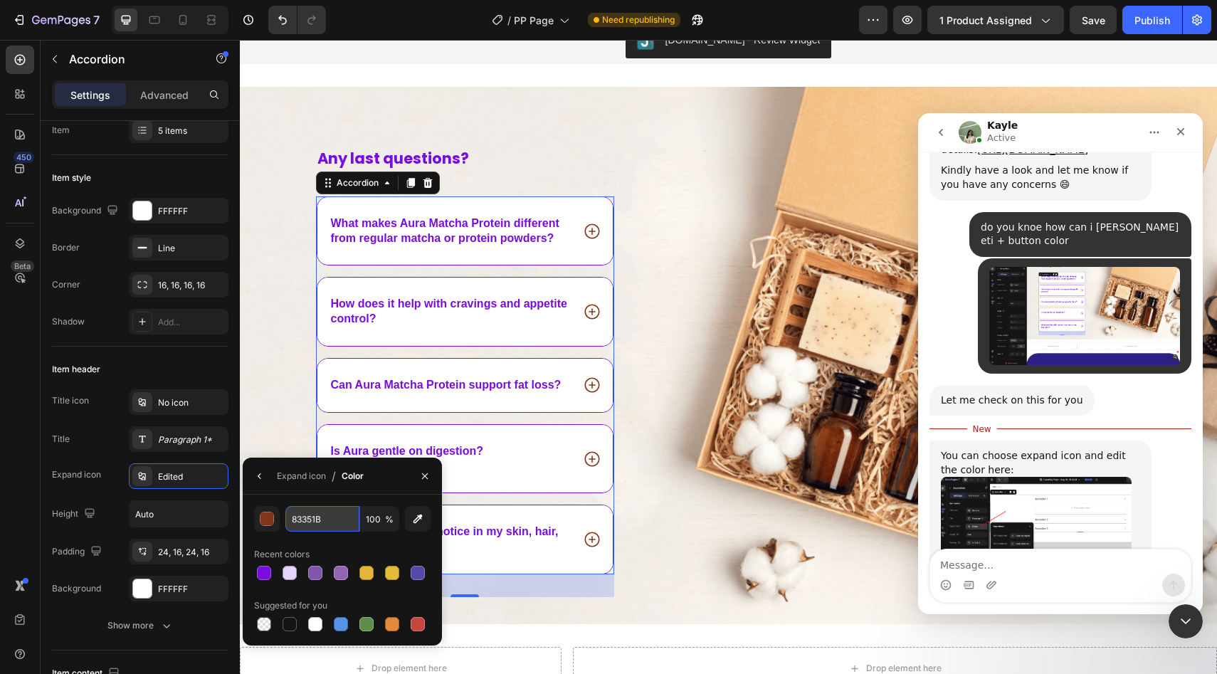
click at [300, 522] on input "83351B" at bounding box center [322, 519] width 74 height 26
paste input "E7D3FF"
click at [264, 580] on div at bounding box center [263, 572] width 17 height 17
type input "790DDD"
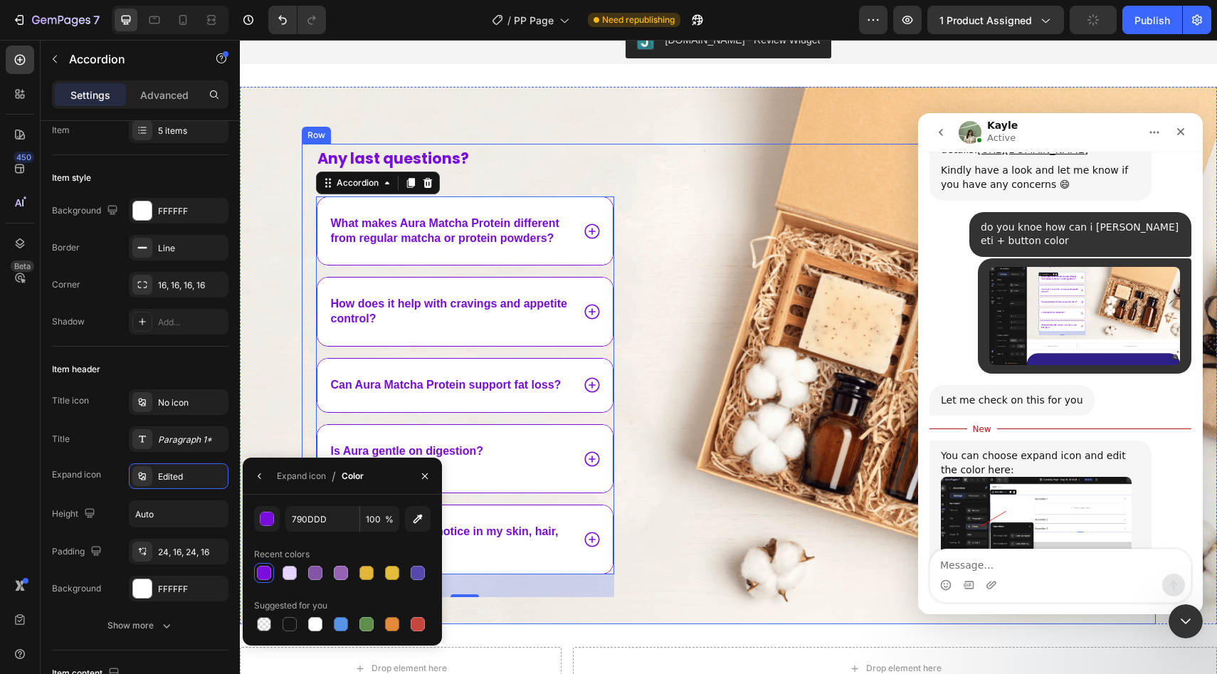
click at [656, 362] on div "Any last questions? Text Block What makes Aura Matcha Protein different from re…" at bounding box center [729, 384] width 854 height 480
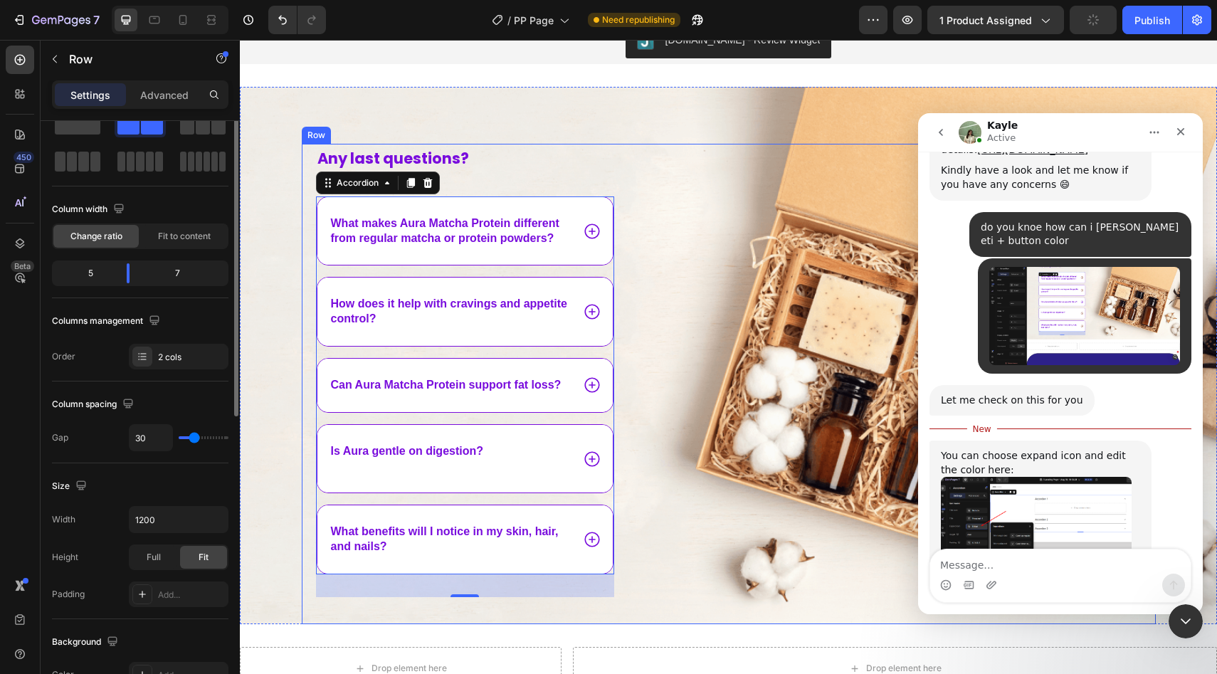
scroll to position [0, 0]
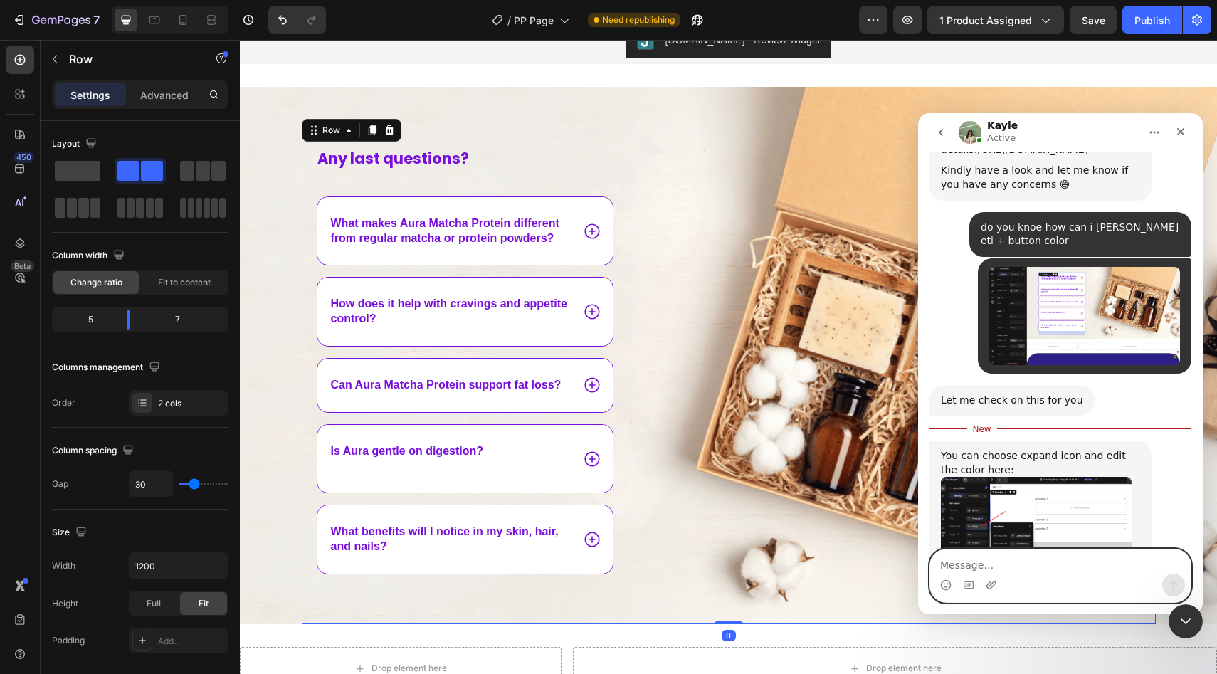
click at [1020, 555] on textarea "Message…" at bounding box center [1060, 561] width 260 height 24
type textarea "thank youu"
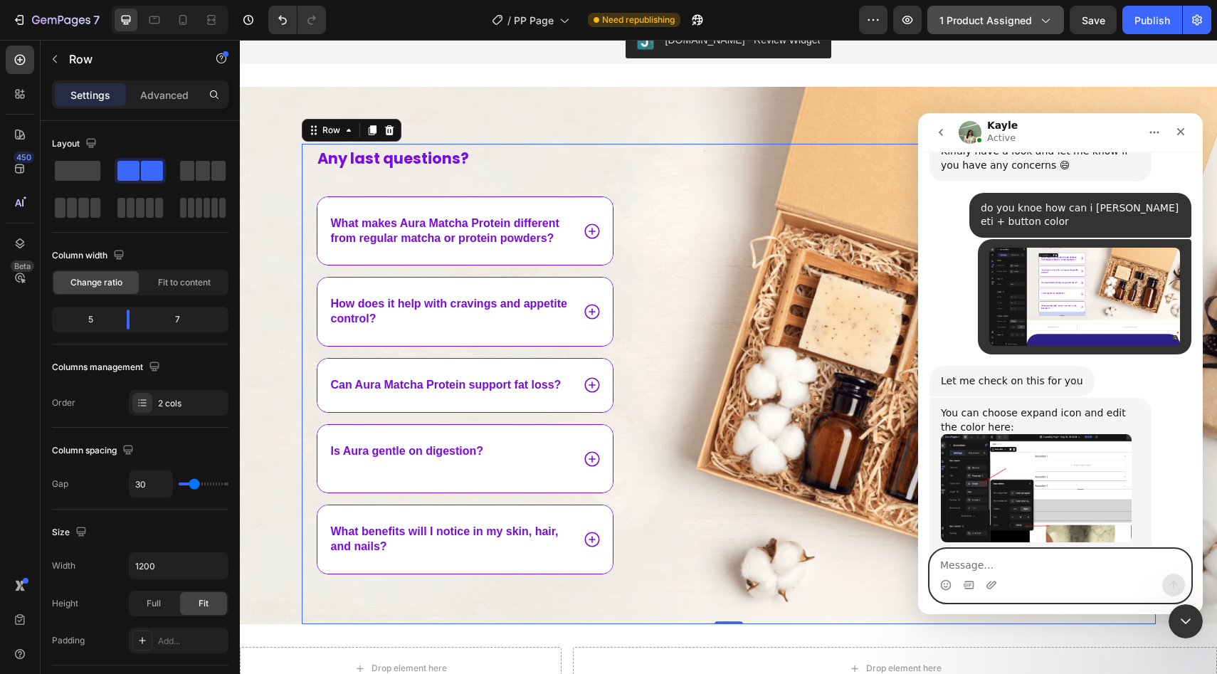
scroll to position [2741, 0]
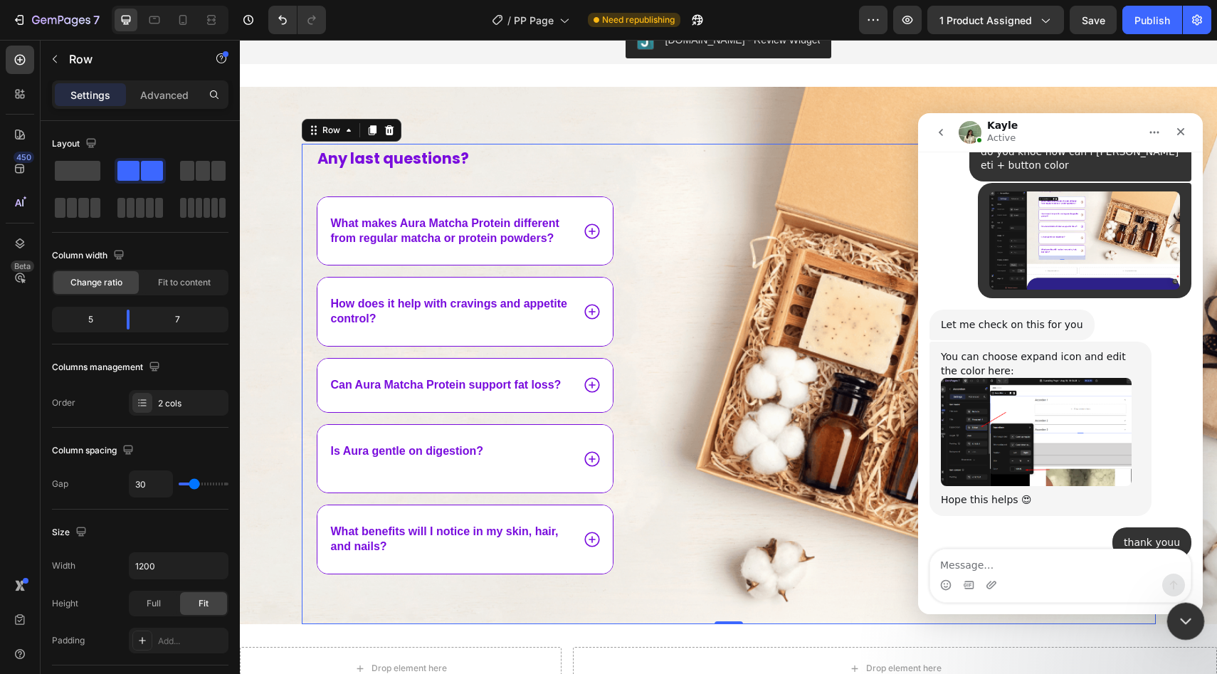
click at [1180, 618] on icon "Close Intercom Messenger" at bounding box center [1183, 619] width 10 height 6
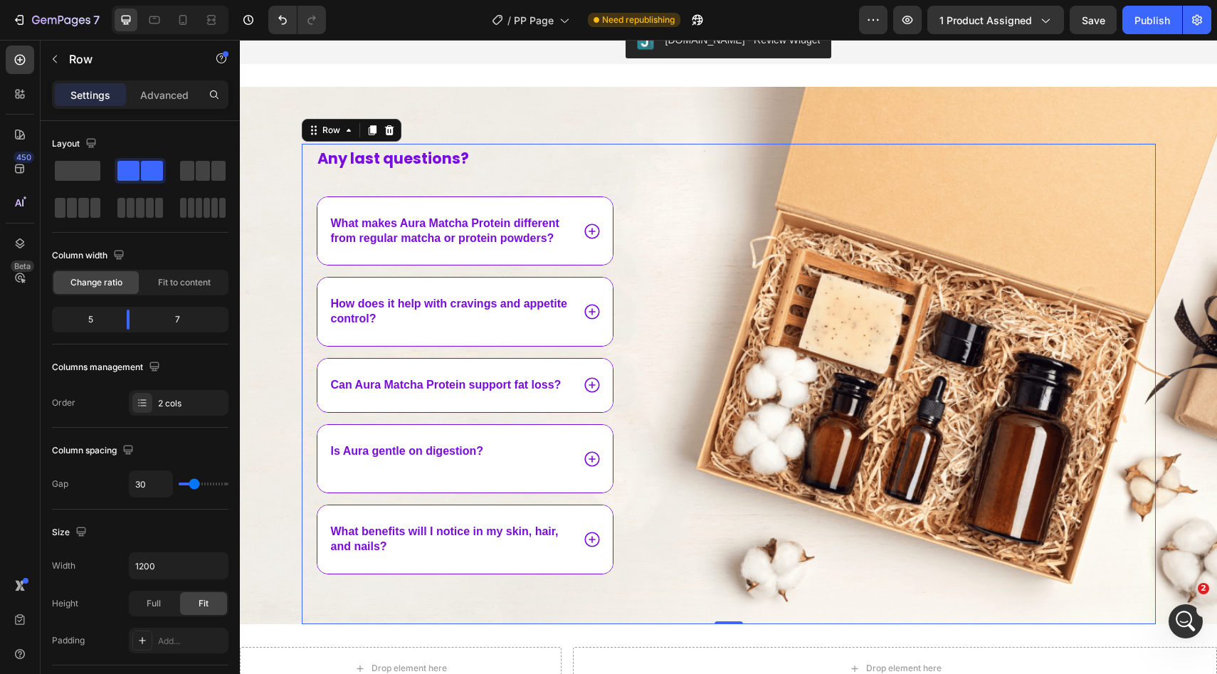
click at [723, 319] on div "Image" at bounding box center [913, 384] width 486 height 480
click at [57, 54] on icon "button" at bounding box center [54, 58] width 11 height 11
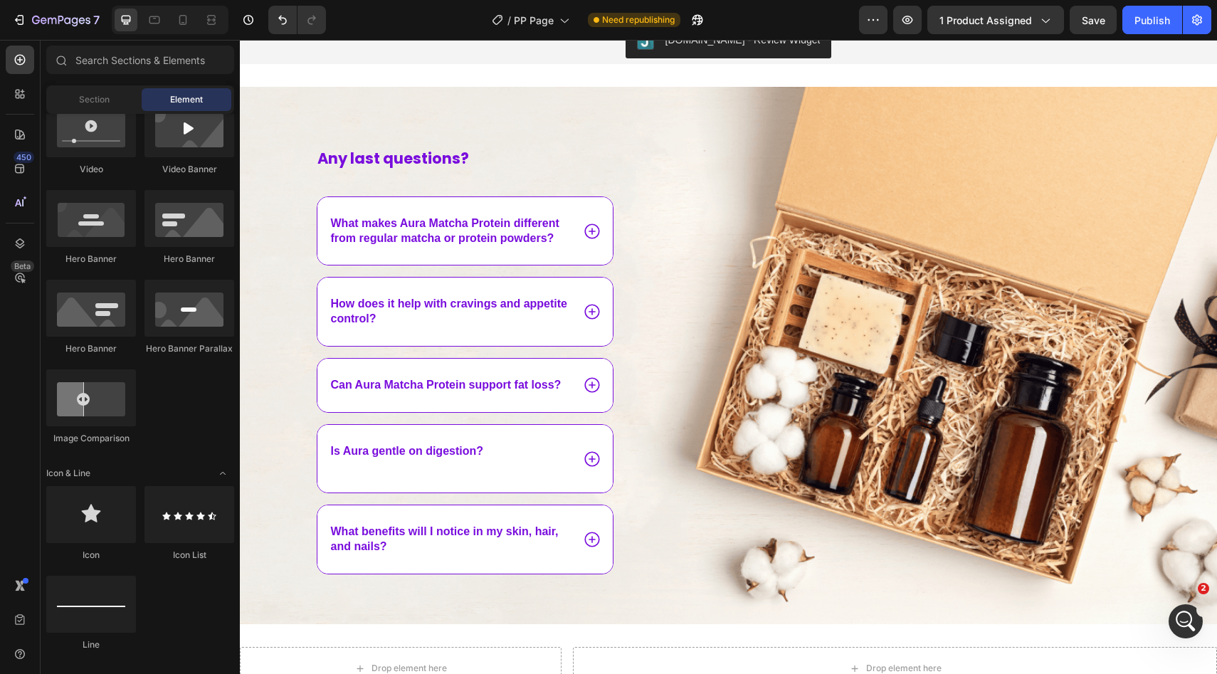
scroll to position [0, 0]
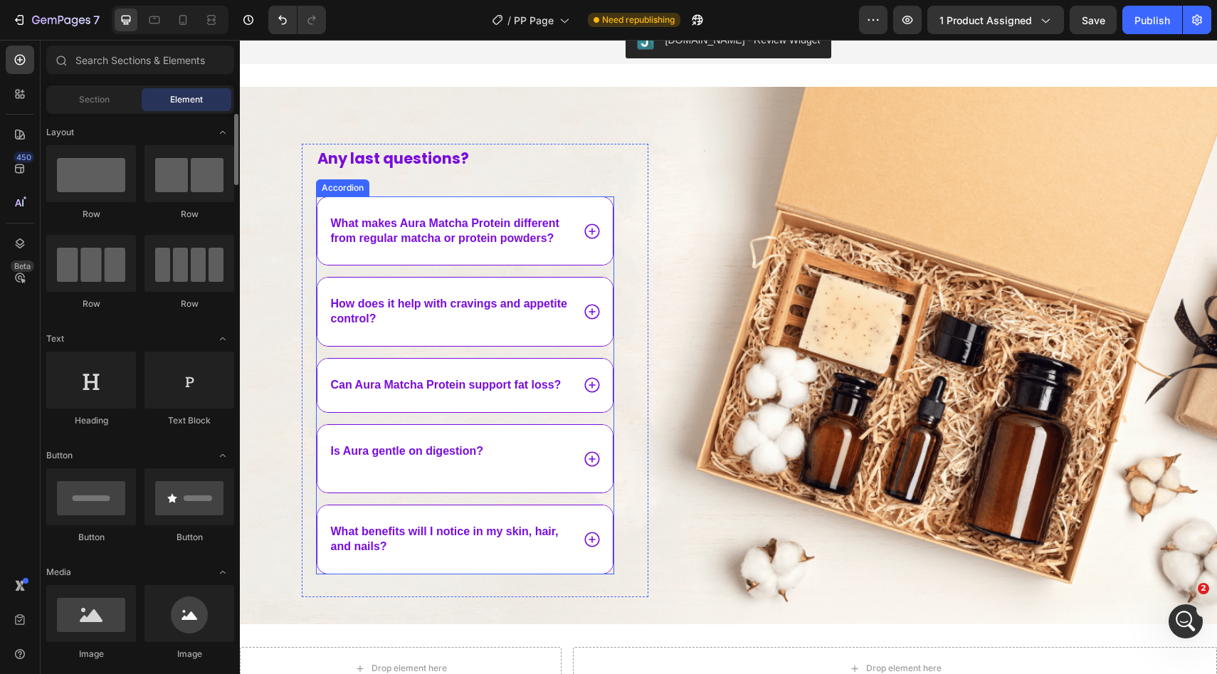
click at [686, 212] on div "Image" at bounding box center [913, 384] width 486 height 480
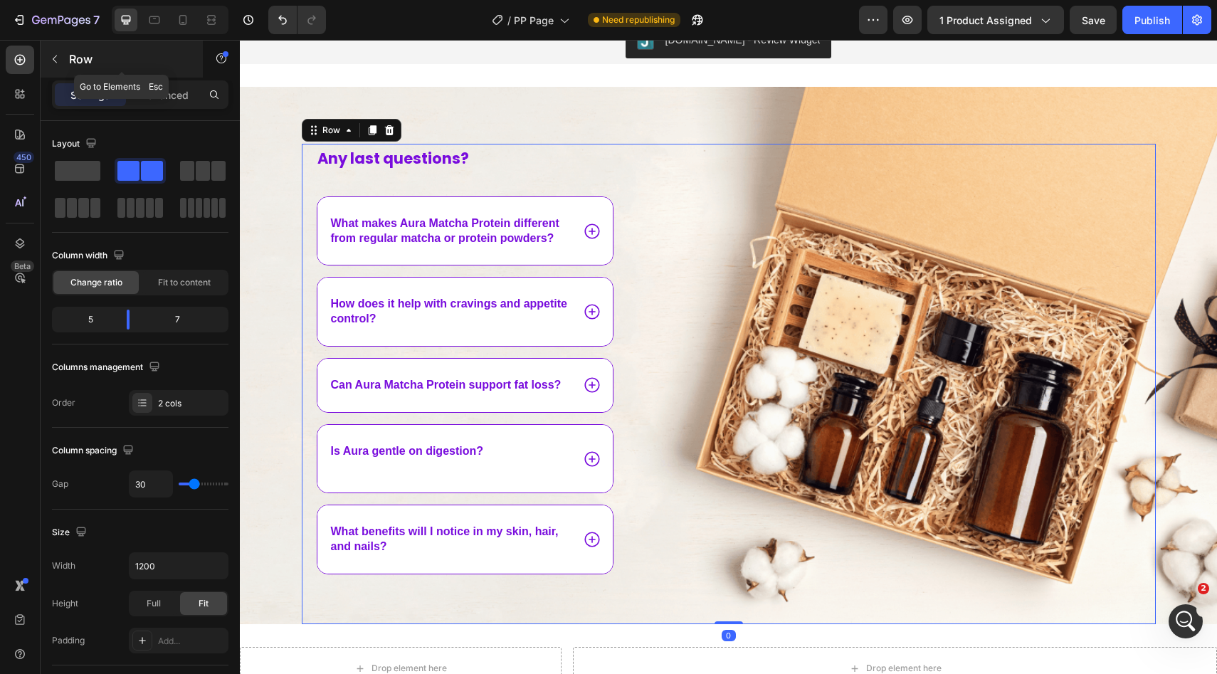
click at [55, 65] on button "button" at bounding box center [54, 59] width 23 height 23
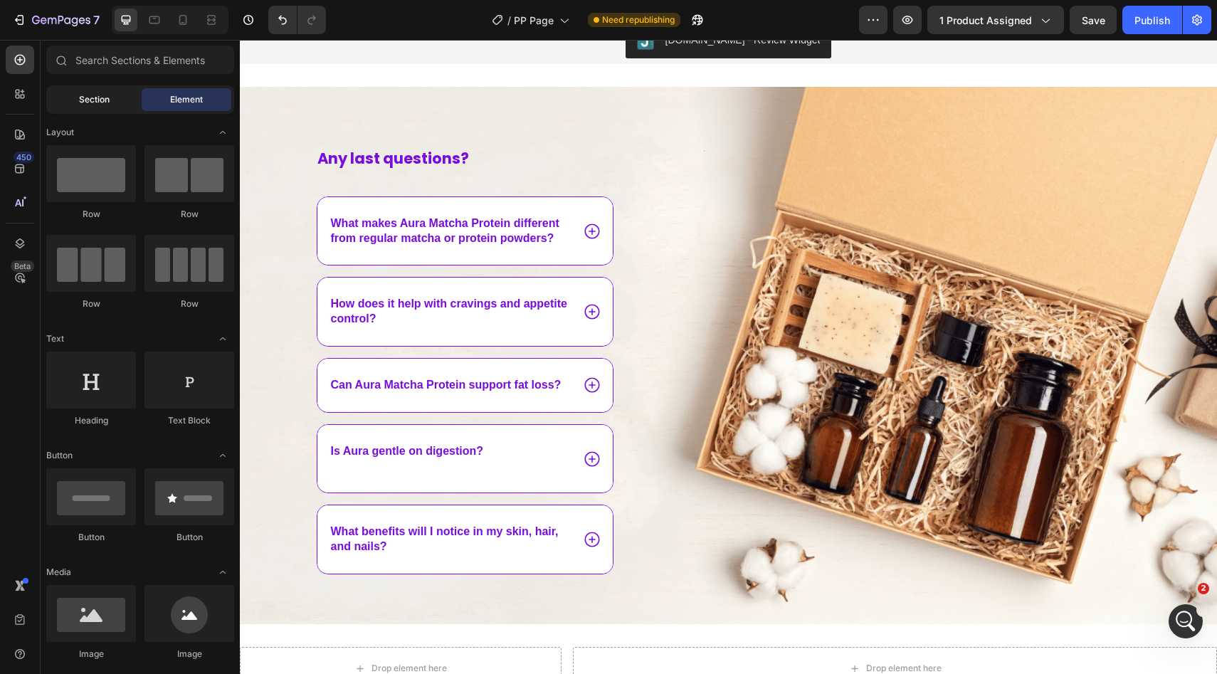
click at [105, 97] on span "Section" at bounding box center [94, 99] width 31 height 13
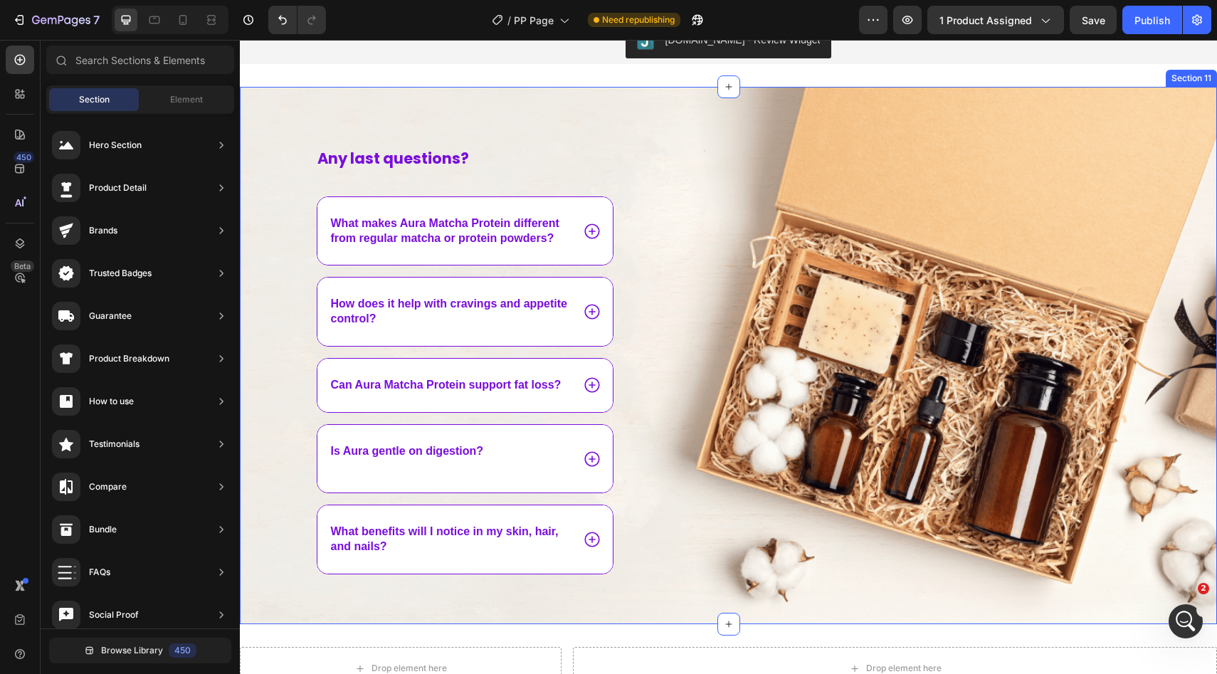
click at [650, 151] on div "Any last questions? Text Block What makes Aura Matcha Protein different from re…" at bounding box center [729, 384] width 854 height 480
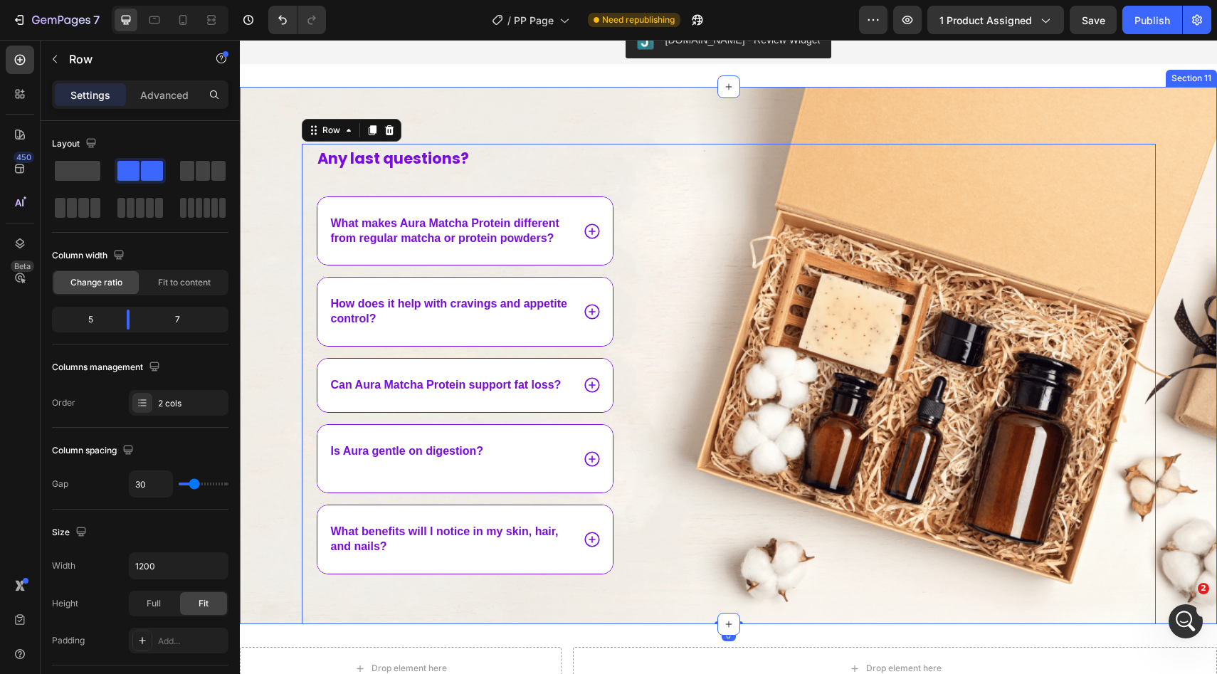
click at [679, 125] on div "Any last questions? Text Block What makes Aura Matcha Protein different from re…" at bounding box center [728, 355] width 977 height 537
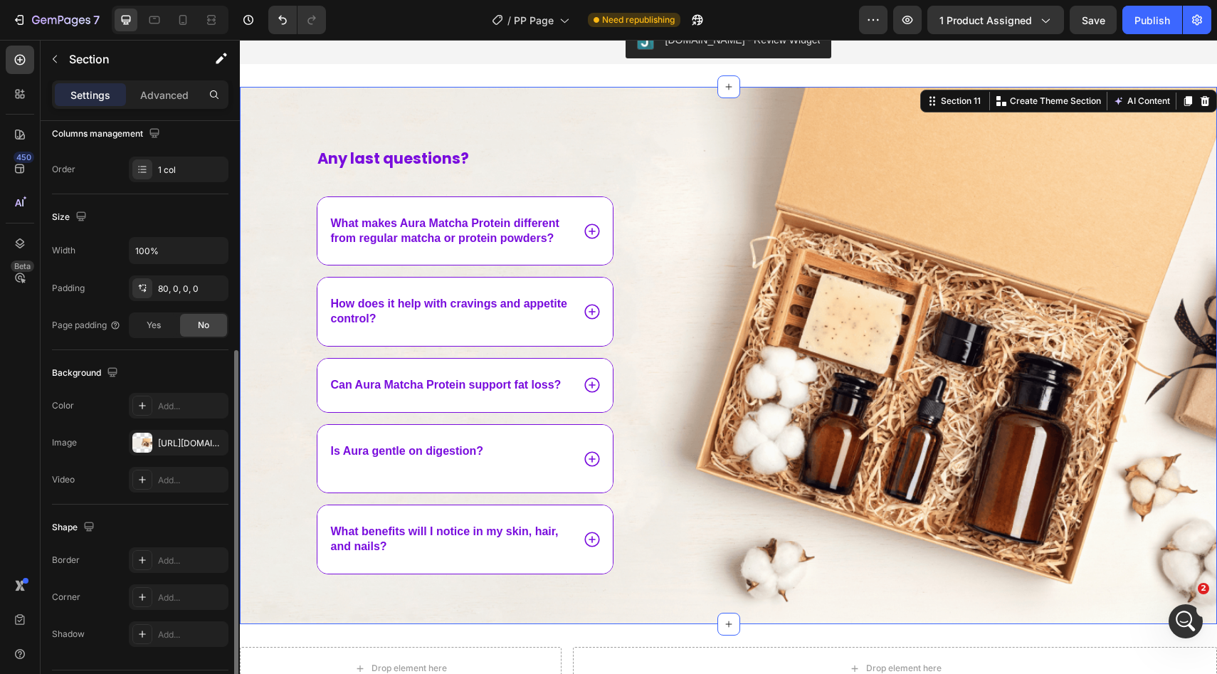
scroll to position [275, 0]
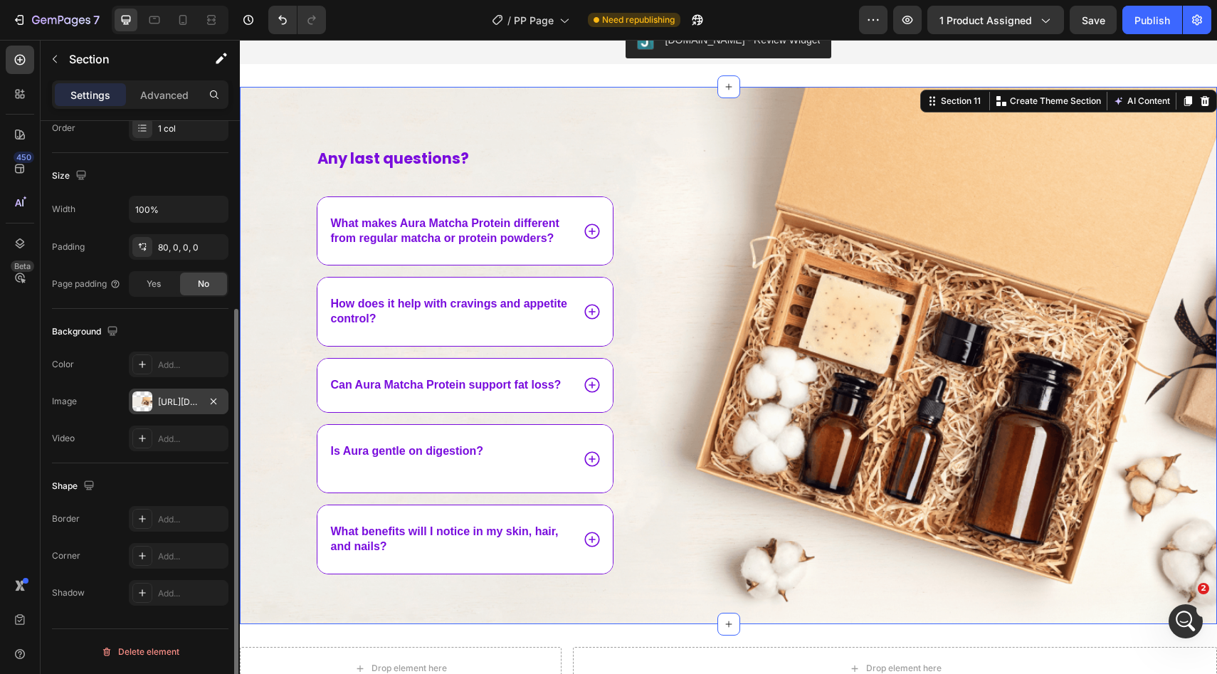
click at [173, 396] on div "https://cdn.shopify.com/s/files/1/0928/9347/9254/files/gempages_574367722180182…" at bounding box center [178, 402] width 41 height 13
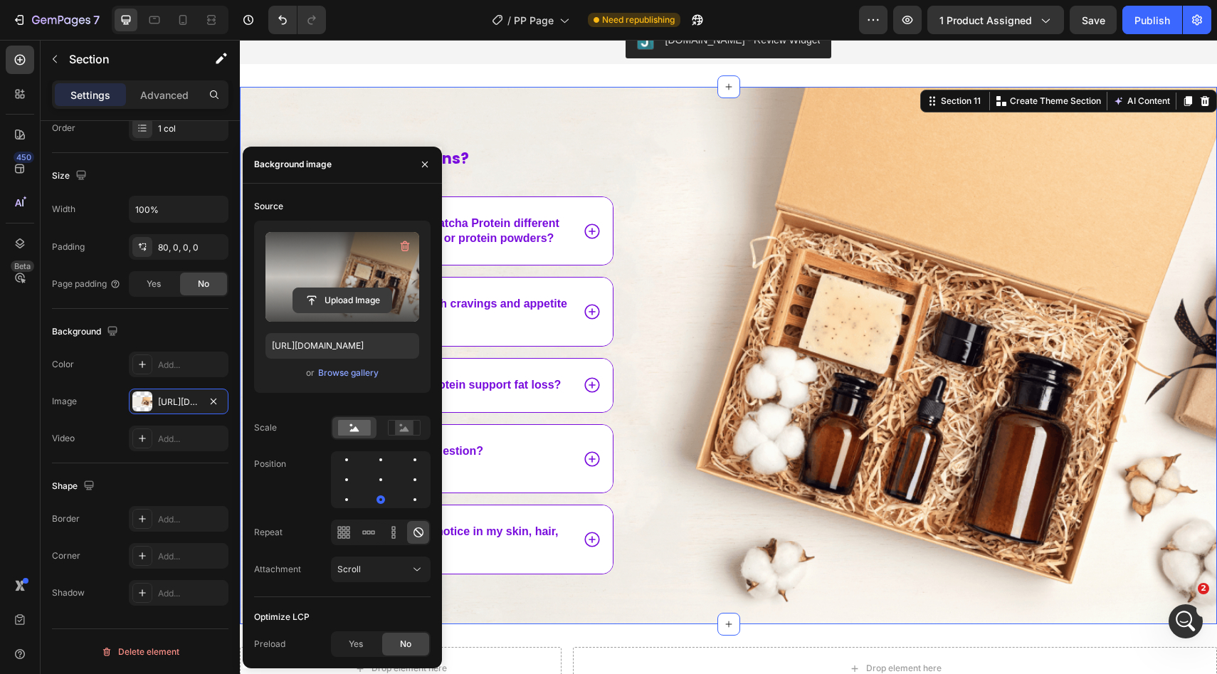
click at [341, 287] on button "Upload Image" at bounding box center [342, 300] width 100 height 26
click at [348, 301] on input "file" at bounding box center [342, 300] width 98 height 24
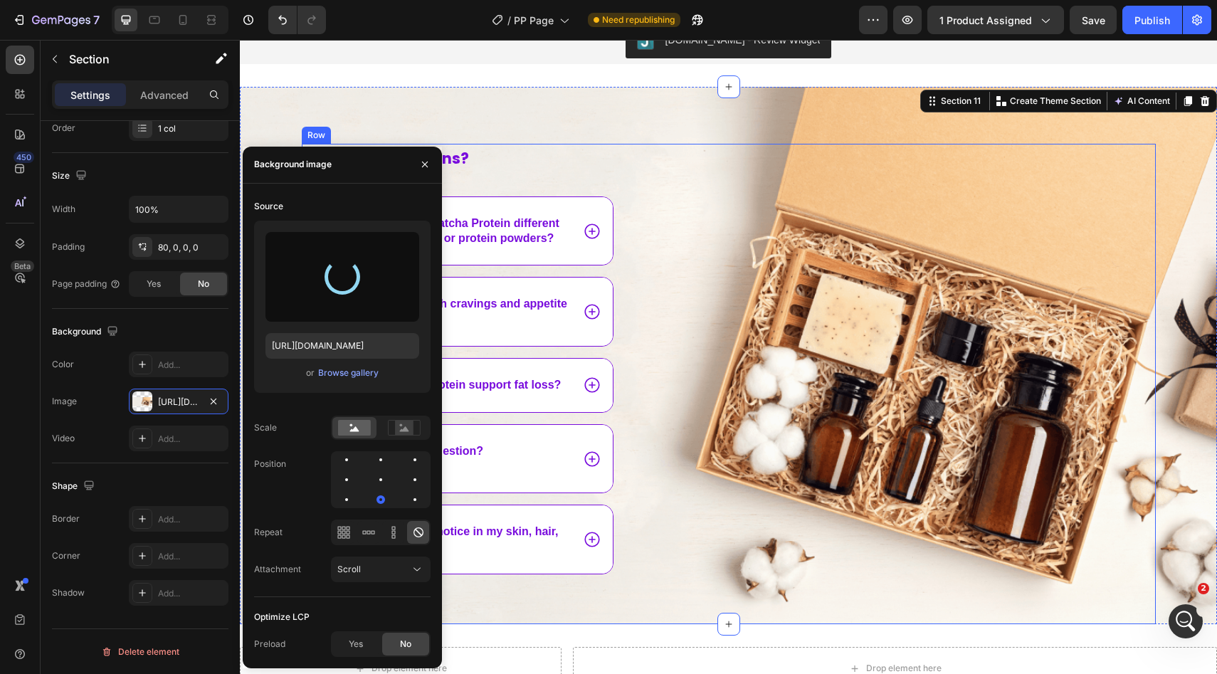
type input "https://cdn.shopify.com/s/files/1/0928/9347/9254/files/gempages_574367722180182…"
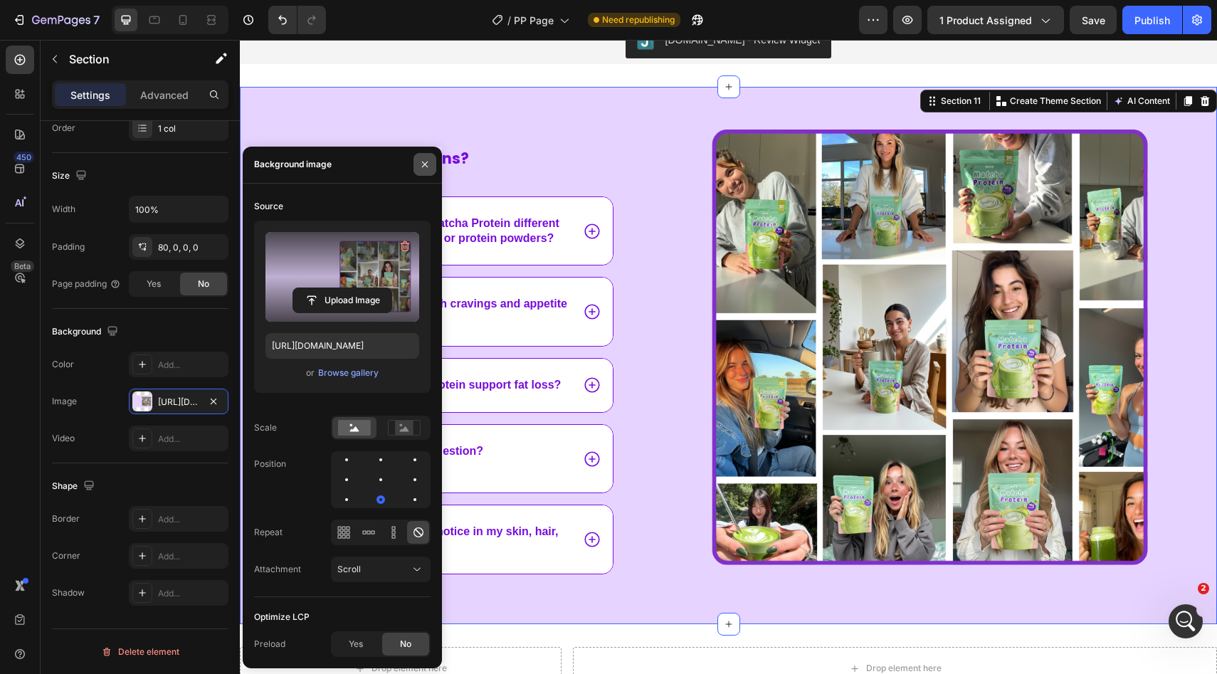
click at [430, 169] on button "button" at bounding box center [424, 164] width 23 height 23
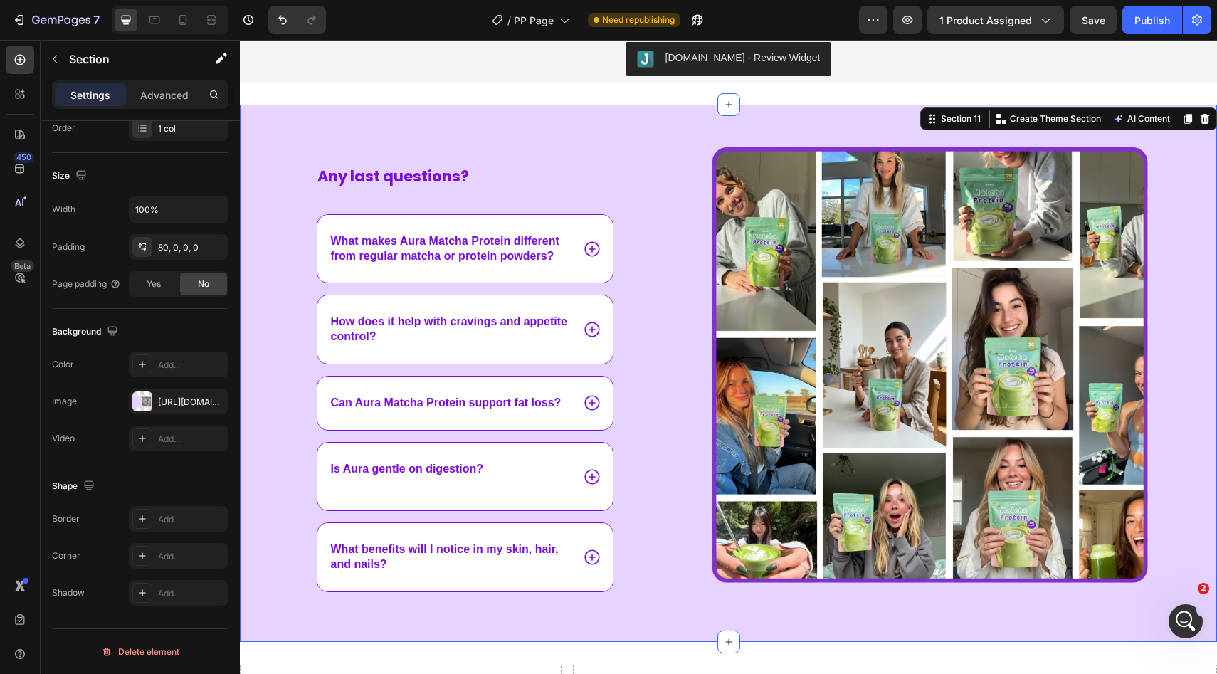
scroll to position [3930, 0]
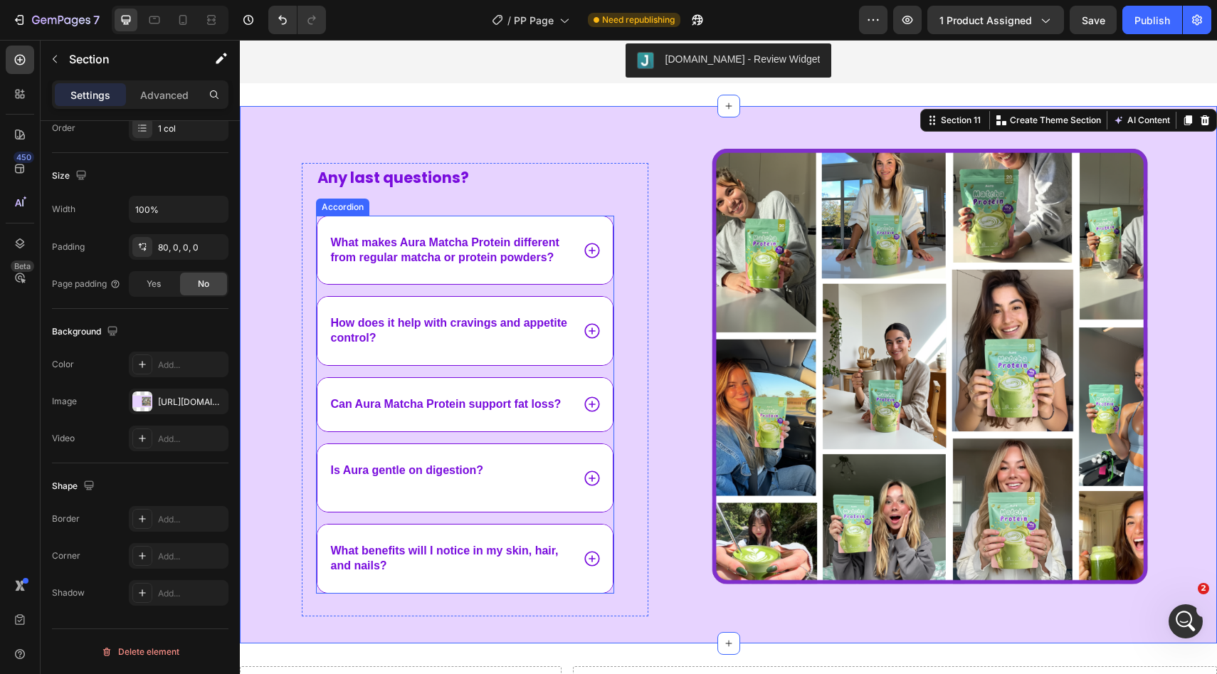
click at [495, 475] on div "Is Aura gentle on digestion?" at bounding box center [450, 478] width 243 height 34
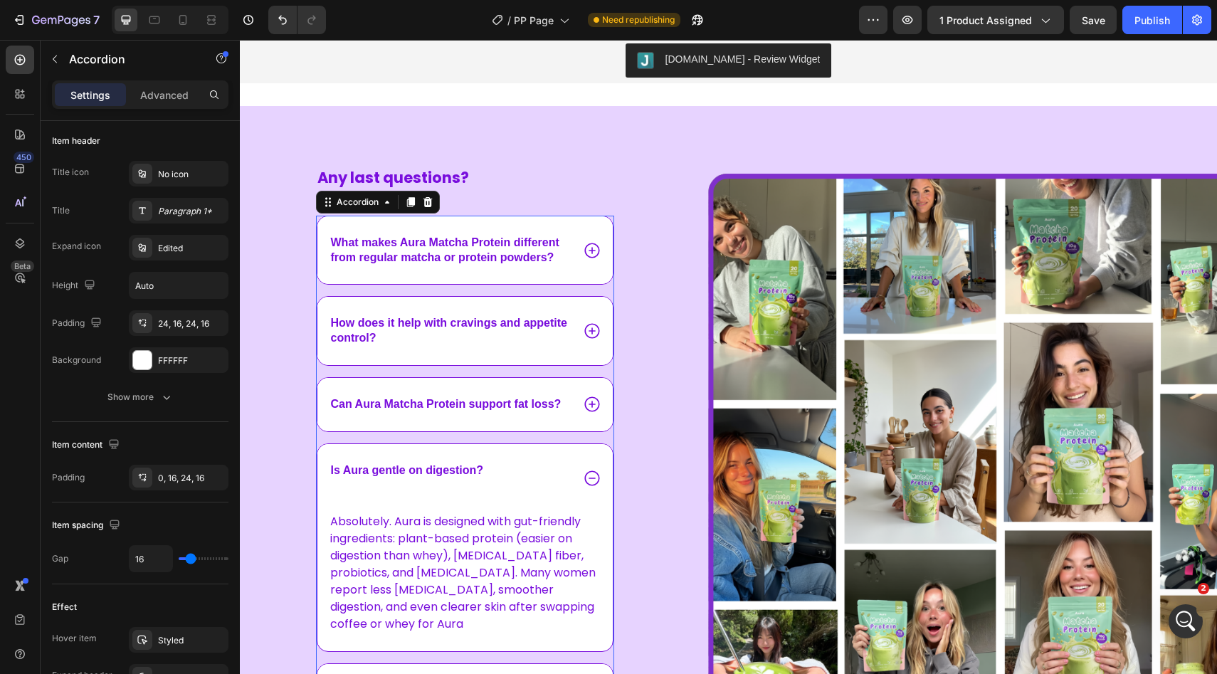
scroll to position [0, 0]
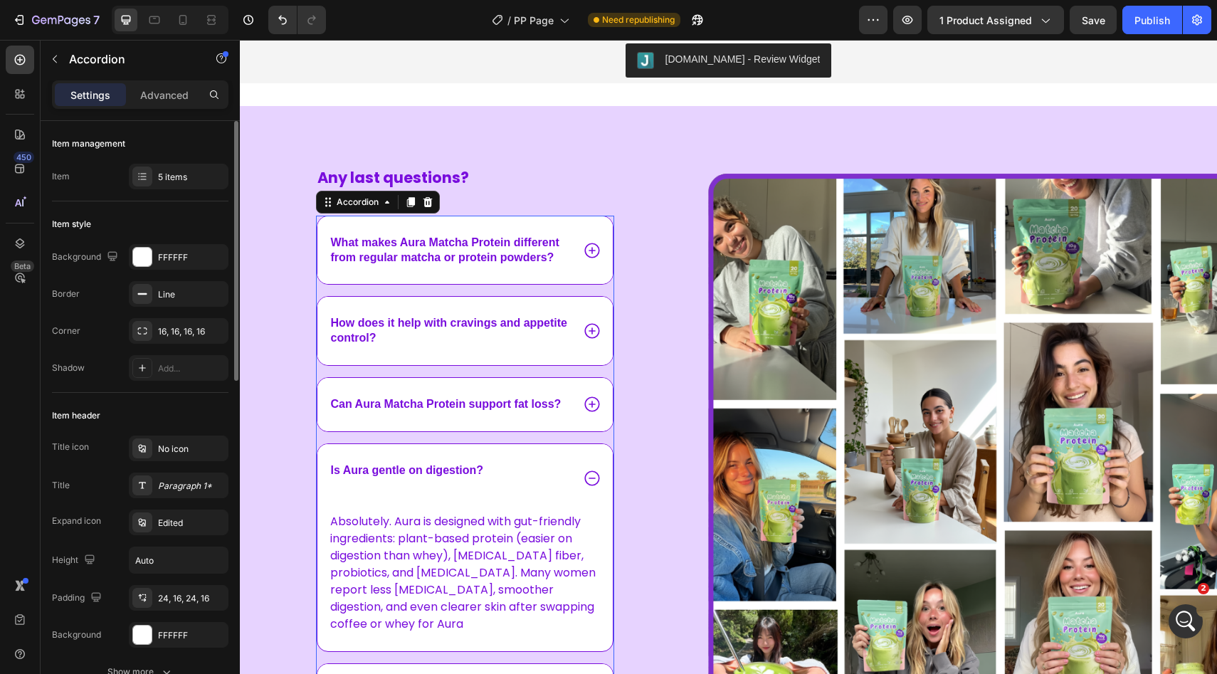
click at [485, 485] on div "Is Aura gentle on digestion?" at bounding box center [450, 478] width 243 height 34
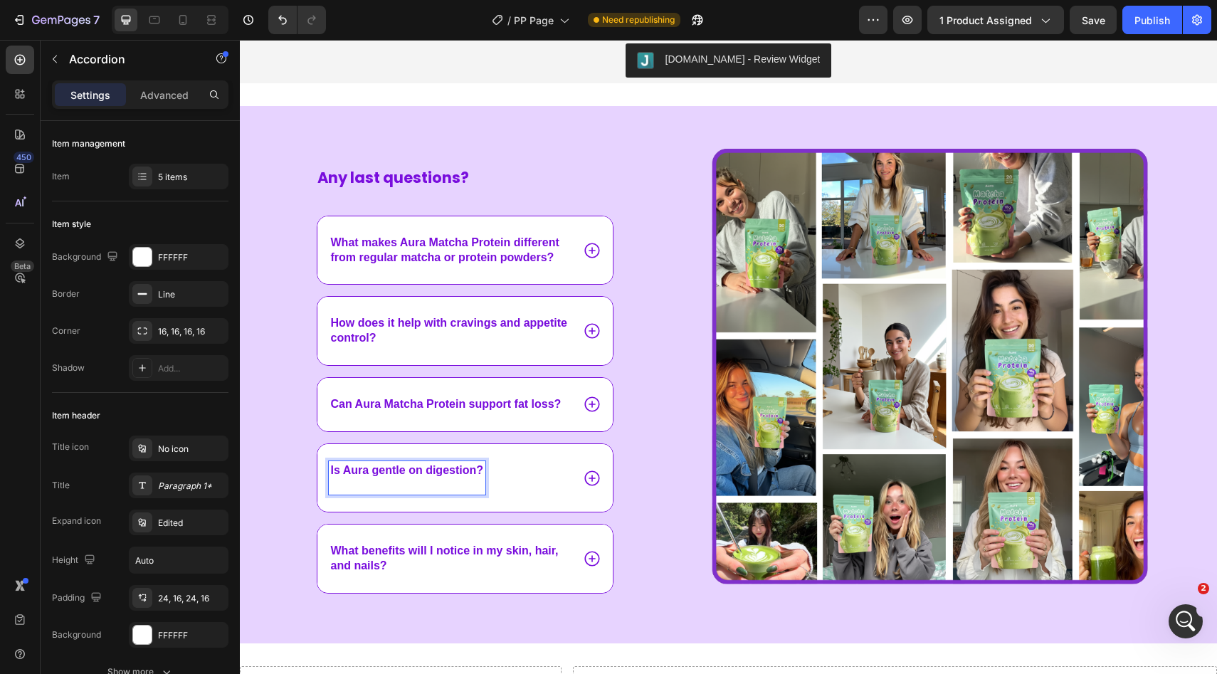
click at [418, 482] on p "Rich Text Editor. Editing area: main" at bounding box center [407, 485] width 153 height 15
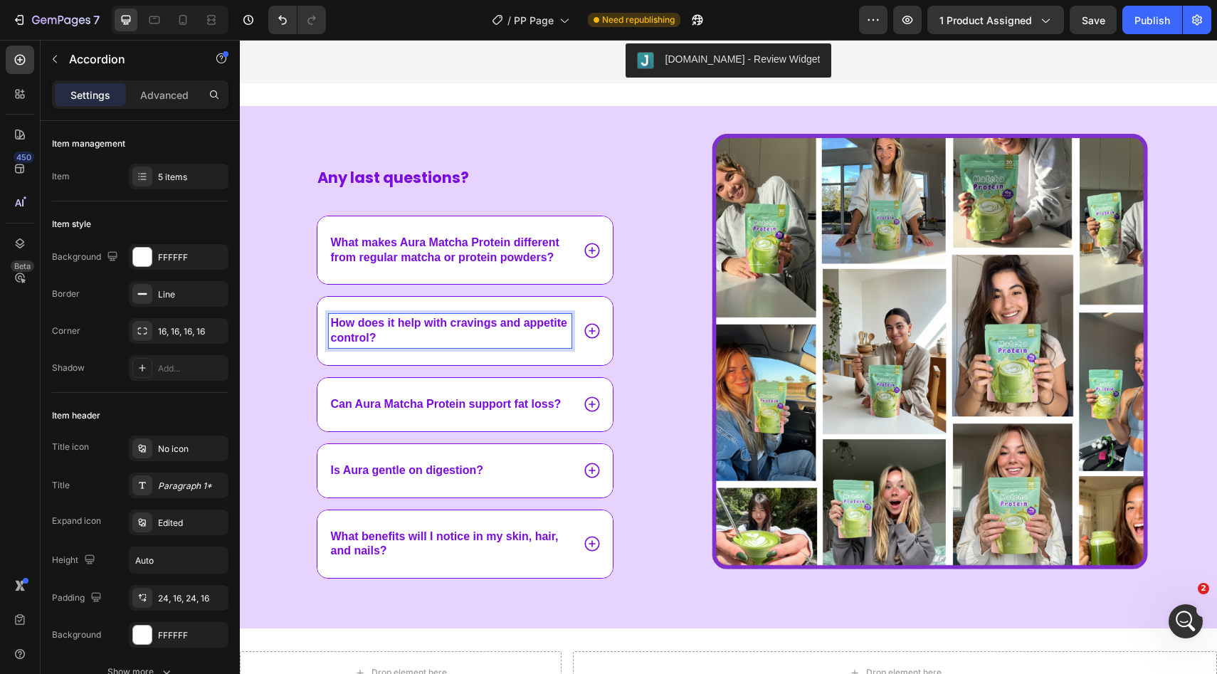
click at [444, 343] on p "How does it help with cravings and appetite control?" at bounding box center [450, 331] width 239 height 30
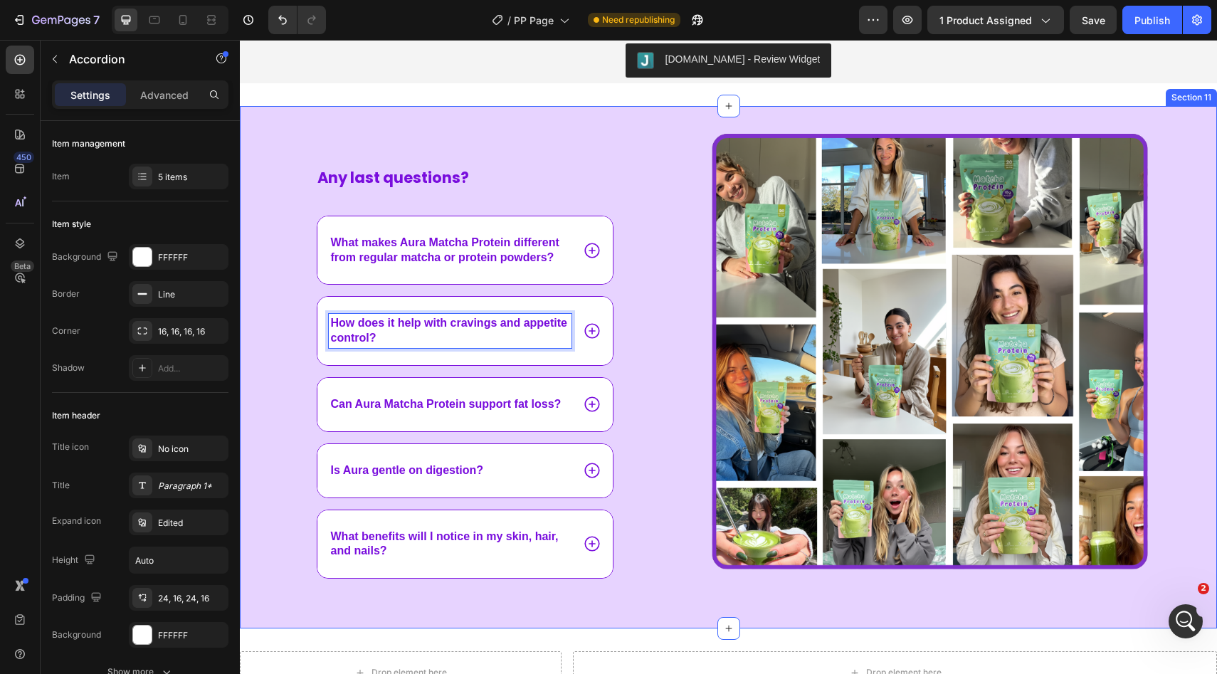
click at [422, 159] on div "Any last questions? Text Block What makes Aura Matcha Protein different from re…" at bounding box center [728, 367] width 977 height 522
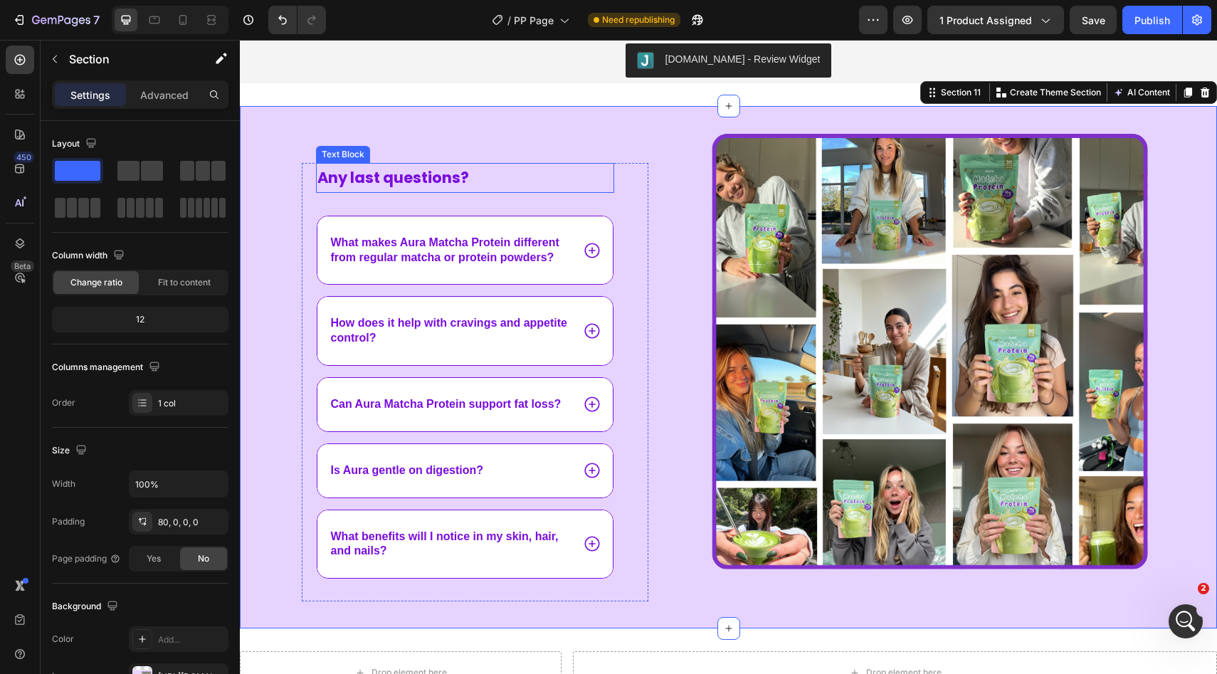
click at [425, 182] on span "Any last questions?" at bounding box center [393, 177] width 152 height 21
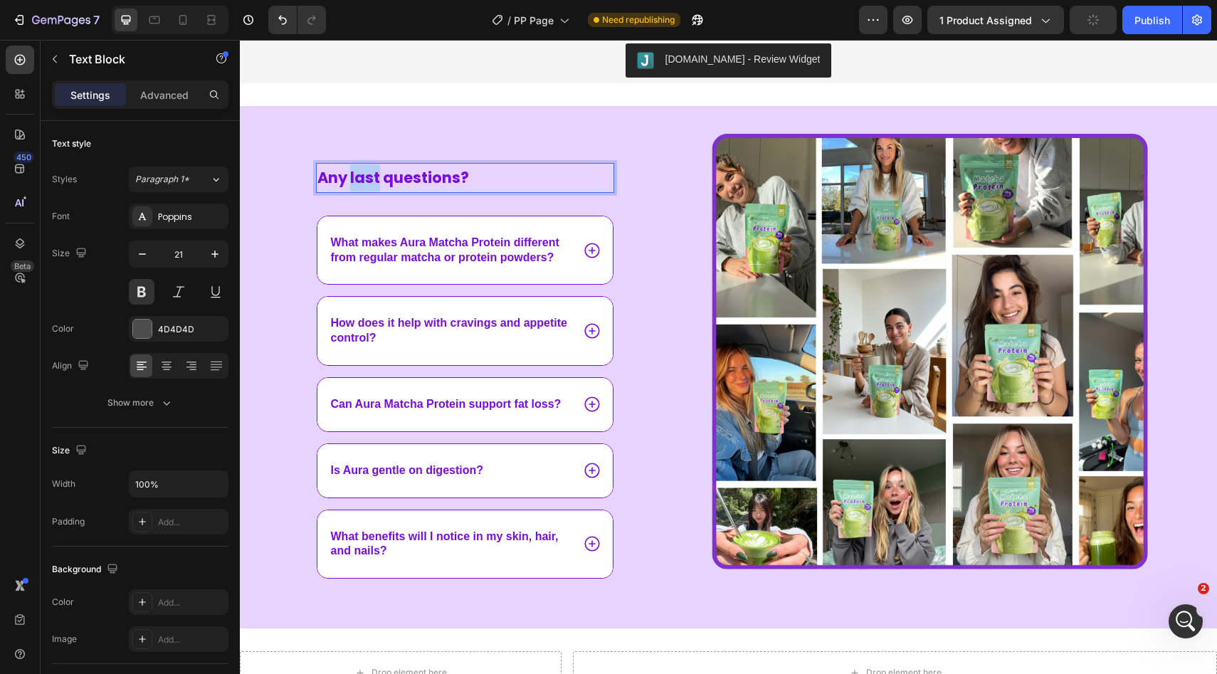
click at [360, 174] on span "Any last questions?" at bounding box center [393, 177] width 152 height 21
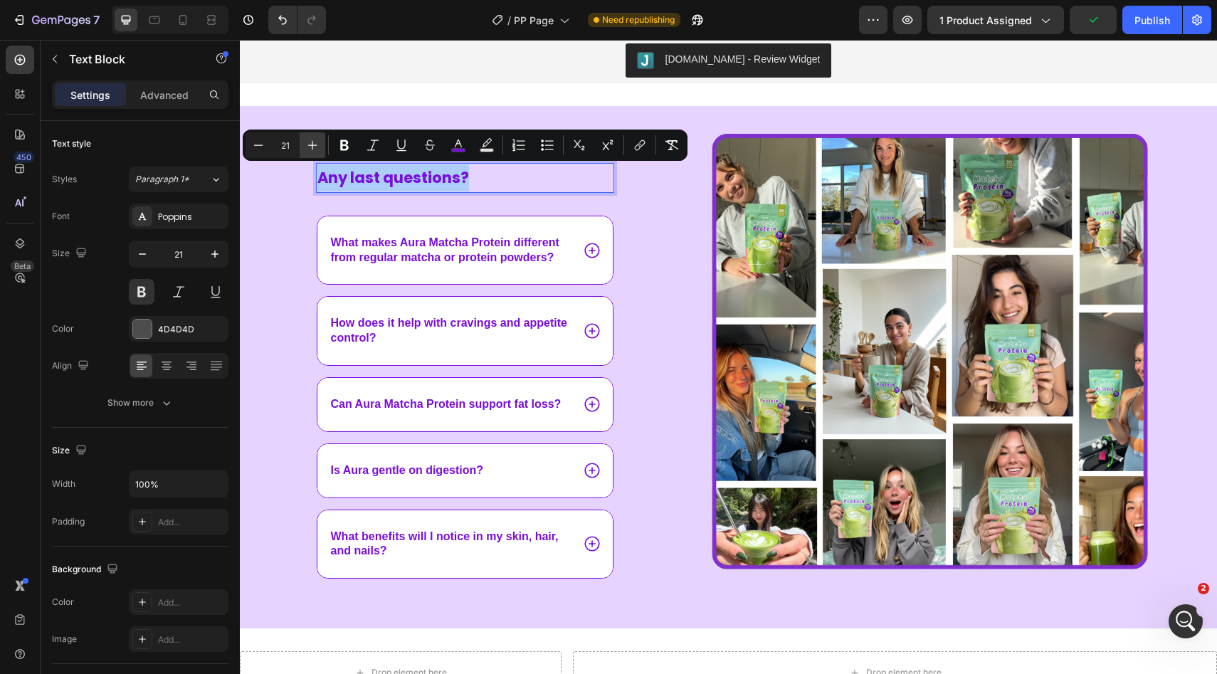
click at [313, 147] on icon "Editor contextual toolbar" at bounding box center [312, 145] width 14 height 14
type input "25"
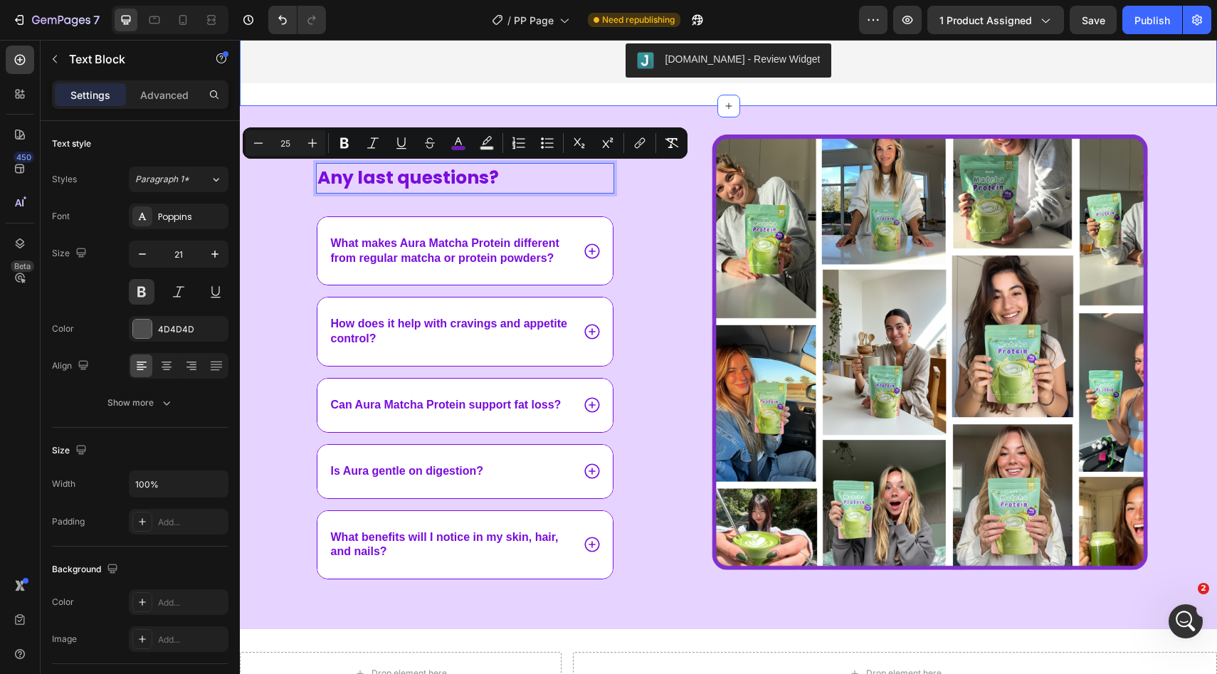
click at [653, 107] on div "Any last questions? Text Block 32 What makes Aura Matcha Protein different from…" at bounding box center [728, 367] width 977 height 523
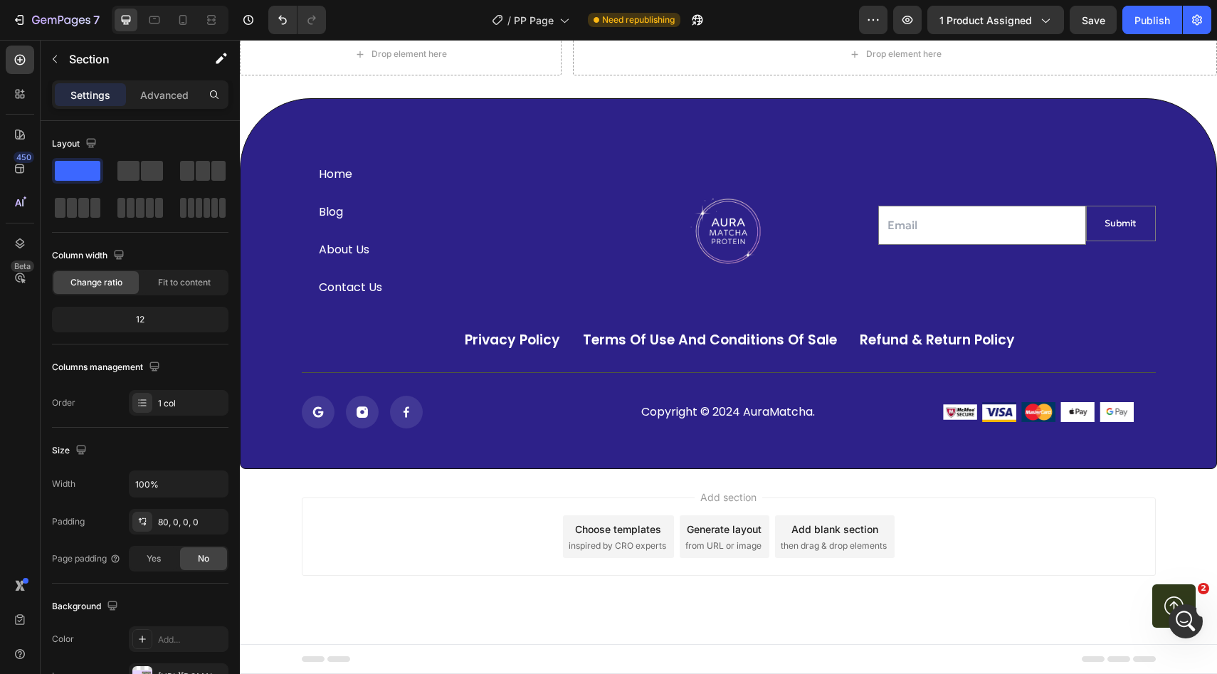
scroll to position [4354, 0]
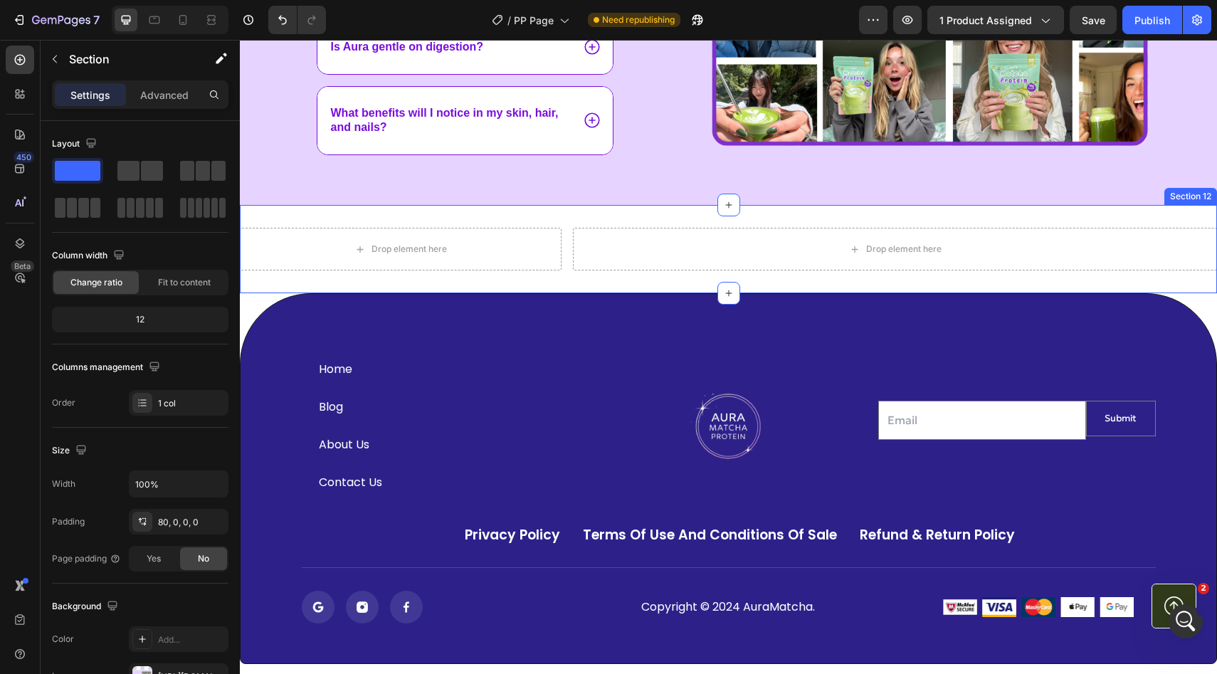
click at [687, 217] on div "Drop element here Drop element here Section 12" at bounding box center [728, 249] width 977 height 88
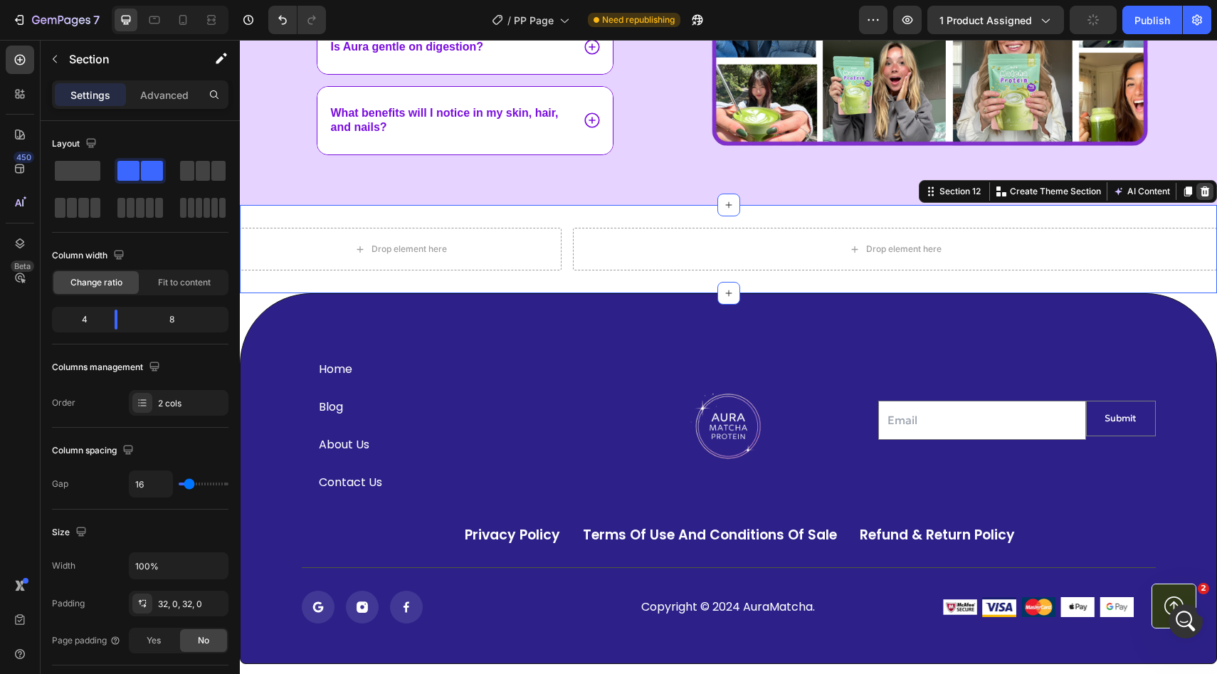
click at [1208, 191] on icon at bounding box center [1204, 191] width 11 height 11
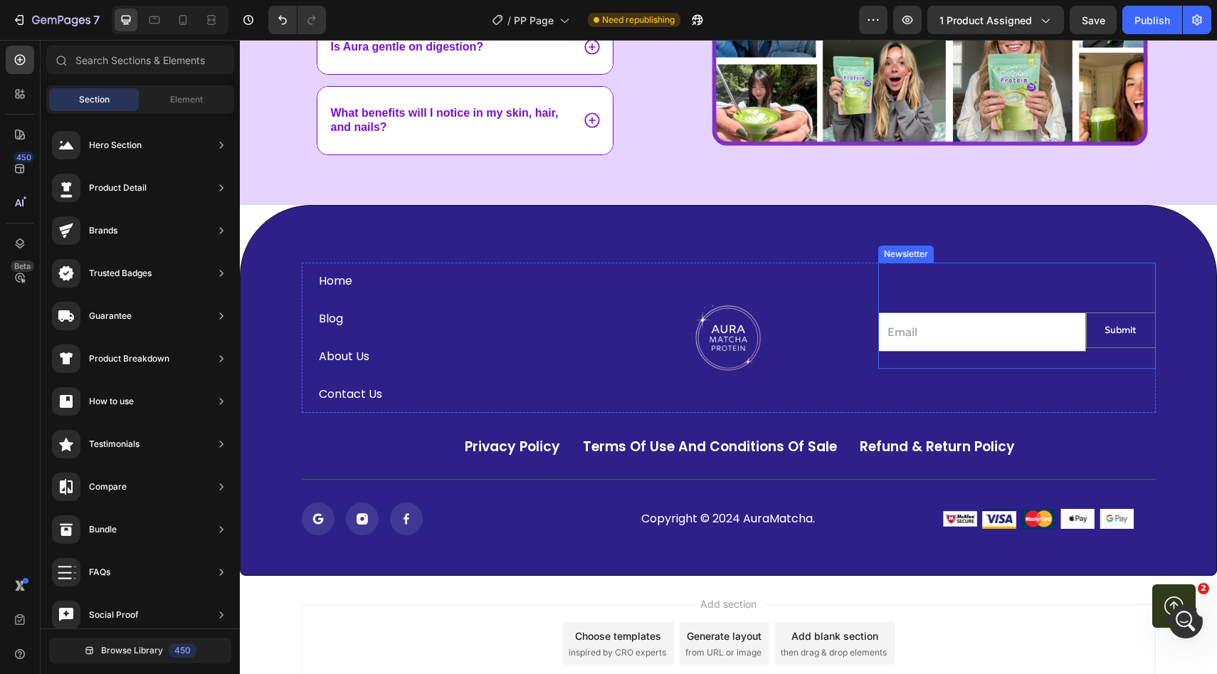
scroll to position [4324, 0]
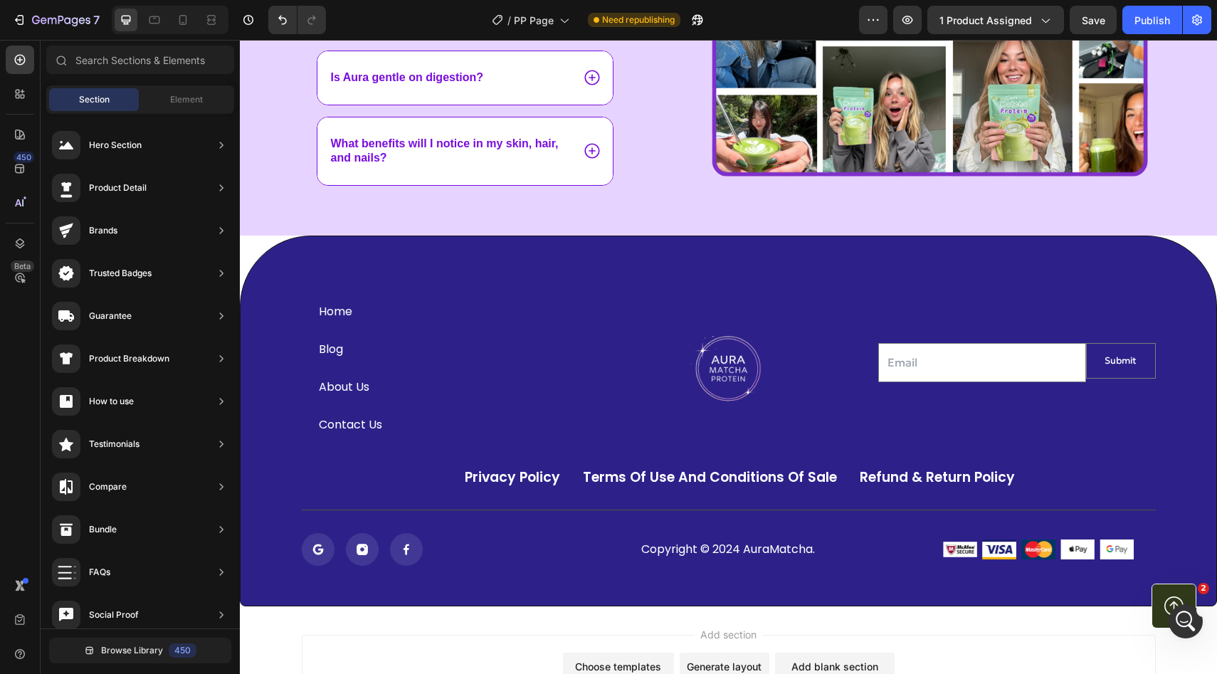
click at [1200, 247] on section "Image Home Button Blog Button About Us Button Contact Us Button Image Email Fie…" at bounding box center [728, 421] width 977 height 371
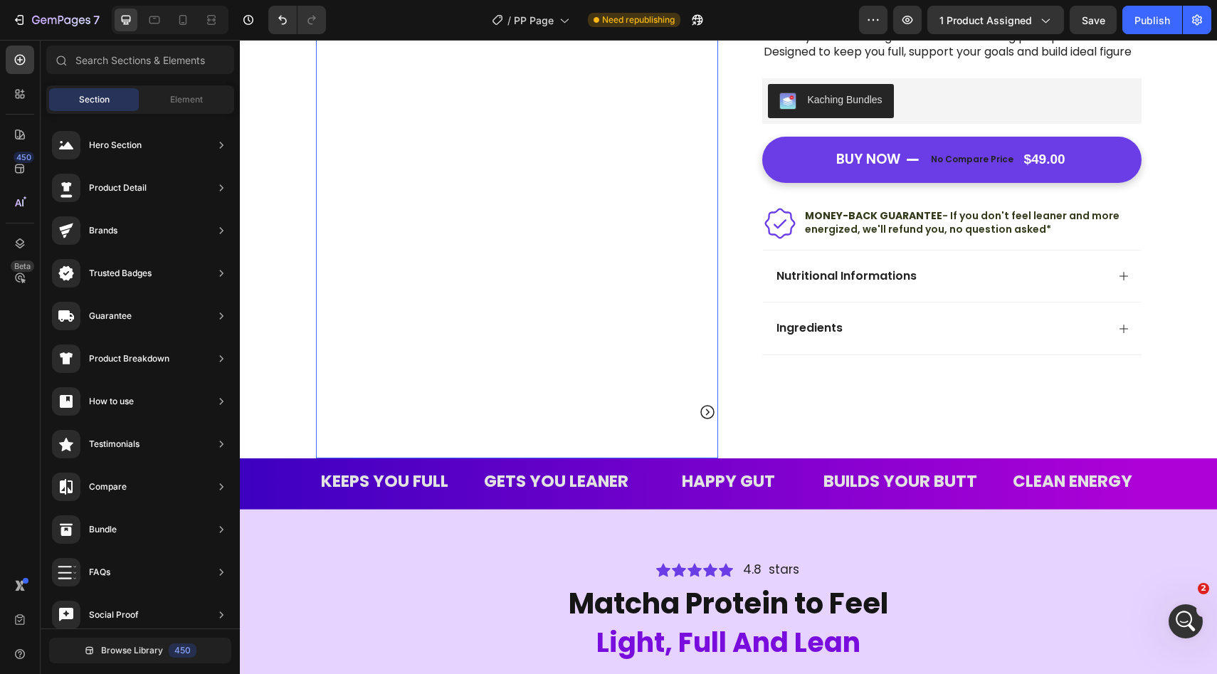
scroll to position [203, 0]
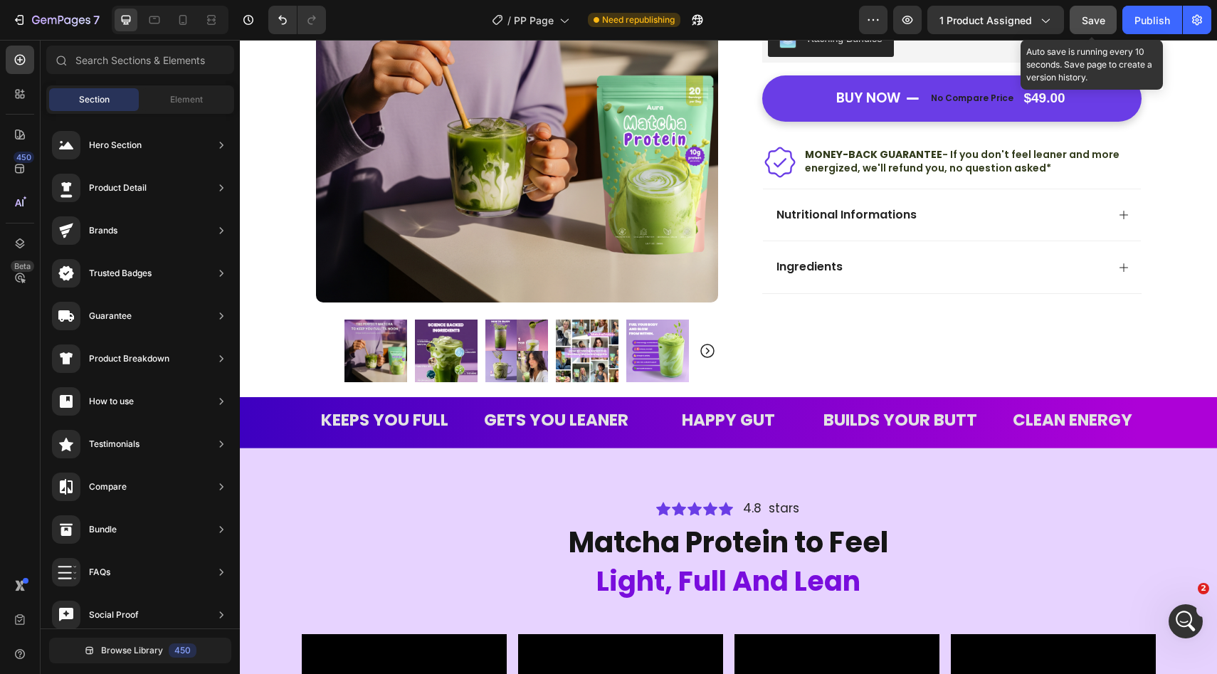
click at [1083, 23] on span "Save" at bounding box center [1092, 20] width 23 height 12
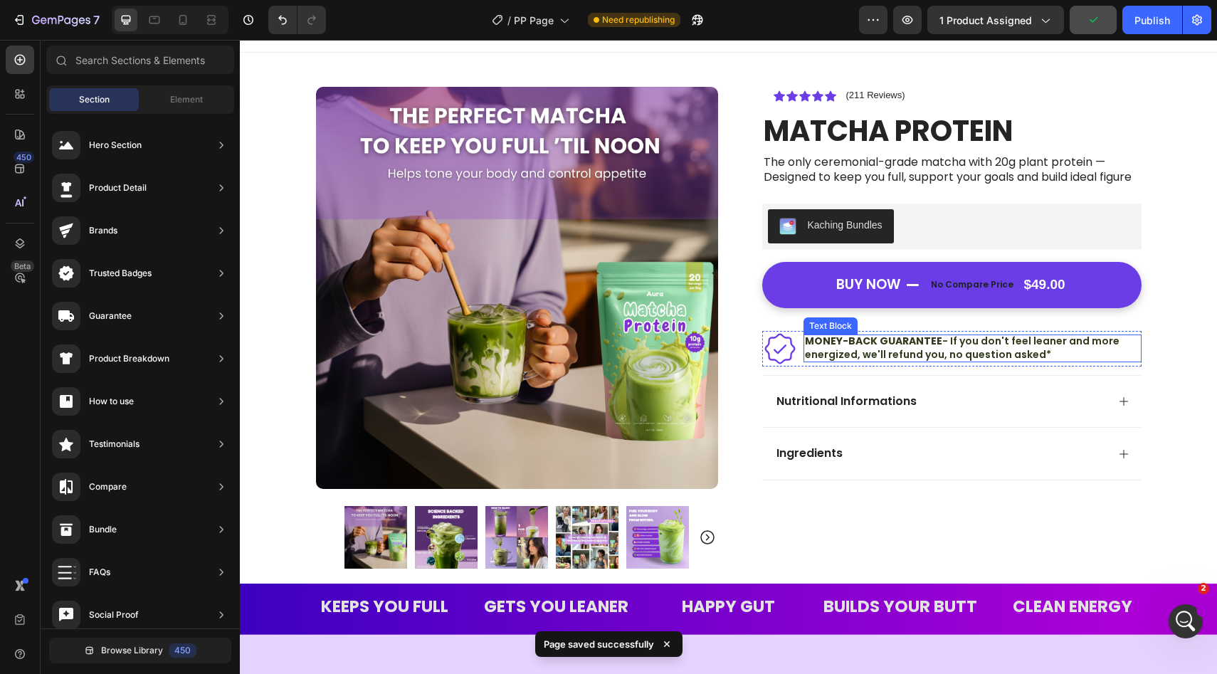
scroll to position [0, 0]
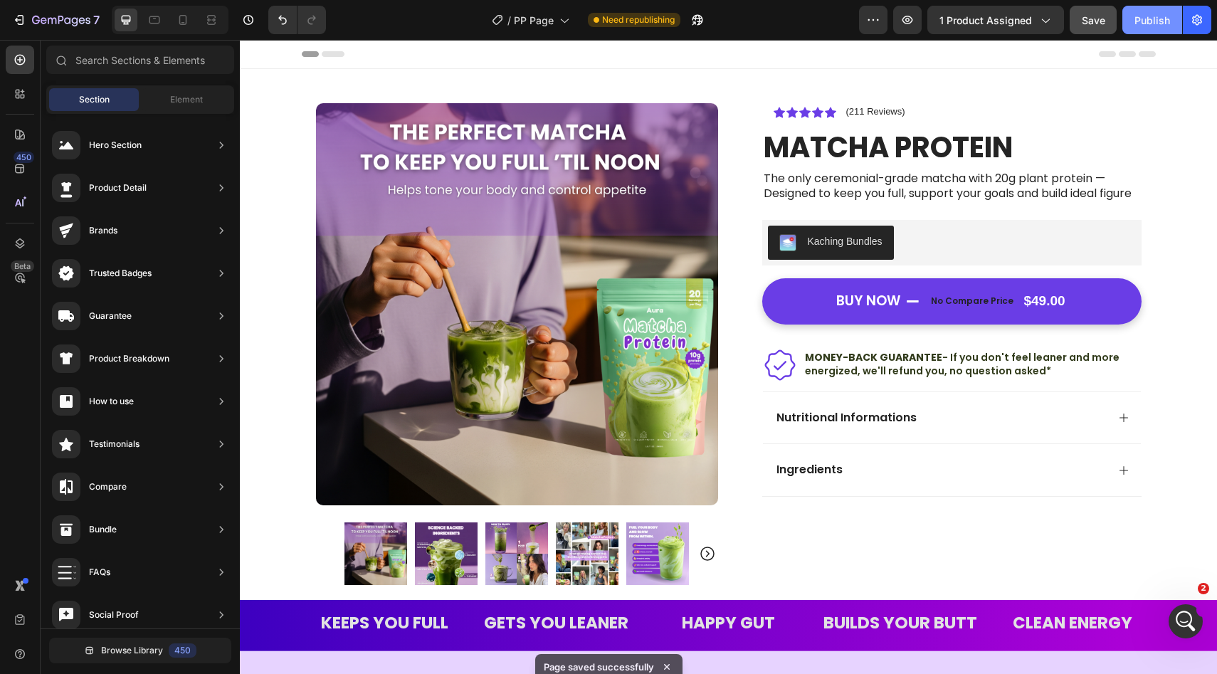
click at [1143, 16] on div "Publish" at bounding box center [1152, 20] width 36 height 15
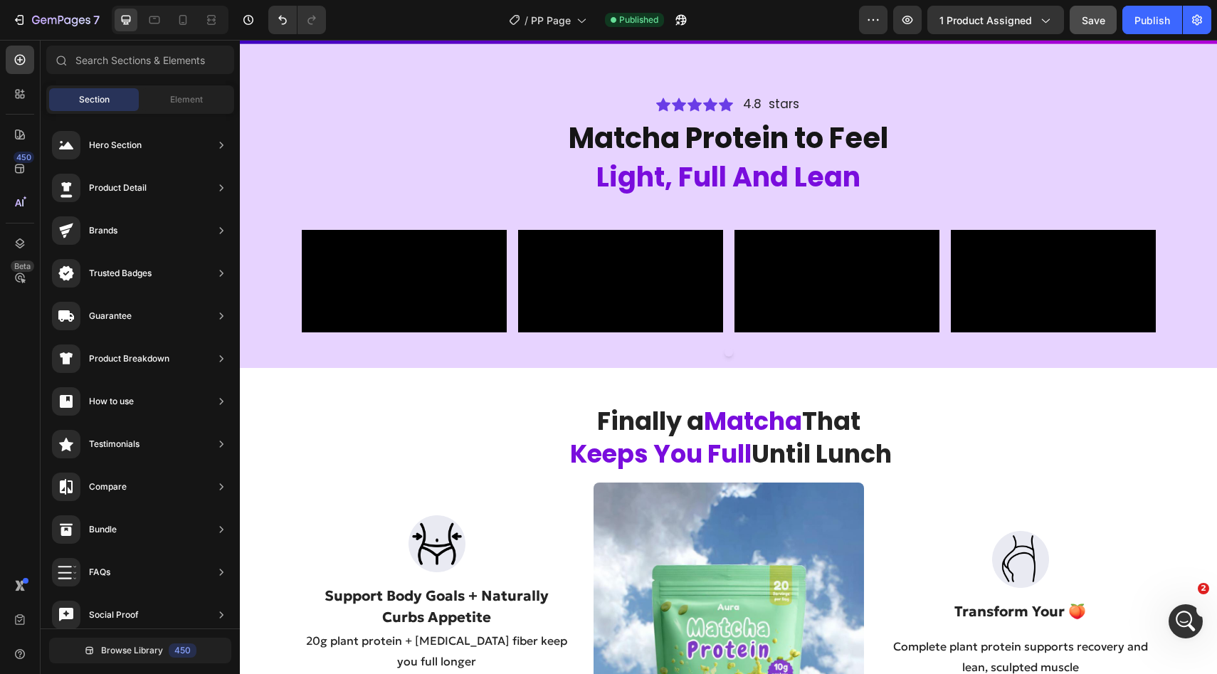
scroll to position [608, 0]
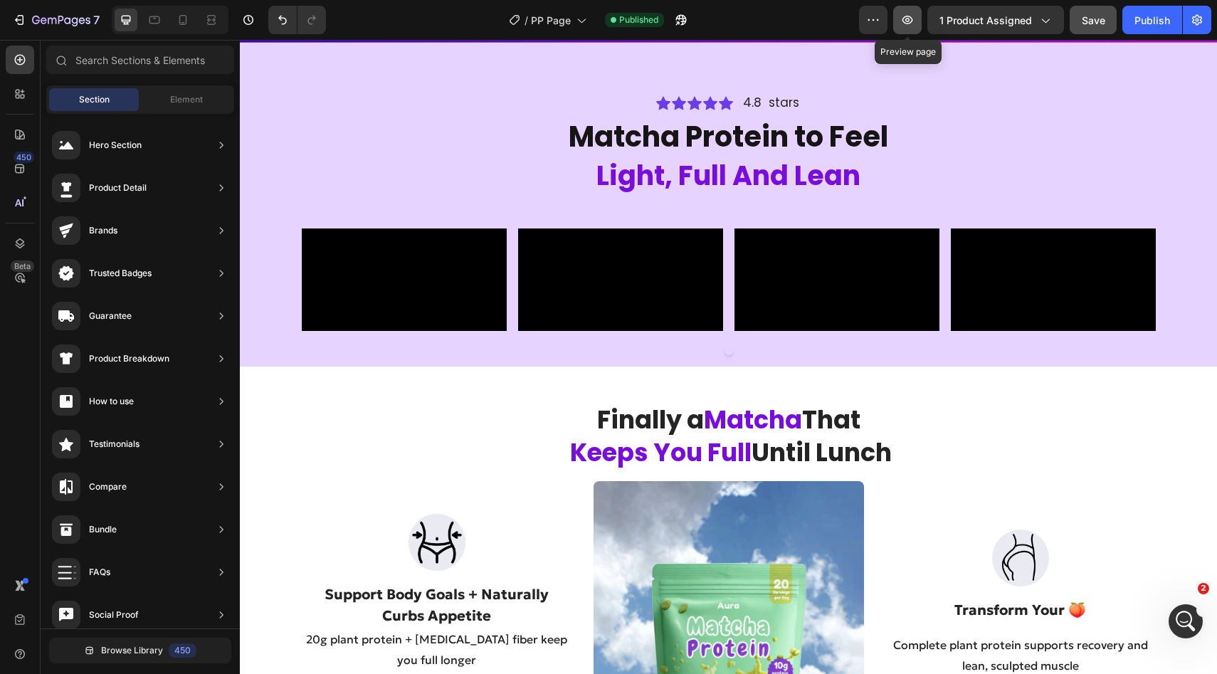
click at [909, 28] on button "button" at bounding box center [907, 20] width 28 height 28
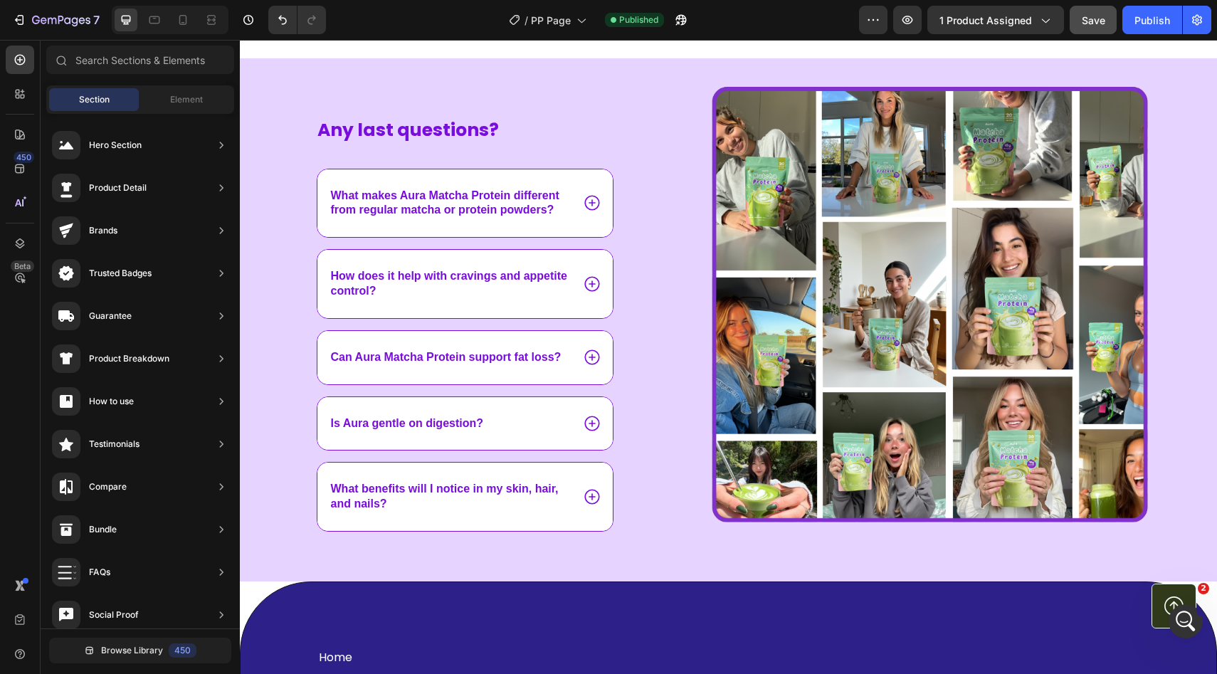
scroll to position [4038, 0]
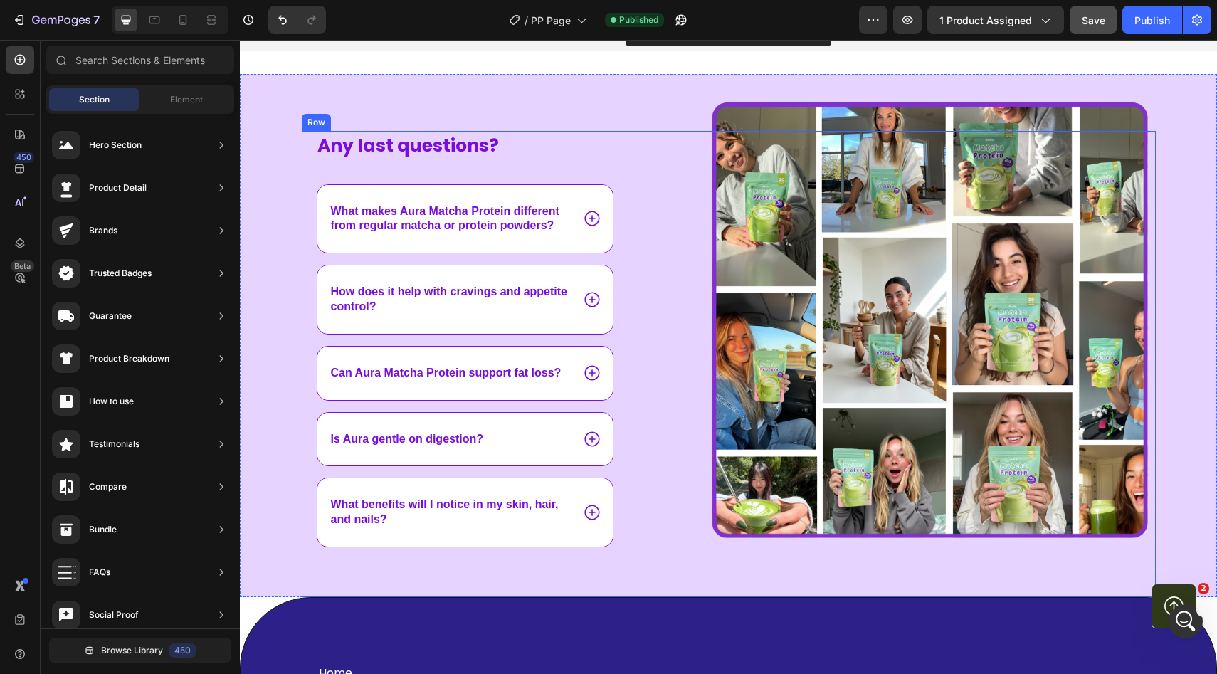
click at [652, 206] on div "Any last questions? Text Block What makes Aura Matcha Protein different from re…" at bounding box center [729, 364] width 854 height 466
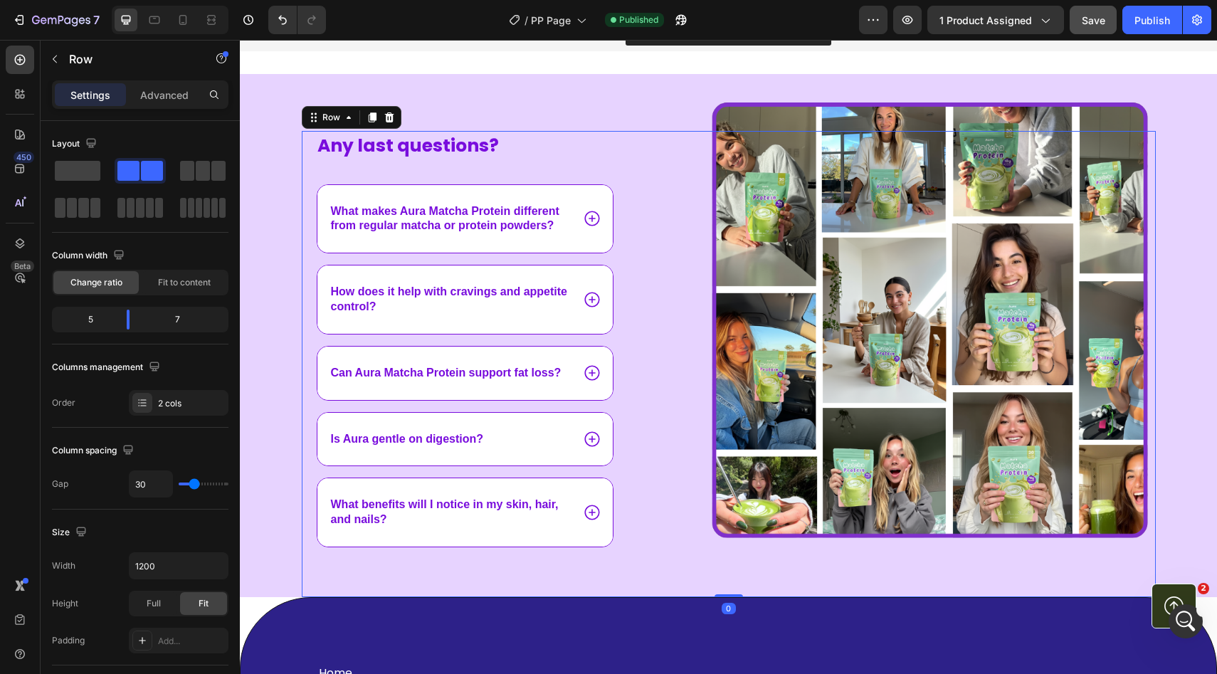
click at [652, 206] on div "Any last questions? Text Block What makes Aura Matcha Protein different from re…" at bounding box center [729, 364] width 854 height 466
click at [589, 101] on div "Any last questions? Text Block What makes Aura Matcha Protein different from re…" at bounding box center [728, 335] width 977 height 523
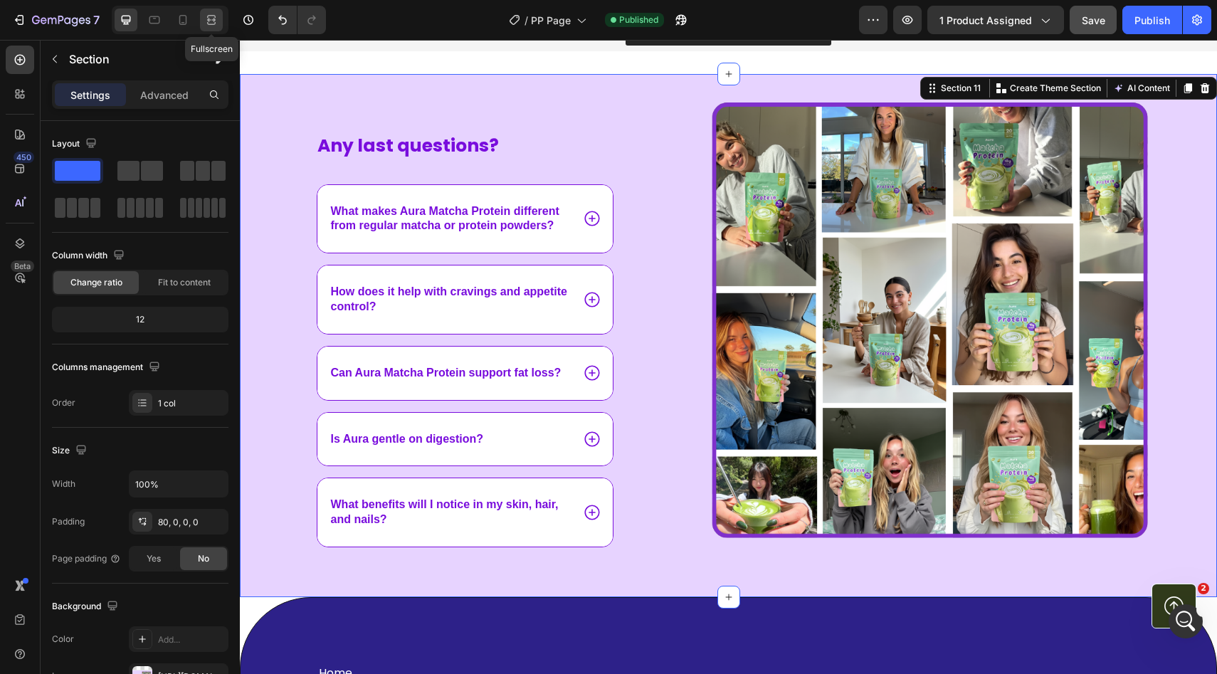
click at [207, 20] on icon at bounding box center [211, 20] width 14 height 14
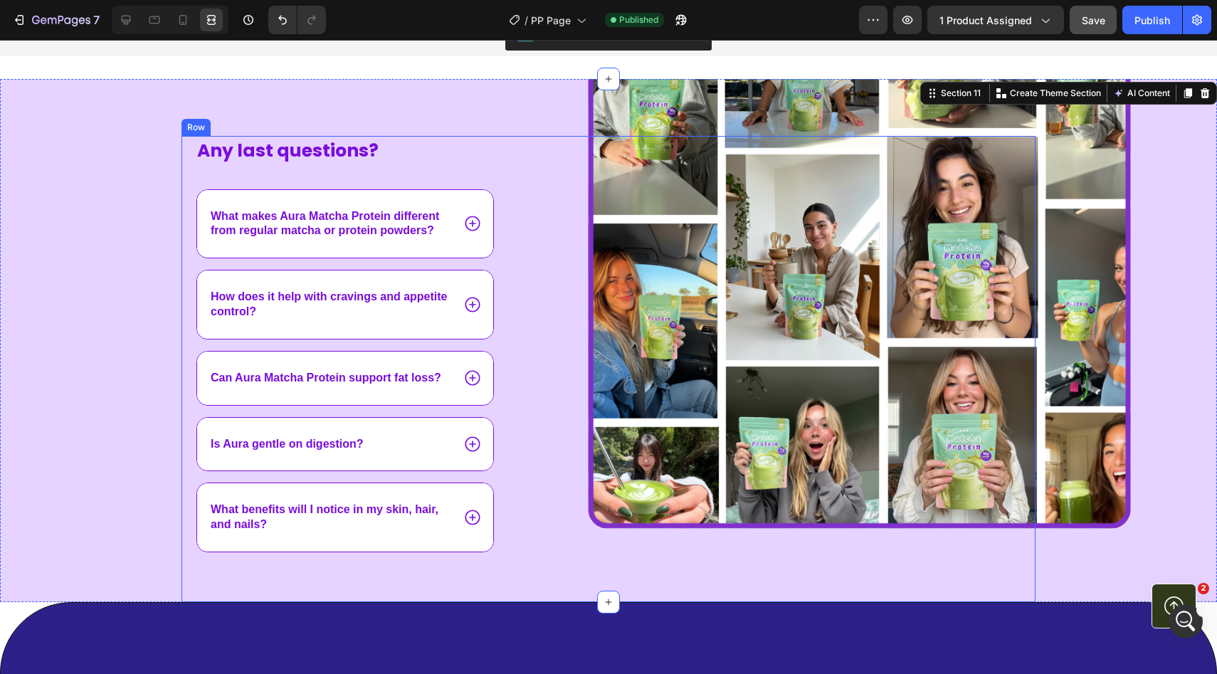
scroll to position [4036, 0]
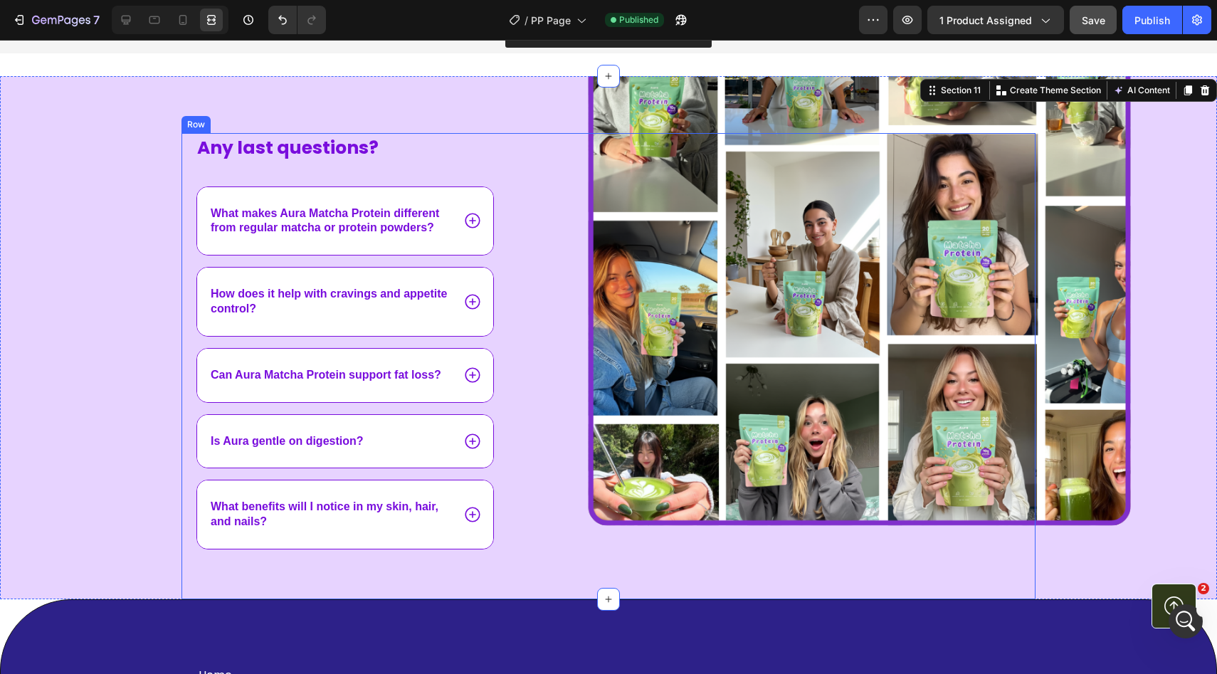
click at [603, 134] on div "Image" at bounding box center [793, 366] width 486 height 466
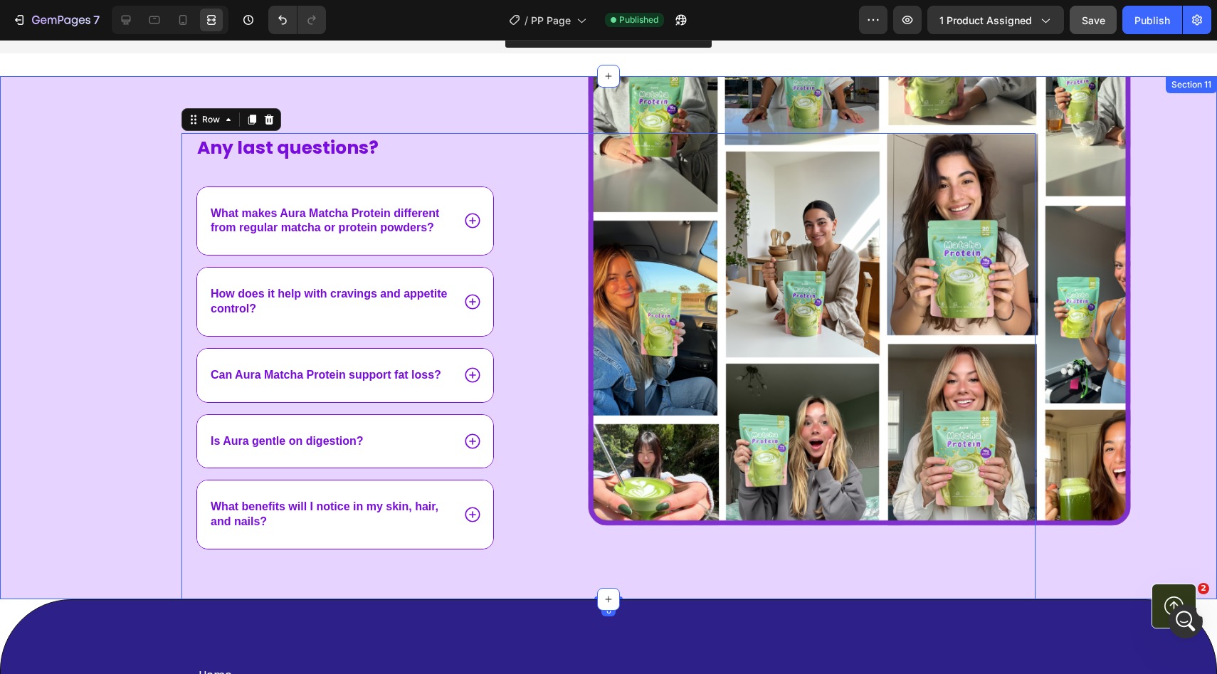
click at [722, 112] on div "Any last questions? Text Block What makes Aura Matcha Protein different from re…" at bounding box center [608, 337] width 1217 height 523
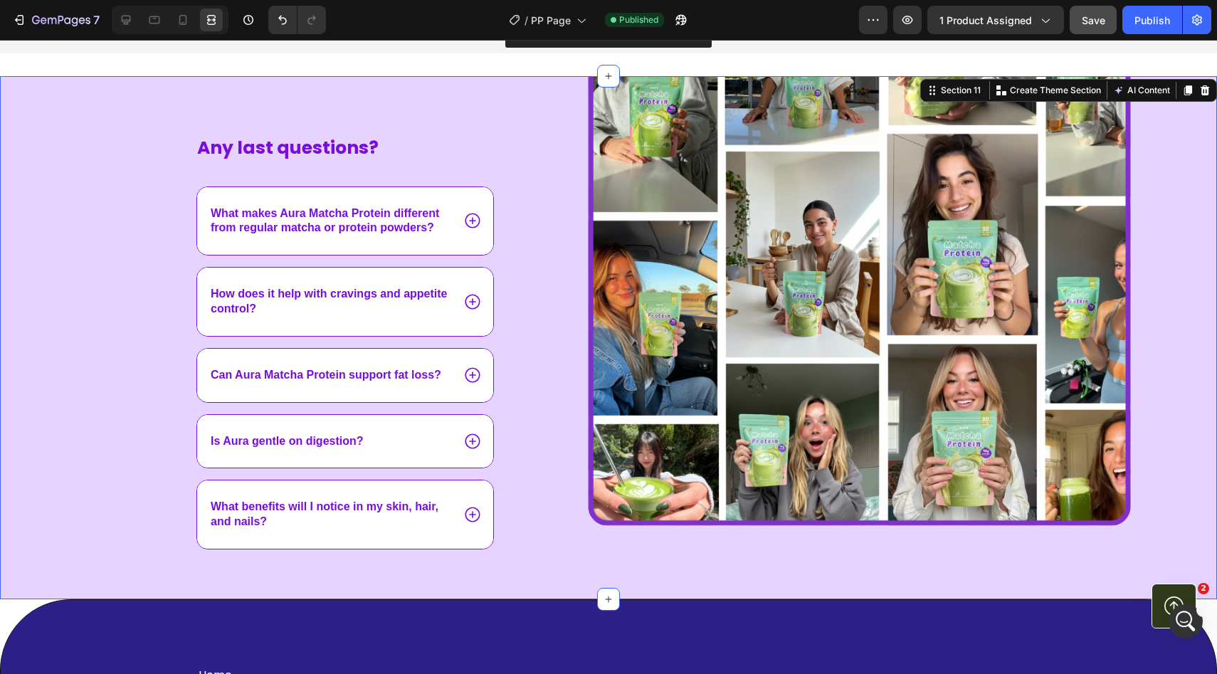
click at [722, 112] on div "Any last questions? Text Block What makes Aura Matcha Protein different from re…" at bounding box center [608, 337] width 1217 height 523
click at [526, 212] on div "Any last questions? Text Block What makes Aura Matcha Protein different from re…" at bounding box center [354, 352] width 347 height 439
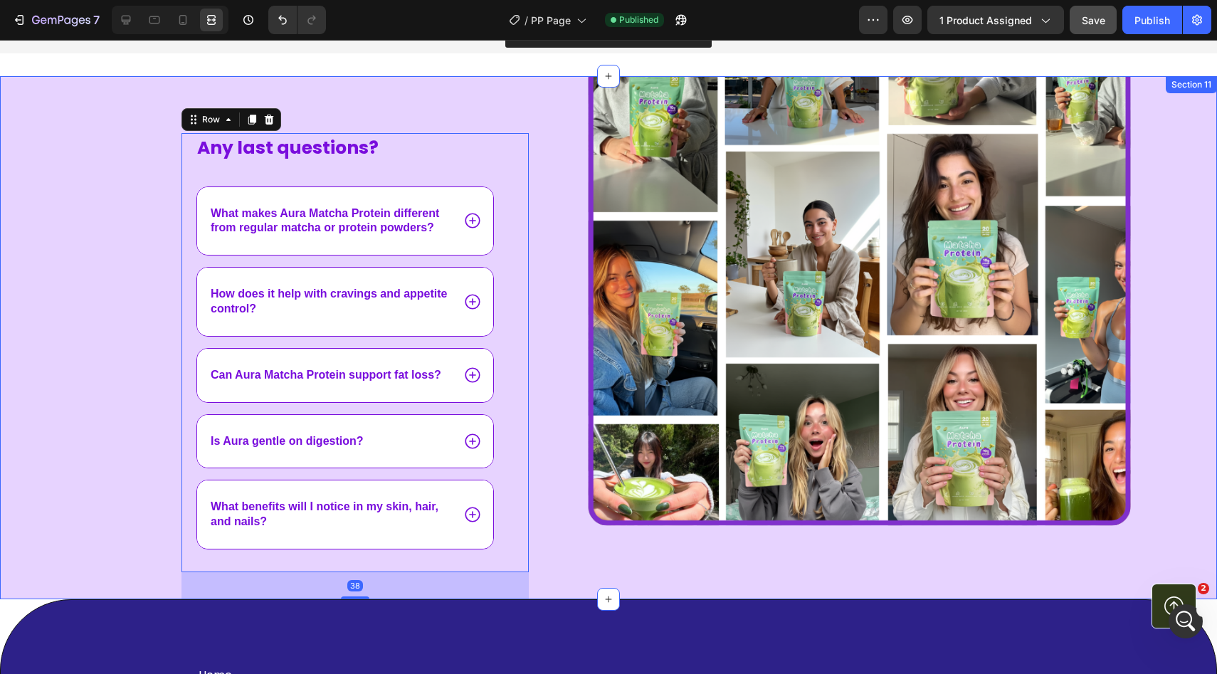
click at [563, 110] on div "Any last questions? Text Block What makes Aura Matcha Protein different from re…" at bounding box center [608, 337] width 1217 height 523
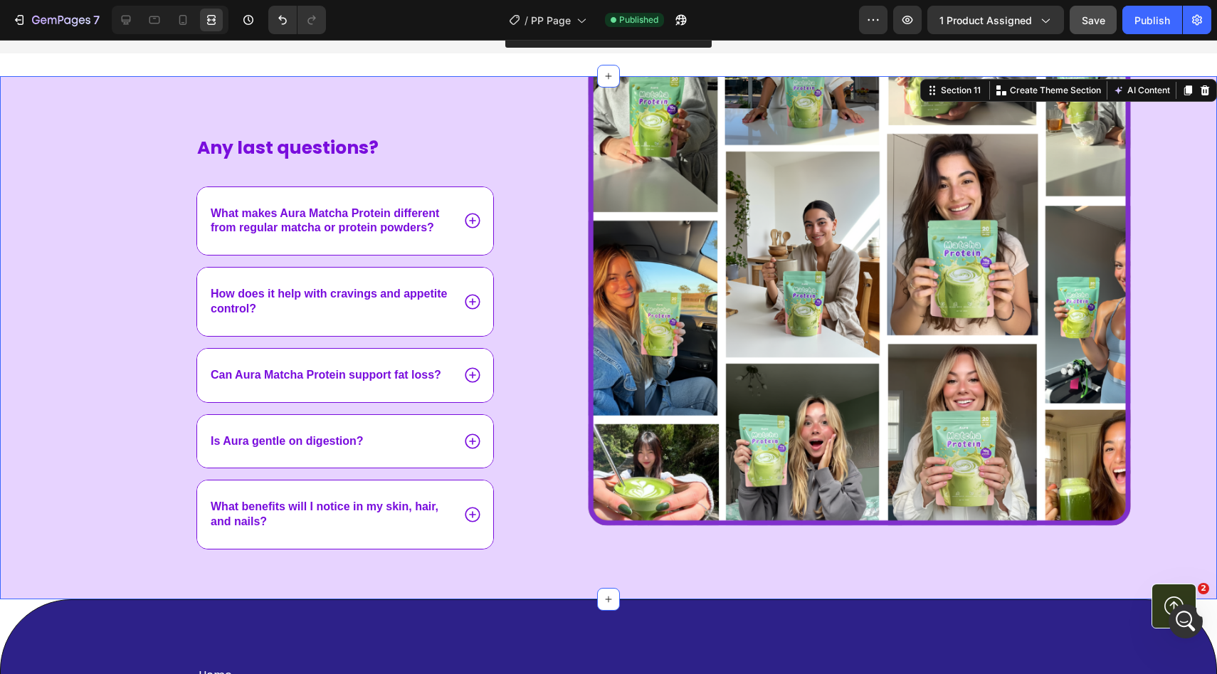
click at [563, 110] on div "Any last questions? Text Block What makes Aura Matcha Protein different from re…" at bounding box center [608, 337] width 1217 height 523
click at [127, 21] on icon at bounding box center [126, 20] width 14 height 14
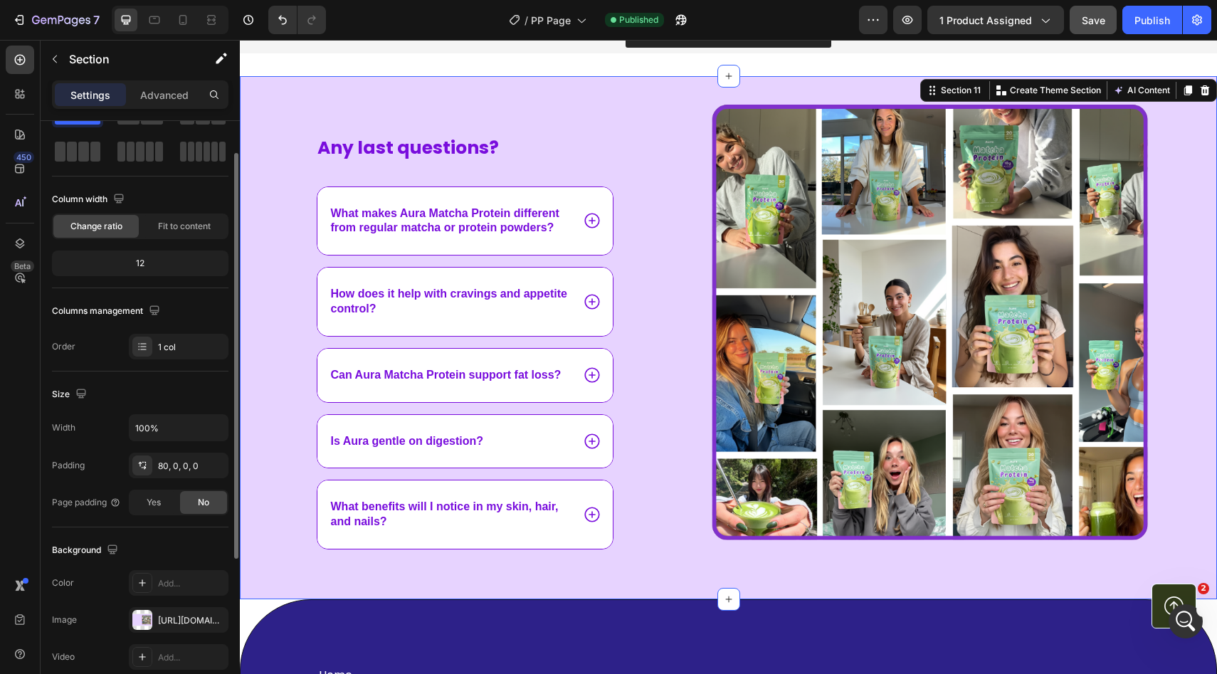
scroll to position [63, 0]
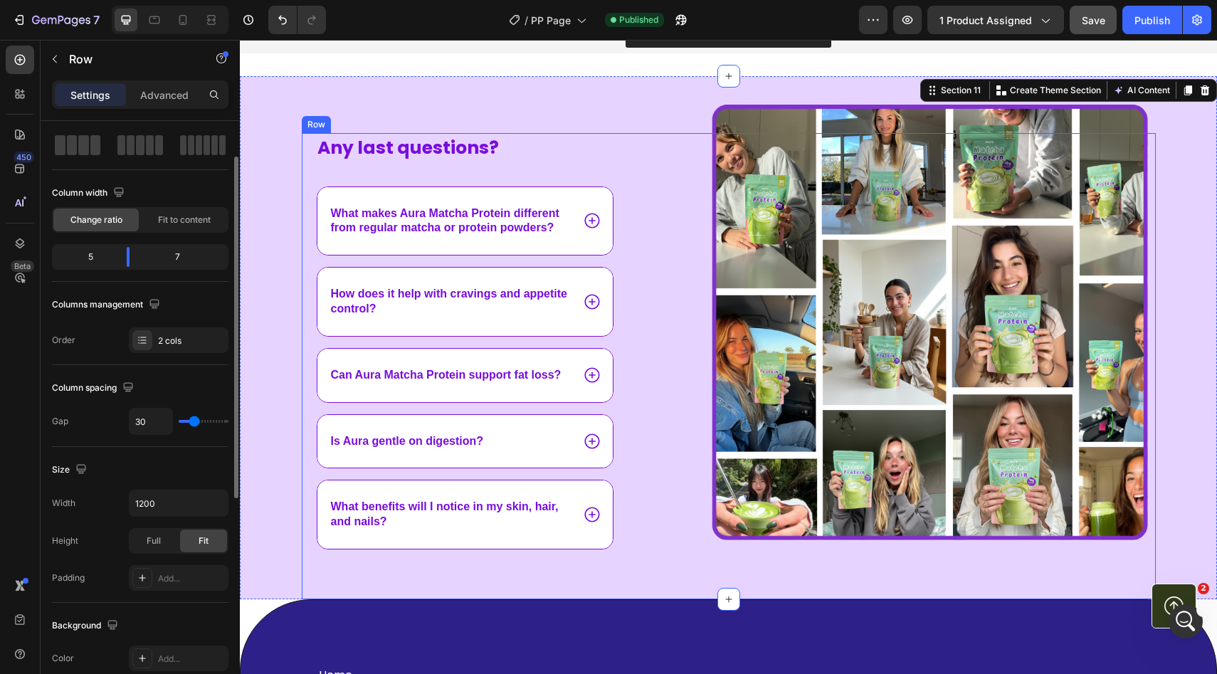
click at [711, 268] on div "Image" at bounding box center [913, 366] width 486 height 466
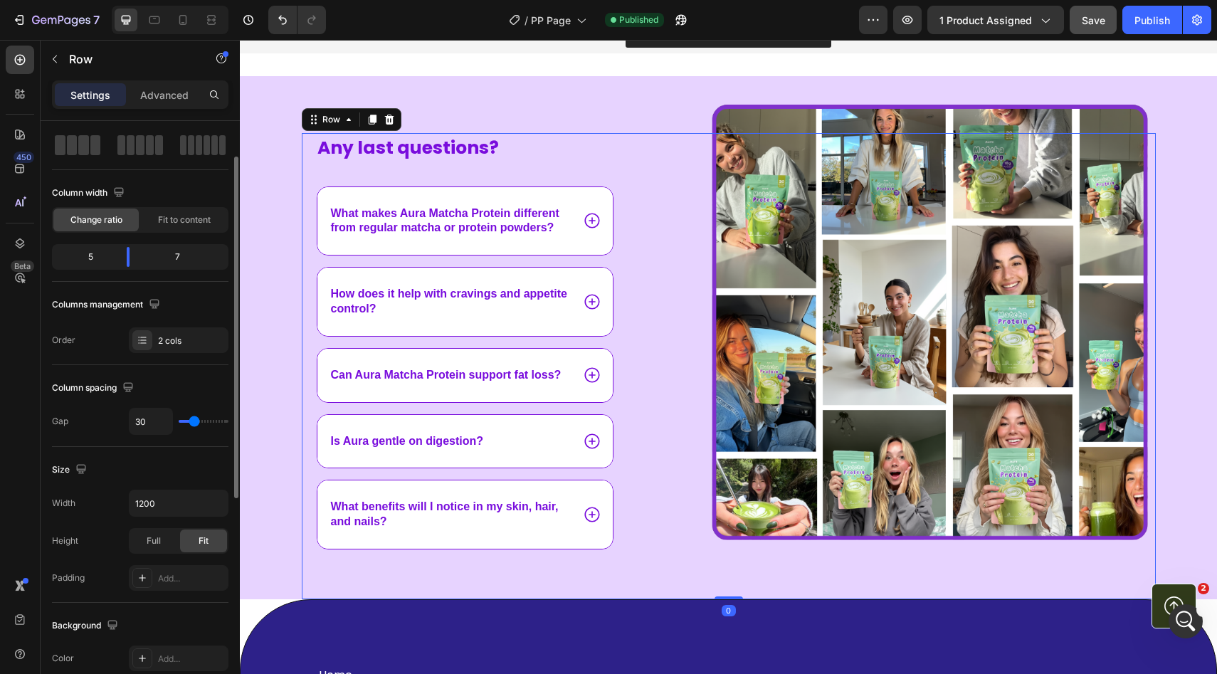
scroll to position [0, 0]
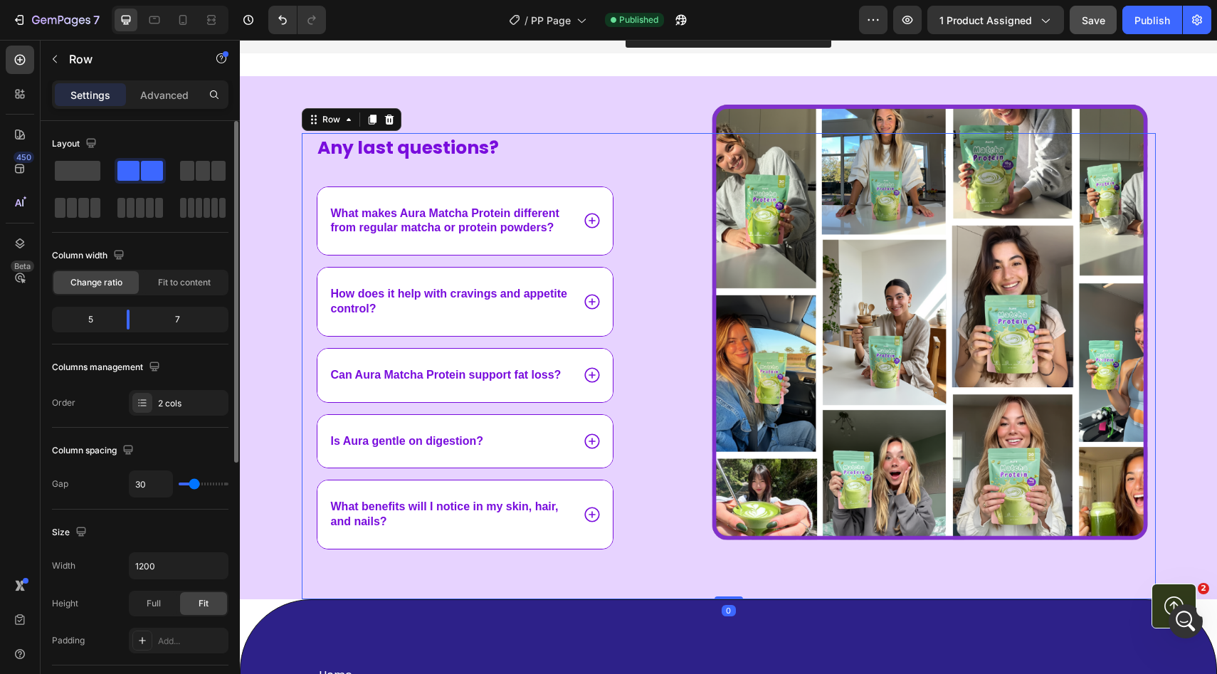
click at [803, 238] on div "Image" at bounding box center [913, 366] width 486 height 466
click at [794, 110] on div "Any last questions? Text Block What makes Aura Matcha Protein different from re…" at bounding box center [728, 337] width 977 height 523
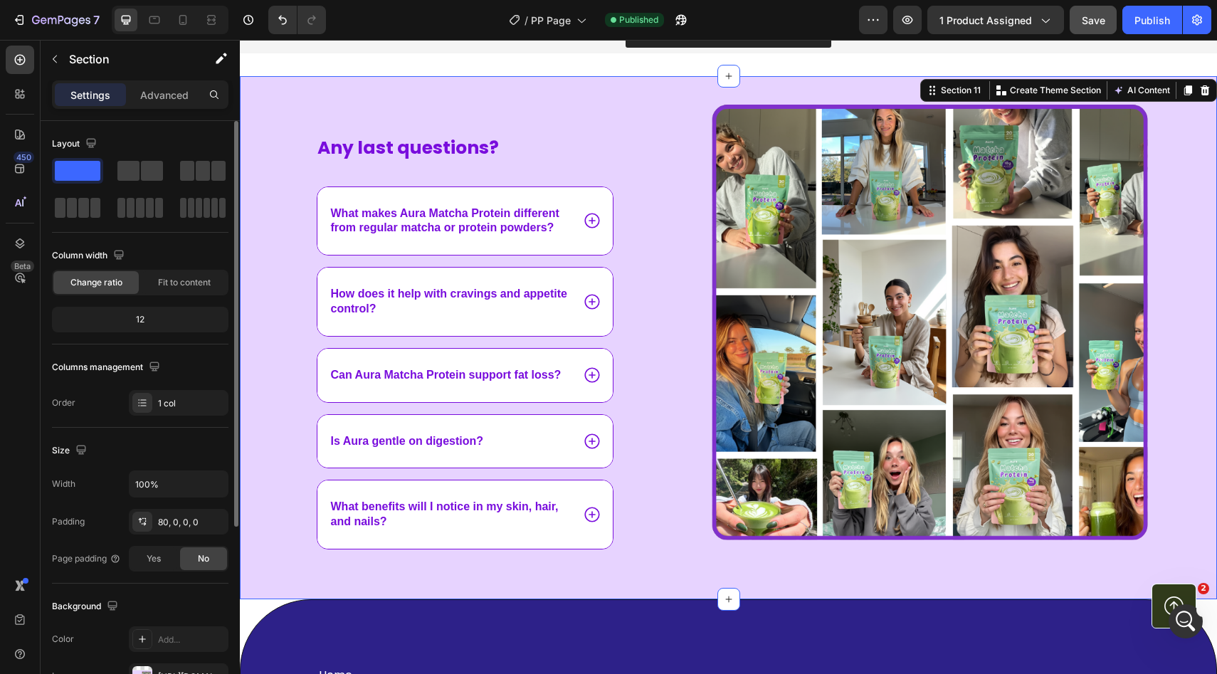
scroll to position [275, 0]
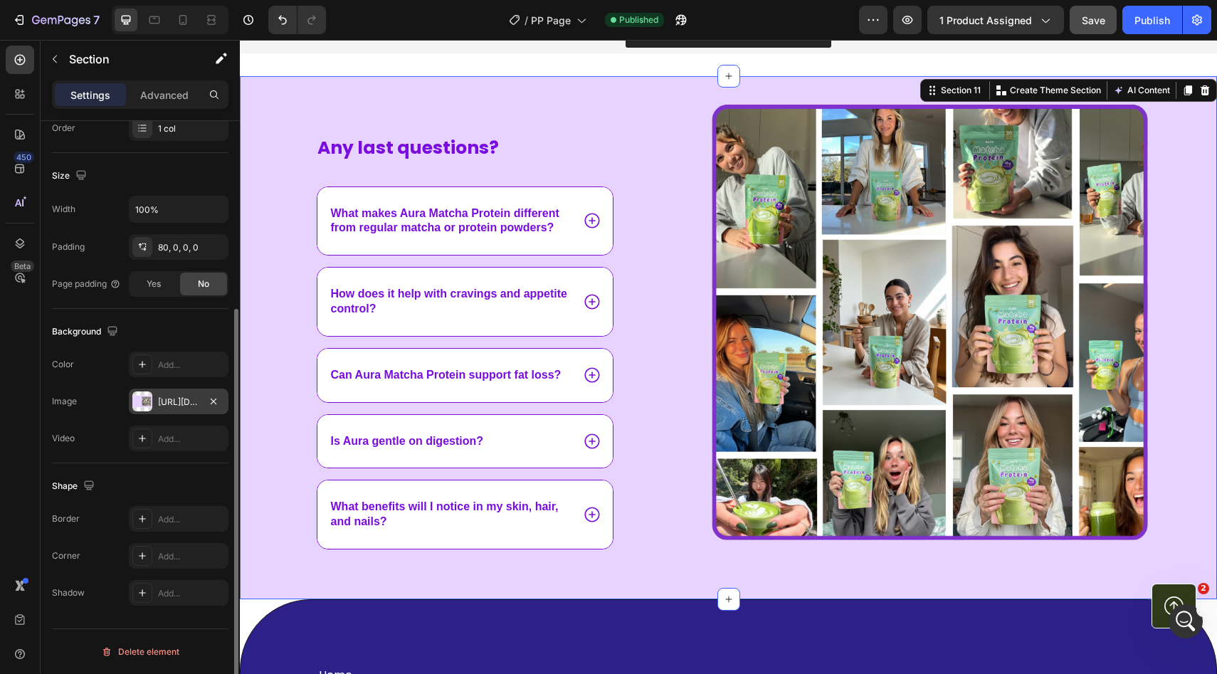
click at [165, 399] on div "https://cdn.shopify.com/s/files/1/0928/9347/9254/files/gempages_574367722180182…" at bounding box center [178, 402] width 41 height 13
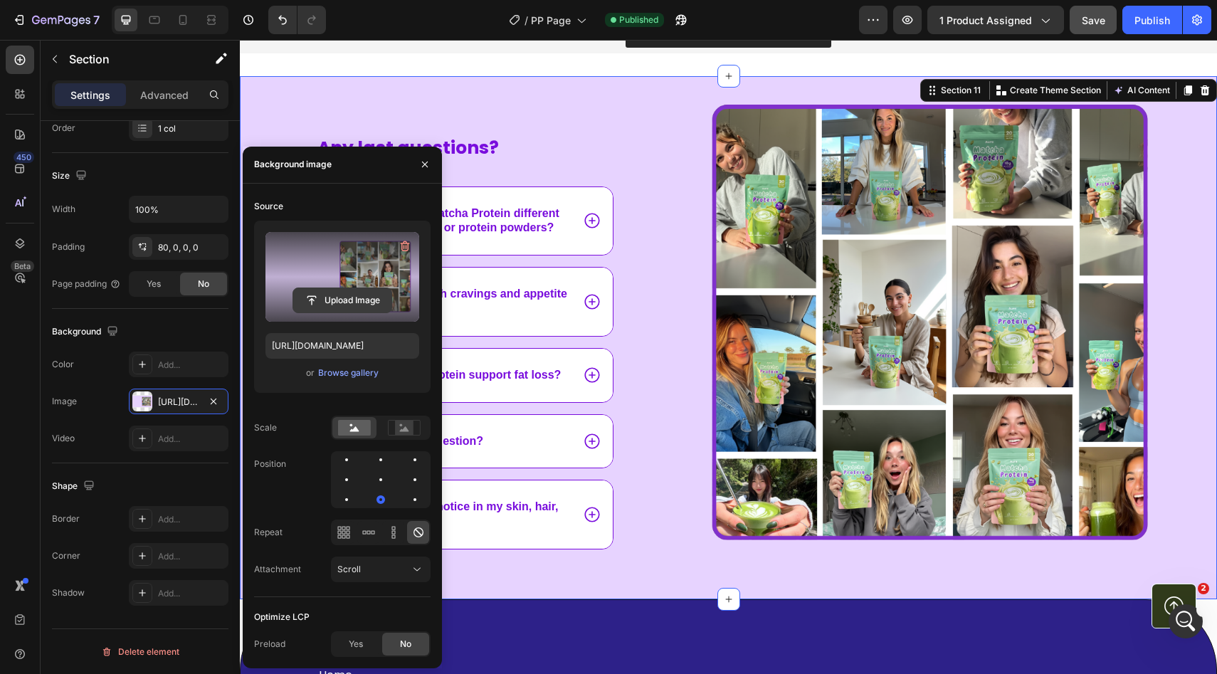
click at [351, 292] on input "file" at bounding box center [342, 300] width 98 height 24
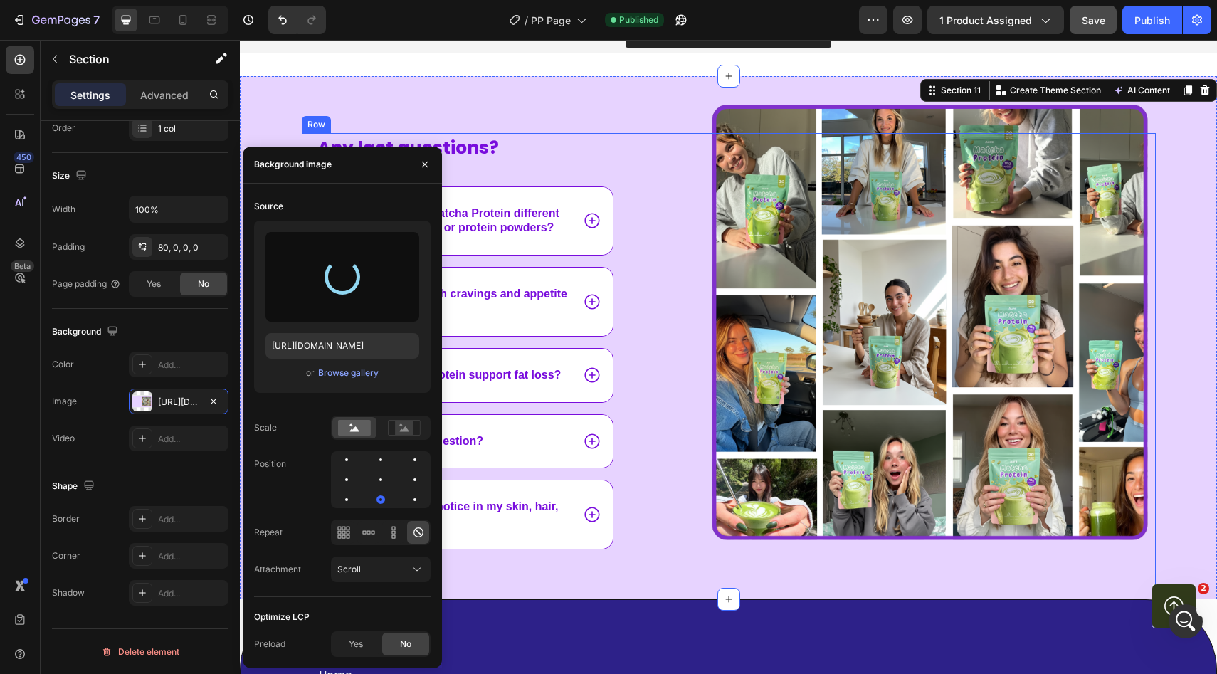
type input "https://cdn.shopify.com/s/files/1/0928/9347/9254/files/gempages_574367722180182…"
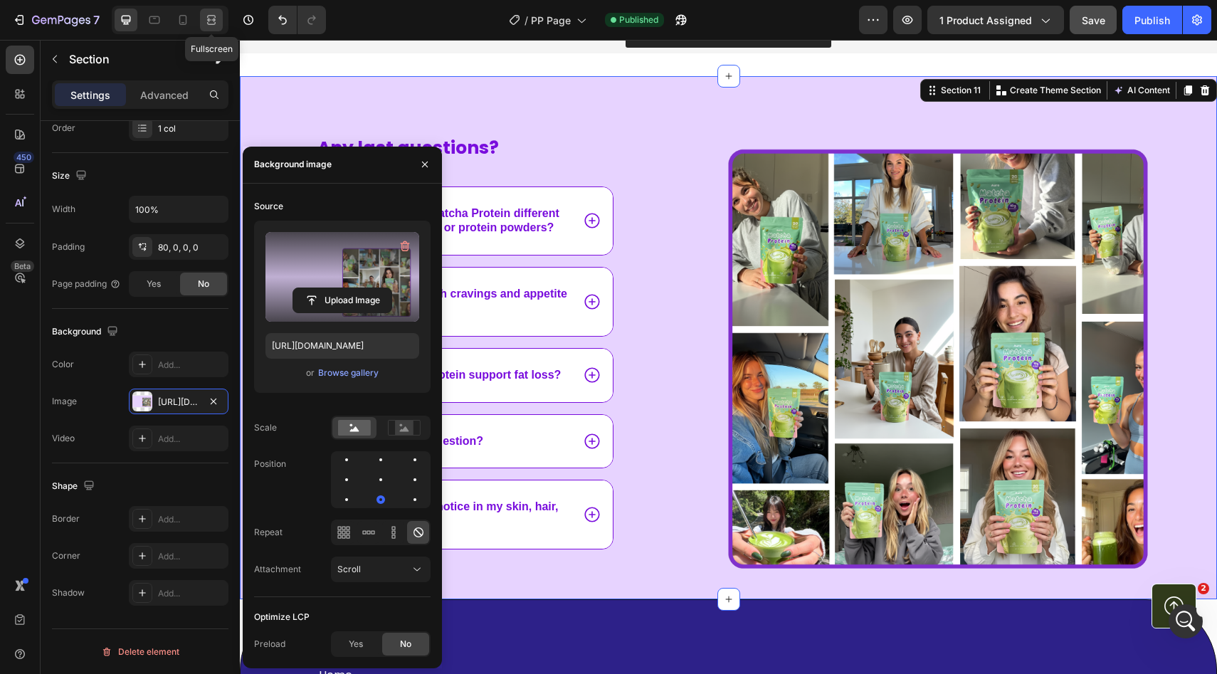
click at [210, 20] on icon at bounding box center [211, 20] width 14 height 14
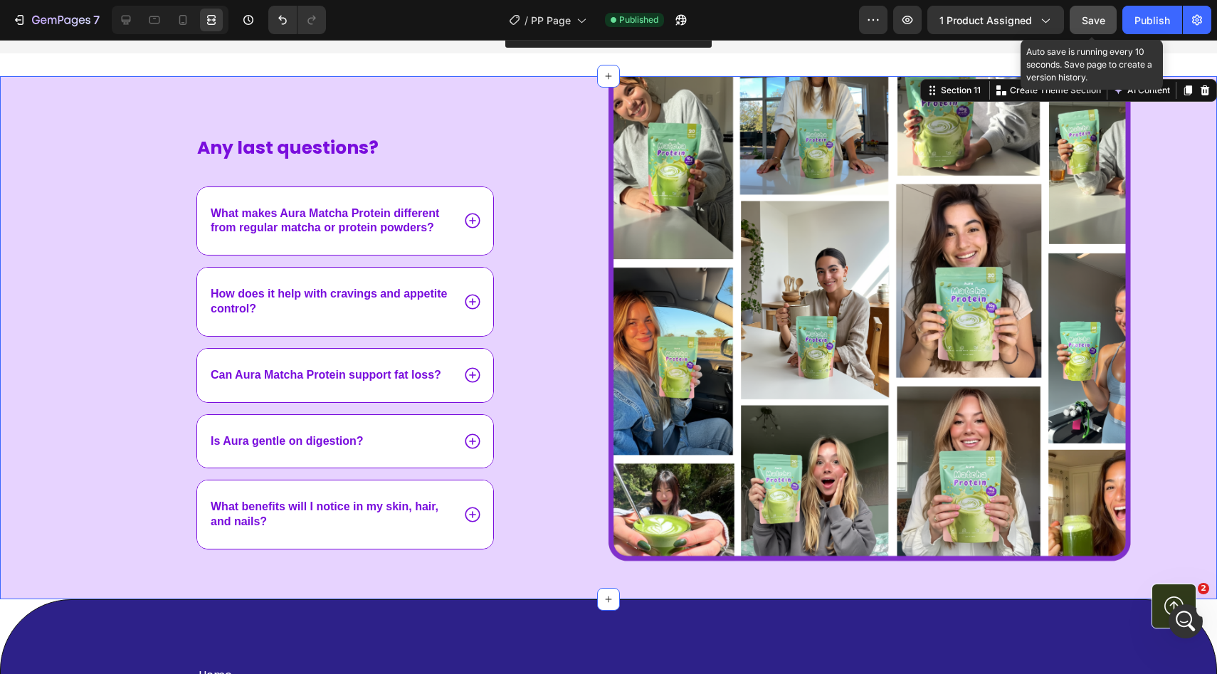
click at [1094, 25] on span "Save" at bounding box center [1092, 20] width 23 height 12
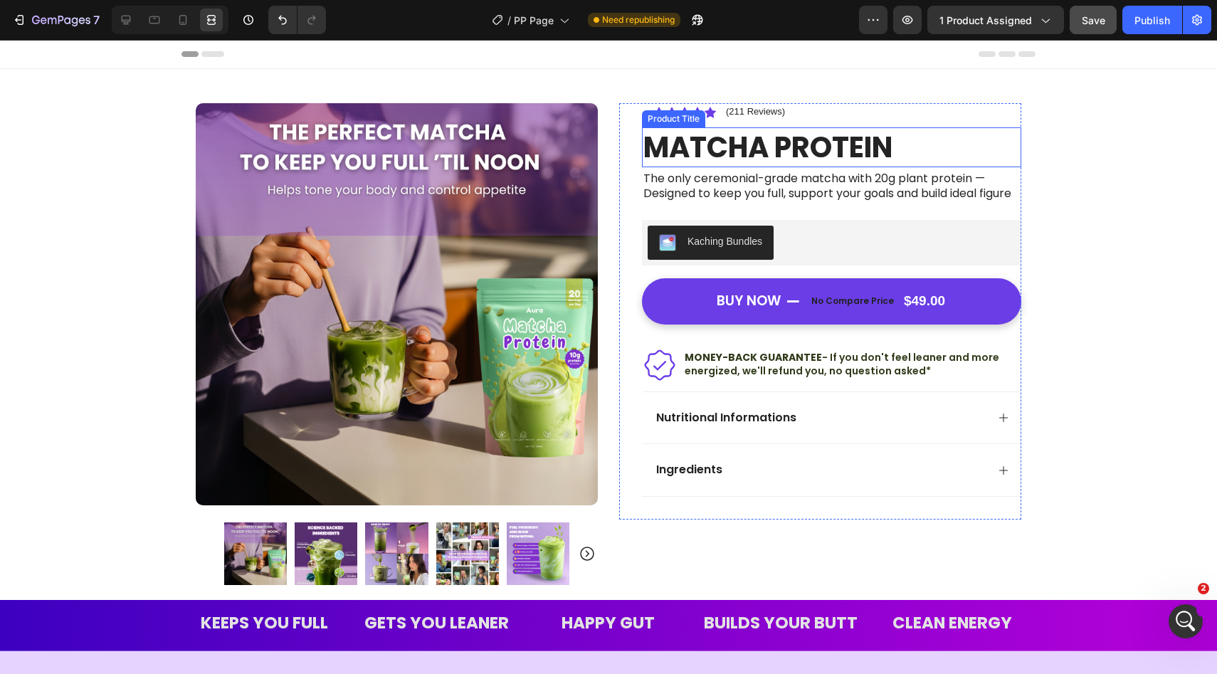
click at [713, 145] on h1 "MATCHA PROTEIN" at bounding box center [831, 147] width 379 height 40
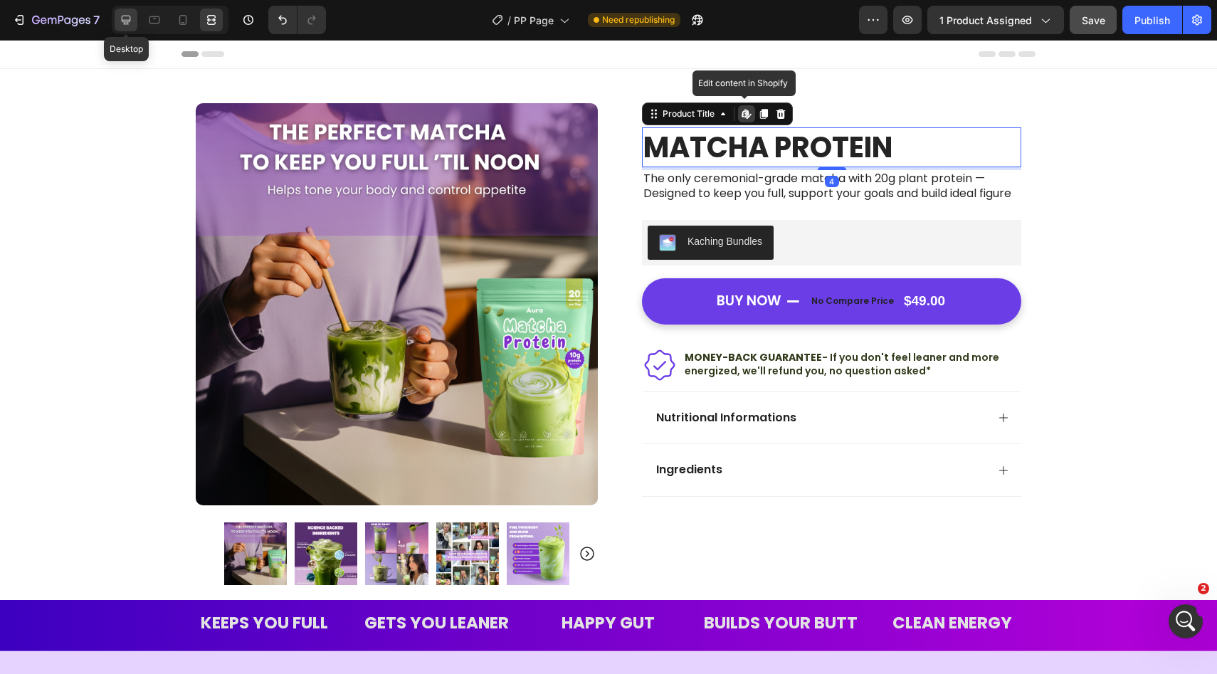
click at [122, 21] on icon at bounding box center [126, 20] width 9 height 9
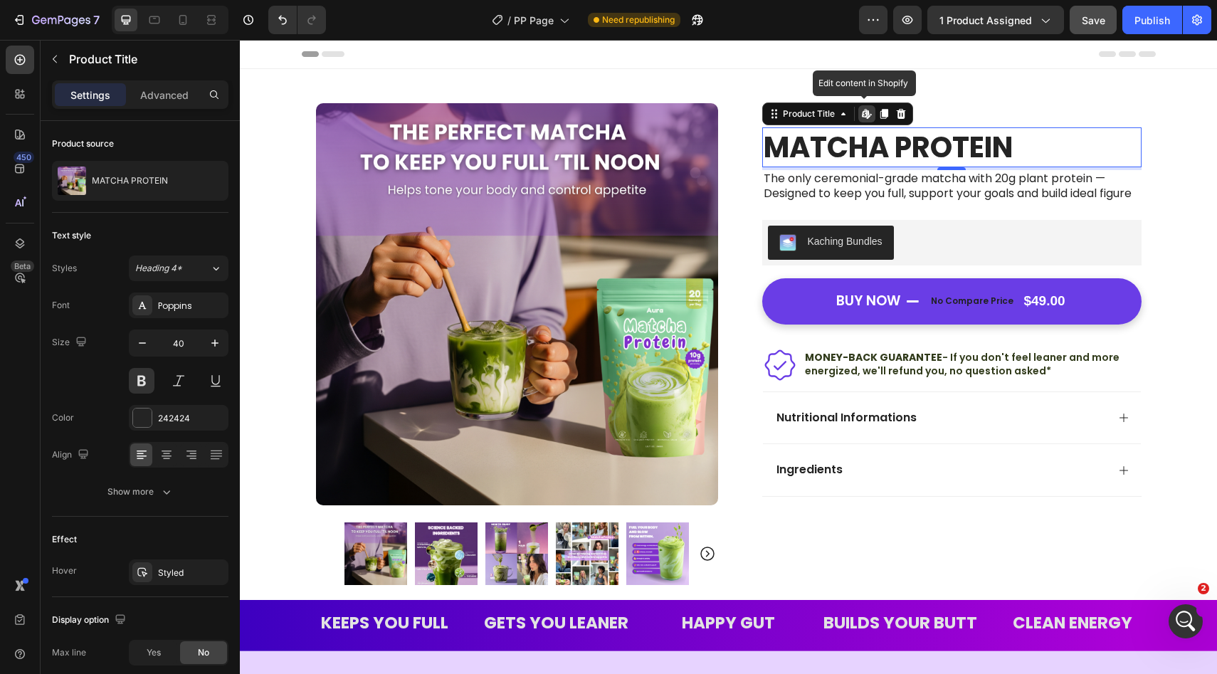
click at [840, 141] on h1 "MATCHA PROTEIN" at bounding box center [951, 147] width 379 height 40
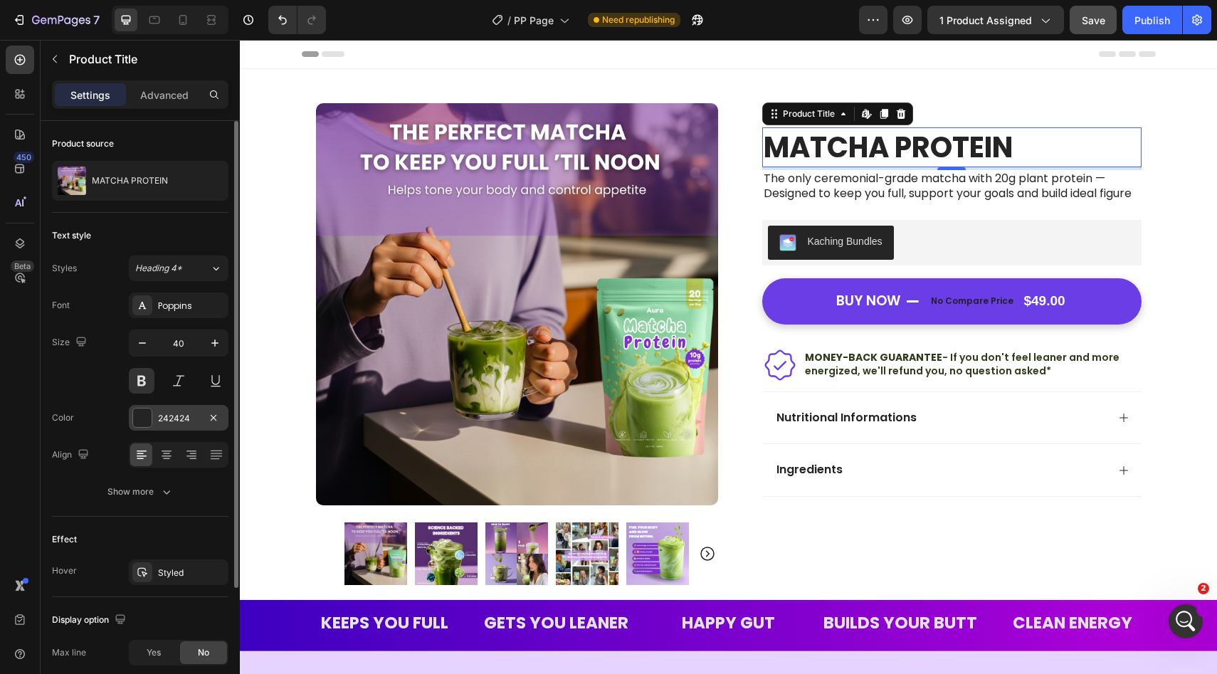
click at [173, 413] on div "242424" at bounding box center [178, 418] width 41 height 13
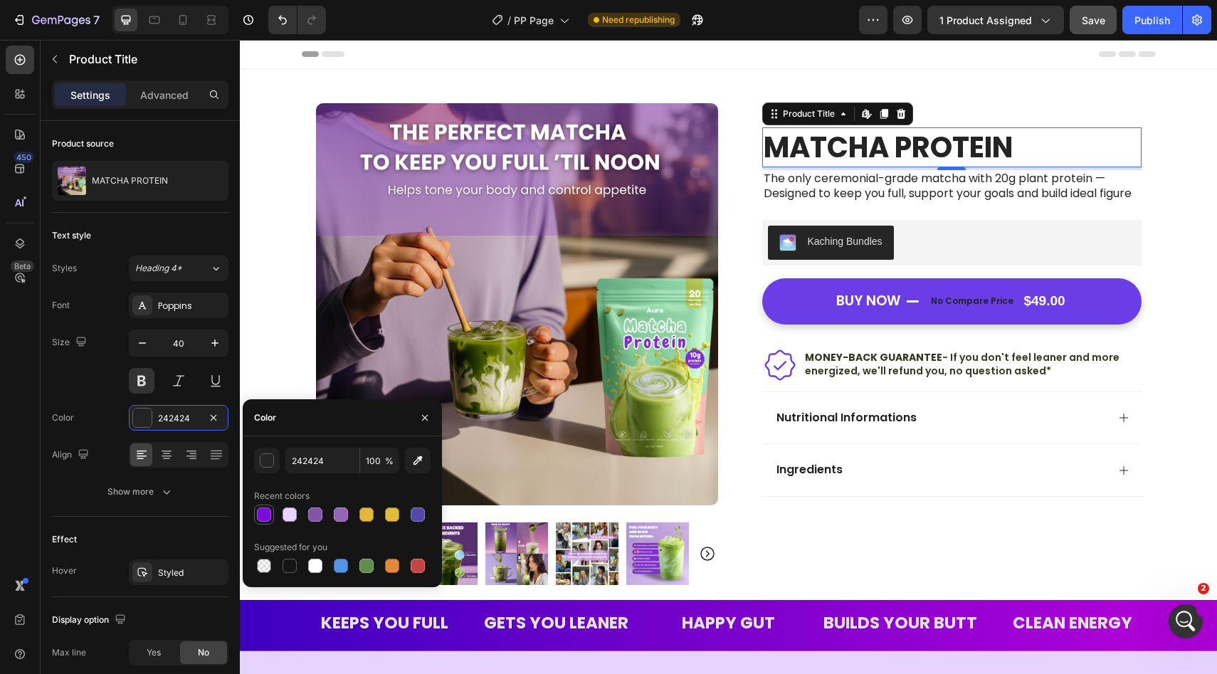
click at [265, 511] on div at bounding box center [264, 514] width 14 height 14
type input "790DDD"
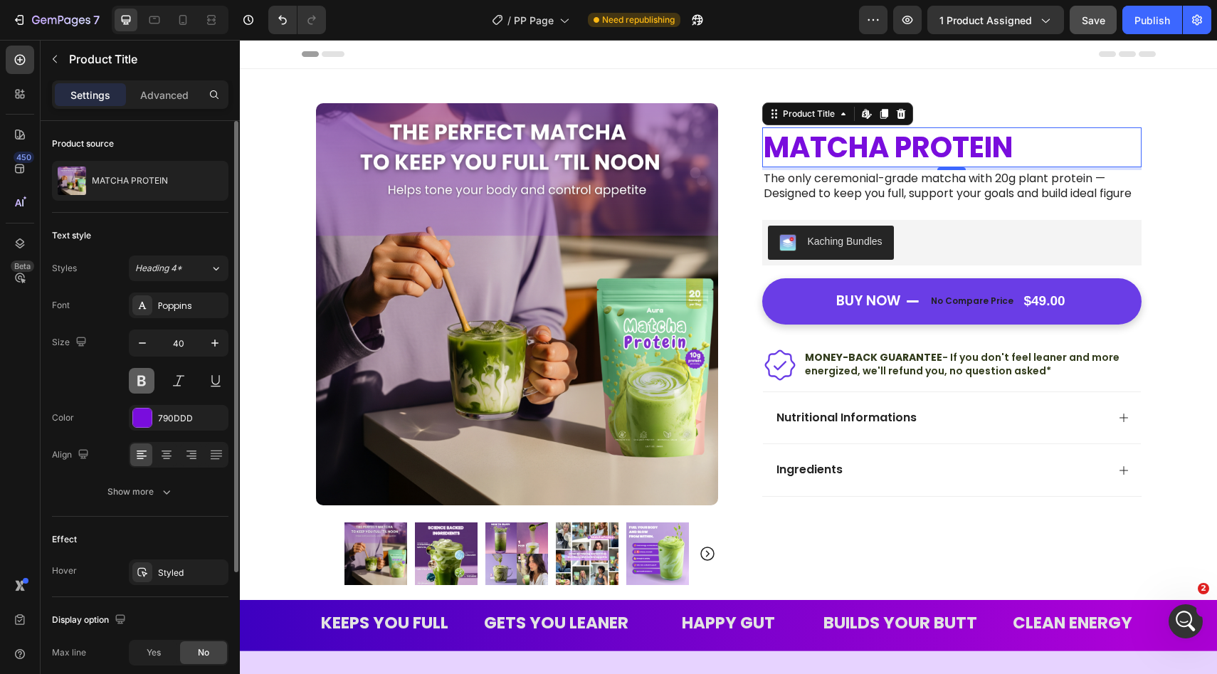
click at [143, 383] on button at bounding box center [142, 381] width 26 height 26
click at [142, 383] on button at bounding box center [142, 381] width 26 height 26
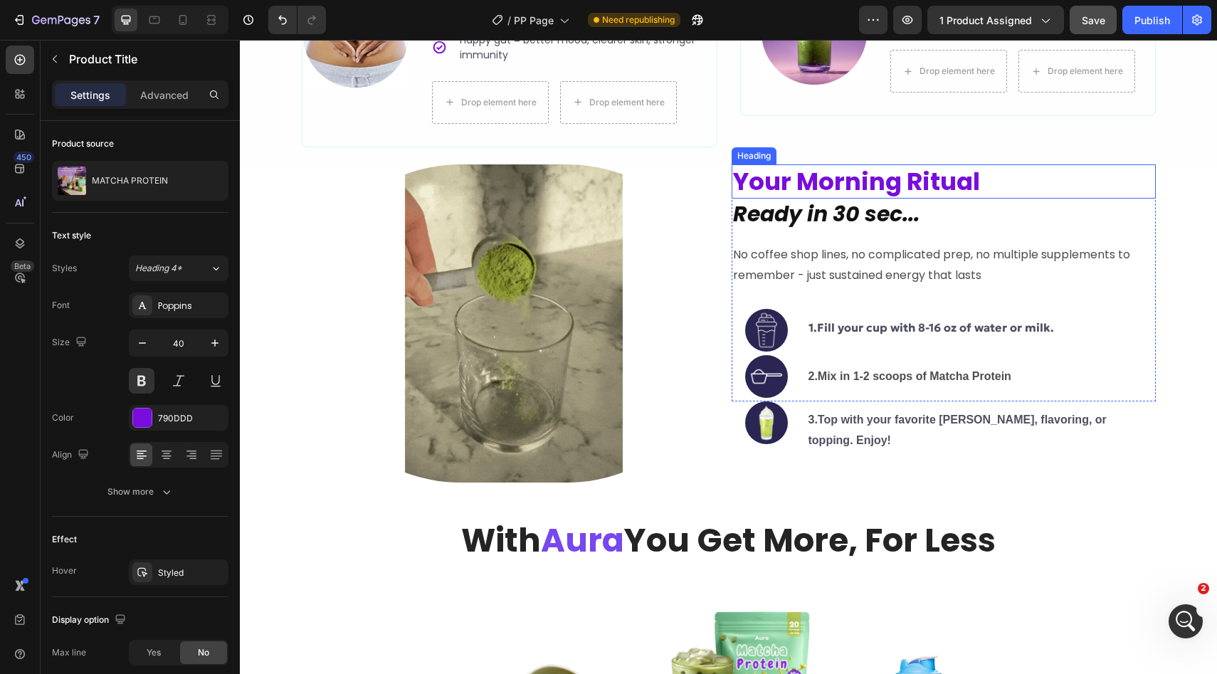
scroll to position [2781, 0]
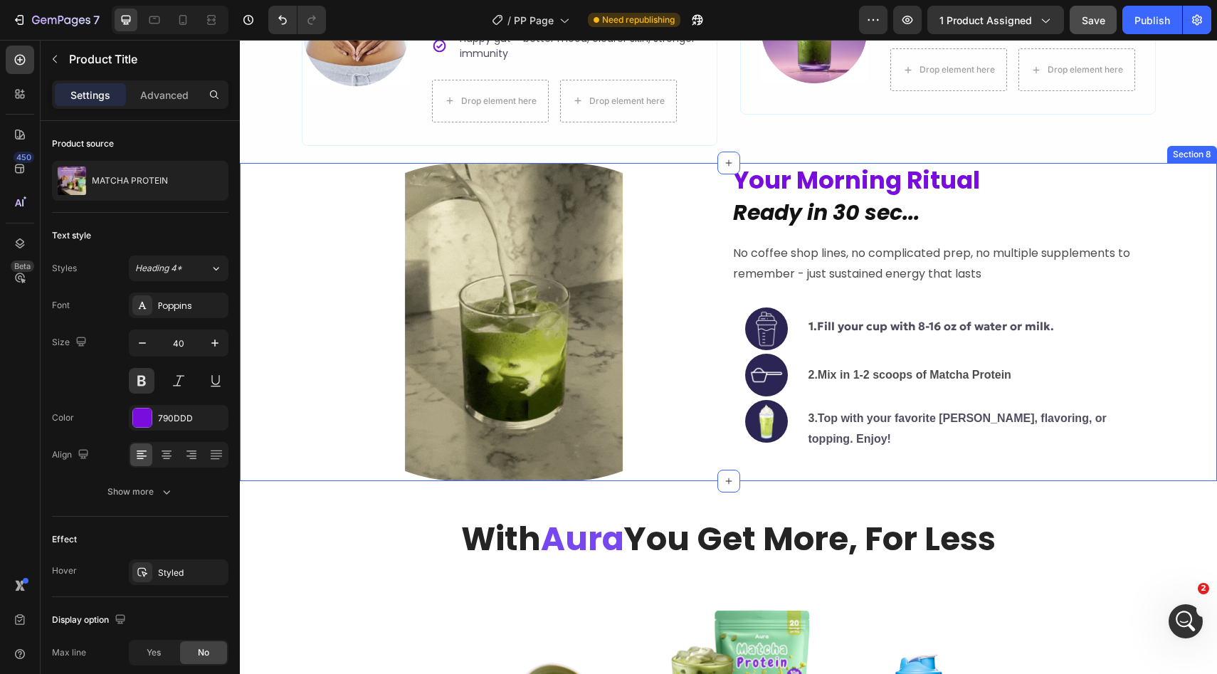
click at [275, 188] on div "Image Your Morning Ritual Heading Ready in 30 sec... Heading No coffee shop lin…" at bounding box center [728, 322] width 977 height 318
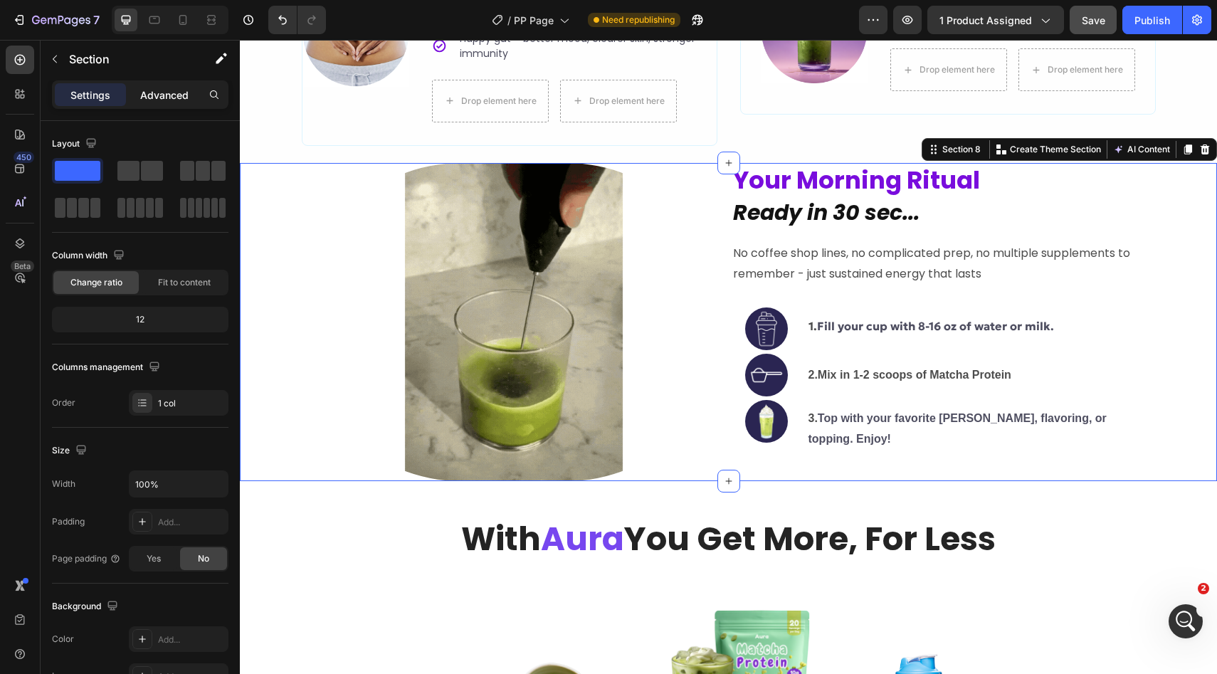
click at [163, 92] on p "Advanced" at bounding box center [164, 95] width 48 height 15
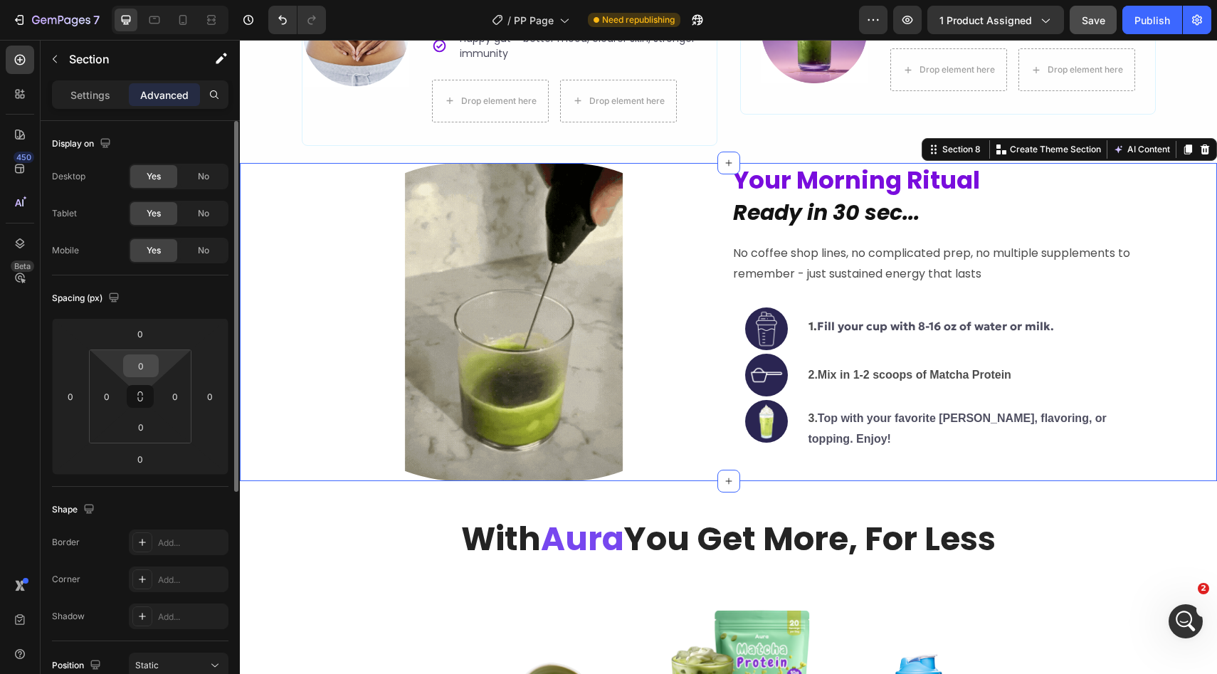
click at [141, 361] on input "0" at bounding box center [141, 365] width 28 height 21
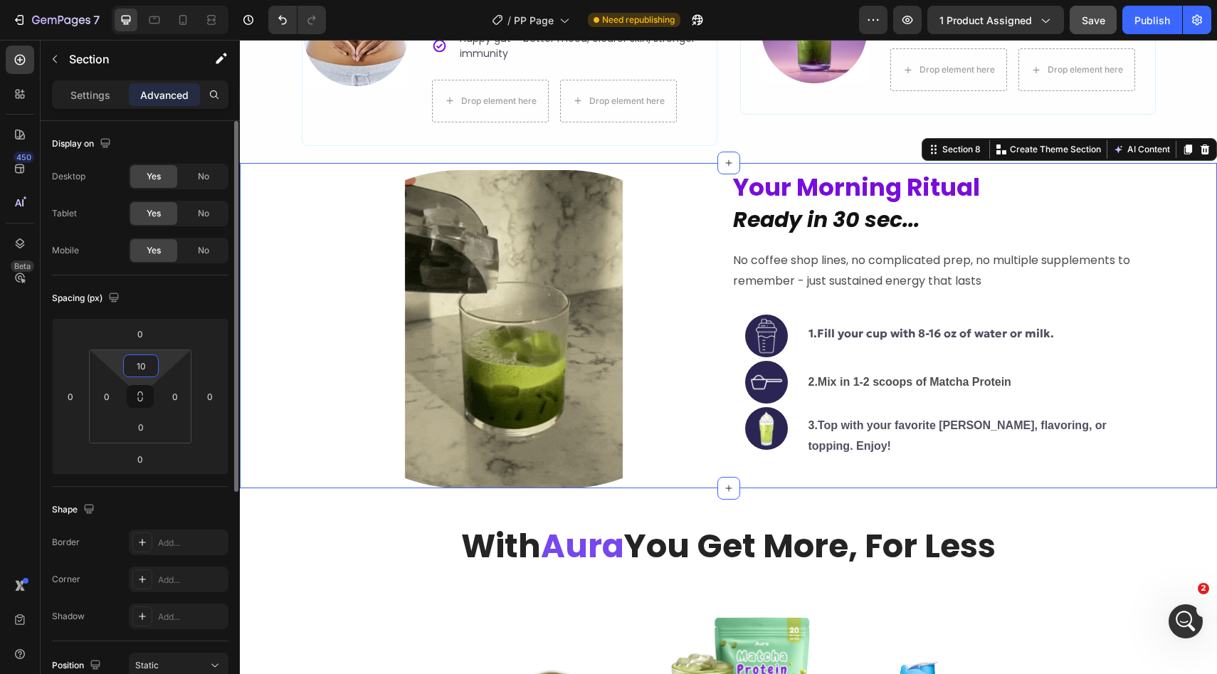
type input "1"
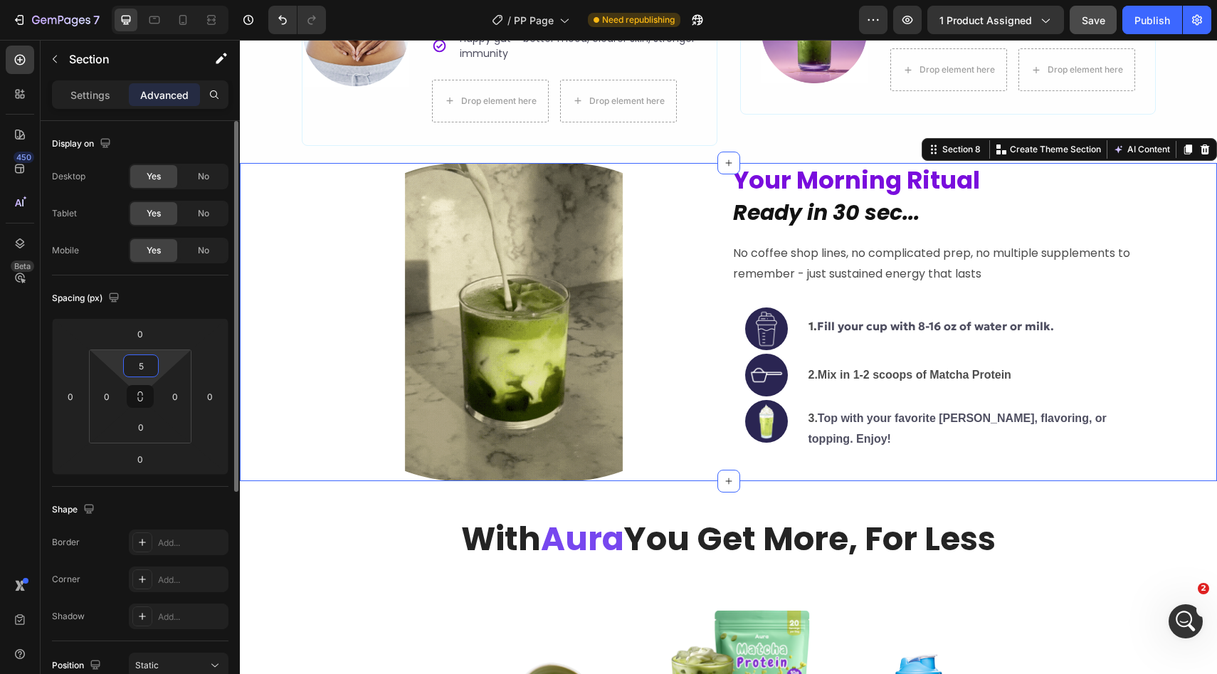
type input "50"
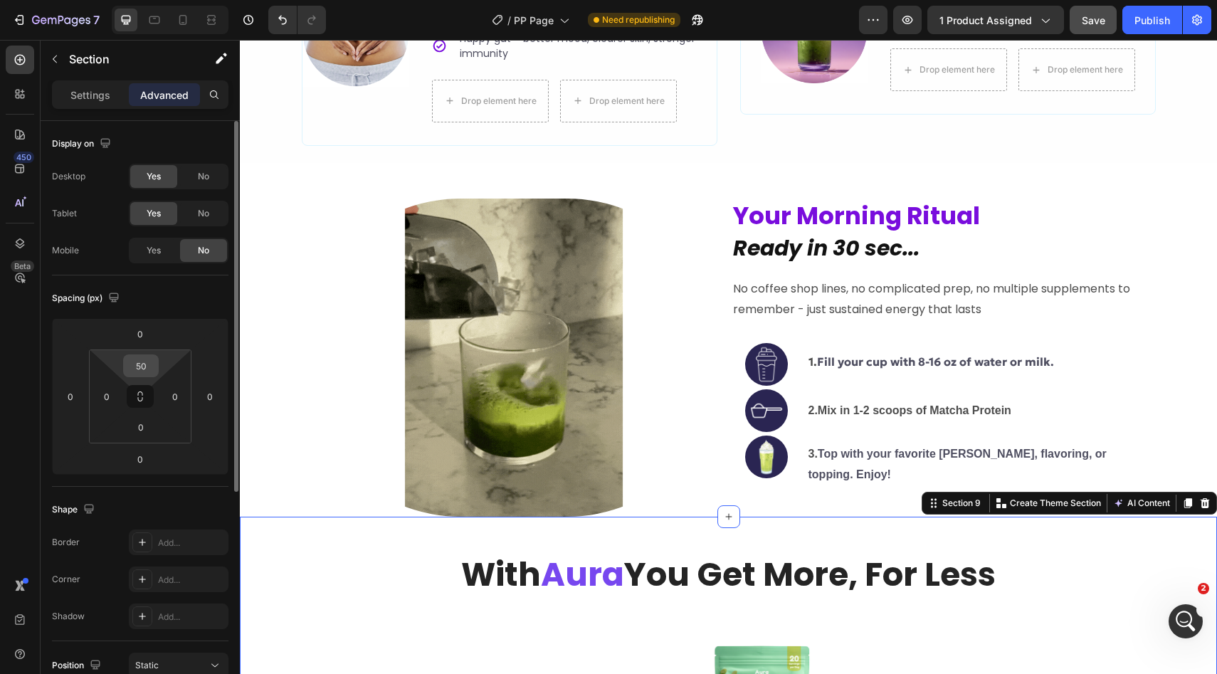
click at [144, 371] on input "50" at bounding box center [141, 365] width 28 height 21
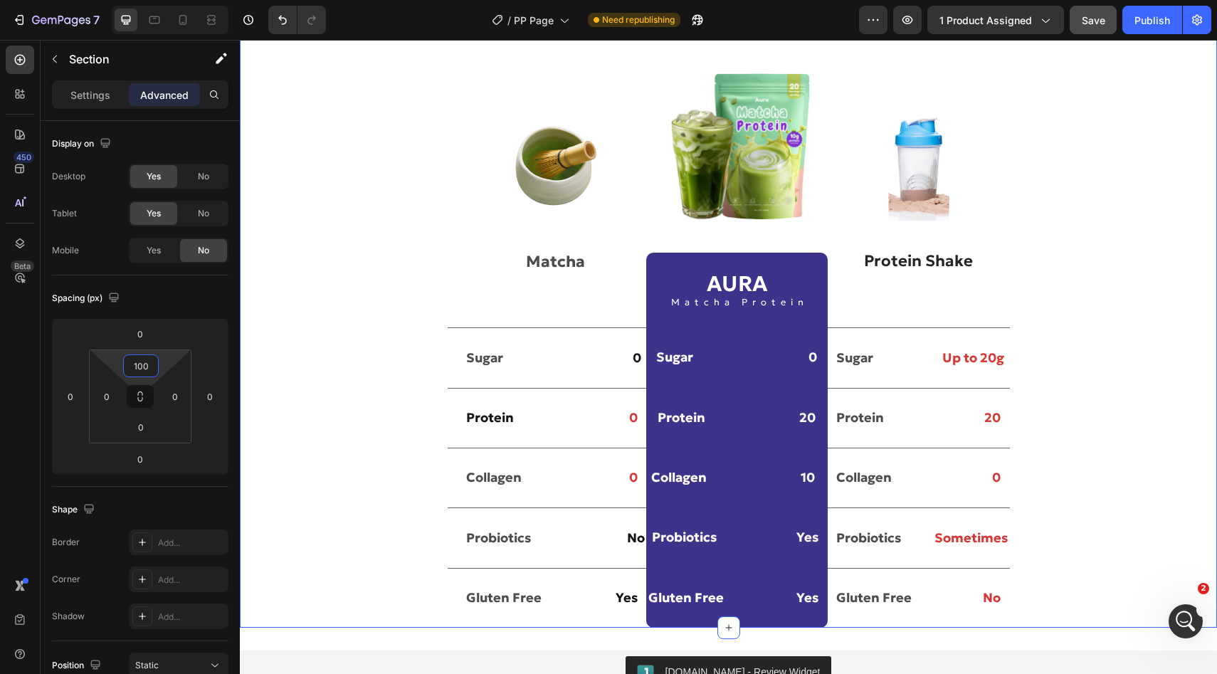
scroll to position [3398, 0]
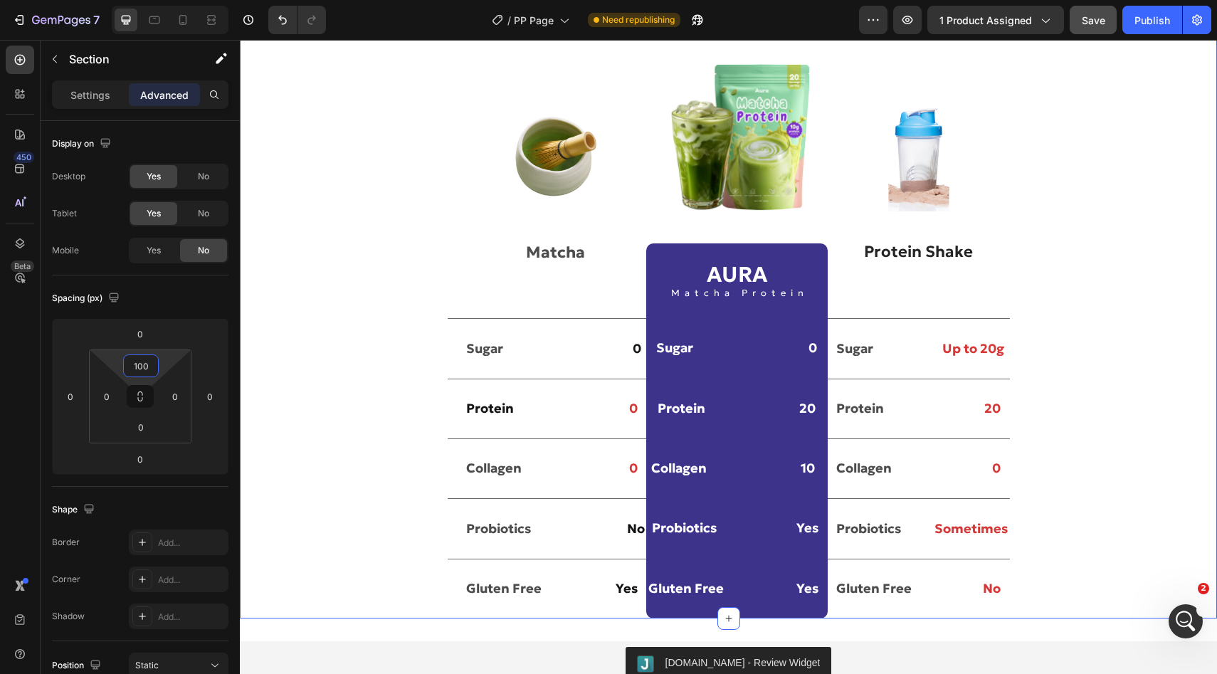
type input "100"
click at [396, 369] on div "With Aura You Get More, For Less Heading Row Image Matcha Text Block Image AURA…" at bounding box center [728, 294] width 977 height 647
click at [364, 351] on div "With Aura You Get More, For Less Heading Row Image Matcha Text Block Image AURA…" at bounding box center [728, 294] width 977 height 647
click at [90, 100] on p "Settings" at bounding box center [90, 95] width 40 height 15
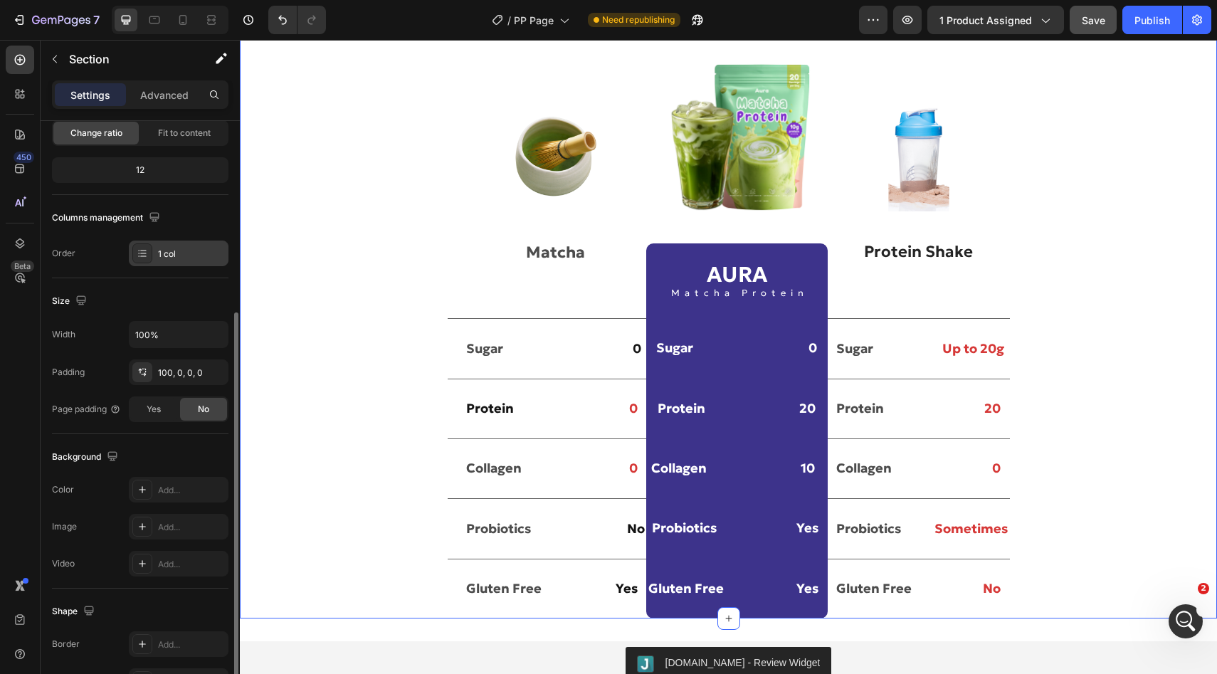
scroll to position [275, 0]
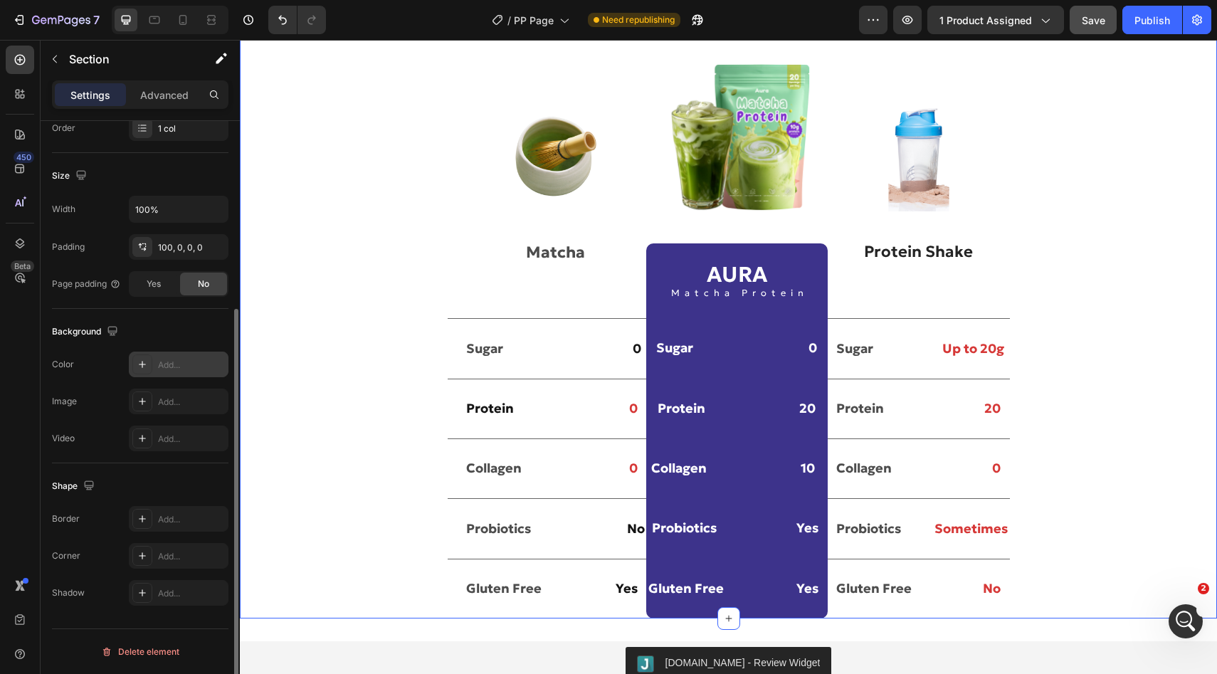
click at [154, 360] on div "Add..." at bounding box center [179, 364] width 100 height 26
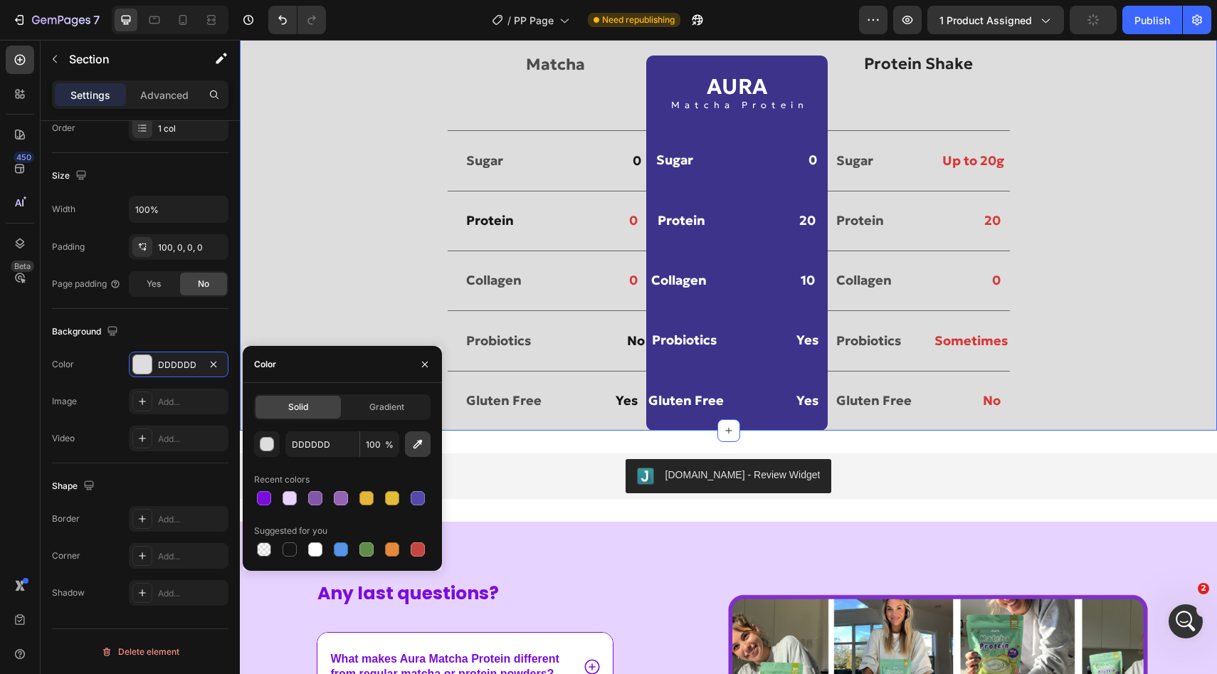
scroll to position [3592, 0]
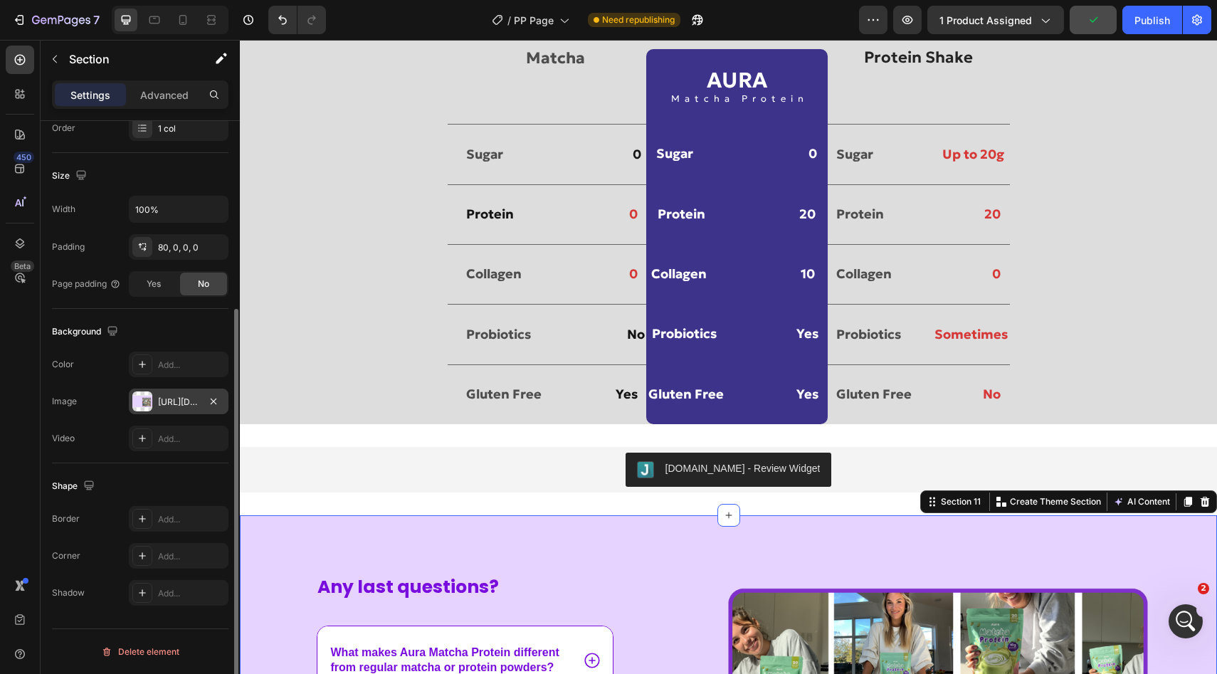
click at [181, 405] on div "https://cdn.shopify.com/s/files/1/0928/9347/9254/files/gempages_574367722180182…" at bounding box center [178, 402] width 41 height 13
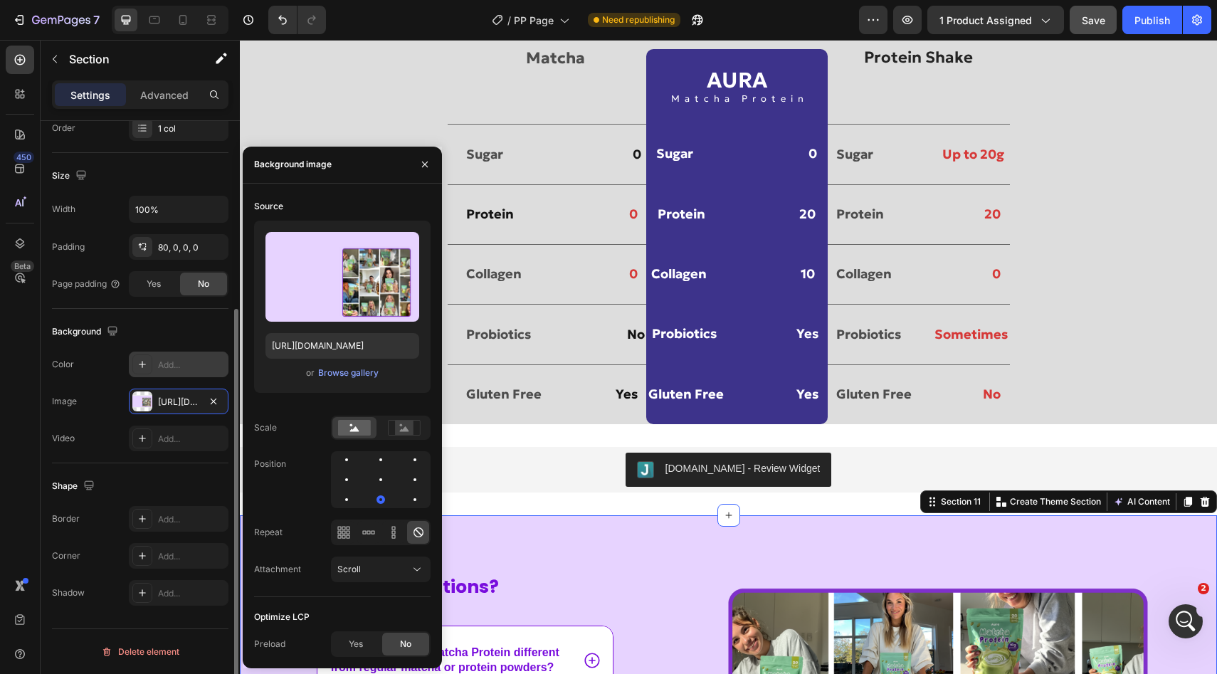
click at [155, 353] on div "Add..." at bounding box center [179, 364] width 100 height 26
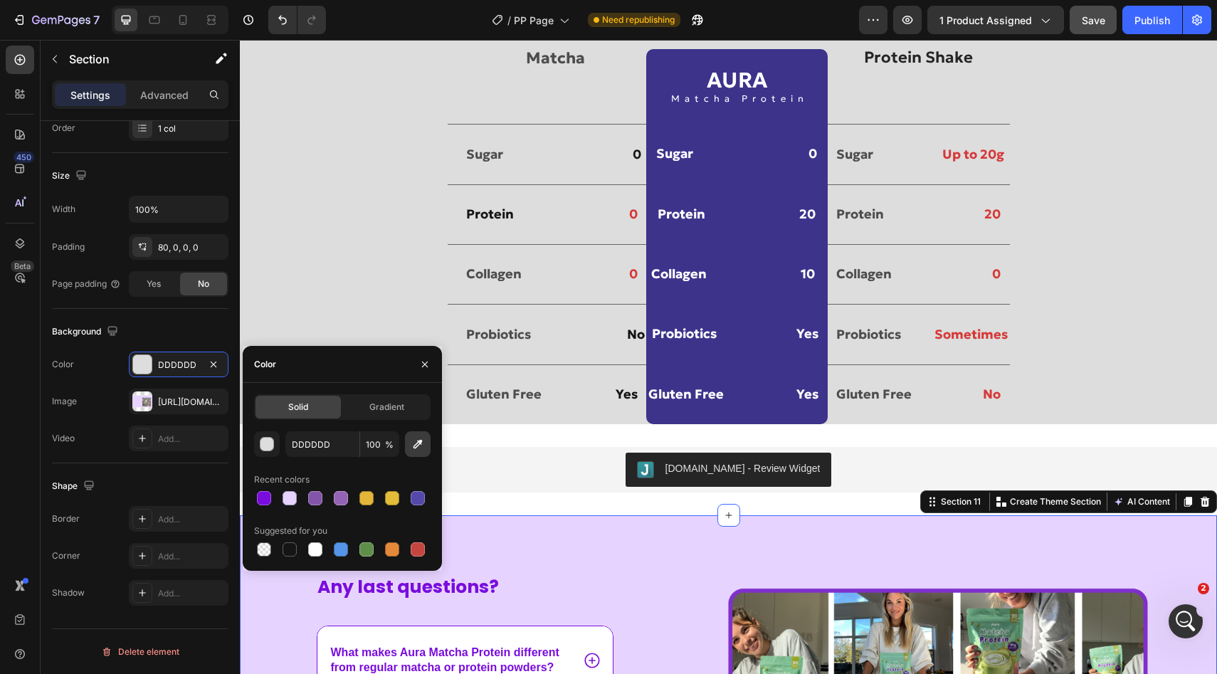
click at [411, 445] on icon "button" at bounding box center [418, 444] width 14 height 14
type input "E7D3FF"
click at [405, 431] on button "button" at bounding box center [418, 444] width 26 height 26
click at [422, 440] on icon "button" at bounding box center [417, 444] width 9 height 9
type input "E7D3FF"
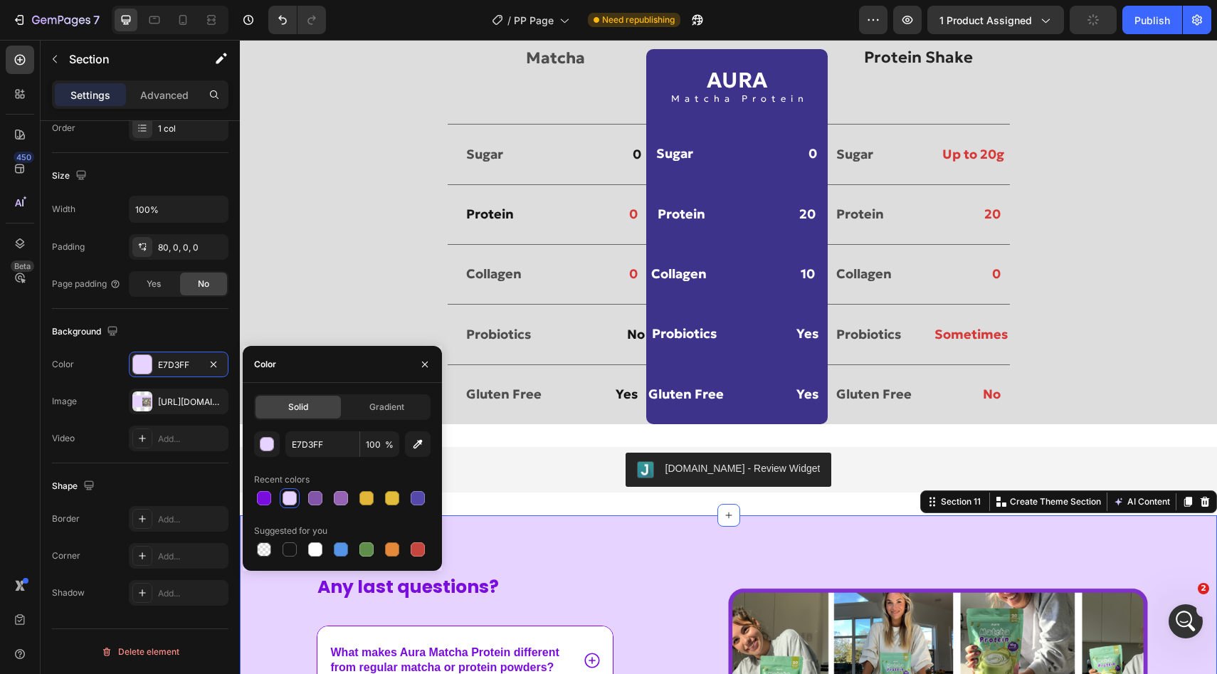
click at [295, 460] on div "E7D3FF 100 % Recent colors Suggested for you" at bounding box center [342, 495] width 176 height 128
click at [102, 445] on div "Video Add..." at bounding box center [140, 438] width 176 height 26
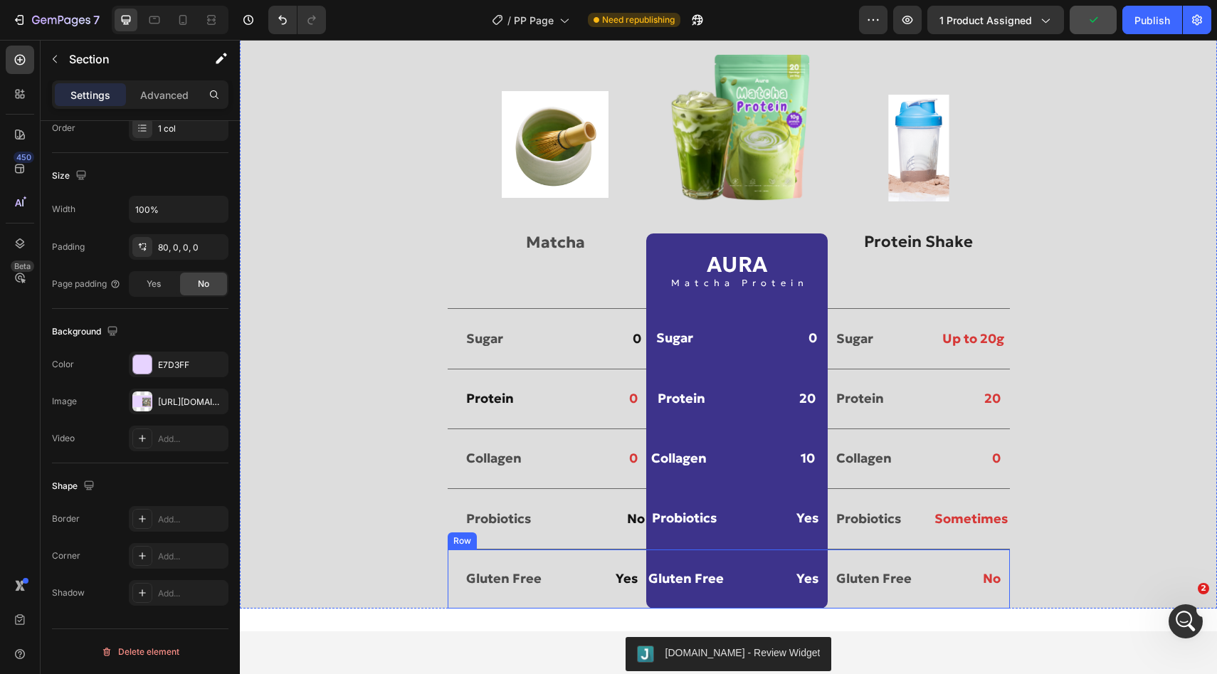
scroll to position [3390, 0]
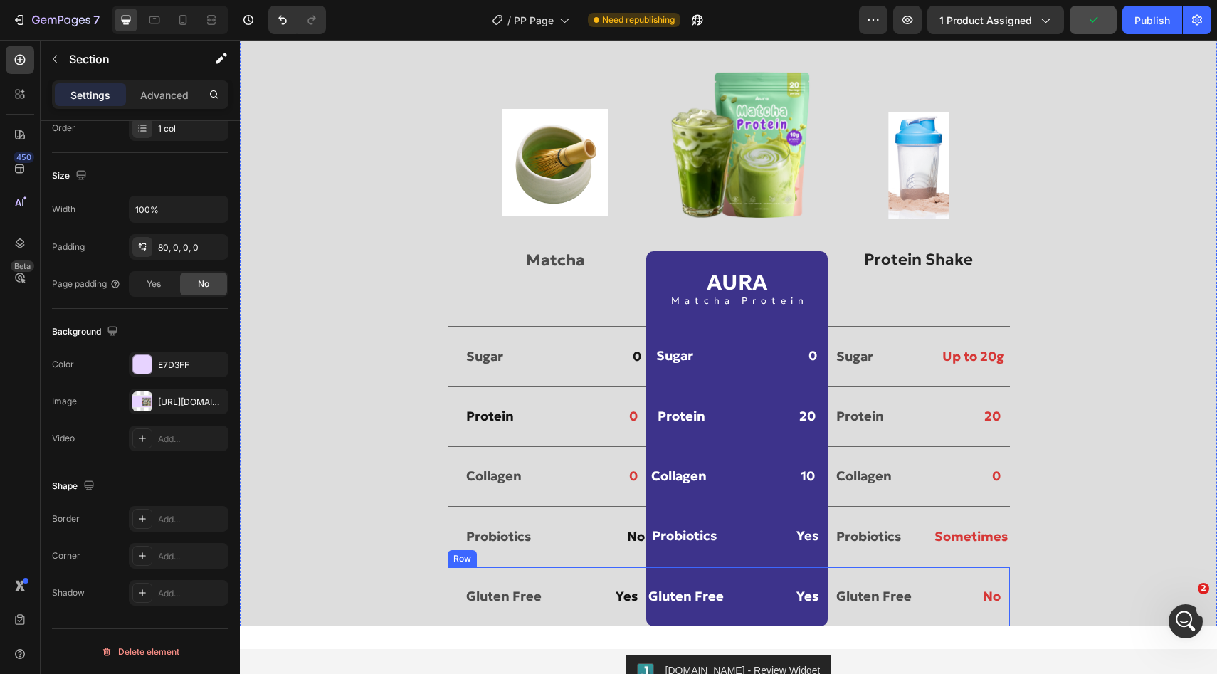
click at [448, 378] on div "Sugar Text Block 0 Text Block Row Sugar Text Block 0 Text Block Row Sugar Text …" at bounding box center [729, 356] width 562 height 60
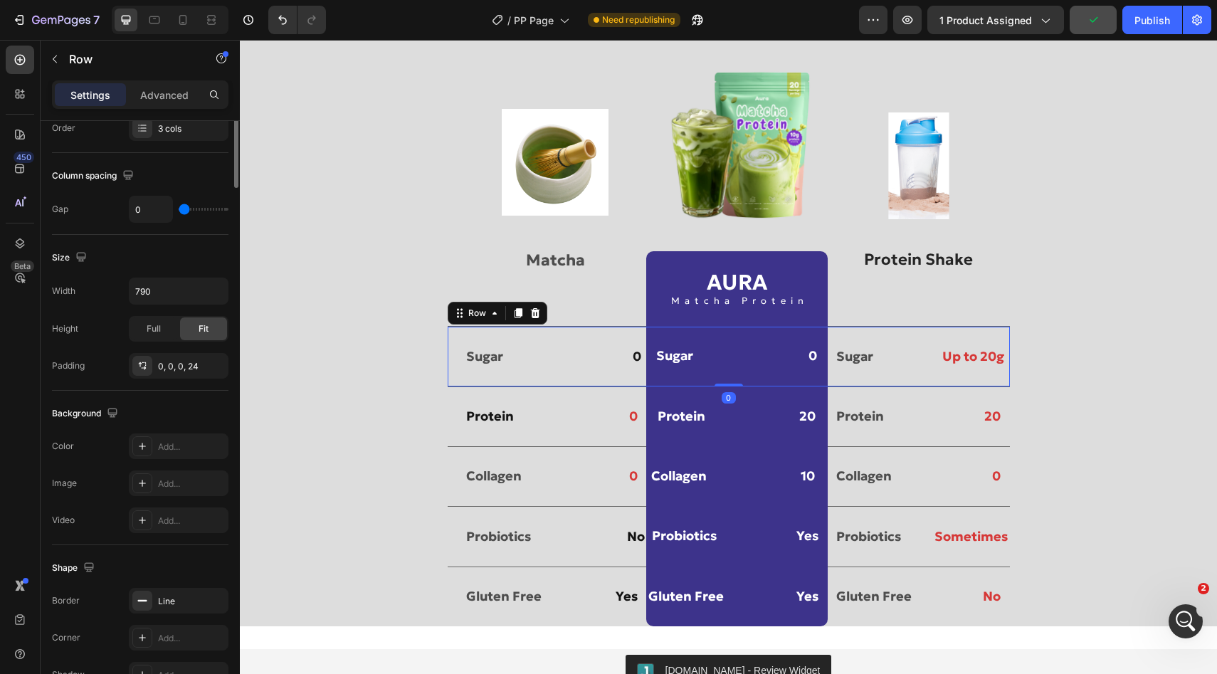
scroll to position [0, 0]
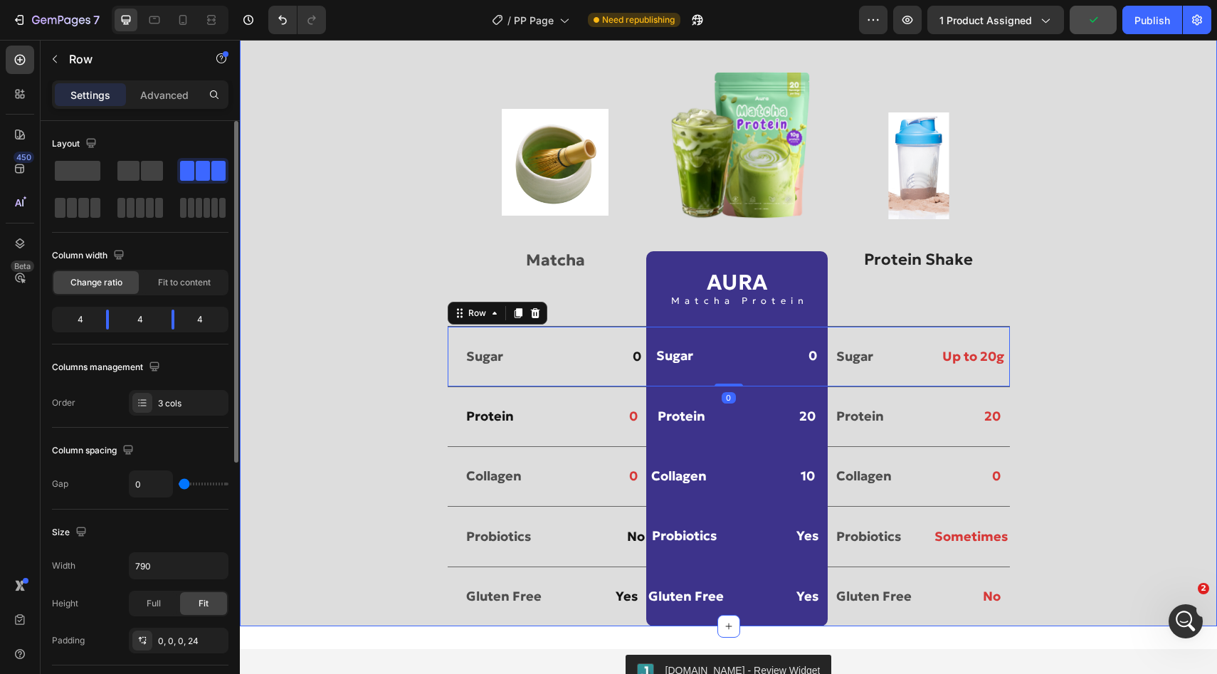
click at [379, 253] on div "With Aura You Get More, For Less Heading Row Image Matcha Text Block Image AURA…" at bounding box center [728, 302] width 977 height 647
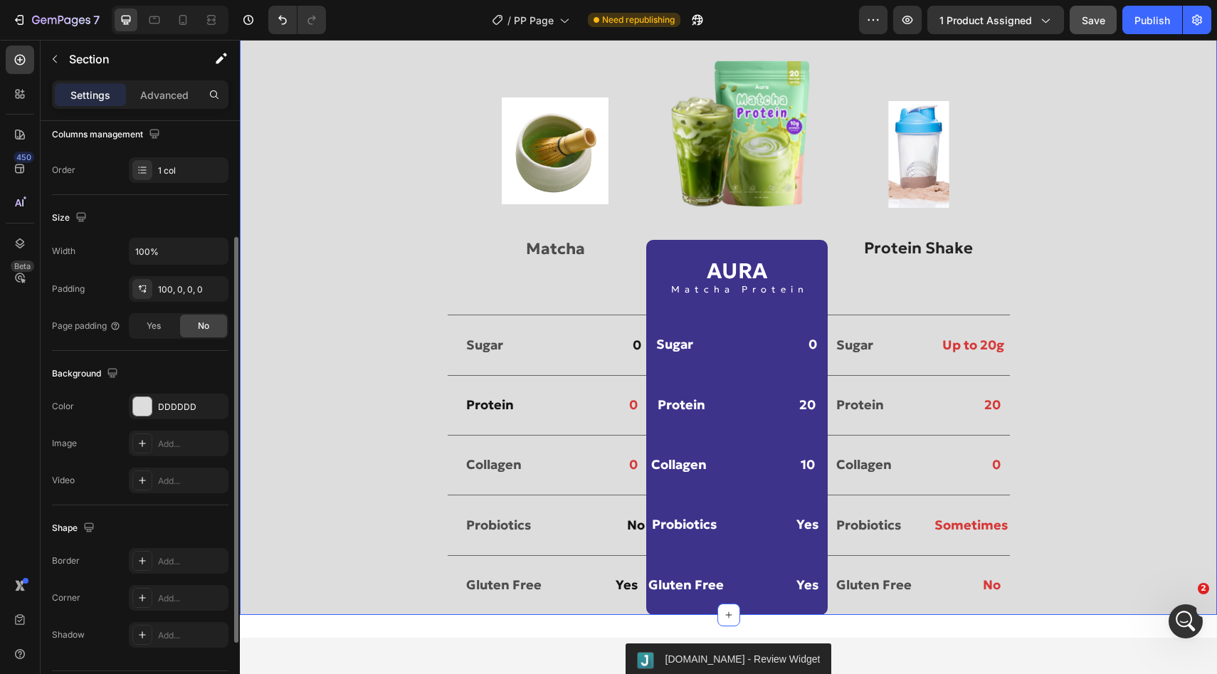
scroll to position [237, 0]
click at [154, 396] on div "DDDDDD" at bounding box center [179, 402] width 100 height 26
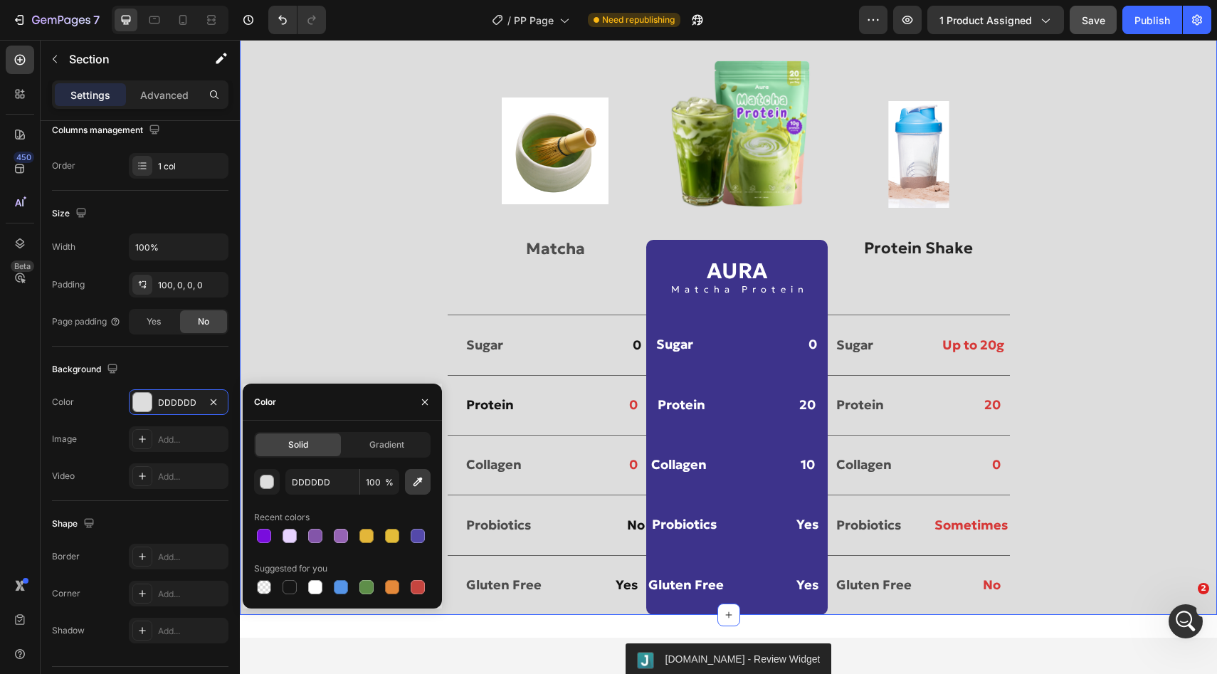
click at [420, 485] on icon "button" at bounding box center [418, 482] width 14 height 14
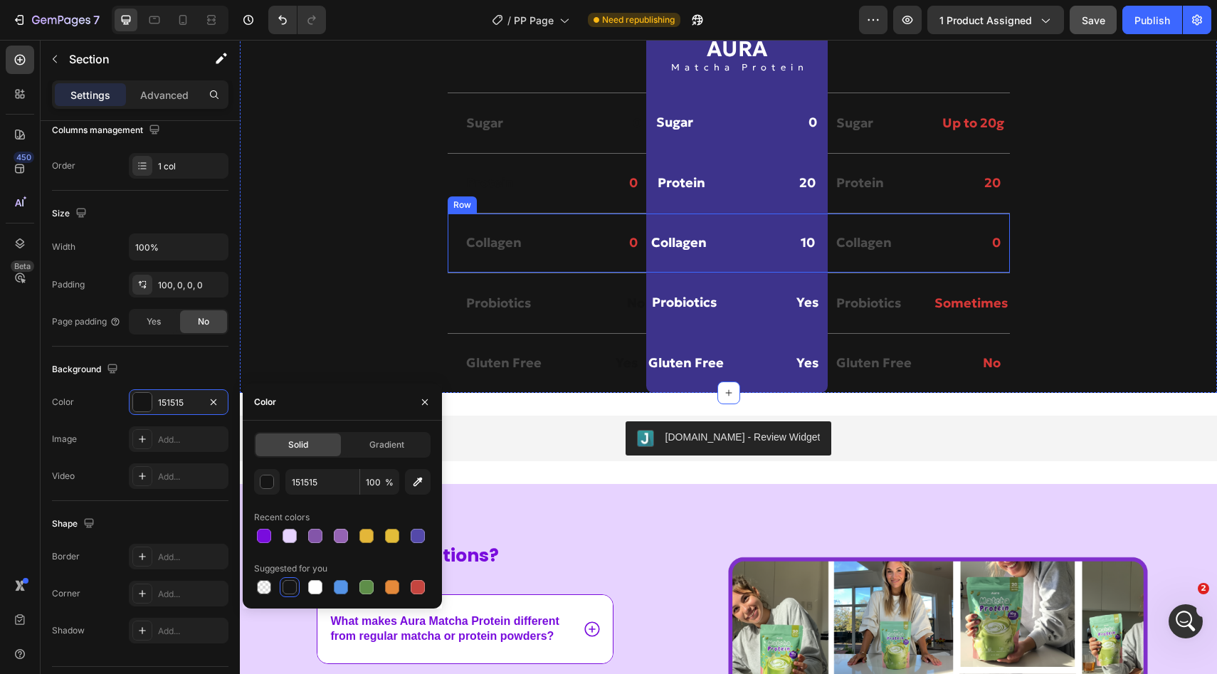
scroll to position [3624, 0]
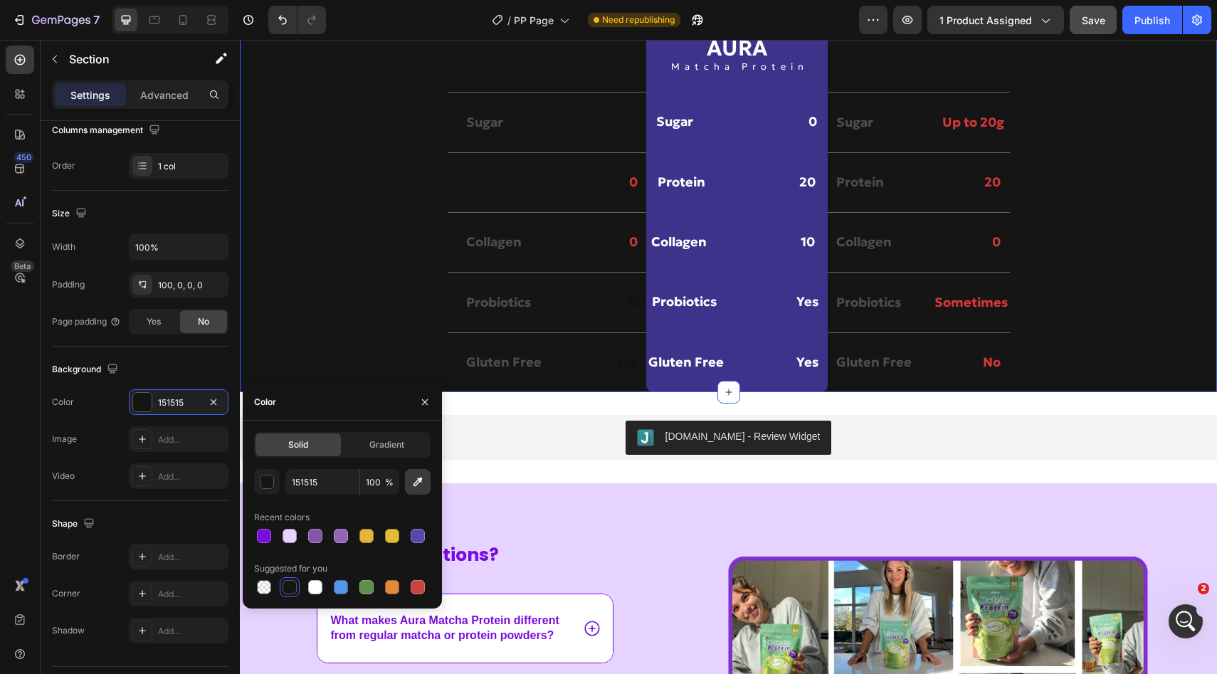
click at [421, 485] on icon "button" at bounding box center [418, 482] width 14 height 14
type input "E7D3FF"
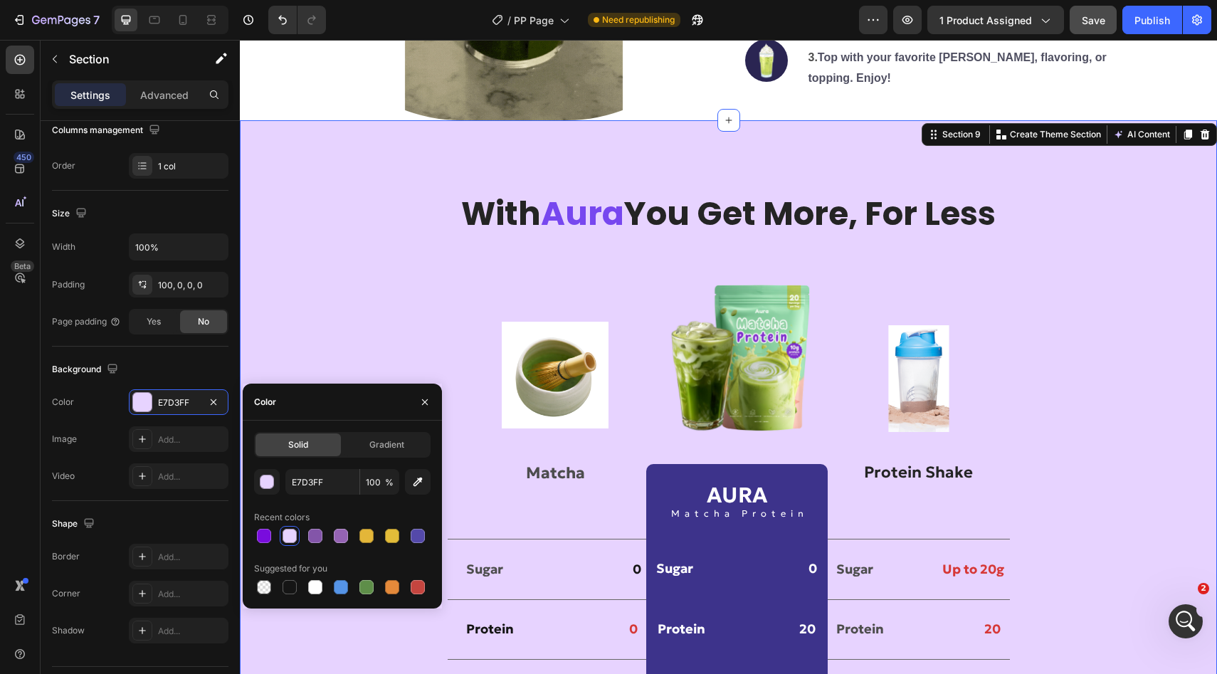
scroll to position [3191, 0]
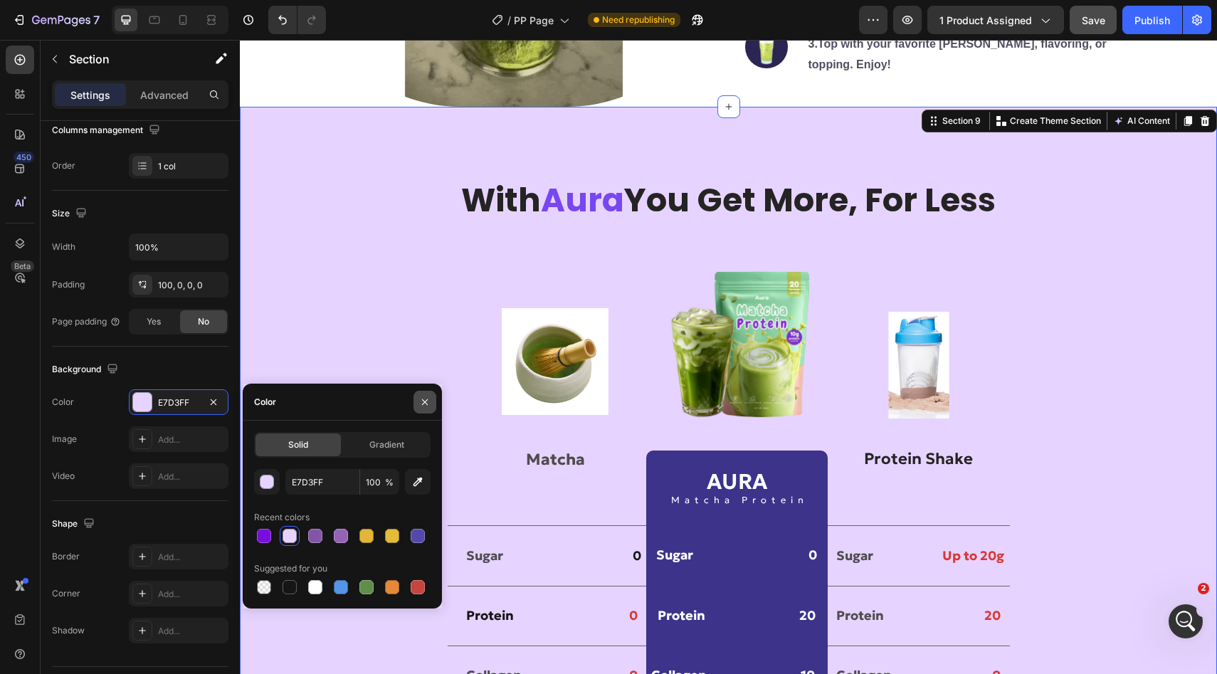
click at [419, 406] on icon "button" at bounding box center [424, 401] width 11 height 11
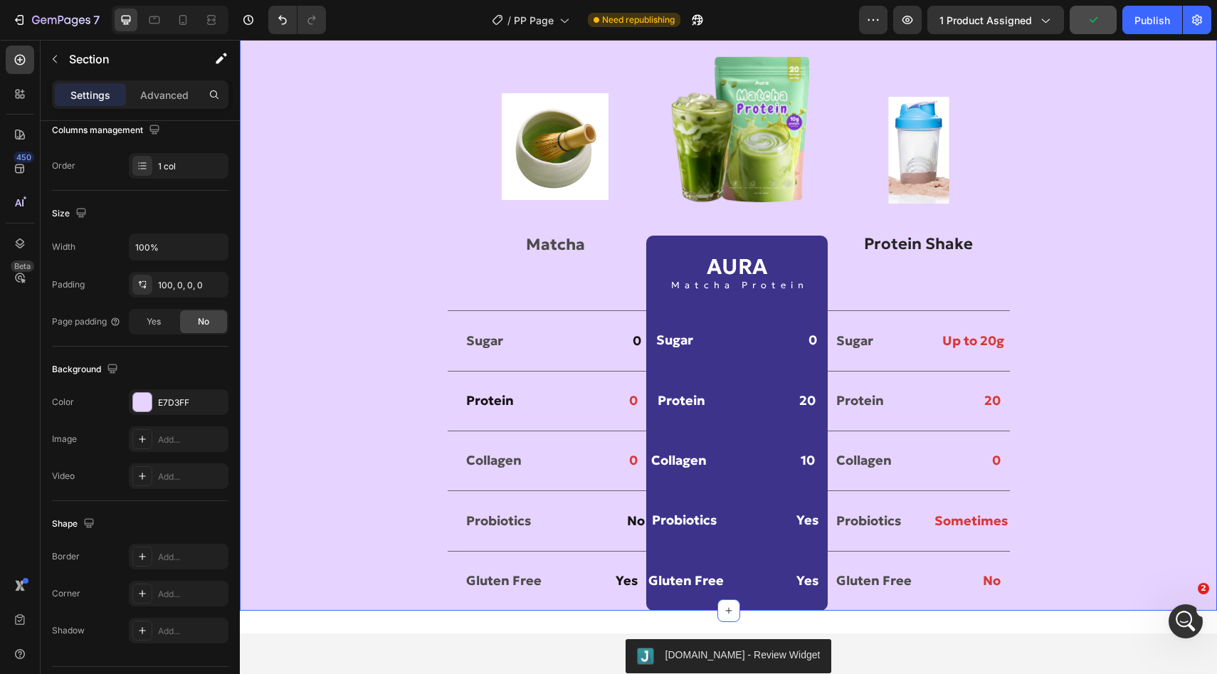
scroll to position [3616, 0]
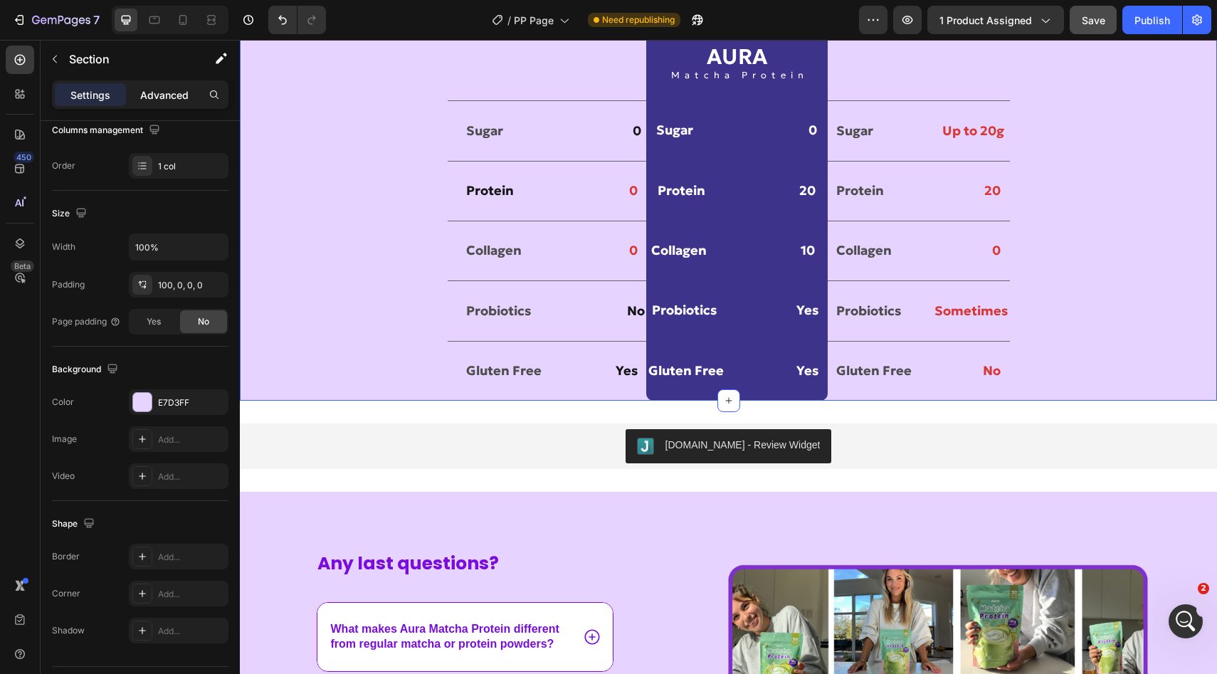
click at [146, 98] on p "Advanced" at bounding box center [164, 95] width 48 height 15
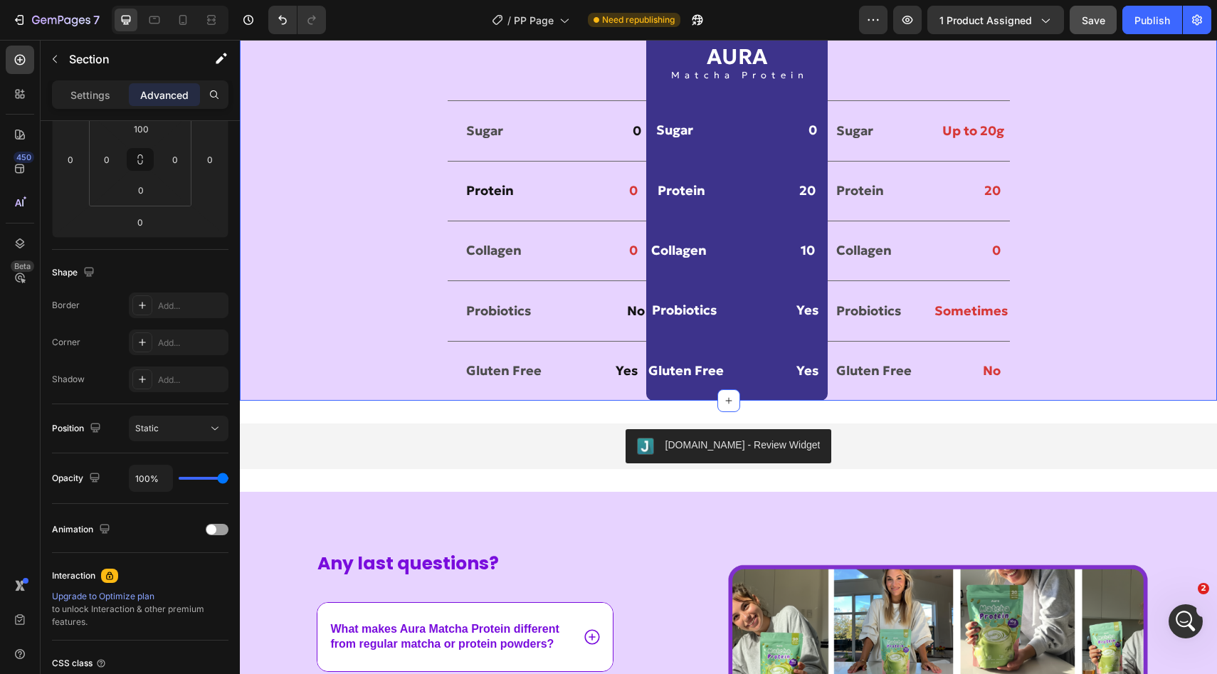
click at [386, 306] on div "With Aura You Get More, For Less Heading Row Image Matcha Text Block Image AURA…" at bounding box center [728, 76] width 977 height 647
click at [590, 364] on p "Yes" at bounding box center [598, 370] width 78 height 23
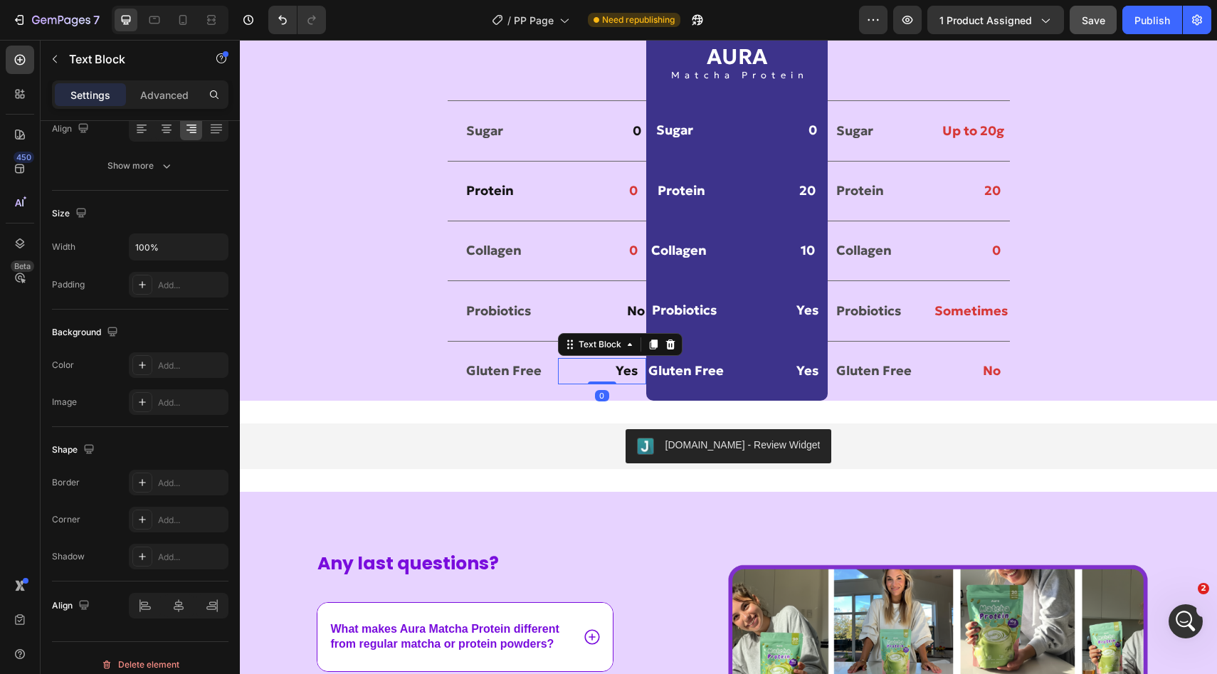
scroll to position [0, 0]
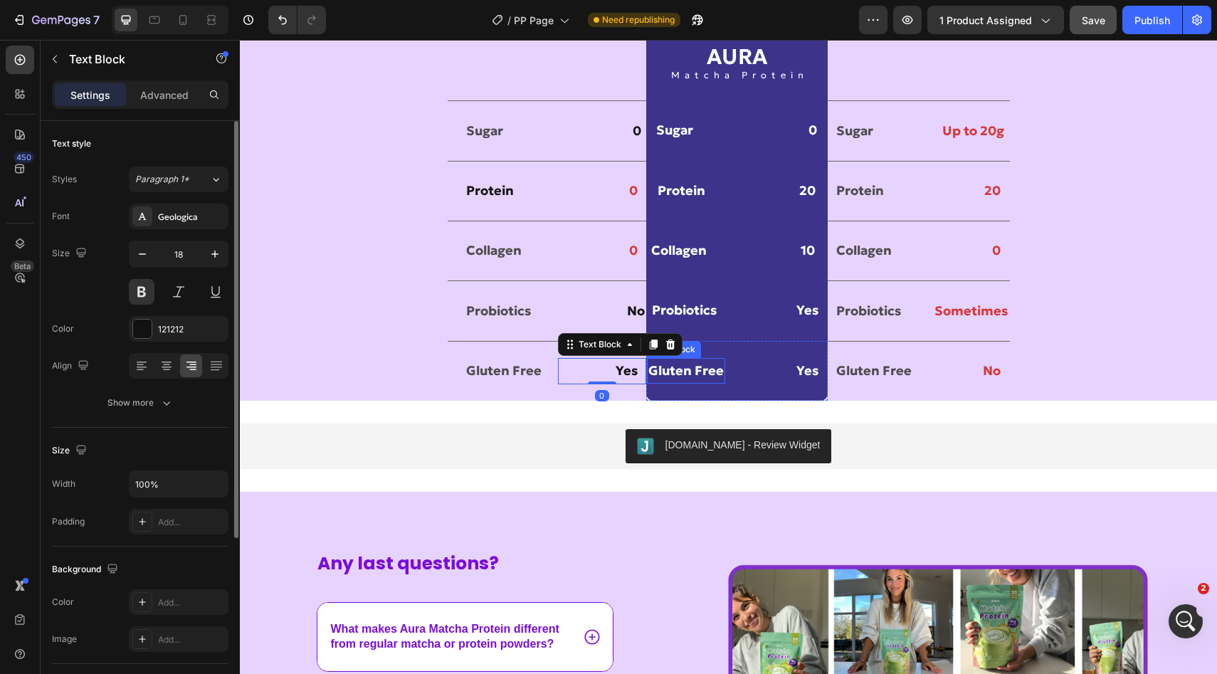
click at [714, 376] on p "Gluten Free" at bounding box center [685, 370] width 75 height 23
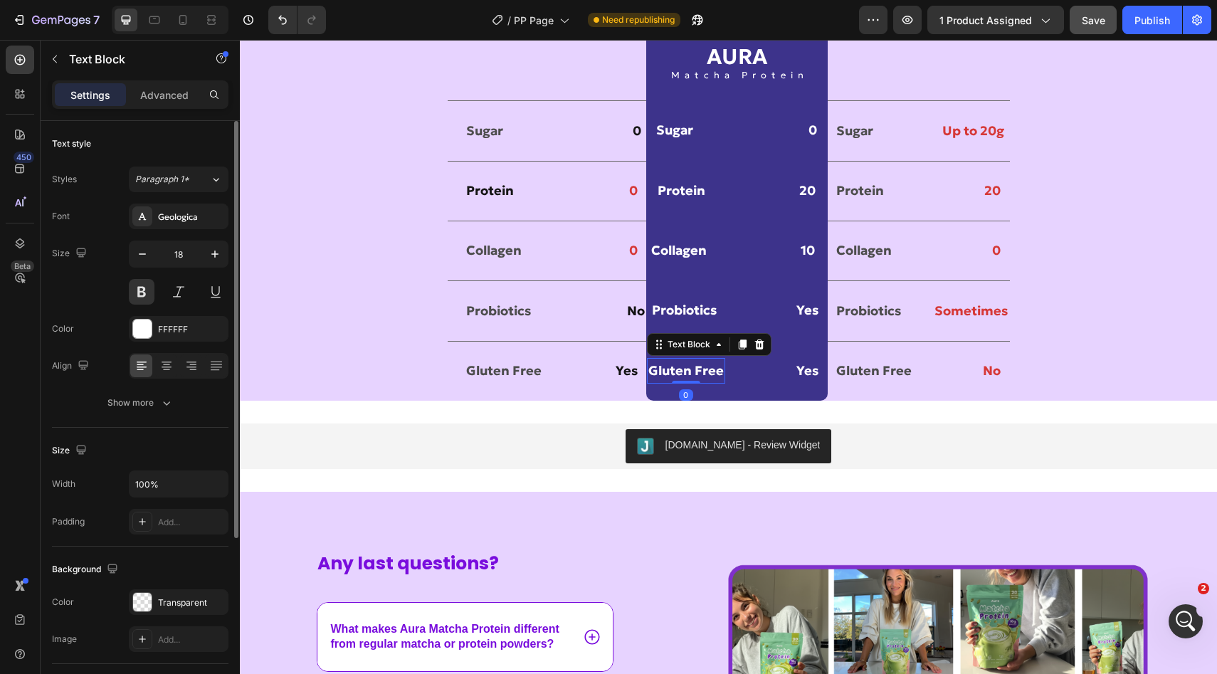
click at [752, 383] on div "Yes Text Block" at bounding box center [779, 371] width 96 height 26
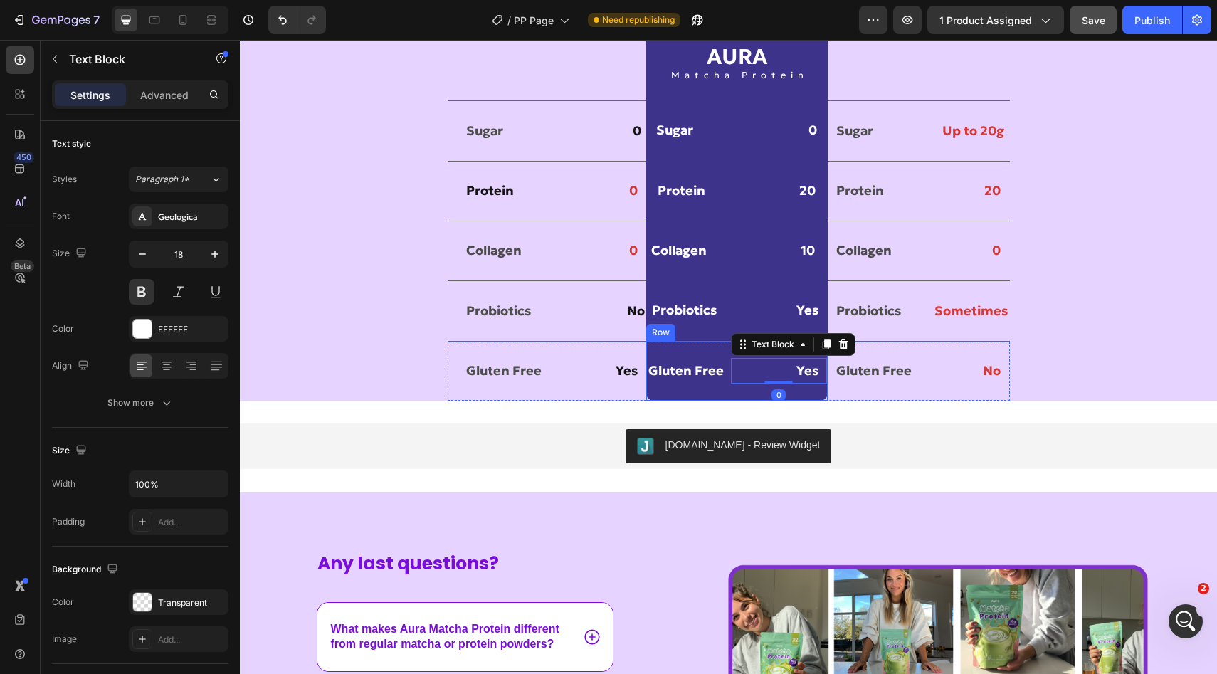
click at [732, 395] on div "Gluten Free Text Block Yes Text Block 0 Row" at bounding box center [736, 371] width 181 height 60
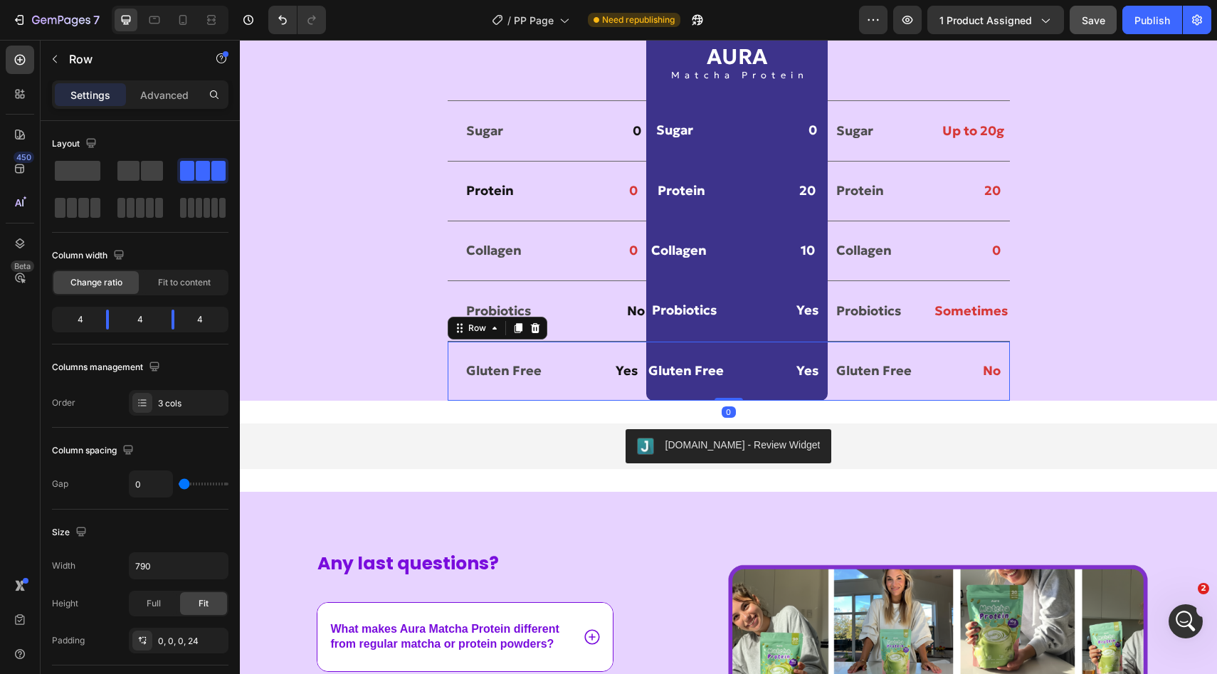
click at [634, 398] on div "Gluten Free Text Block Yes Text Block Row" at bounding box center [555, 371] width 181 height 59
click at [169, 98] on p "Advanced" at bounding box center [164, 95] width 48 height 15
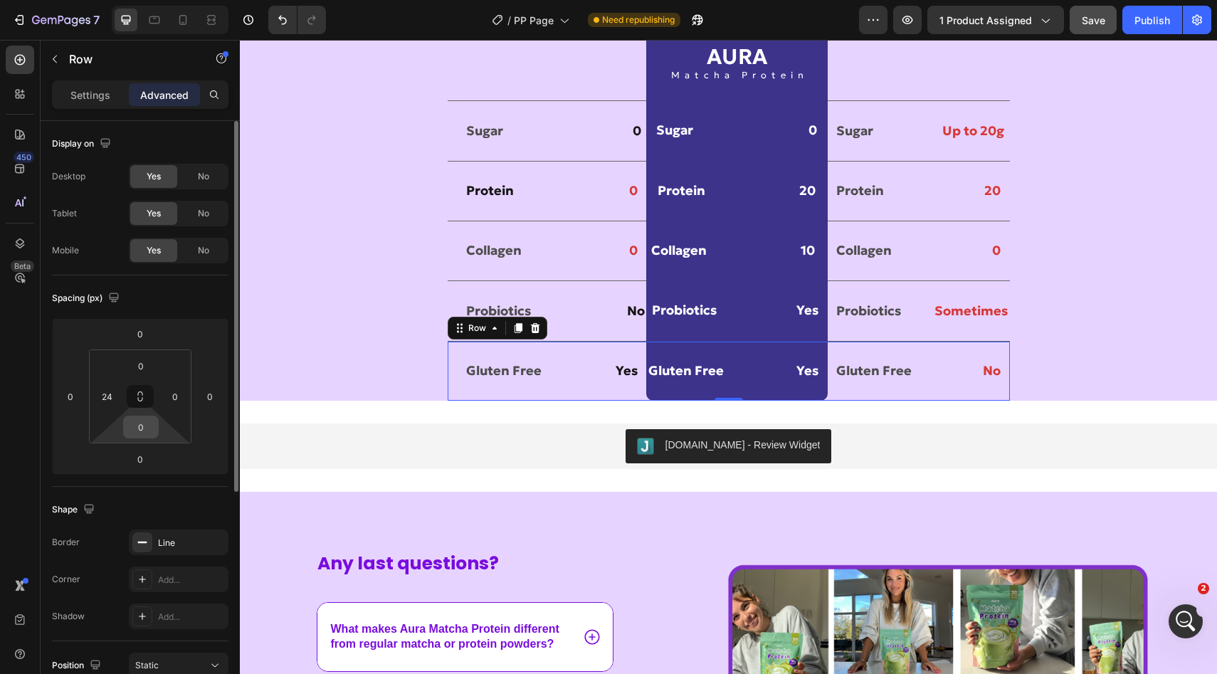
click at [141, 435] on input "0" at bounding box center [141, 426] width 28 height 21
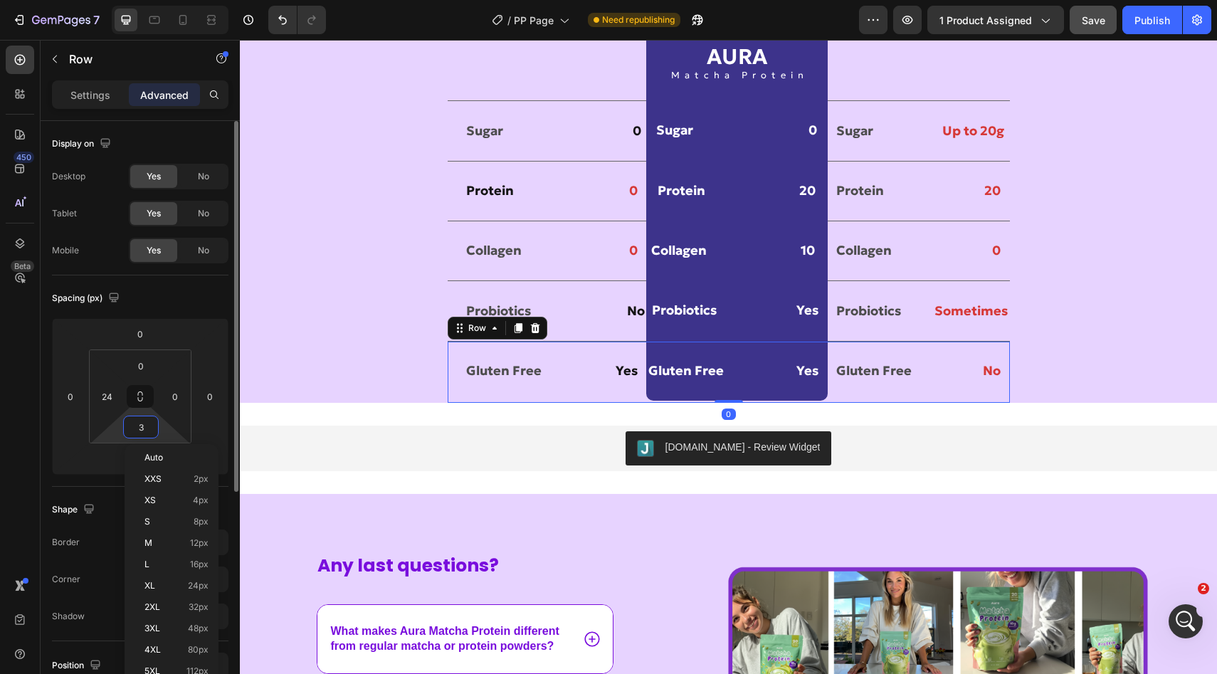
type input "30"
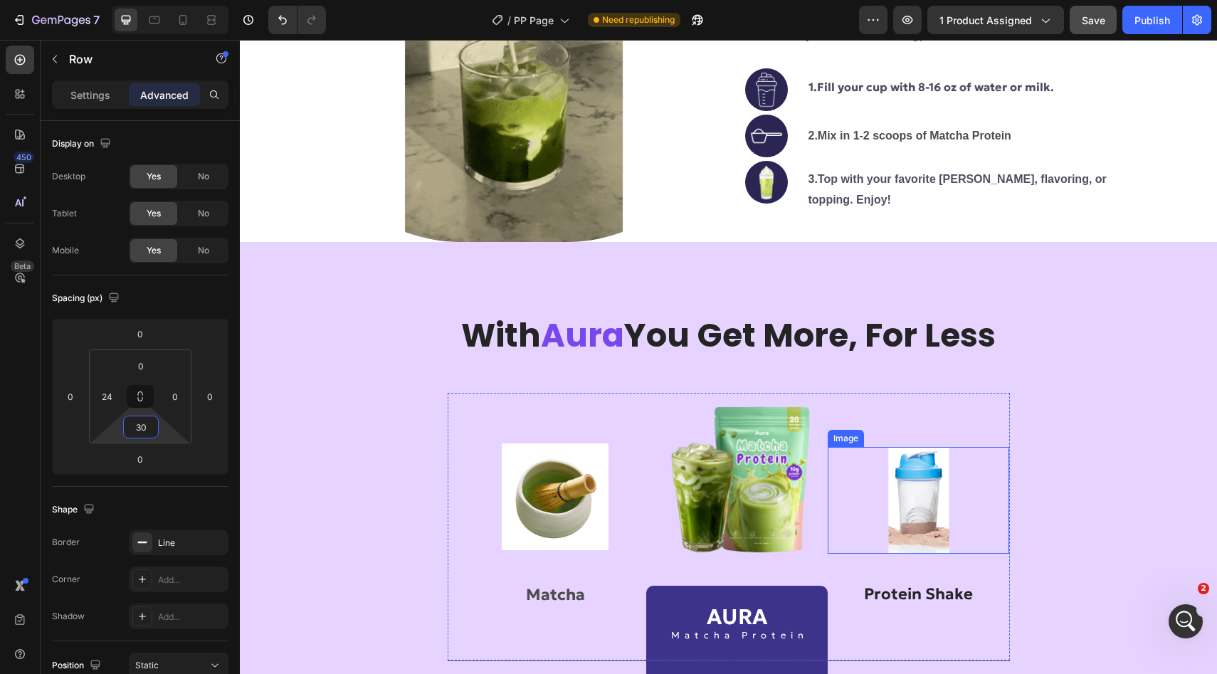
scroll to position [3055, 0]
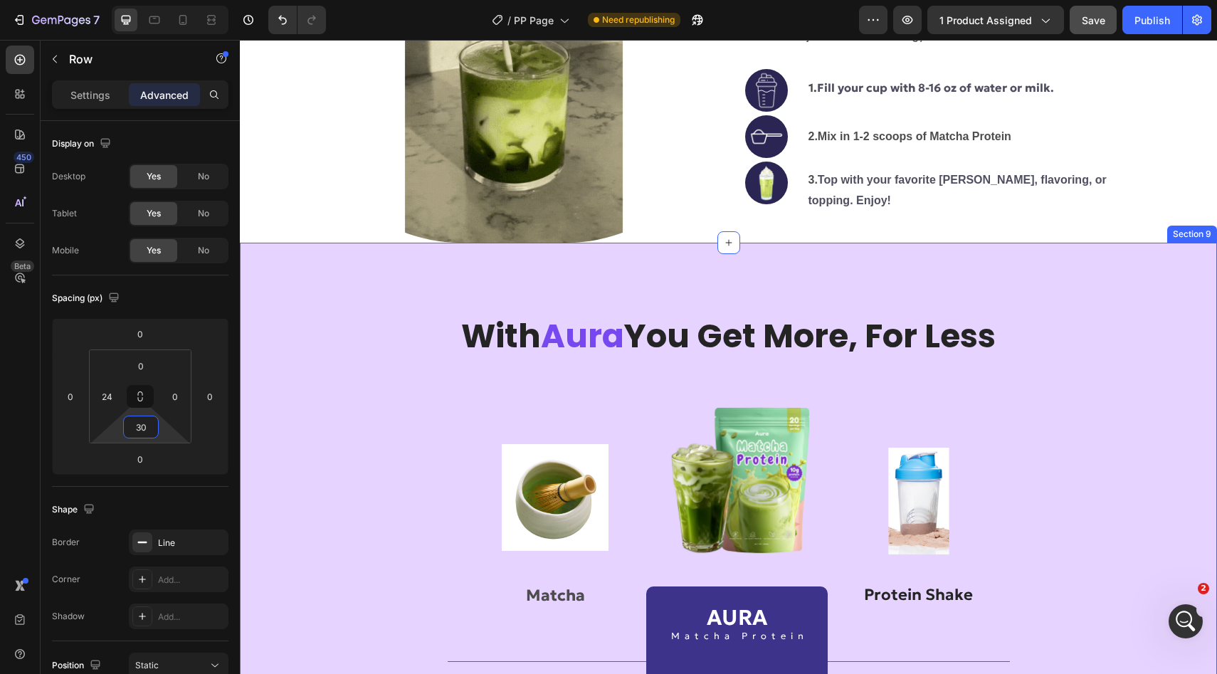
click at [679, 253] on div "With Aura You Get More, For Less Heading Row Image Matcha Text Block Image AURA…" at bounding box center [728, 613] width 977 height 740
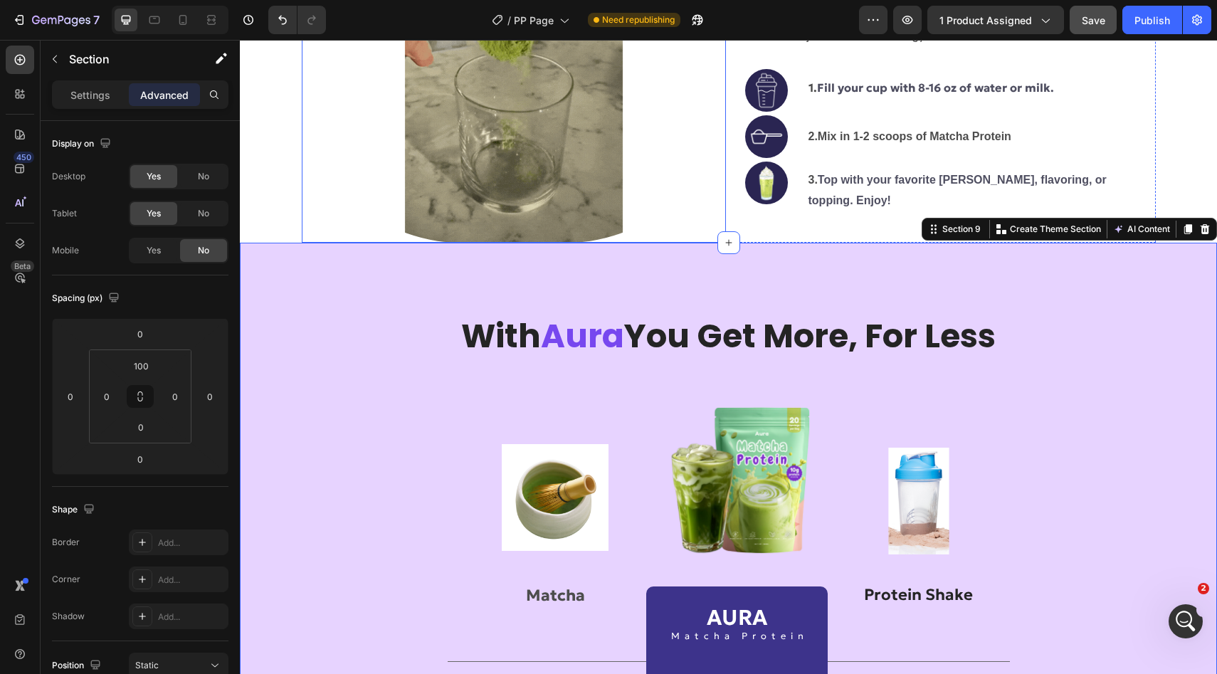
click at [688, 189] on div at bounding box center [514, 84] width 424 height 318
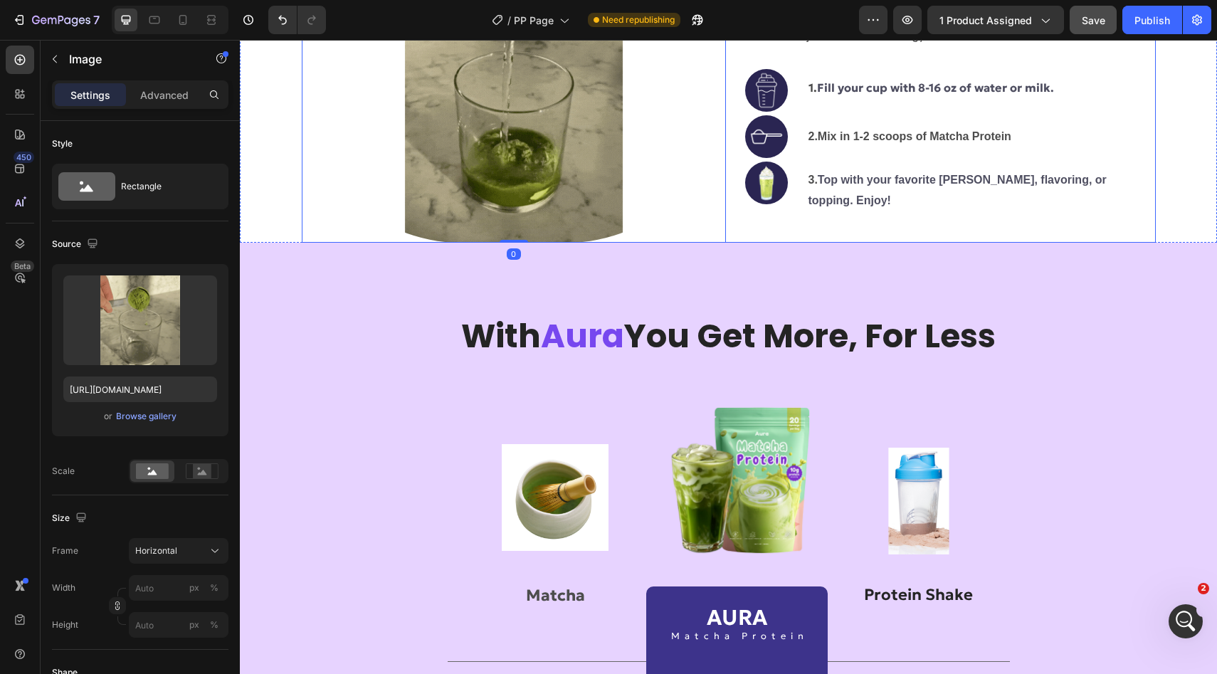
click at [763, 207] on div "Your Morning Ritual Heading Ready in 30 sec... Heading No coffee shop lines, no…" at bounding box center [943, 84] width 424 height 318
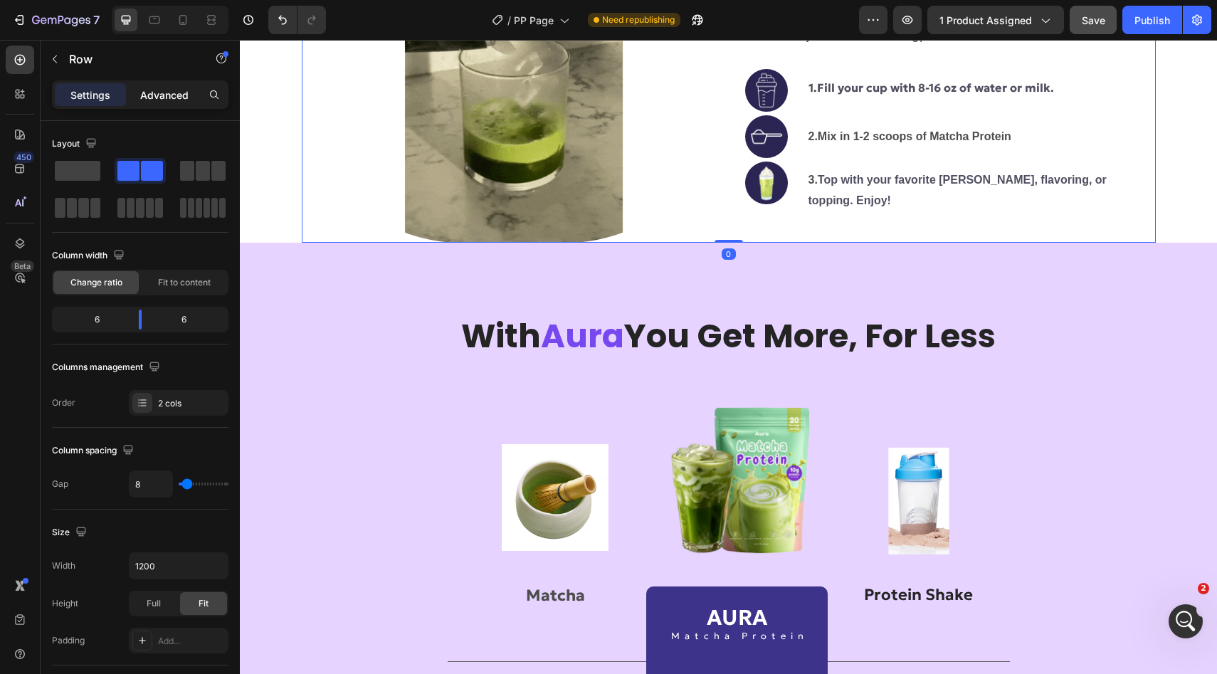
click at [158, 97] on p "Advanced" at bounding box center [164, 95] width 48 height 15
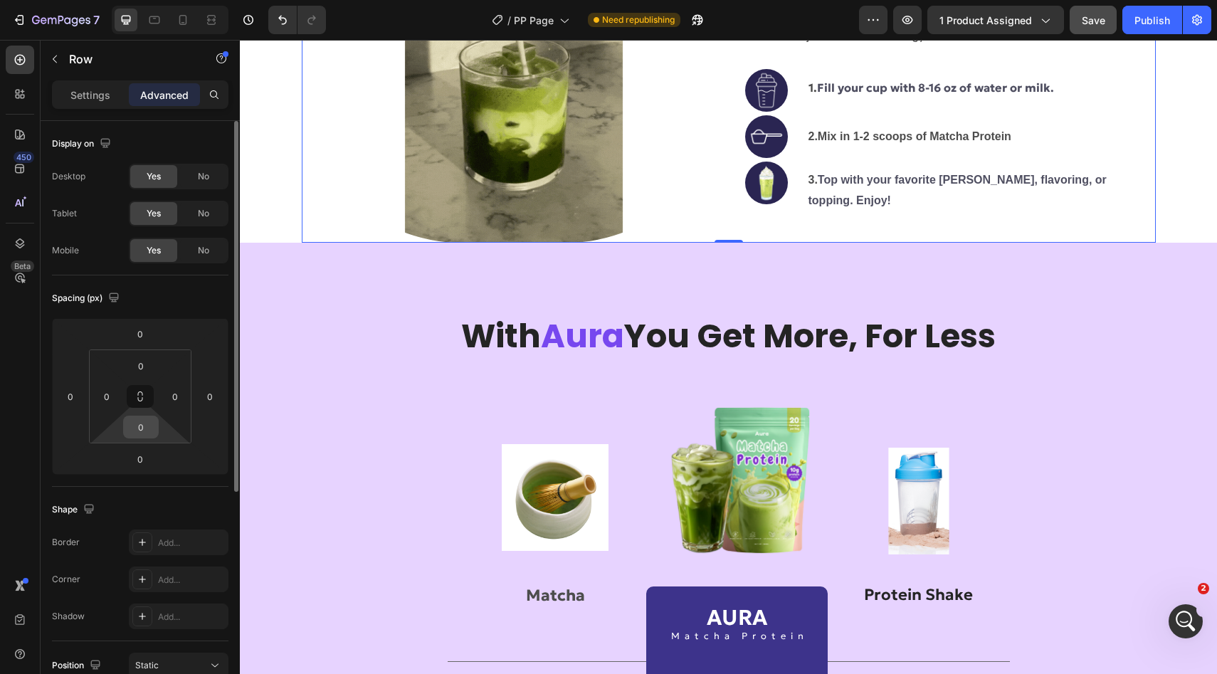
click at [134, 433] on input "0" at bounding box center [141, 426] width 28 height 21
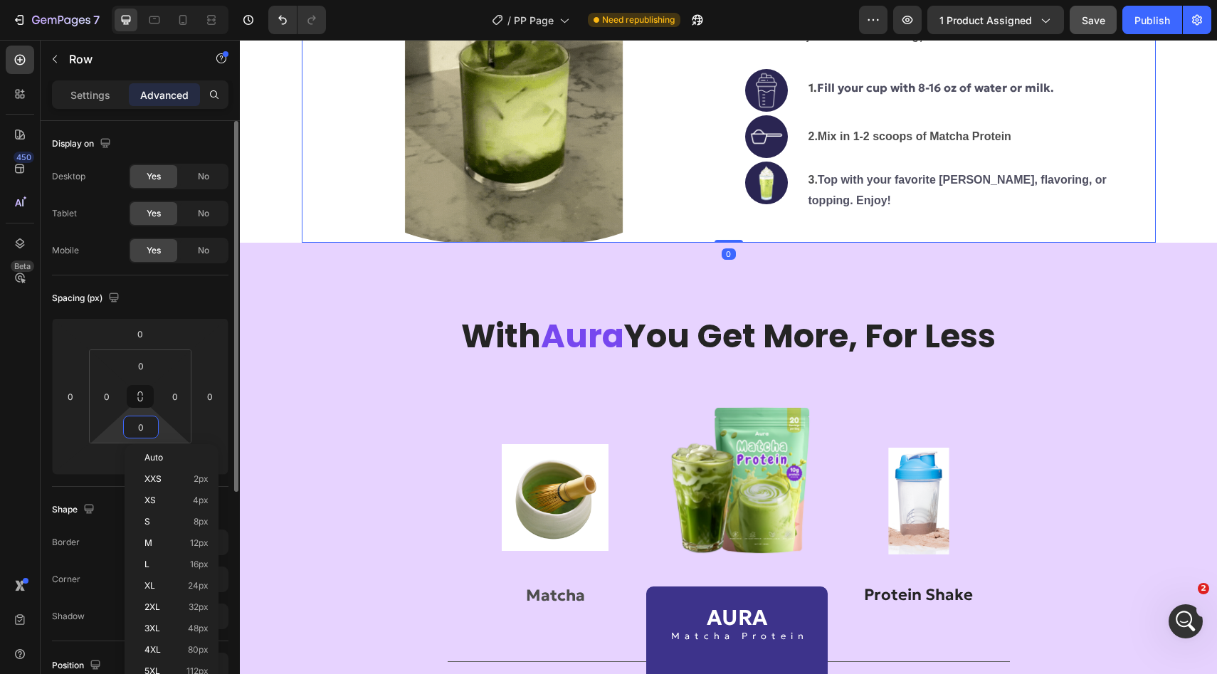
type input "5"
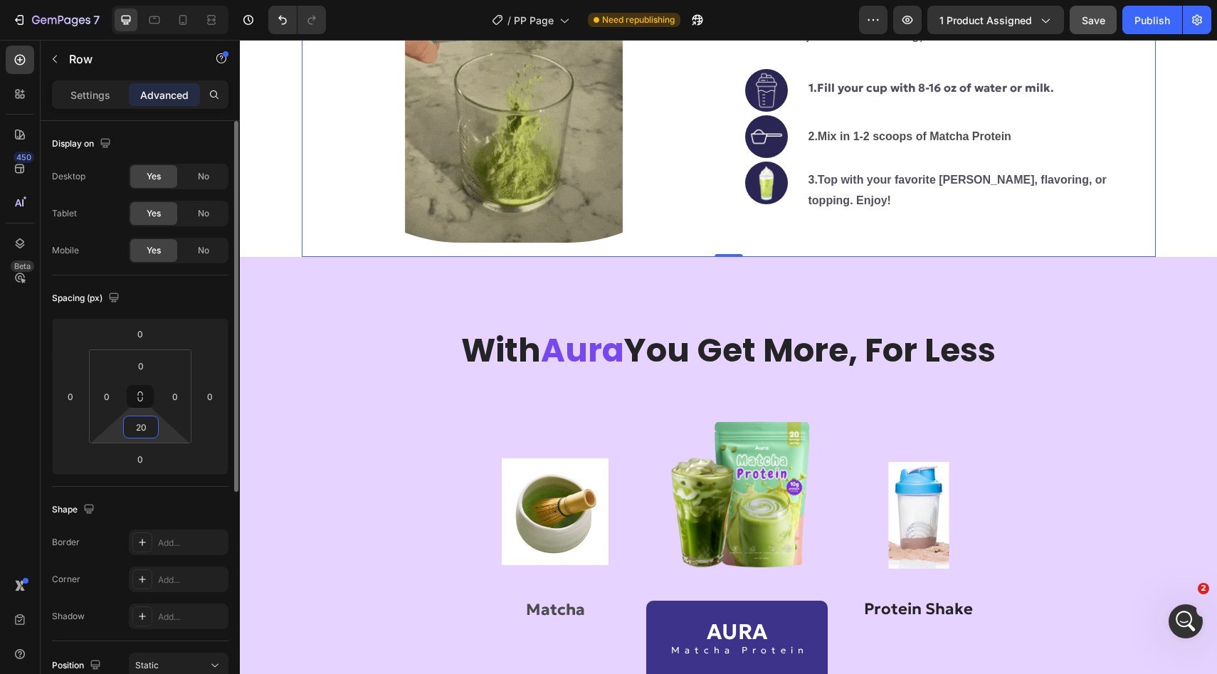
type input "2"
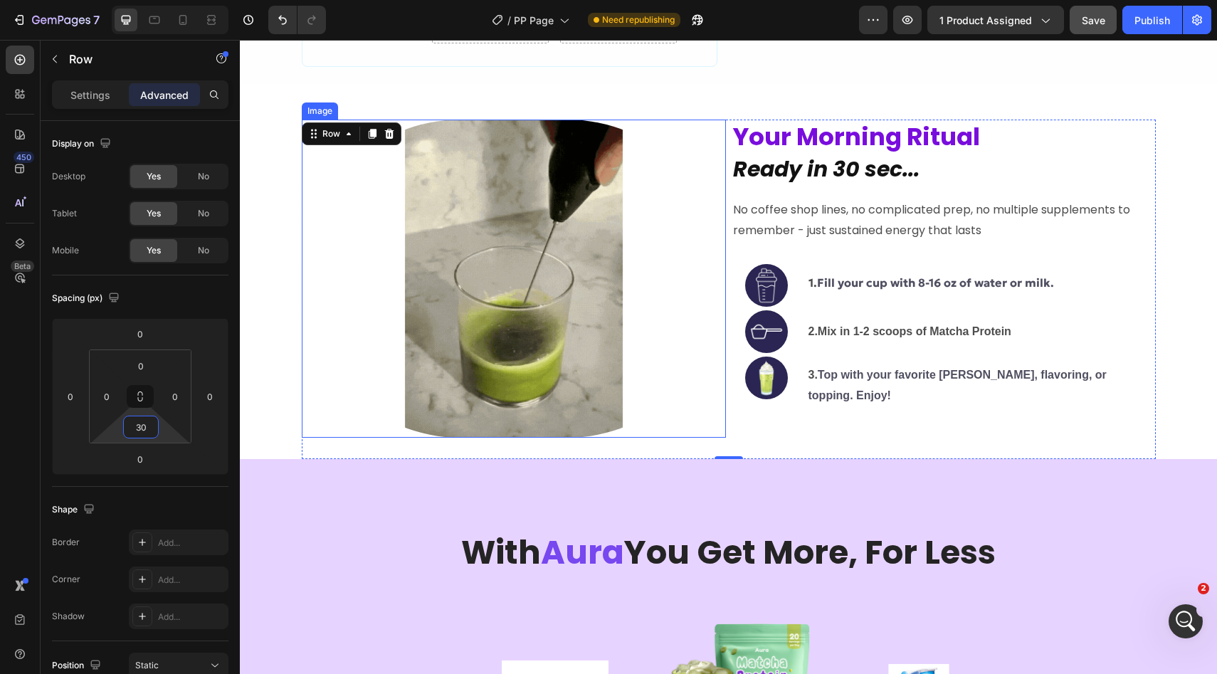
scroll to position [2880, 0]
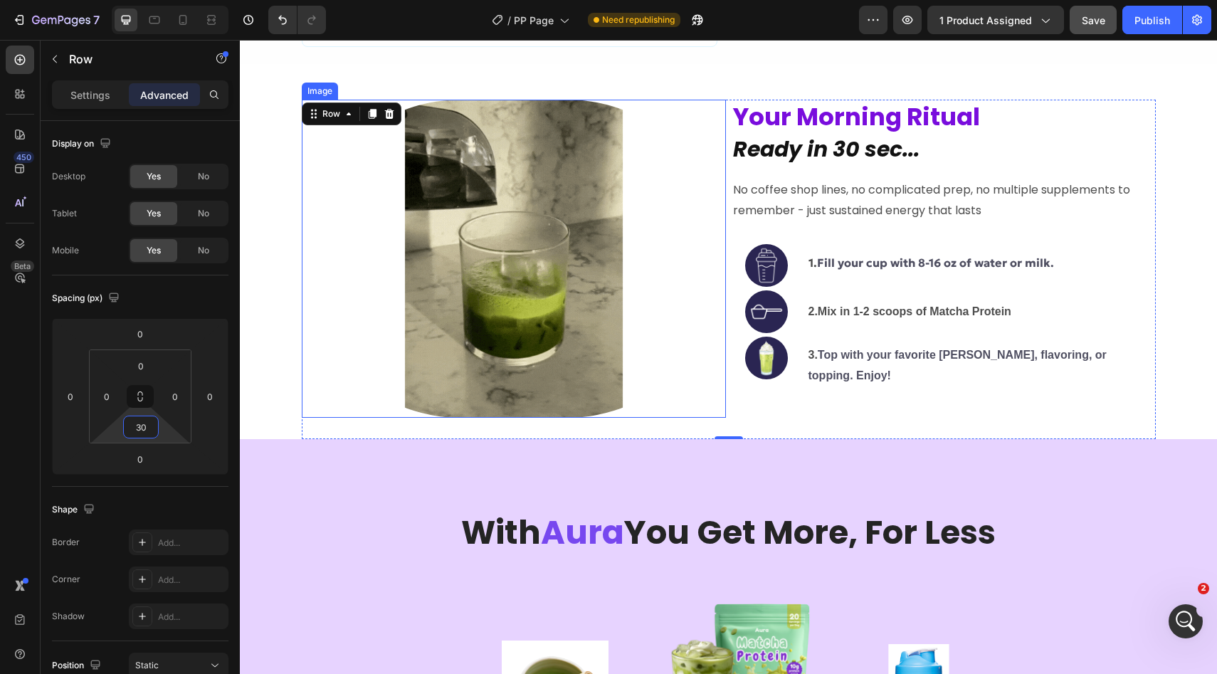
type input "3"
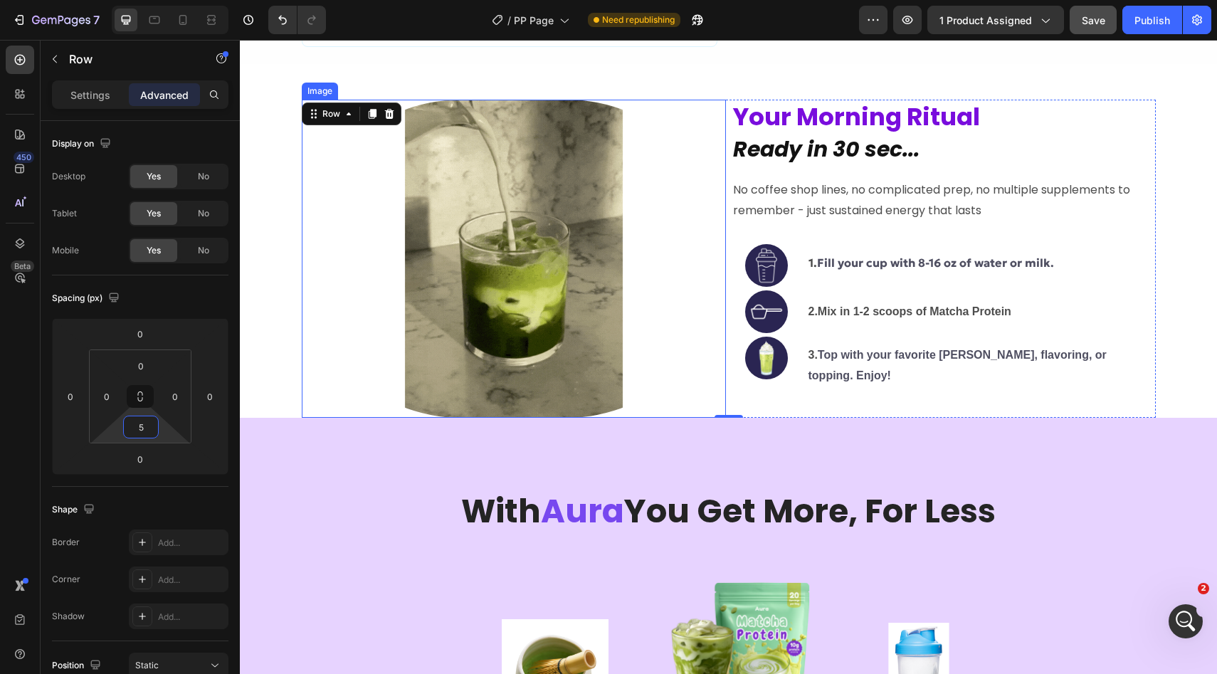
type input "50"
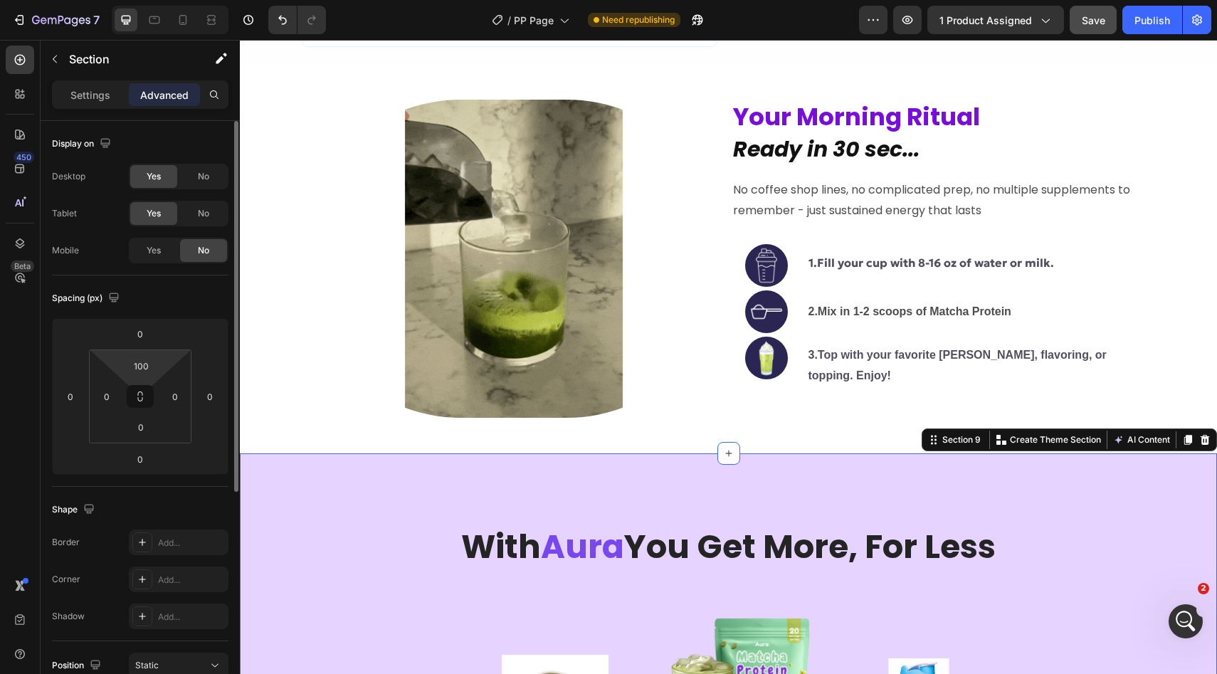
click at [143, 0] on html "7 Version history / PP Page Need republishing Preview 1 product assigned Save P…" at bounding box center [608, 0] width 1217 height 0
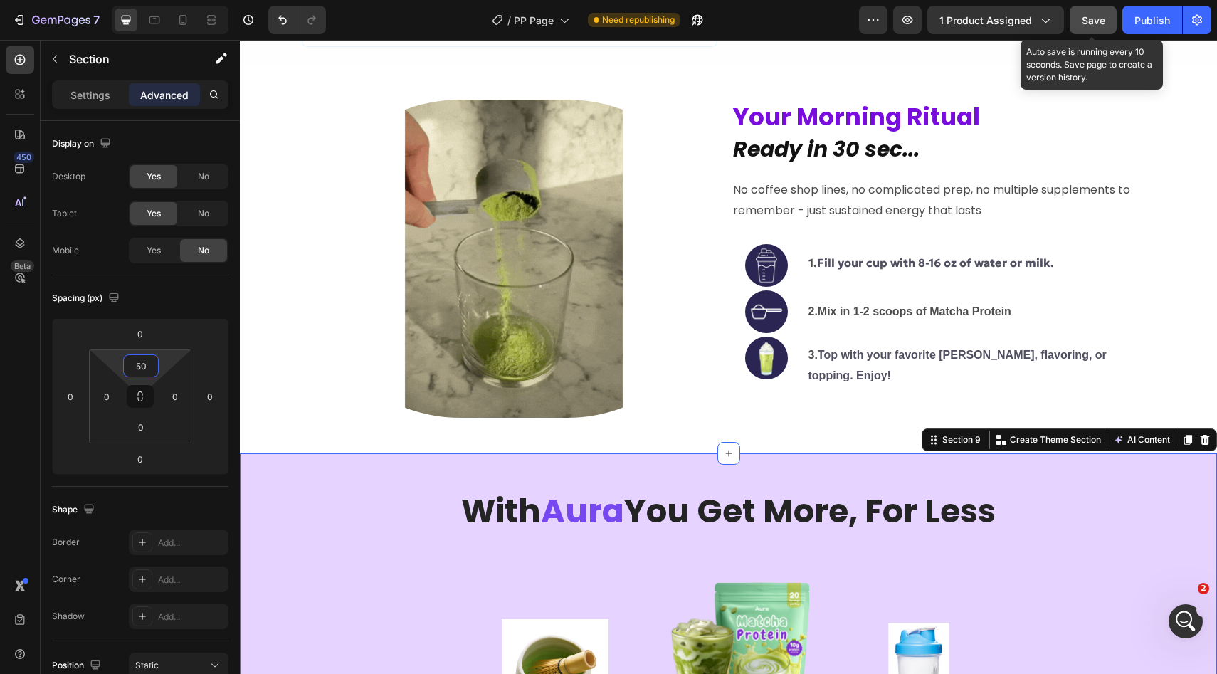
click at [1089, 13] on div "Save" at bounding box center [1092, 20] width 23 height 15
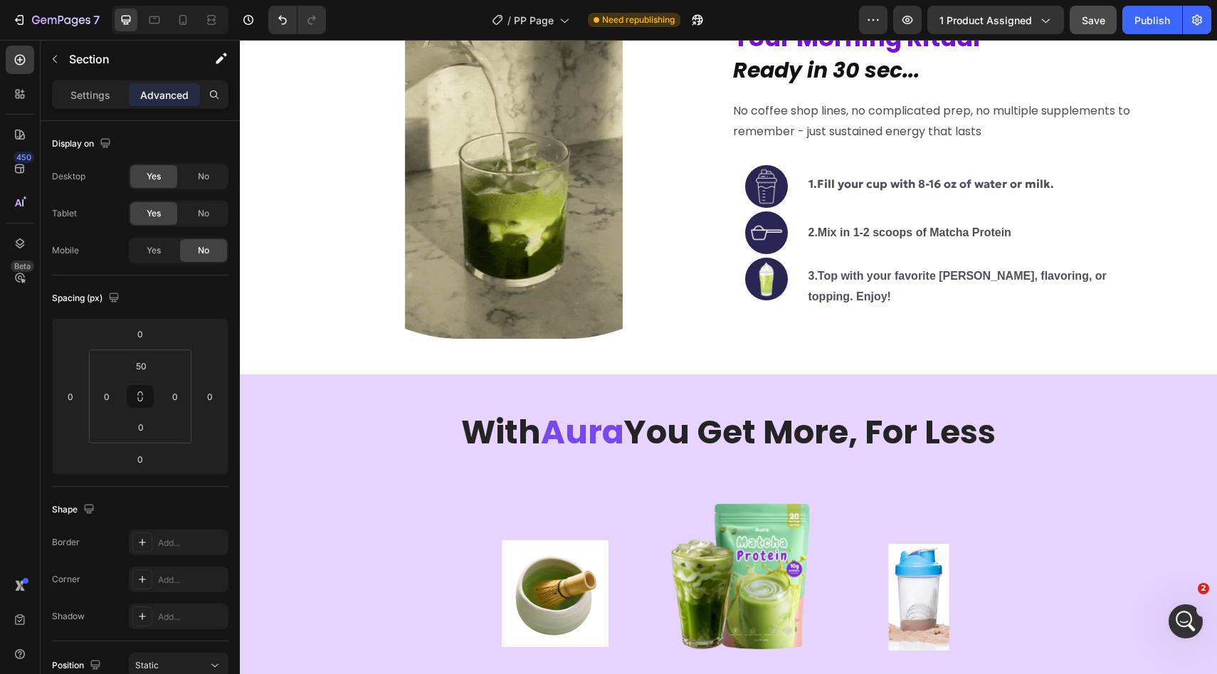
scroll to position [2778, 0]
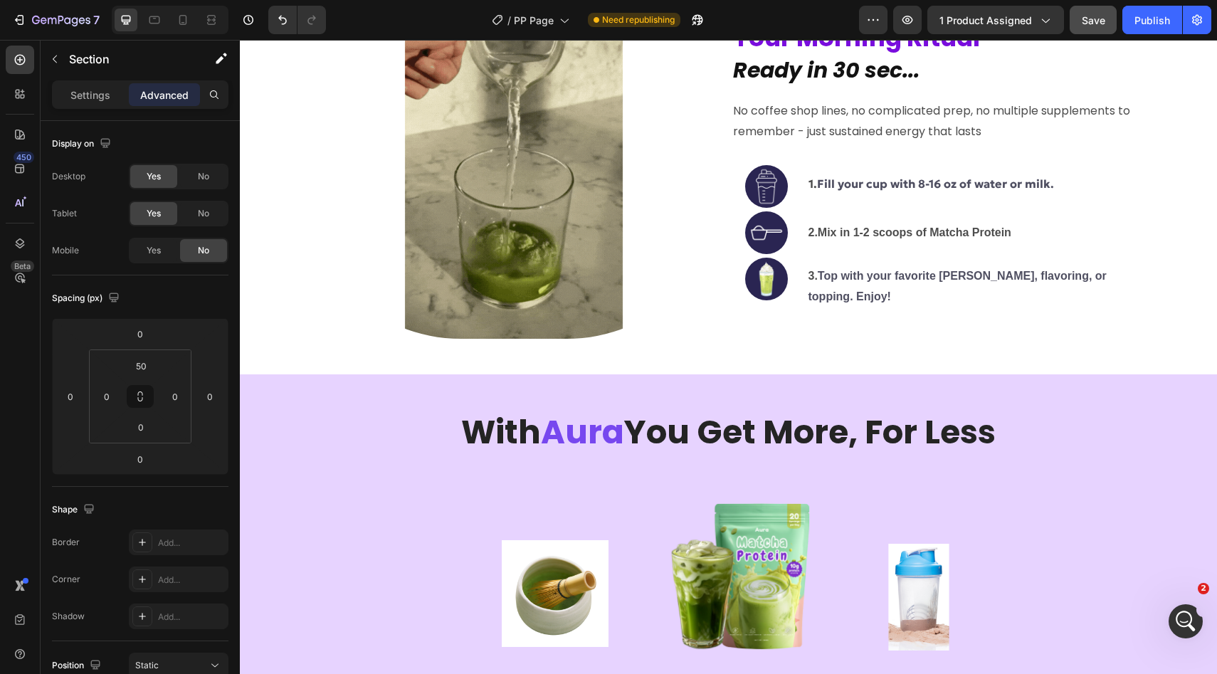
click at [1140, 4] on div "7 Version history / PP Page Need republishing Preview 1 product assigned Save P…" at bounding box center [608, 20] width 1217 height 41
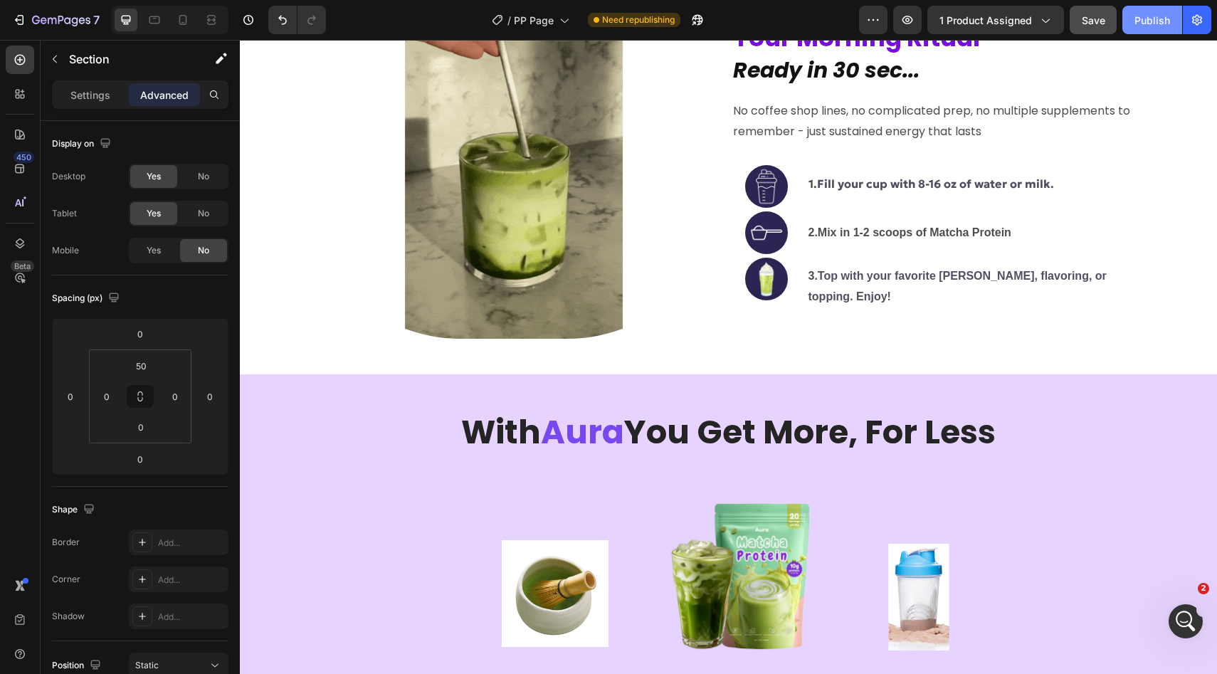
click at [1143, 23] on div "Publish" at bounding box center [1152, 20] width 36 height 15
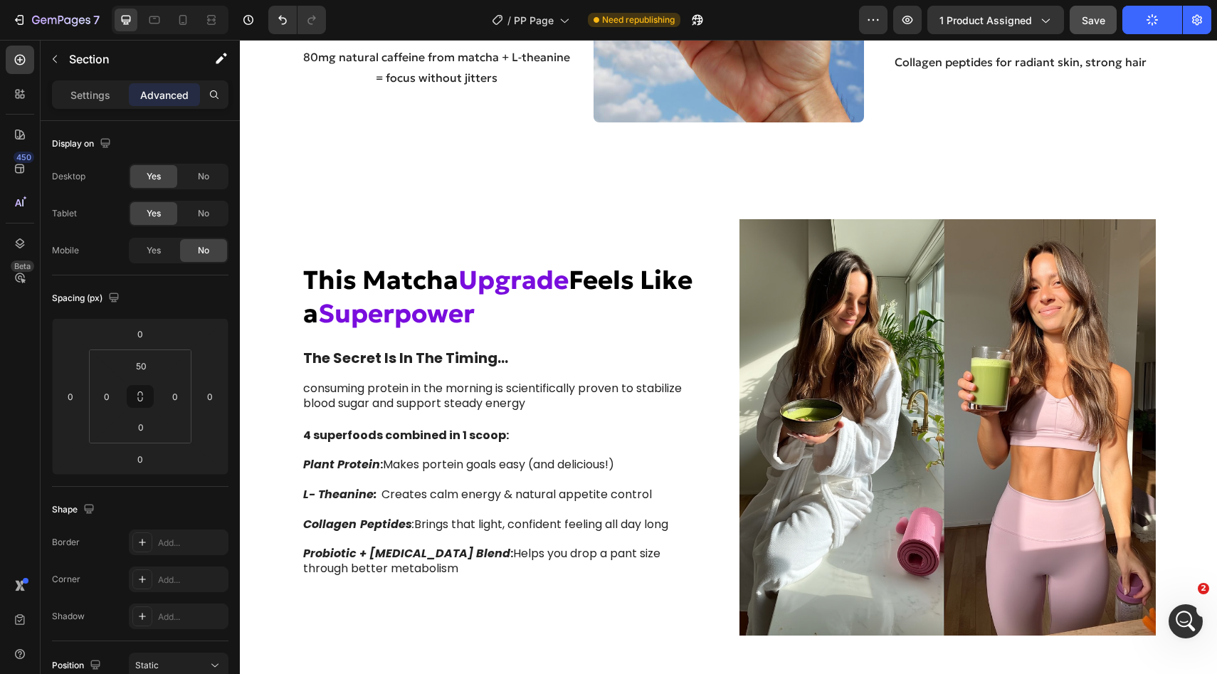
scroll to position [1604, 0]
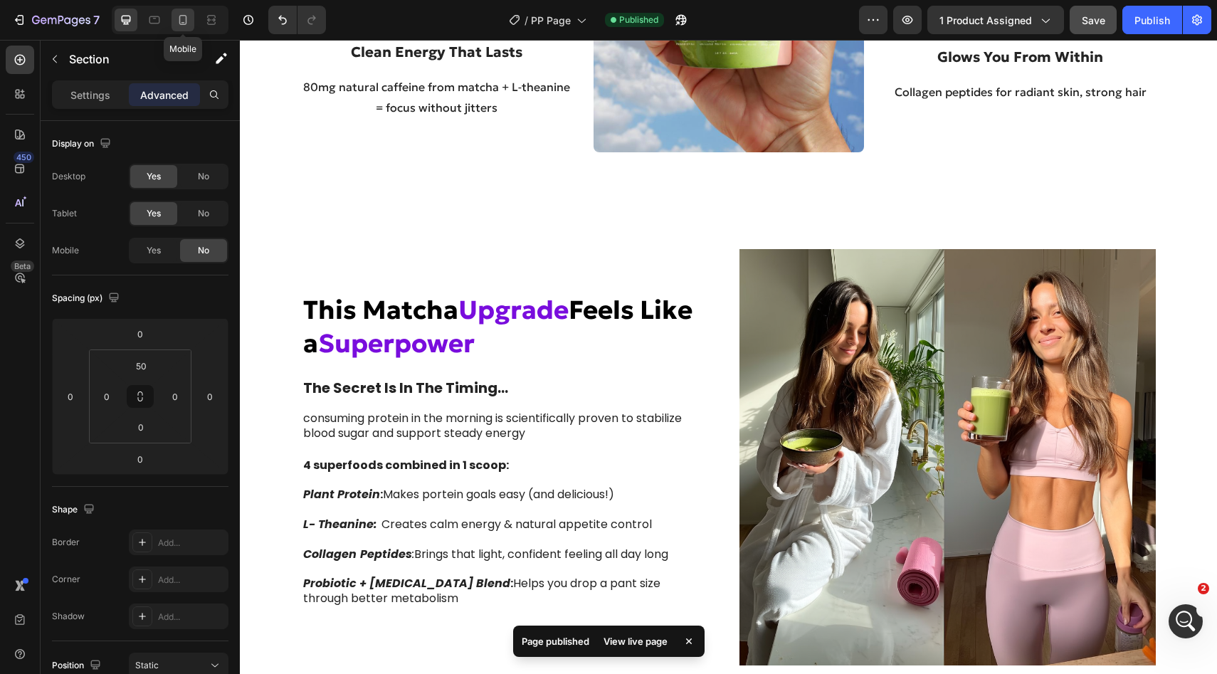
click at [186, 31] on div at bounding box center [182, 20] width 23 height 23
type input "0"
type input "20"
type input "70"
type input "20"
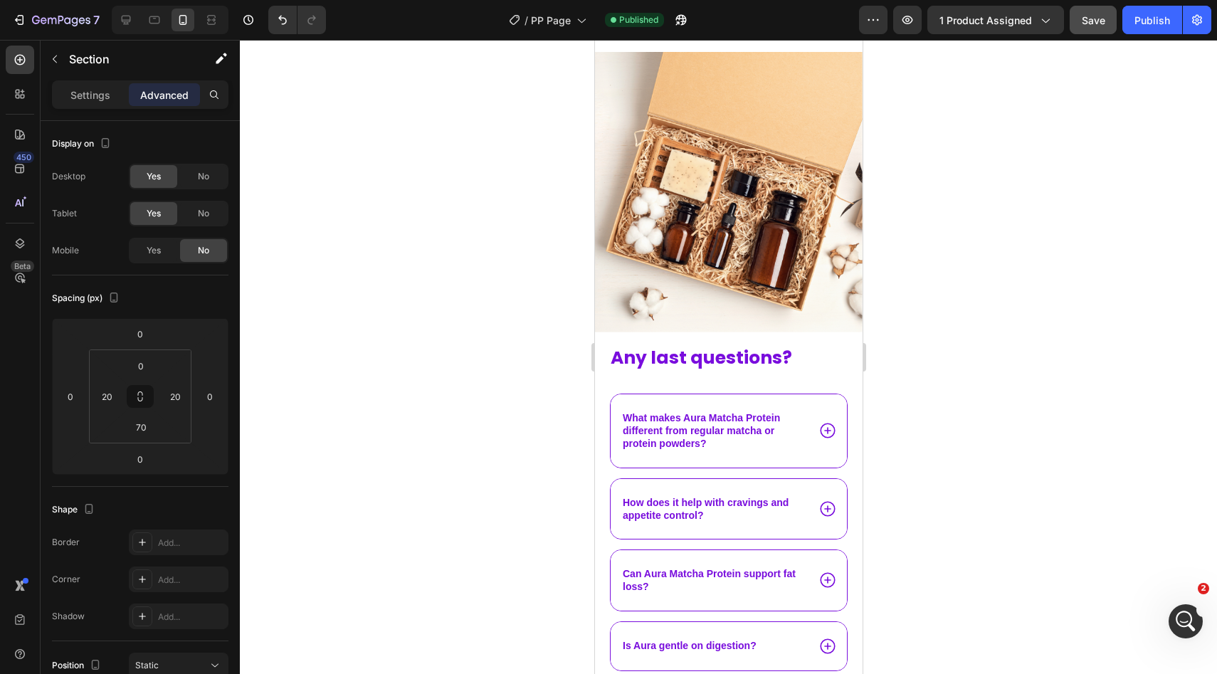
scroll to position [5367, 0]
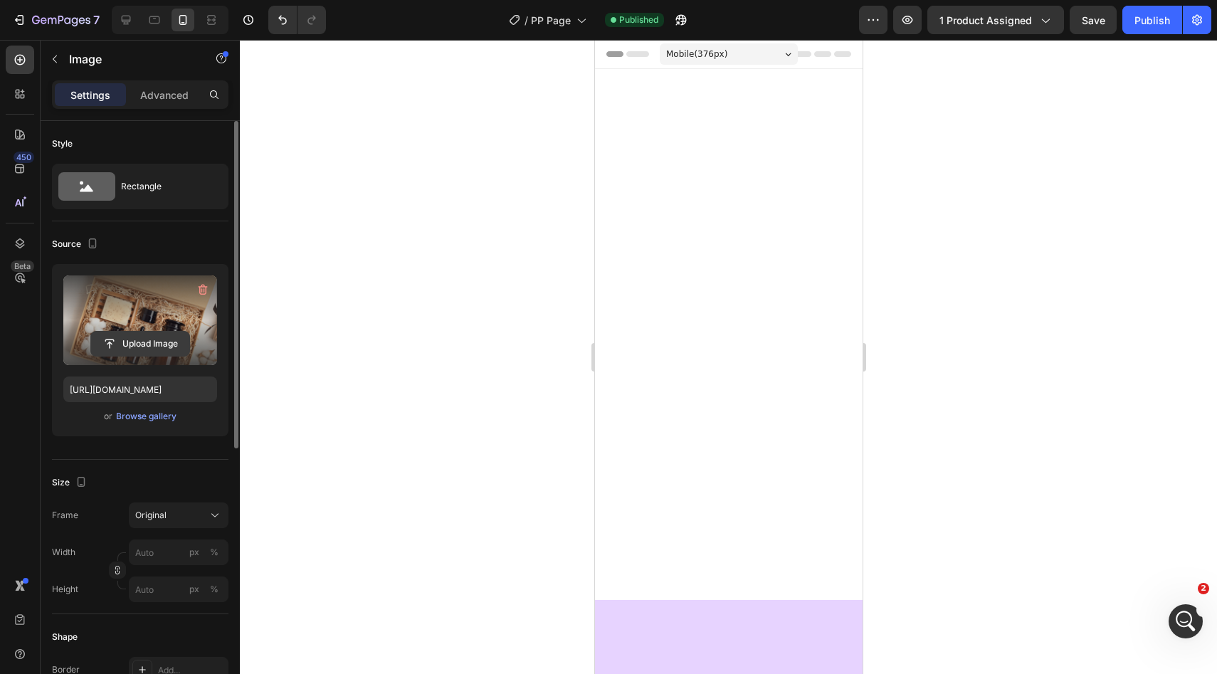
click at [156, 344] on input "file" at bounding box center [140, 344] width 98 height 24
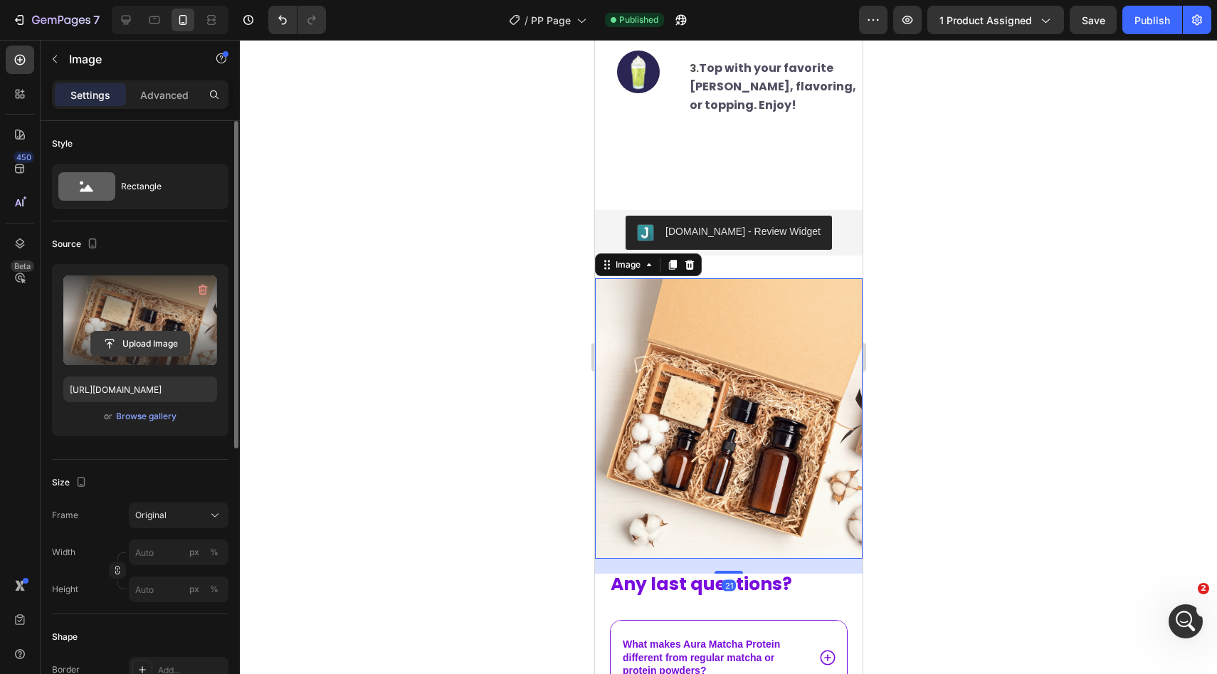
scroll to position [2, 0]
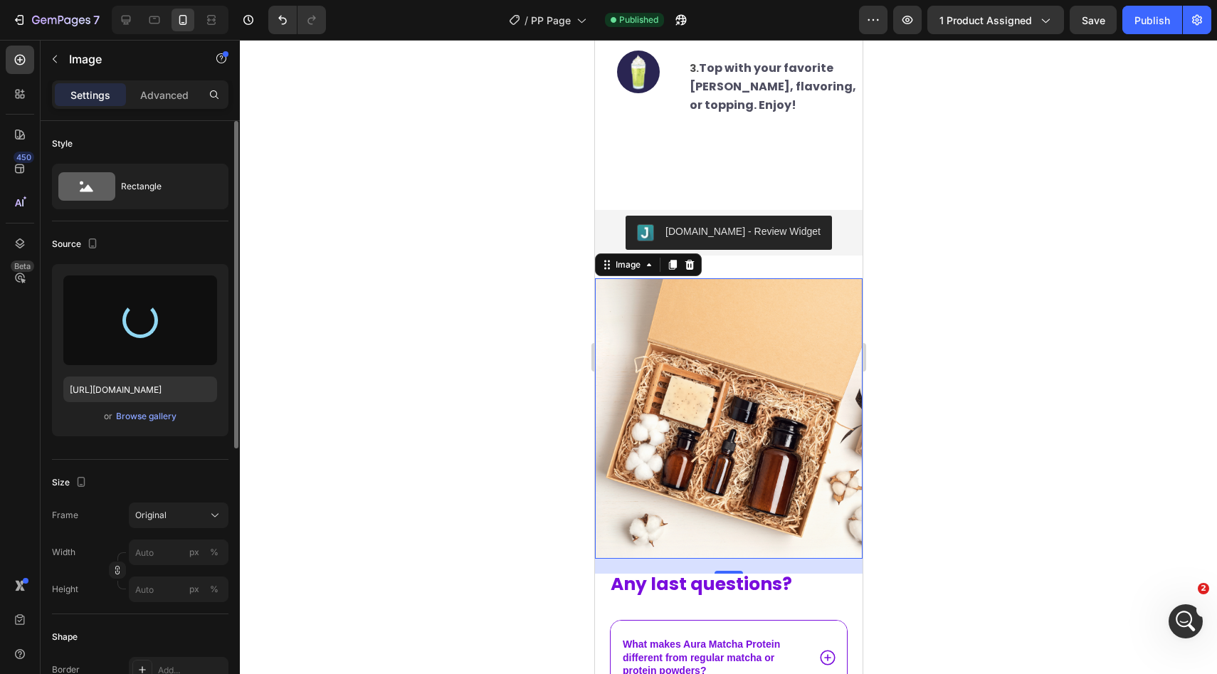
type input "https://cdn.shopify.com/s/files/1/0928/9347/9254/files/gempages_574367722180182…"
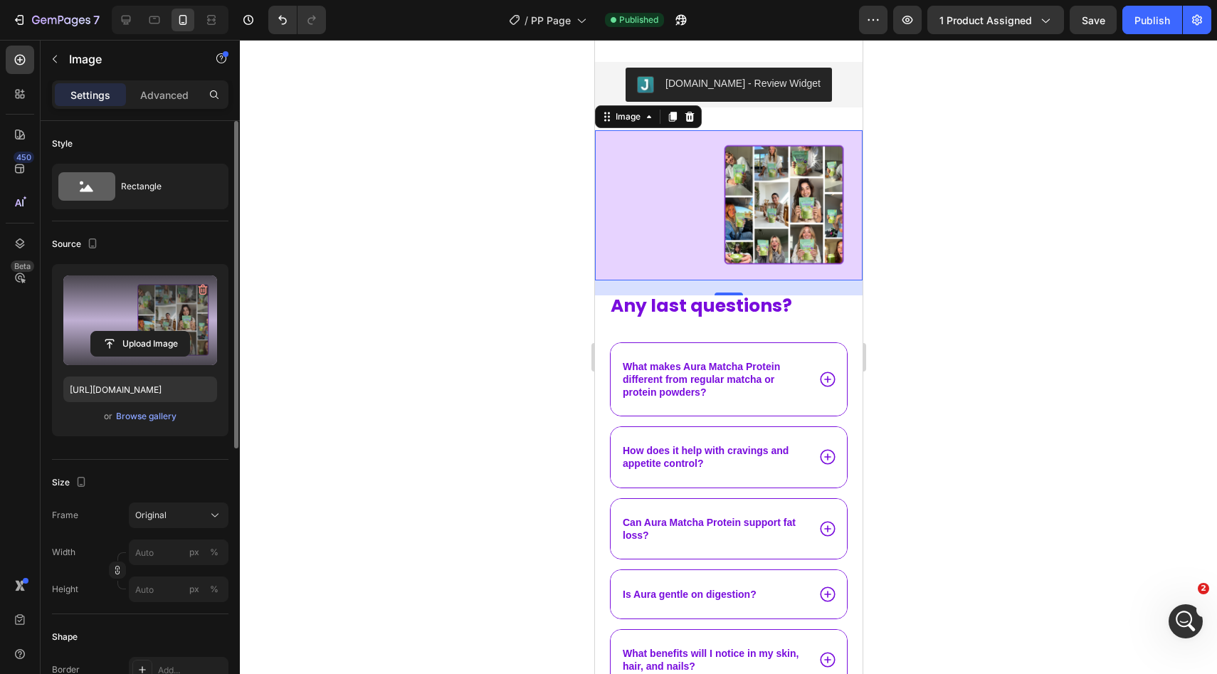
scroll to position [5512, 0]
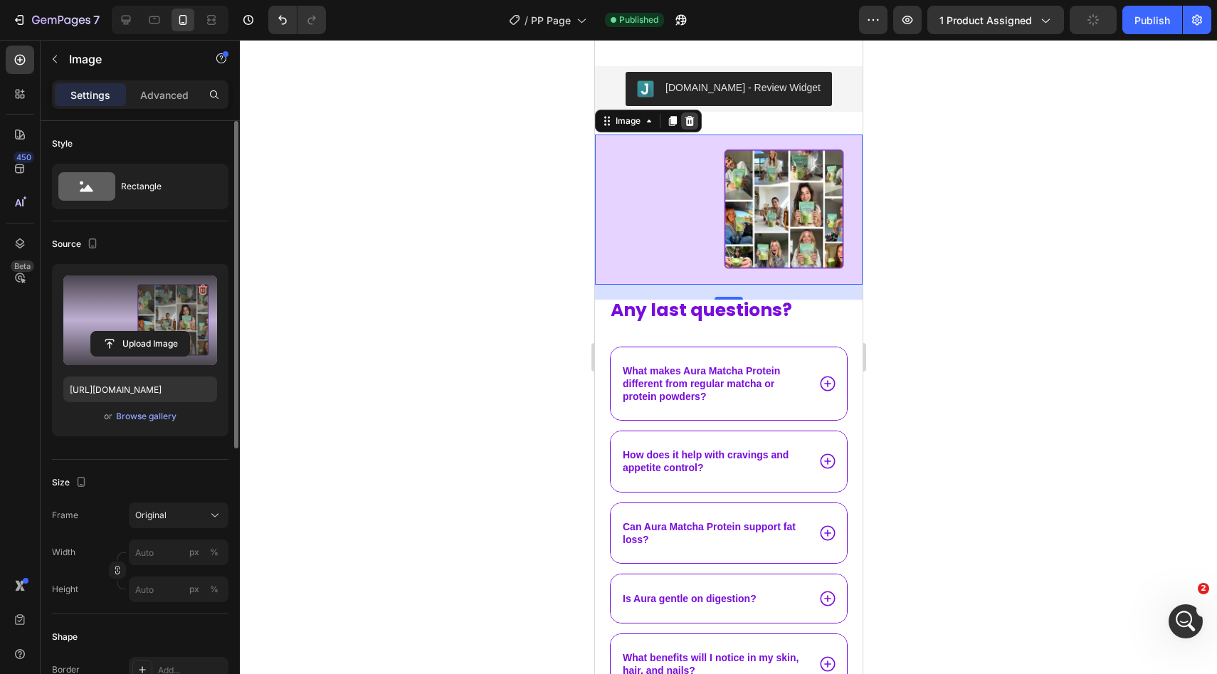
click at [692, 121] on icon at bounding box center [688, 121] width 9 height 10
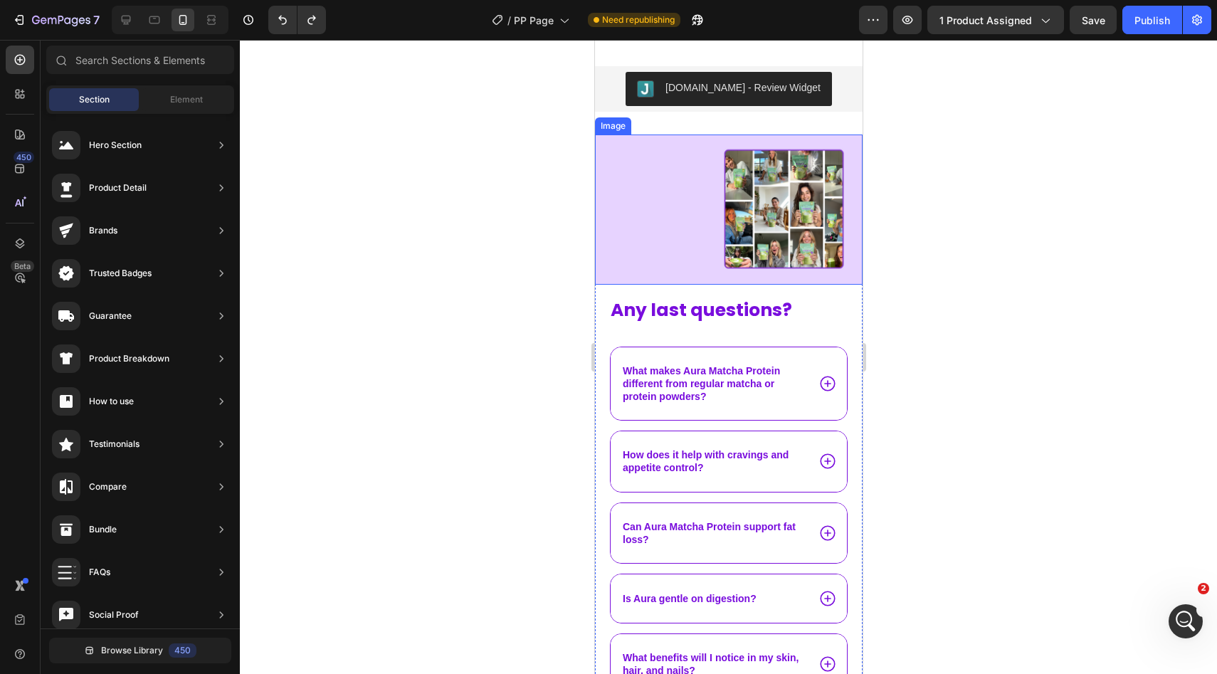
click at [659, 185] on img at bounding box center [728, 209] width 268 height 151
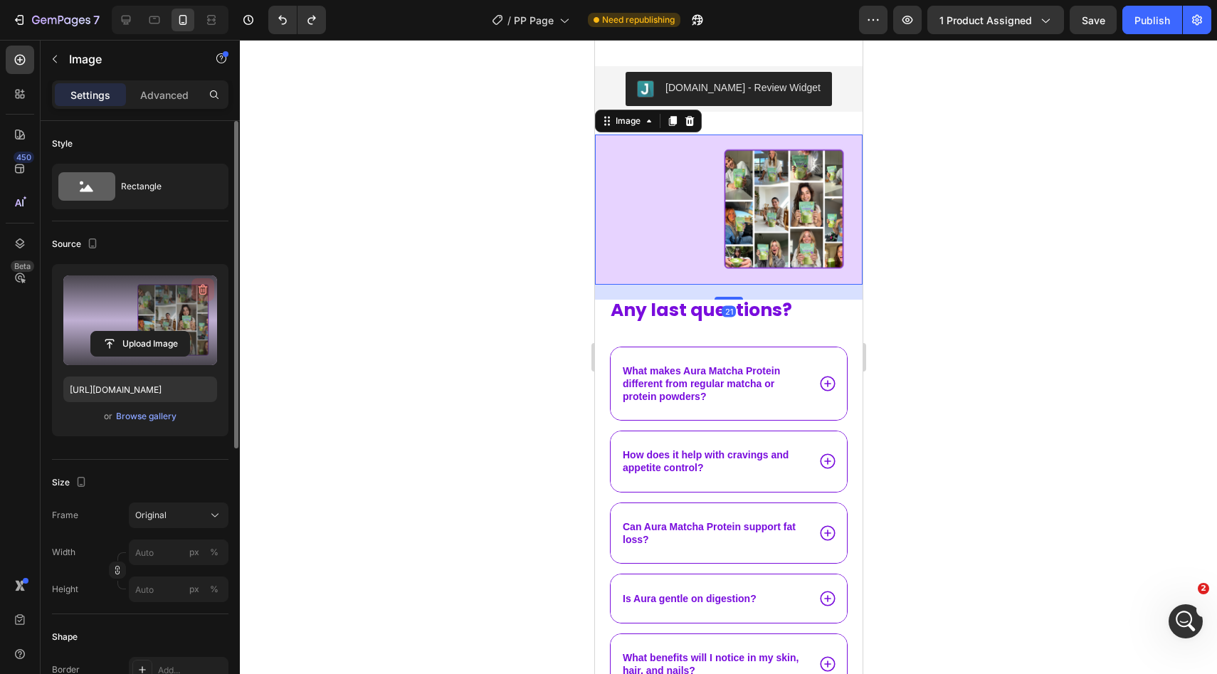
click at [199, 295] on icon "button" at bounding box center [203, 289] width 14 height 14
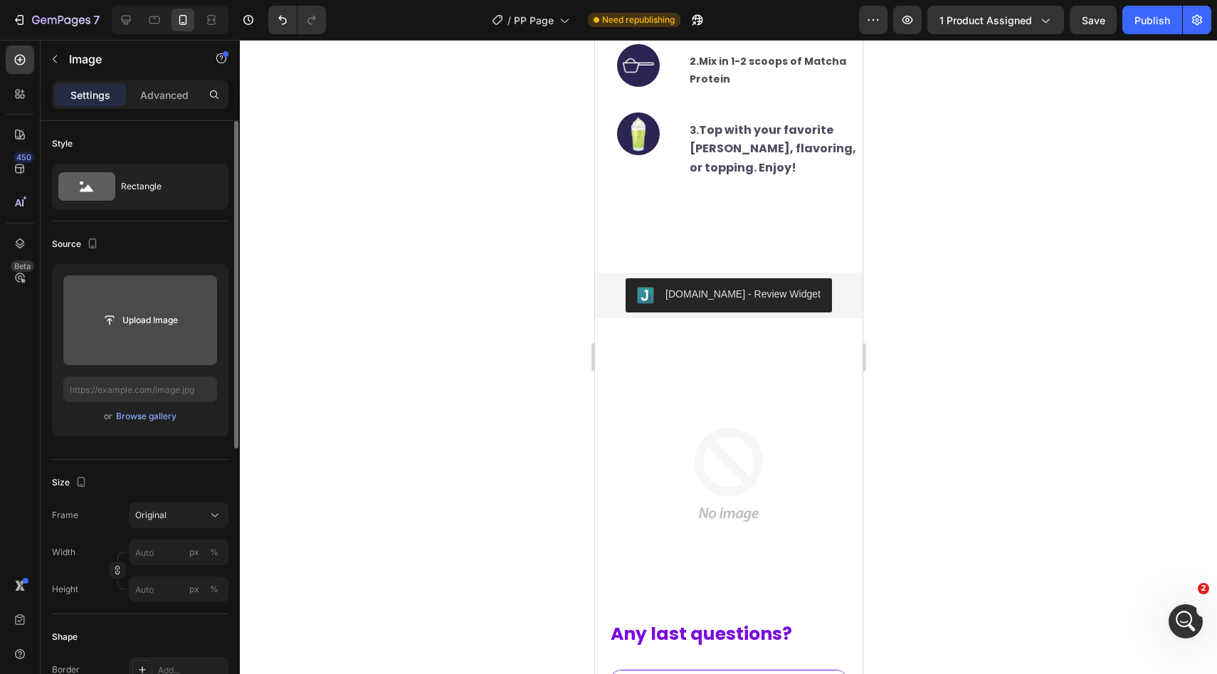
scroll to position [5304, 0]
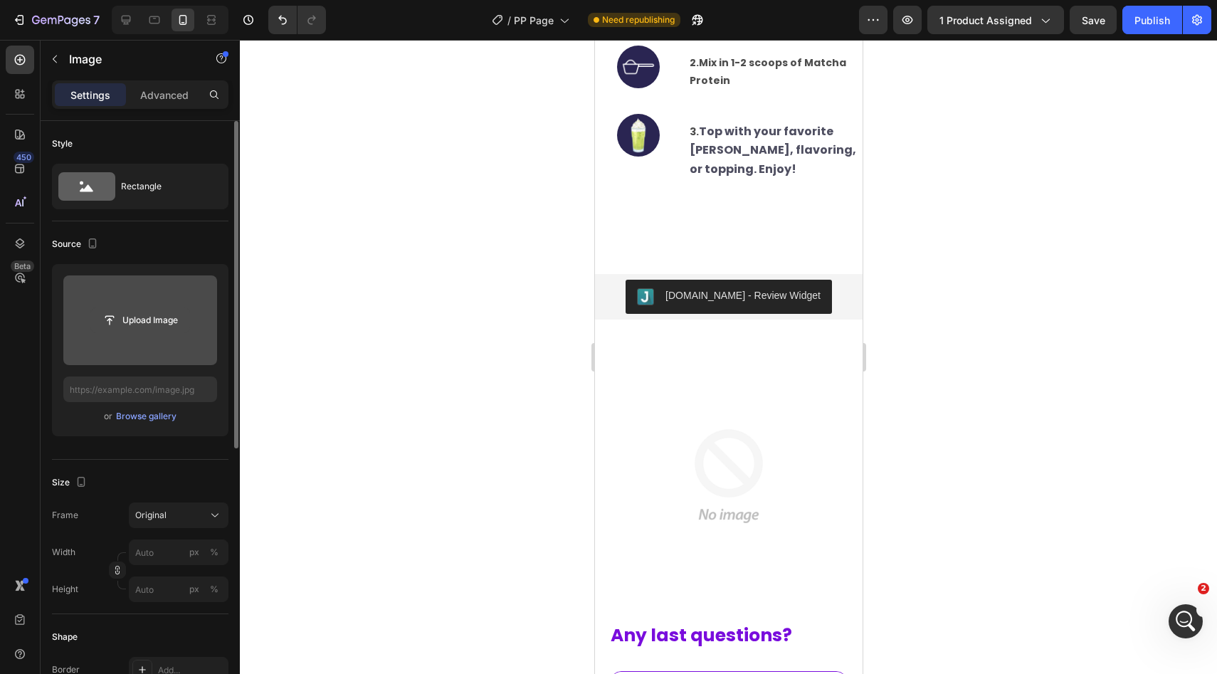
click at [127, 331] on input "file" at bounding box center [140, 320] width 98 height 24
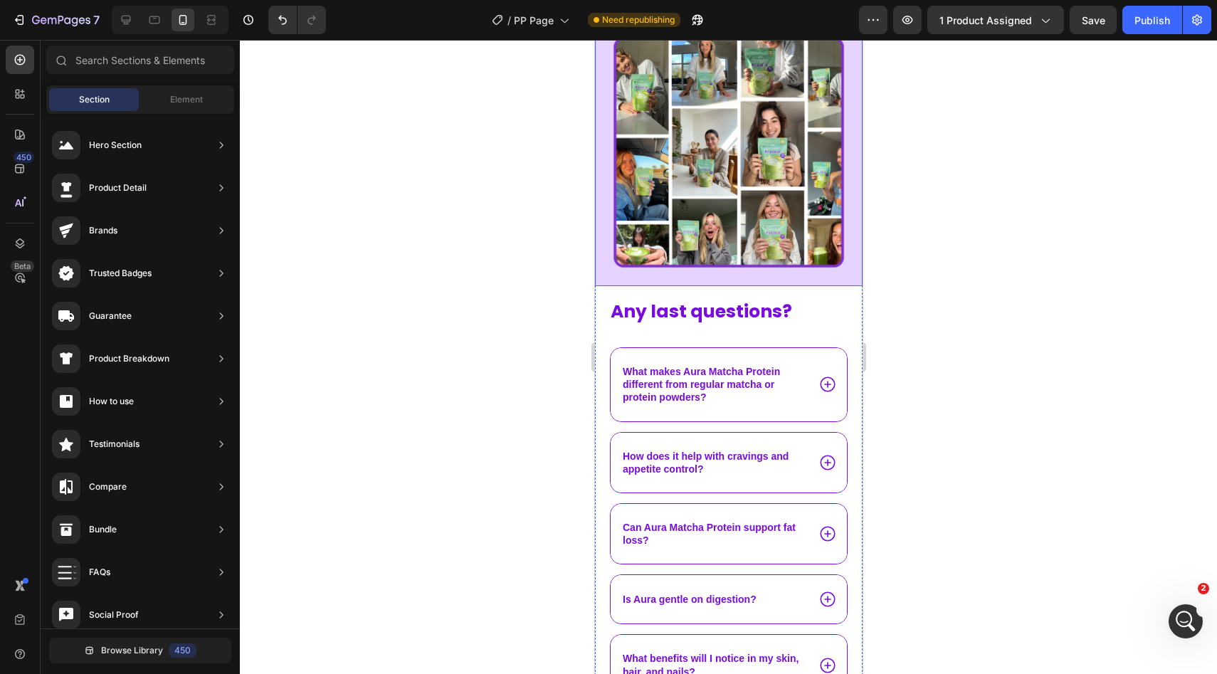
scroll to position [5641, 0]
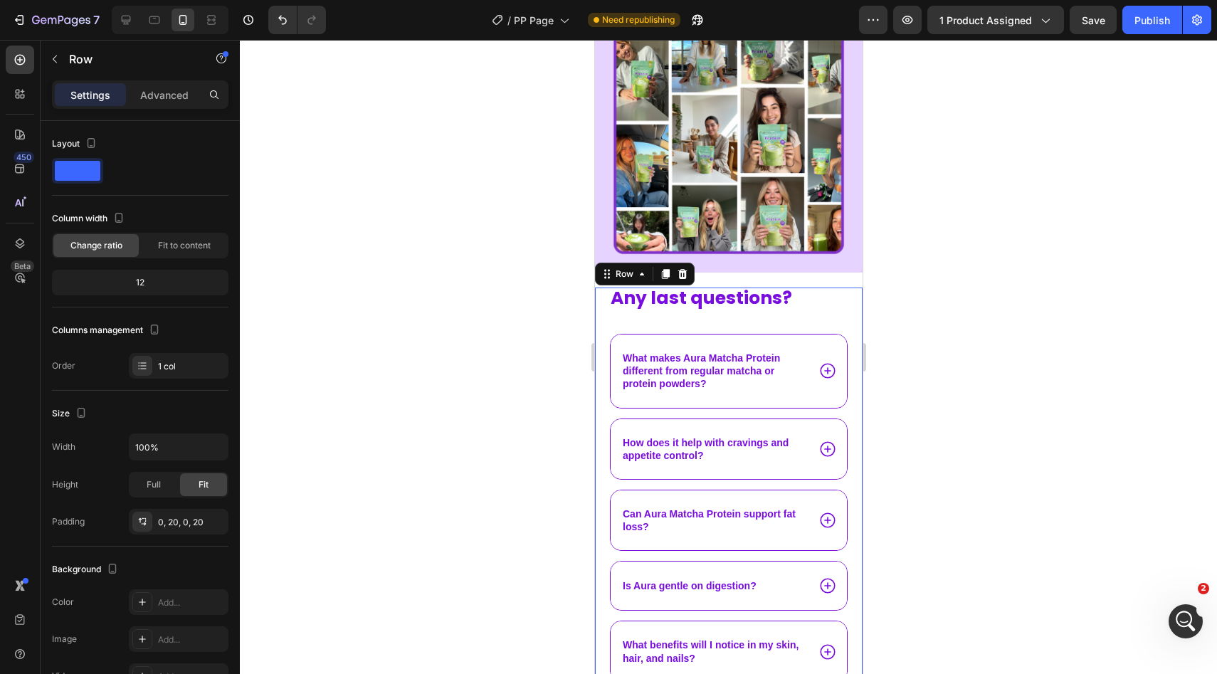
click at [847, 307] on div "Any last questions? Text Block What makes Aura Matcha Protein different from re…" at bounding box center [728, 487] width 268 height 400
click at [846, 312] on div "Any last questions? Text Block What makes Aura Matcha Protein different from re…" at bounding box center [727, 487] width 239 height 400
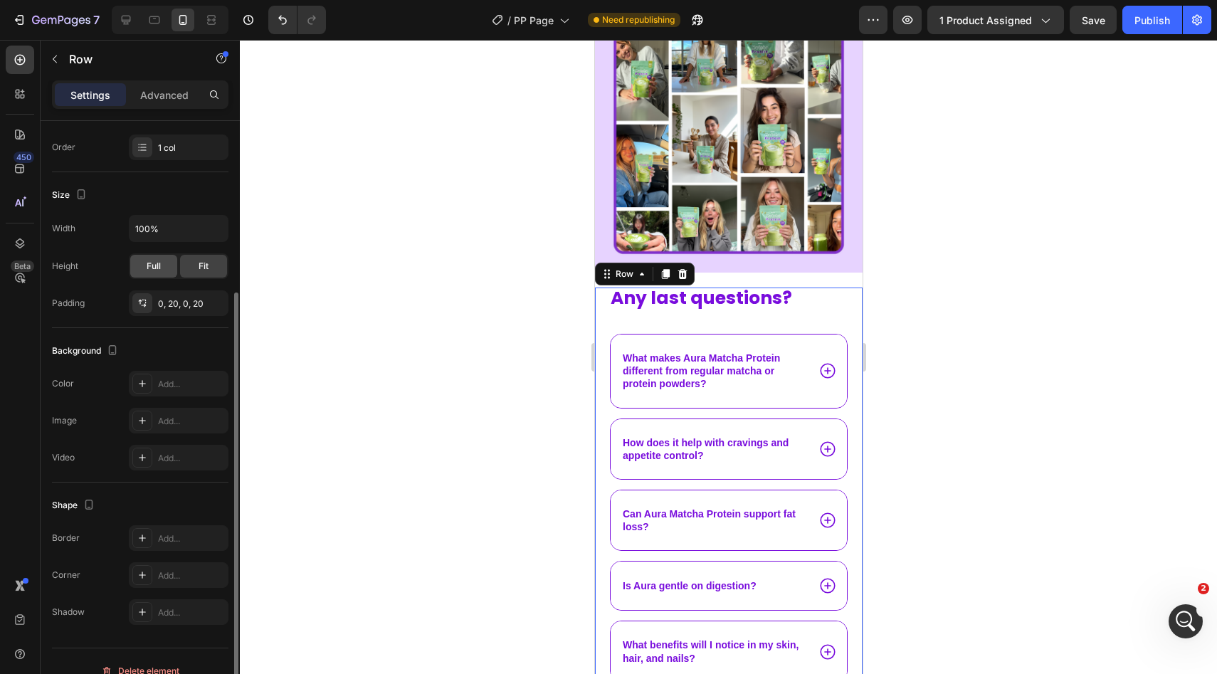
scroll to position [238, 0]
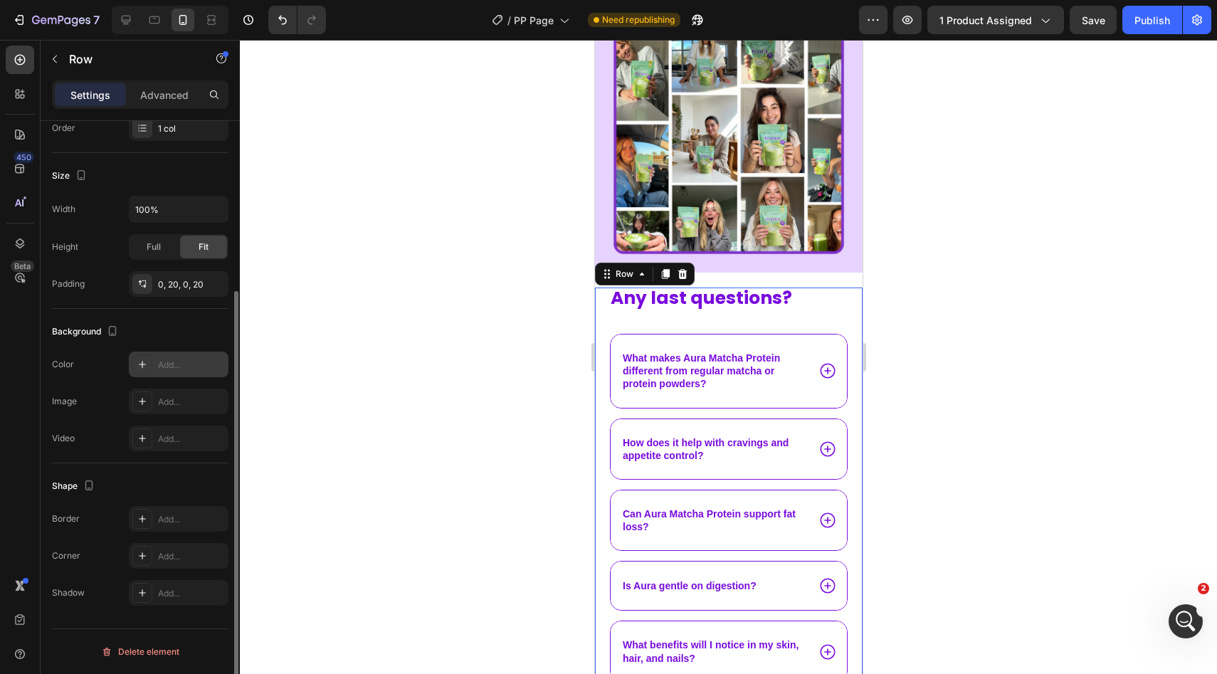
click at [150, 361] on div at bounding box center [142, 364] width 20 height 20
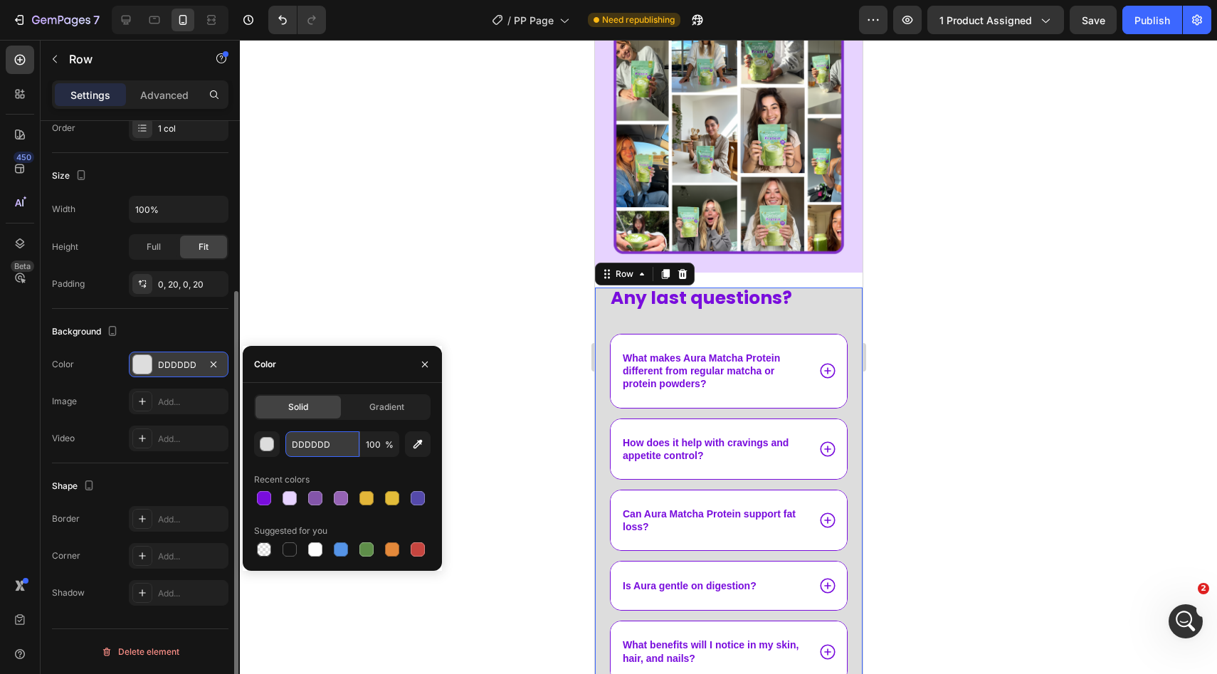
click at [307, 448] on input "DDDDDD" at bounding box center [322, 444] width 74 height 26
click at [416, 448] on icon "button" at bounding box center [417, 444] width 9 height 9
type input "E7D3FF"
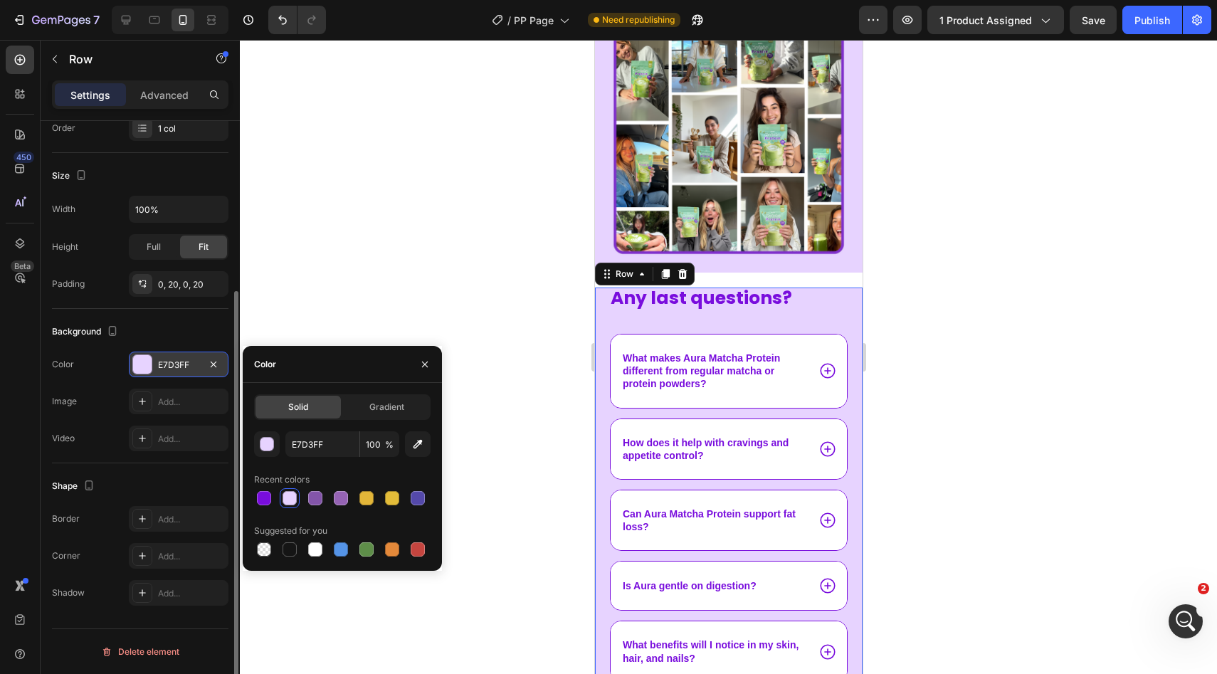
click at [405, 431] on button "button" at bounding box center [418, 444] width 26 height 26
click at [425, 361] on icon "button" at bounding box center [424, 364] width 11 height 11
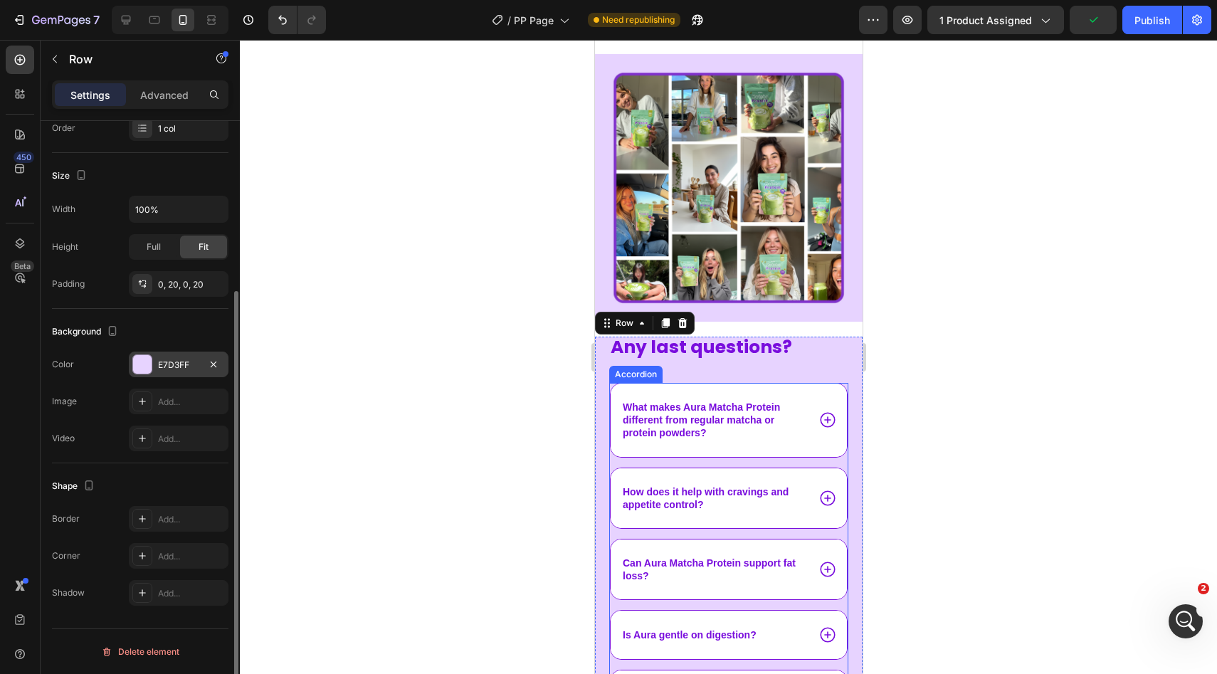
scroll to position [5589, 0]
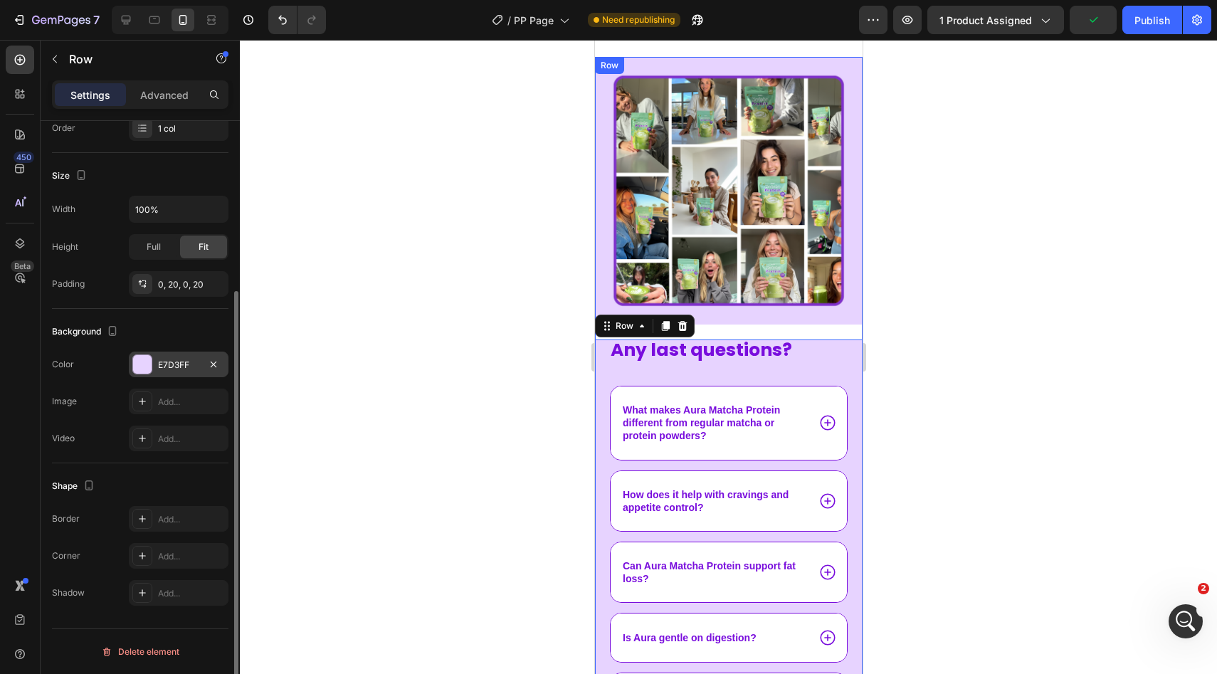
click at [816, 328] on div "Image" at bounding box center [728, 198] width 268 height 282
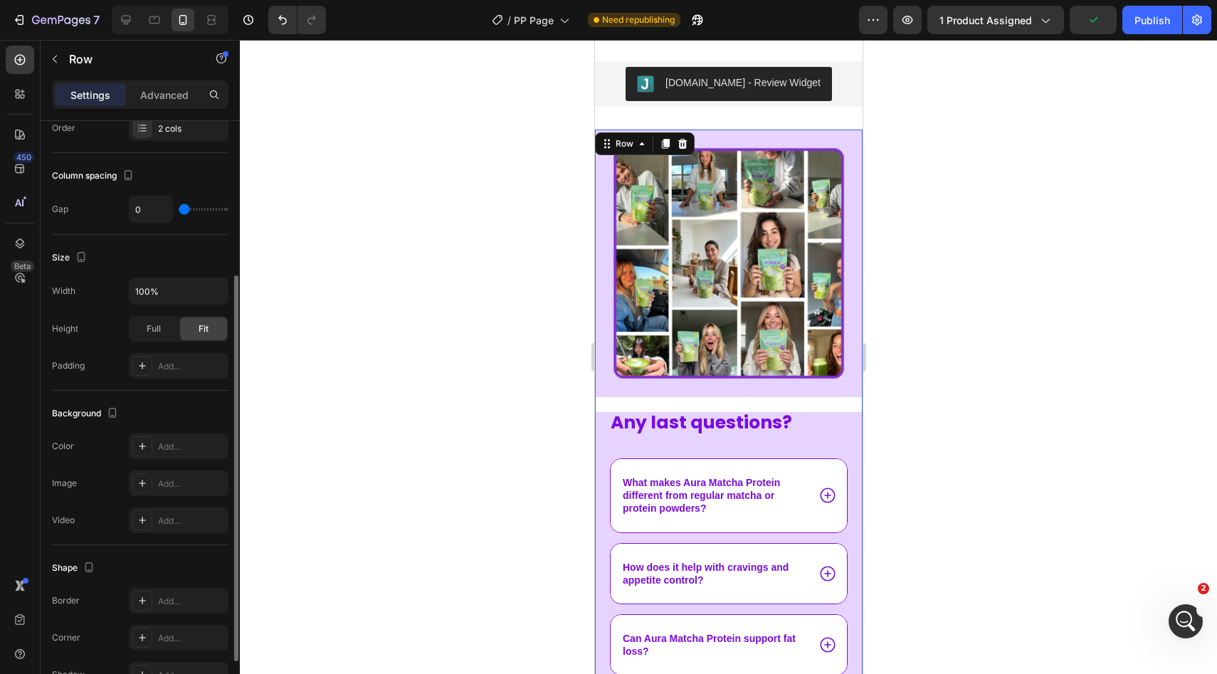
scroll to position [5497, 0]
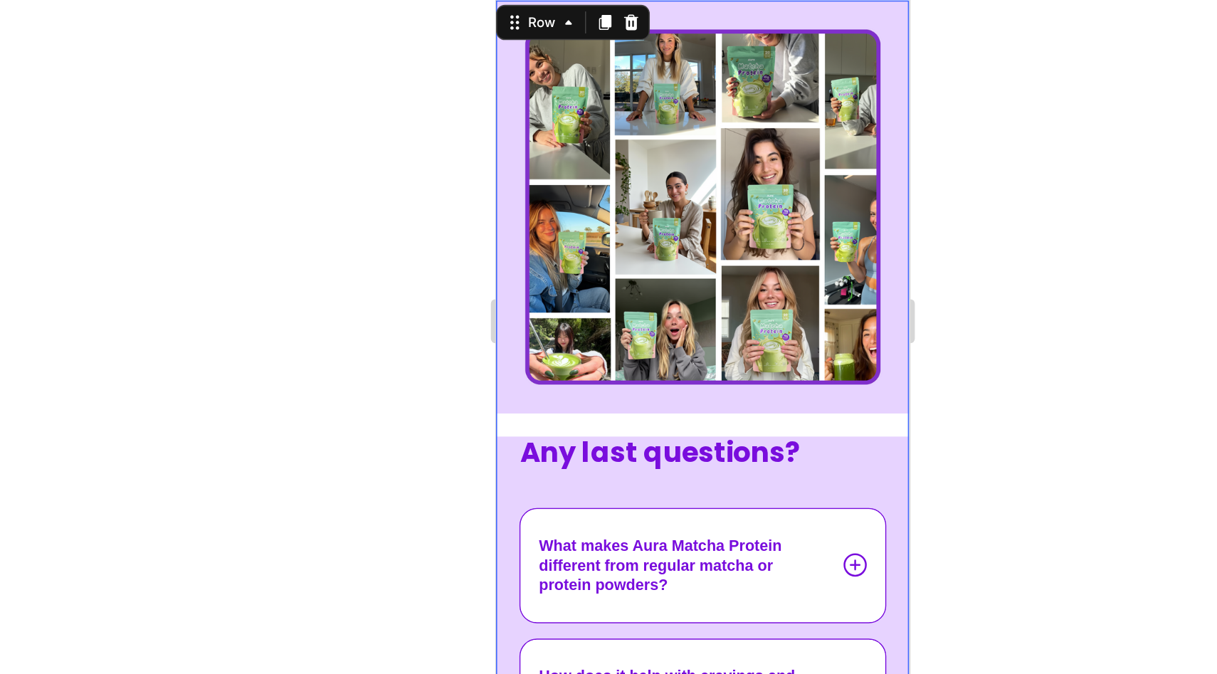
click at [674, 218] on div "Image" at bounding box center [629, 83] width 268 height 282
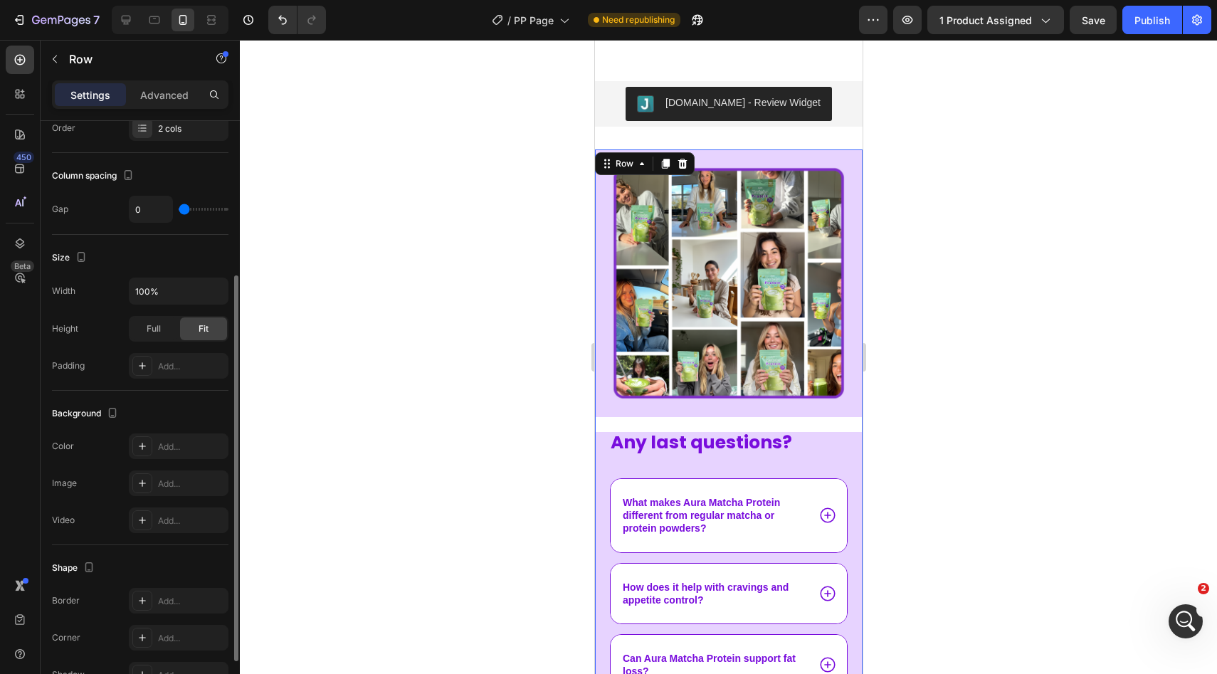
click at [770, 426] on div "Image" at bounding box center [728, 290] width 268 height 282
click at [709, 428] on div "Image" at bounding box center [728, 290] width 268 height 282
click at [142, 100] on p "Advanced" at bounding box center [164, 95] width 48 height 15
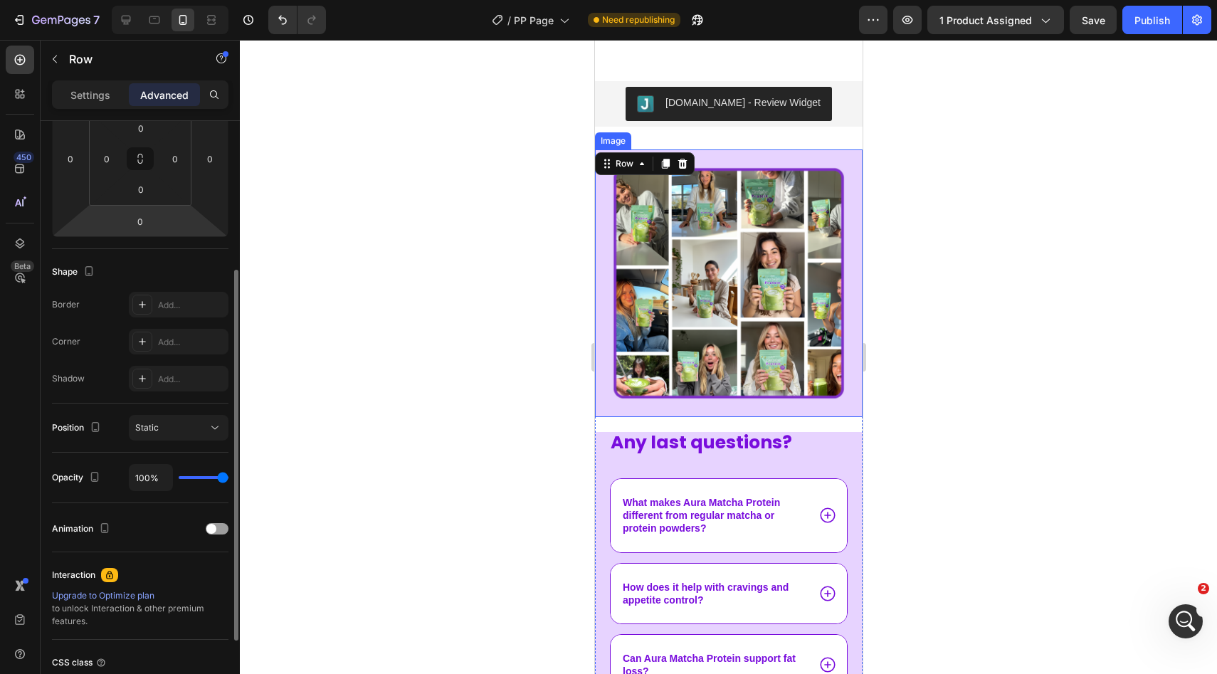
click at [630, 396] on img at bounding box center [728, 283] width 268 height 268
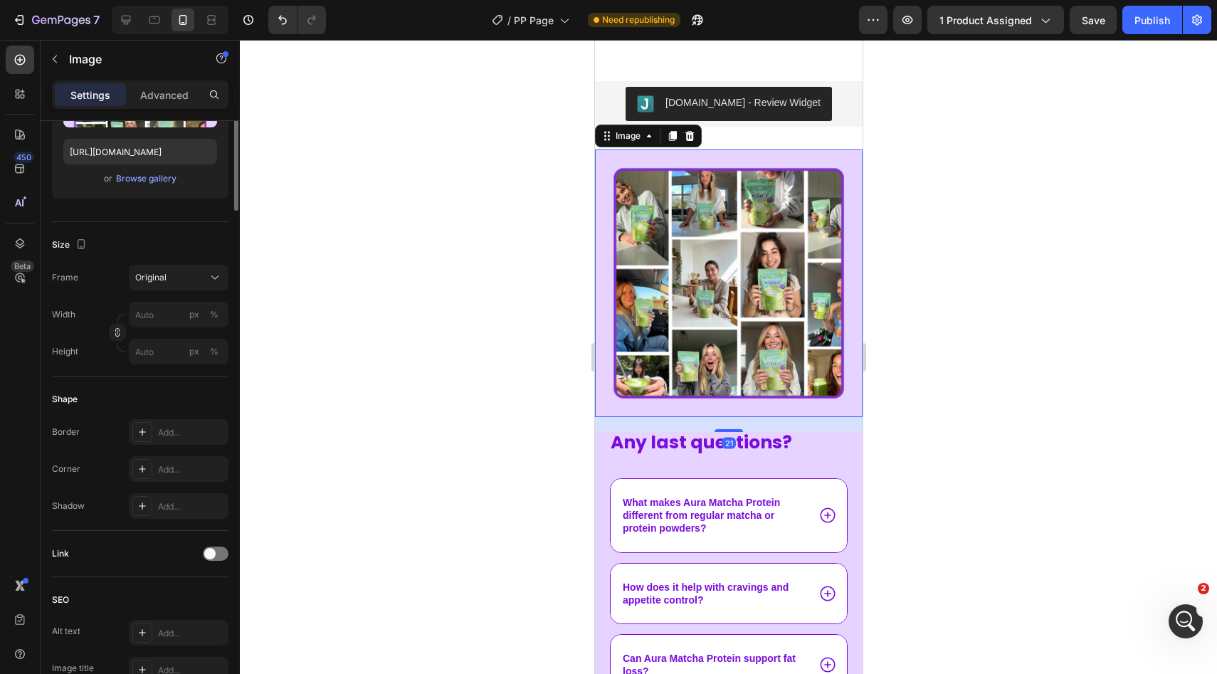
scroll to position [0, 0]
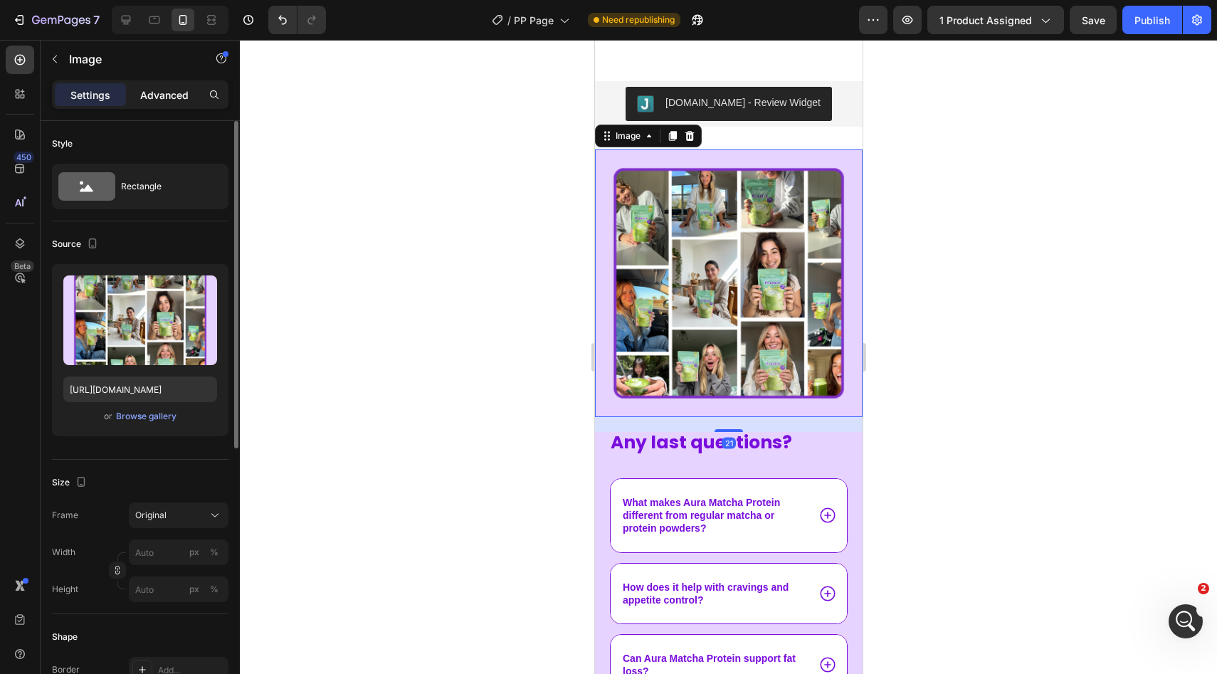
click at [160, 96] on p "Advanced" at bounding box center [164, 95] width 48 height 15
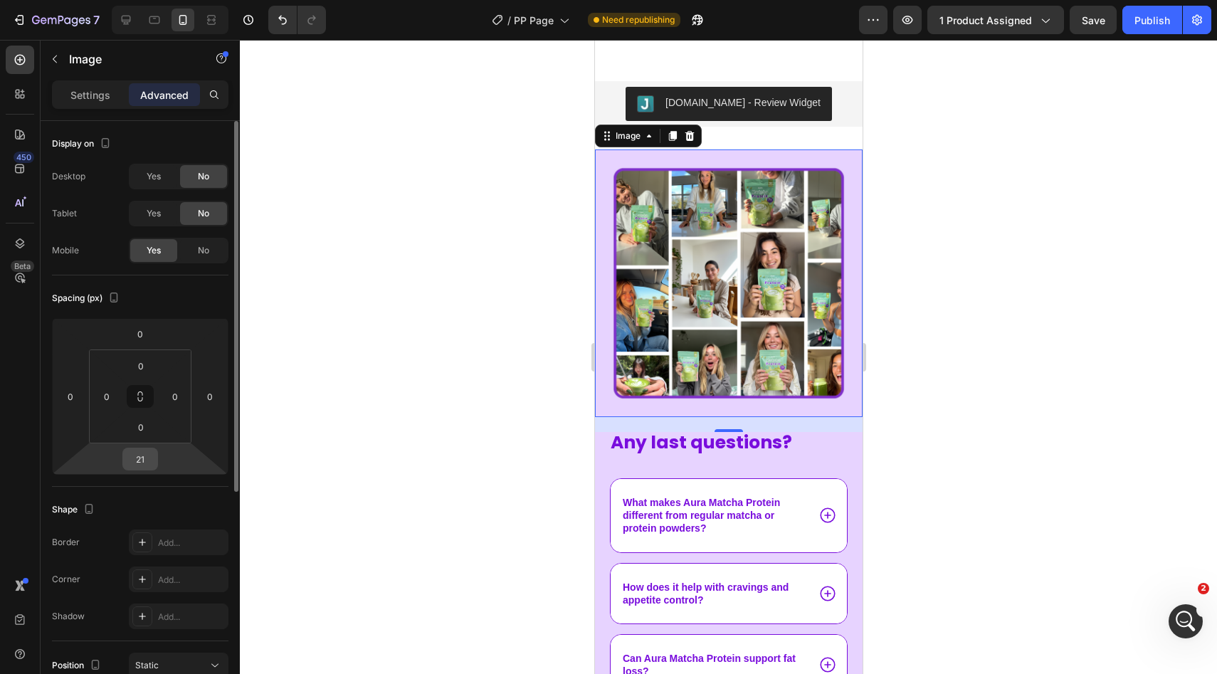
click at [137, 466] on input "21" at bounding box center [140, 458] width 28 height 21
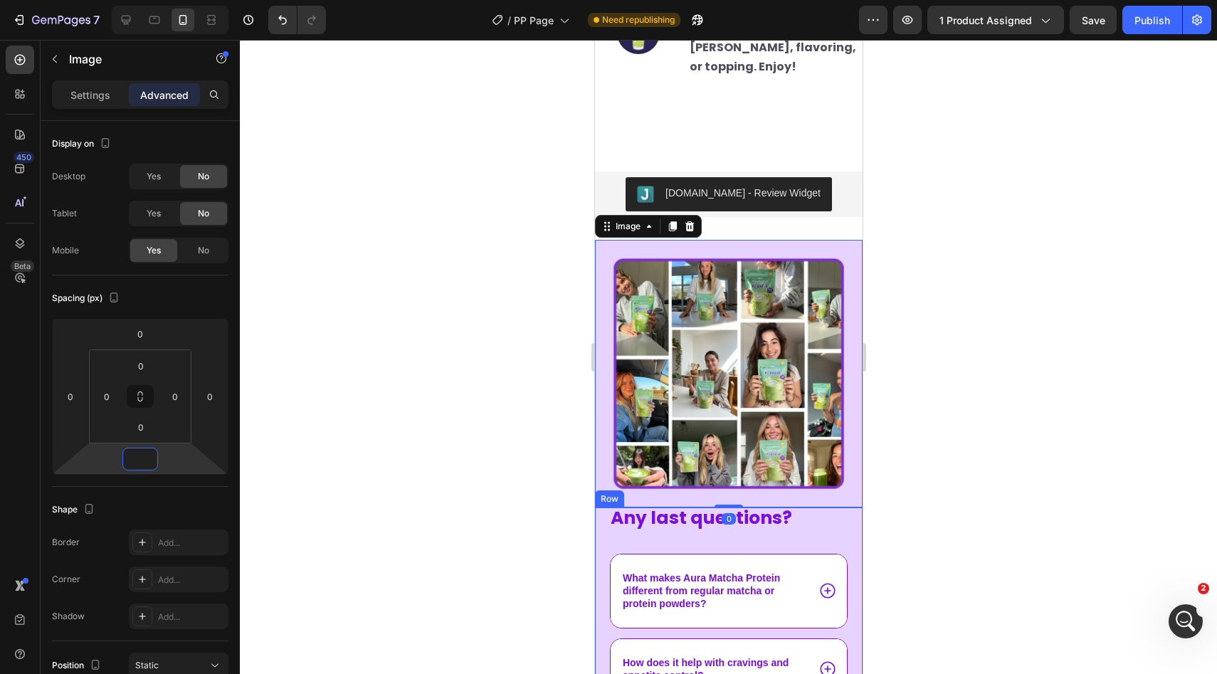
scroll to position [5372, 0]
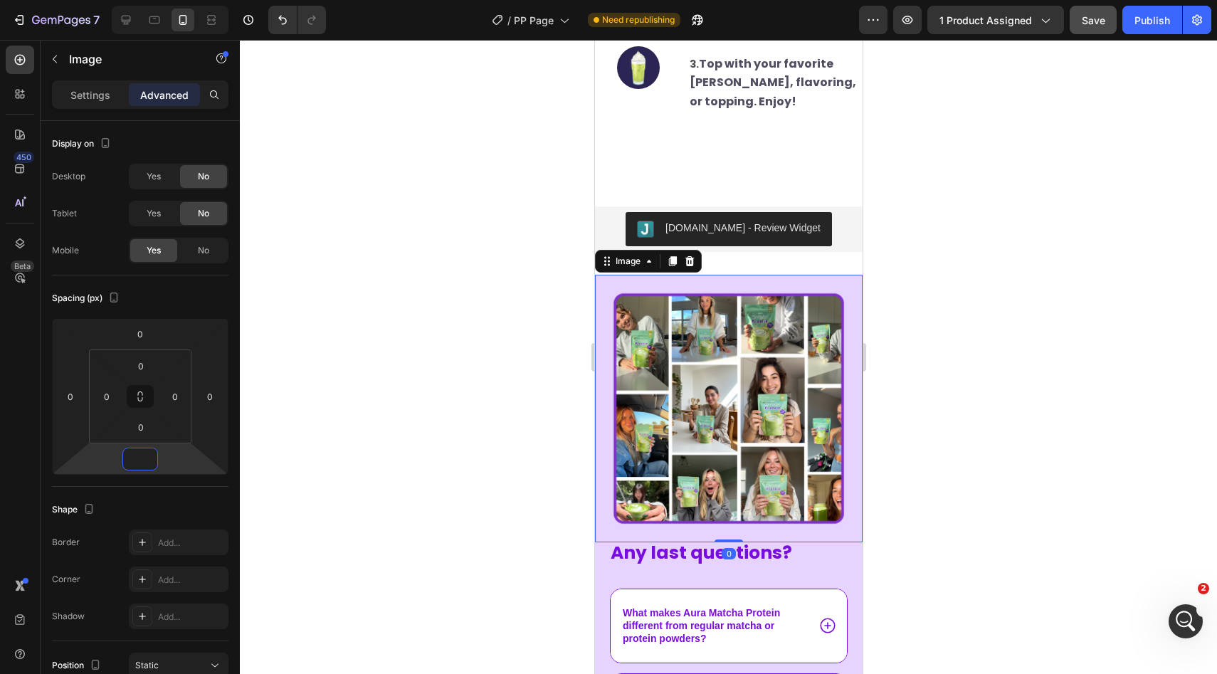
type input "0"
click at [1106, 13] on button "Save" at bounding box center [1092, 20] width 47 height 28
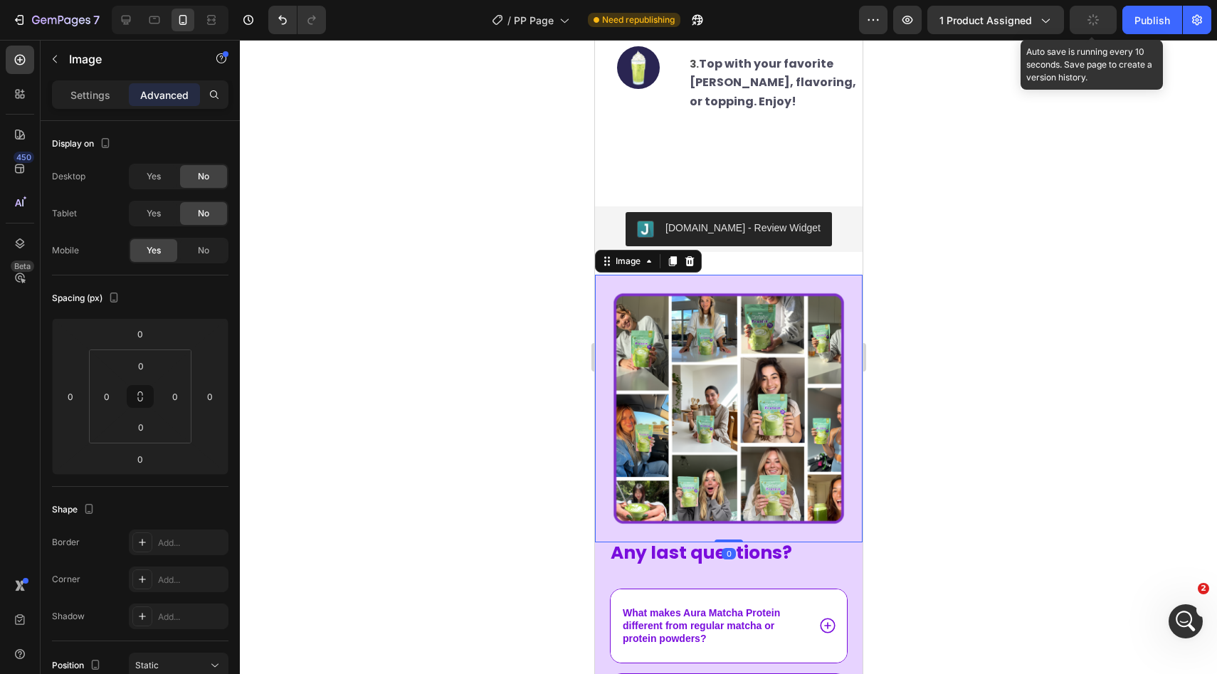
click at [1118, 15] on div "Preview 1 product assigned Auto save is running every 10 seconds. Save page to …" at bounding box center [1035, 20] width 352 height 28
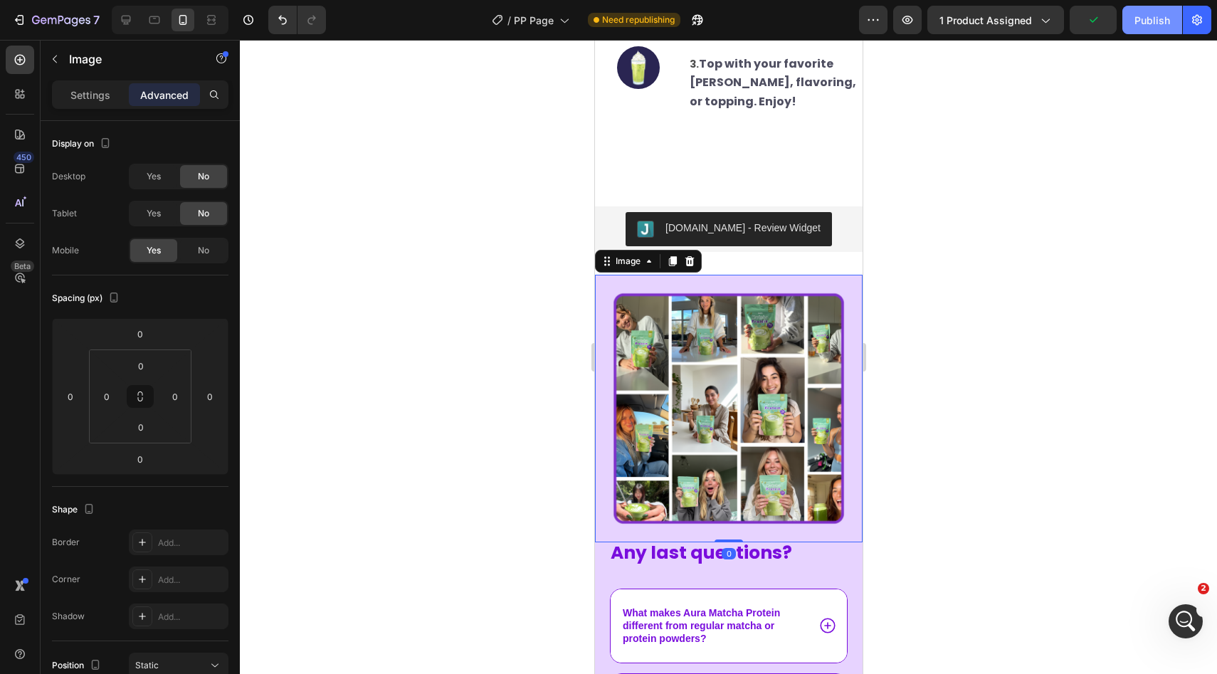
click at [1154, 16] on div "Publish" at bounding box center [1152, 20] width 36 height 15
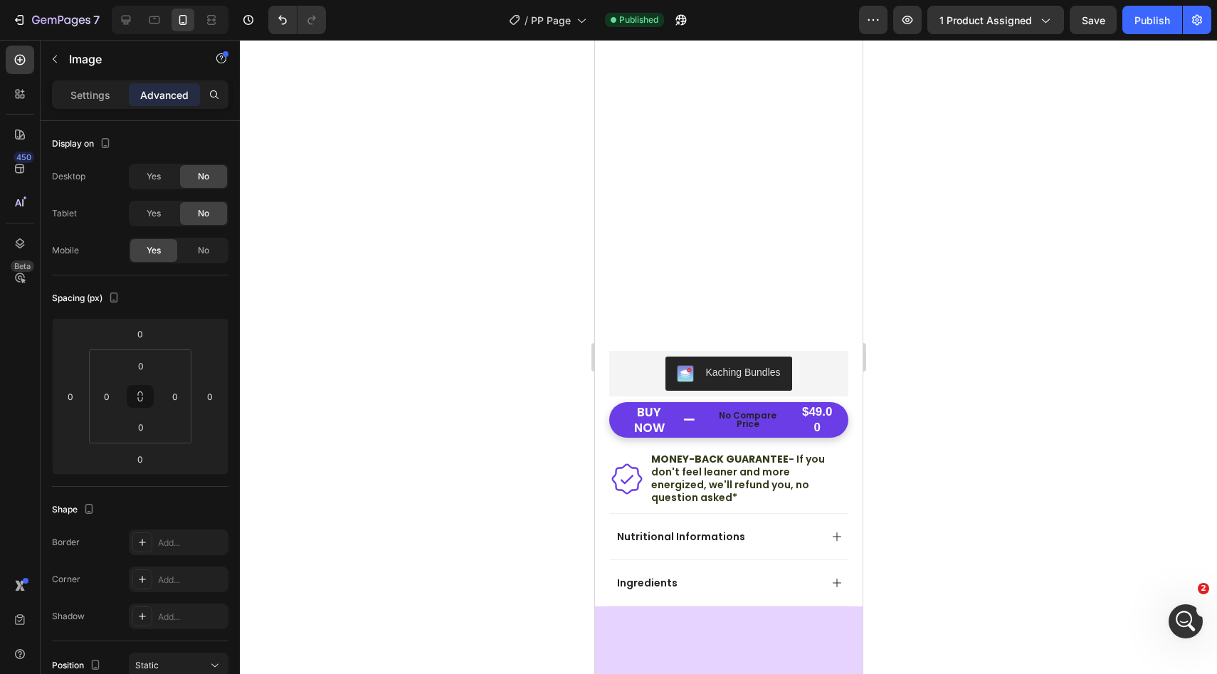
scroll to position [500, 0]
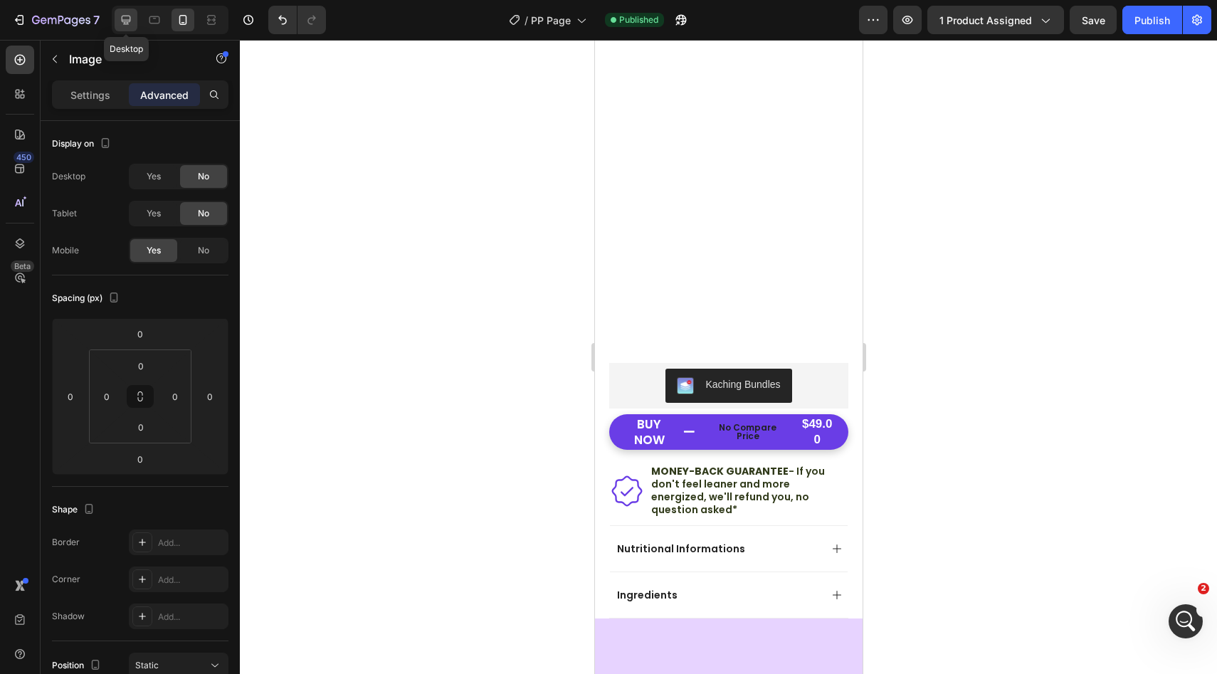
click at [129, 22] on icon at bounding box center [126, 20] width 14 height 14
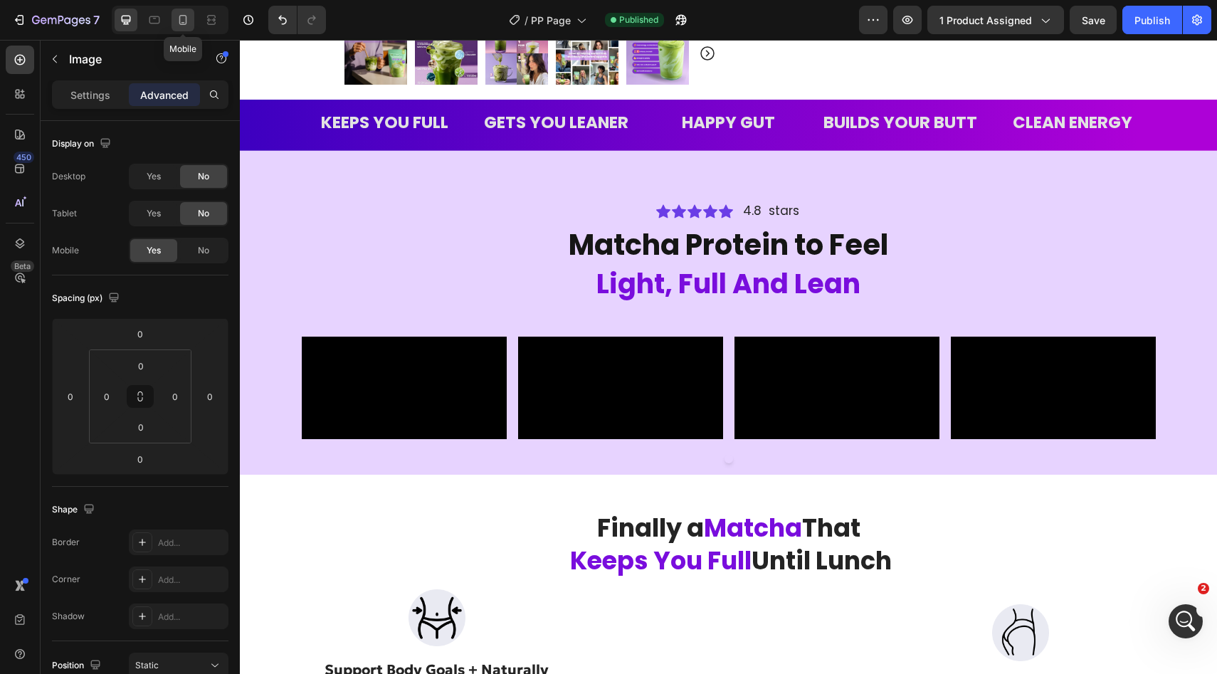
click at [187, 21] on icon at bounding box center [183, 20] width 14 height 14
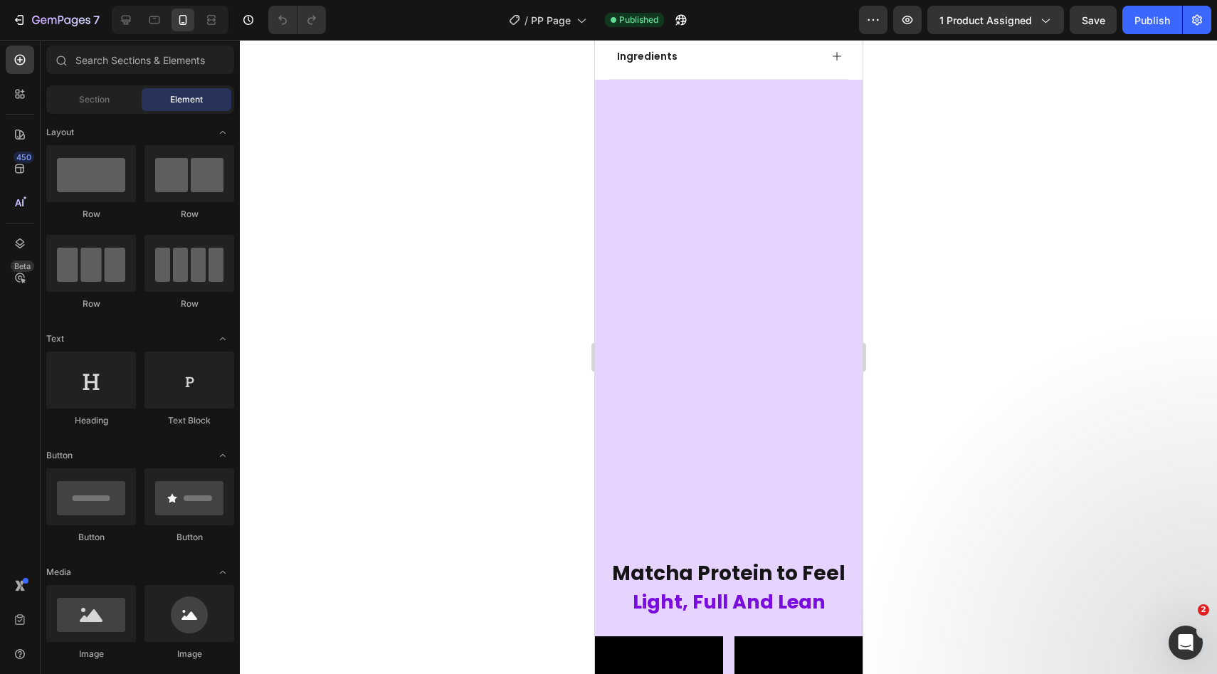
scroll to position [1032, 0]
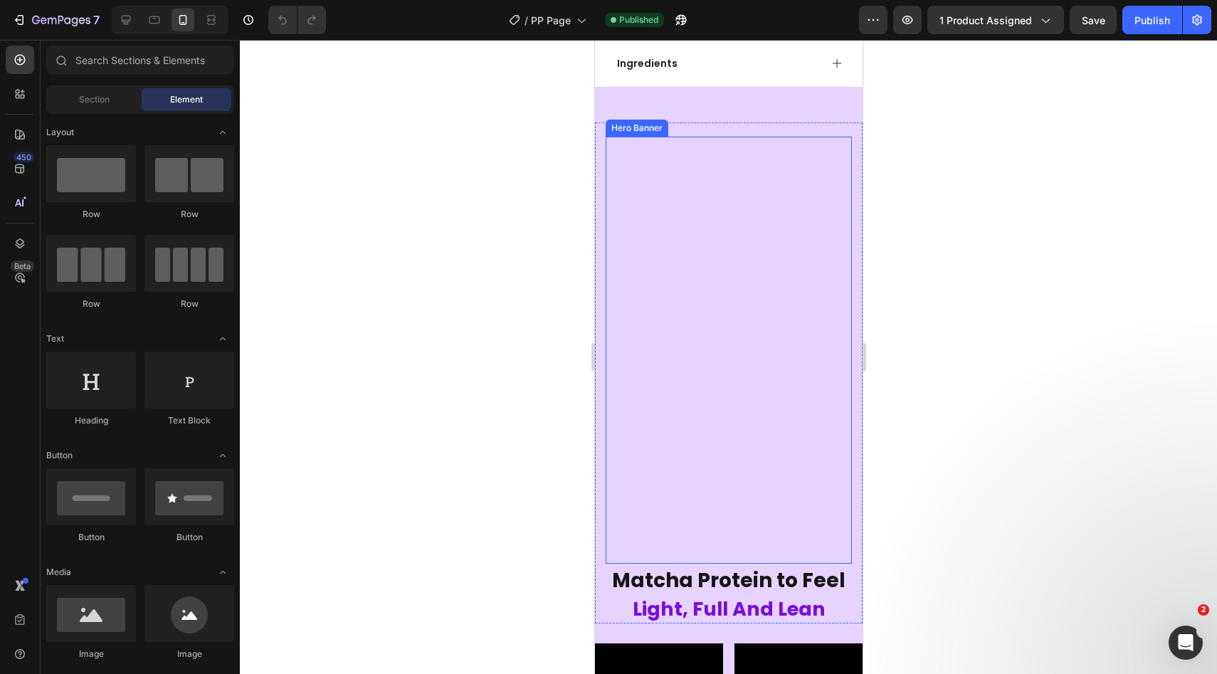
click at [727, 302] on div "Background Image" at bounding box center [728, 457] width 246 height 640
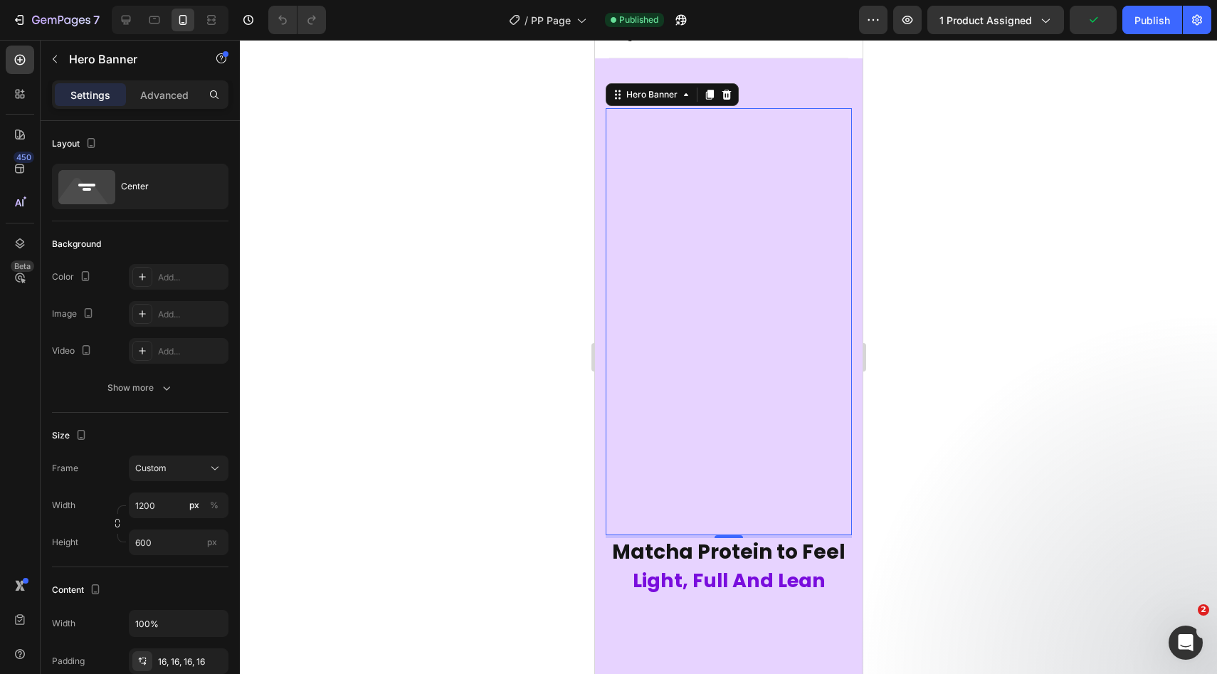
scroll to position [864, 0]
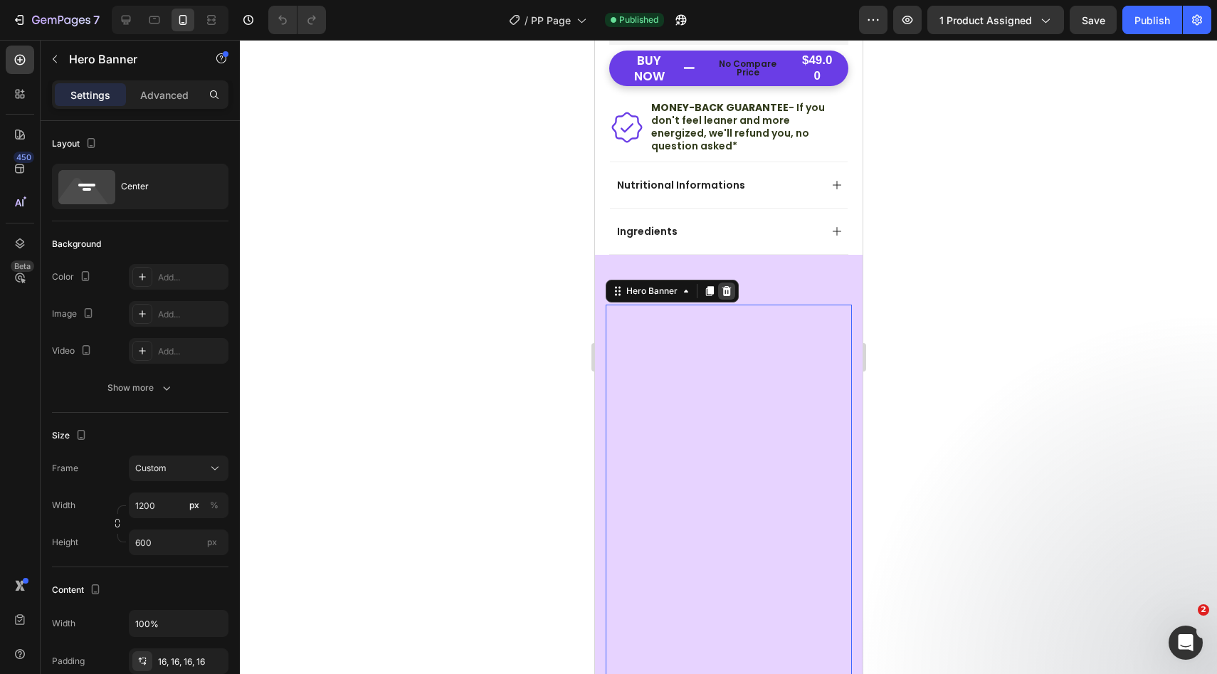
click at [724, 285] on icon at bounding box center [725, 290] width 11 height 11
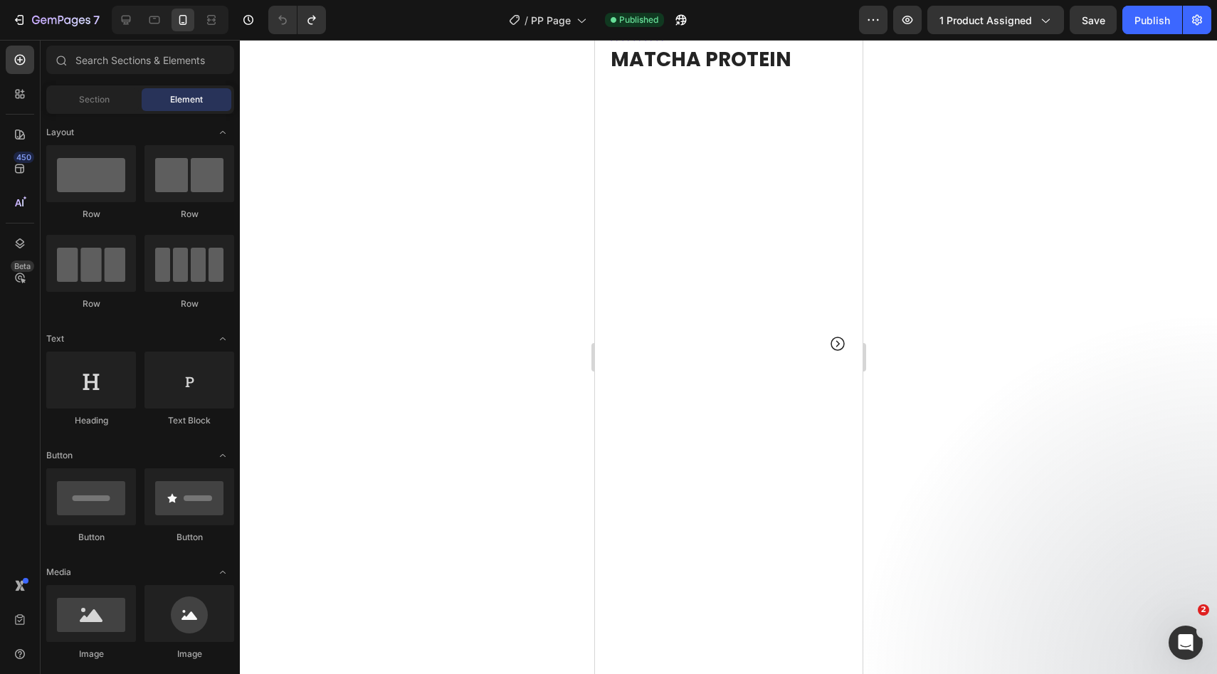
scroll to position [0, 0]
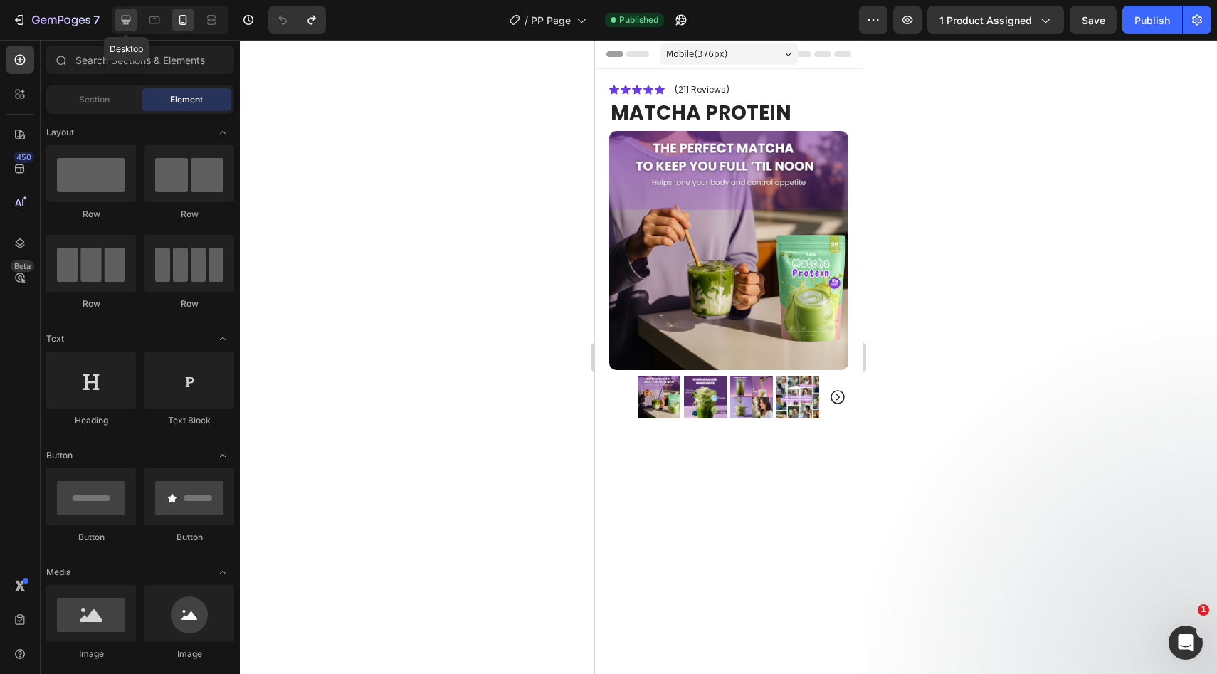
click at [131, 18] on icon at bounding box center [126, 20] width 14 height 14
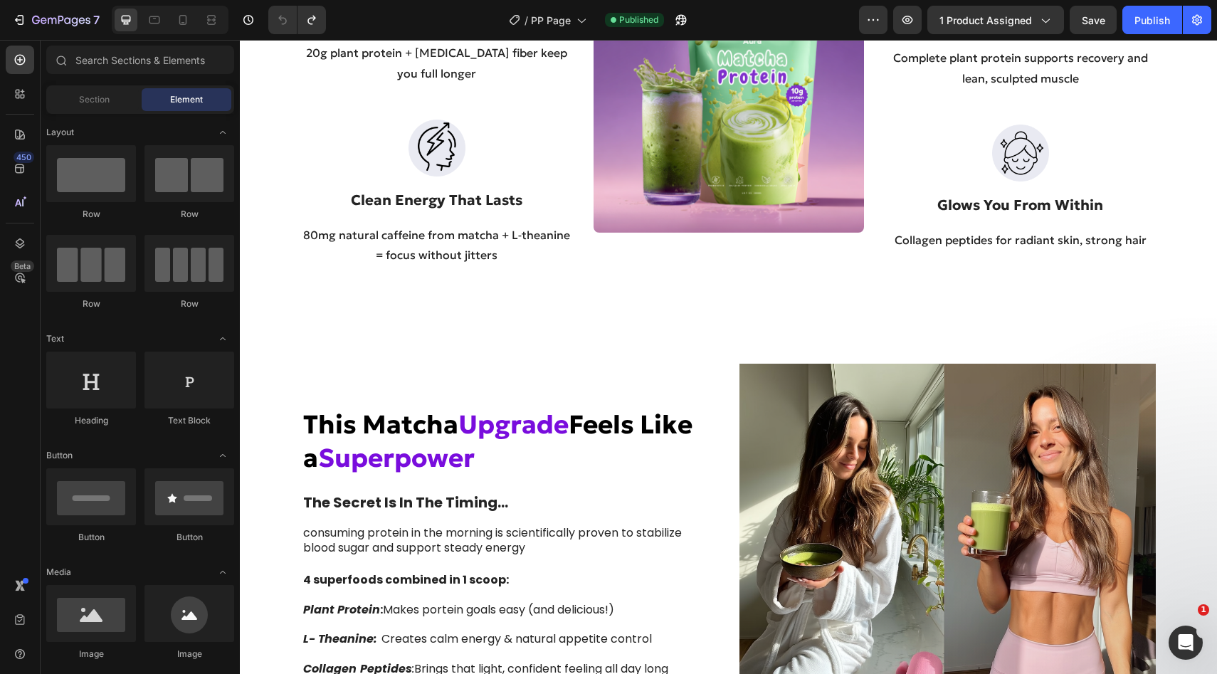
scroll to position [1164, 0]
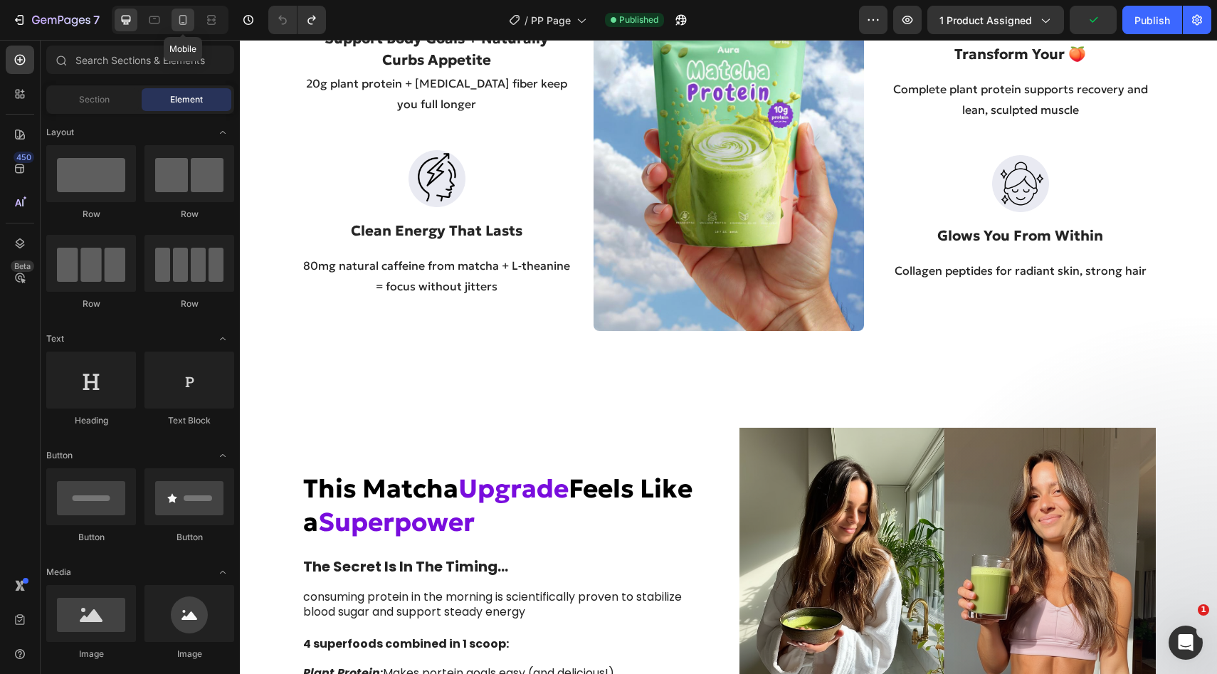
click at [184, 22] on icon at bounding box center [183, 20] width 8 height 10
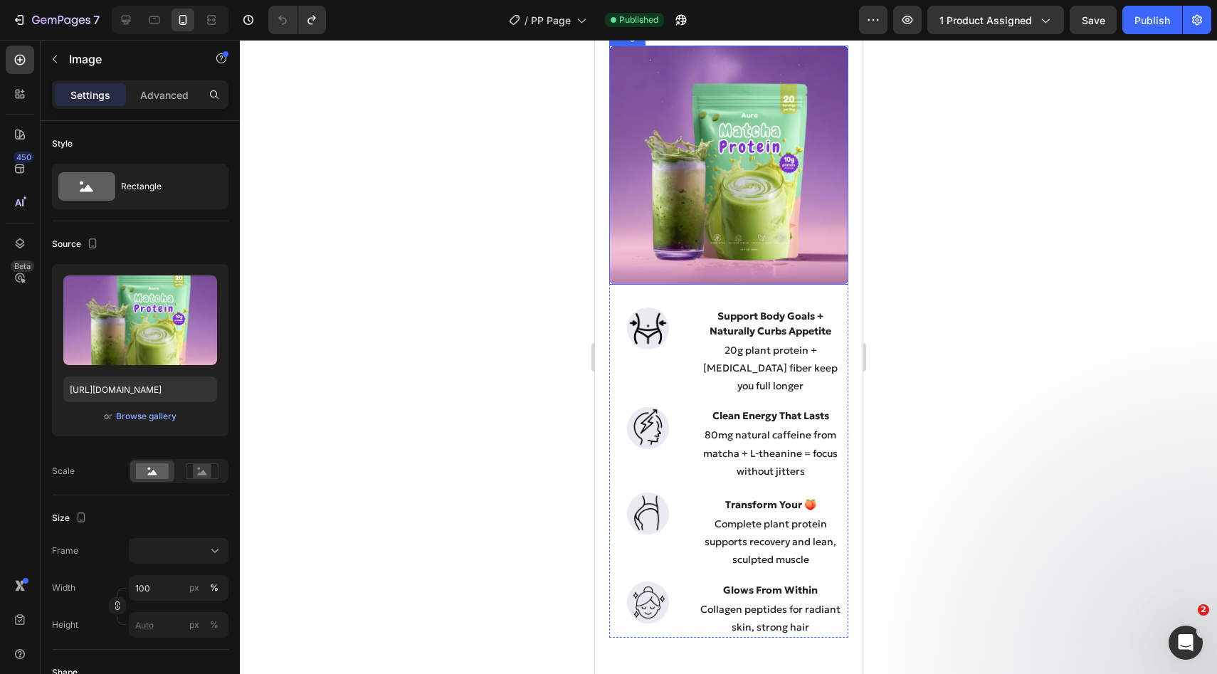
scroll to position [985, 0]
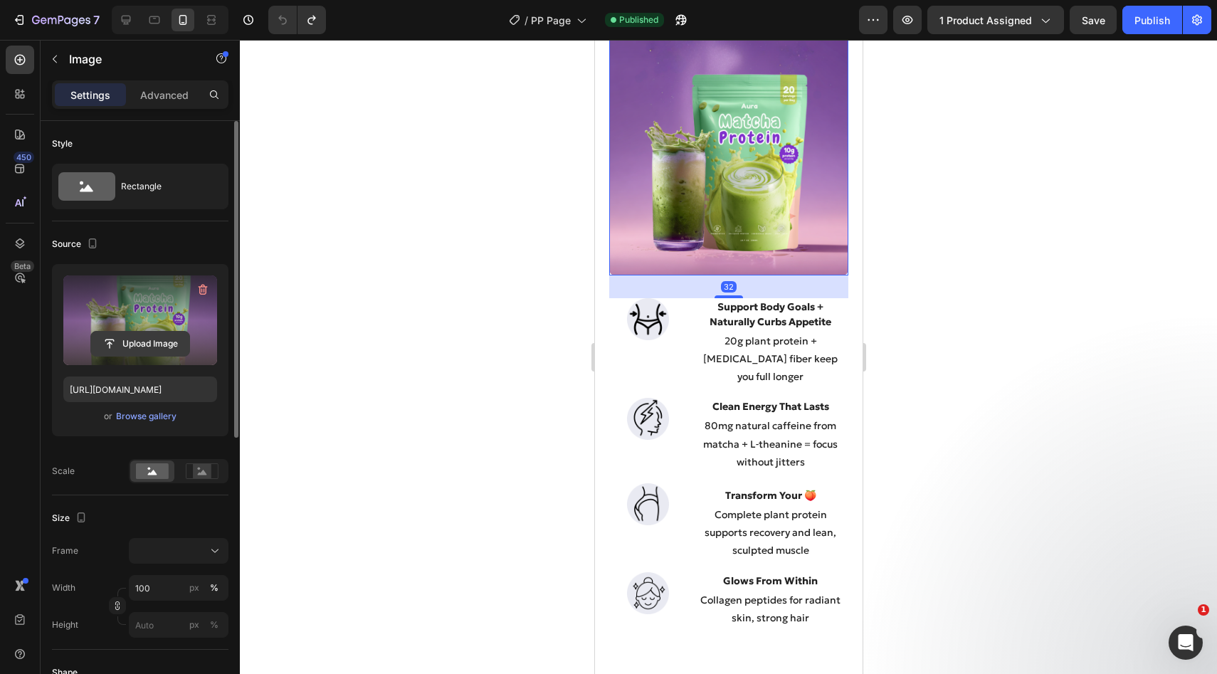
click at [144, 349] on input "file" at bounding box center [140, 344] width 98 height 24
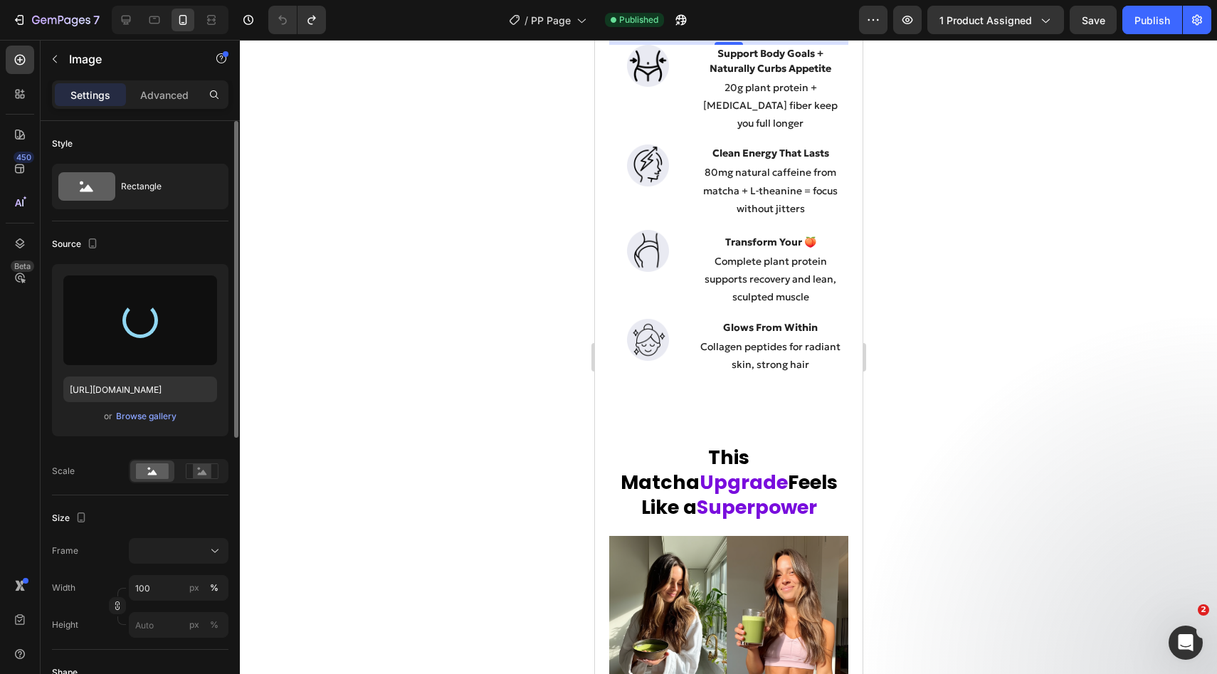
type input "https://cdn.shopify.com/s/files/1/0928/9347/9254/files/gempages_574367722180182…"
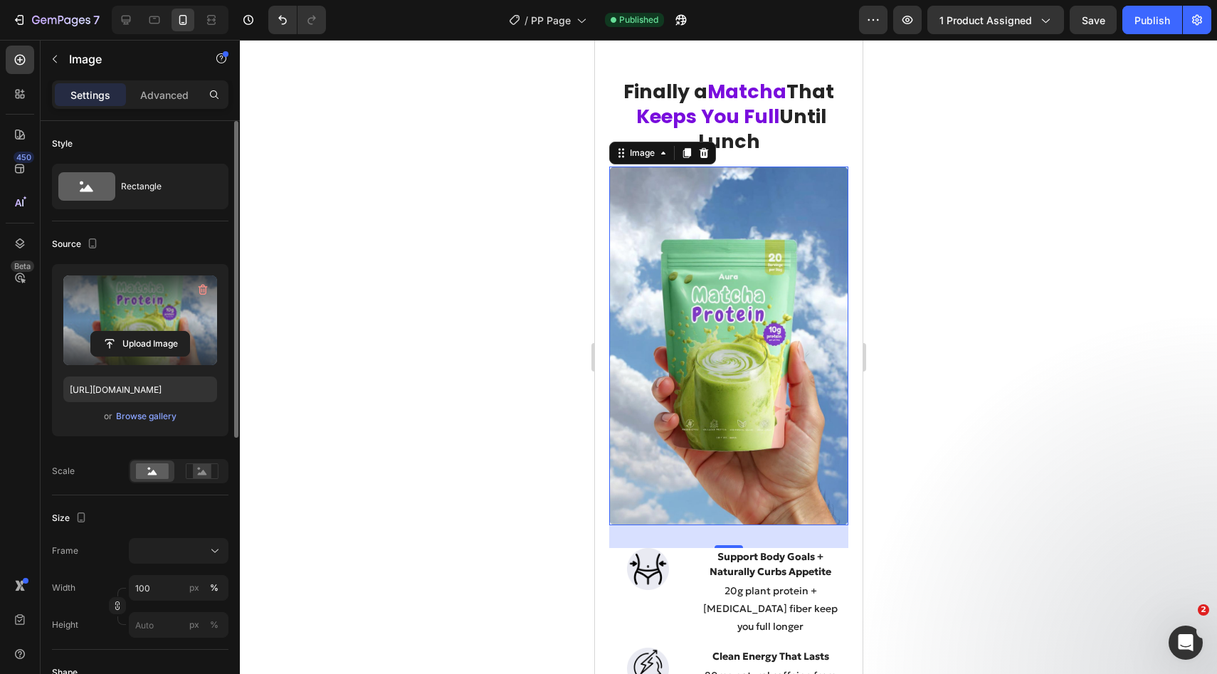
scroll to position [1016, 0]
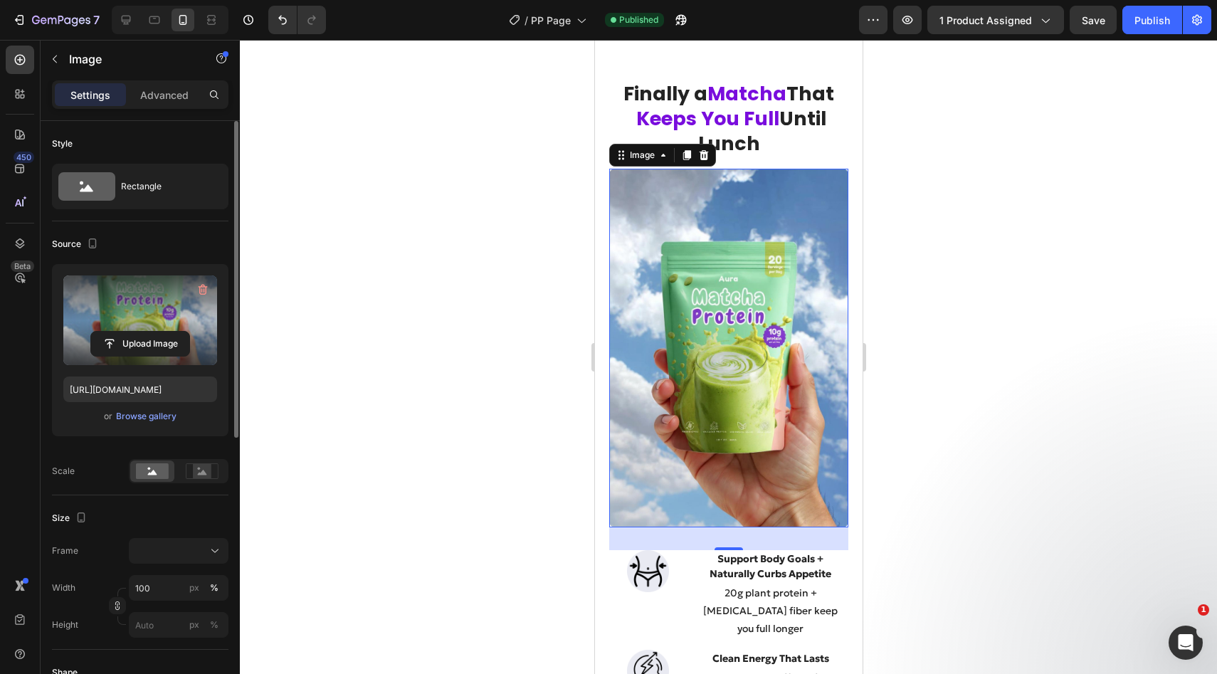
click at [699, 287] on img at bounding box center [727, 348] width 239 height 359
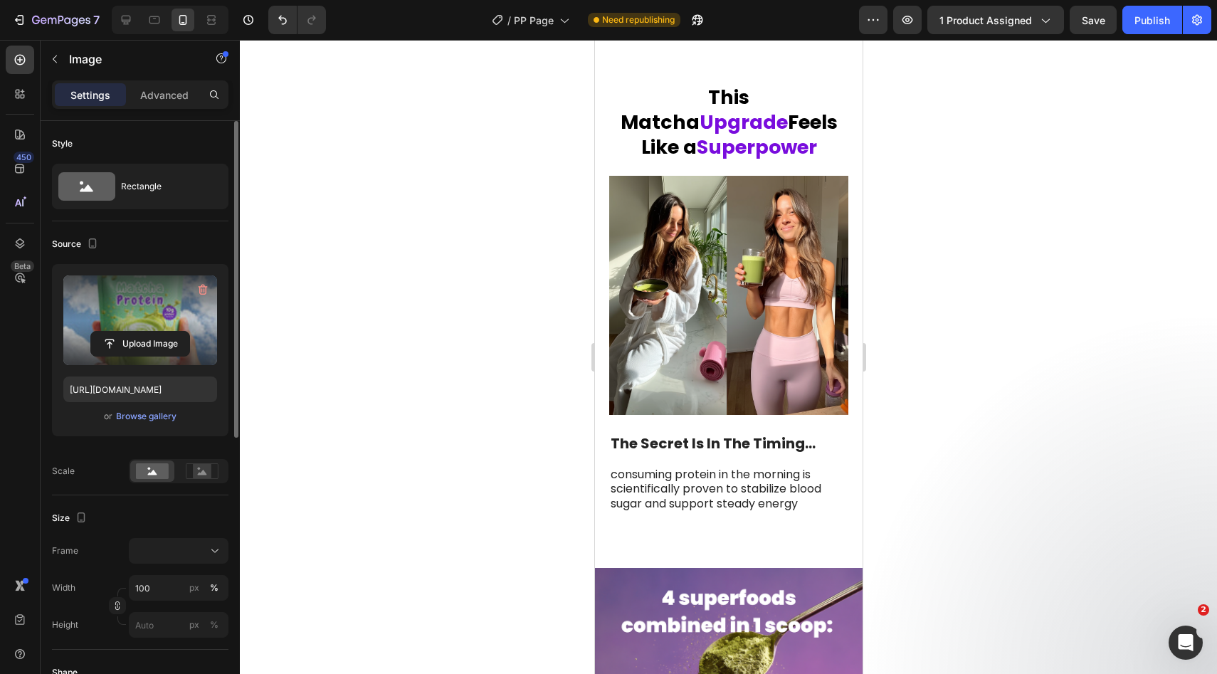
scroll to position [2799, 0]
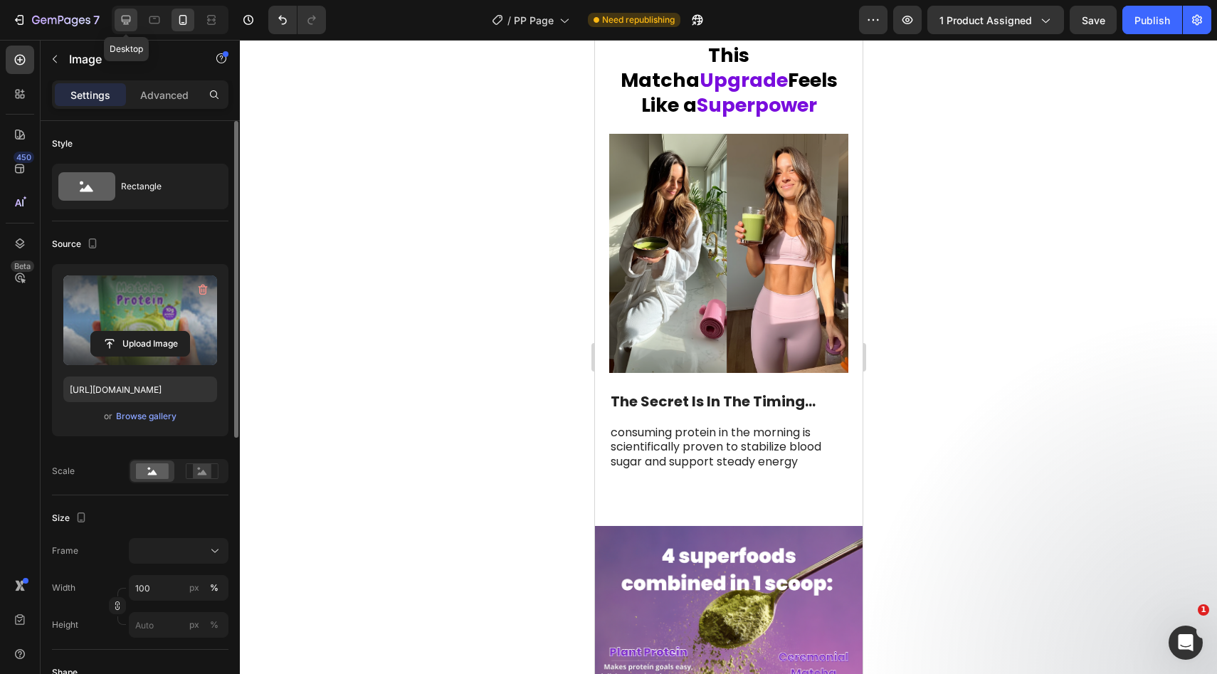
click at [122, 22] on icon at bounding box center [126, 20] width 14 height 14
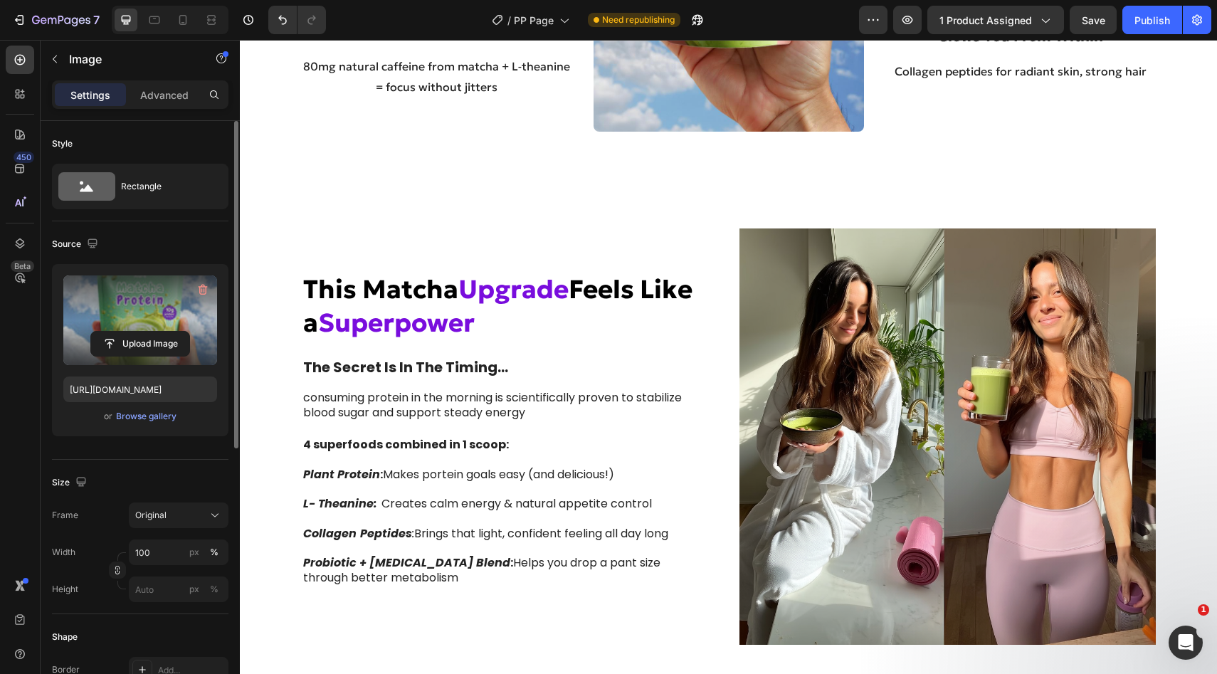
scroll to position [2415, 0]
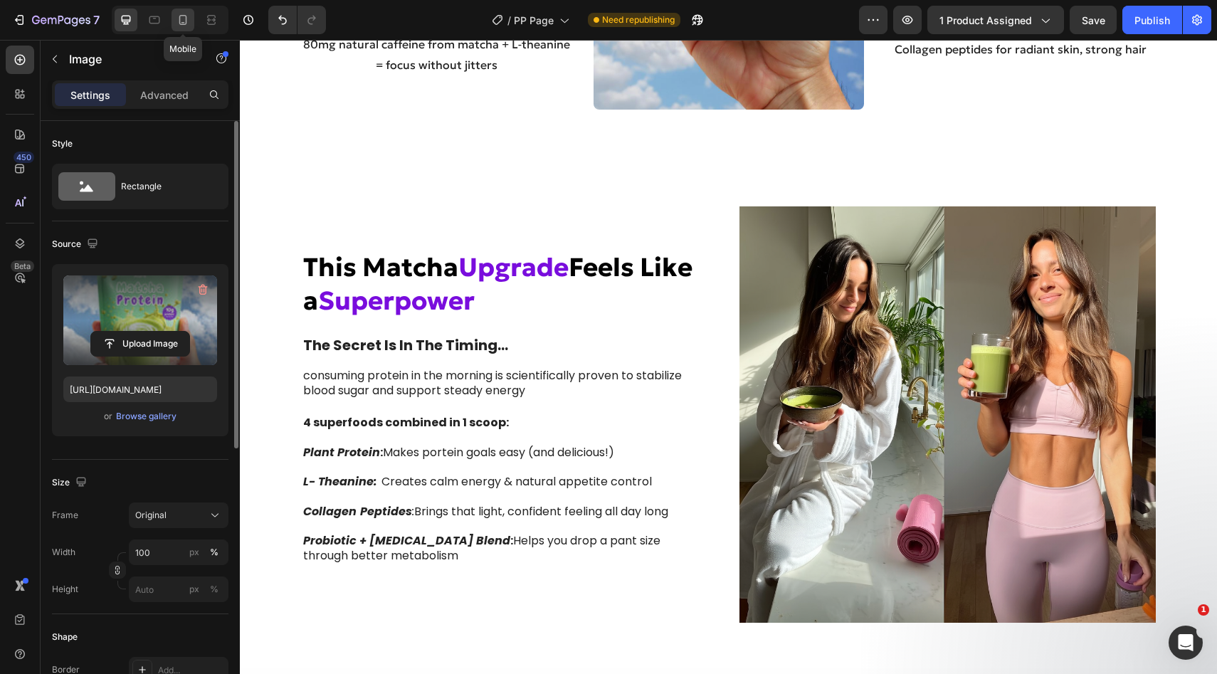
click at [179, 21] on icon at bounding box center [183, 20] width 14 height 14
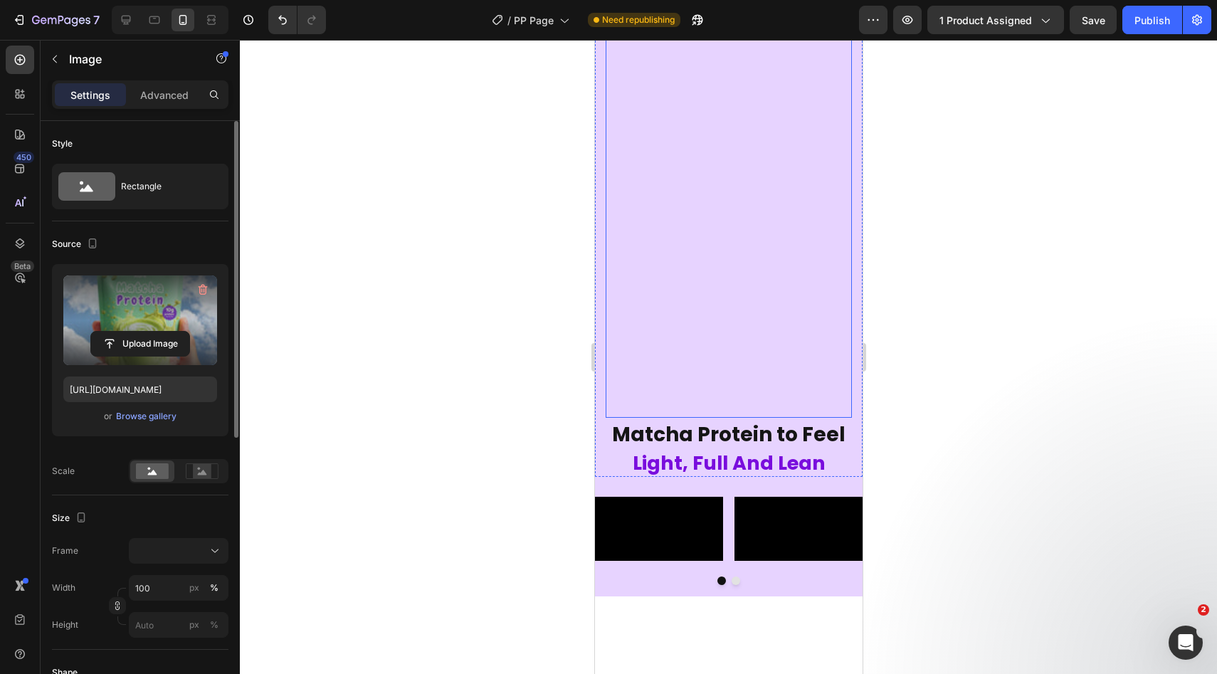
scroll to position [1178, 0]
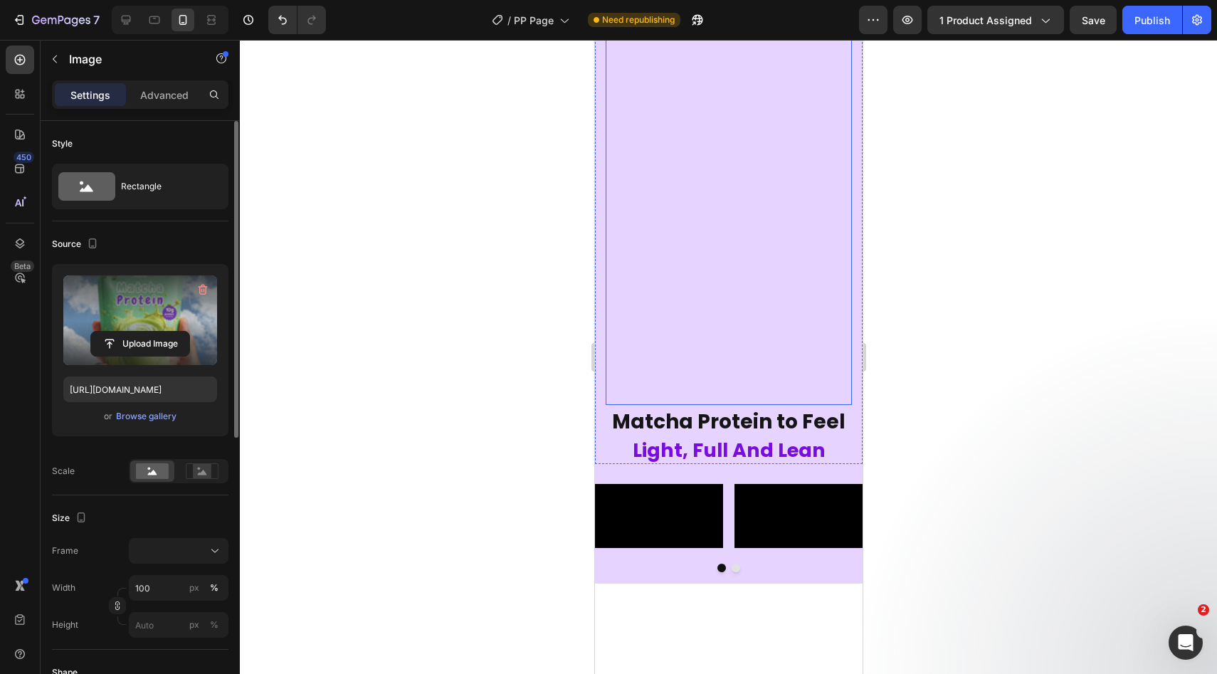
click at [712, 292] on div "Background Image" at bounding box center [728, 298] width 246 height 640
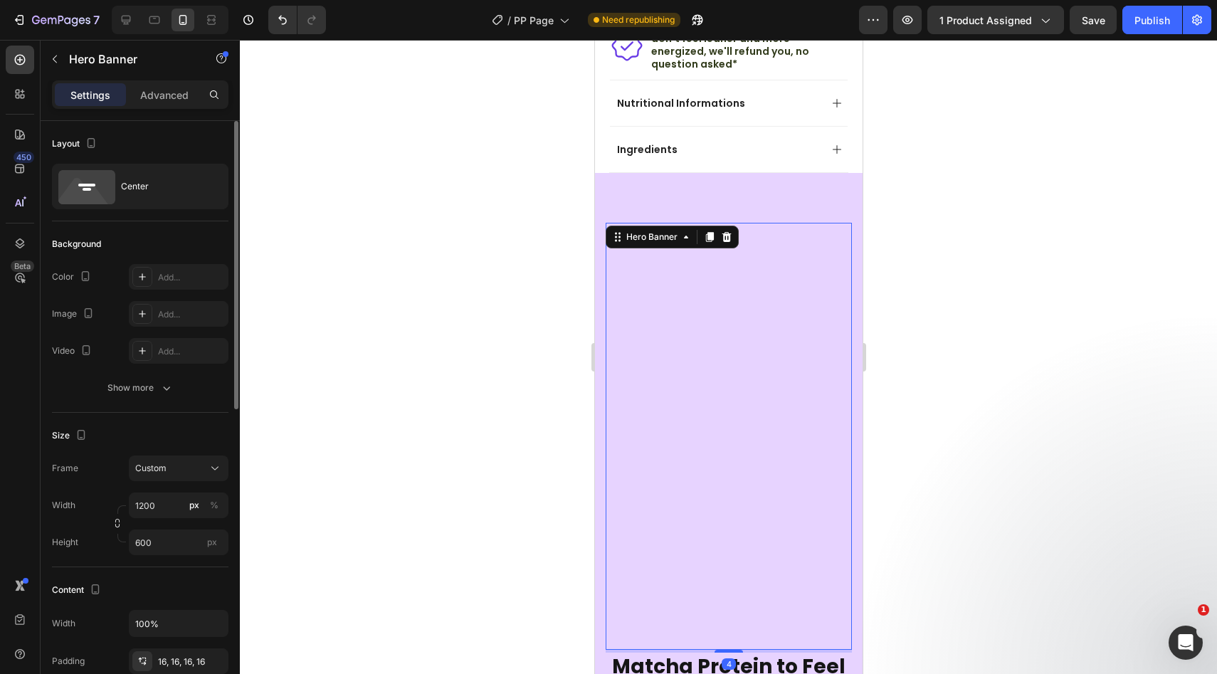
scroll to position [933, 0]
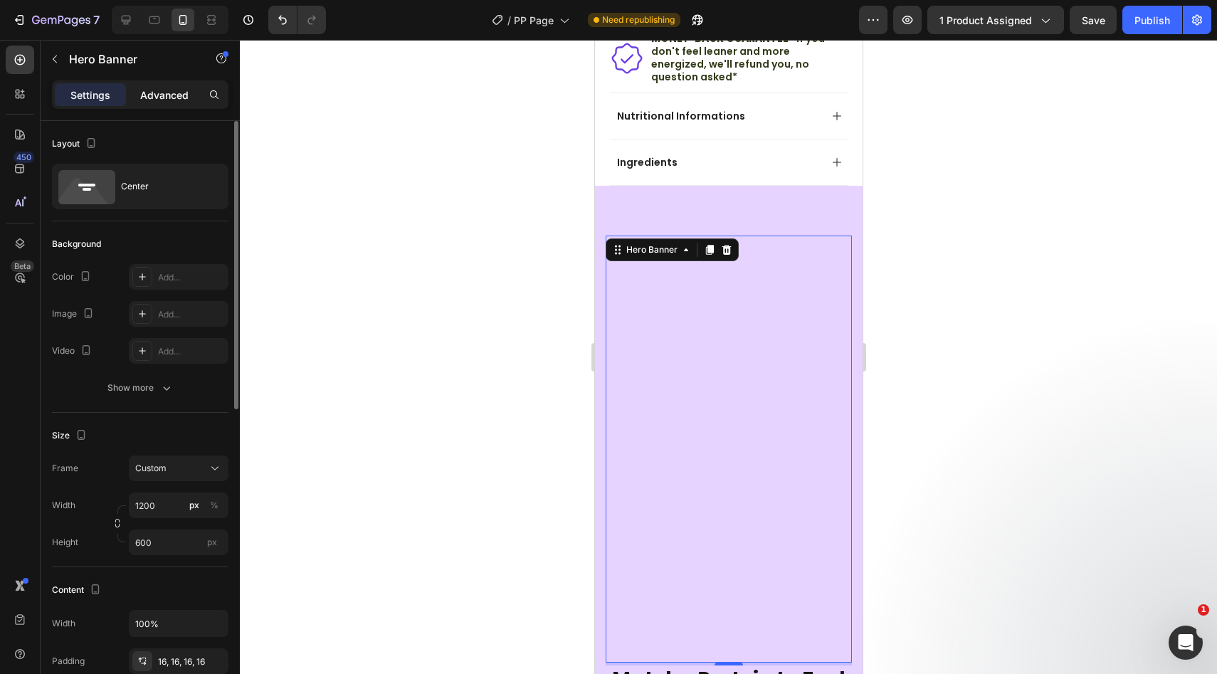
click at [147, 93] on p "Advanced" at bounding box center [164, 95] width 48 height 15
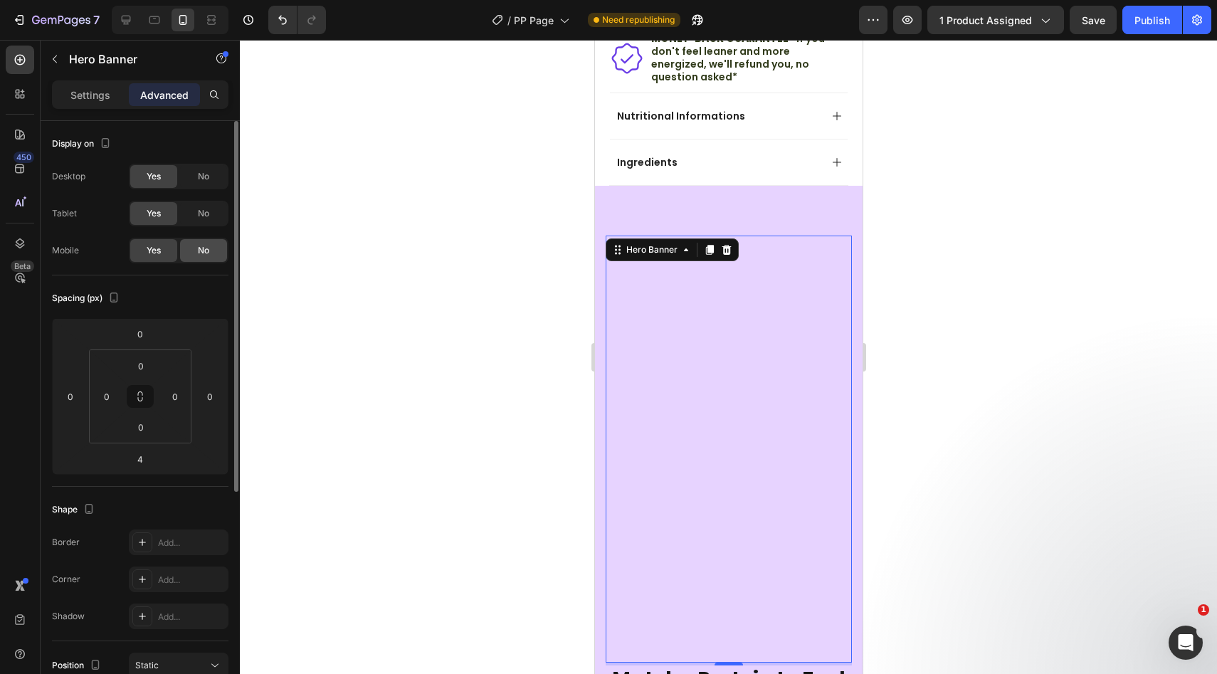
click at [190, 243] on div "No" at bounding box center [203, 250] width 47 height 23
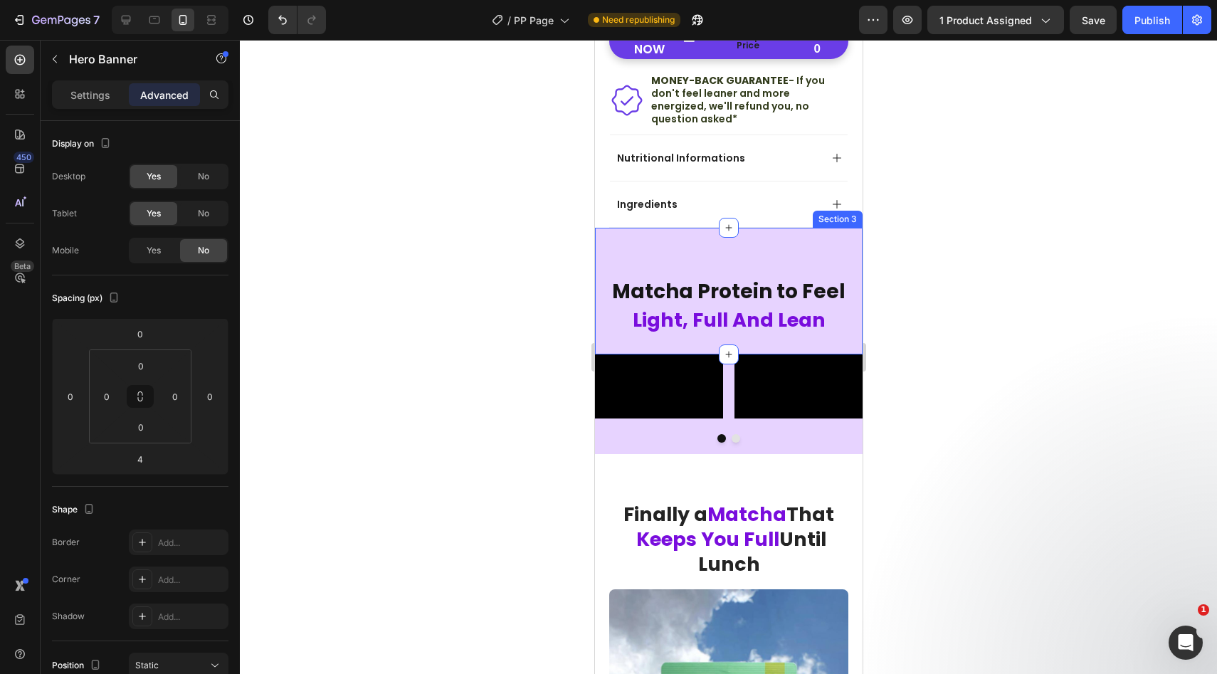
scroll to position [893, 0]
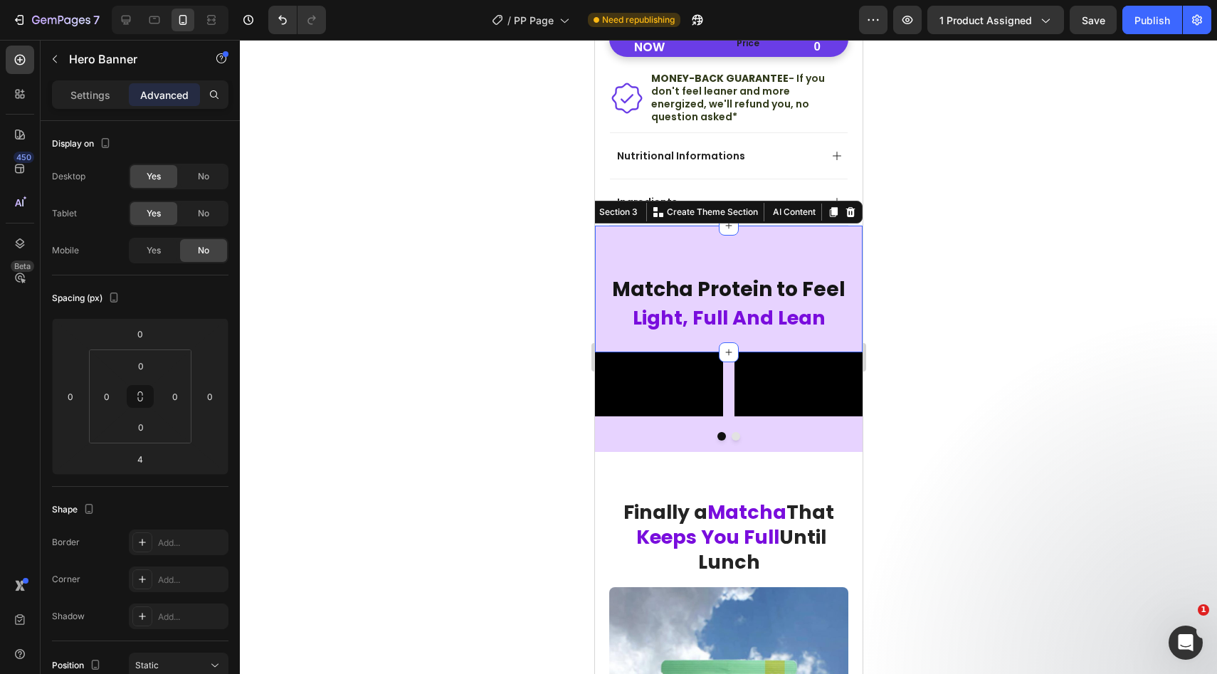
click at [679, 244] on div "Icon Icon Icon Icon Icon Icon List 4.8 stars Text Block Row Hero Banner Matcha …" at bounding box center [728, 289] width 268 height 127
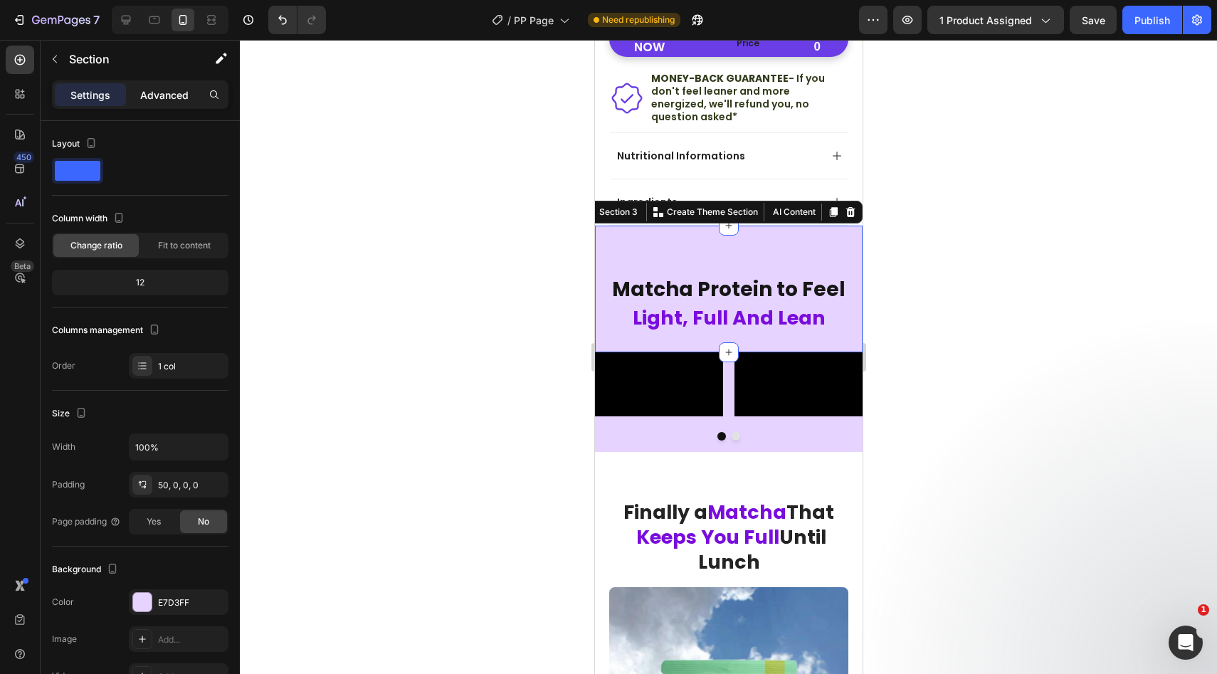
click at [167, 102] on div "Advanced" at bounding box center [164, 94] width 71 height 23
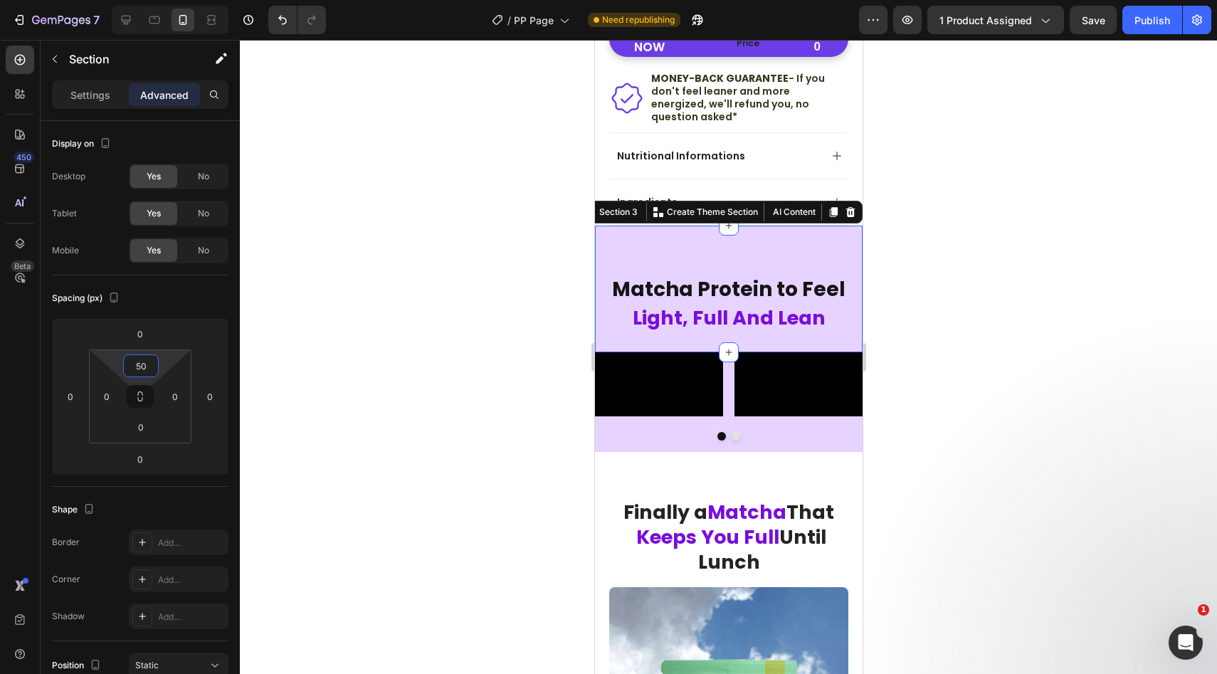
click at [139, 368] on input "50" at bounding box center [141, 365] width 28 height 21
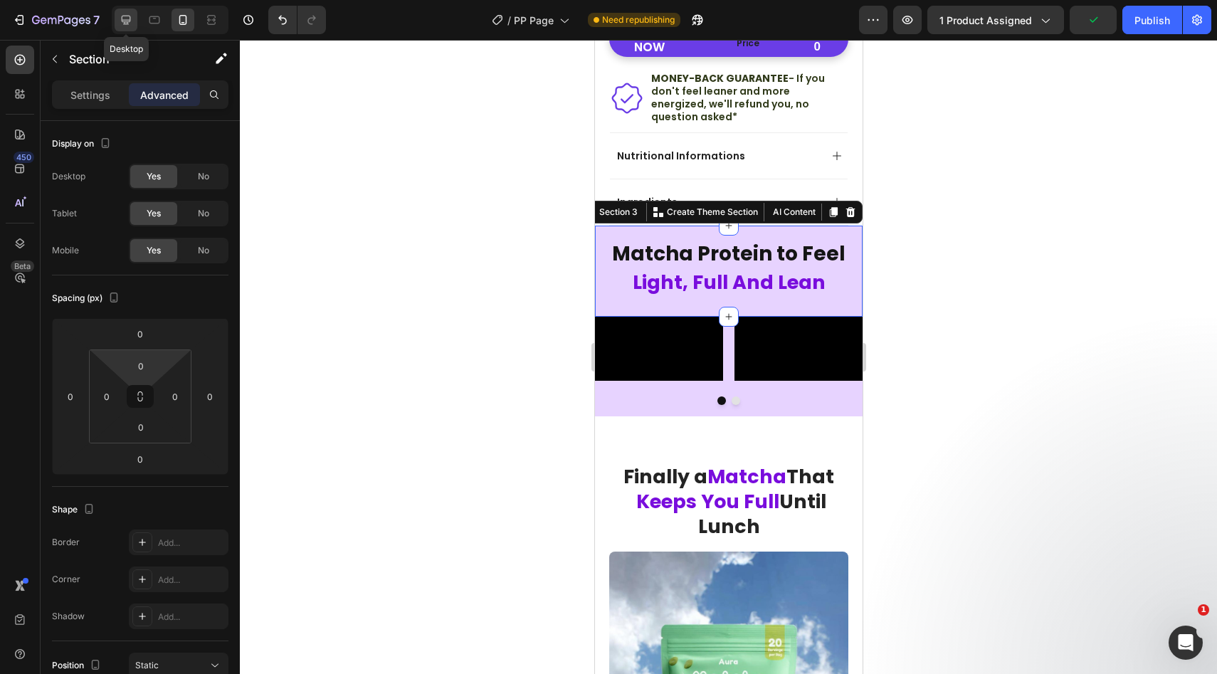
click at [117, 21] on div at bounding box center [126, 20] width 23 height 23
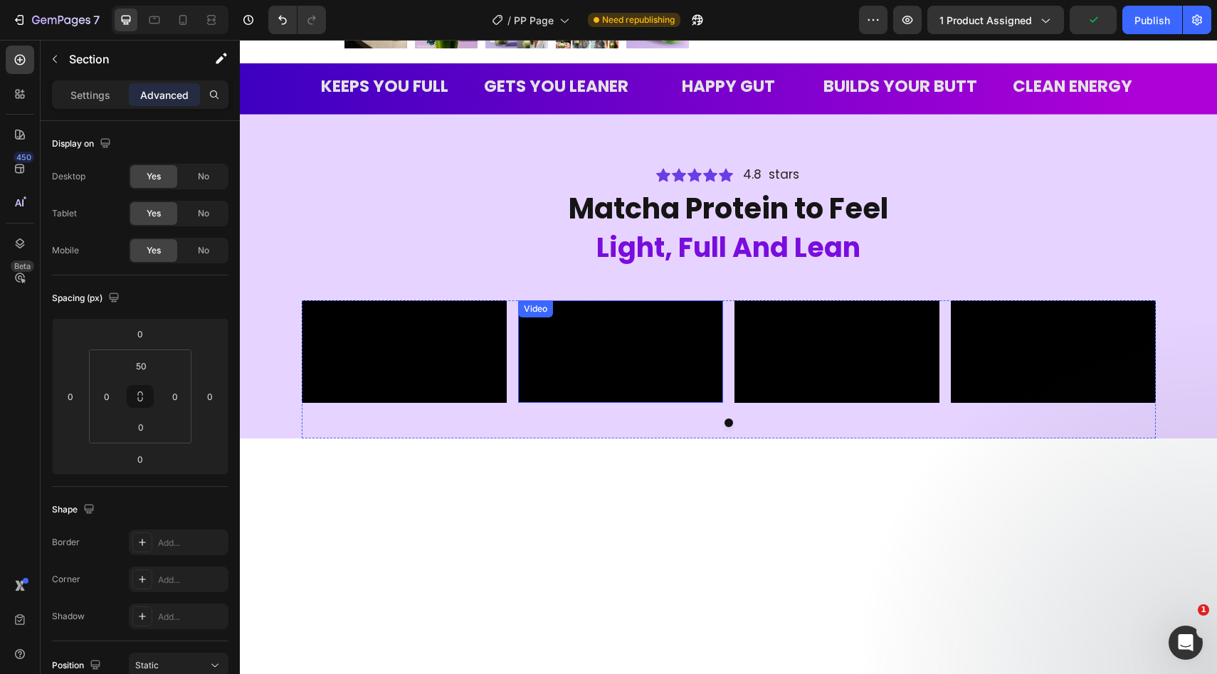
scroll to position [537, 0]
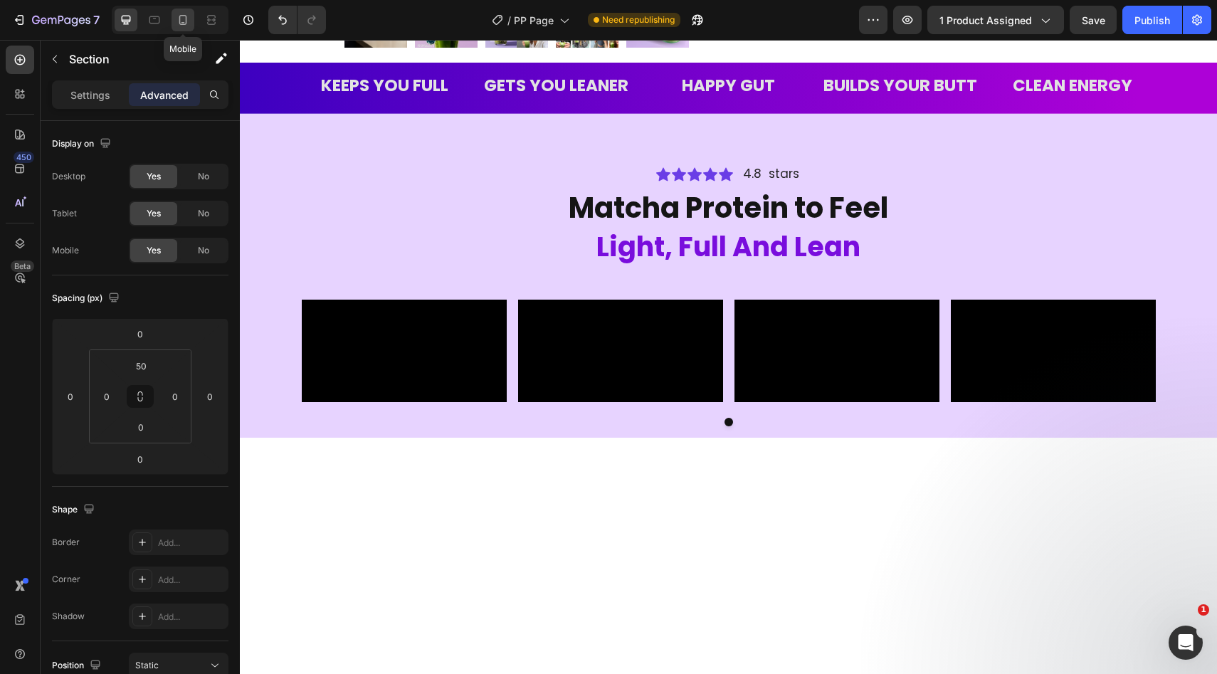
click at [184, 25] on icon at bounding box center [183, 20] width 14 height 14
type input "0"
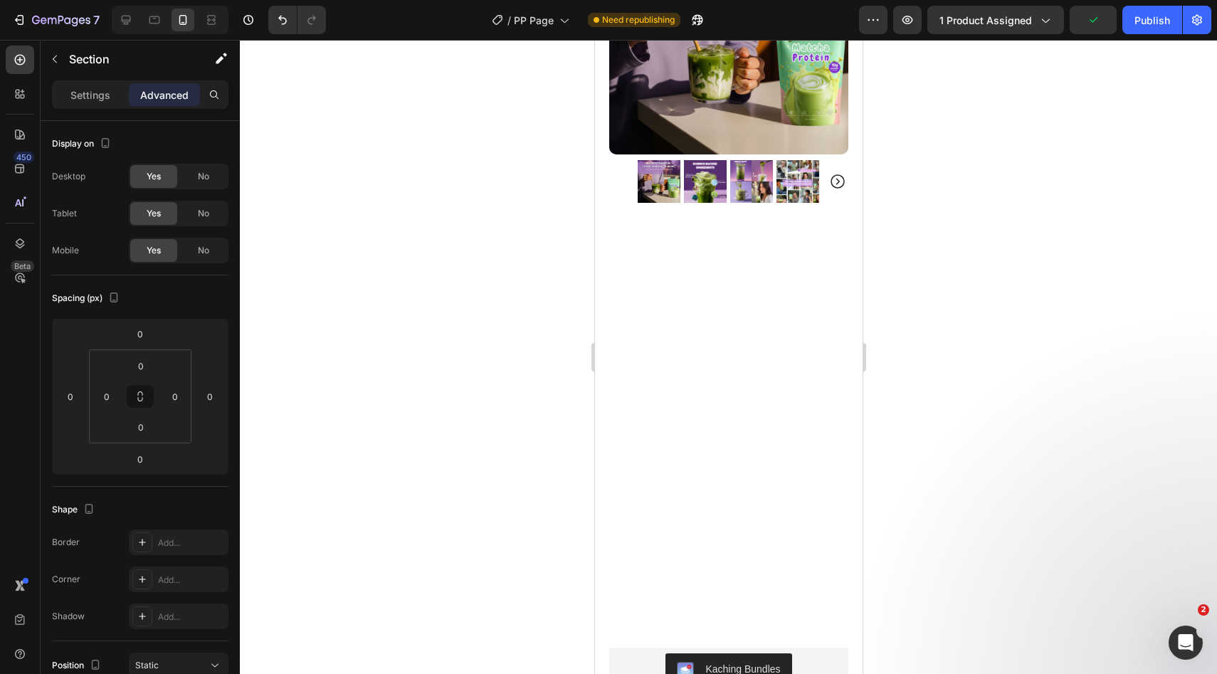
scroll to position [213, 0]
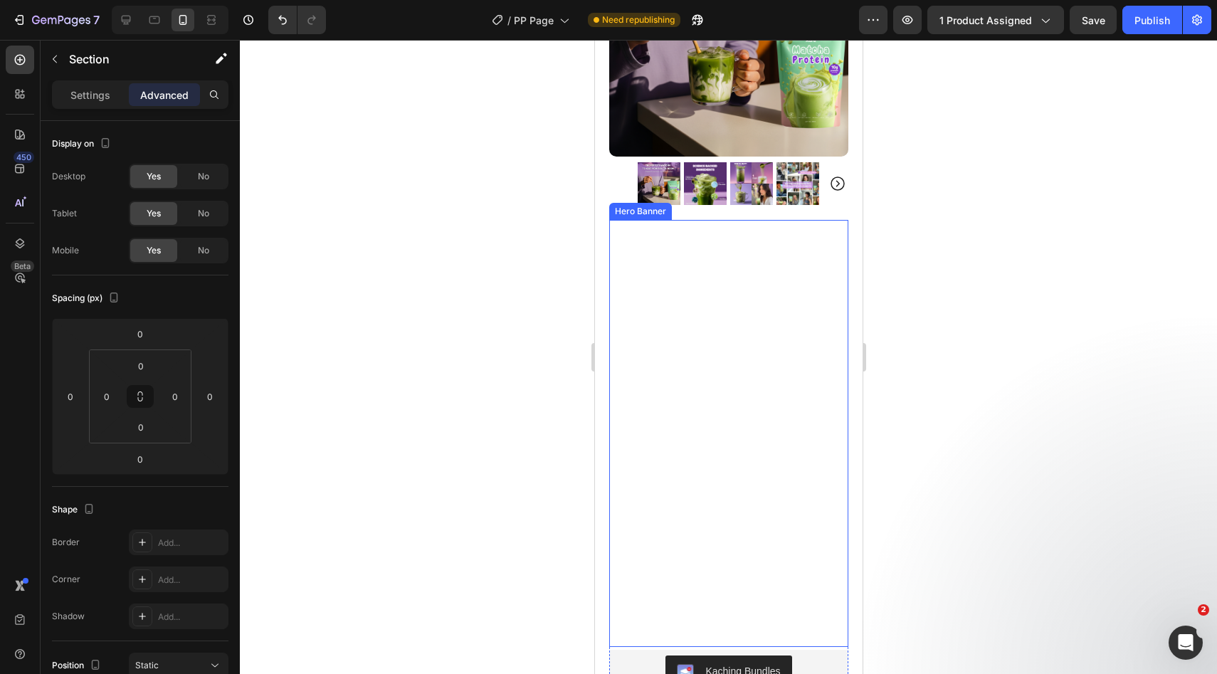
click at [679, 488] on div "Background Image" at bounding box center [727, 540] width 239 height 640
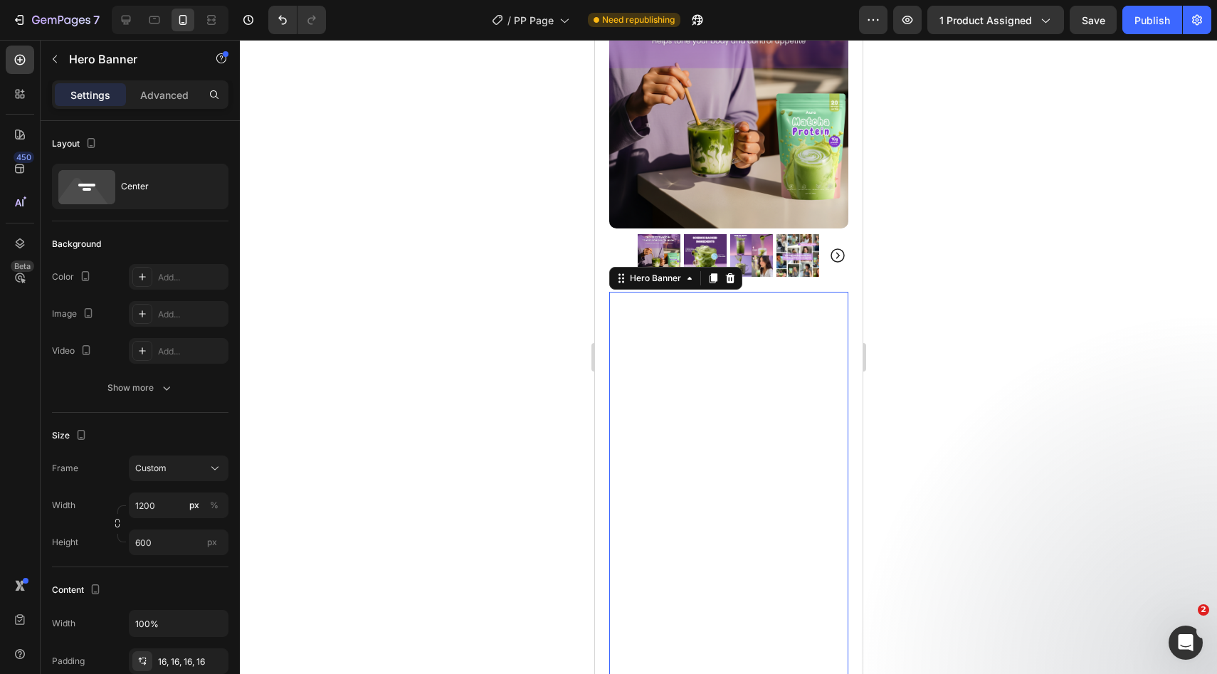
scroll to position [132, 0]
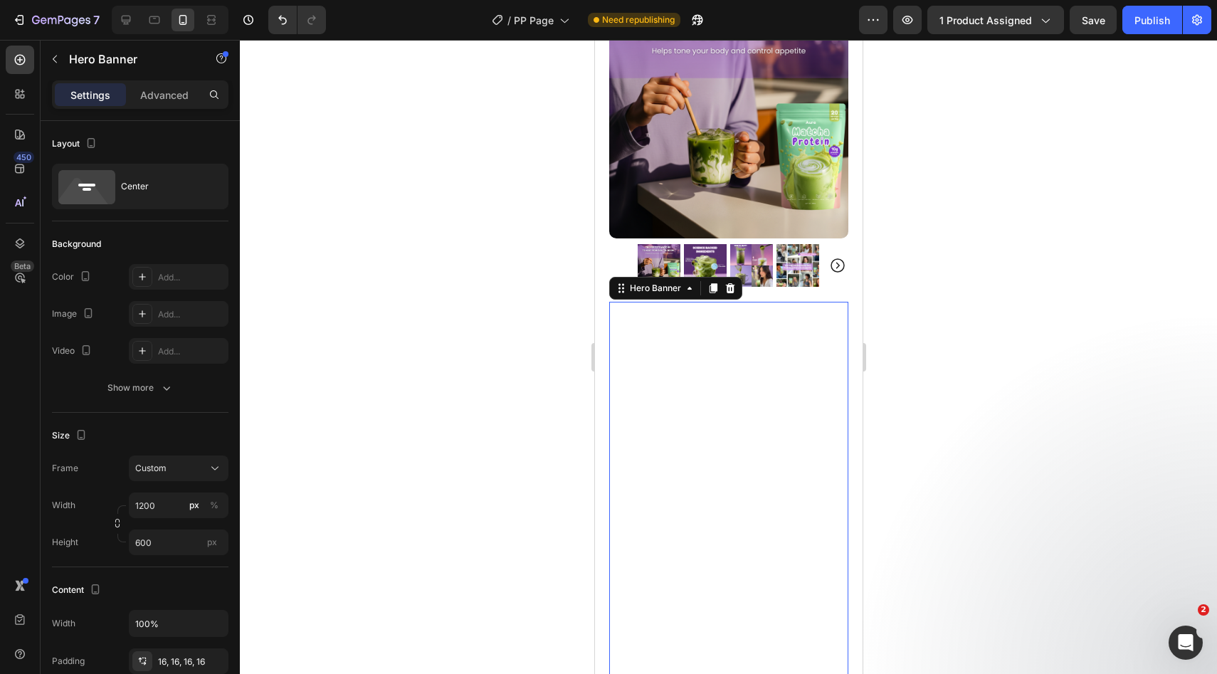
click at [681, 385] on div "Background Image" at bounding box center [727, 622] width 239 height 640
click at [183, 101] on p "Advanced" at bounding box center [164, 95] width 48 height 15
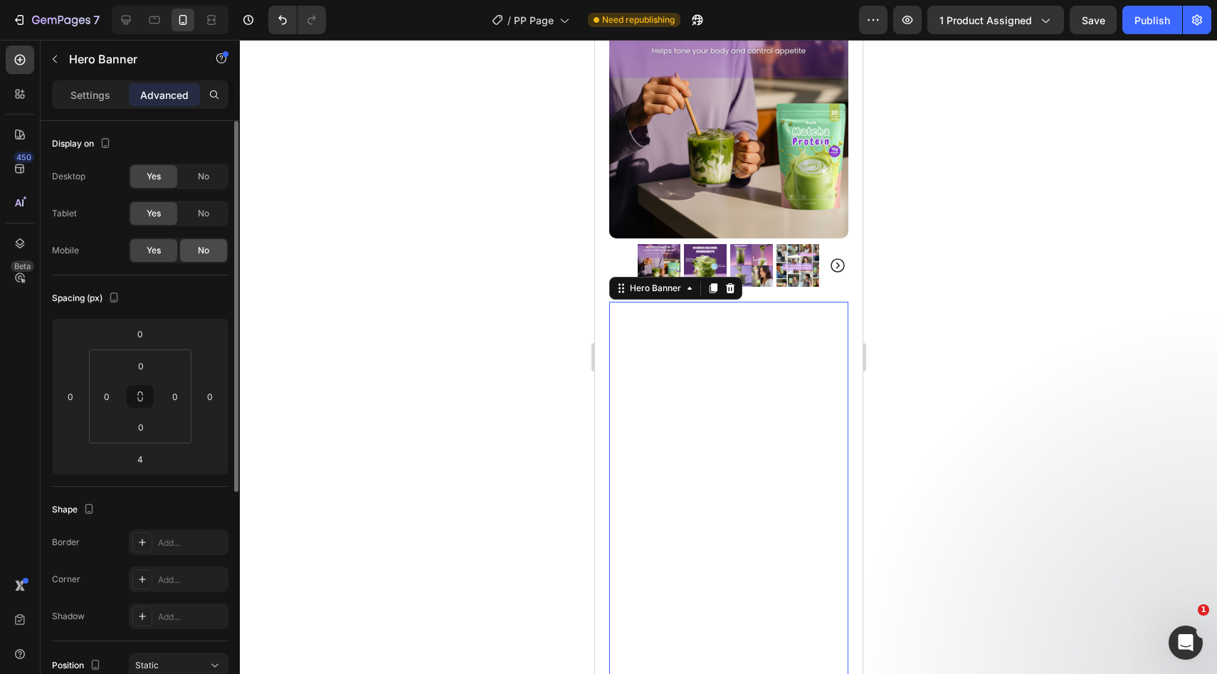
click at [206, 241] on div "No" at bounding box center [203, 250] width 47 height 23
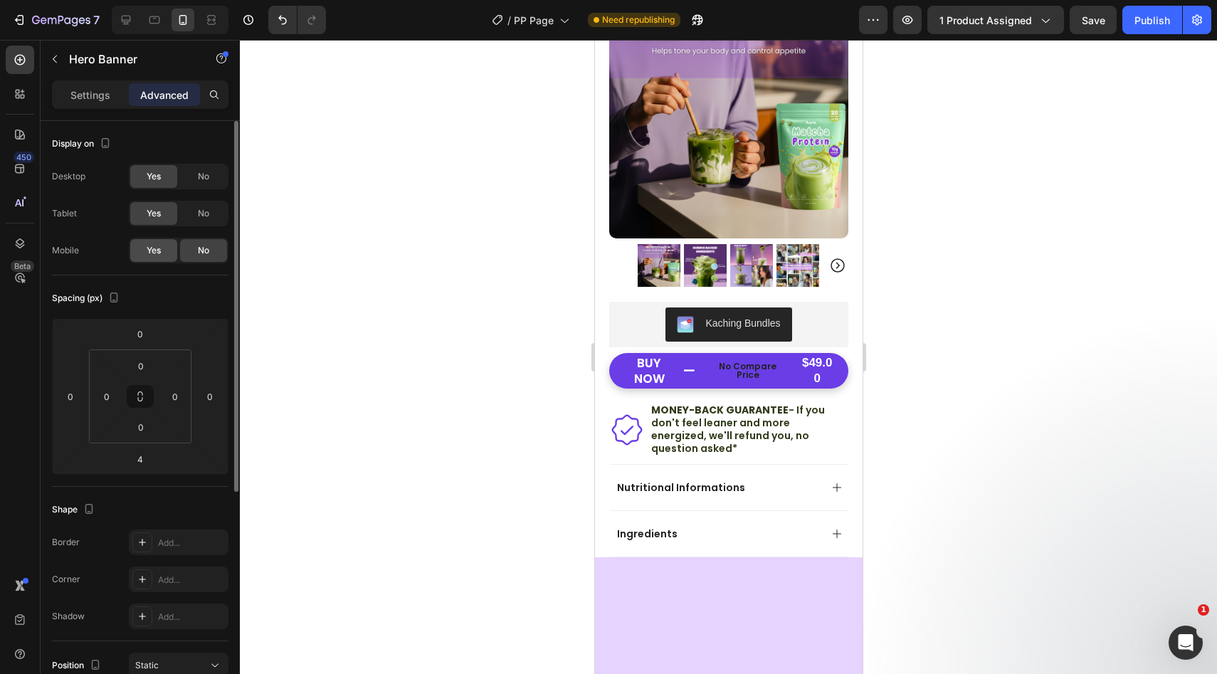
click at [171, 250] on div "Yes" at bounding box center [153, 250] width 47 height 23
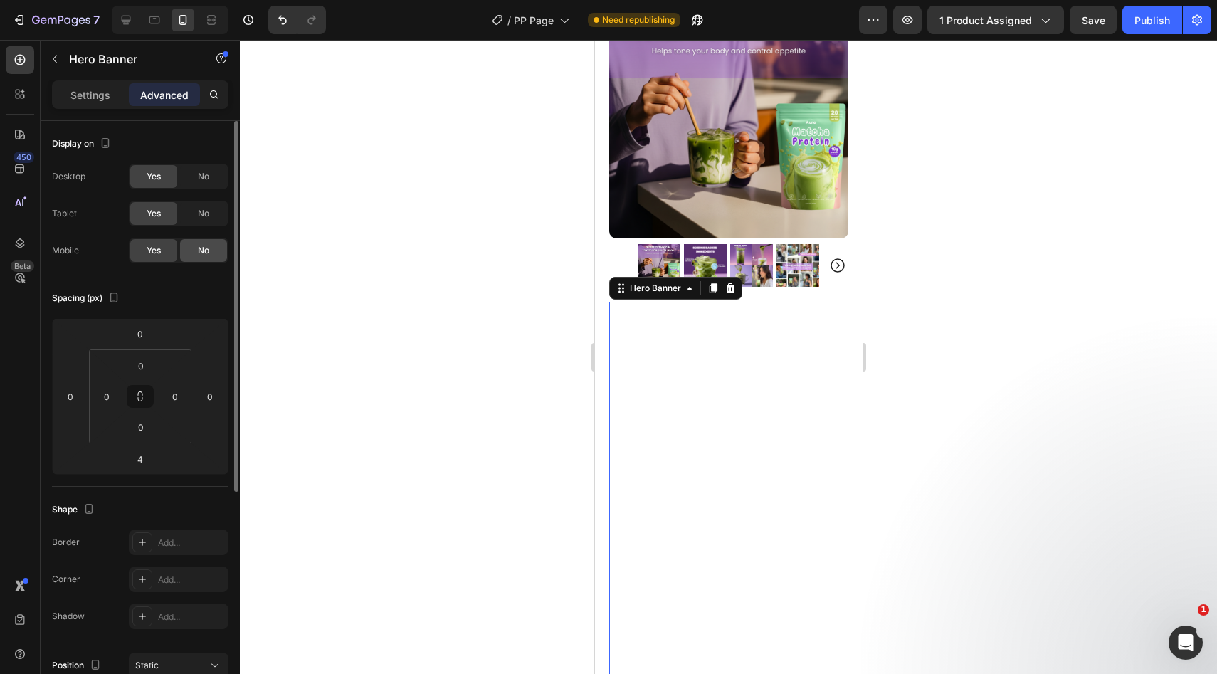
click at [189, 250] on div "No" at bounding box center [203, 250] width 47 height 23
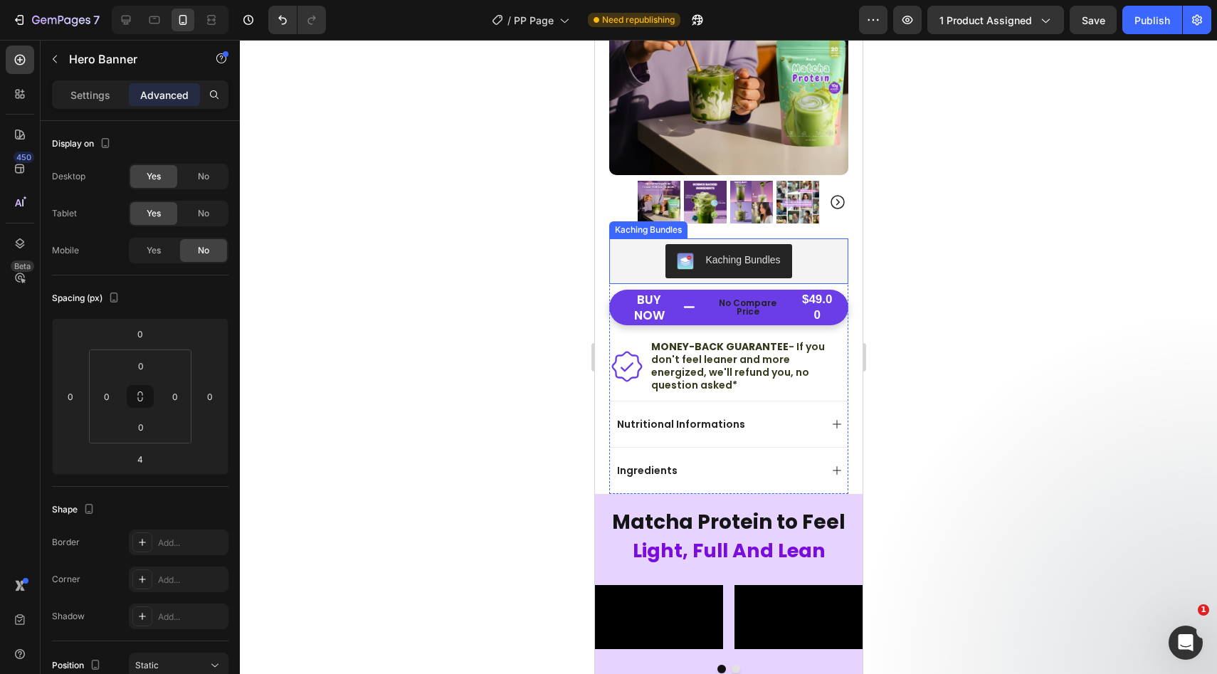
scroll to position [139, 0]
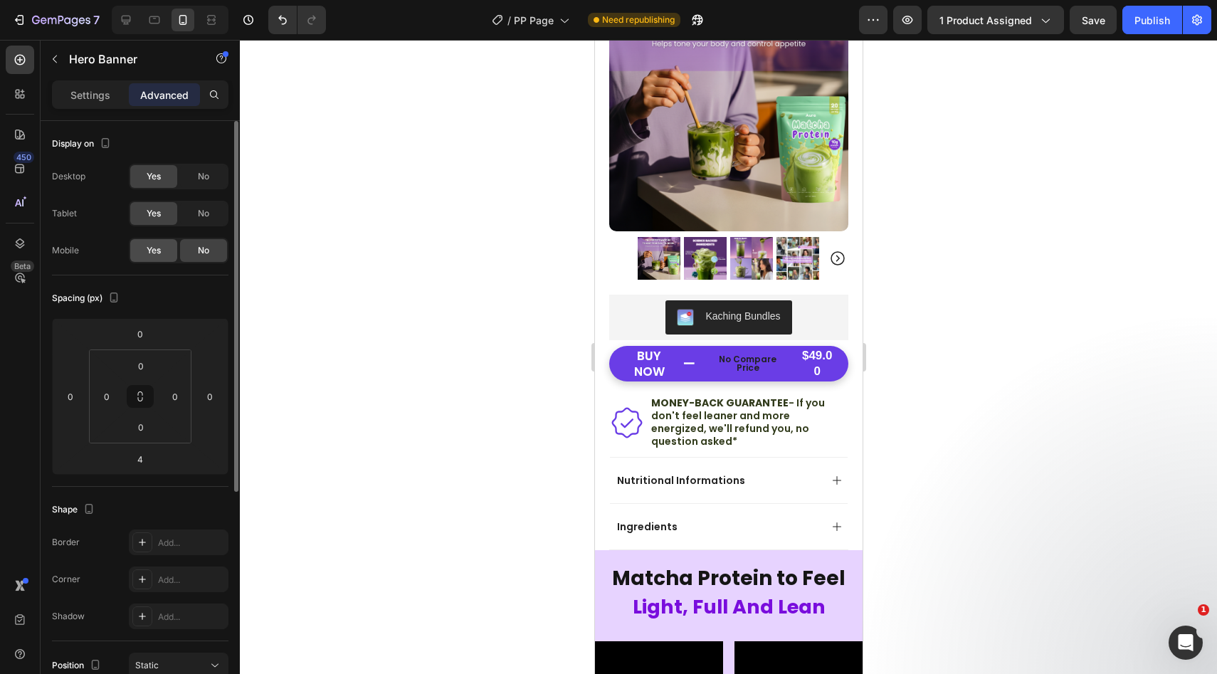
click at [144, 248] on div "Yes" at bounding box center [153, 250] width 47 height 23
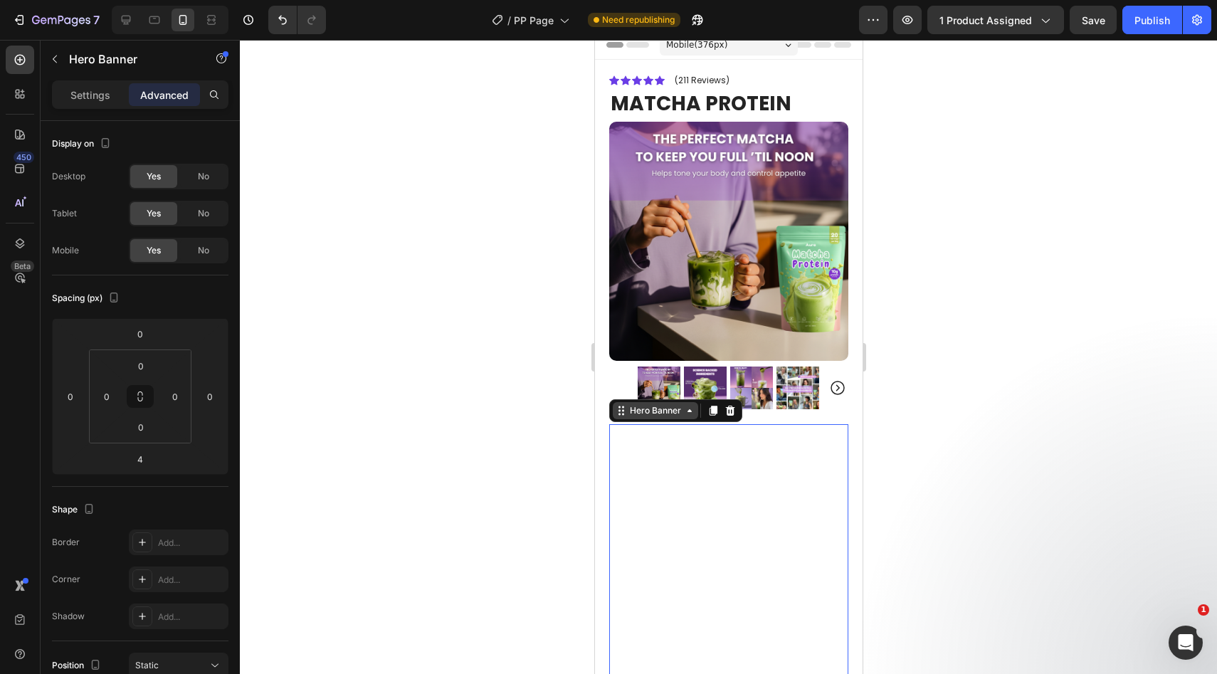
scroll to position [0, 0]
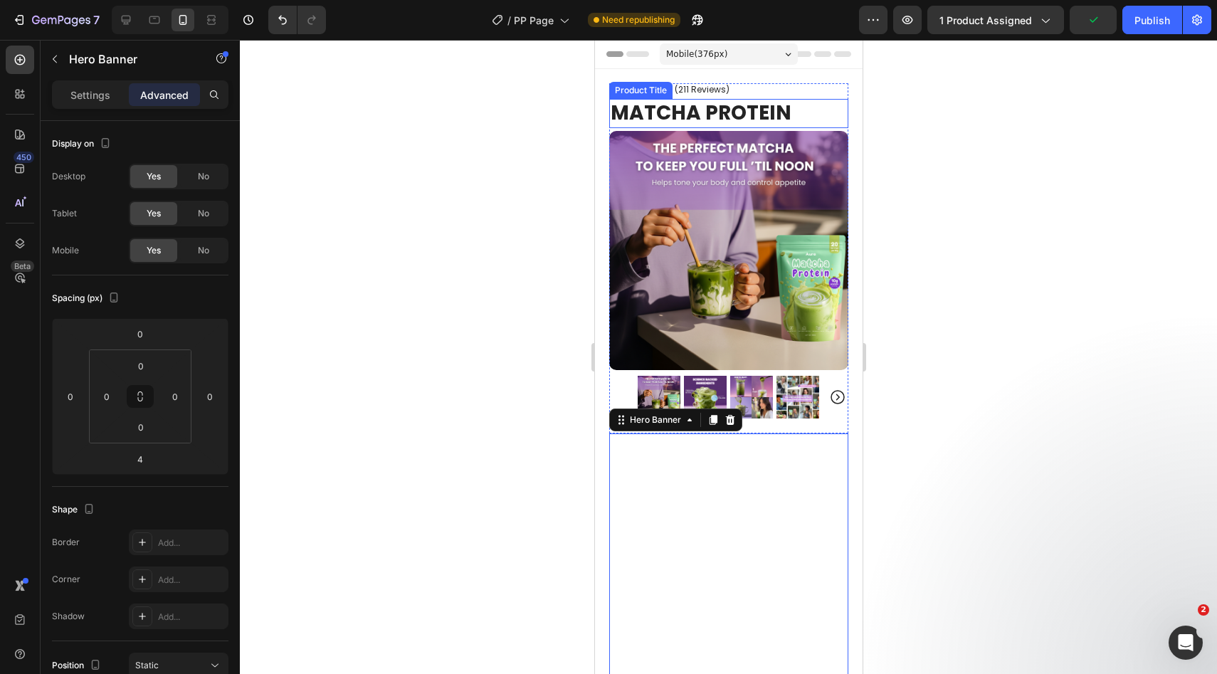
click at [672, 115] on h1 "MATCHA PROTEIN" at bounding box center [727, 113] width 239 height 28
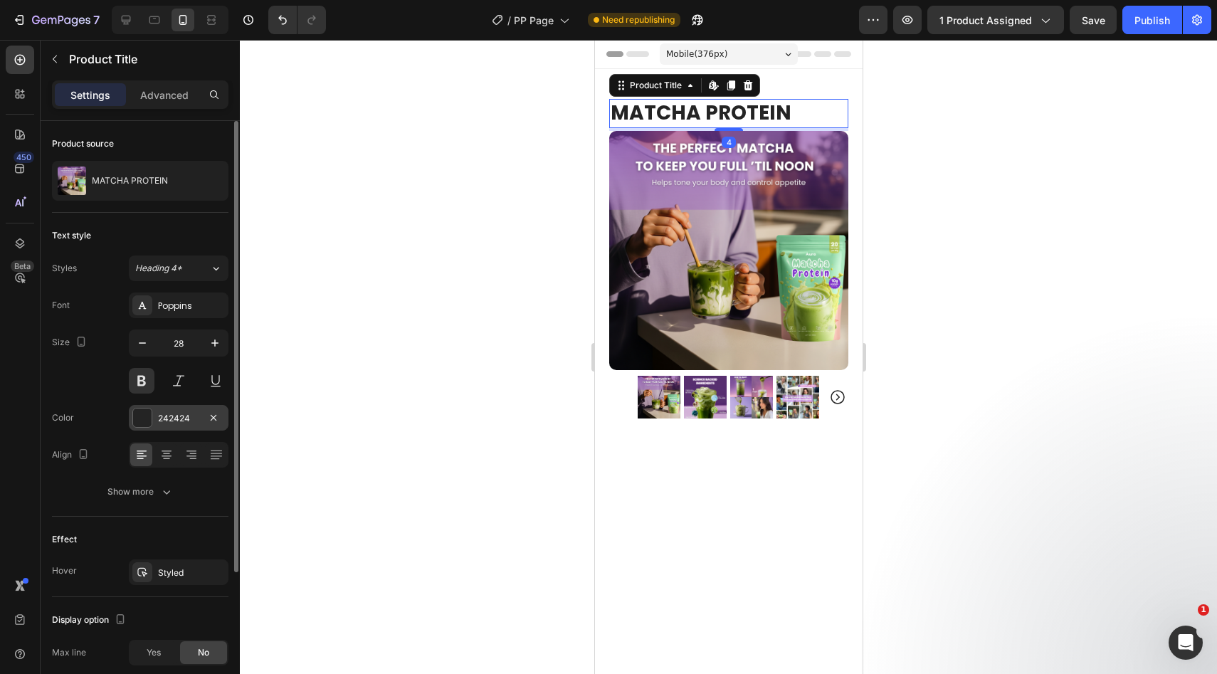
click at [149, 406] on div "242424" at bounding box center [179, 418] width 100 height 26
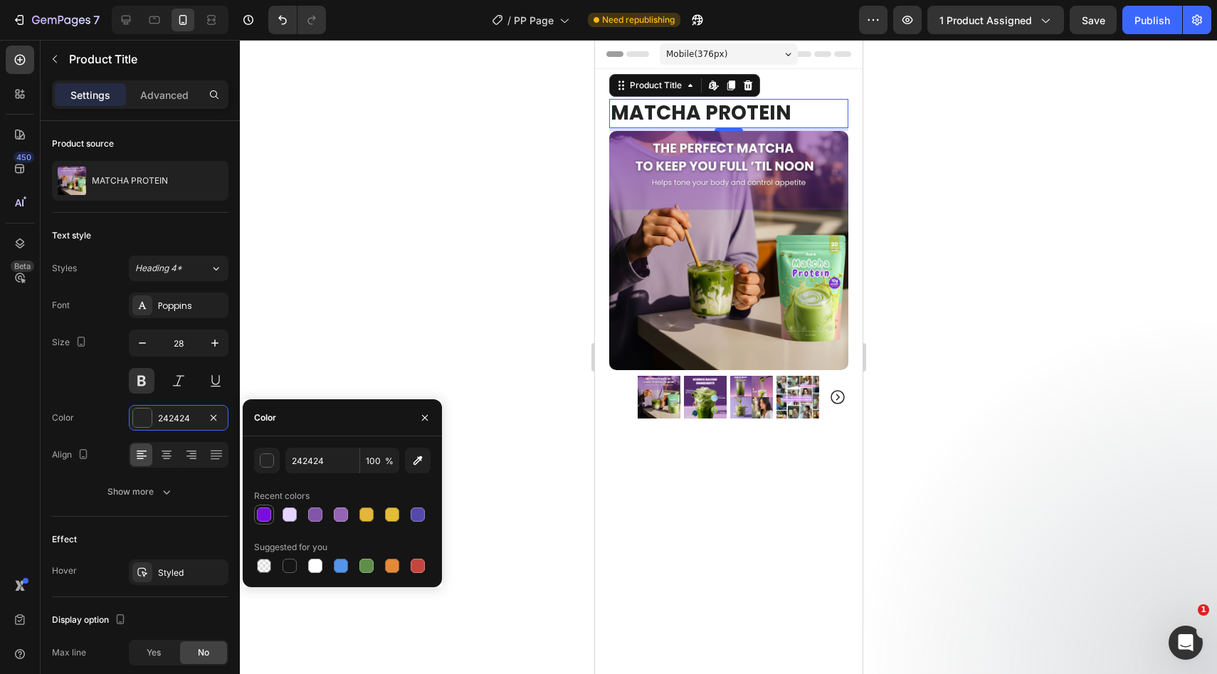
click at [266, 517] on div at bounding box center [264, 514] width 14 height 14
type input "790DDD"
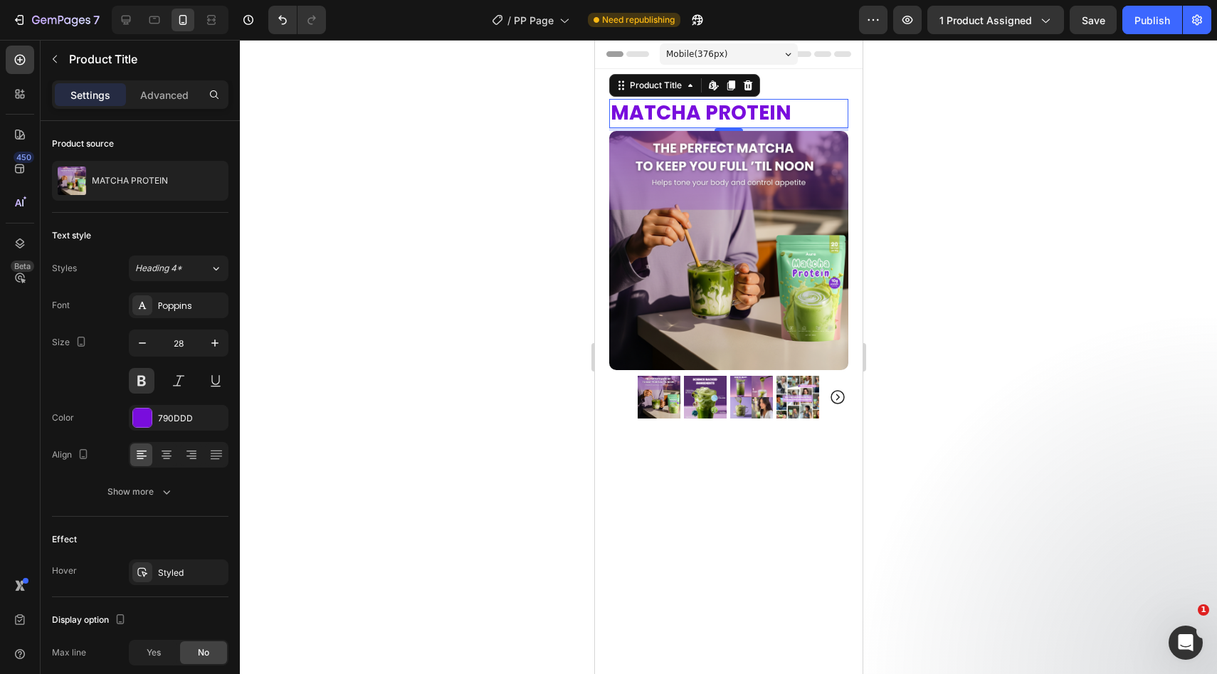
click at [416, 201] on div at bounding box center [728, 357] width 977 height 634
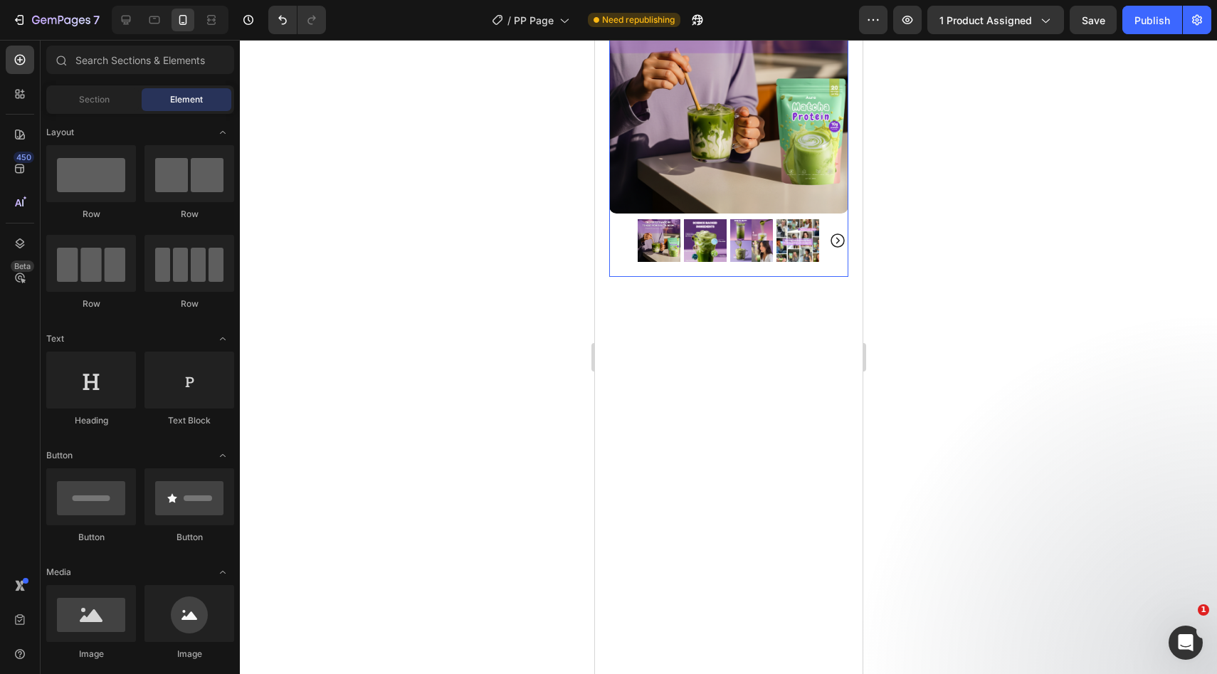
scroll to position [152, 0]
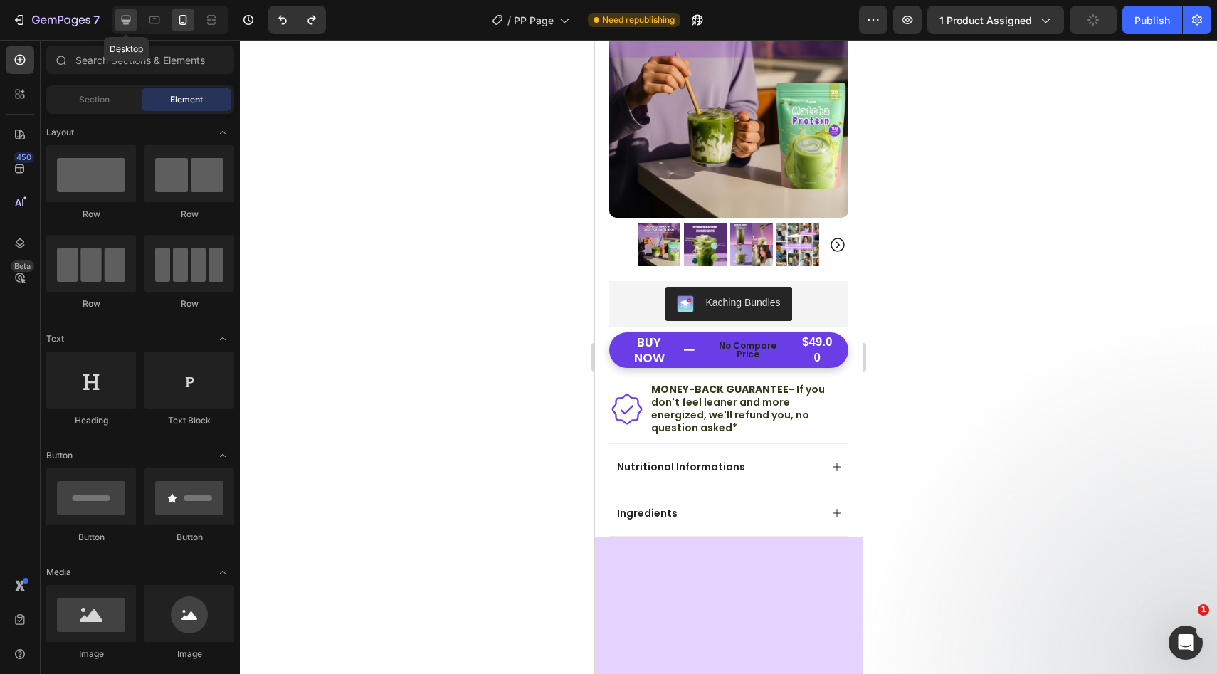
click at [123, 21] on icon at bounding box center [126, 20] width 9 height 9
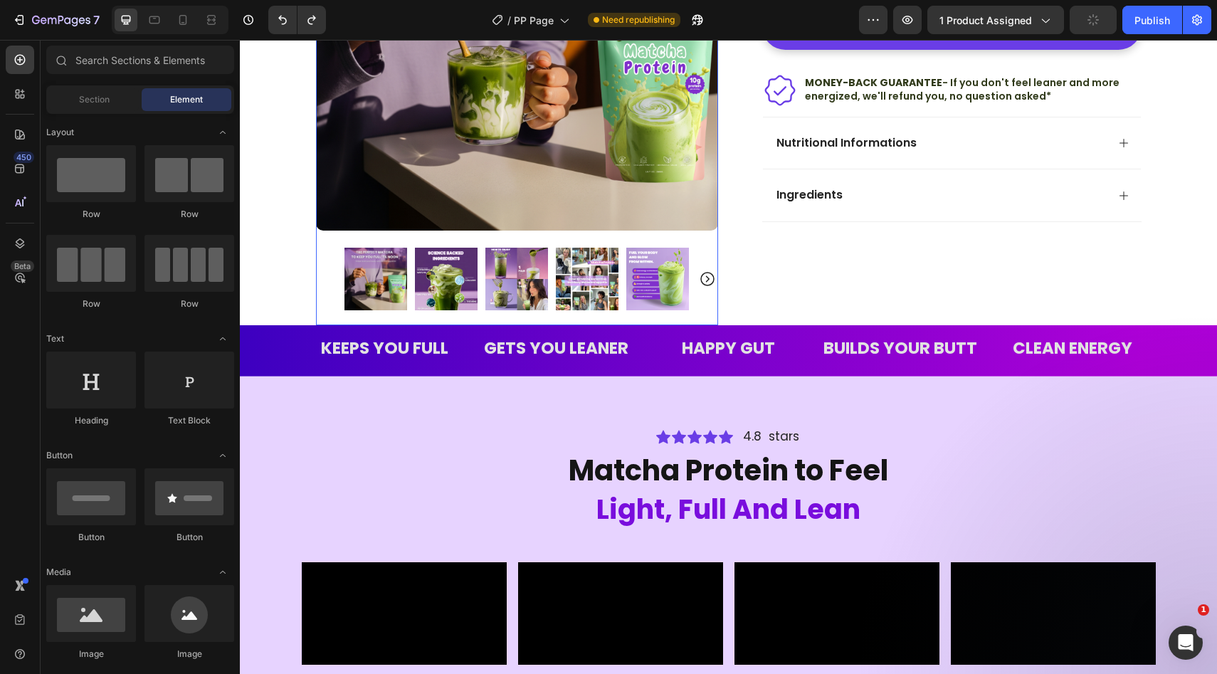
scroll to position [393, 0]
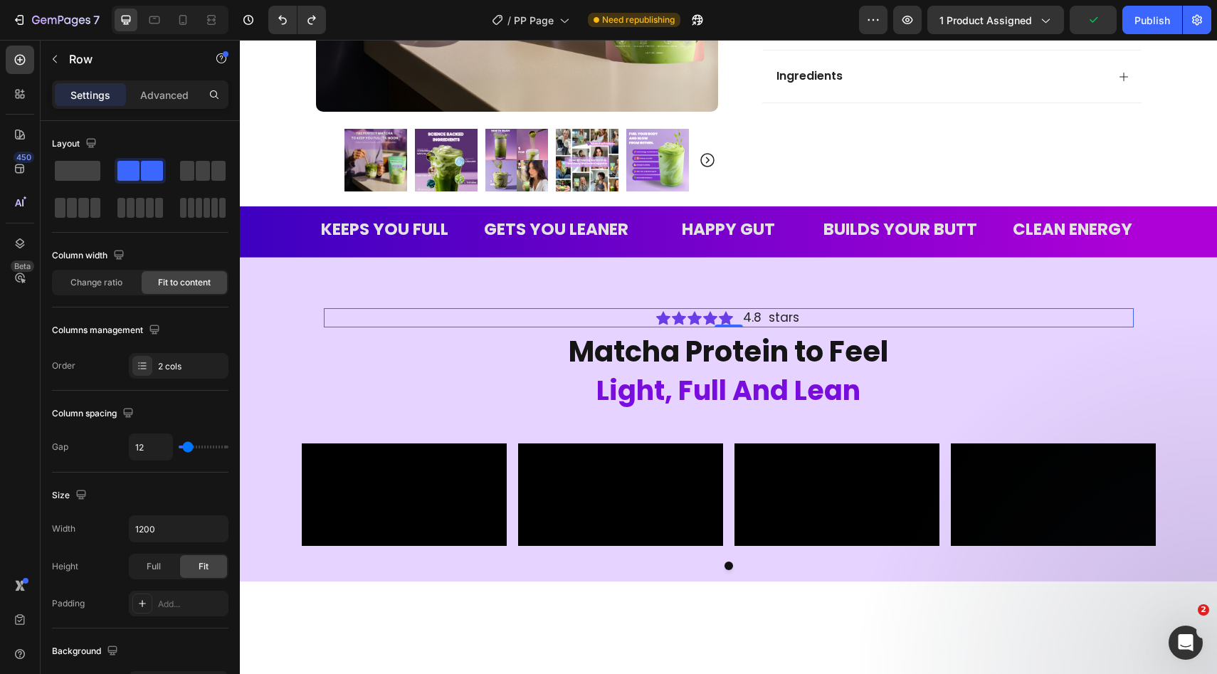
click at [814, 322] on div "Icon Icon Icon Icon Icon Icon List 4.8 stars Text Block Row 0" at bounding box center [729, 317] width 810 height 19
click at [164, 86] on div "Advanced" at bounding box center [164, 94] width 71 height 23
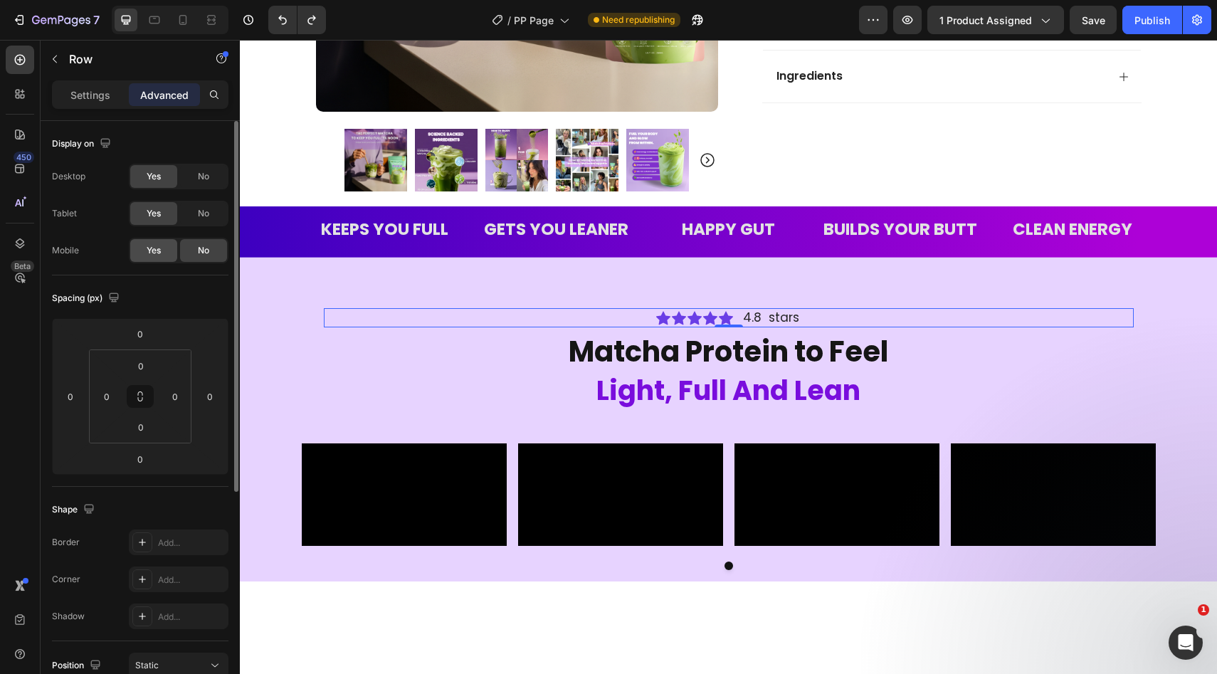
click at [155, 249] on span "Yes" at bounding box center [154, 250] width 14 height 13
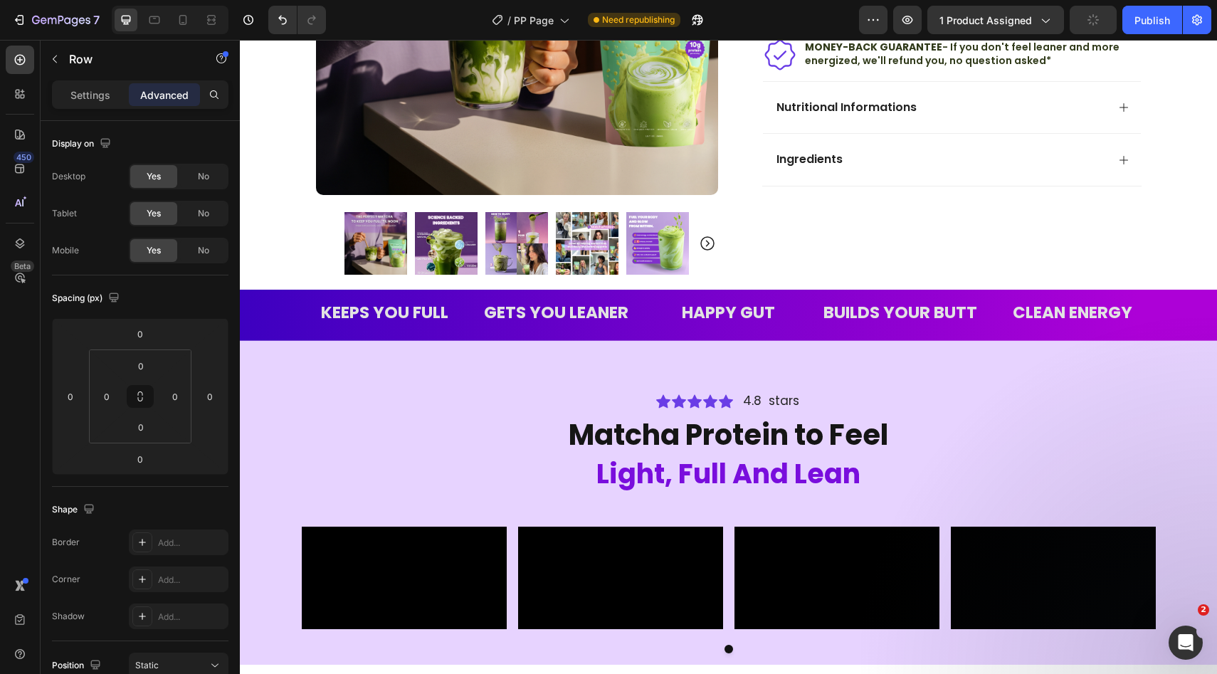
scroll to position [314, 0]
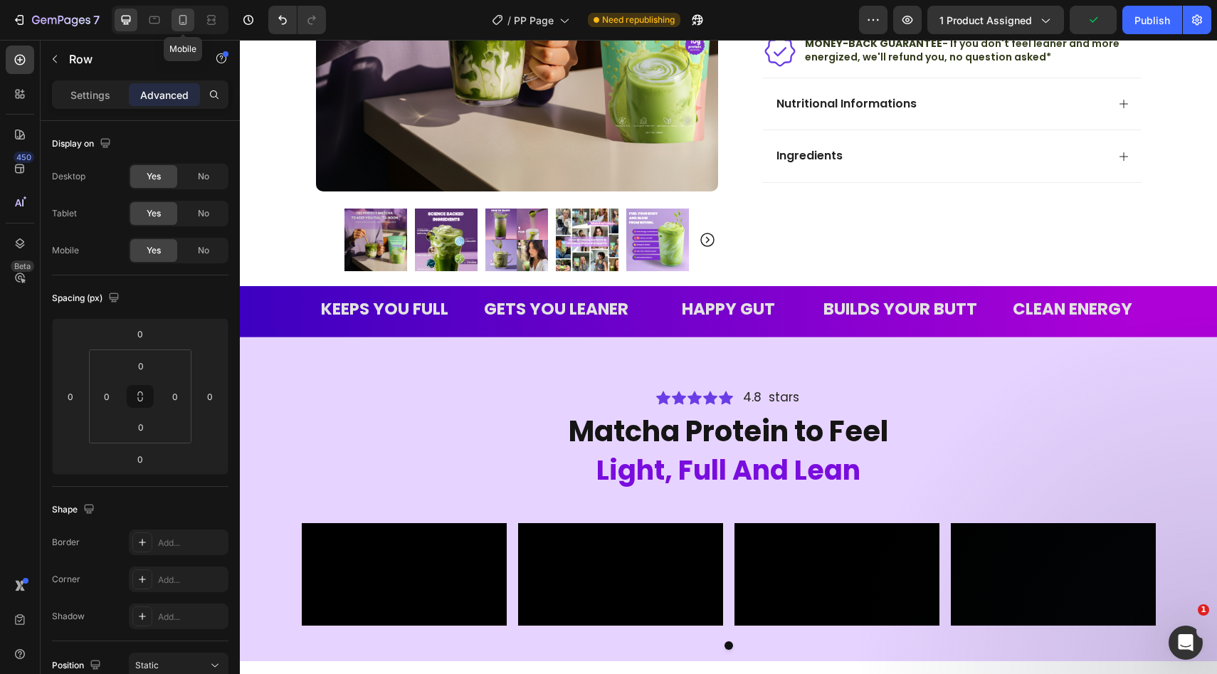
click at [191, 14] on div at bounding box center [182, 20] width 23 height 23
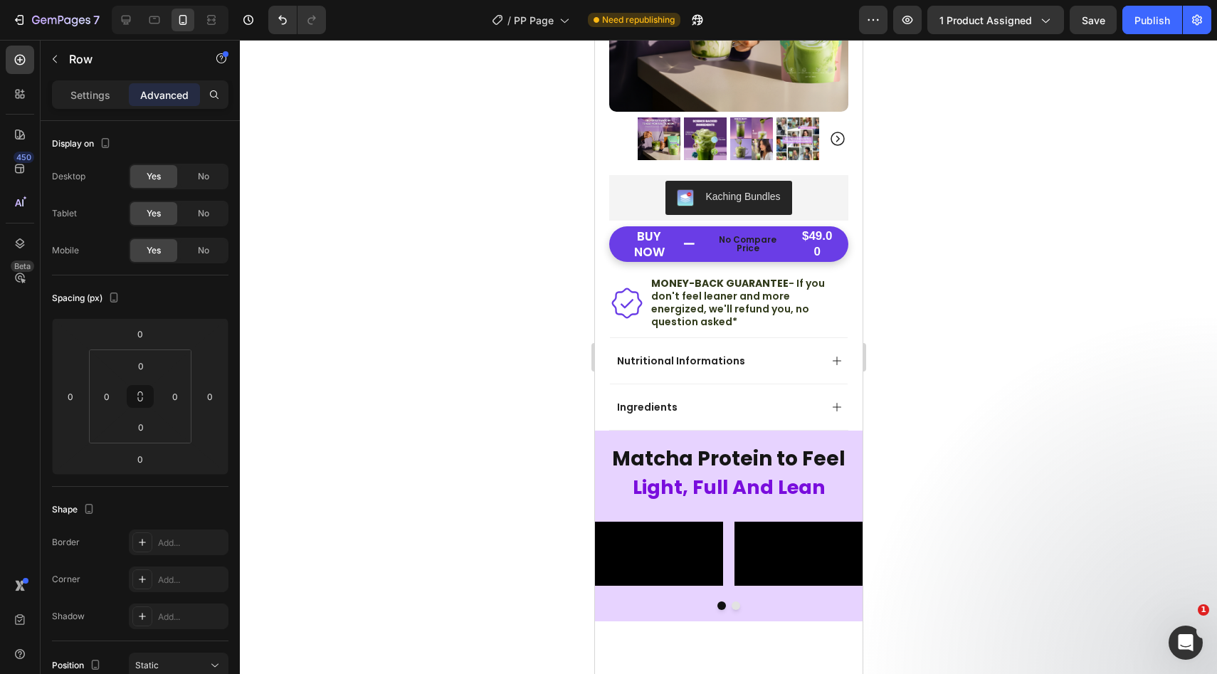
scroll to position [276, 0]
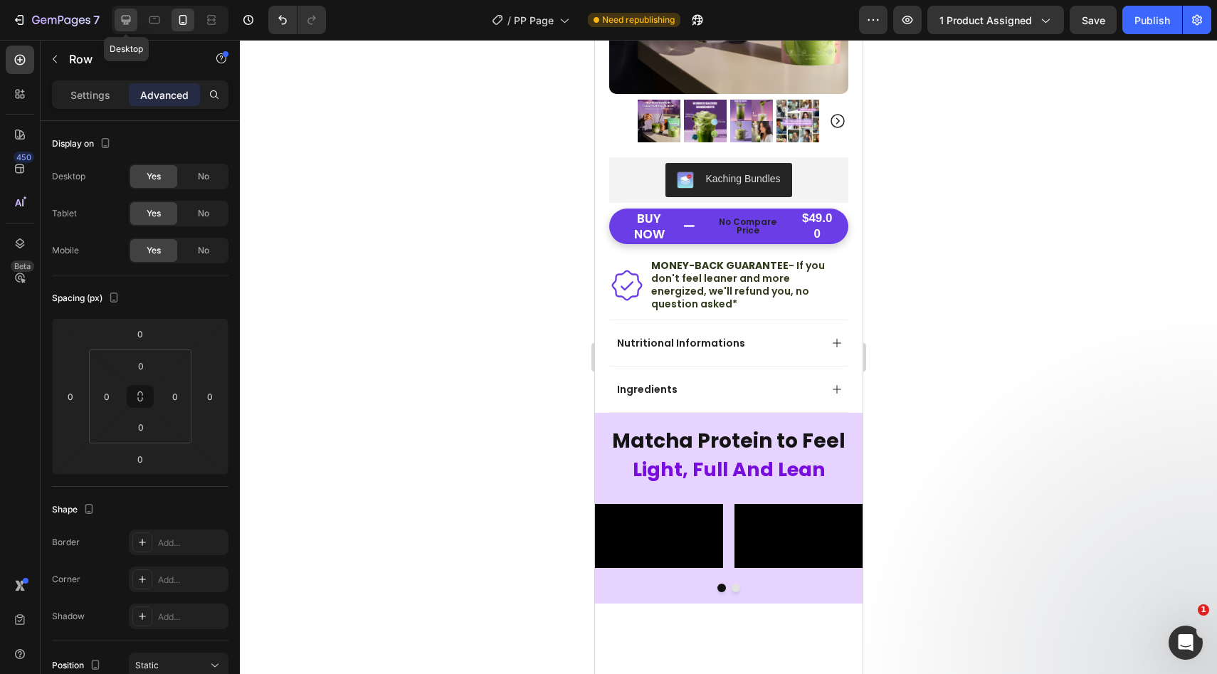
click at [126, 30] on div at bounding box center [126, 20] width 23 height 23
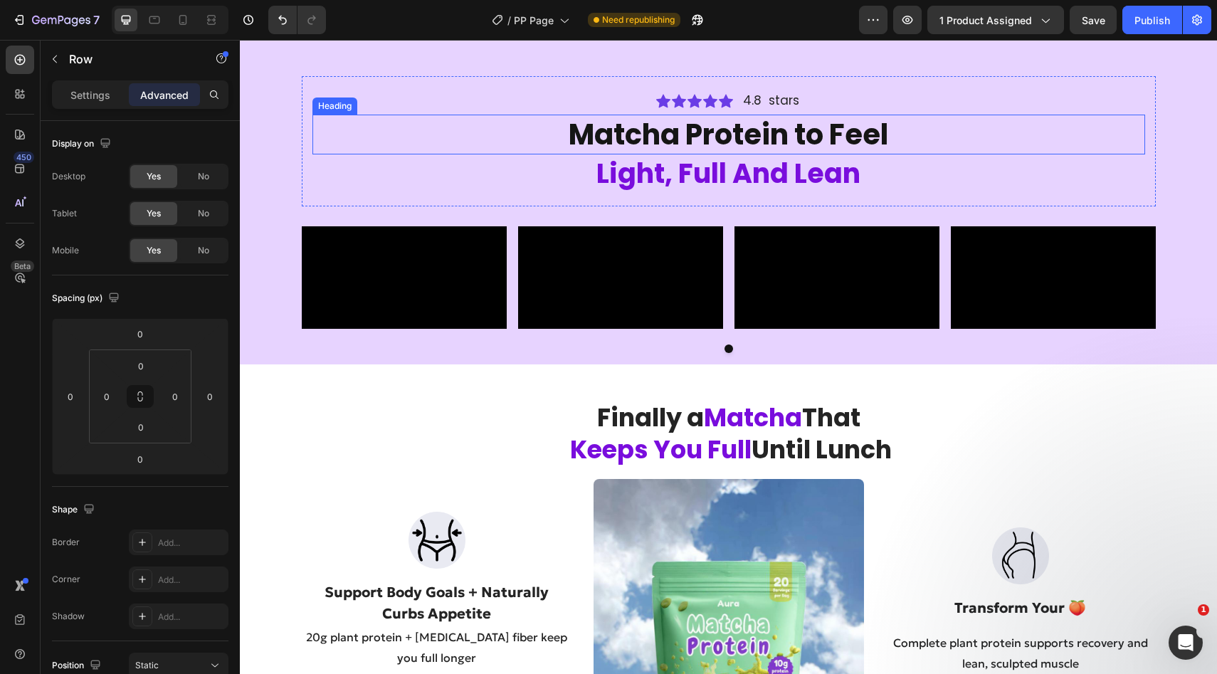
scroll to position [612, 0]
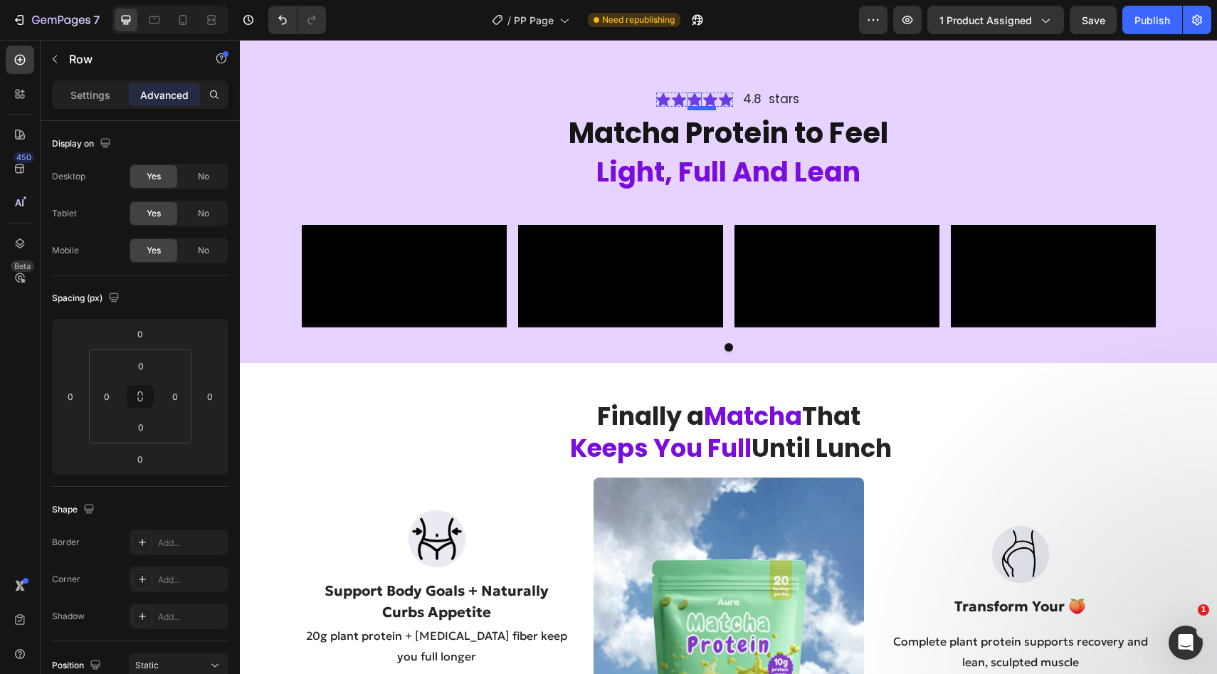
click at [694, 100] on div "Icon" at bounding box center [694, 99] width 14 height 14
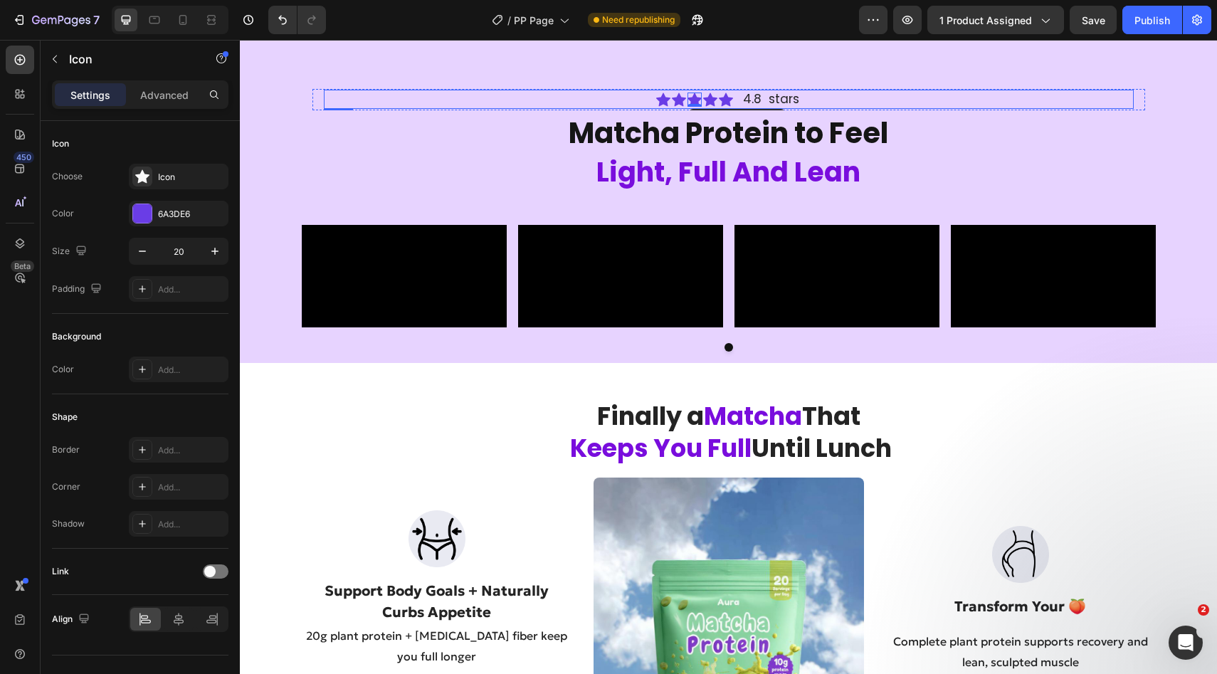
click at [833, 99] on div "Icon Icon Icon 0 Icon Icon Icon List 4.8 stars Text Block Row" at bounding box center [729, 99] width 810 height 19
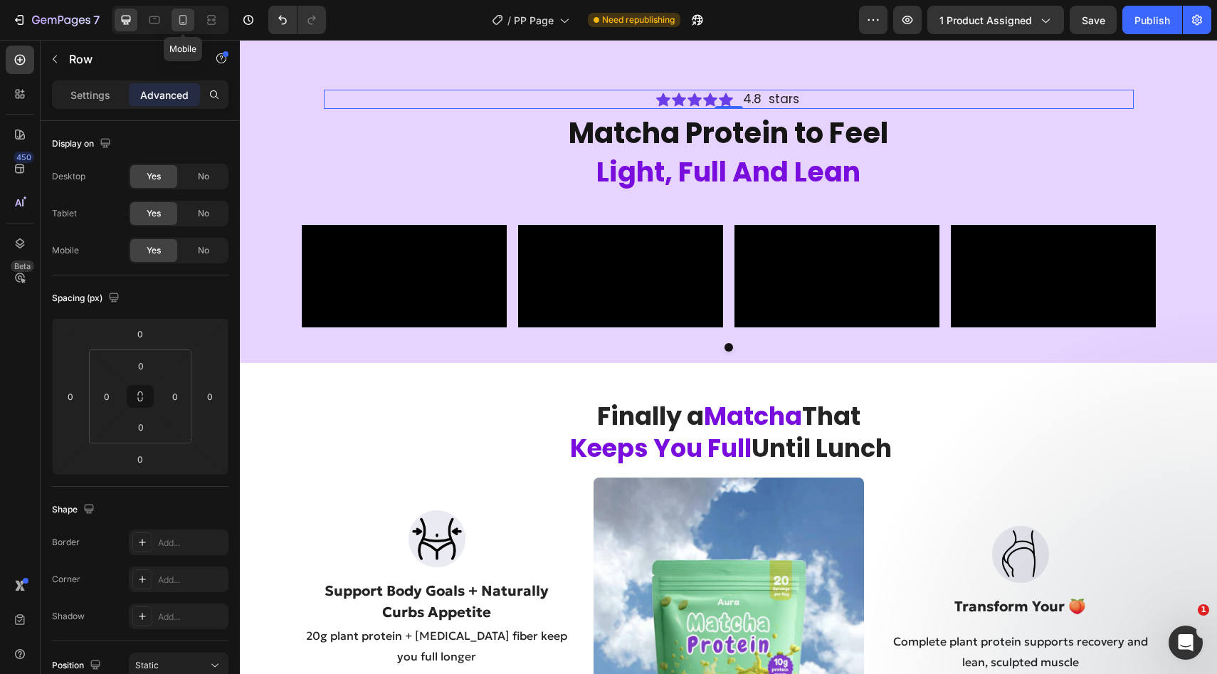
click at [178, 17] on icon at bounding box center [183, 20] width 14 height 14
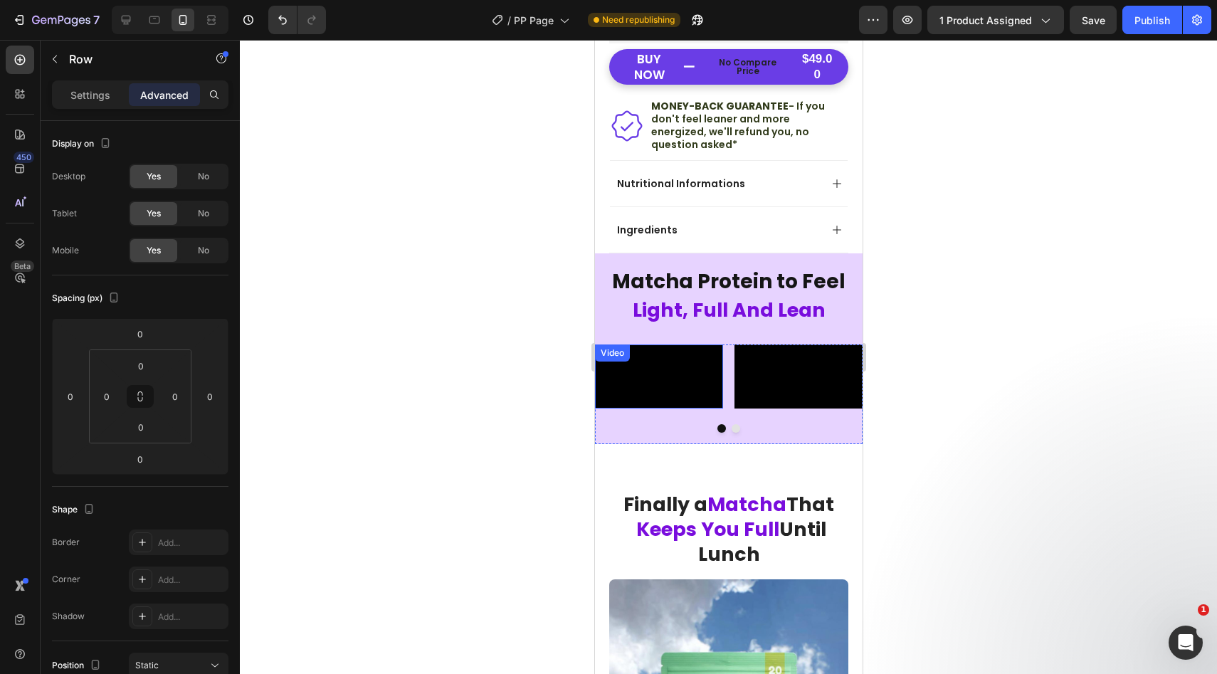
scroll to position [430, 0]
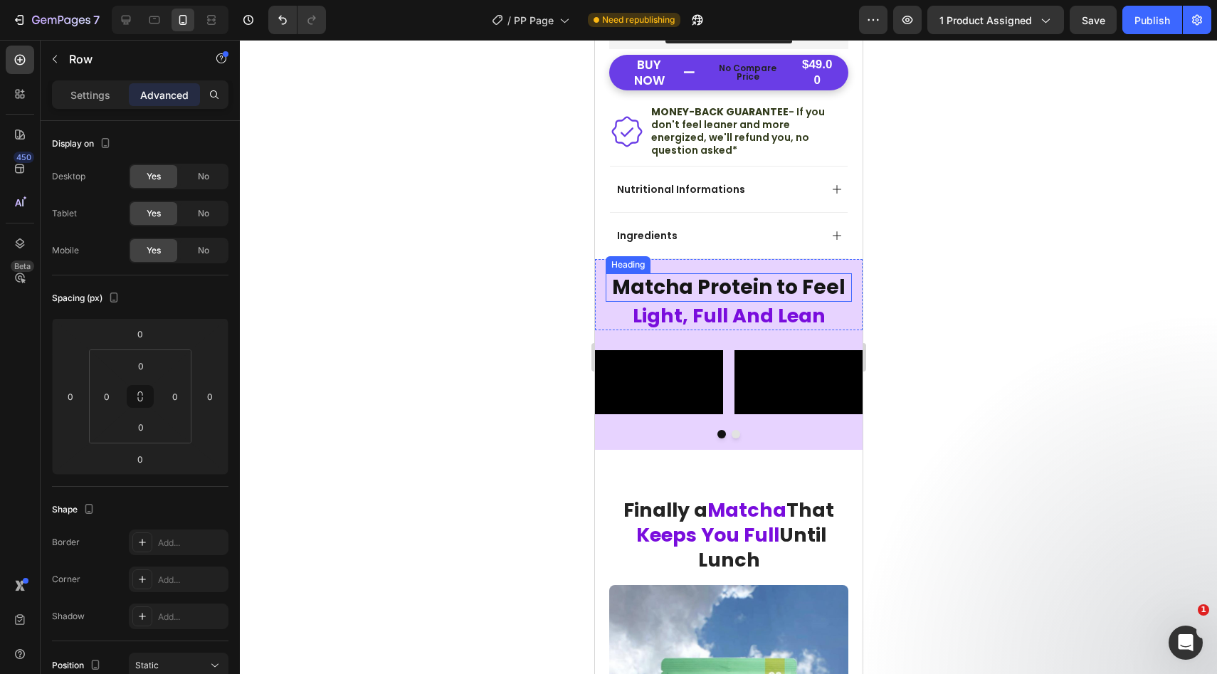
click at [679, 273] on h2 "Matcha Protein to Feel" at bounding box center [728, 287] width 246 height 28
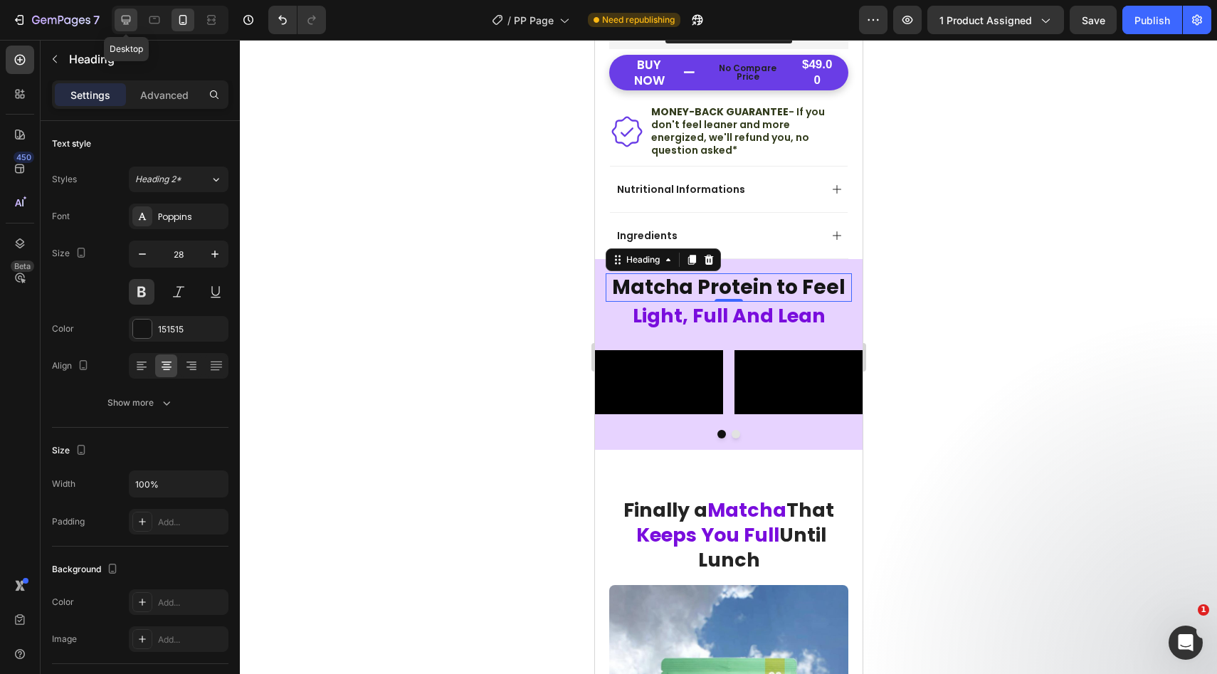
click at [120, 20] on icon at bounding box center [126, 20] width 14 height 14
type input "40"
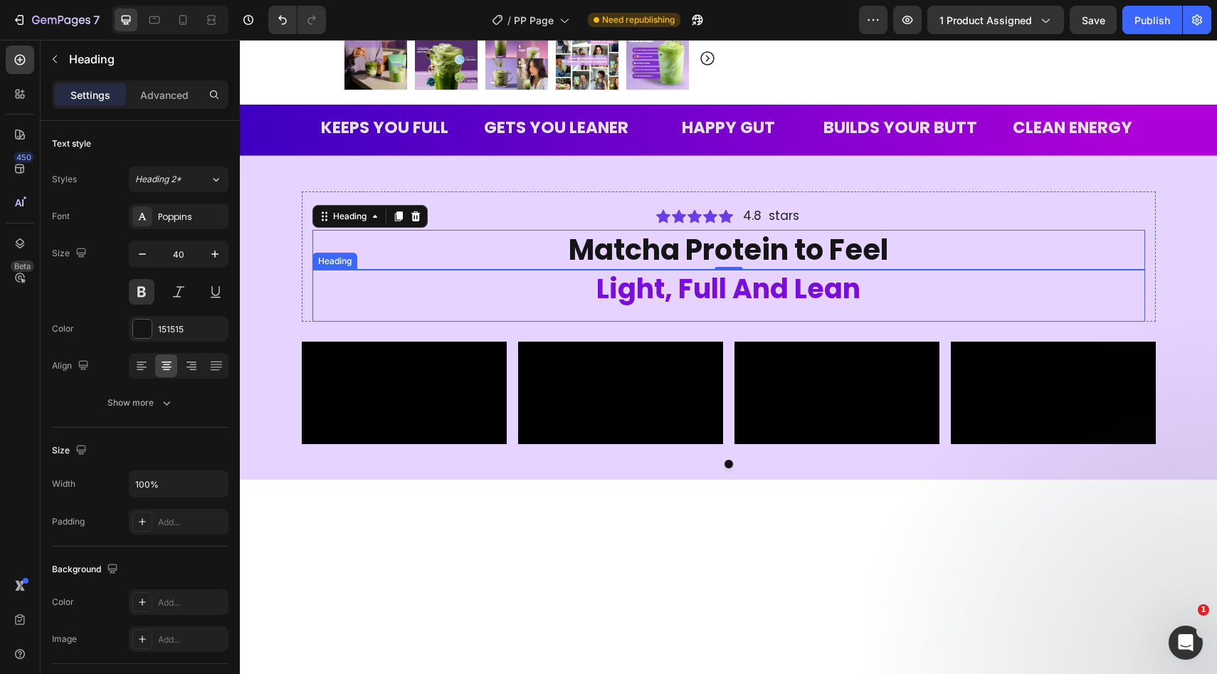
scroll to position [485, 0]
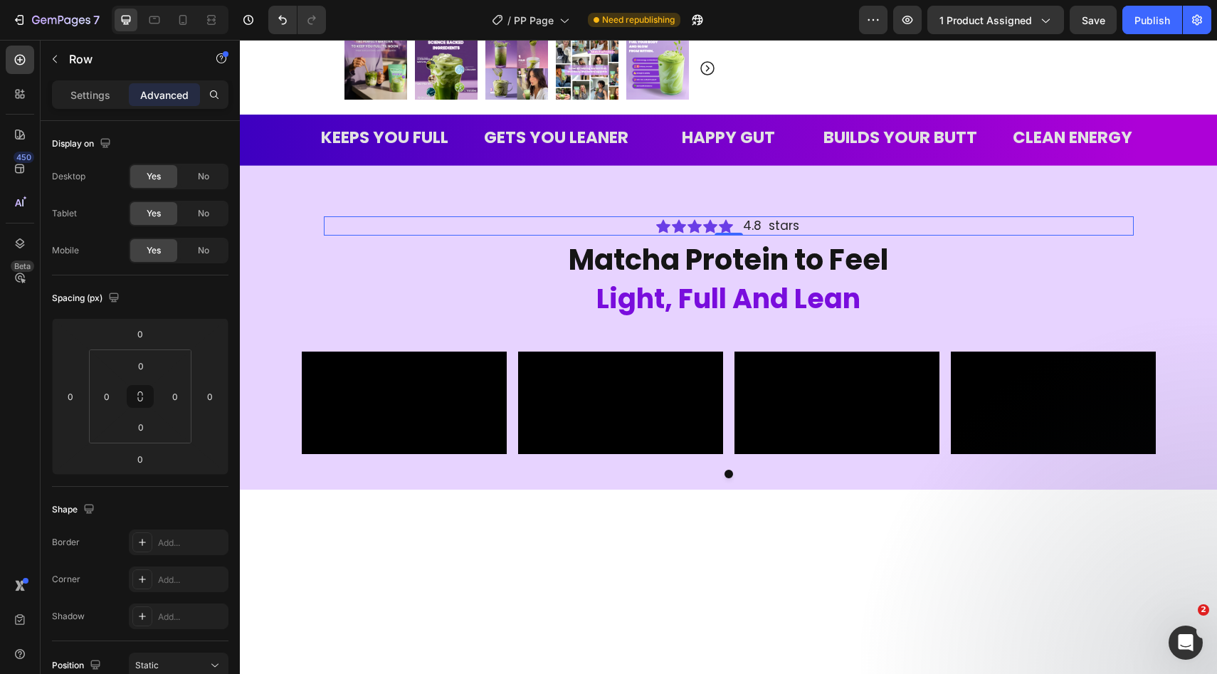
click at [588, 224] on div "Icon Icon Icon Icon Icon Icon List 4.8 stars Text Block Row 0" at bounding box center [729, 225] width 810 height 19
click at [210, 260] on div "No" at bounding box center [203, 250] width 47 height 23
click at [150, 247] on span "Yes" at bounding box center [154, 250] width 14 height 13
click at [1089, 33] on button "Save" at bounding box center [1092, 20] width 47 height 28
click at [189, 23] on icon at bounding box center [183, 20] width 14 height 14
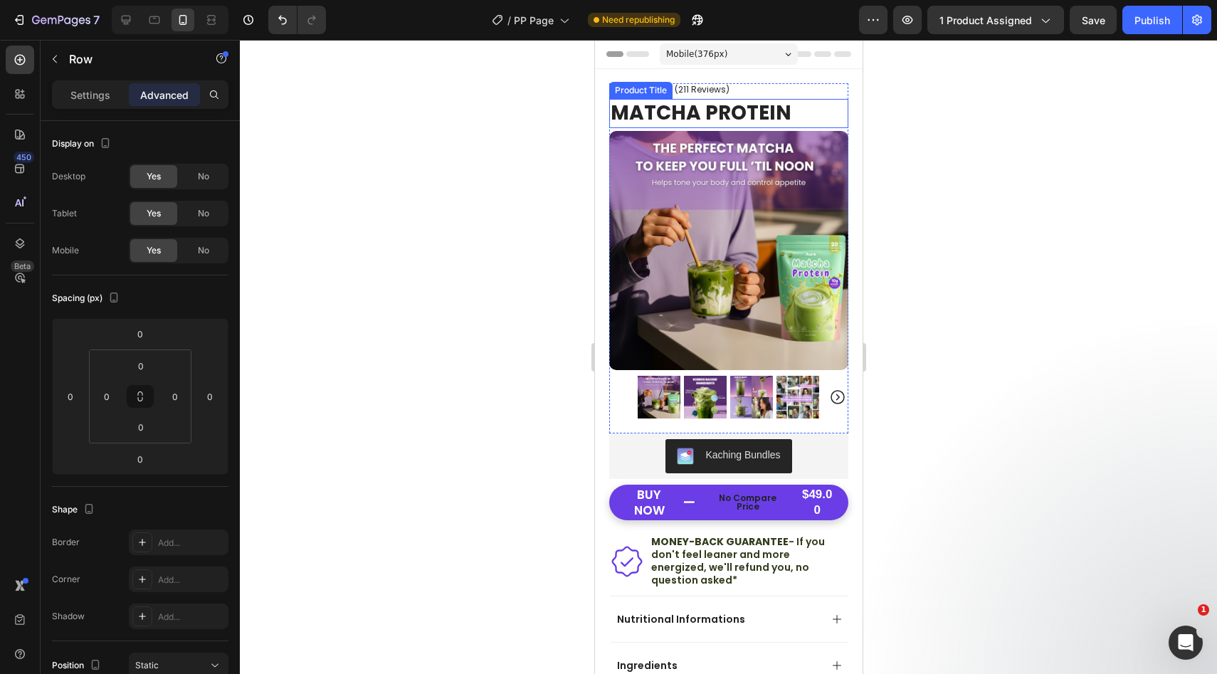
click at [673, 112] on h1 "MATCHA PROTEIN" at bounding box center [727, 113] width 239 height 28
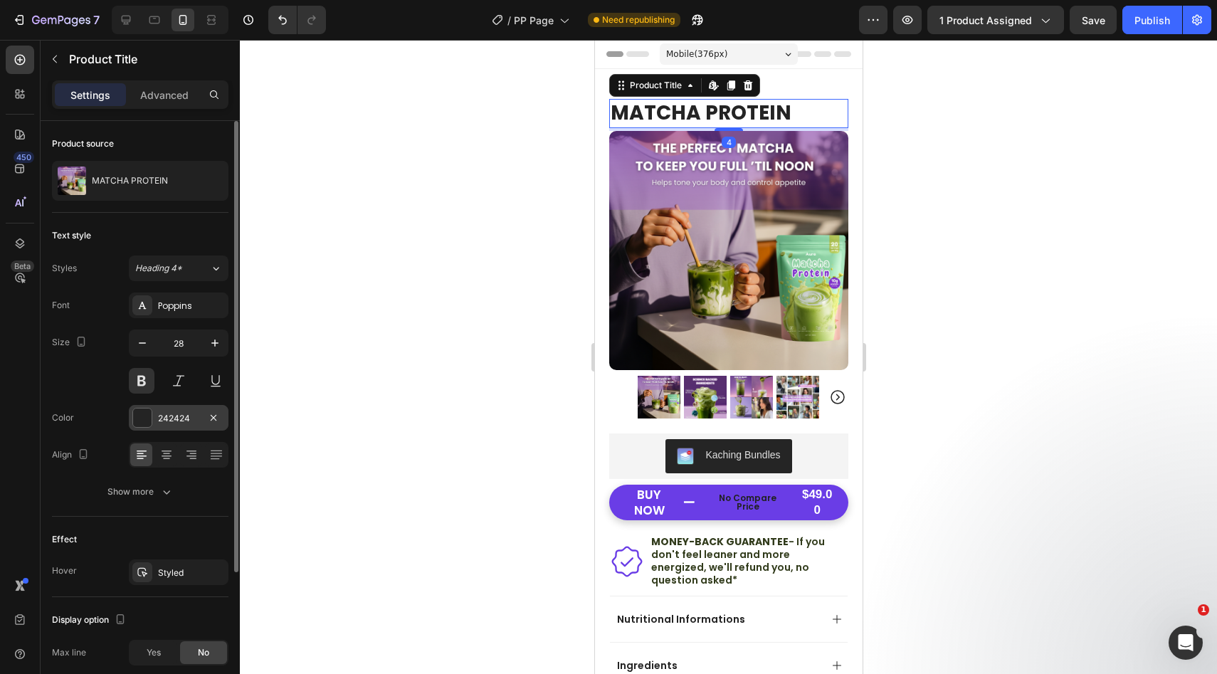
click at [149, 411] on div at bounding box center [142, 417] width 18 height 18
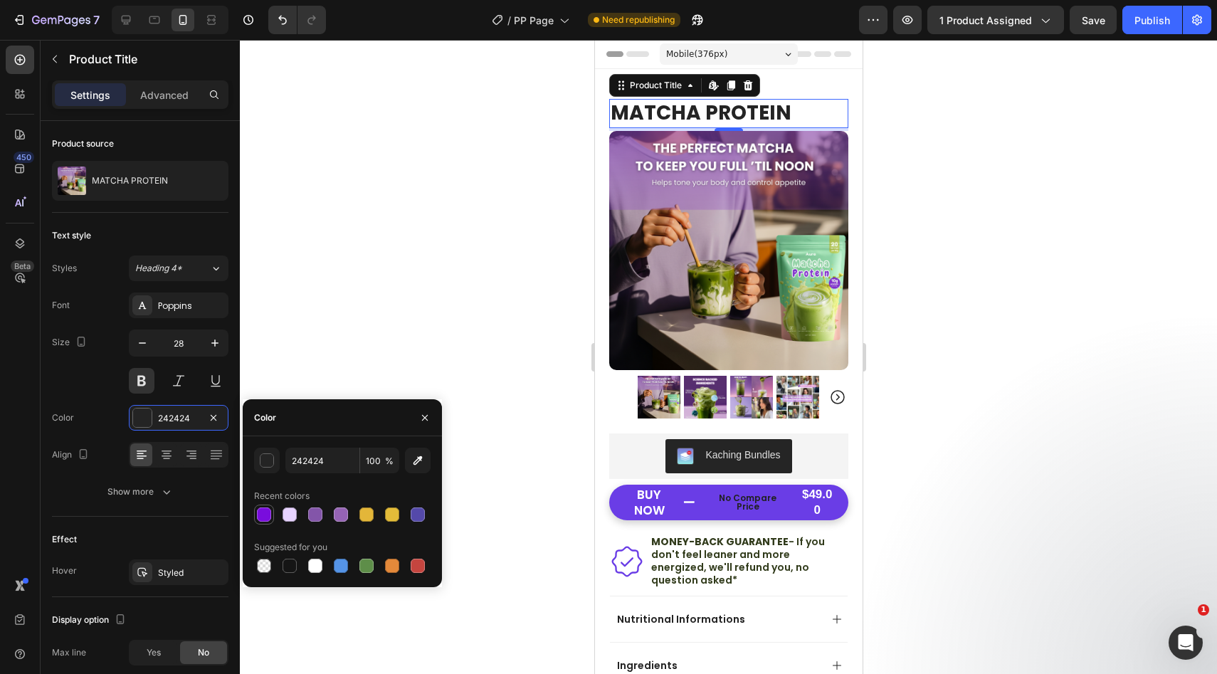
click at [268, 515] on div at bounding box center [264, 514] width 14 height 14
click at [288, 566] on div at bounding box center [289, 566] width 14 height 14
type input "151515"
click at [526, 326] on div at bounding box center [728, 357] width 977 height 634
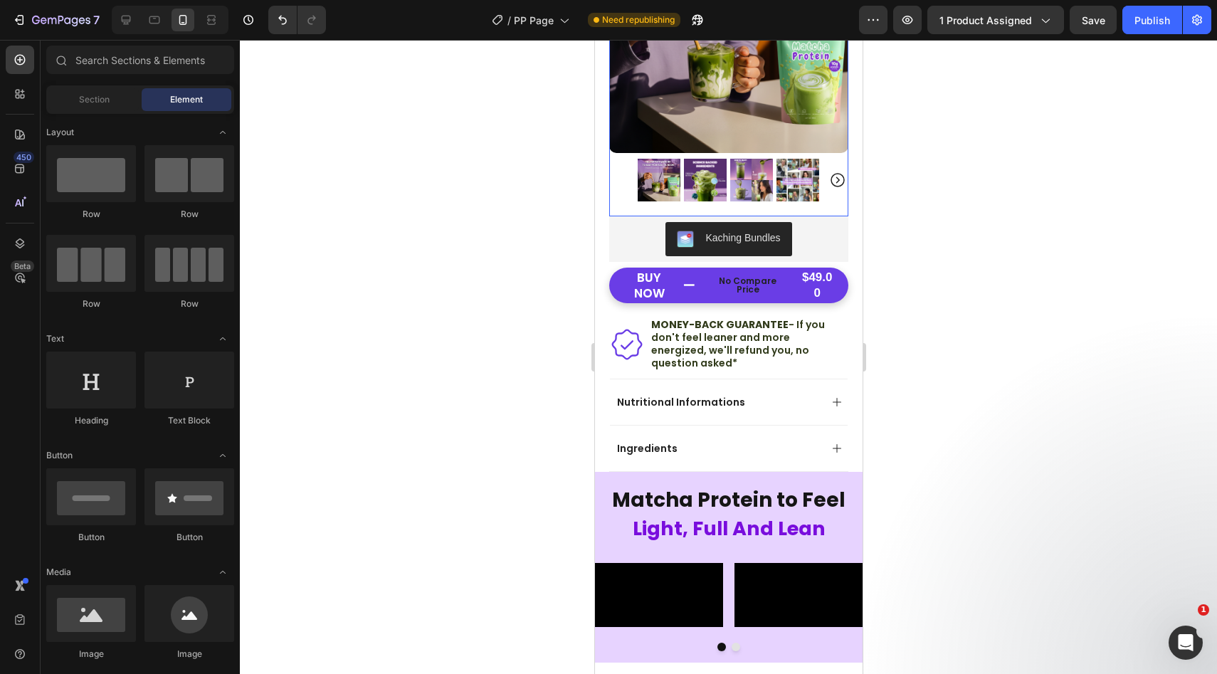
scroll to position [252, 0]
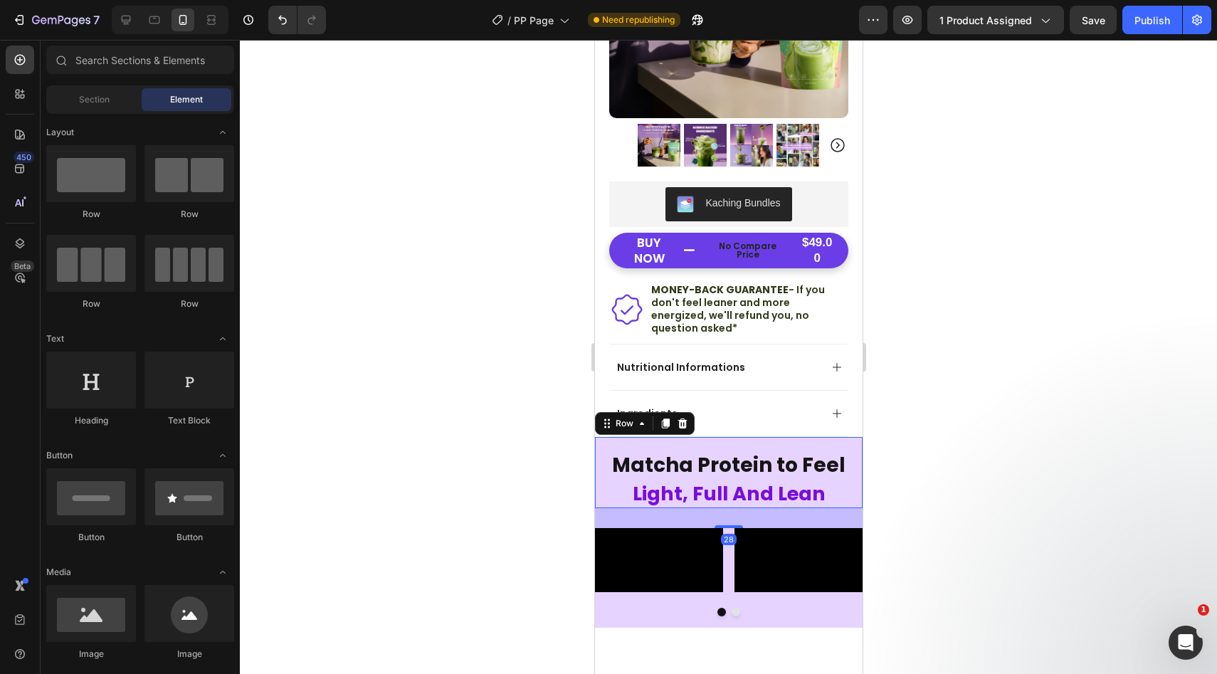
click at [673, 437] on div "Icon Icon Icon Icon Icon Icon List 4.8 stars Text Block Row Hero Banner Matcha …" at bounding box center [728, 472] width 268 height 71
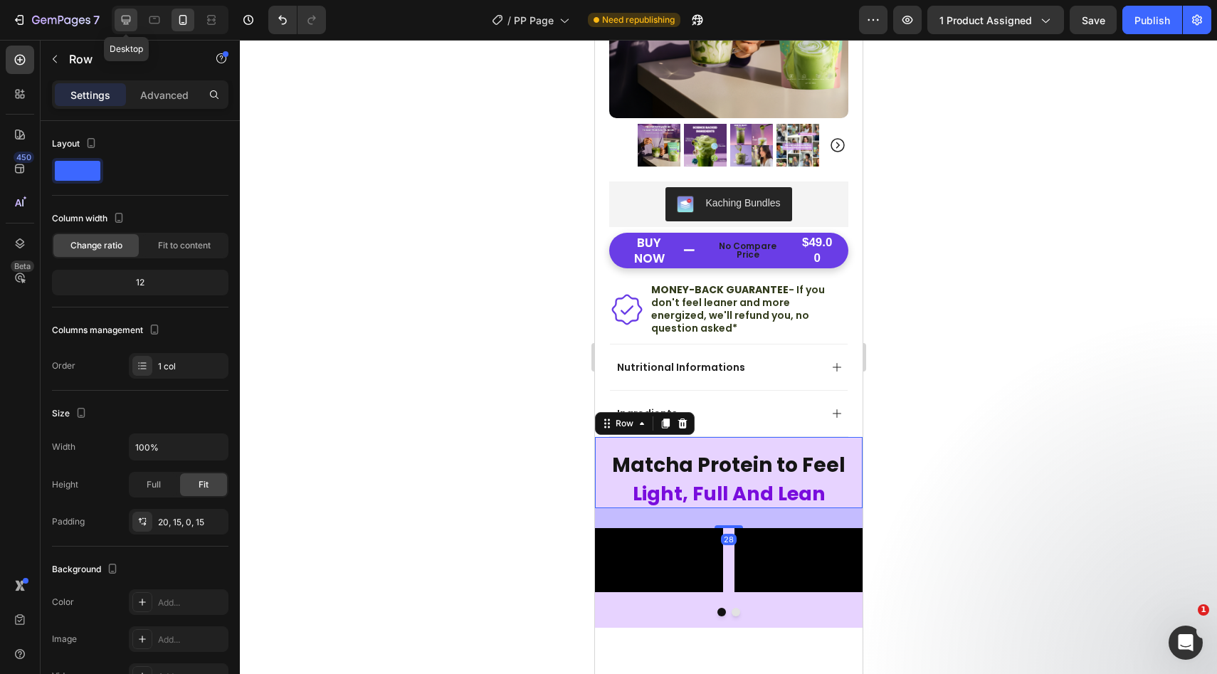
click at [127, 10] on div at bounding box center [126, 20] width 23 height 23
type input "1200"
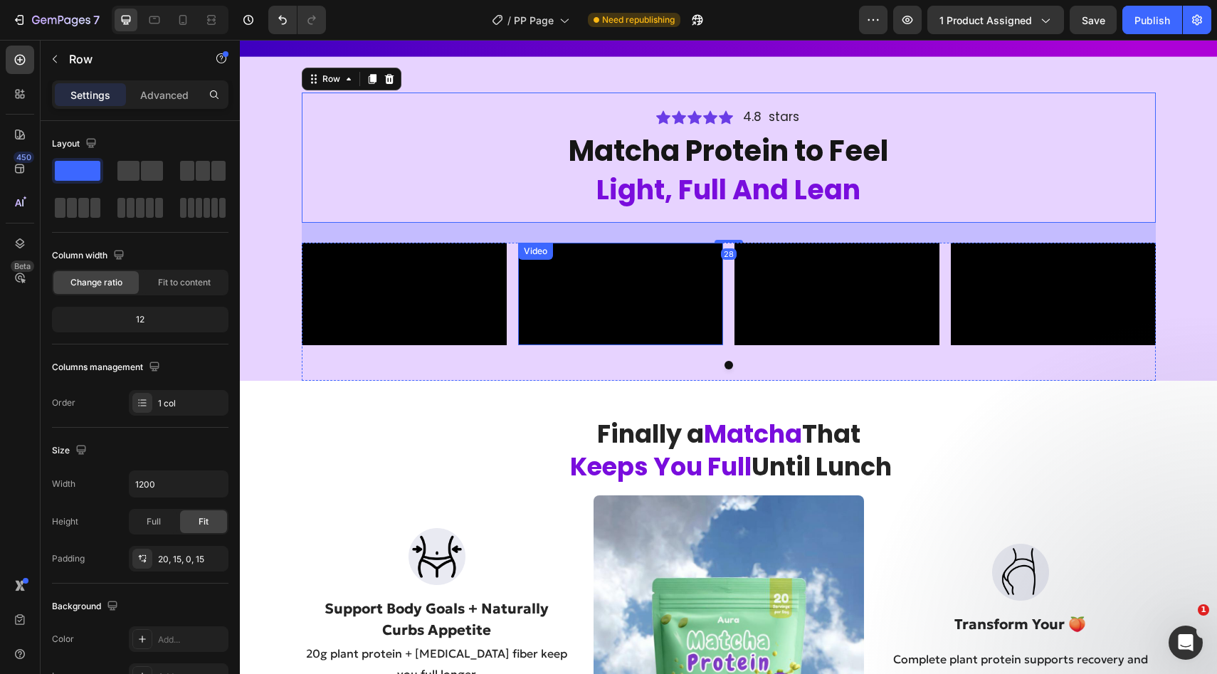
scroll to position [596, 0]
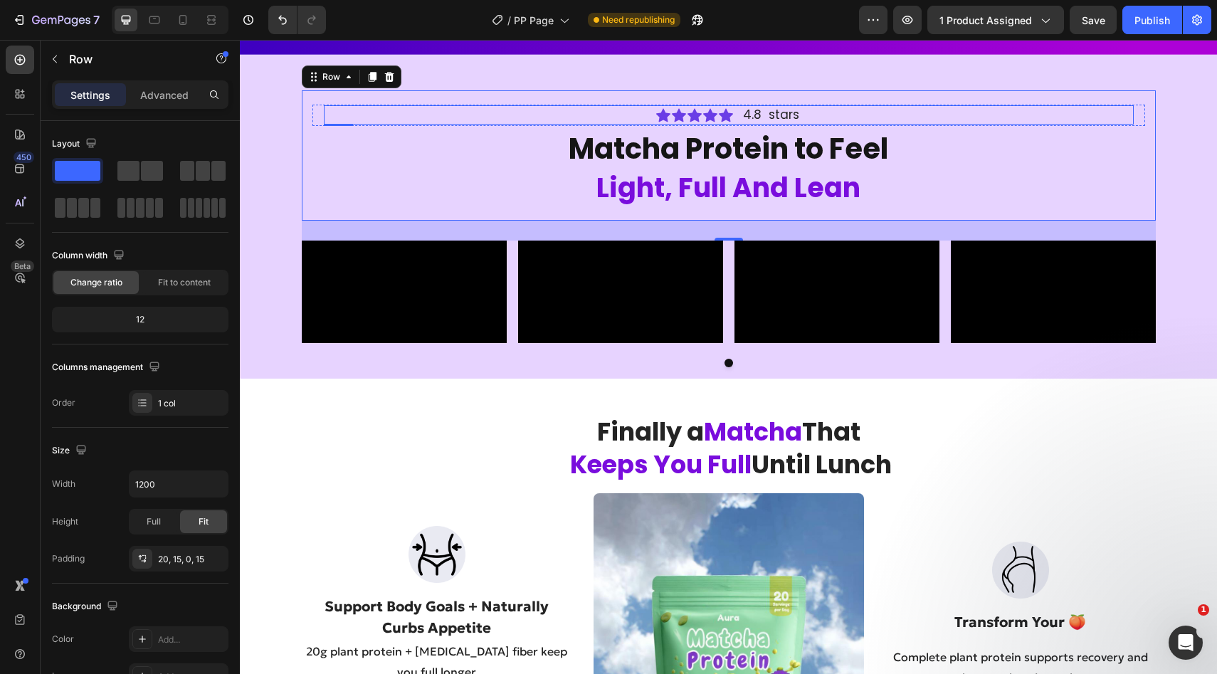
click at [634, 115] on div "Icon Icon Icon Icon Icon Icon List 4.8 stars Text Block Row" at bounding box center [729, 114] width 810 height 19
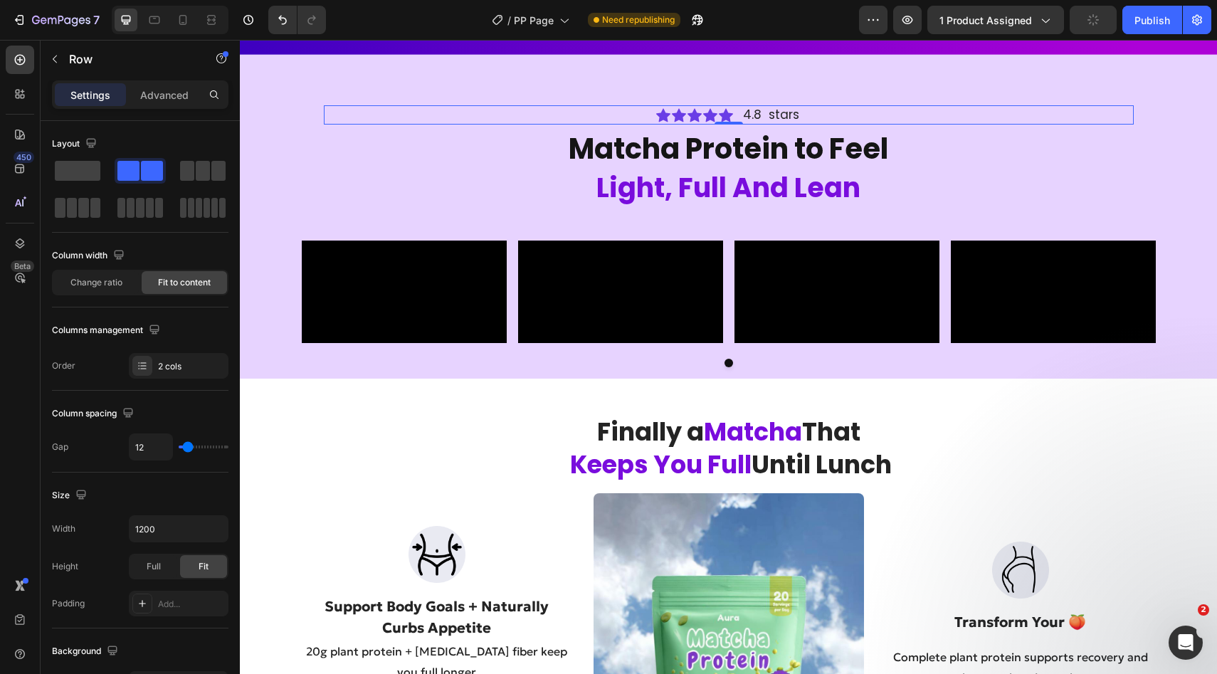
click at [565, 114] on div "Icon Icon Icon Icon Icon Icon List 4.8 stars Text Block Row 0" at bounding box center [729, 114] width 810 height 19
click at [610, 112] on div "Icon Icon Icon Icon Icon Icon List 4.8 stars Text Block Row 0" at bounding box center [729, 114] width 810 height 19
click at [811, 113] on div "Icon Icon Icon Icon Icon Icon List 4.8 stars Text Block Row 0" at bounding box center [729, 114] width 810 height 19
click at [450, 169] on h2 "Light, Full And Lean" at bounding box center [728, 188] width 832 height 38
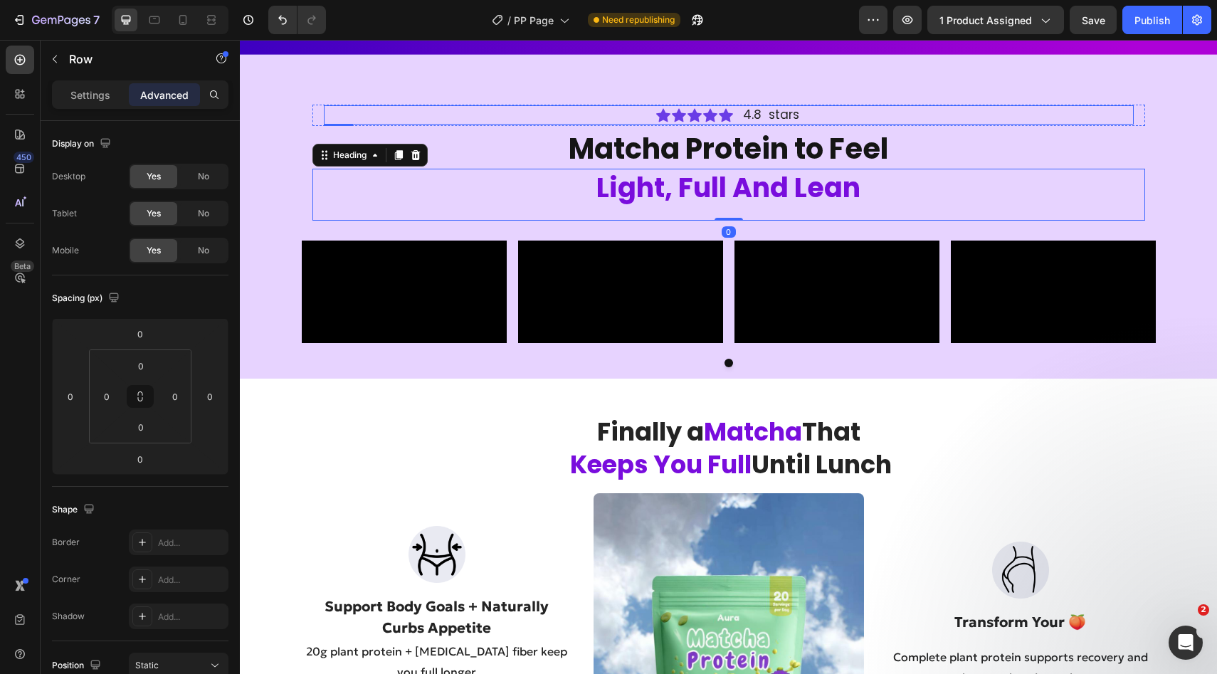
click at [449, 115] on div "Icon Icon Icon Icon Icon Icon List 4.8 stars Text Block Row" at bounding box center [729, 114] width 810 height 19
click at [447, 115] on div "Icon Icon Icon Icon Icon Icon List 4.8 stars Text Block Row 0" at bounding box center [729, 114] width 810 height 19
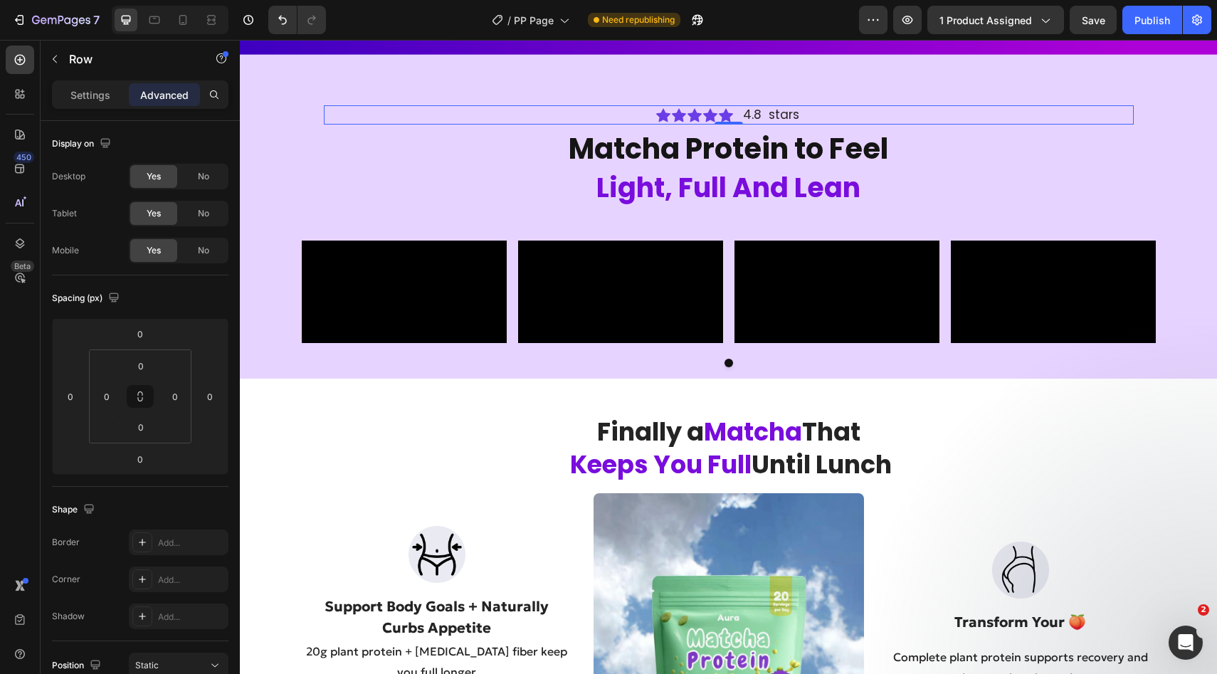
click at [447, 115] on div "Icon Icon Icon Icon Icon Icon List 4.8 stars Text Block Row 0" at bounding box center [729, 114] width 810 height 19
click at [884, 117] on div "Icon Icon Icon Icon Icon Icon List 4.8 stars Text Block Row 0" at bounding box center [729, 114] width 810 height 19
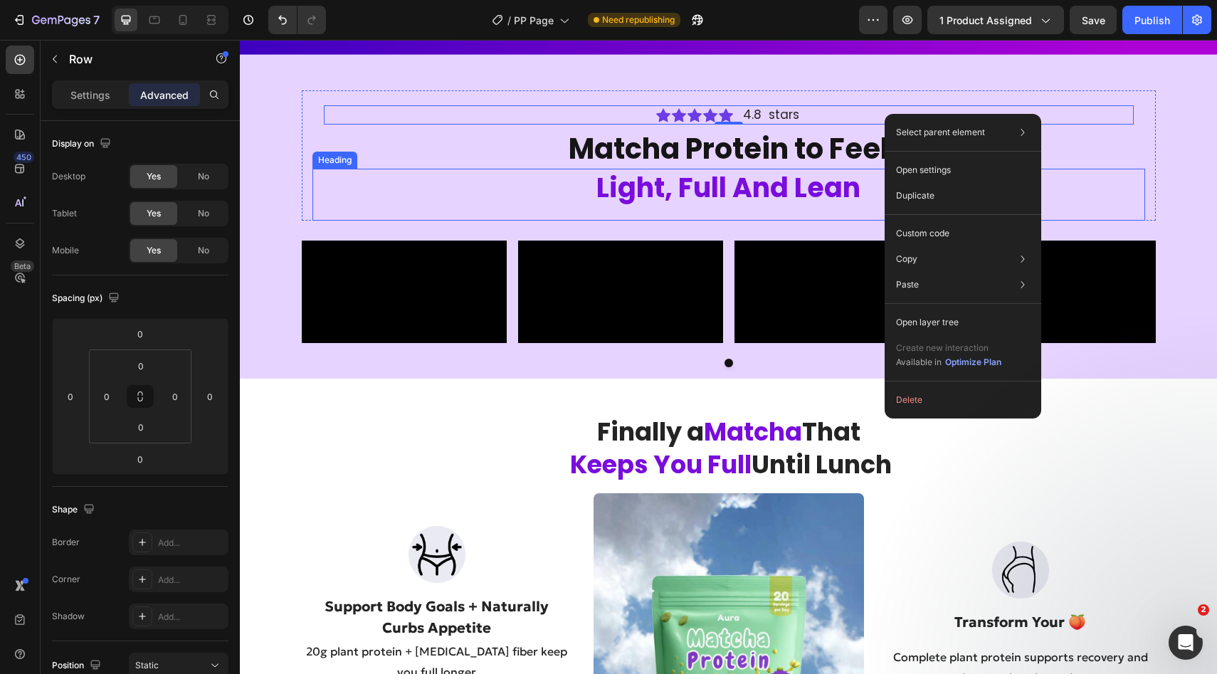
click at [488, 194] on h2 "Light, Full And Lean" at bounding box center [728, 188] width 832 height 38
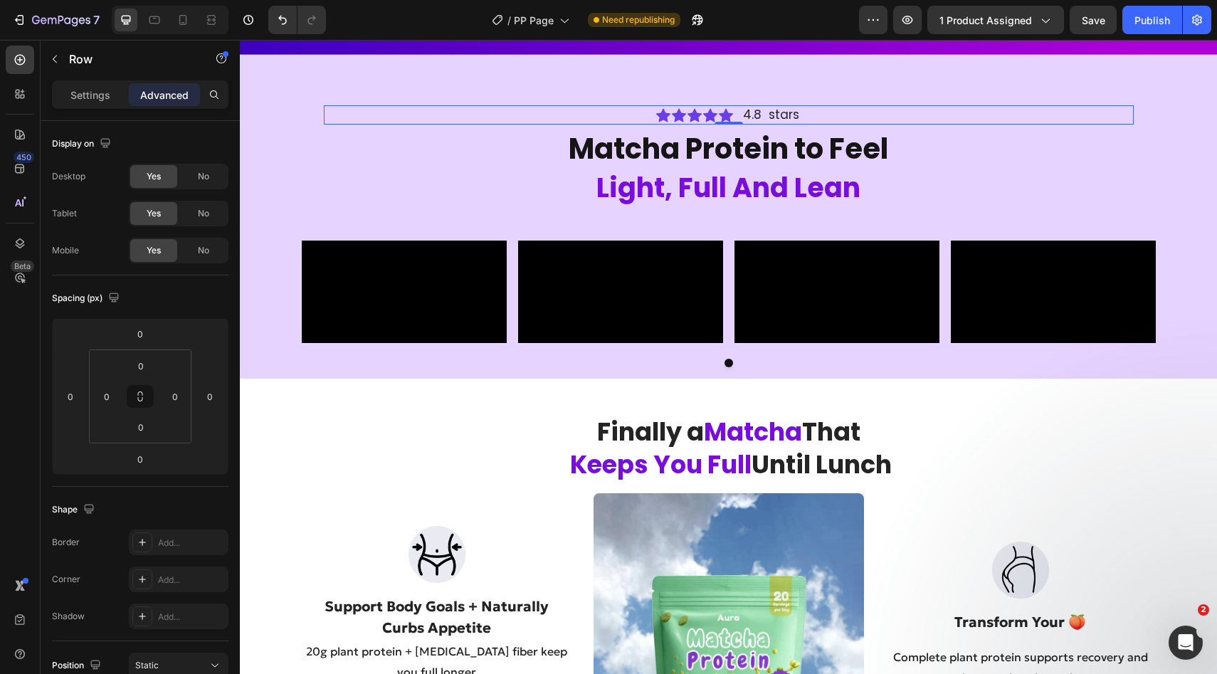
click at [437, 122] on div "Icon Icon Icon Icon Icon Icon List 4.8 stars Text Block Row 0" at bounding box center [729, 114] width 810 height 19
click at [411, 120] on div "Icon Icon Icon Icon Icon Icon List 4.8 stars Text Block Row 0" at bounding box center [729, 114] width 810 height 19
click at [438, 143] on h2 "Matcha Protein to Feel" at bounding box center [728, 149] width 832 height 40
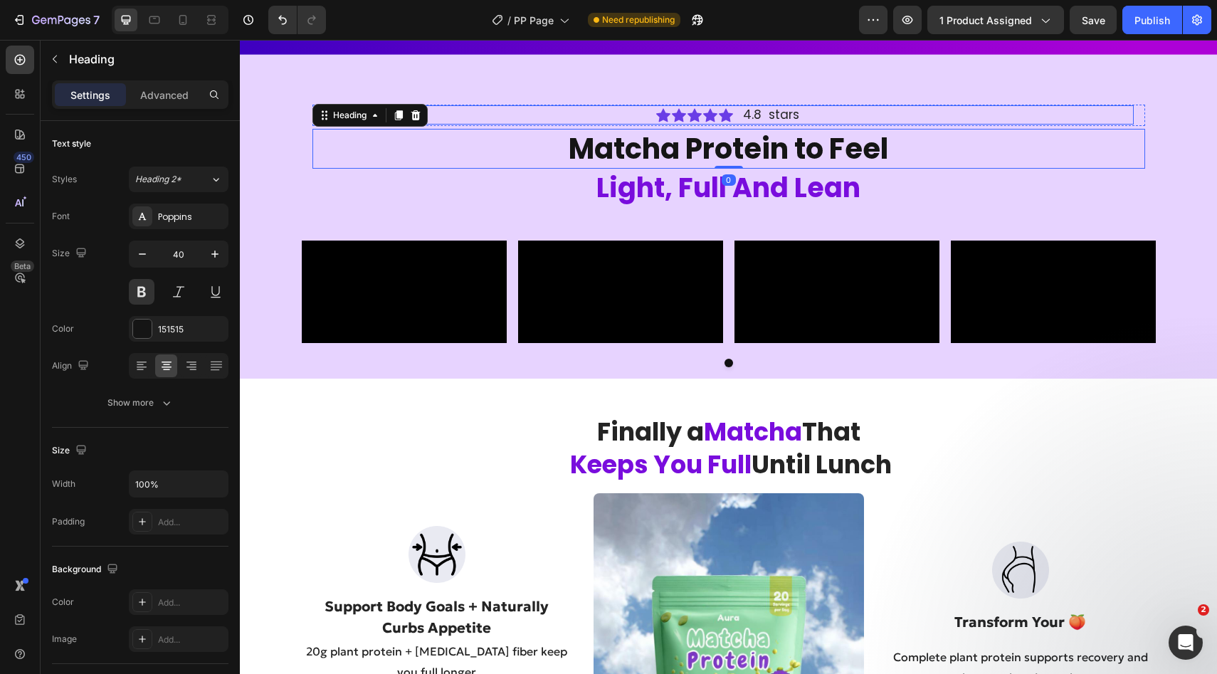
click at [482, 105] on div "Icon Icon Icon Icon Icon Icon List 4.8 stars Text Block Row" at bounding box center [729, 114] width 810 height 19
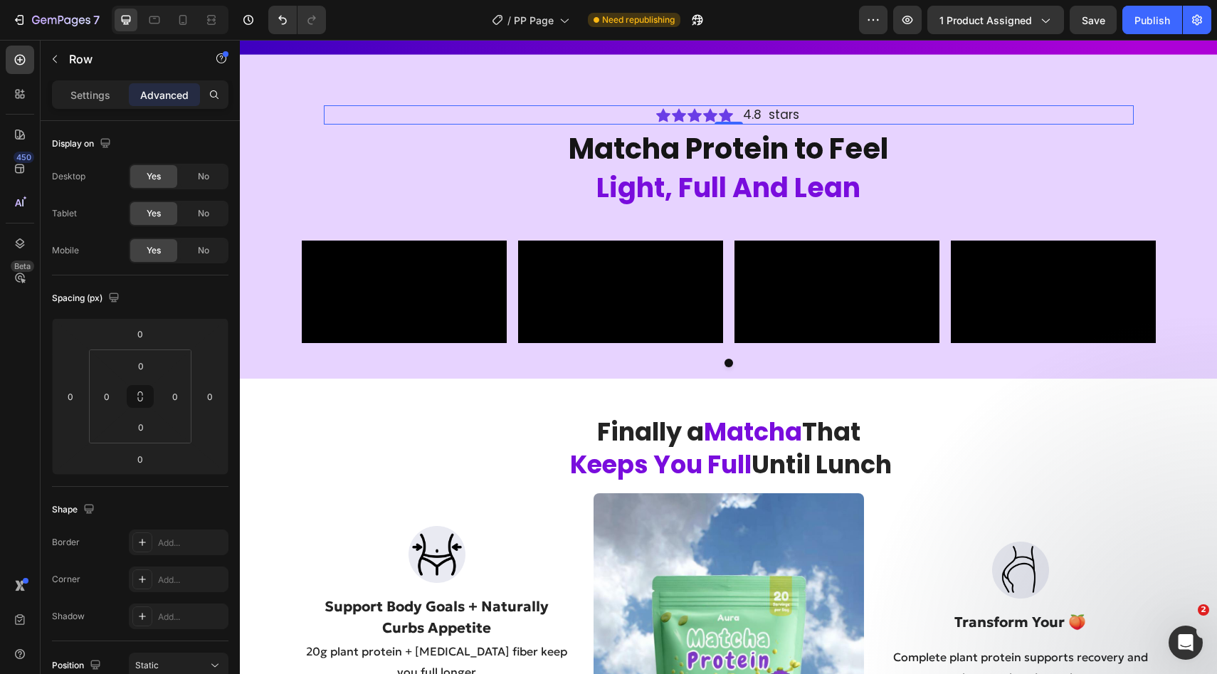
click at [482, 105] on div "Icon Icon Icon Icon Icon Icon List 4.8 stars Text Block Row 0" at bounding box center [729, 114] width 810 height 19
click at [822, 108] on div "Icon Icon Icon Icon Icon Icon List 4.8 stars Text Block Row 0" at bounding box center [729, 114] width 810 height 19
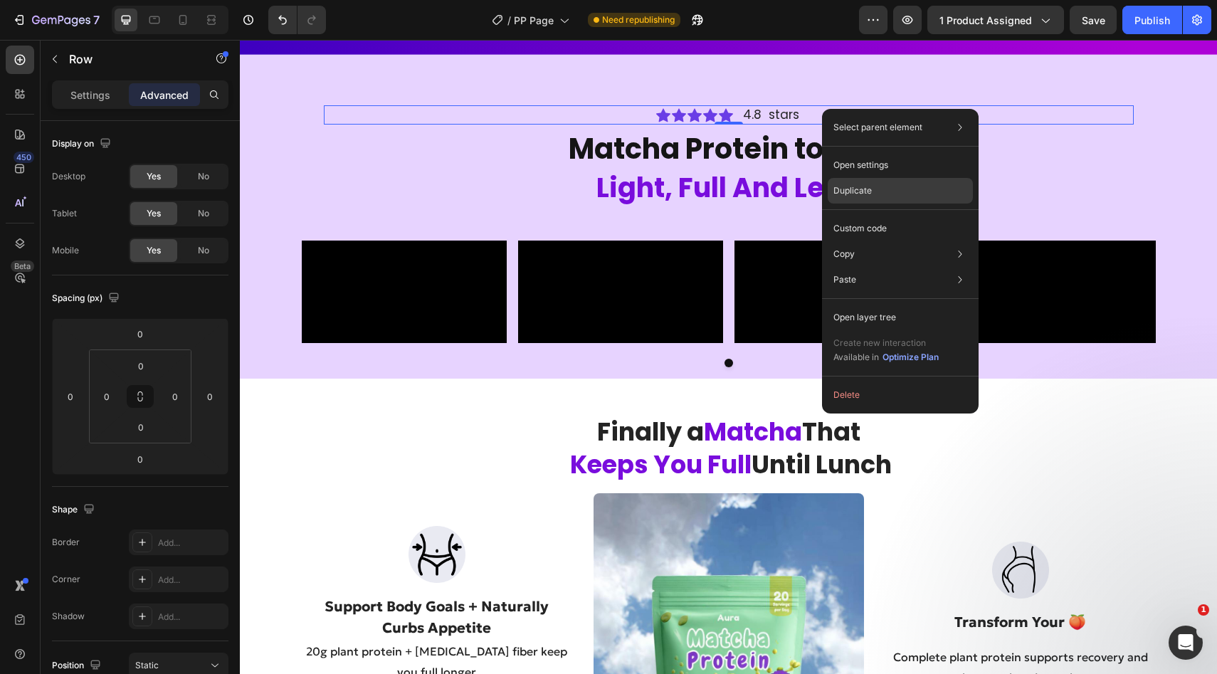
click at [853, 195] on p "Duplicate" at bounding box center [852, 190] width 38 height 13
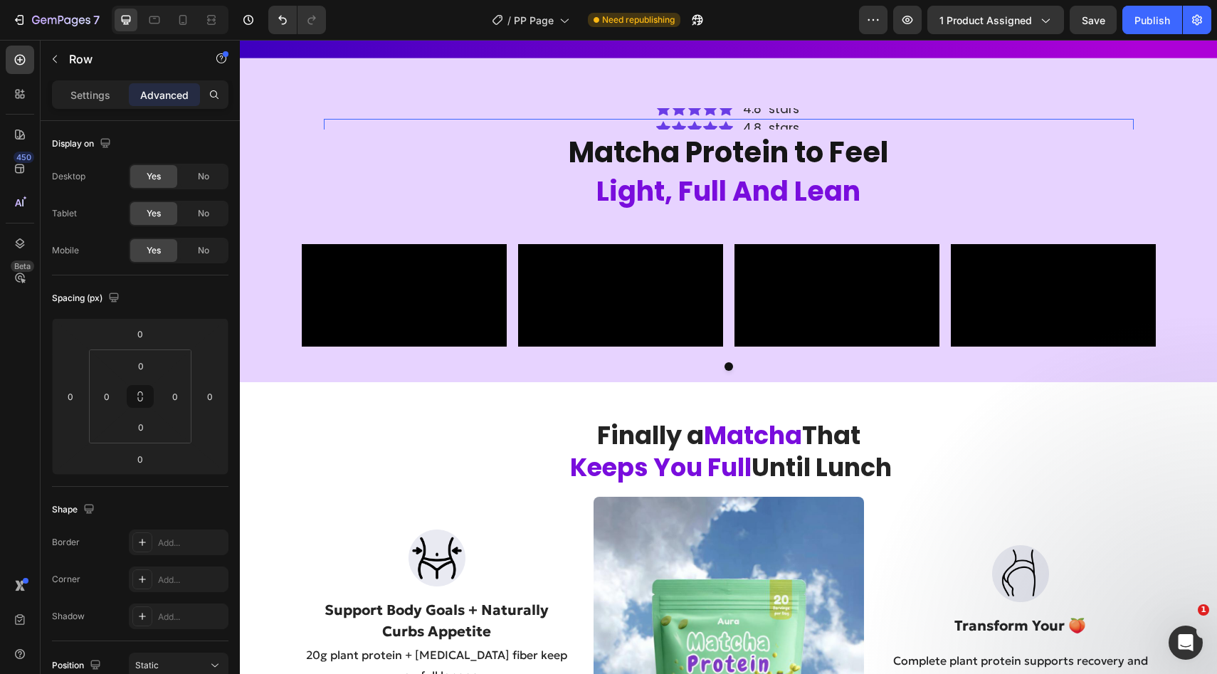
scroll to position [591, 0]
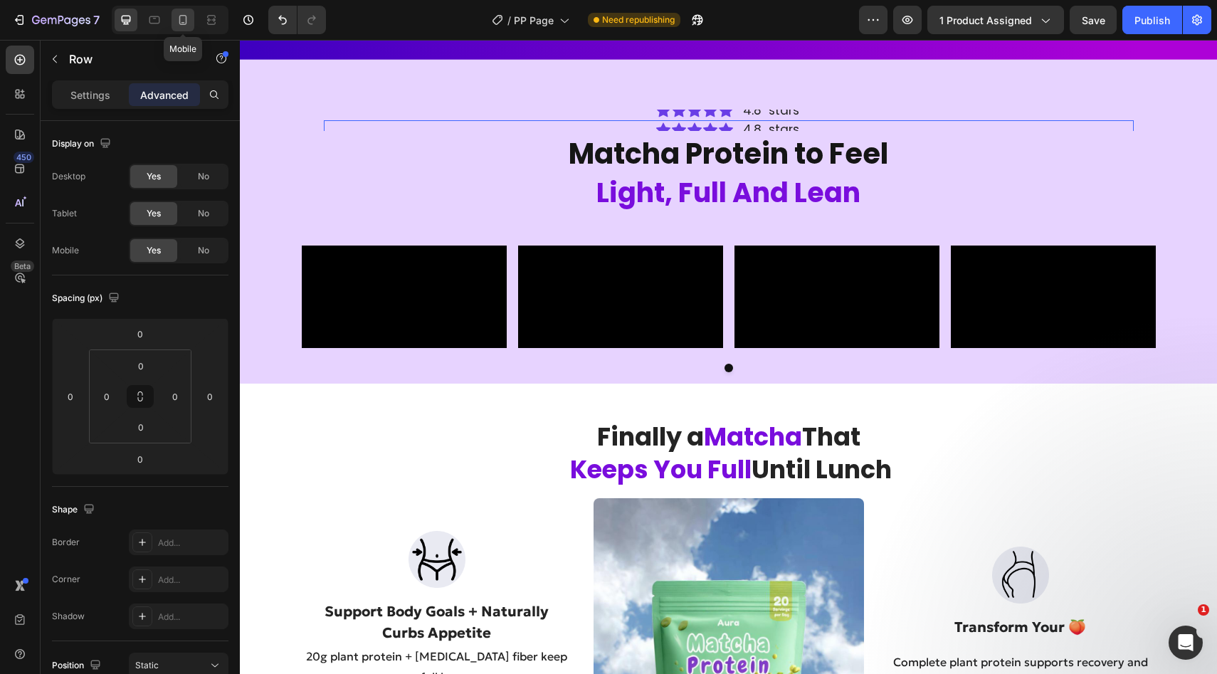
click at [179, 28] on div at bounding box center [182, 20] width 23 height 23
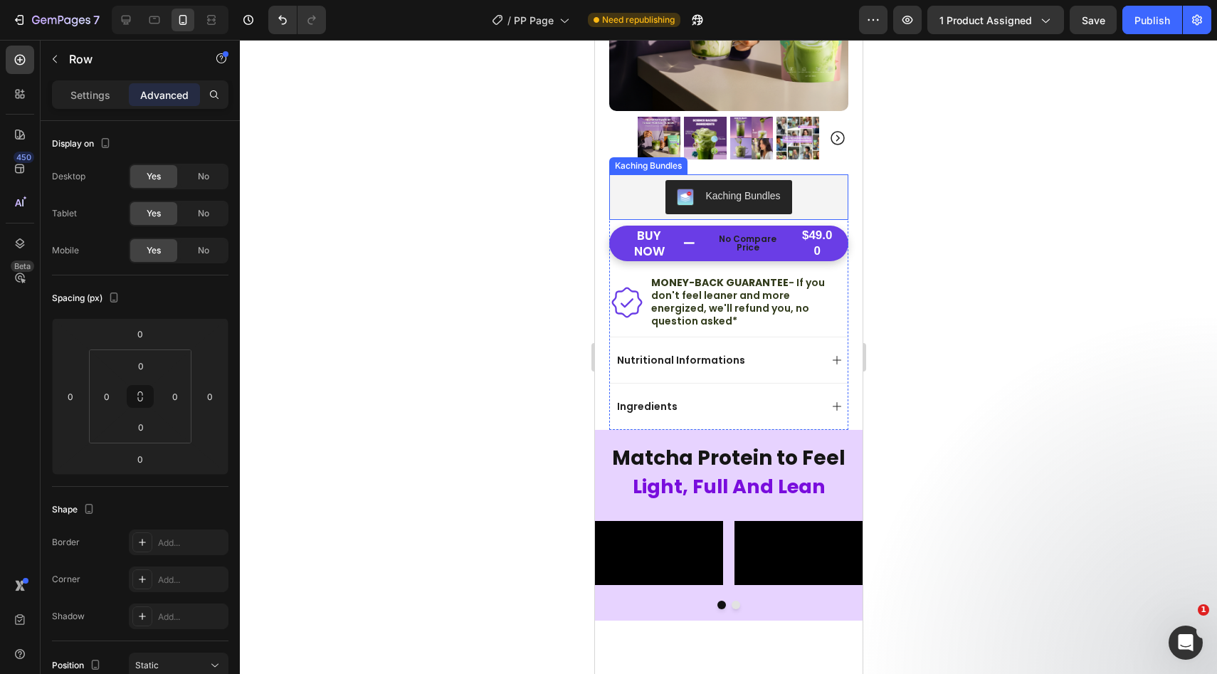
scroll to position [201, 0]
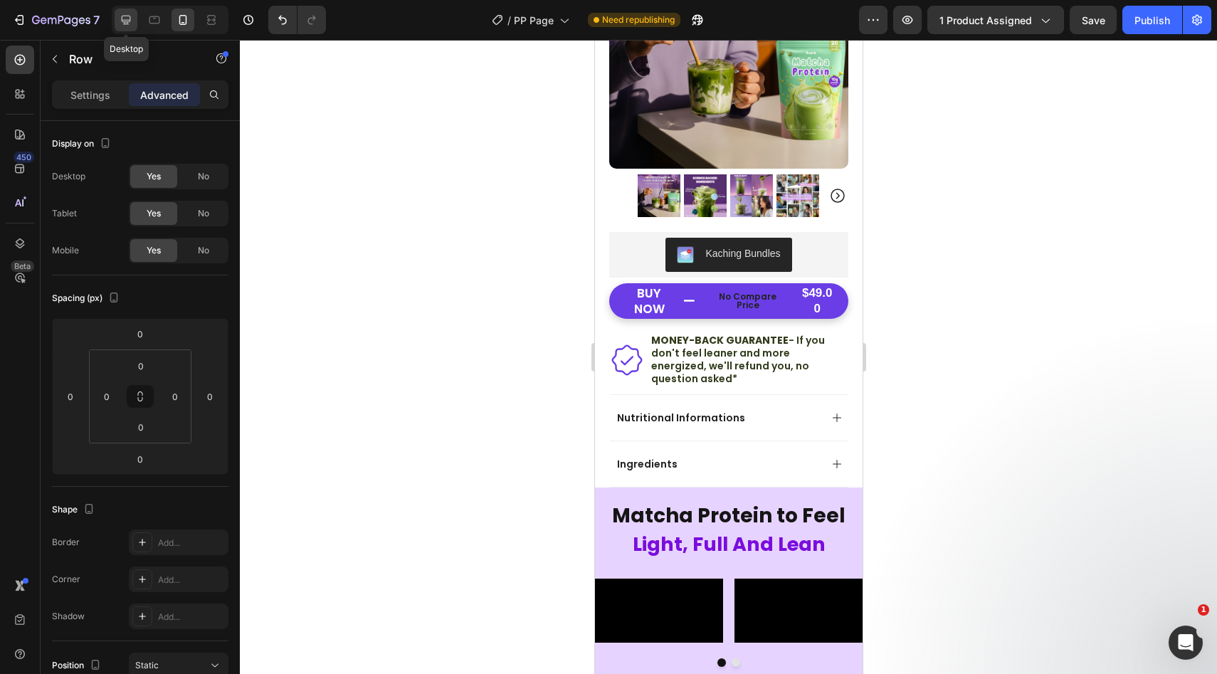
click at [125, 10] on div at bounding box center [126, 20] width 23 height 23
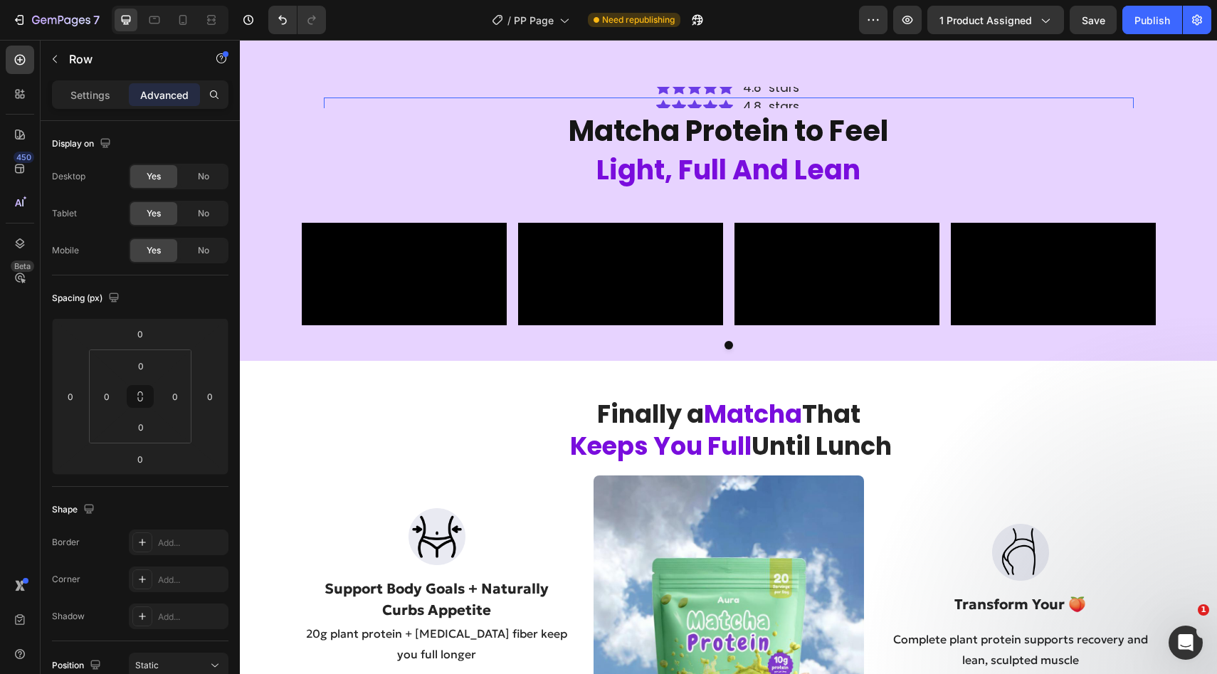
scroll to position [621, 0]
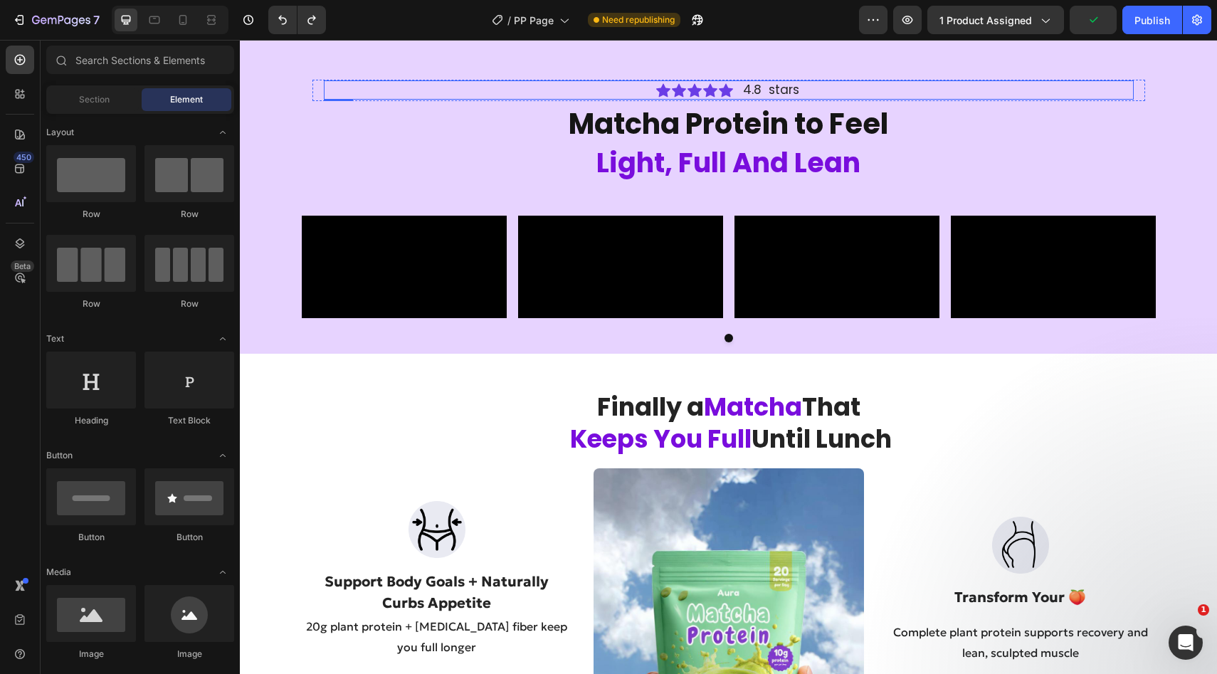
click at [827, 90] on div "Icon Icon Icon Icon Icon Icon List 4.8 stars Text Block Row" at bounding box center [729, 89] width 810 height 19
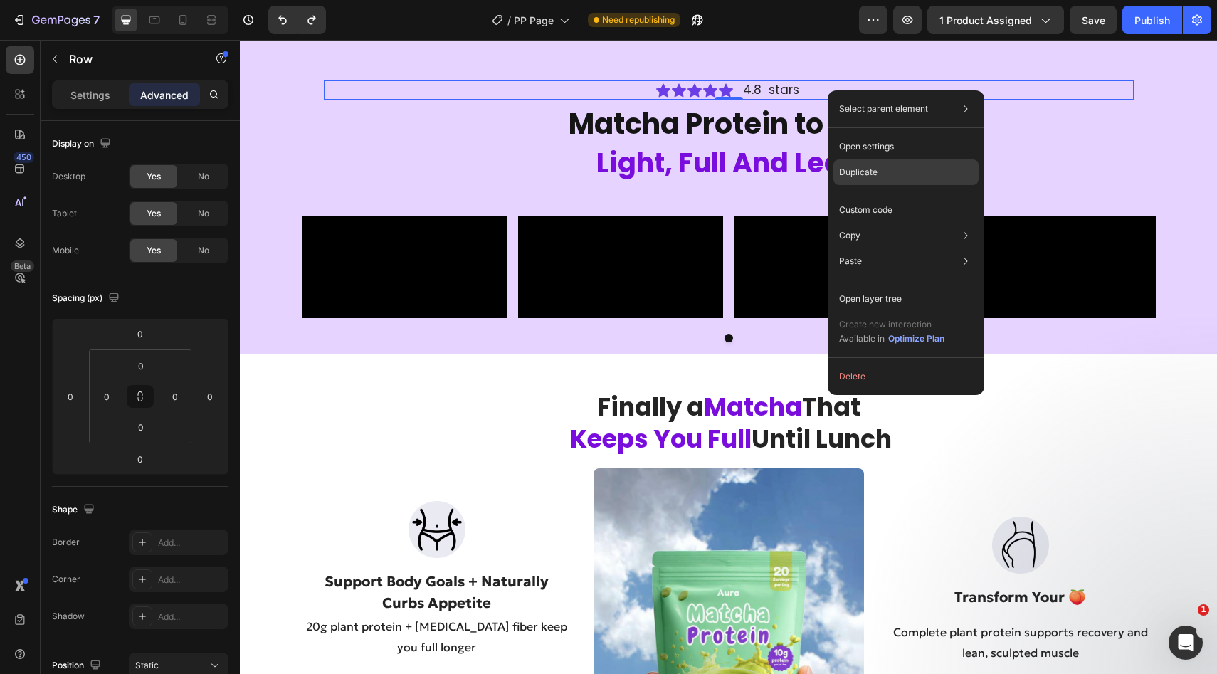
click at [857, 175] on p "Duplicate" at bounding box center [858, 172] width 38 height 13
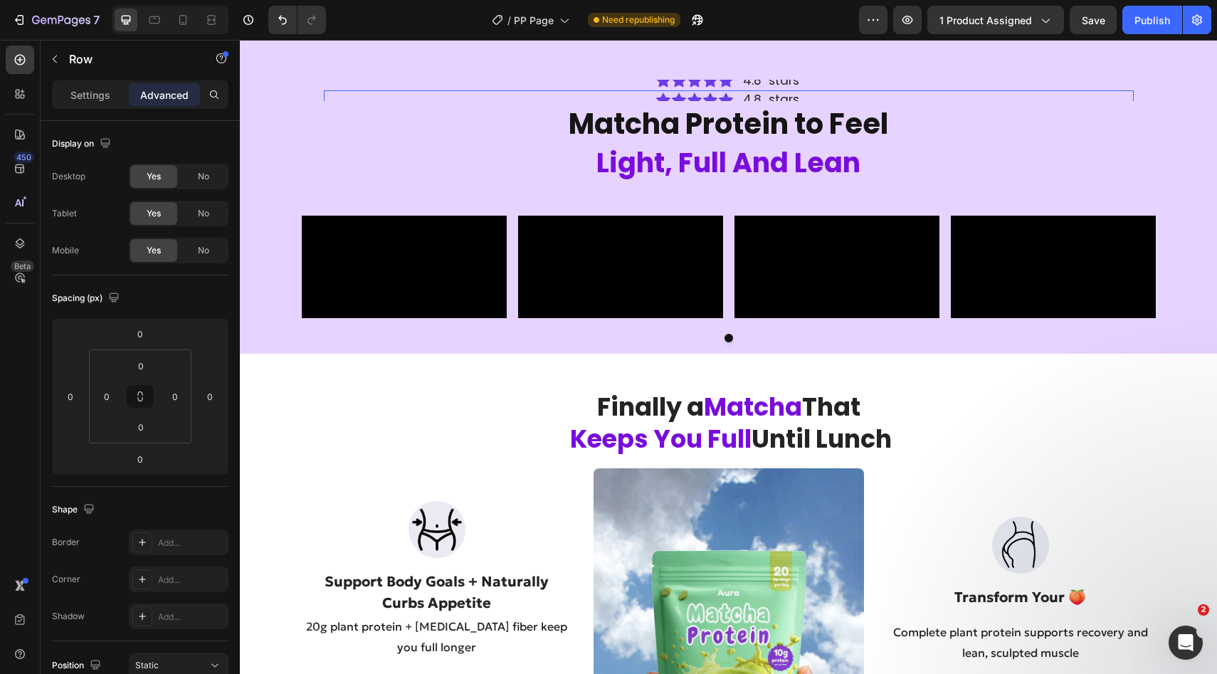
click at [559, 98] on div "Icon Icon Icon Icon Icon Icon List 4.8 stars Text Block Row 0" at bounding box center [729, 99] width 810 height 19
click at [369, 81] on div "Icon Icon Icon Icon Icon Icon List 4.8 stars Text Block Row 0" at bounding box center [729, 80] width 810 height 19
click at [512, 87] on div "Icon Icon Icon Icon Icon Icon List 4.8 stars Text Block Row 0" at bounding box center [729, 89] width 810 height 19
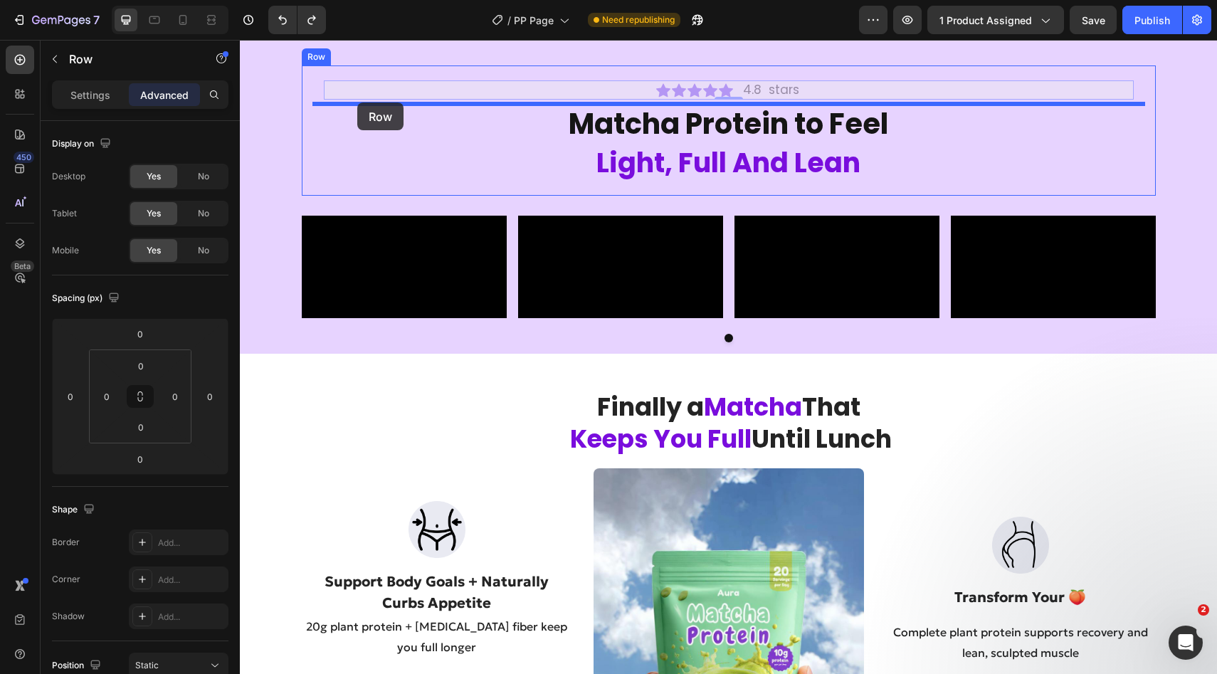
drag, startPoint x: 354, startPoint y: 92, endPoint x: 357, endPoint y: 102, distance: 10.4
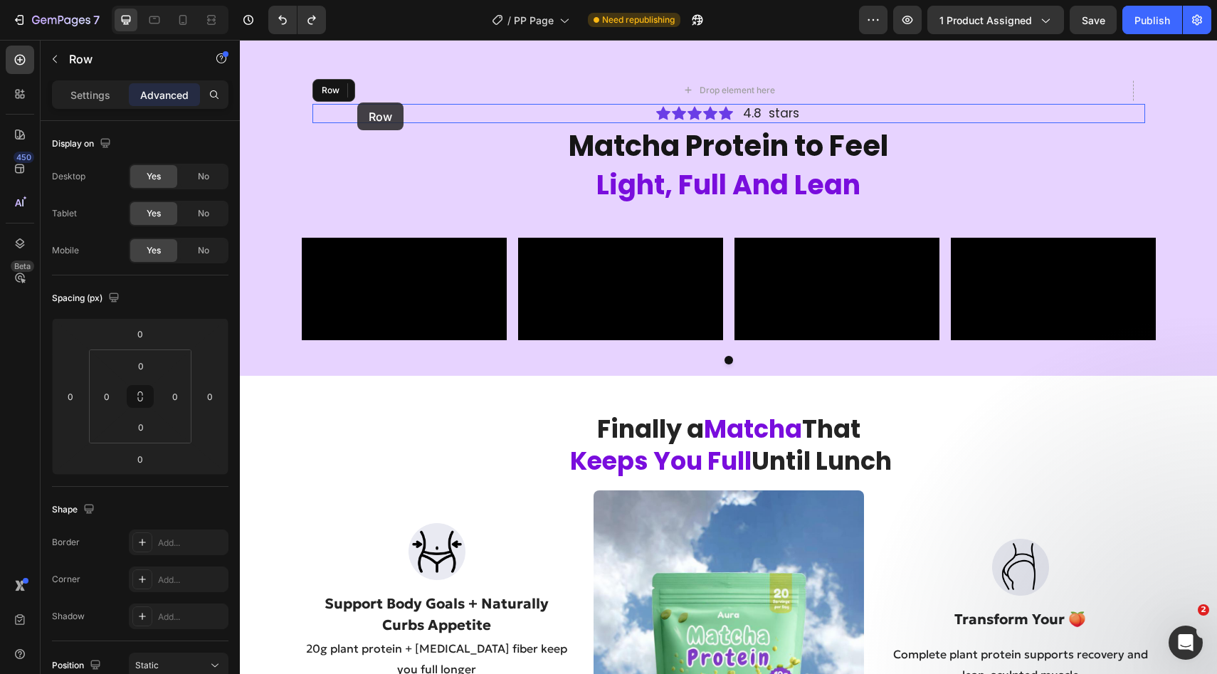
type input "4"
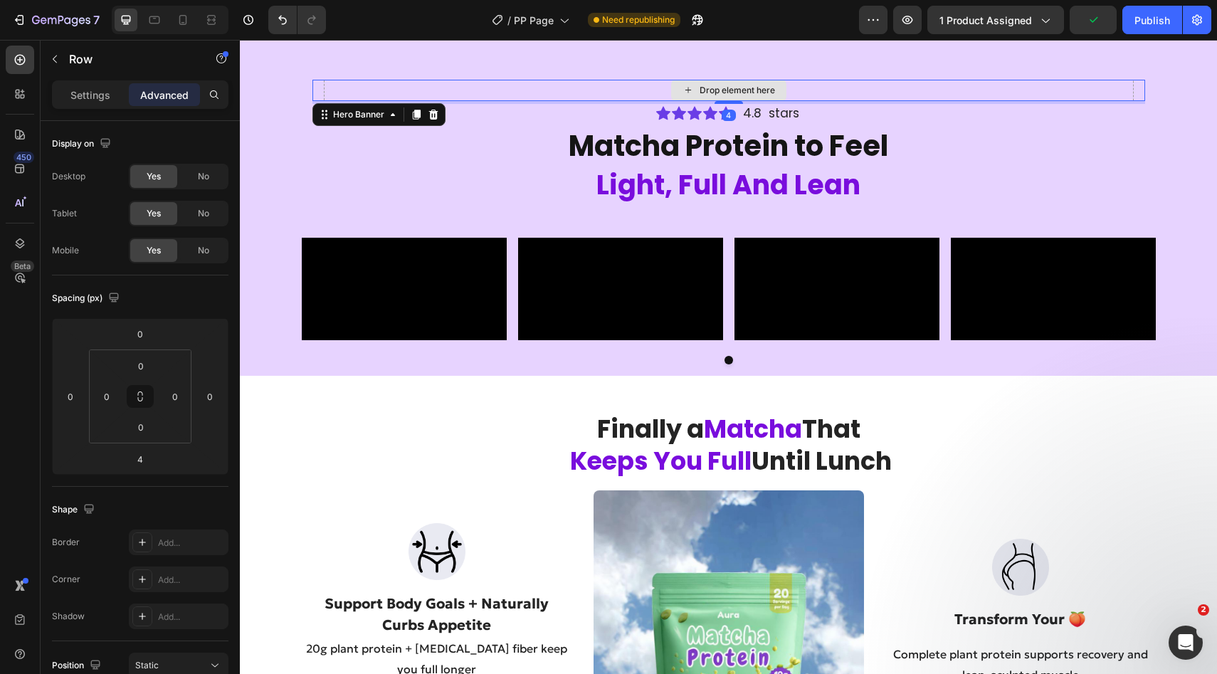
click at [551, 94] on div "Drop element here" at bounding box center [729, 90] width 810 height 43
click at [434, 116] on icon at bounding box center [433, 114] width 11 height 11
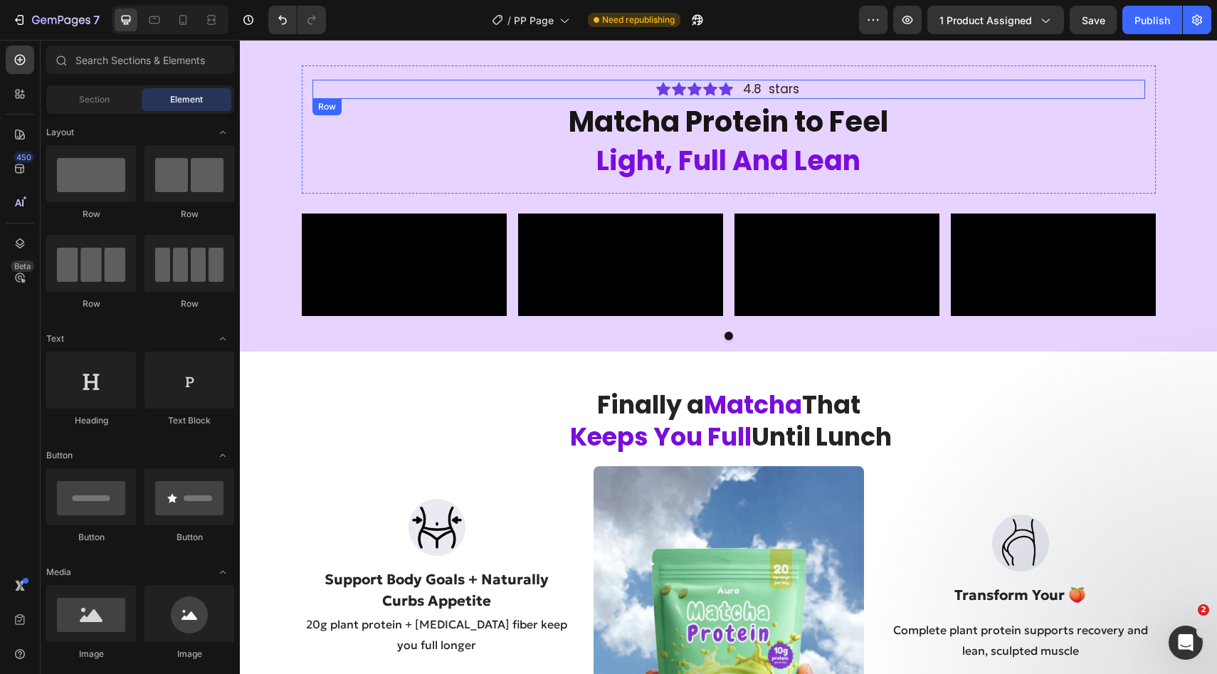
click at [598, 92] on div "Icon Icon Icon Icon Icon Icon List 4.8 stars Text Block Row" at bounding box center [728, 89] width 832 height 19
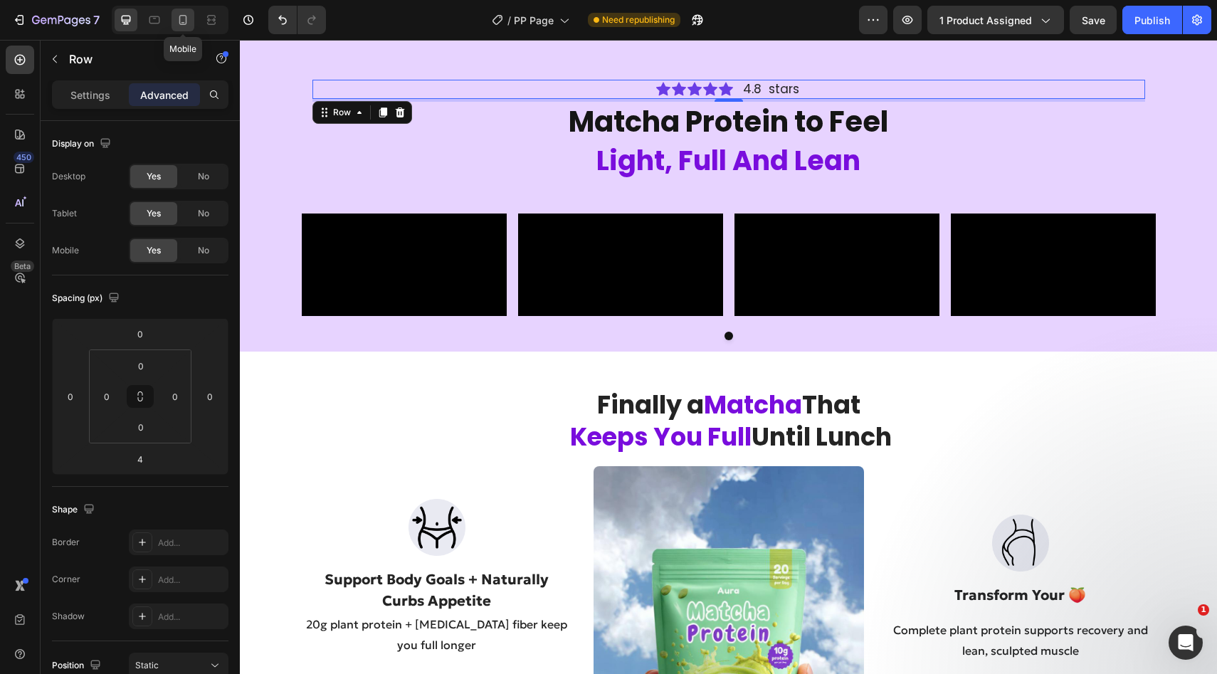
click at [181, 22] on icon at bounding box center [183, 20] width 14 height 14
type input "0"
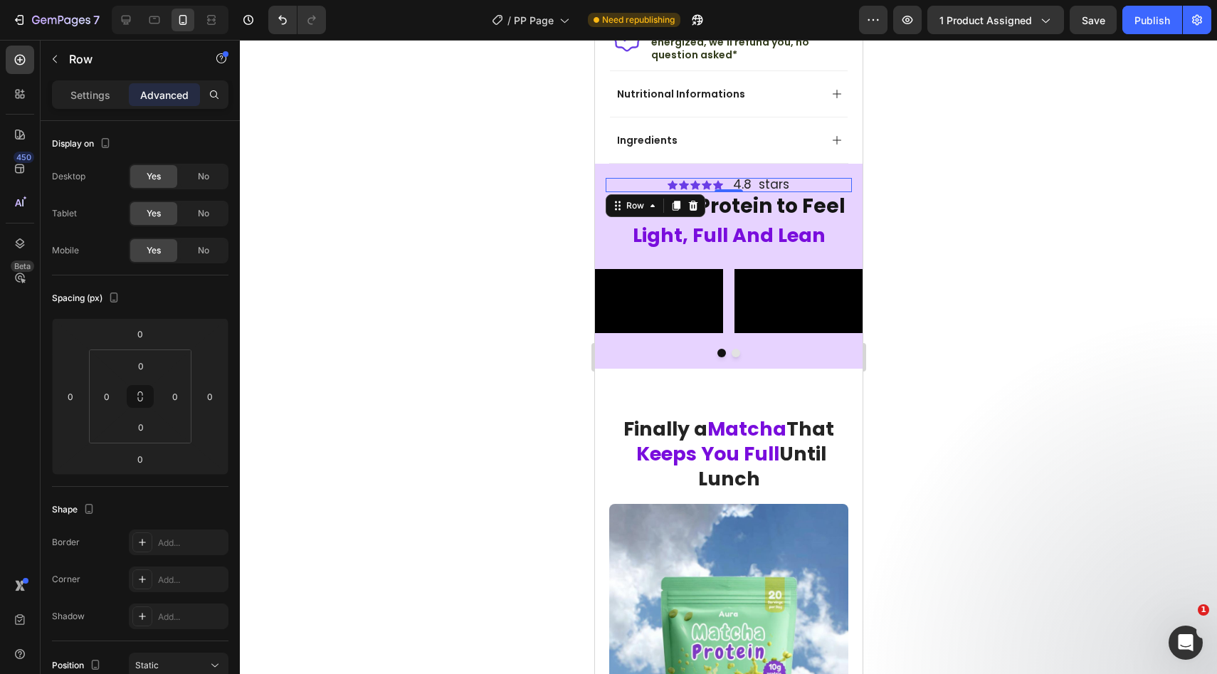
scroll to position [524, 0]
click at [938, 233] on div at bounding box center [728, 357] width 977 height 634
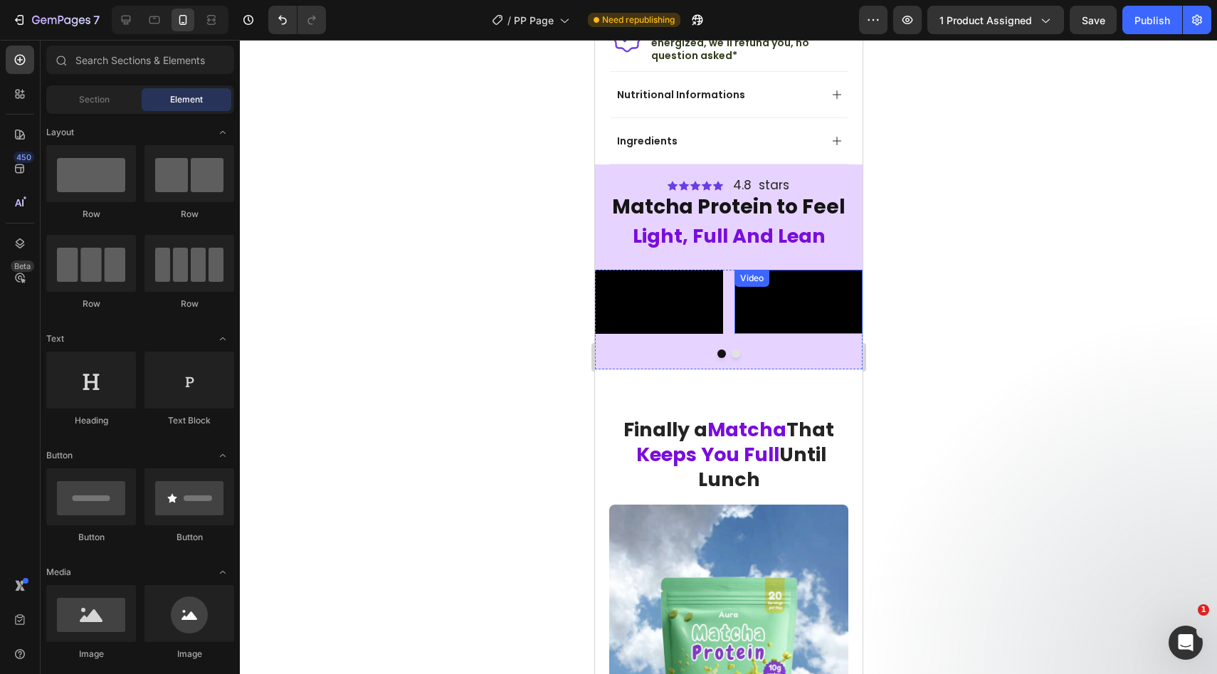
scroll to position [628, 0]
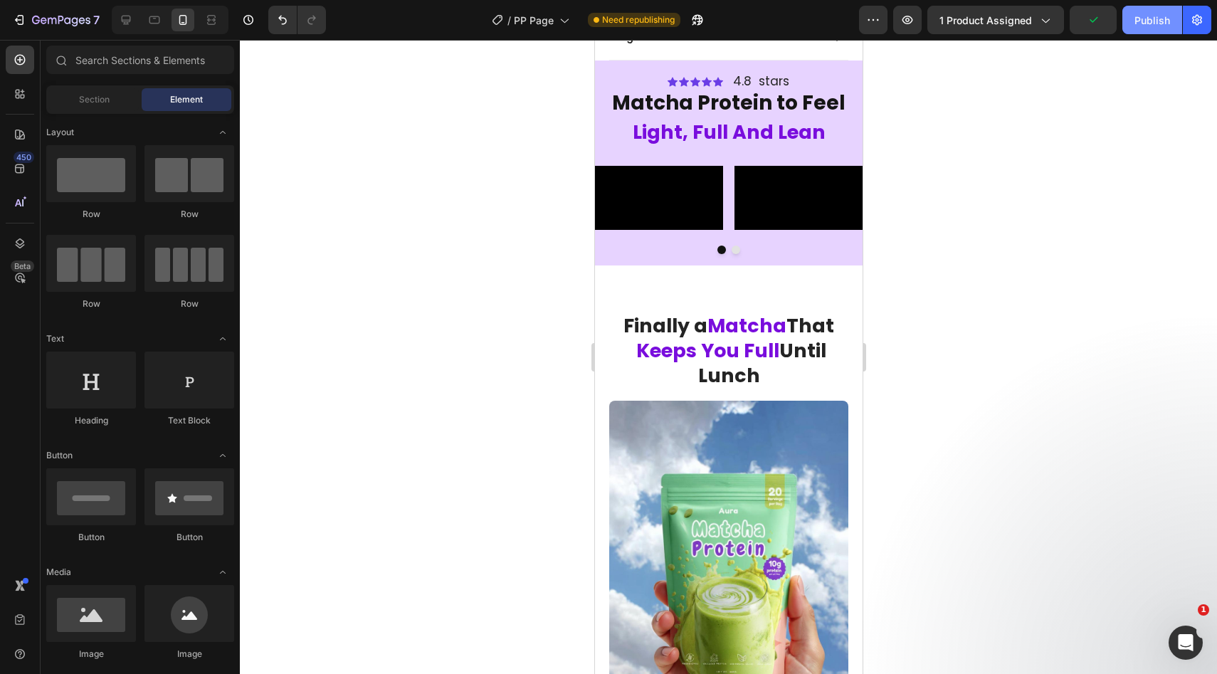
click at [1142, 26] on div "Publish" at bounding box center [1152, 20] width 36 height 15
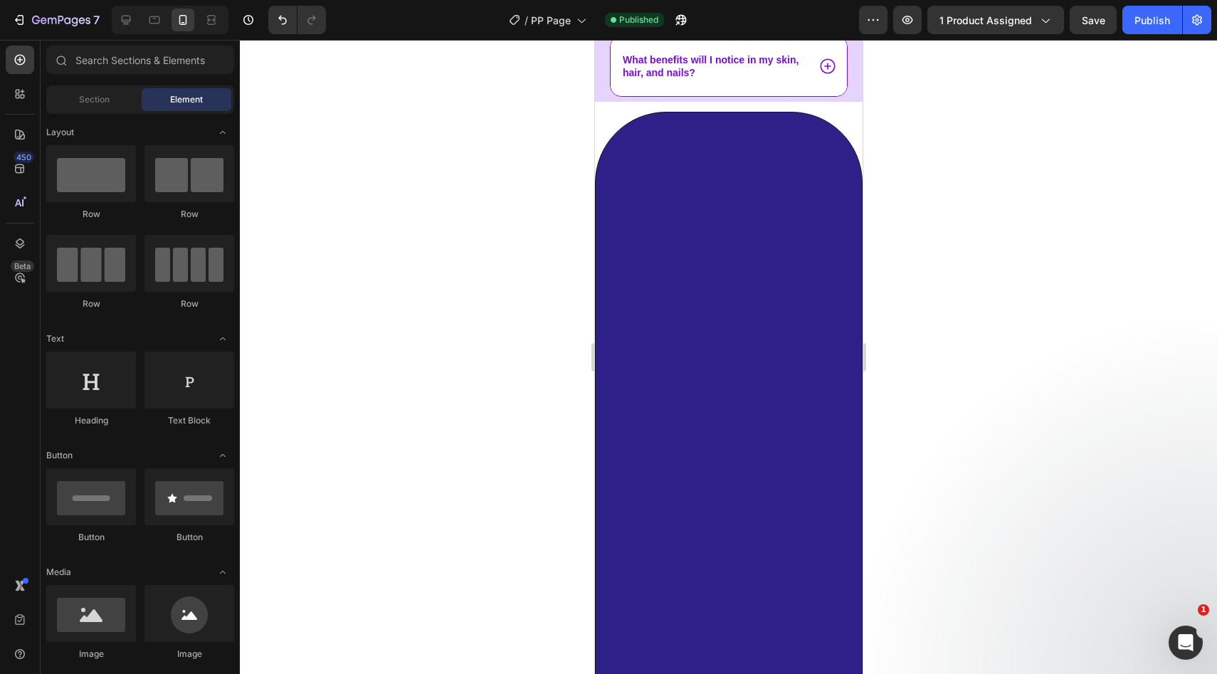
scroll to position [6448, 0]
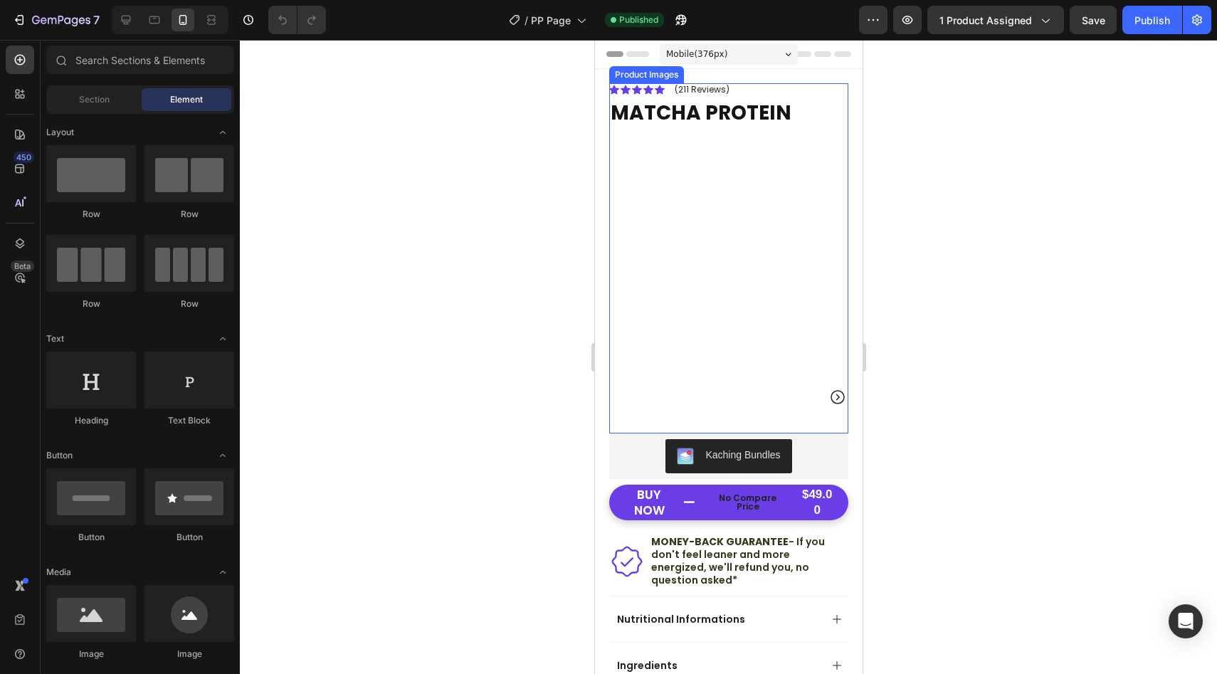
scroll to position [186, 0]
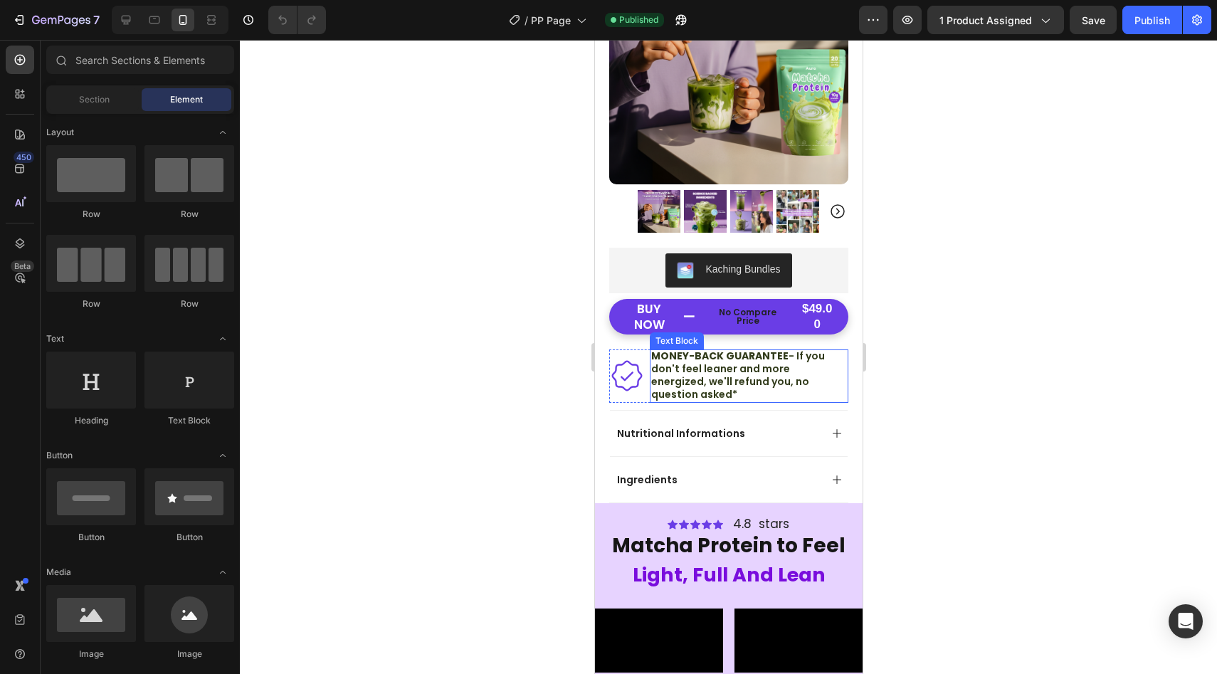
click at [776, 378] on p "MONEY-BACK GUARANTEE - If you don't feel leaner and more energized, we'll refun…" at bounding box center [748, 375] width 196 height 52
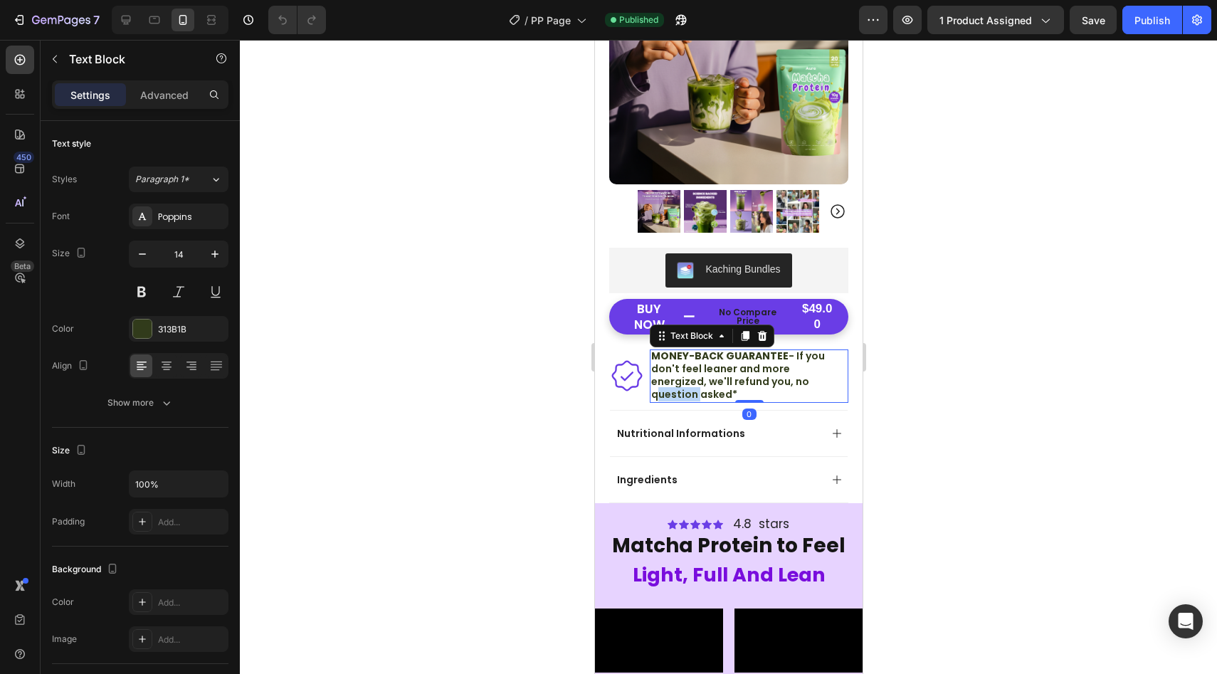
click at [776, 378] on p "MONEY-BACK GUARANTEE - If you don't feel leaner and more energized, we'll refun…" at bounding box center [748, 375] width 196 height 52
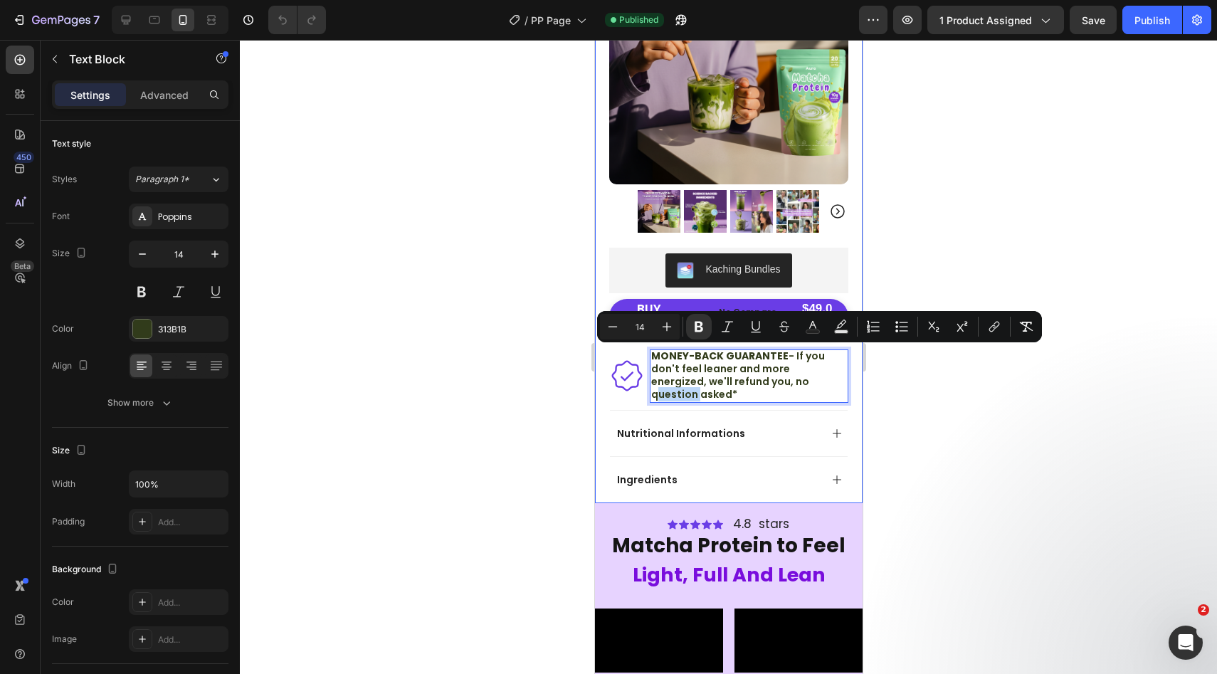
scroll to position [0, 0]
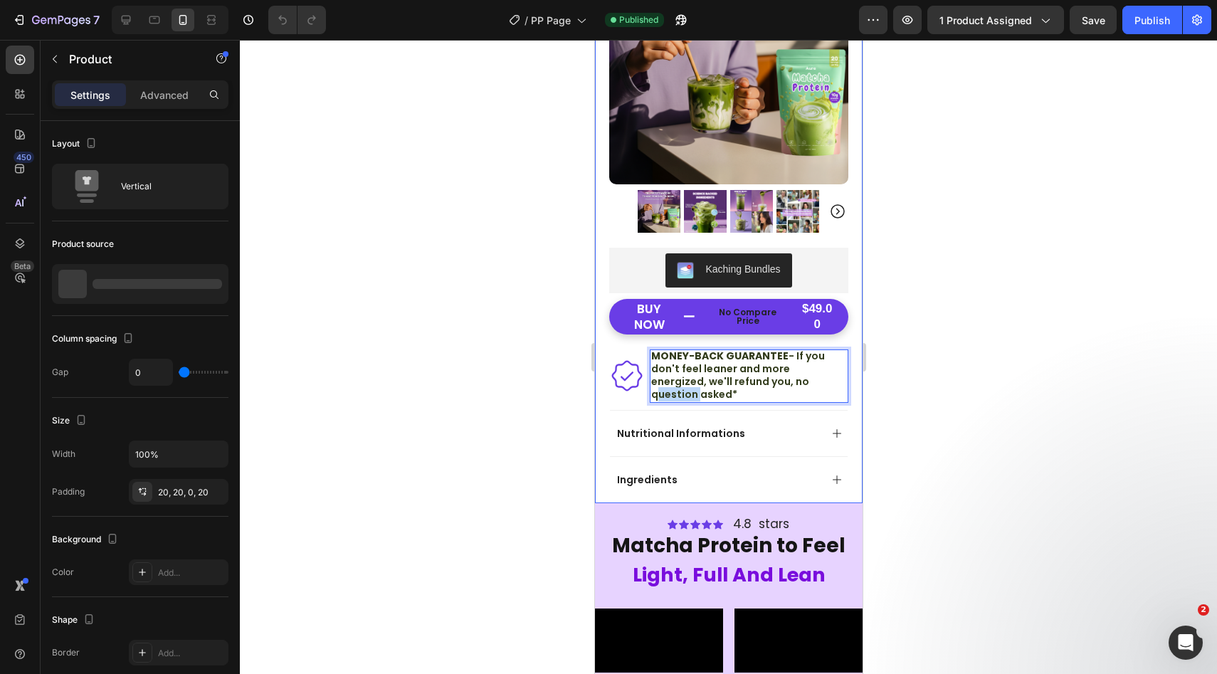
click at [852, 371] on div "Icon Icon Icon Icon Icon Icon List (211 Reviews) Text Block Row MATCHA PROTEIN …" at bounding box center [728, 193] width 268 height 620
click at [837, 379] on p "MONEY-BACK GUARANTEE - If you don't feel leaner and more energized, we'll refun…" at bounding box center [748, 375] width 196 height 52
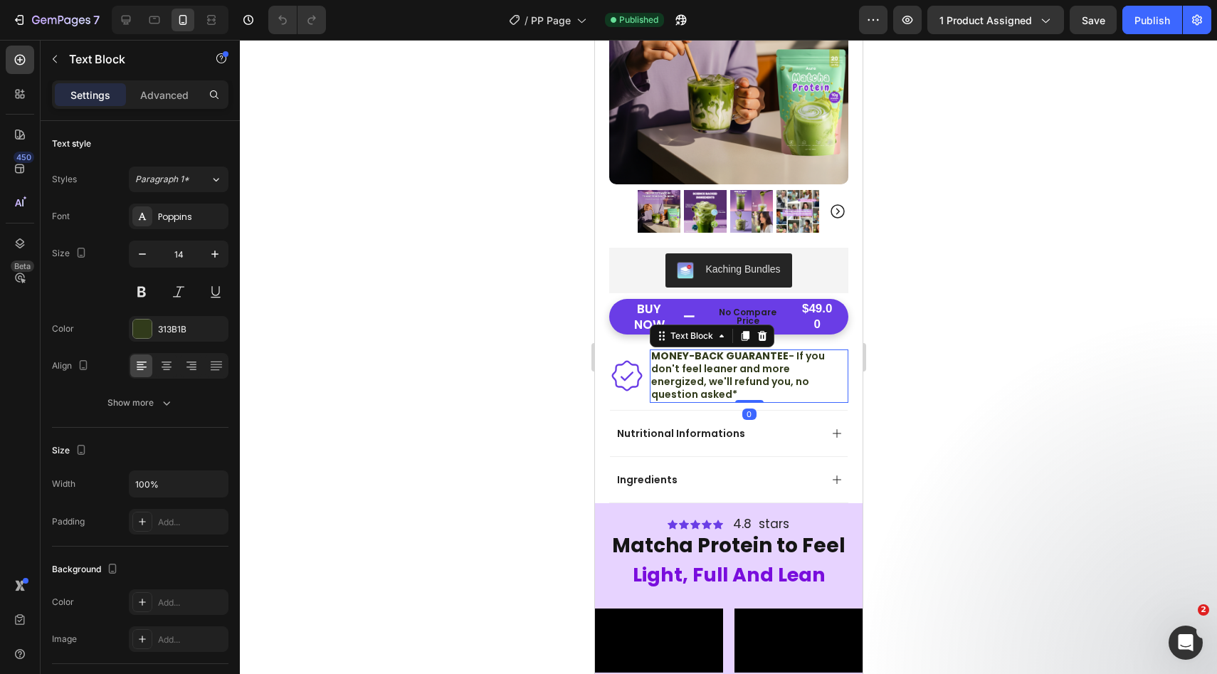
click at [837, 379] on p "MONEY-BACK GUARANTEE - If you don't feel leaner and more energized, we'll refun…" at bounding box center [748, 375] width 196 height 52
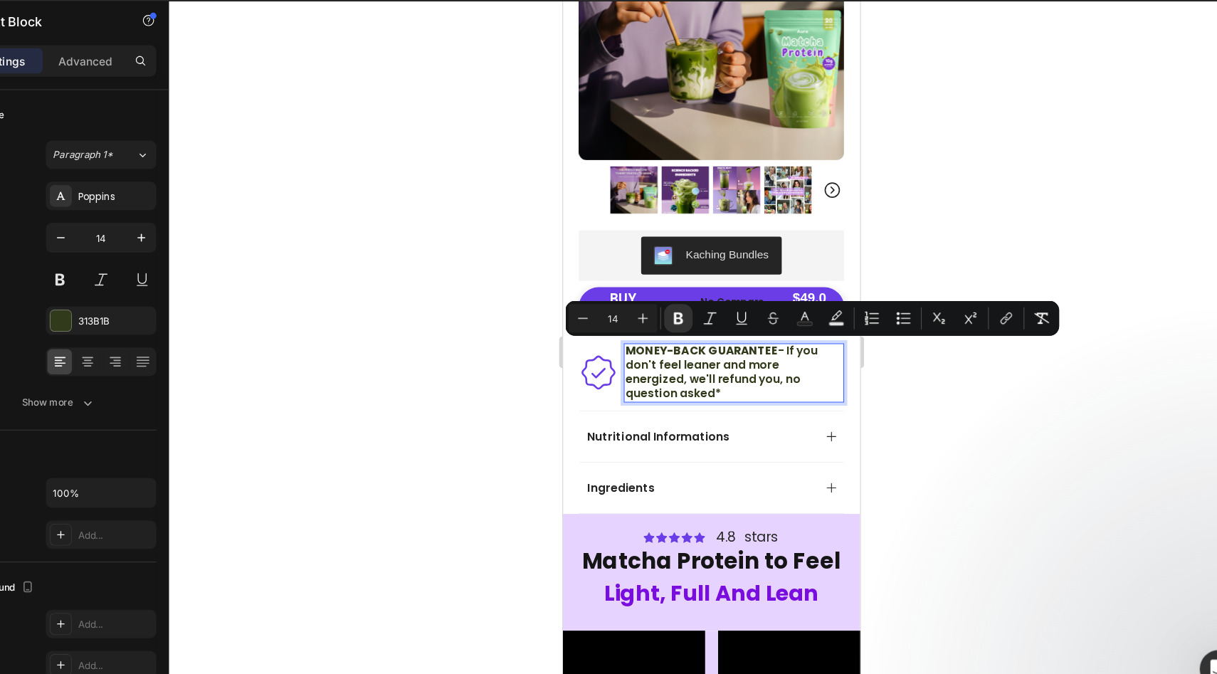
click at [795, 343] on p "MONEY-BACK GUARANTEE - If you don't feel leaner and more energized, we'll refun…" at bounding box center [716, 335] width 196 height 52
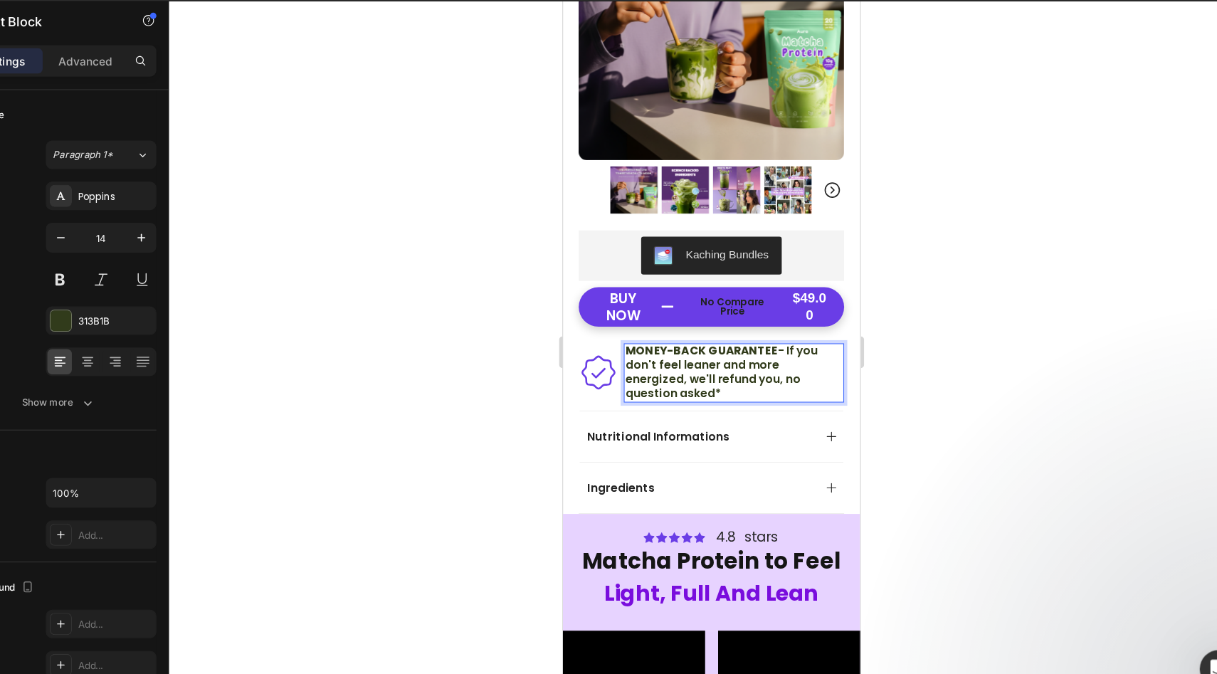
click at [800, 343] on p "MONEY-BACK GUARANTEE - If you don't feel leaner and more energized, we'll refun…" at bounding box center [716, 335] width 196 height 52
drag, startPoint x: 800, startPoint y: 343, endPoint x: 760, endPoint y: 317, distance: 48.0
click at [760, 317] on p "MONEY-BACK GUARANTEE - If you don't feel leaner and more energized, we'll refun…" at bounding box center [716, 335] width 196 height 52
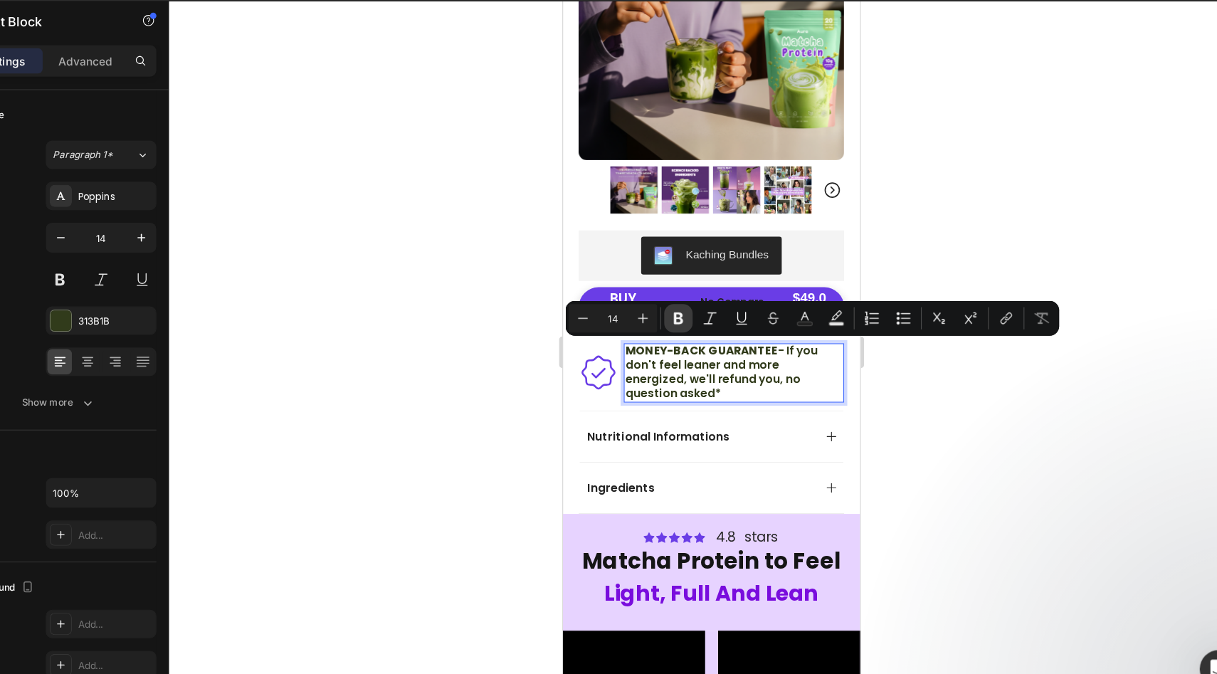
click at [694, 330] on icon "Editor contextual toolbar" at bounding box center [699, 326] width 14 height 14
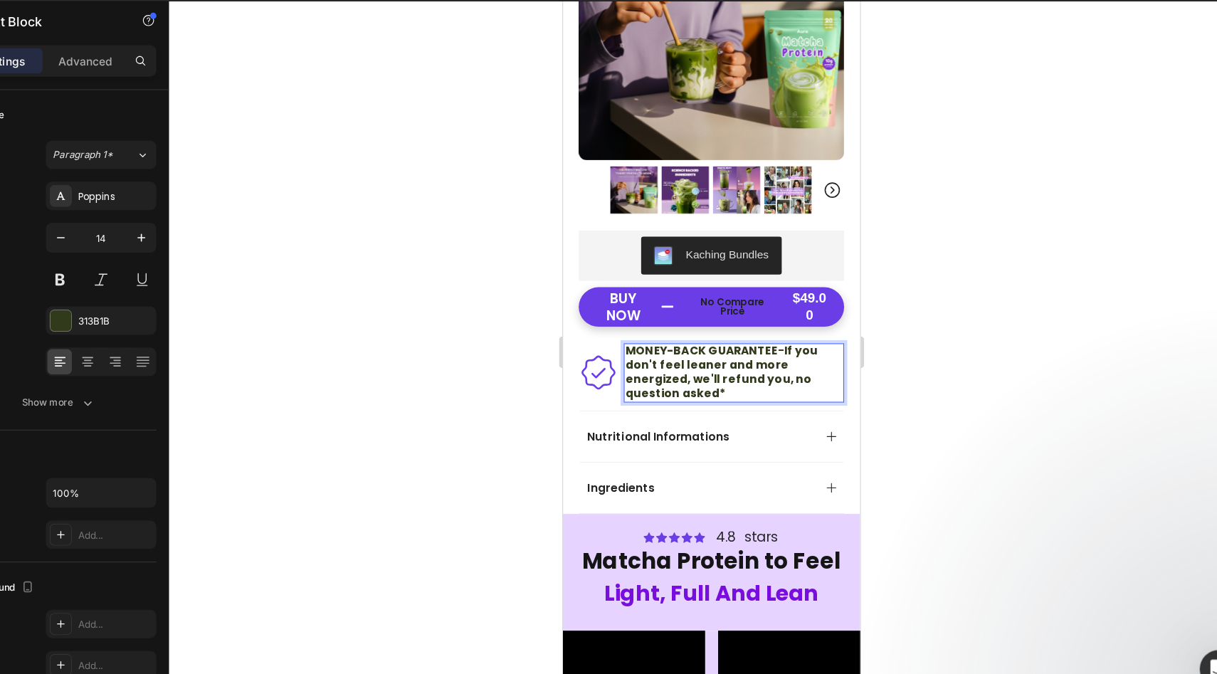
click at [661, 290] on button "BUY NOW No compare price $49.00" at bounding box center [695, 277] width 239 height 36
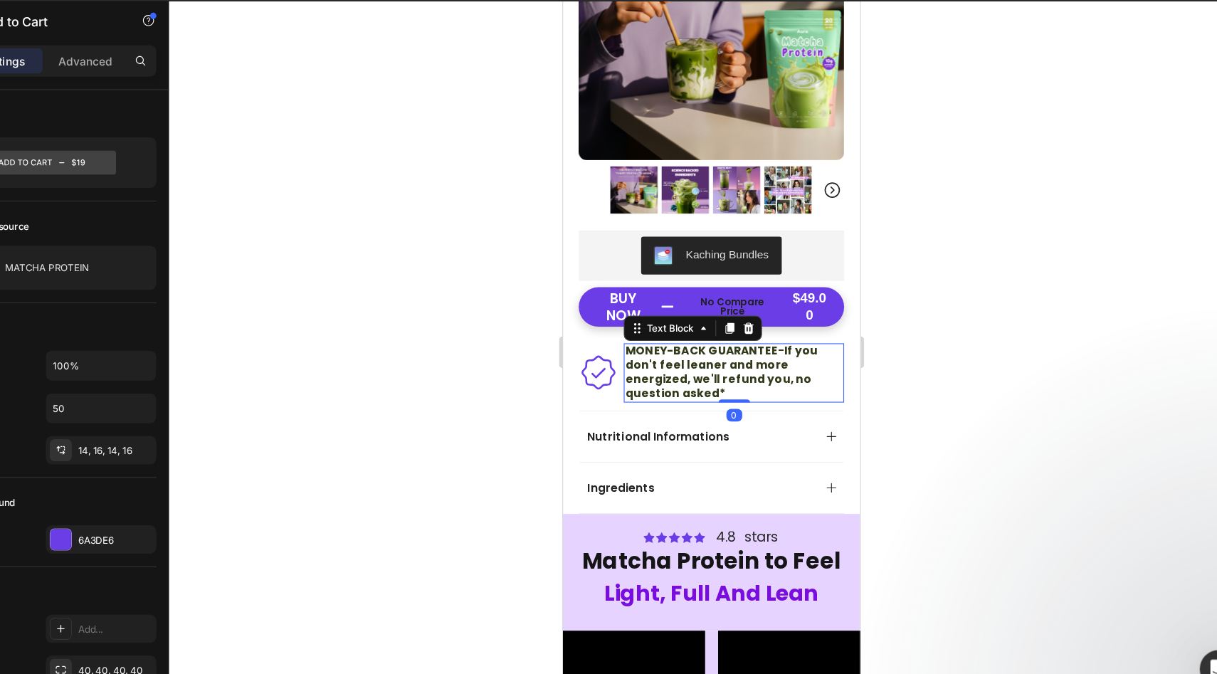
click at [803, 338] on p "MONEY-BACK GUARANTEE - If you don't feel leaner and more energized, we'll refun…" at bounding box center [716, 335] width 196 height 52
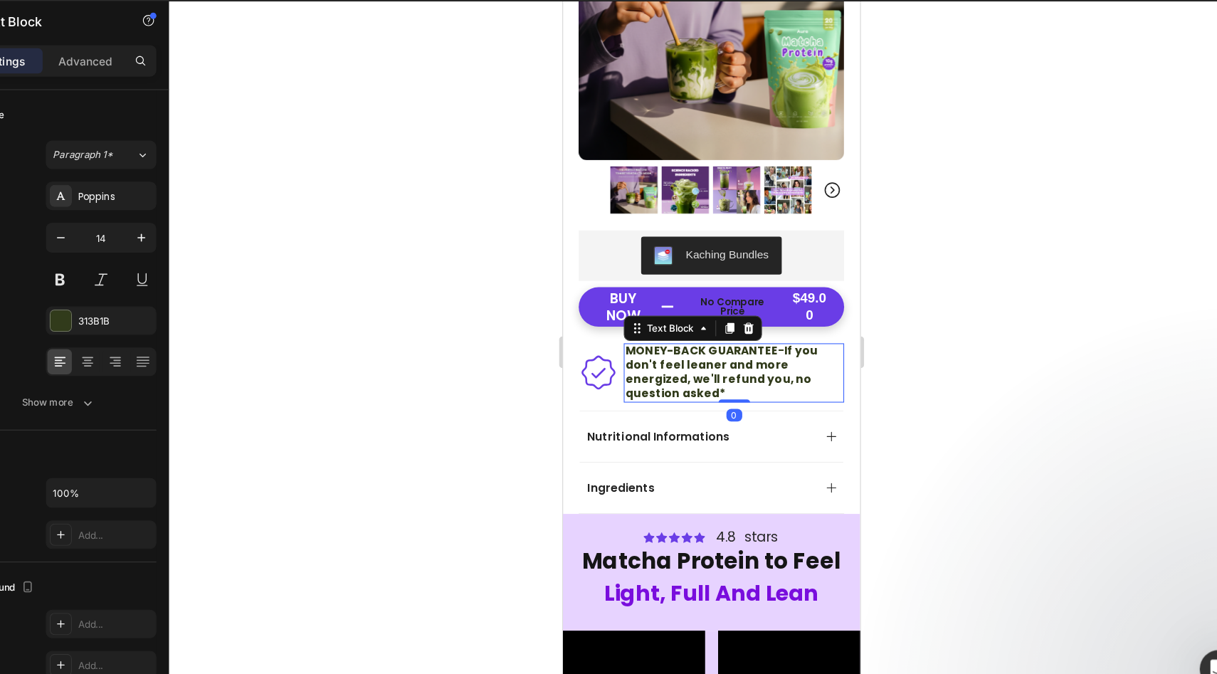
click at [803, 338] on p "MONEY-BACK GUARANTEE - If you don't feel leaner and more energized, we'll refun…" at bounding box center [716, 335] width 196 height 52
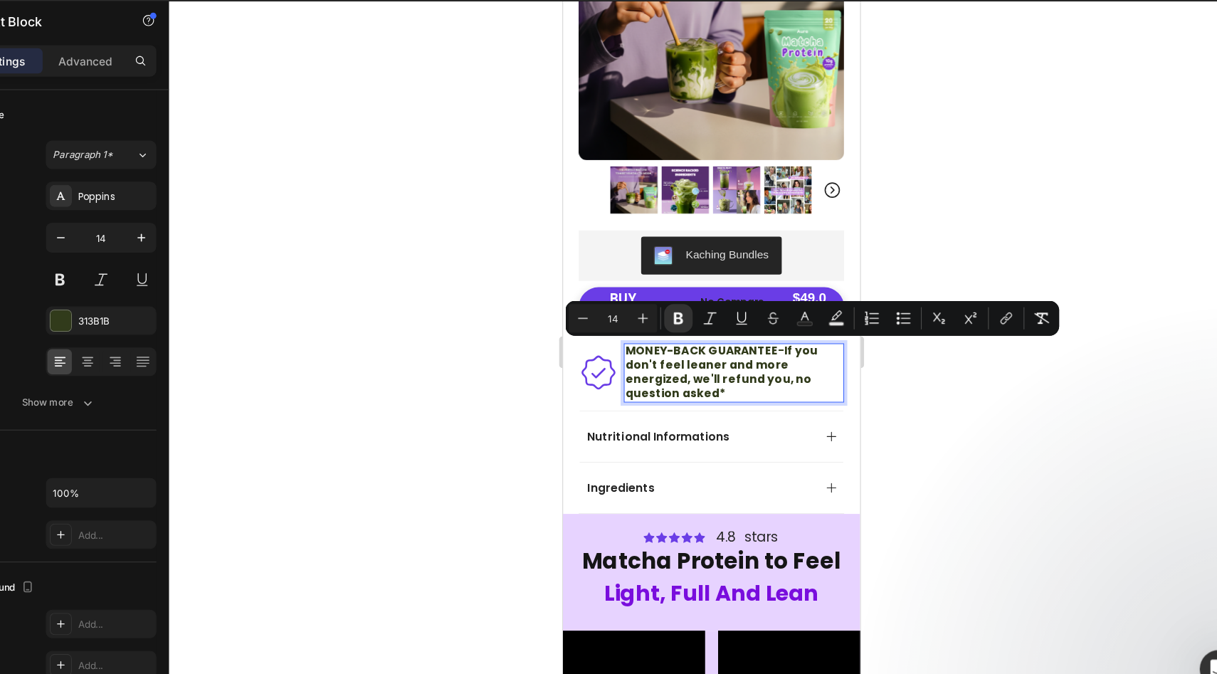
click at [803, 338] on p "MONEY-BACK GUARANTEE - If you don't feel leaner and more energized, we'll refun…" at bounding box center [716, 335] width 196 height 52
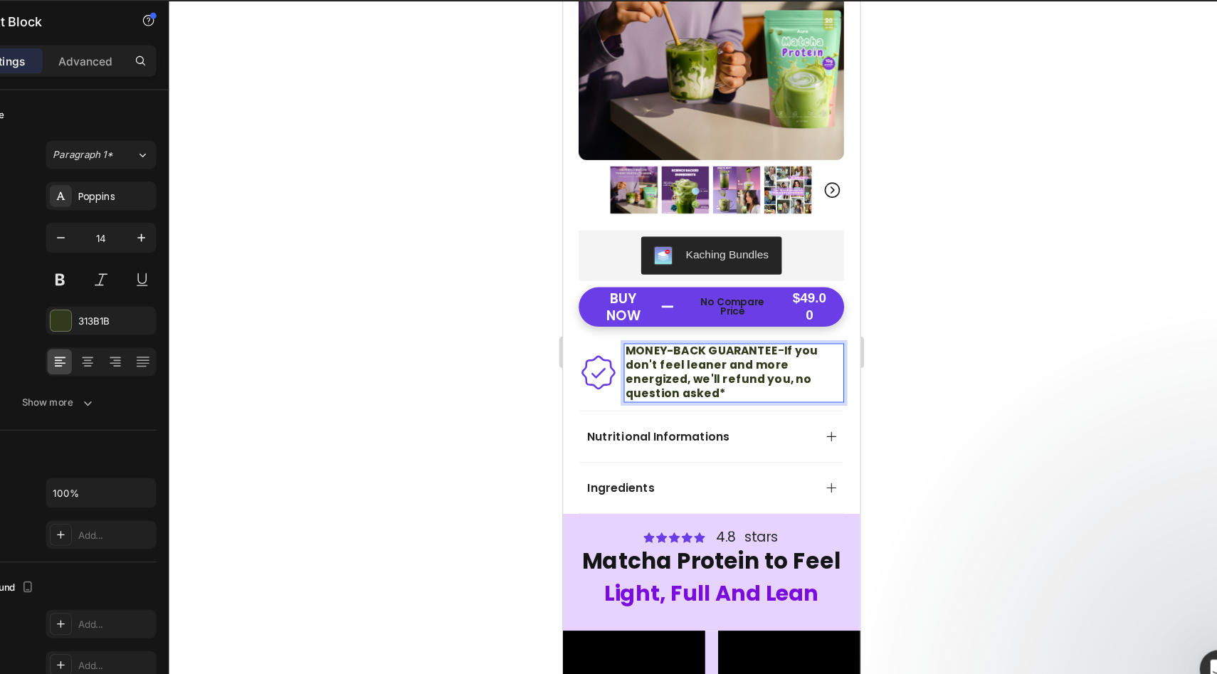
drag, startPoint x: 803, startPoint y: 338, endPoint x: 761, endPoint y: 317, distance: 47.1
click at [761, 317] on p "MONEY-BACK GUARANTEE - If you don't feel leaner and more energized, we'll refun…" at bounding box center [716, 335] width 196 height 52
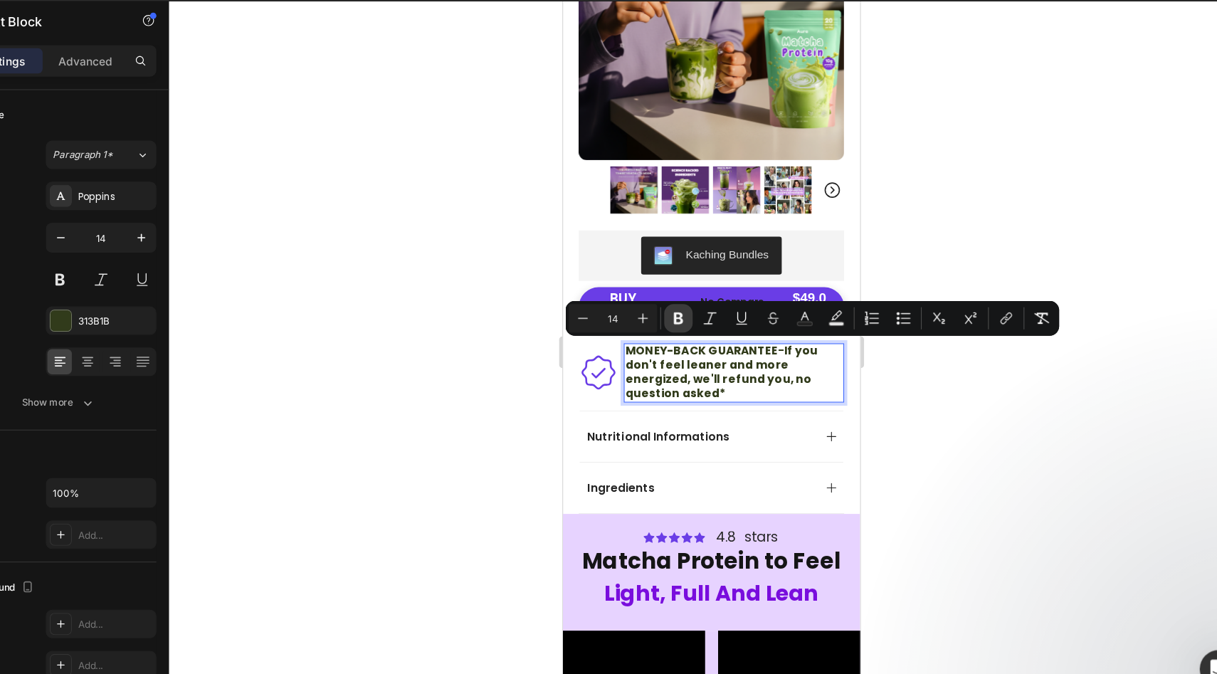
click at [701, 331] on icon "Editor contextual toolbar" at bounding box center [698, 327] width 9 height 11
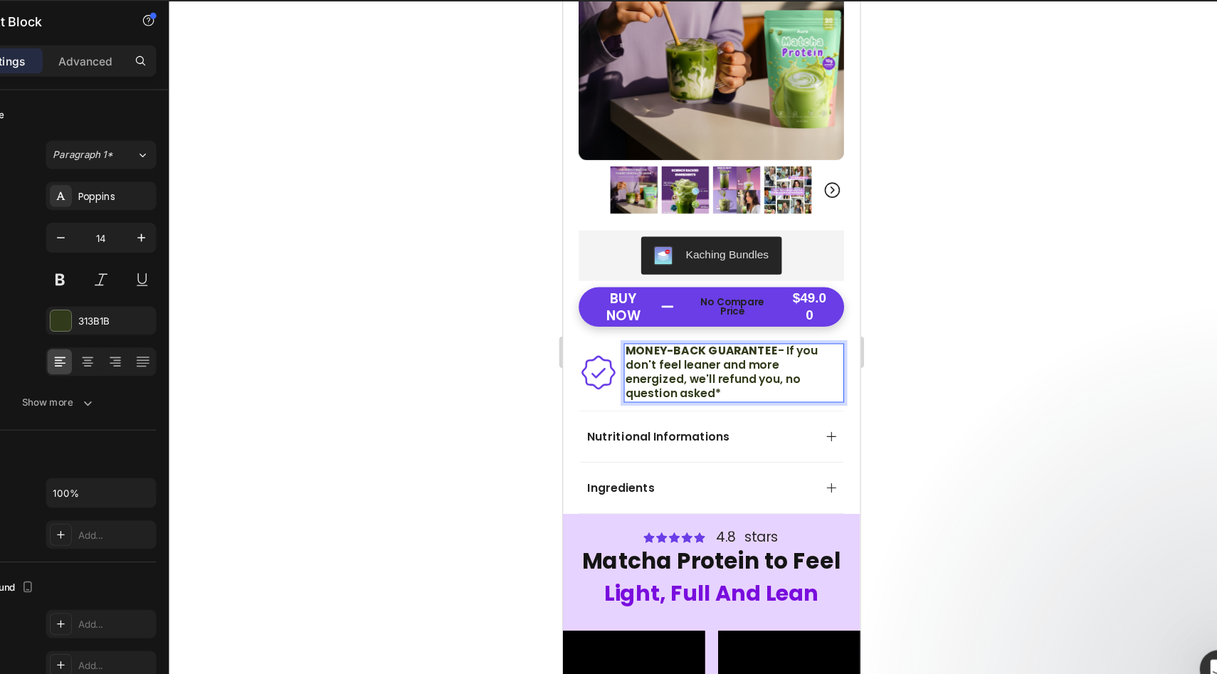
click at [795, 344] on p "MONEY-BACK GUARANTEE - If you don't feel leaner and more energized, we'll refun…" at bounding box center [716, 335] width 196 height 52
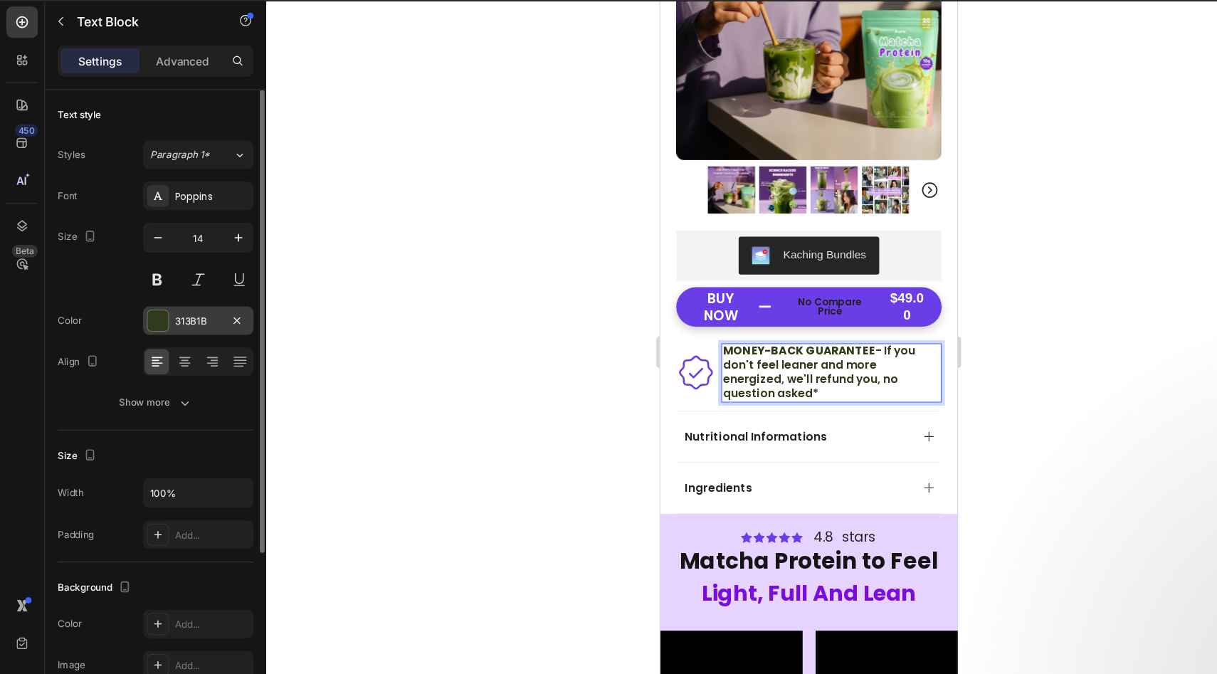
click at [129, 330] on div "313B1B" at bounding box center [179, 329] width 100 height 26
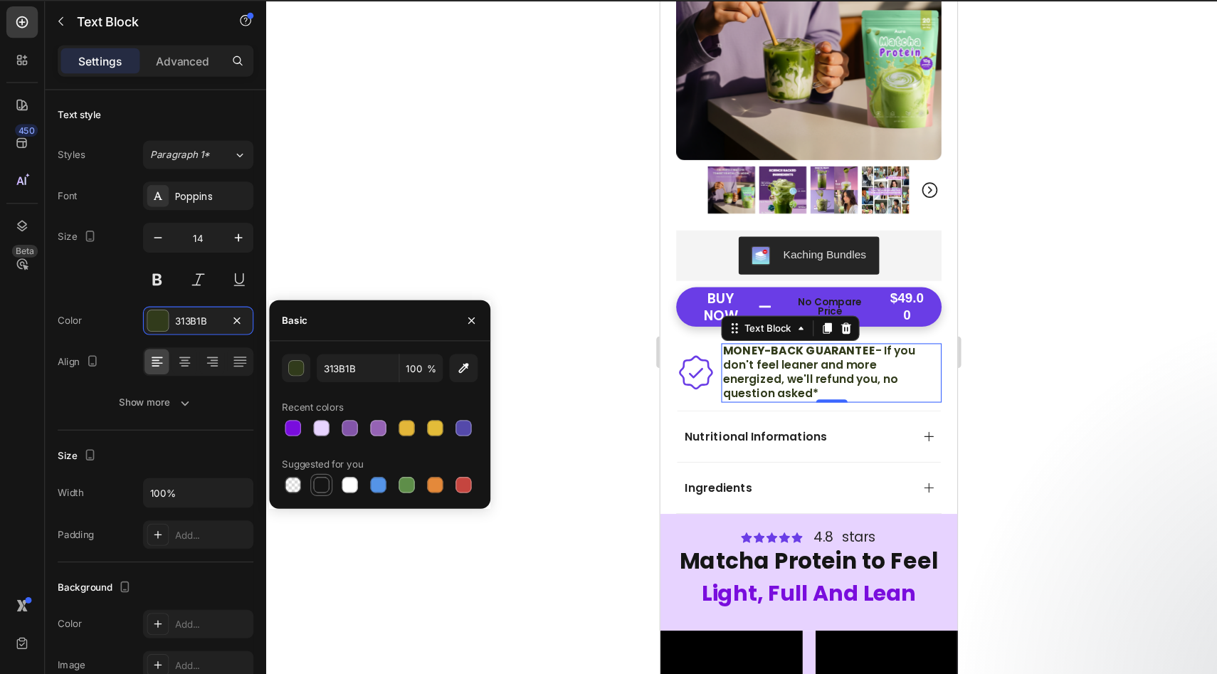
click at [287, 481] on div at bounding box center [289, 477] width 14 height 14
type input "151515"
click at [142, 260] on icon "button" at bounding box center [142, 254] width 14 height 14
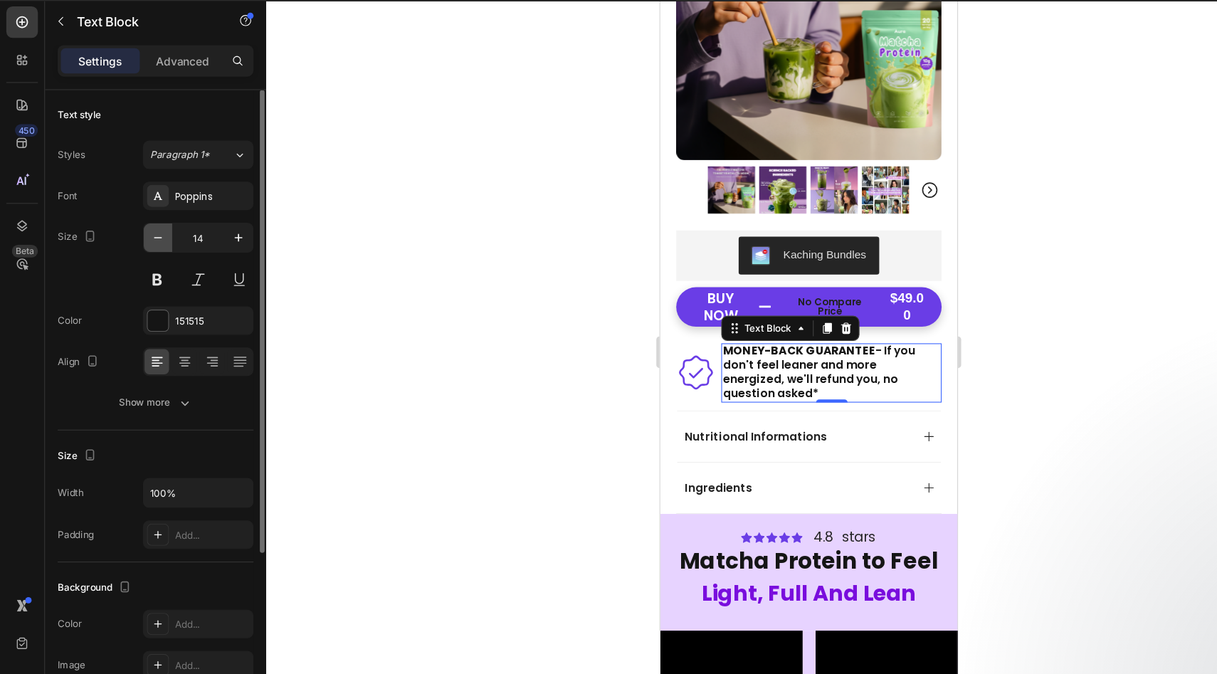
type input "13"
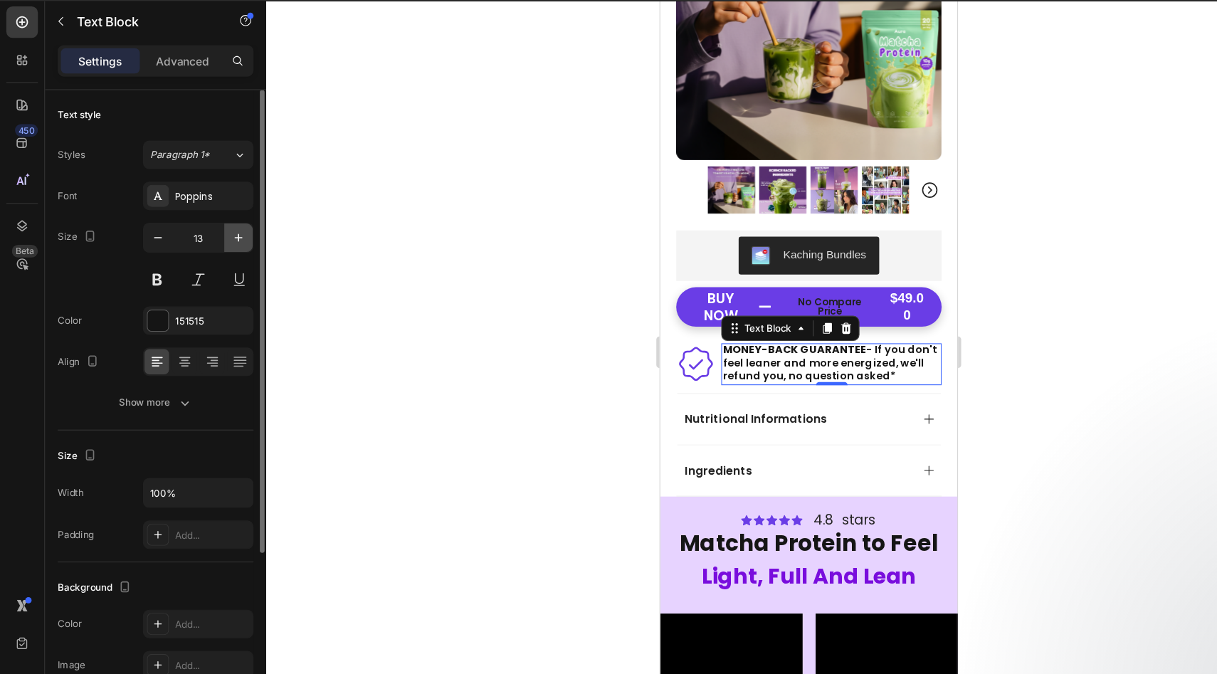
click at [224, 252] on button "button" at bounding box center [215, 254] width 26 height 26
type input "14"
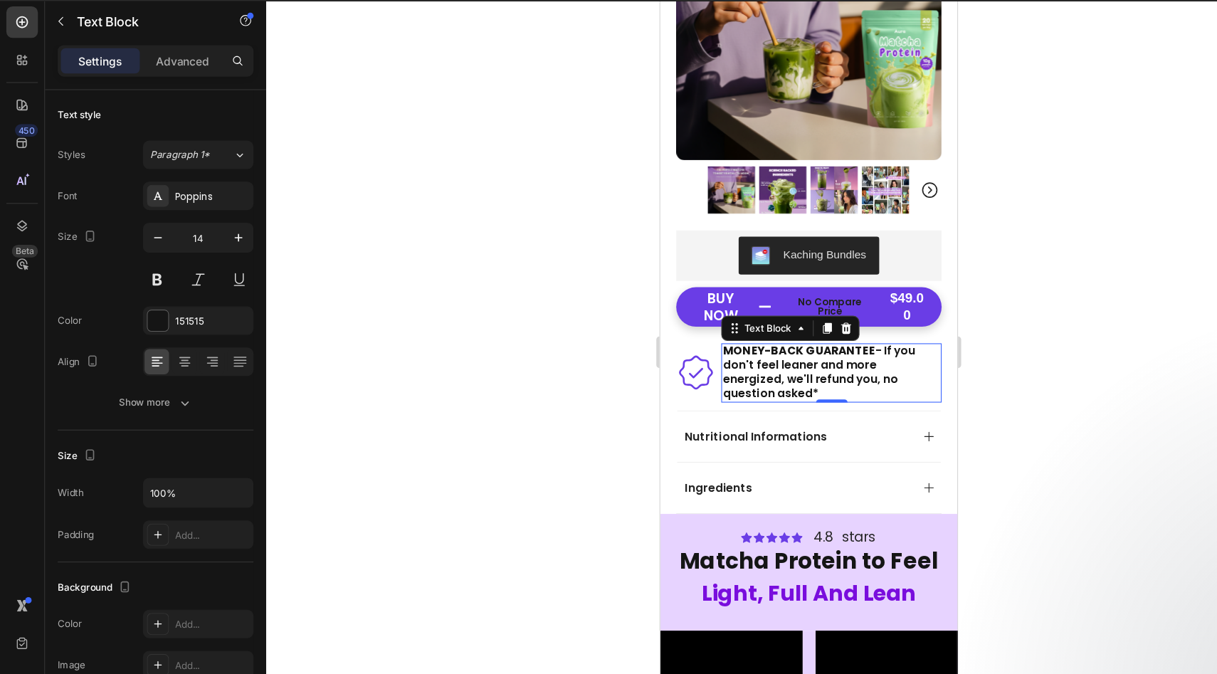
click at [546, 359] on div at bounding box center [728, 357] width 977 height 634
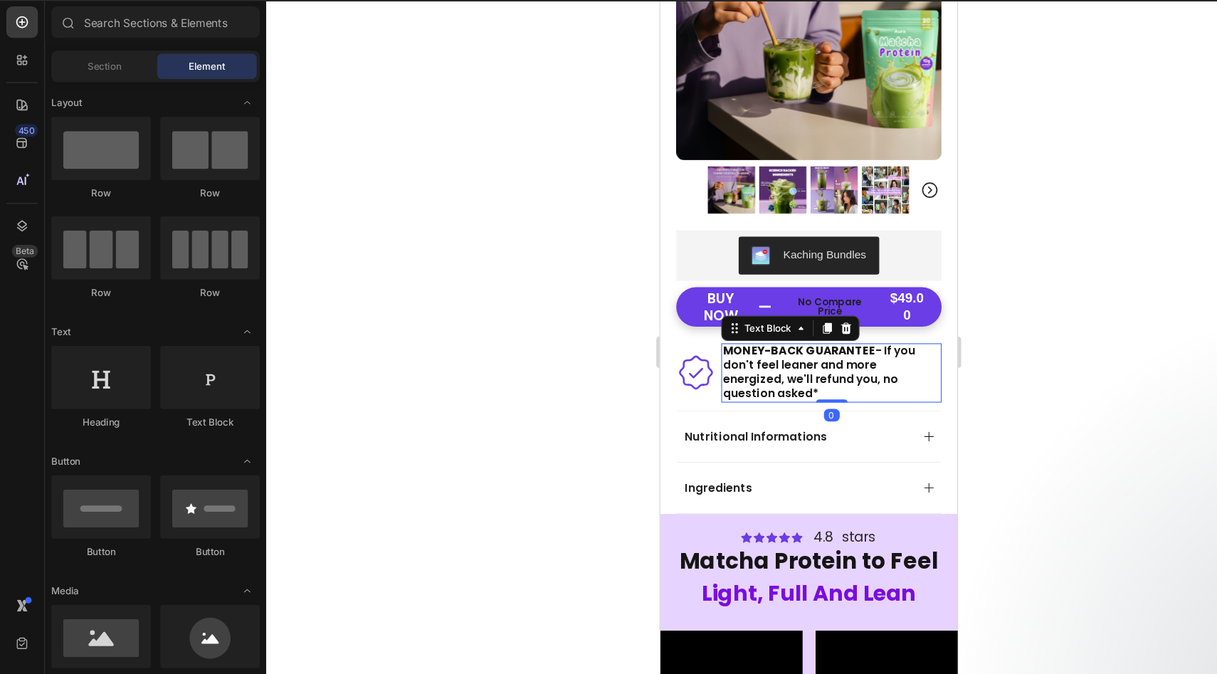
click at [896, 329] on p "MONEY-BACK GUARANTEE - If you don't feel leaner and more energized, we'll refun…" at bounding box center [814, 335] width 196 height 52
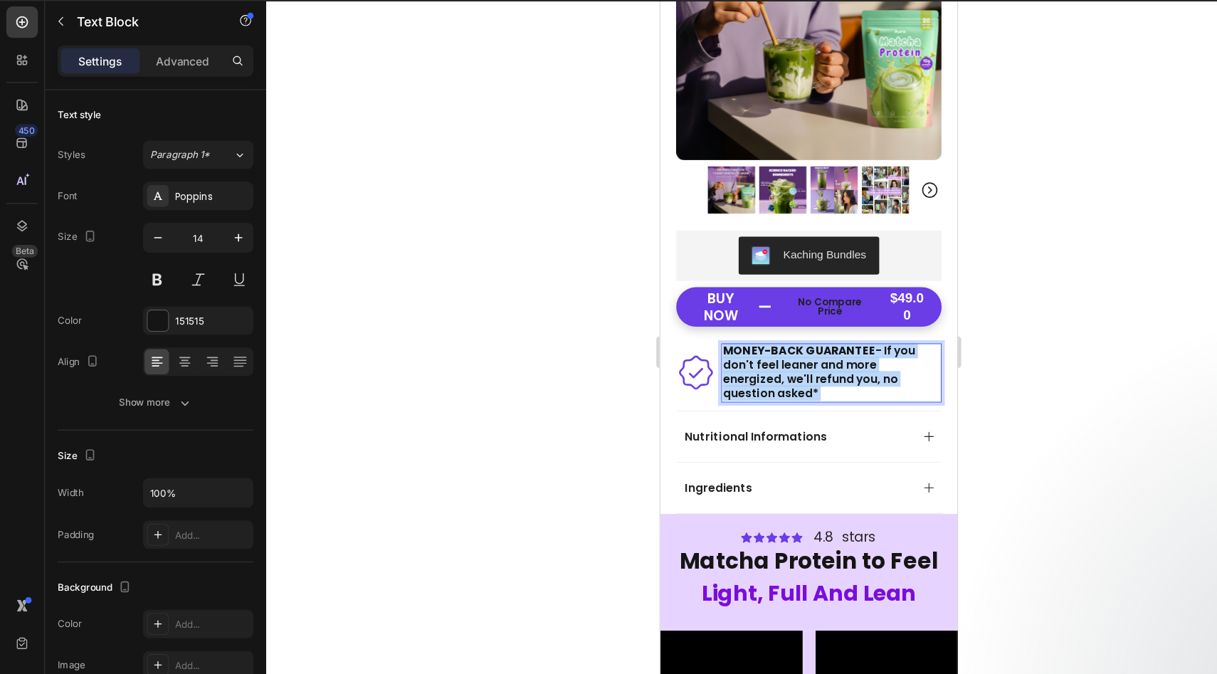
drag, startPoint x: 896, startPoint y: 338, endPoint x: 872, endPoint y: 322, distance: 29.2
click at [872, 322] on p "MONEY-BACK GUARANTEE - If you don't feel leaner and more energized, we'll refun…" at bounding box center [814, 335] width 196 height 52
click at [874, 330] on p "MONEY-BACK GUARANTEE - If you don't feel leaner and more energized, we'll refun…" at bounding box center [814, 335] width 196 height 52
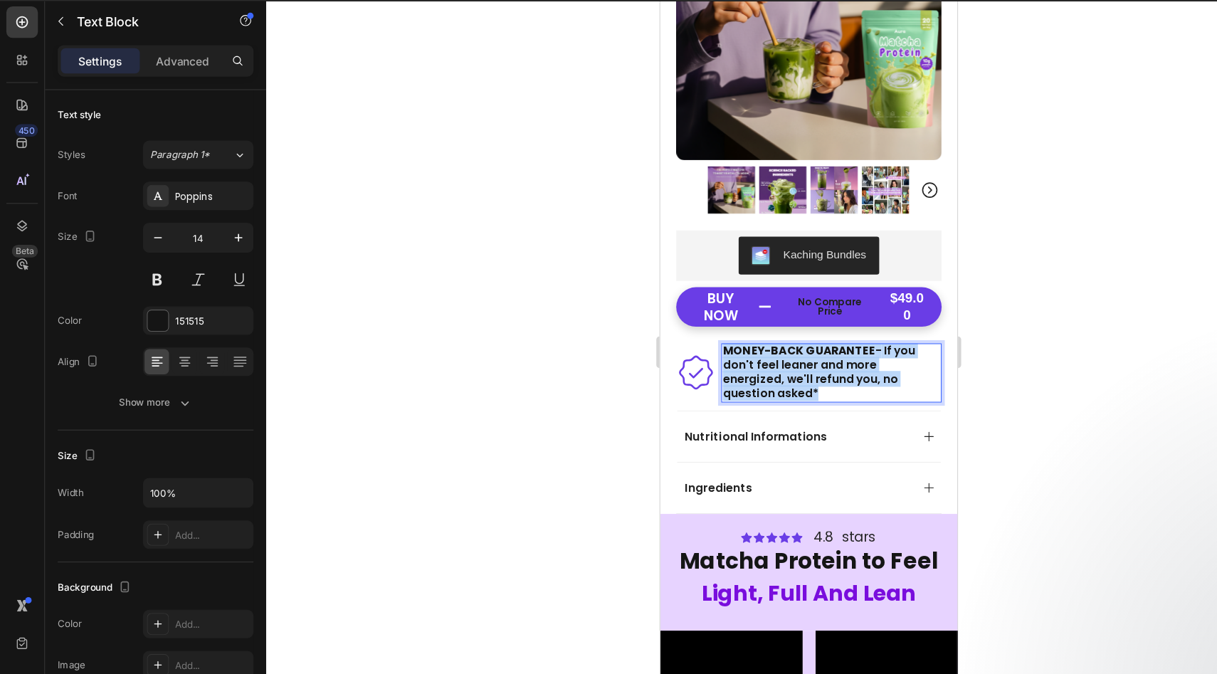
click at [874, 330] on p "MONEY-BACK GUARANTEE - If you don't feel leaner and more energized, we'll refun…" at bounding box center [814, 335] width 196 height 52
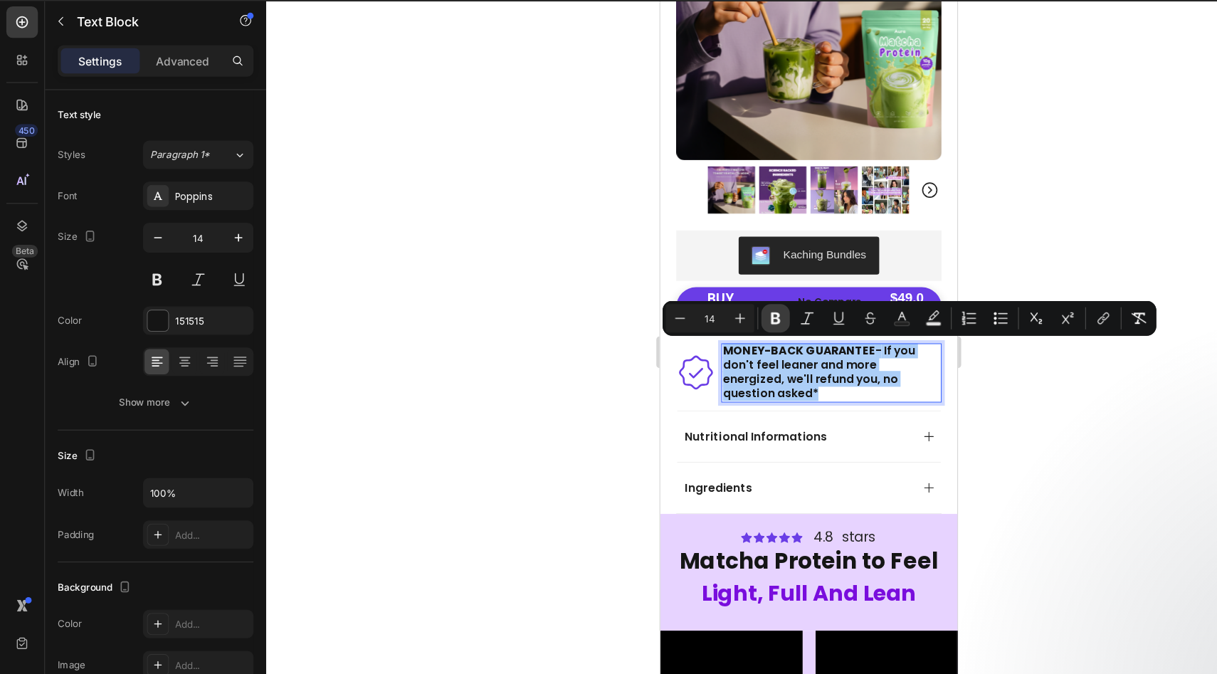
click at [699, 336] on button "Bold" at bounding box center [699, 327] width 26 height 26
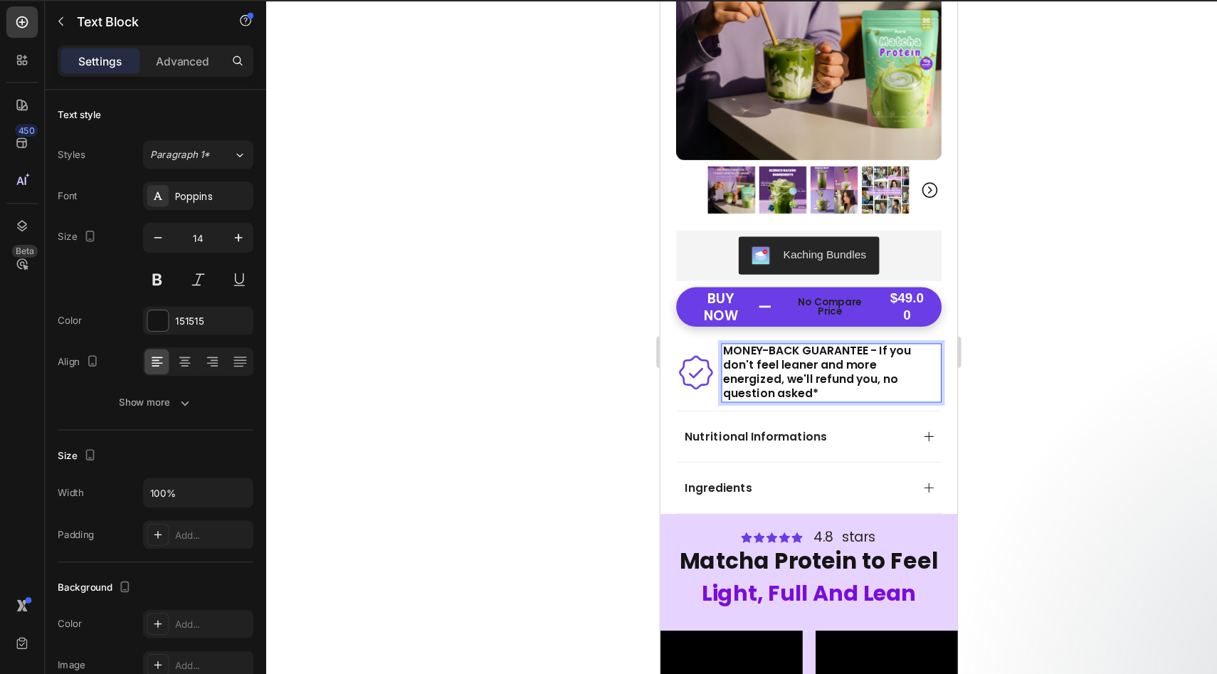
click at [459, 352] on div at bounding box center [728, 357] width 977 height 634
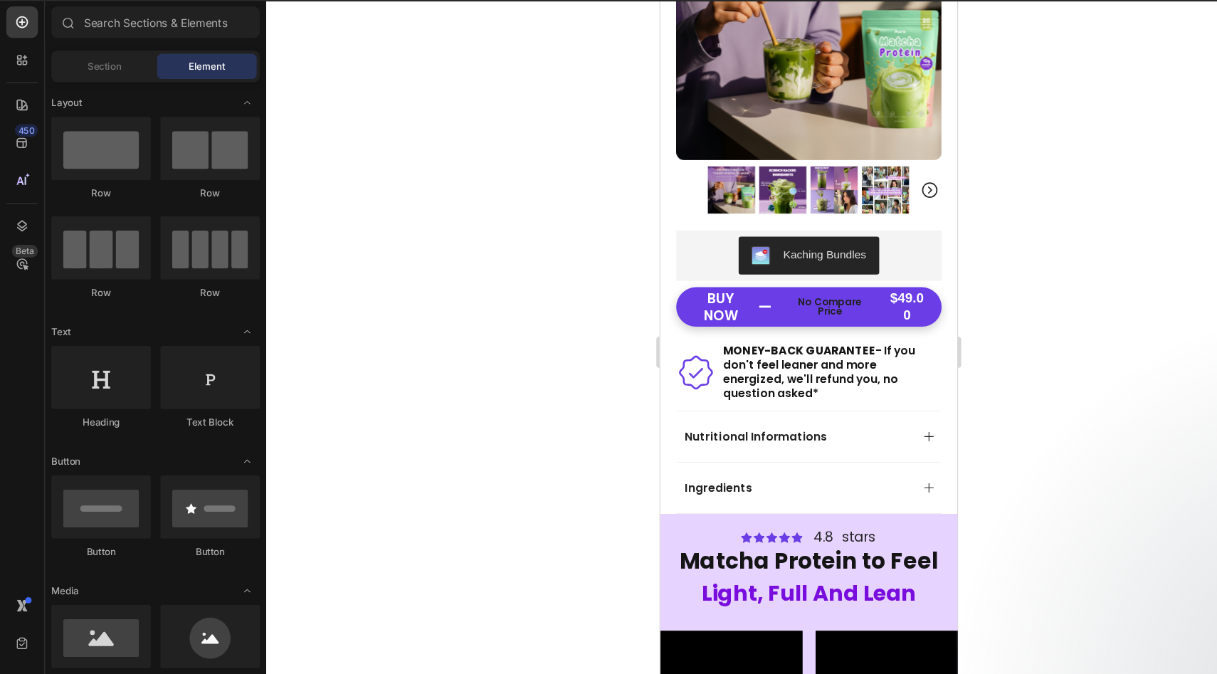
click at [569, 462] on div at bounding box center [728, 357] width 977 height 634
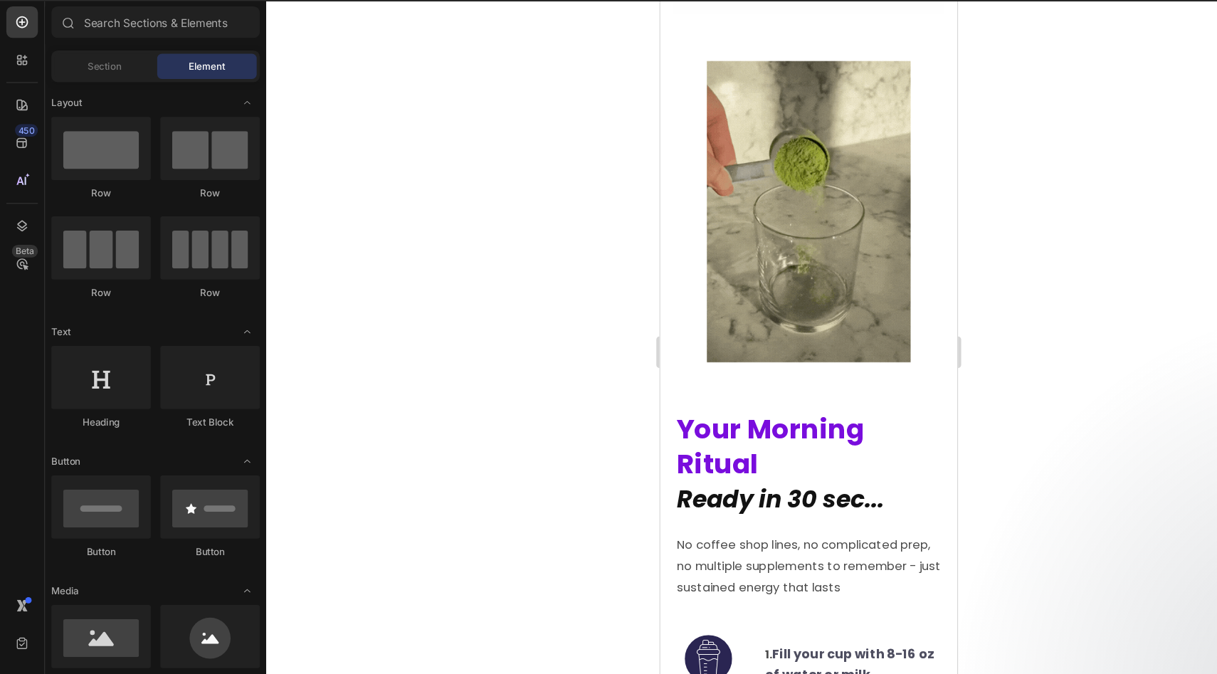
scroll to position [4846, 0]
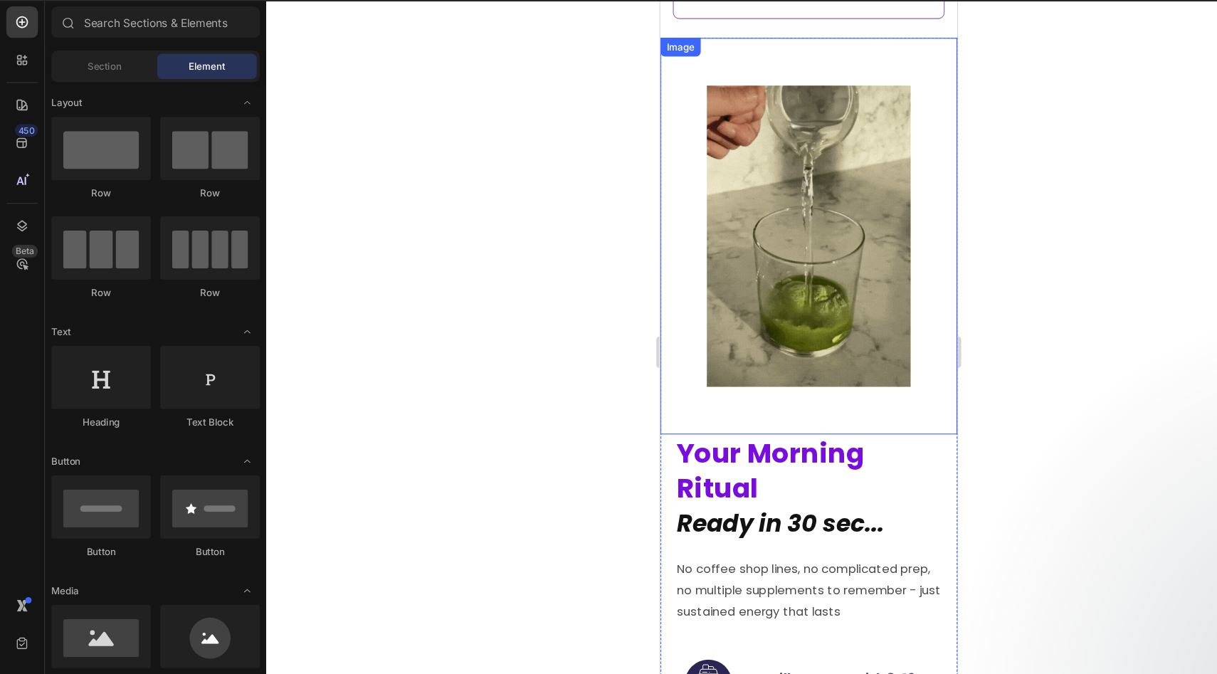
click at [729, 258] on img at bounding box center [794, 212] width 268 height 356
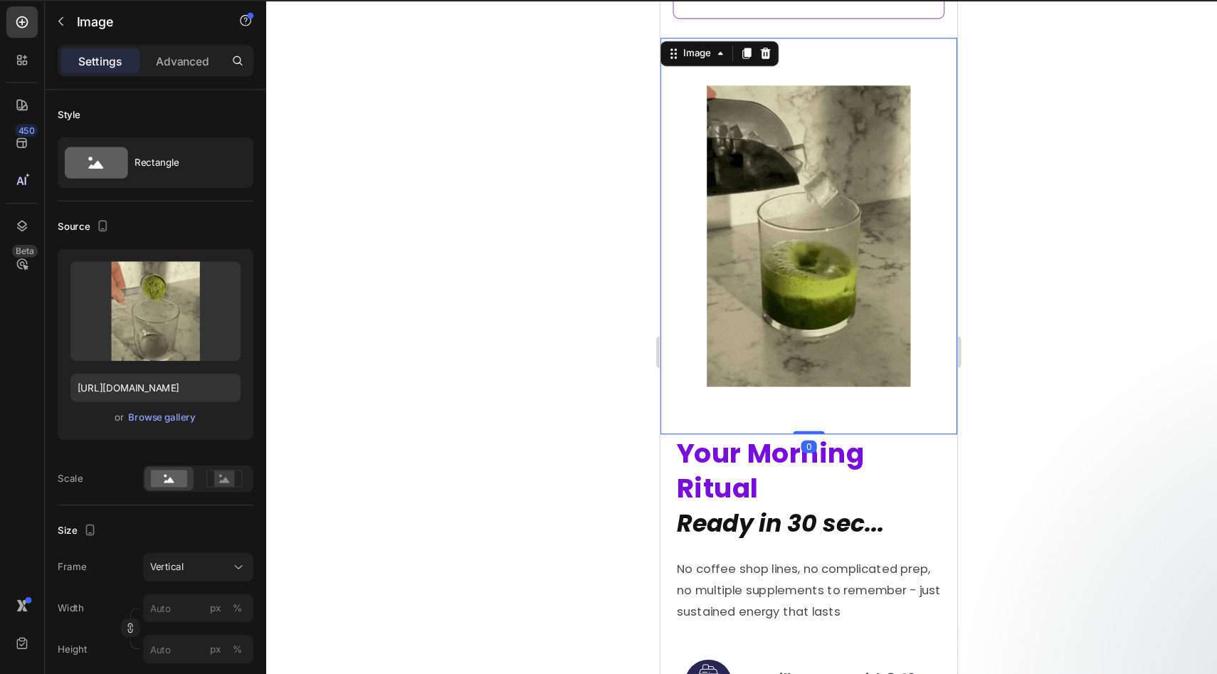
click at [729, 258] on img at bounding box center [794, 212] width 268 height 356
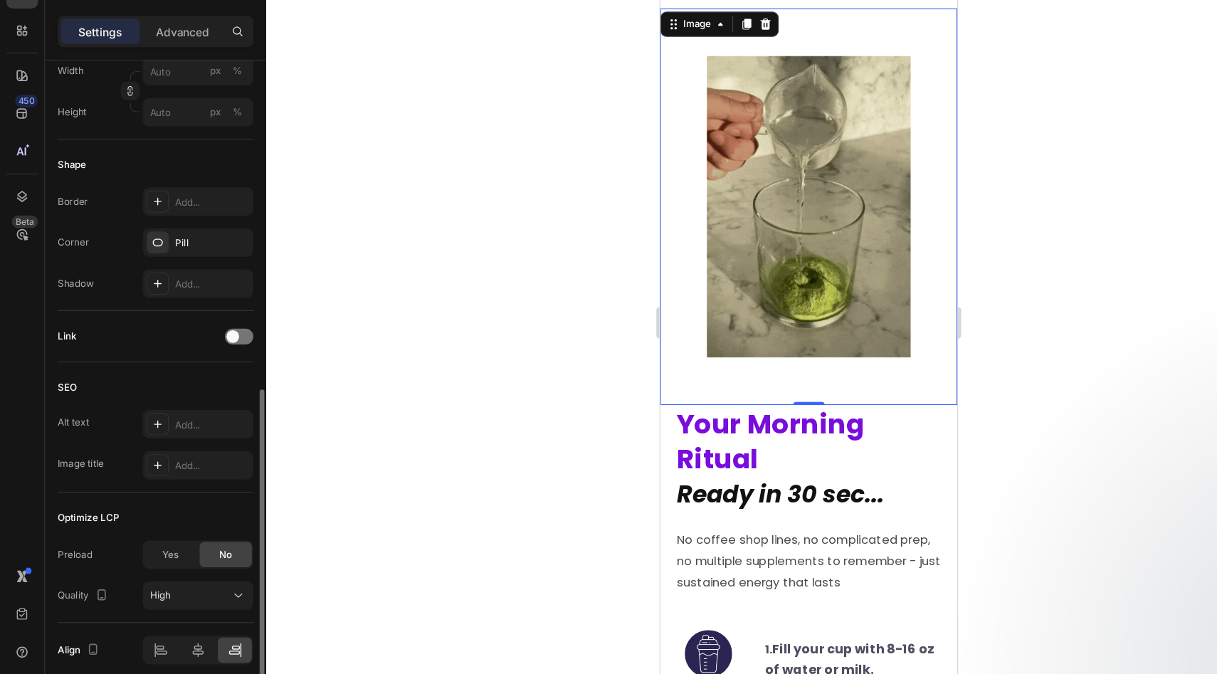
scroll to position [450, 0]
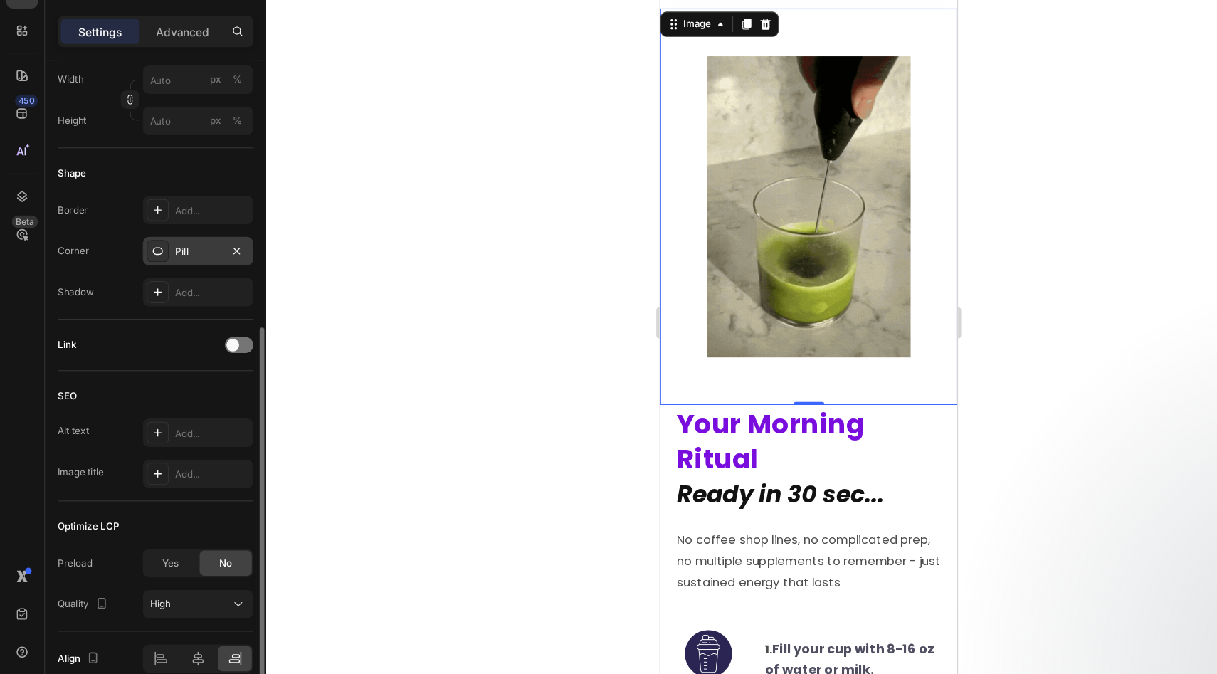
click at [154, 295] on div "Pill" at bounding box center [179, 293] width 100 height 26
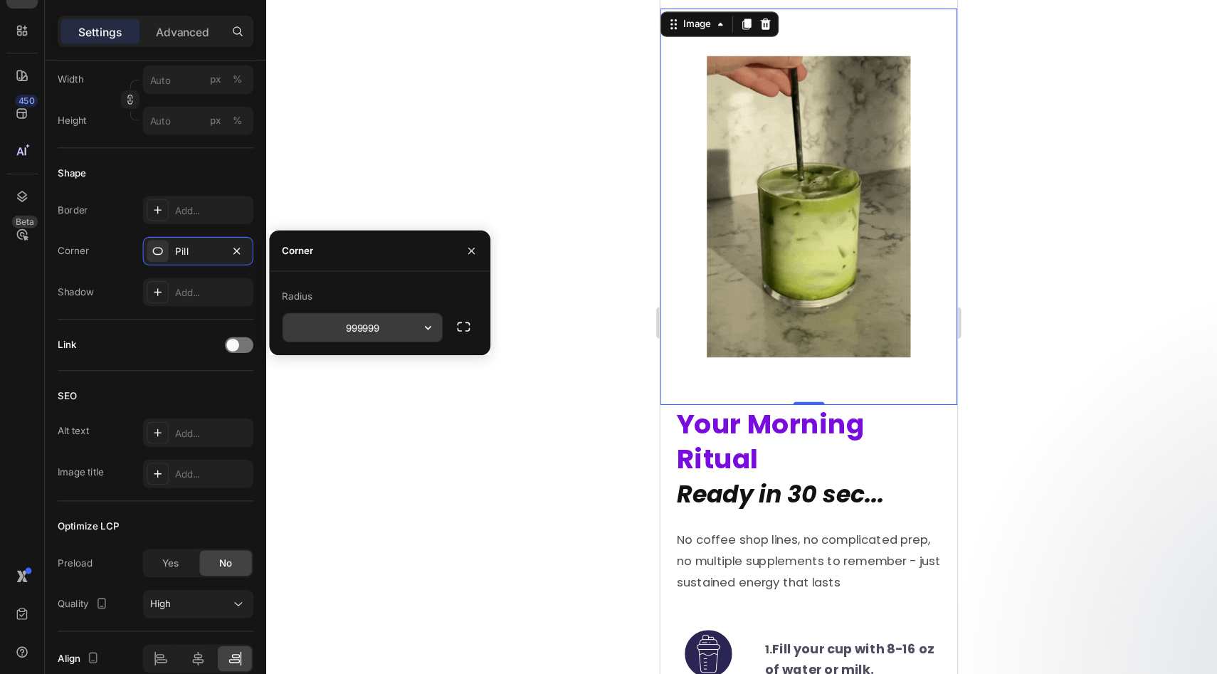
click at [347, 366] on input "999999" at bounding box center [327, 362] width 144 height 26
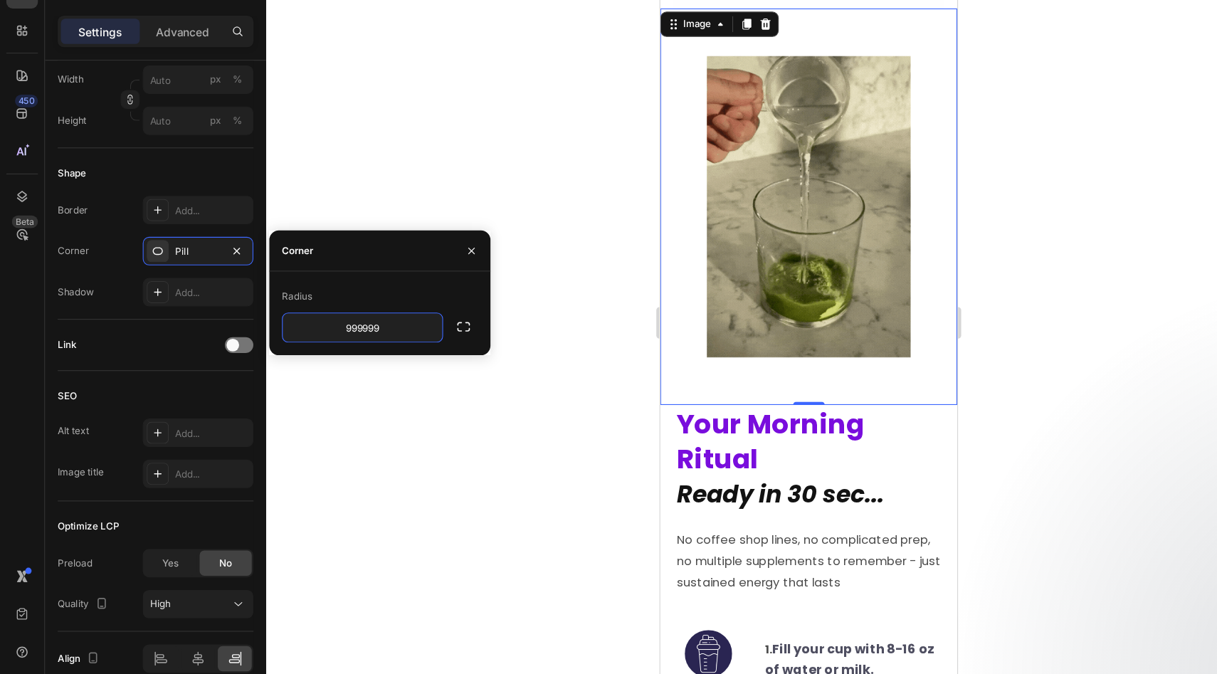
scroll to position [0, 0]
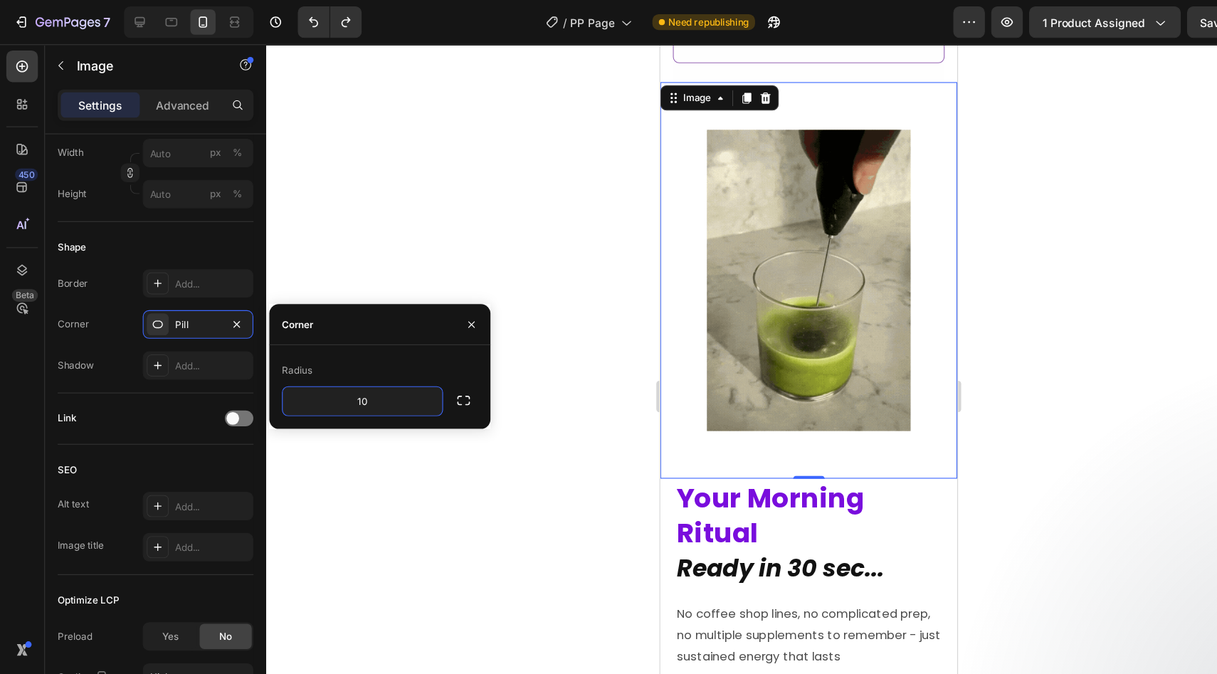
type input "1"
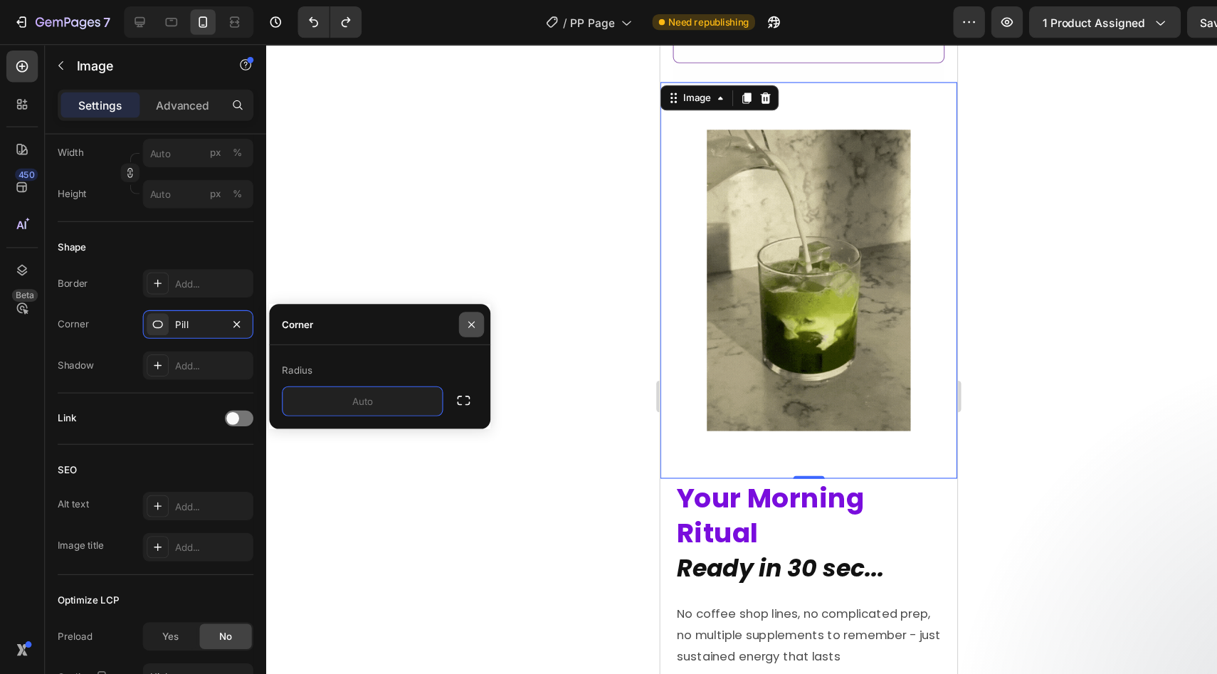
click at [419, 297] on icon "button" at bounding box center [424, 292] width 11 height 11
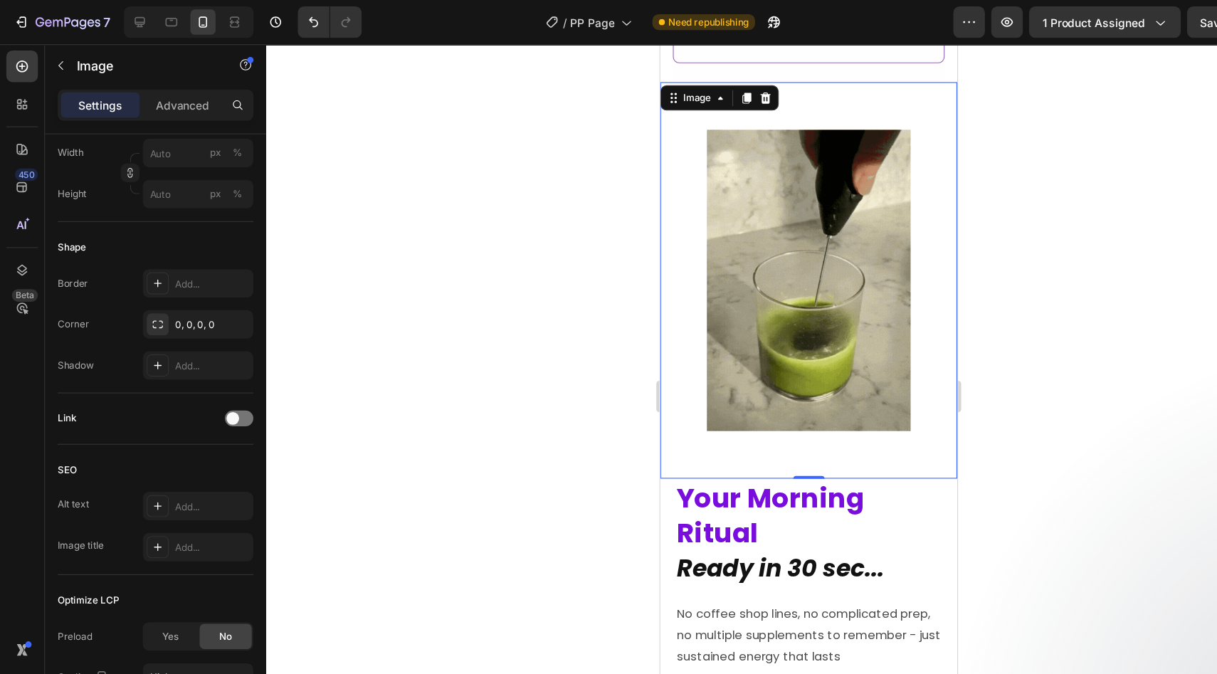
click at [531, 260] on div at bounding box center [728, 357] width 977 height 634
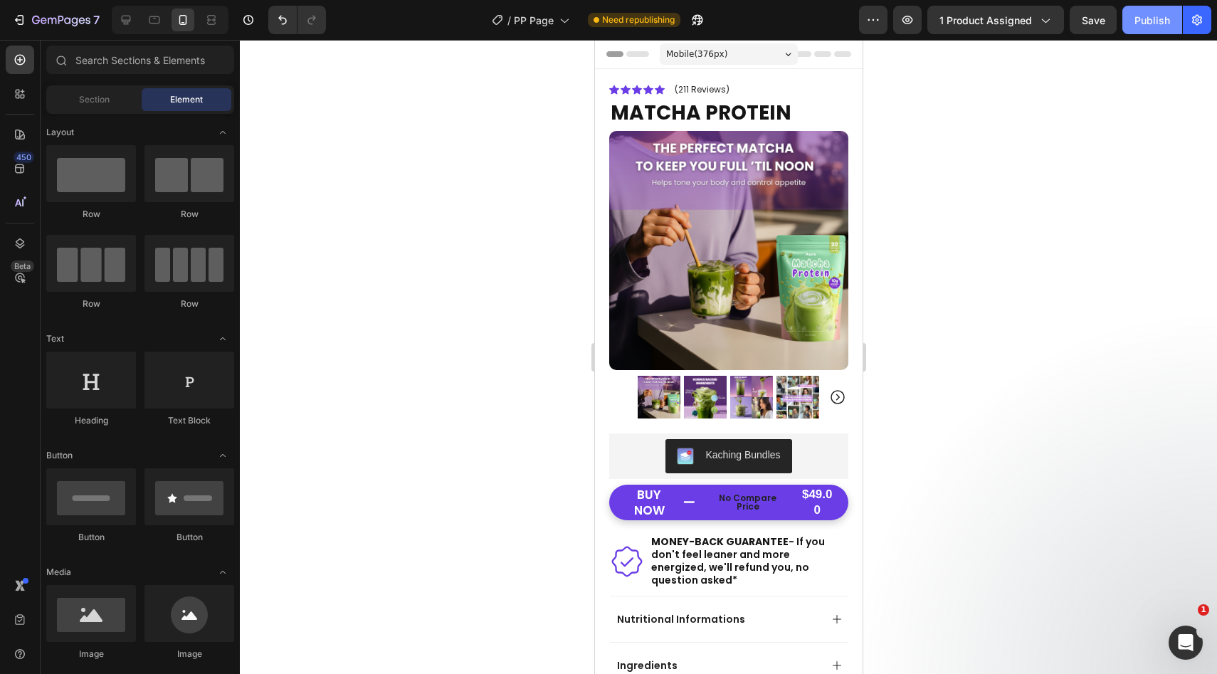
click at [1144, 22] on div "Publish" at bounding box center [1152, 20] width 36 height 15
click at [604, 396] on div "Icon Icon Icon Icon Icon Icon List (211 Reviews) Text Block Row MATCHA PROTEIN …" at bounding box center [728, 379] width 268 height 620
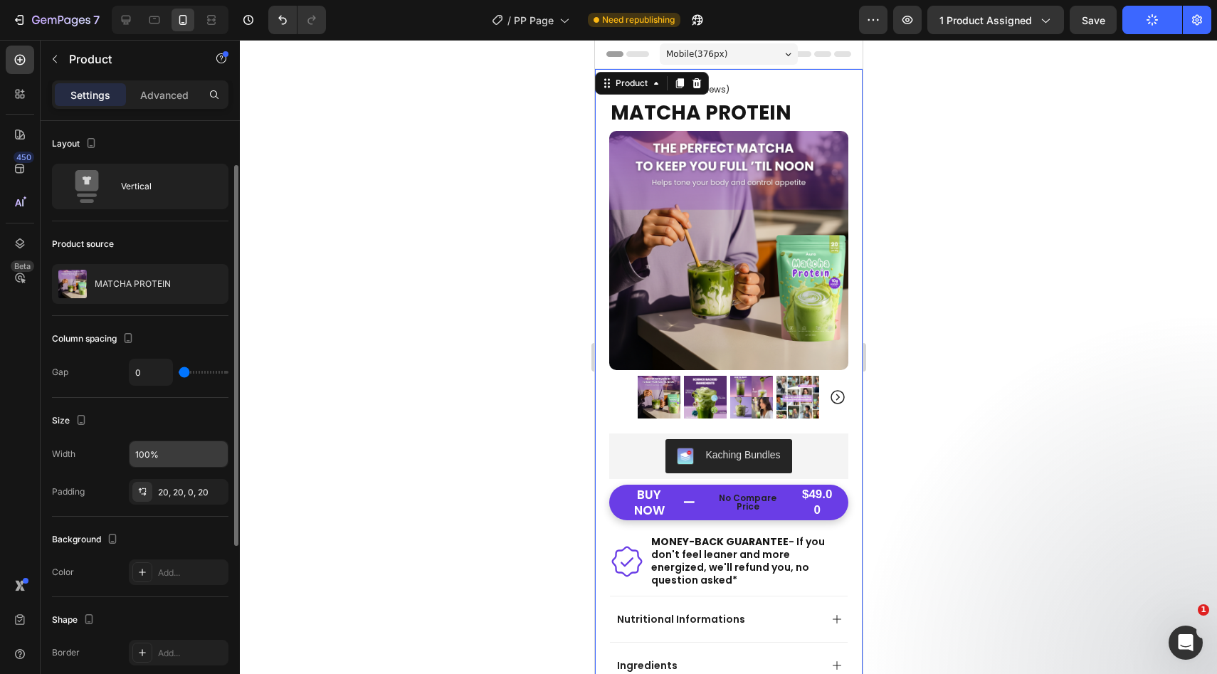
scroll to position [63, 0]
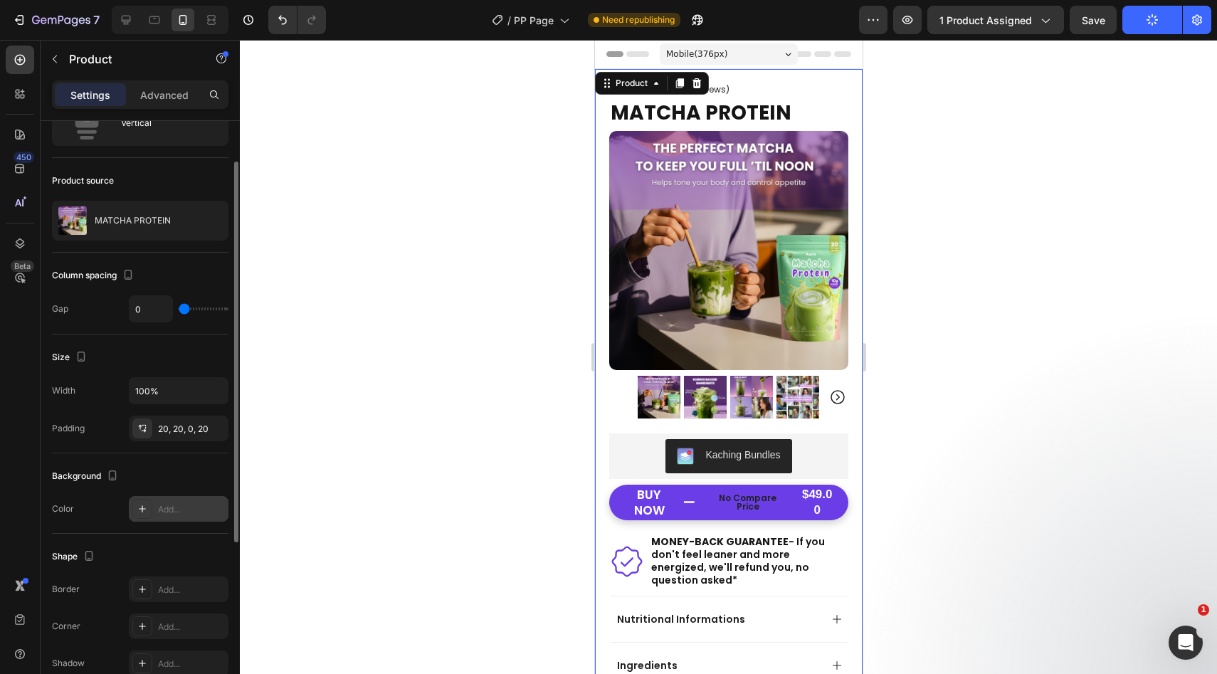
click at [147, 509] on icon at bounding box center [142, 508] width 11 height 11
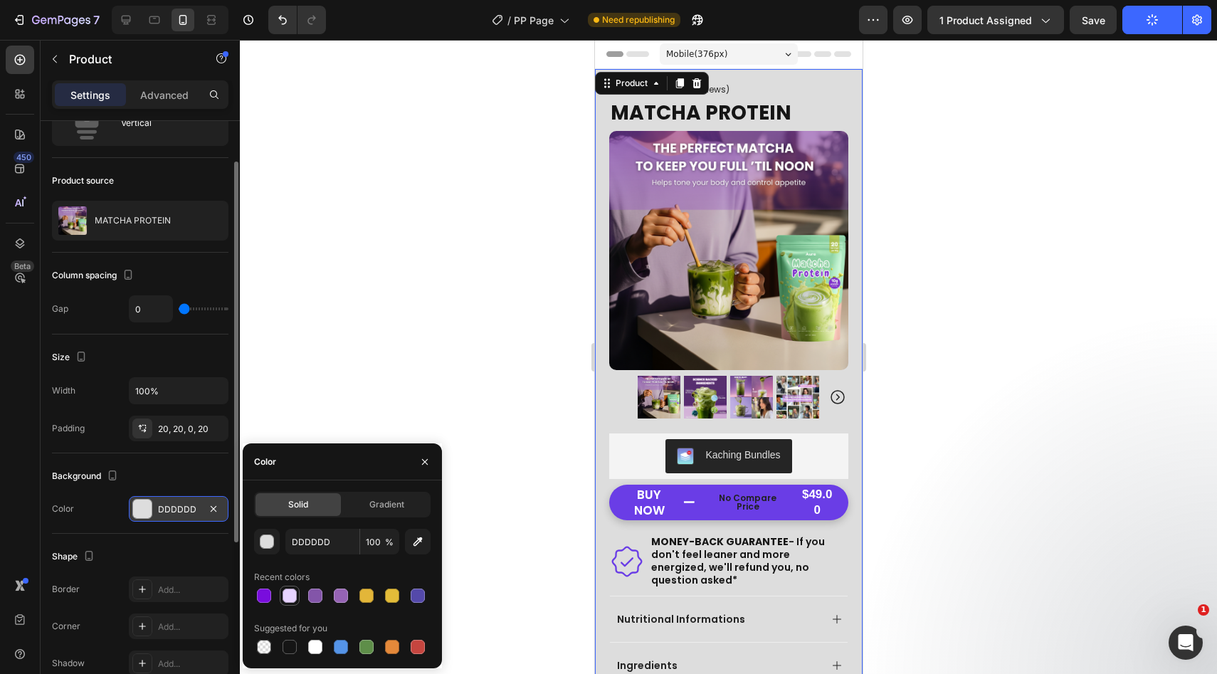
click at [292, 594] on div at bounding box center [289, 595] width 14 height 14
type input "E7D3FF"
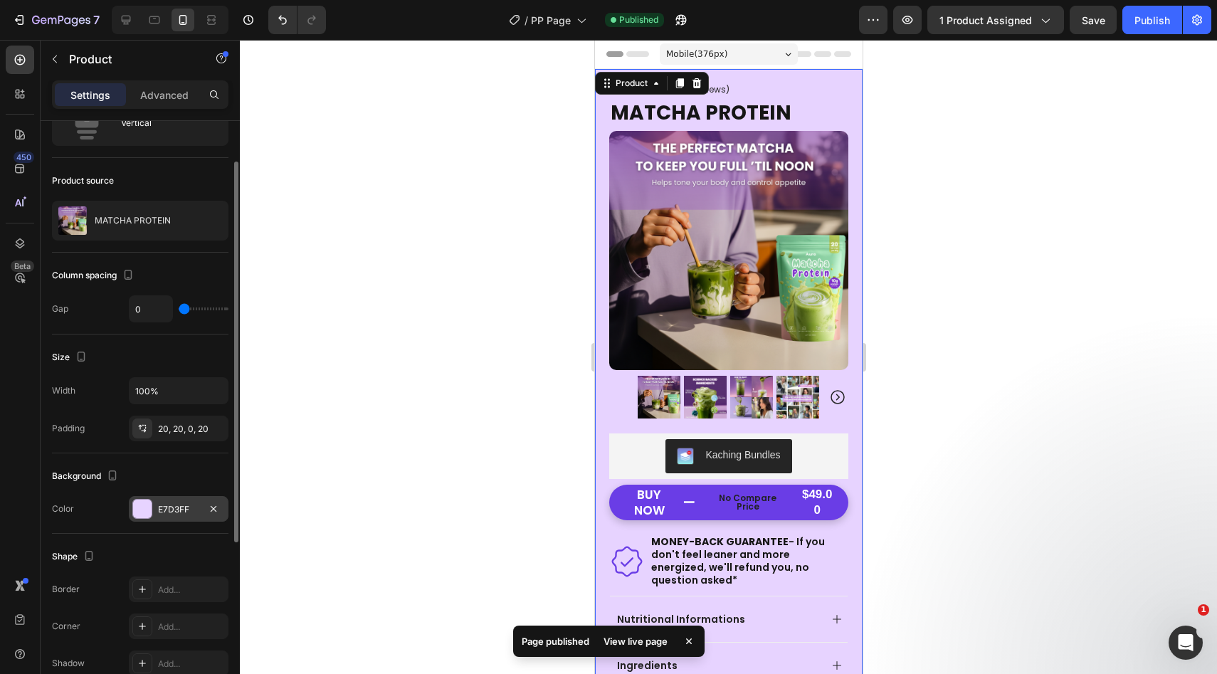
click at [509, 327] on div at bounding box center [728, 357] width 977 height 634
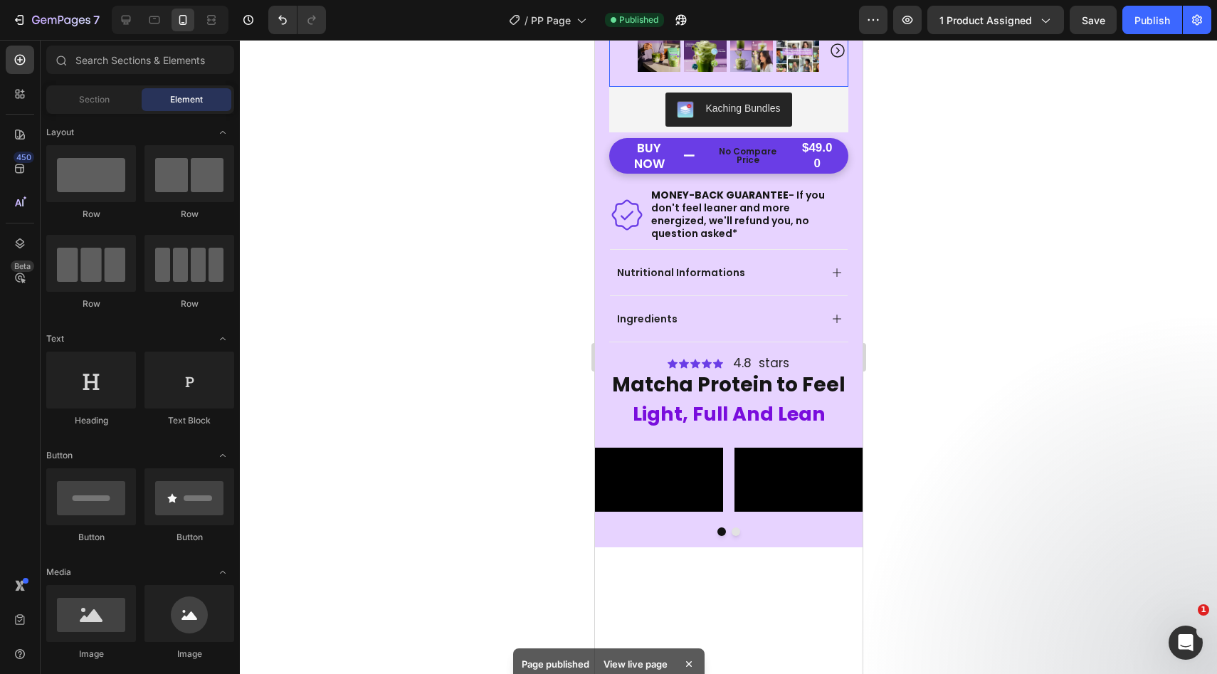
scroll to position [337, 0]
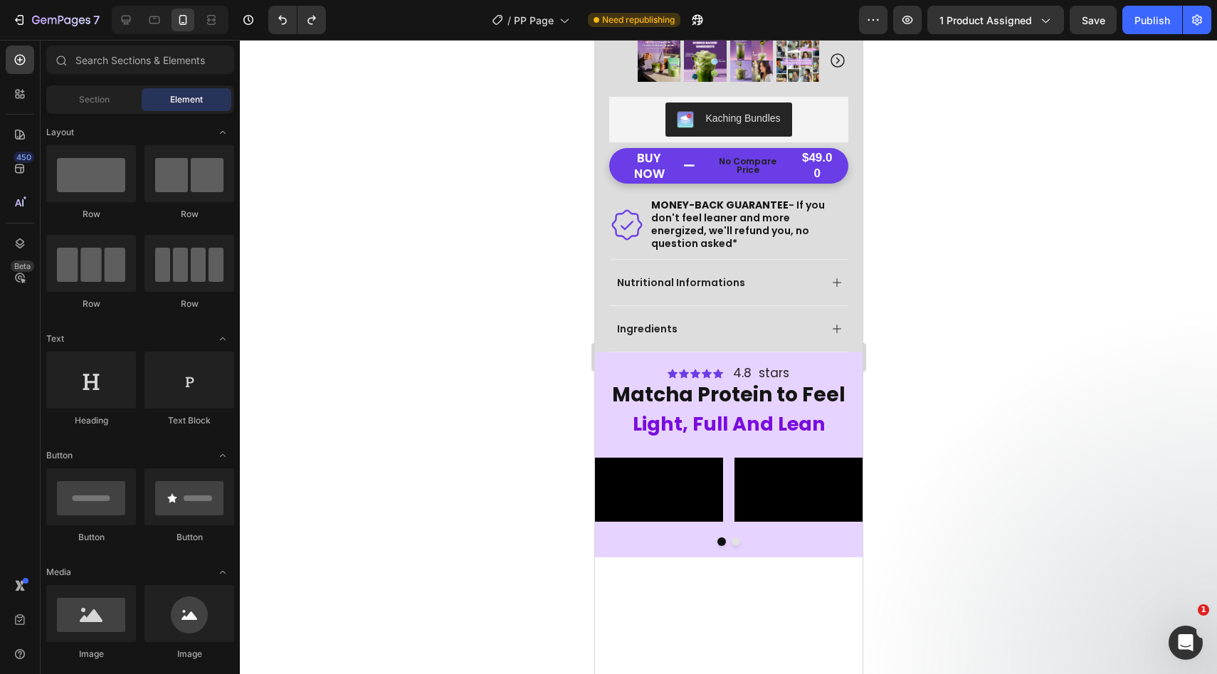
click at [543, 274] on div at bounding box center [728, 357] width 977 height 634
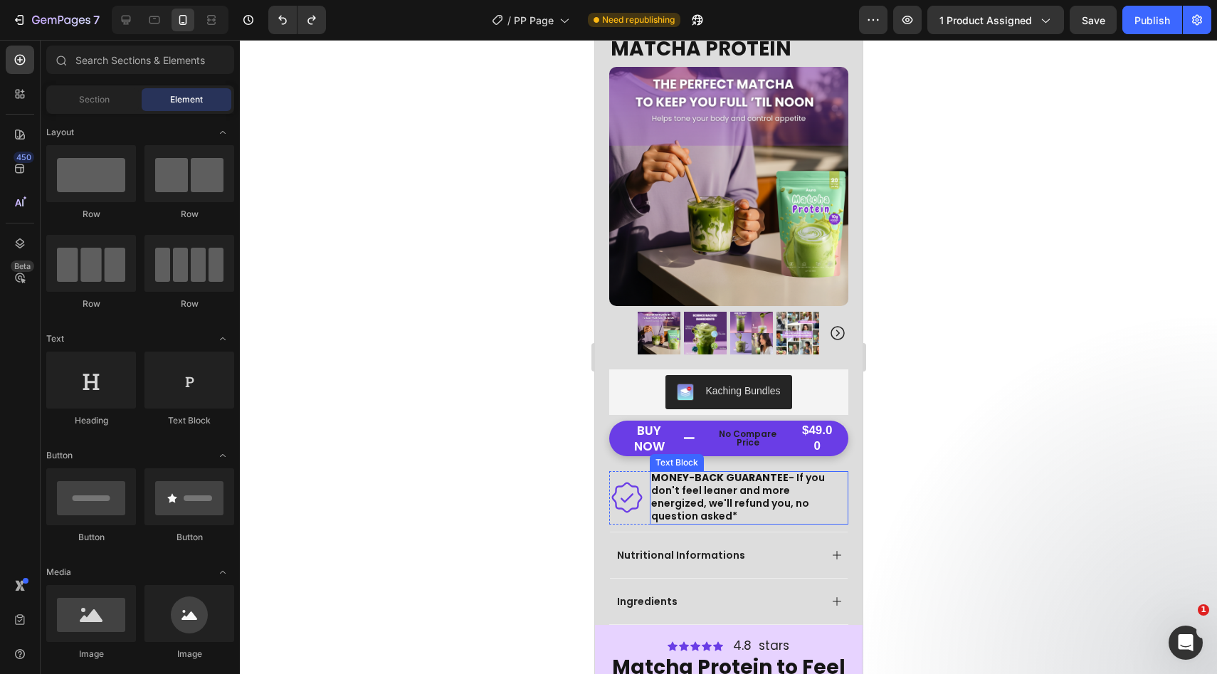
scroll to position [0, 0]
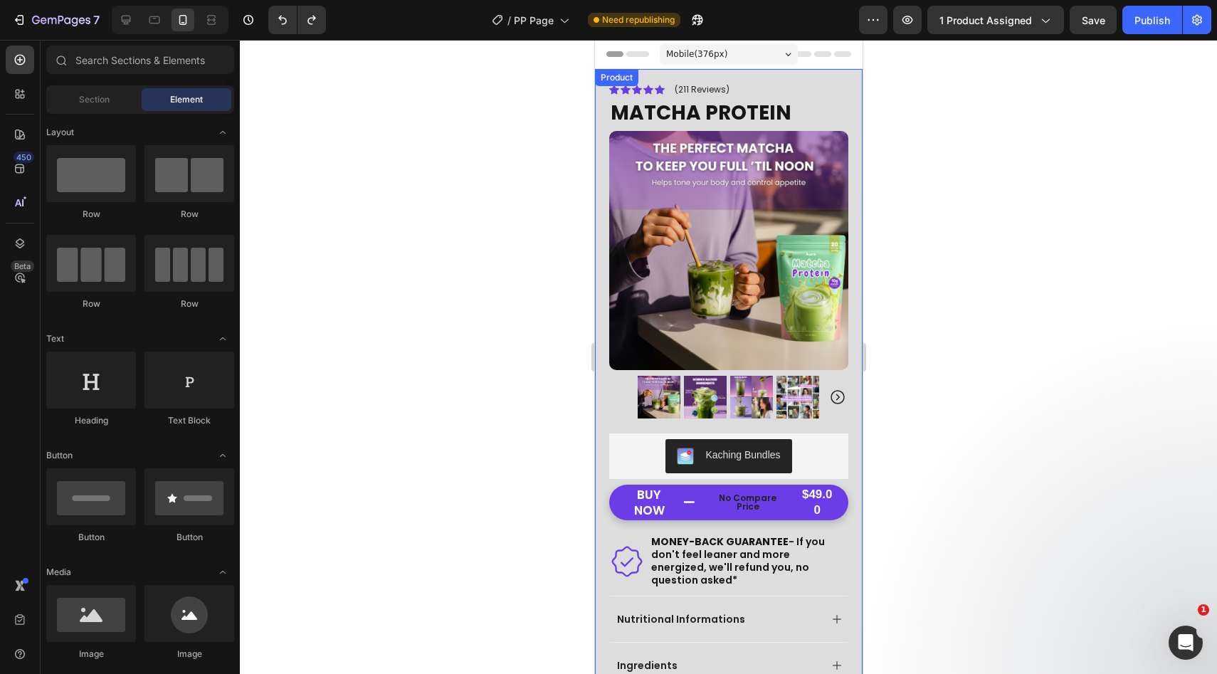
click at [601, 120] on div "Icon Icon Icon Icon Icon Icon List (211 Reviews) Text Block Row MATCHA PROTEIN …" at bounding box center [728, 379] width 268 height 620
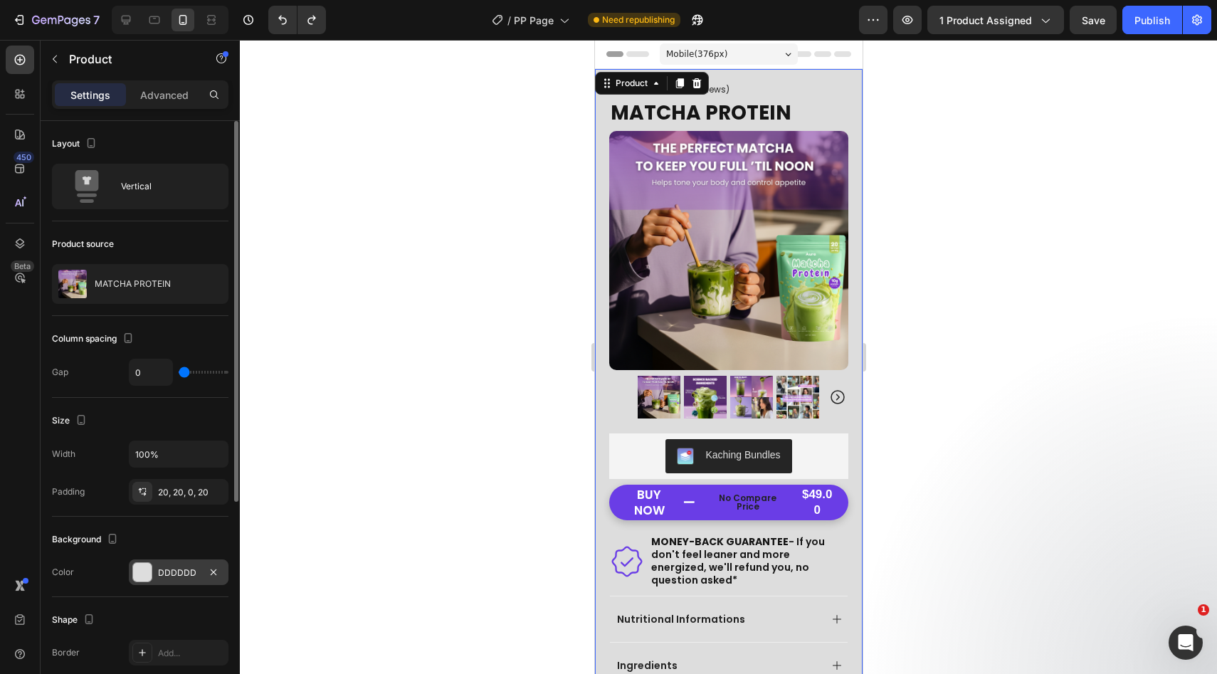
click at [162, 574] on div "DDDDDD" at bounding box center [178, 572] width 41 height 13
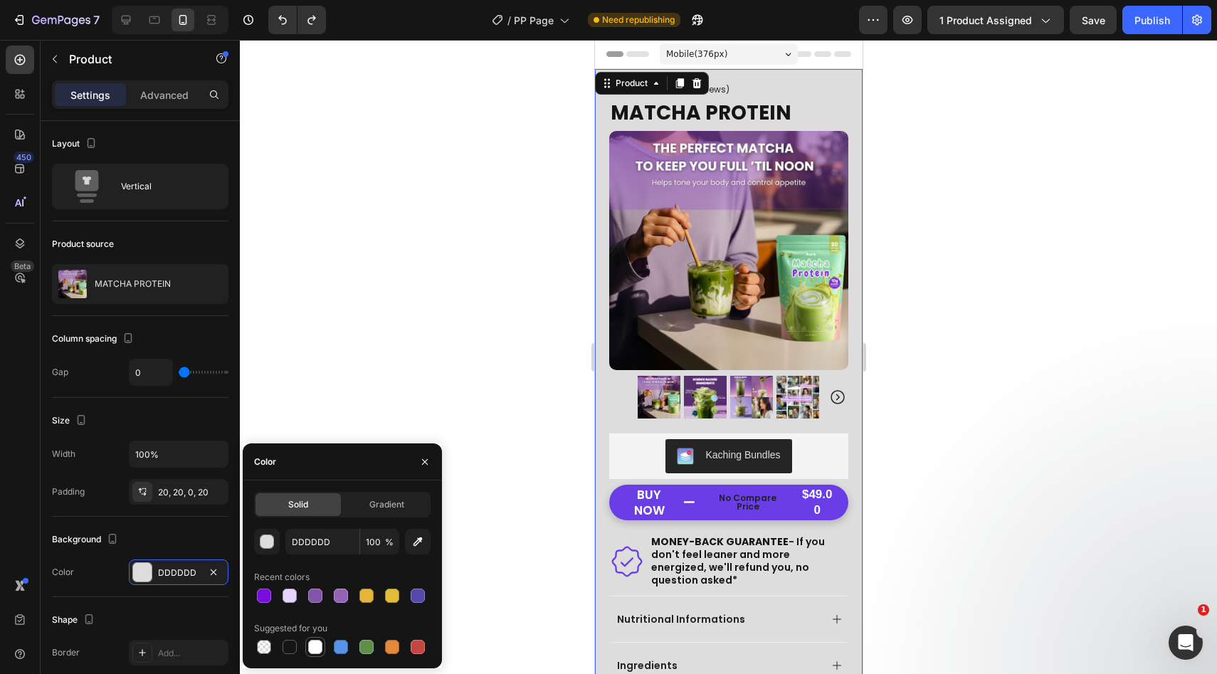
click at [319, 645] on div at bounding box center [315, 647] width 14 height 14
type input "FFFFFF"
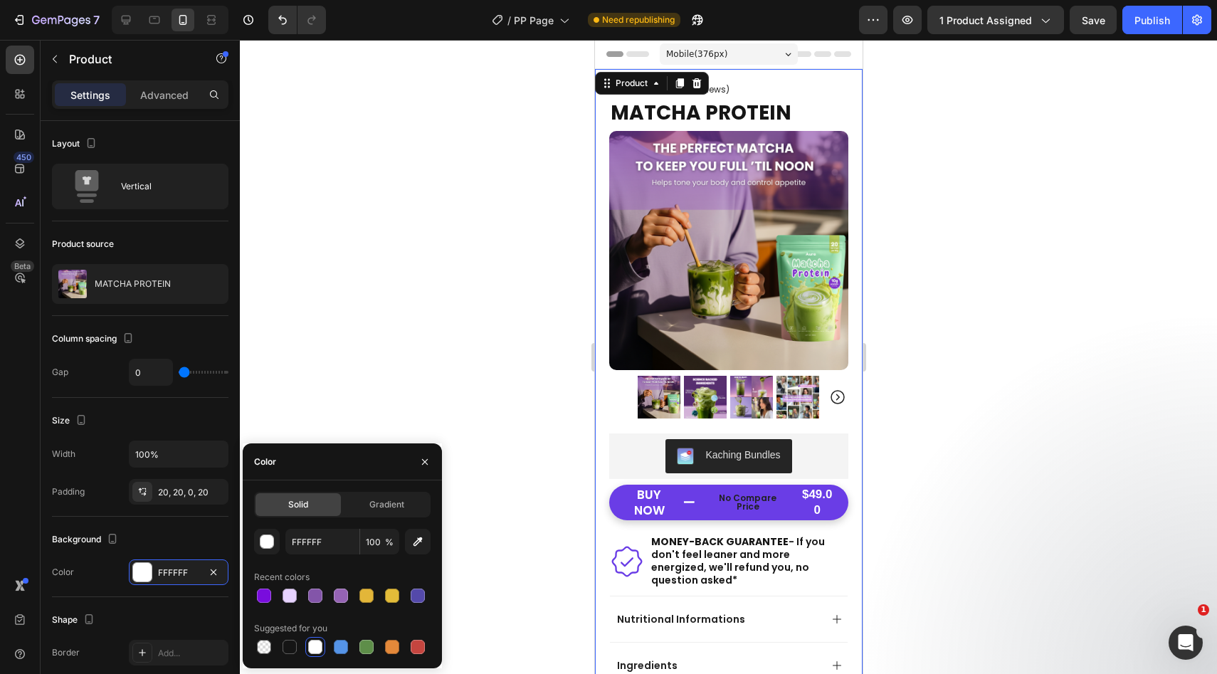
click at [413, 314] on div at bounding box center [728, 357] width 977 height 634
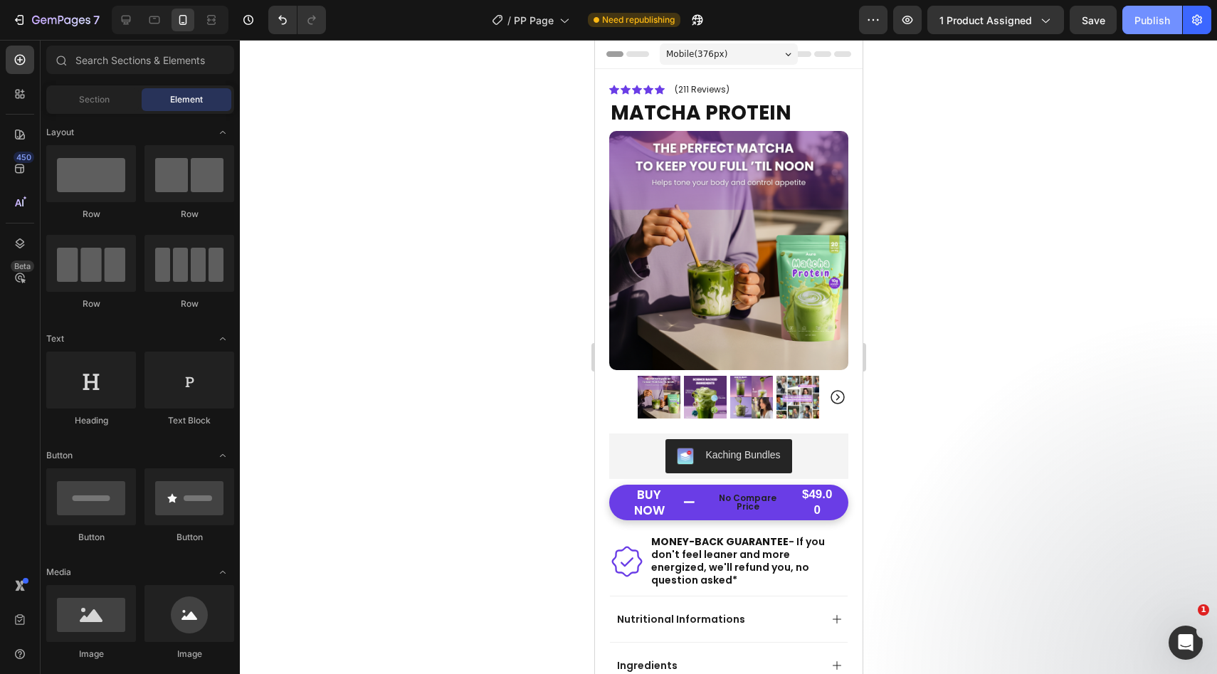
click at [1154, 14] on div "Publish" at bounding box center [1152, 20] width 36 height 15
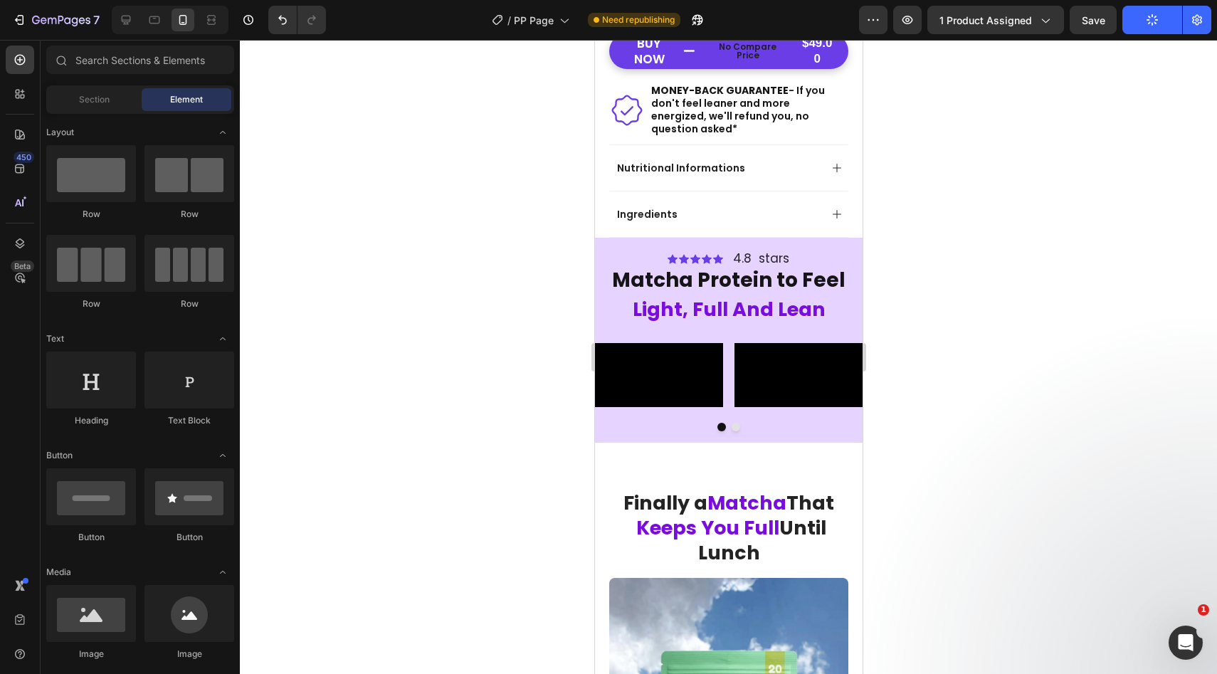
scroll to position [455, 0]
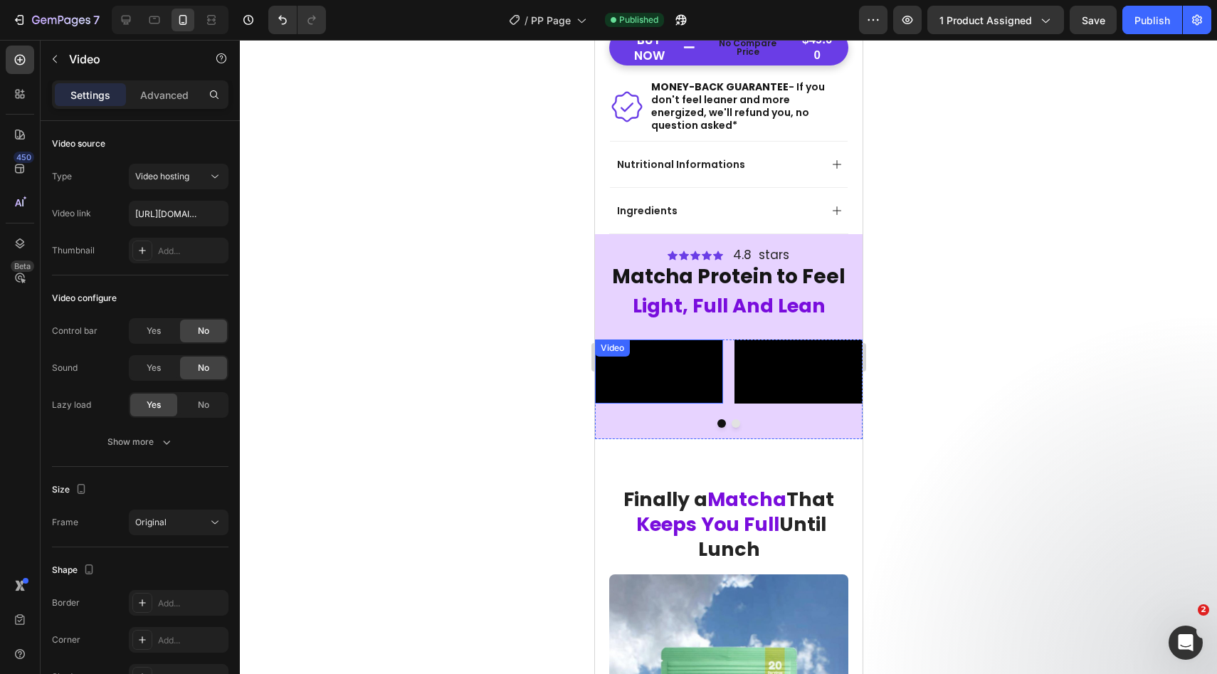
click at [633, 403] on video at bounding box center [658, 371] width 128 height 64
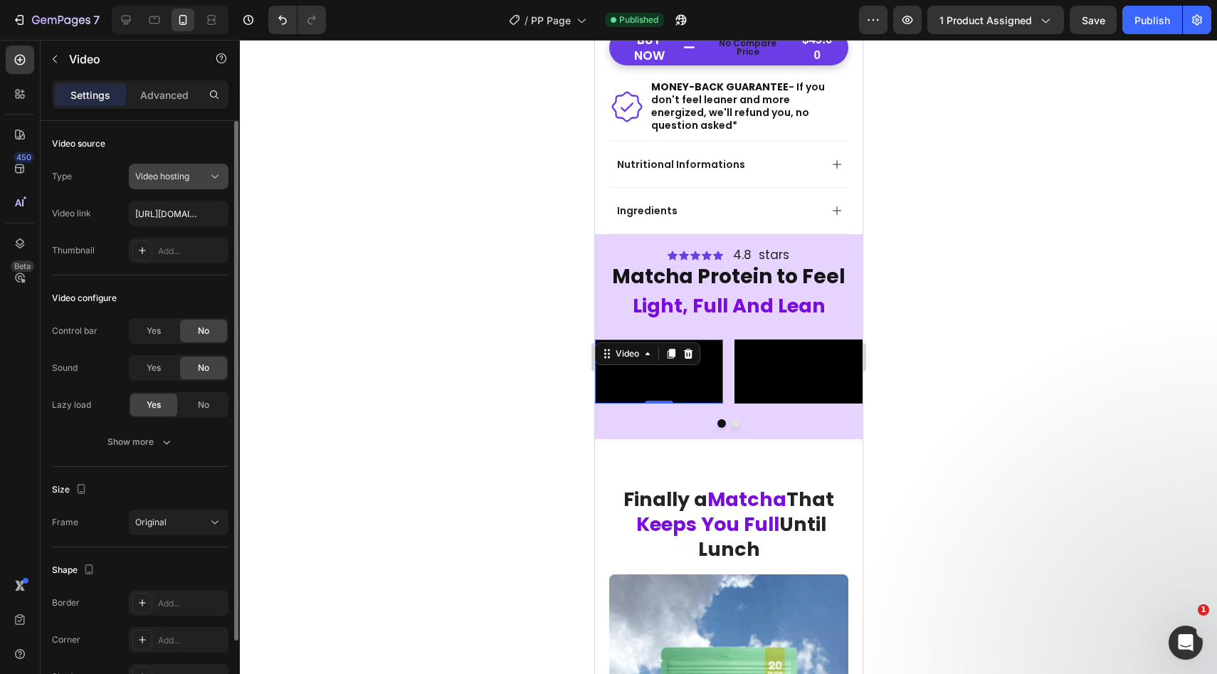
click at [212, 173] on icon at bounding box center [215, 176] width 14 height 14
click at [216, 175] on icon at bounding box center [215, 176] width 14 height 14
click at [172, 224] on input "[URL][DOMAIN_NAME]" at bounding box center [179, 214] width 100 height 26
click at [162, 259] on div "Add..." at bounding box center [179, 251] width 100 height 26
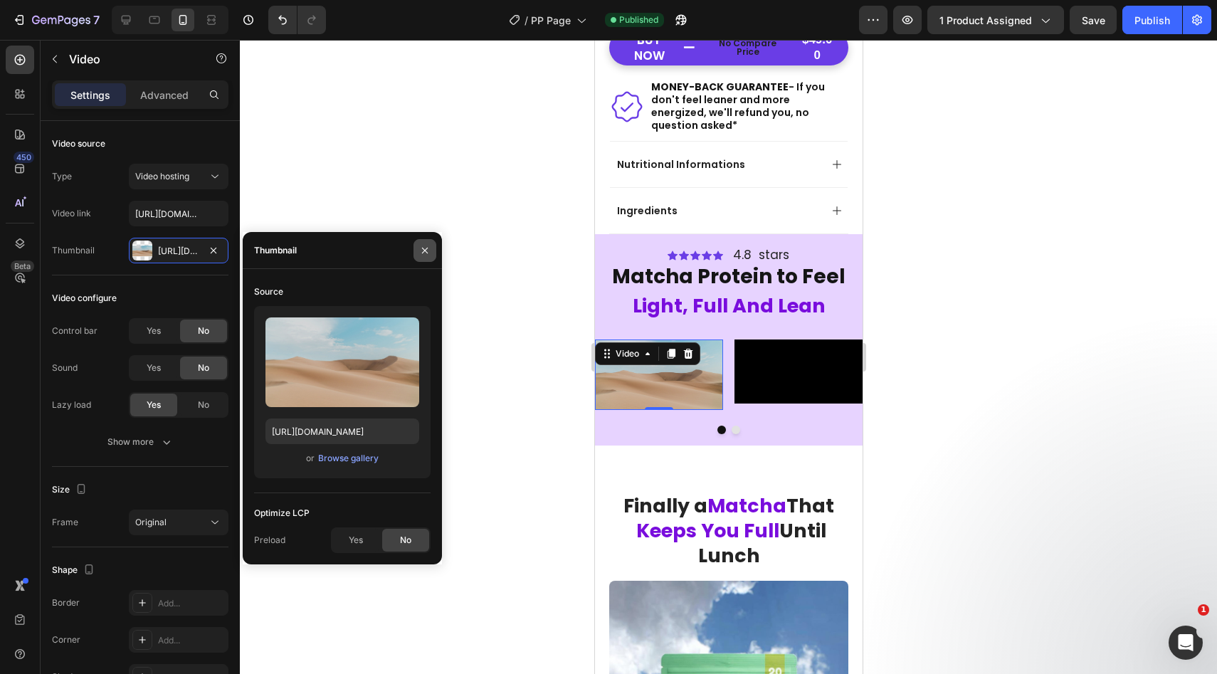
click at [423, 254] on icon "button" at bounding box center [424, 250] width 11 height 11
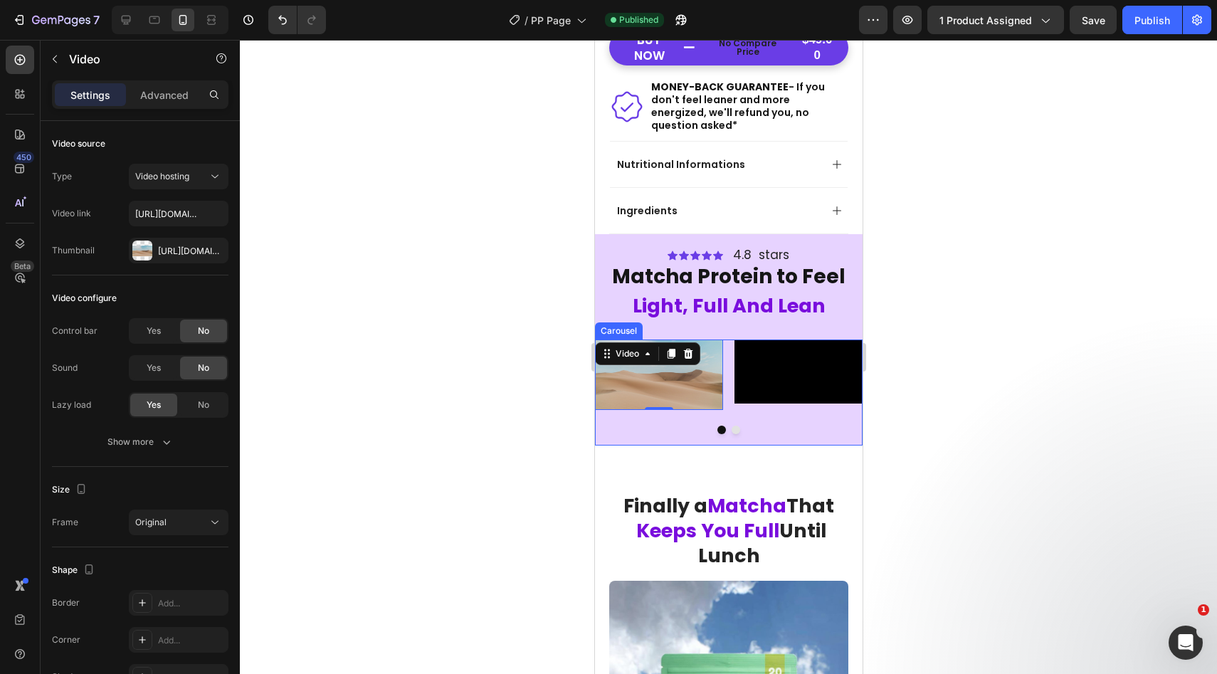
click at [730, 354] on div "Video 0 Video Video Video" at bounding box center [728, 374] width 268 height 70
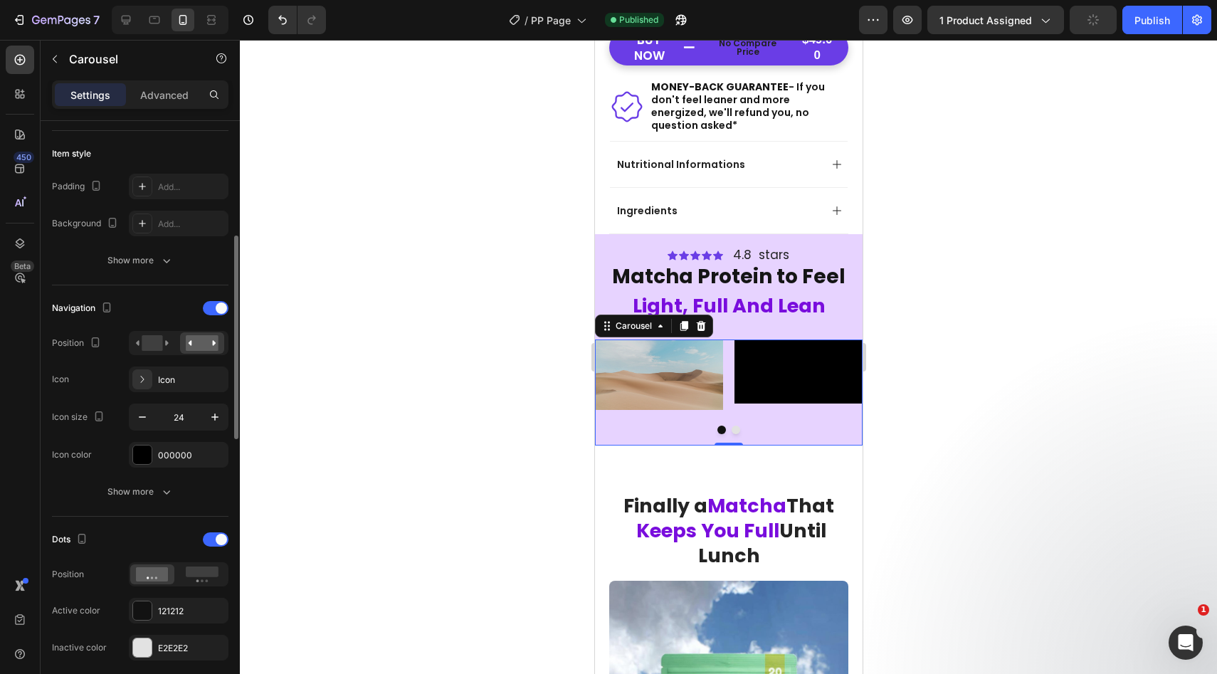
scroll to position [323, 0]
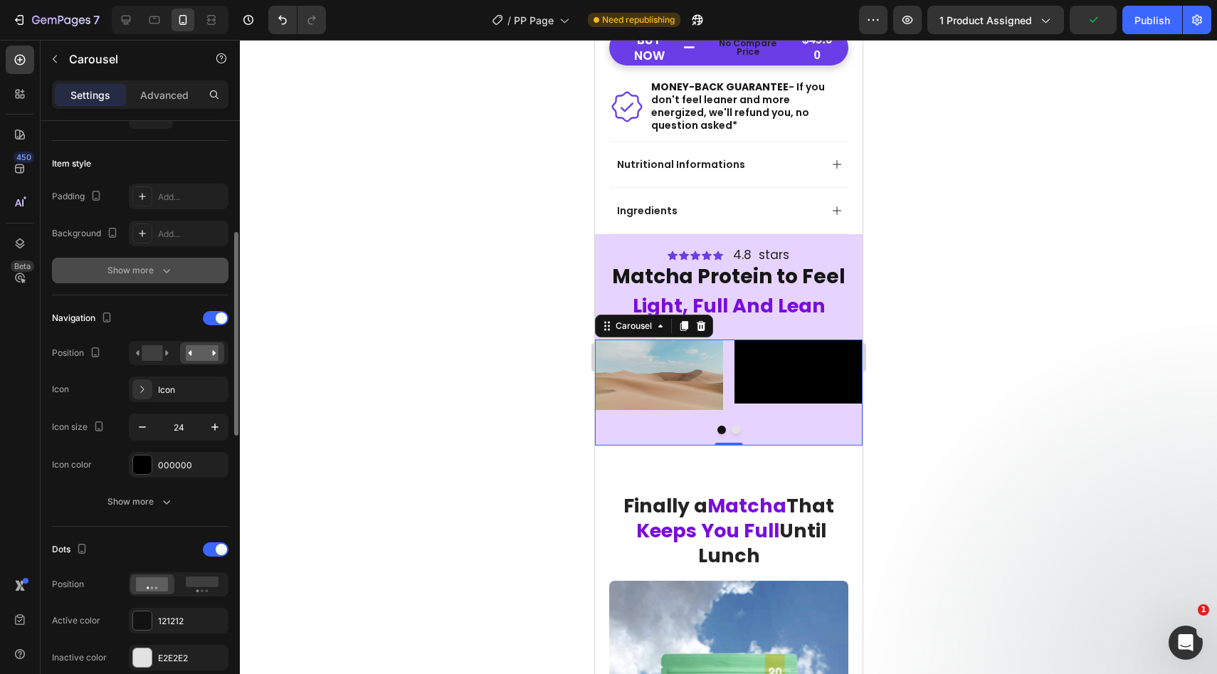
click at [157, 277] on button "Show more" at bounding box center [140, 271] width 176 height 26
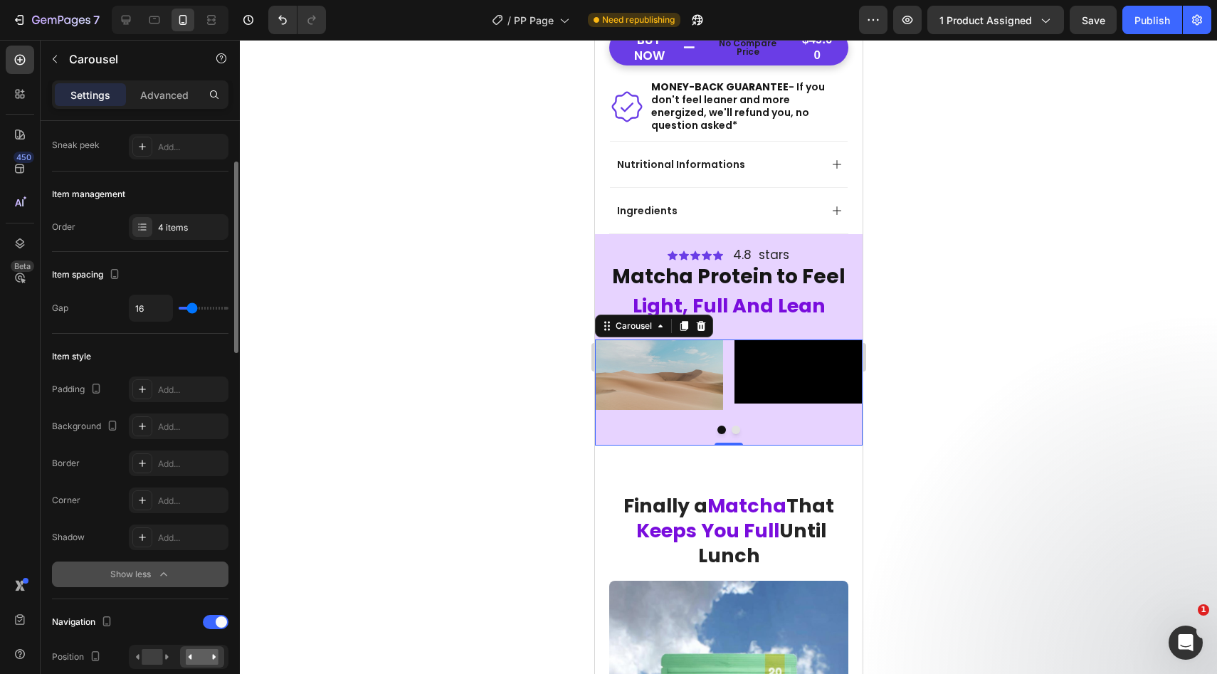
scroll to position [125, 0]
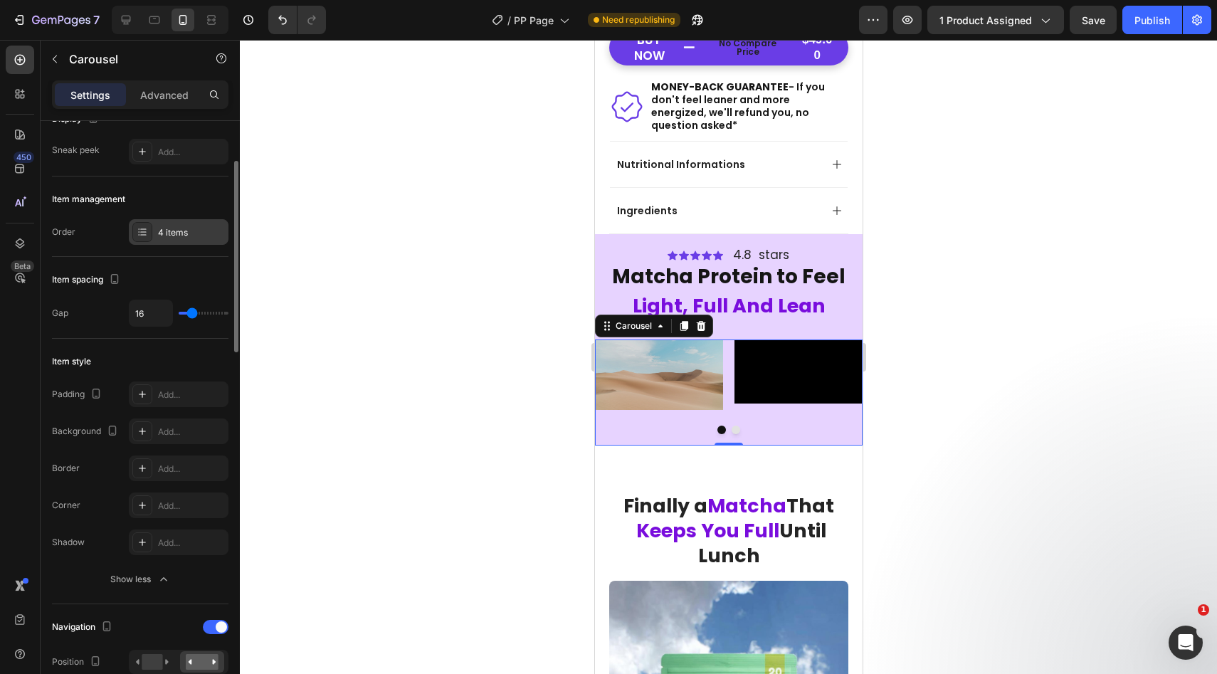
click at [176, 236] on div "4 items" at bounding box center [191, 232] width 67 height 13
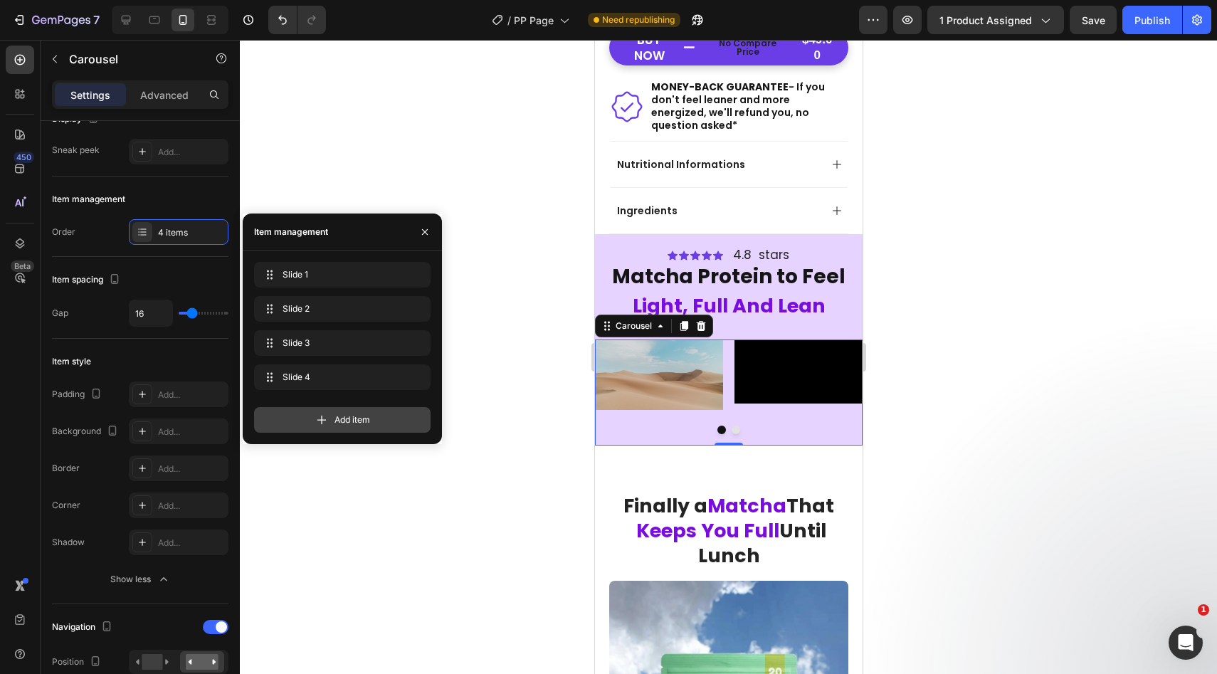
click at [324, 416] on icon at bounding box center [321, 420] width 14 height 14
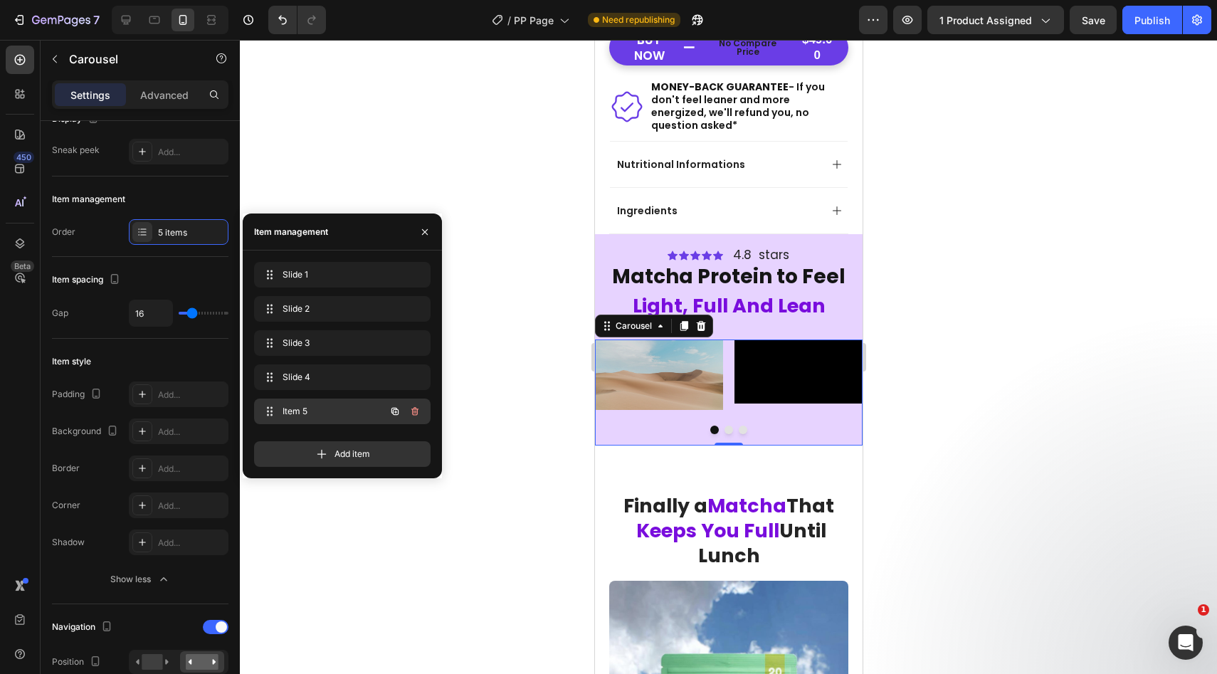
click at [337, 412] on span "Item 5" at bounding box center [322, 411] width 80 height 13
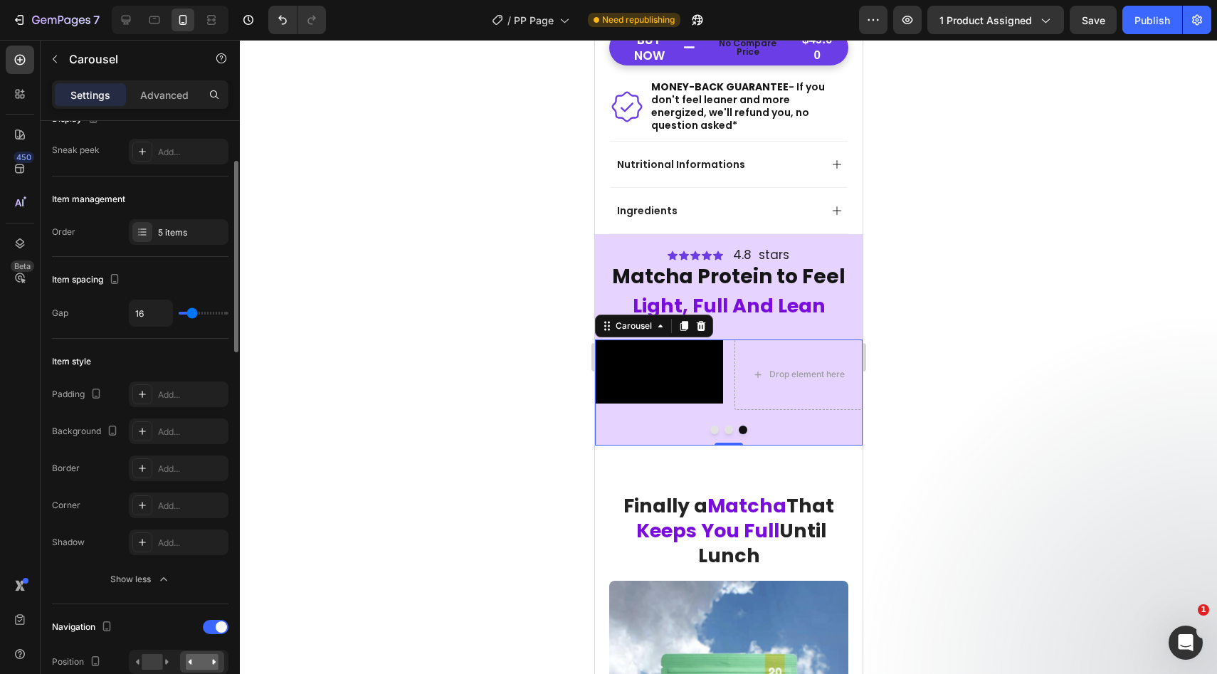
click at [188, 272] on div "Item spacing" at bounding box center [140, 279] width 176 height 23
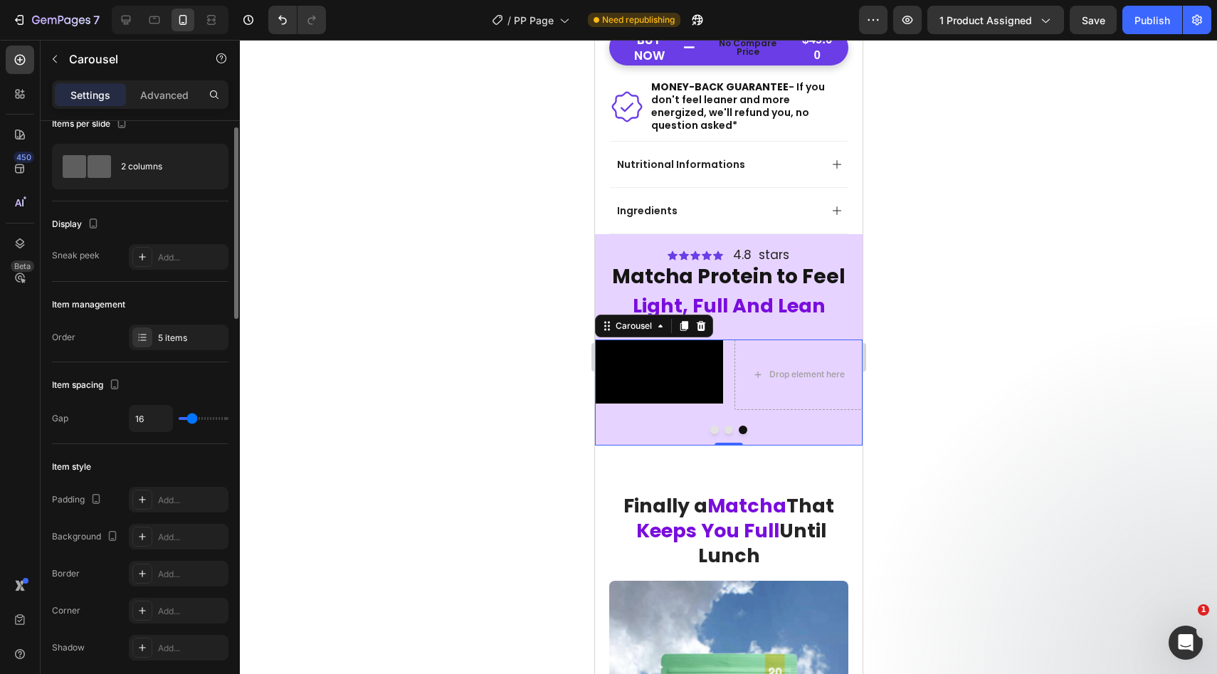
scroll to position [0, 0]
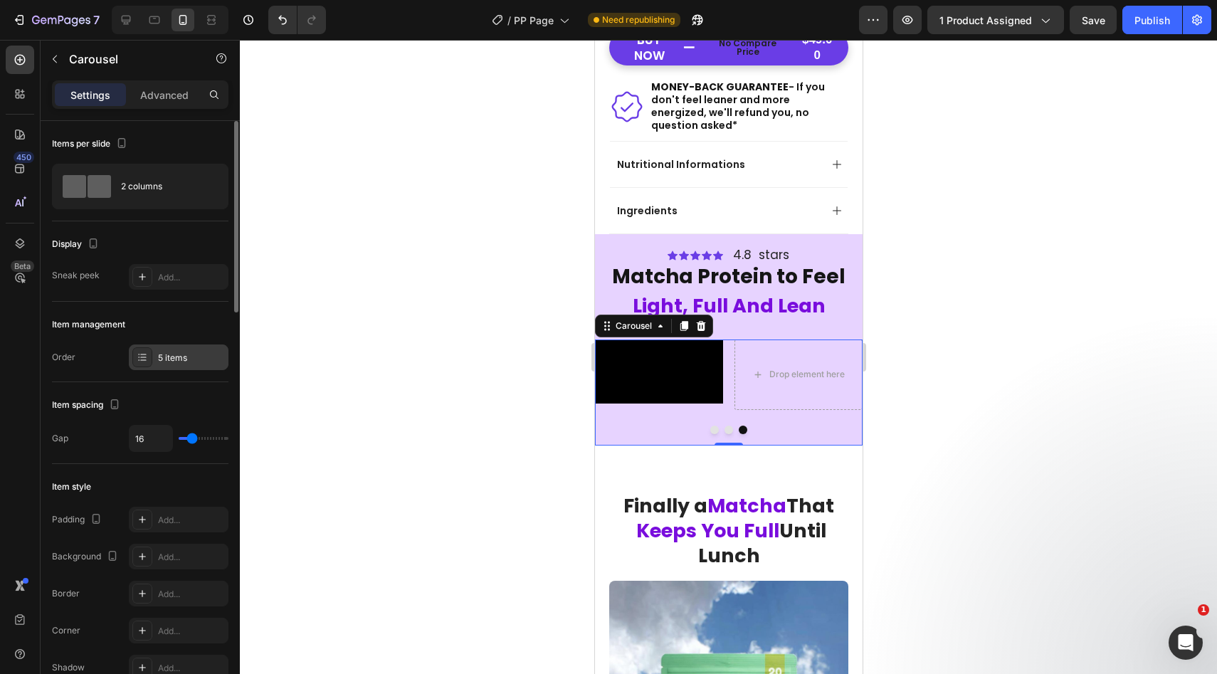
click at [181, 361] on div "5 items" at bounding box center [191, 357] width 67 height 13
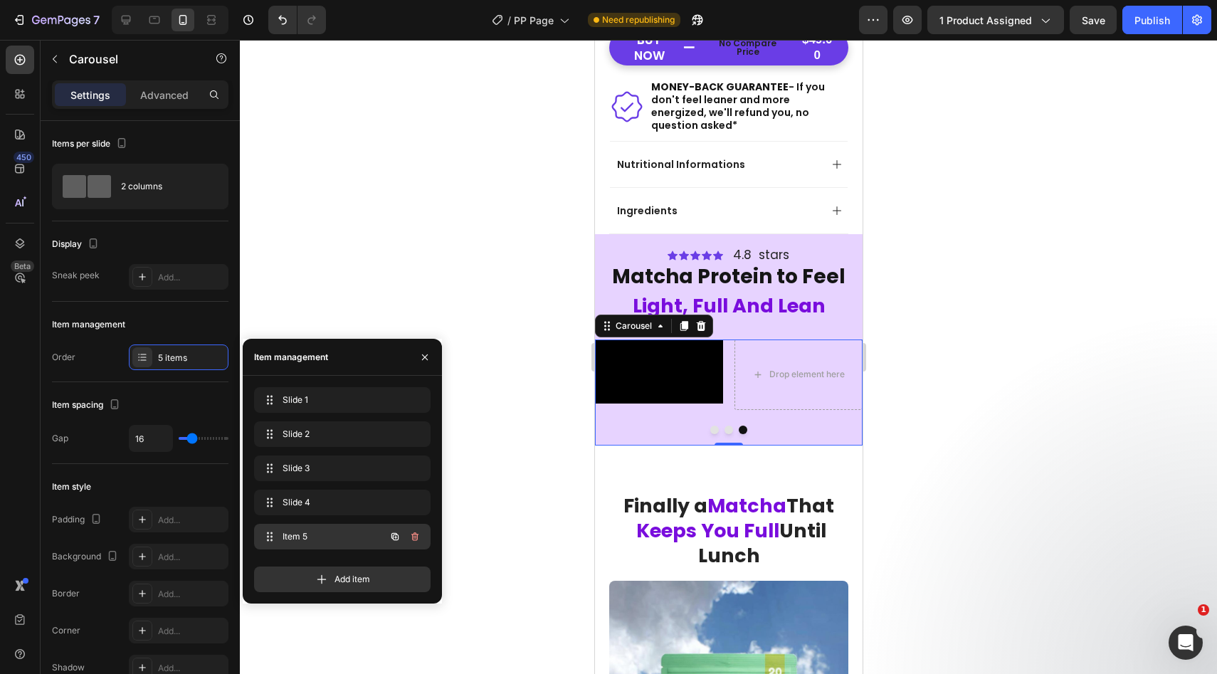
click at [302, 535] on span "Item 5" at bounding box center [322, 536] width 80 height 13
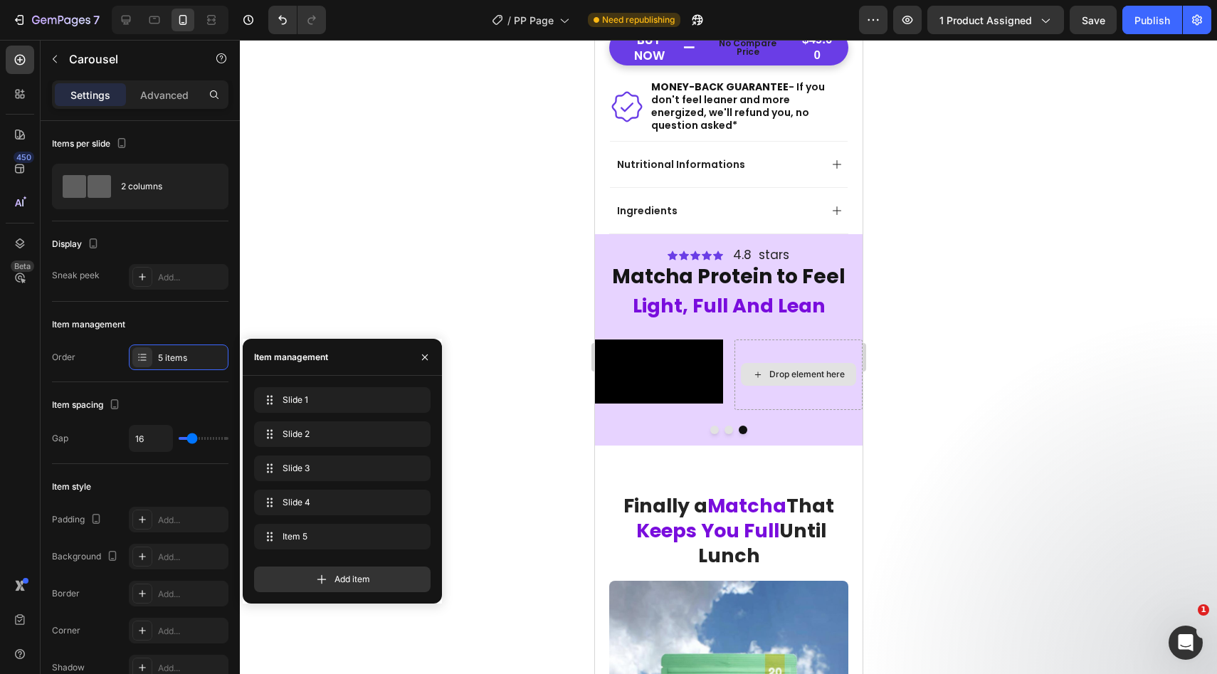
click at [783, 386] on div "Drop element here" at bounding box center [797, 374] width 115 height 23
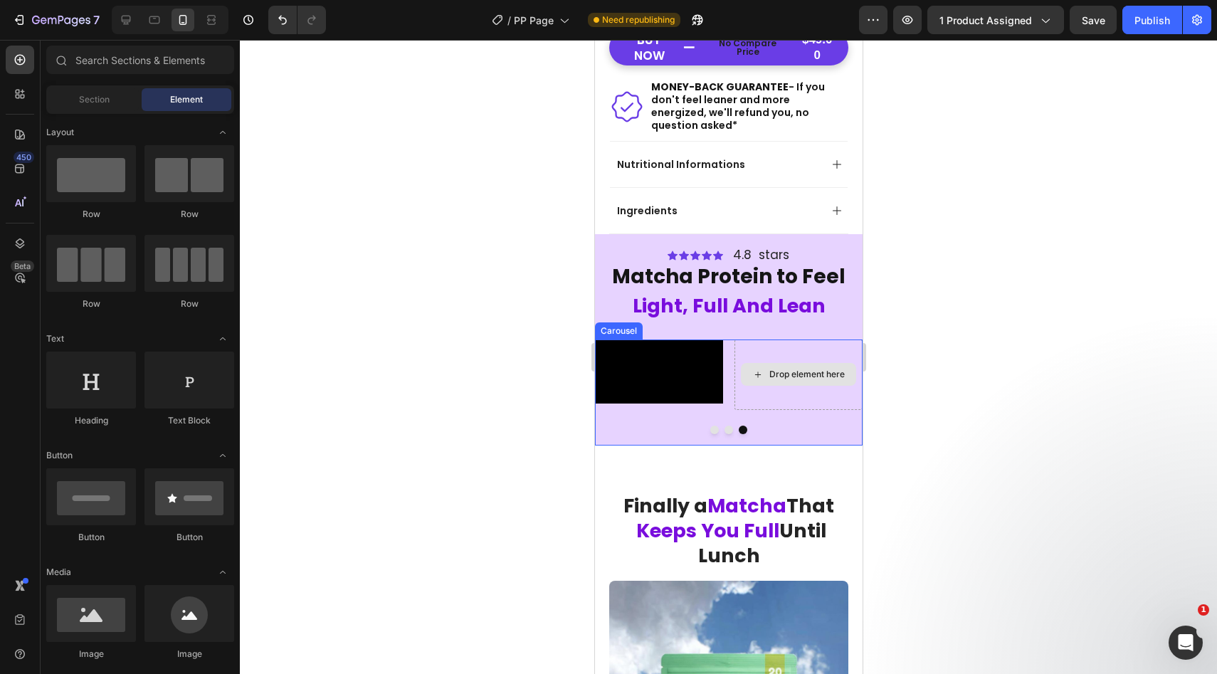
click at [785, 393] on div "Drop element here" at bounding box center [798, 374] width 128 height 70
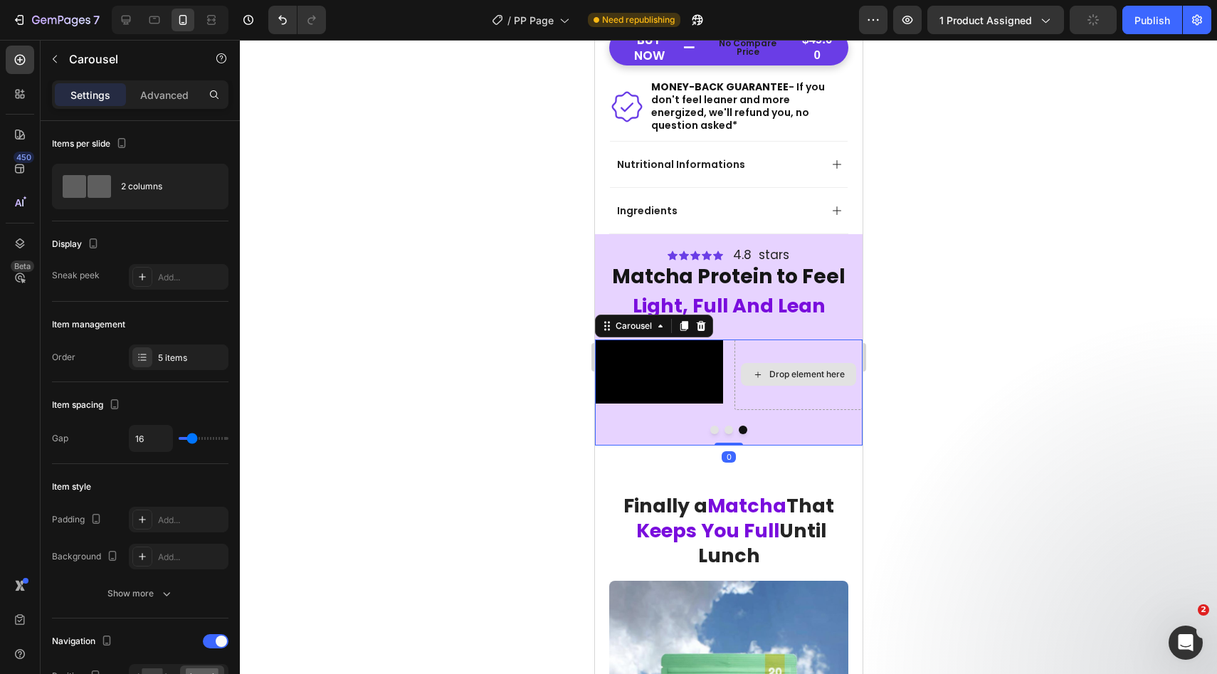
click at [783, 410] on div "Drop element here" at bounding box center [798, 374] width 128 height 70
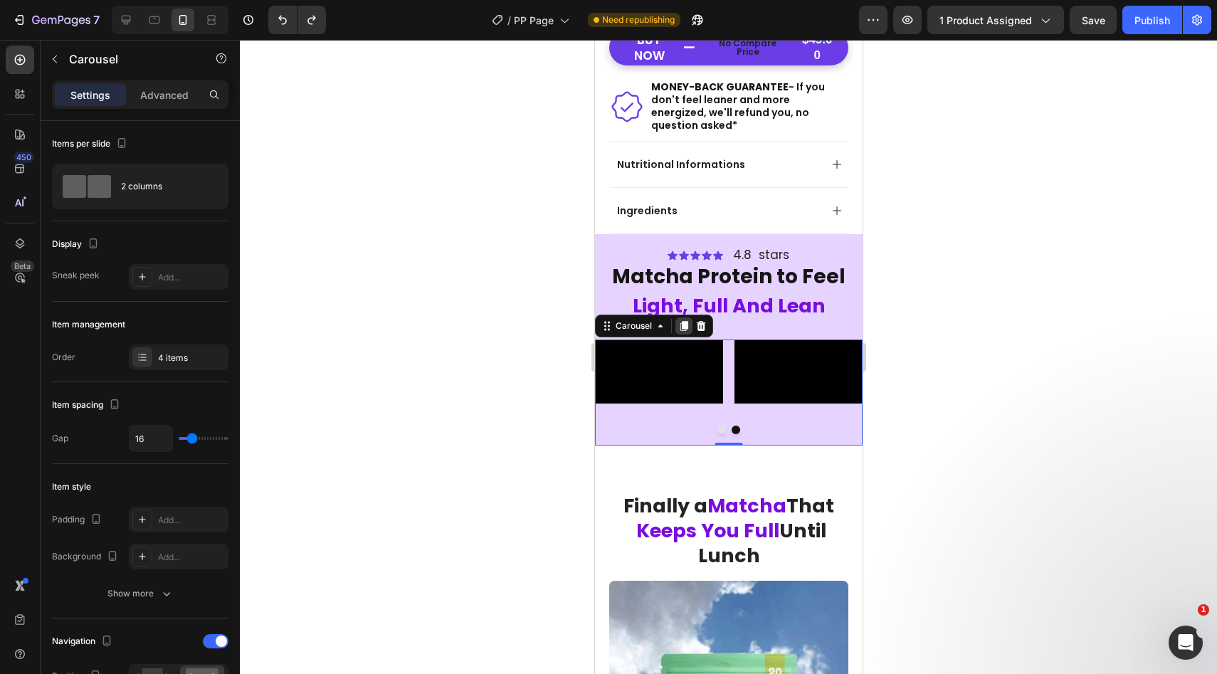
click at [682, 321] on icon at bounding box center [683, 326] width 8 height 10
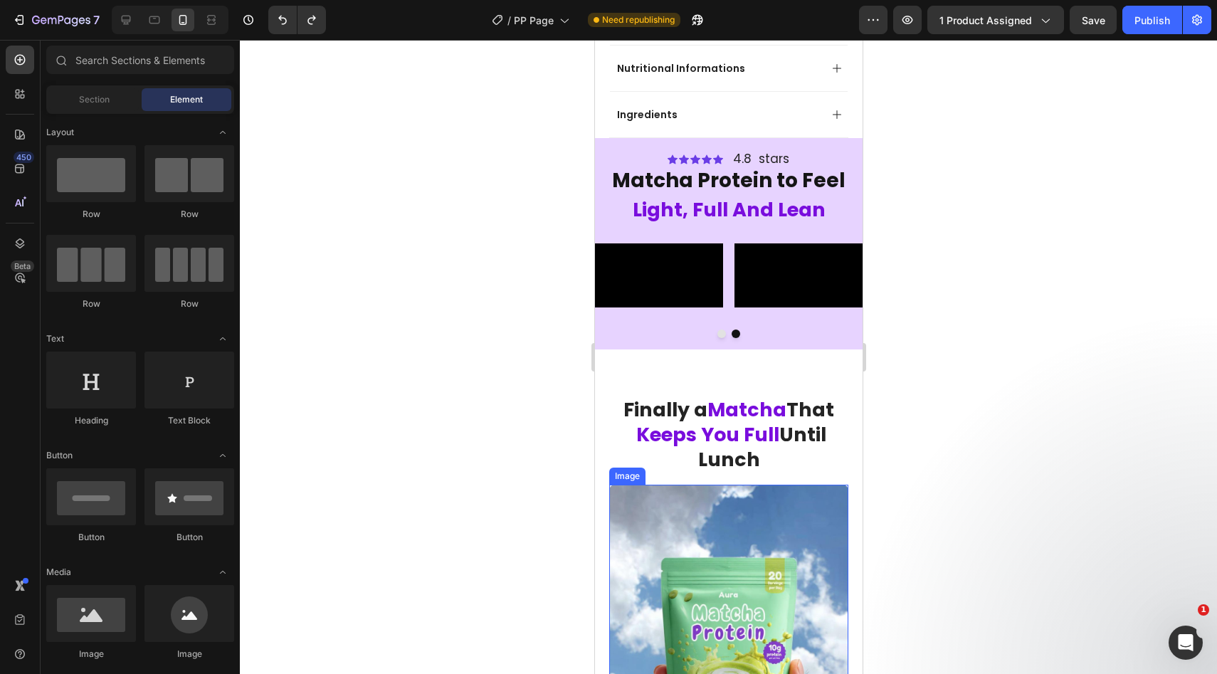
scroll to position [541, 0]
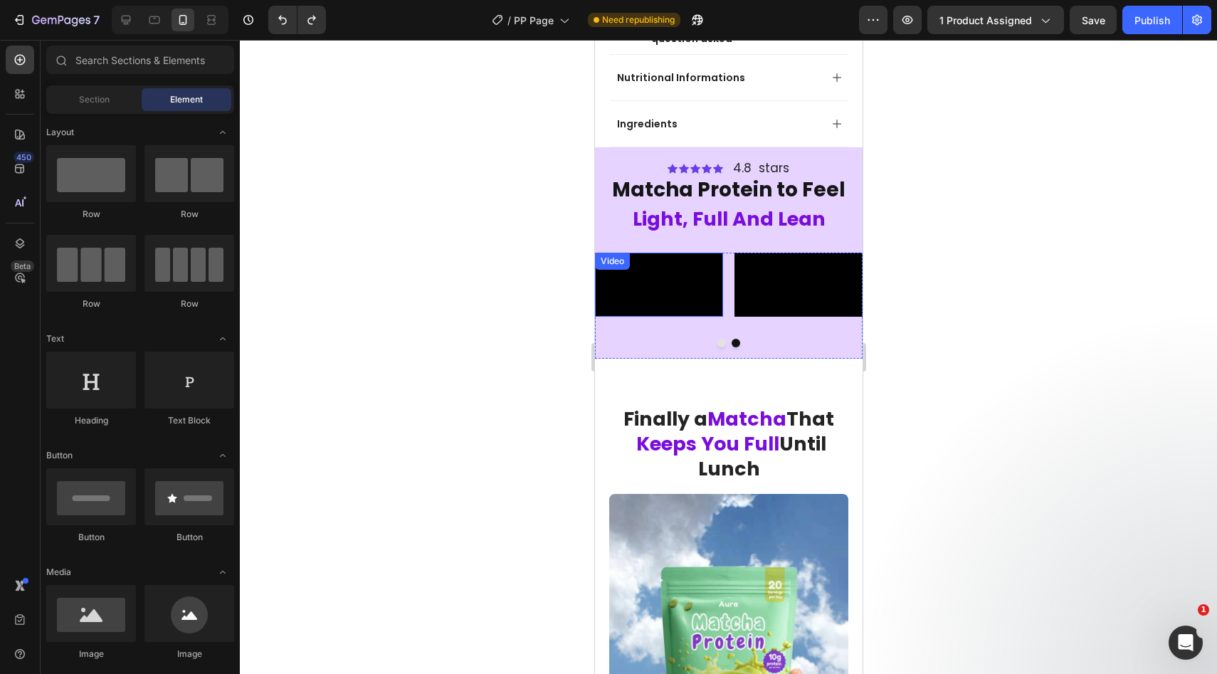
click at [689, 296] on video at bounding box center [658, 285] width 128 height 64
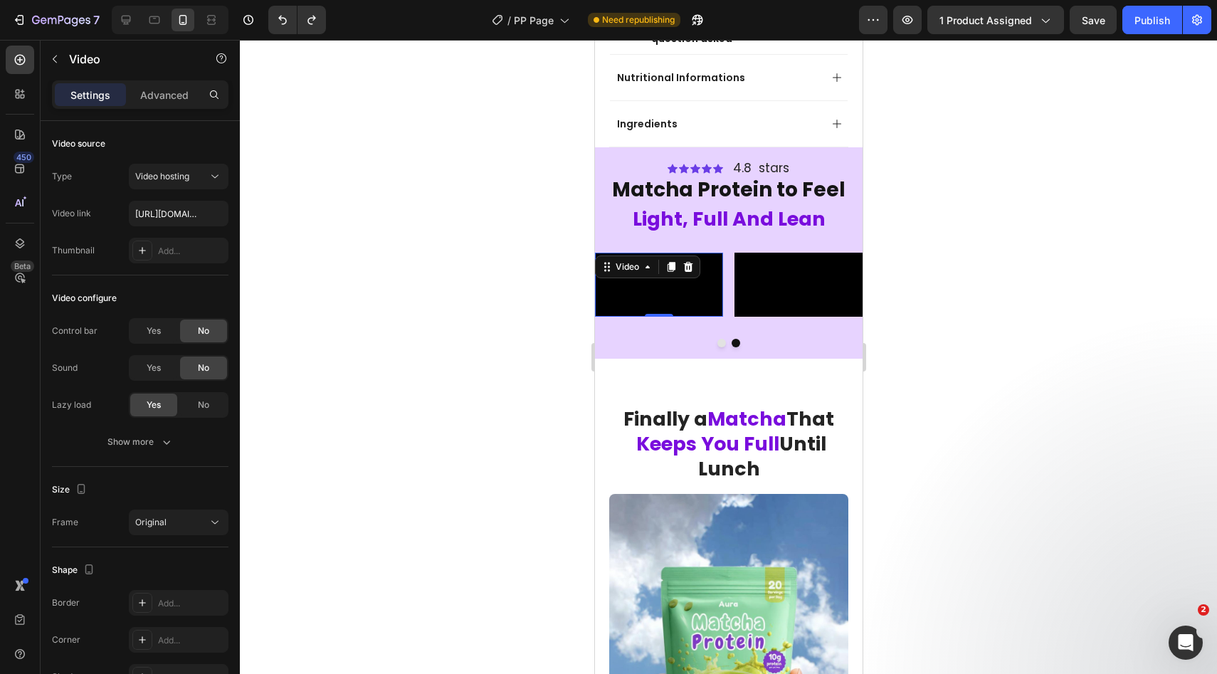
click at [689, 296] on video at bounding box center [658, 285] width 128 height 64
click at [672, 262] on icon at bounding box center [671, 267] width 8 height 10
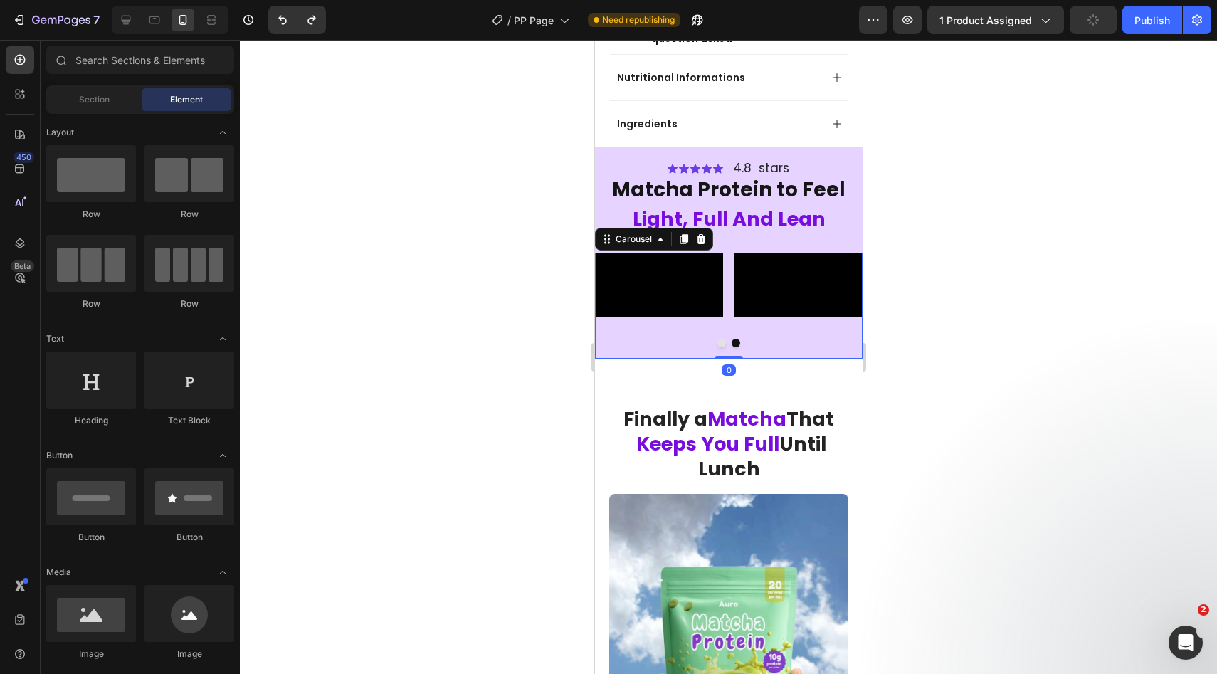
click at [730, 323] on div "Video Video Video Video" at bounding box center [728, 288] width 268 height 70
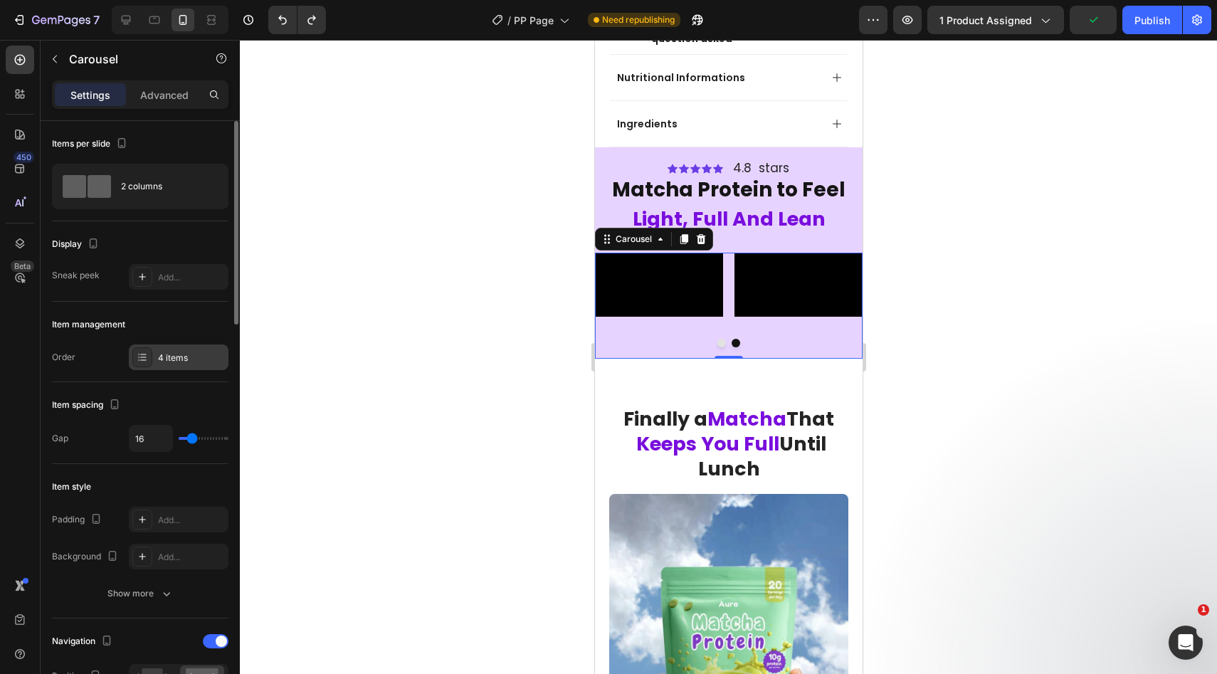
click at [171, 357] on div "4 items" at bounding box center [191, 357] width 67 height 13
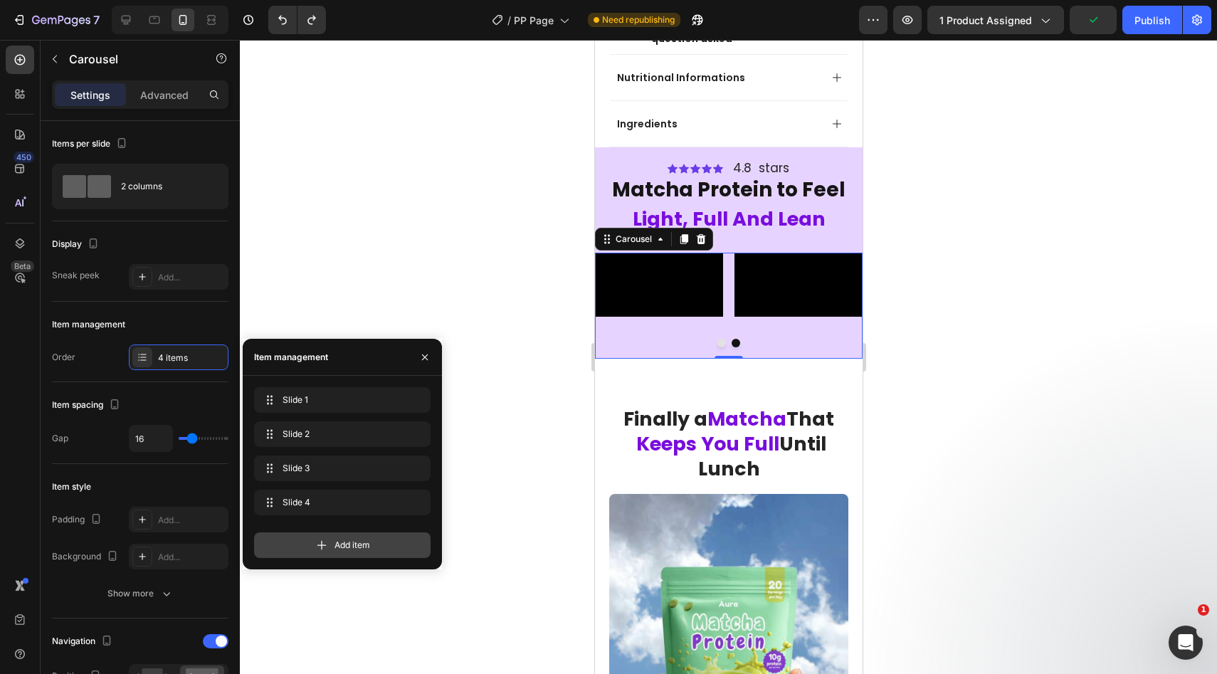
click at [349, 541] on span "Add item" at bounding box center [352, 545] width 36 height 13
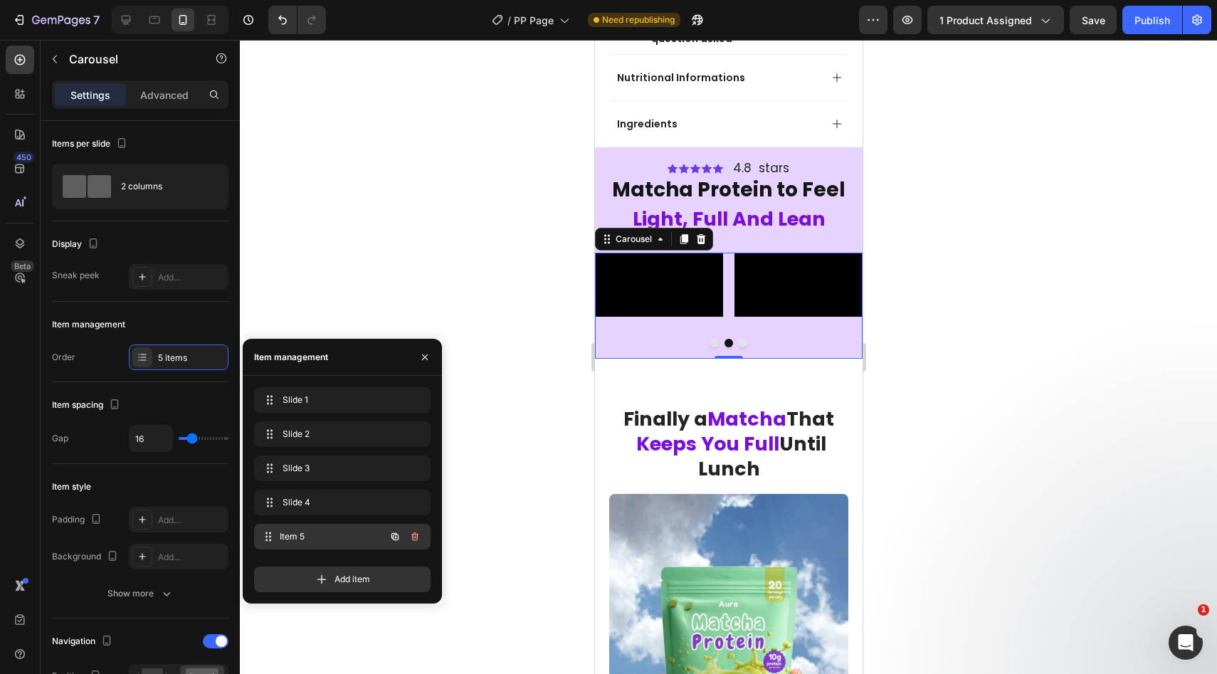
click at [326, 538] on span "Item 5" at bounding box center [332, 536] width 105 height 13
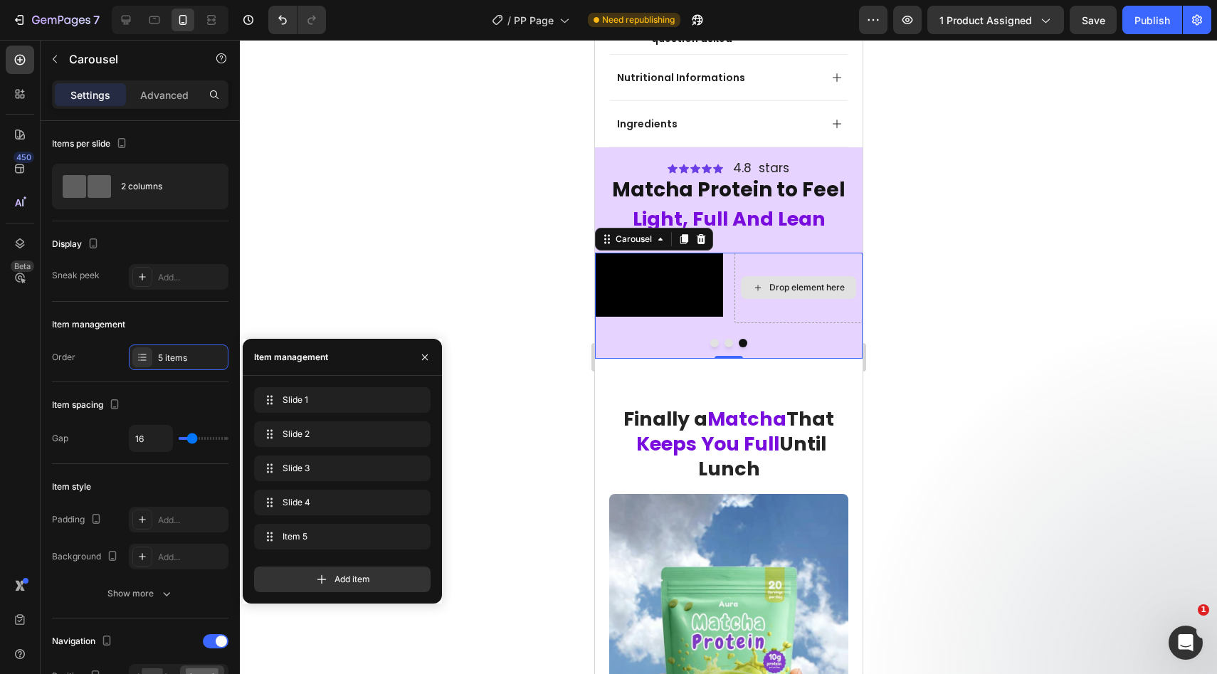
click at [772, 293] on div "Drop element here" at bounding box center [805, 287] width 75 height 11
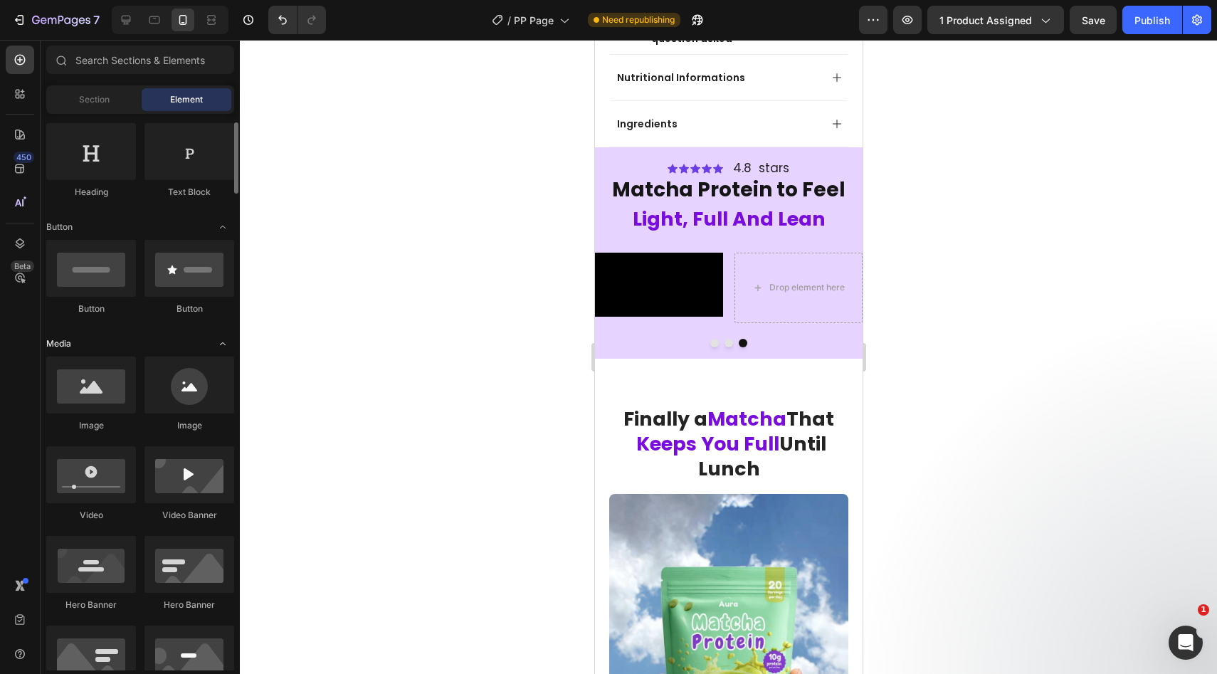
scroll to position [233, 0]
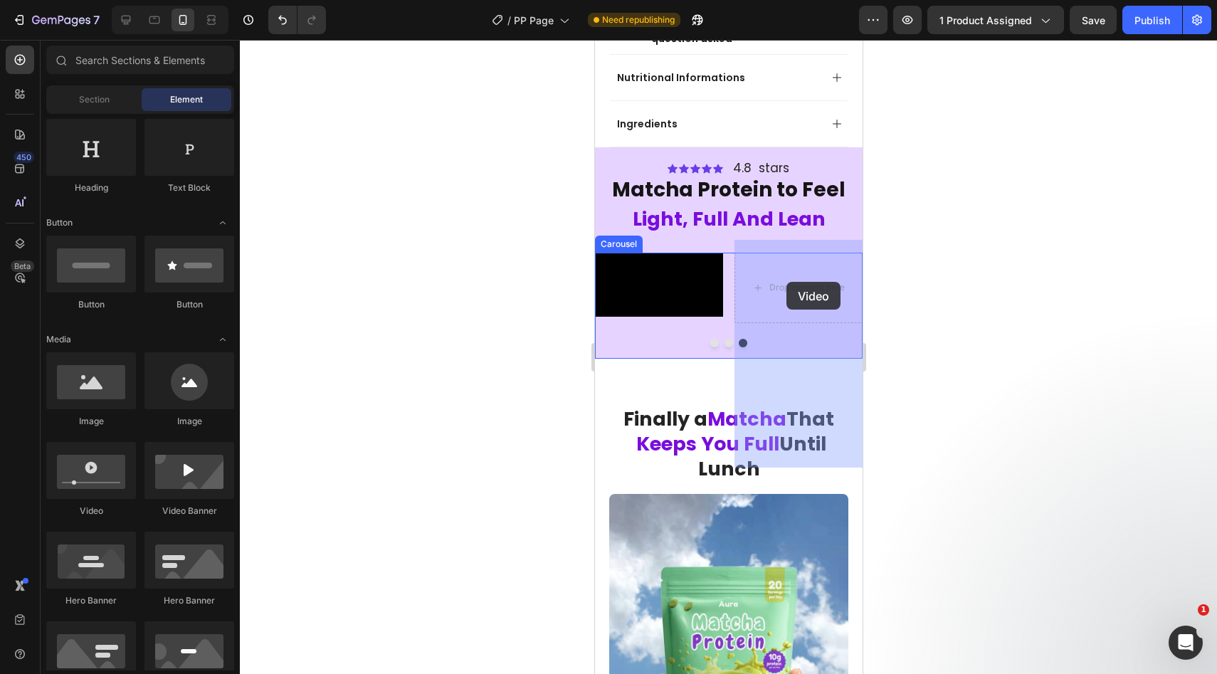
drag, startPoint x: 673, startPoint y: 517, endPoint x: 785, endPoint y: 282, distance: 261.0
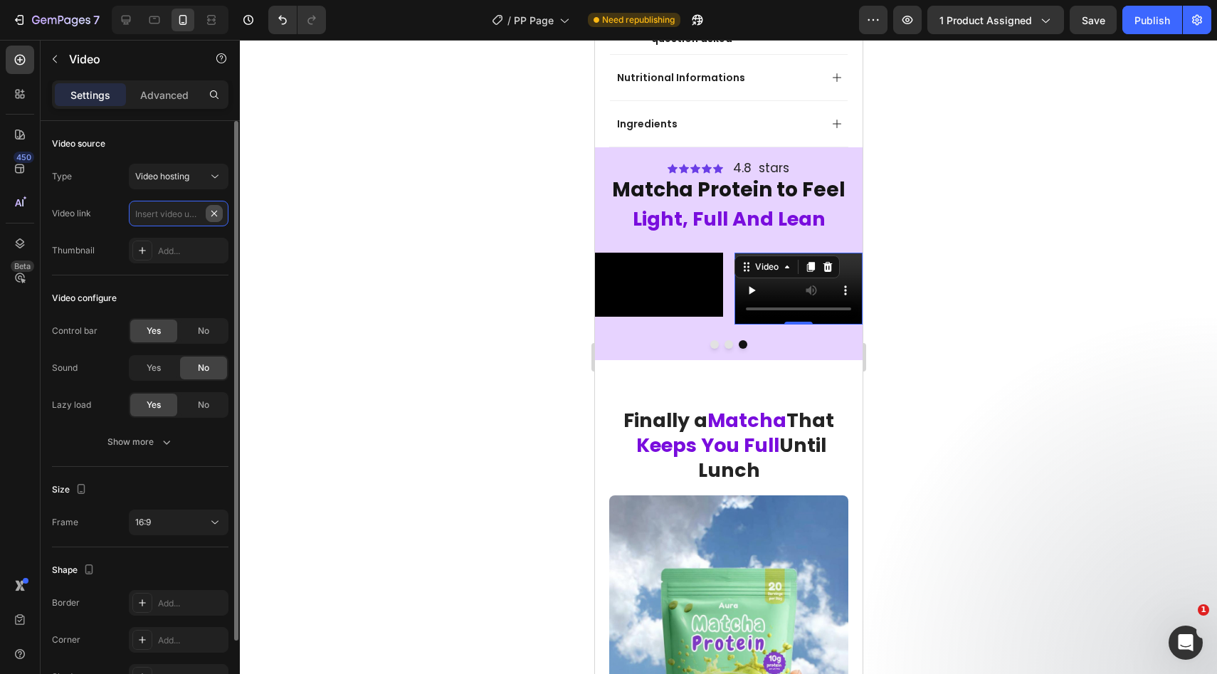
scroll to position [0, 0]
paste input "[URL][DOMAIN_NAME]"
type input "[URL][DOMAIN_NAME]"
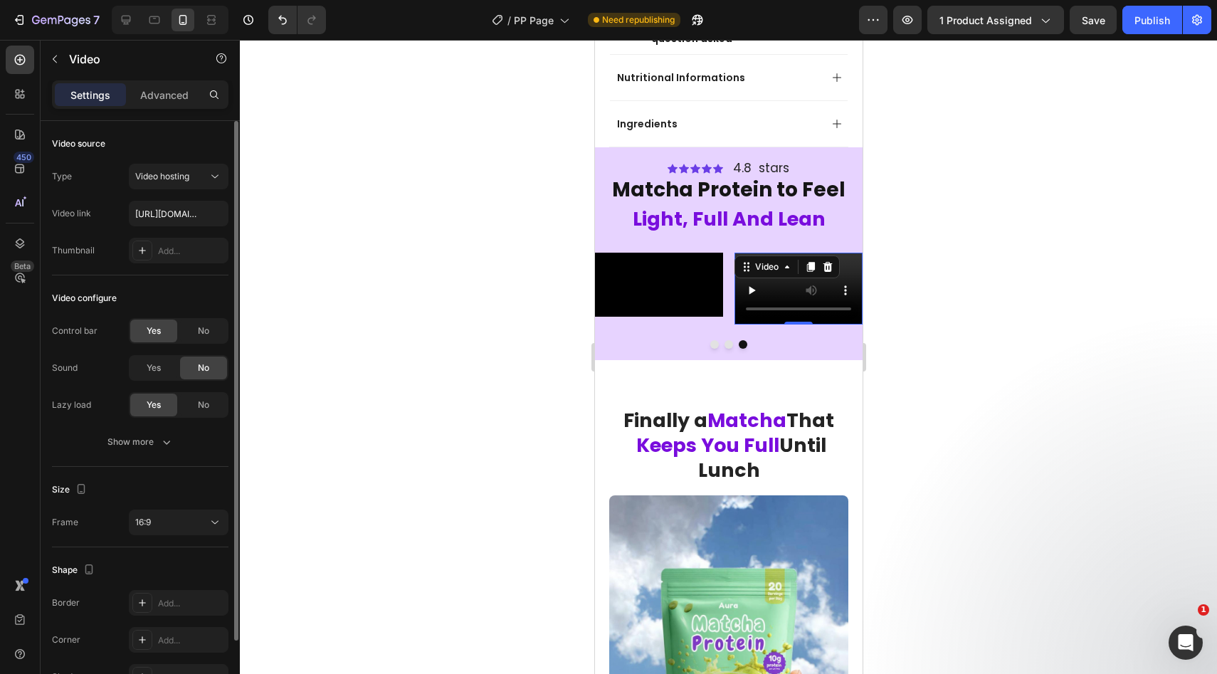
click at [266, 262] on div at bounding box center [728, 357] width 977 height 634
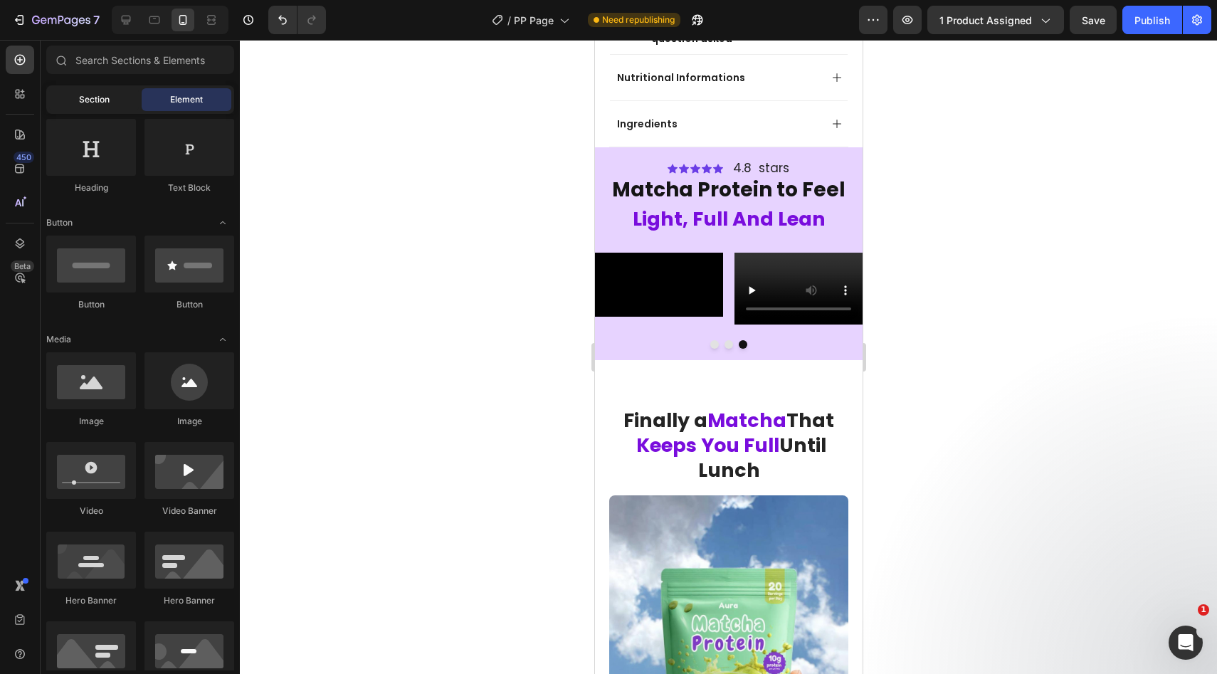
click at [107, 103] on span "Section" at bounding box center [94, 99] width 31 height 13
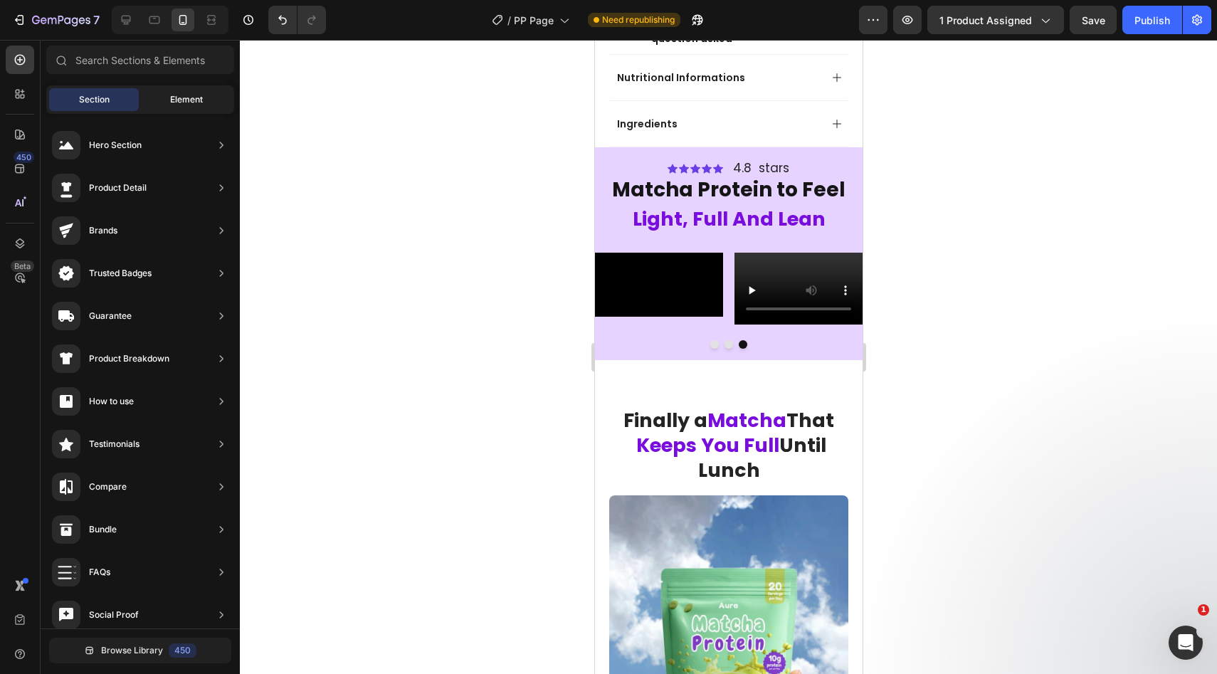
click at [179, 91] on div "Element" at bounding box center [187, 99] width 90 height 23
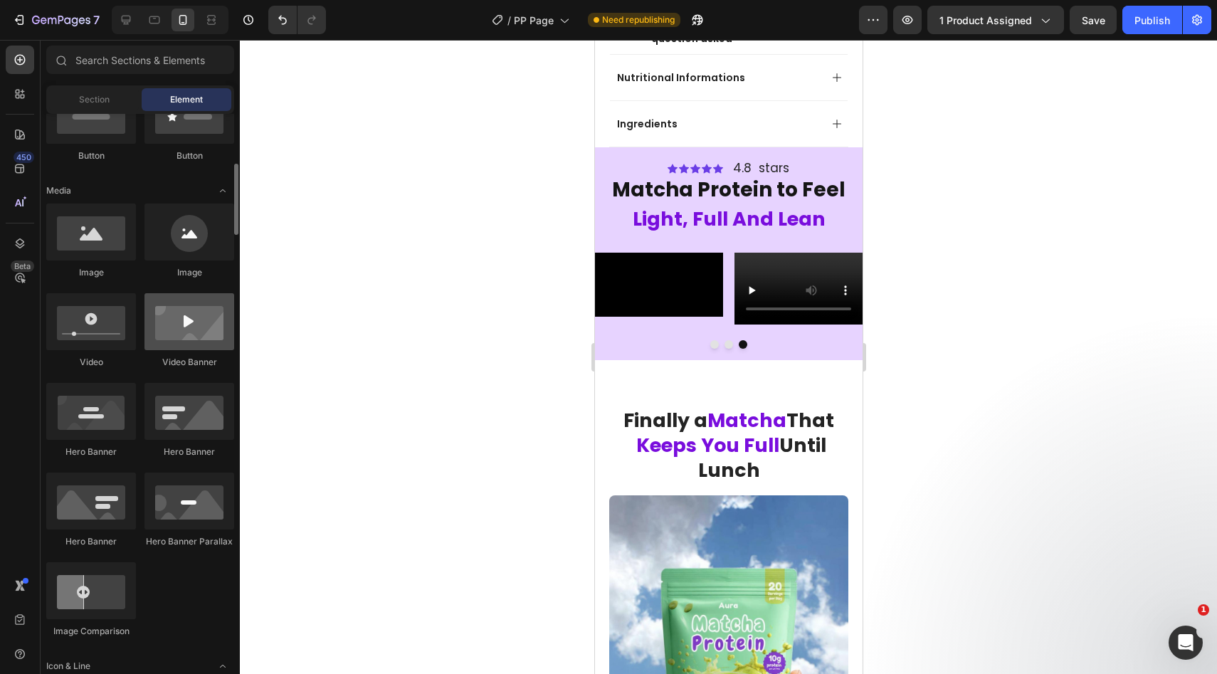
scroll to position [382, 0]
click at [102, 354] on div "Video" at bounding box center [91, 329] width 90 height 75
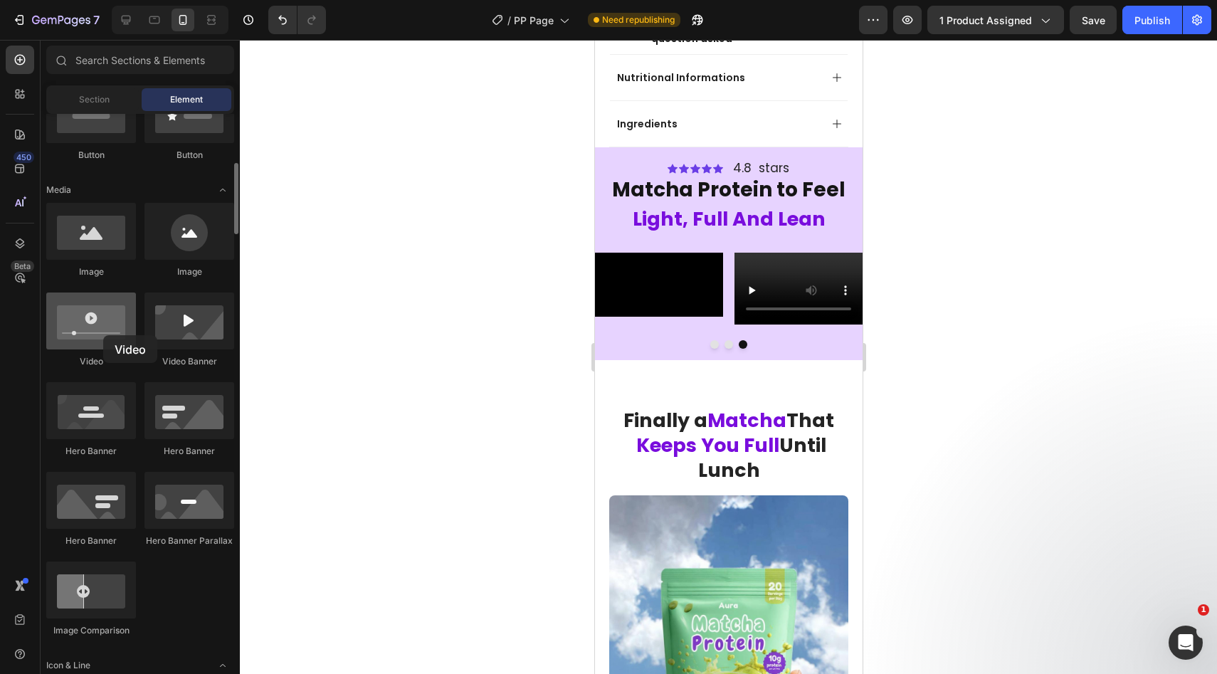
click at [103, 335] on div at bounding box center [91, 320] width 90 height 57
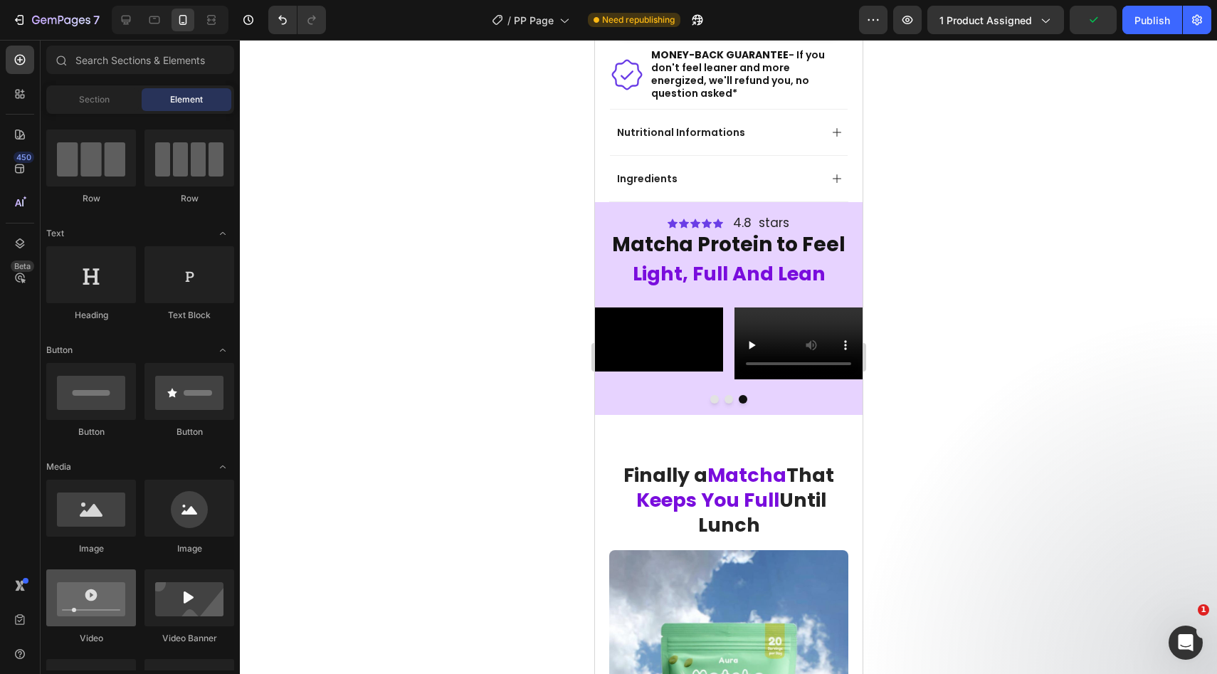
scroll to position [0, 0]
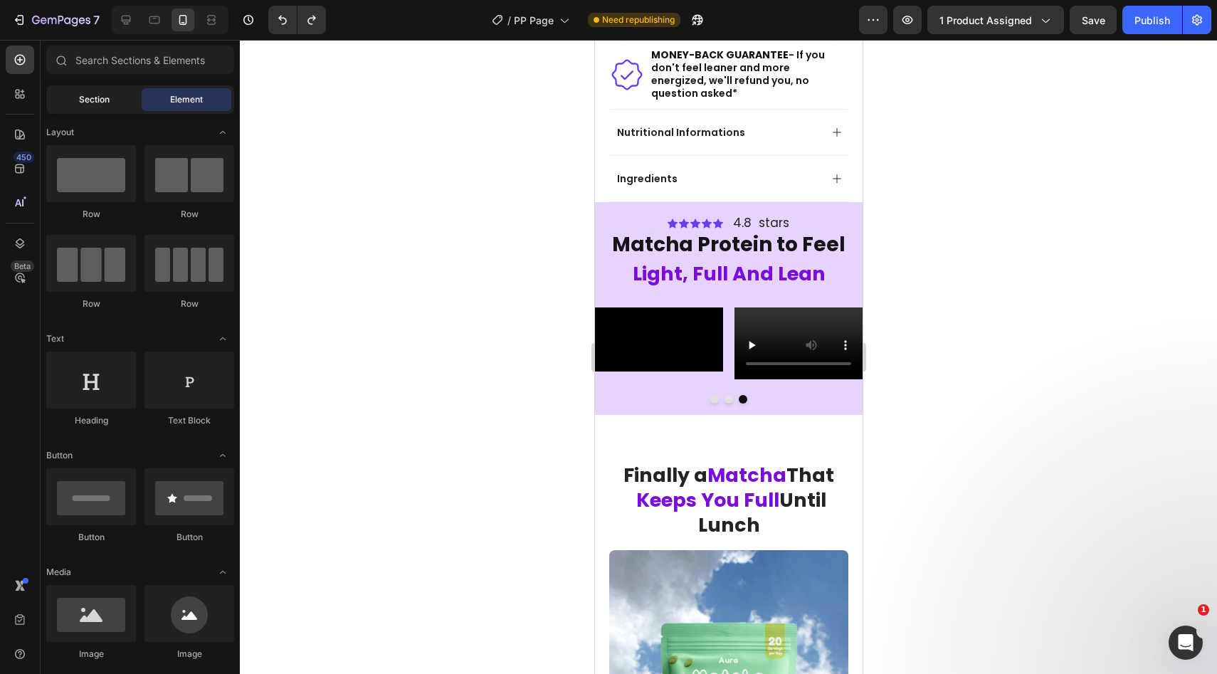
click at [107, 97] on span "Section" at bounding box center [94, 99] width 31 height 13
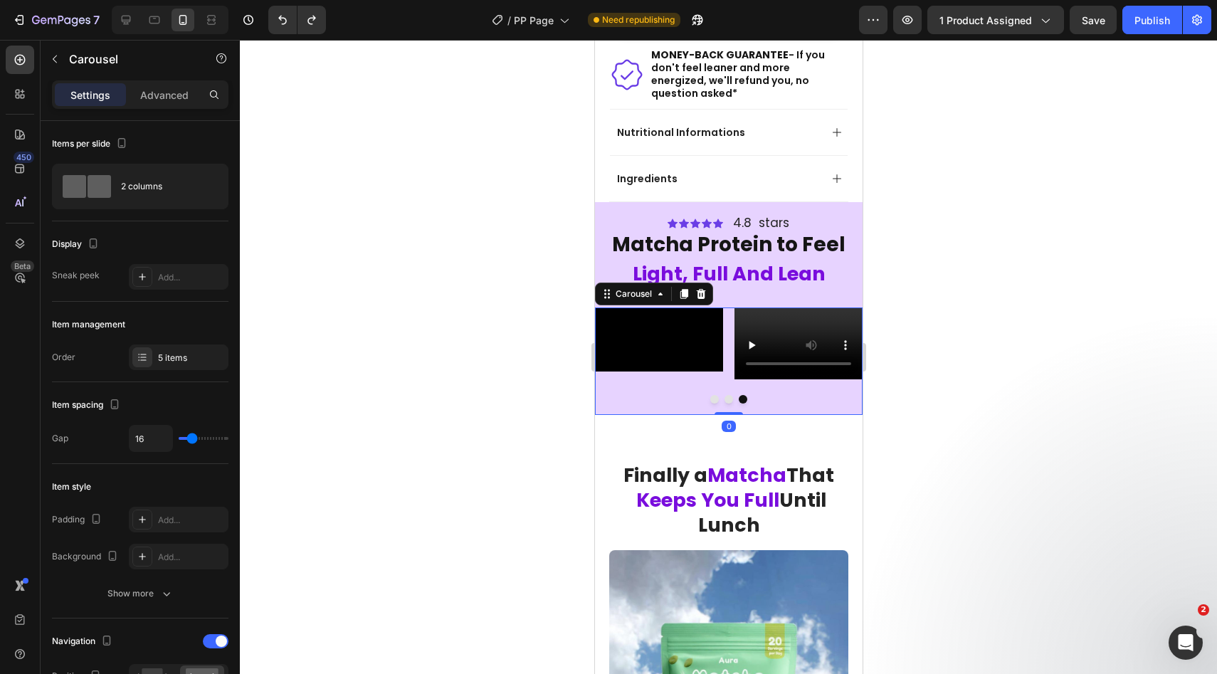
click at [770, 379] on div "Video" at bounding box center [798, 343] width 128 height 72
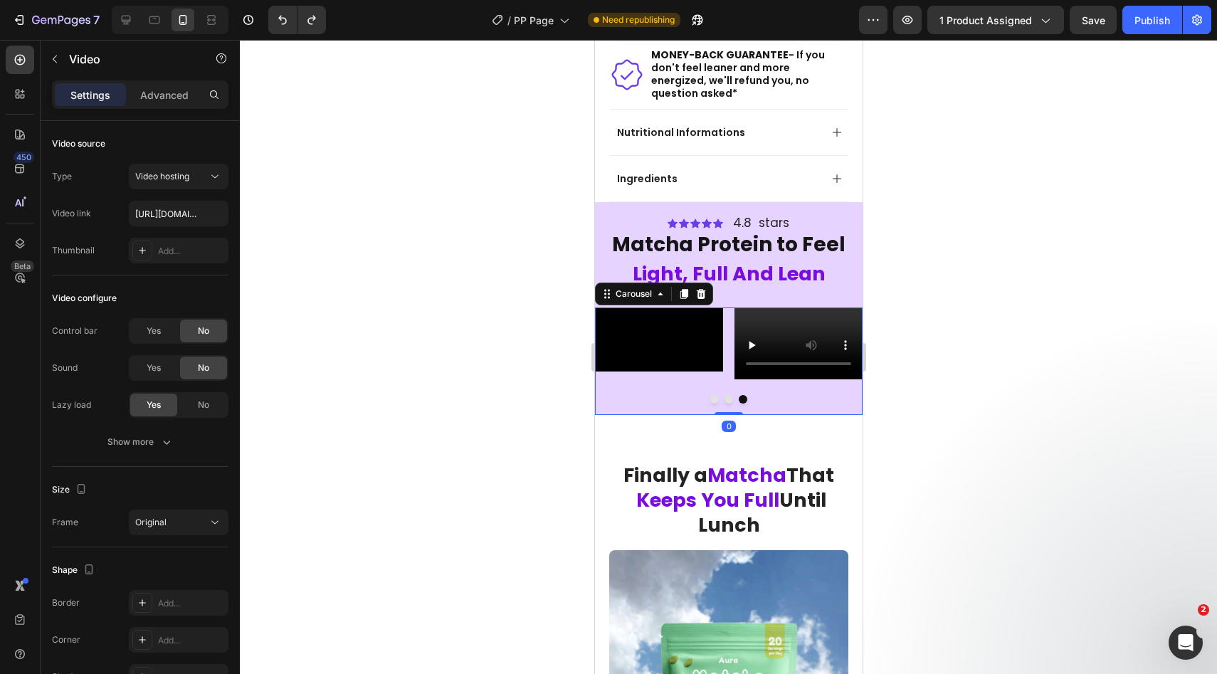
click at [711, 371] on video at bounding box center [658, 339] width 128 height 64
click at [748, 379] on div "Video" at bounding box center [798, 343] width 128 height 72
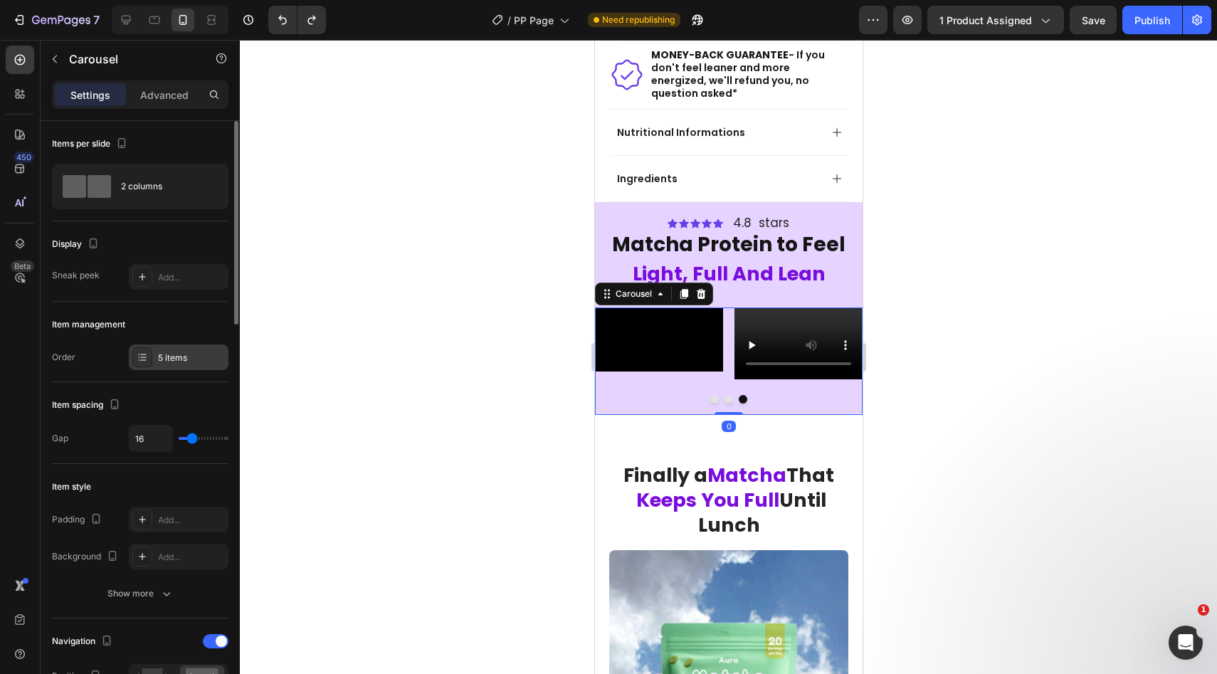
click at [172, 358] on div "5 items" at bounding box center [191, 357] width 67 height 13
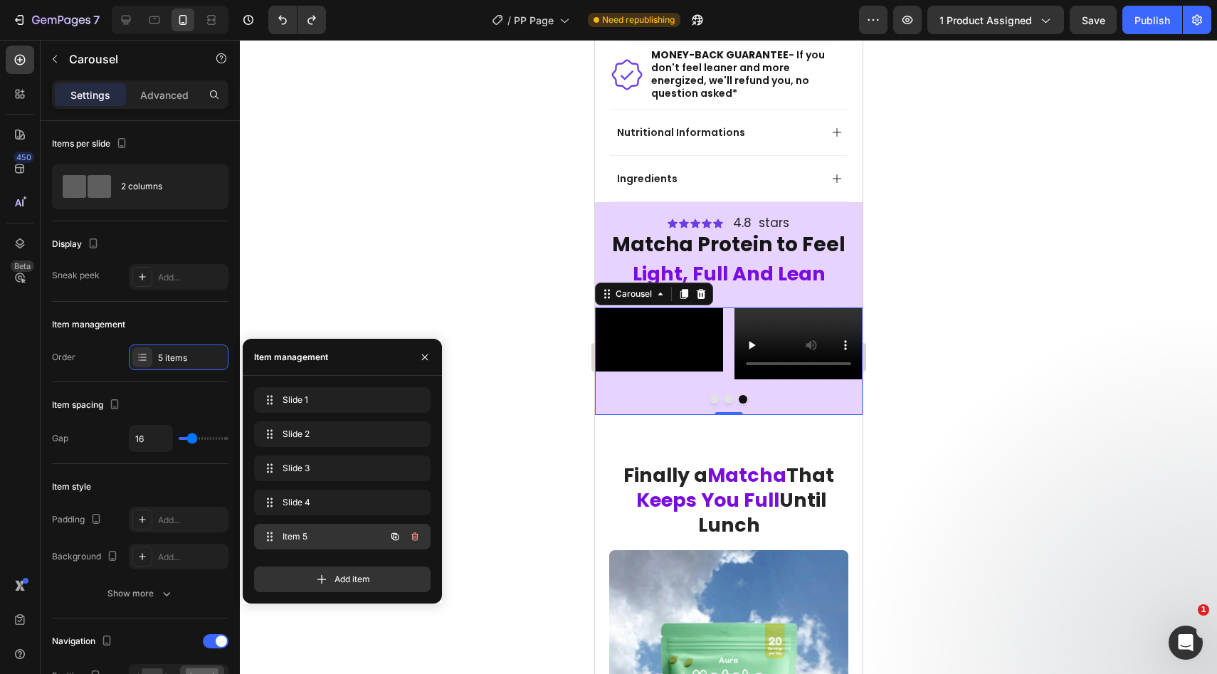
click at [356, 544] on div "Item 5 Item 5" at bounding box center [322, 536] width 125 height 20
click at [356, 545] on div "Item 5 Item 5" at bounding box center [322, 536] width 125 height 20
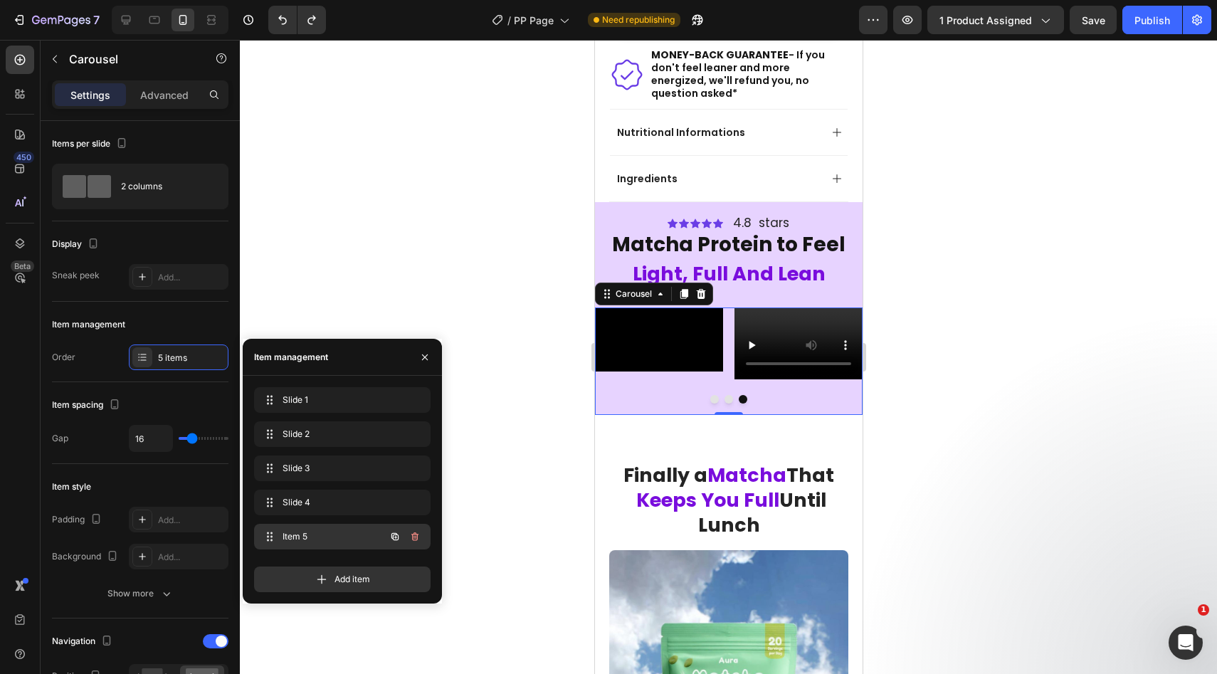
click at [287, 537] on span "Item 5" at bounding box center [322, 536] width 80 height 13
drag, startPoint x: 286, startPoint y: 535, endPoint x: 295, endPoint y: 462, distance: 73.8
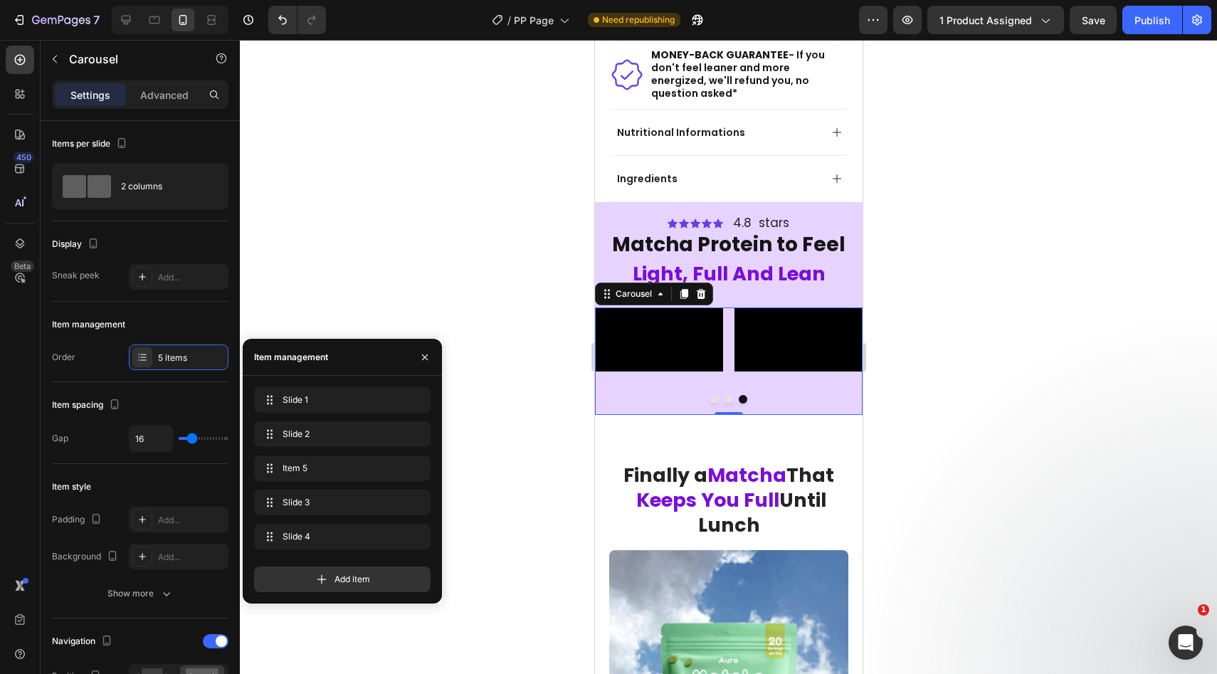
click at [715, 403] on button "Dot" at bounding box center [713, 399] width 9 height 9
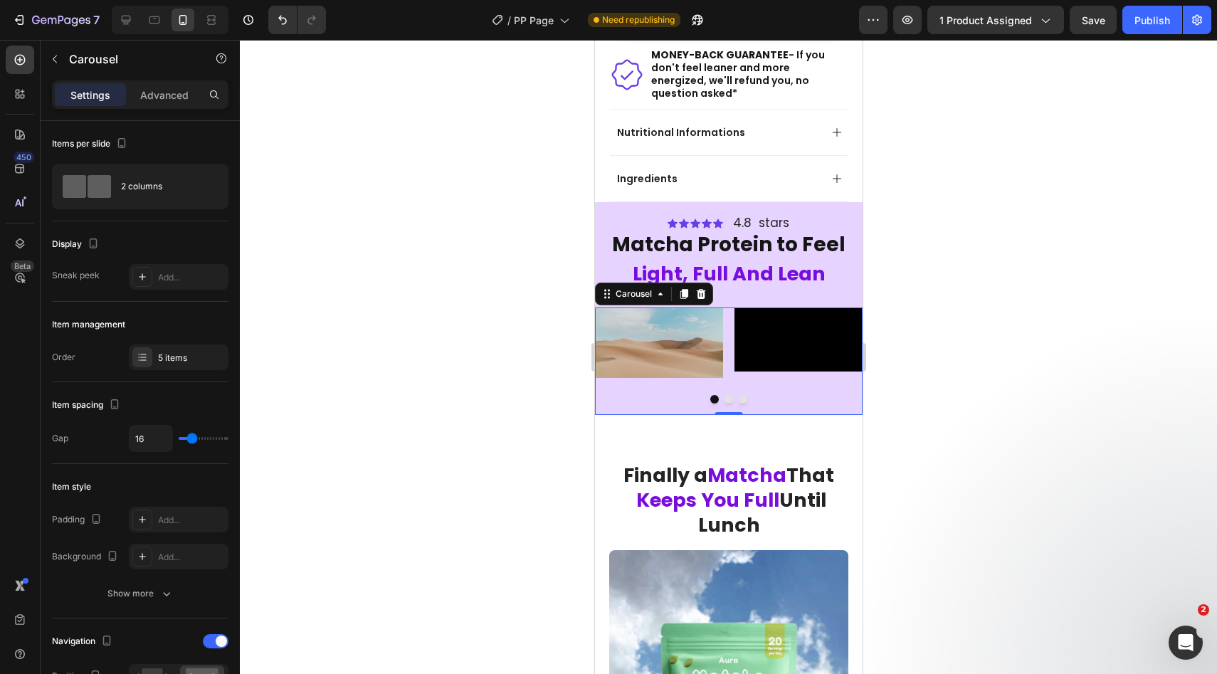
click at [729, 403] on button "Dot" at bounding box center [728, 399] width 9 height 9
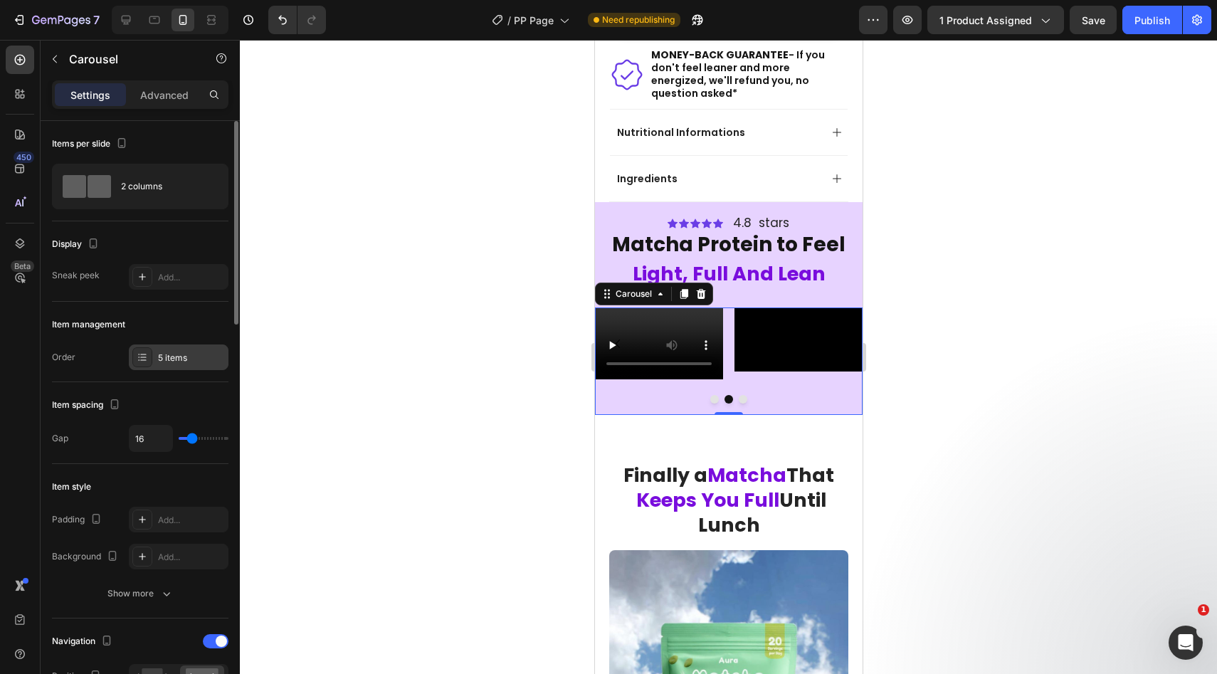
click at [152, 359] on div at bounding box center [142, 357] width 20 height 20
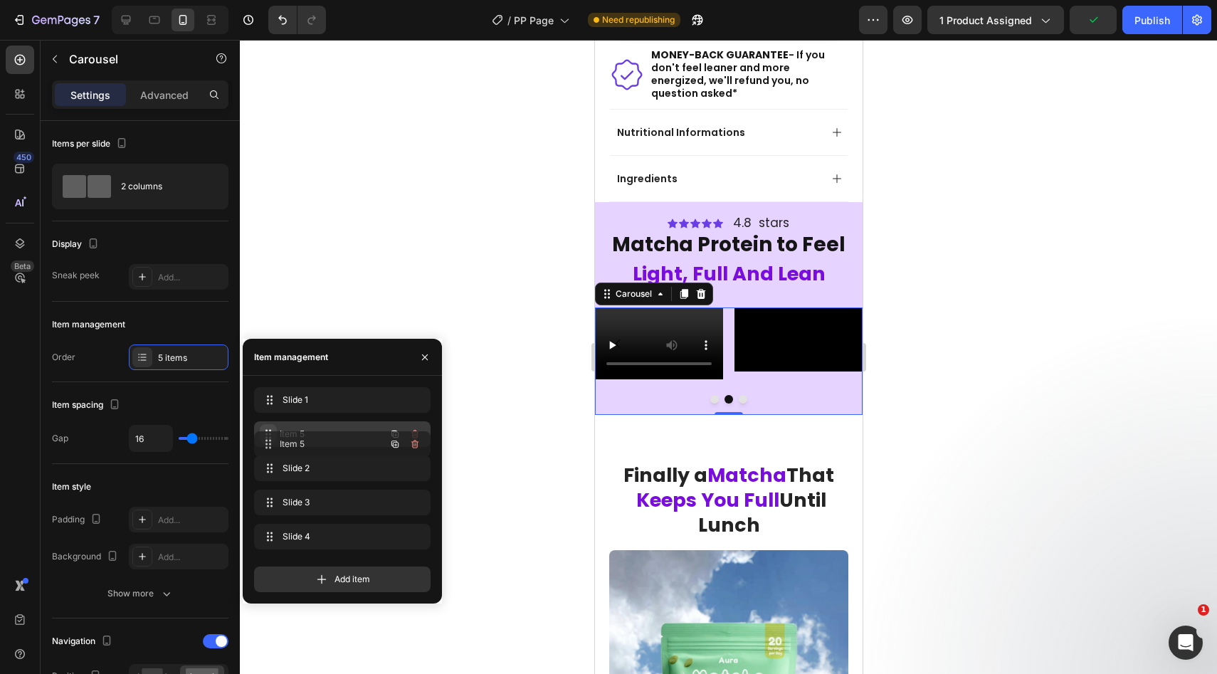
drag, startPoint x: 273, startPoint y: 462, endPoint x: 273, endPoint y: 438, distance: 24.2
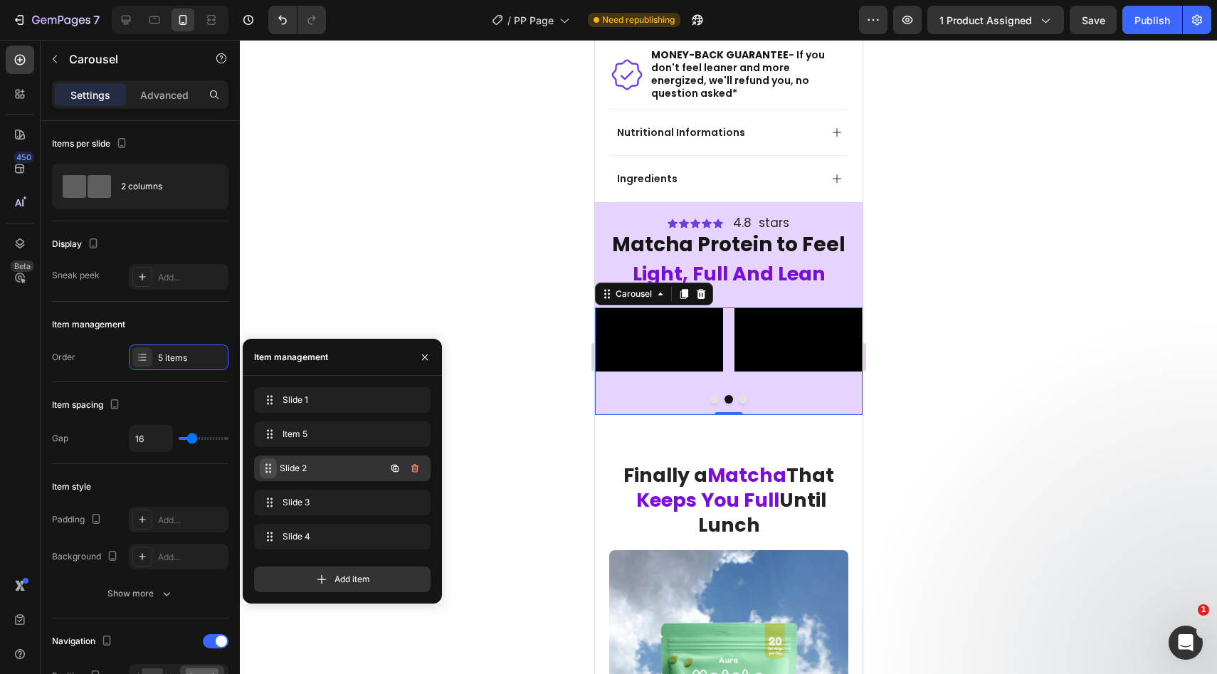
click at [265, 465] on icon at bounding box center [268, 467] width 11 height 11
drag, startPoint x: 267, startPoint y: 430, endPoint x: 270, endPoint y: 397, distance: 33.6
drag, startPoint x: 269, startPoint y: 467, endPoint x: 272, endPoint y: 441, distance: 25.8
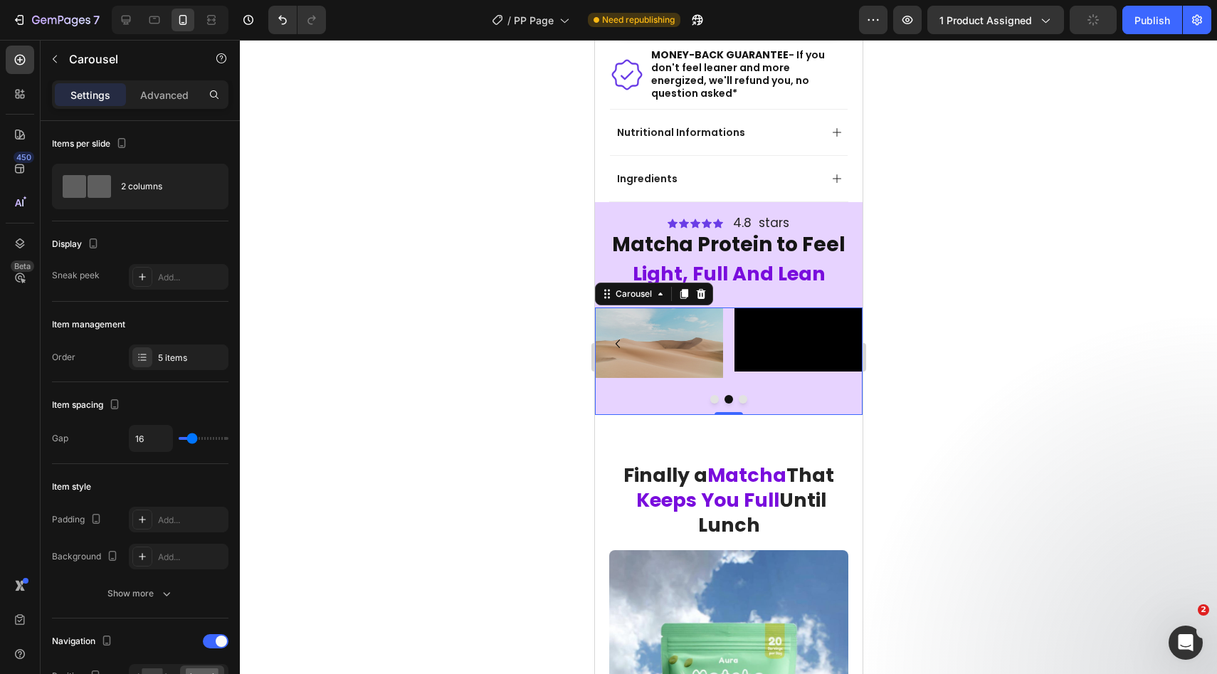
click at [714, 403] on button "Dot" at bounding box center [713, 399] width 9 height 9
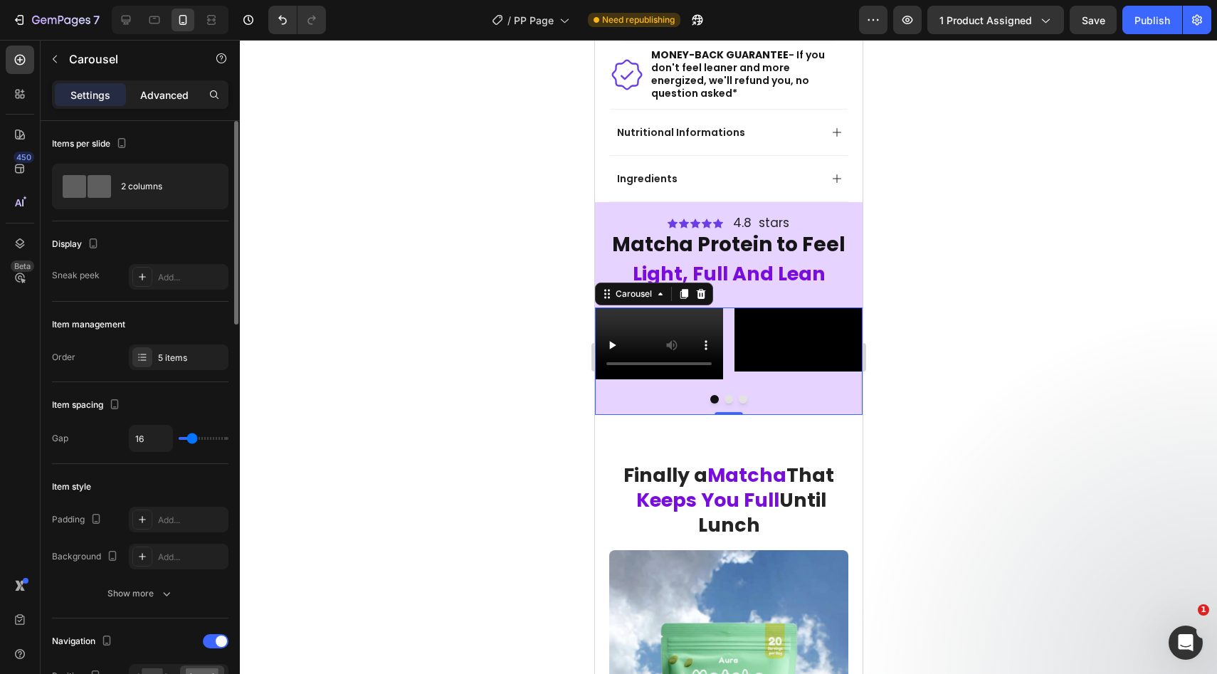
click at [165, 105] on div "Advanced" at bounding box center [164, 94] width 71 height 23
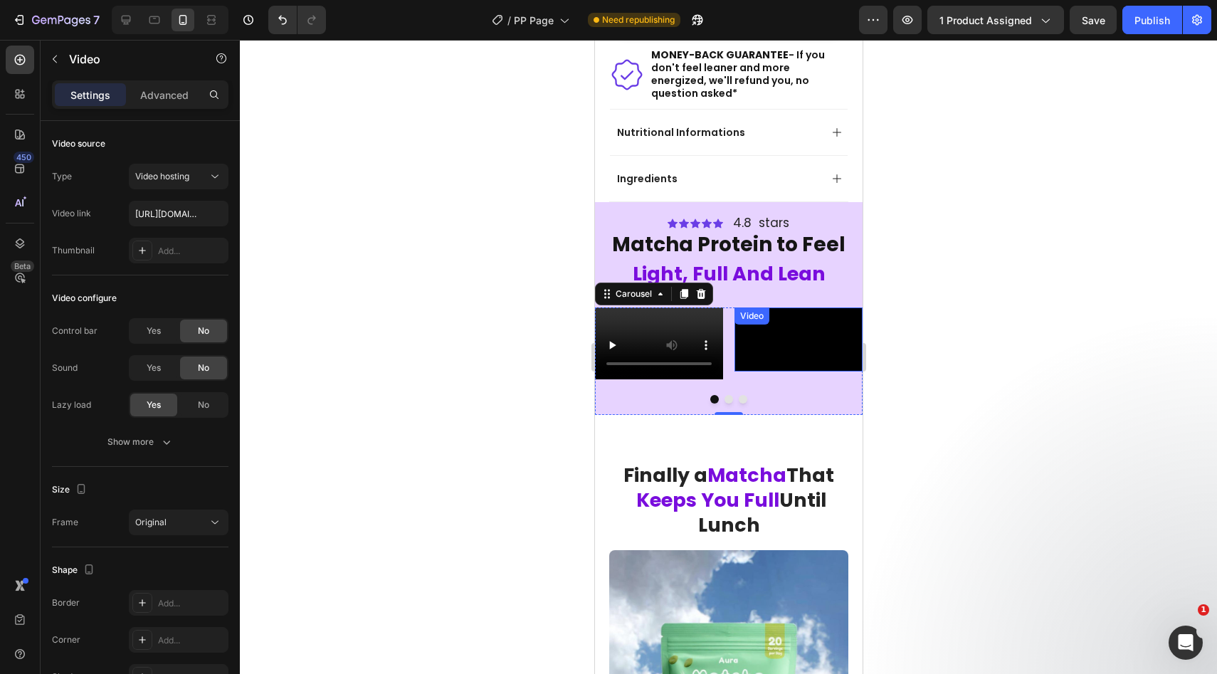
click at [803, 371] on video at bounding box center [798, 339] width 128 height 64
click at [748, 371] on video at bounding box center [798, 339] width 128 height 64
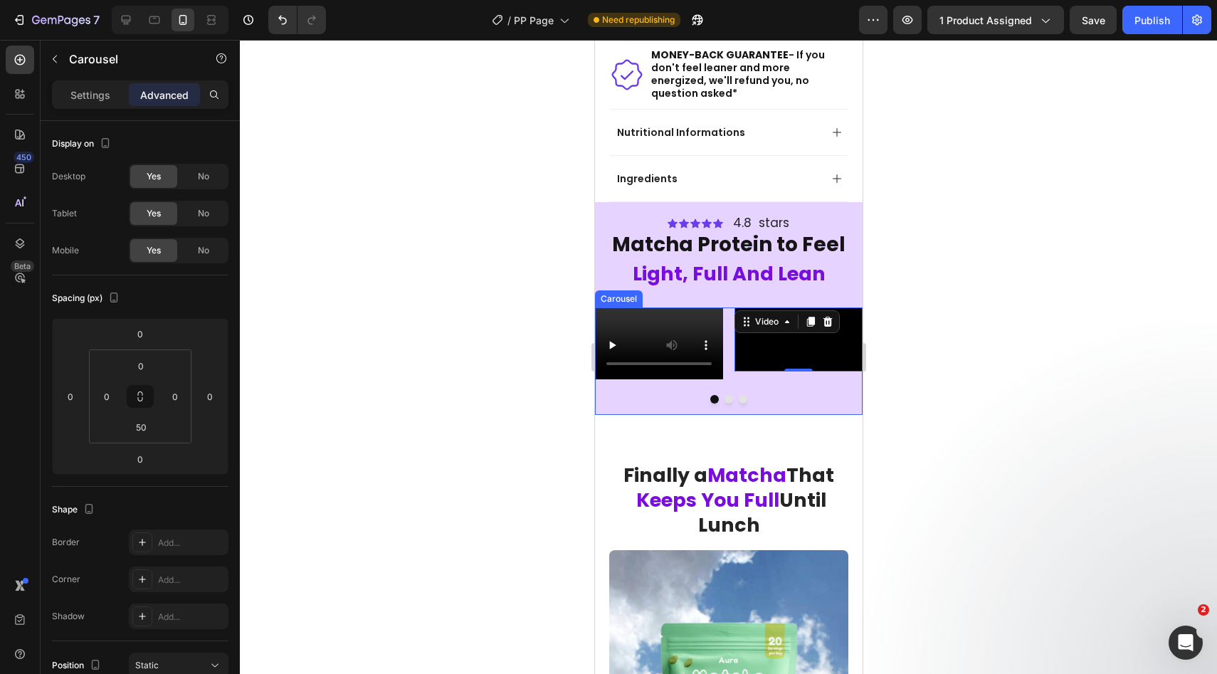
click at [653, 367] on div "Video" at bounding box center [658, 343] width 128 height 72
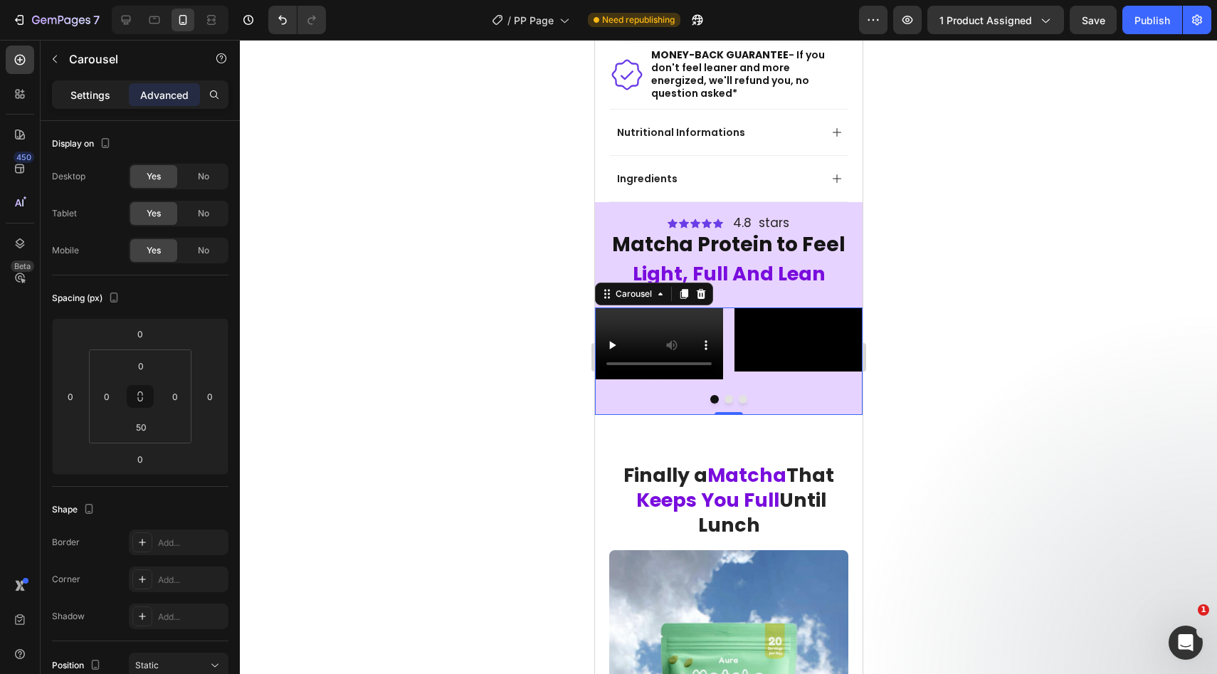
click at [75, 97] on p "Settings" at bounding box center [90, 95] width 40 height 15
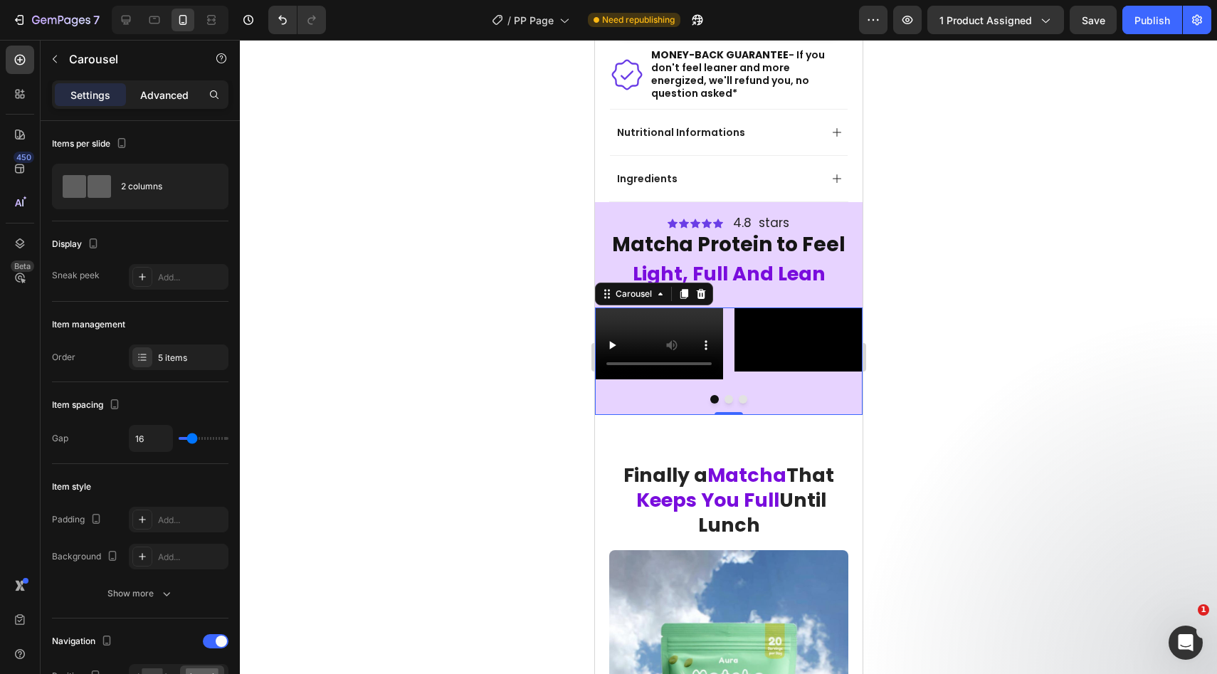
click at [147, 100] on p "Advanced" at bounding box center [164, 95] width 48 height 15
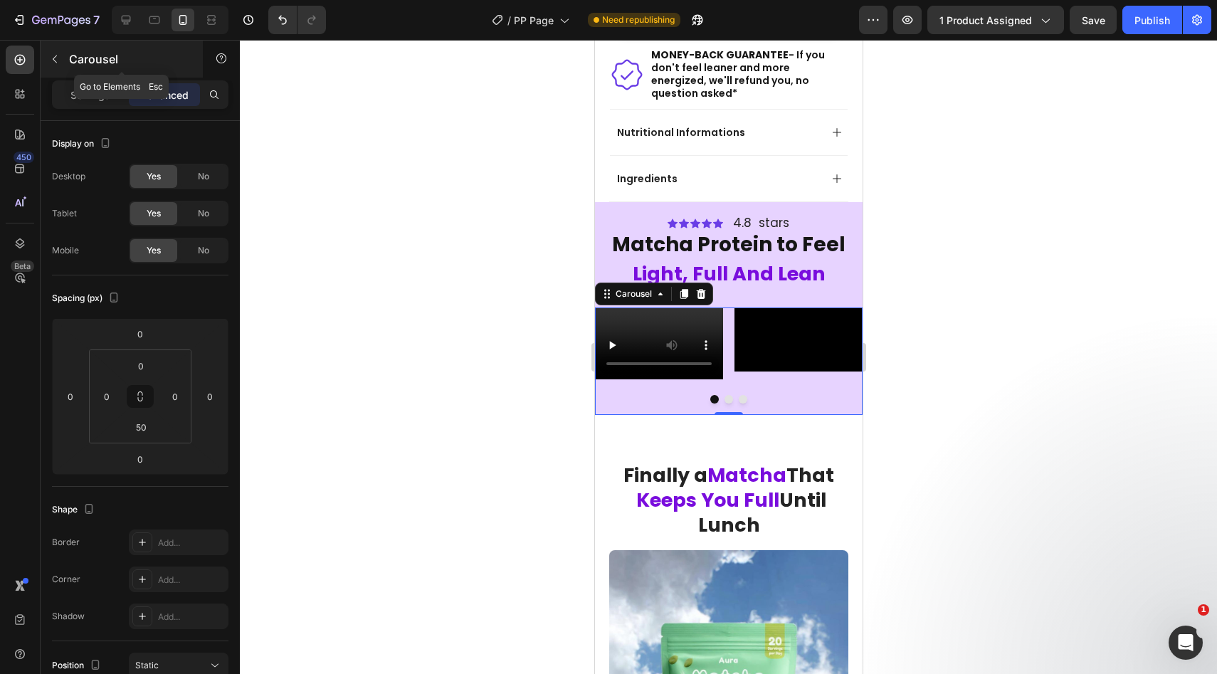
click at [87, 68] on div "Carousel" at bounding box center [122, 59] width 162 height 37
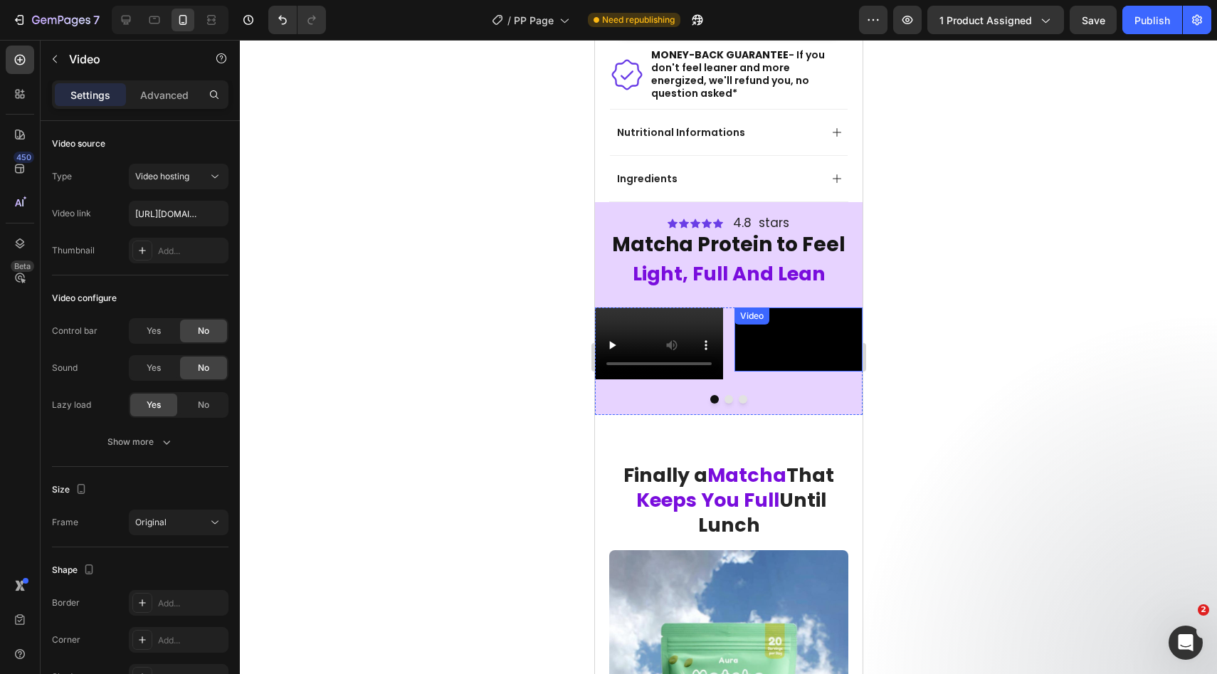
click at [792, 371] on video at bounding box center [798, 339] width 128 height 64
click at [652, 379] on div "Video" at bounding box center [658, 343] width 128 height 72
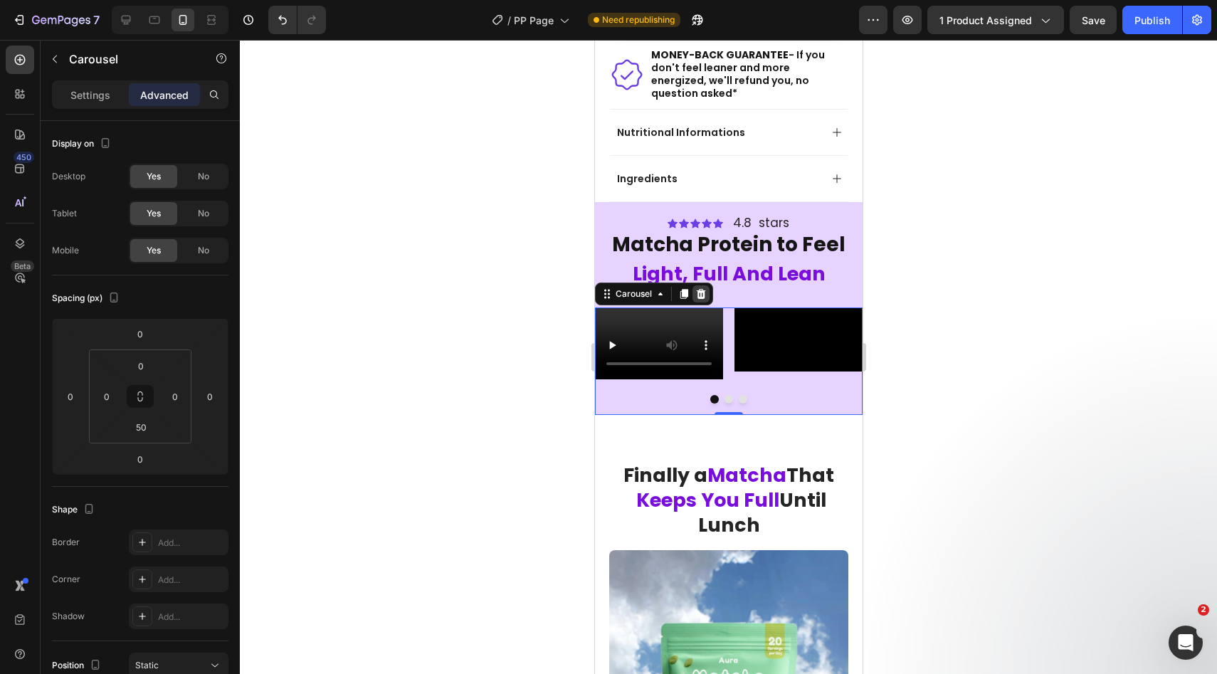
click at [700, 289] on icon at bounding box center [700, 294] width 9 height 10
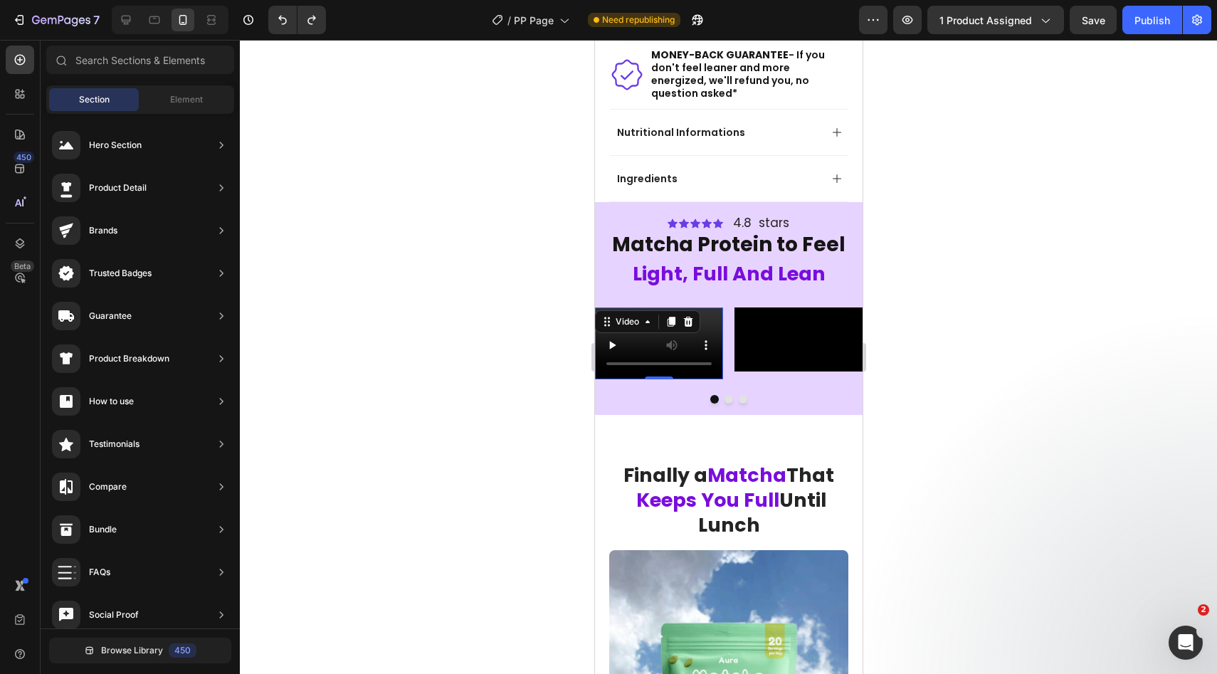
click at [685, 307] on div "Video 0" at bounding box center [658, 343] width 128 height 72
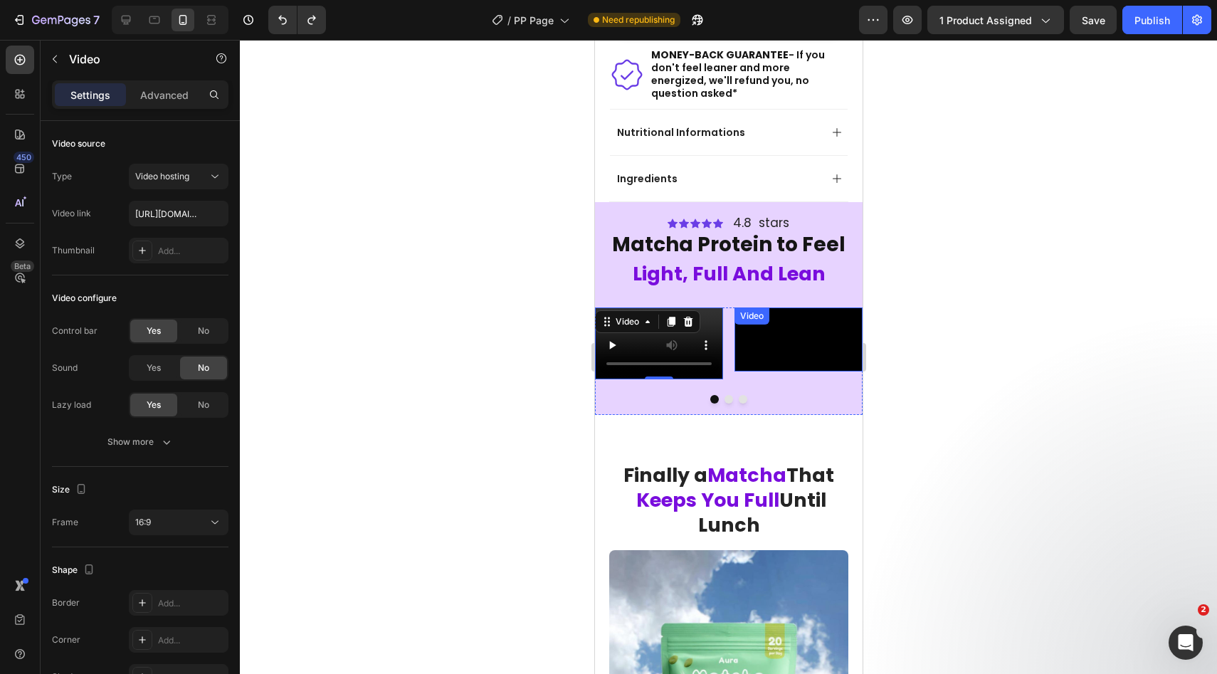
click at [811, 371] on video at bounding box center [798, 339] width 128 height 64
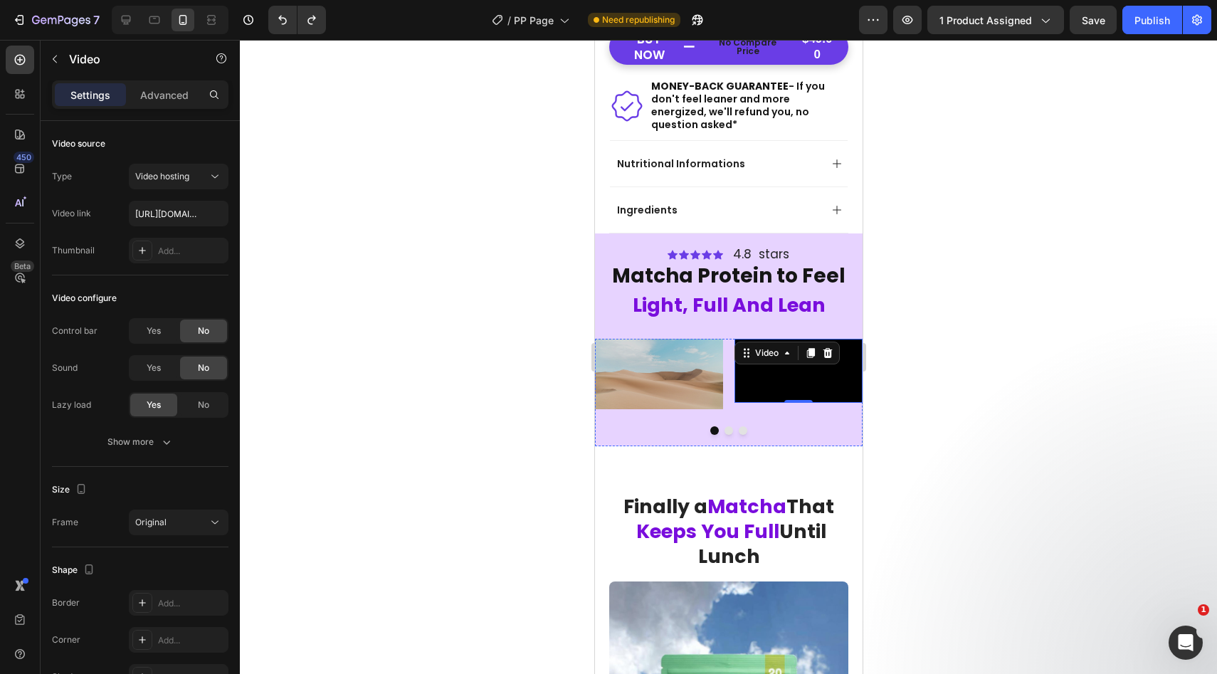
scroll to position [426, 0]
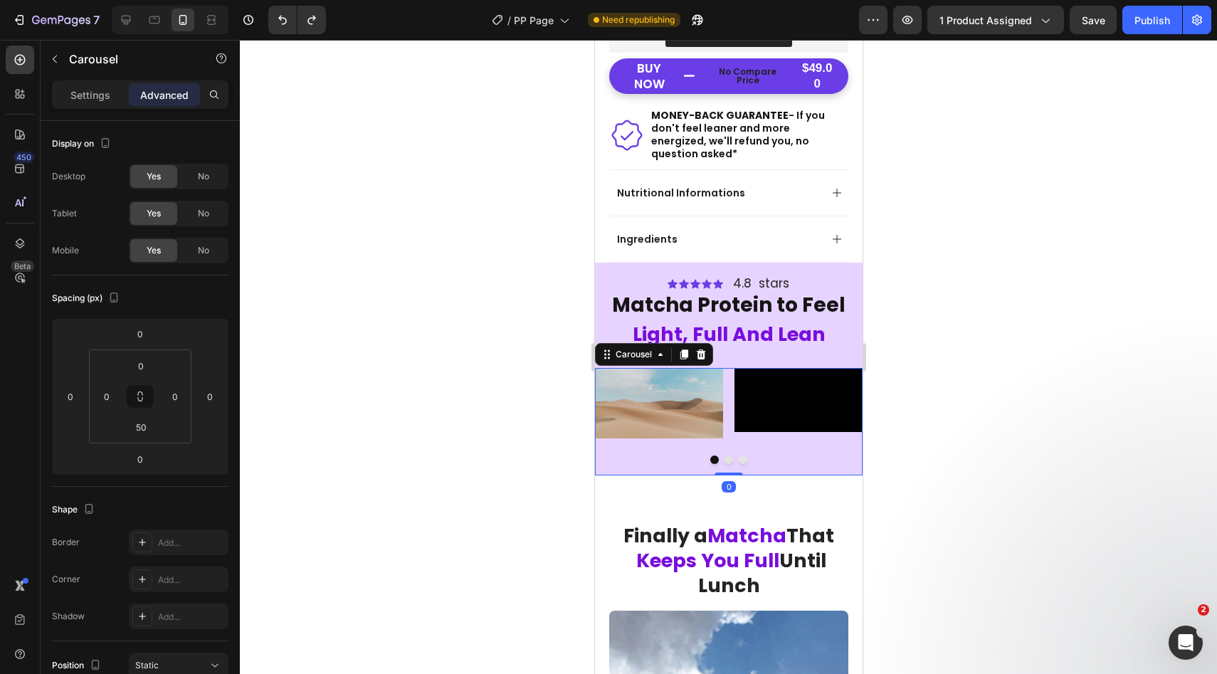
click at [743, 464] on button "Dot" at bounding box center [742, 459] width 9 height 9
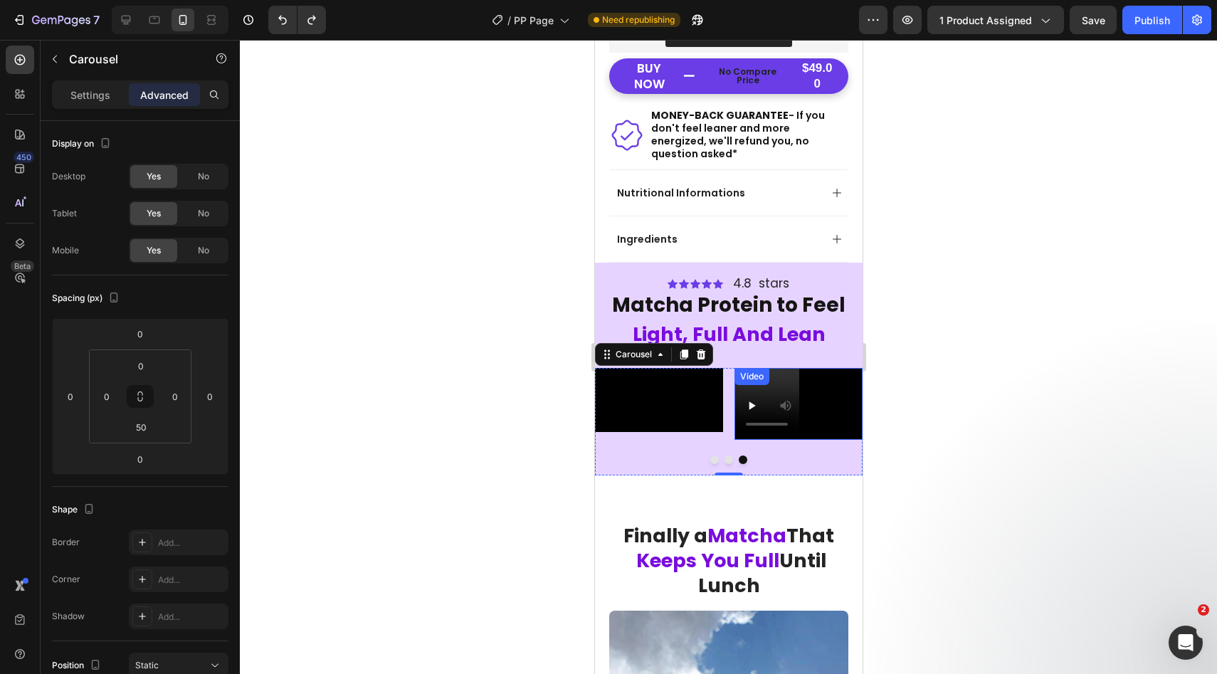
click at [795, 369] on div "Video" at bounding box center [798, 404] width 128 height 72
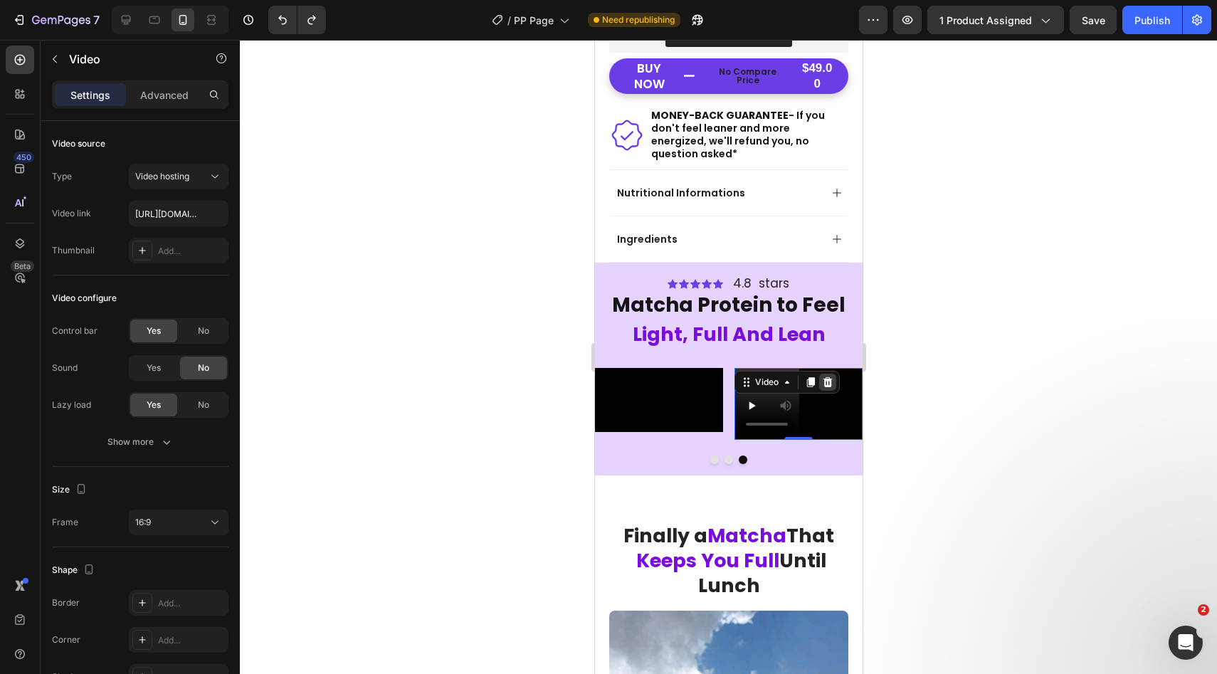
click at [829, 377] on icon at bounding box center [826, 382] width 9 height 10
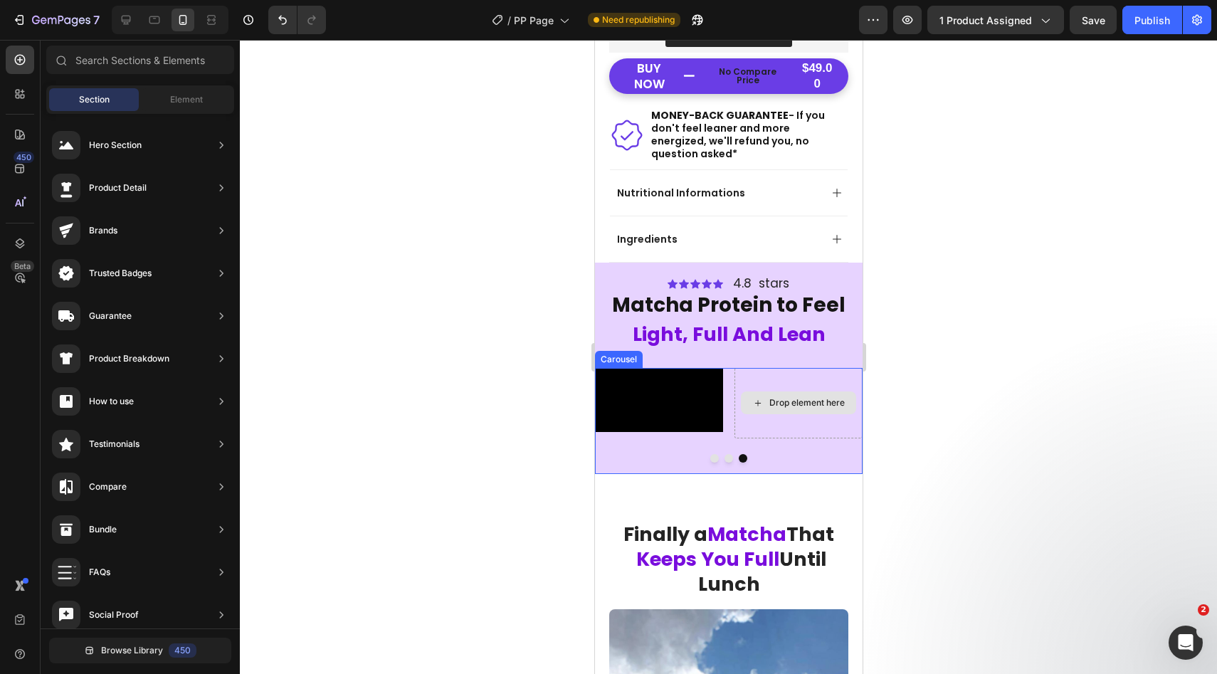
click at [800, 408] on div "Drop element here" at bounding box center [805, 402] width 75 height 11
click at [167, 97] on div "Element" at bounding box center [187, 99] width 90 height 23
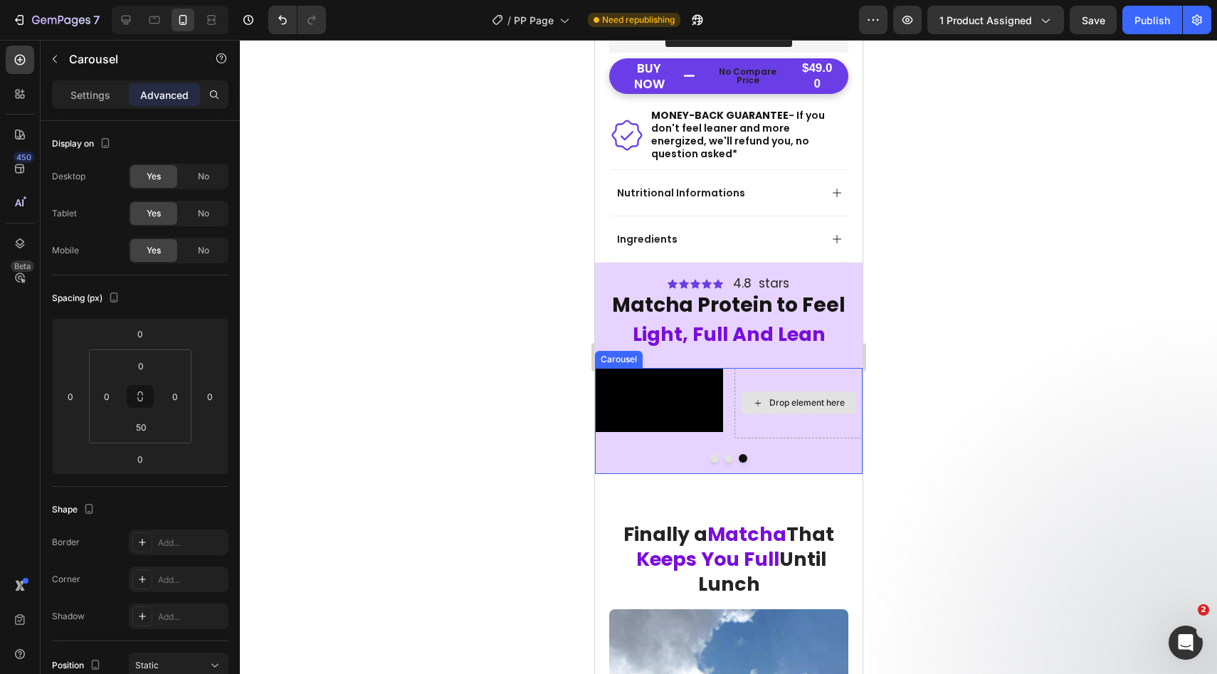
click at [803, 438] on div "Drop element here" at bounding box center [798, 403] width 128 height 70
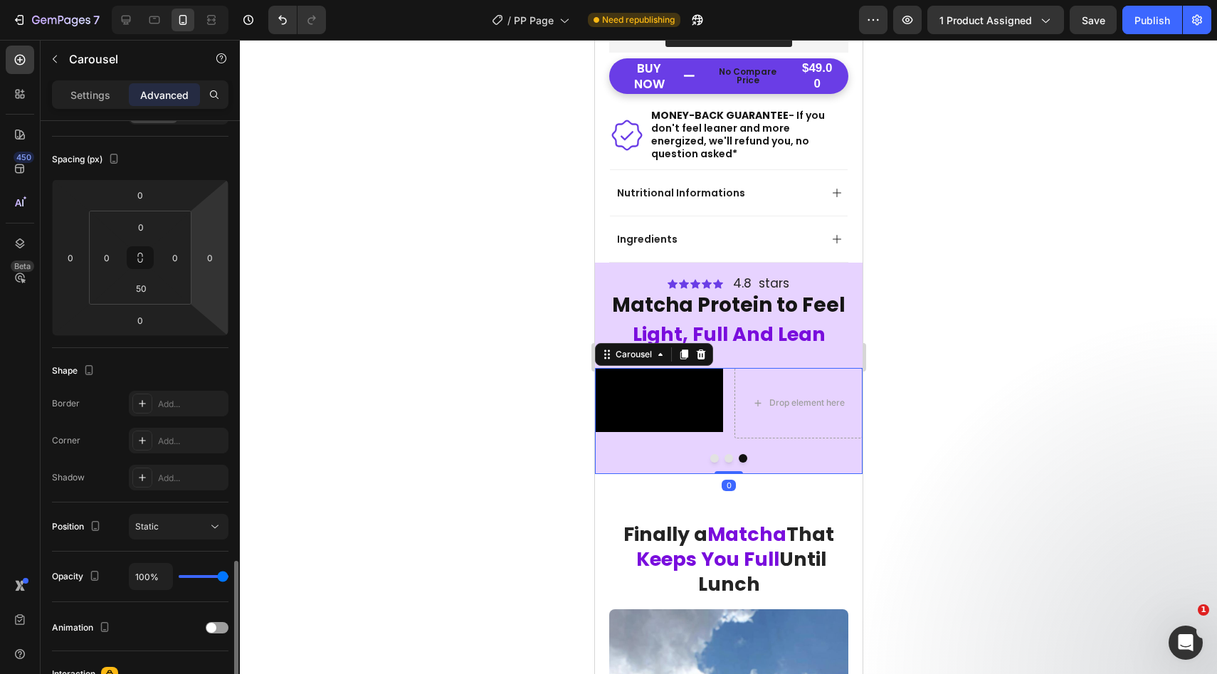
scroll to position [356, 0]
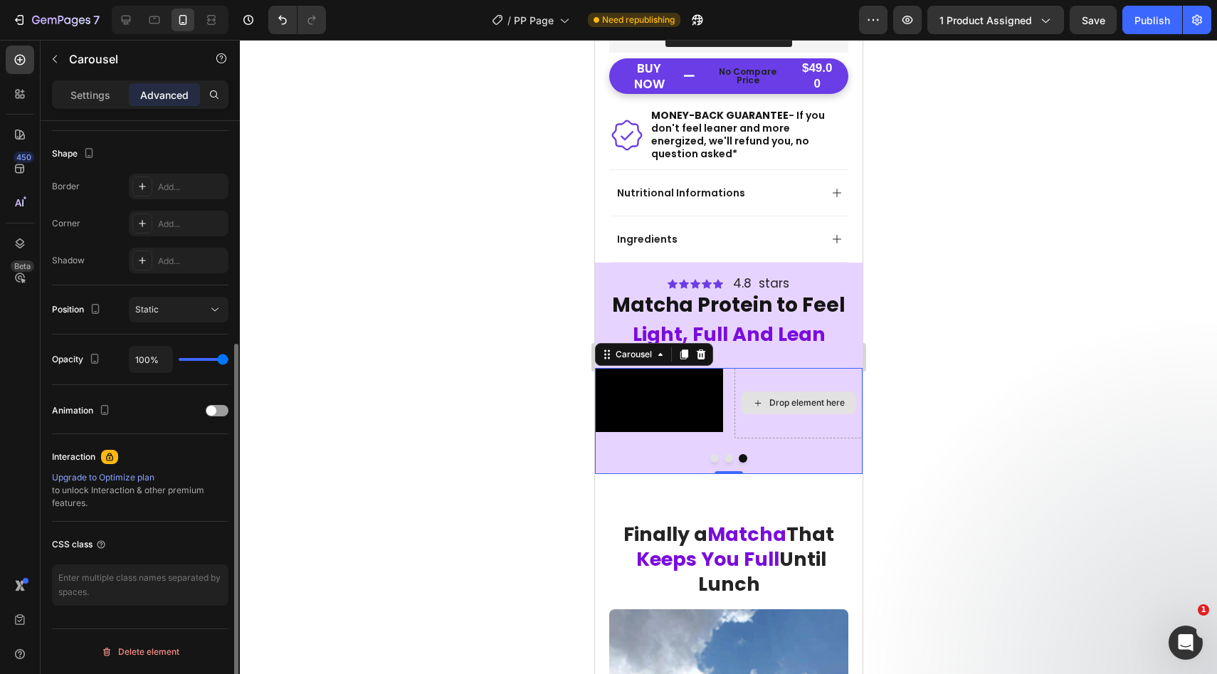
click at [778, 408] on div "Drop element here" at bounding box center [805, 402] width 75 height 11
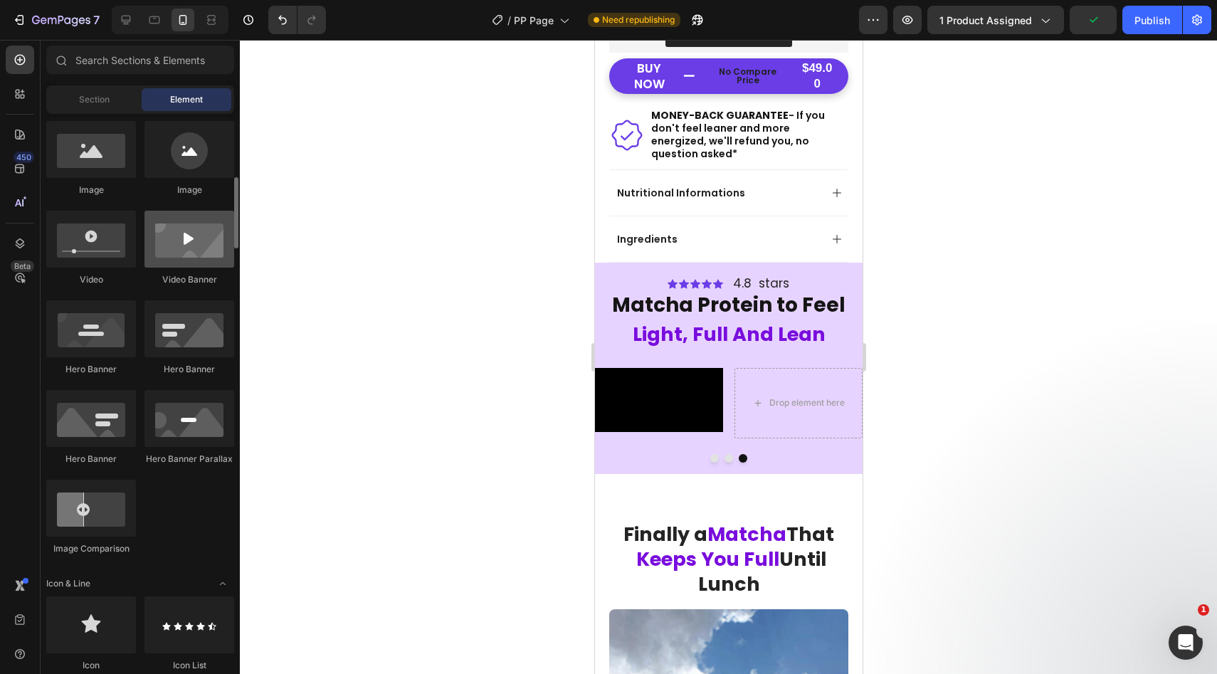
scroll to position [467, 0]
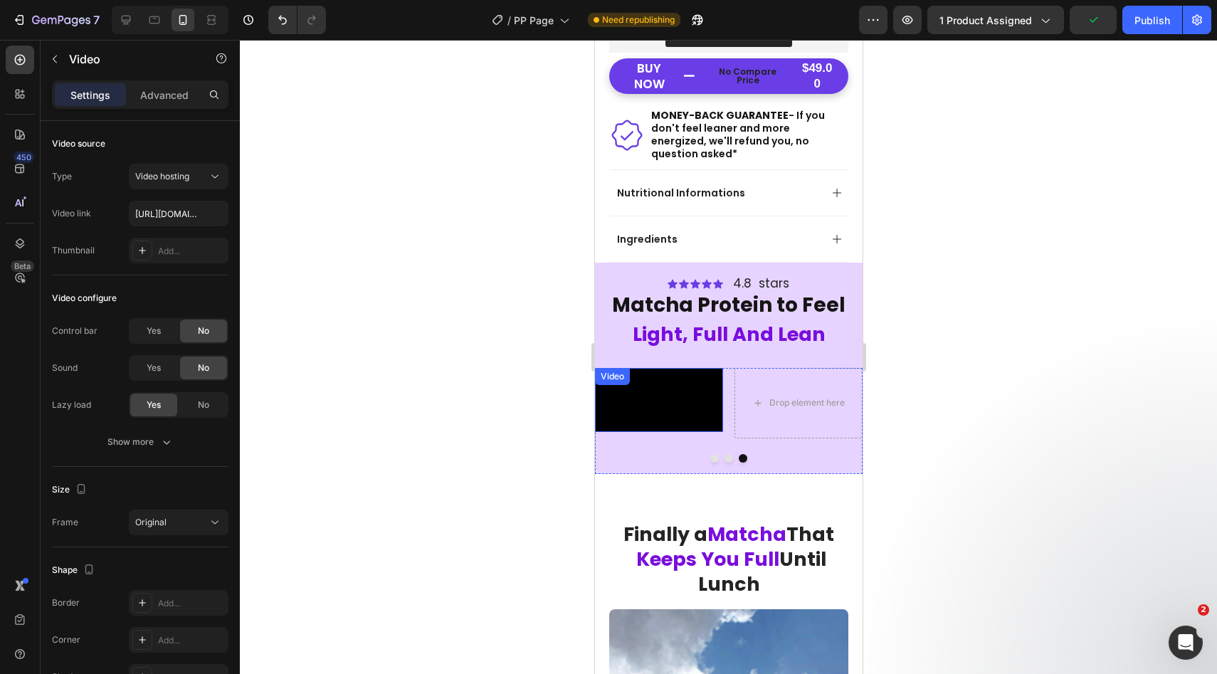
click at [662, 394] on video at bounding box center [658, 400] width 128 height 64
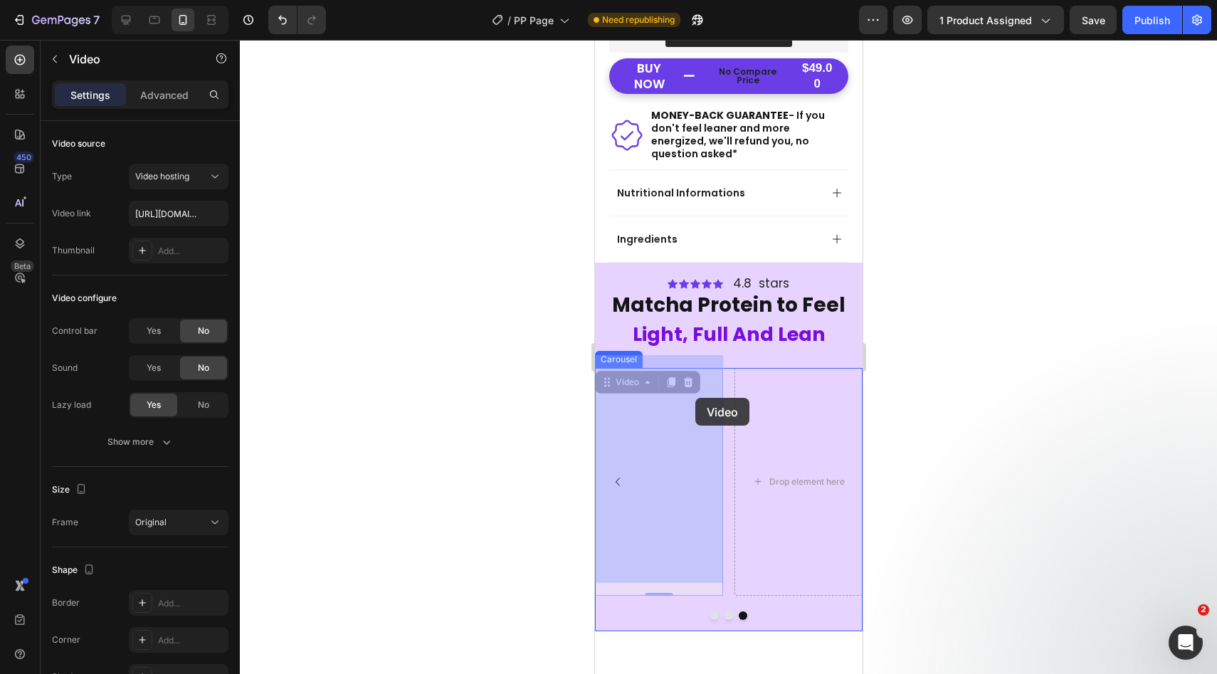
drag, startPoint x: 662, startPoint y: 394, endPoint x: 694, endPoint y: 398, distance: 32.9
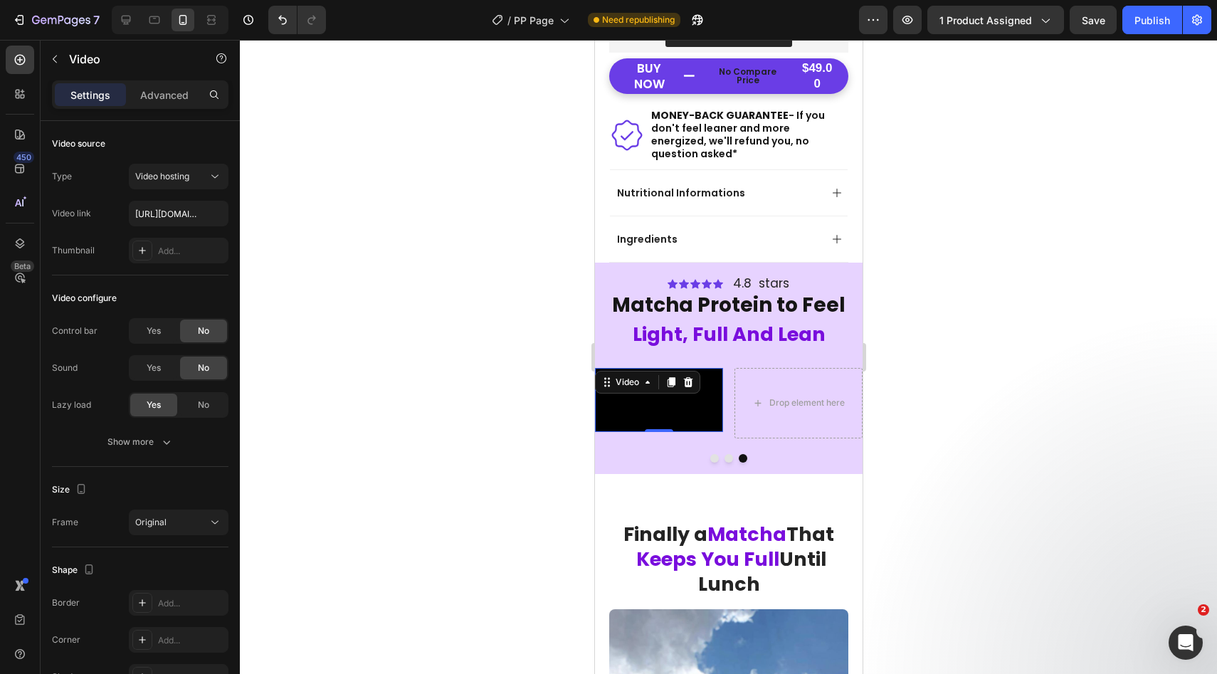
click at [676, 413] on video at bounding box center [658, 400] width 128 height 64
click at [666, 376] on icon at bounding box center [670, 381] width 11 height 11
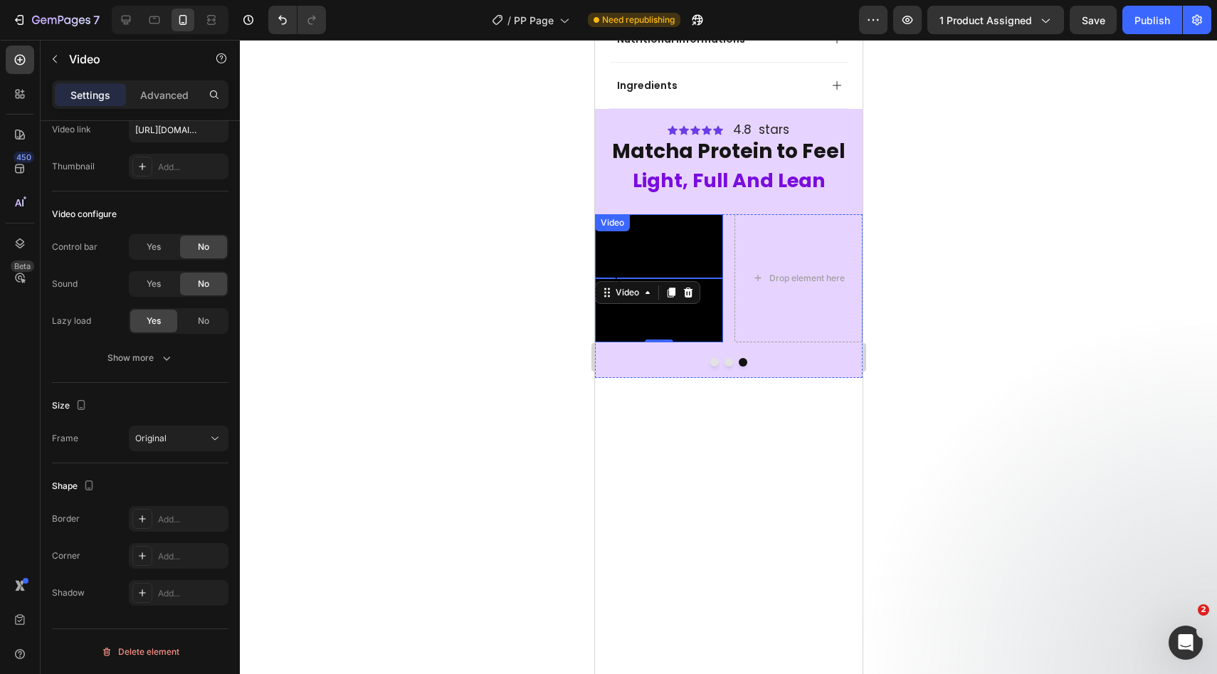
scroll to position [584, 0]
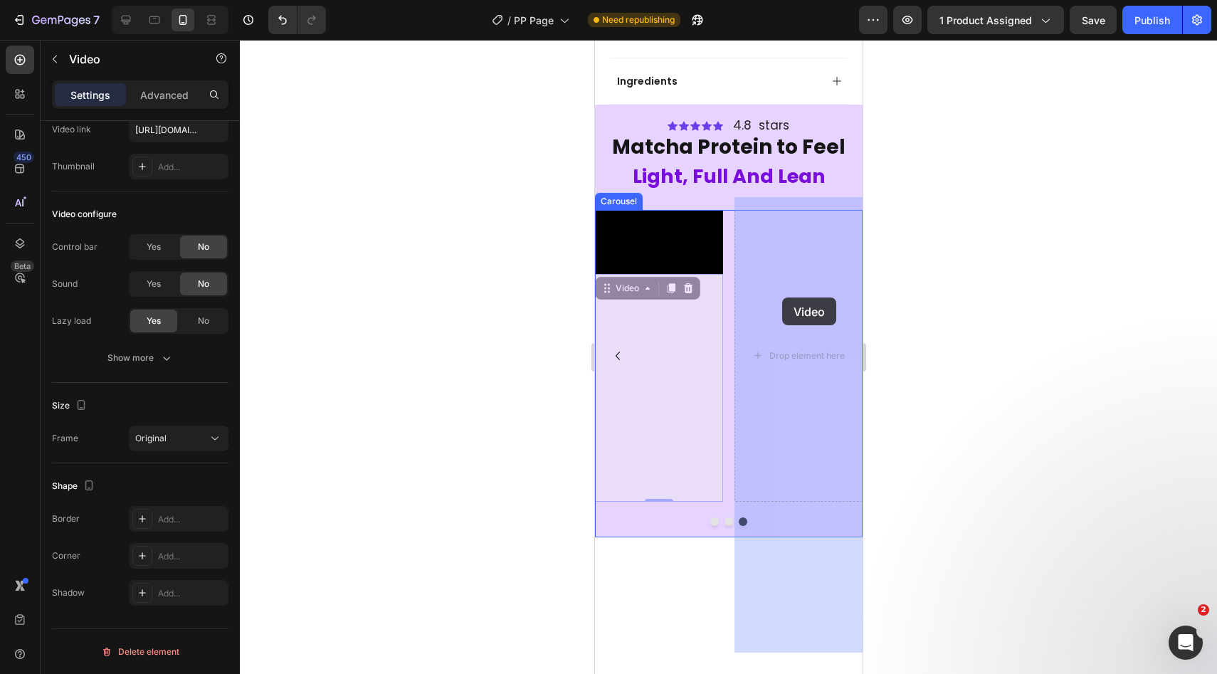
drag, startPoint x: 661, startPoint y: 497, endPoint x: 781, endPoint y: 297, distance: 232.7
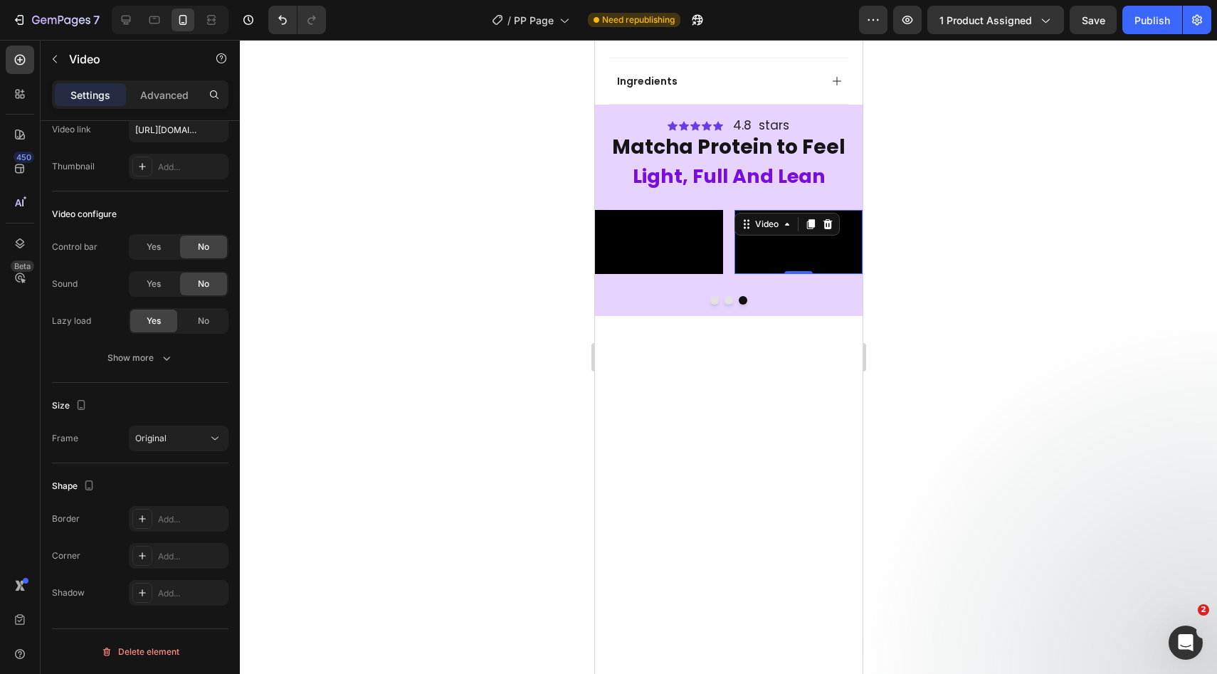
click at [766, 274] on video at bounding box center [798, 242] width 128 height 64
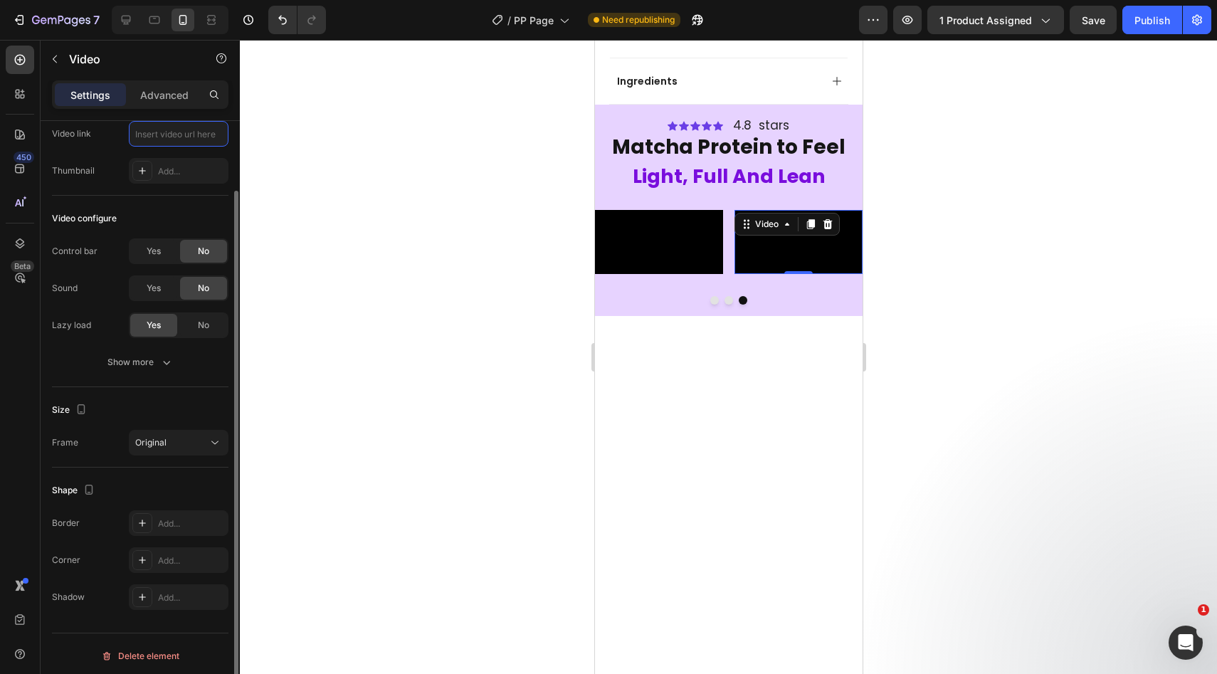
paste input "[URL][DOMAIN_NAME]"
type input "[URL][DOMAIN_NAME]"
click at [931, 304] on div at bounding box center [728, 357] width 977 height 634
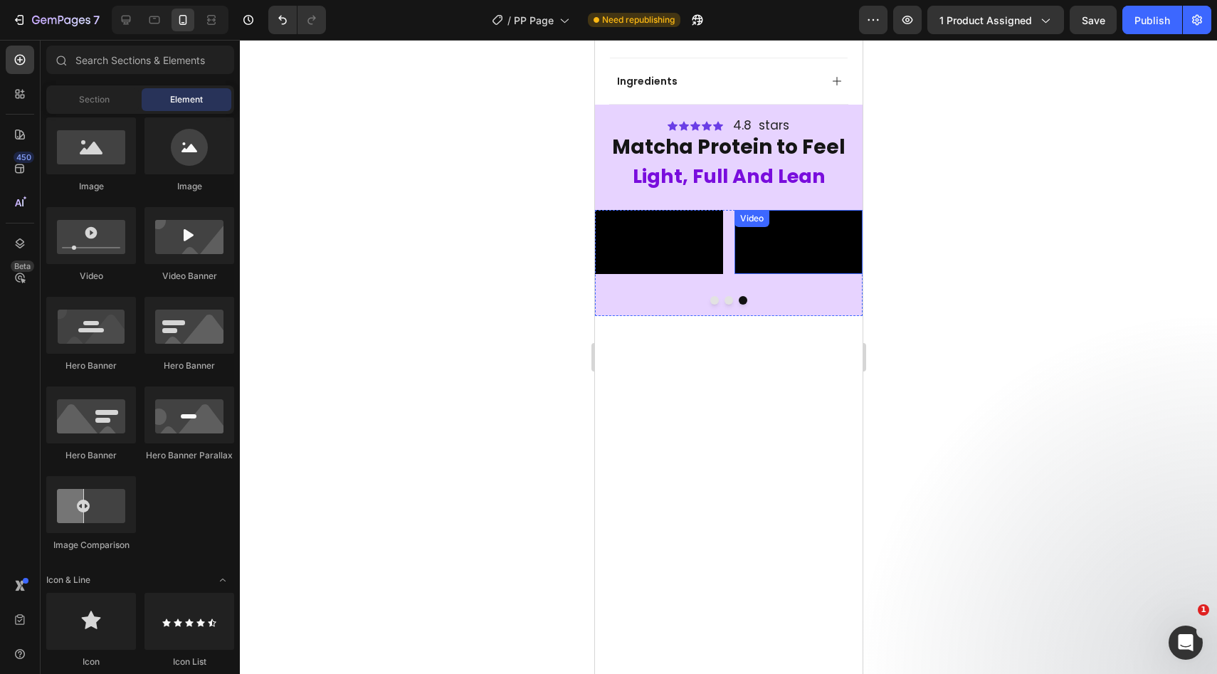
click at [826, 241] on video at bounding box center [798, 242] width 128 height 64
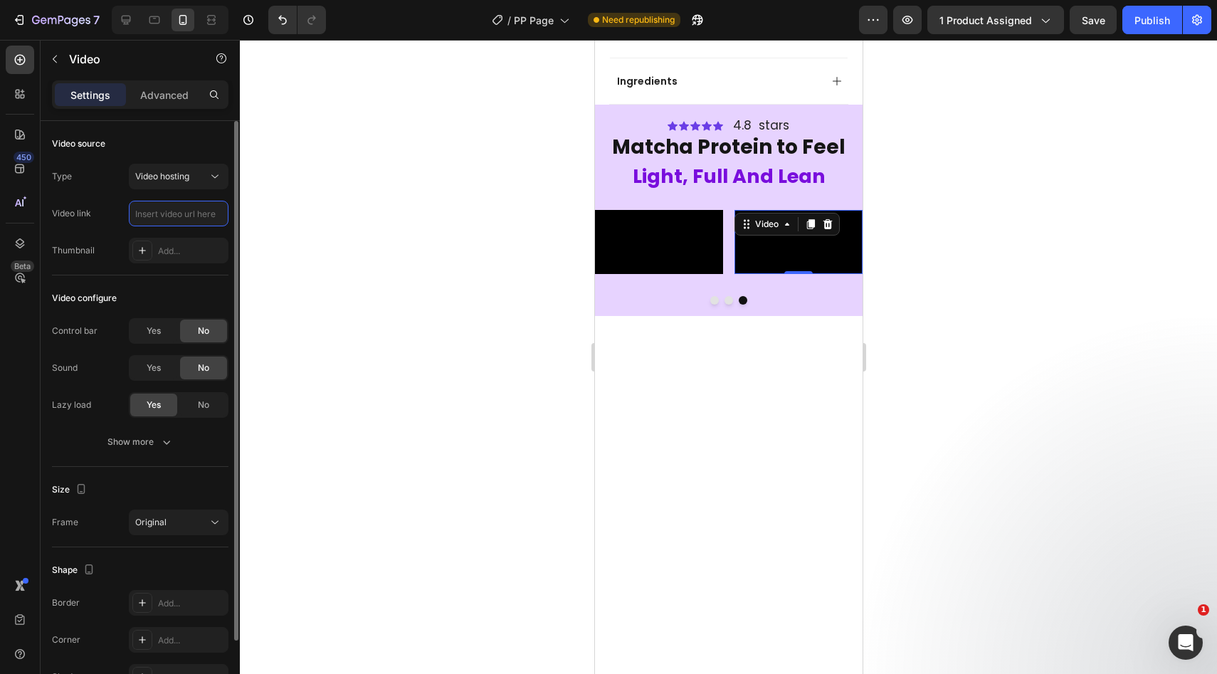
paste input "[URL][DOMAIN_NAME]"
paste input "6f073ab5e9c645619ce8e061b4f50a9"
type input "[URL][DOMAIN_NAME]"
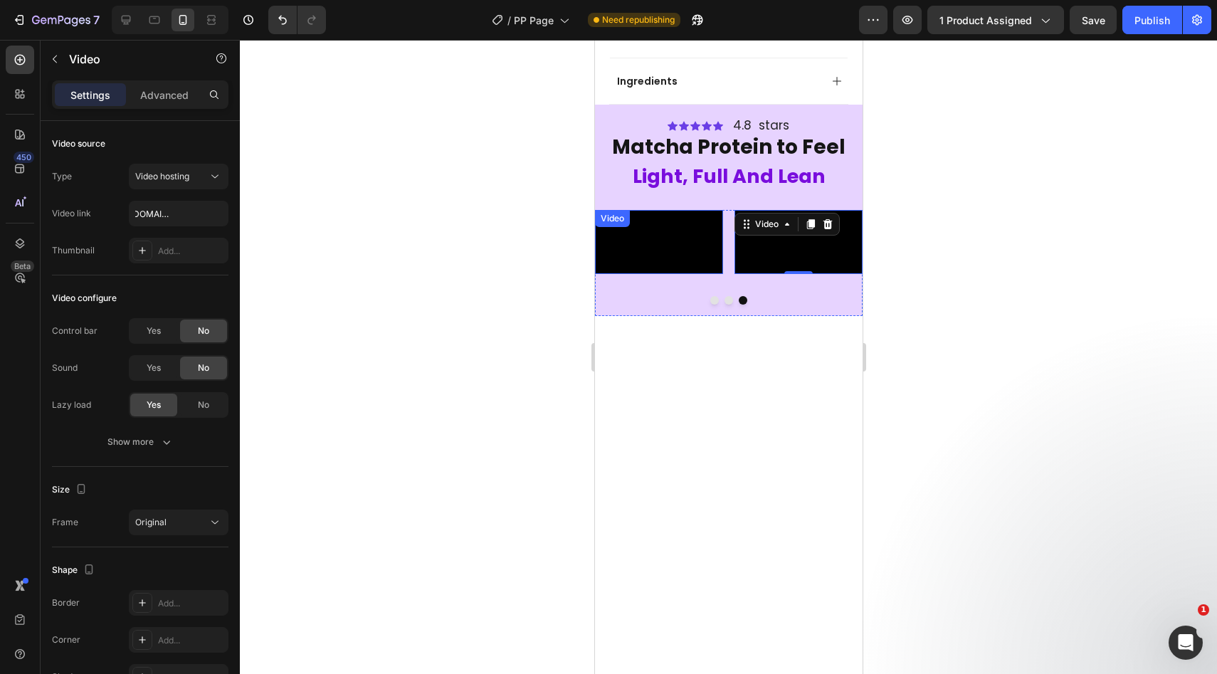
click at [702, 274] on video at bounding box center [658, 242] width 128 height 64
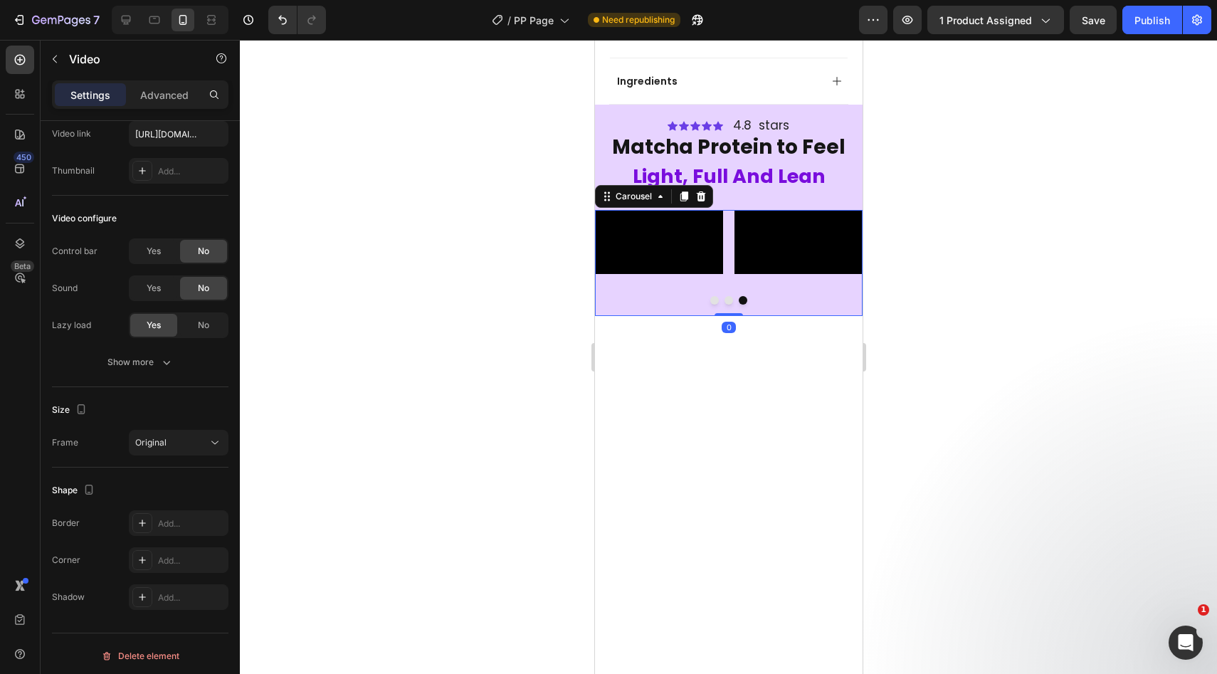
click at [747, 280] on div "Video" at bounding box center [798, 245] width 128 height 70
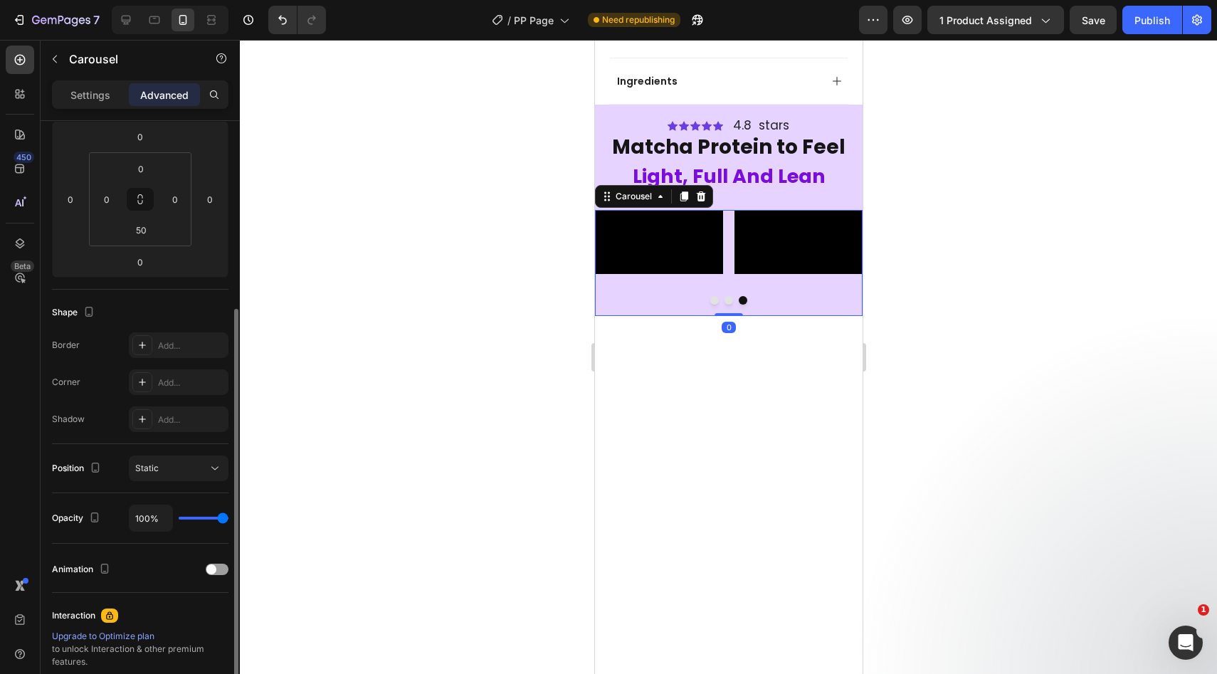
scroll to position [237, 0]
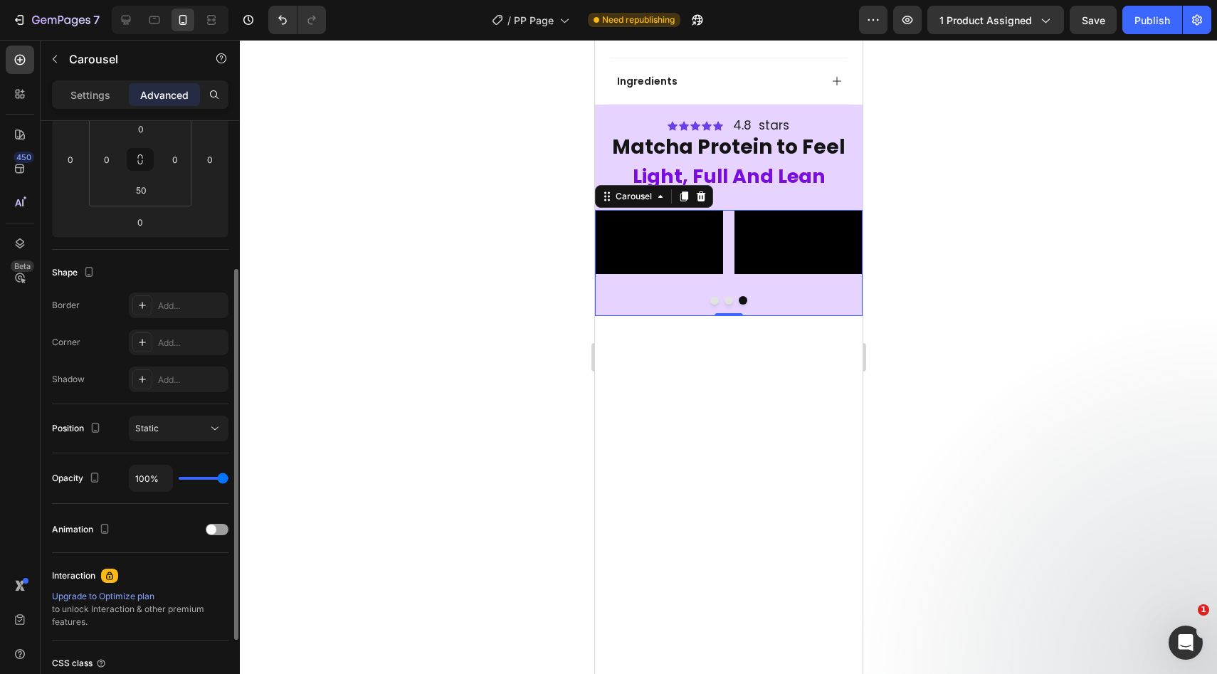
click at [95, 115] on div "Settings Advanced" at bounding box center [140, 100] width 199 height 41
click at [100, 102] on div "Settings" at bounding box center [90, 94] width 71 height 23
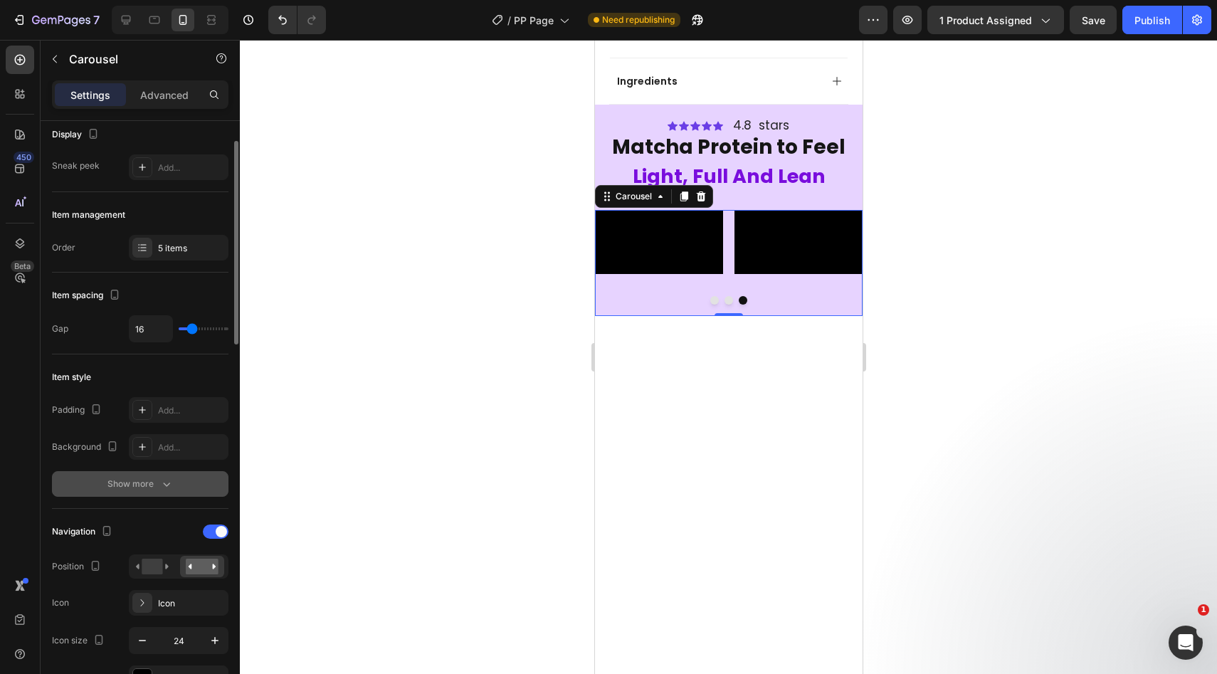
scroll to position [0, 0]
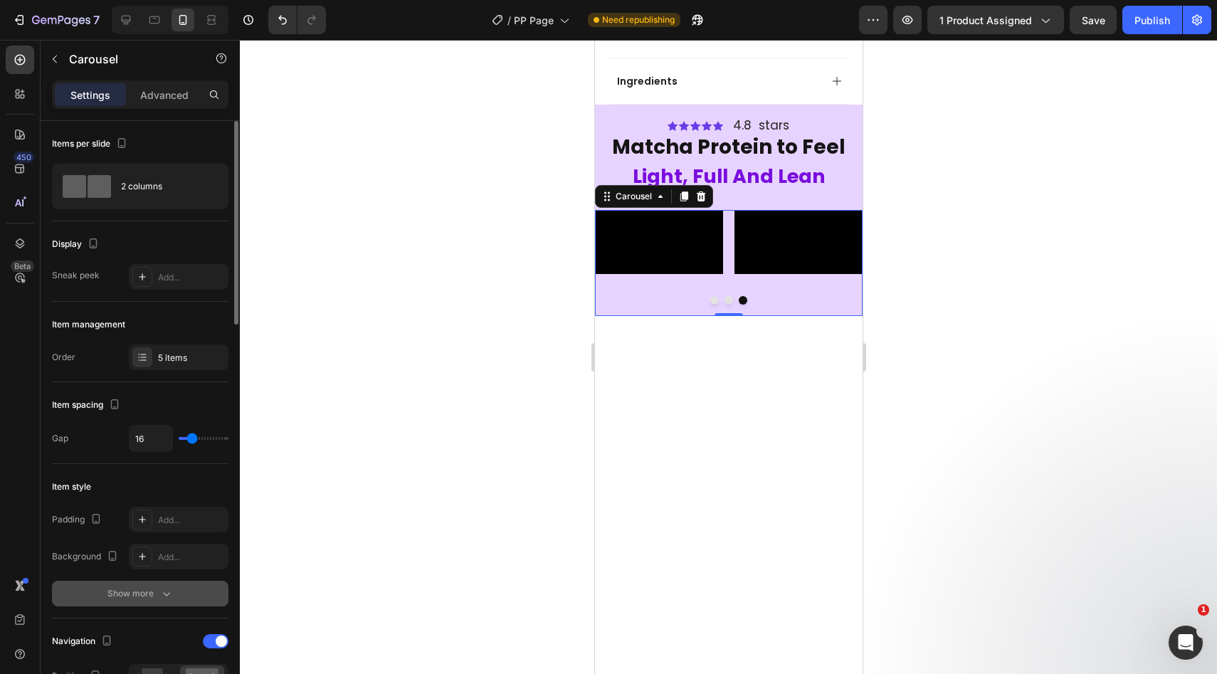
click at [187, 352] on div "5 items" at bounding box center [191, 357] width 67 height 13
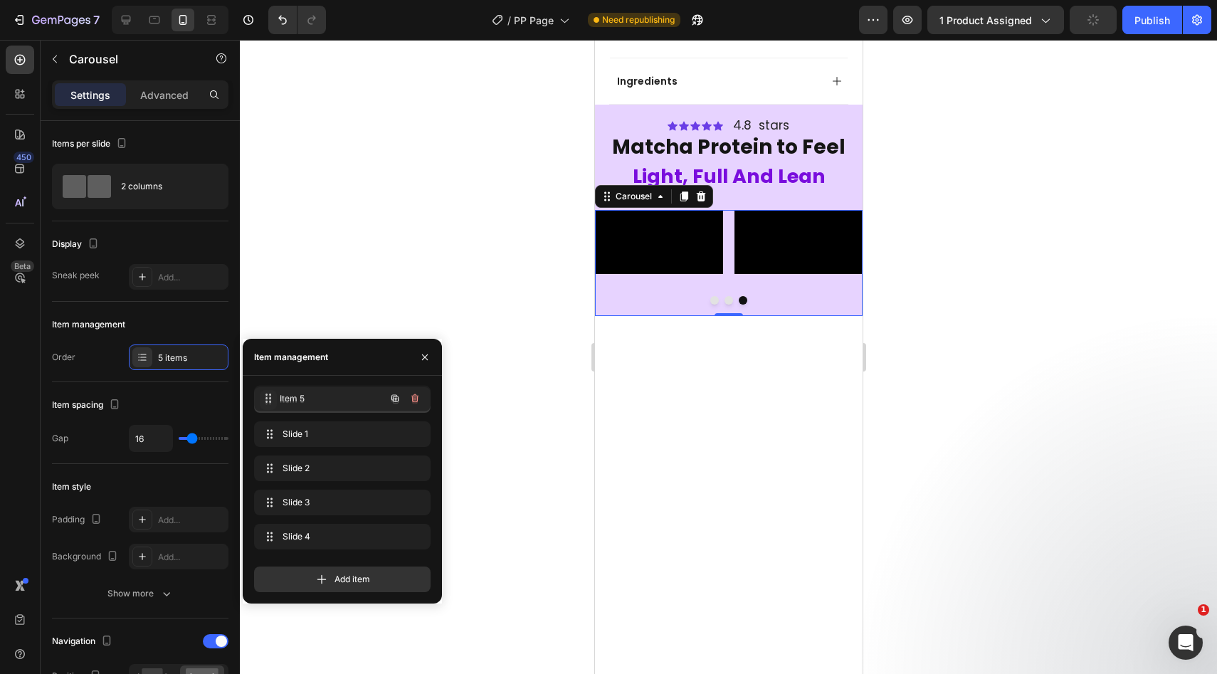
drag, startPoint x: 263, startPoint y: 544, endPoint x: 263, endPoint y: 405, distance: 138.7
click at [714, 305] on button "Dot" at bounding box center [713, 300] width 9 height 9
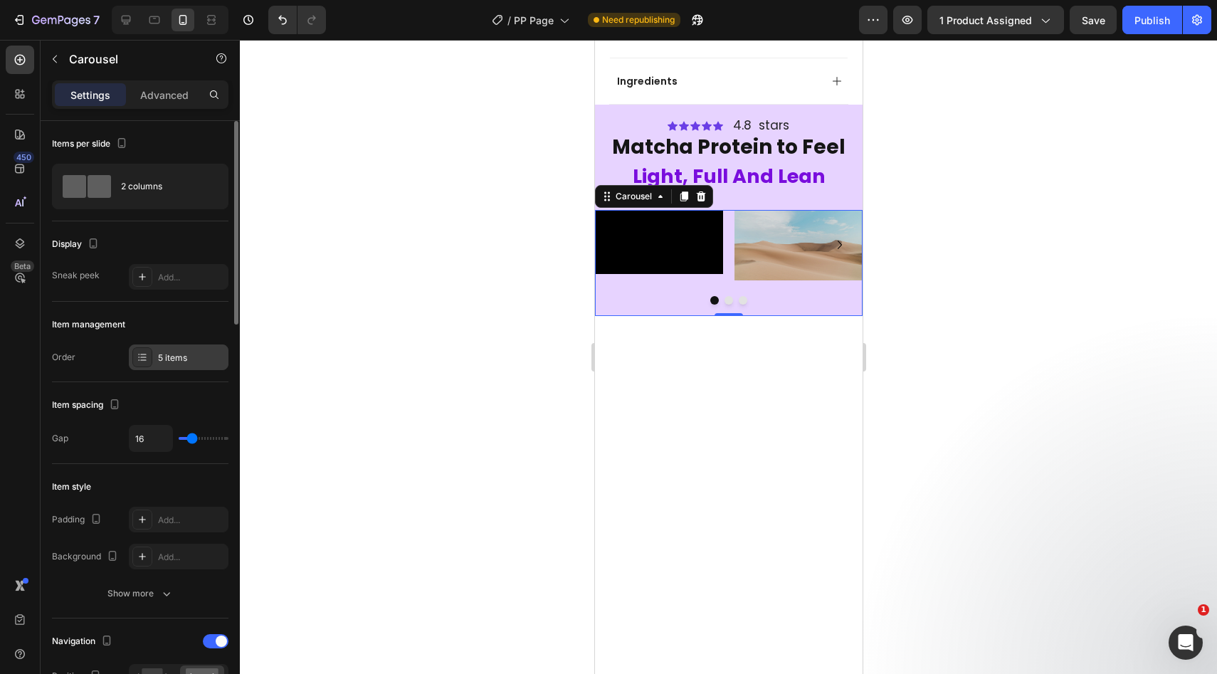
click at [191, 352] on div "5 items" at bounding box center [191, 357] width 67 height 13
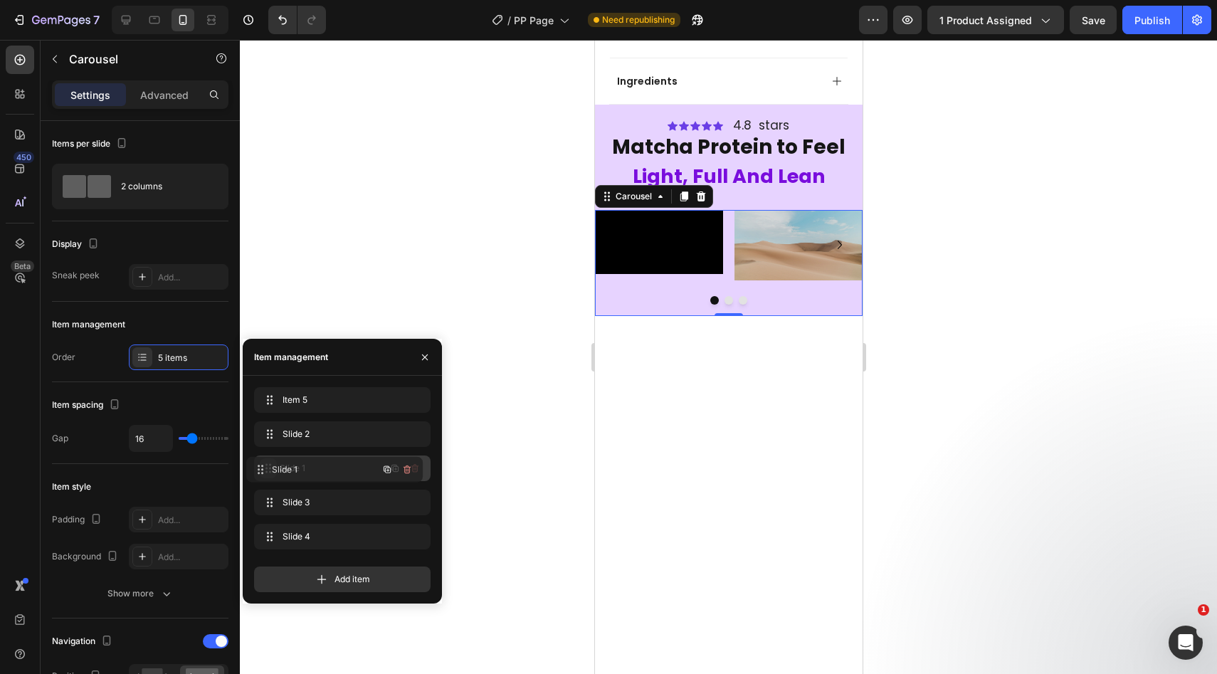
drag, startPoint x: 275, startPoint y: 437, endPoint x: 268, endPoint y: 474, distance: 37.8
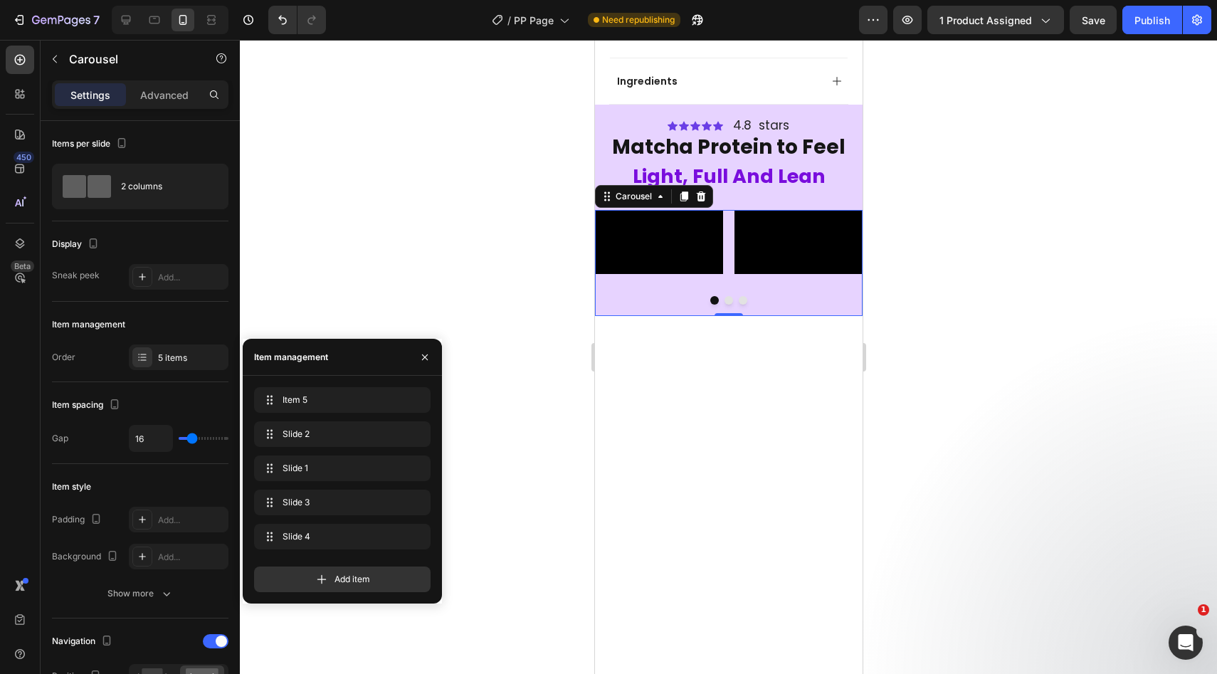
click at [477, 317] on div at bounding box center [728, 357] width 977 height 634
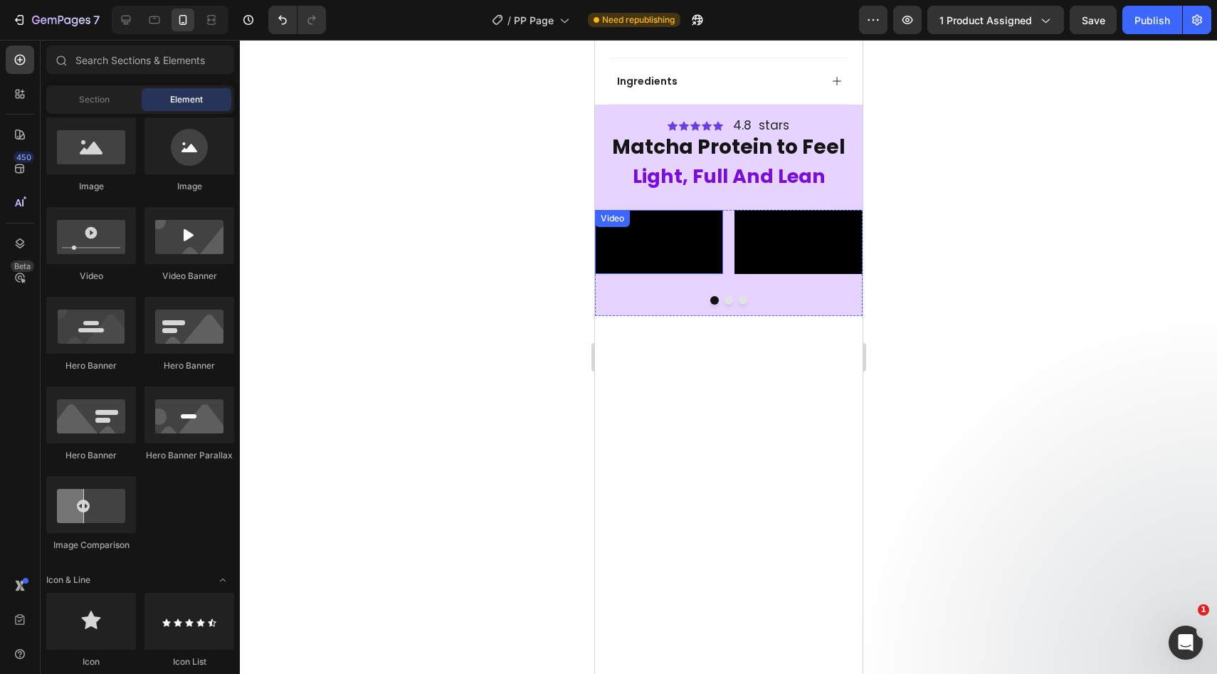
click at [656, 270] on video at bounding box center [658, 242] width 128 height 64
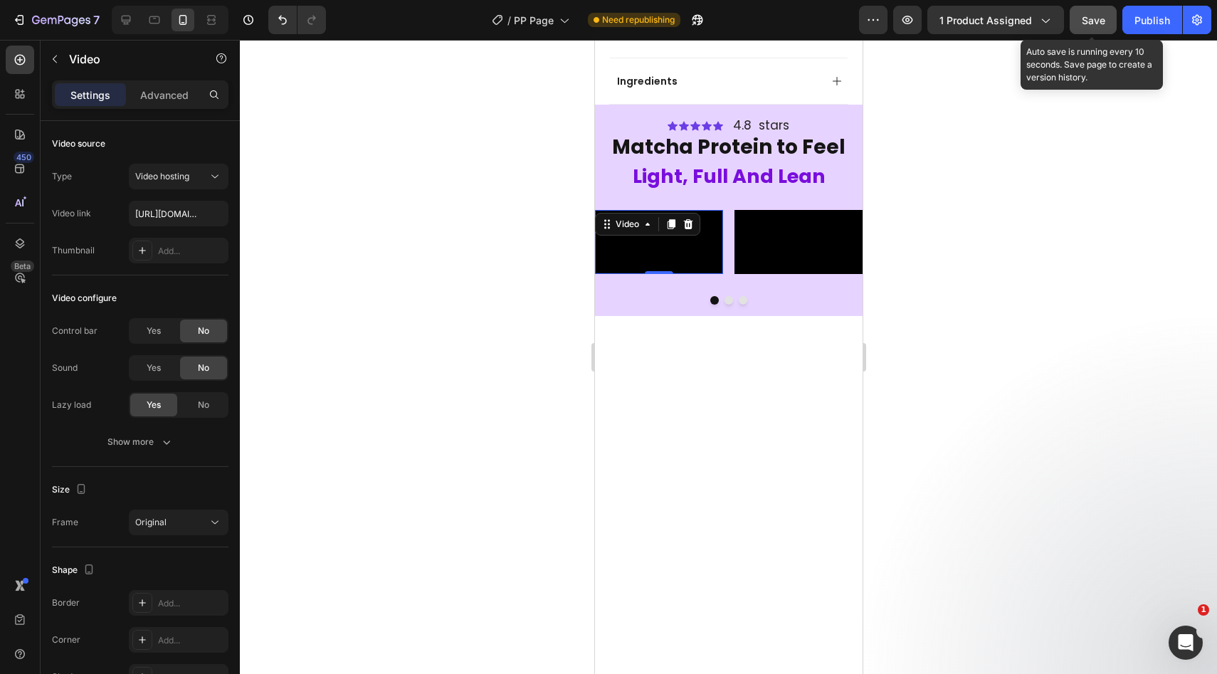
click at [1109, 25] on button "Save" at bounding box center [1092, 20] width 47 height 28
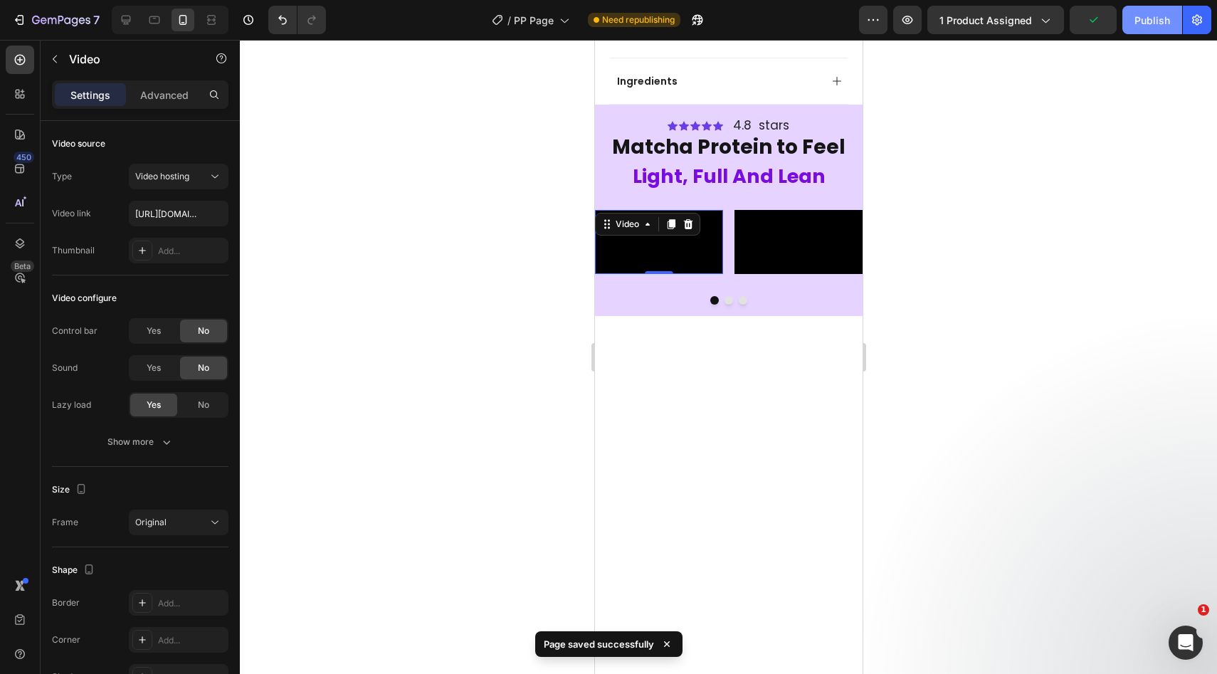
click at [1143, 23] on div "Publish" at bounding box center [1152, 20] width 36 height 15
